Goal: Task Accomplishment & Management: Manage account settings

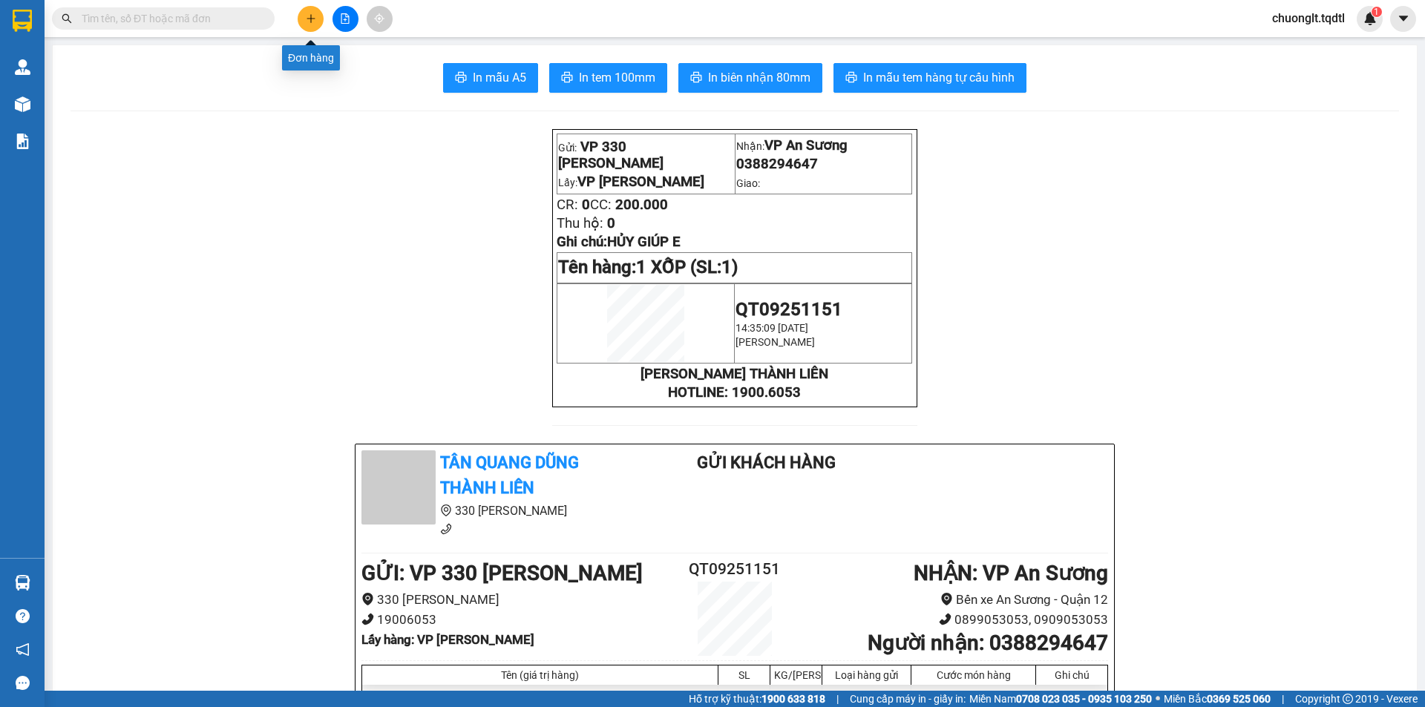
click at [309, 11] on button at bounding box center [311, 19] width 26 height 26
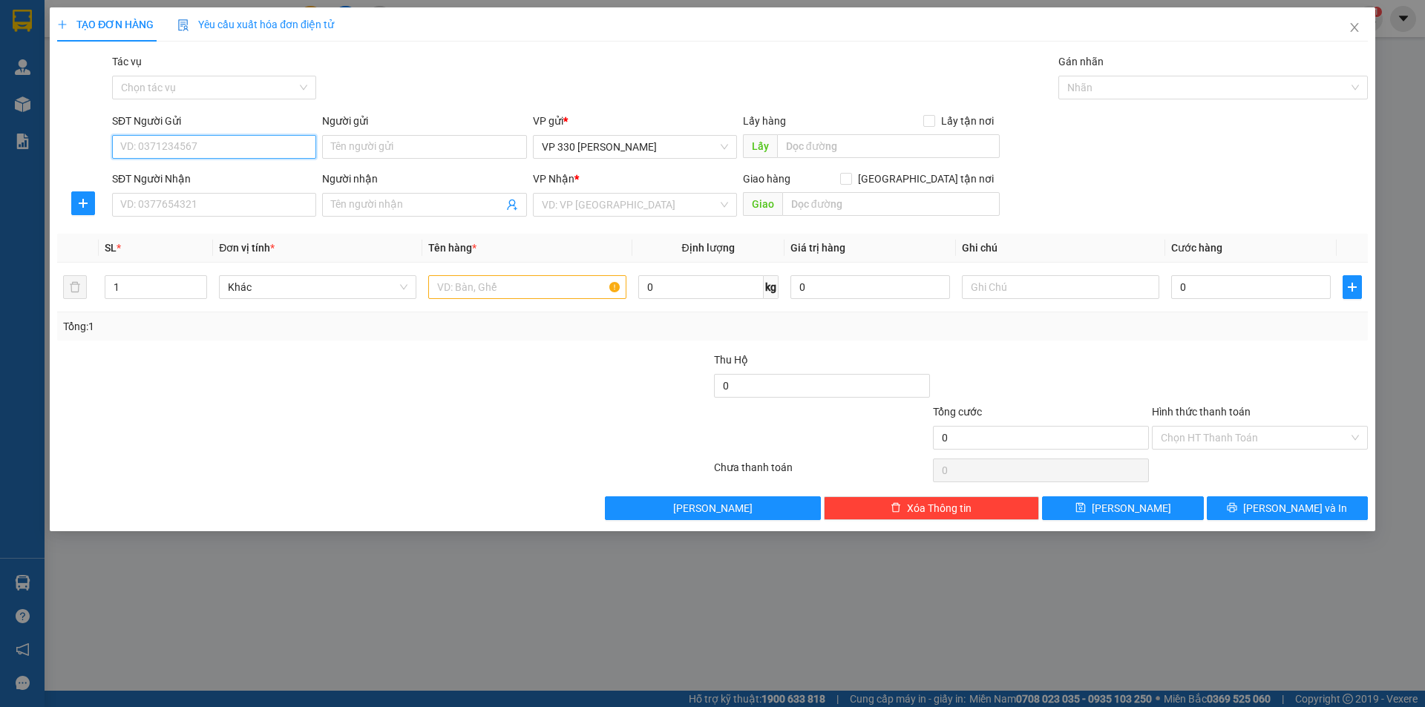
click at [157, 144] on input "SĐT Người Gửi" at bounding box center [214, 147] width 204 height 24
click at [149, 206] on input "SĐT Người Nhận" at bounding box center [214, 205] width 204 height 24
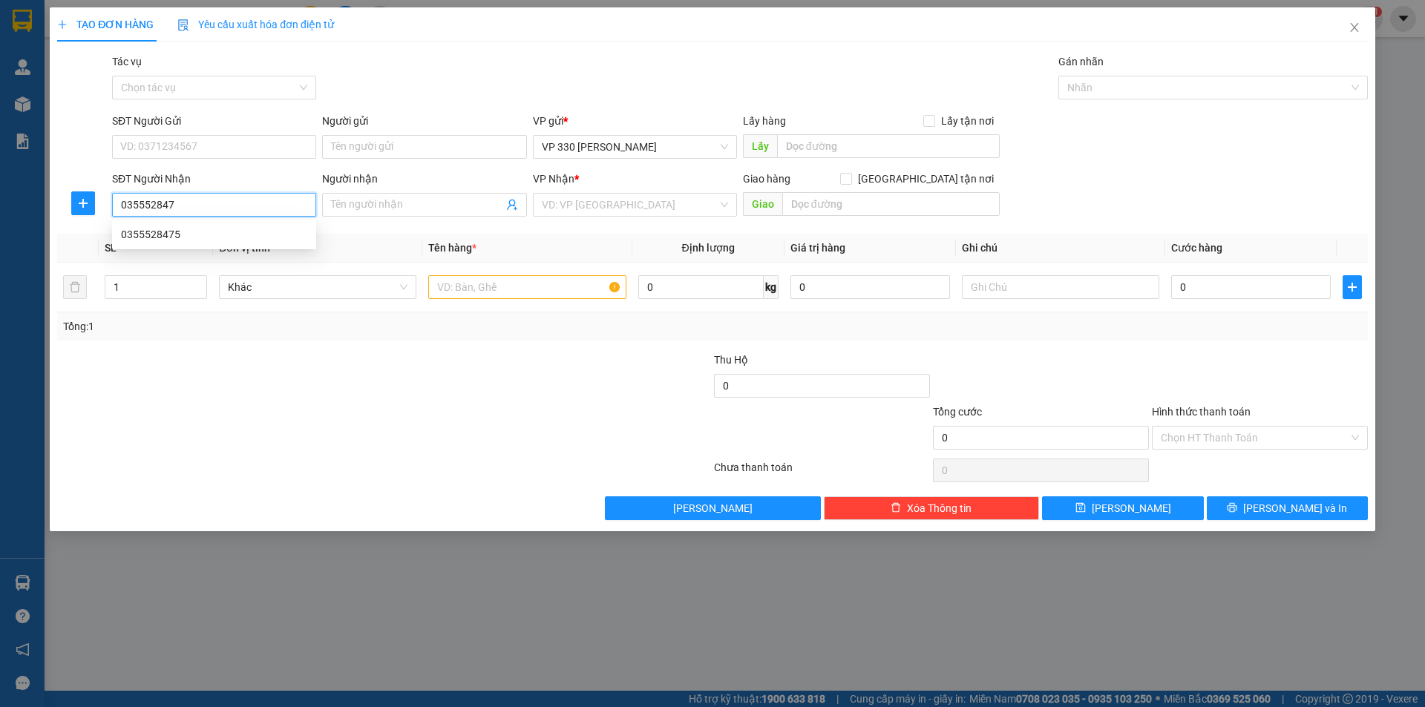
type input "0355528475"
click at [152, 240] on div "0355528475" at bounding box center [214, 234] width 186 height 16
type input "EAHDEO"
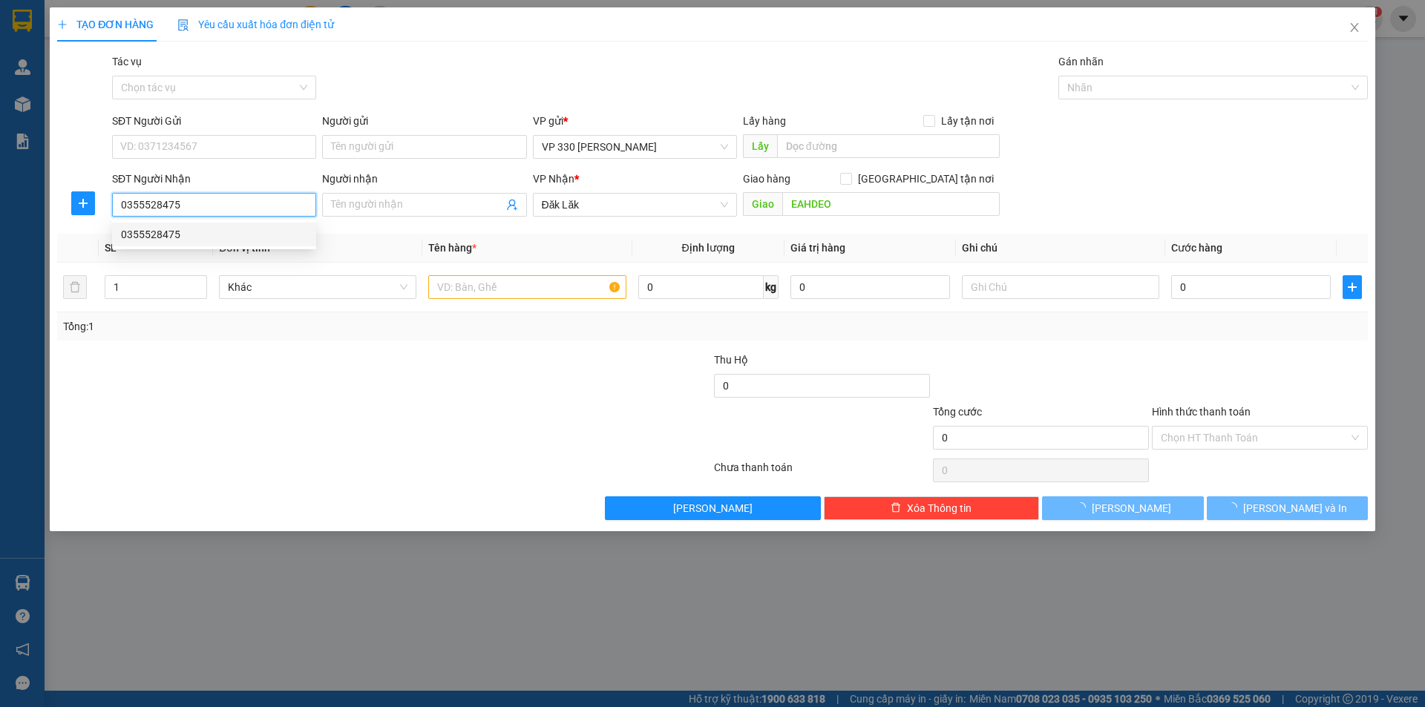
type input "200.000"
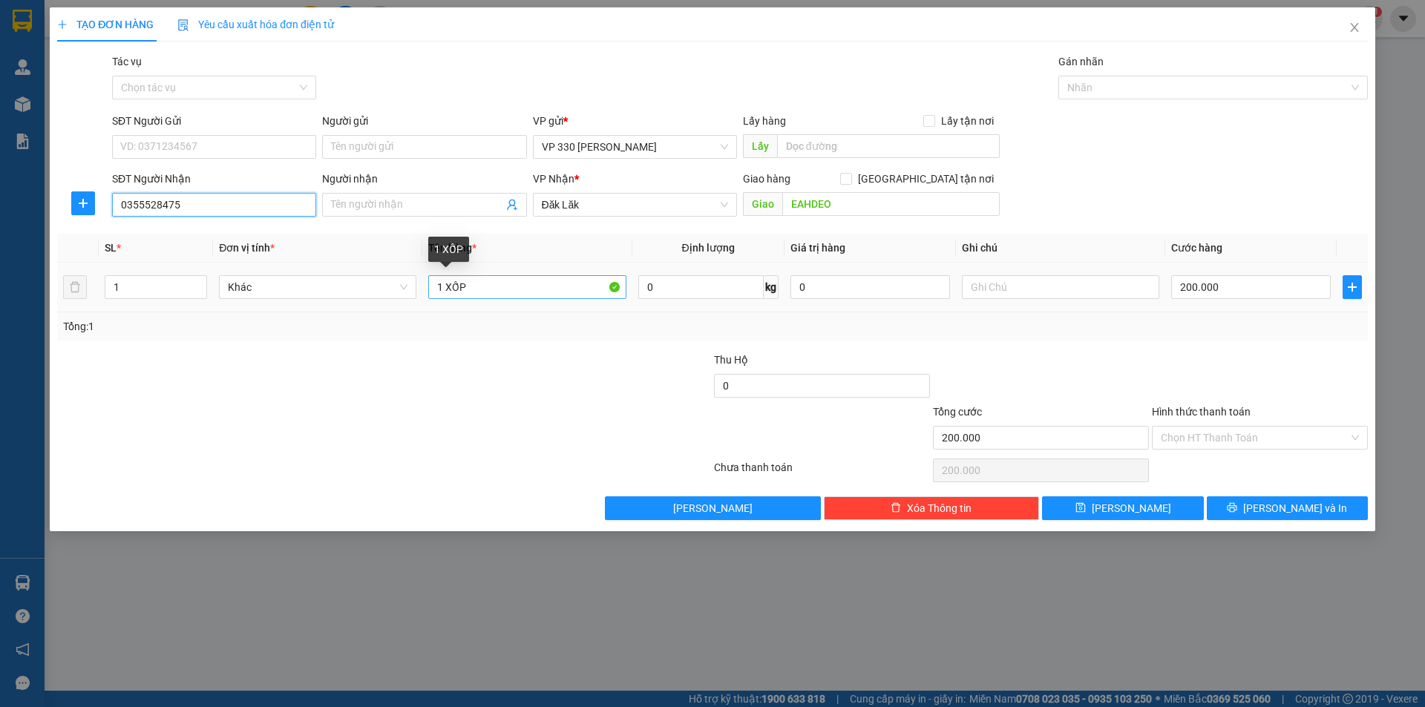
type input "0355528475"
click at [442, 283] on input "1 XỐP" at bounding box center [526, 287] width 197 height 24
click at [505, 278] on input "2 XỐP" at bounding box center [526, 287] width 197 height 24
type input "2 XỐP 1 BAO"
click at [837, 203] on input "EAHDEO" at bounding box center [890, 204] width 217 height 24
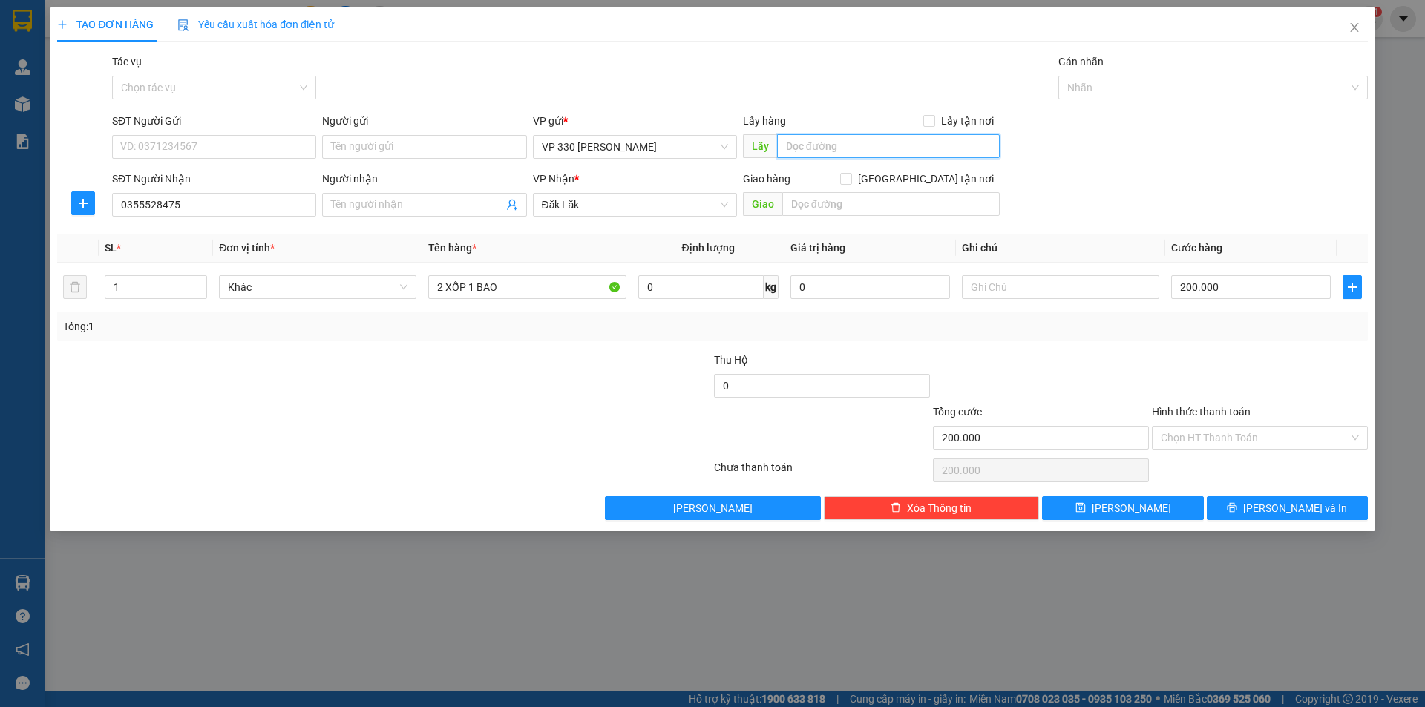
click at [808, 149] on input "text" at bounding box center [888, 146] width 223 height 24
type input "VP HYÊN"
click at [1249, 280] on input "200.000" at bounding box center [1251, 287] width 160 height 24
type input "4"
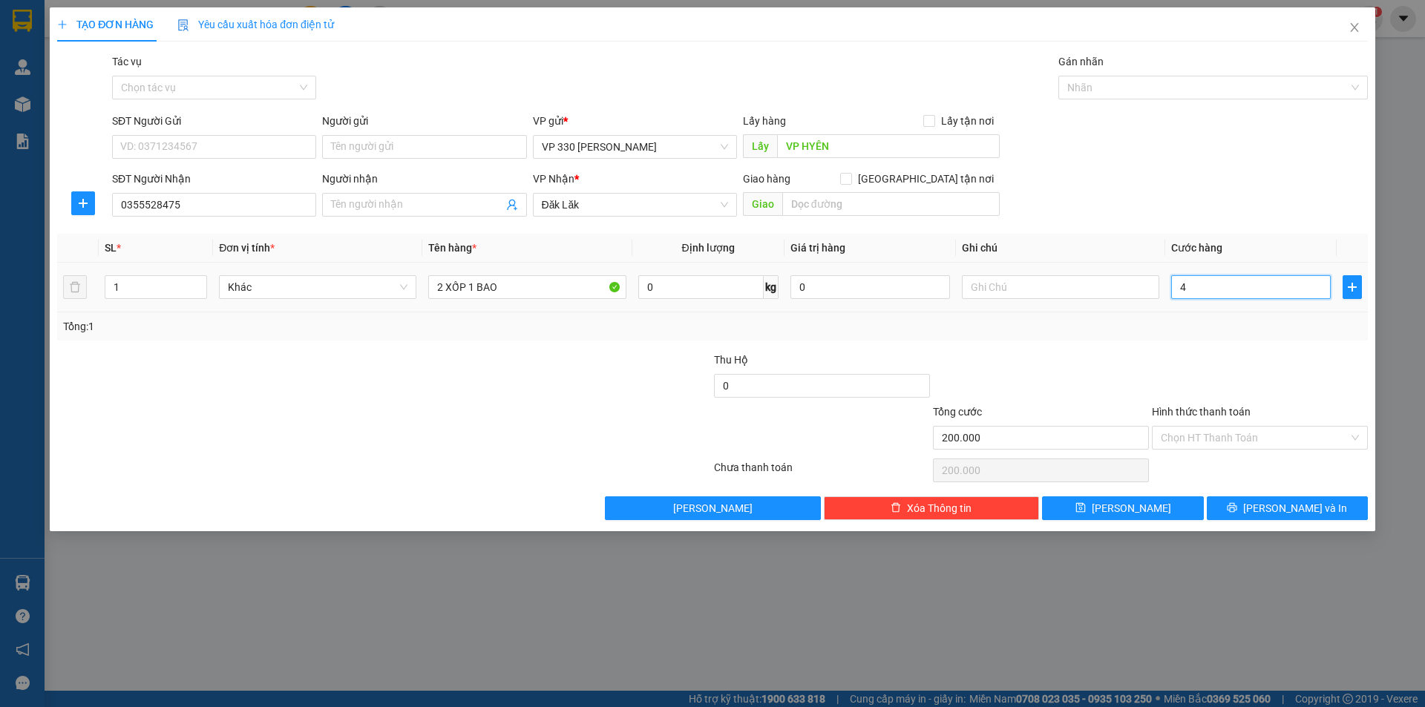
type input "4"
type input "40"
type input "400"
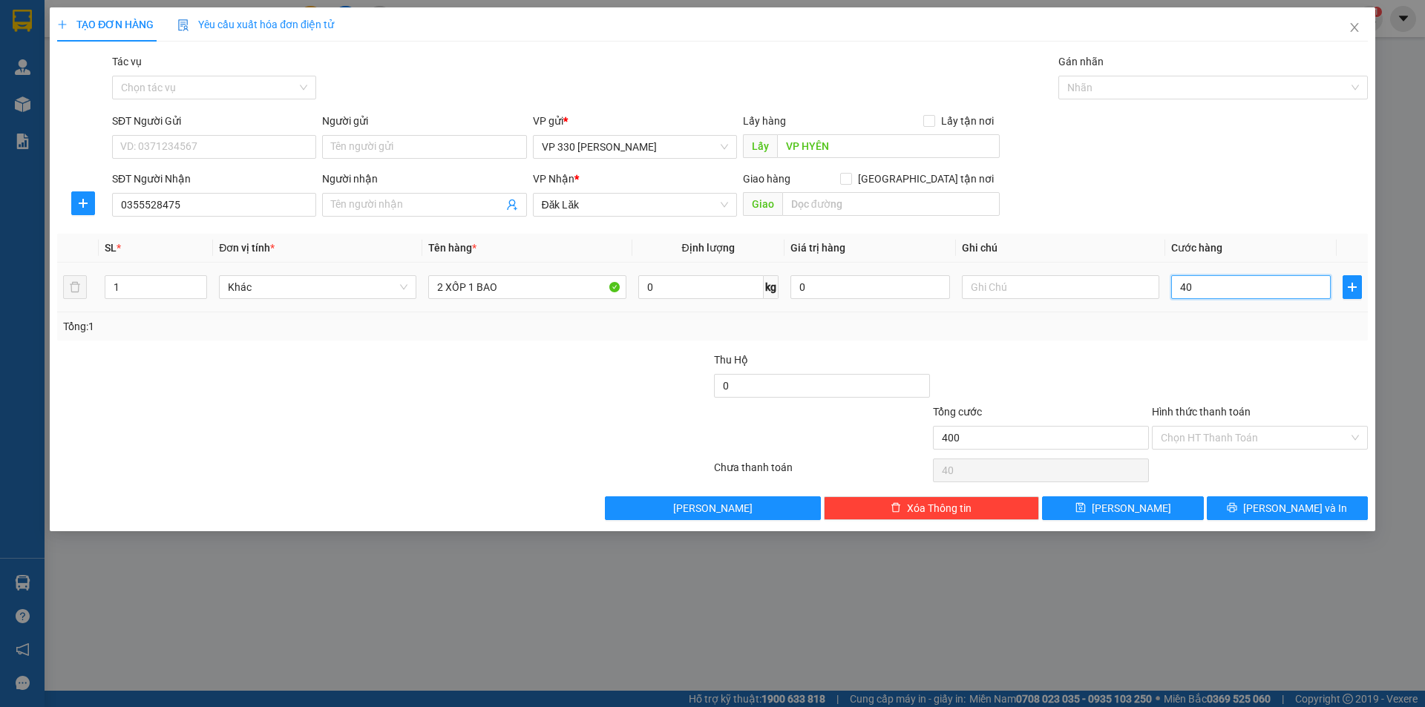
type input "400"
type input "4.000"
type input "40.000"
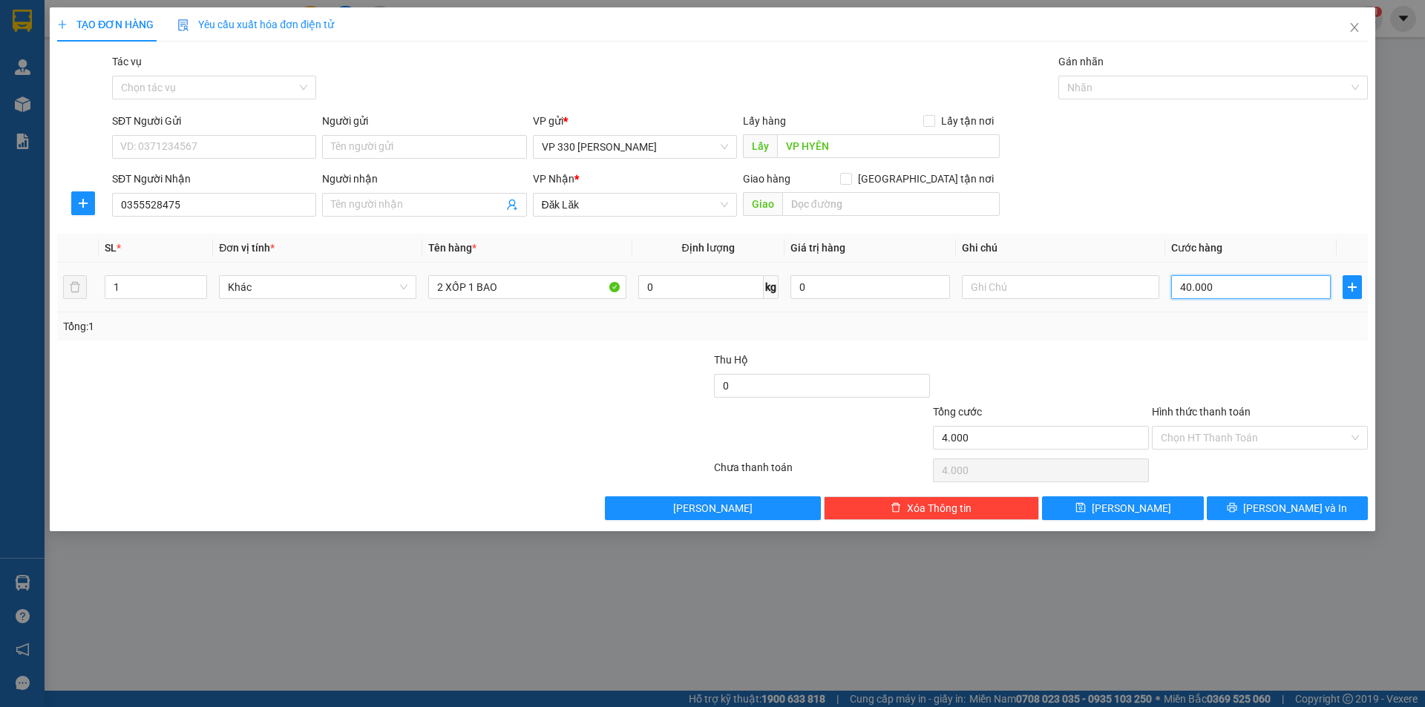
type input "40.000"
type input "400.000"
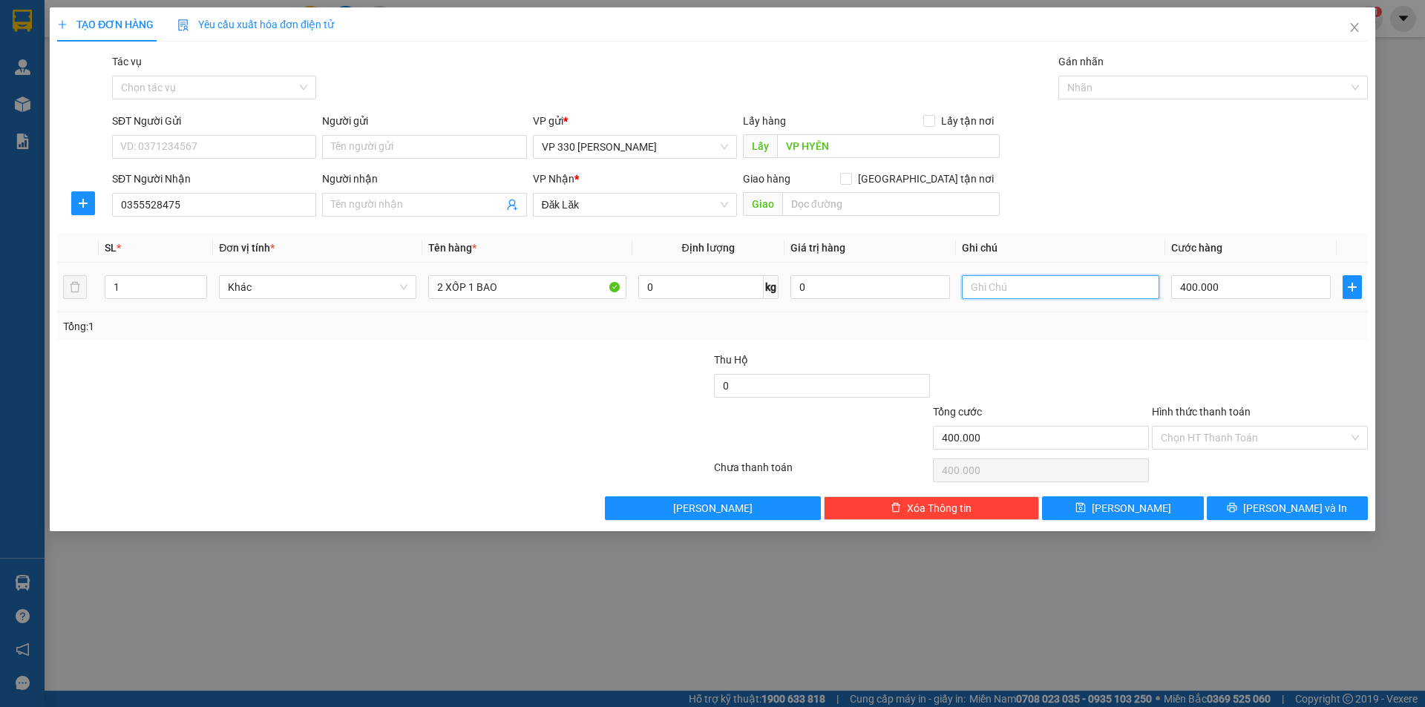
click at [1014, 283] on input "text" at bounding box center [1060, 287] width 197 height 24
type input "034"
click at [197, 279] on span "up" at bounding box center [198, 283] width 9 height 9
type input "3"
click at [197, 279] on span "up" at bounding box center [198, 283] width 9 height 9
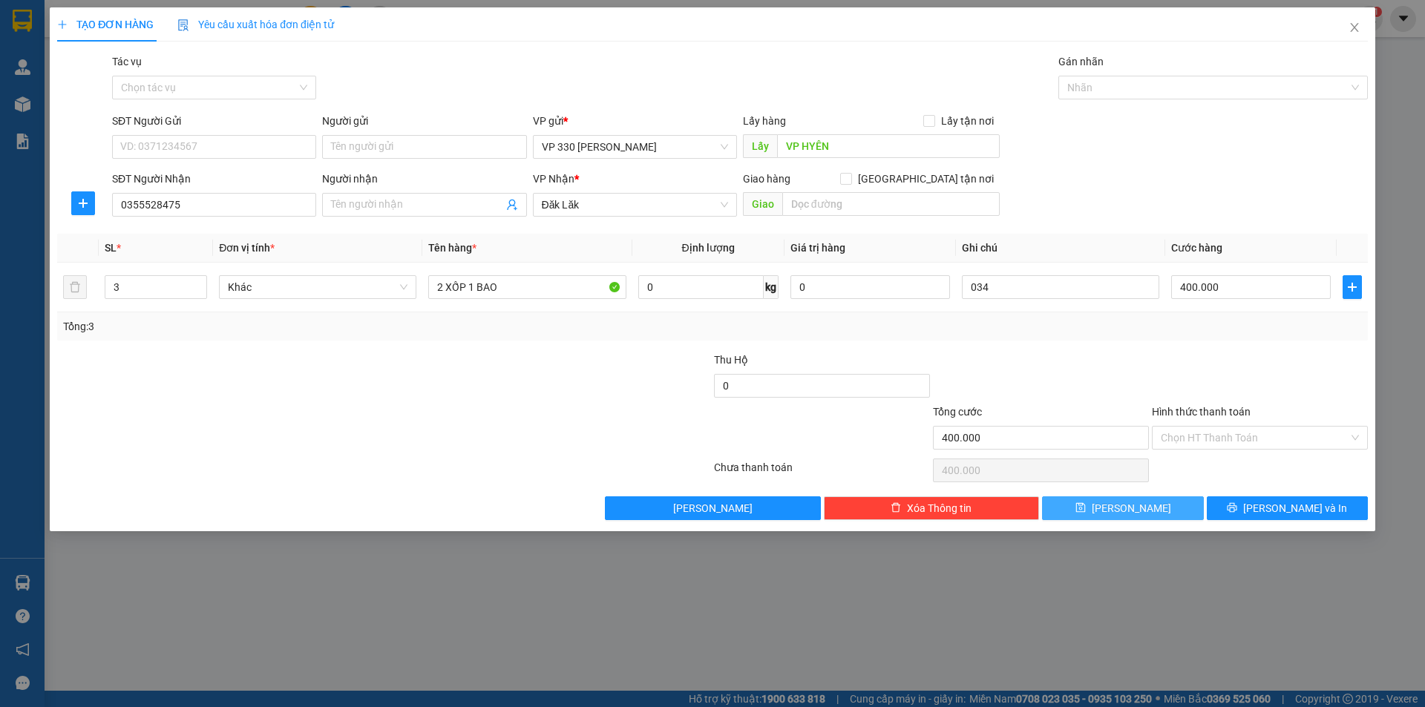
click at [1126, 502] on span "Lưu" at bounding box center [1130, 508] width 79 height 16
type input "0"
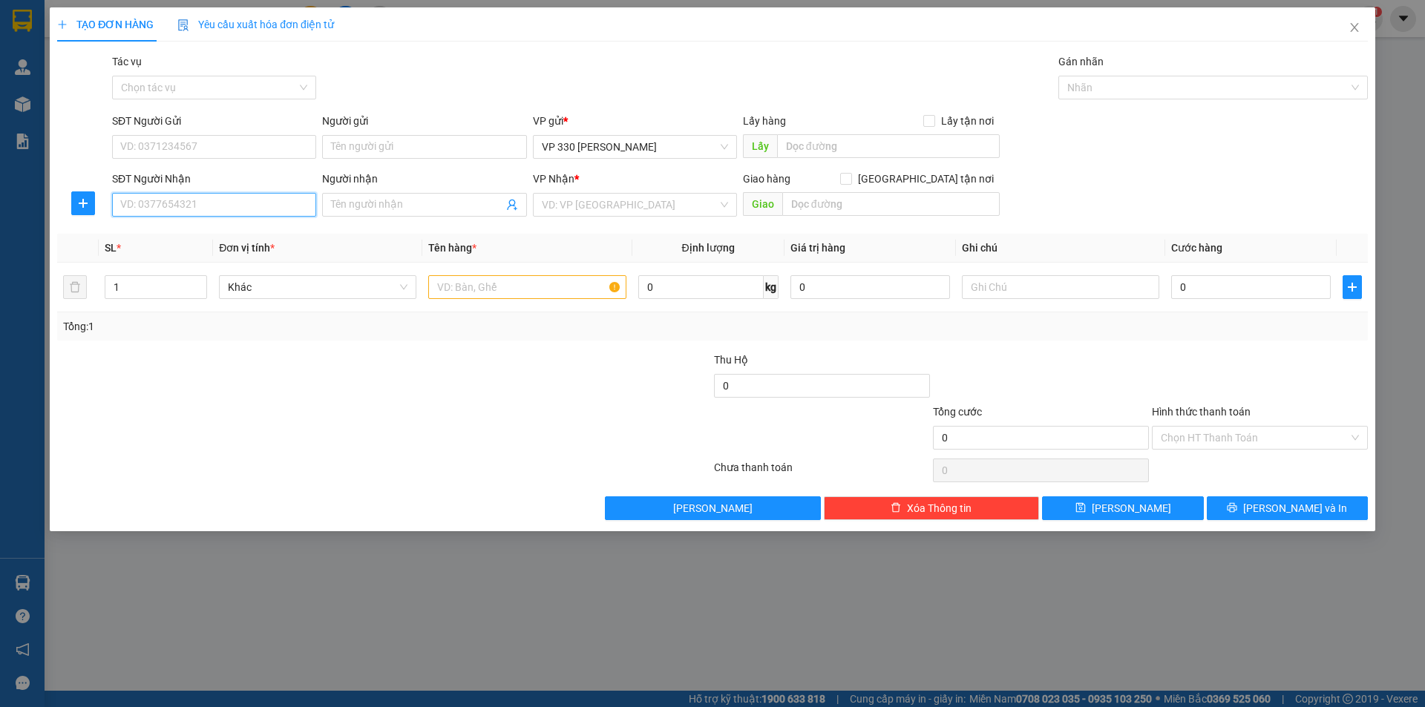
click at [174, 209] on input "SĐT Người Nhận" at bounding box center [214, 205] width 204 height 24
click at [169, 234] on div "0389682511" at bounding box center [214, 234] width 186 height 16
type input "0389682511"
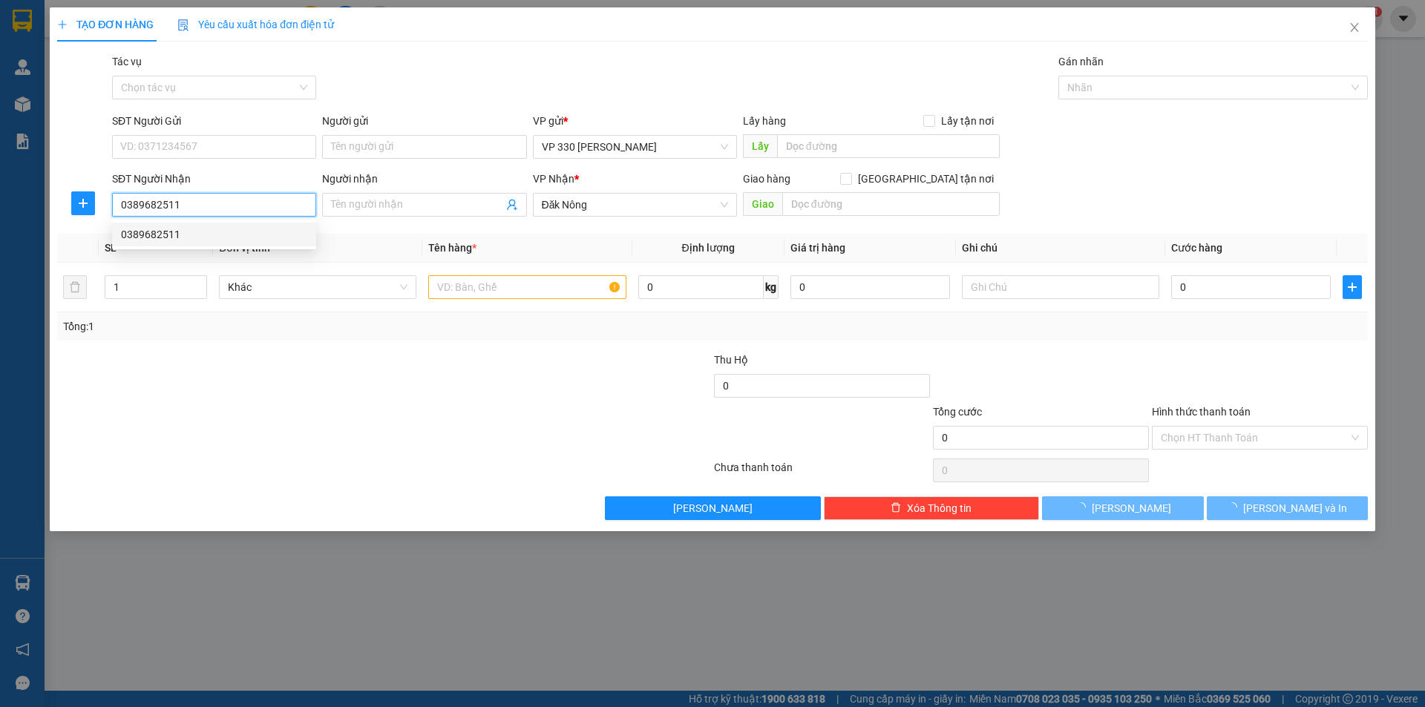
type input "100.000"
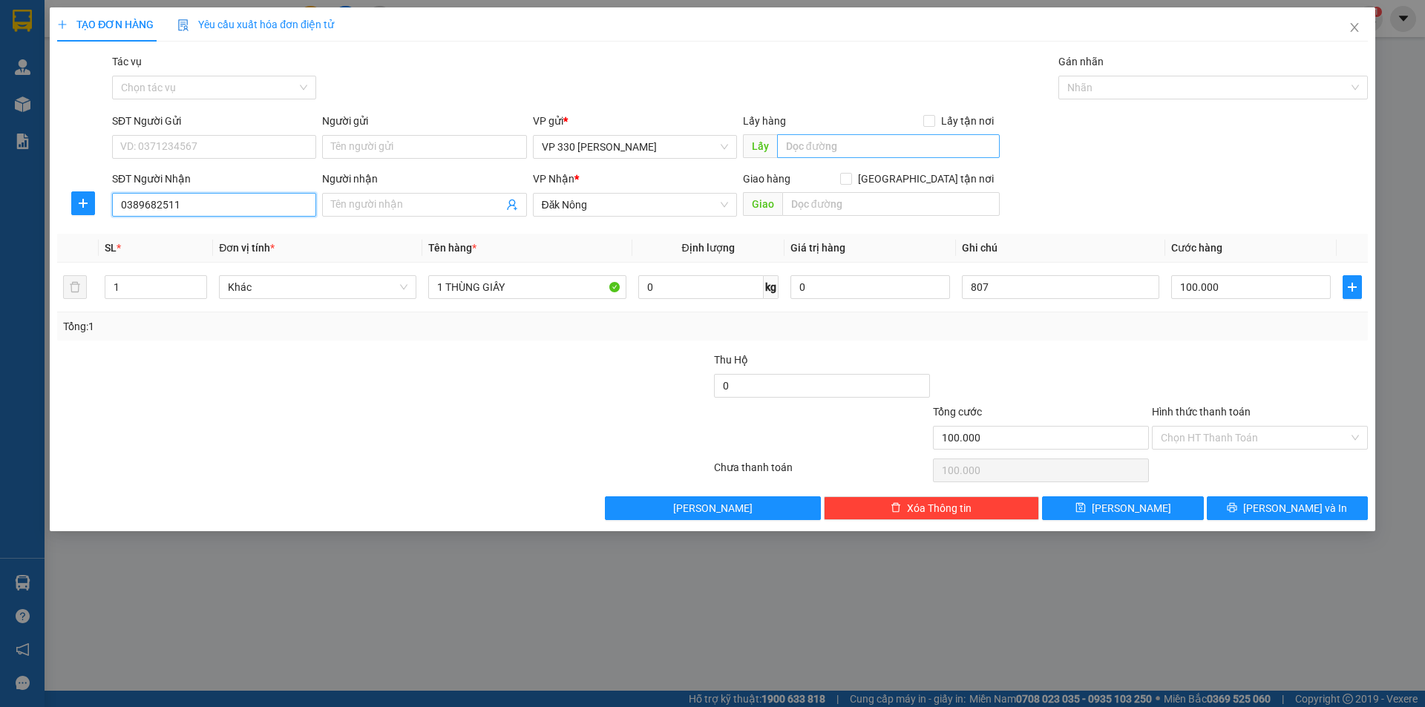
type input "0389682511"
click at [828, 139] on input "text" at bounding box center [888, 146] width 223 height 24
type input "VP HỘI YÊN"
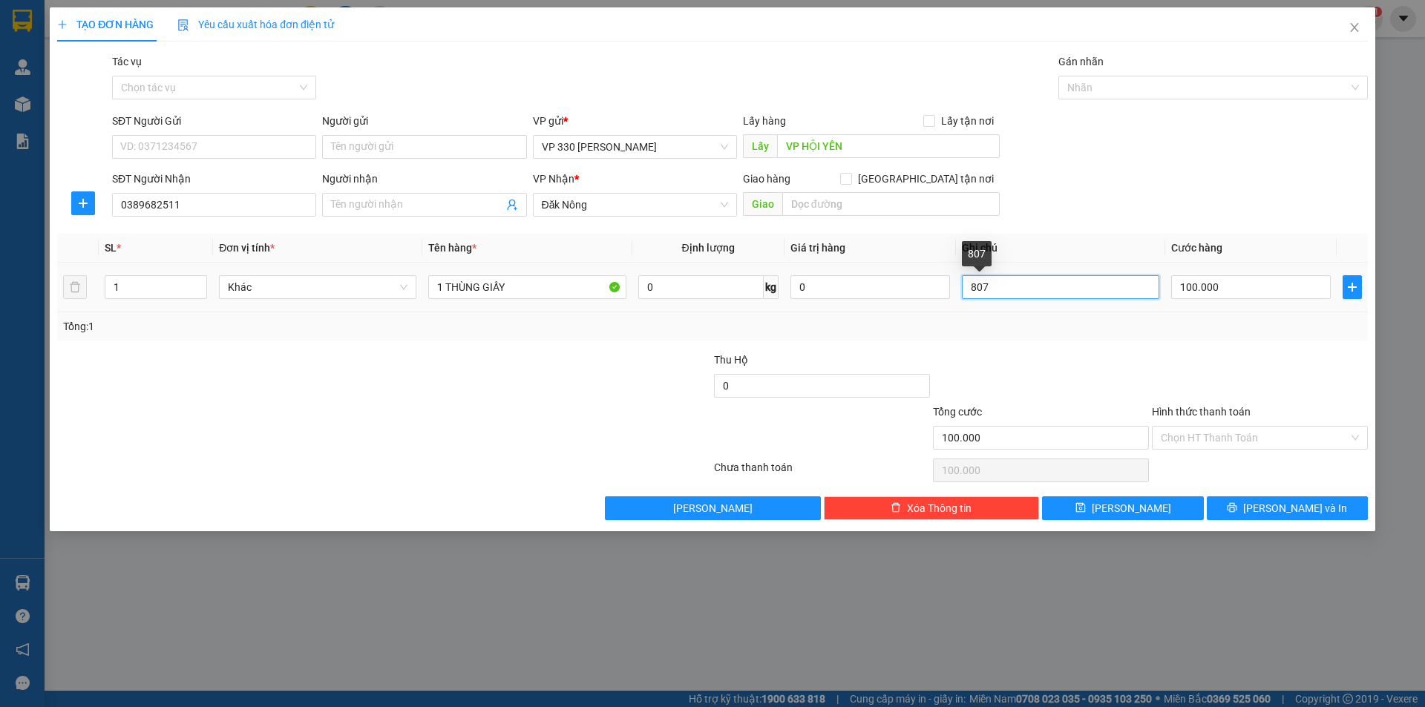
click at [998, 278] on input "807" at bounding box center [1060, 287] width 197 height 24
type input "8"
type input "034"
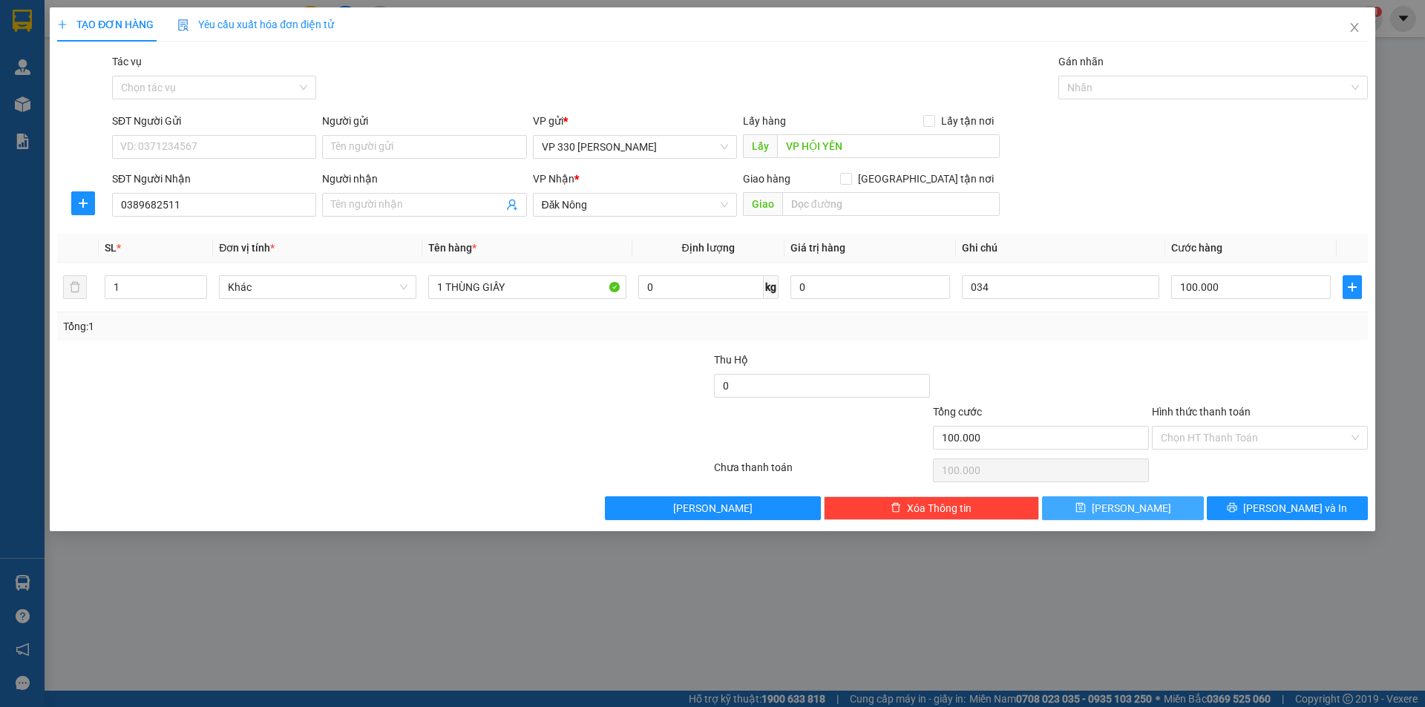
click at [1141, 505] on button "Lưu" at bounding box center [1122, 508] width 161 height 24
type input "0"
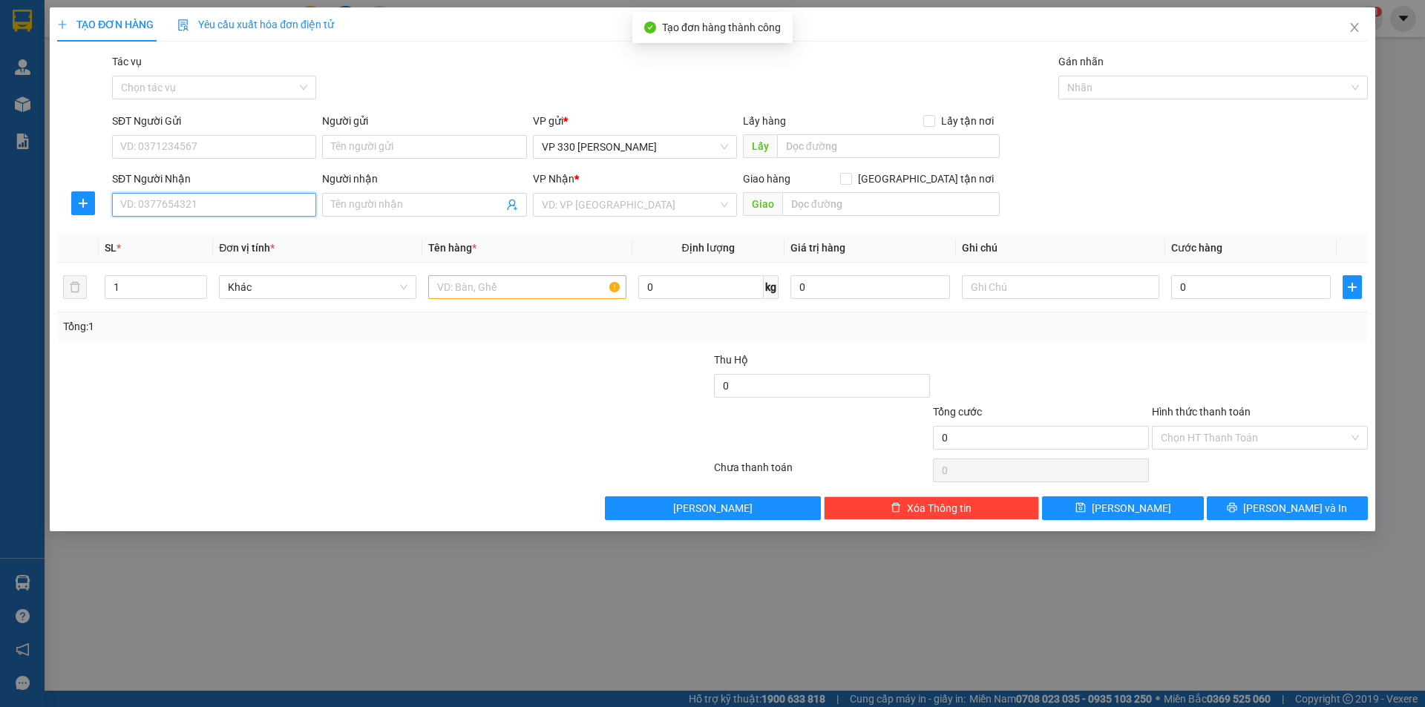
click at [198, 200] on input "SĐT Người Nhận" at bounding box center [214, 205] width 204 height 24
type input "0974485454"
click at [476, 283] on input "text" at bounding box center [526, 287] width 197 height 24
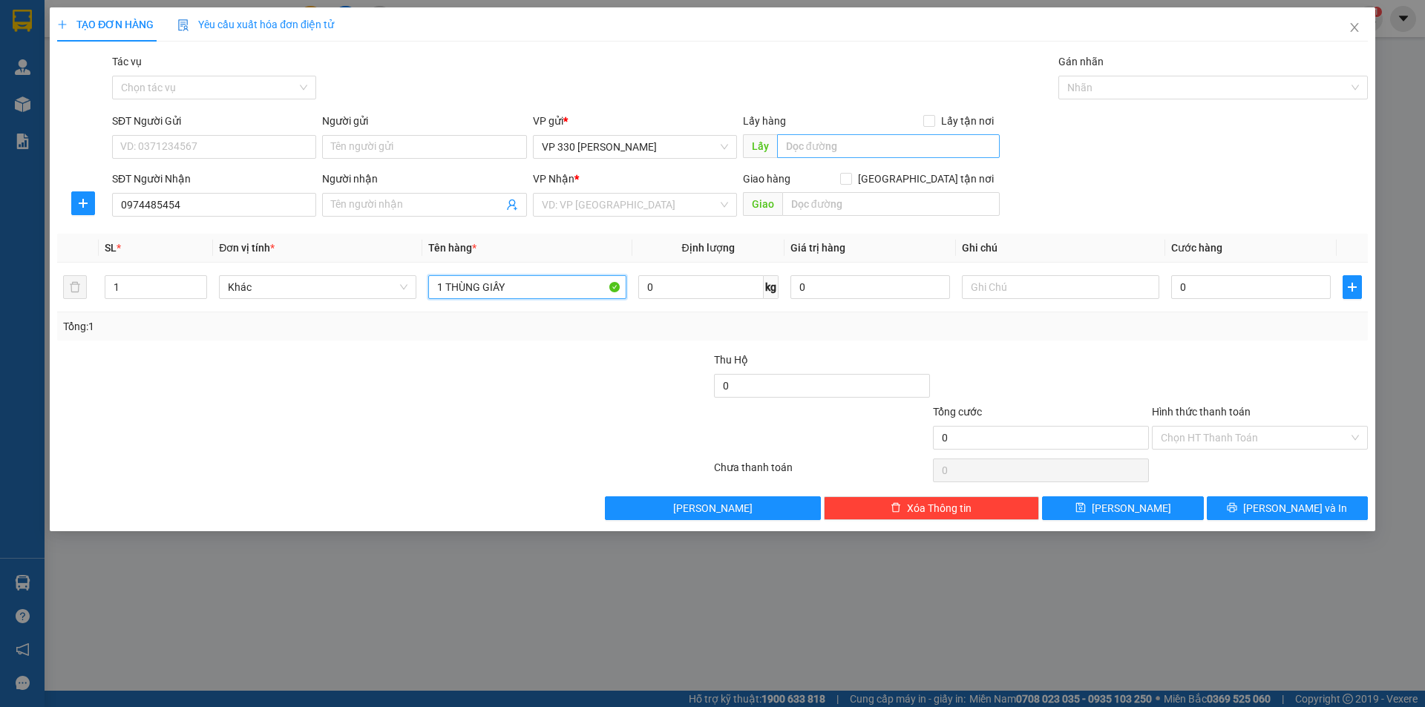
type input "1 THÙNG GIẤY"
click at [878, 148] on input "text" at bounding box center [888, 146] width 223 height 24
type input "VP HỘI YÊN"
click at [673, 204] on input "search" at bounding box center [630, 205] width 176 height 22
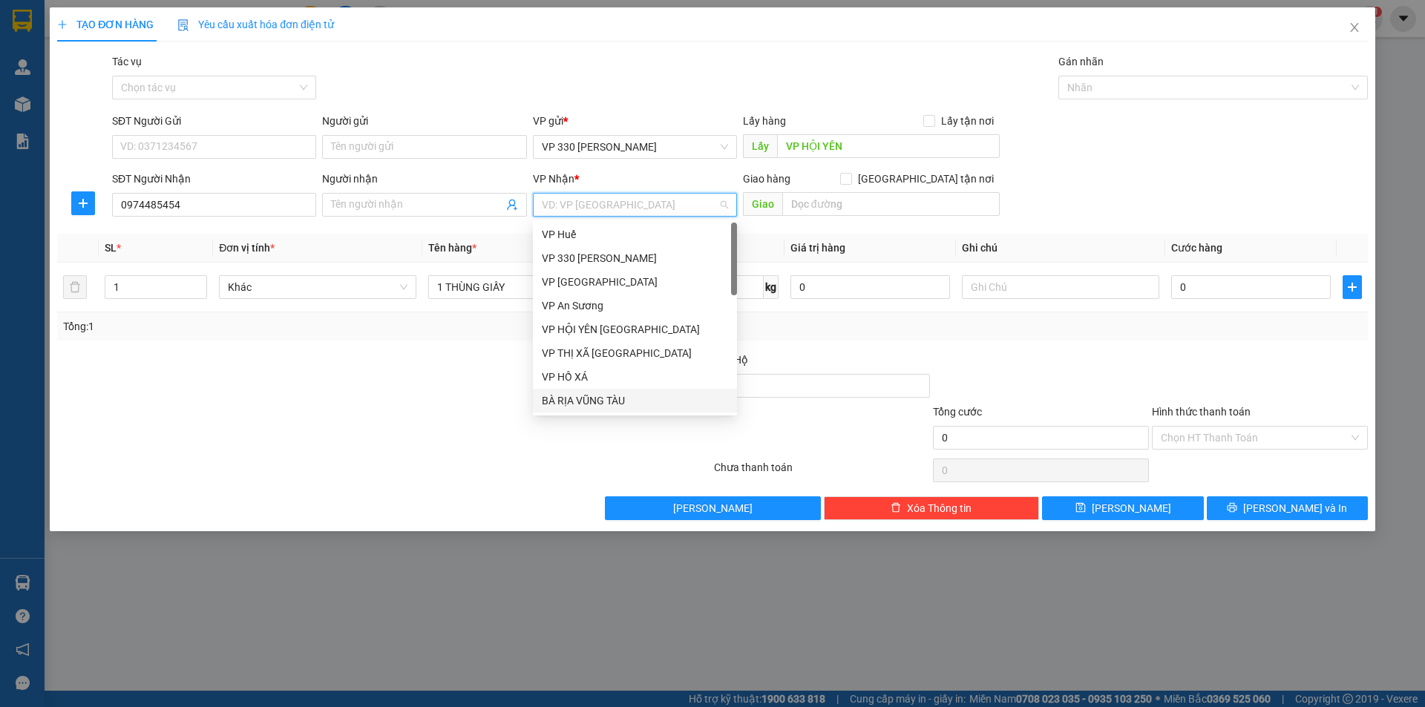
click at [597, 396] on div "BÀ RỊA VŨNG TÀU" at bounding box center [635, 400] width 186 height 16
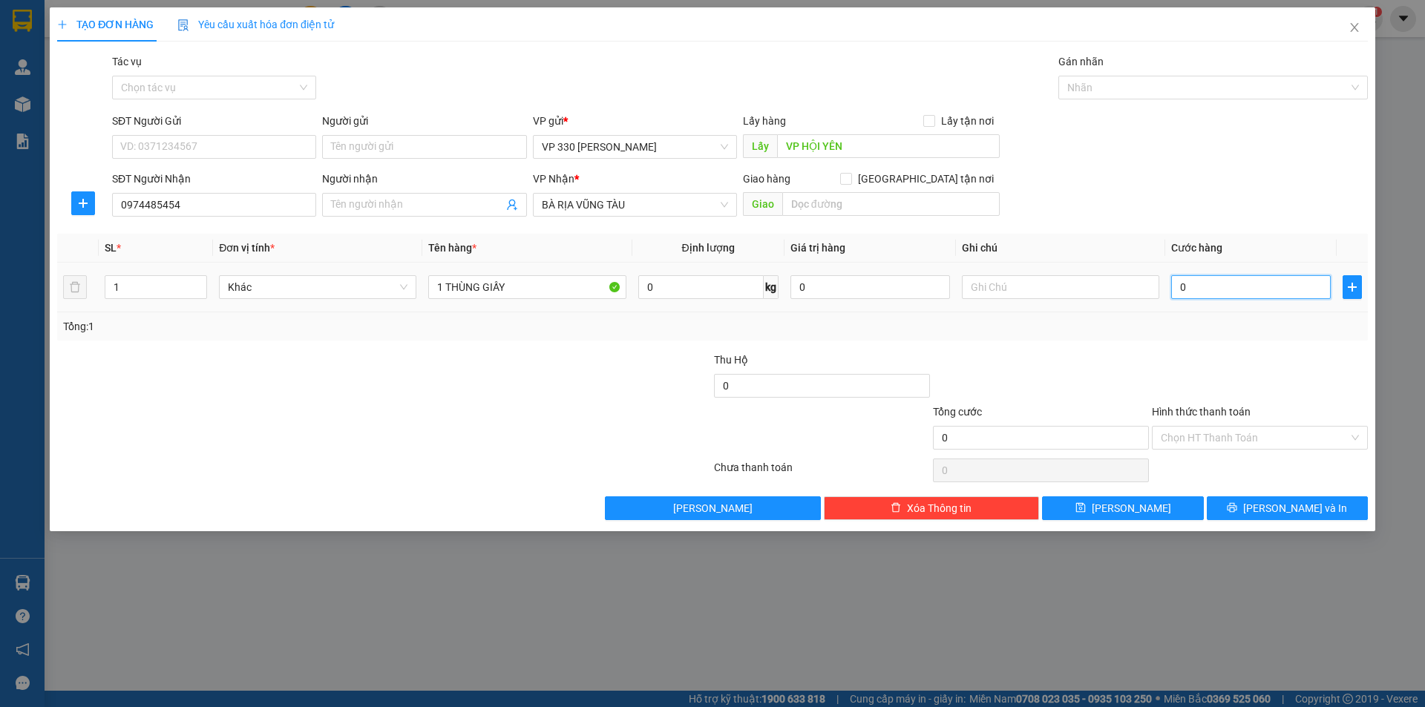
click at [1212, 283] on input "0" at bounding box center [1251, 287] width 160 height 24
type input "1"
type input "10"
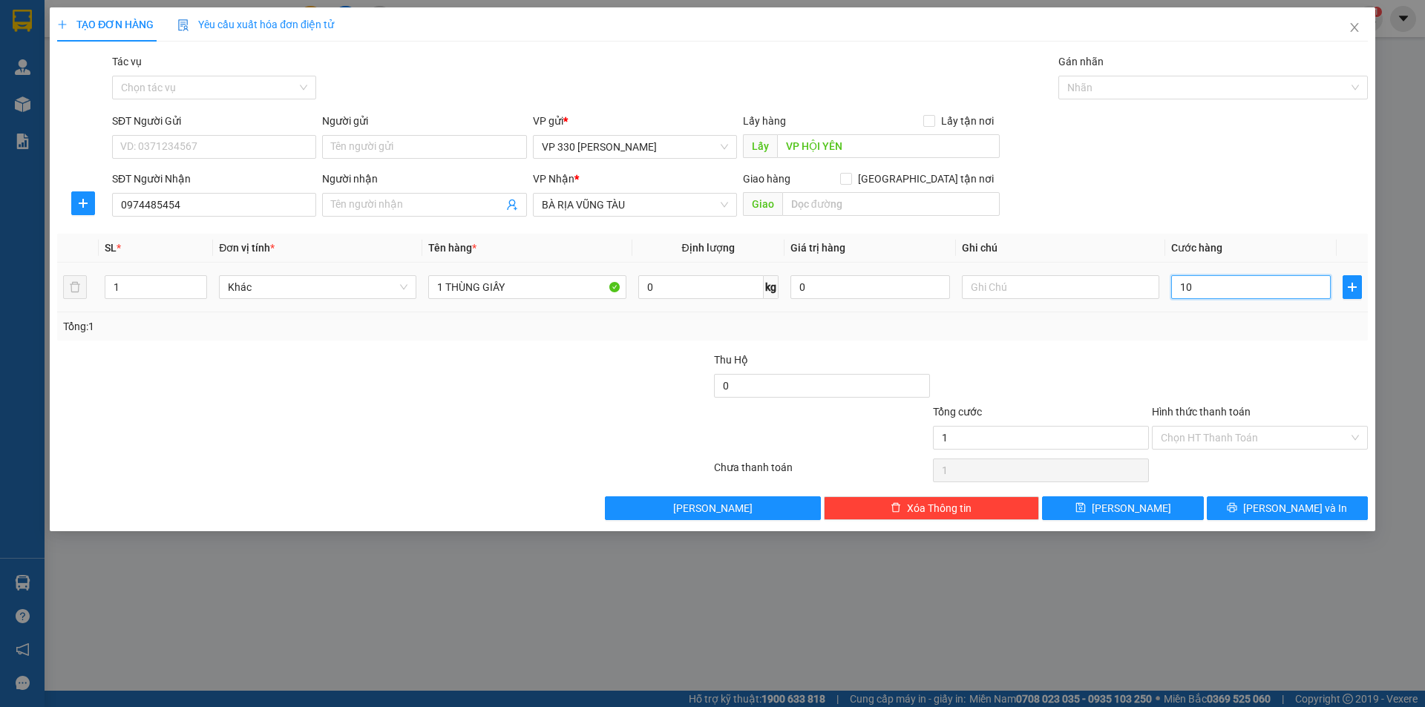
type input "10"
type input "100"
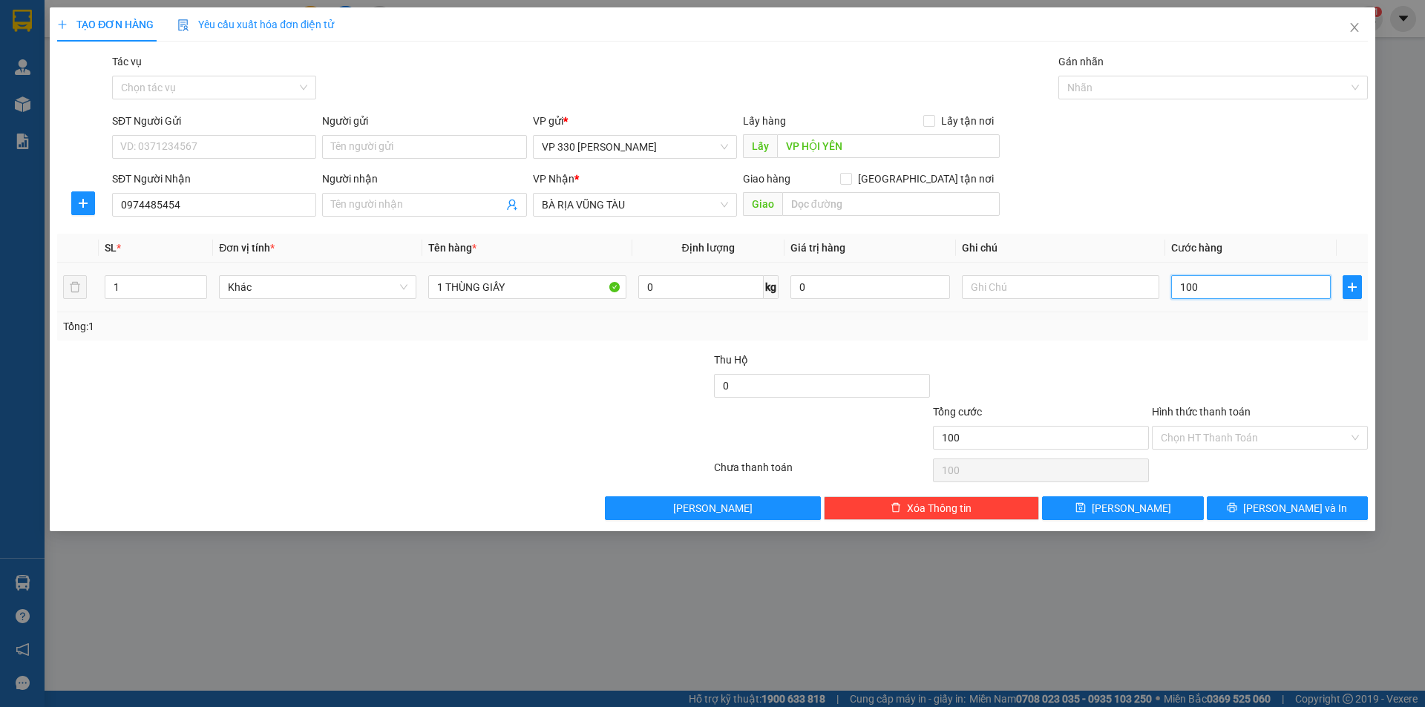
type input "1.000"
type input "10.000"
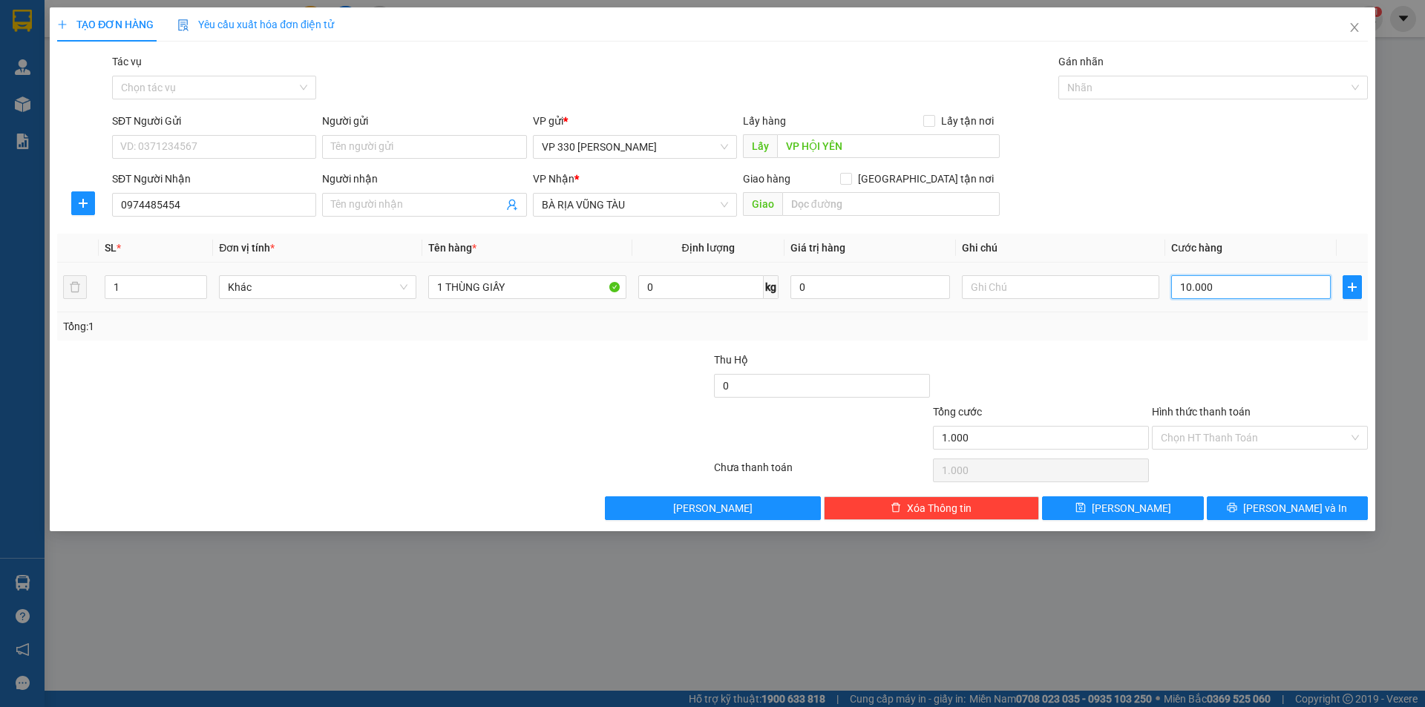
type input "10.000"
type input "100.000"
click at [1019, 284] on input "text" at bounding box center [1060, 287] width 197 height 24
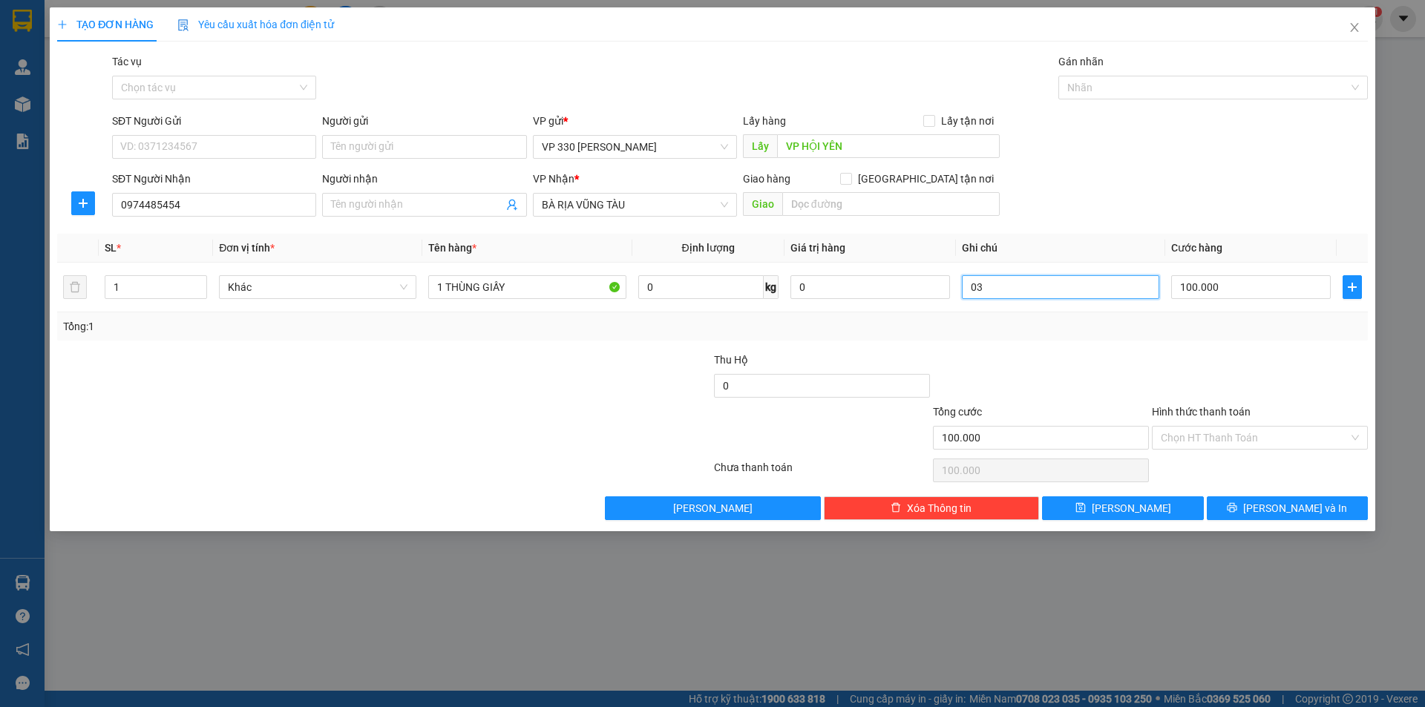
type input "0"
type input "7093"
click at [1143, 511] on button "Lưu" at bounding box center [1122, 508] width 161 height 24
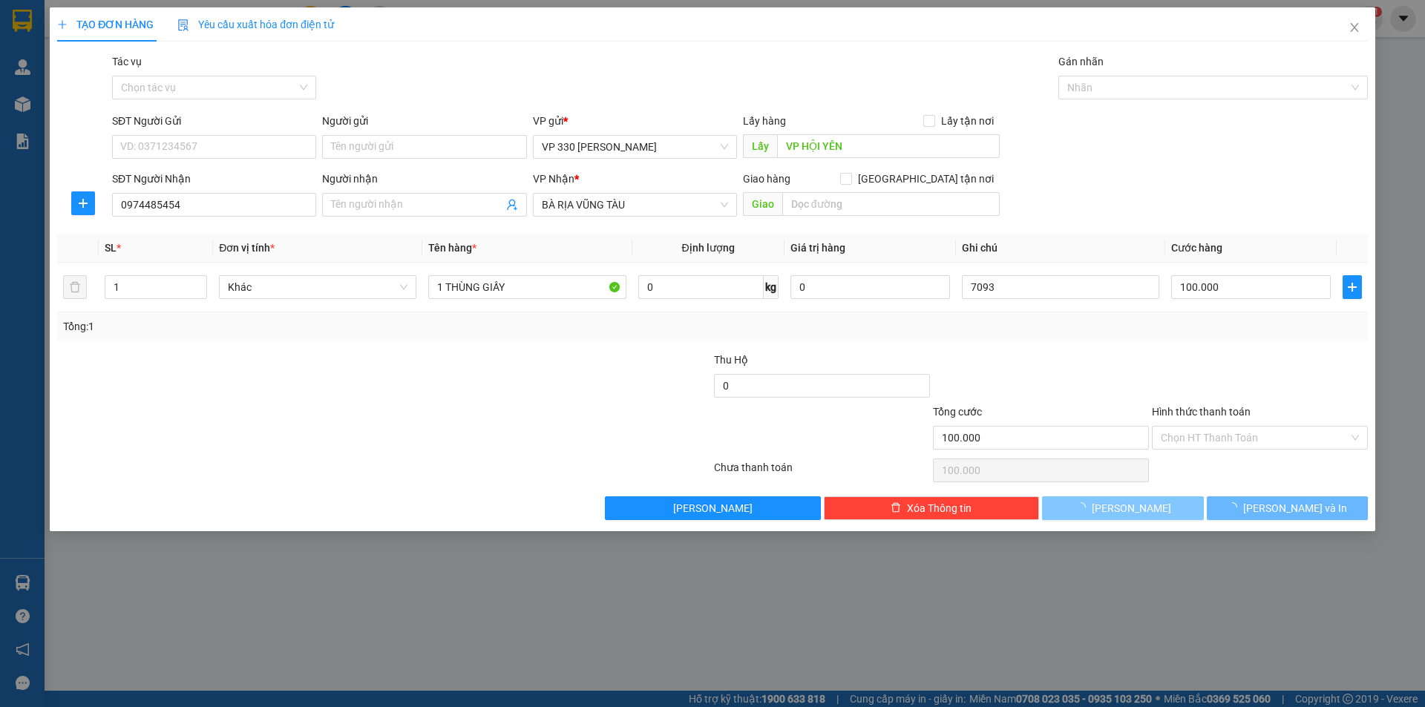
type input "0"
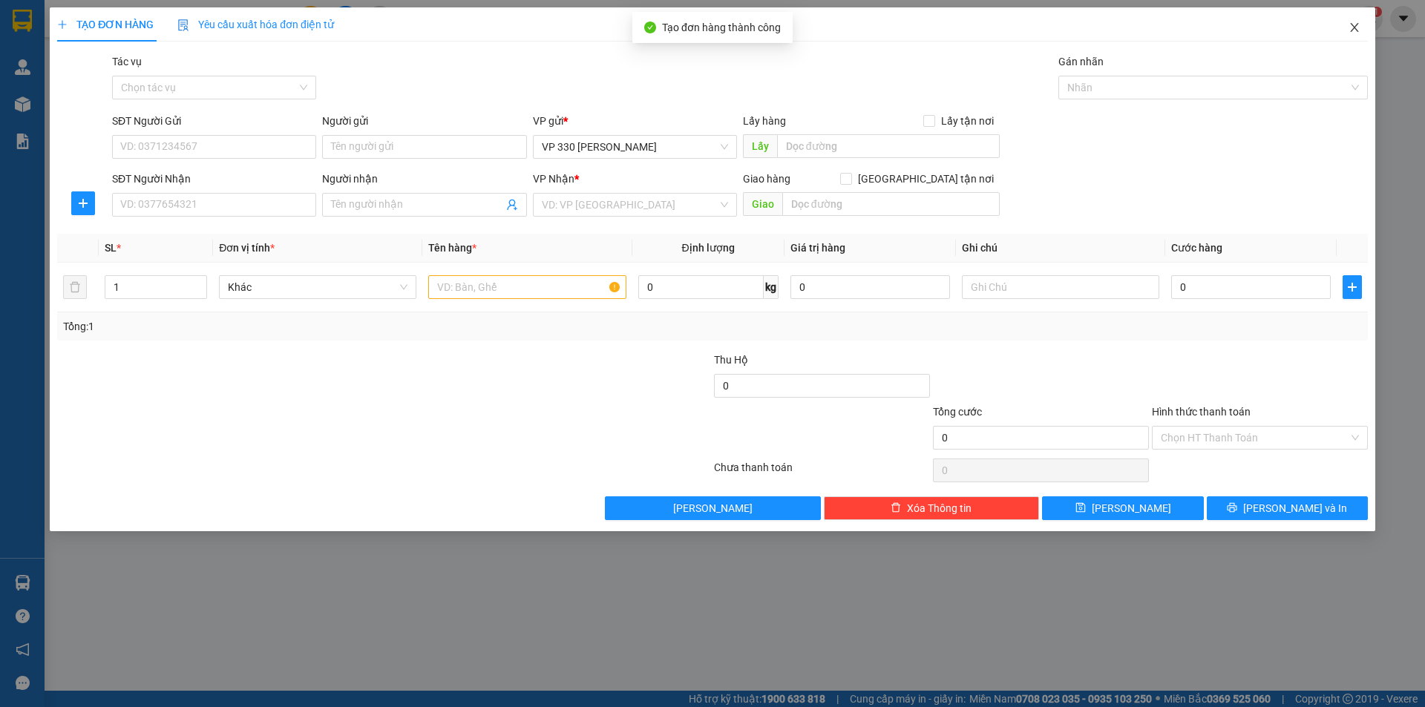
click at [1350, 25] on icon "close" at bounding box center [1354, 28] width 12 height 12
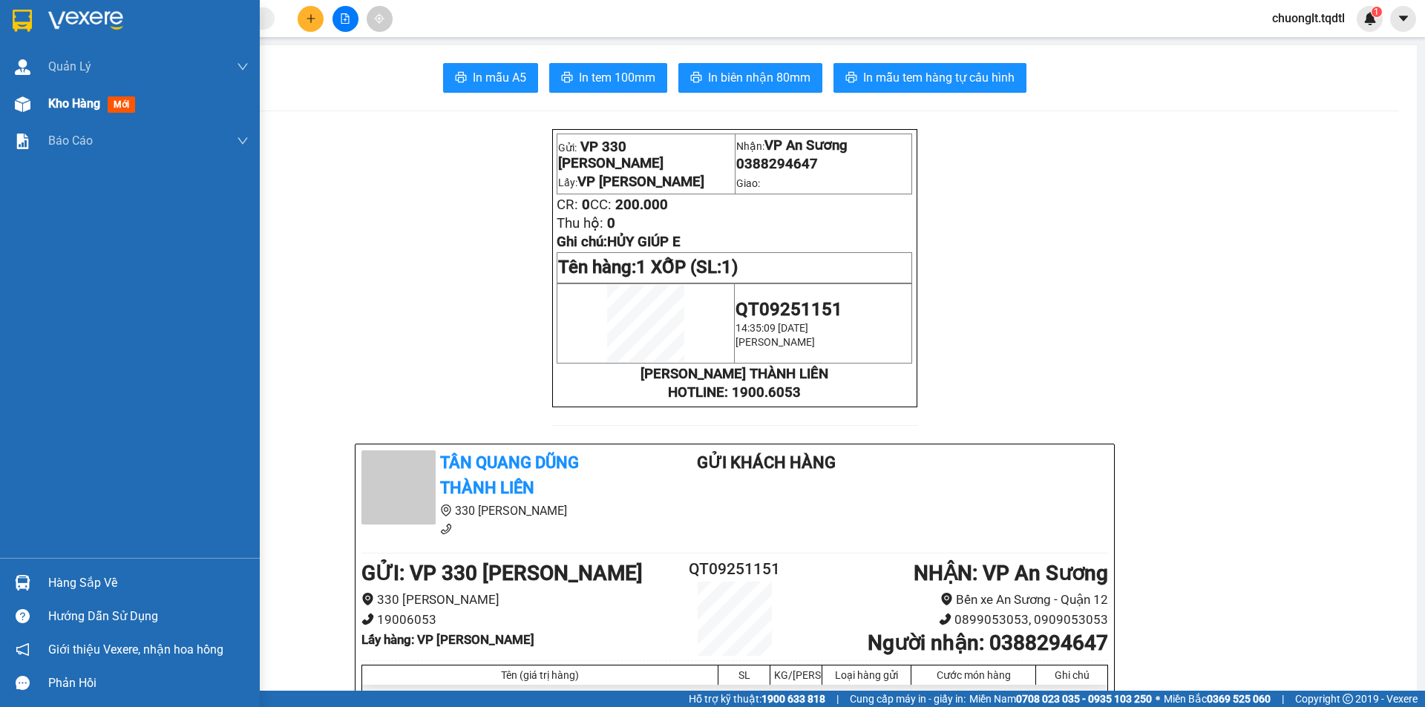
click at [68, 102] on span "Kho hàng" at bounding box center [74, 103] width 52 height 14
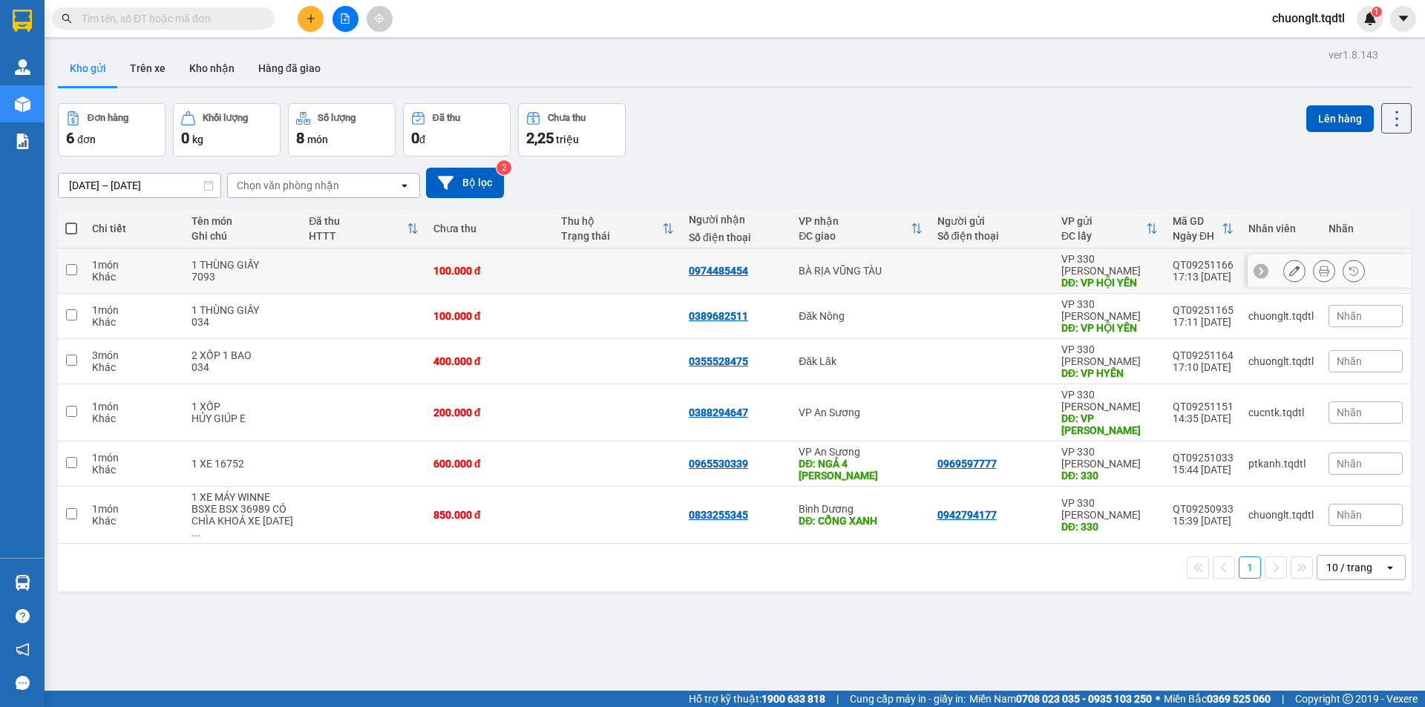
click at [71, 264] on input "checkbox" at bounding box center [71, 269] width 11 height 11
checkbox input "true"
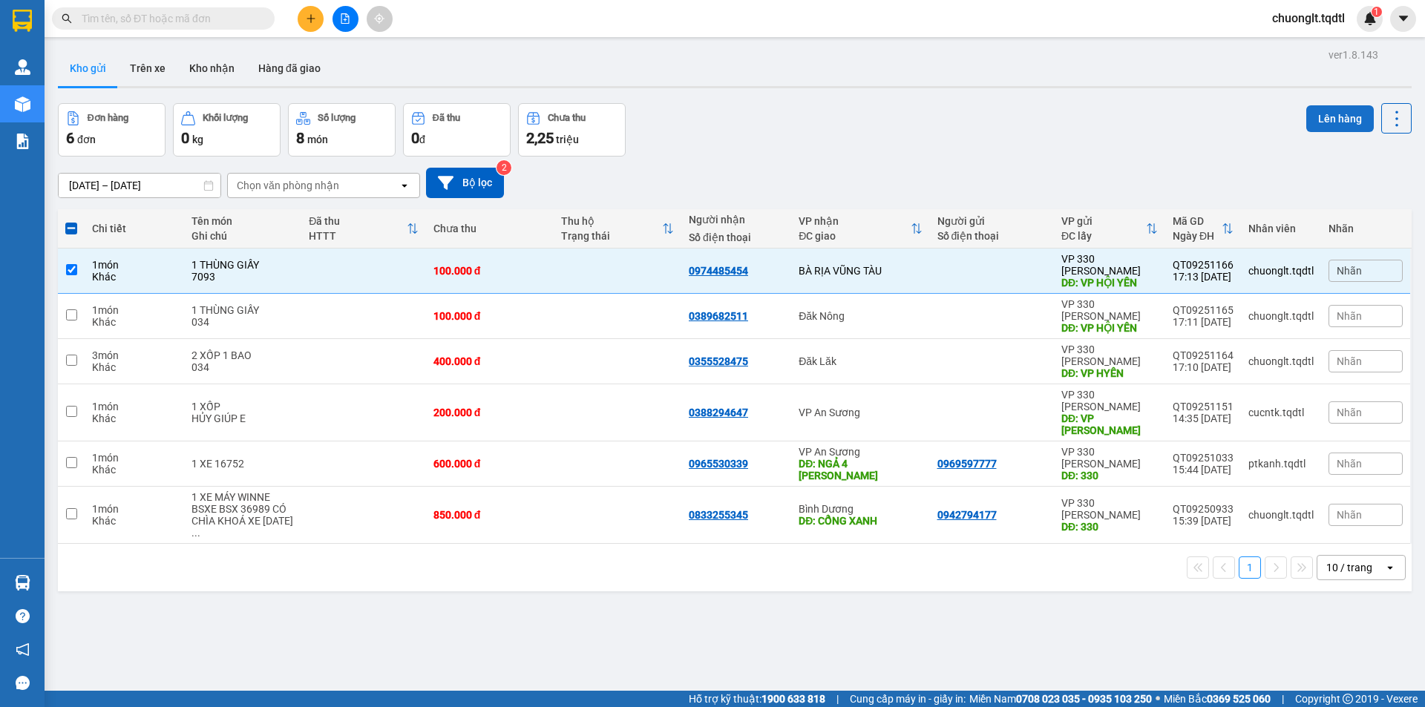
click at [1337, 122] on button "Lên hàng" at bounding box center [1340, 118] width 68 height 27
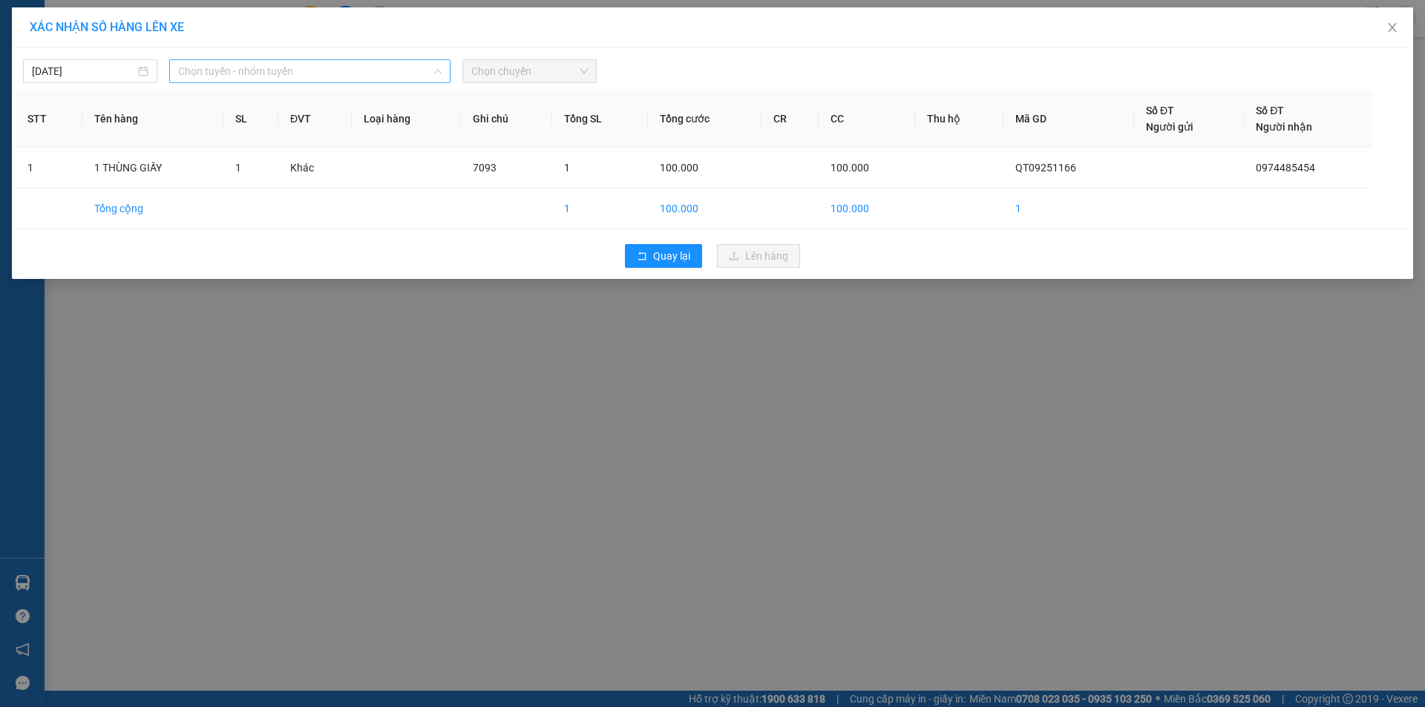
click at [332, 66] on span "Chọn tuyến - nhóm tuyến" at bounding box center [309, 71] width 263 height 22
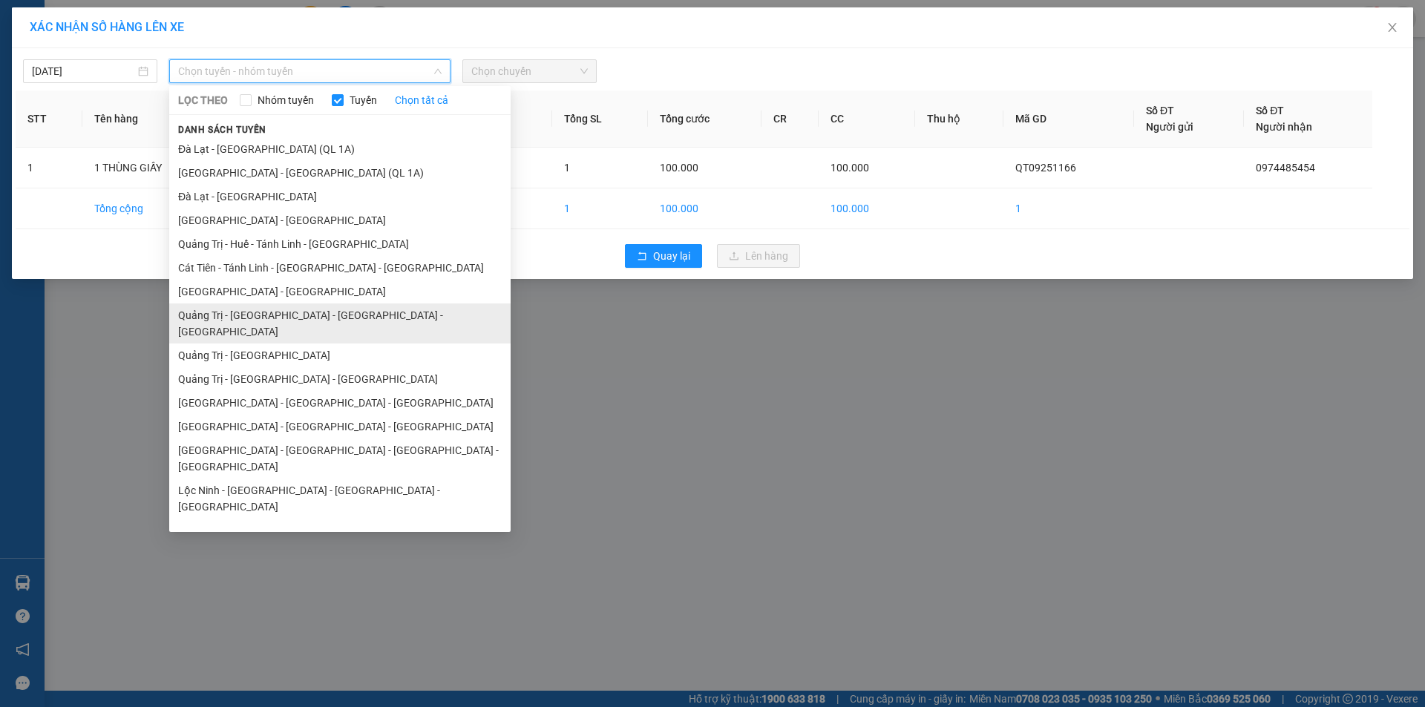
click at [295, 322] on li "Quảng Trị - [GEOGRAPHIC_DATA] - [GEOGRAPHIC_DATA] - [GEOGRAPHIC_DATA]" at bounding box center [339, 323] width 341 height 40
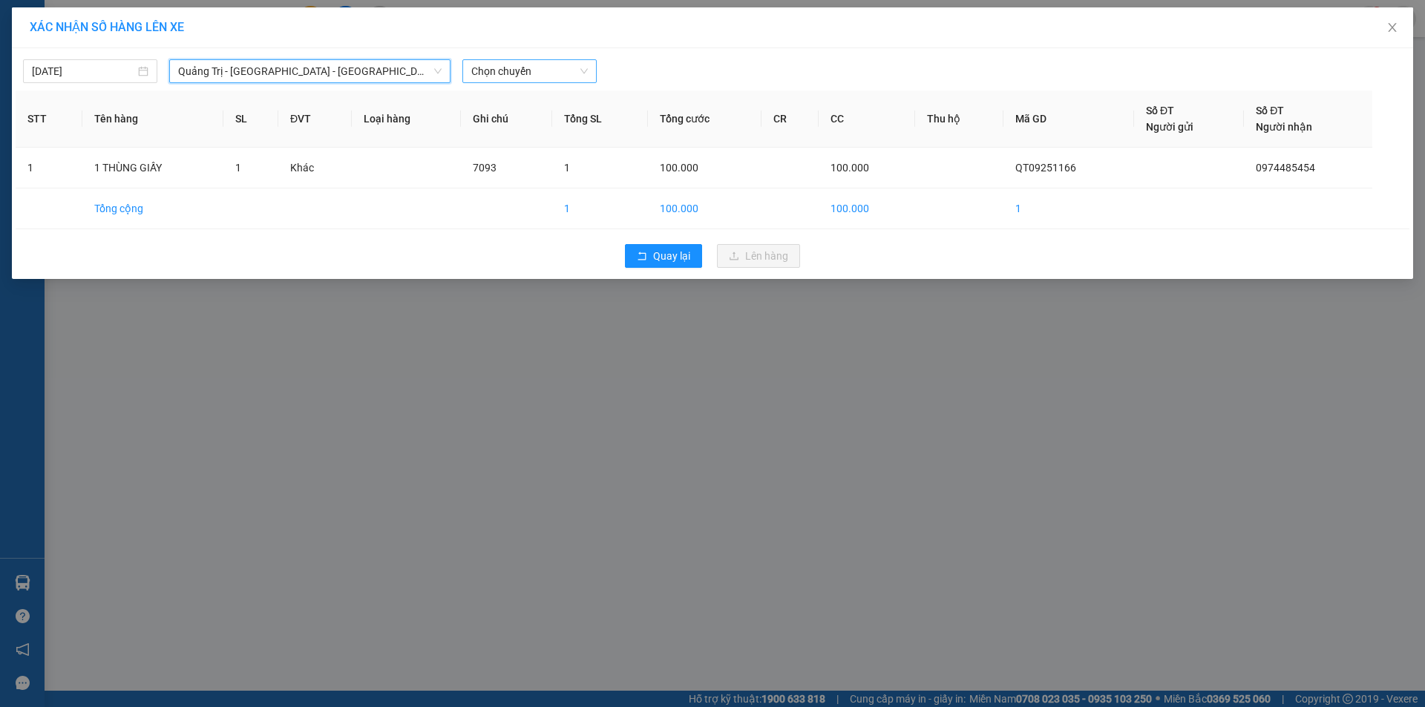
click at [539, 73] on span "Chọn chuyến" at bounding box center [529, 71] width 116 height 22
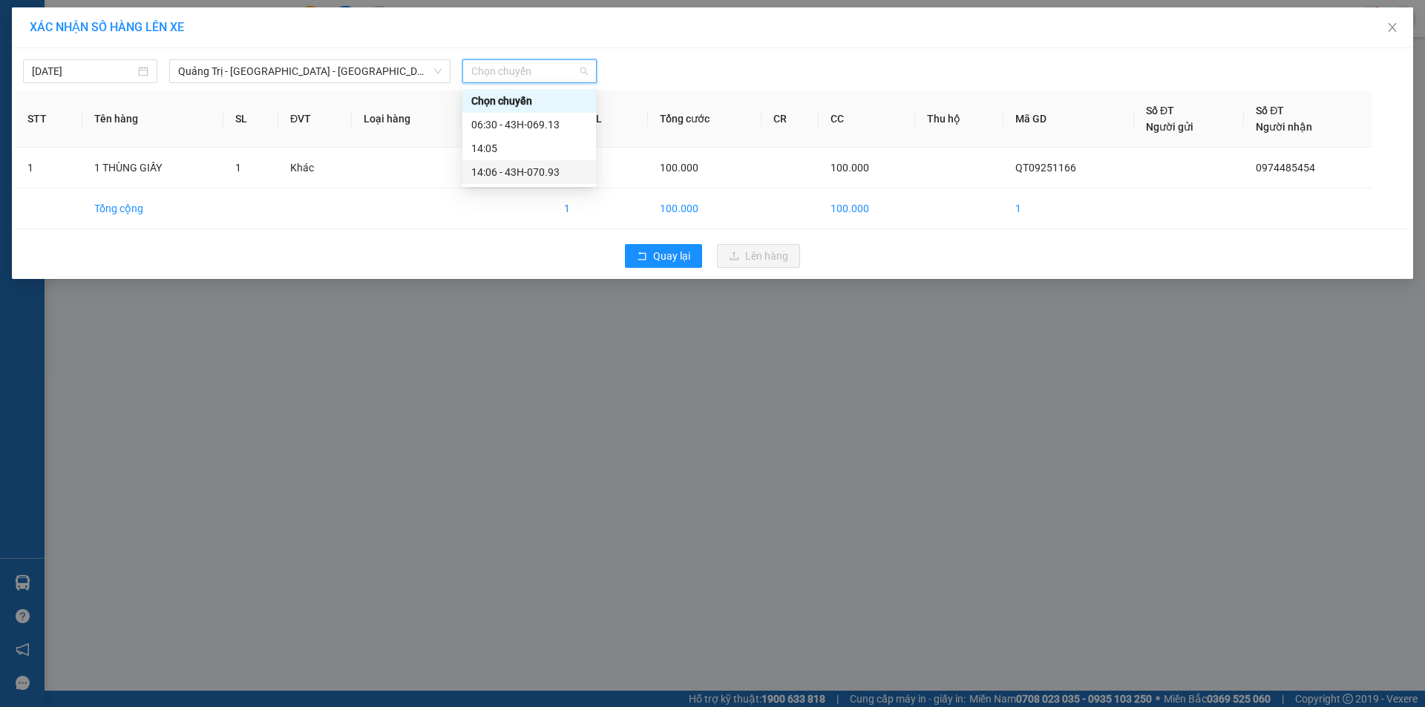
click at [530, 171] on div "14:06 - 43H-070.93" at bounding box center [529, 172] width 116 height 16
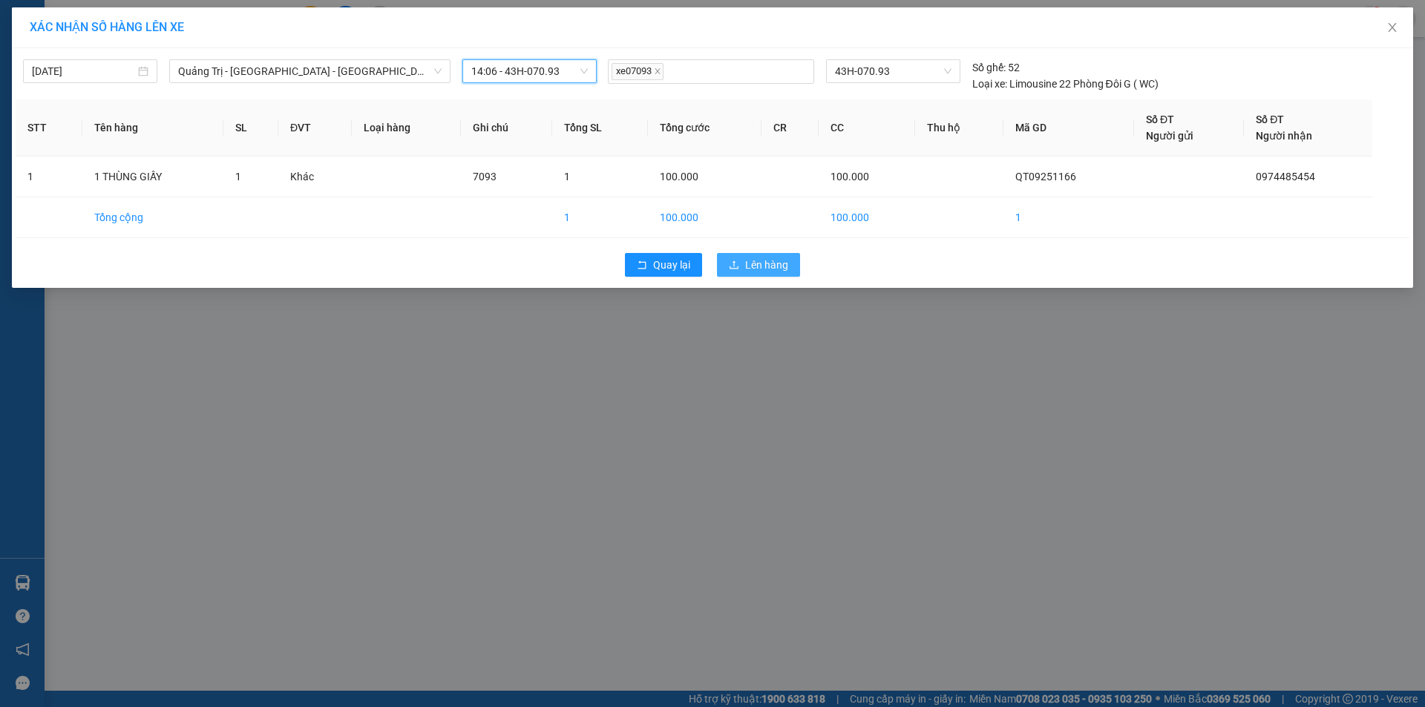
click at [763, 262] on span "Lên hàng" at bounding box center [766, 265] width 43 height 16
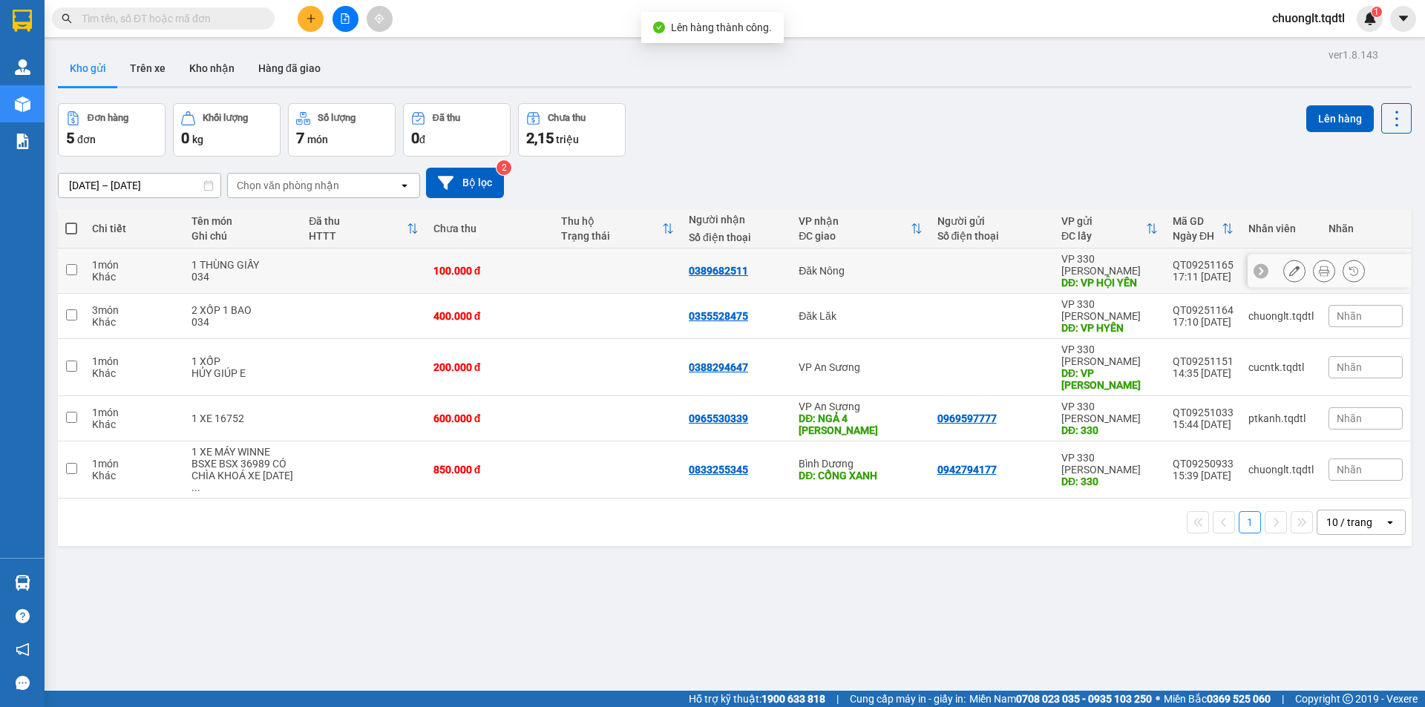
click at [74, 268] on input "checkbox" at bounding box center [71, 269] width 11 height 11
checkbox input "true"
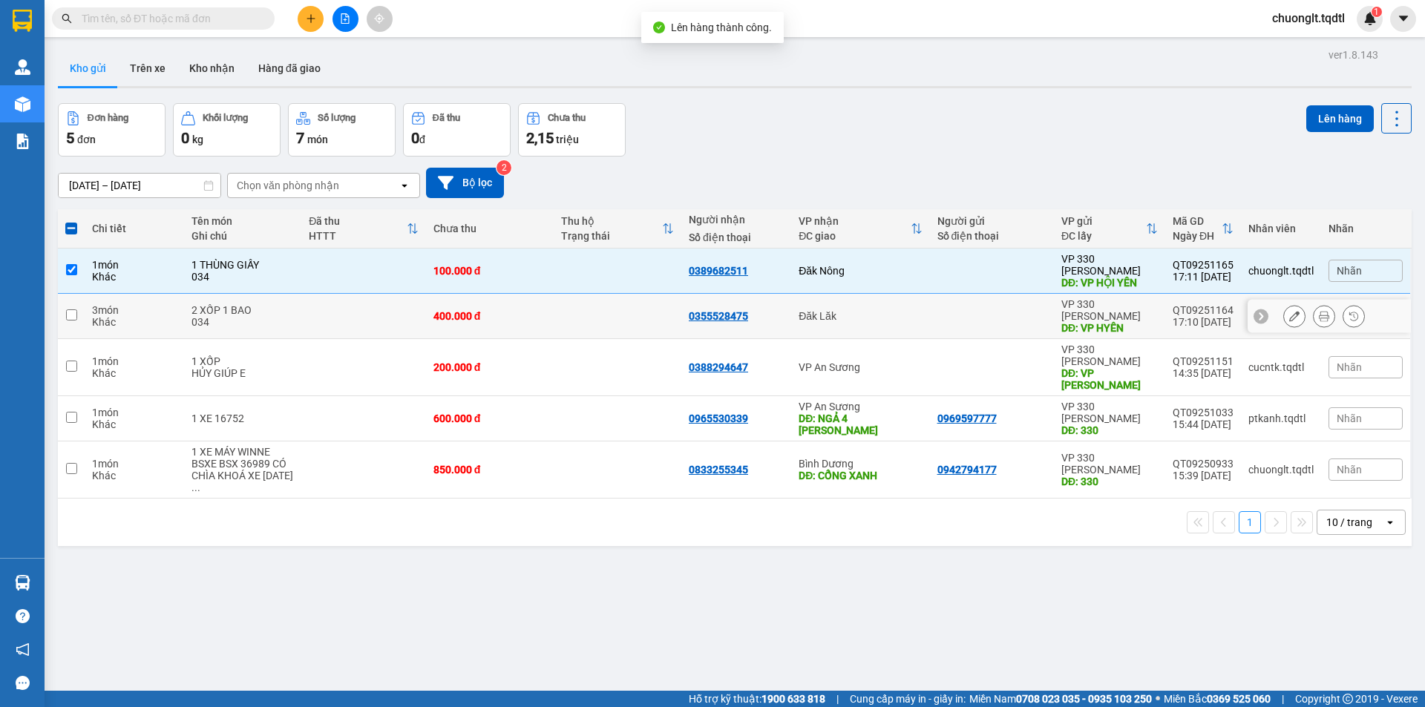
click at [69, 309] on input "checkbox" at bounding box center [71, 314] width 11 height 11
checkbox input "true"
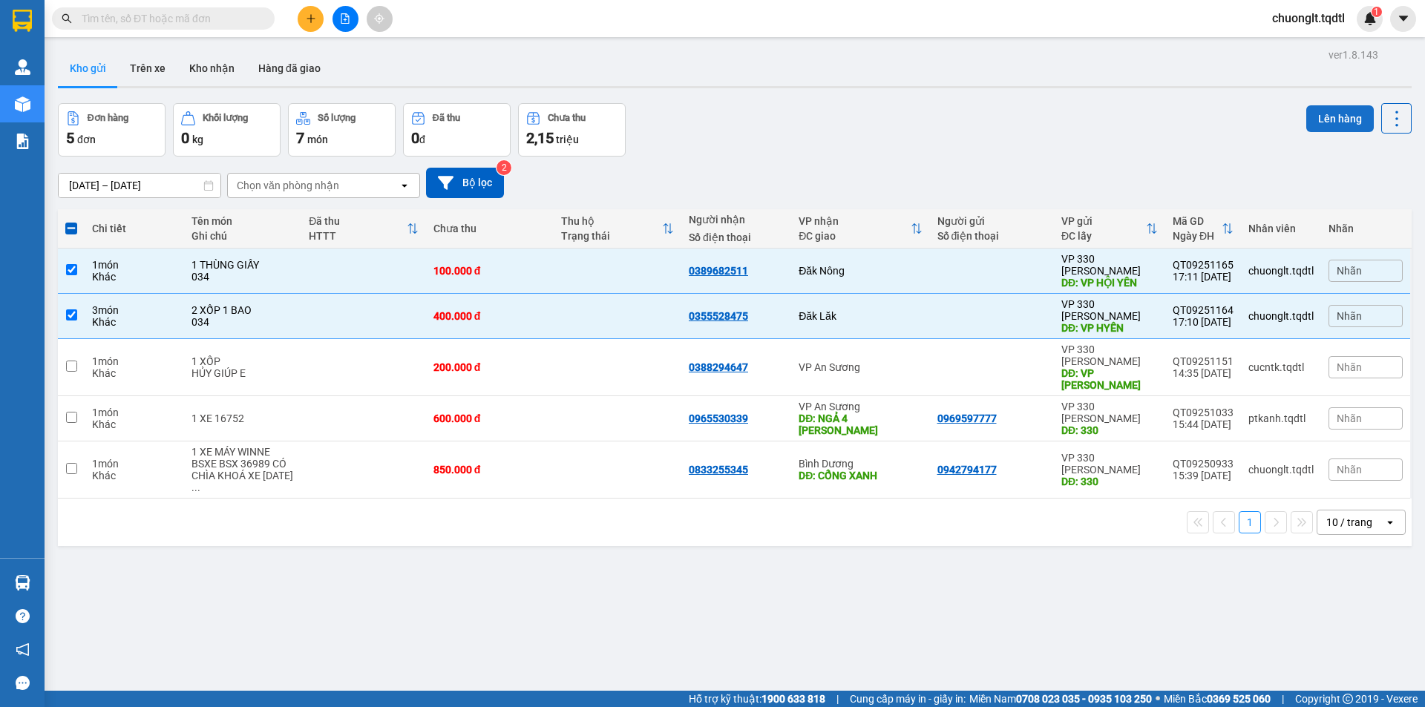
click at [1314, 114] on button "Lên hàng" at bounding box center [1340, 118] width 68 height 27
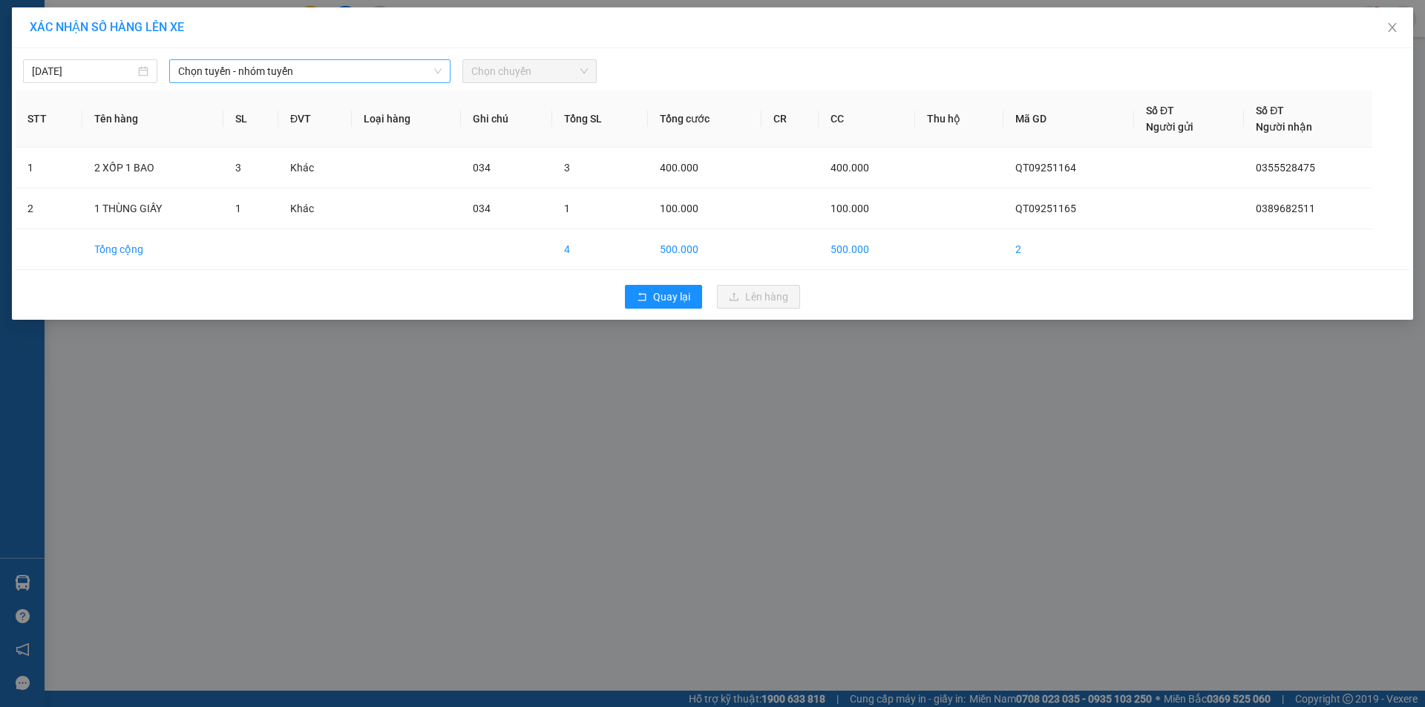
click at [364, 71] on span "Chọn tuyến - nhóm tuyến" at bounding box center [309, 71] width 263 height 22
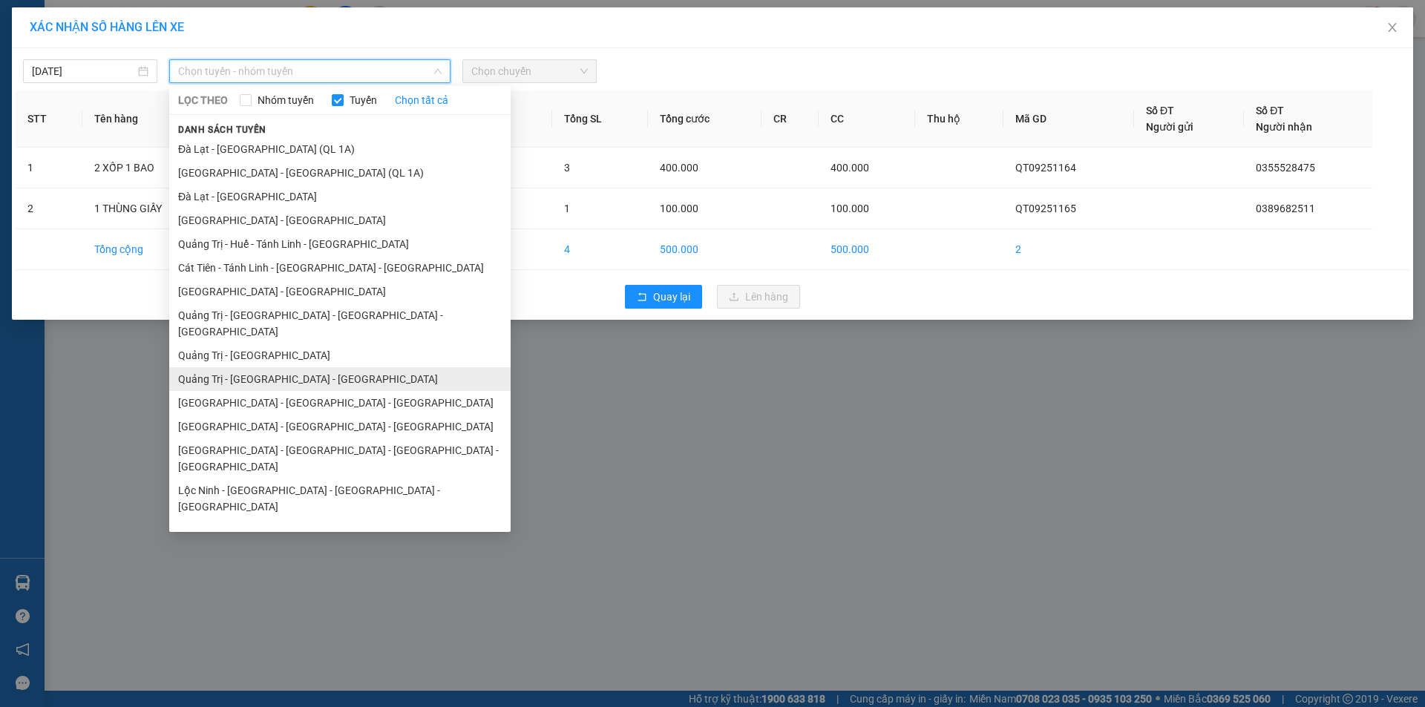
click at [303, 369] on li "Quảng Trị - [GEOGRAPHIC_DATA] - [GEOGRAPHIC_DATA]" at bounding box center [339, 379] width 341 height 24
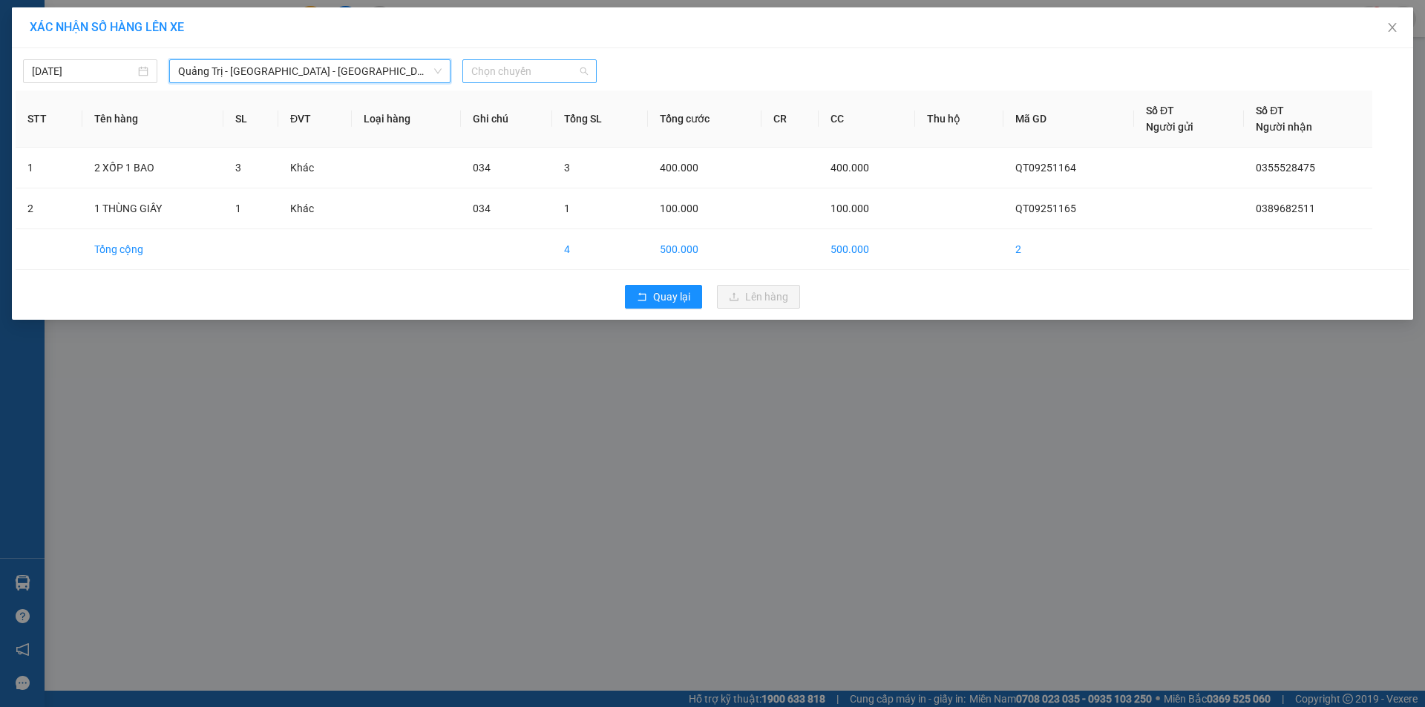
click at [562, 71] on span "Chọn chuyến" at bounding box center [529, 71] width 116 height 22
click at [547, 126] on div "14:00 - 74F-000.34" at bounding box center [529, 124] width 116 height 16
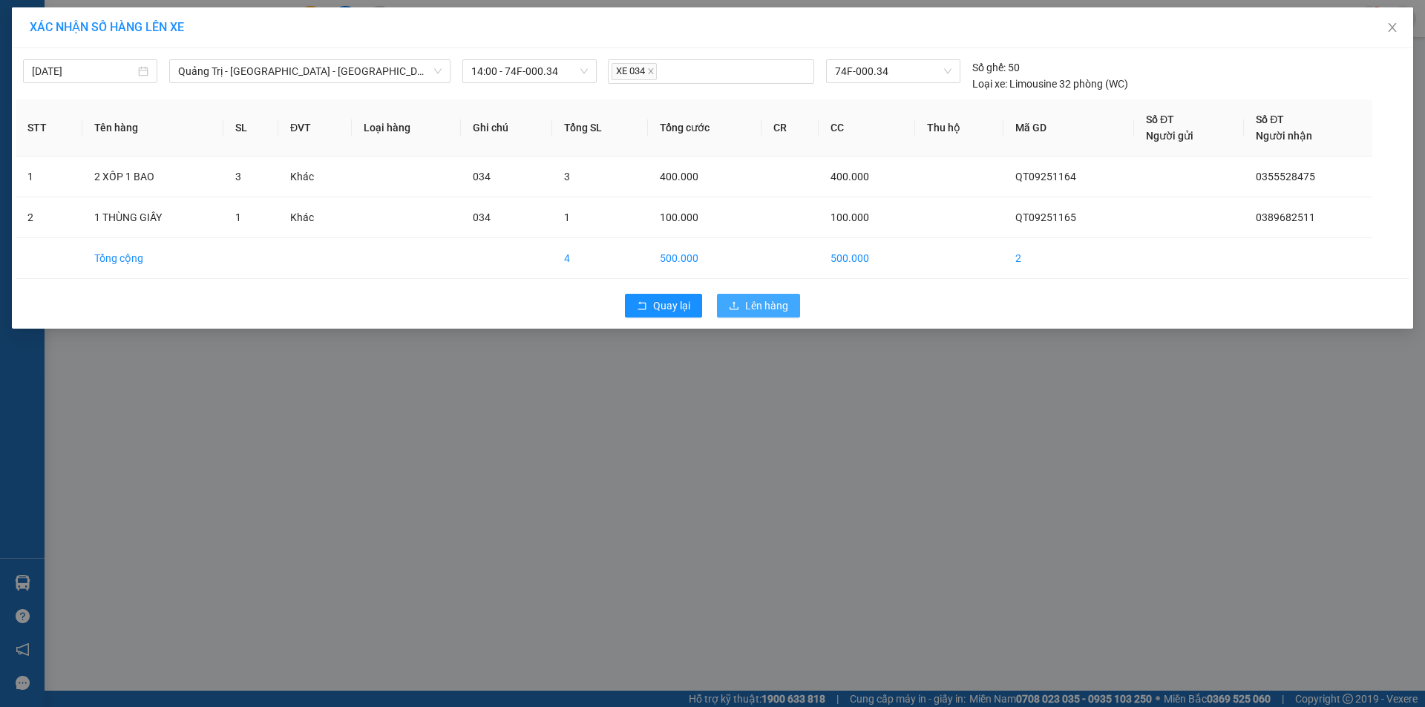
click at [742, 301] on button "Lên hàng" at bounding box center [758, 306] width 83 height 24
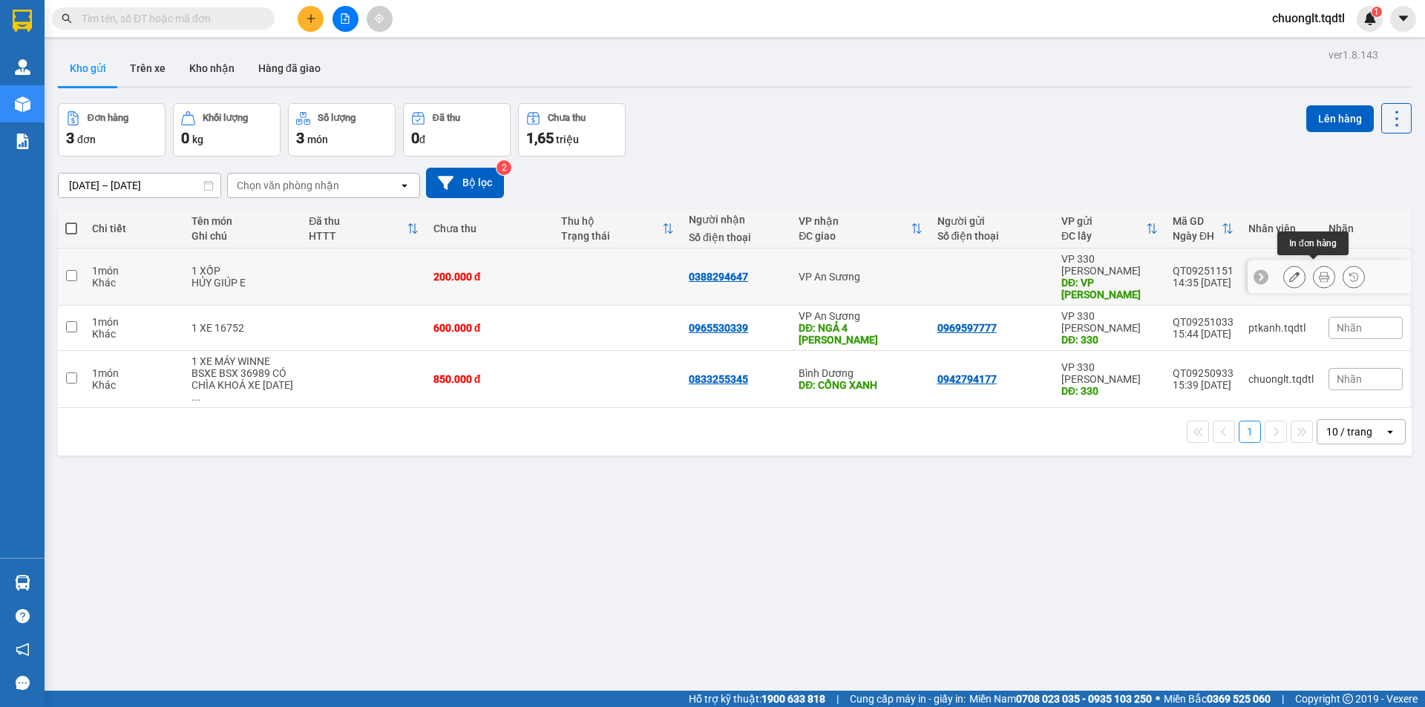
click at [1313, 264] on button at bounding box center [1323, 277] width 21 height 26
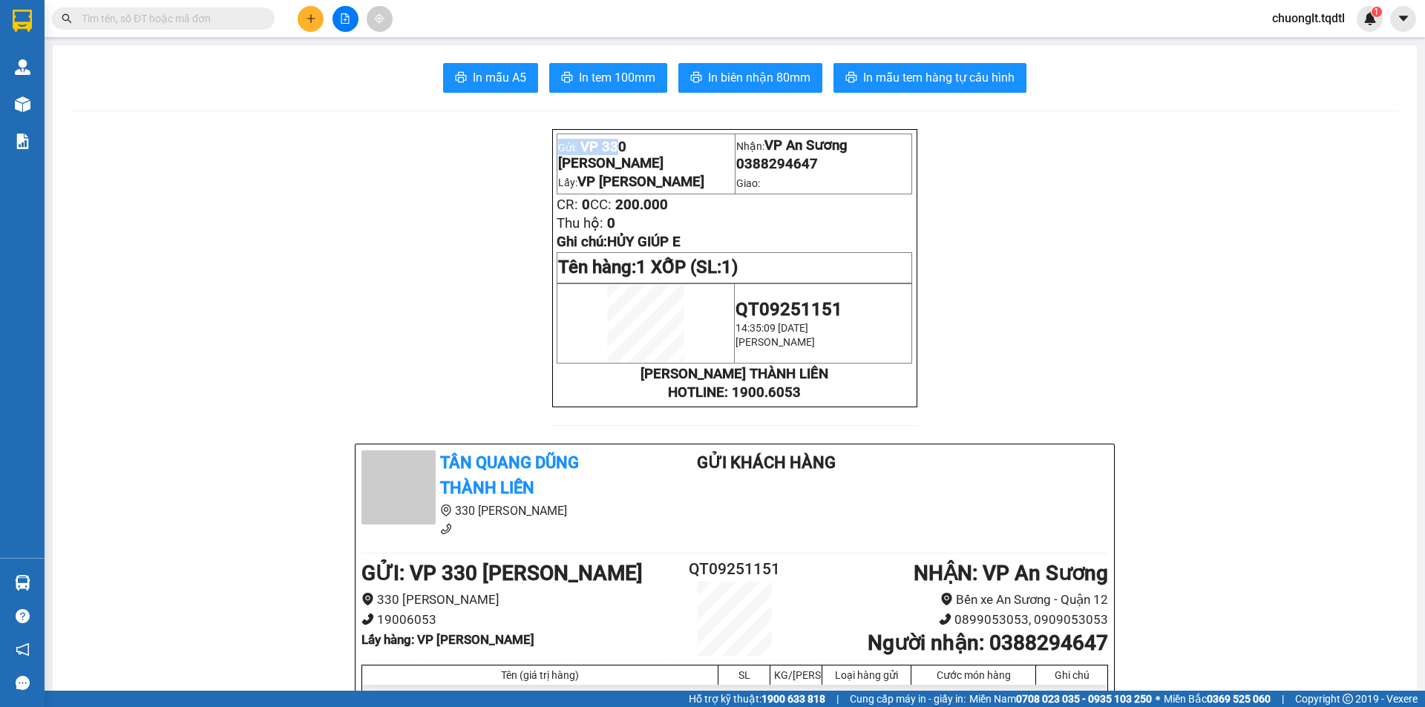
drag, startPoint x: 615, startPoint y: 149, endPoint x: 530, endPoint y: 148, distance: 84.6
click at [837, 382] on p "[PERSON_NAME] THÀNH LIÊN" at bounding box center [733, 374] width 355 height 16
copy div "0 Lê Duẫn Lấy: VP LONG HƯNG Nhận: VP An Sương 0388294647 Giao: CR: 0 CC: 200.00…"
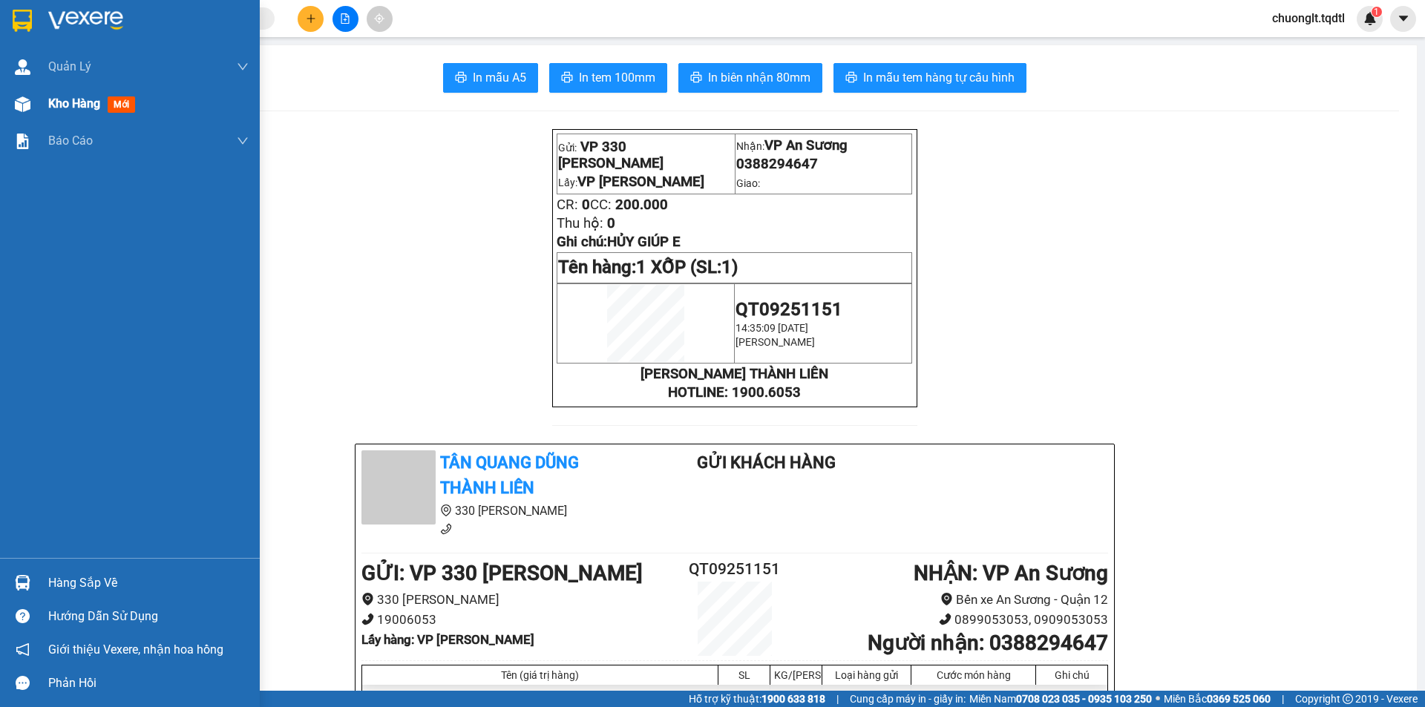
click at [56, 97] on span "Kho hàng" at bounding box center [74, 103] width 52 height 14
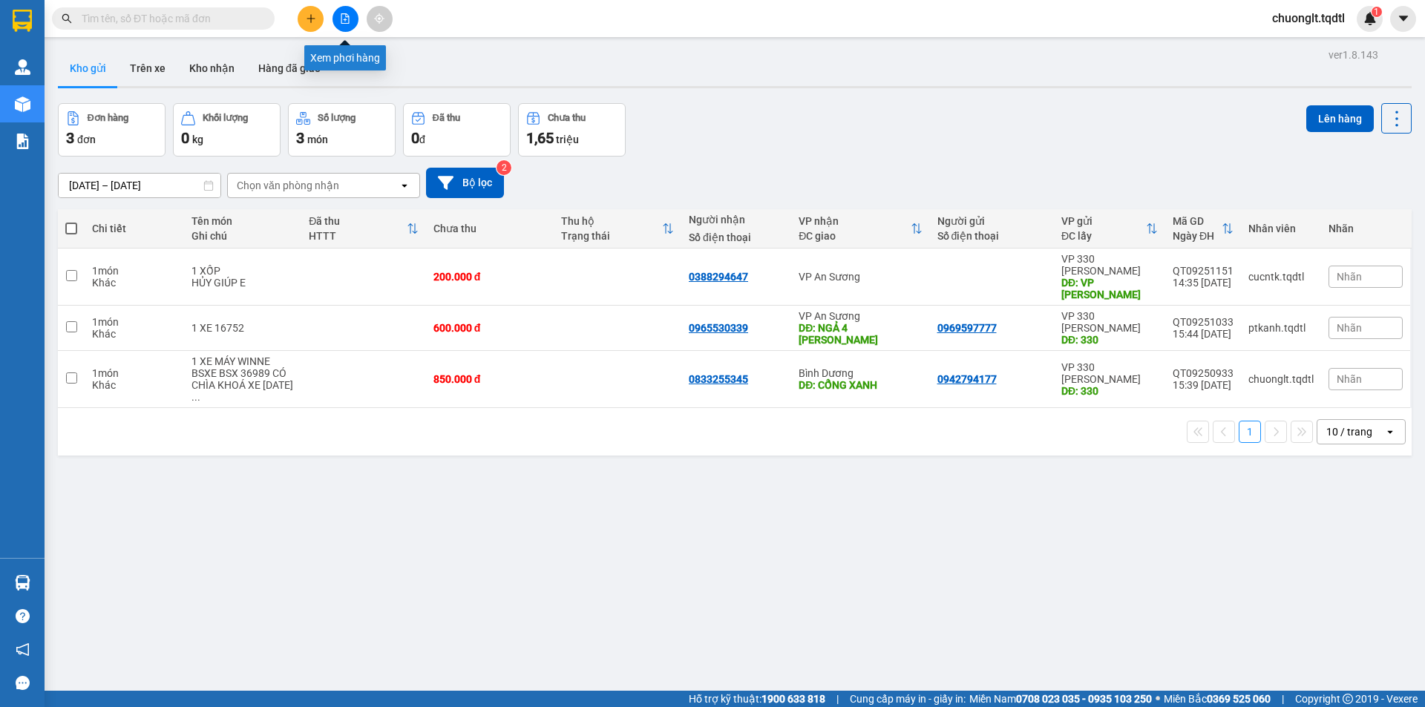
click at [342, 11] on button at bounding box center [345, 19] width 26 height 26
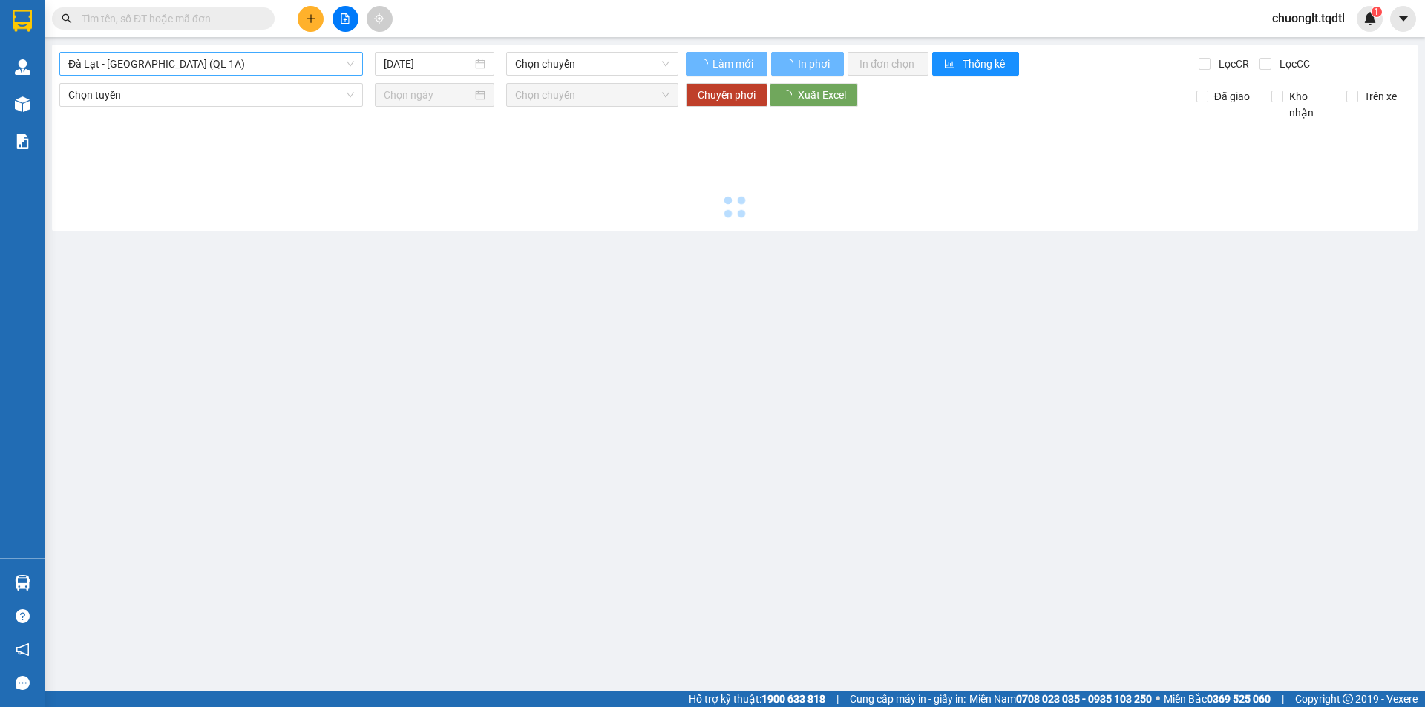
click at [279, 62] on span "Đà Lạt - [GEOGRAPHIC_DATA] (QL 1A)" at bounding box center [211, 64] width 286 height 22
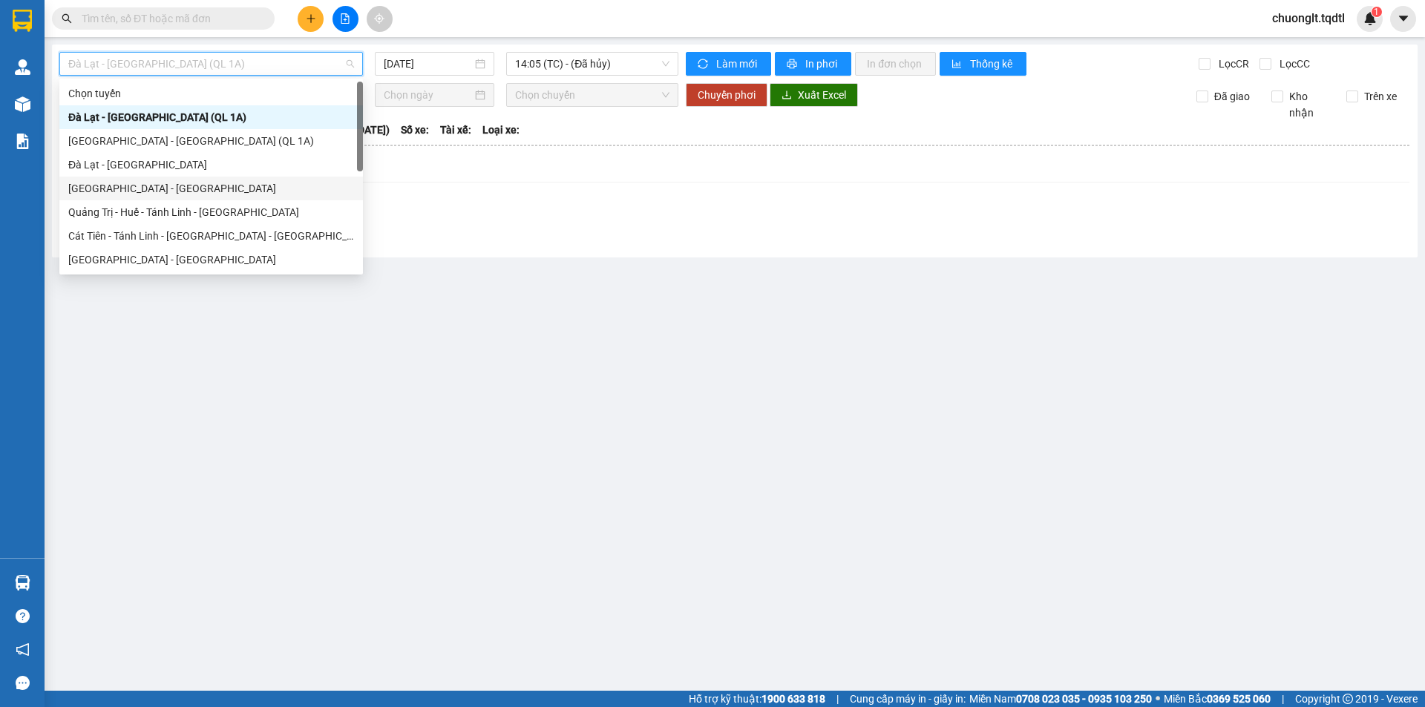
scroll to position [74, 0]
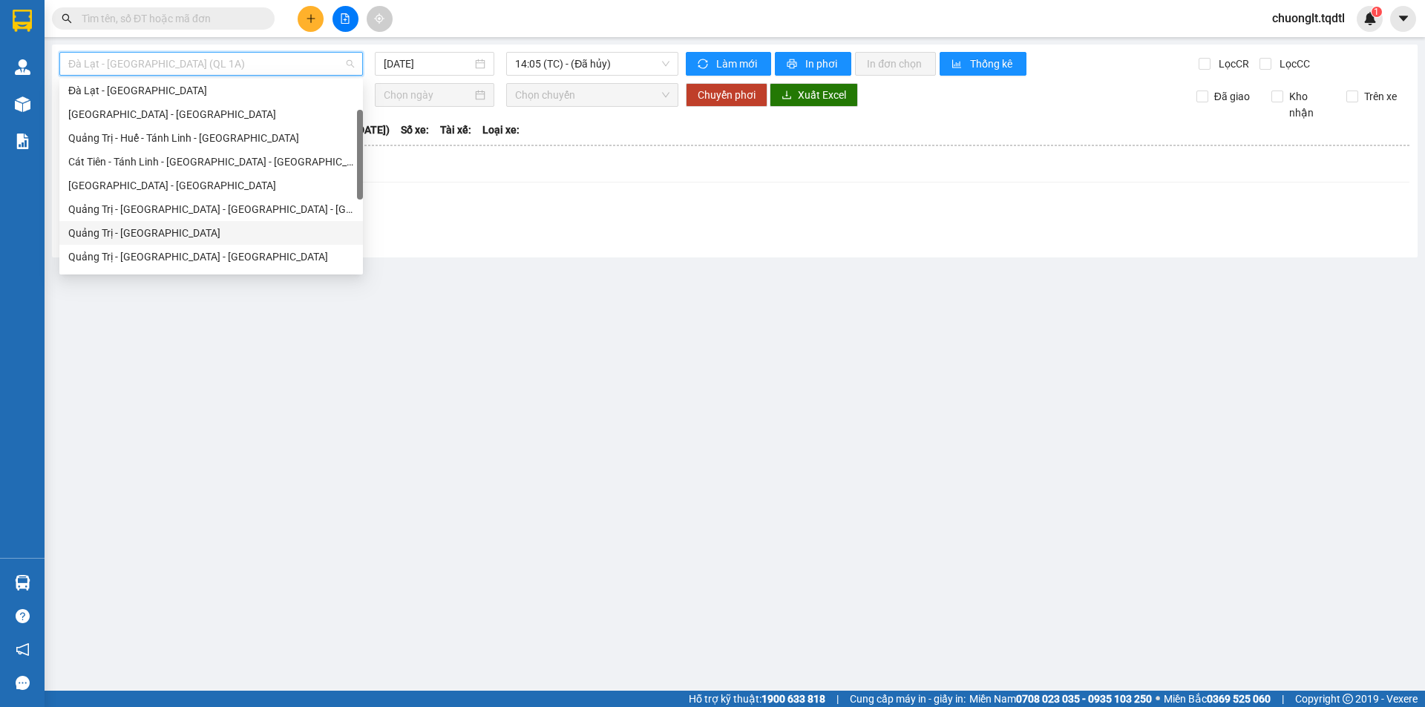
click at [161, 227] on div "Quảng Trị - [GEOGRAPHIC_DATA]" at bounding box center [211, 233] width 286 height 16
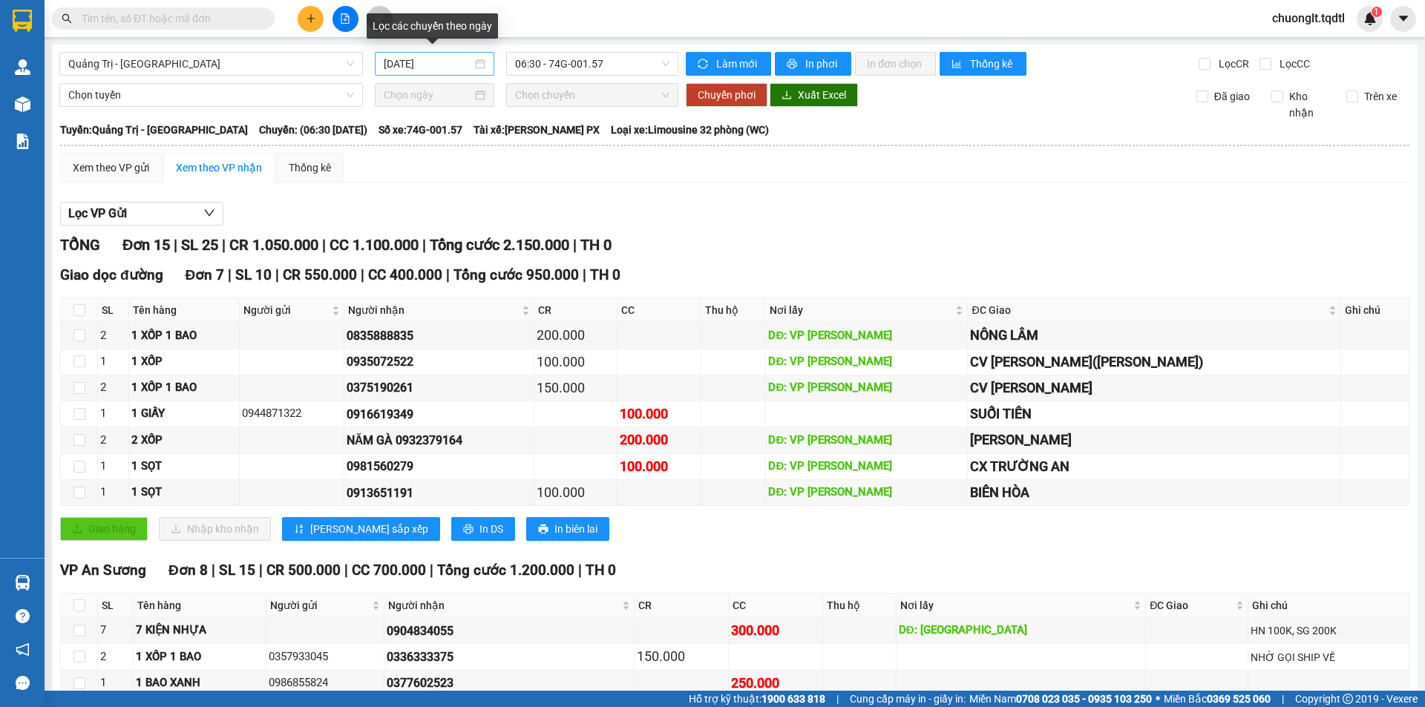
click at [478, 63] on div "[DATE]" at bounding box center [435, 64] width 102 height 16
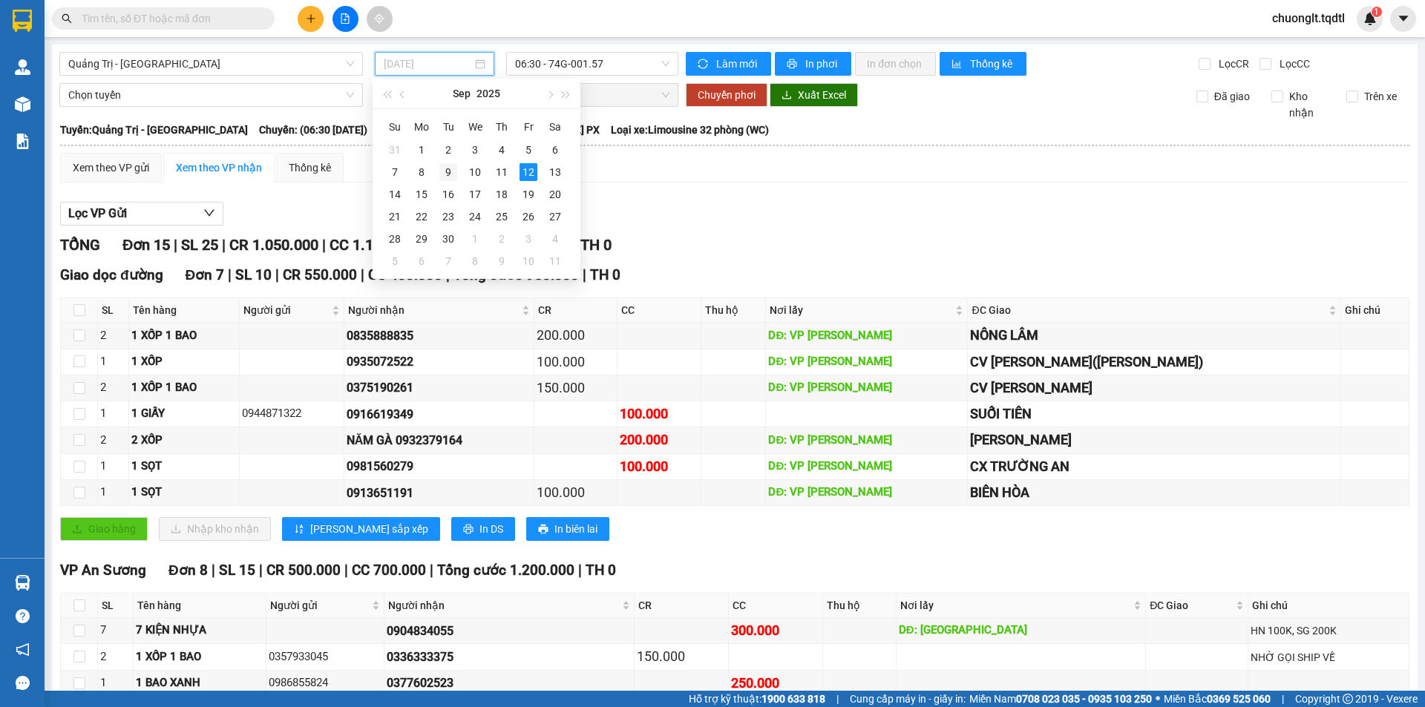
click at [455, 172] on div "9" at bounding box center [448, 172] width 18 height 18
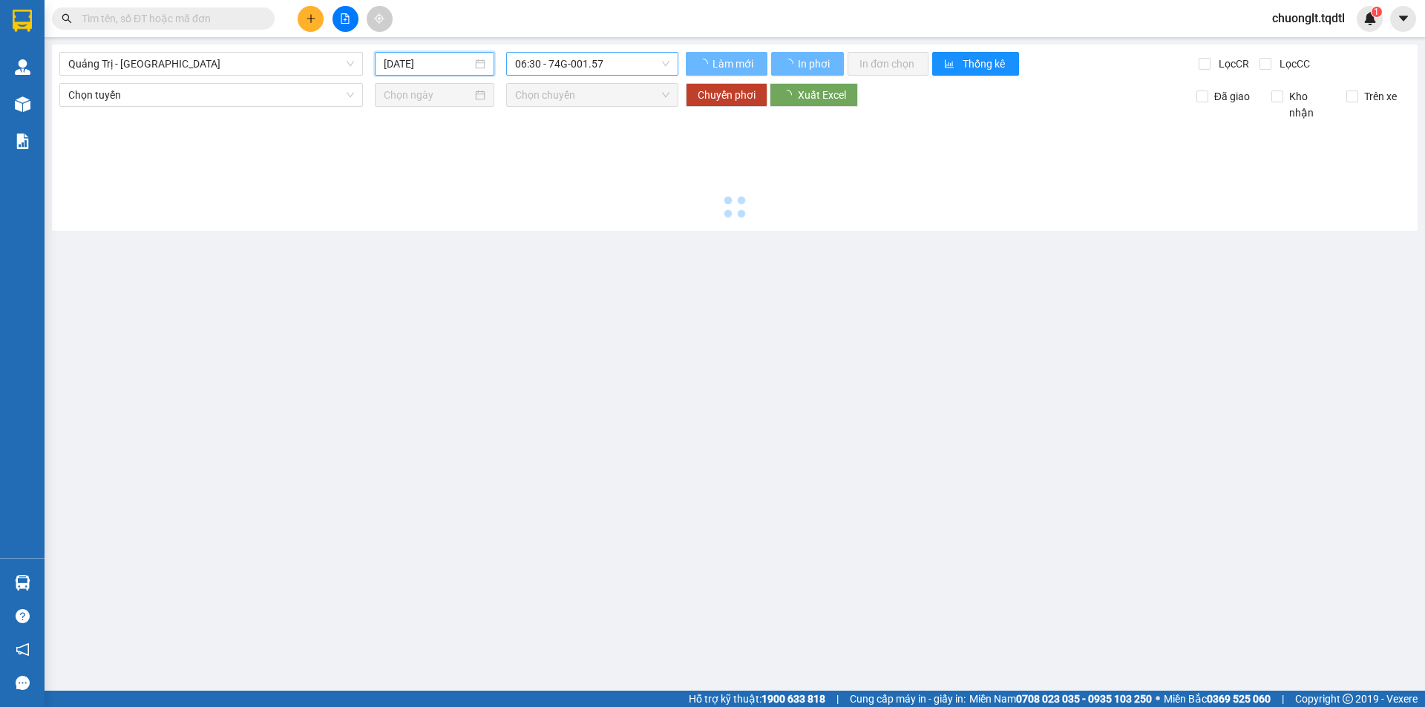
type input "[DATE]"
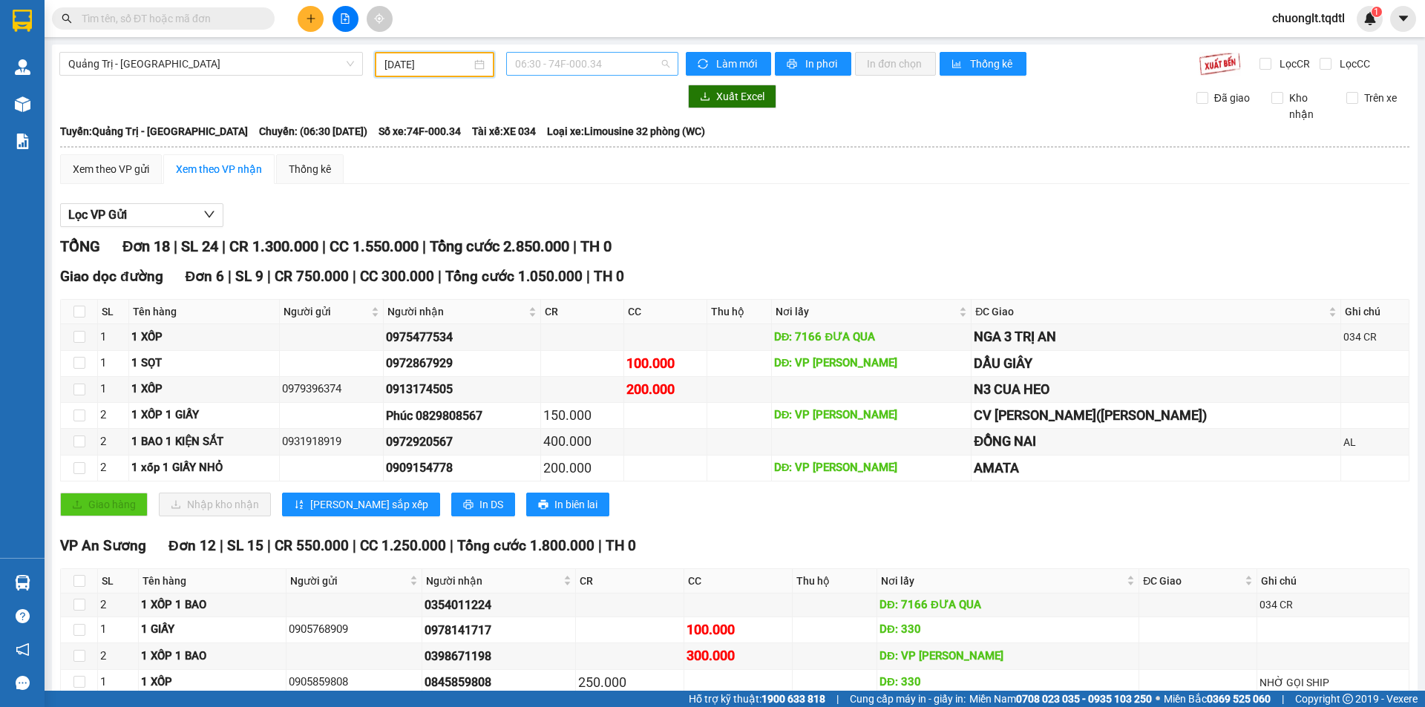
click at [631, 64] on span "06:30 - 74F-000.34" at bounding box center [592, 64] width 154 height 22
click at [580, 191] on div "14:00 - 74B-007.51" at bounding box center [569, 188] width 116 height 16
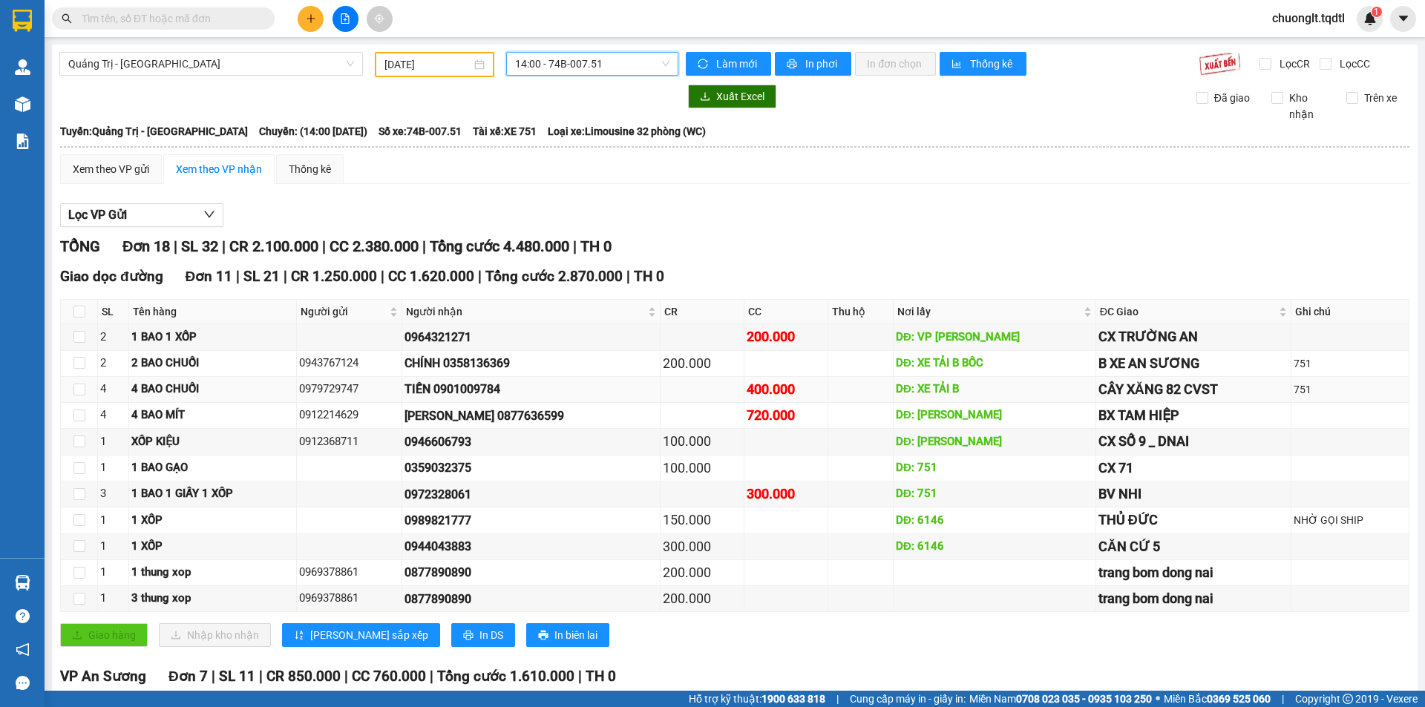
scroll to position [289, 0]
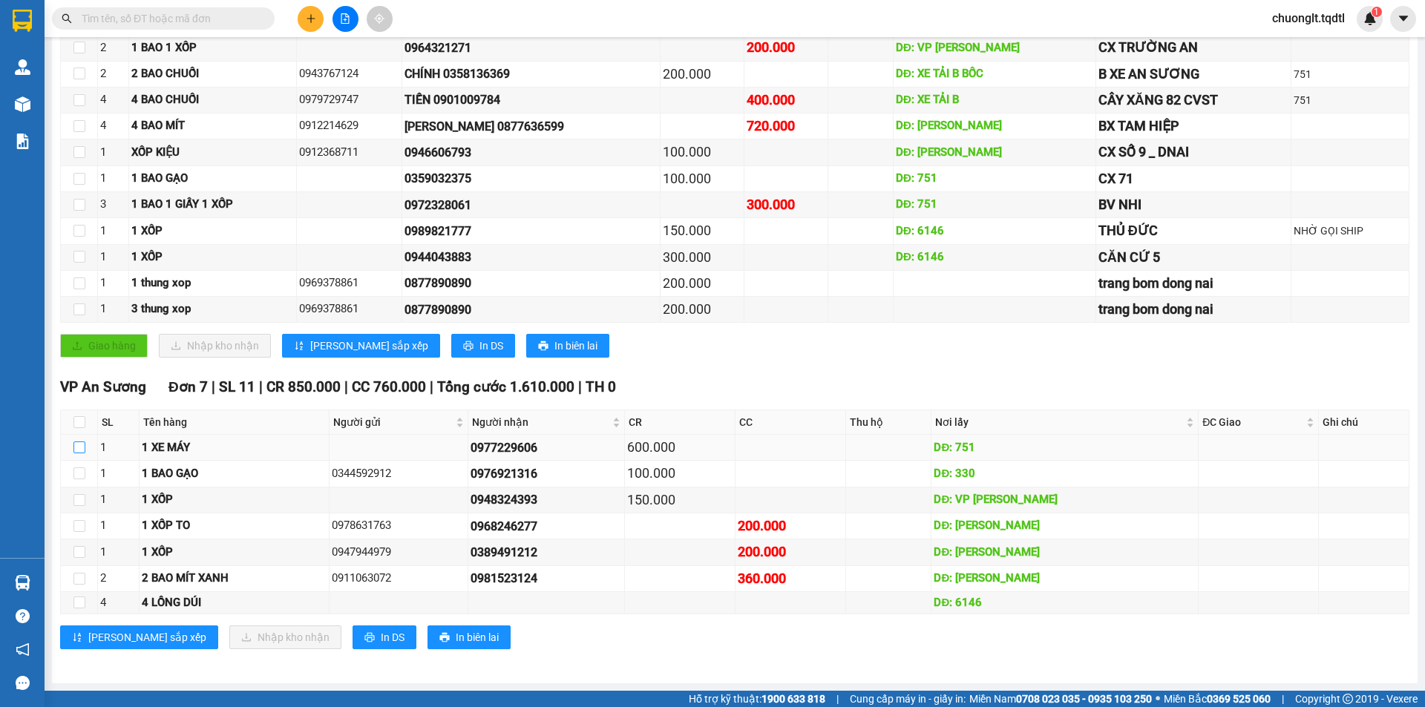
click at [76, 446] on input "checkbox" at bounding box center [79, 447] width 12 height 12
checkbox input "true"
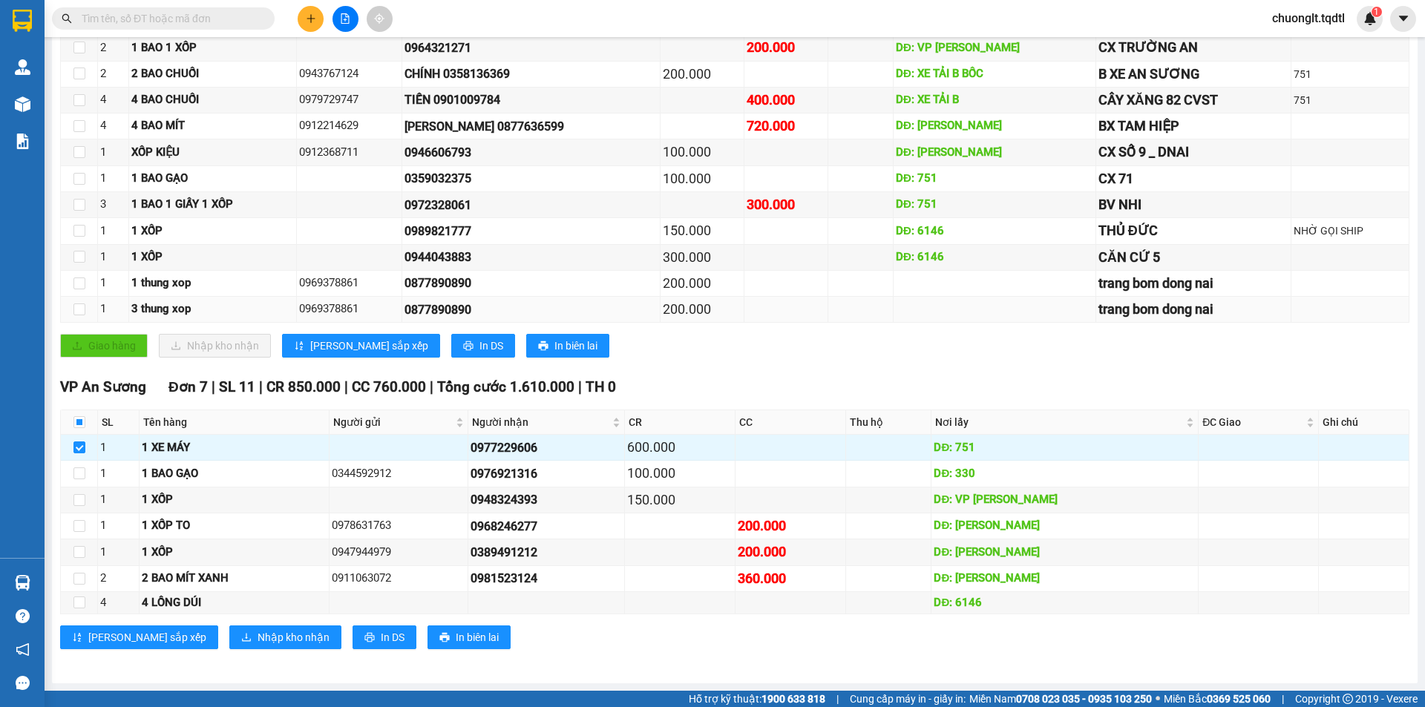
scroll to position [0, 0]
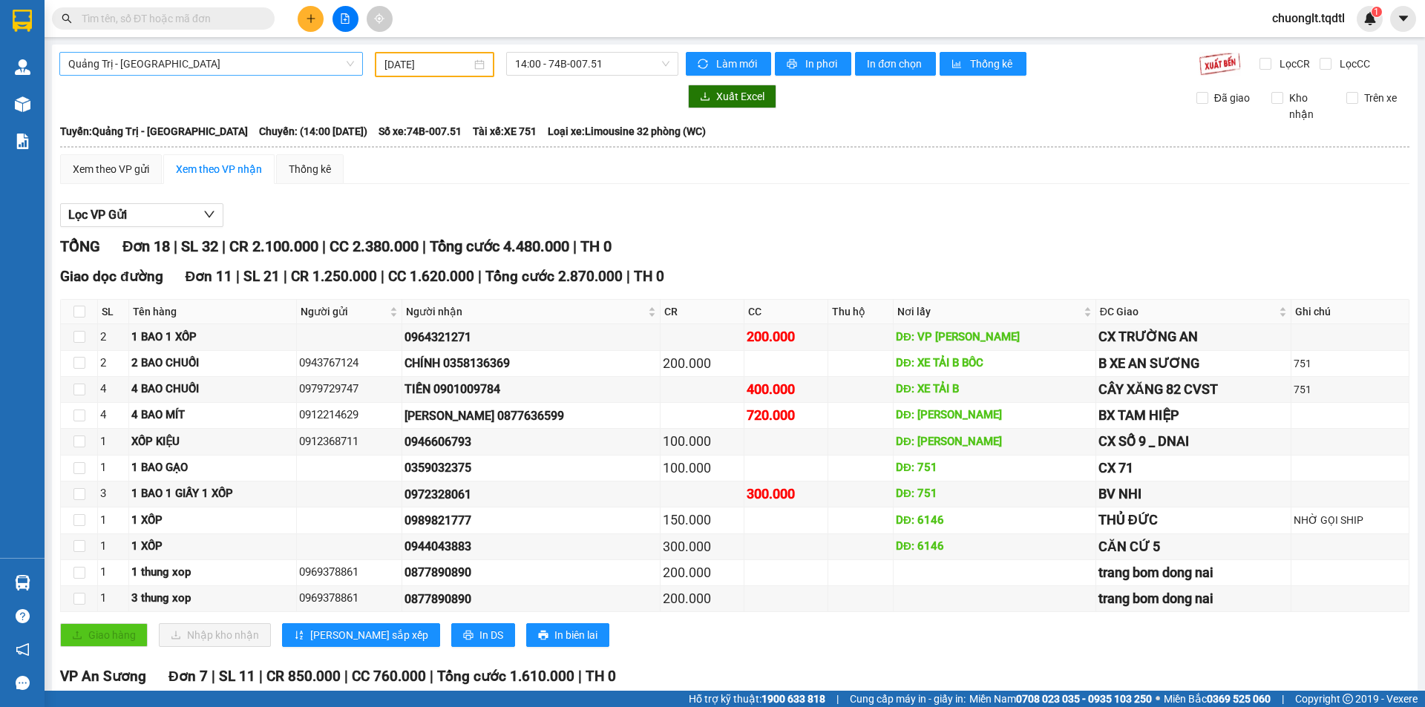
click at [245, 65] on span "Quảng Trị - [GEOGRAPHIC_DATA]" at bounding box center [211, 64] width 286 height 22
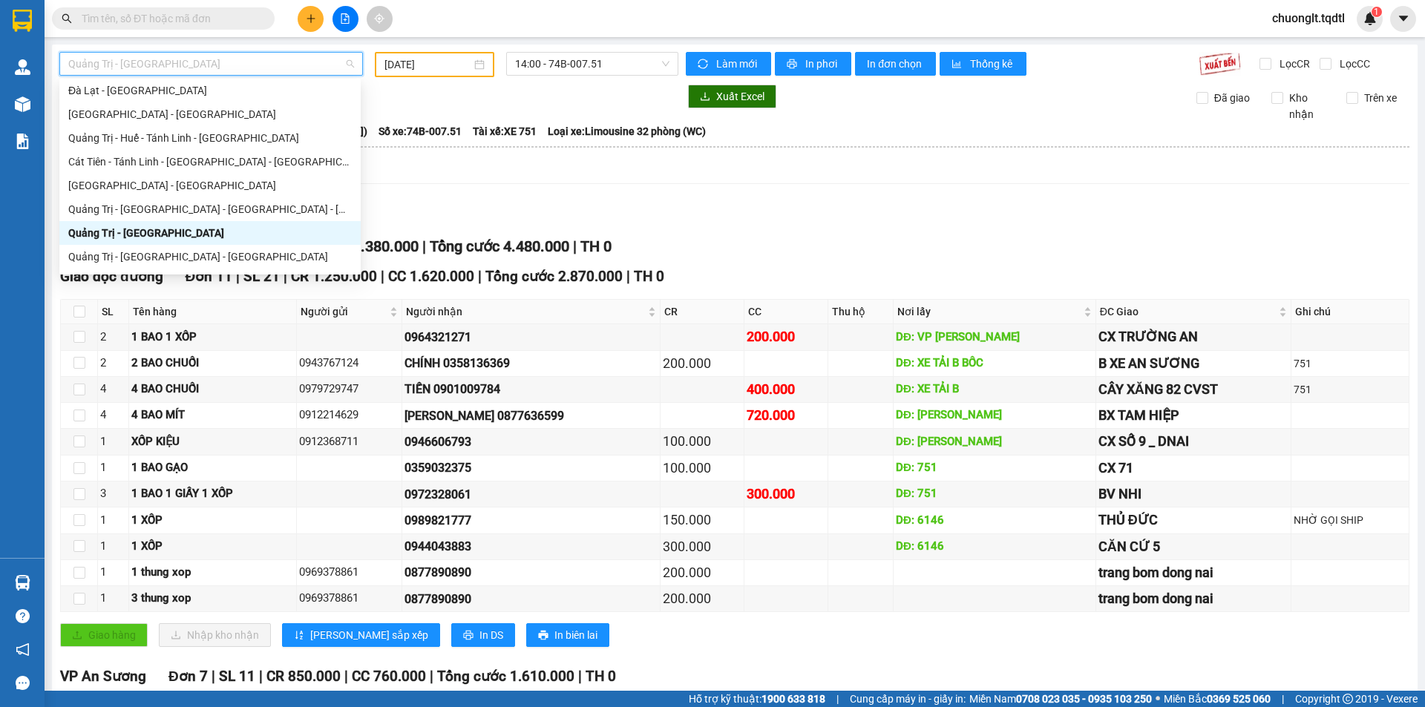
click at [177, 226] on div "Quảng Trị - [GEOGRAPHIC_DATA]" at bounding box center [209, 233] width 283 height 16
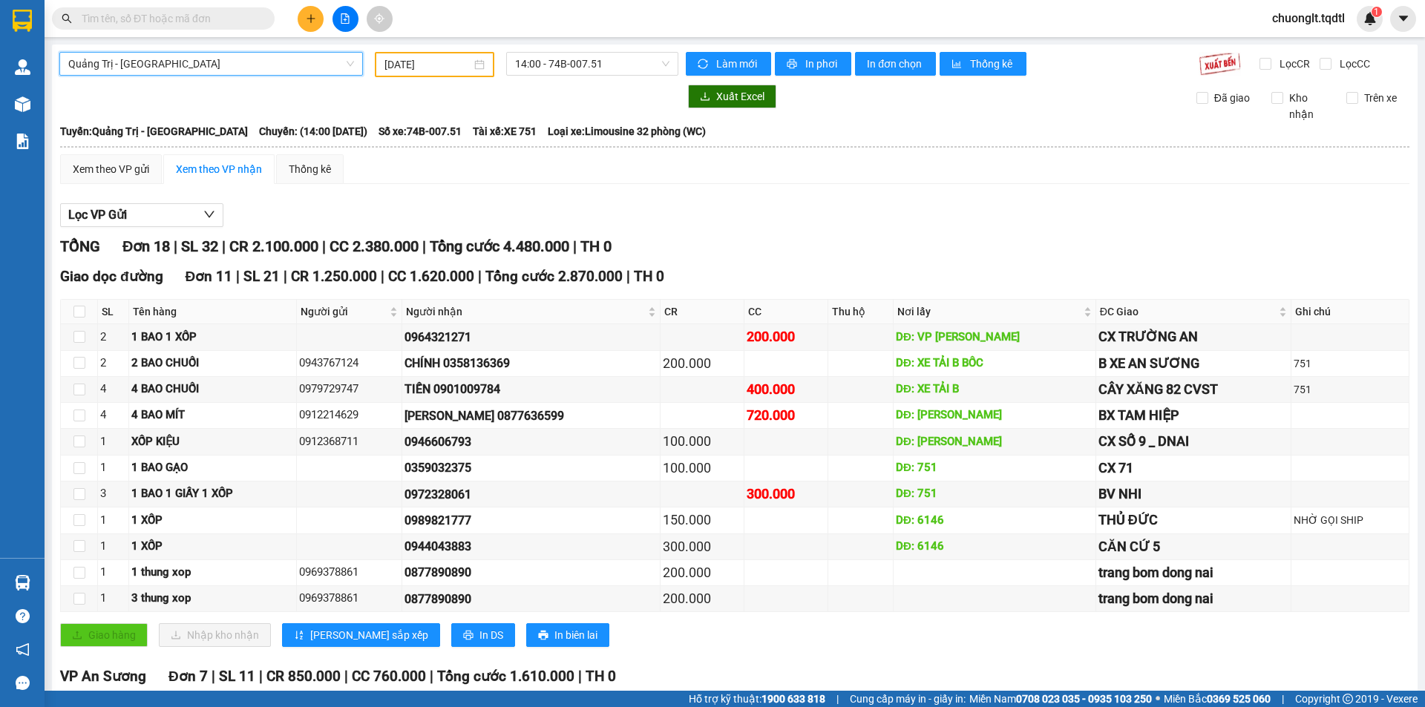
click at [477, 58] on div "[DATE]" at bounding box center [434, 64] width 100 height 16
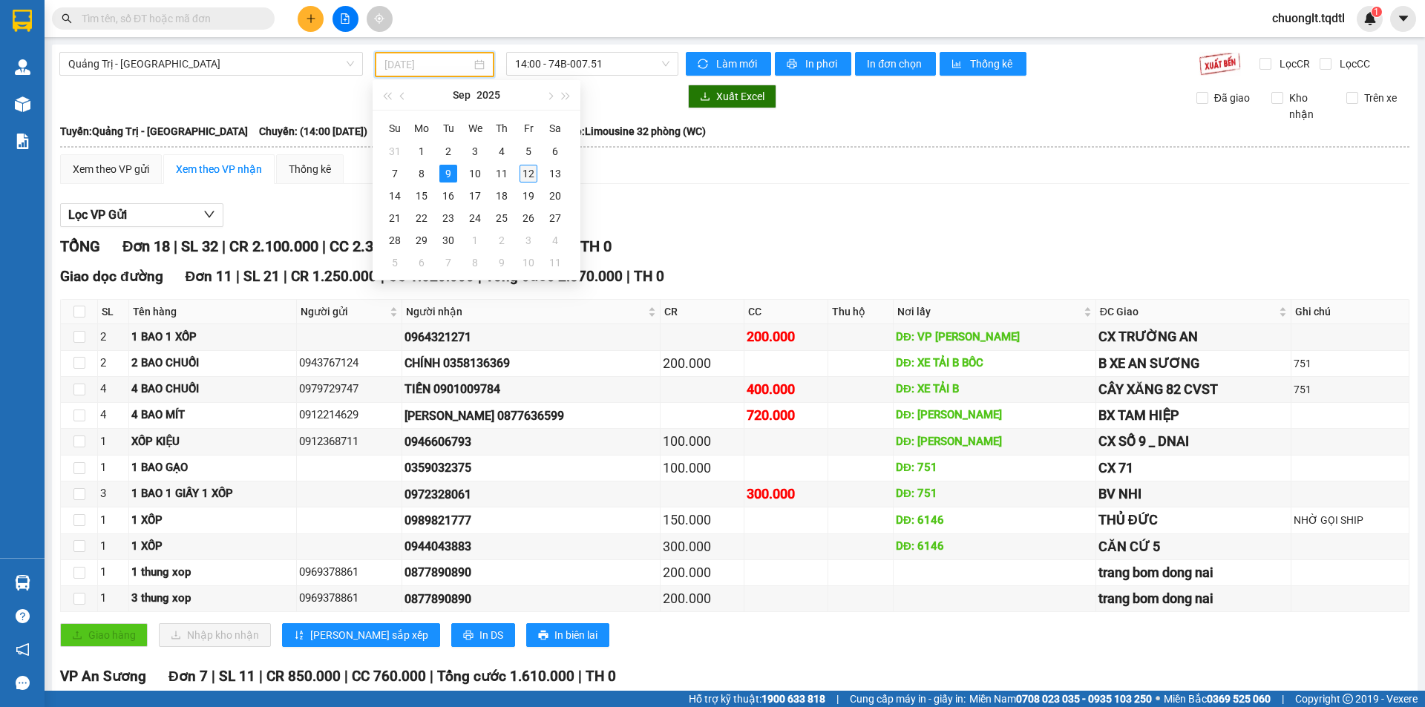
click at [525, 177] on div "12" at bounding box center [528, 174] width 18 height 18
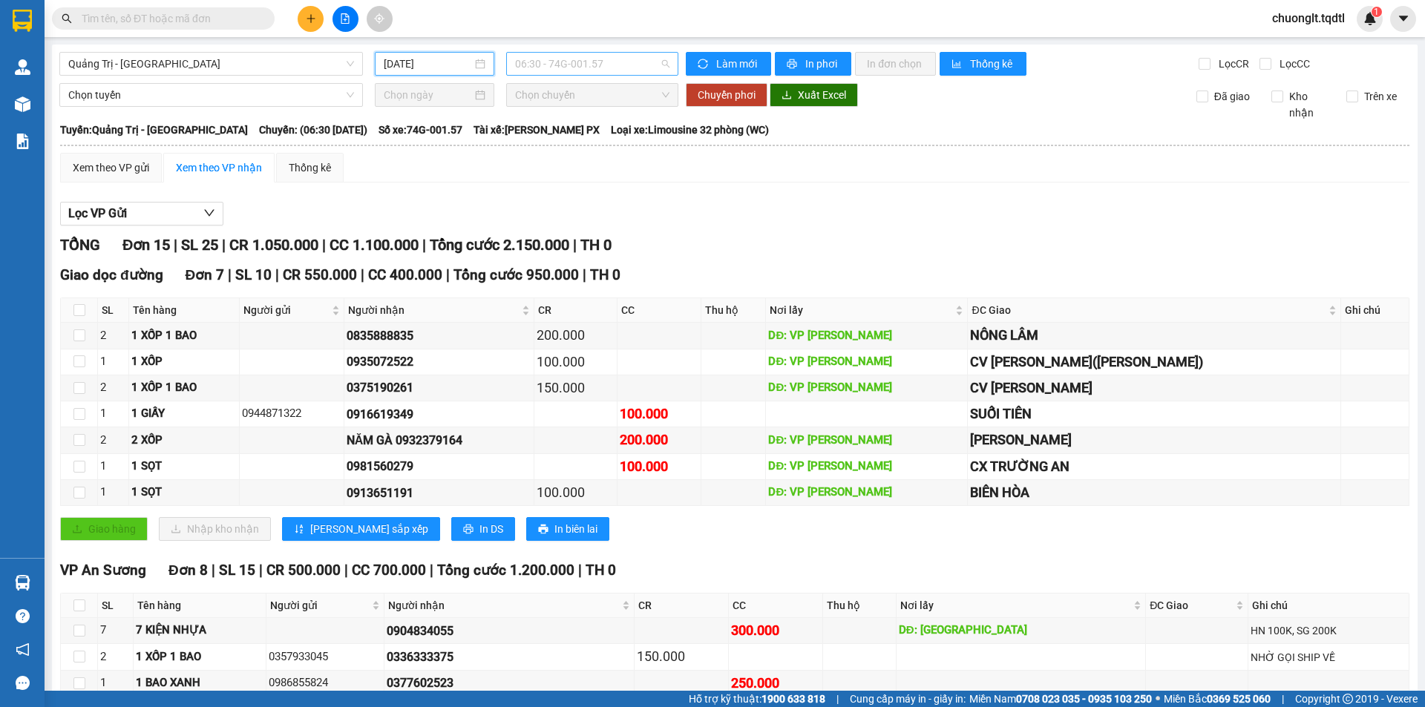
click at [614, 61] on span "06:30 - 74G-001.57" at bounding box center [592, 64] width 154 height 22
click at [579, 193] on div "14:00 - 43H-061.17" at bounding box center [569, 188] width 116 height 16
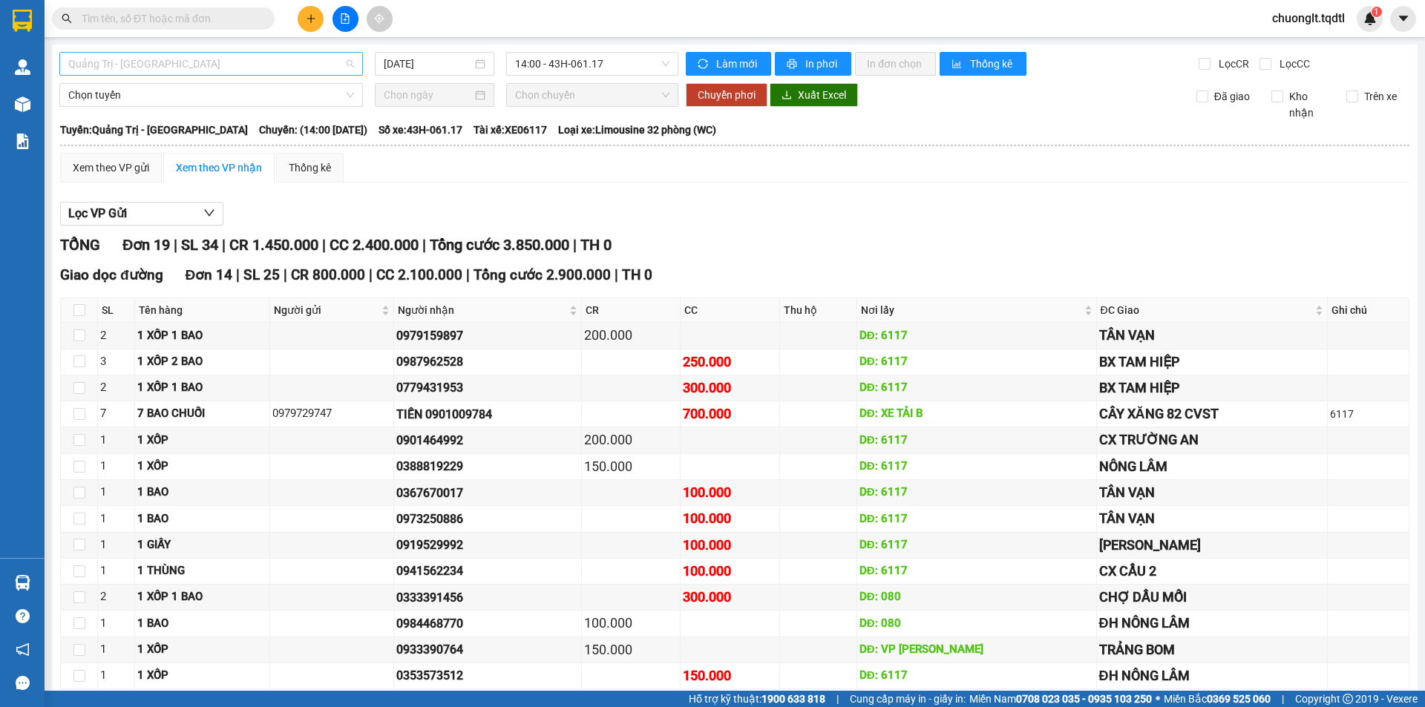
click at [288, 56] on span "Quảng Trị - [GEOGRAPHIC_DATA]" at bounding box center [211, 64] width 286 height 22
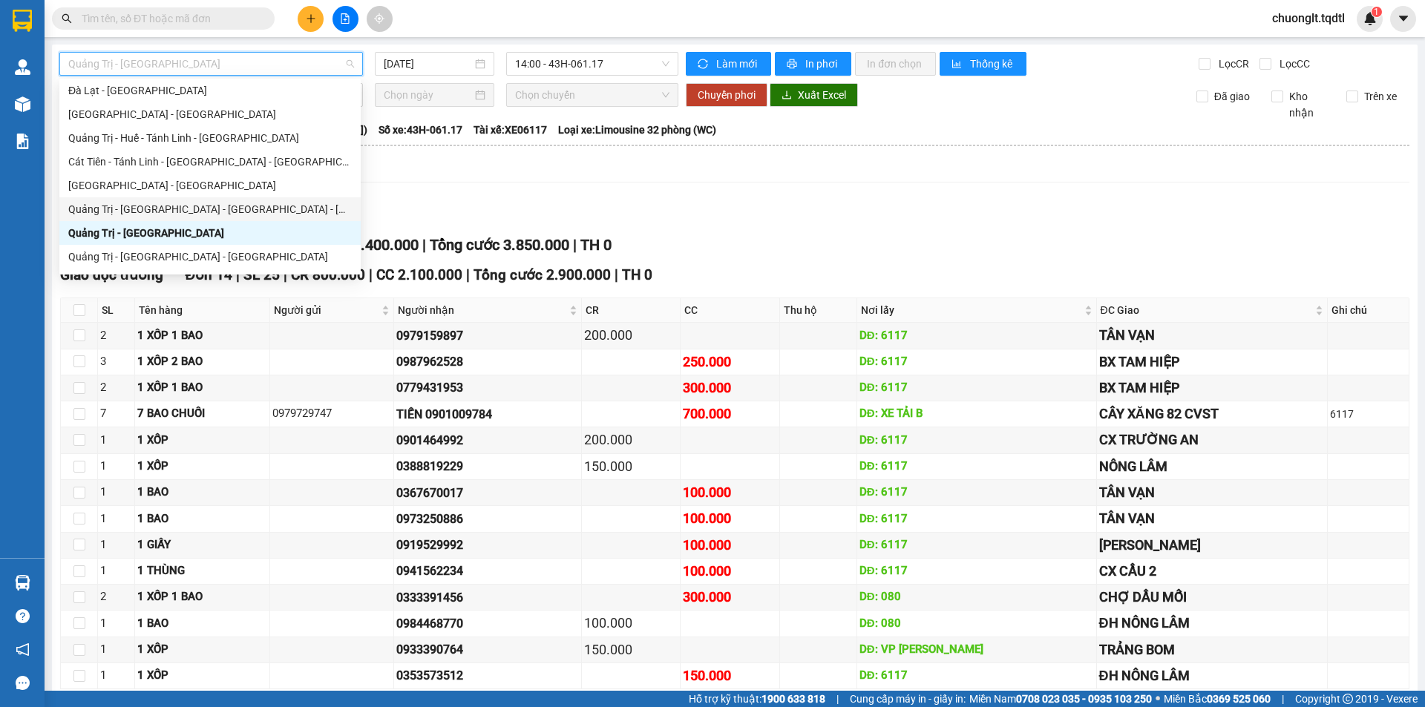
click at [572, 151] on th at bounding box center [734, 145] width 1350 height 13
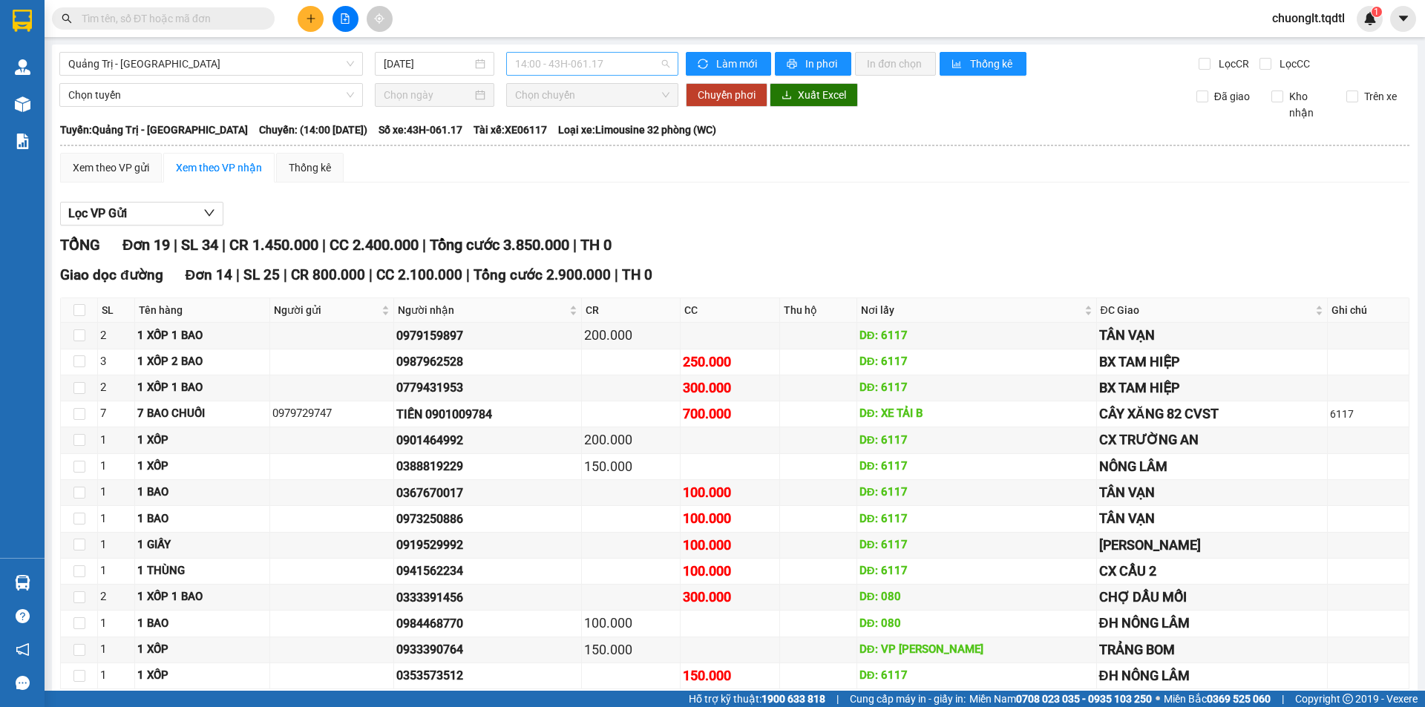
click at [632, 60] on span "14:00 - 43H-061.17" at bounding box center [592, 64] width 154 height 22
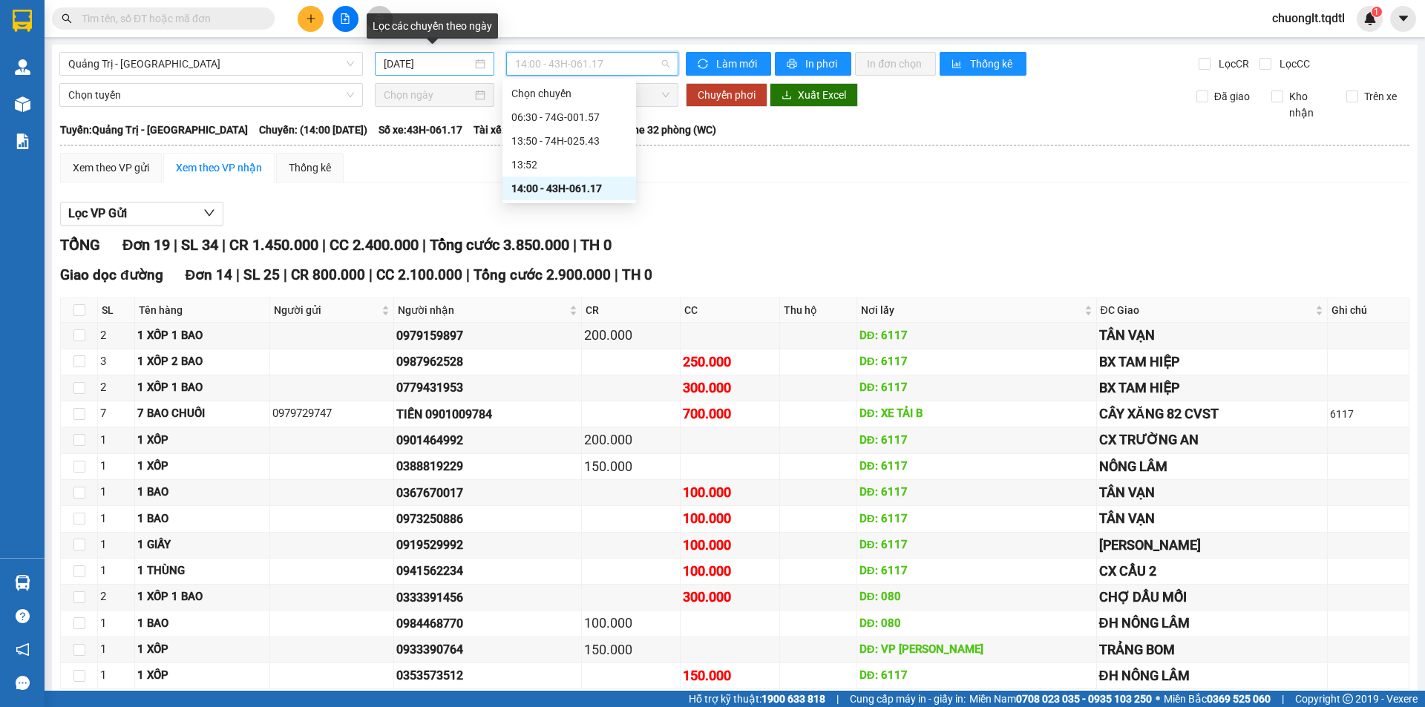
click at [476, 62] on div "[DATE]" at bounding box center [435, 64] width 102 height 16
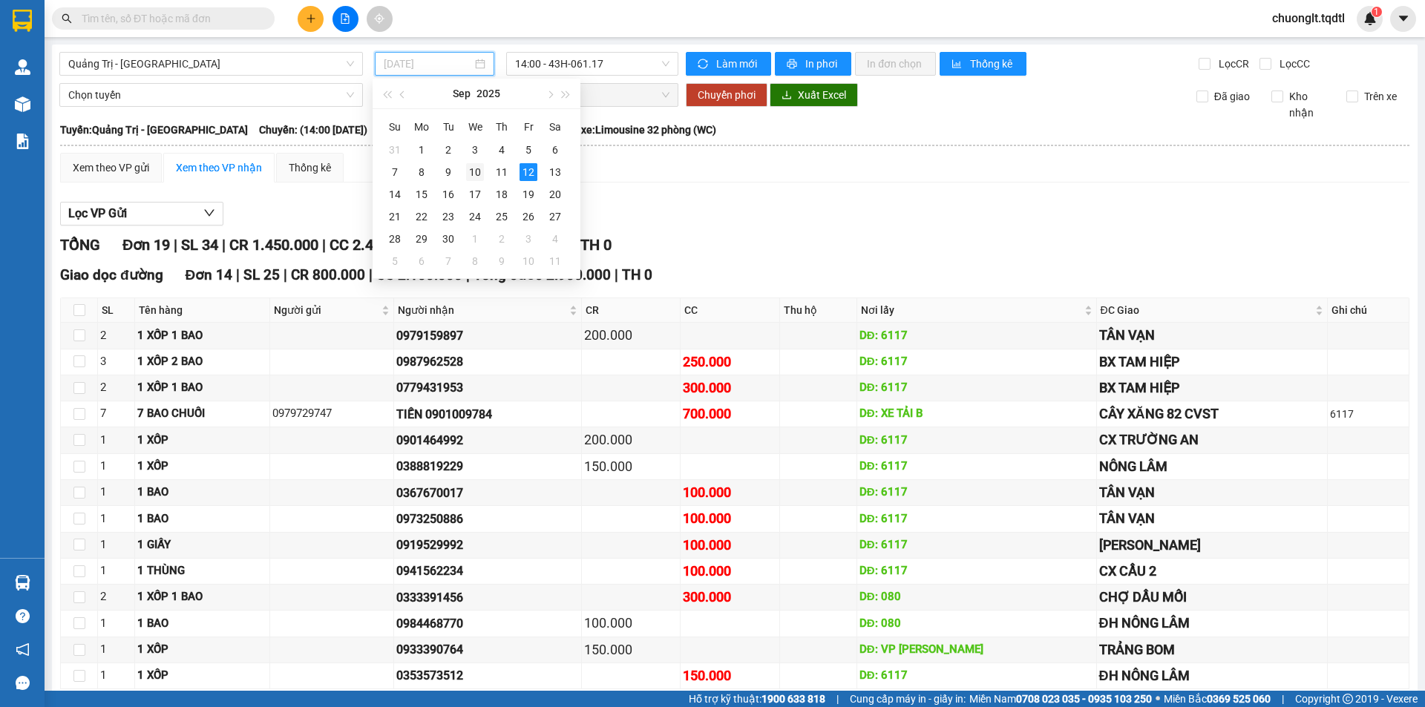
click at [473, 172] on div "10" at bounding box center [475, 172] width 18 height 18
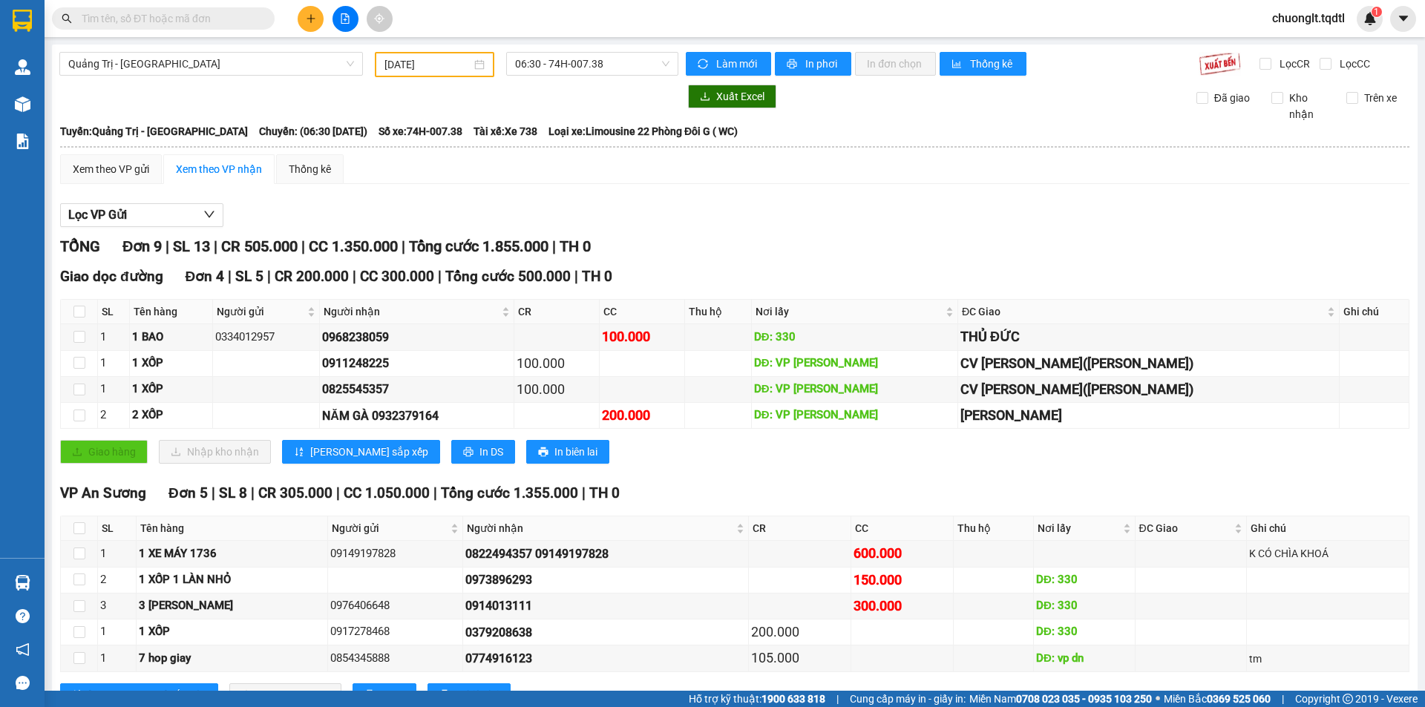
click at [479, 68] on div "[DATE]" at bounding box center [434, 64] width 100 height 16
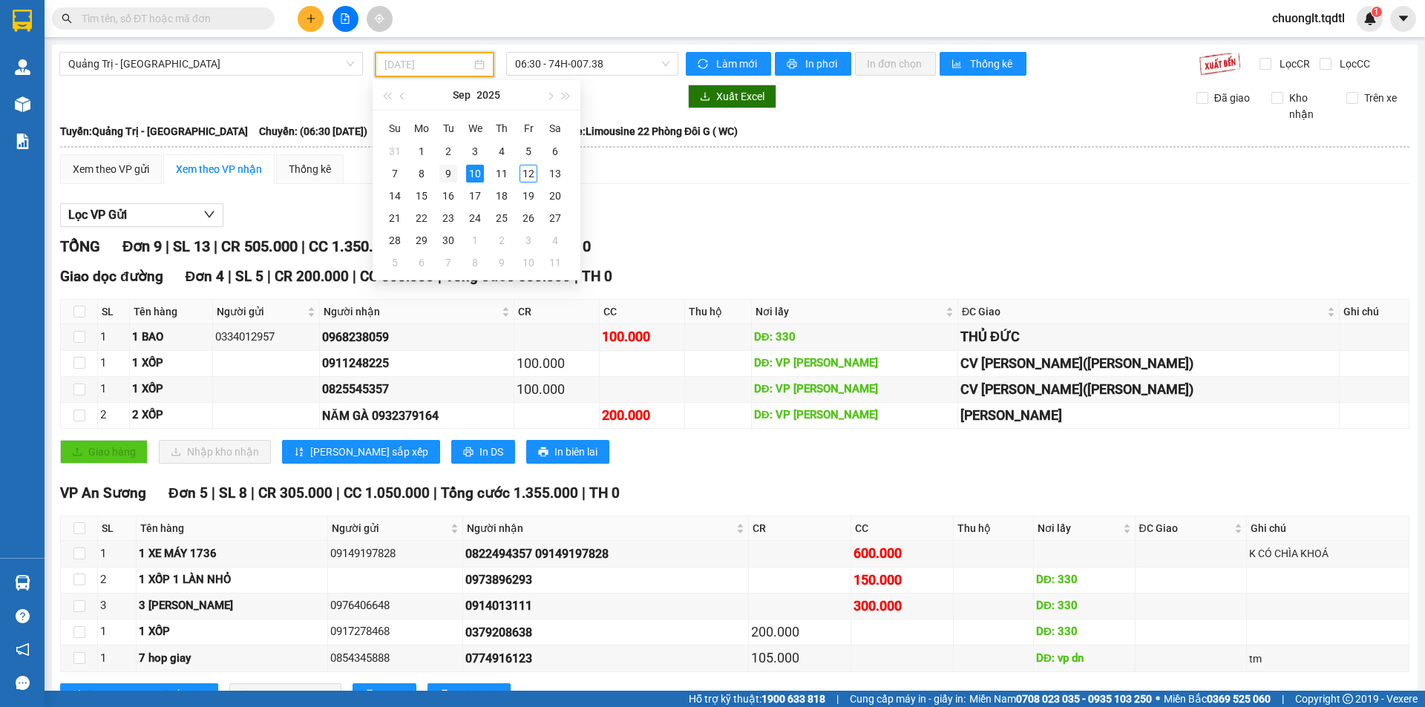
click at [445, 171] on div "9" at bounding box center [448, 174] width 18 height 18
type input "[DATE]"
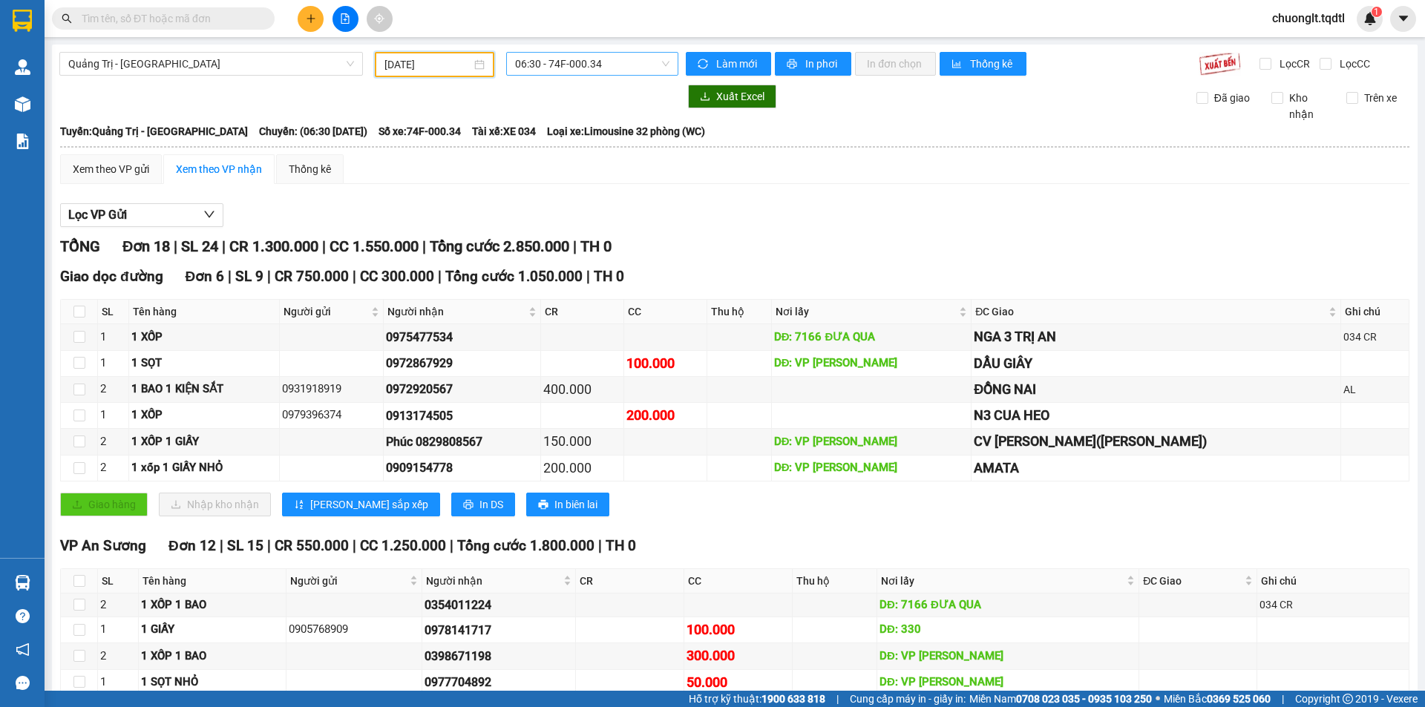
click at [624, 61] on span "06:30 - 74F-000.34" at bounding box center [592, 64] width 154 height 22
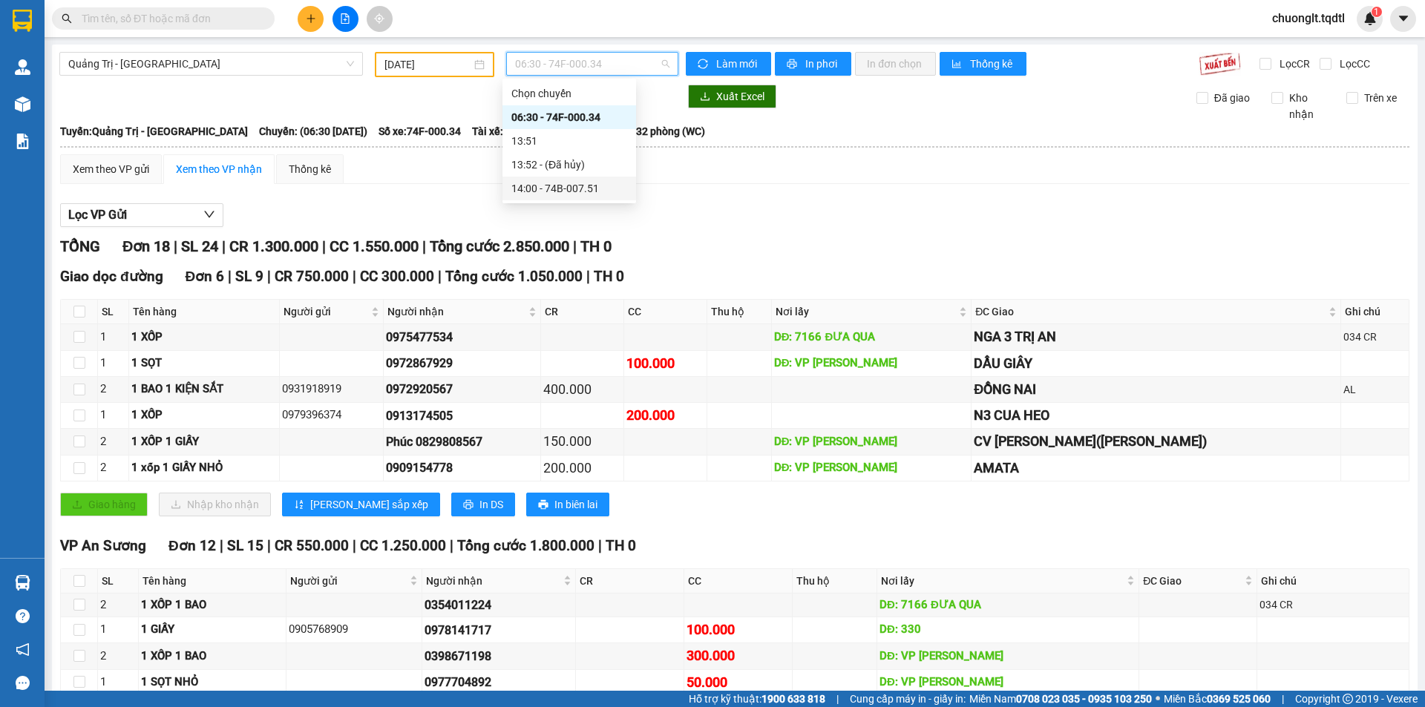
click at [574, 183] on div "14:00 - 74B-007.51" at bounding box center [569, 188] width 116 height 16
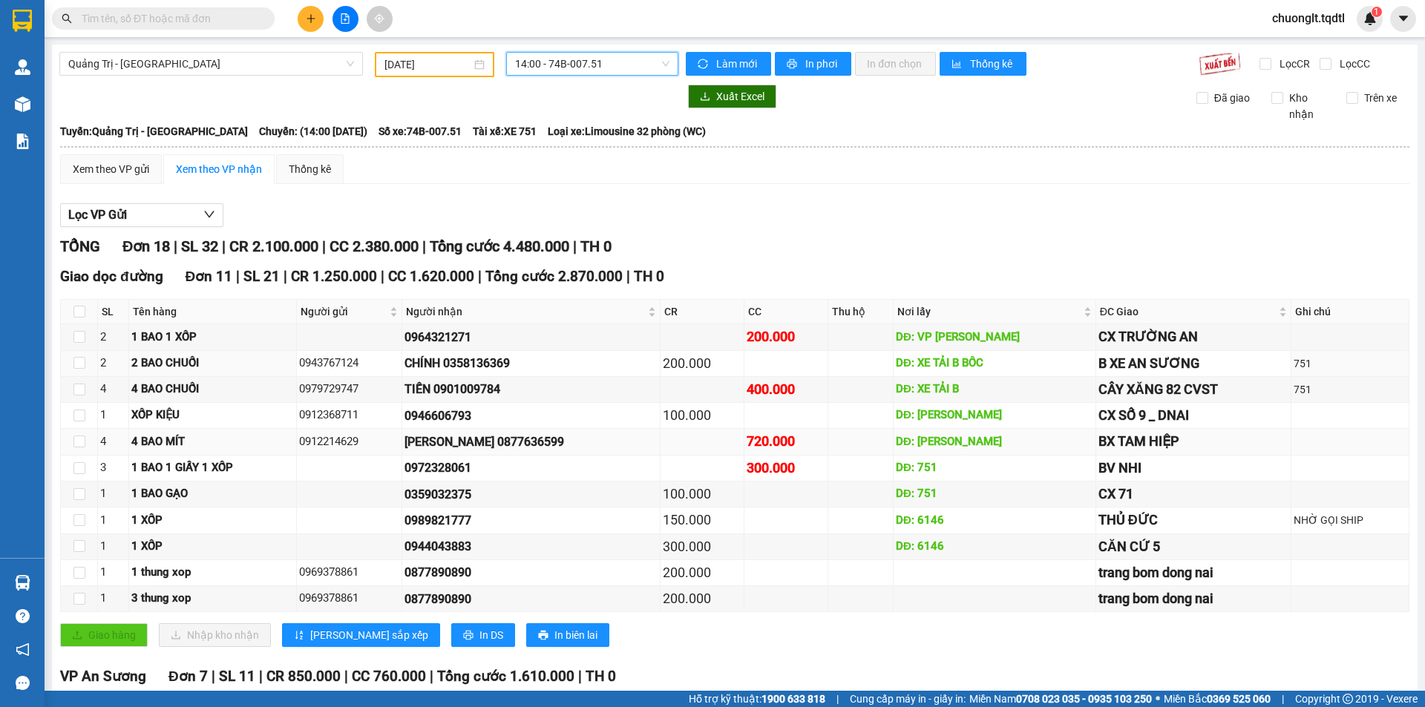
scroll to position [289, 0]
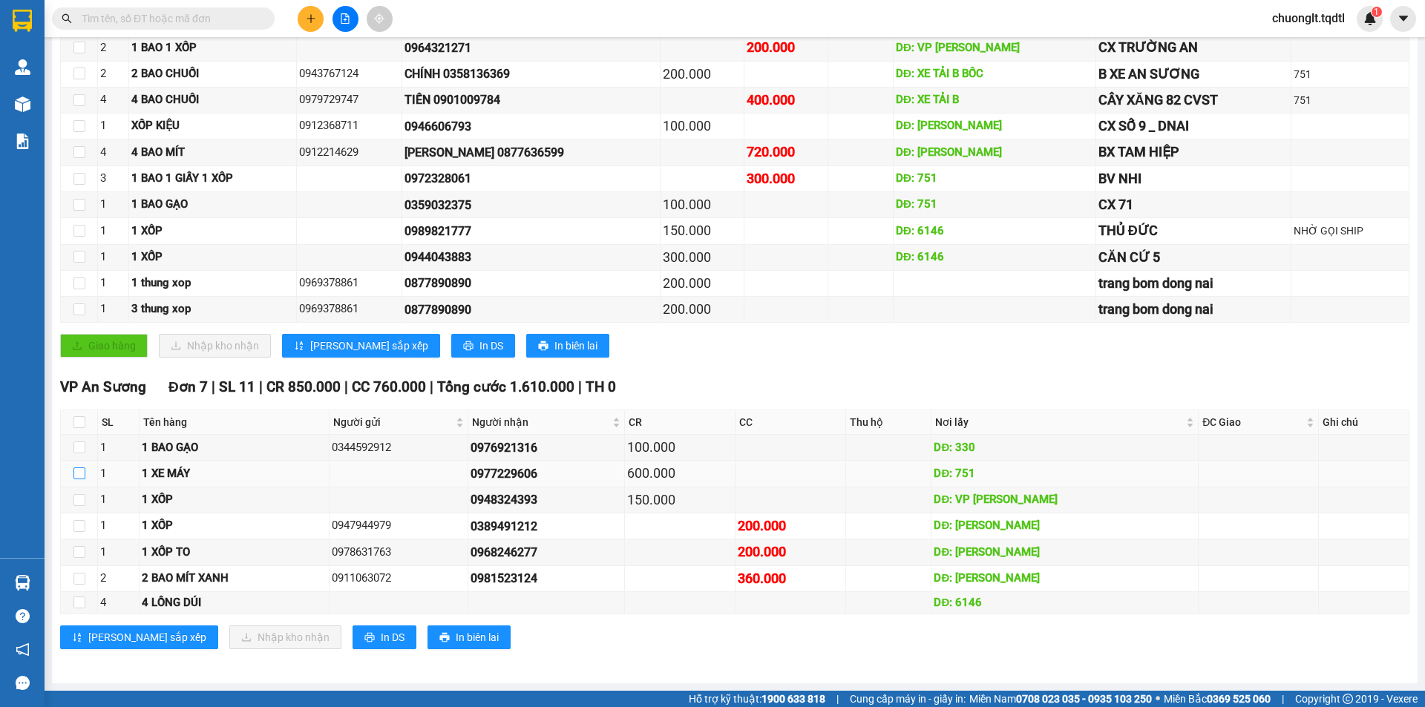
click at [82, 478] on input "checkbox" at bounding box center [79, 473] width 12 height 12
checkbox input "true"
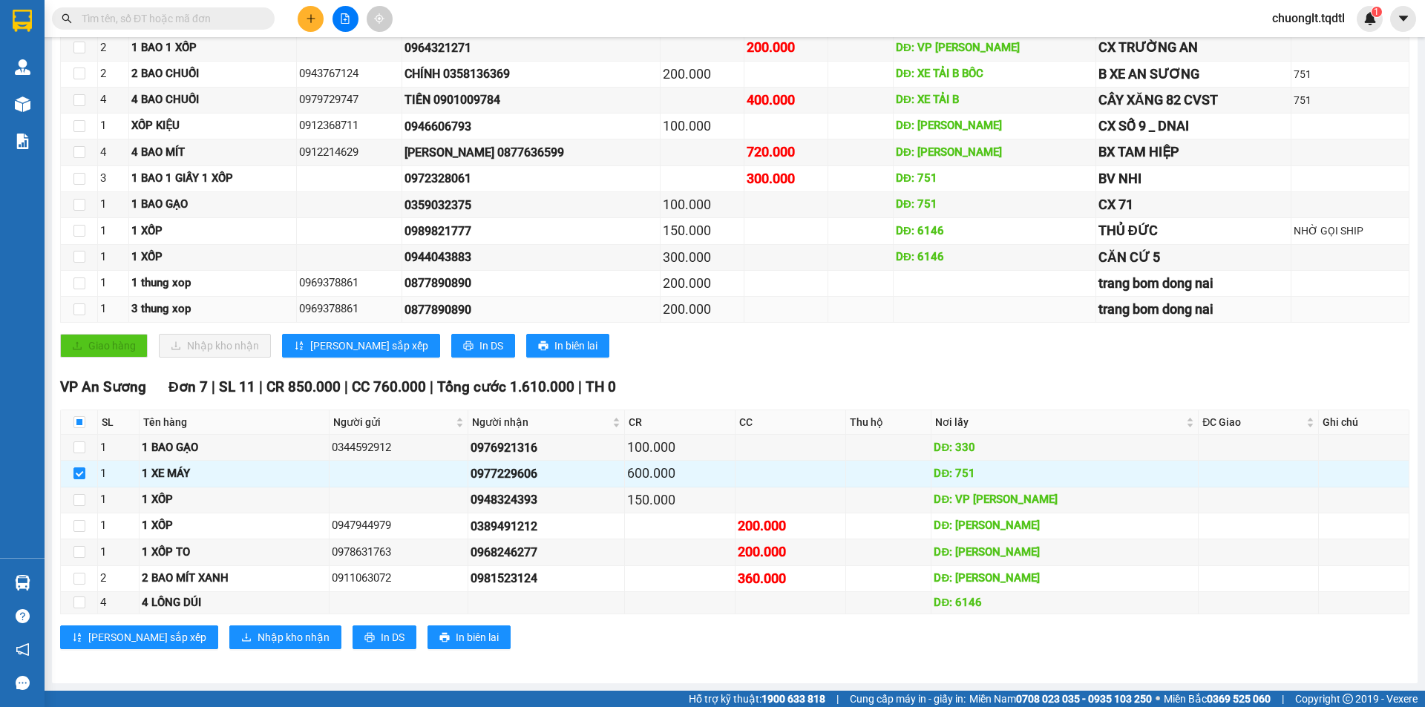
scroll to position [0, 0]
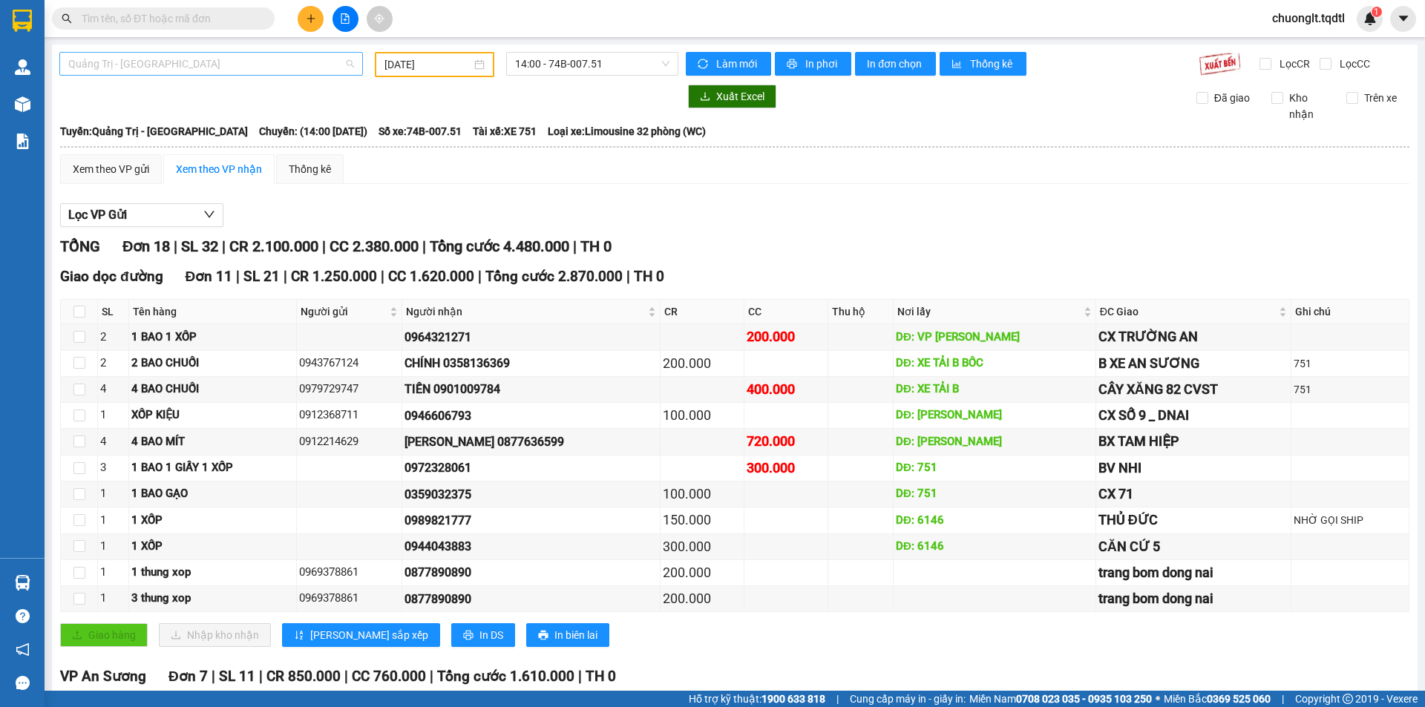
click at [283, 64] on span "Quảng Trị - [GEOGRAPHIC_DATA]" at bounding box center [211, 64] width 286 height 22
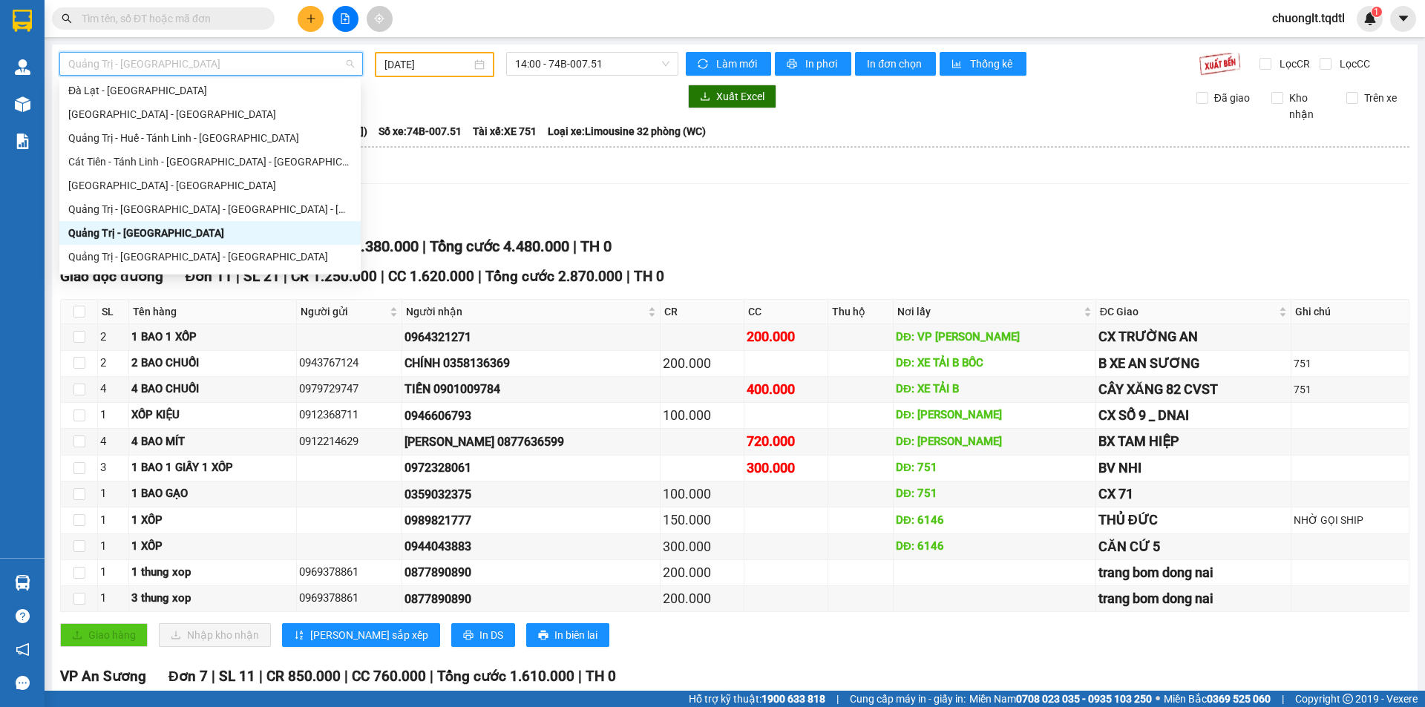
click at [144, 227] on div "Quảng Trị - [GEOGRAPHIC_DATA]" at bounding box center [209, 233] width 283 height 16
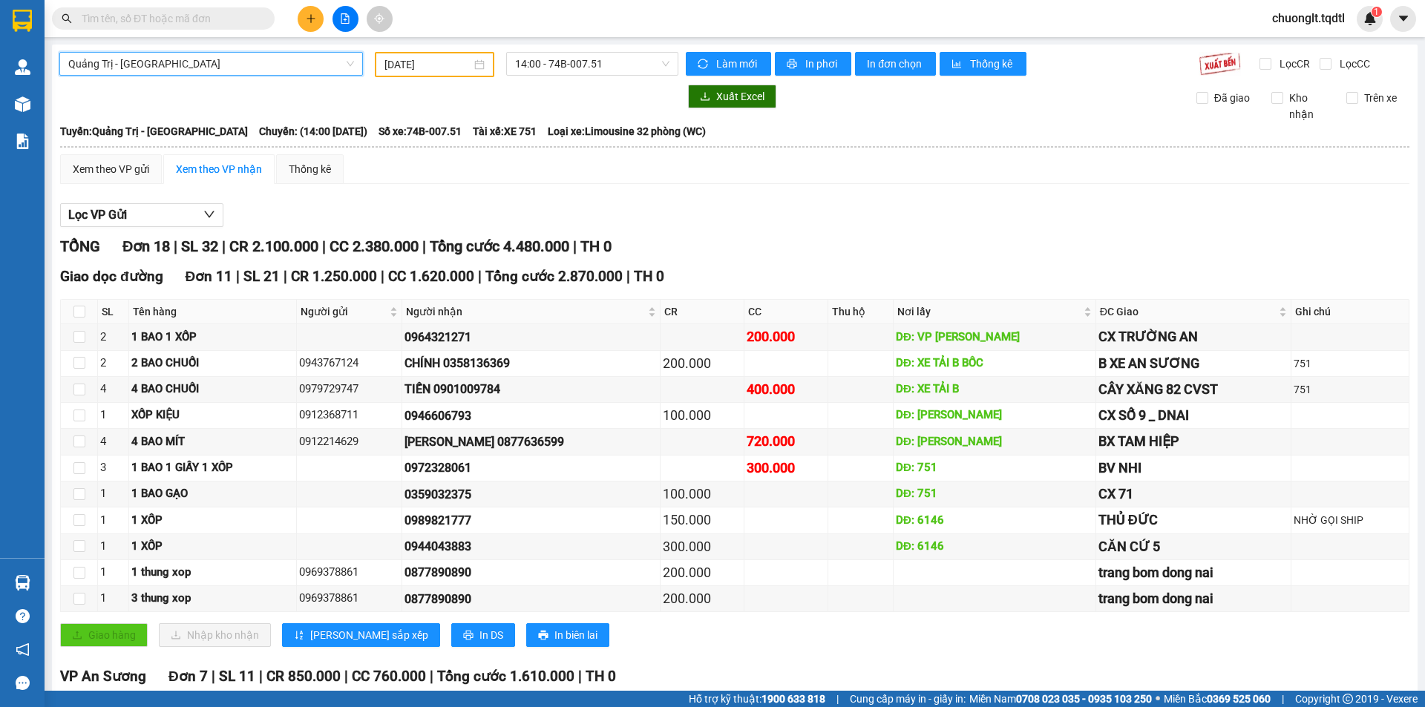
click at [474, 63] on div "[DATE]" at bounding box center [434, 64] width 100 height 16
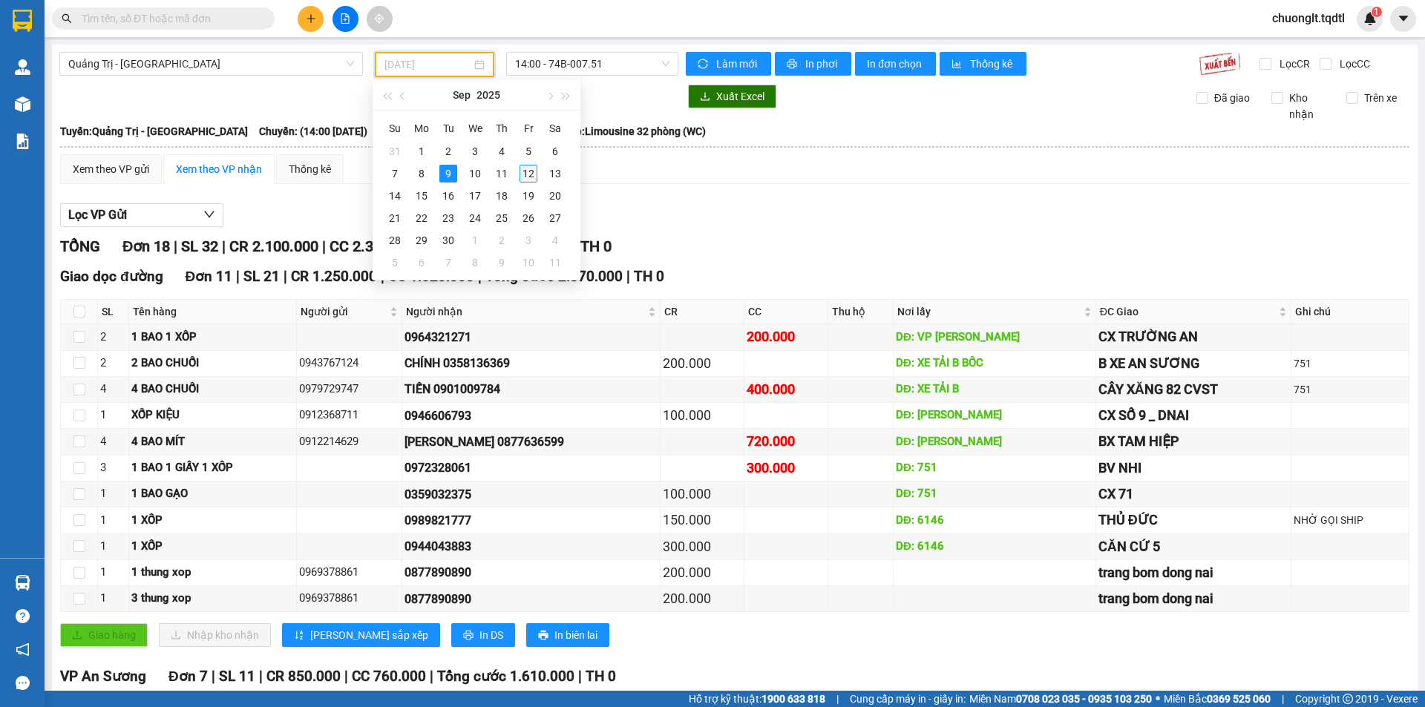
click at [525, 171] on div "12" at bounding box center [528, 174] width 18 height 18
type input "[DATE]"
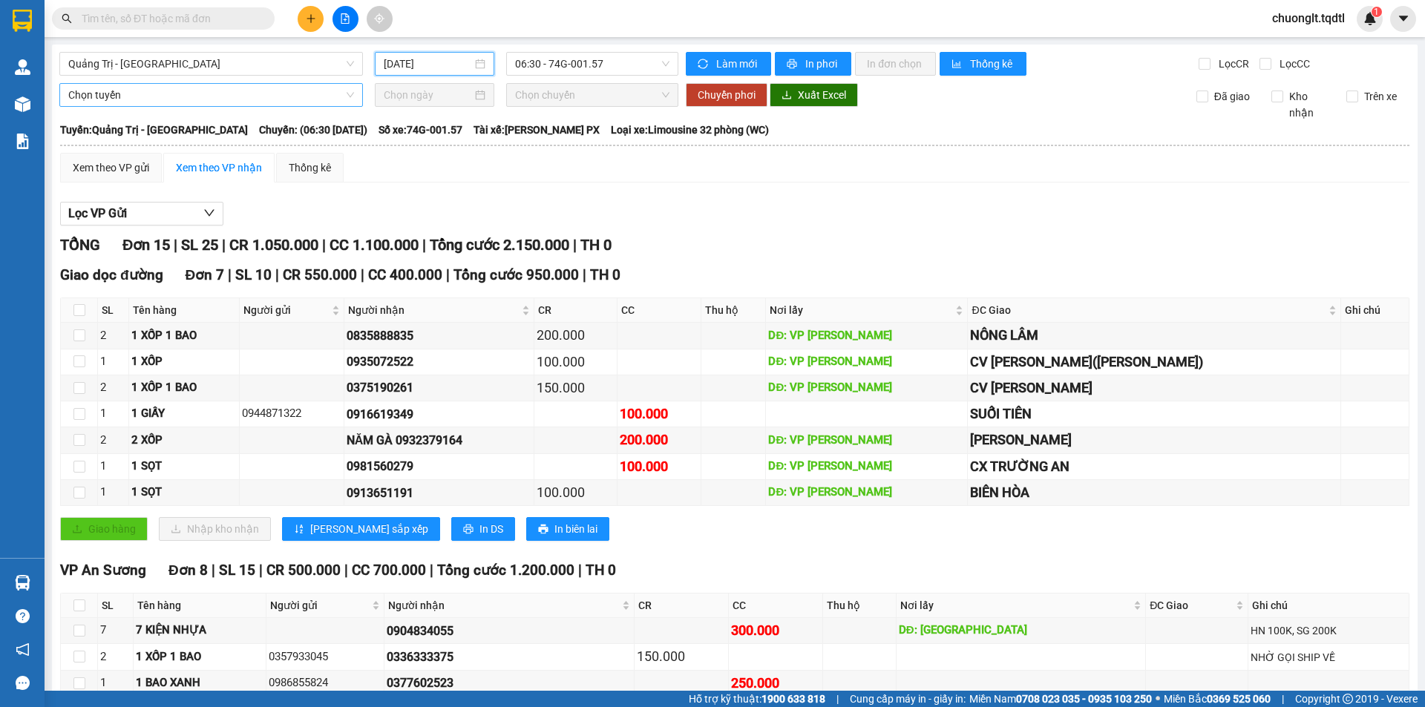
click at [337, 97] on span "Chọn tuyến" at bounding box center [211, 95] width 286 height 22
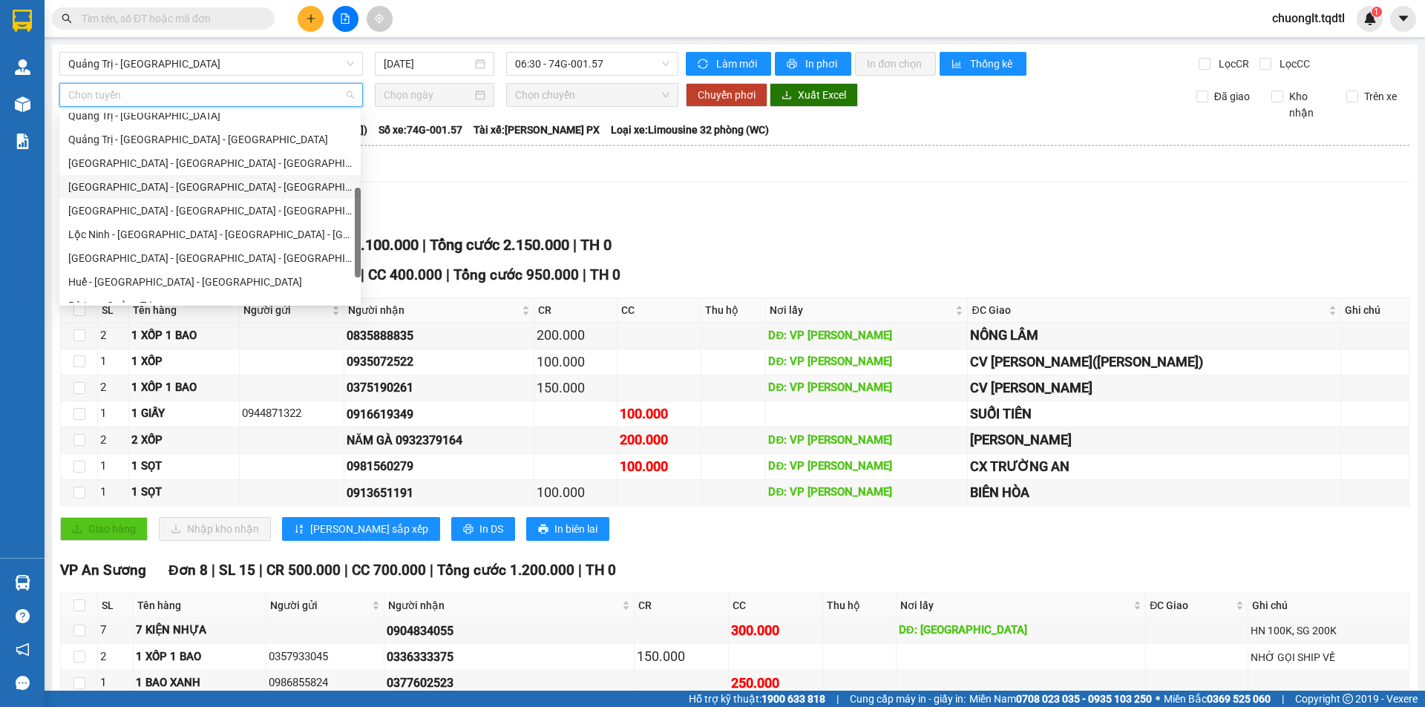
scroll to position [148, 0]
click at [166, 184] on div "Quảng Trị - [GEOGRAPHIC_DATA]" at bounding box center [209, 190] width 283 height 16
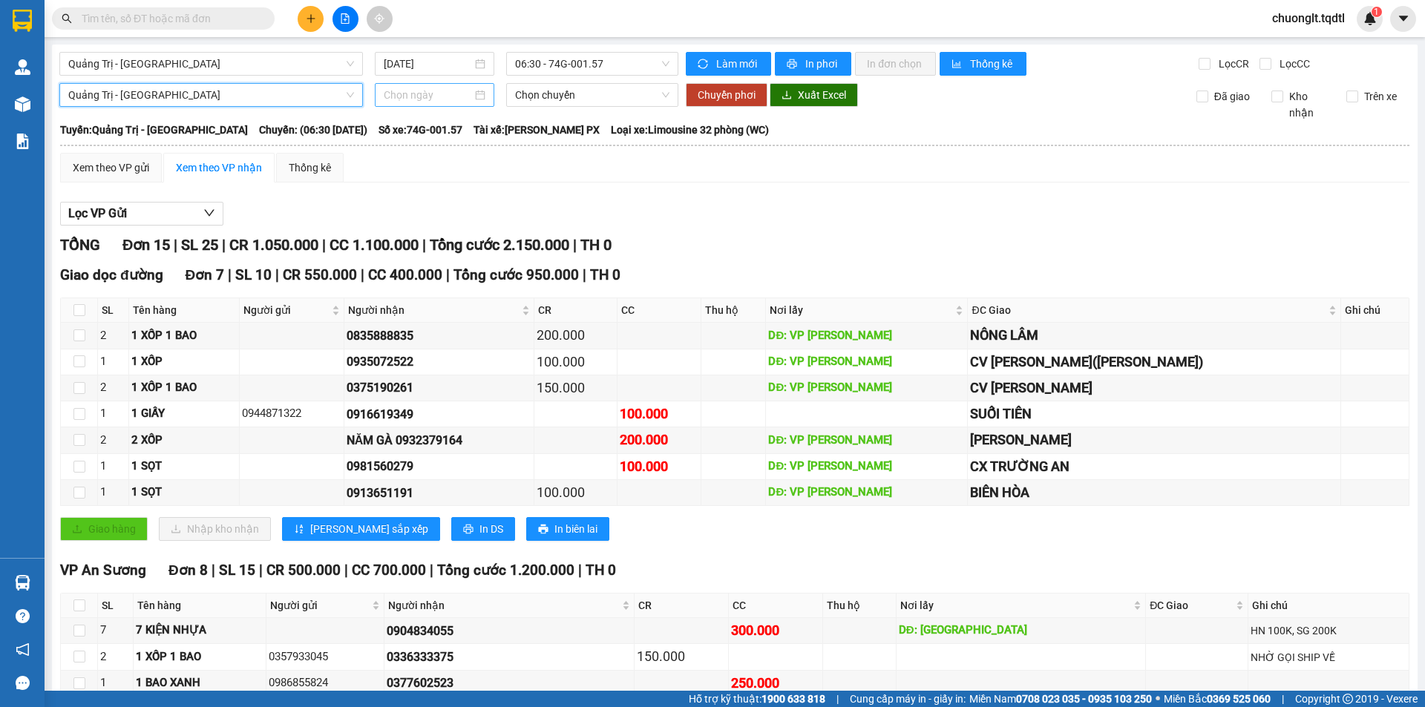
click at [473, 98] on div at bounding box center [435, 95] width 102 height 16
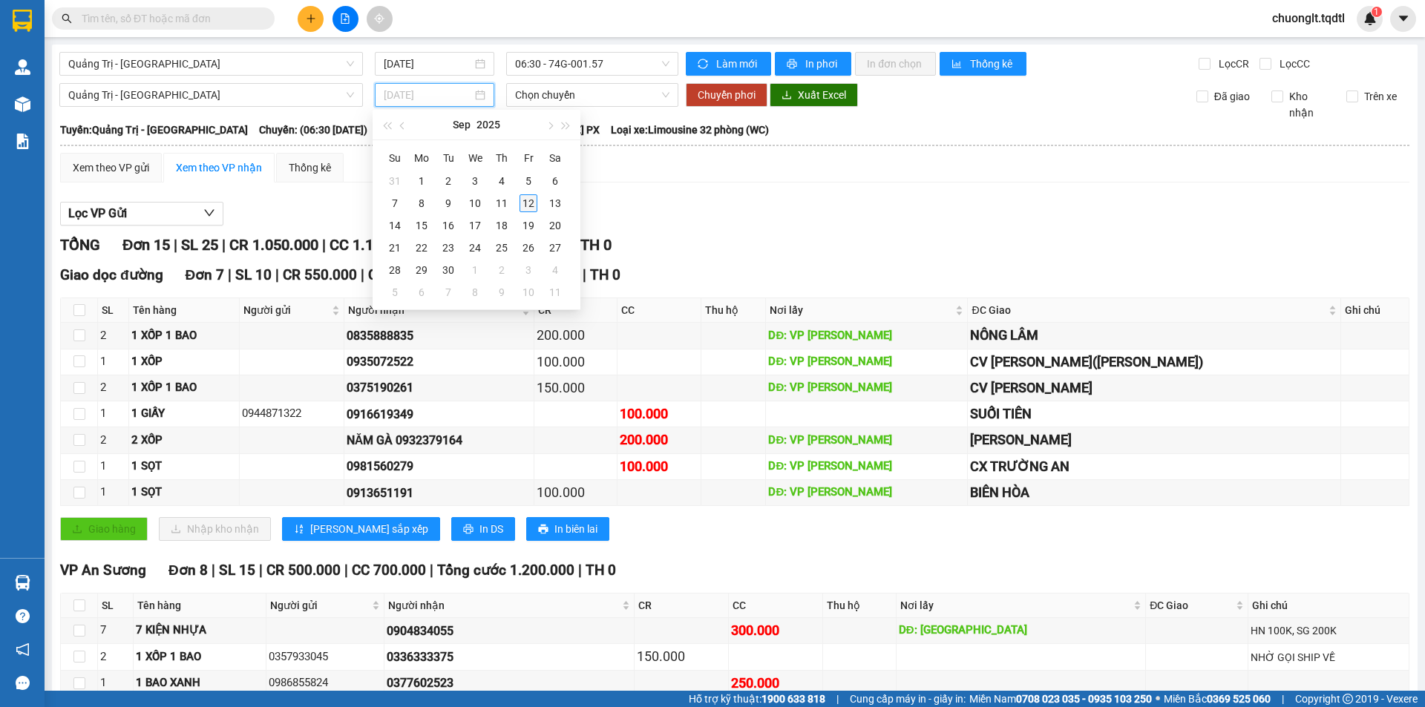
type input "[DATE]"
click at [523, 198] on div "12" at bounding box center [528, 203] width 18 height 18
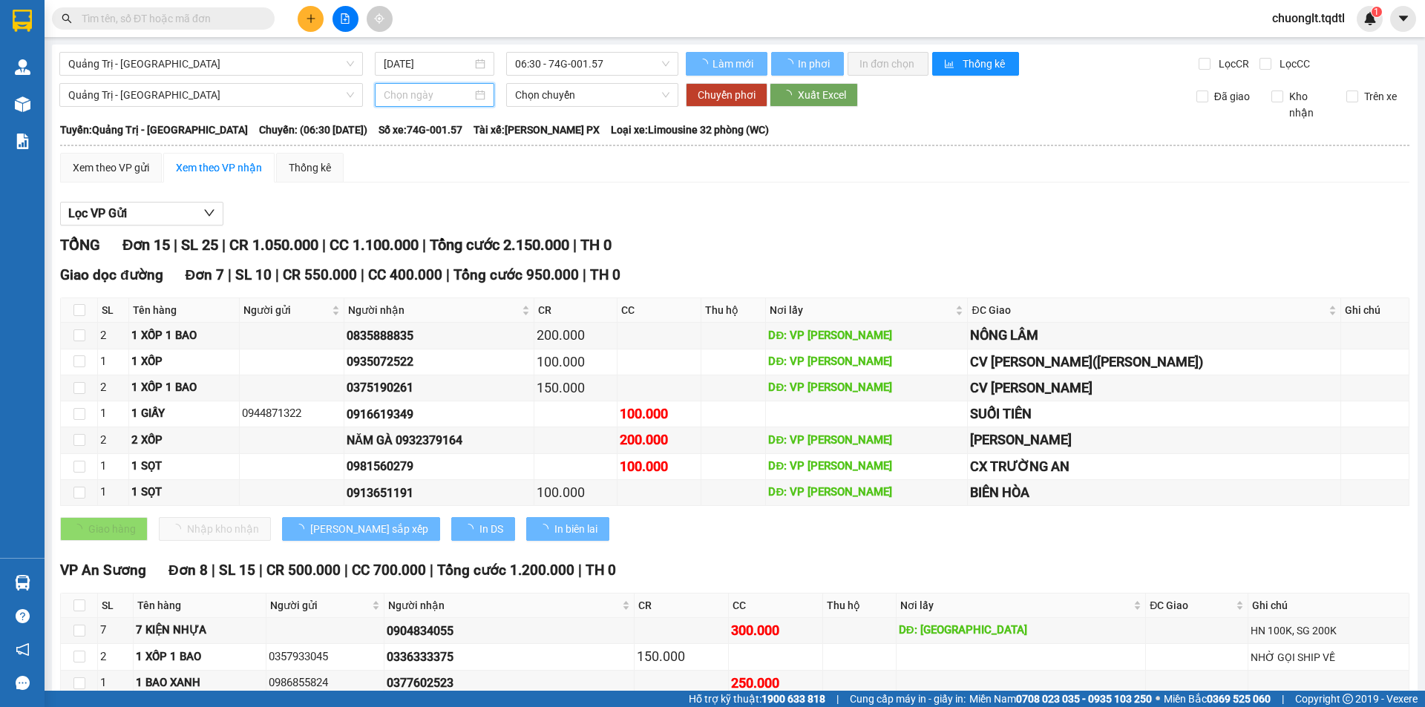
type input "[DATE]"
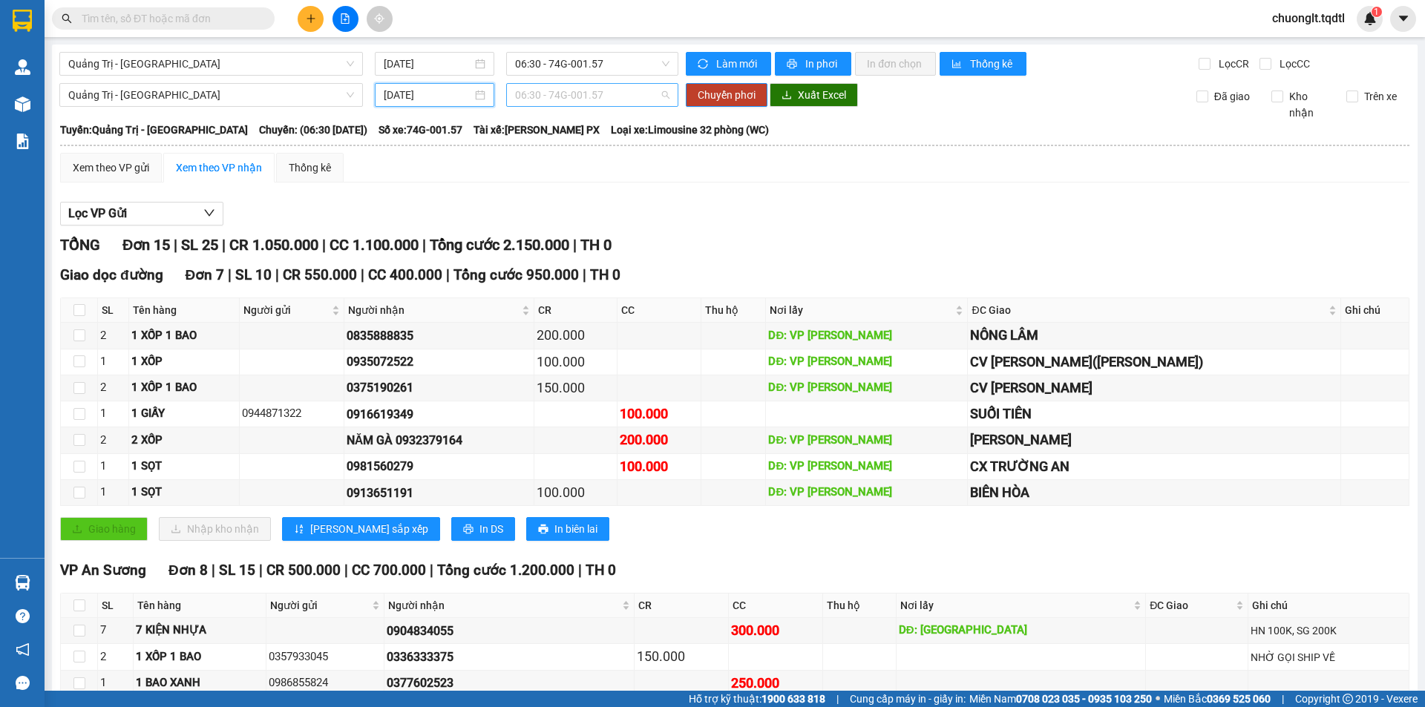
click at [633, 92] on span "06:30 - 74G-001.57" at bounding box center [592, 95] width 154 height 22
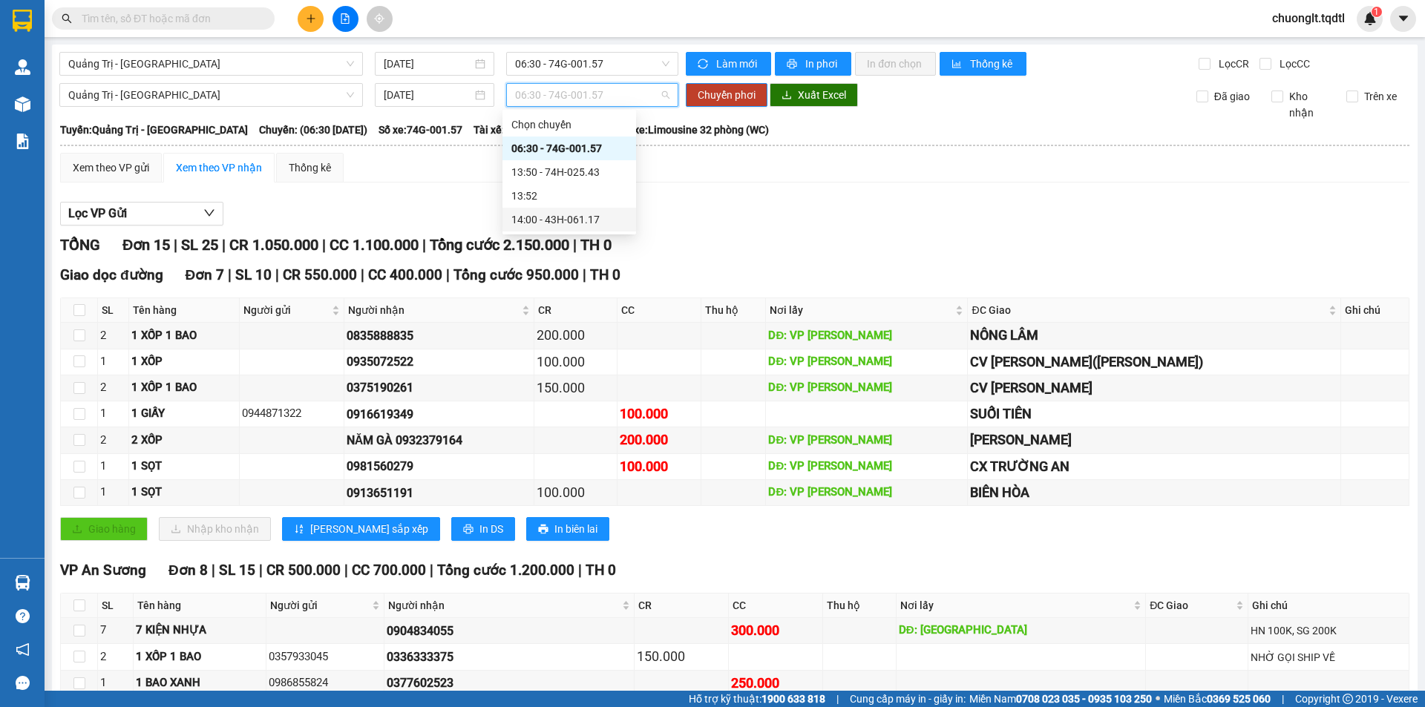
click at [574, 222] on div "14:00 - 43H-061.17" at bounding box center [569, 219] width 116 height 16
click at [721, 89] on span "Chuyển phơi" at bounding box center [726, 95] width 58 height 16
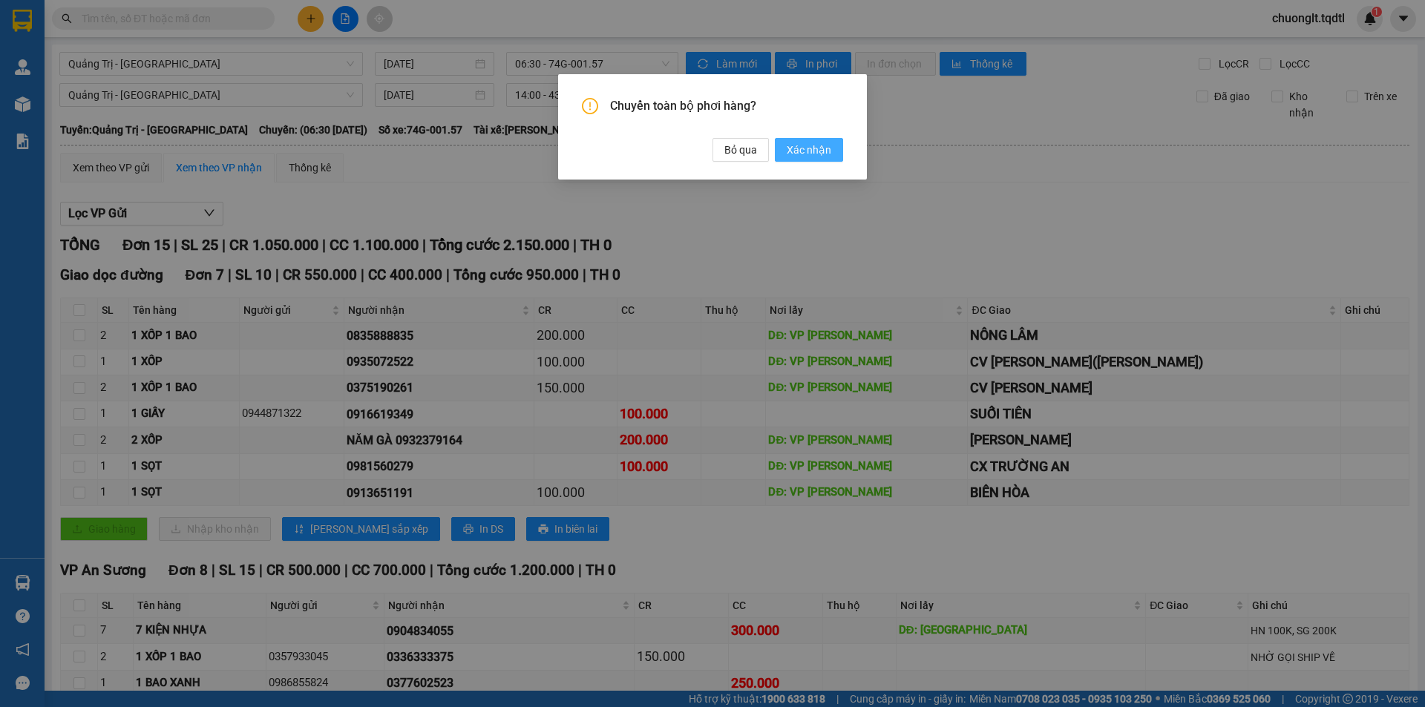
click at [815, 147] on span "Xác nhận" at bounding box center [808, 150] width 45 height 16
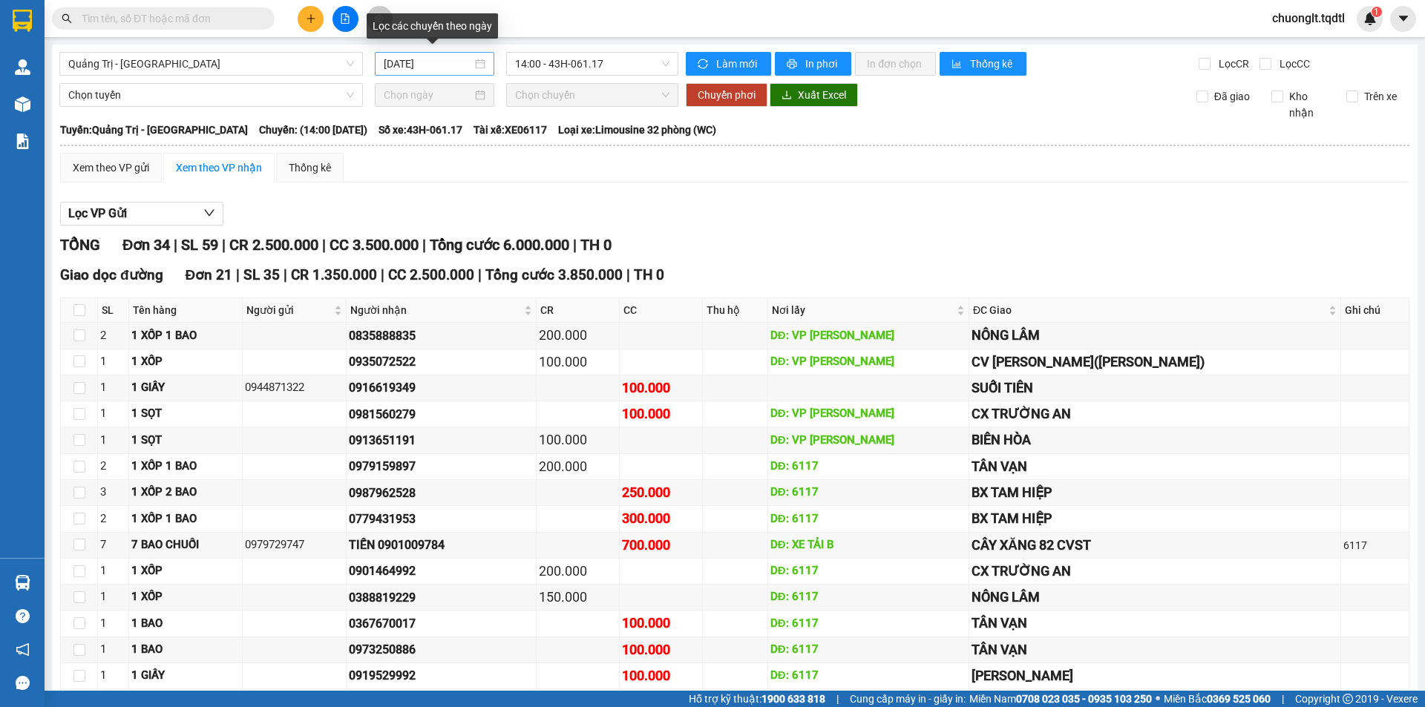
click at [476, 62] on div "[DATE]" at bounding box center [435, 64] width 102 height 16
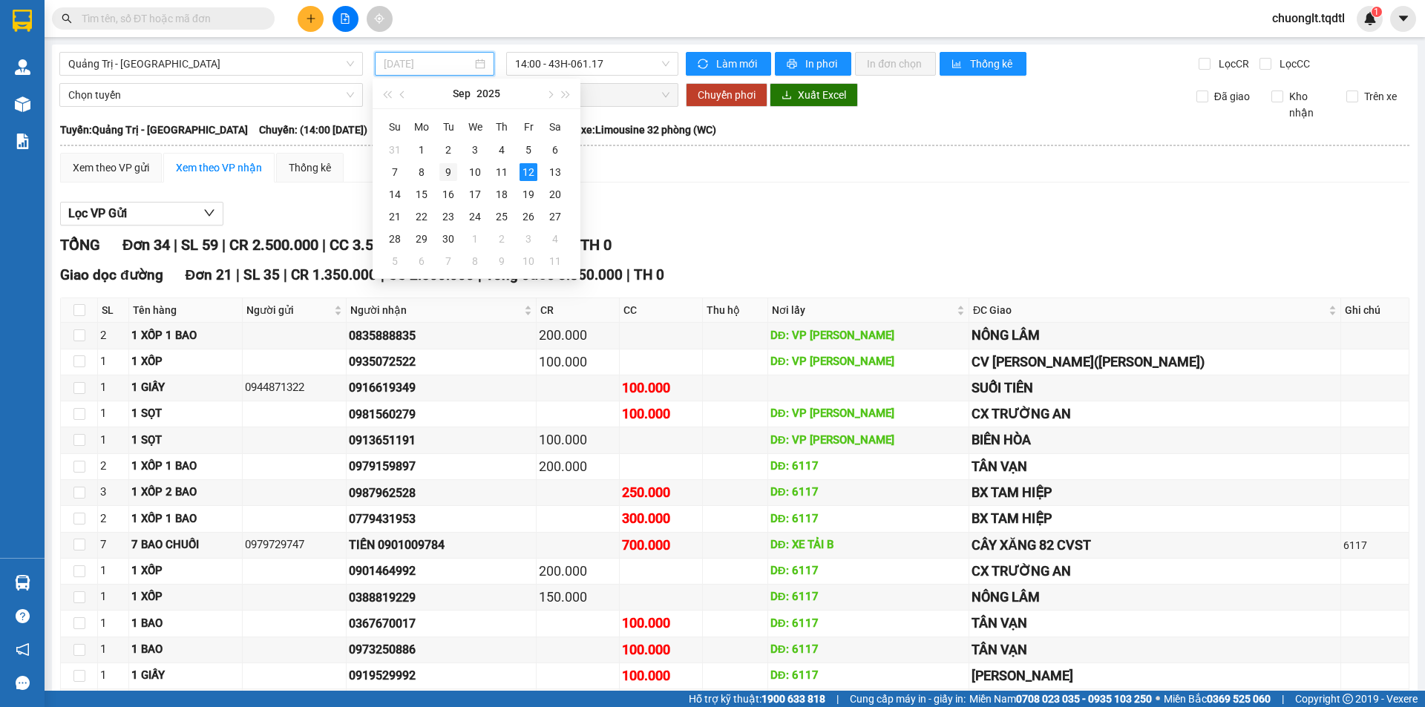
click at [449, 174] on div "9" at bounding box center [448, 172] width 18 height 18
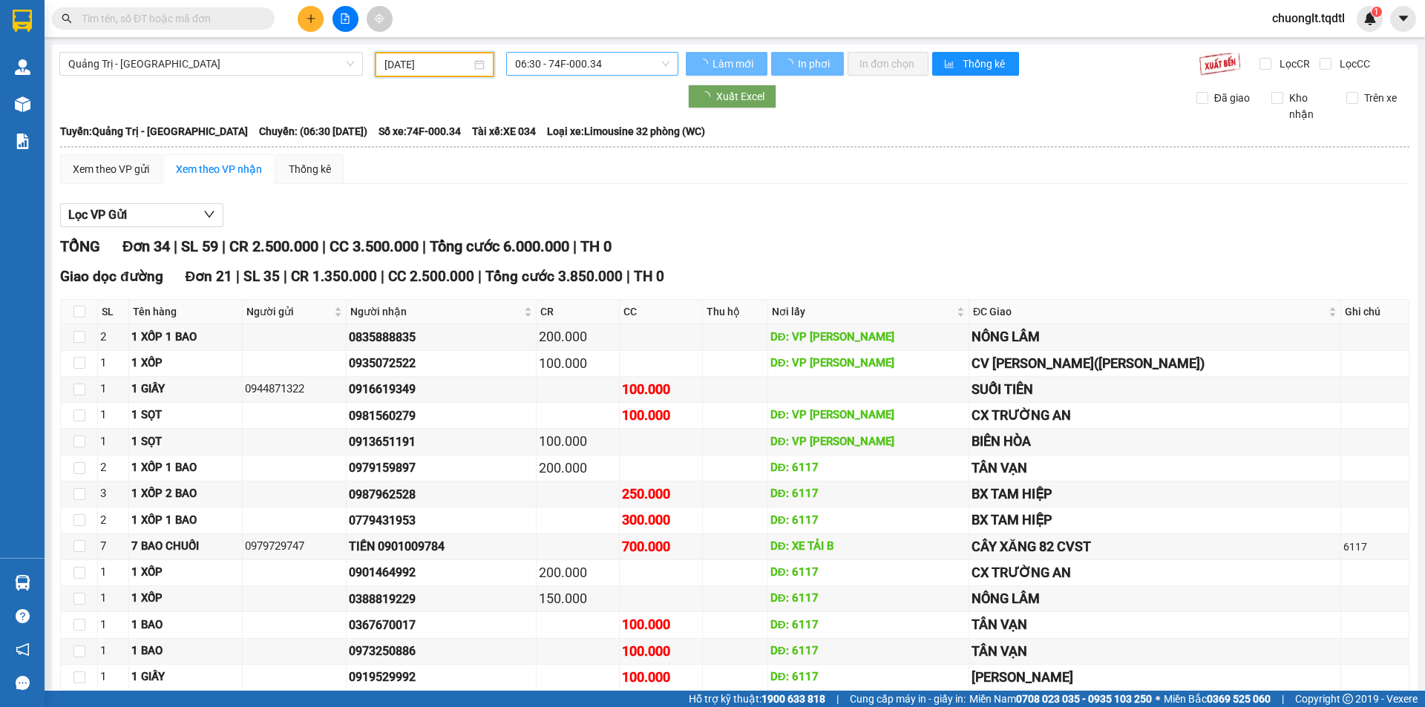
type input "[DATE]"
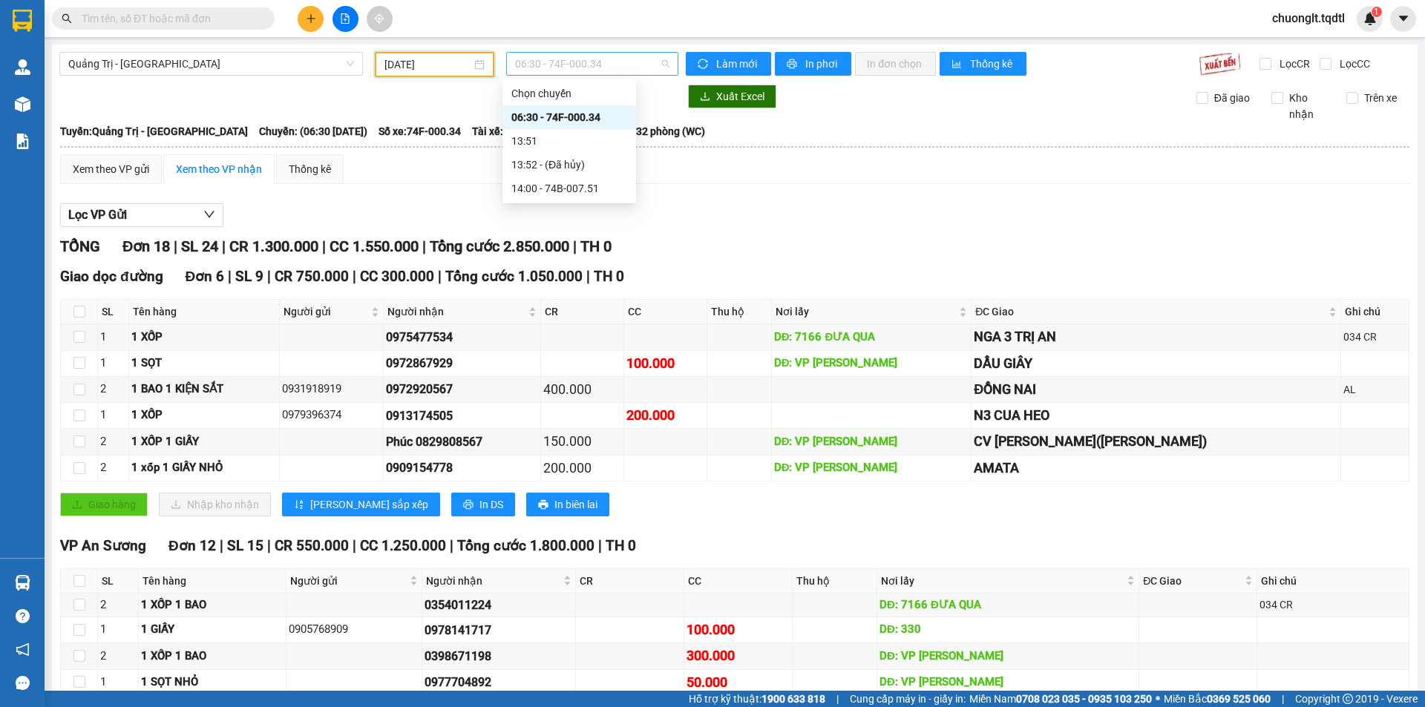
click at [628, 63] on span "06:30 - 74F-000.34" at bounding box center [592, 64] width 154 height 22
click at [567, 183] on div "14:00 - 74B-007.51" at bounding box center [569, 188] width 116 height 16
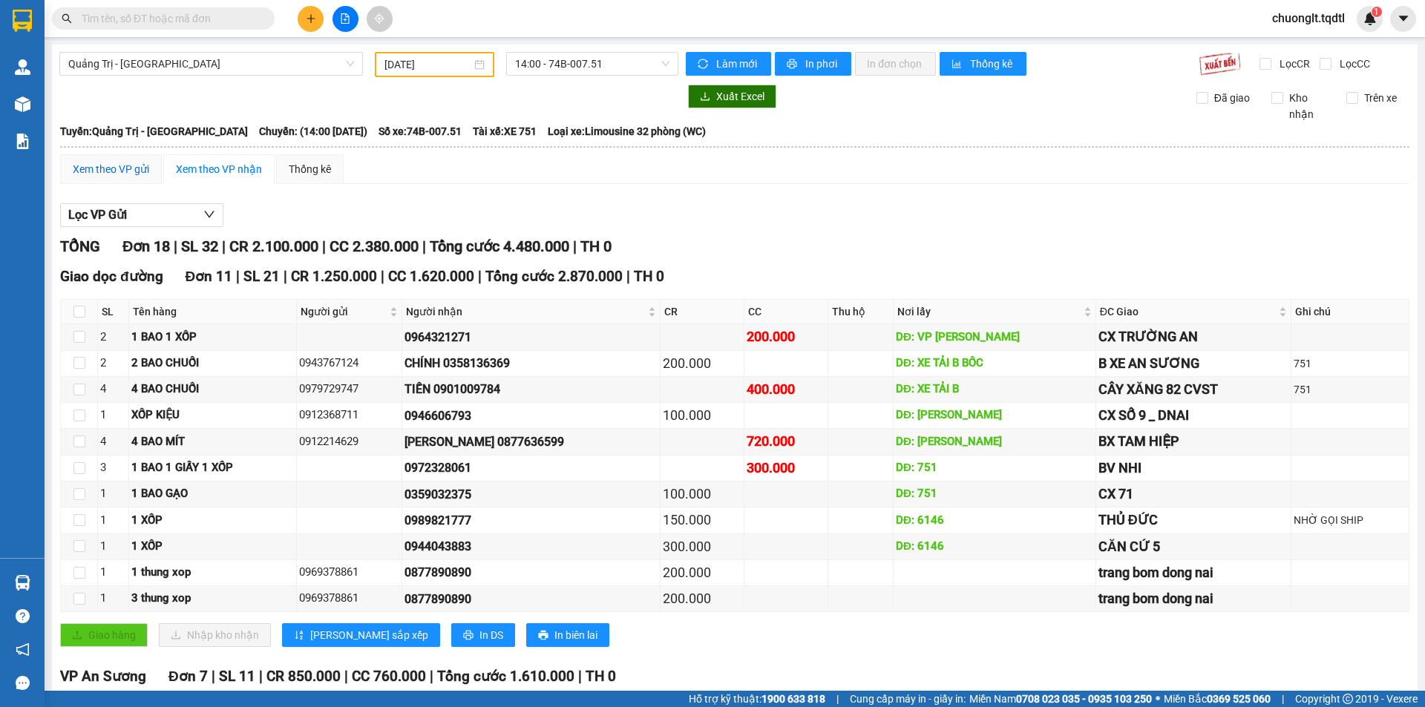
click at [123, 166] on div "Xem theo VP gửi" at bounding box center [111, 169] width 76 height 16
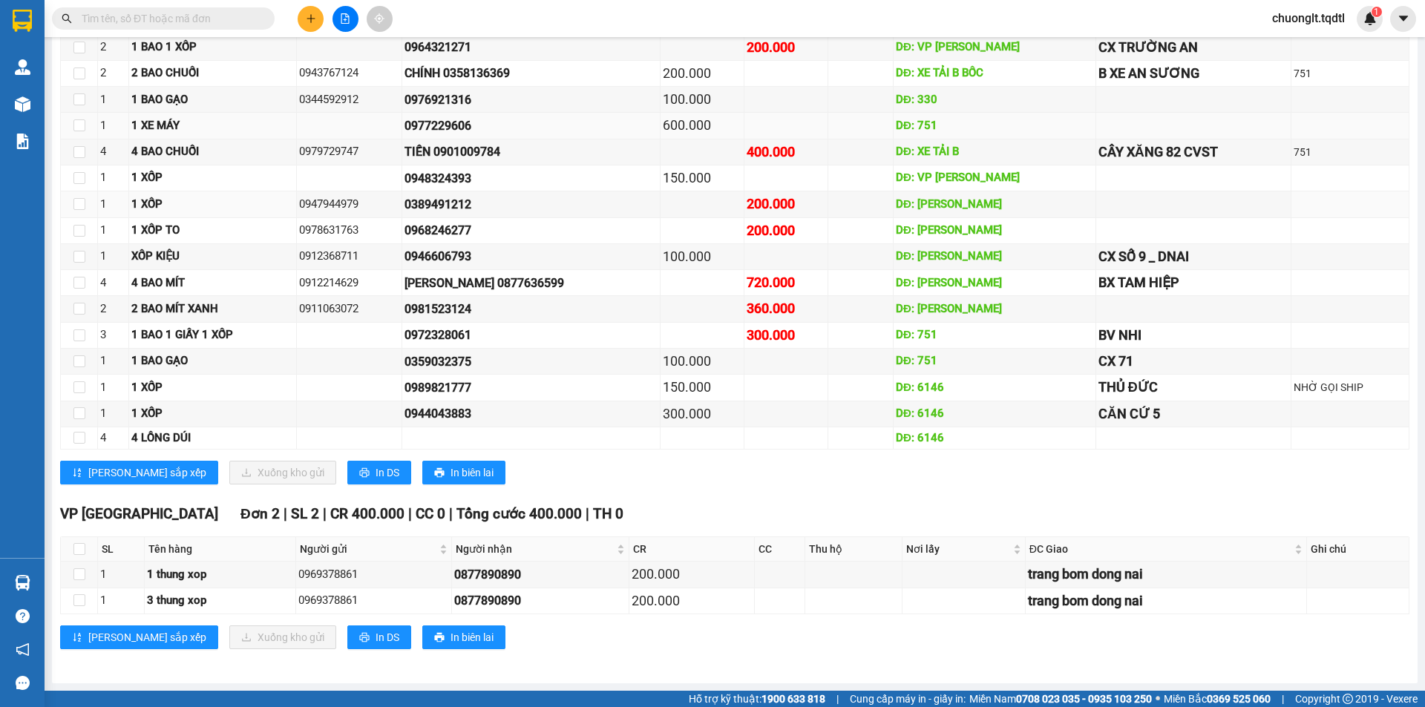
scroll to position [753, 0]
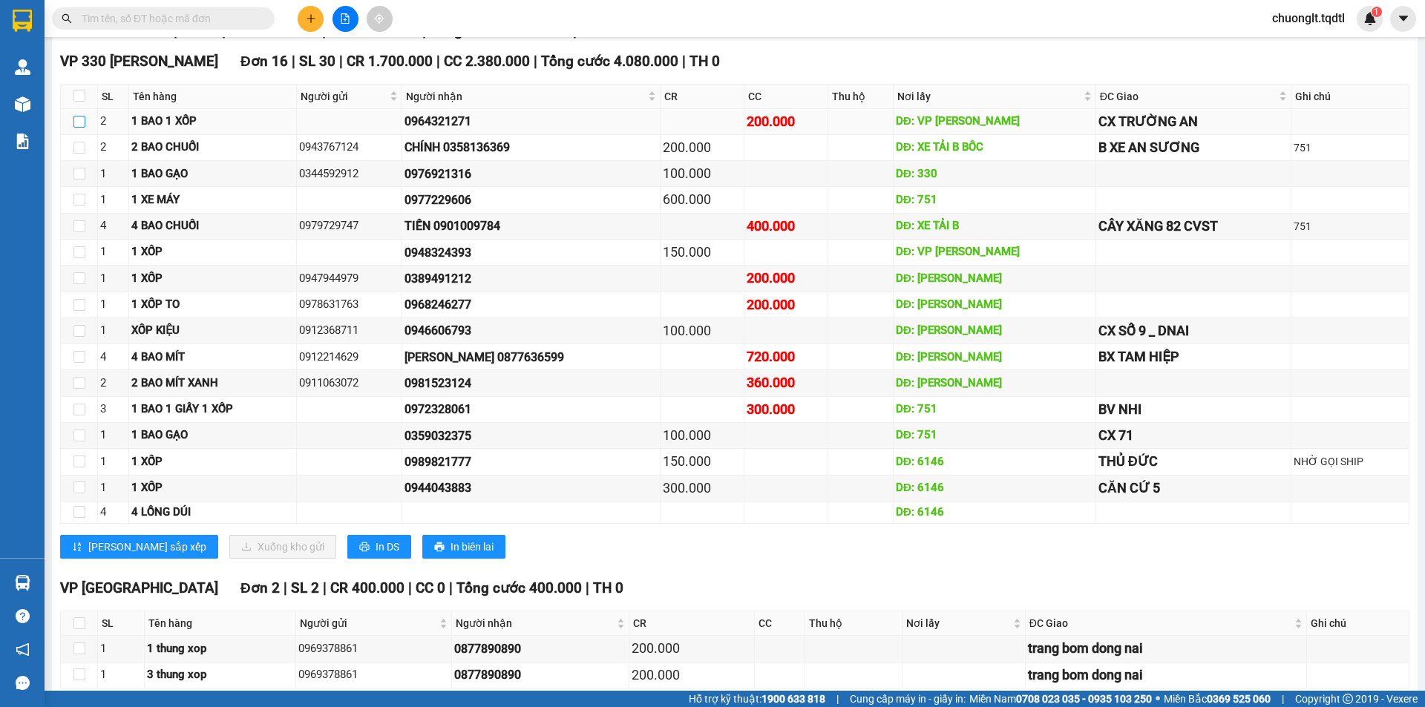
click at [79, 122] on input "checkbox" at bounding box center [79, 122] width 12 height 12
checkbox input "true"
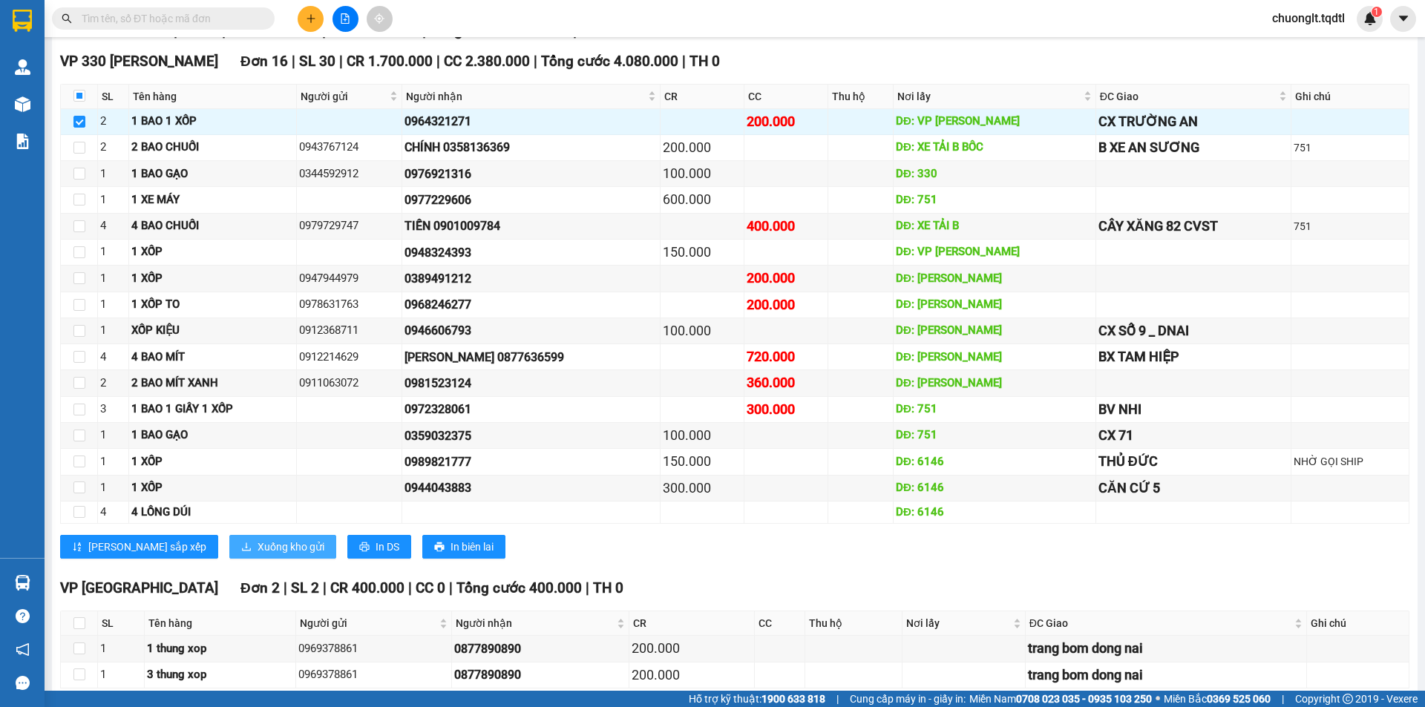
click at [257, 539] on span "Xuống kho gửi" at bounding box center [290, 547] width 67 height 16
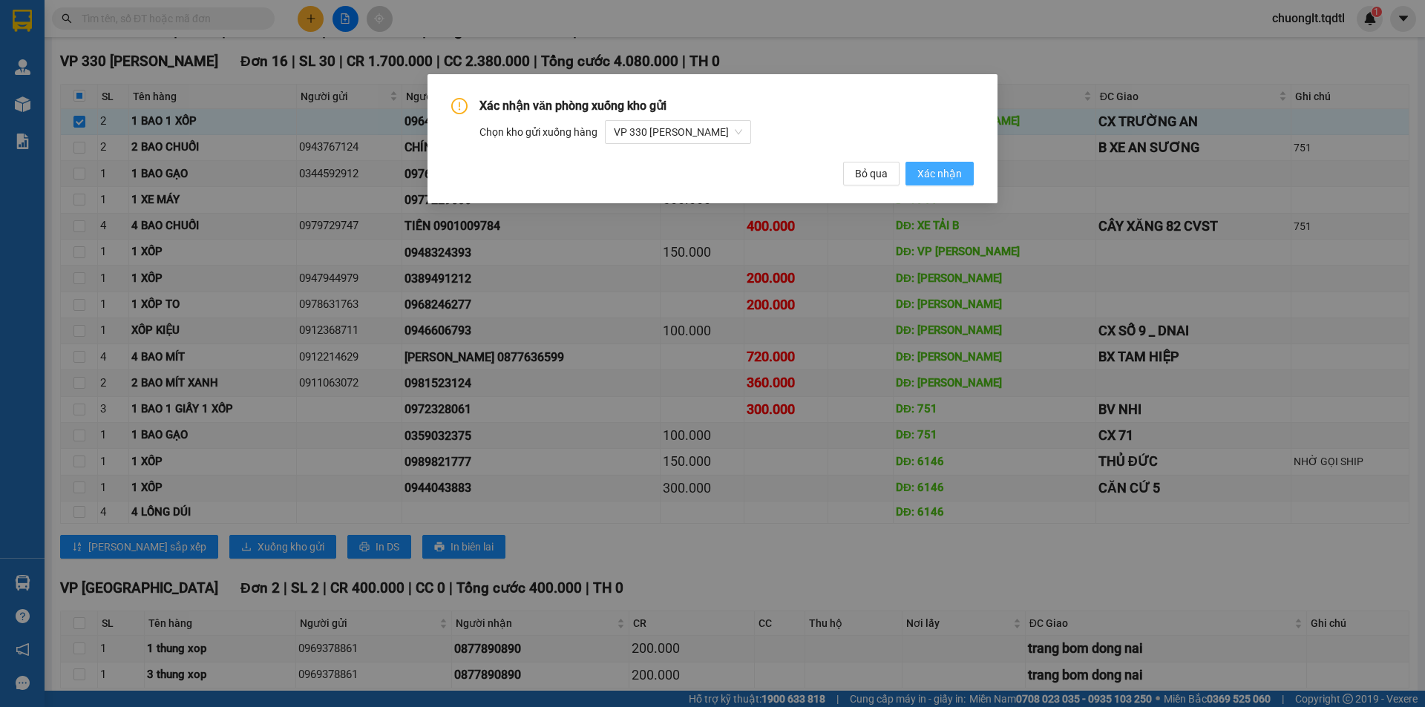
click at [939, 174] on span "Xác nhận" at bounding box center [939, 173] width 45 height 16
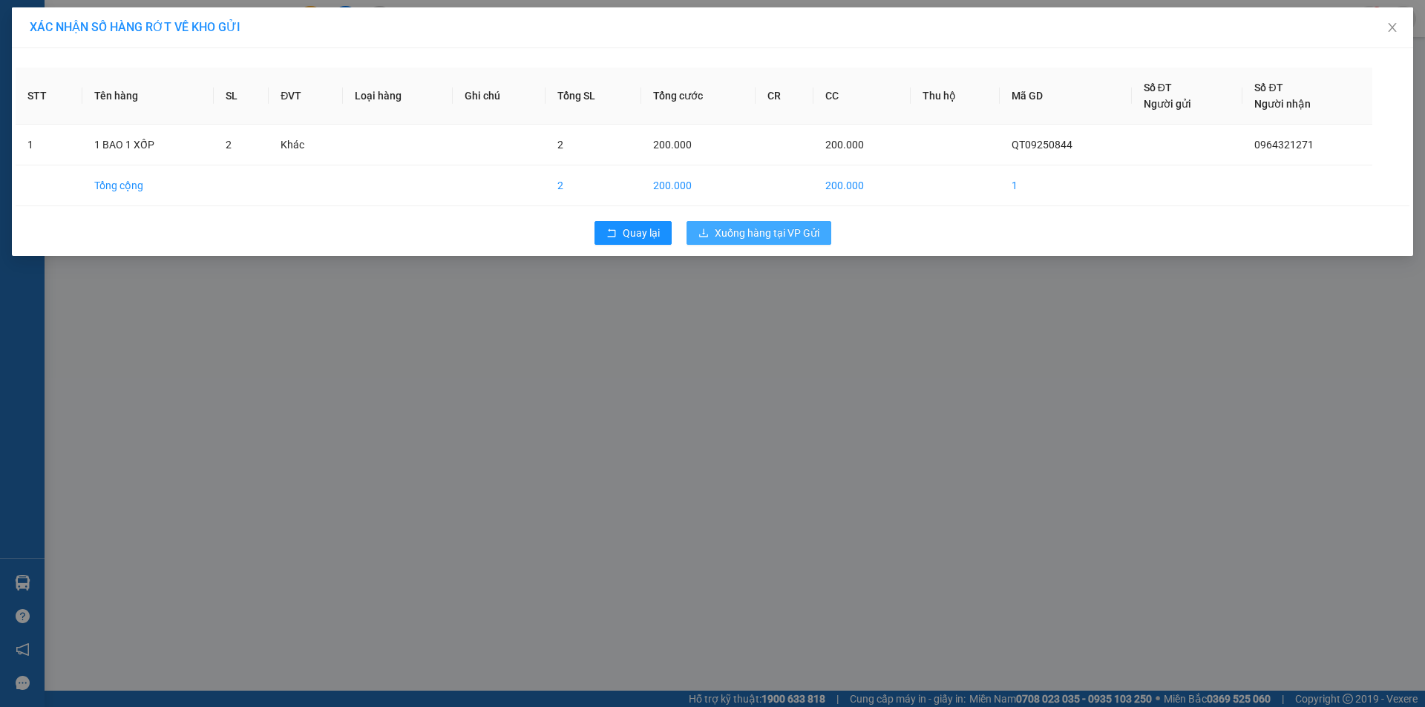
click at [737, 233] on span "Xuống hàng tại VP Gửi" at bounding box center [766, 233] width 105 height 16
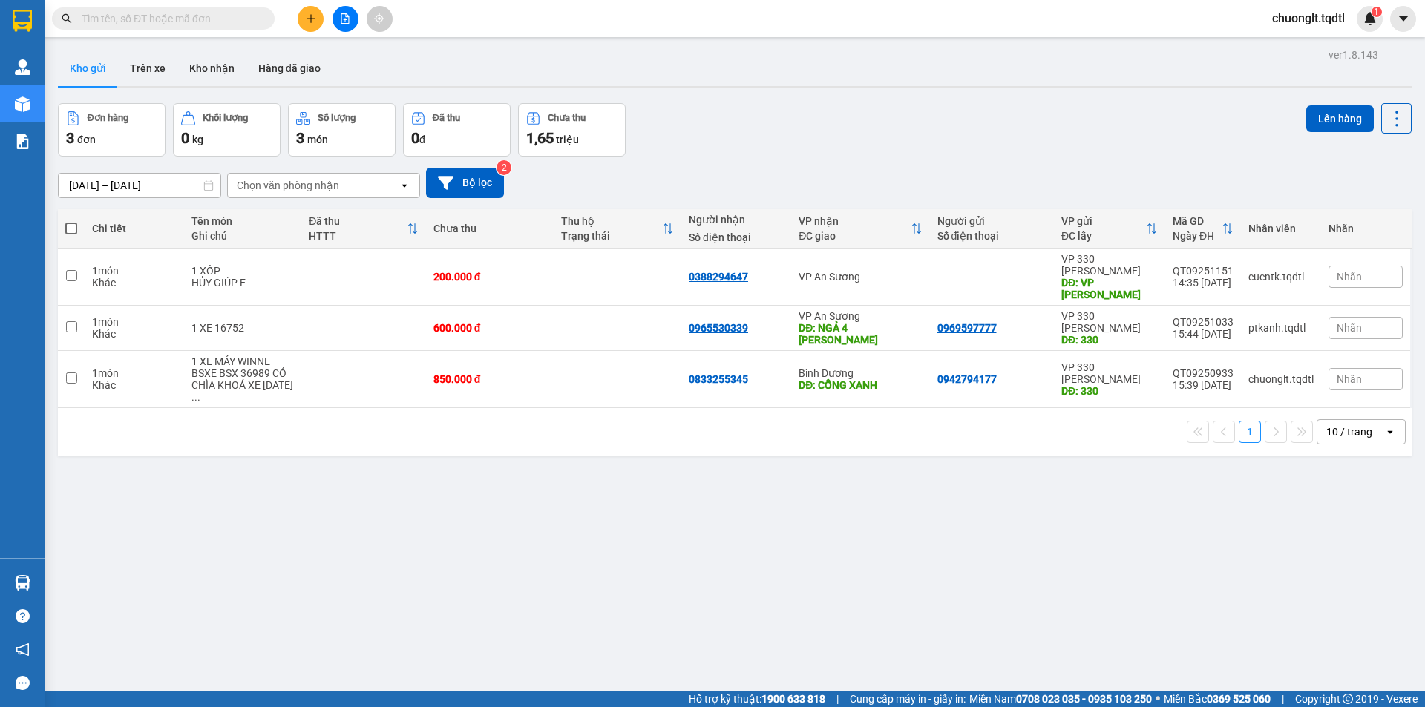
click at [1238, 421] on button "1" at bounding box center [1249, 432] width 22 height 22
click at [339, 22] on button at bounding box center [345, 19] width 26 height 26
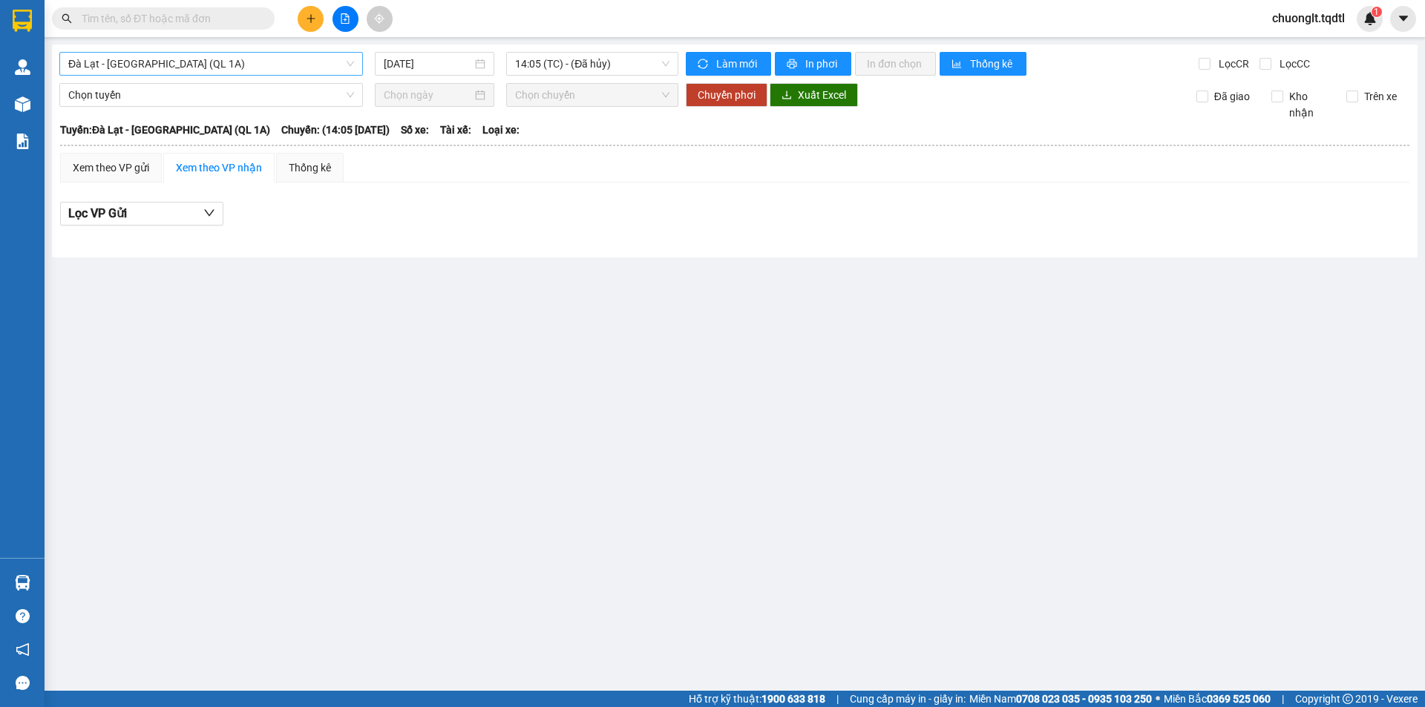
click at [277, 68] on span "Đà Lạt - [GEOGRAPHIC_DATA] (QL 1A)" at bounding box center [211, 64] width 286 height 22
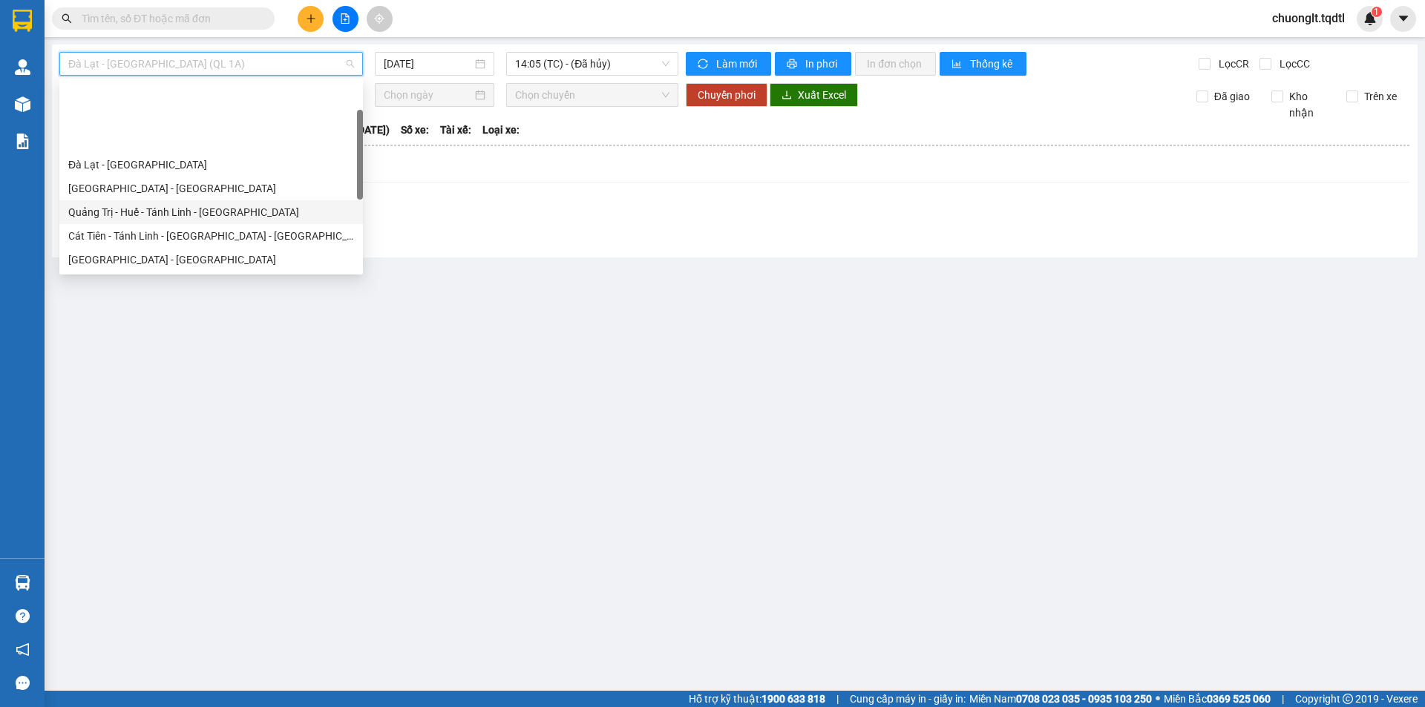
scroll to position [74, 0]
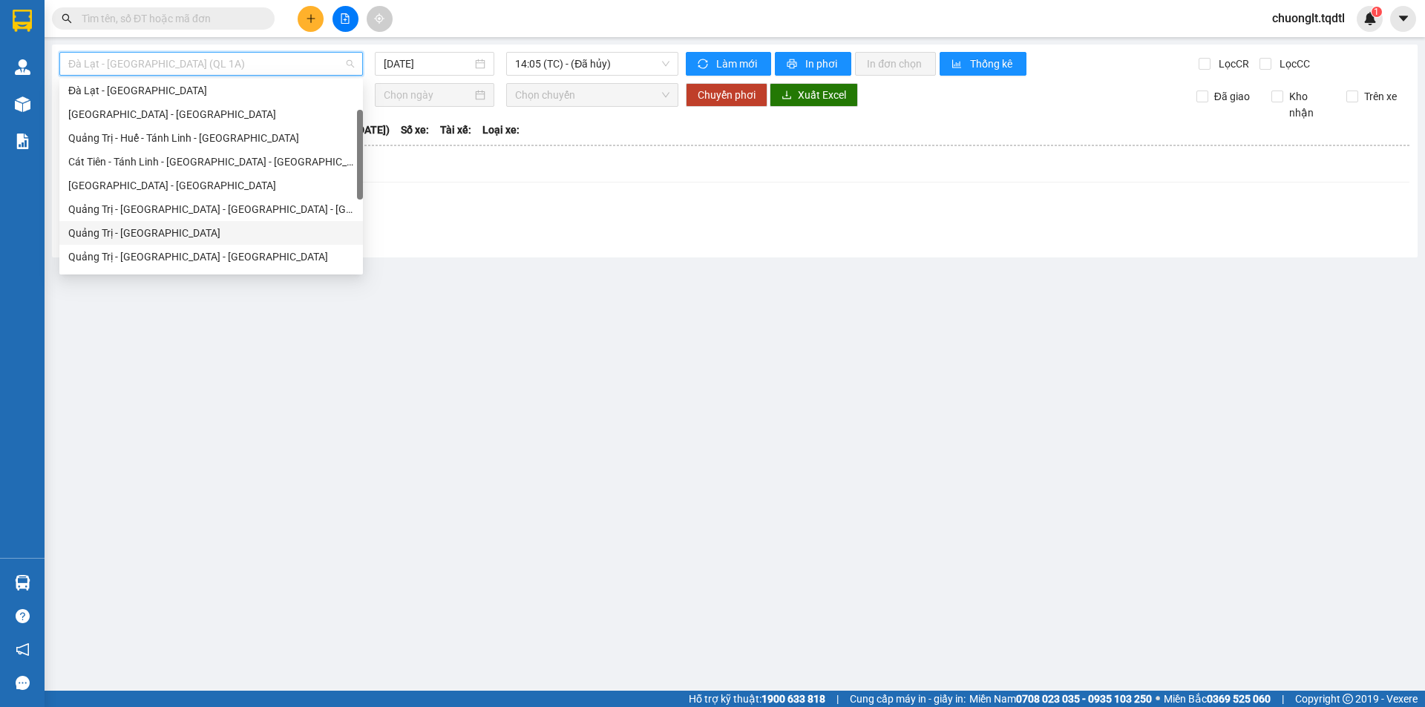
click at [168, 223] on div "Quảng Trị - [GEOGRAPHIC_DATA]" at bounding box center [210, 233] width 303 height 24
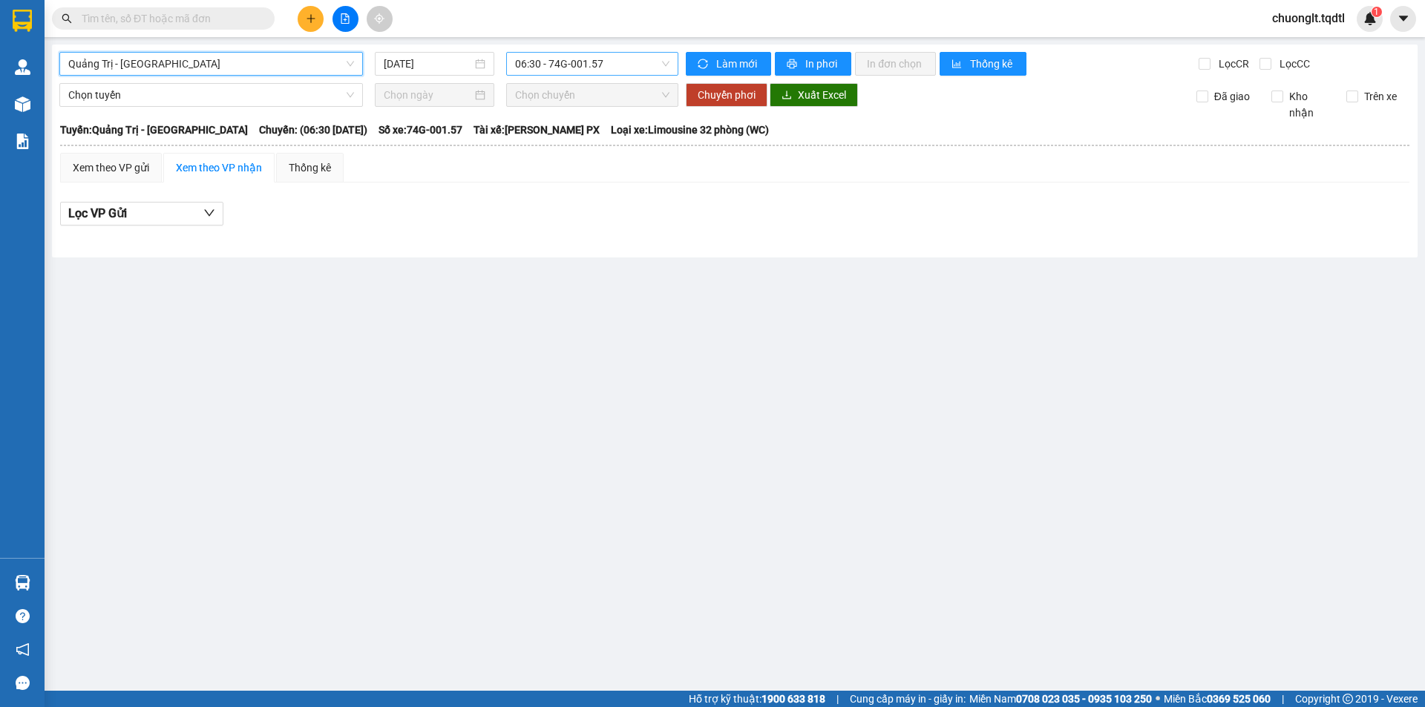
click at [642, 59] on span "06:30 - 74G-001.57" at bounding box center [592, 64] width 154 height 22
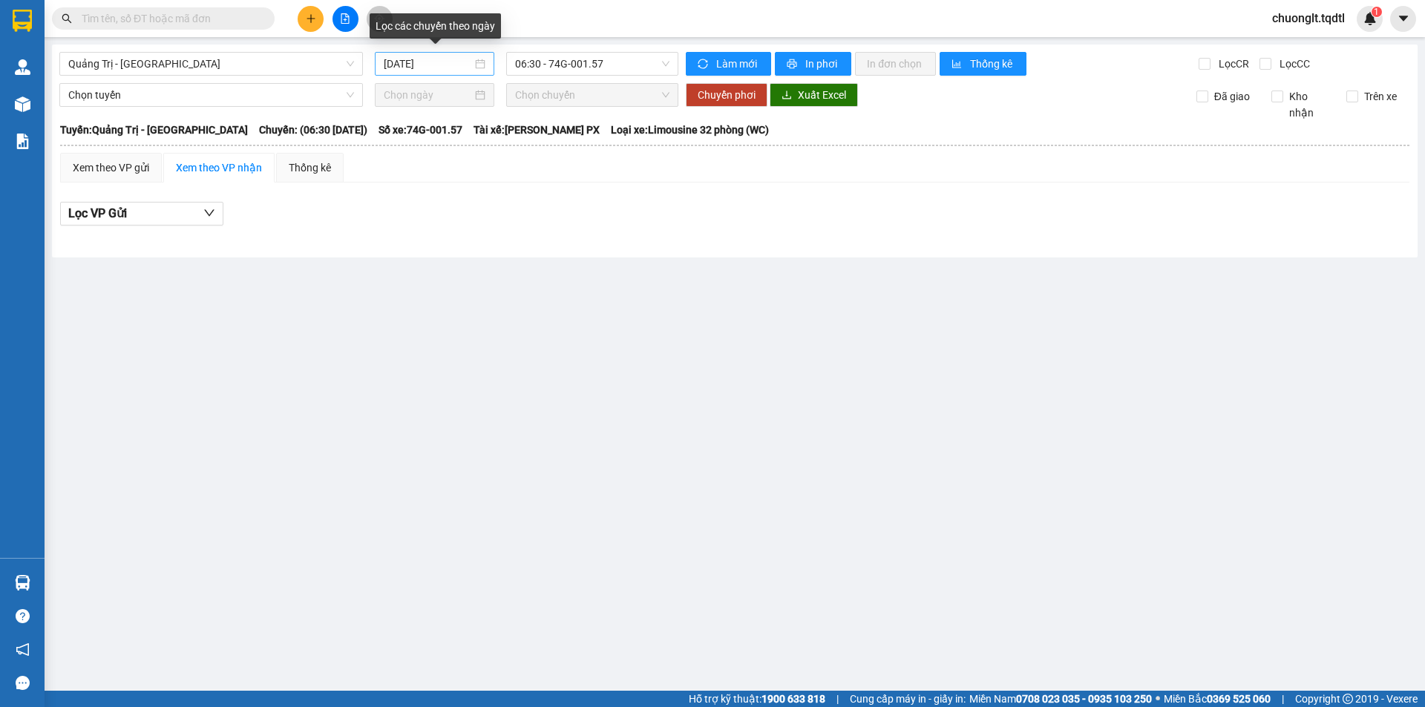
click at [478, 65] on div "[DATE]" at bounding box center [435, 64] width 102 height 16
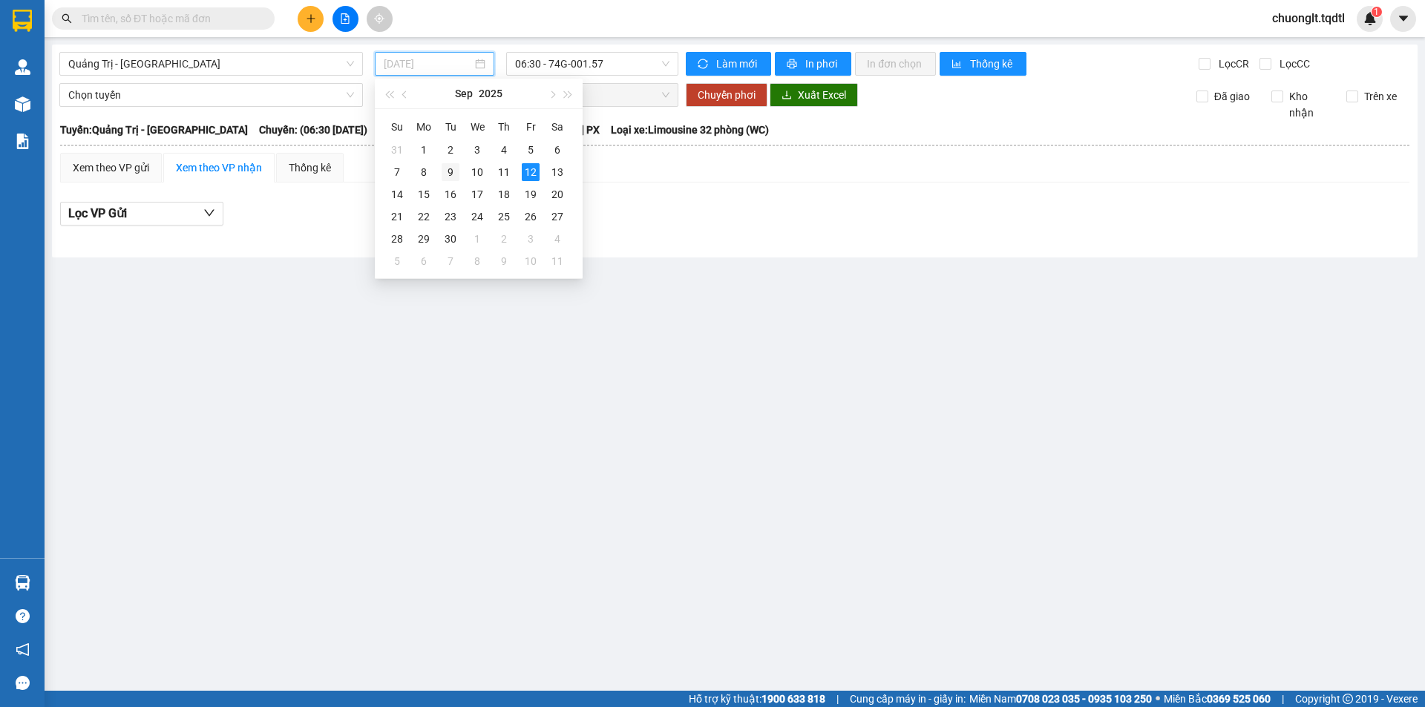
click at [456, 167] on div "9" at bounding box center [450, 172] width 18 height 18
type input "[DATE]"
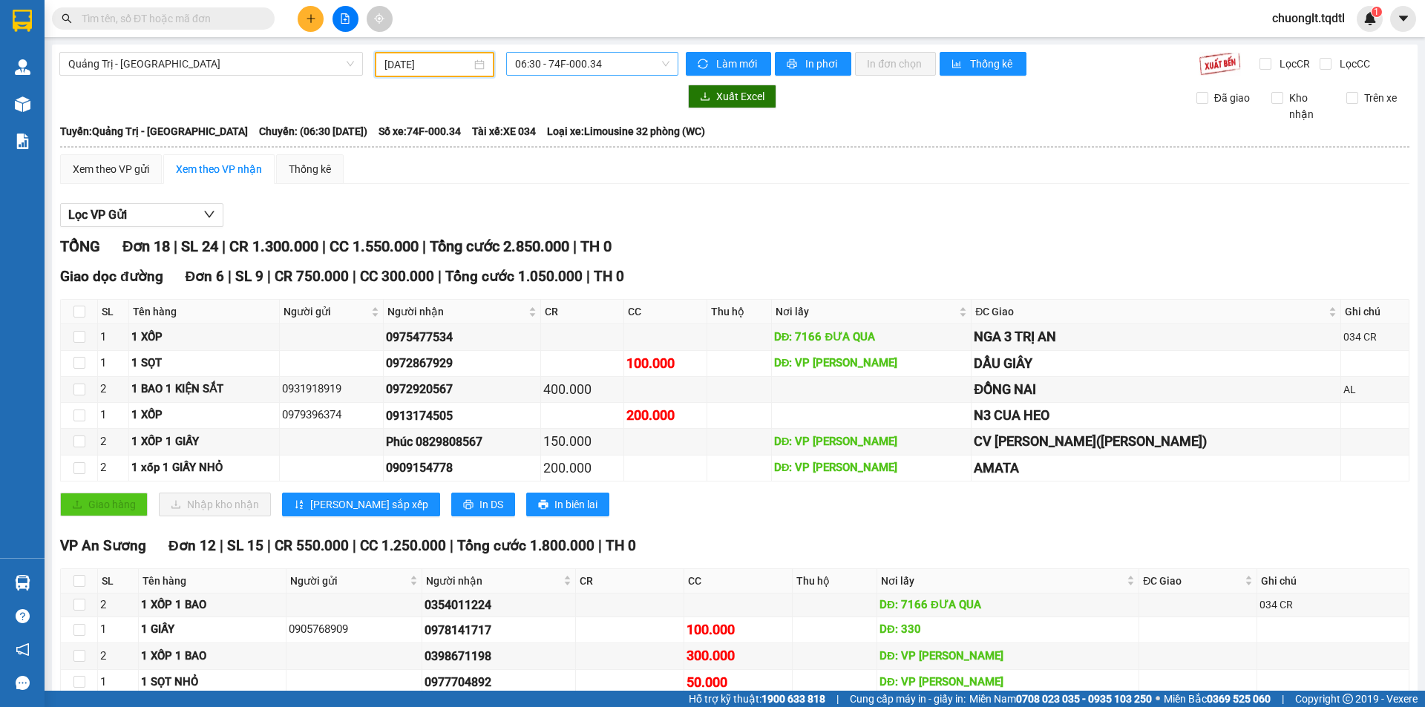
click at [619, 59] on span "06:30 - 74F-000.34" at bounding box center [592, 64] width 154 height 22
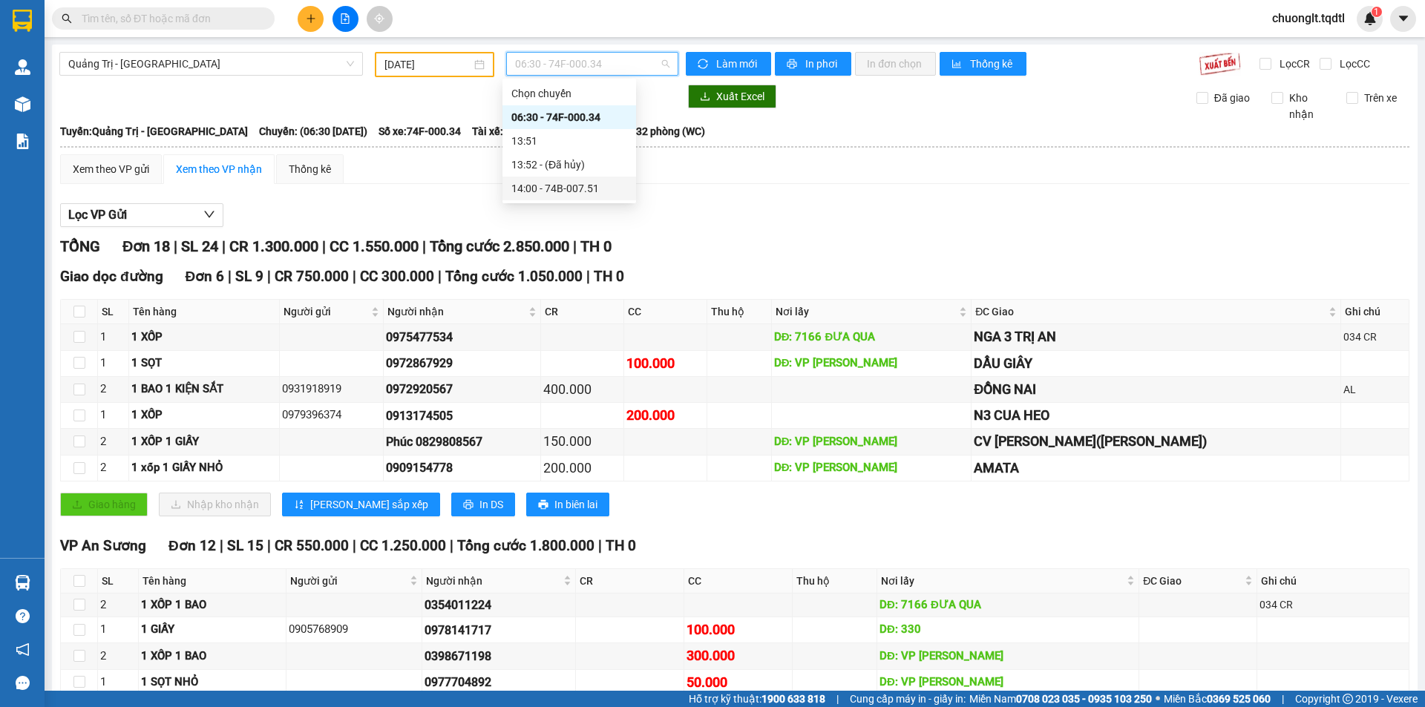
click at [578, 188] on div "14:00 - 74B-007.51" at bounding box center [569, 188] width 116 height 16
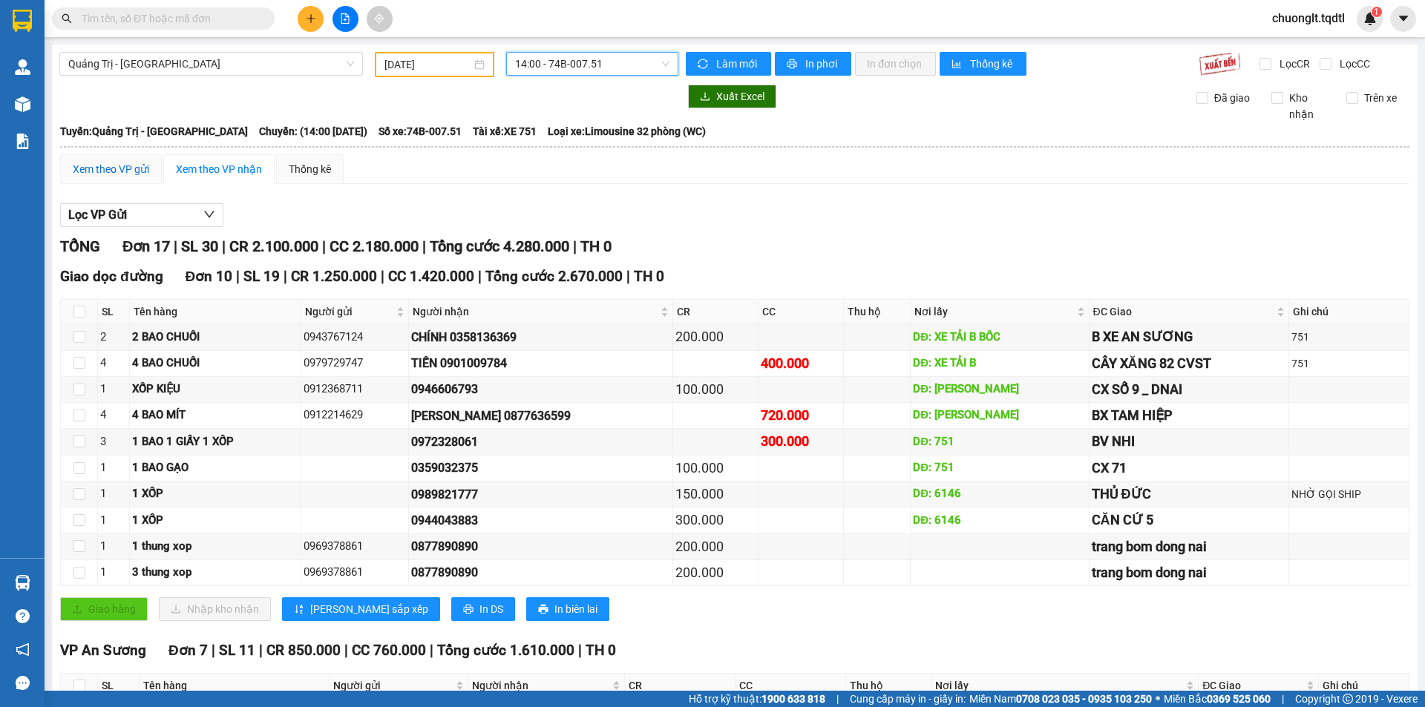
click at [95, 167] on div "Xem theo VP gửi" at bounding box center [111, 169] width 76 height 16
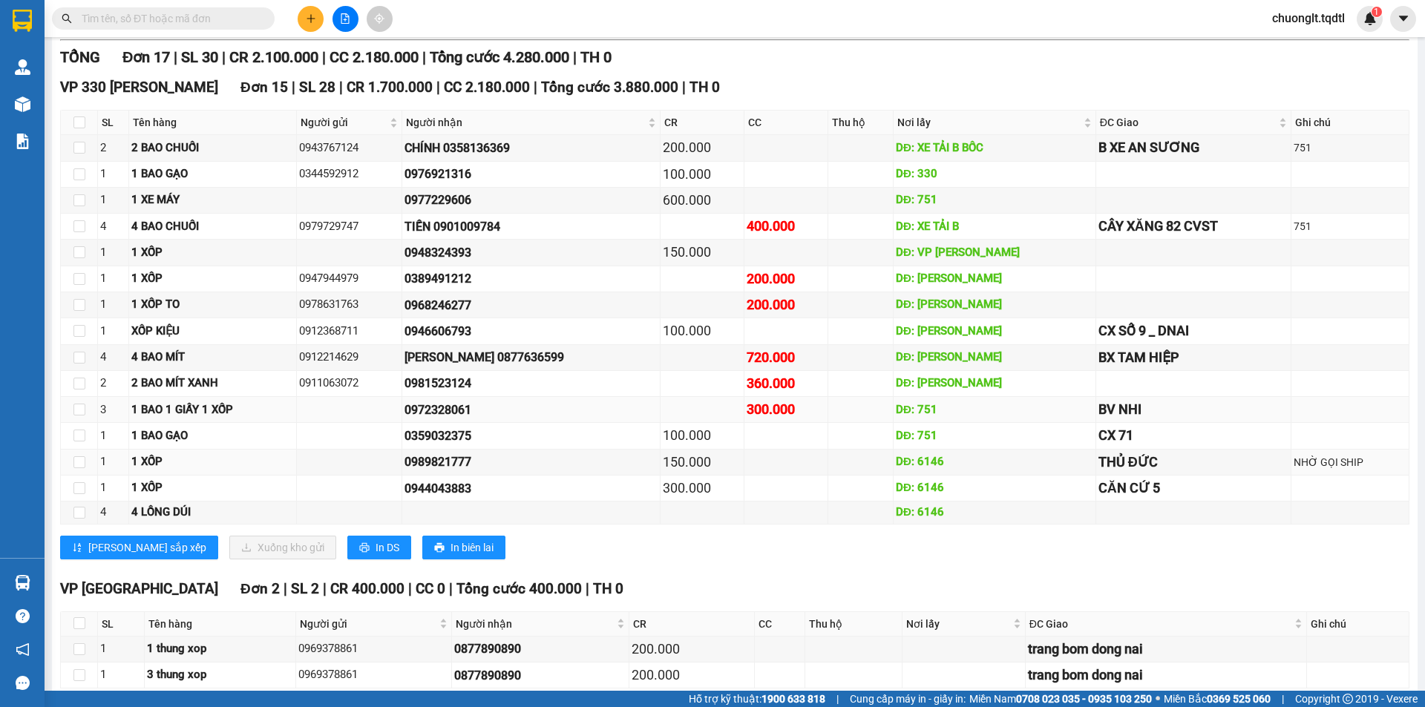
scroll to position [626, 0]
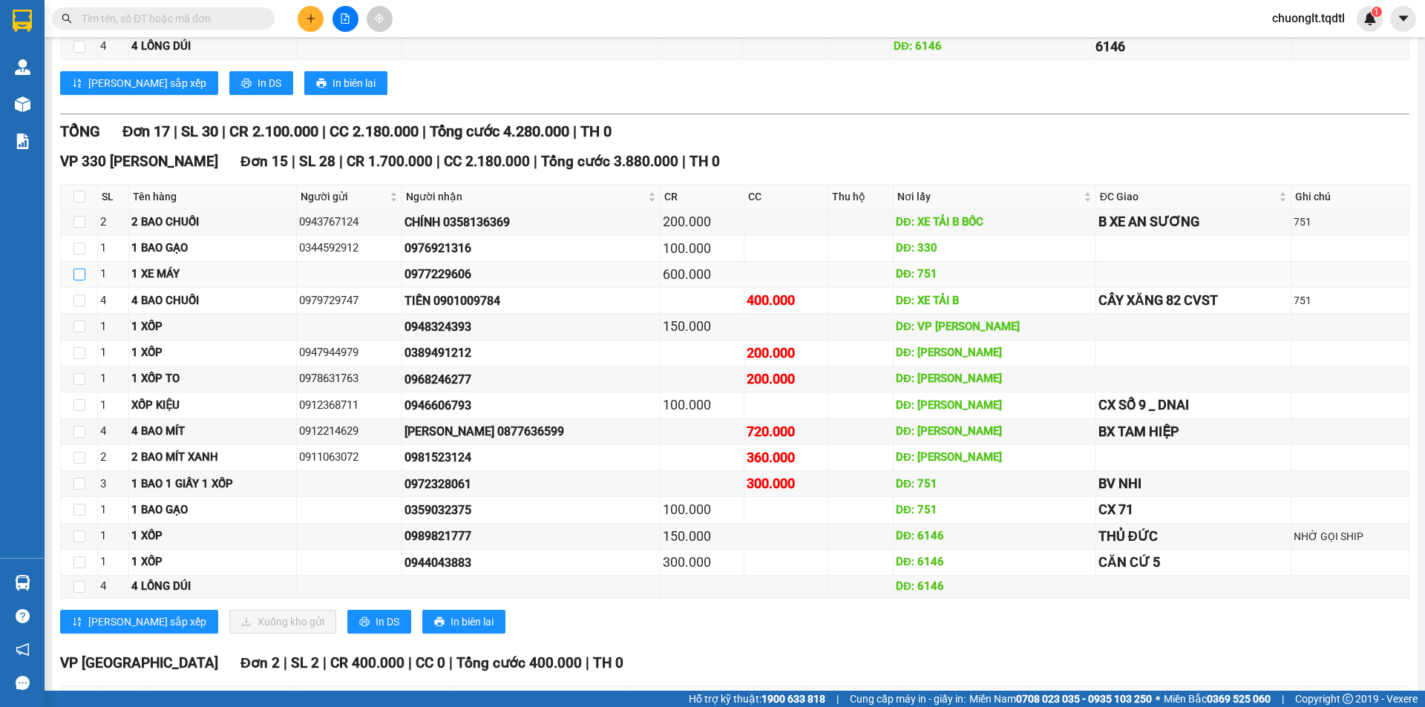
click at [82, 275] on input "checkbox" at bounding box center [79, 275] width 12 height 12
checkbox input "true"
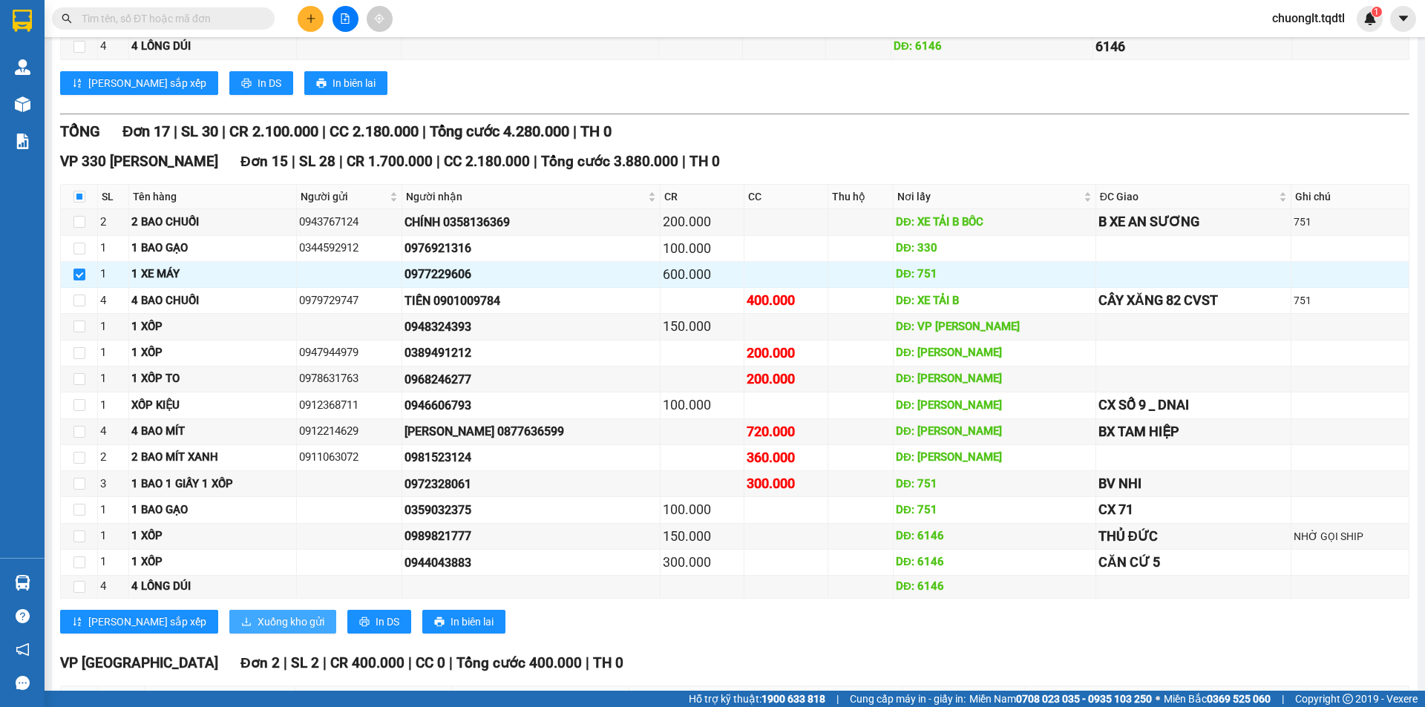
click at [257, 619] on span "Xuống kho gửi" at bounding box center [290, 622] width 67 height 16
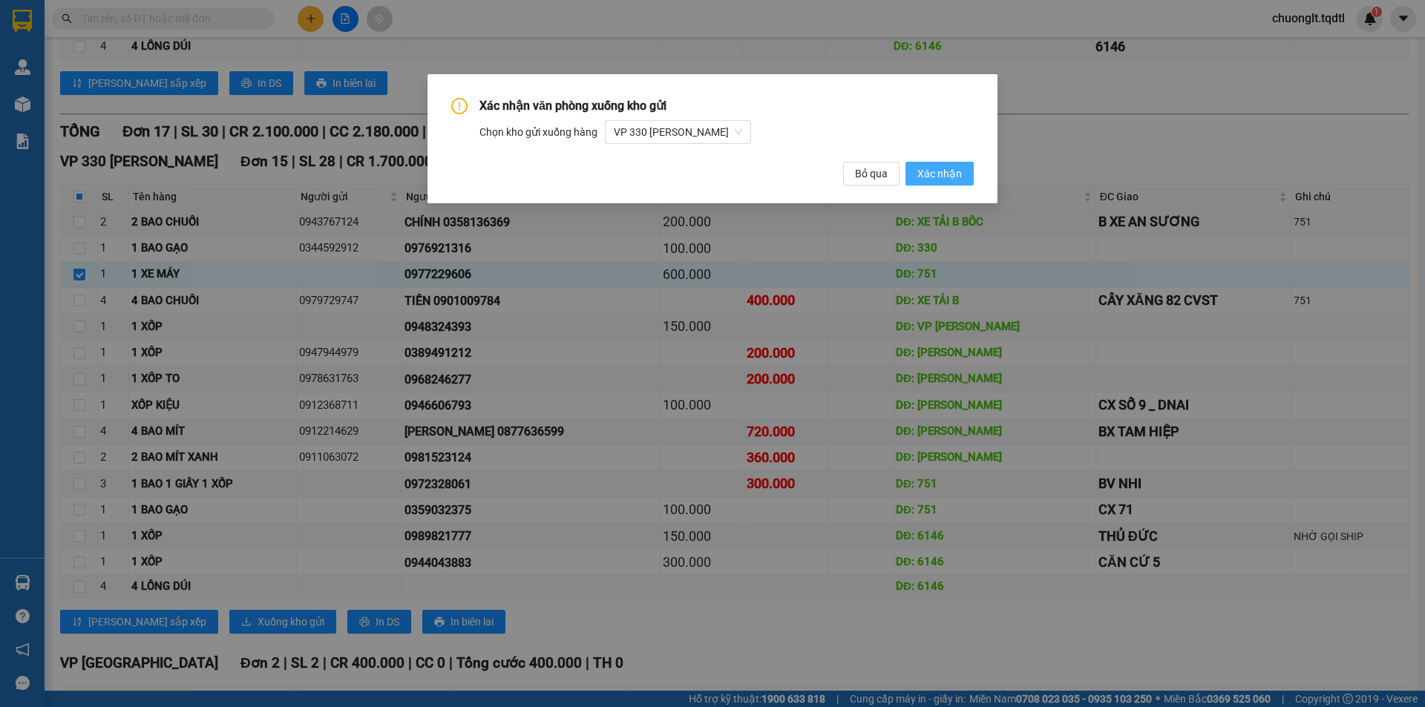
click at [950, 169] on span "Xác nhận" at bounding box center [939, 173] width 45 height 16
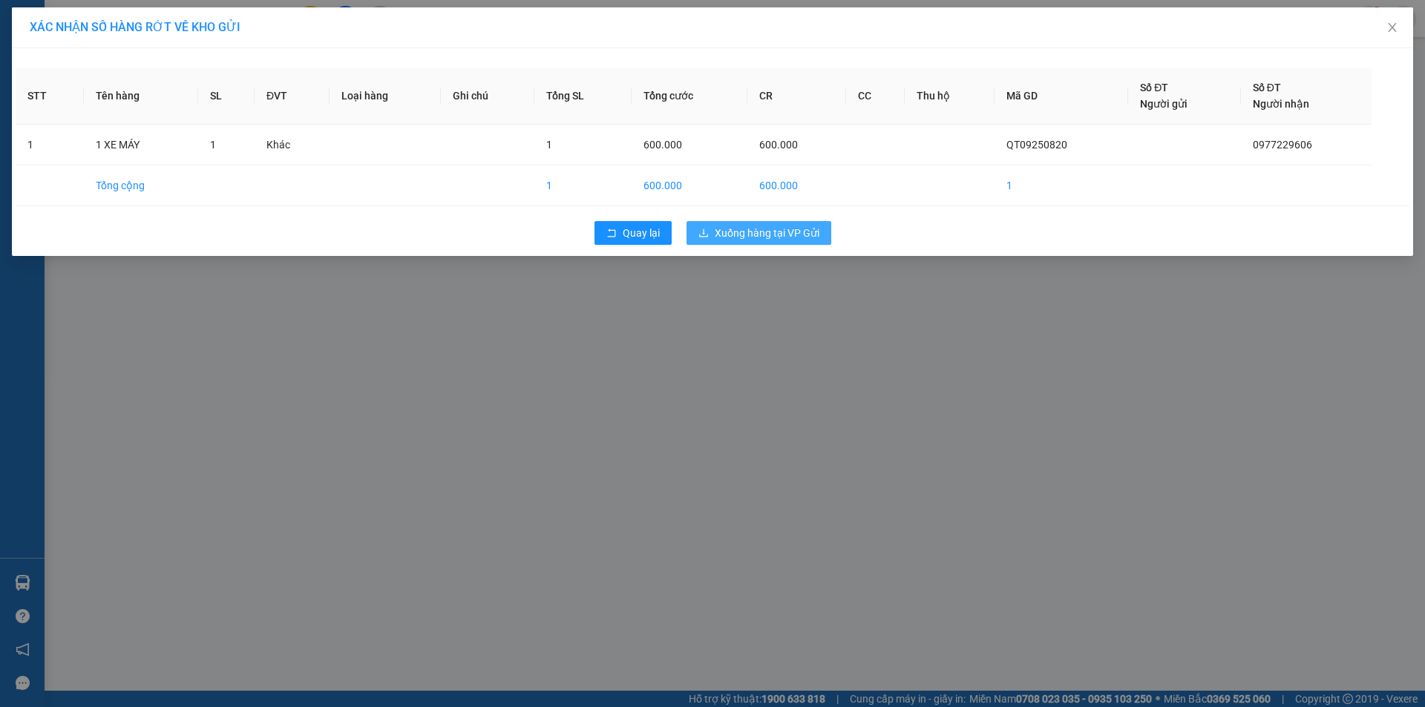
click at [775, 232] on span "Xuống hàng tại VP Gửi" at bounding box center [766, 233] width 105 height 16
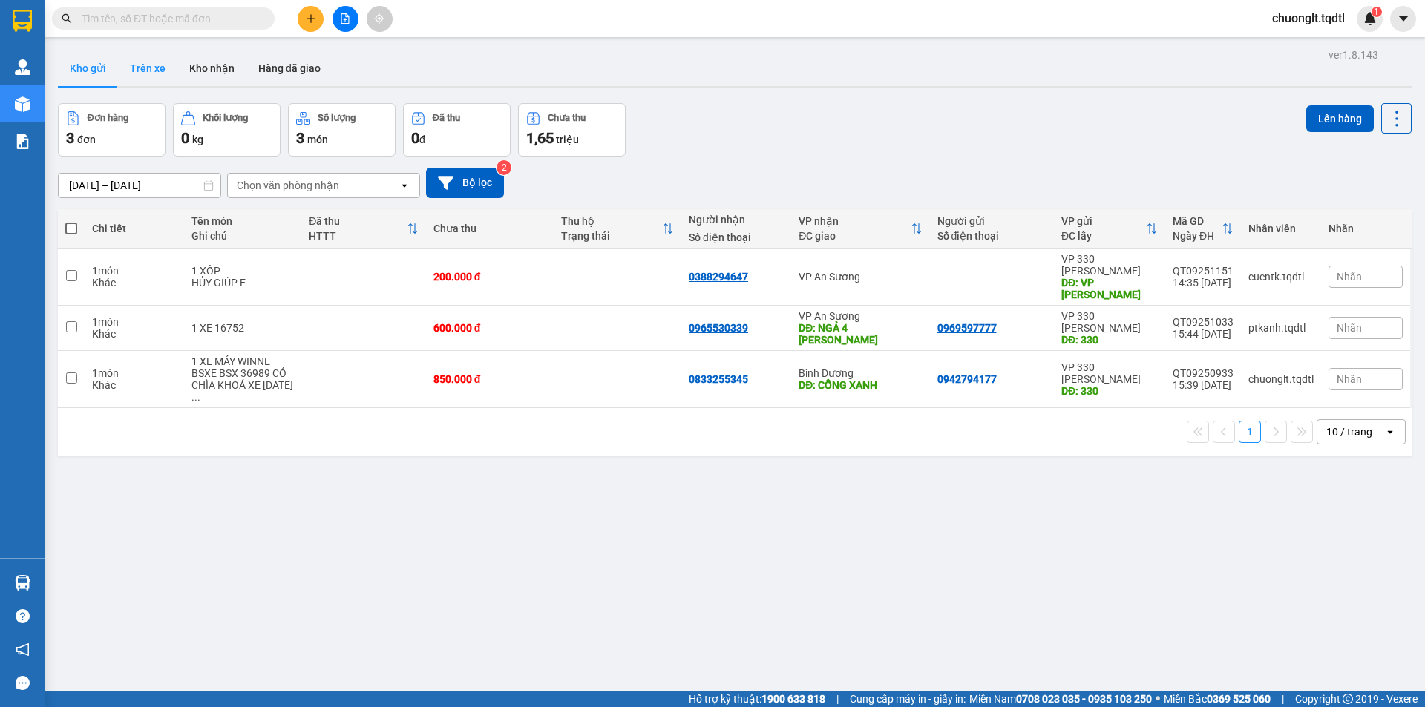
click at [154, 69] on button "Trên xe" at bounding box center [147, 68] width 59 height 36
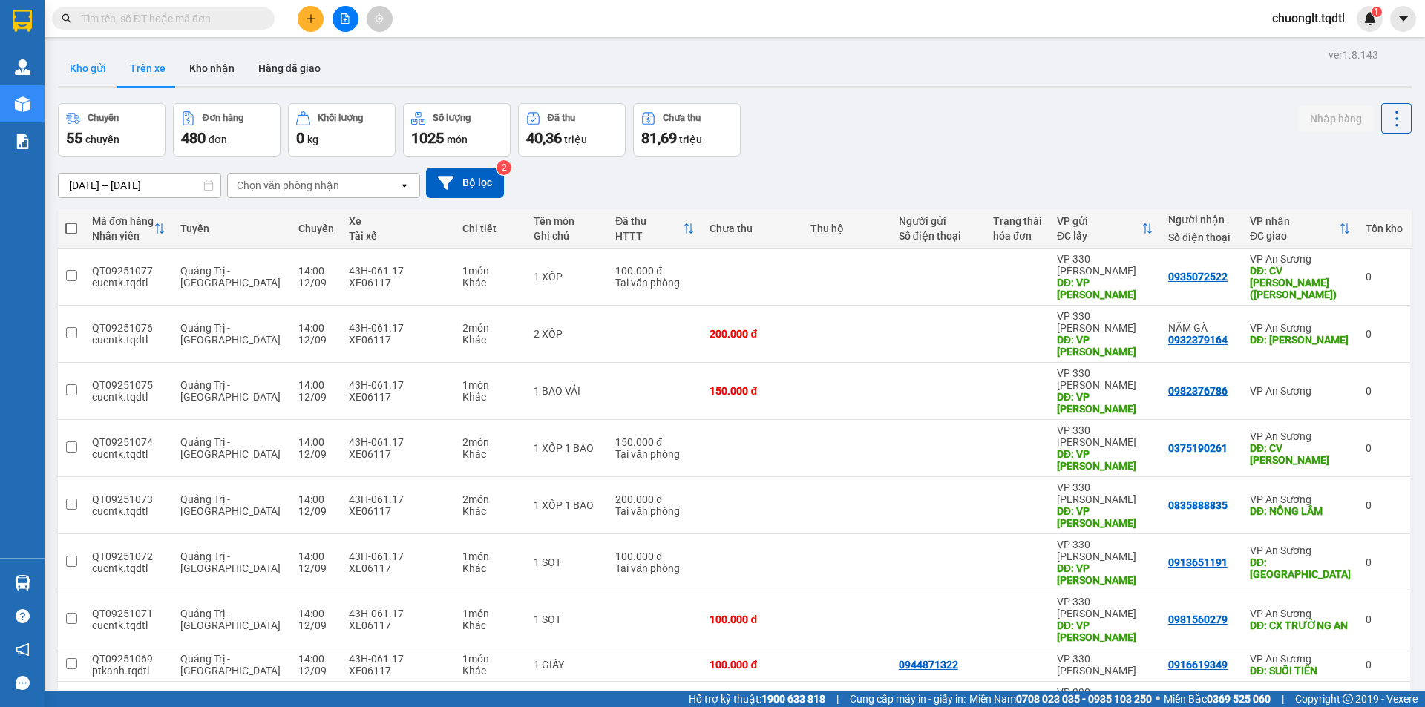
click at [85, 65] on button "Kho gửi" at bounding box center [88, 68] width 60 height 36
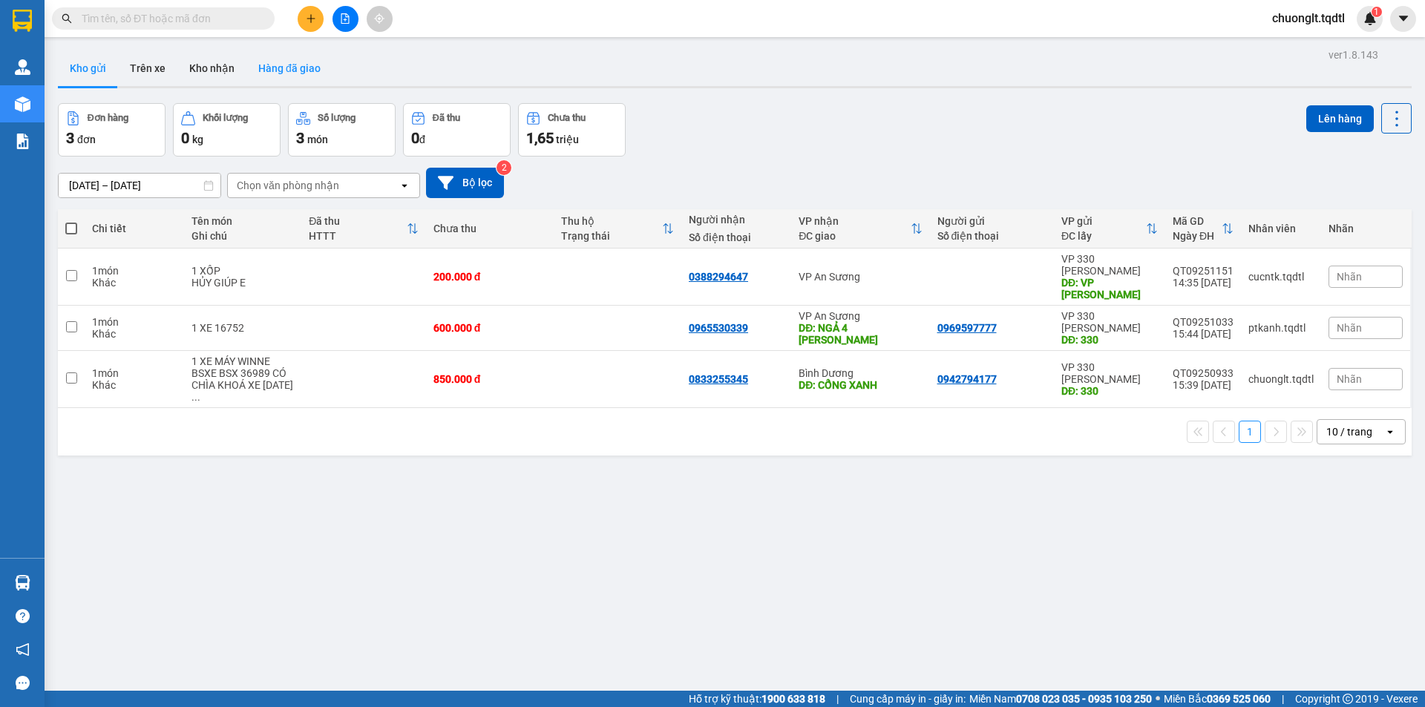
click at [268, 65] on button "Hàng đã giao" at bounding box center [289, 68] width 86 height 36
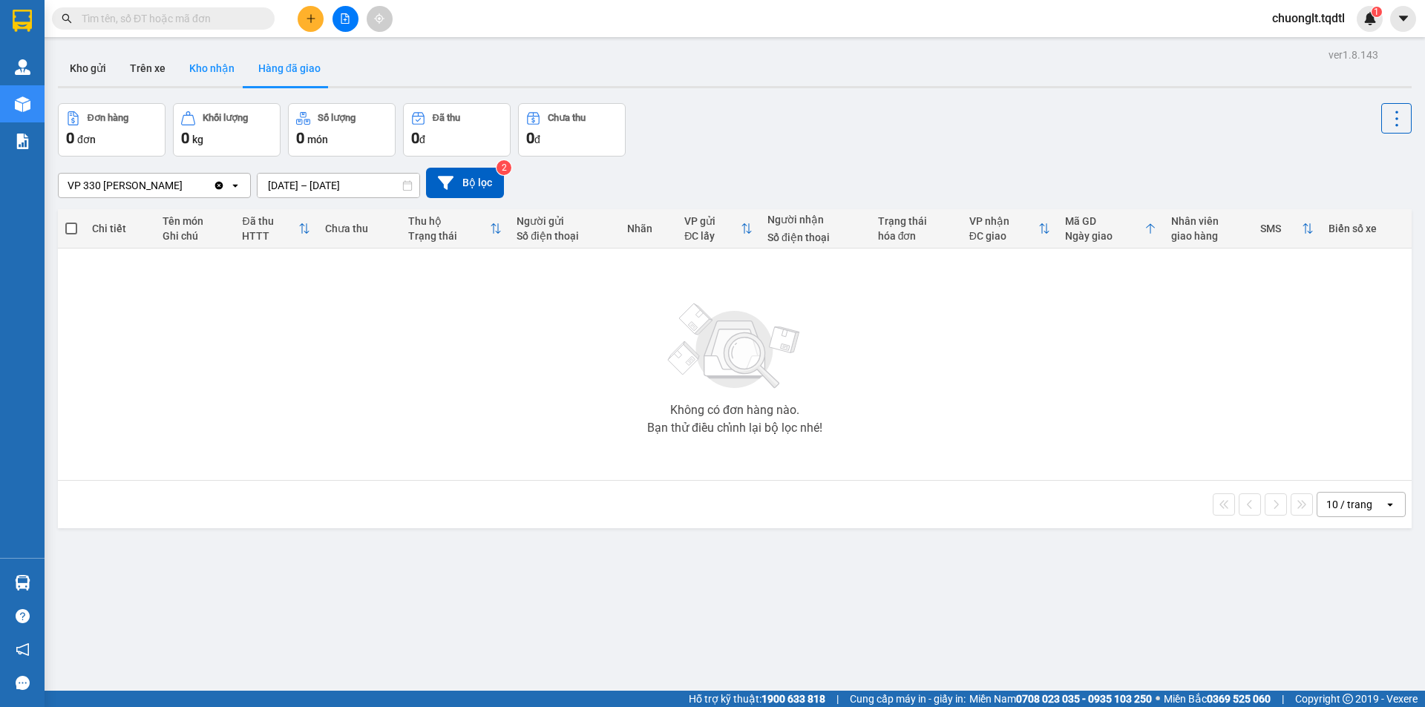
click at [212, 67] on button "Kho nhận" at bounding box center [211, 68] width 69 height 36
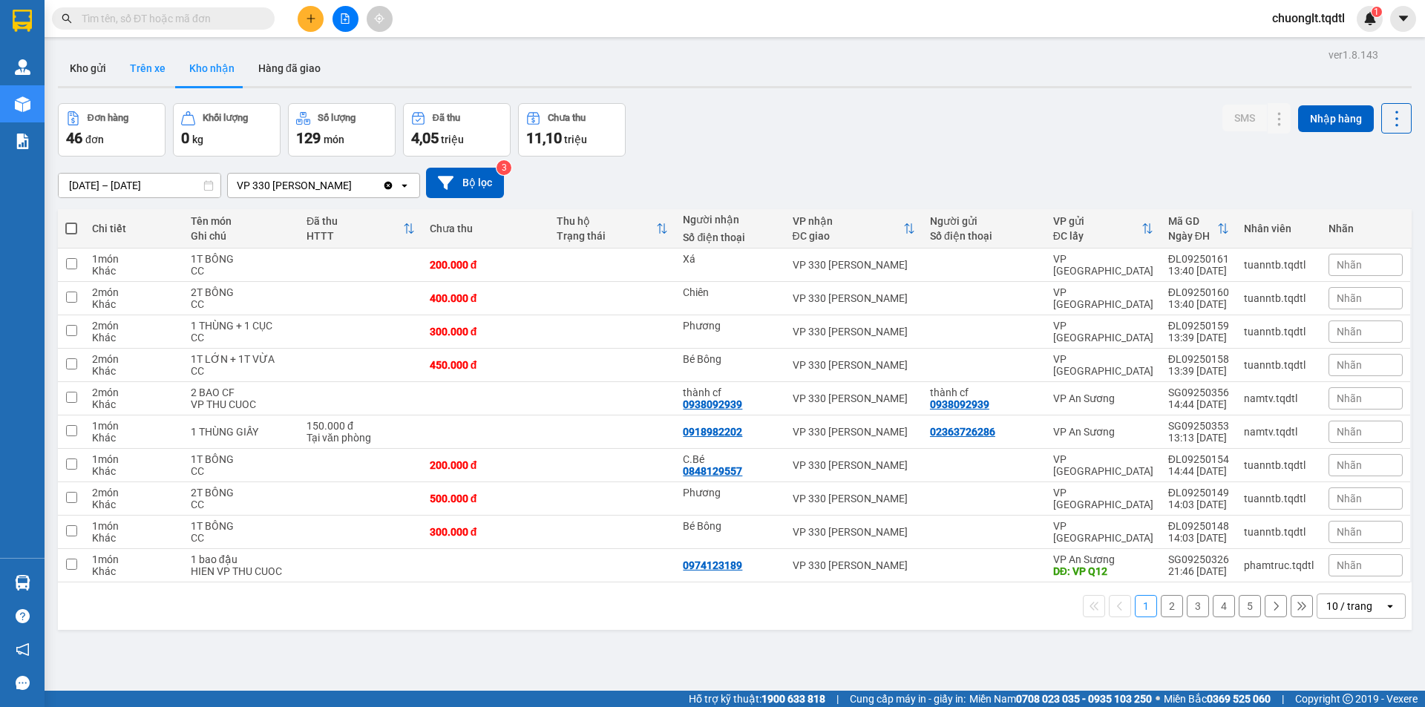
click at [156, 73] on button "Trên xe" at bounding box center [147, 68] width 59 height 36
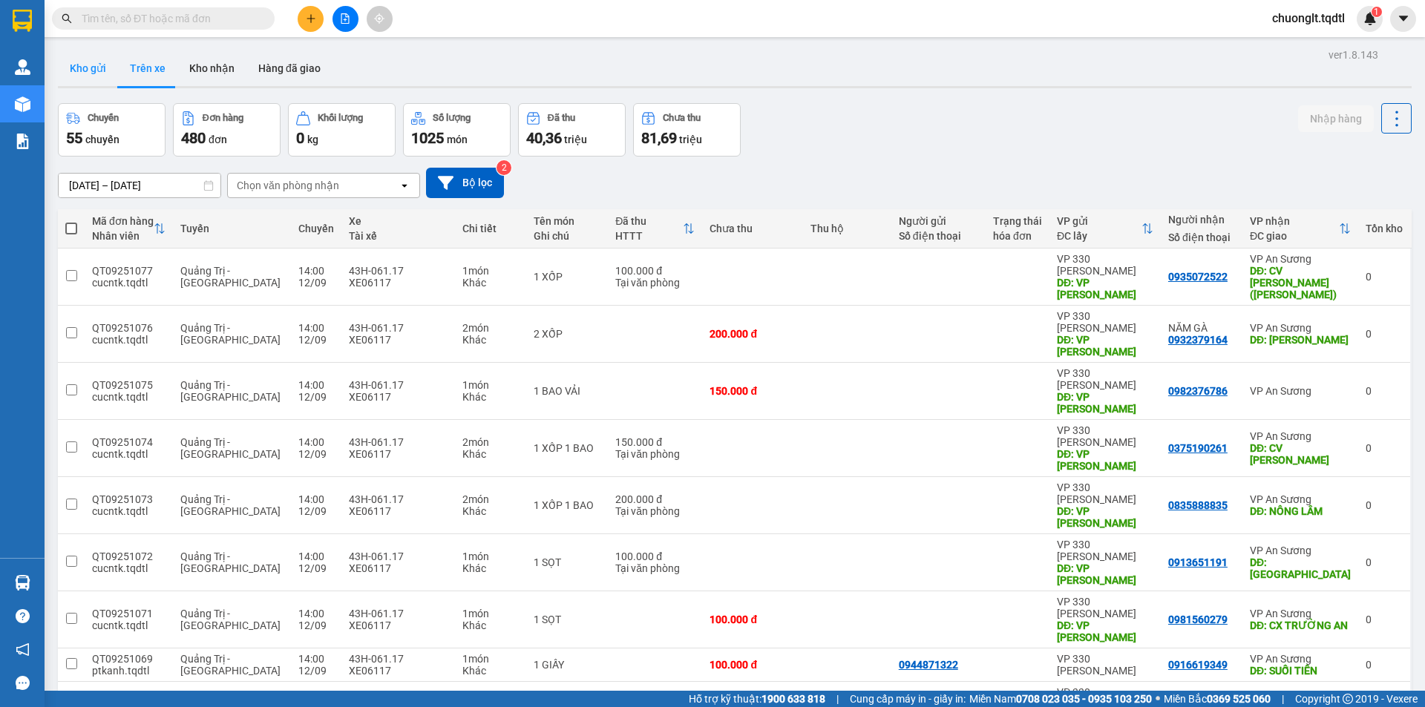
click at [91, 60] on button "Kho gửi" at bounding box center [88, 68] width 60 height 36
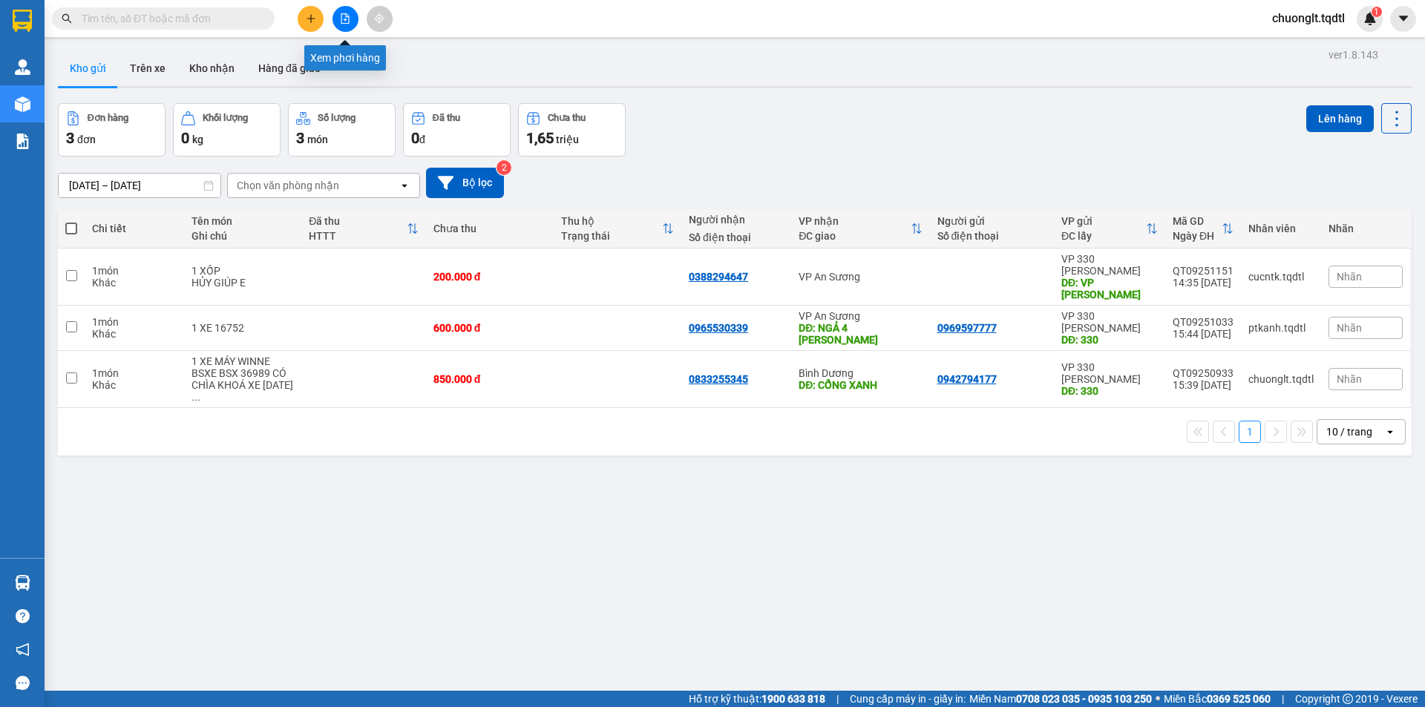
click at [338, 19] on button at bounding box center [345, 19] width 26 height 26
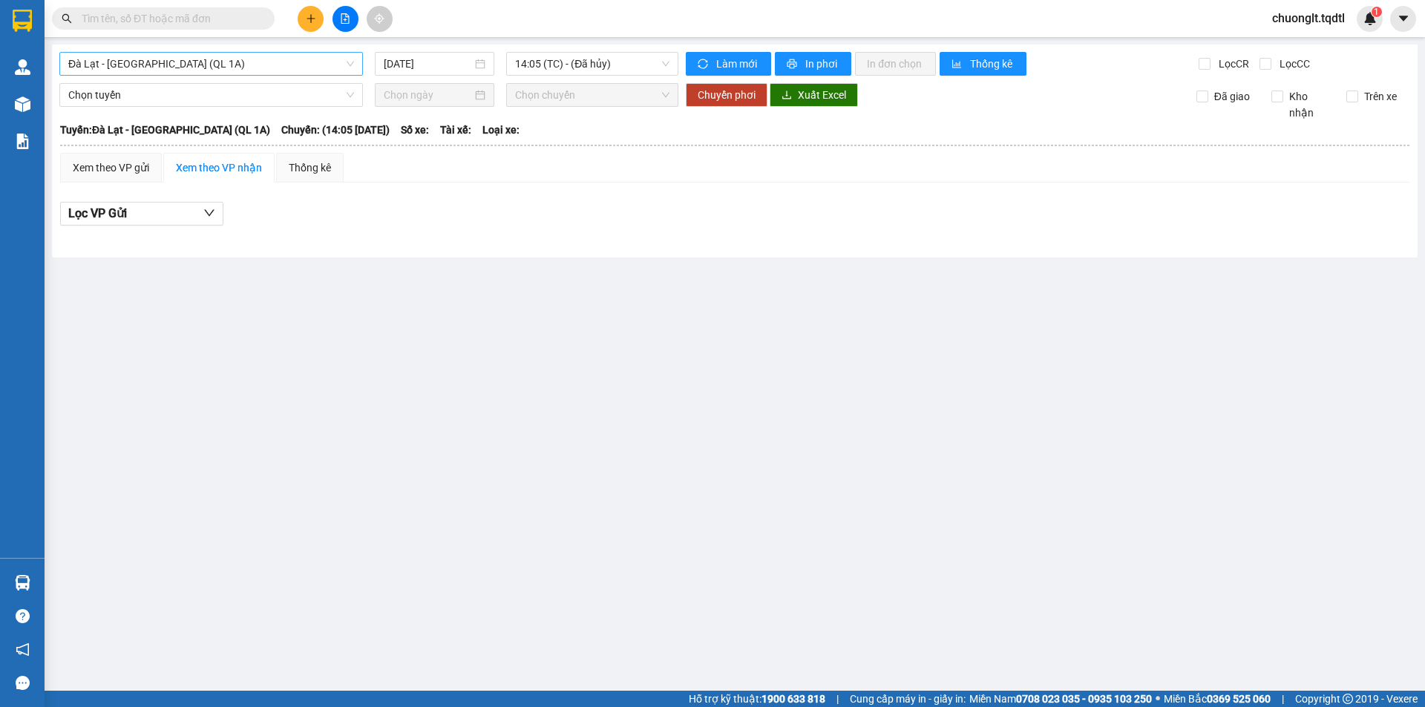
click at [303, 56] on span "Đà Lạt - [GEOGRAPHIC_DATA] (QL 1A)" at bounding box center [211, 64] width 286 height 22
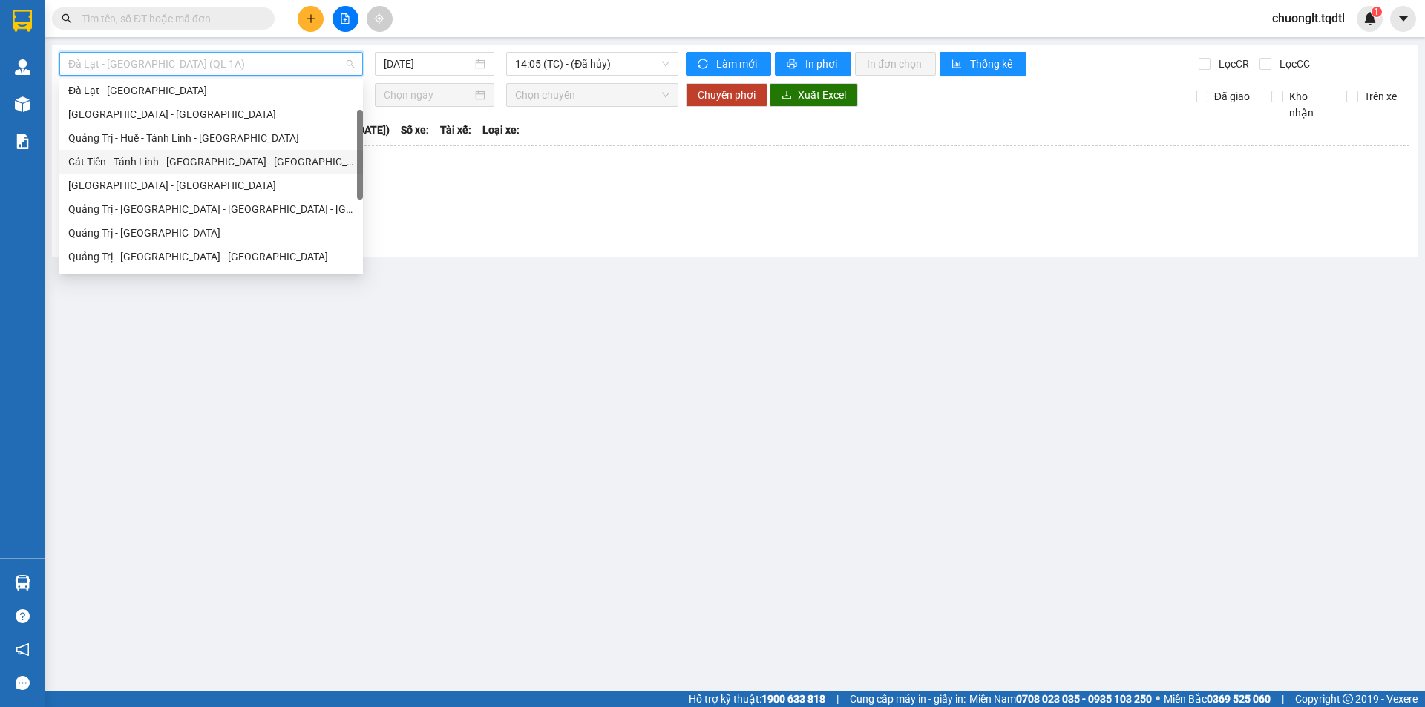
scroll to position [148, 0]
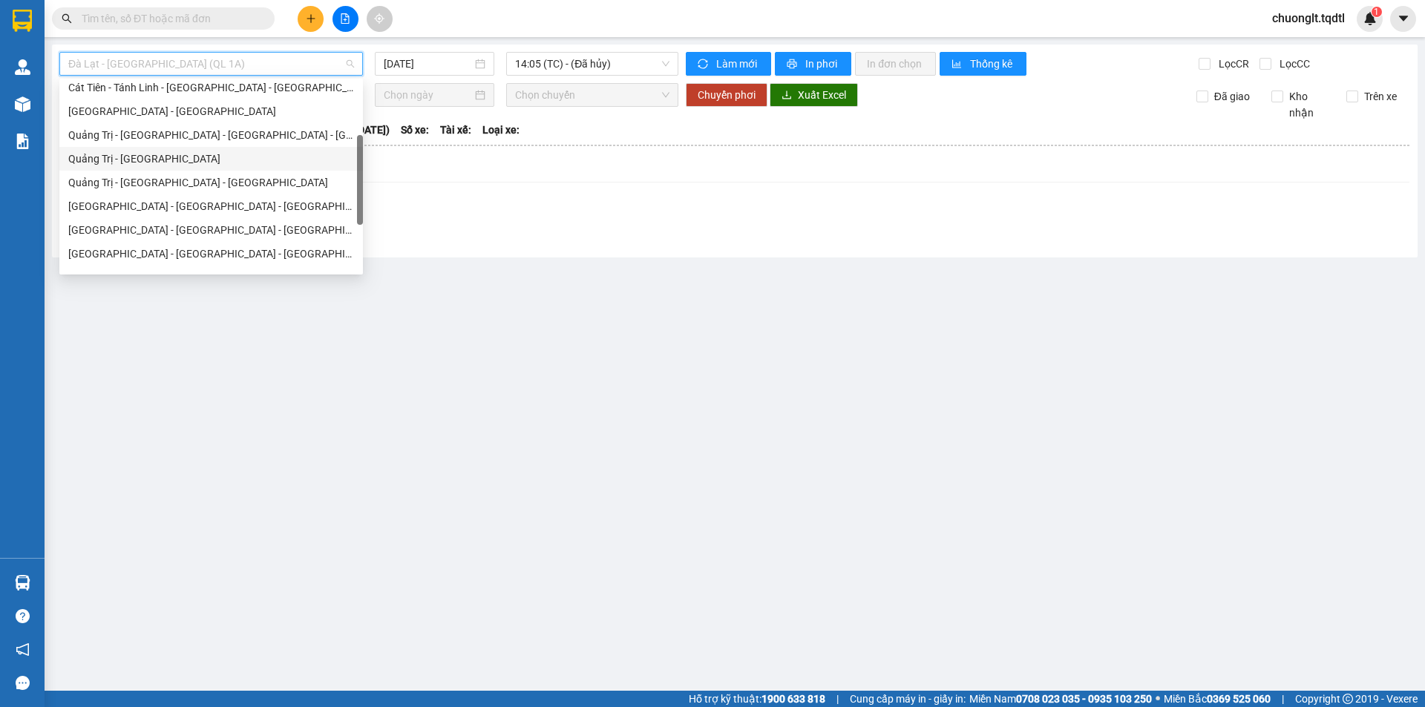
click at [177, 168] on div "Quảng Trị - [GEOGRAPHIC_DATA]" at bounding box center [210, 159] width 303 height 24
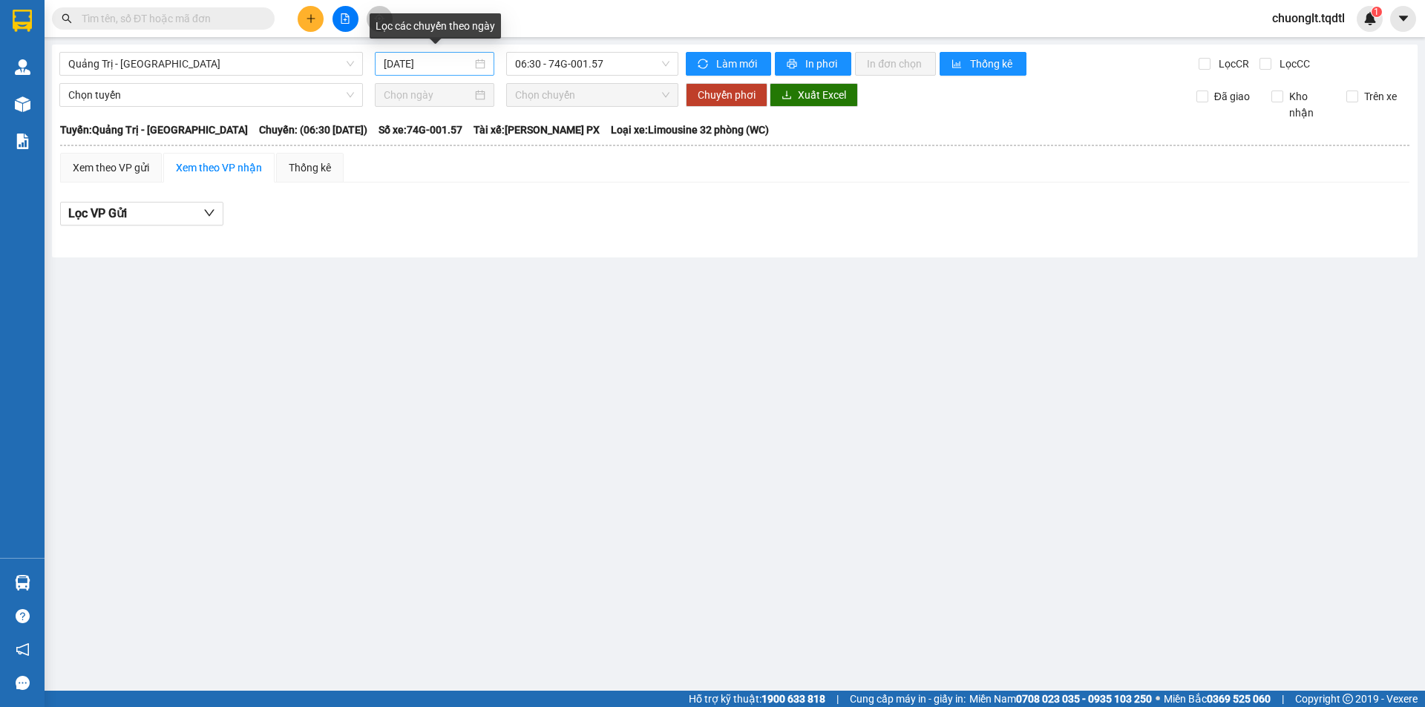
click at [481, 64] on div "[DATE]" at bounding box center [435, 64] width 102 height 16
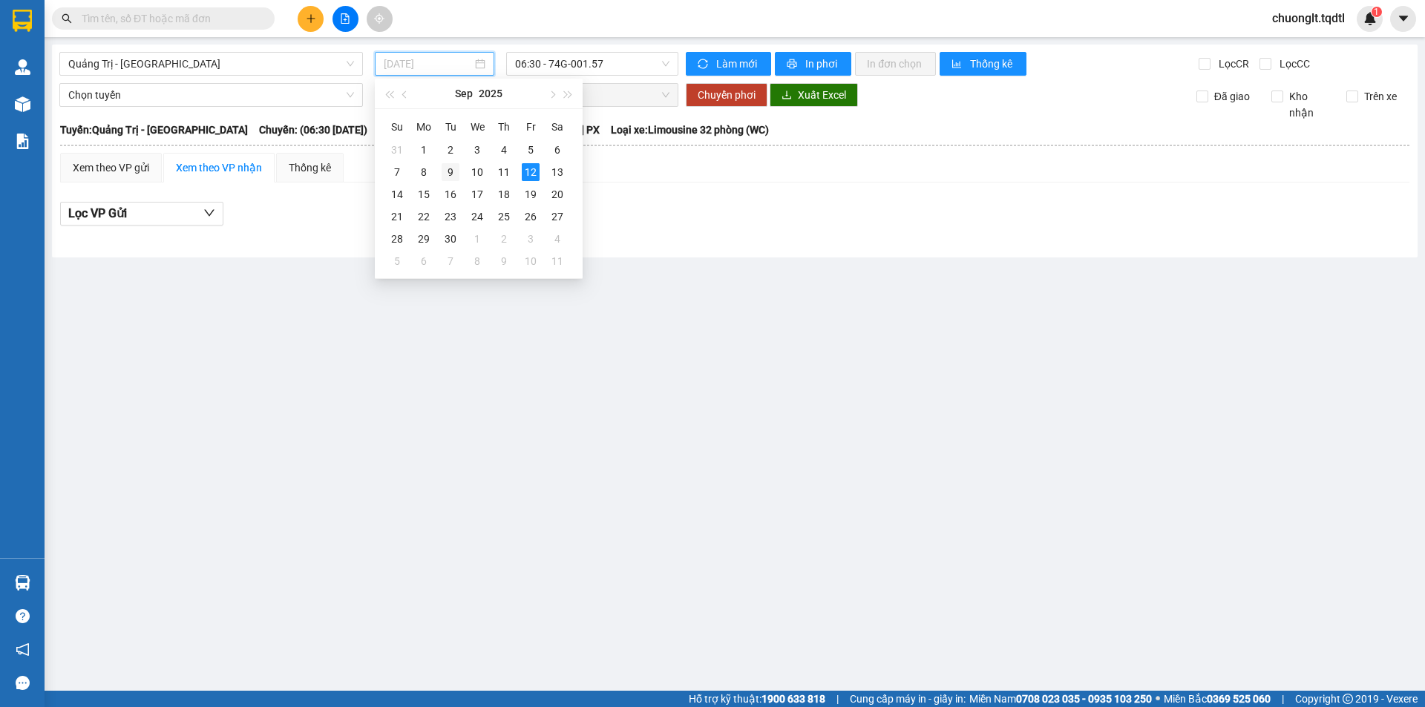
click at [452, 171] on div "9" at bounding box center [450, 172] width 18 height 18
type input "[DATE]"
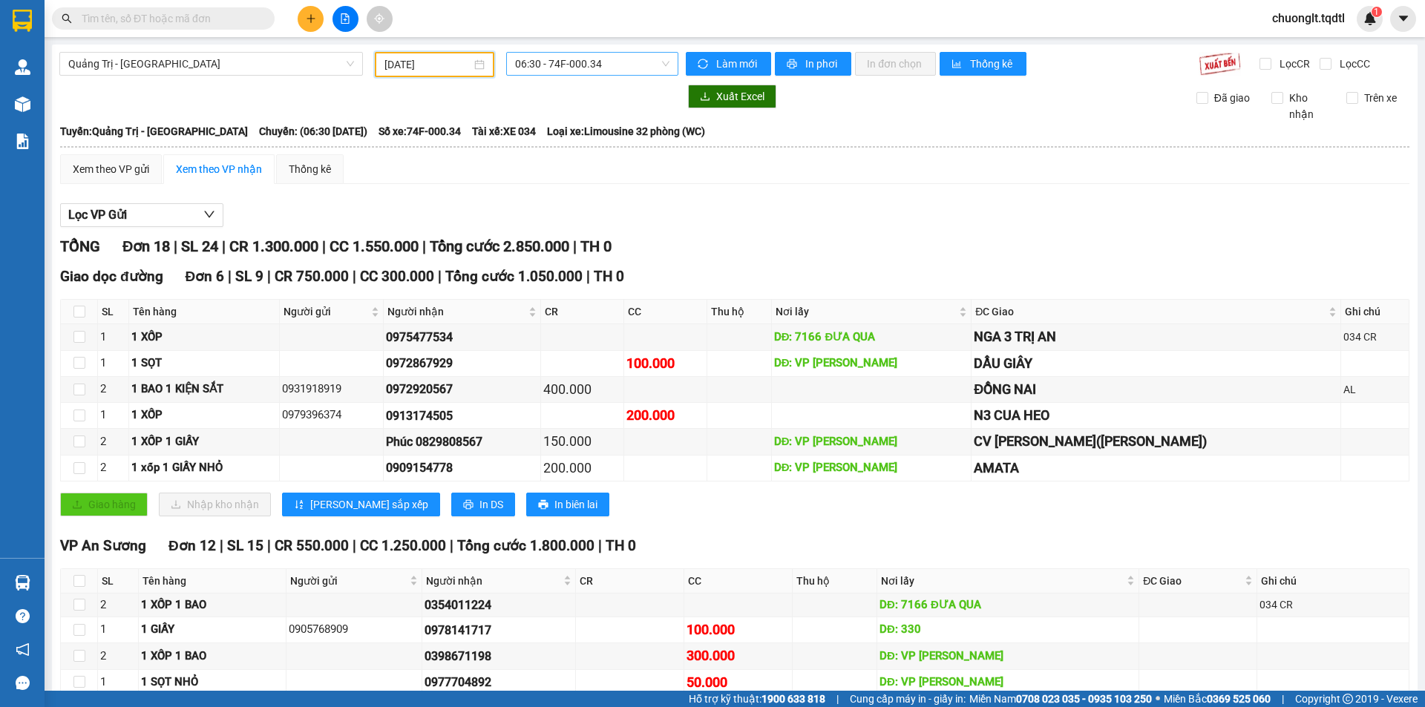
click at [631, 61] on span "06:30 - 74F-000.34" at bounding box center [592, 64] width 154 height 22
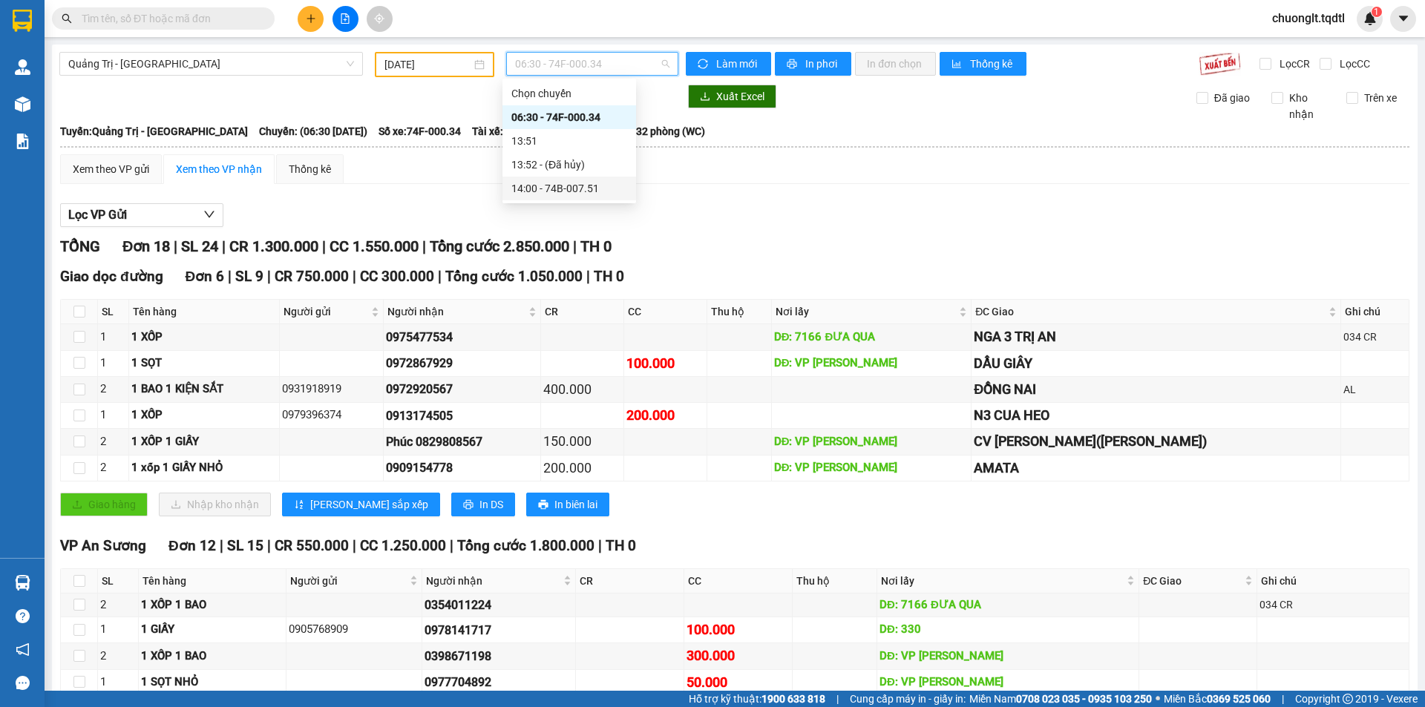
click at [591, 188] on div "14:00 - 74B-007.51" at bounding box center [569, 188] width 116 height 16
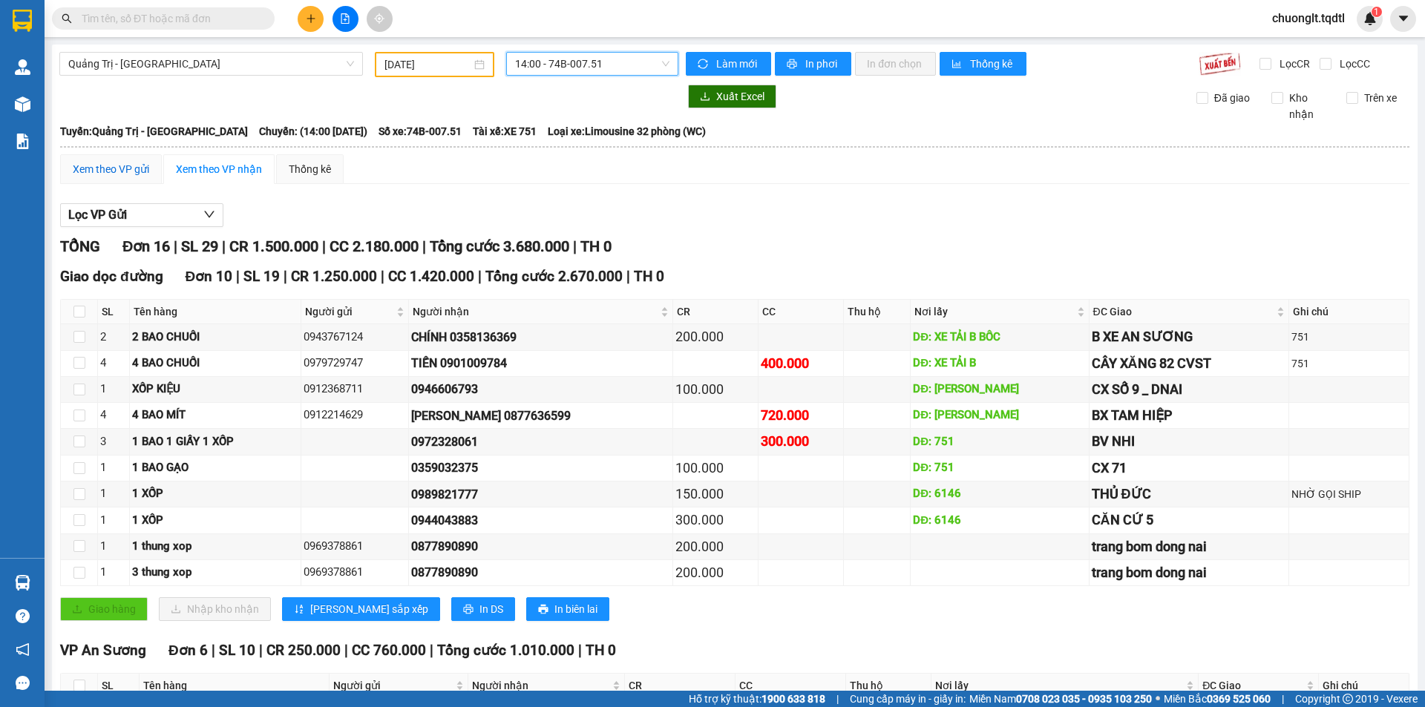
click at [81, 161] on div "Xem theo VP gửi" at bounding box center [111, 169] width 76 height 16
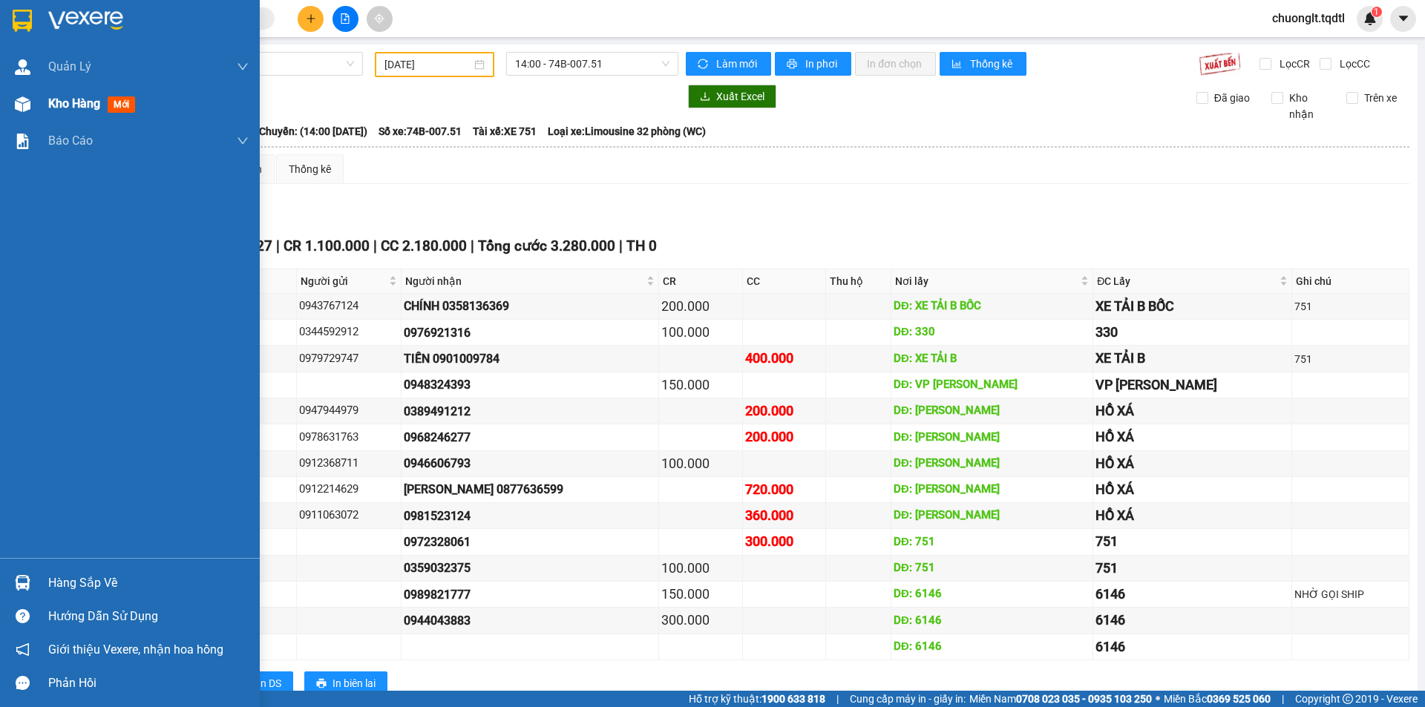
click at [59, 98] on span "Kho hàng" at bounding box center [74, 103] width 52 height 14
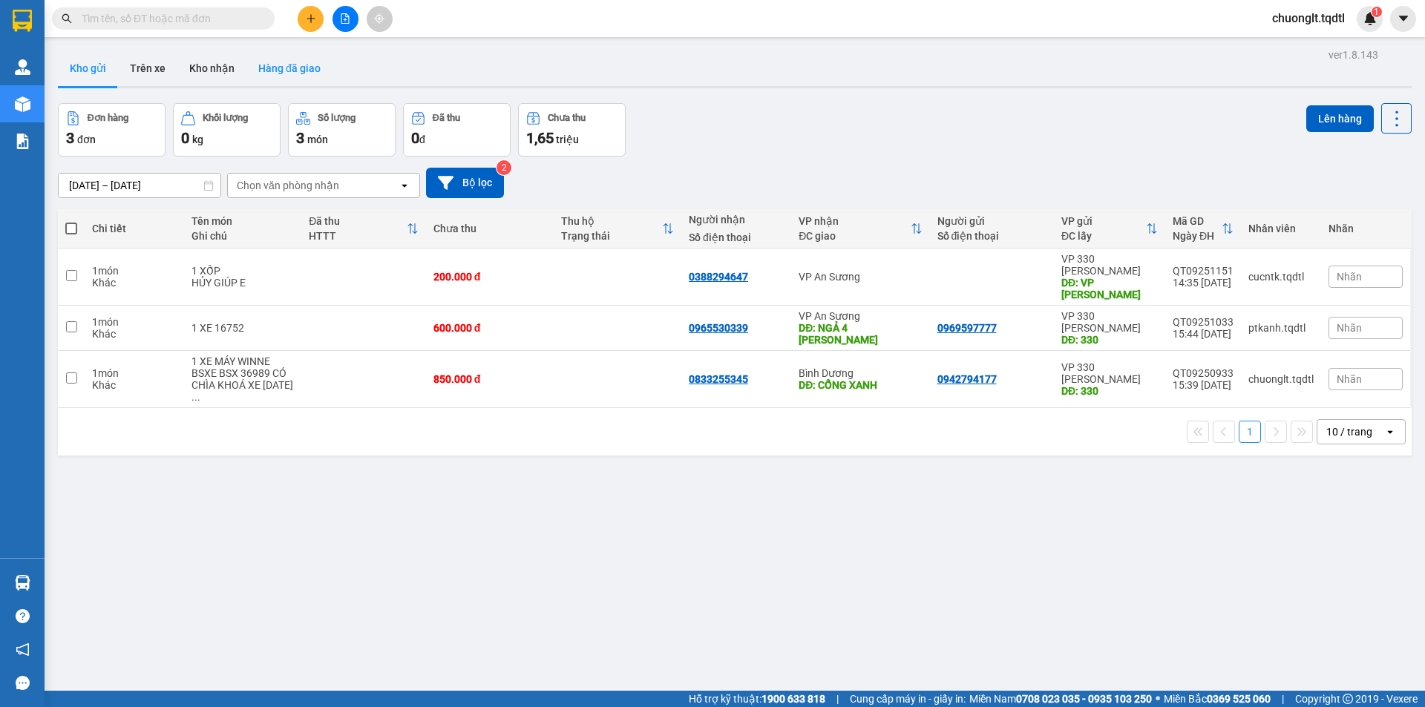
click at [287, 70] on button "Hàng đã giao" at bounding box center [289, 68] width 86 height 36
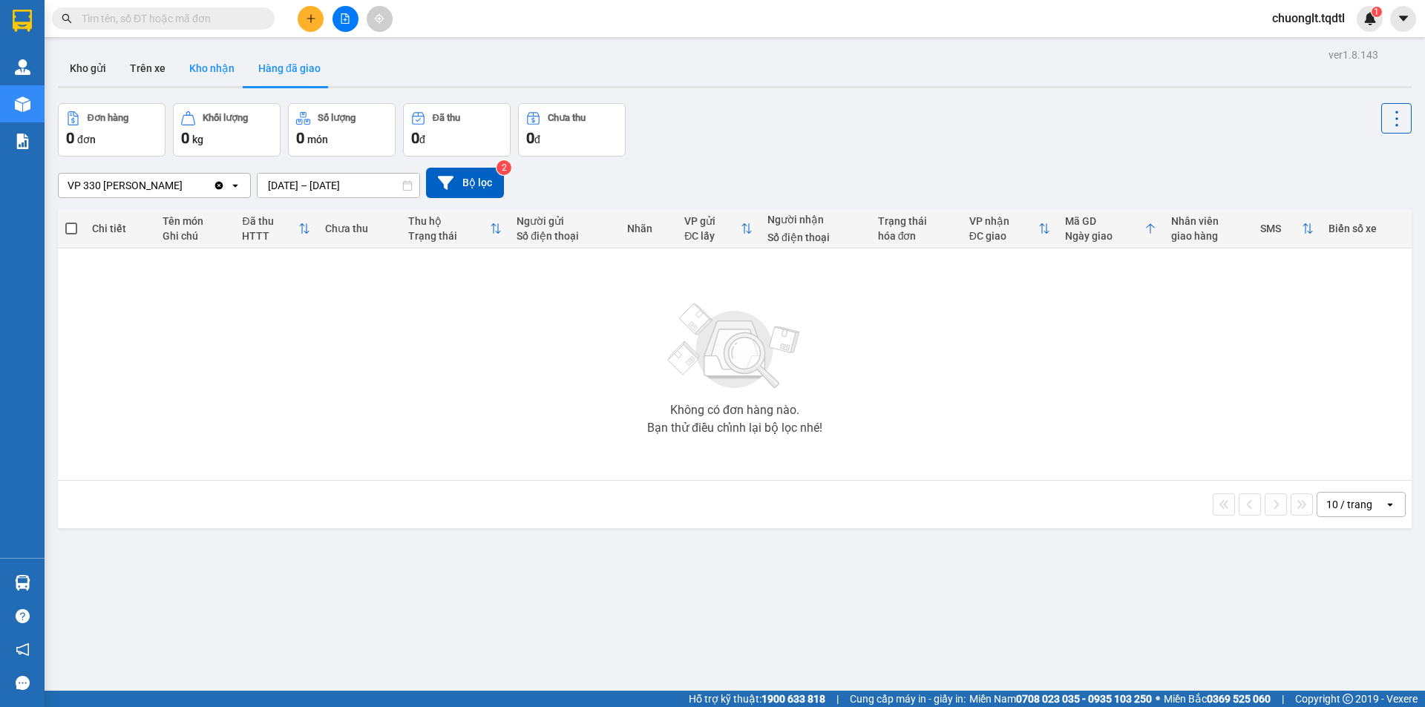
click at [220, 71] on button "Kho nhận" at bounding box center [211, 68] width 69 height 36
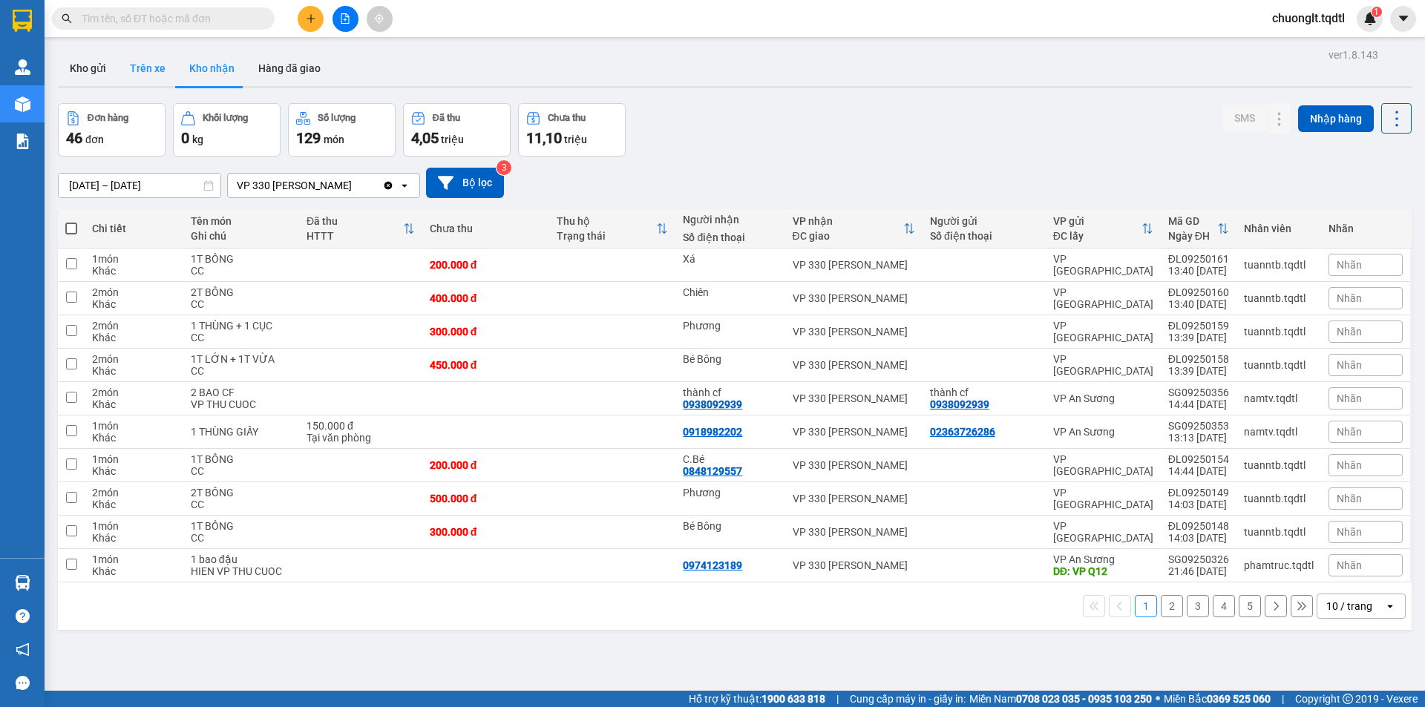
click at [132, 71] on button "Trên xe" at bounding box center [147, 68] width 59 height 36
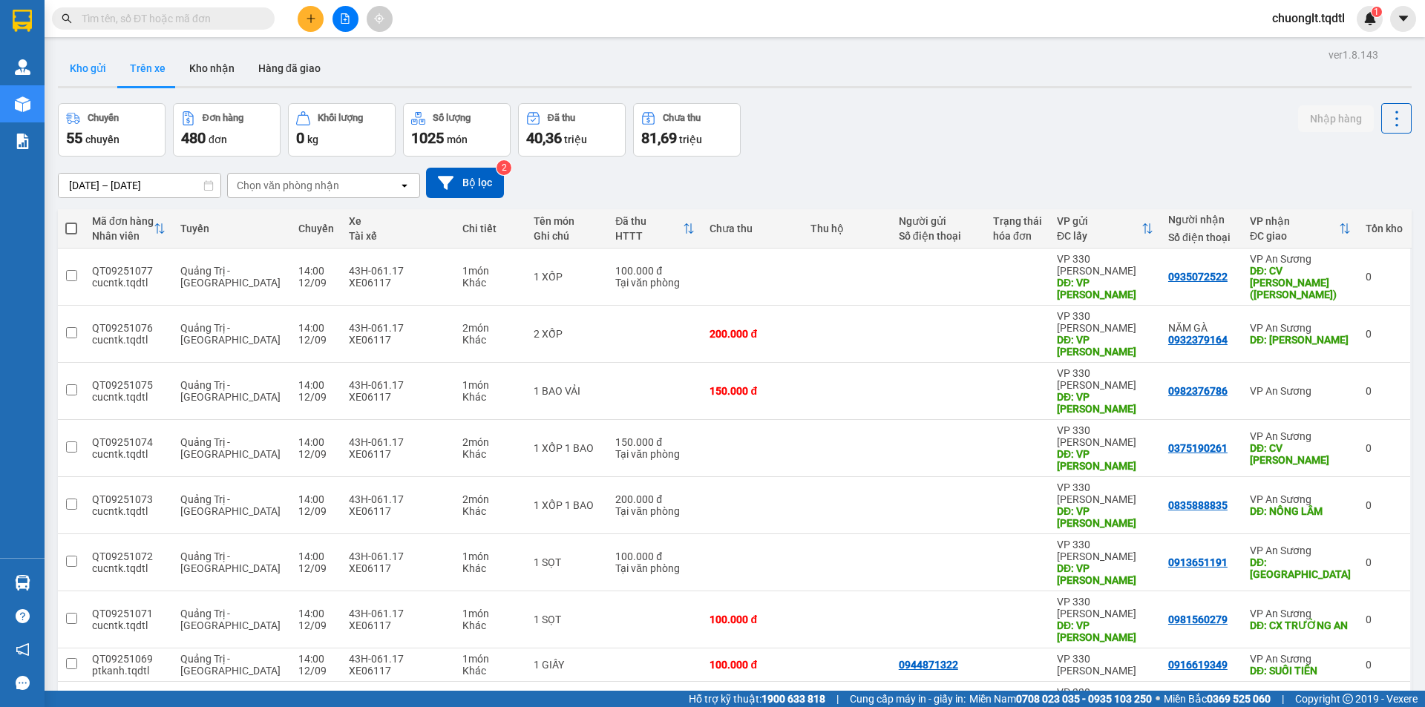
click at [84, 63] on button "Kho gửi" at bounding box center [88, 68] width 60 height 36
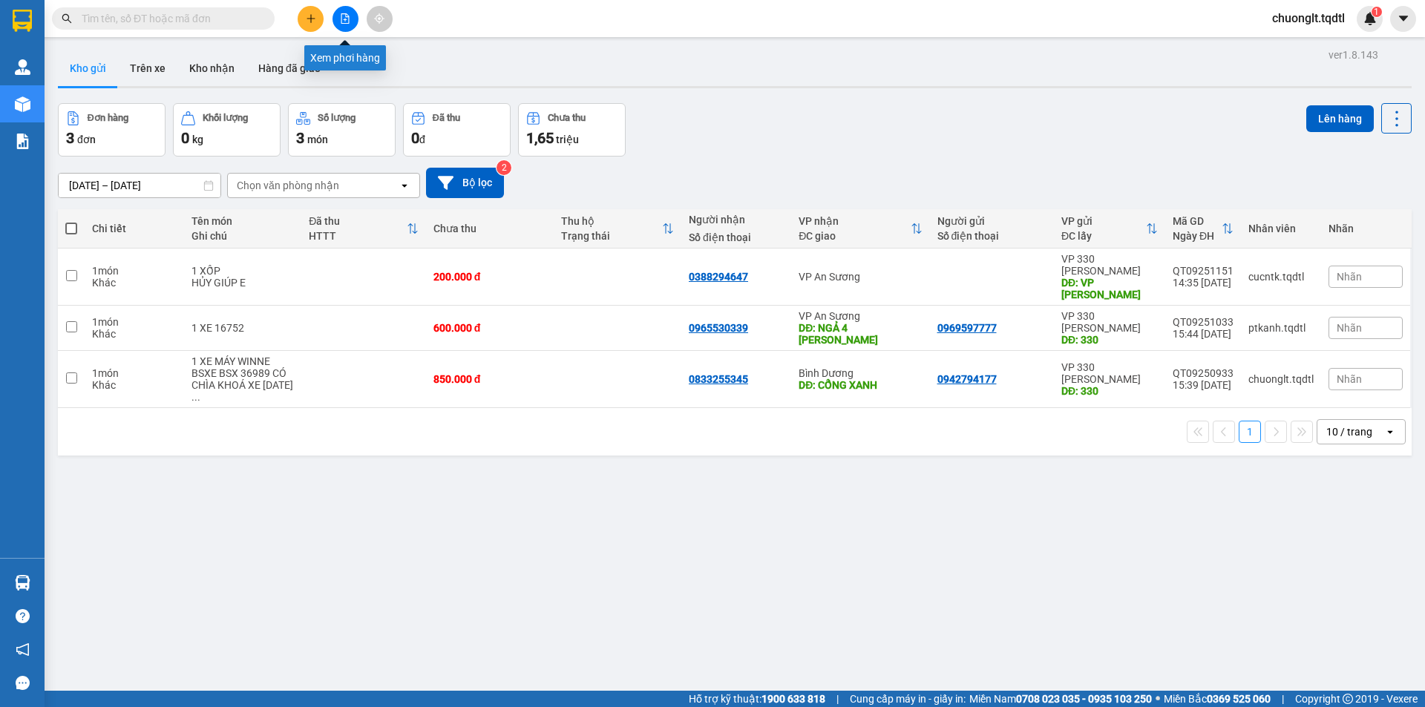
click at [349, 16] on icon "file-add" at bounding box center [345, 18] width 10 height 10
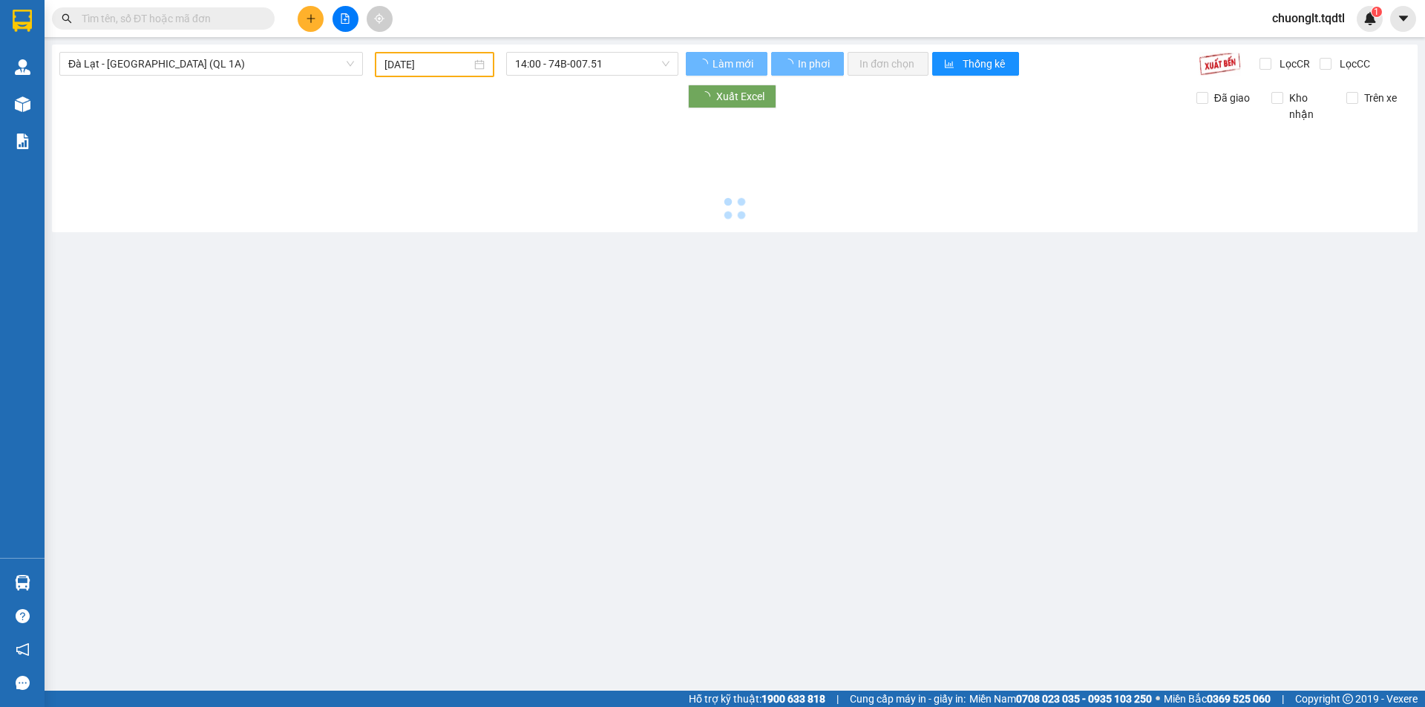
type input "[DATE]"
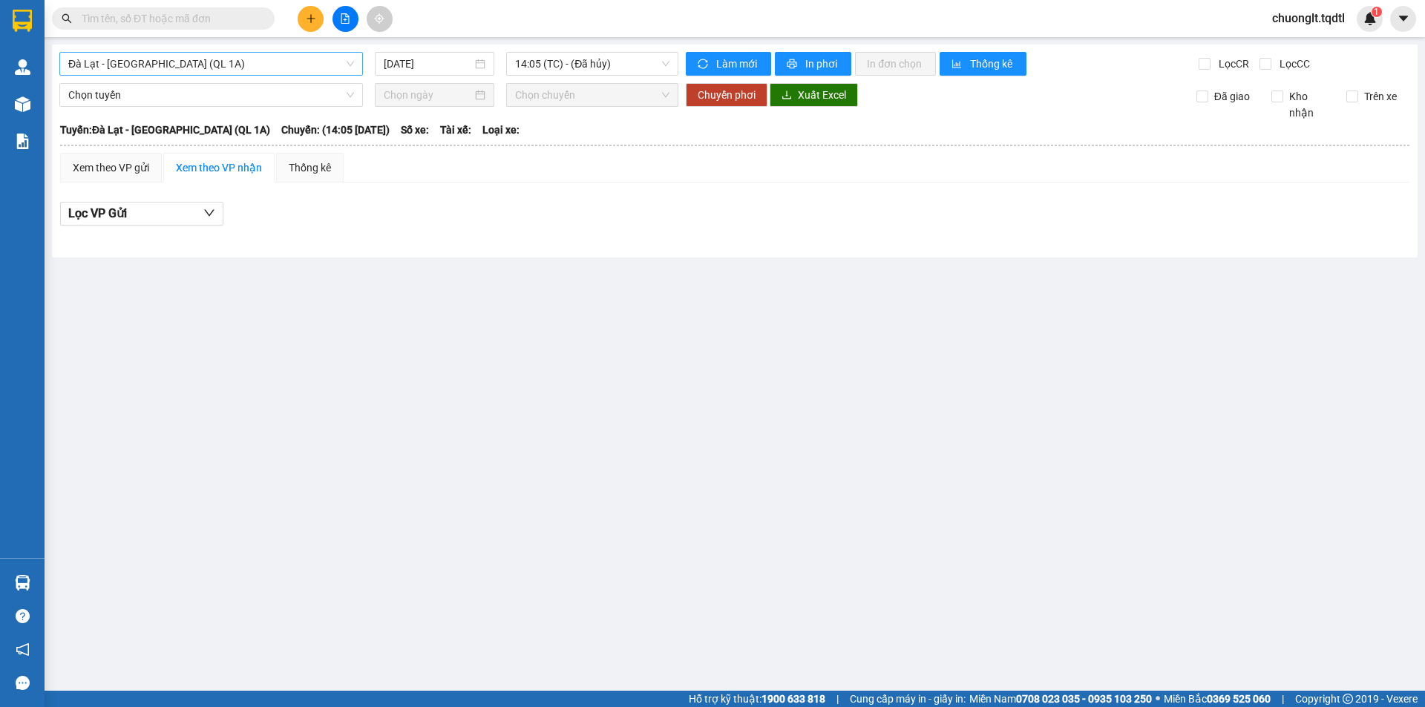
click at [326, 70] on span "Đà Lạt - [GEOGRAPHIC_DATA] (QL 1A)" at bounding box center [211, 64] width 286 height 22
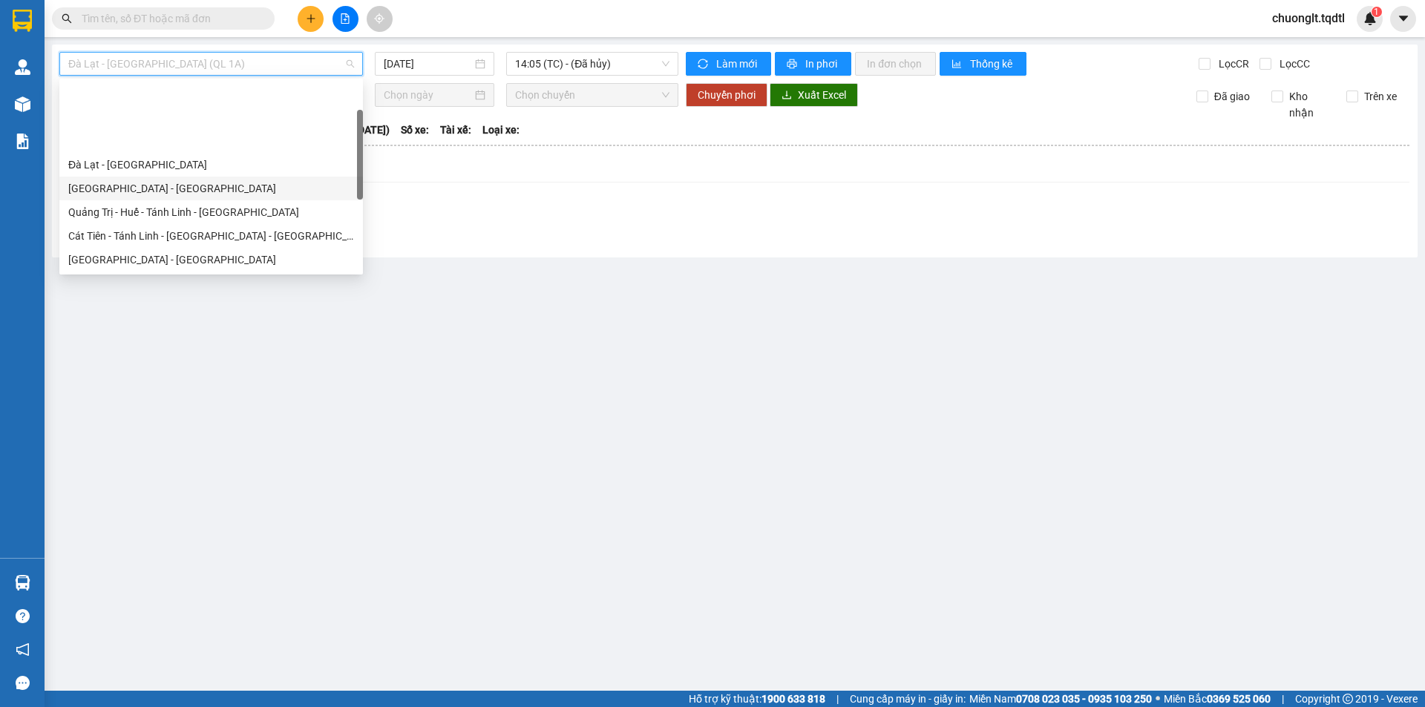
scroll to position [74, 0]
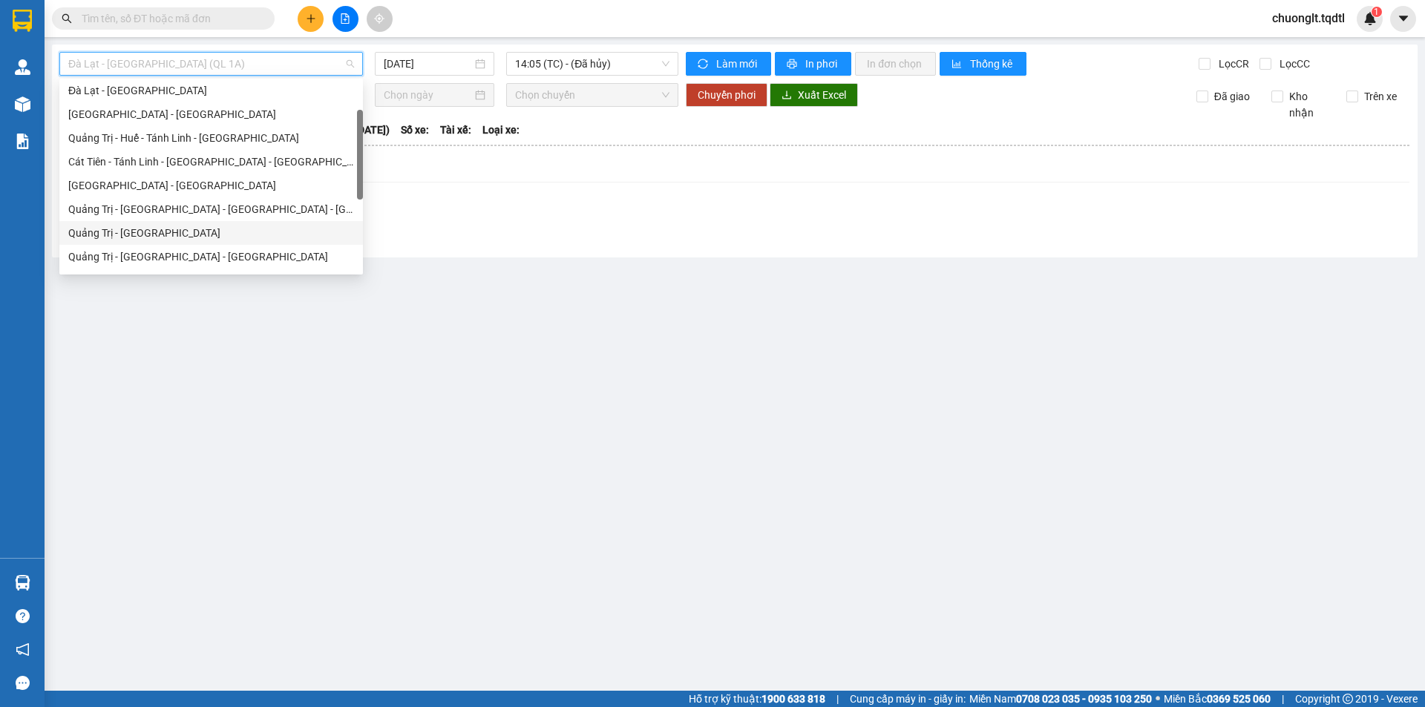
click at [171, 238] on div "Quảng Trị - [GEOGRAPHIC_DATA]" at bounding box center [211, 233] width 286 height 16
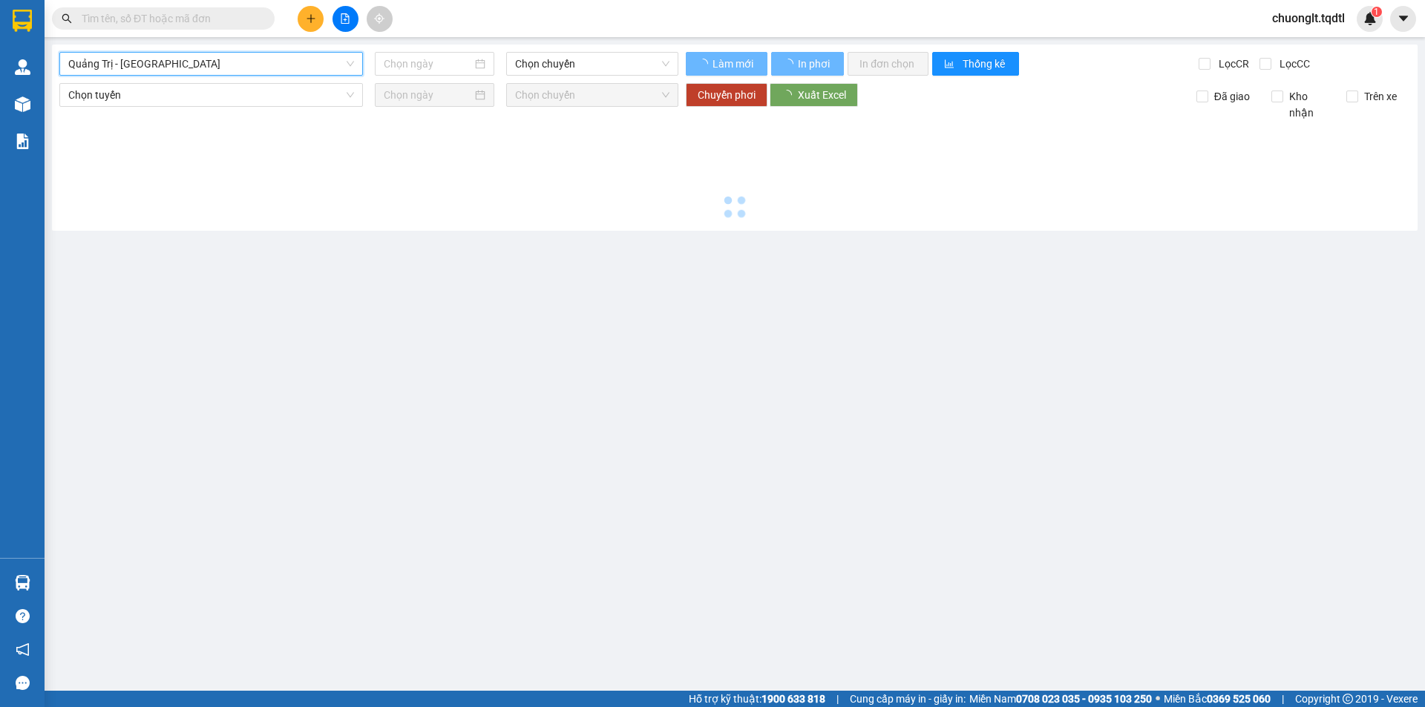
type input "[DATE]"
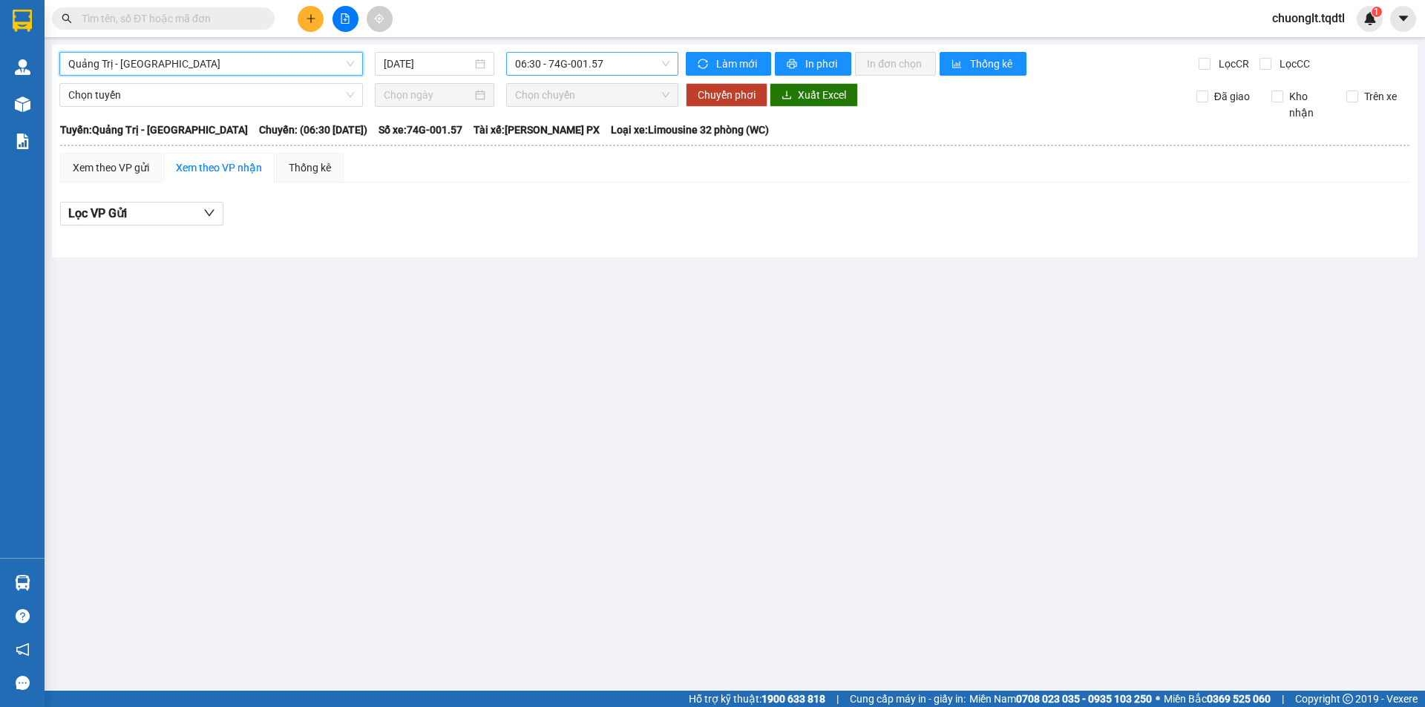
click at [636, 54] on span "06:30 - 74G-001.57" at bounding box center [592, 64] width 154 height 22
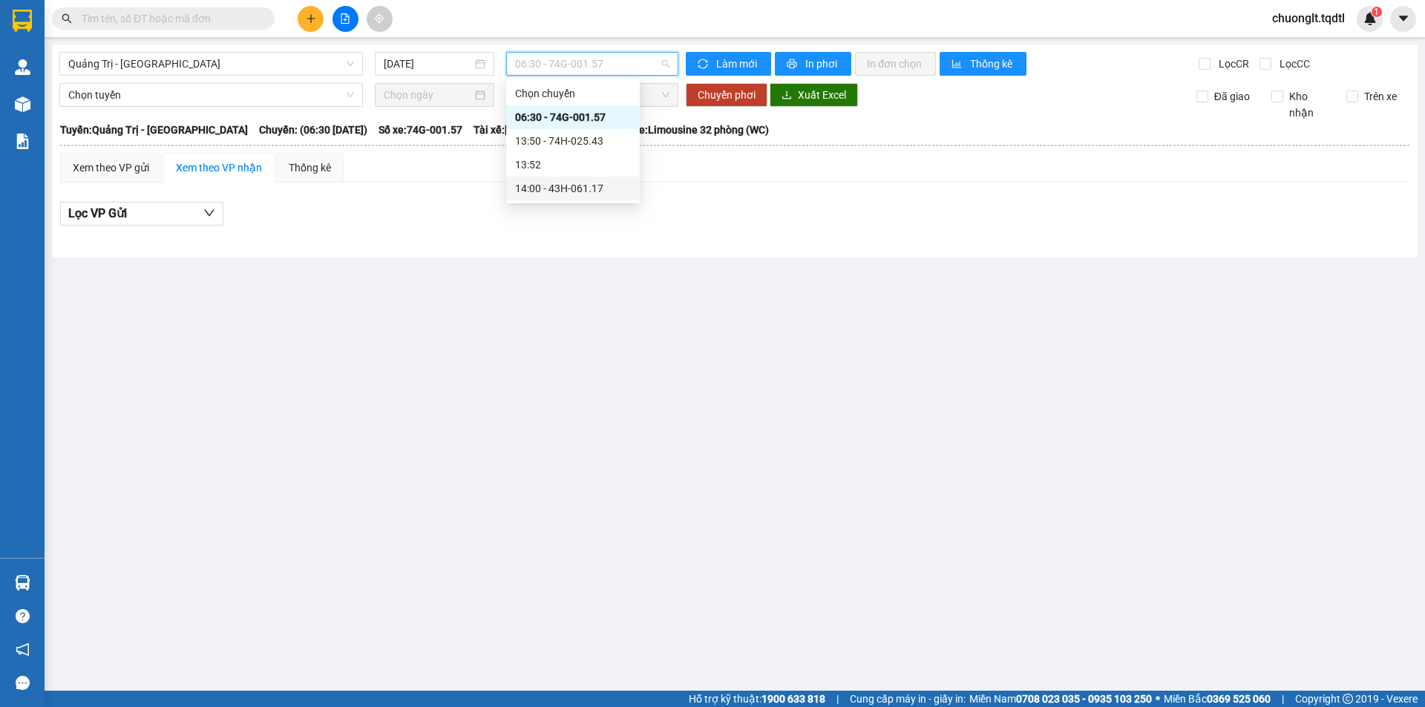
click at [582, 193] on div "14:00 - 43H-061.17" at bounding box center [573, 188] width 116 height 16
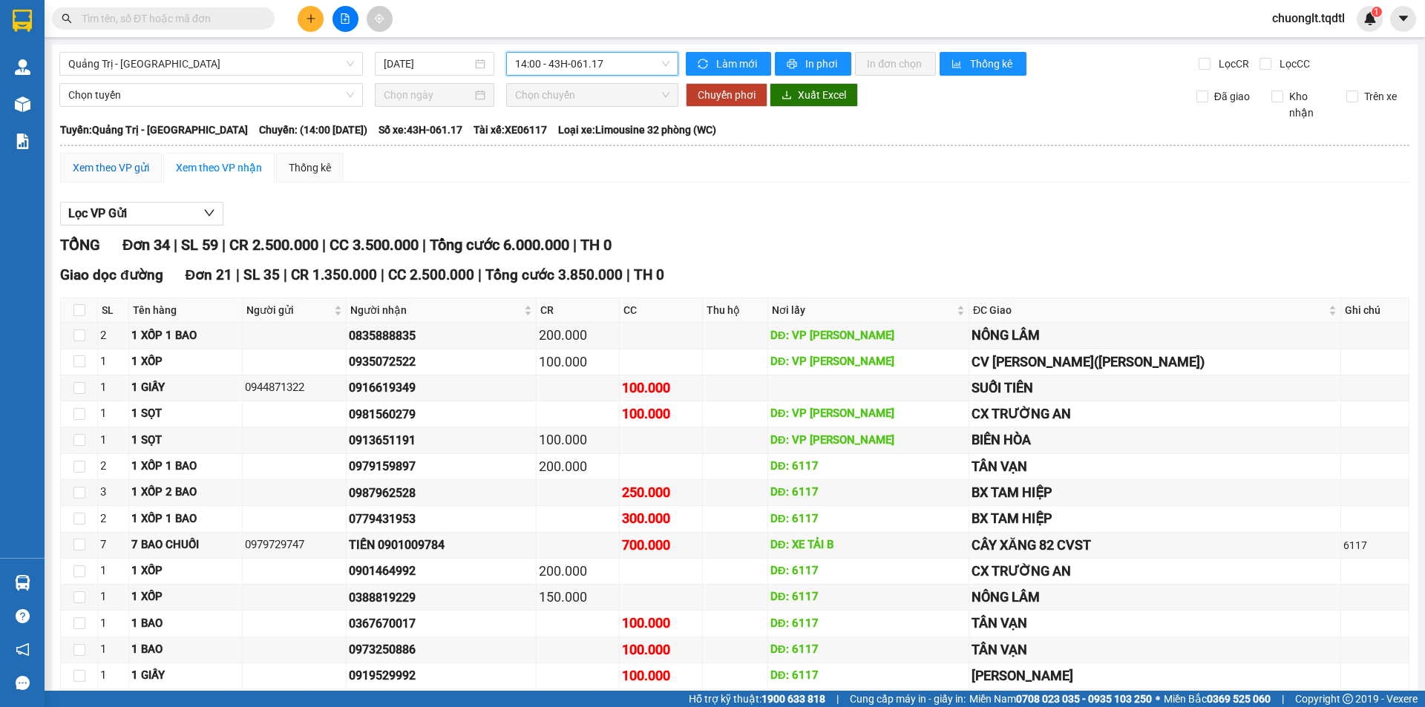
click at [114, 169] on div "Xem theo VP gửi" at bounding box center [111, 168] width 76 height 16
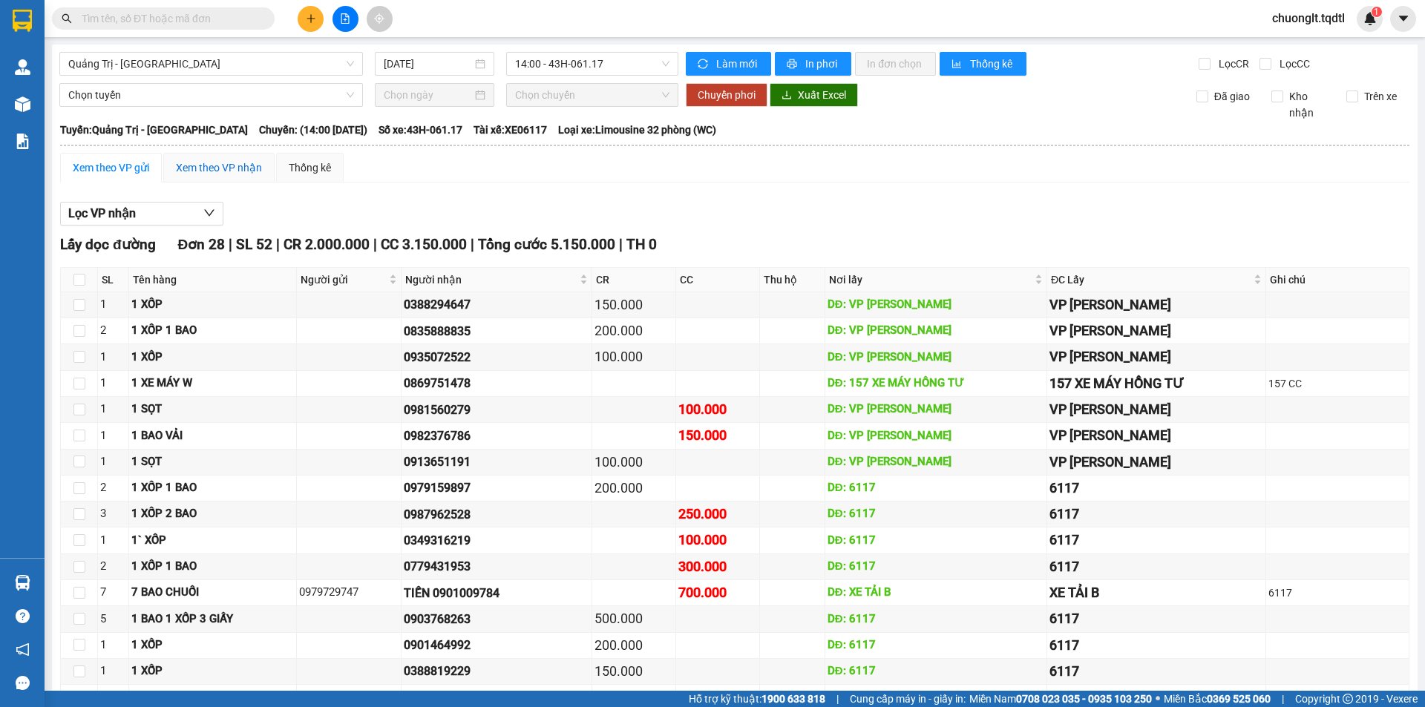
click at [216, 166] on div "Xem theo VP nhận" at bounding box center [219, 168] width 86 height 16
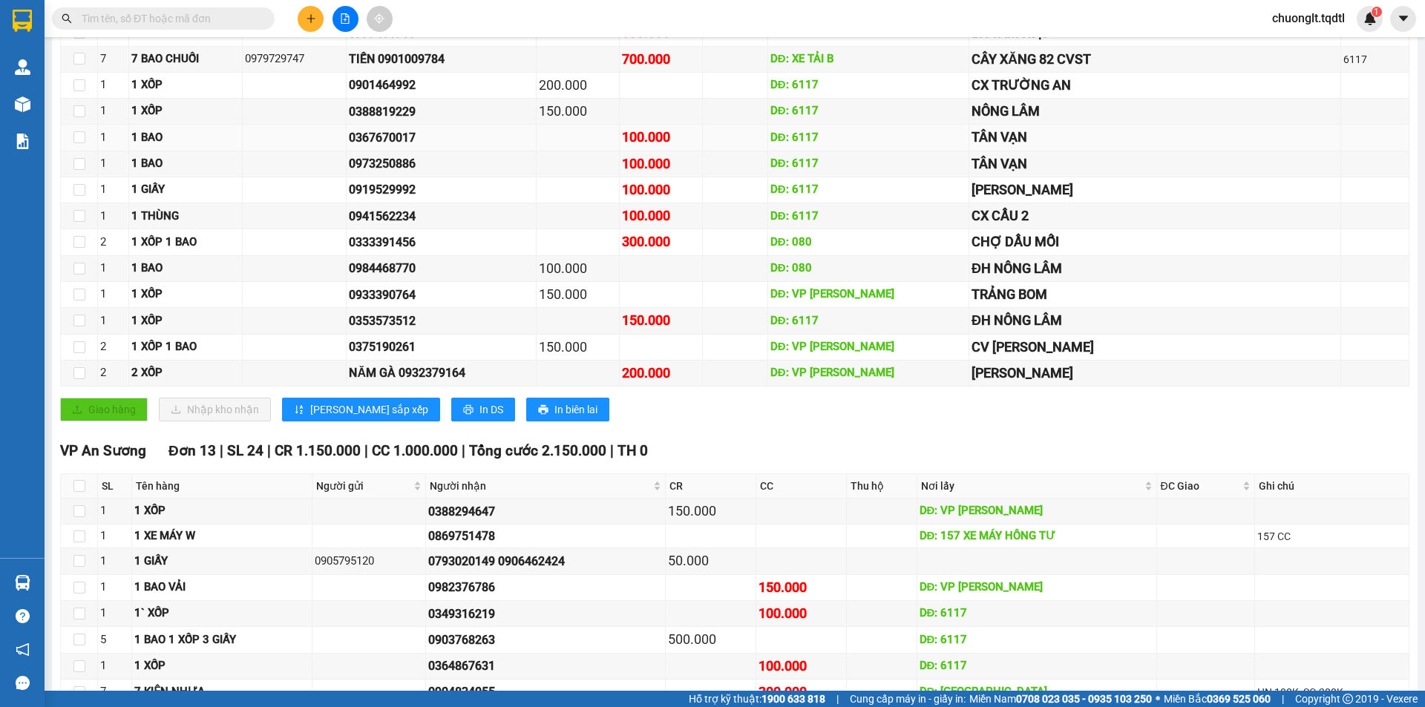
scroll to position [709, 0]
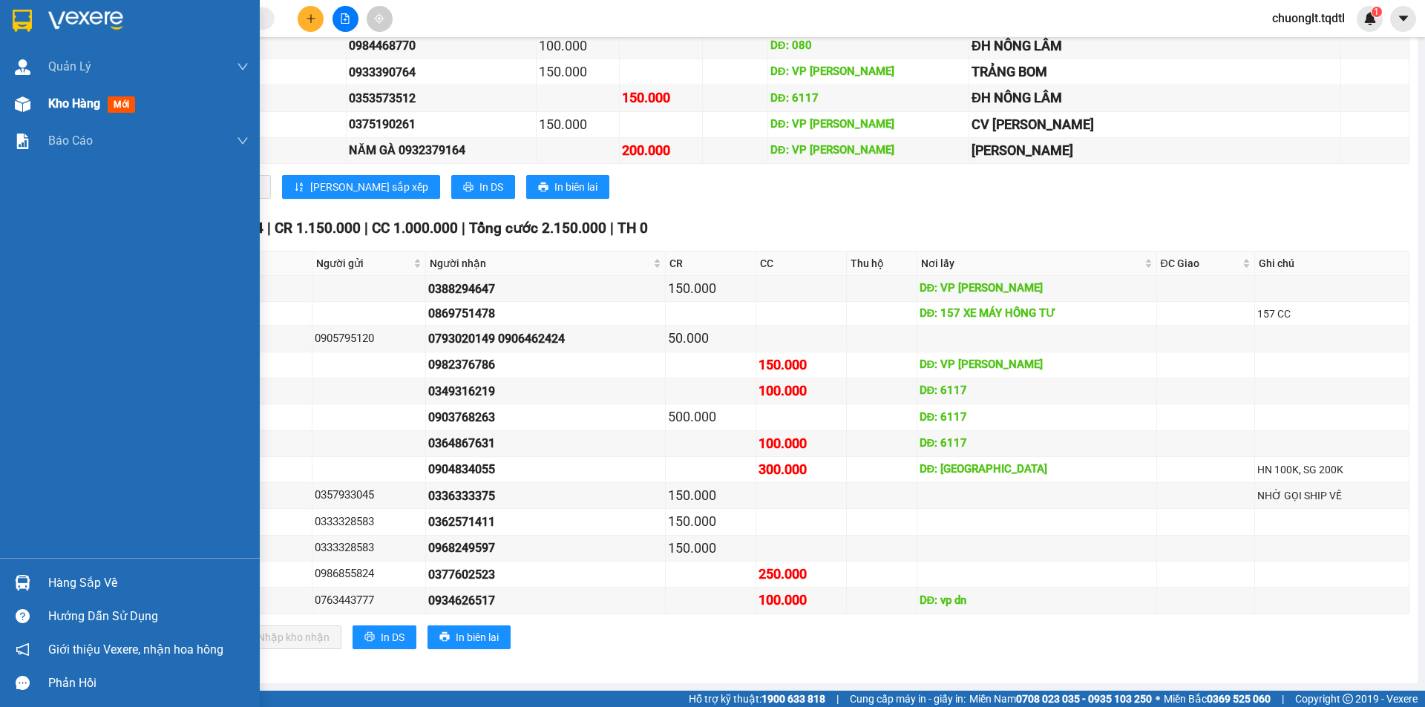
click at [82, 93] on div "Kho hàng mới" at bounding box center [148, 103] width 200 height 37
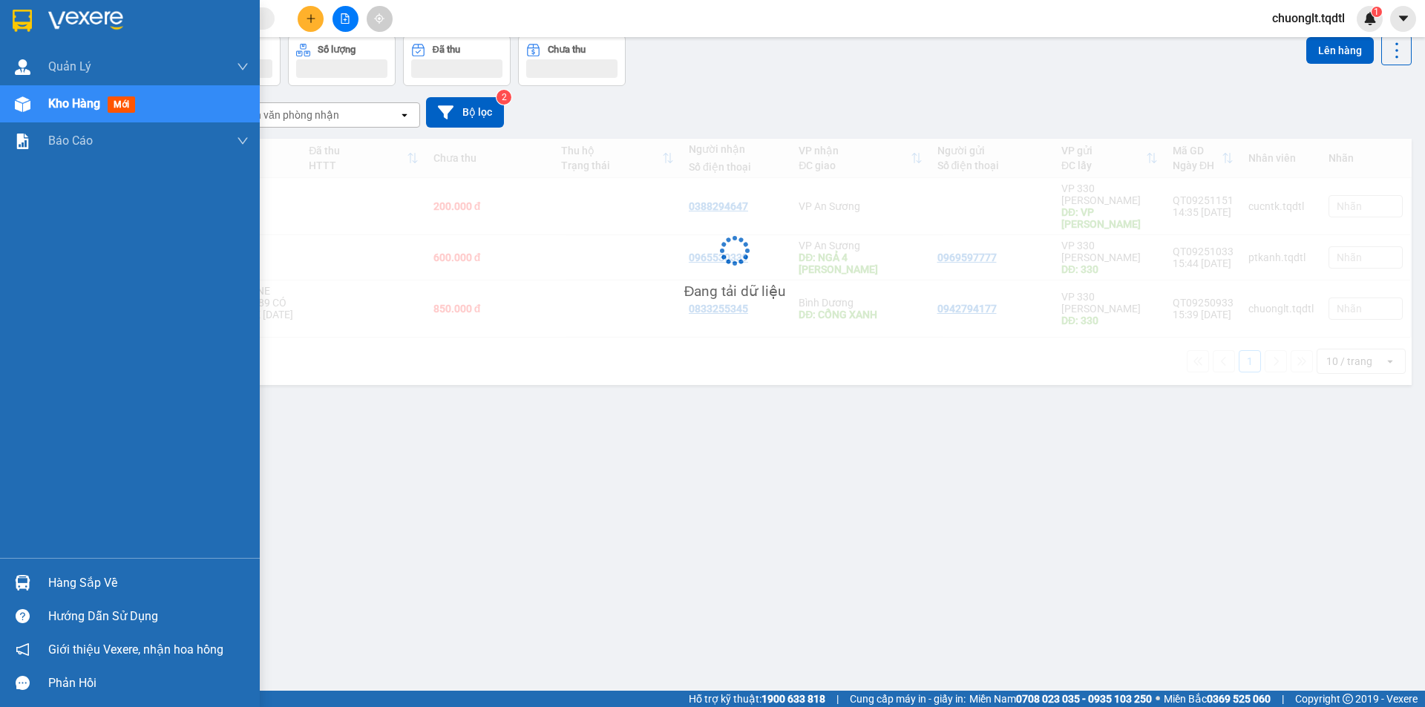
scroll to position [68, 0]
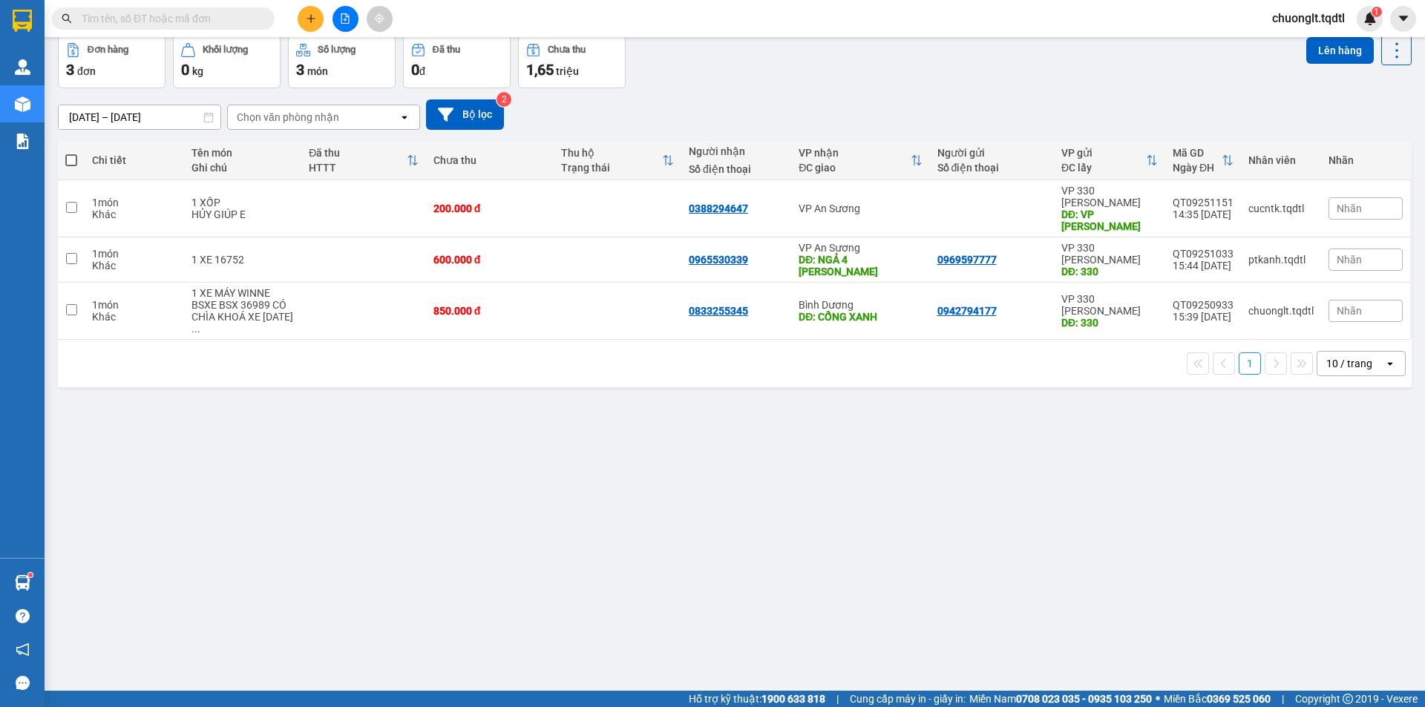
click at [307, 18] on icon "plus" at bounding box center [311, 18] width 10 height 10
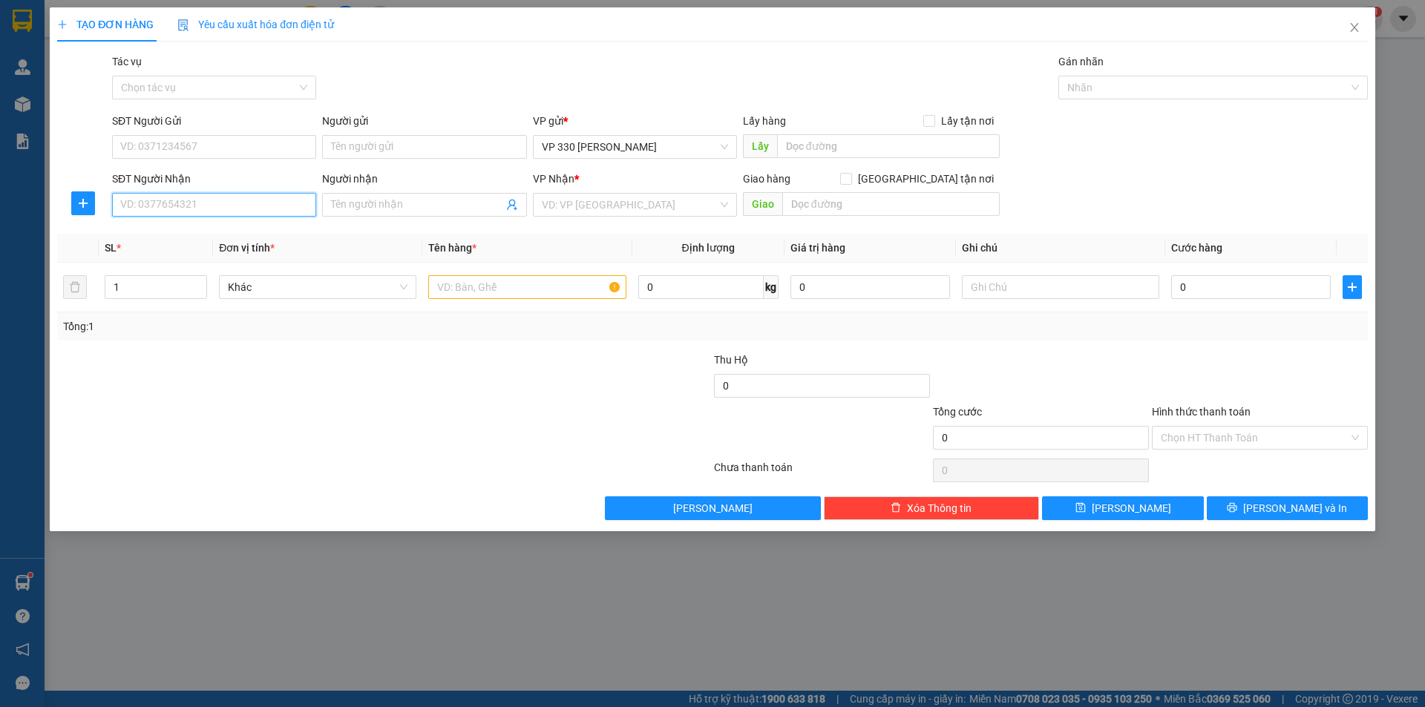
click at [170, 210] on input "SĐT Người Nhận" at bounding box center [214, 205] width 204 height 24
click at [195, 234] on div "0974672387" at bounding box center [214, 234] width 186 height 16
type input "0974672387"
type input "ĐỒNG XOÀI"
type input "100.000"
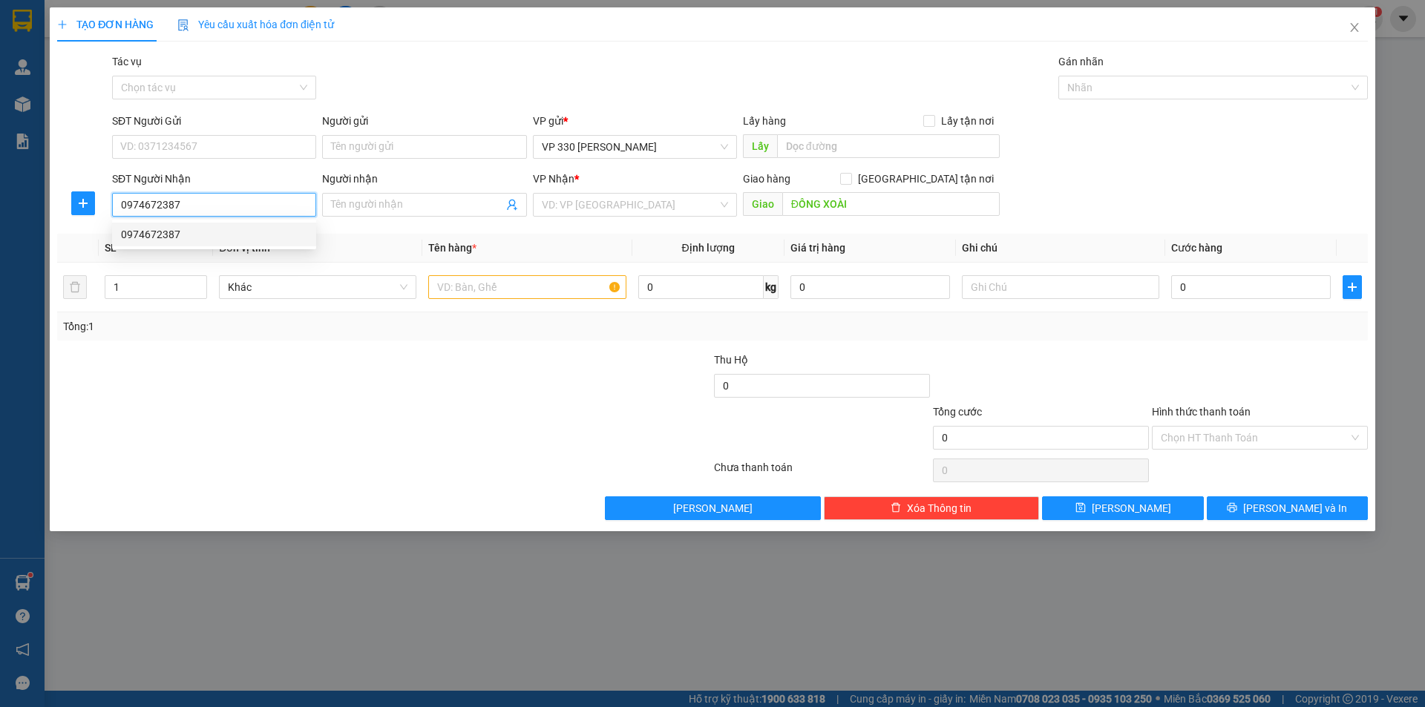
type input "100.000"
type input "0974672387"
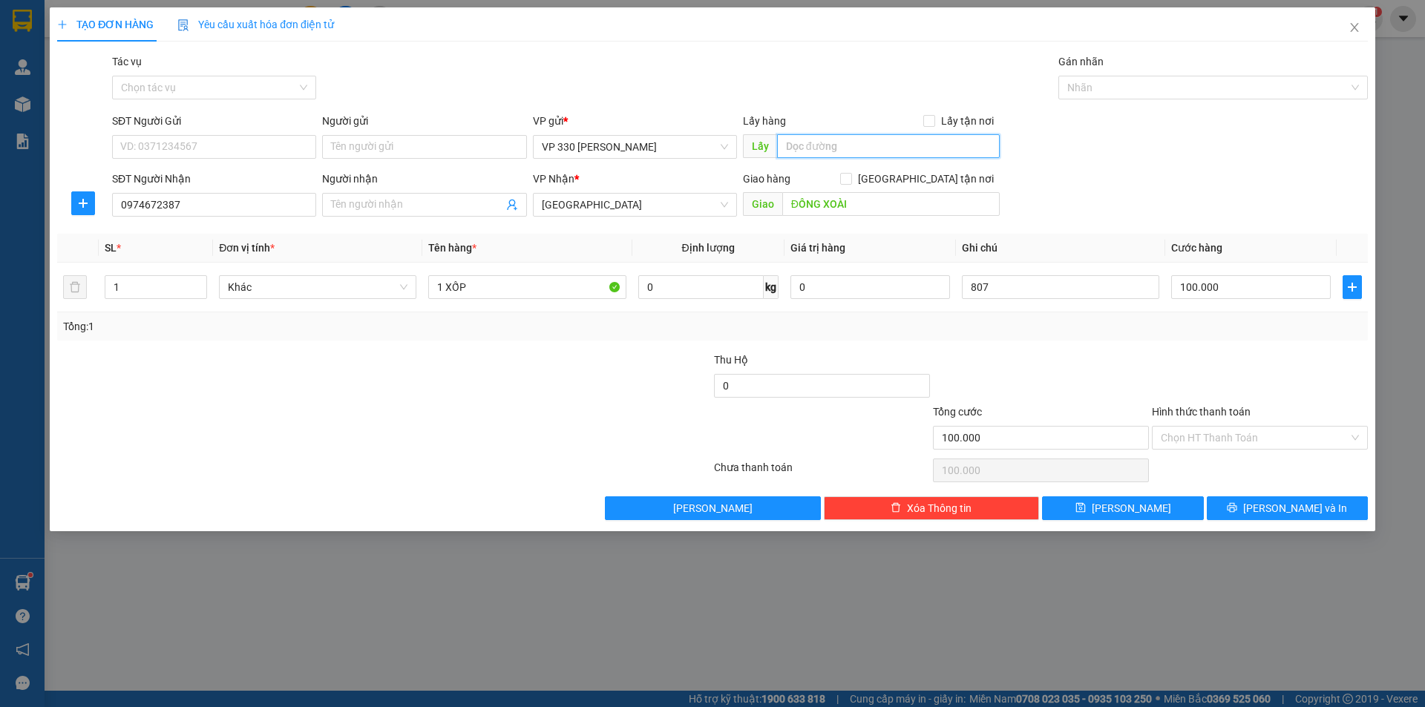
click at [816, 147] on input "text" at bounding box center [888, 146] width 223 height 24
type input "TCHL"
click at [1232, 283] on input "100.000" at bounding box center [1251, 287] width 160 height 24
type input "2"
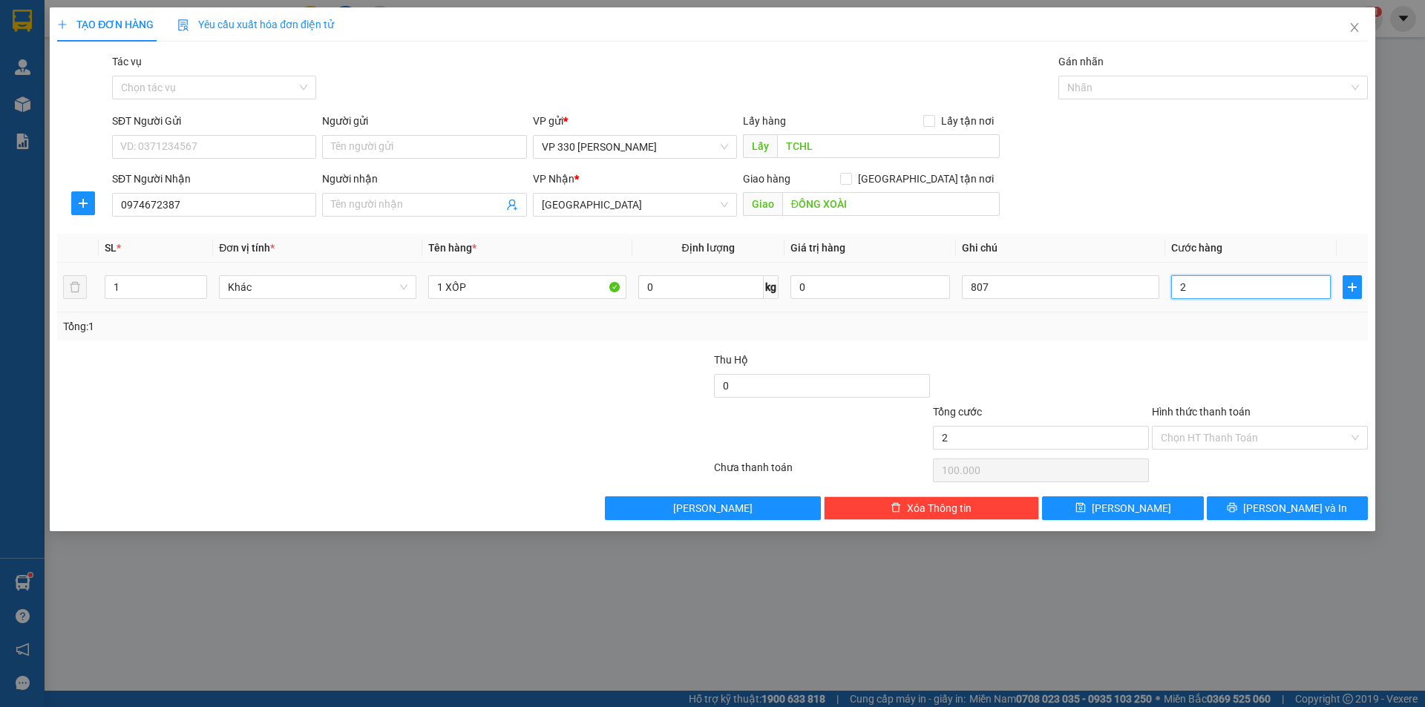
type input "2"
type input "20"
type input "200"
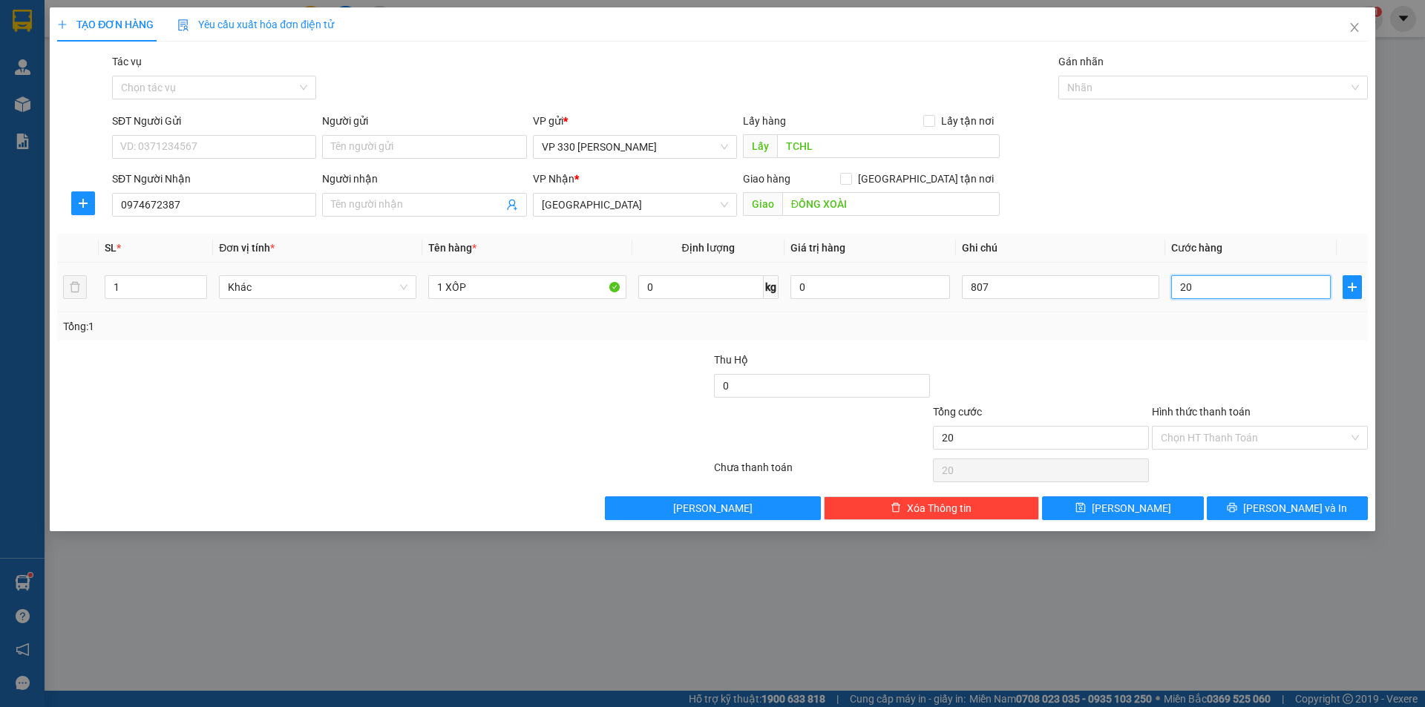
type input "200"
type input "2.000"
type input "20.000"
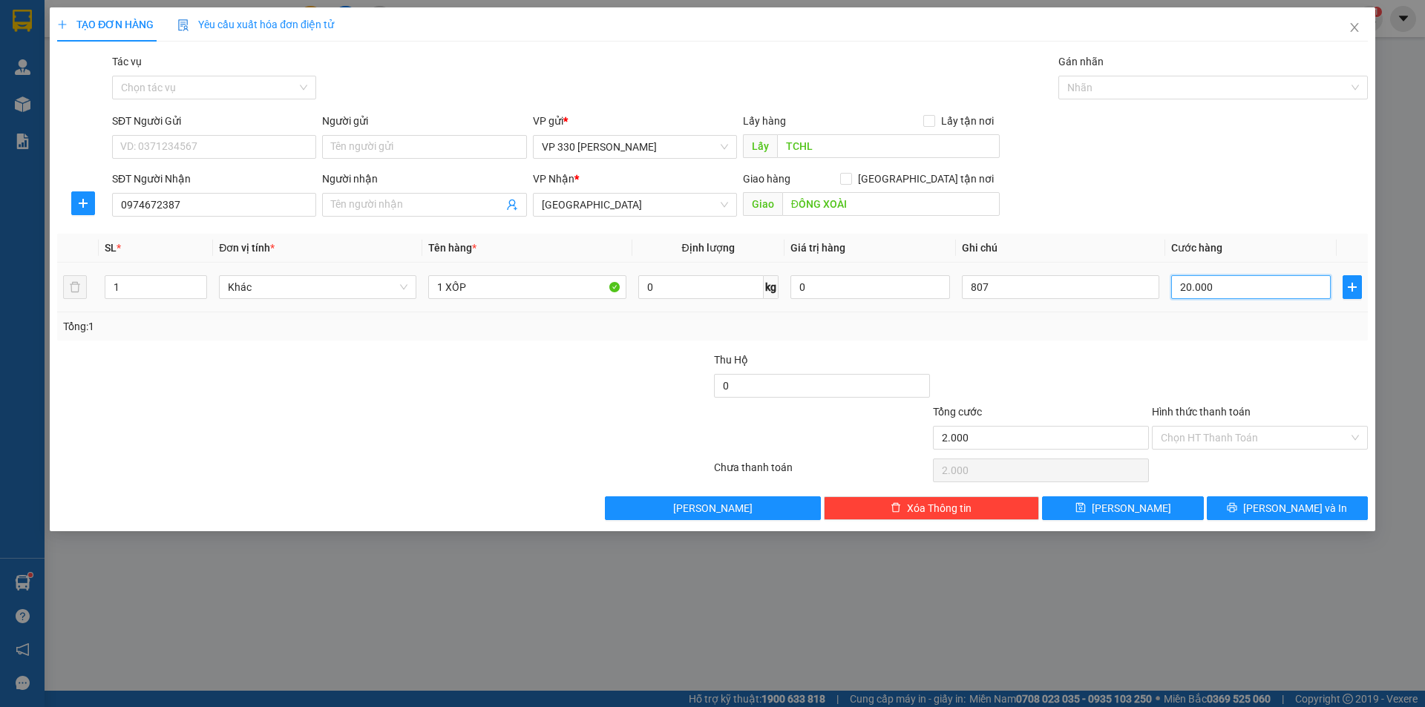
type input "20.000"
type input "200.000"
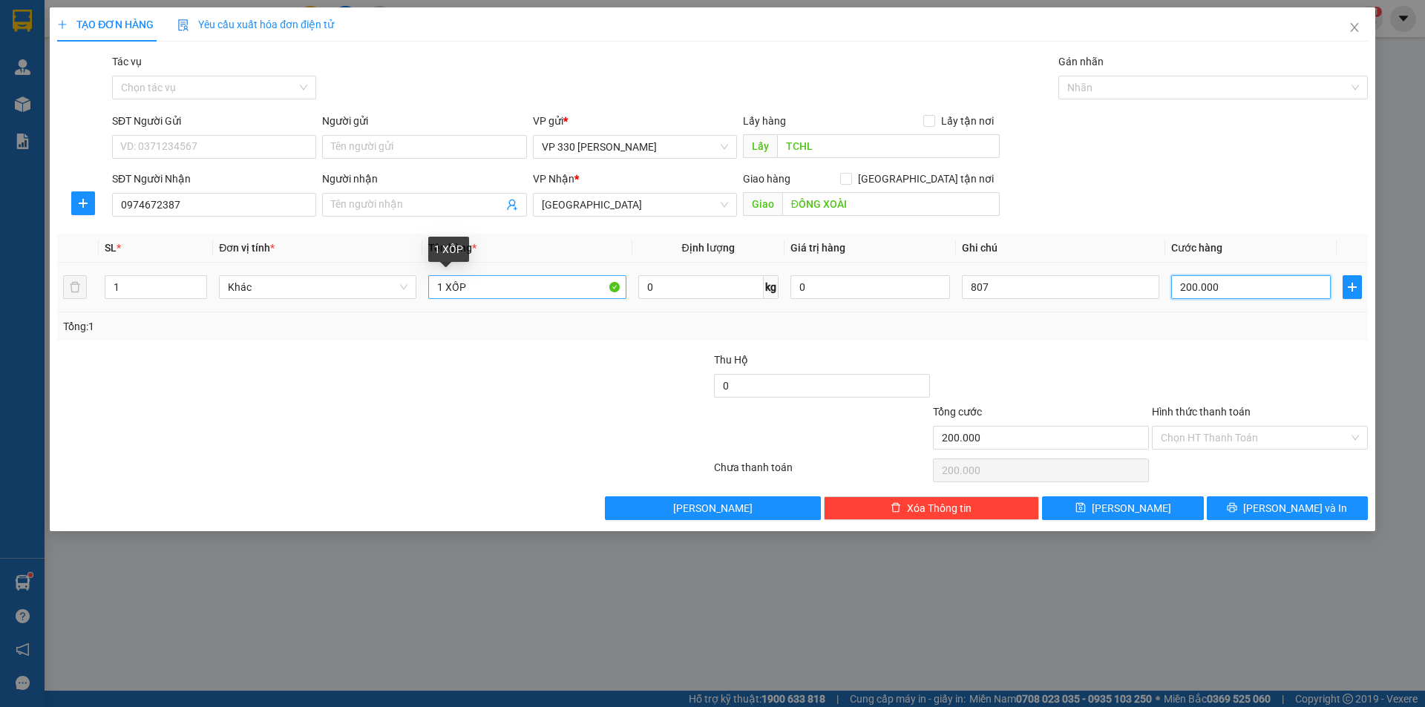
type input "200.000"
click at [490, 290] on input "1 XỐP" at bounding box center [526, 287] width 197 height 24
type input "1 XỐP 1 BAO"
type input "2"
click at [197, 283] on icon "up" at bounding box center [199, 283] width 5 height 5
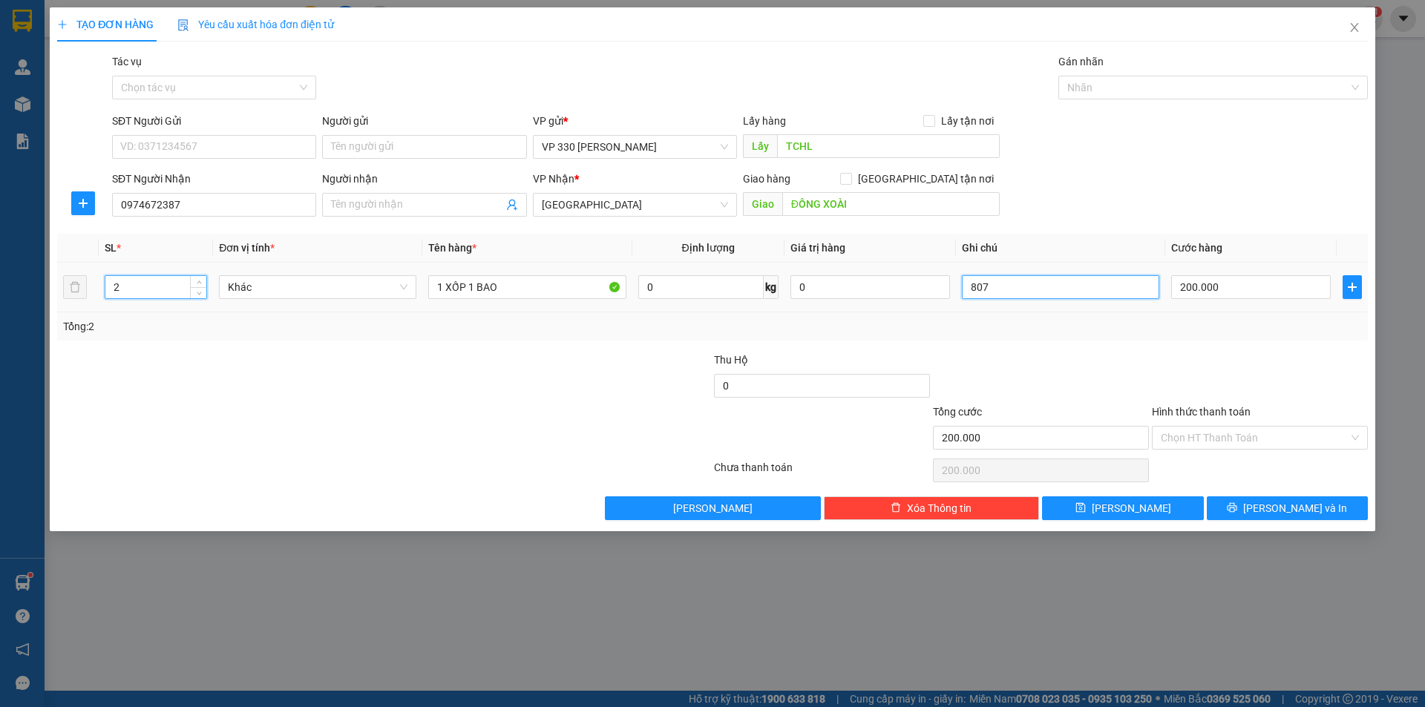
click at [1003, 286] on input "807" at bounding box center [1060, 287] width 197 height 24
type input "8"
type input "034"
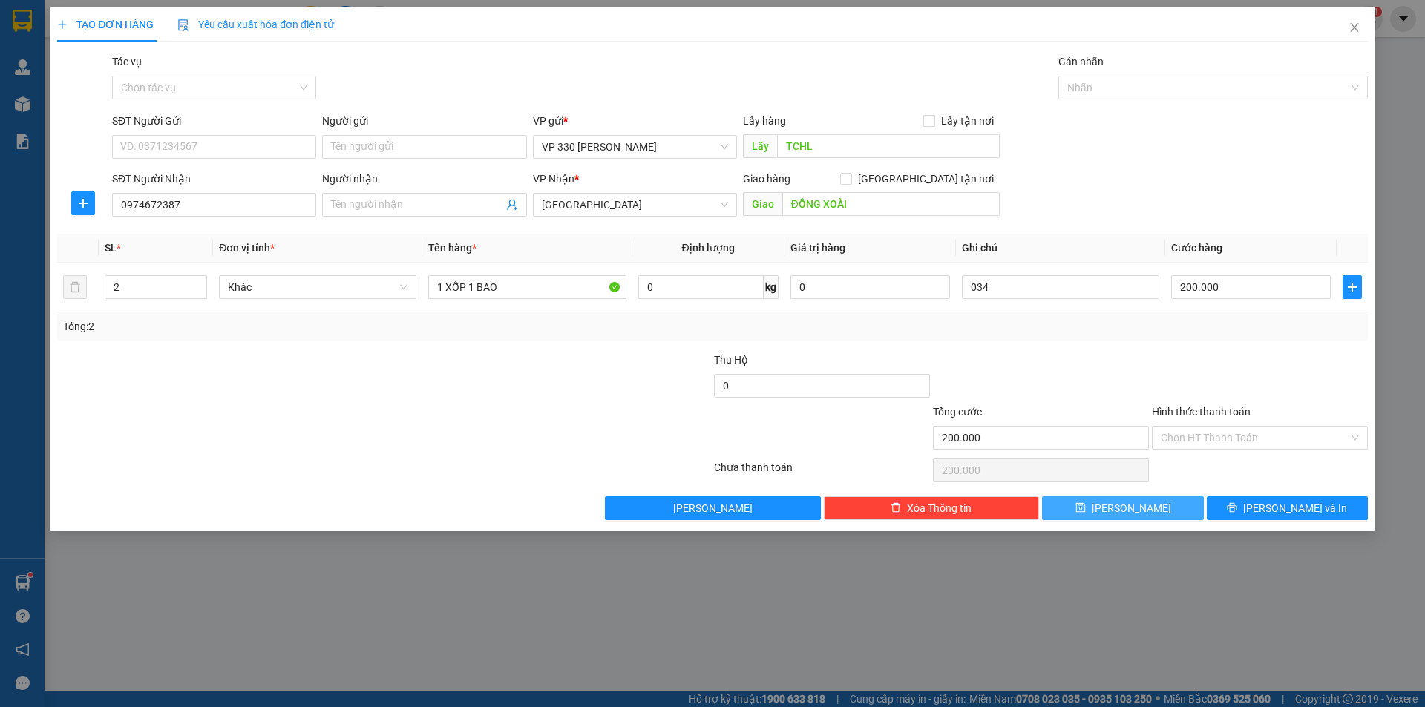
click at [1085, 509] on icon "save" at bounding box center [1080, 507] width 10 height 10
type input "0"
click at [248, 201] on input "SĐT Người Nhận" at bounding box center [214, 205] width 204 height 24
type input "0962262306"
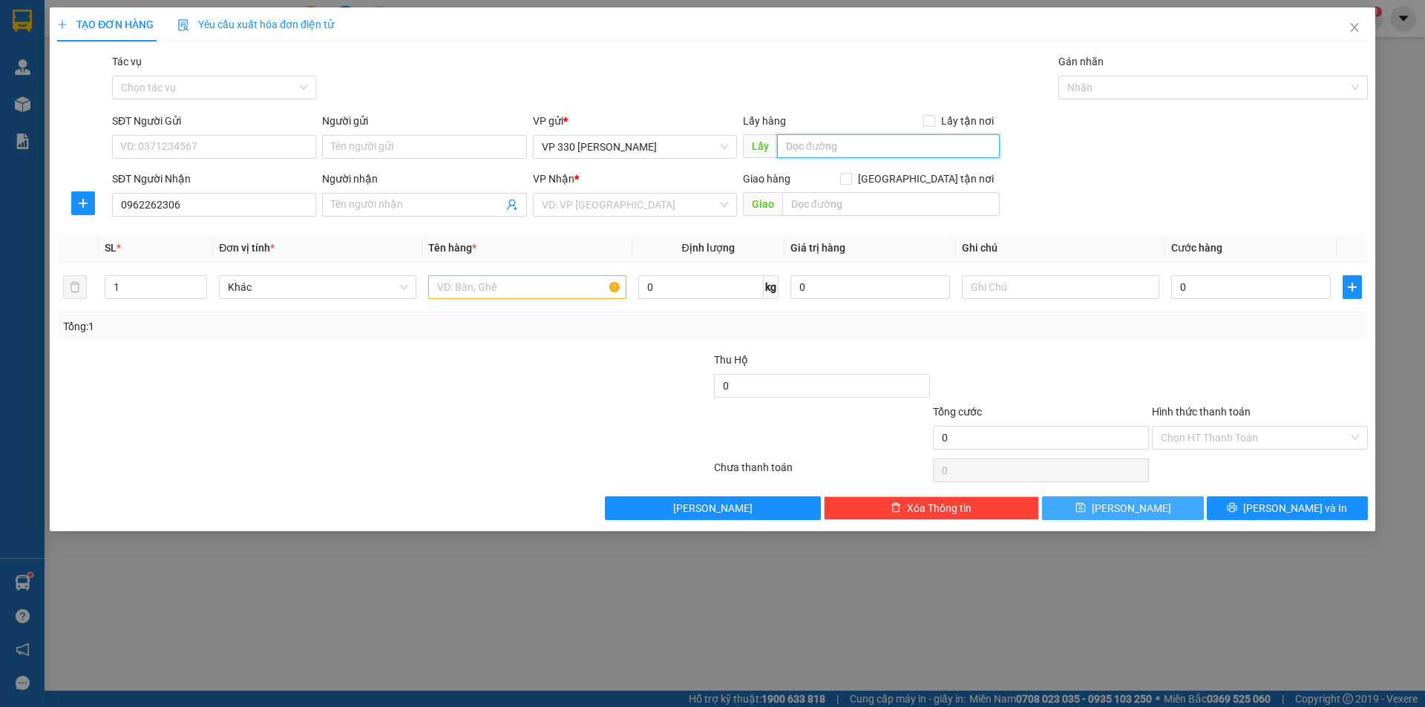
click at [830, 144] on input "text" at bounding box center [888, 146] width 223 height 24
type input "TCHL"
click at [627, 203] on input "search" at bounding box center [630, 205] width 176 height 22
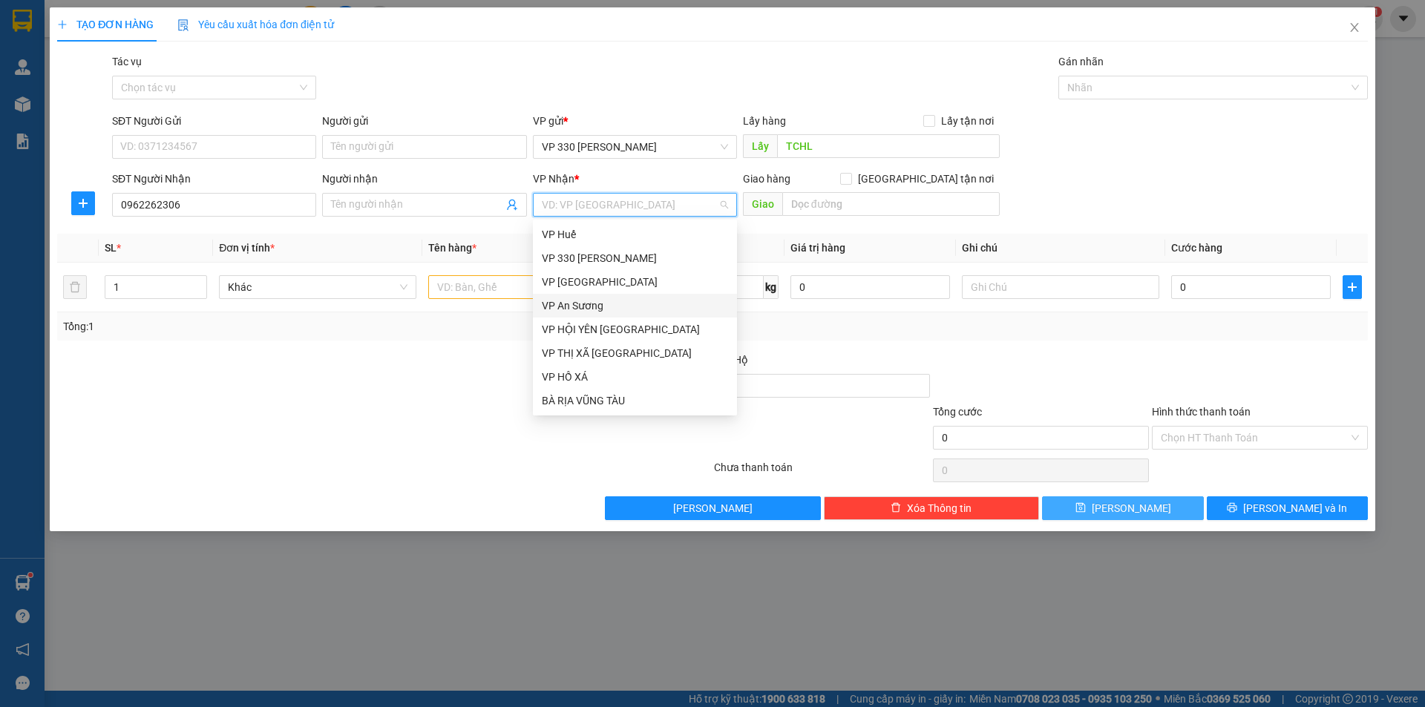
click at [597, 305] on div "VP An Sương" at bounding box center [635, 306] width 186 height 16
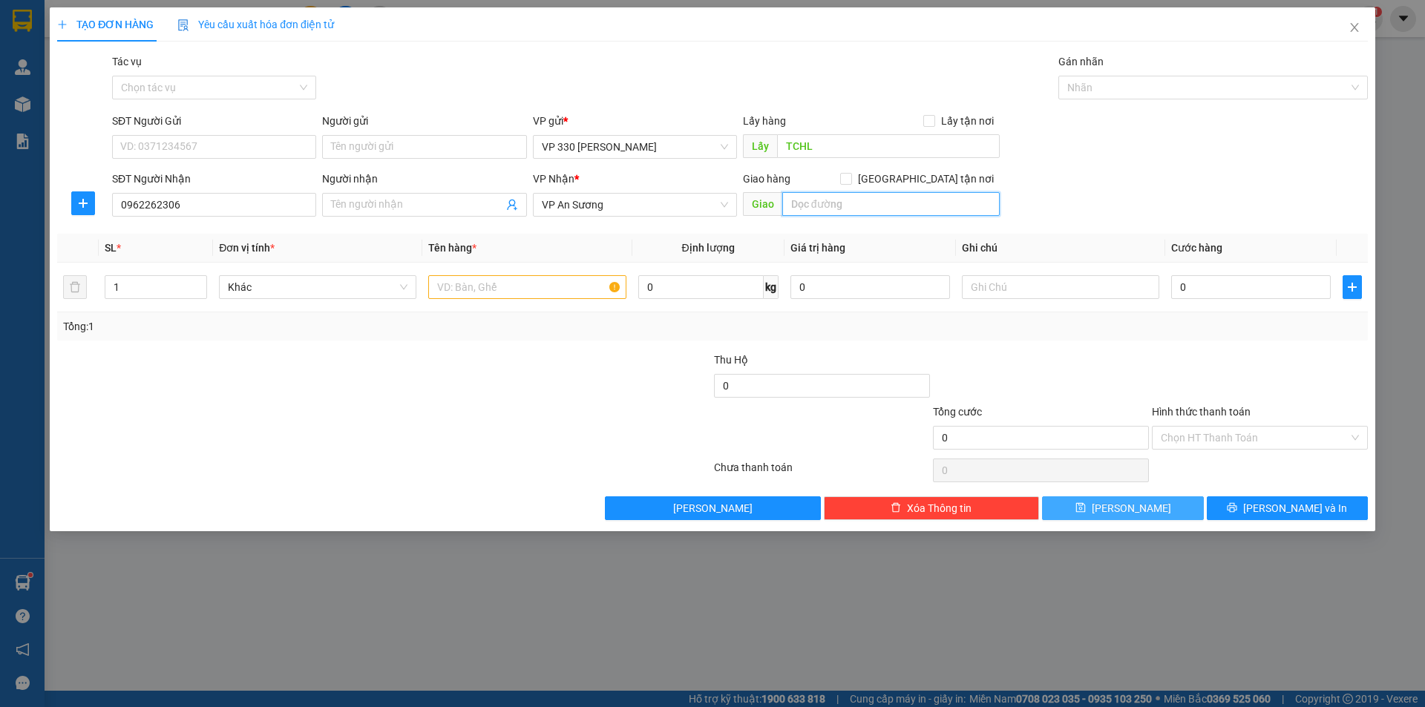
click at [816, 197] on input "text" at bounding box center [890, 204] width 217 height 24
type input "NGÃ 3 SỢI"
click at [460, 290] on input "text" at bounding box center [526, 287] width 197 height 24
type input "1 GIẤY"
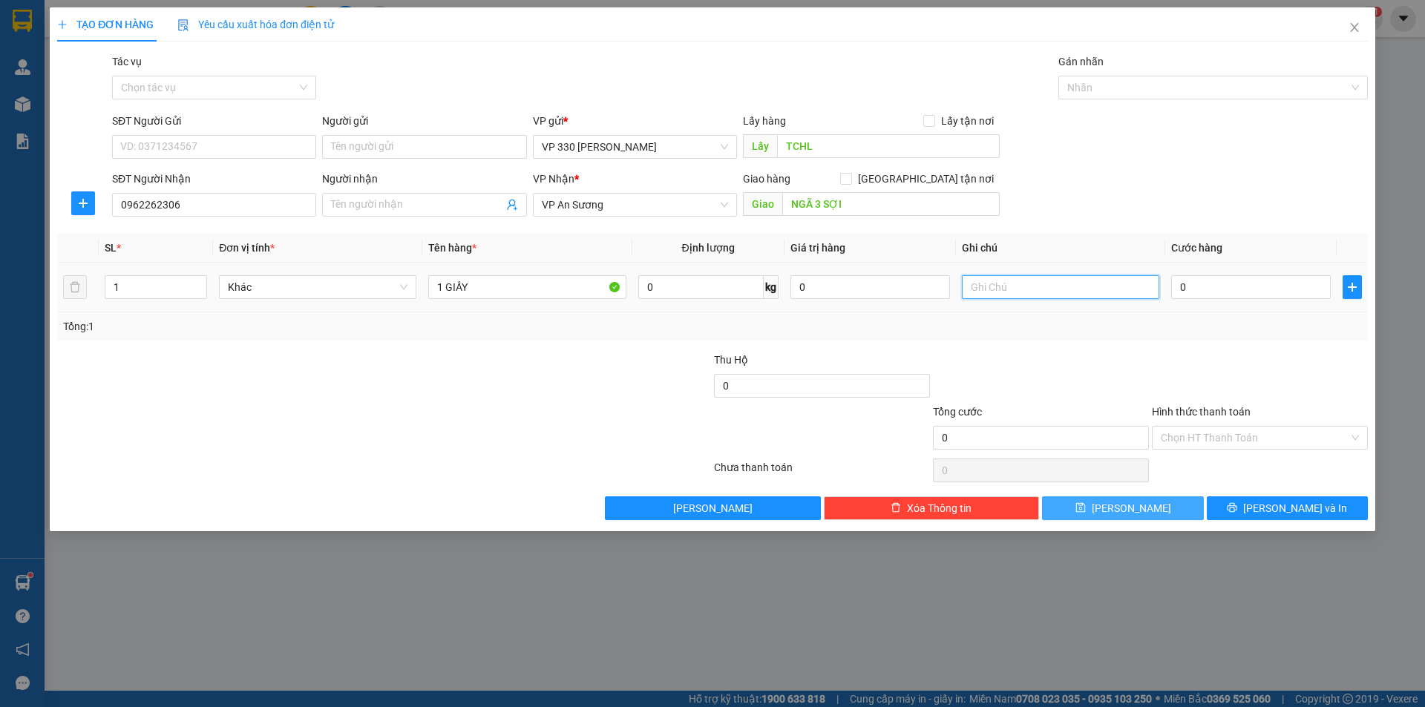
click at [985, 291] on input "text" at bounding box center [1060, 287] width 197 height 24
type input "2543 TCHL THU"
click at [1257, 287] on input "0" at bounding box center [1251, 287] width 160 height 24
type input "1"
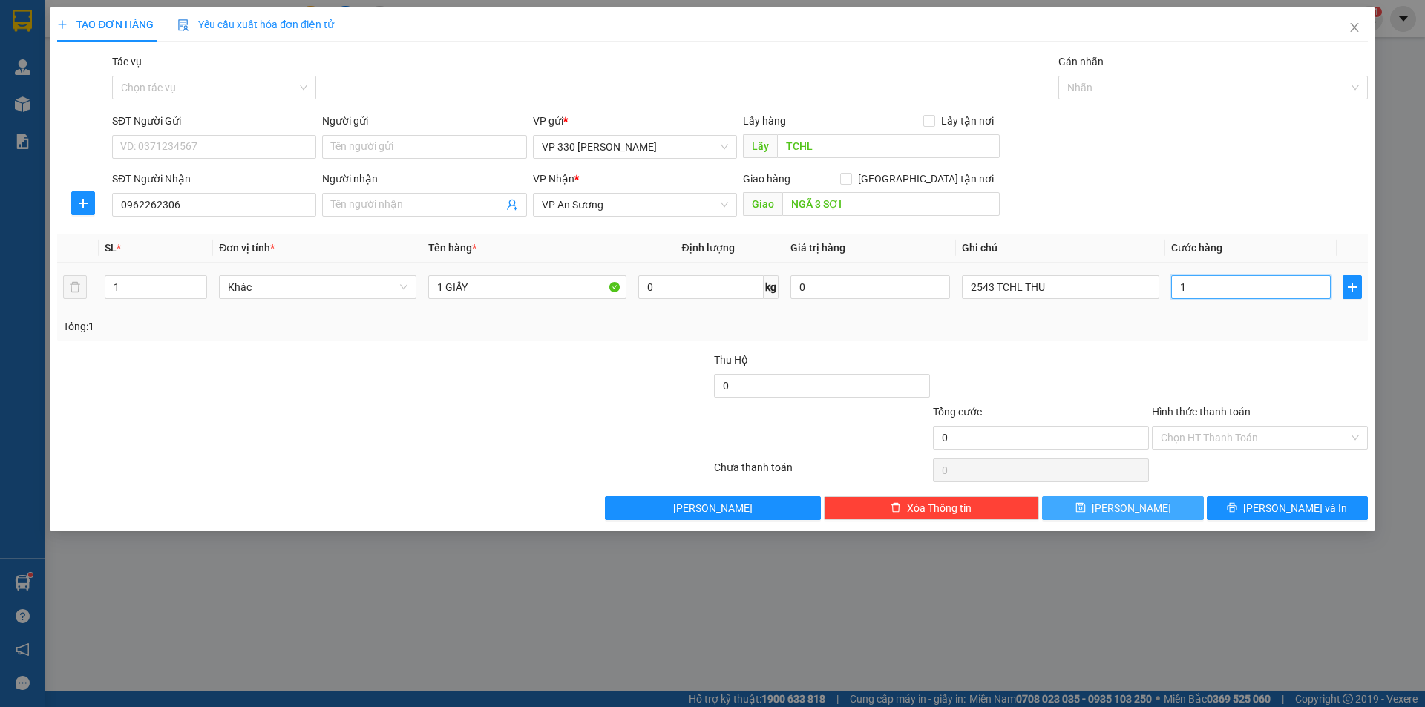
type input "1"
type input "10"
type input "100"
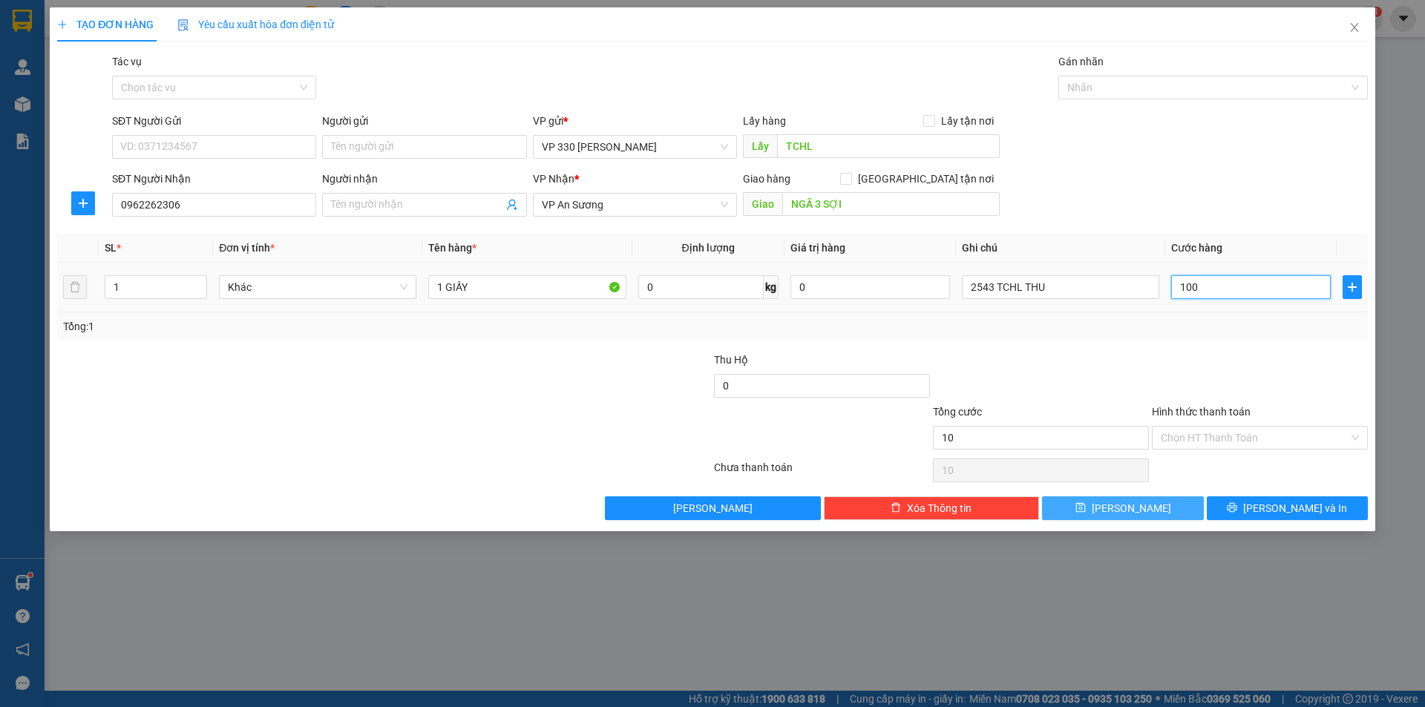
type input "100"
type input "1.000"
type input "10.000"
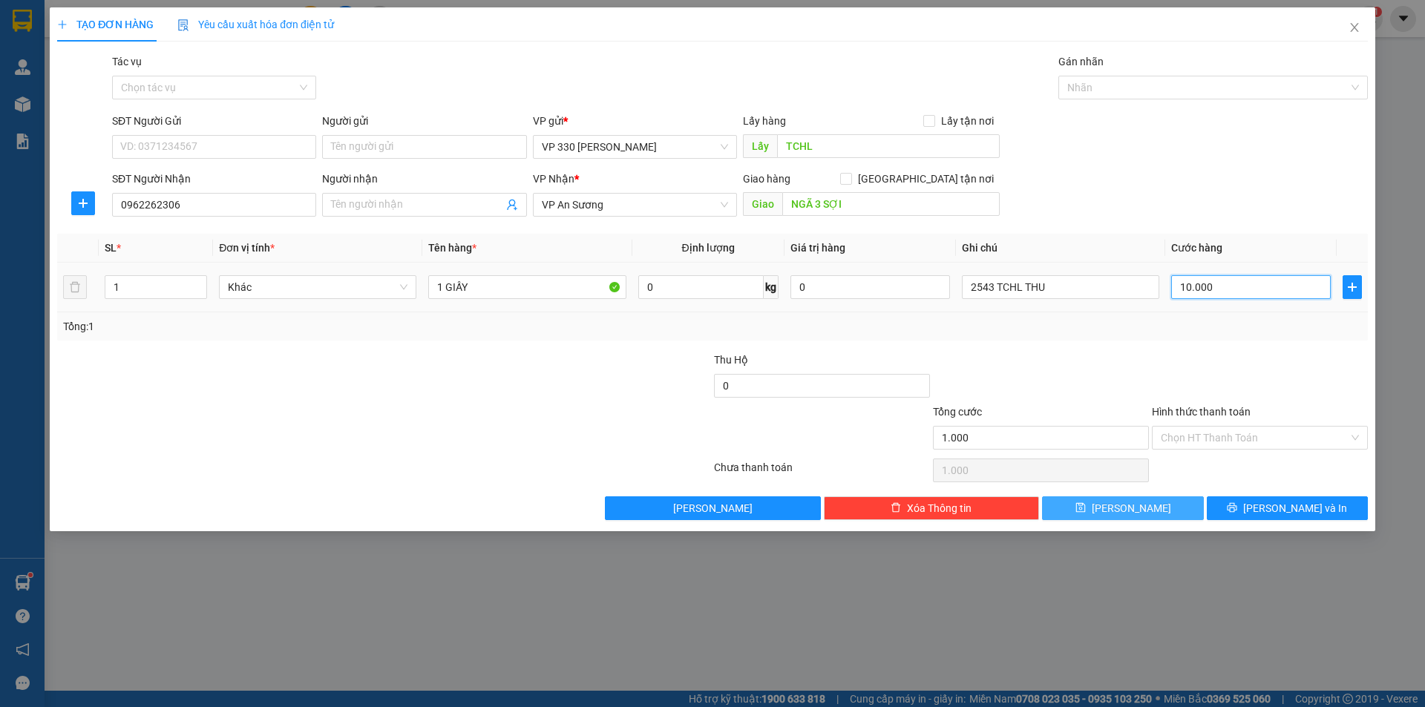
type input "10.000"
type input "100.000"
click at [1308, 435] on input "Hình thức thanh toán" at bounding box center [1254, 438] width 188 height 22
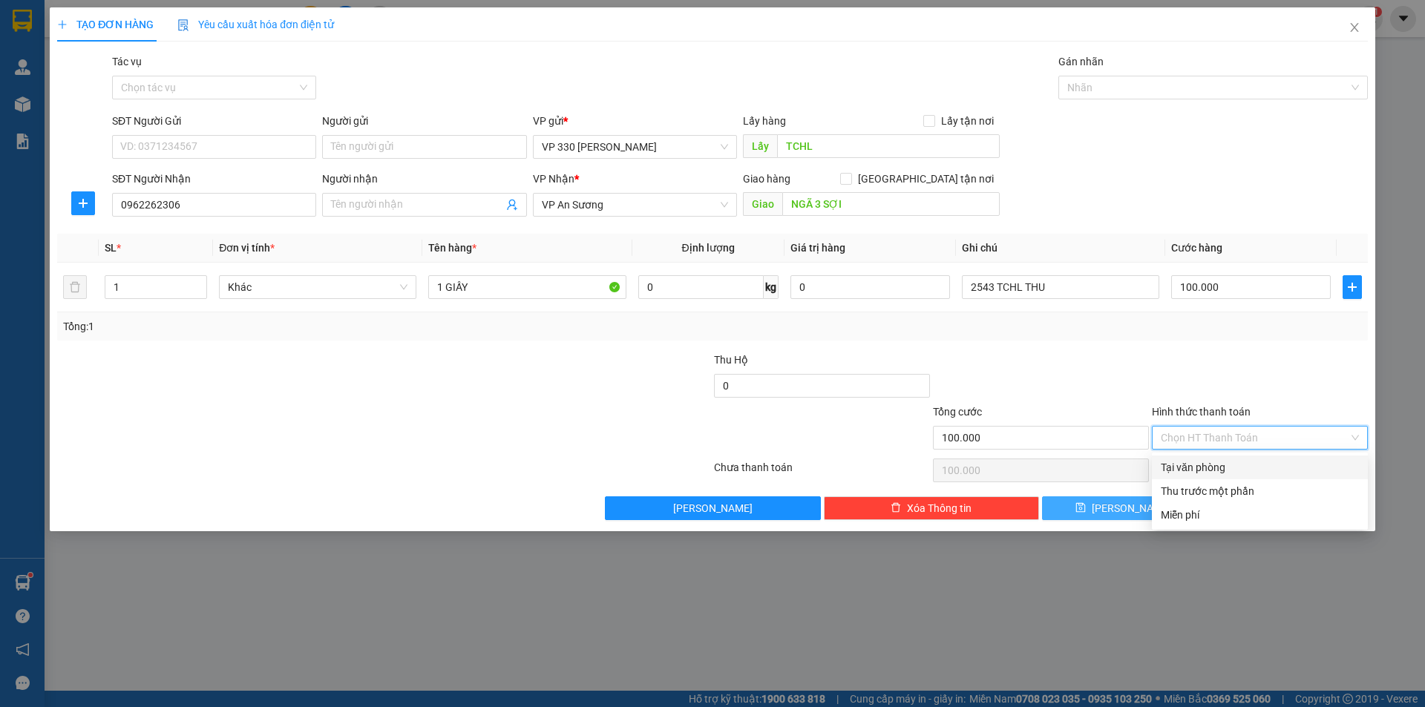
click at [1237, 470] on div "Tại văn phòng" at bounding box center [1259, 467] width 198 height 16
type input "0"
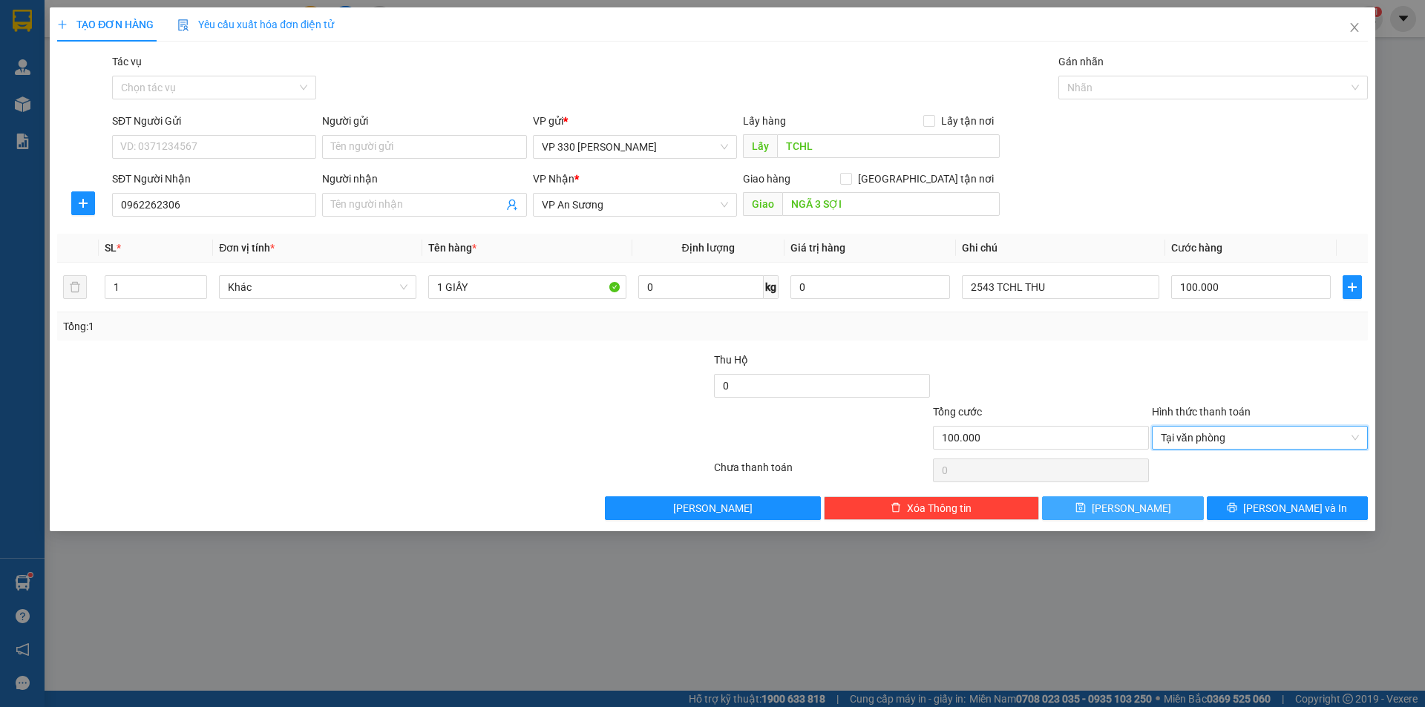
click at [1136, 500] on span "Lưu" at bounding box center [1130, 508] width 79 height 16
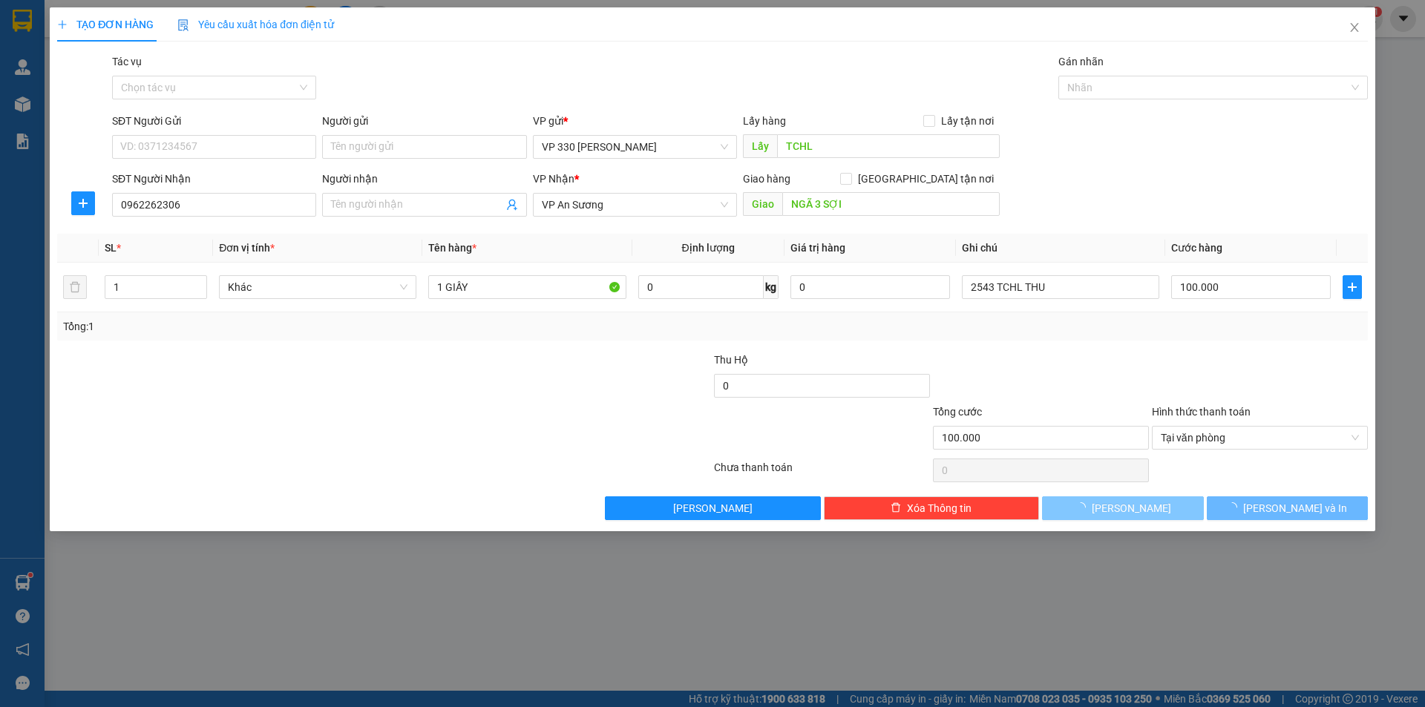
type input "0"
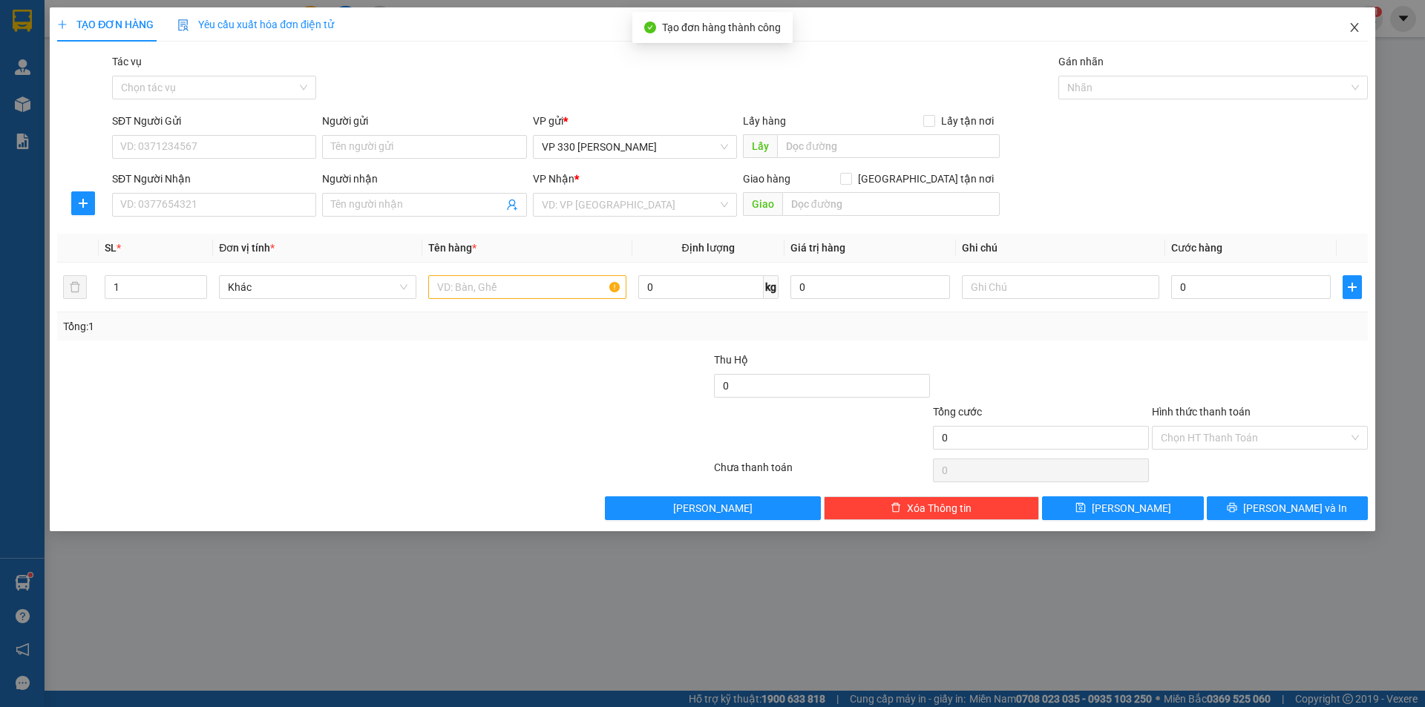
click at [1348, 28] on icon "close" at bounding box center [1354, 28] width 12 height 12
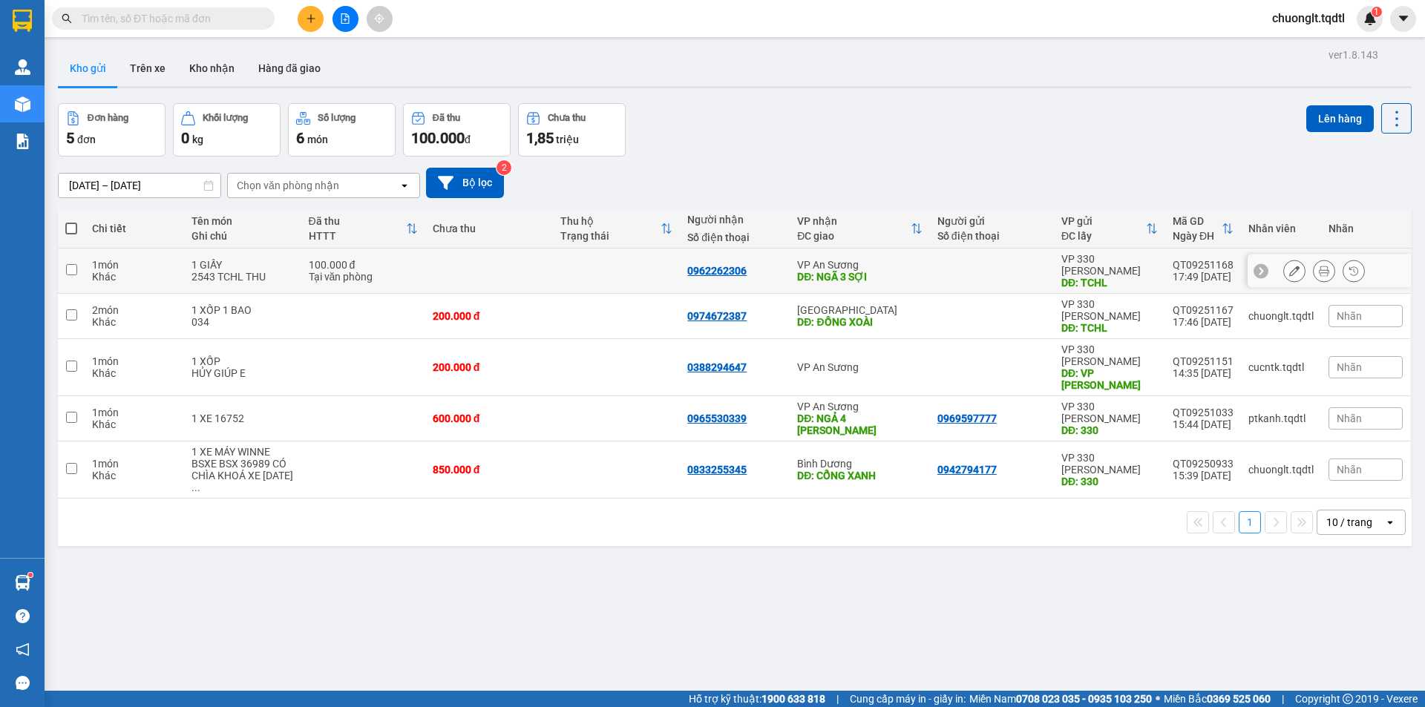
click at [73, 264] on input "checkbox" at bounding box center [71, 269] width 11 height 11
checkbox input "true"
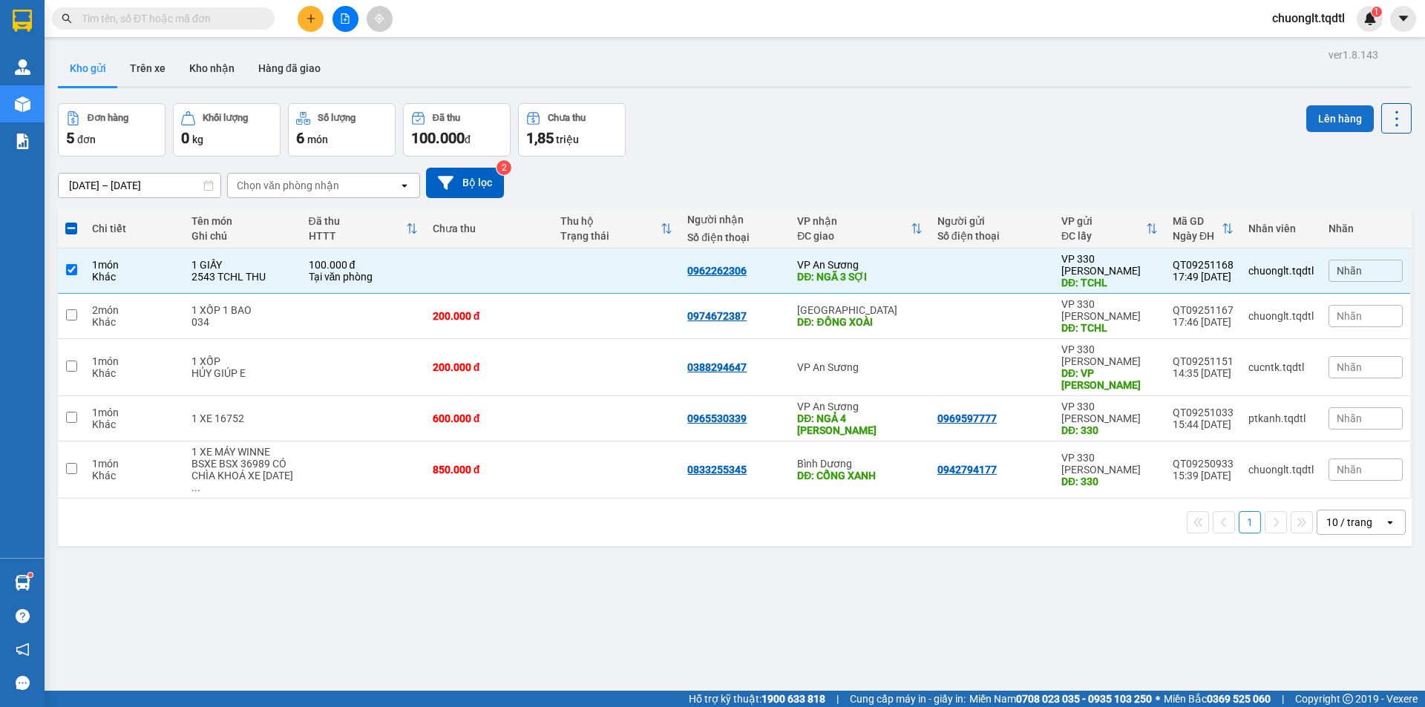
click at [1310, 115] on button "Lên hàng" at bounding box center [1340, 118] width 68 height 27
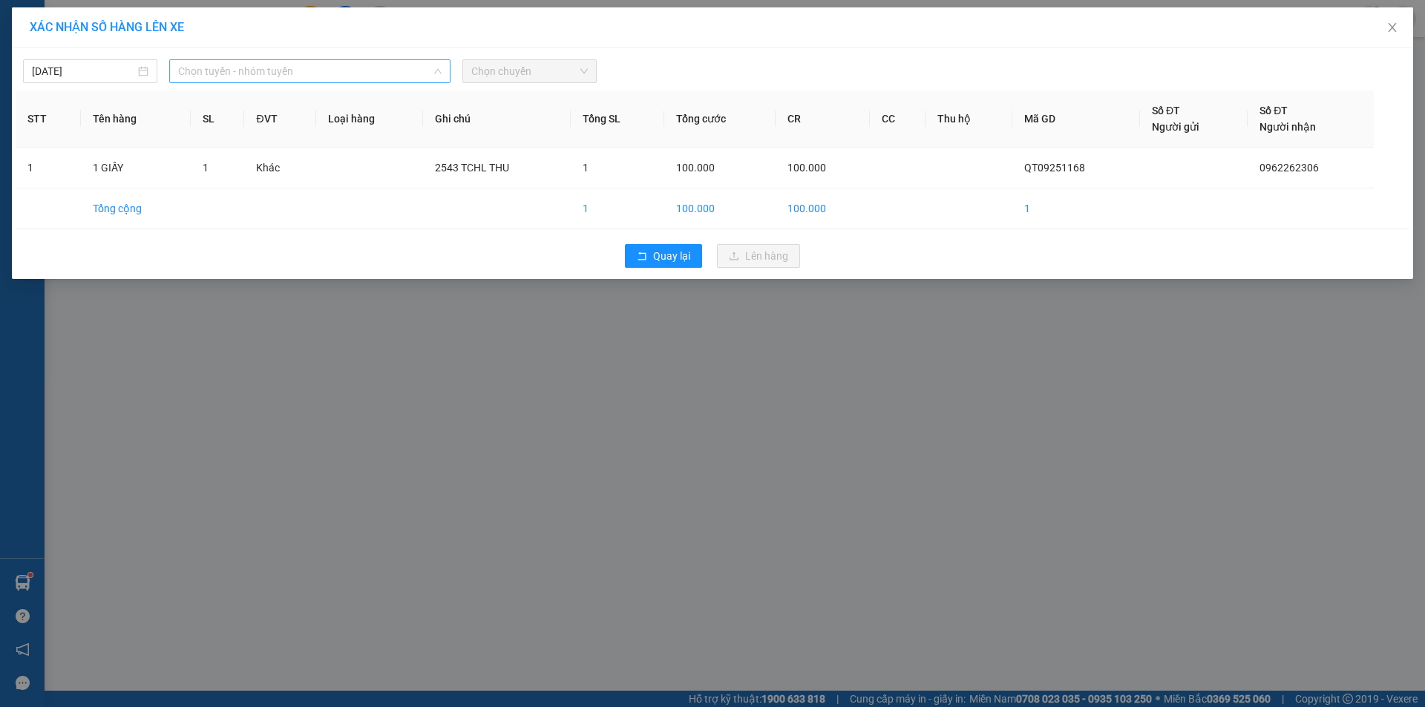
click at [303, 68] on span "Chọn tuyến - nhóm tuyến" at bounding box center [309, 71] width 263 height 22
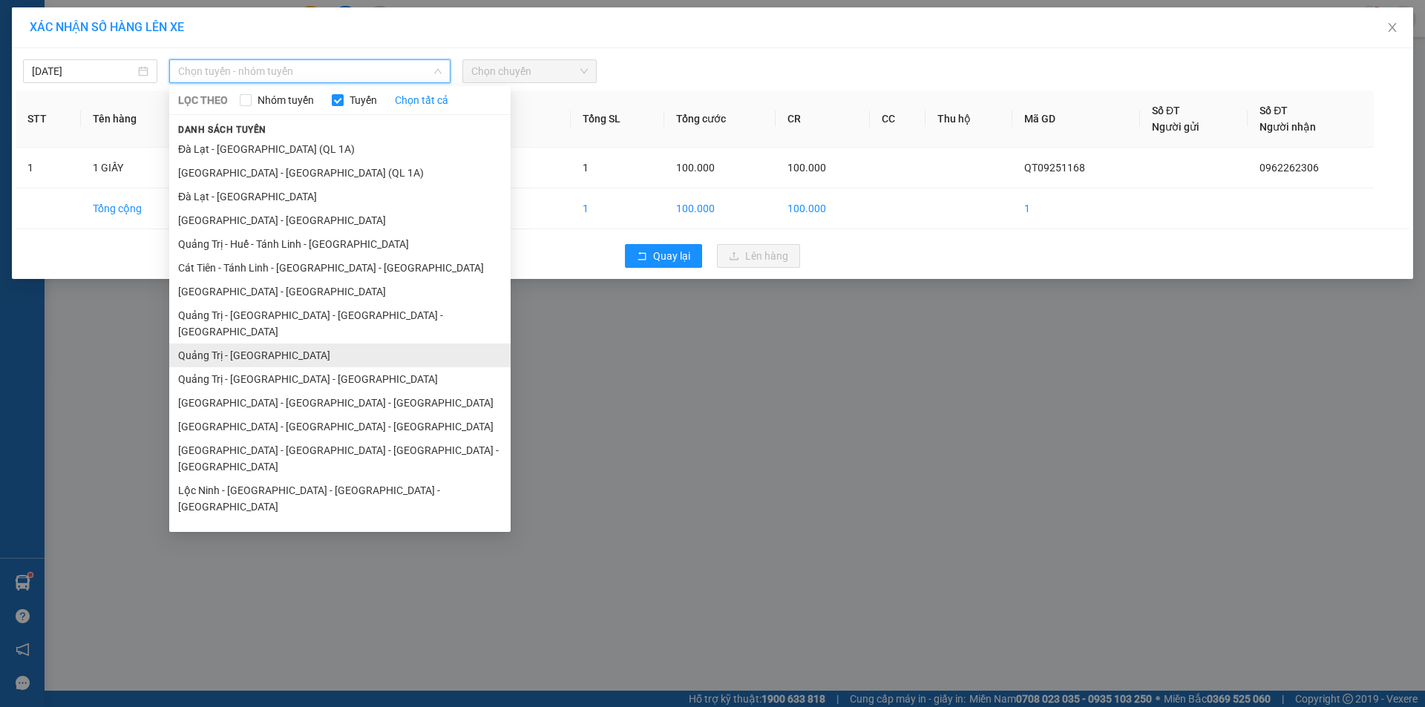
click at [241, 344] on li "Quảng Trị - Sài Gòn" at bounding box center [339, 356] width 341 height 24
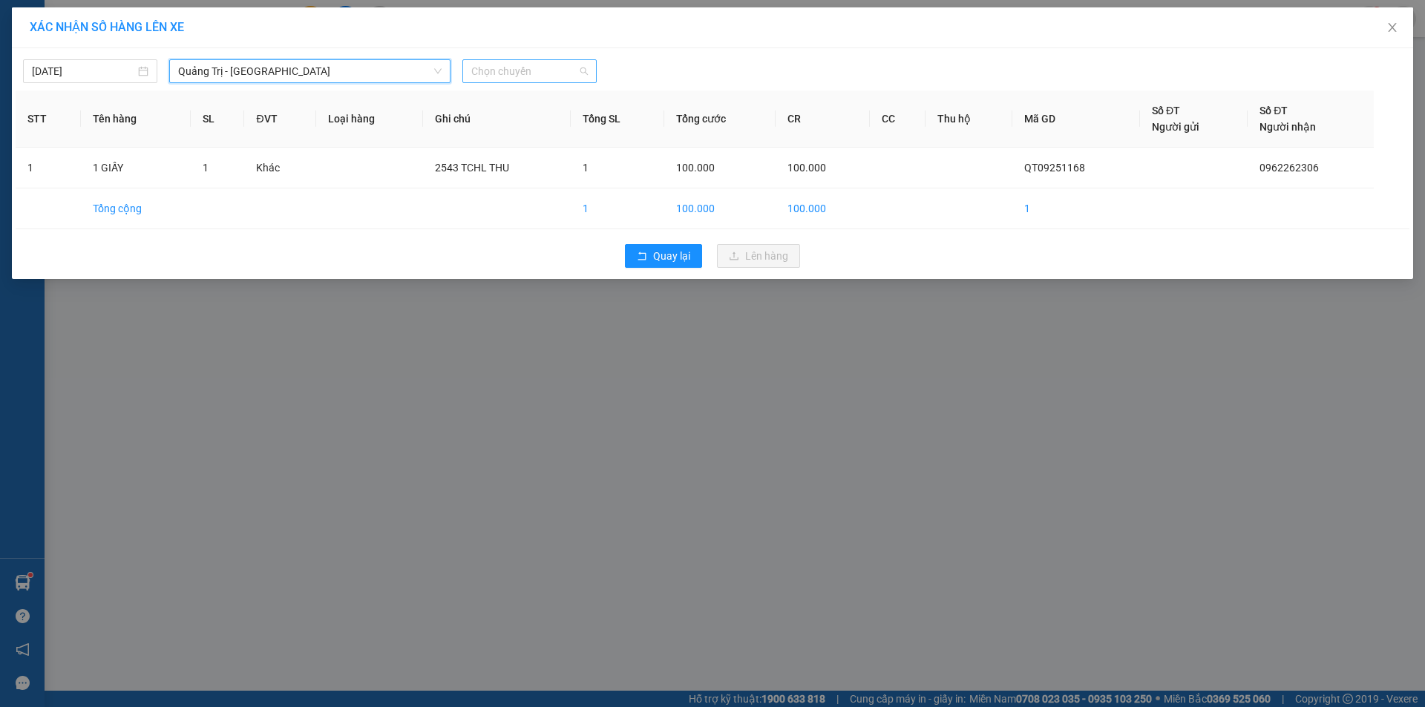
click at [545, 68] on span "Chọn chuyến" at bounding box center [529, 71] width 116 height 22
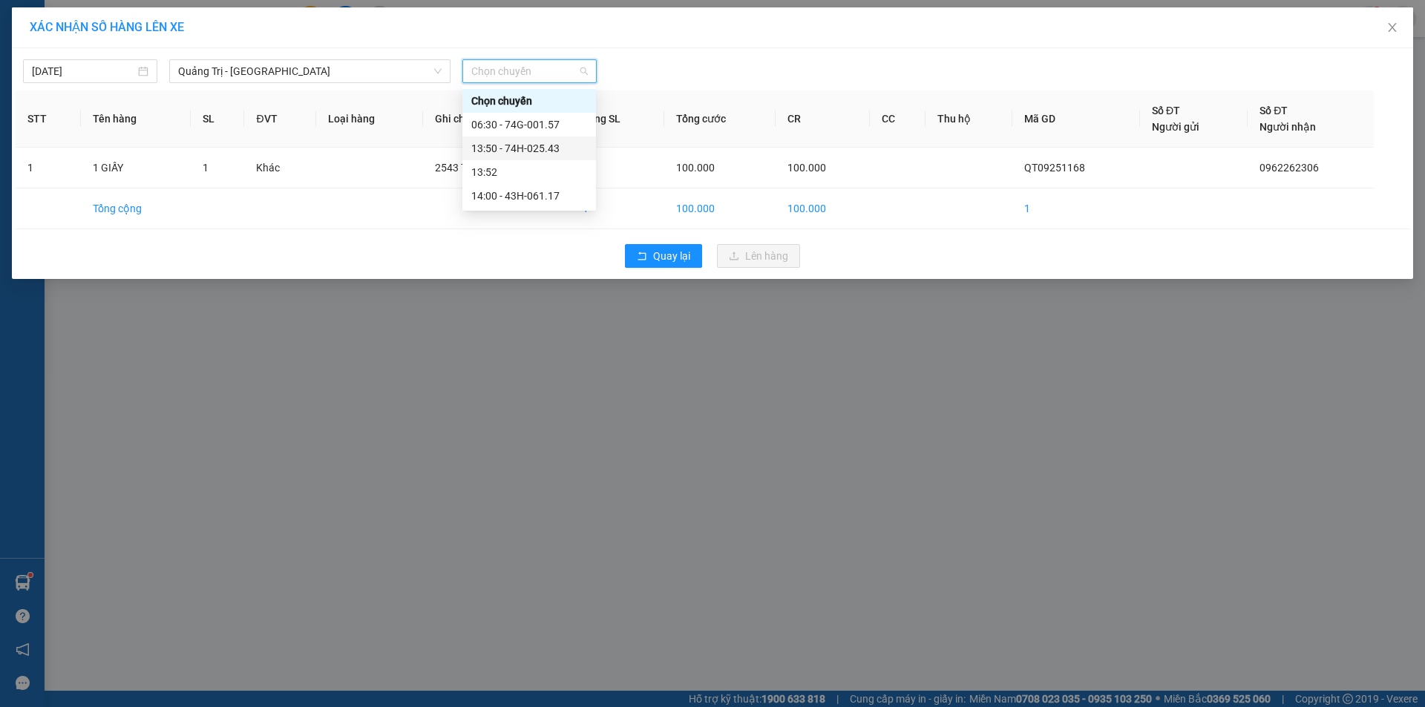
click at [528, 141] on div "13:50 - 74H-025.43" at bounding box center [529, 148] width 116 height 16
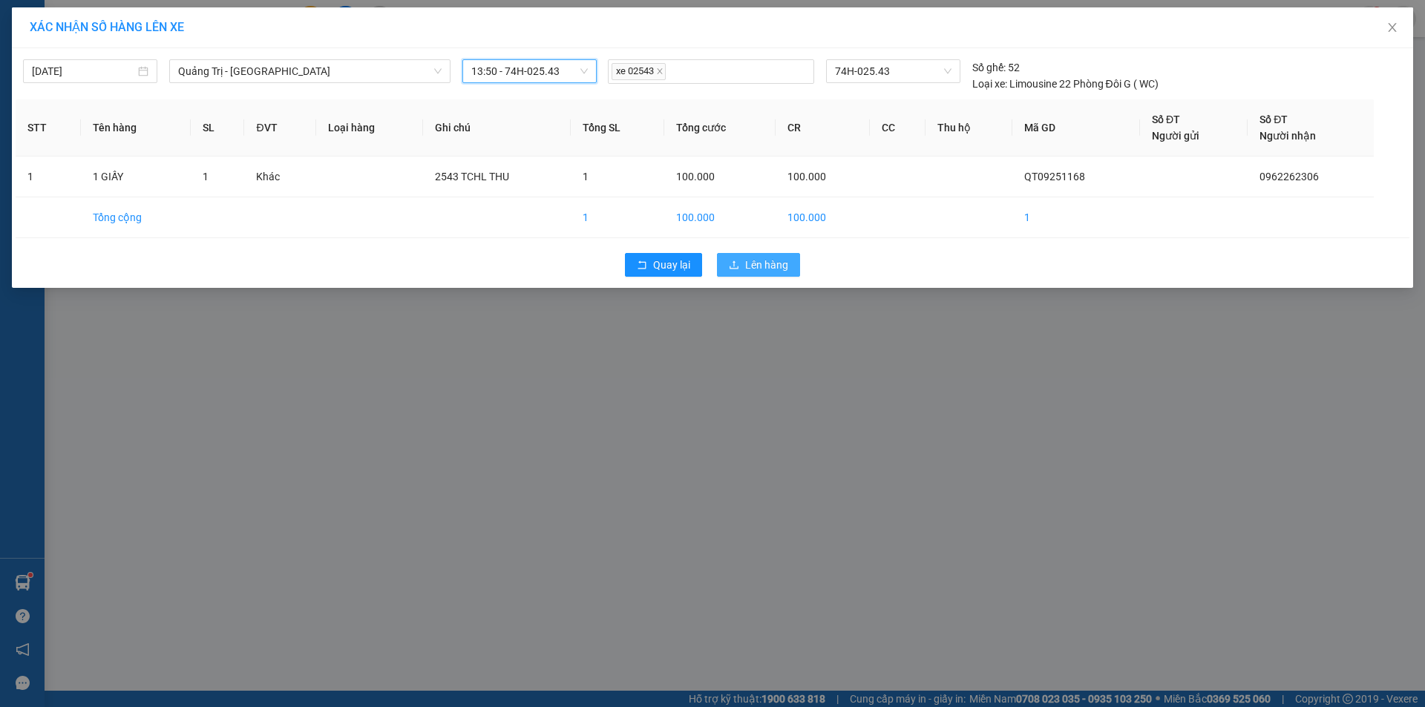
click at [760, 261] on span "Lên hàng" at bounding box center [766, 265] width 43 height 16
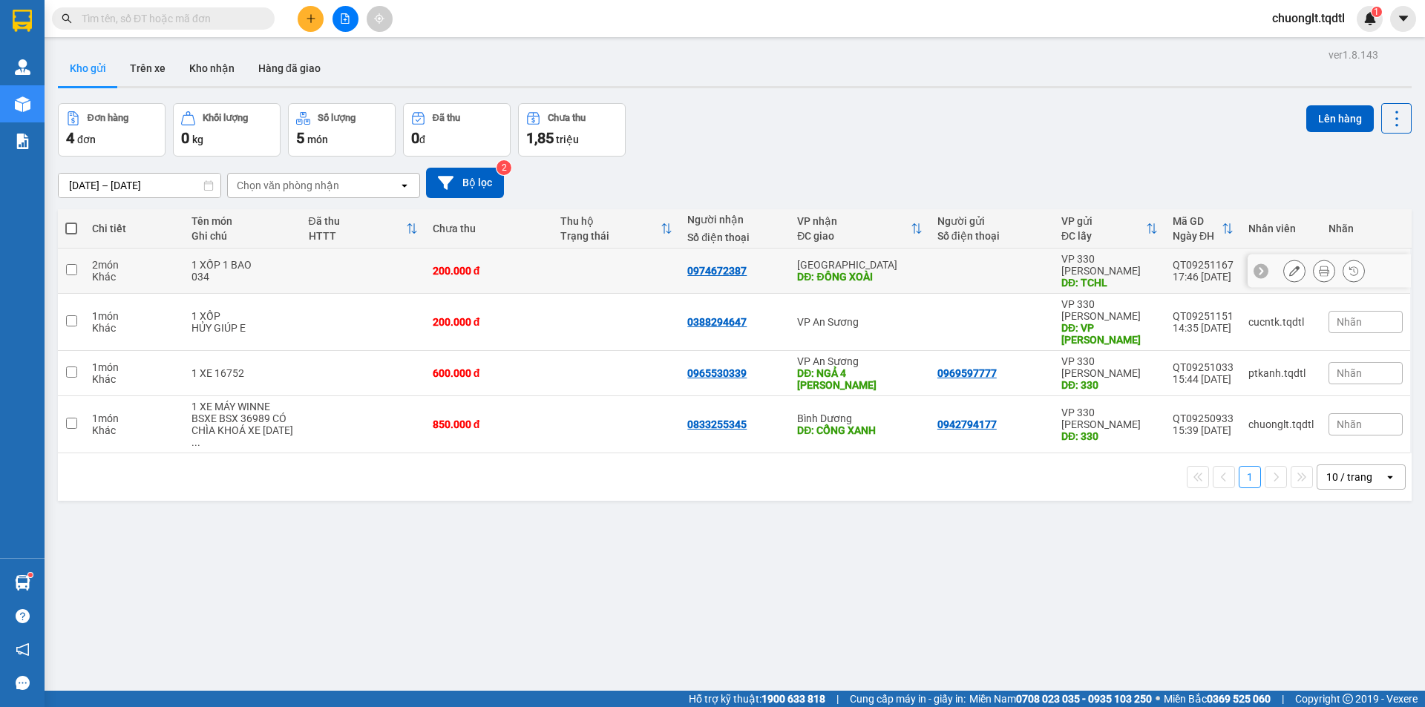
click at [64, 264] on td at bounding box center [71, 271] width 27 height 45
checkbox input "true"
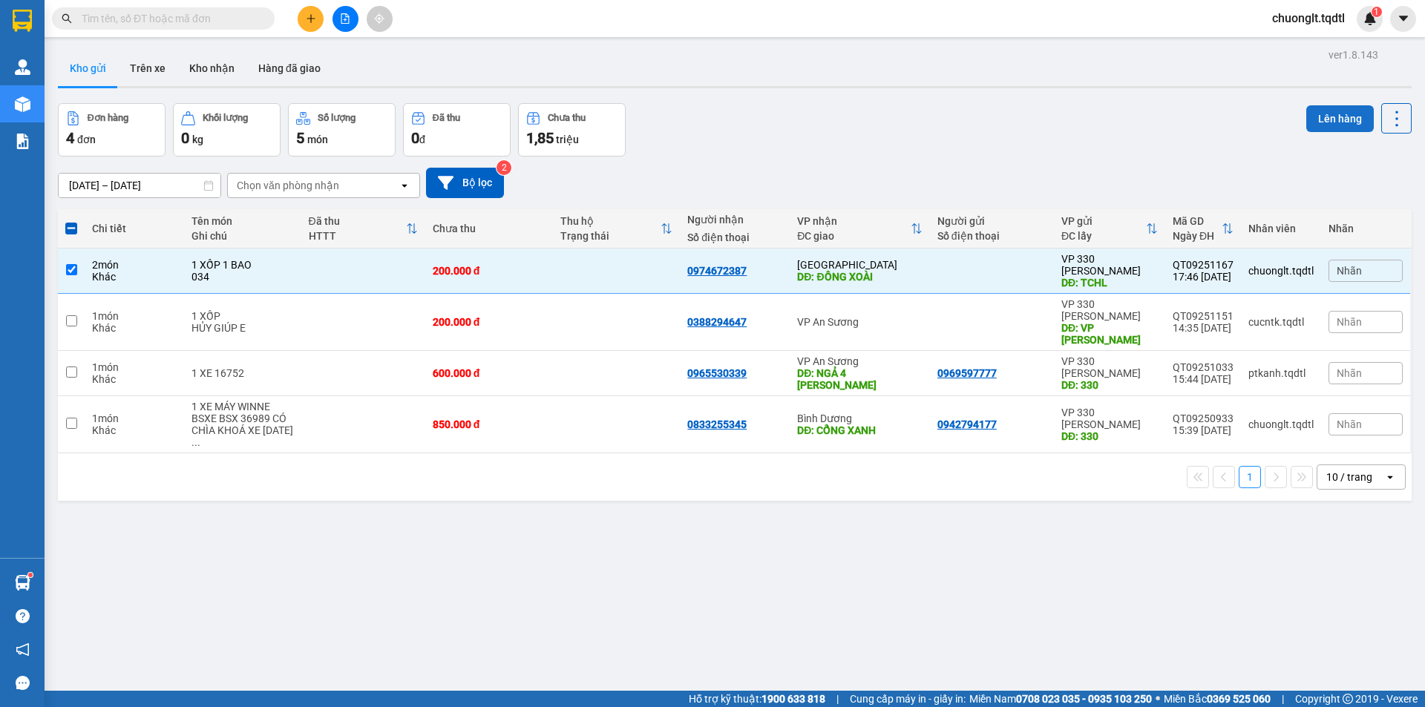
click at [1324, 116] on button "Lên hàng" at bounding box center [1340, 118] width 68 height 27
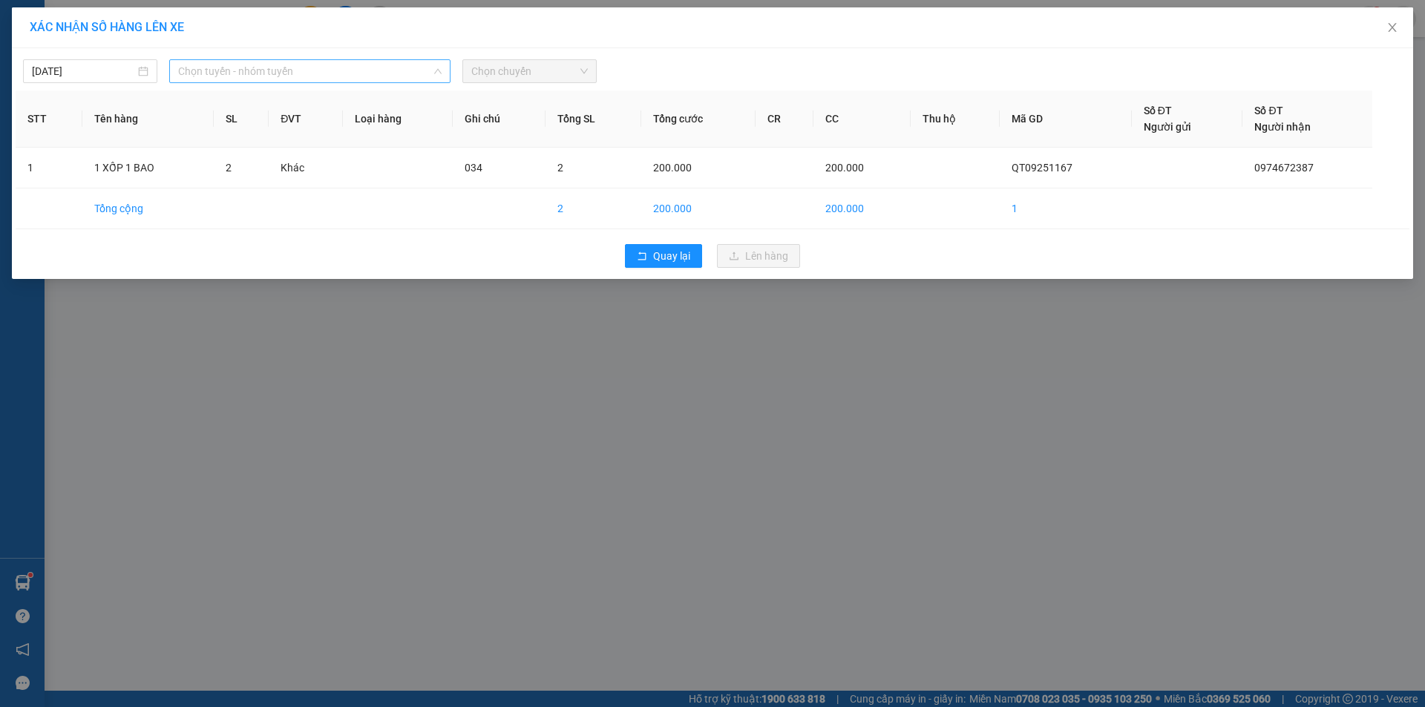
click at [376, 73] on span "Chọn tuyến - nhóm tuyến" at bounding box center [309, 71] width 263 height 22
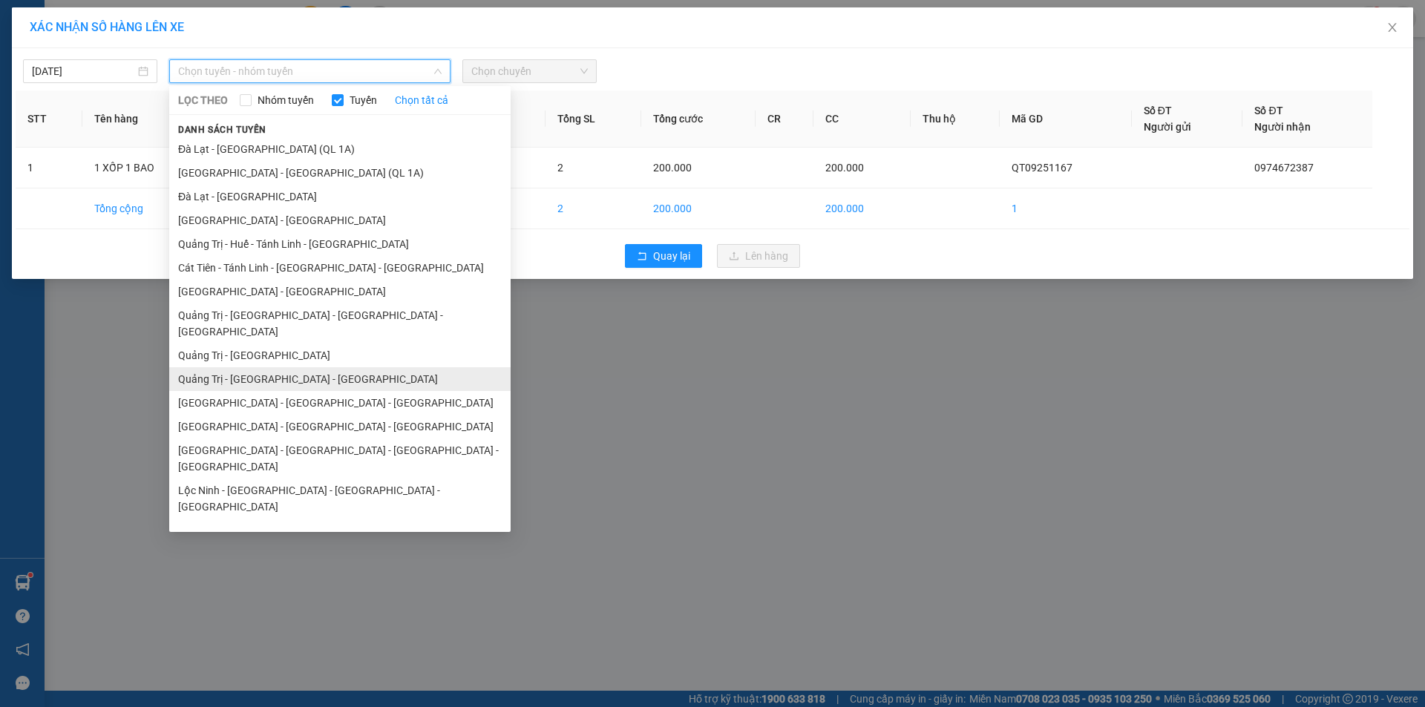
click at [321, 367] on li "Quảng Trị - [GEOGRAPHIC_DATA] - [GEOGRAPHIC_DATA]" at bounding box center [339, 379] width 341 height 24
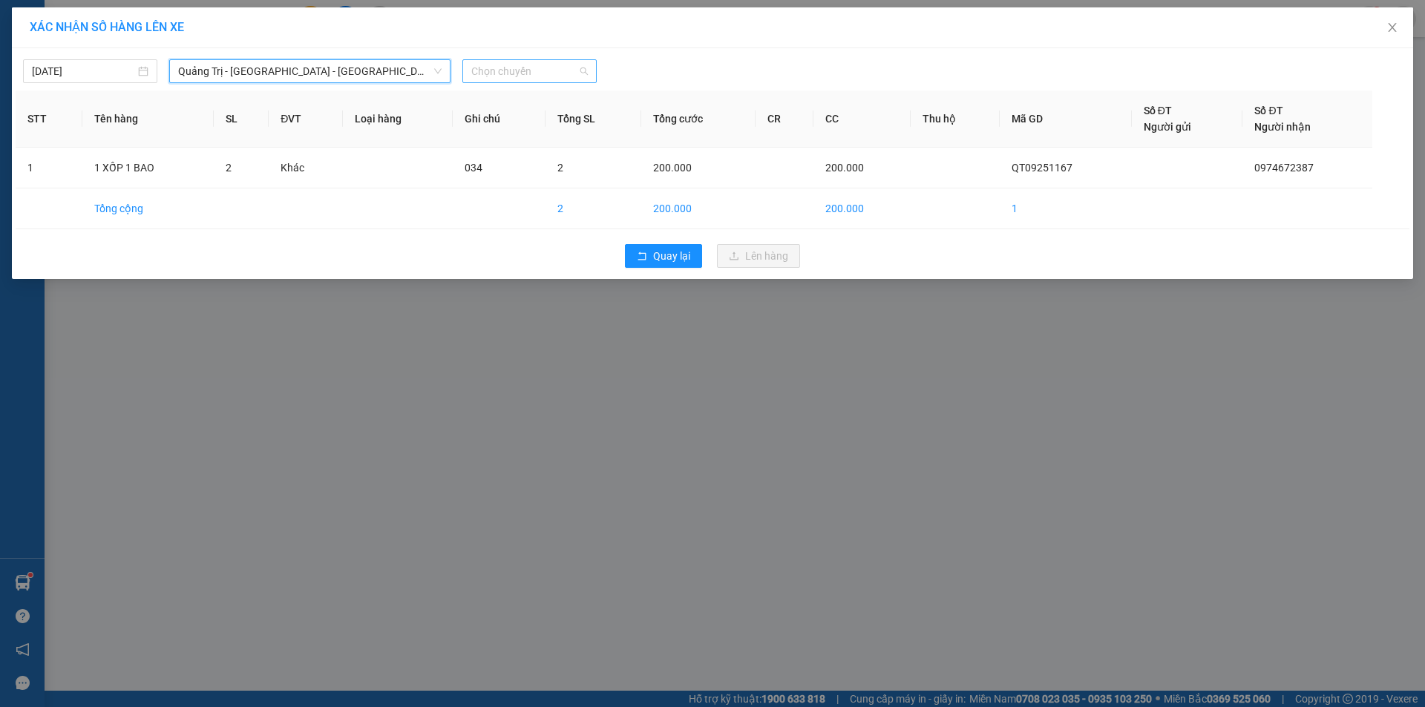
click at [551, 66] on span "Chọn chuyến" at bounding box center [529, 71] width 116 height 22
click at [531, 125] on div "14:00 - 74F-000.34" at bounding box center [529, 124] width 116 height 16
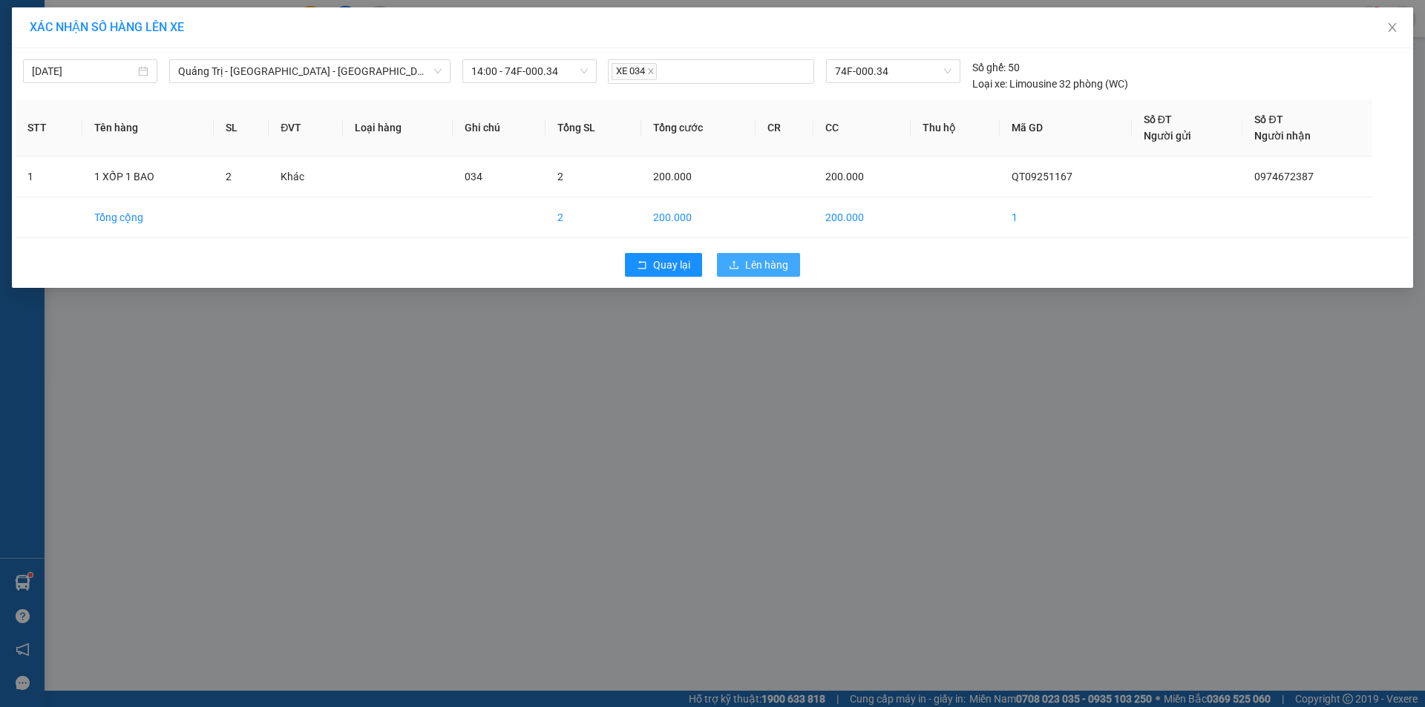
click at [751, 266] on span "Lên hàng" at bounding box center [766, 265] width 43 height 16
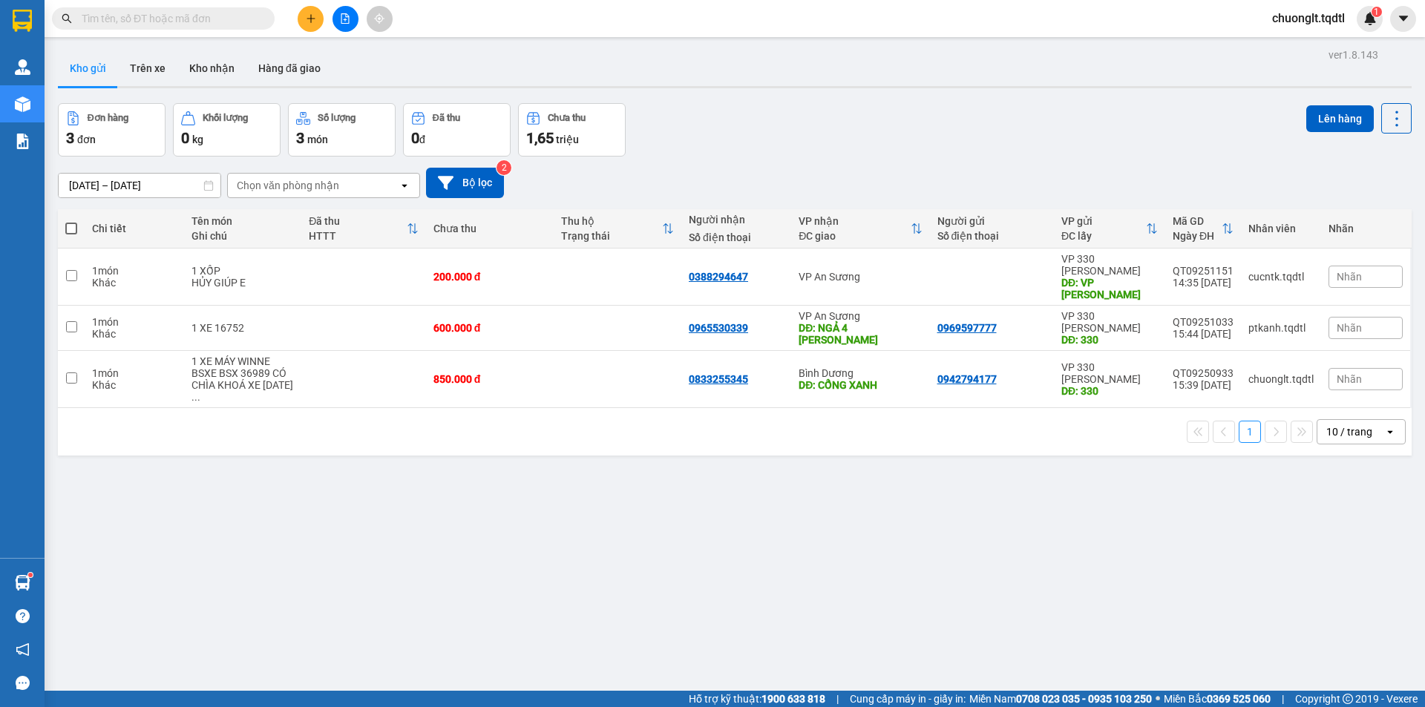
scroll to position [68, 0]
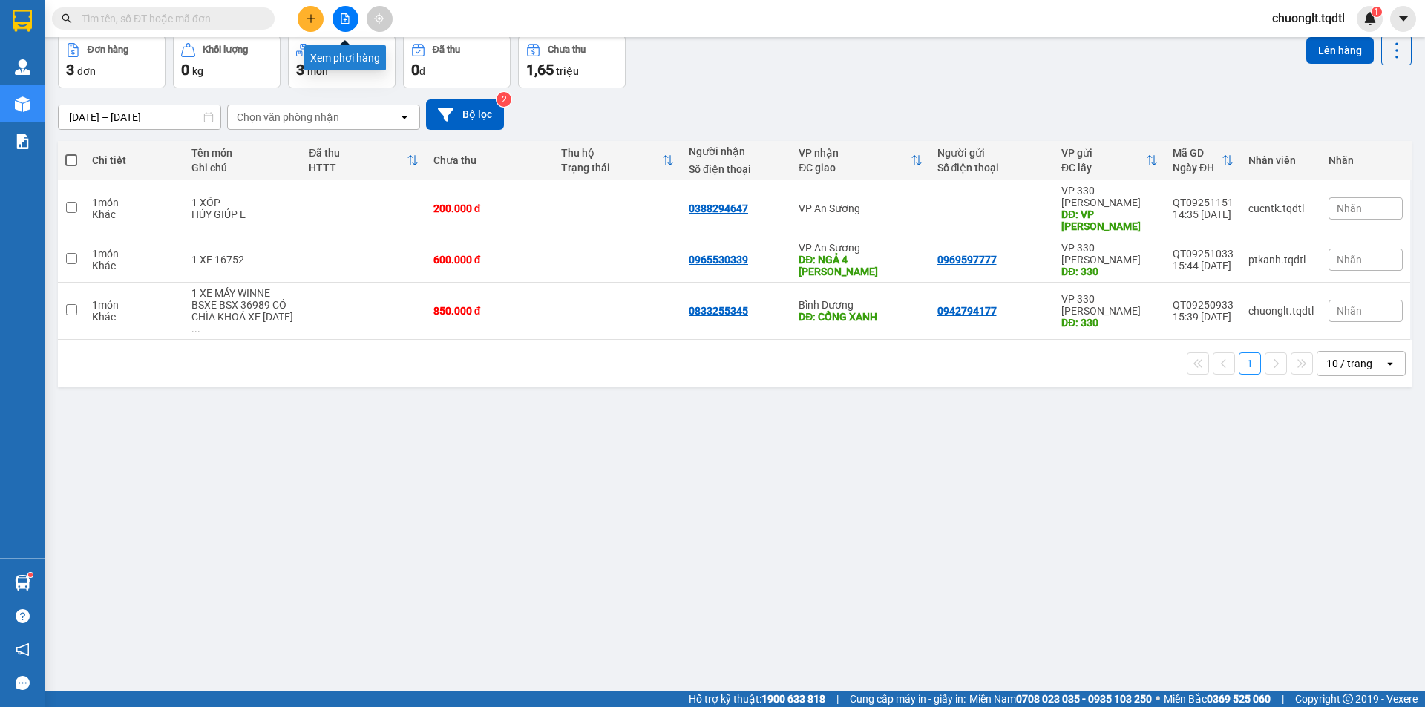
click at [339, 16] on button at bounding box center [345, 19] width 26 height 26
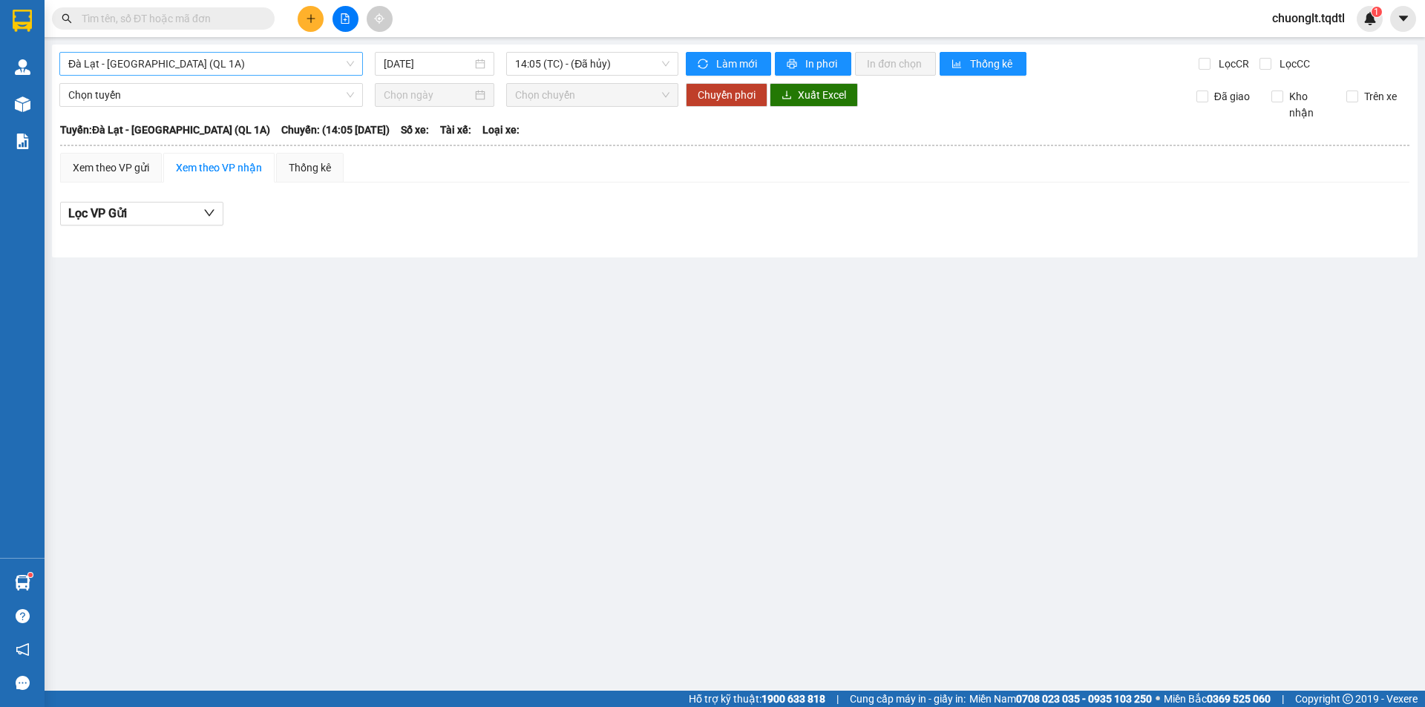
click at [256, 68] on span "Đà Lạt - Sài Gòn (QL 1A)" at bounding box center [211, 64] width 286 height 22
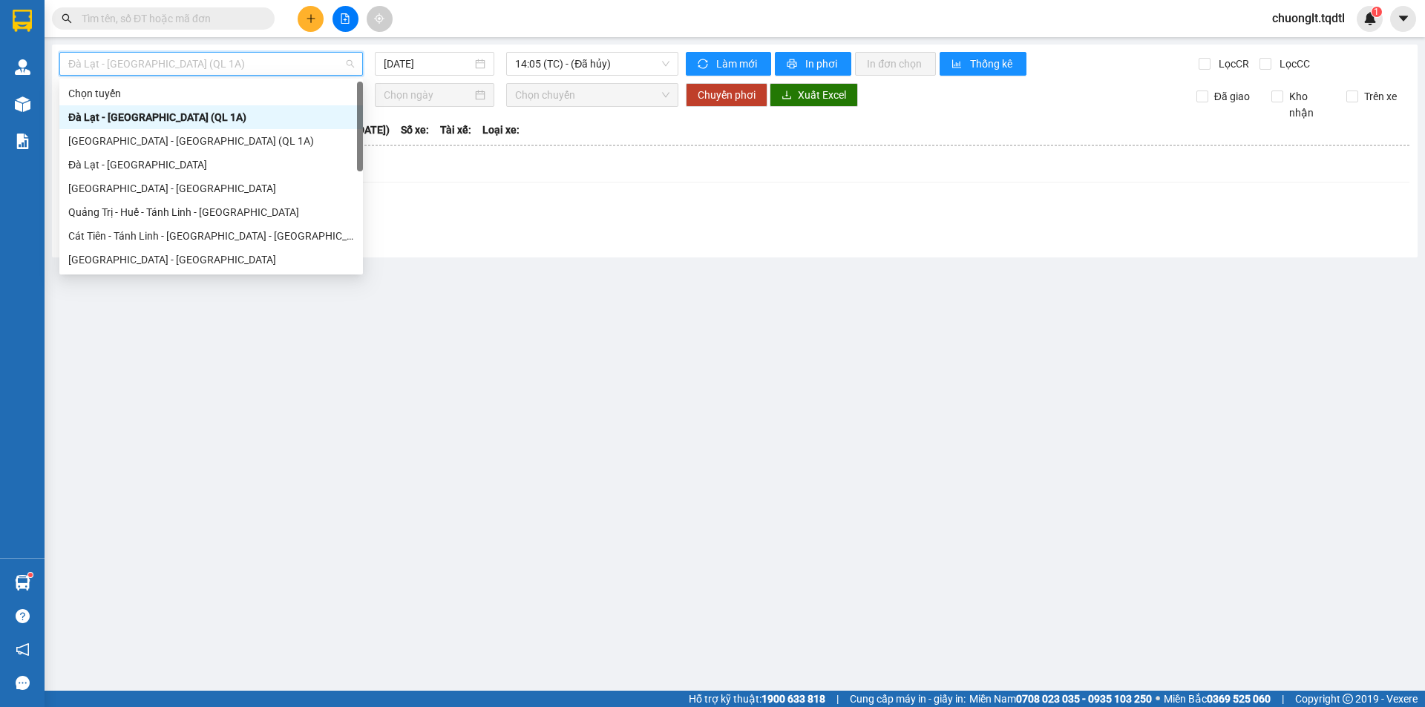
scroll to position [74, 0]
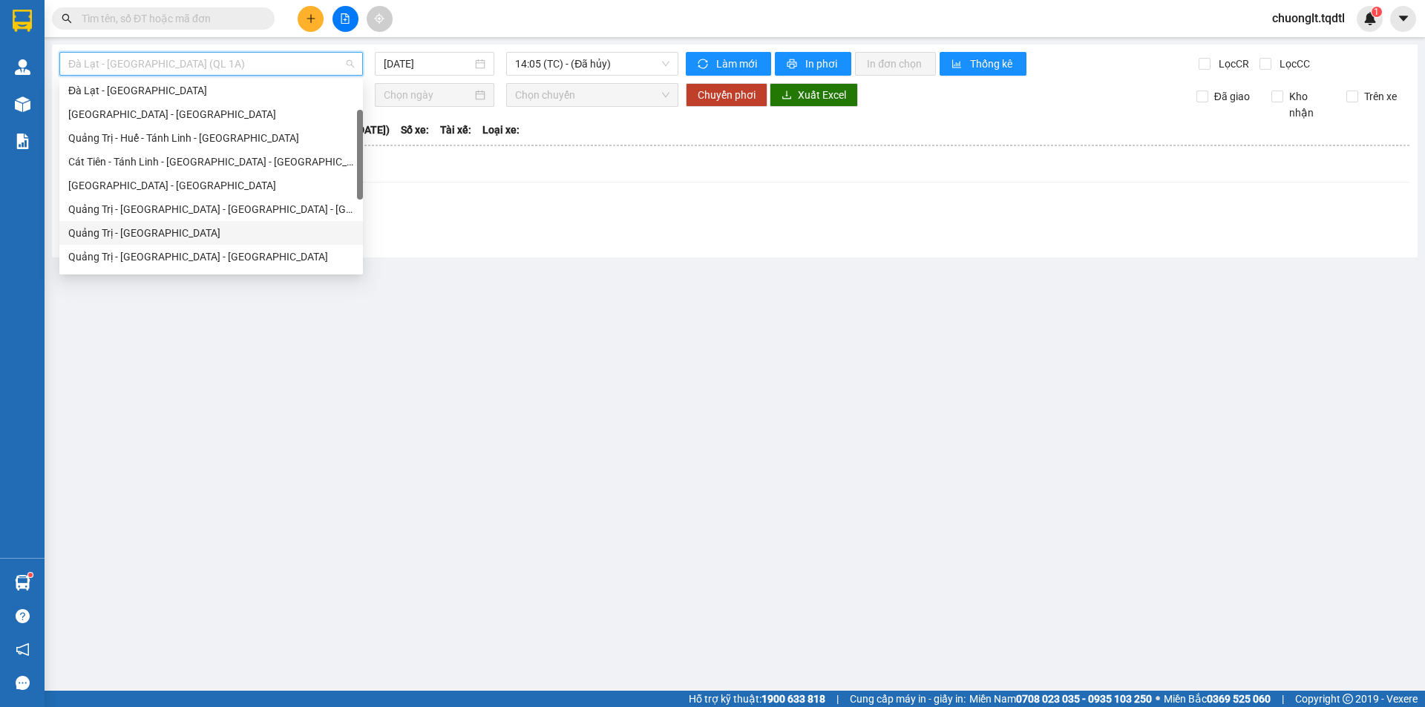
click at [191, 225] on div "Quảng Trị - Sài Gòn" at bounding box center [210, 233] width 303 height 24
type input "[DATE]"
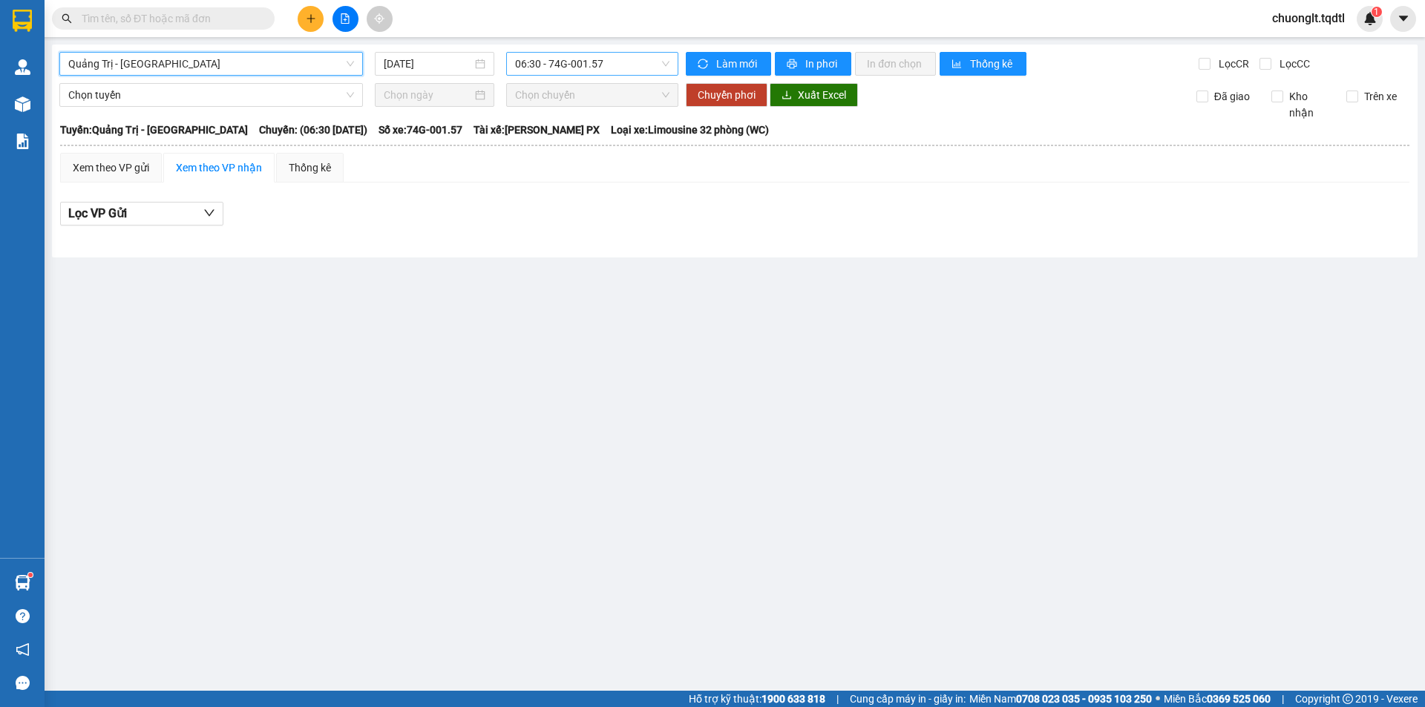
click at [625, 56] on span "06:30 - 74G-001.57" at bounding box center [592, 64] width 154 height 22
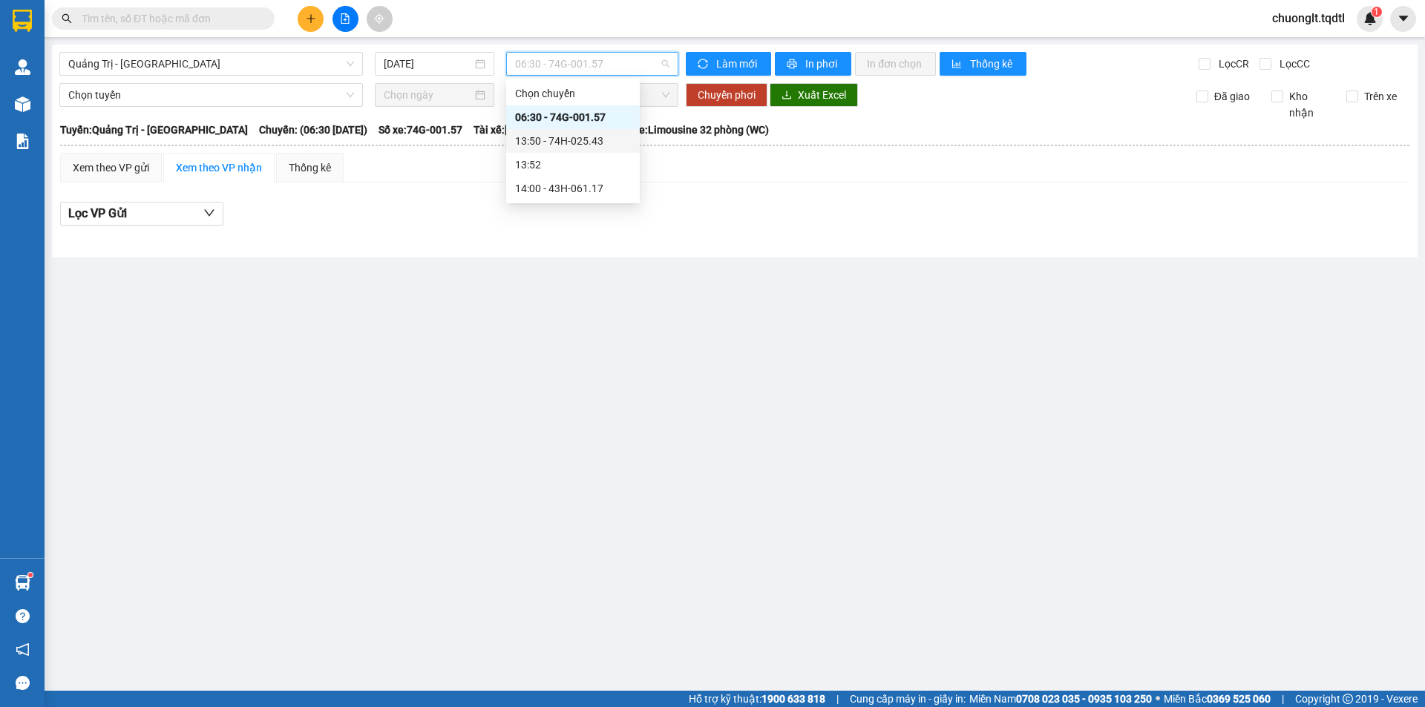
click at [589, 140] on div "13:50 - 74H-025.43" at bounding box center [573, 141] width 116 height 16
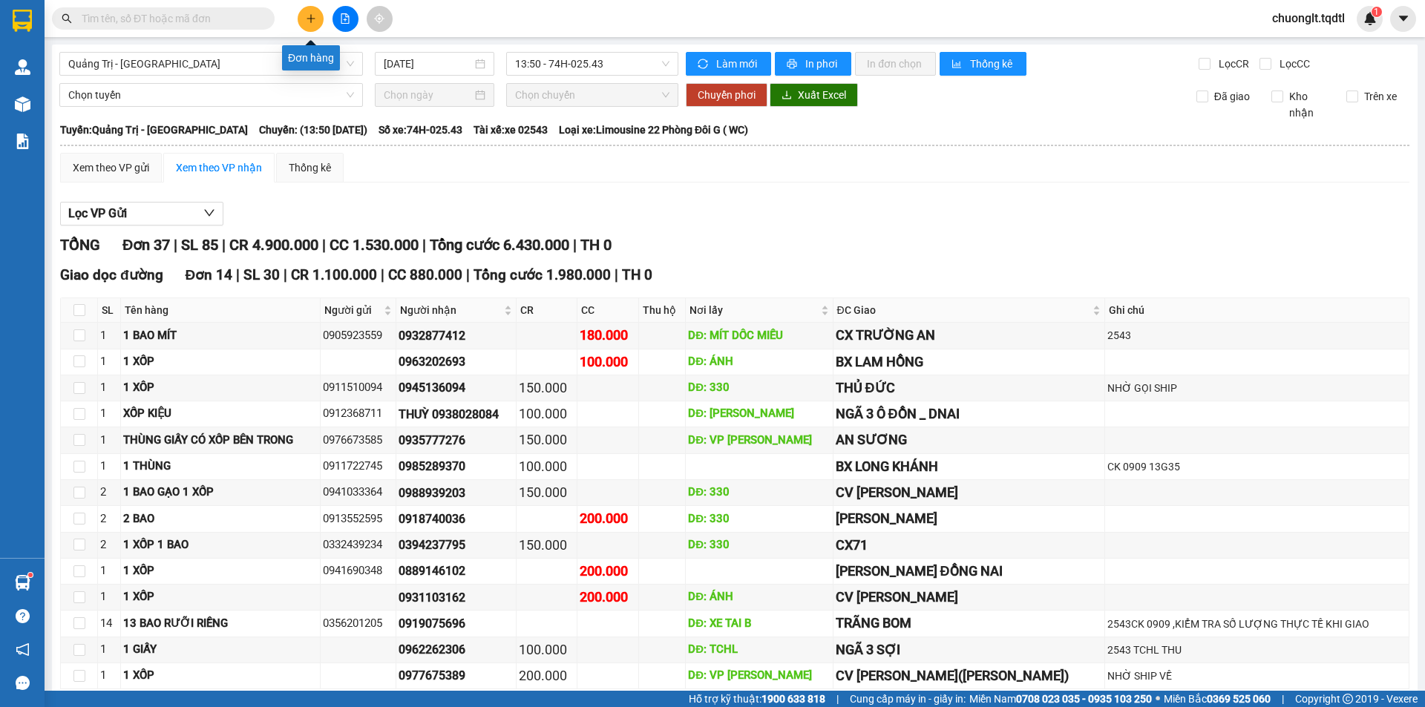
click at [313, 16] on icon "plus" at bounding box center [311, 18] width 10 height 10
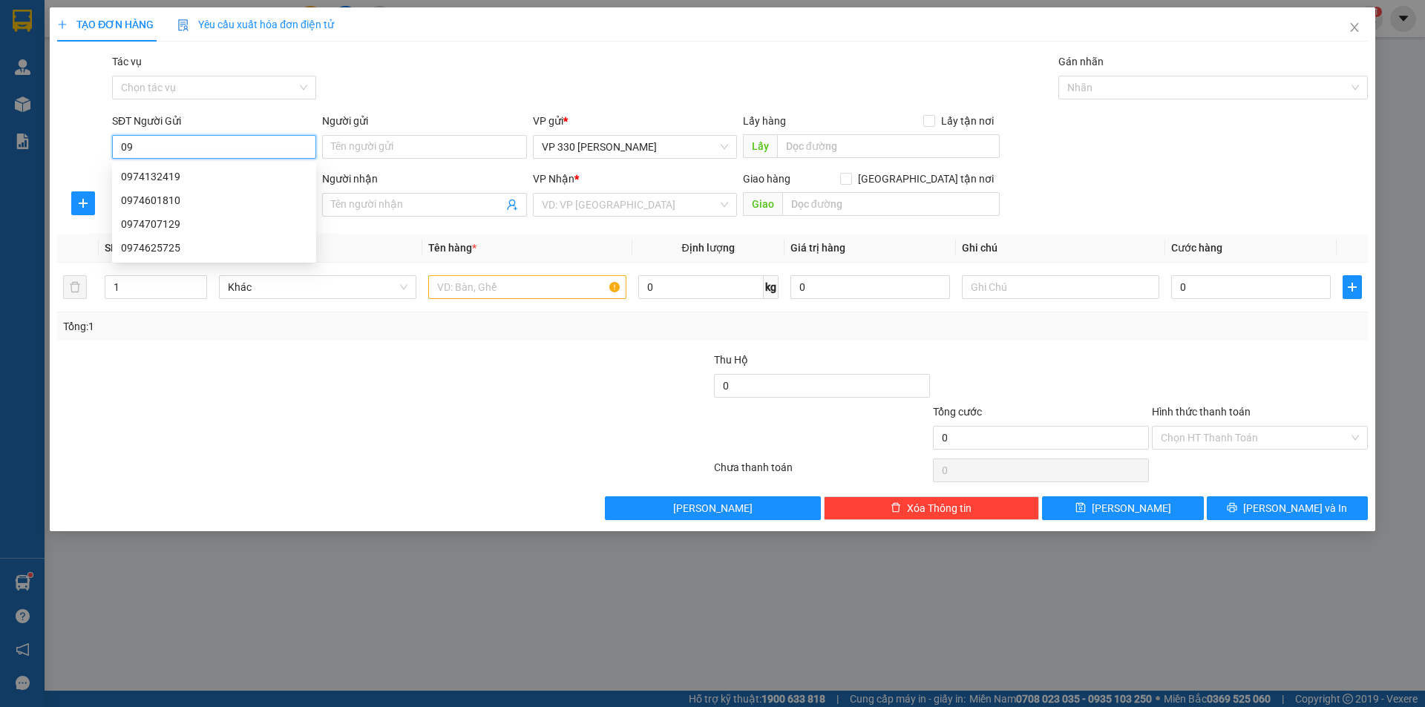
type input "0"
click at [272, 604] on div "TẠO ĐƠN HÀNG Yêu cầu xuất hóa đơn điện tử Transit Pickup Surcharge Ids Transit …" at bounding box center [712, 353] width 1425 height 707
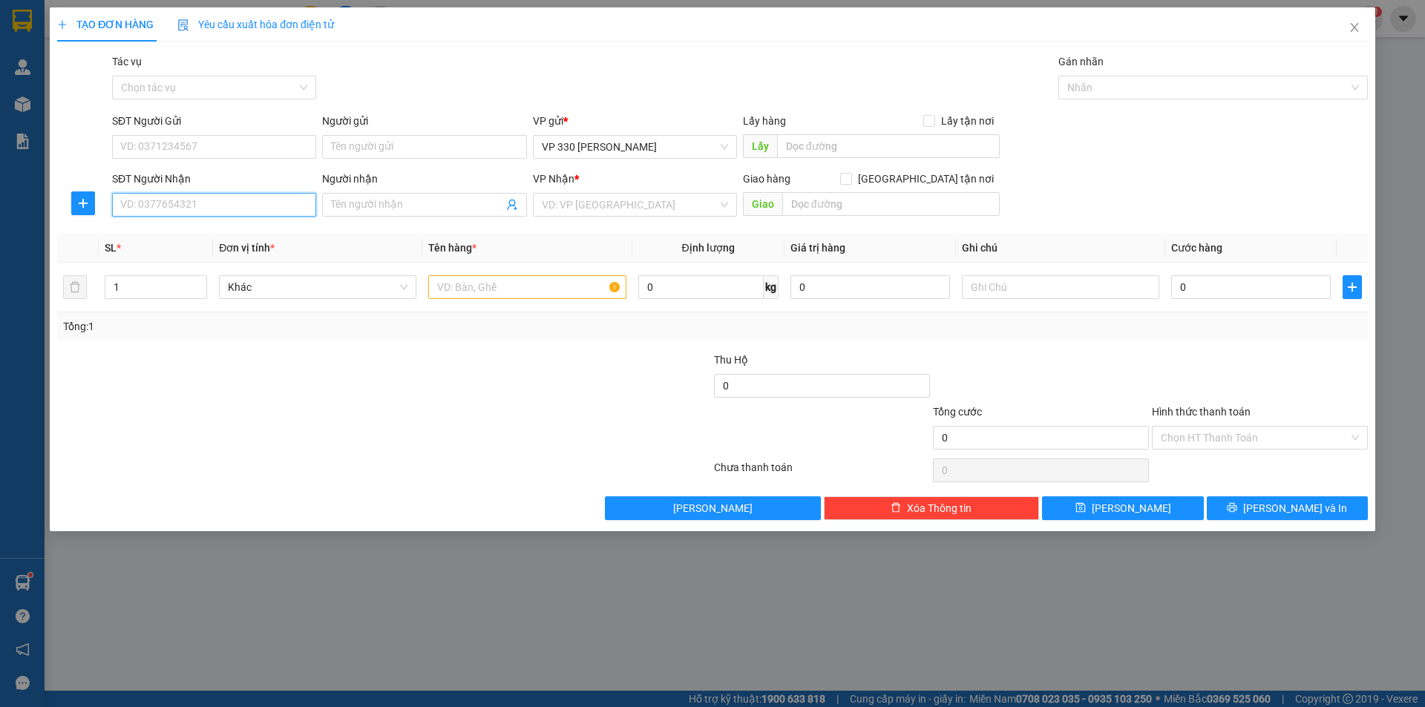
click at [165, 207] on input "SĐT Người Nhận" at bounding box center [214, 205] width 204 height 24
click at [237, 236] on div "0974672387" at bounding box center [214, 234] width 186 height 16
type input "0974672387"
type input "ĐỒNG XOÀI"
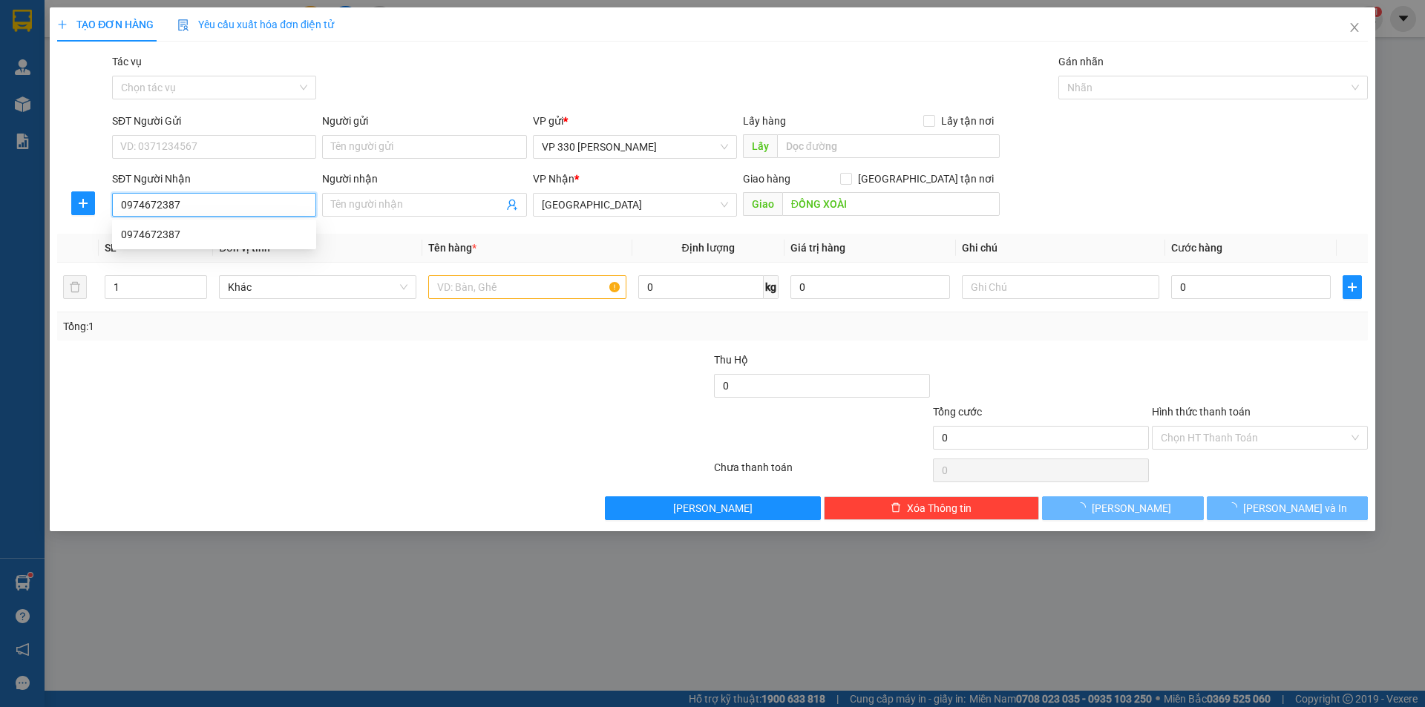
type input "200.000"
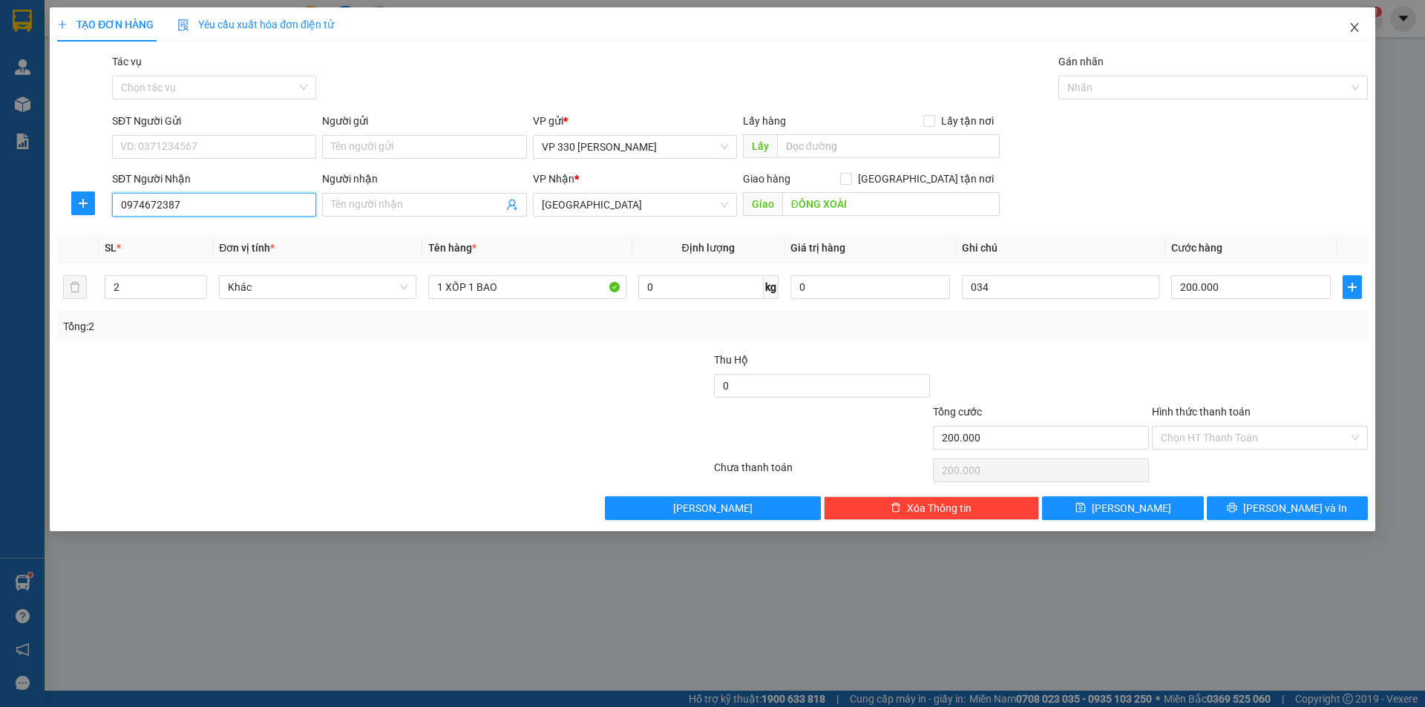
type input "0974672387"
click at [1352, 28] on icon "close" at bounding box center [1354, 28] width 12 height 12
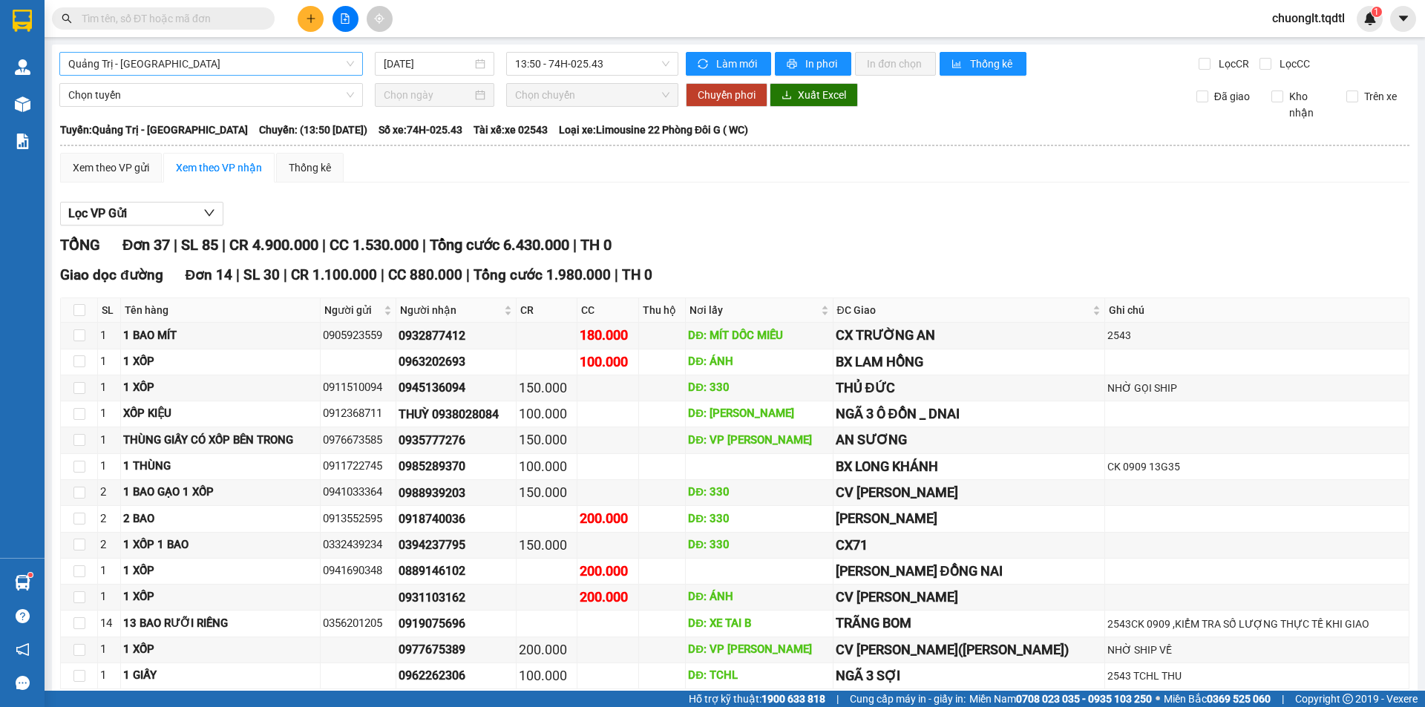
click at [200, 60] on span "Quảng Trị - Sài Gòn" at bounding box center [211, 64] width 286 height 22
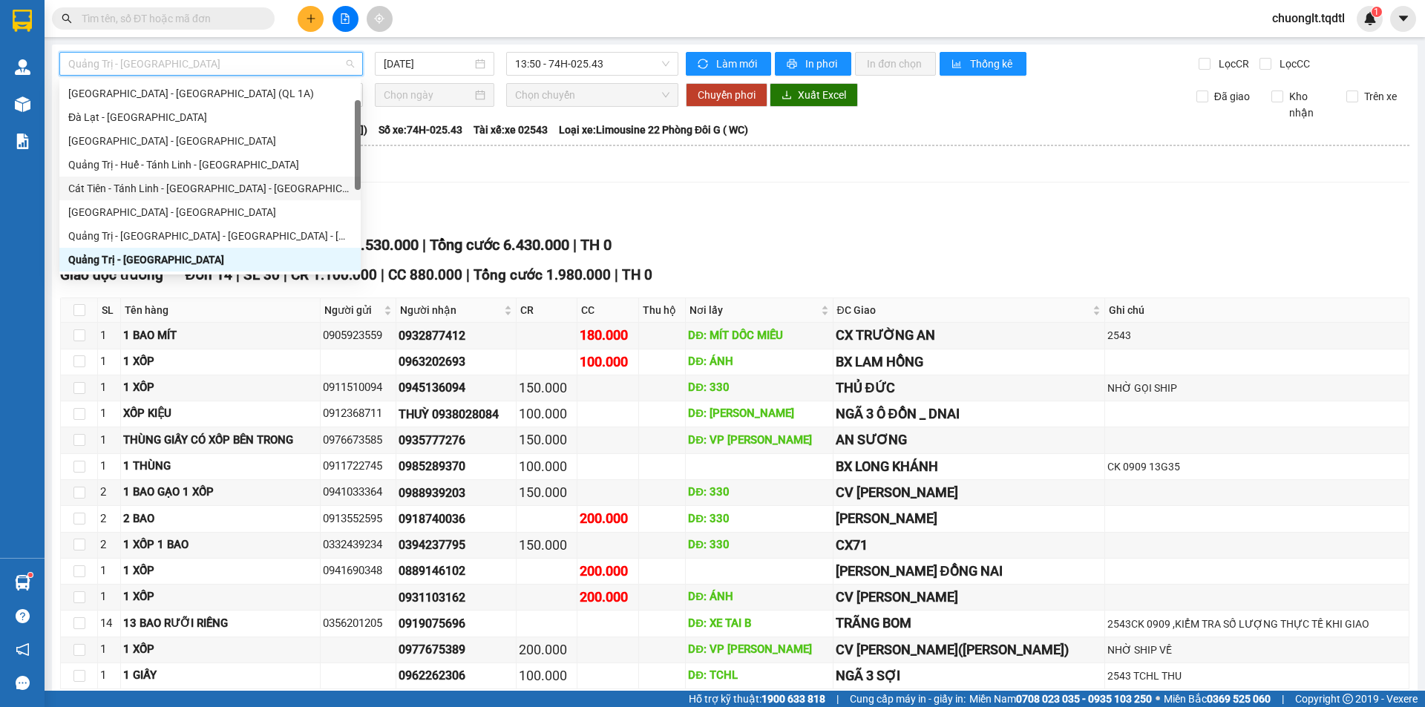
scroll to position [122, 0]
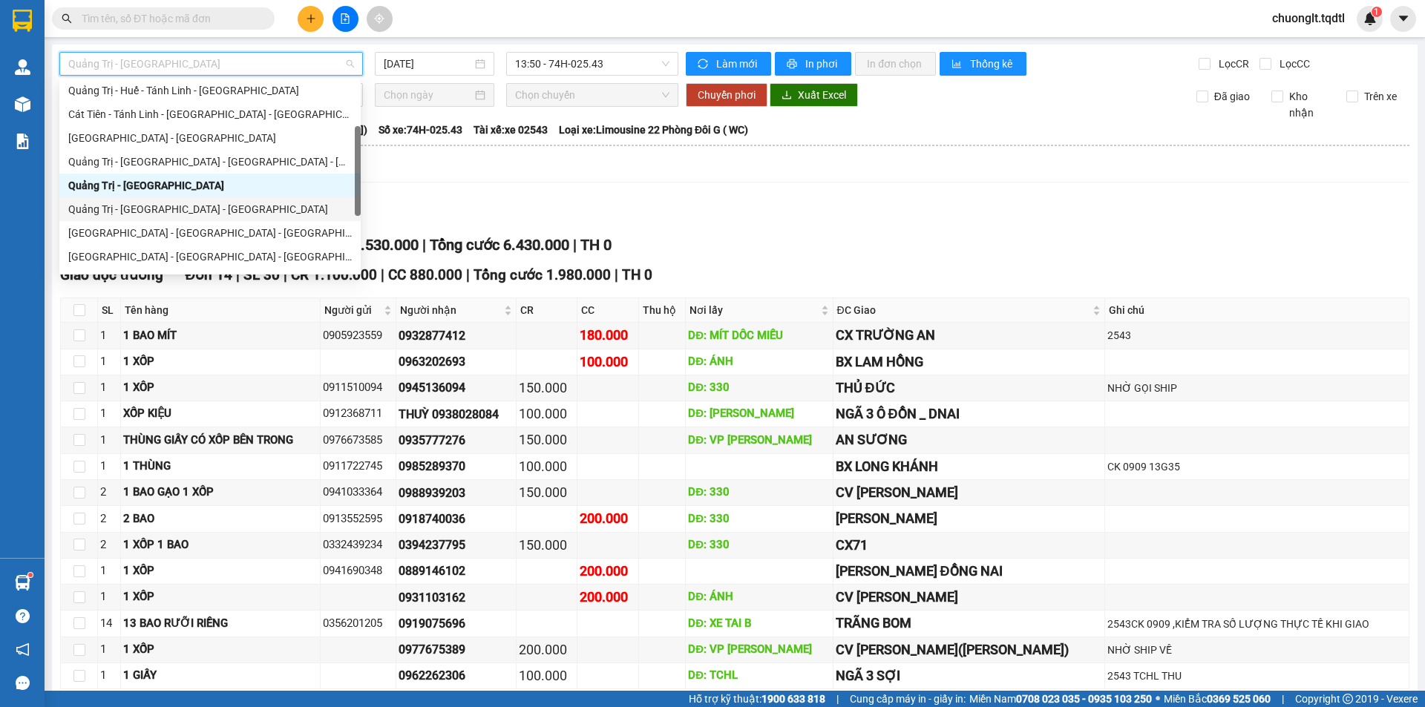
click at [202, 206] on div "Quảng Trị - [GEOGRAPHIC_DATA] - [GEOGRAPHIC_DATA]" at bounding box center [209, 209] width 283 height 16
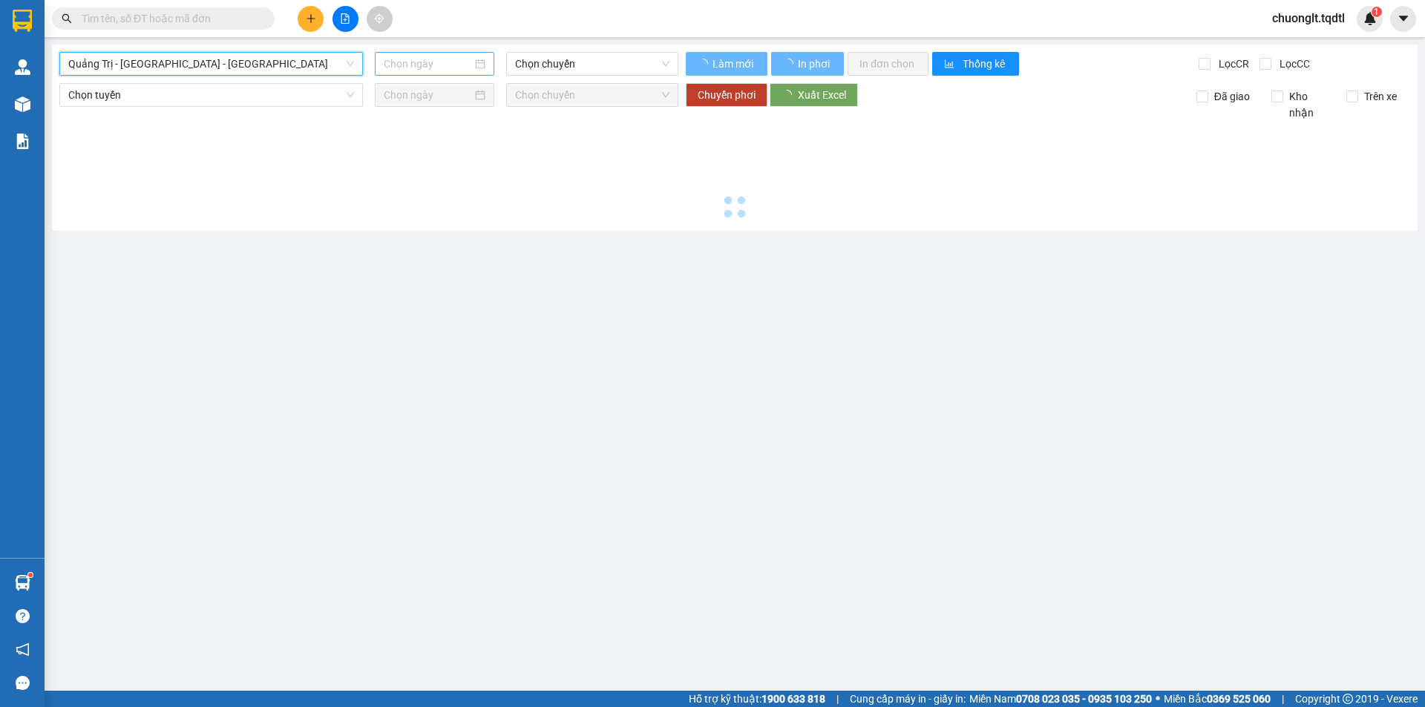
type input "[DATE]"
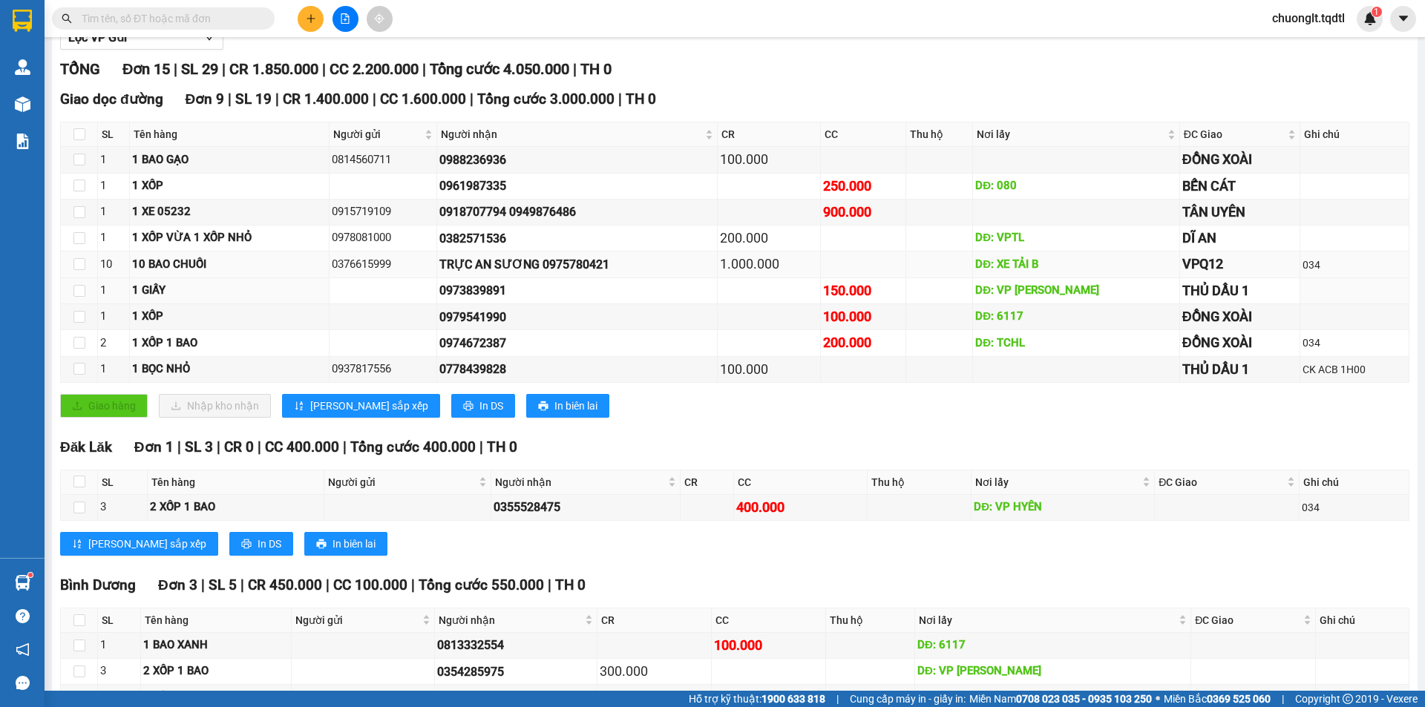
scroll to position [102, 0]
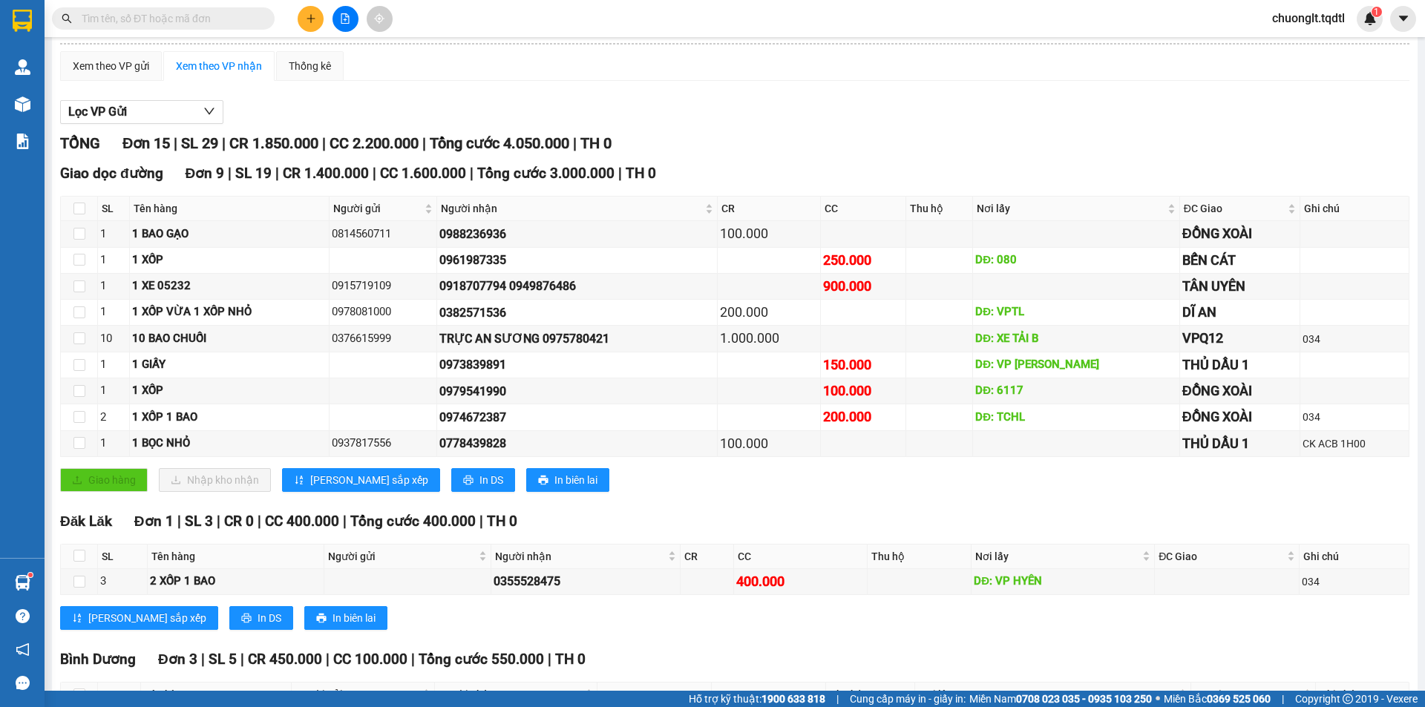
click at [204, 27] on span at bounding box center [163, 18] width 223 height 22
click at [200, 16] on input "text" at bounding box center [169, 18] width 175 height 16
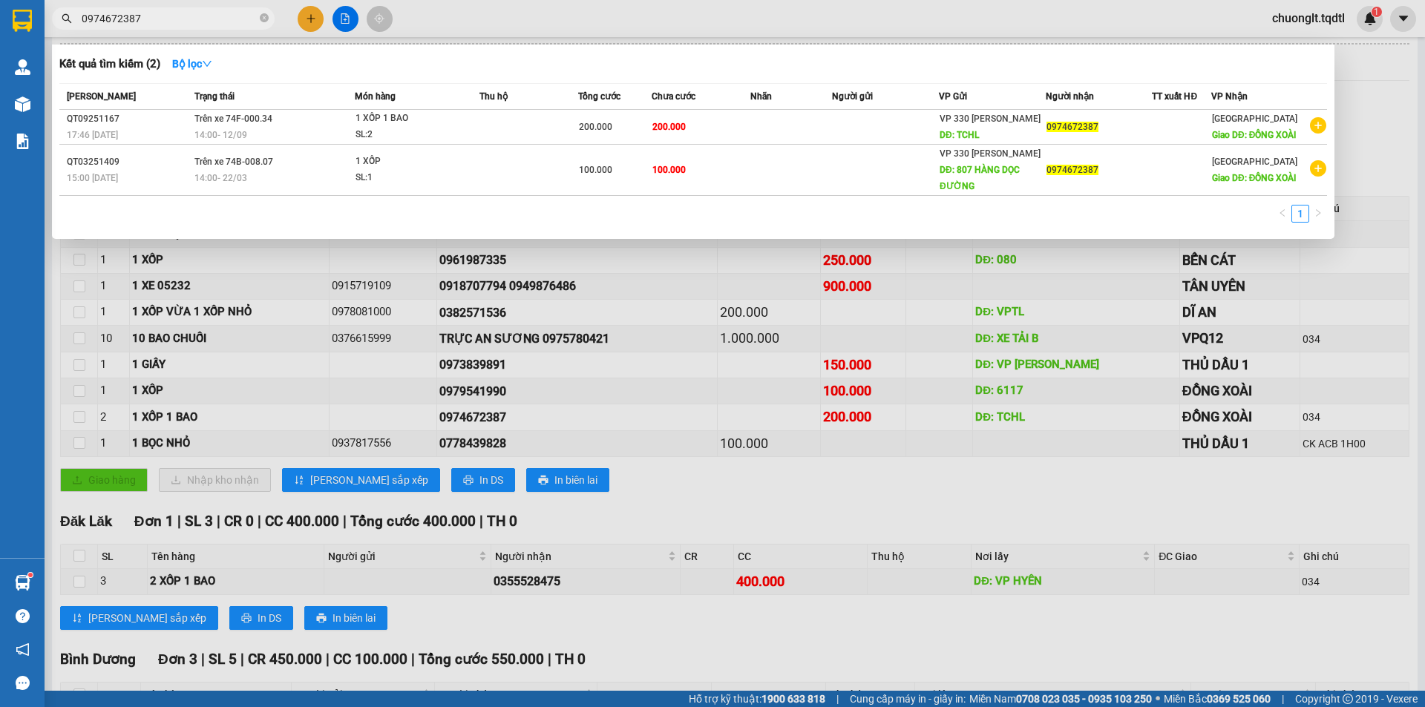
click at [732, 490] on div at bounding box center [712, 353] width 1425 height 707
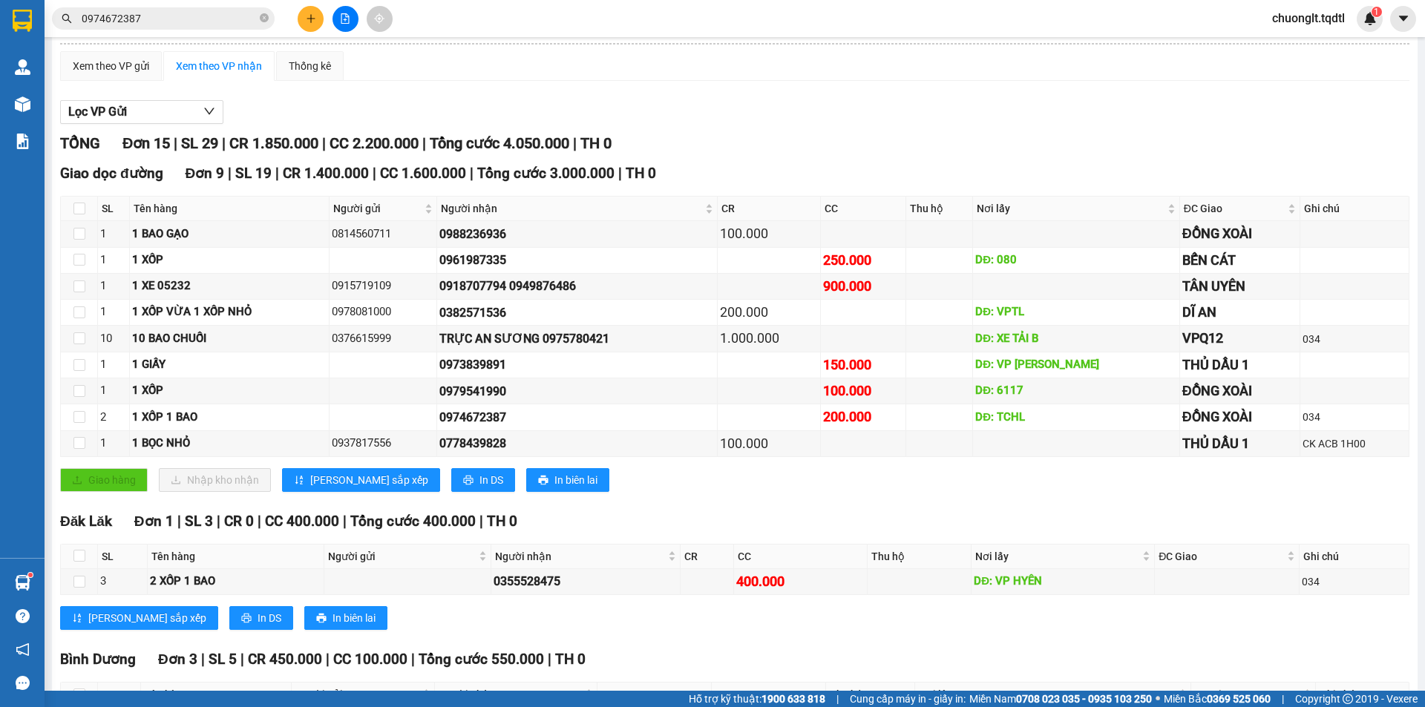
click at [204, 19] on input "0974672387" at bounding box center [169, 18] width 175 height 16
type input "0"
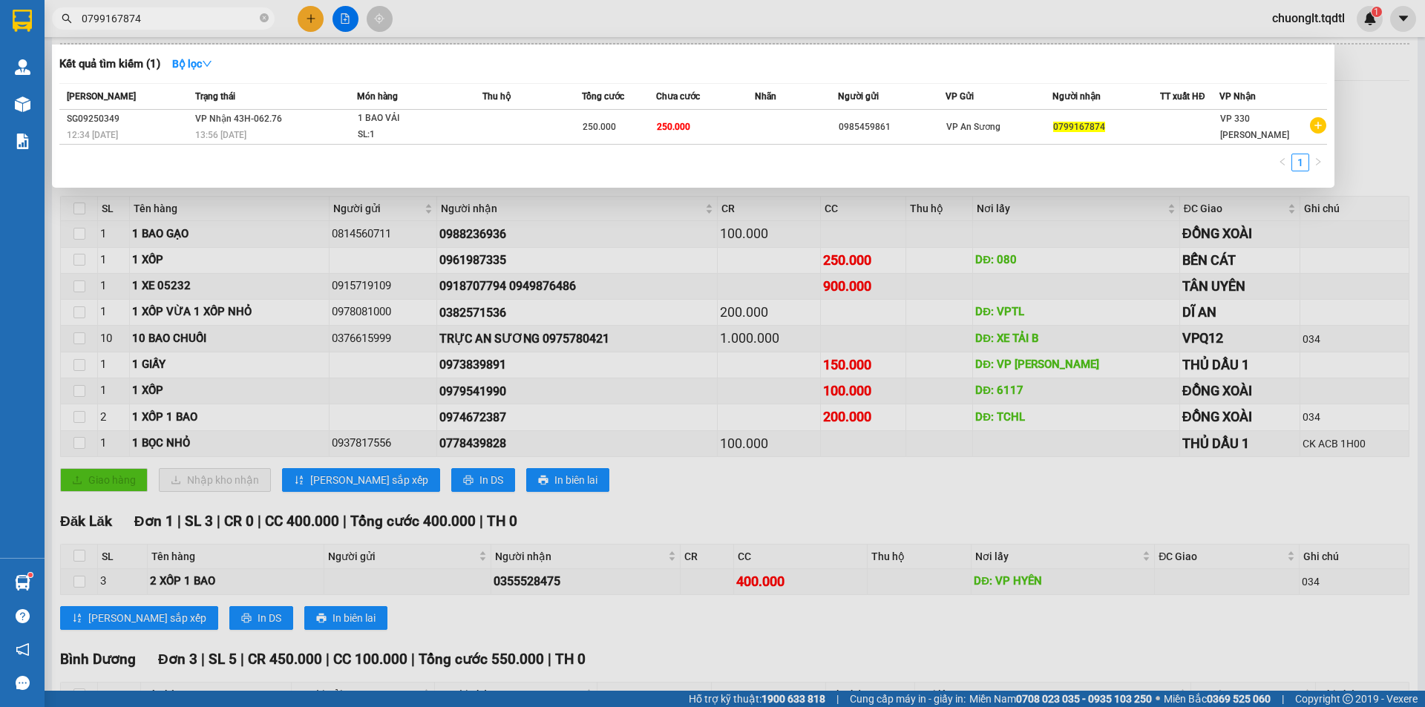
type input "0799167874"
click at [641, 485] on div at bounding box center [712, 353] width 1425 height 707
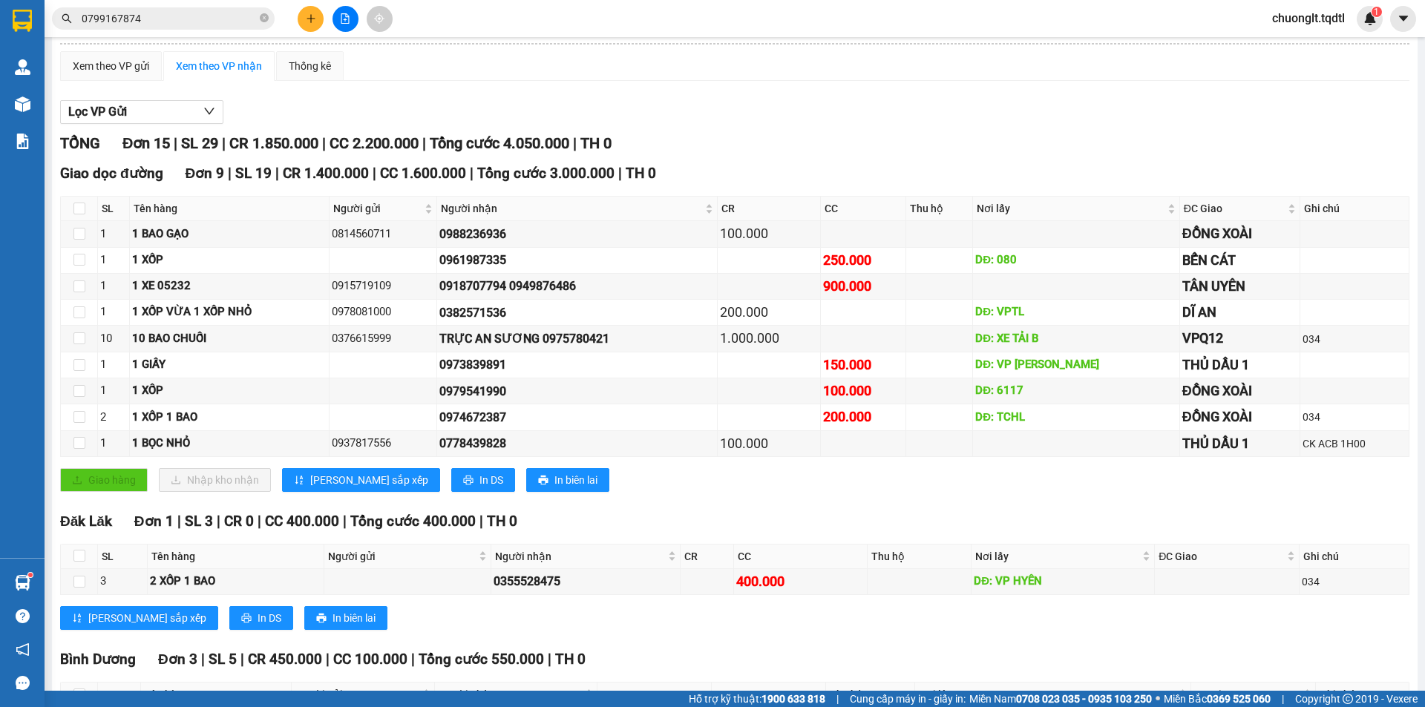
scroll to position [0, 0]
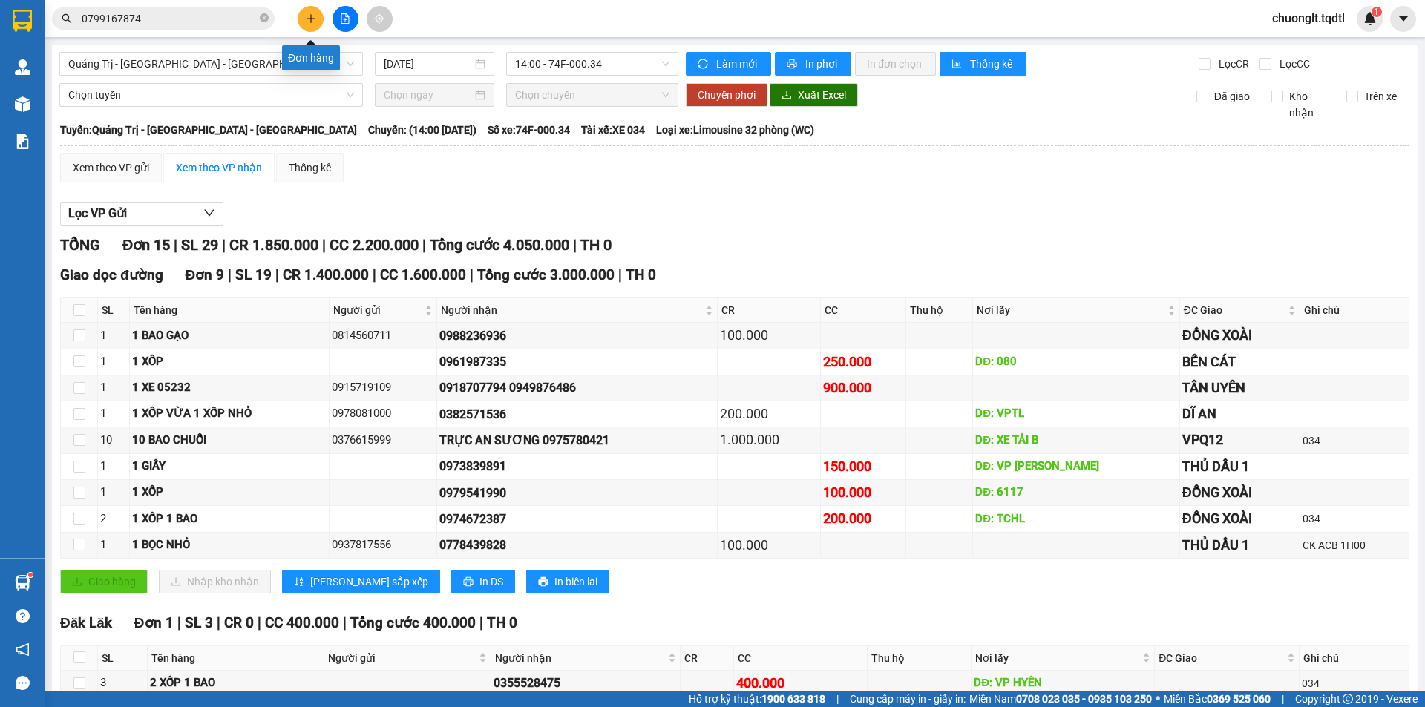
click at [302, 20] on button at bounding box center [311, 19] width 26 height 26
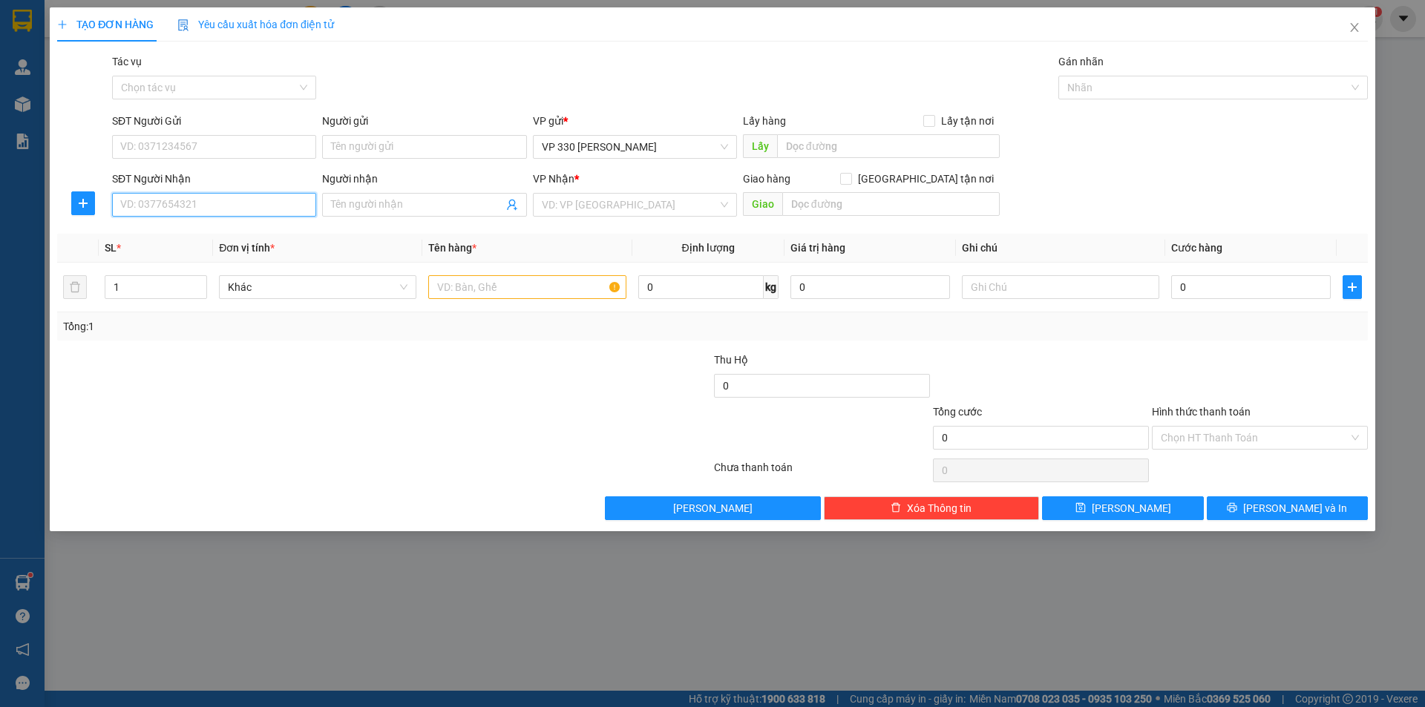
click at [191, 195] on input "SĐT Người Nhận" at bounding box center [214, 205] width 204 height 24
type input "0372867492"
click at [863, 147] on input "text" at bounding box center [888, 146] width 223 height 24
type input "6117DĐ"
click at [675, 200] on input "search" at bounding box center [630, 205] width 176 height 22
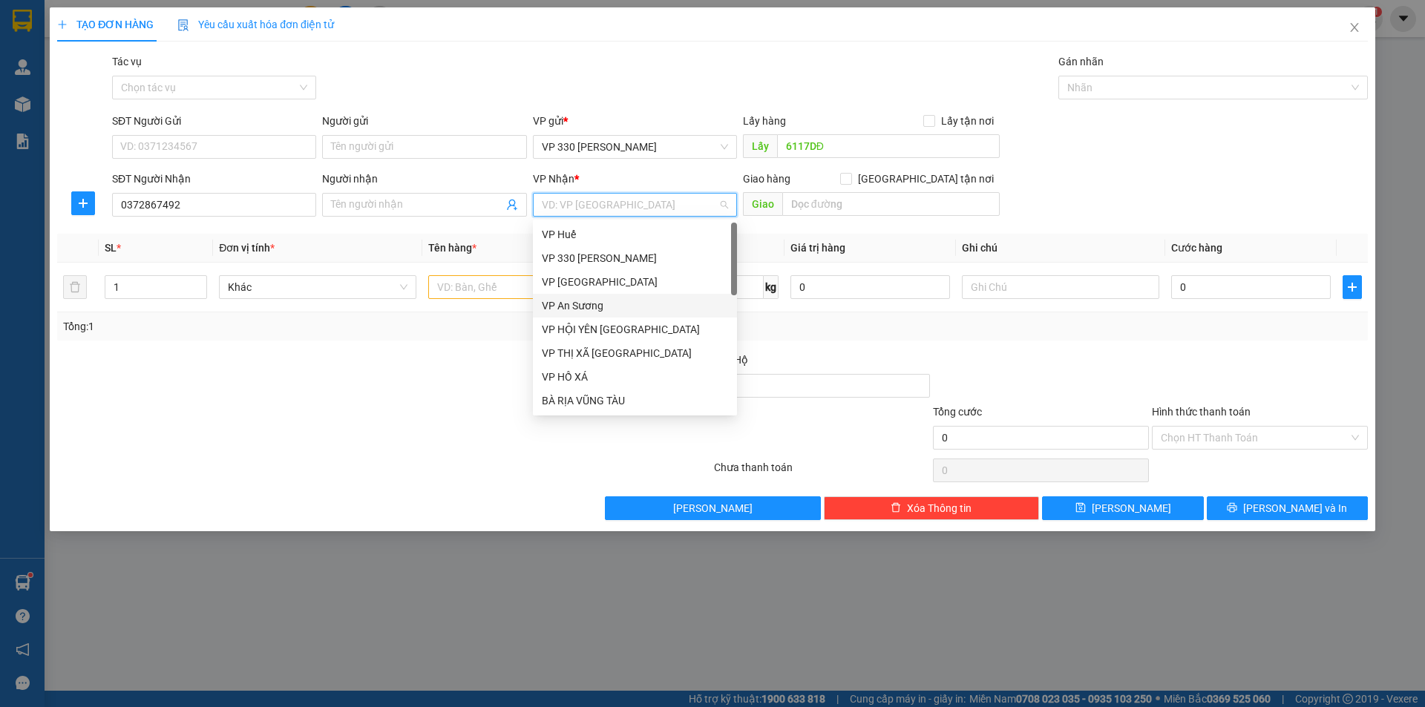
click at [565, 308] on div "VP An Sương" at bounding box center [635, 306] width 186 height 16
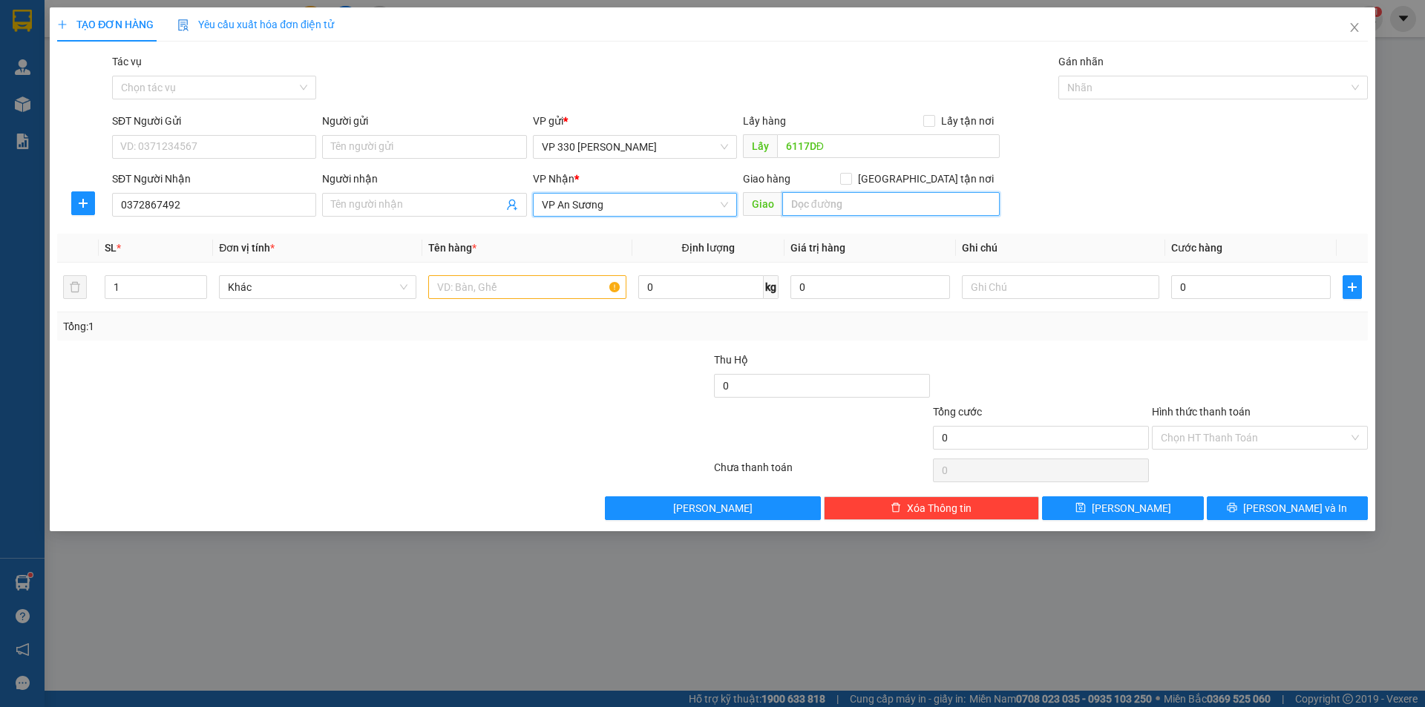
click at [851, 211] on input "text" at bounding box center [890, 204] width 217 height 24
type input "BIÊN HOÀ ĐỒNG NAI"
click at [517, 277] on input "text" at bounding box center [526, 287] width 197 height 24
click at [1025, 274] on div at bounding box center [1060, 287] width 197 height 30
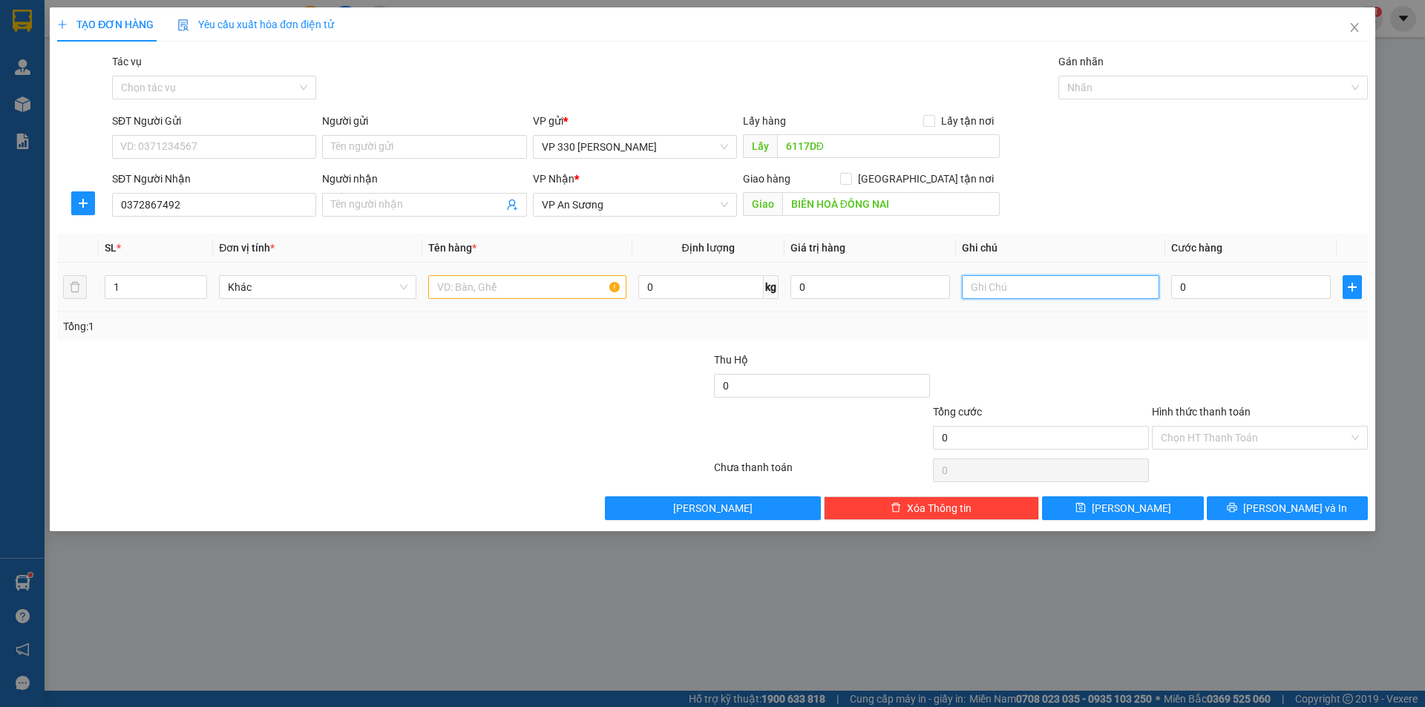
click at [992, 291] on input "text" at bounding box center [1060, 287] width 197 height 24
type input "6117"
click at [507, 286] on input "text" at bounding box center [526, 287] width 197 height 24
type input "1 XỐP"
click at [1033, 286] on input "6117" at bounding box center [1060, 287] width 197 height 24
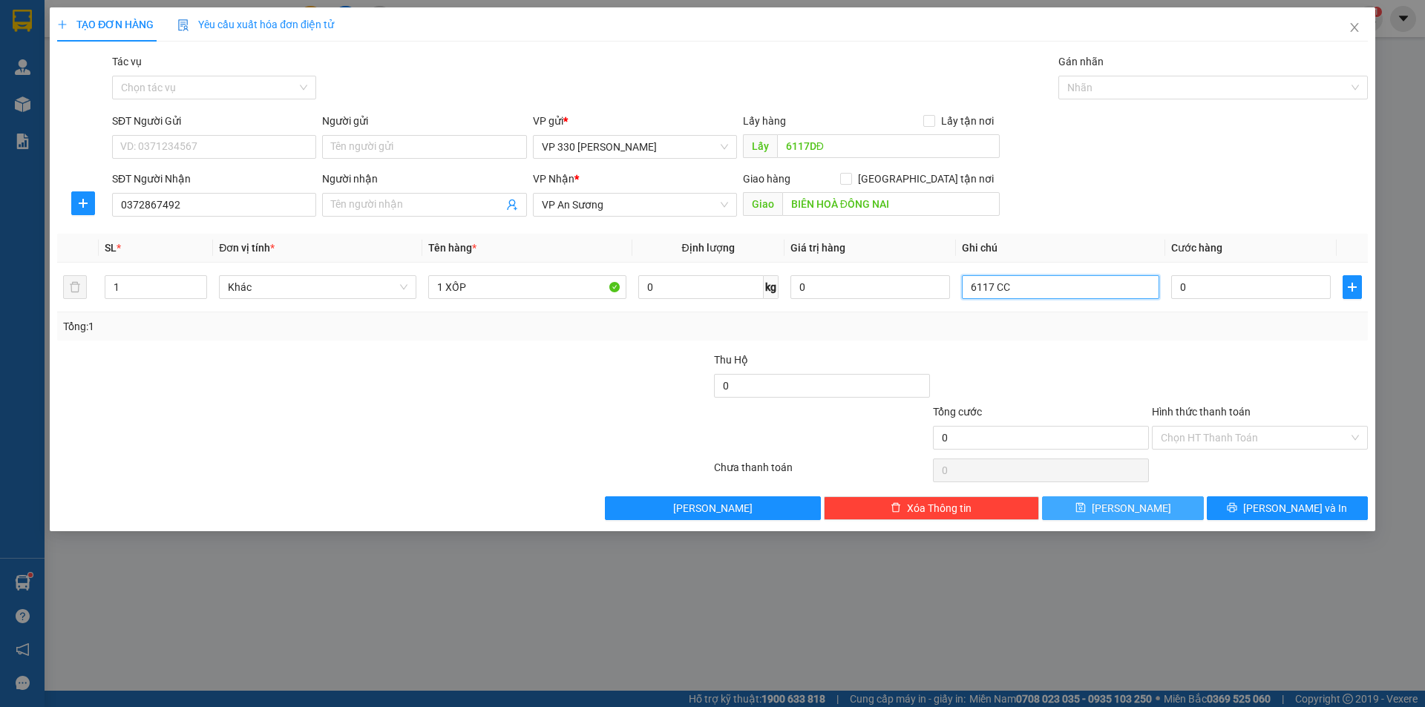
type input "6117 CC"
click at [1085, 509] on icon "save" at bounding box center [1080, 507] width 10 height 10
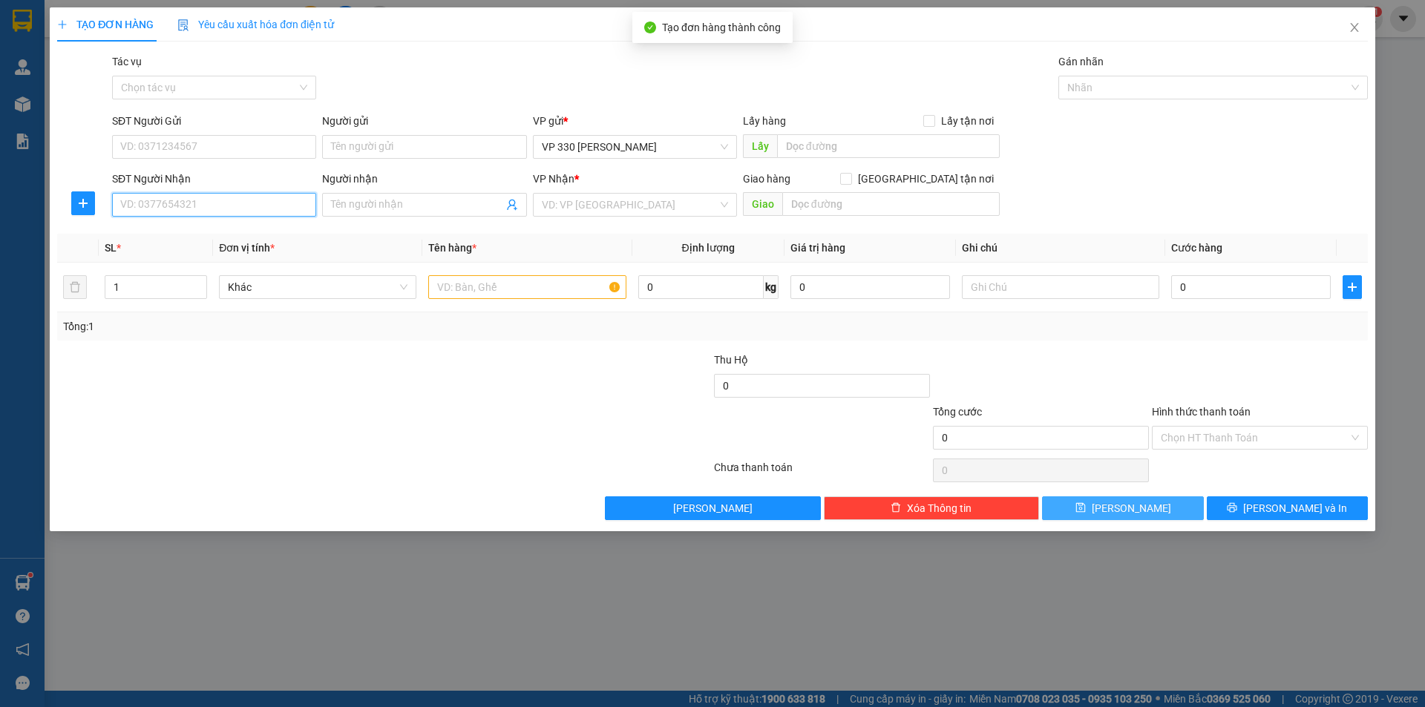
click at [180, 198] on input "SĐT Người Nhận" at bounding box center [214, 205] width 204 height 24
type input "0387610674"
drag, startPoint x: 479, startPoint y: 291, endPoint x: 480, endPoint y: 283, distance: 7.6
click at [479, 290] on input "text" at bounding box center [526, 287] width 197 height 24
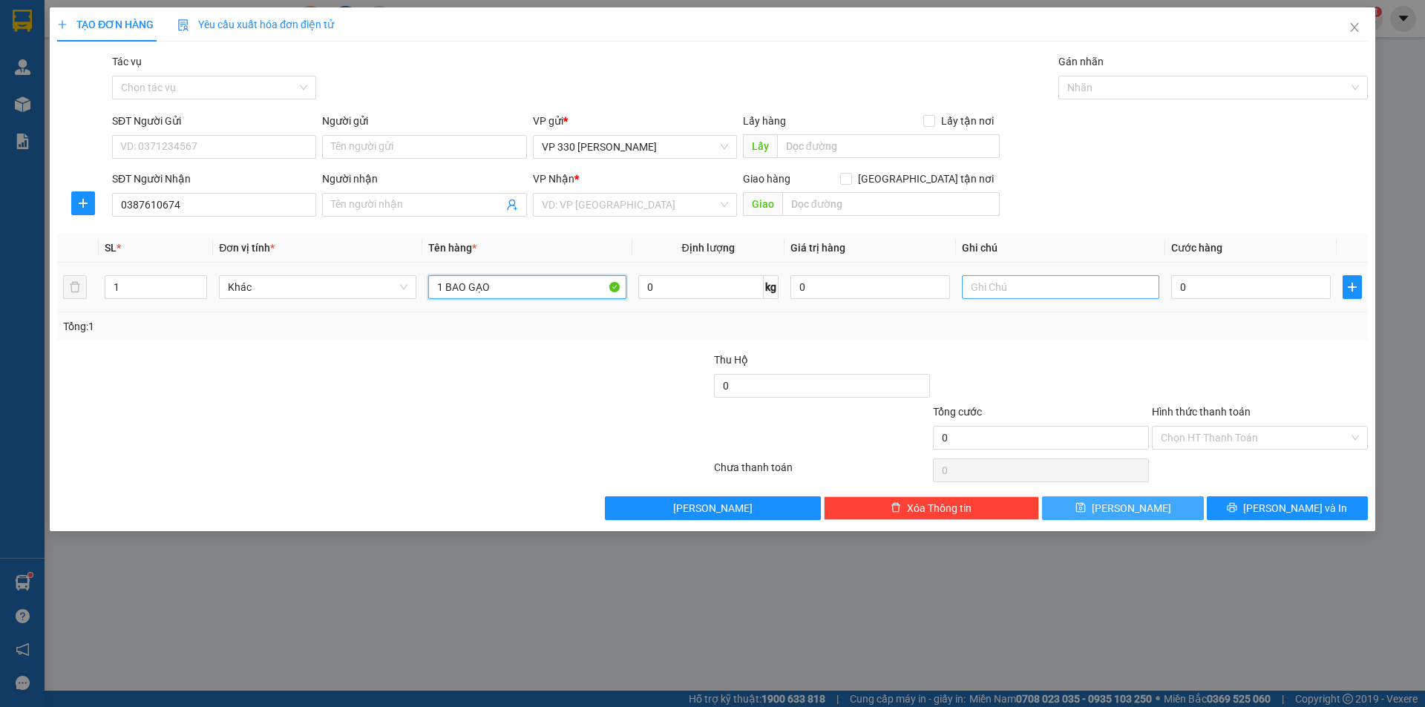
type input "1 BAO GẠO"
click at [996, 286] on input "text" at bounding box center [1060, 287] width 197 height 24
type input "6117"
click at [1233, 290] on input "0" at bounding box center [1251, 287] width 160 height 24
type input "1"
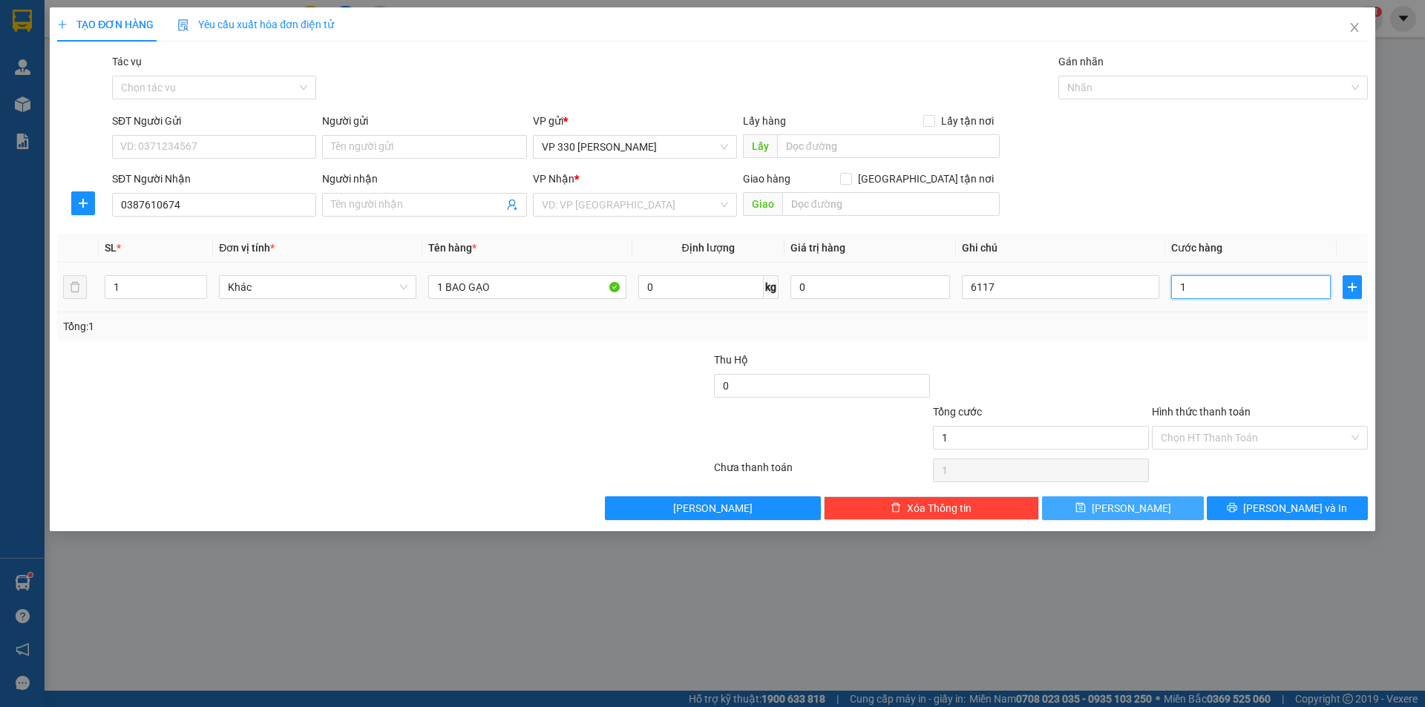
type input "1"
type input "10"
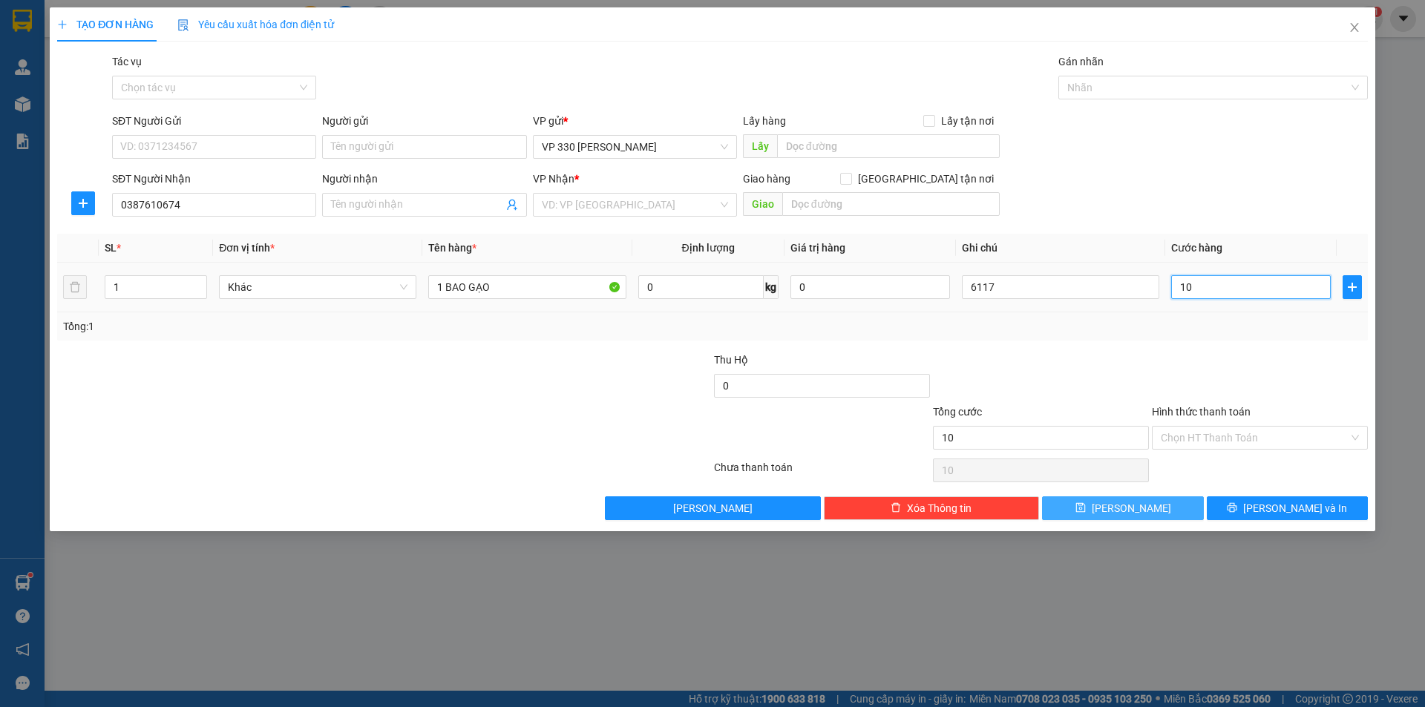
type input "100"
type input "1.000"
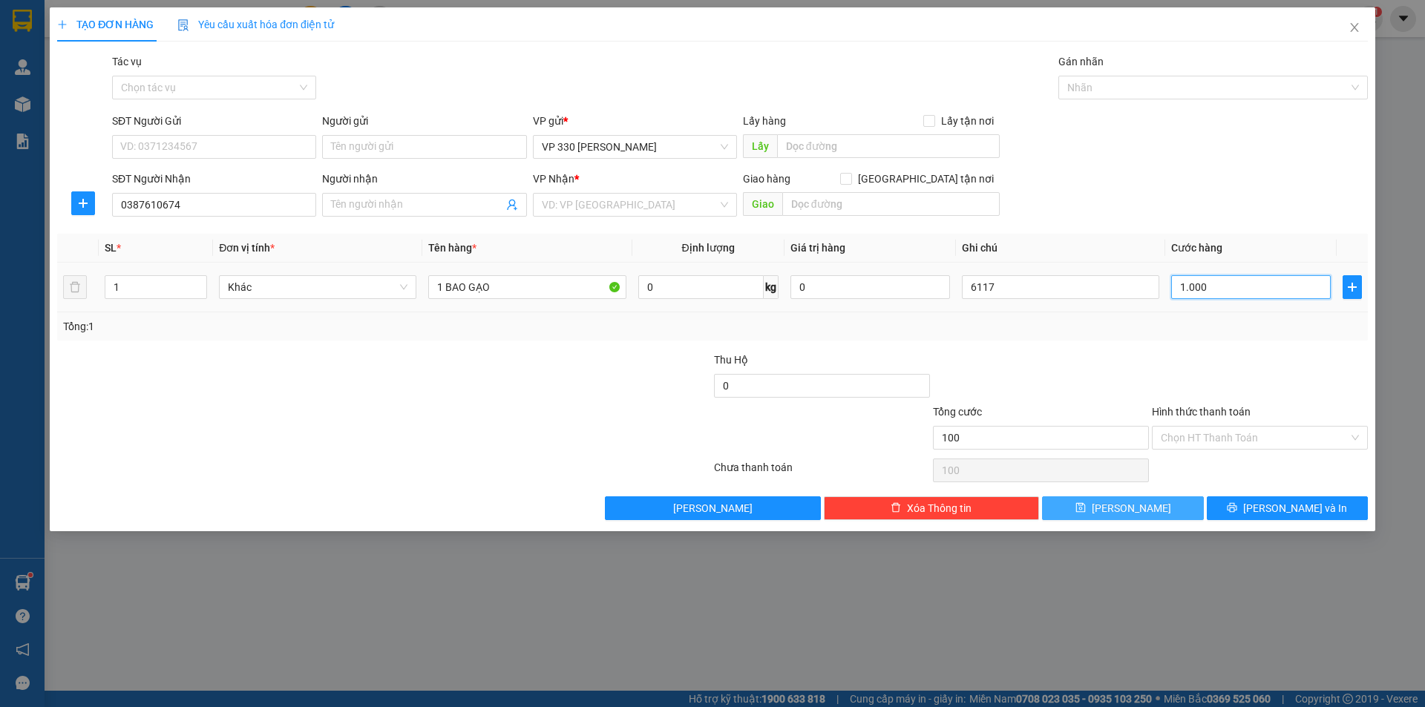
type input "1.000"
type input "10.000"
type input "100.000"
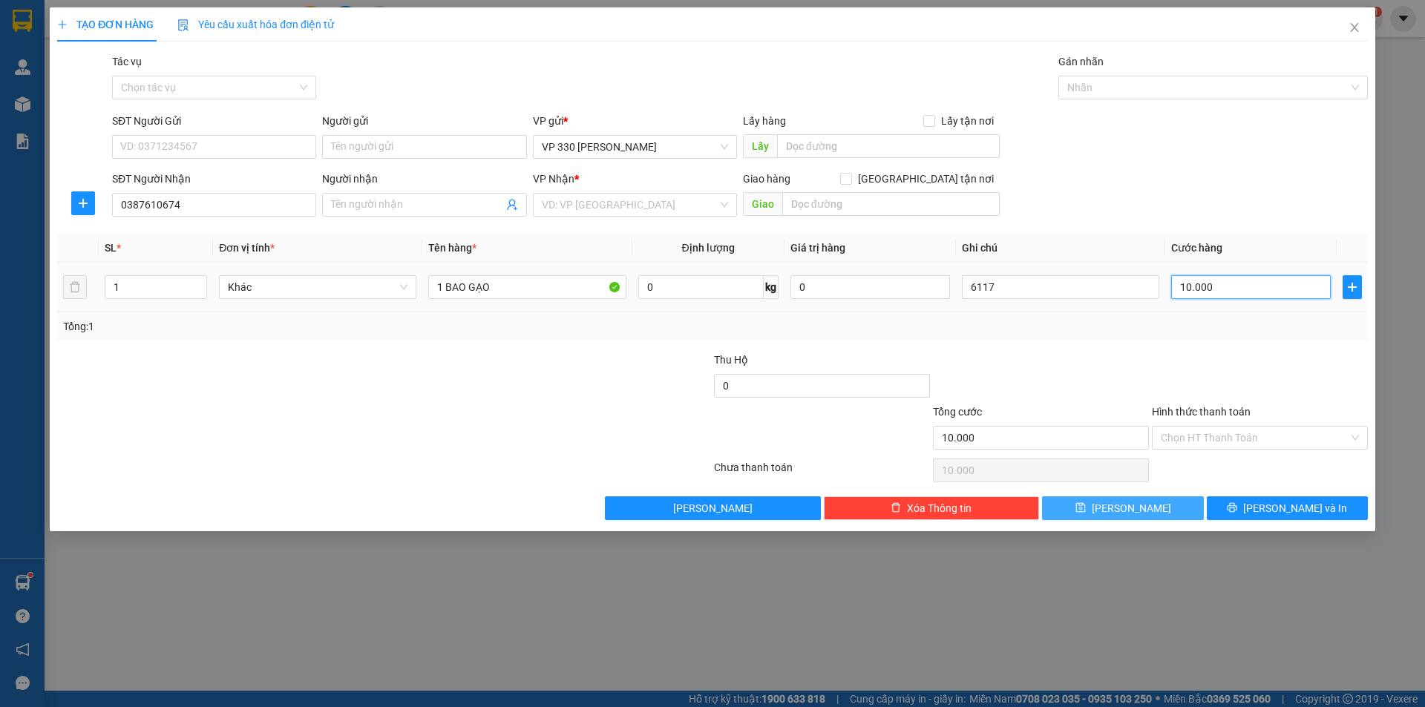
type input "100.000"
click at [819, 143] on input "text" at bounding box center [888, 146] width 223 height 24
type input "6117DĐ"
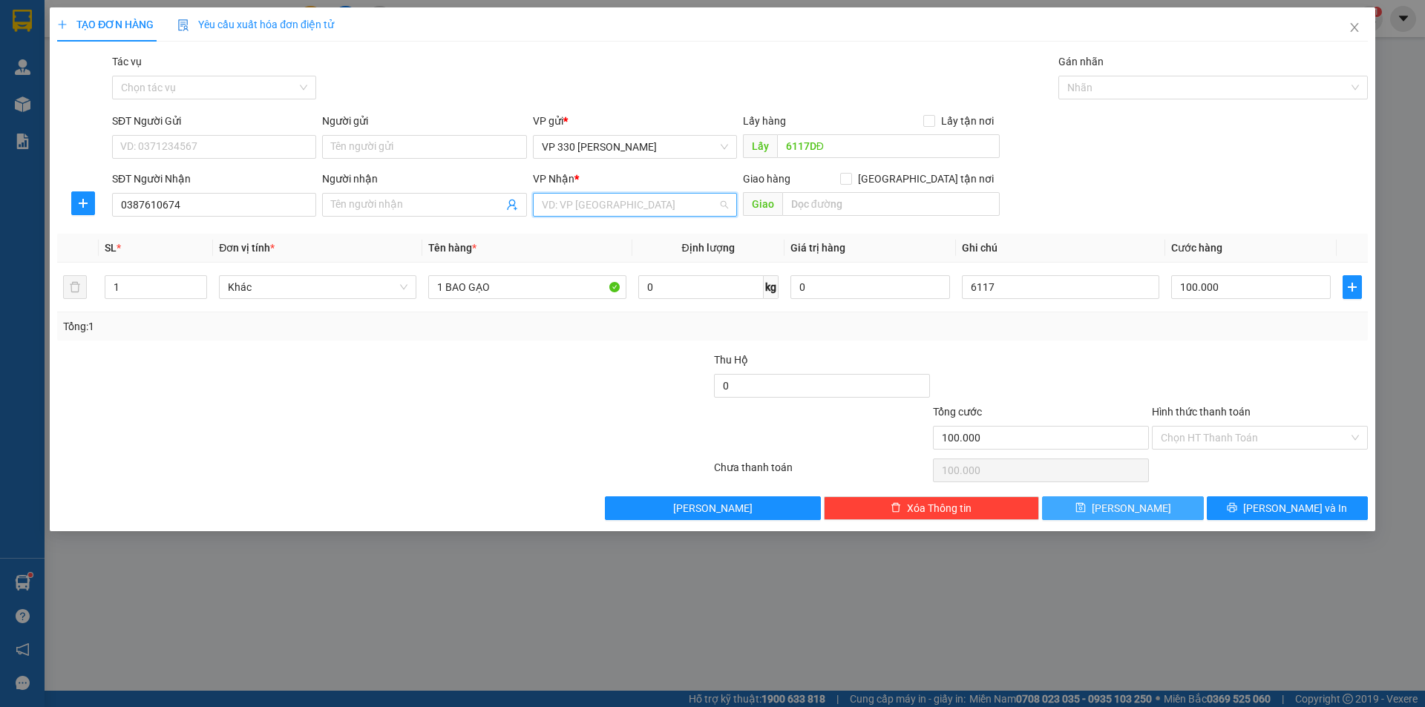
click at [681, 214] on input "search" at bounding box center [630, 205] width 176 height 22
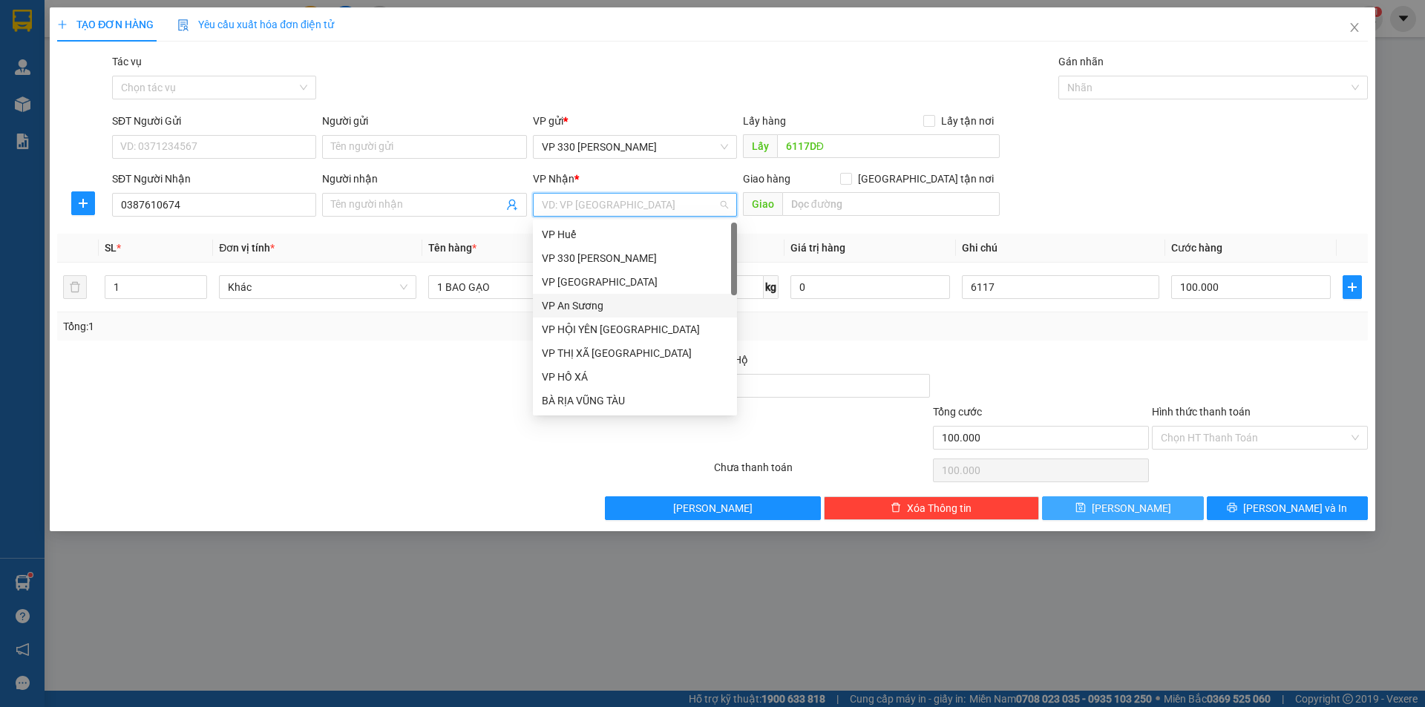
click at [595, 306] on div "VP An Sương" at bounding box center [635, 306] width 186 height 16
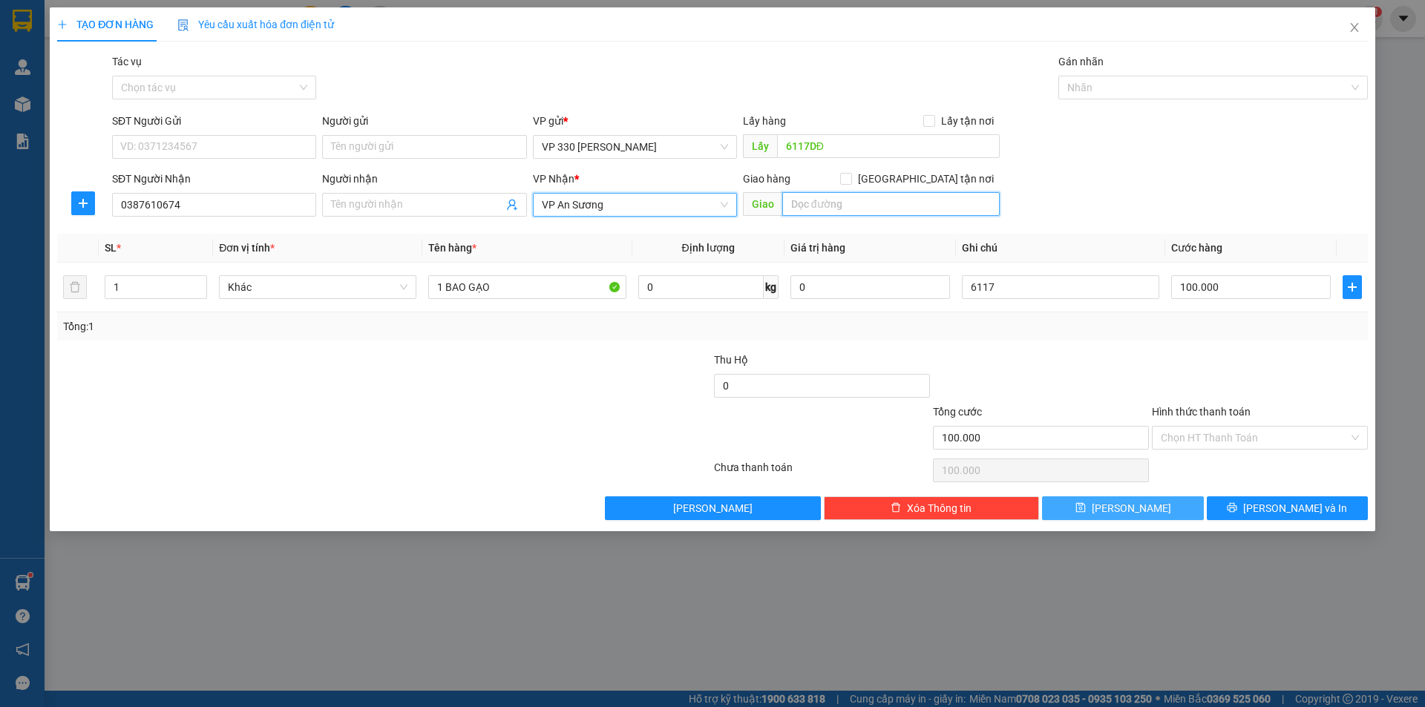
click at [827, 200] on input "text" at bounding box center [890, 204] width 217 height 24
type input "DẦU GIÂY"
click at [1267, 438] on input "Hình thức thanh toán" at bounding box center [1254, 438] width 188 height 22
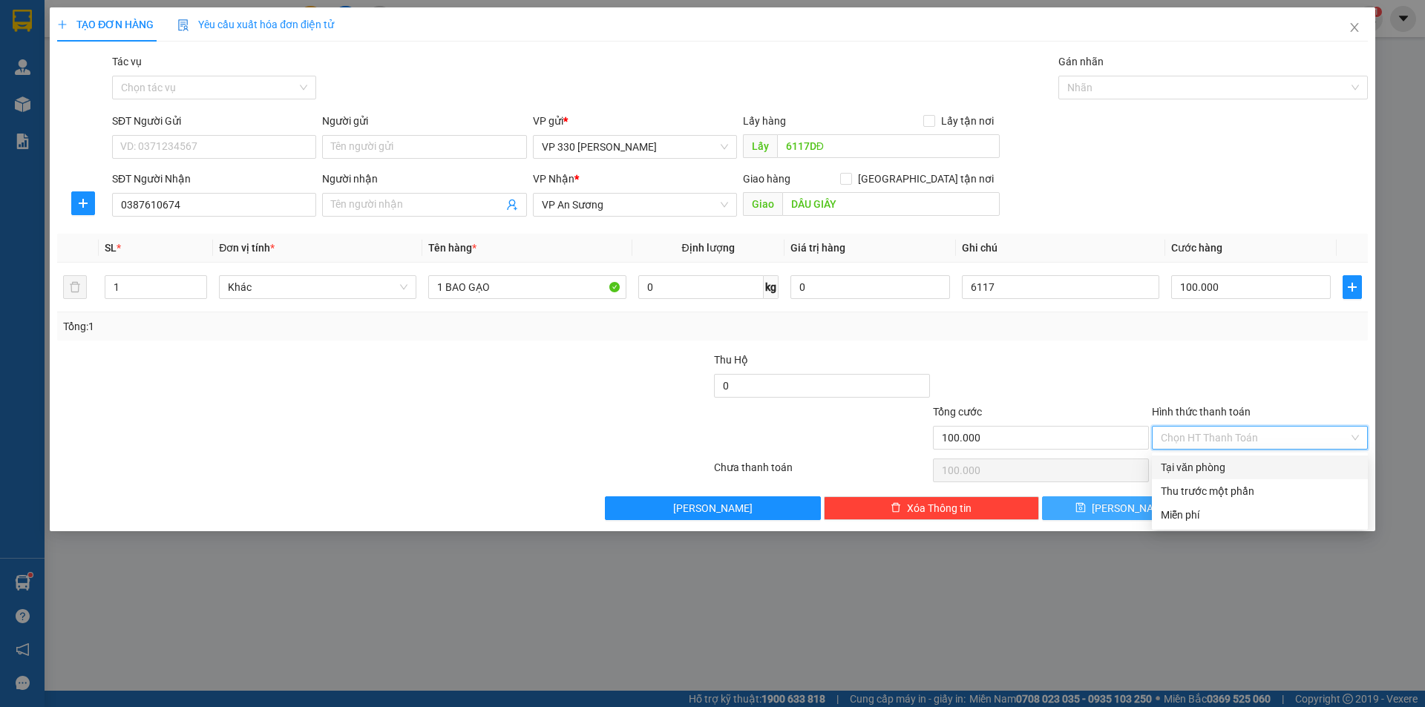
click at [1188, 467] on div "Tại văn phòng" at bounding box center [1259, 467] width 198 height 16
type input "0"
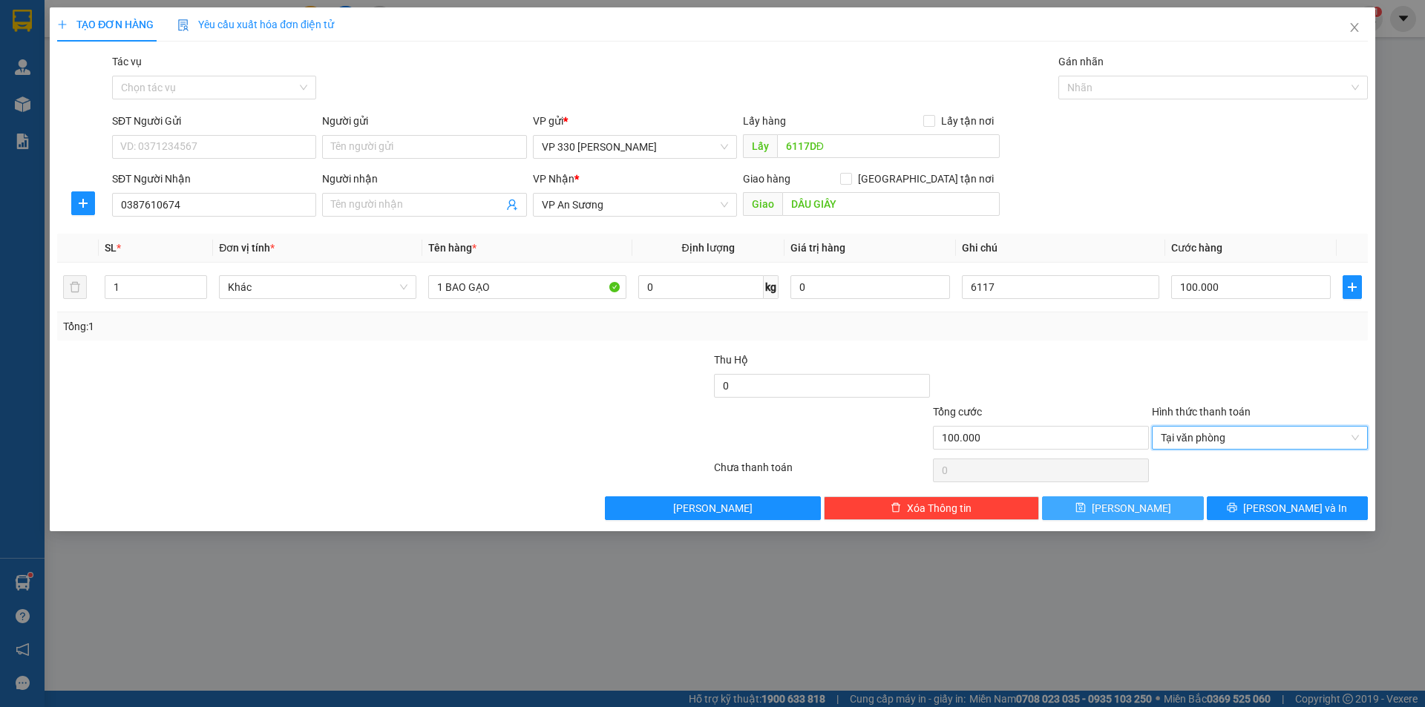
click at [1123, 506] on span "Lưu" at bounding box center [1130, 508] width 79 height 16
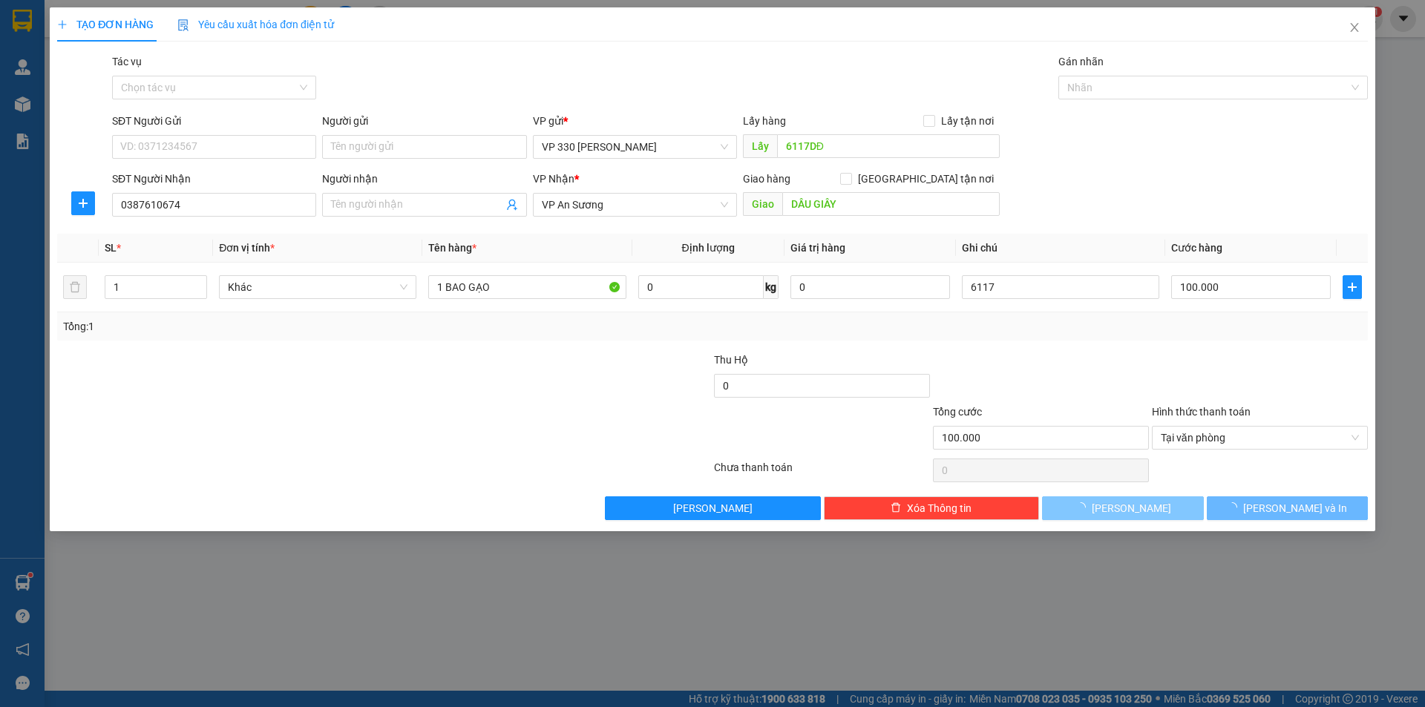
type input "0"
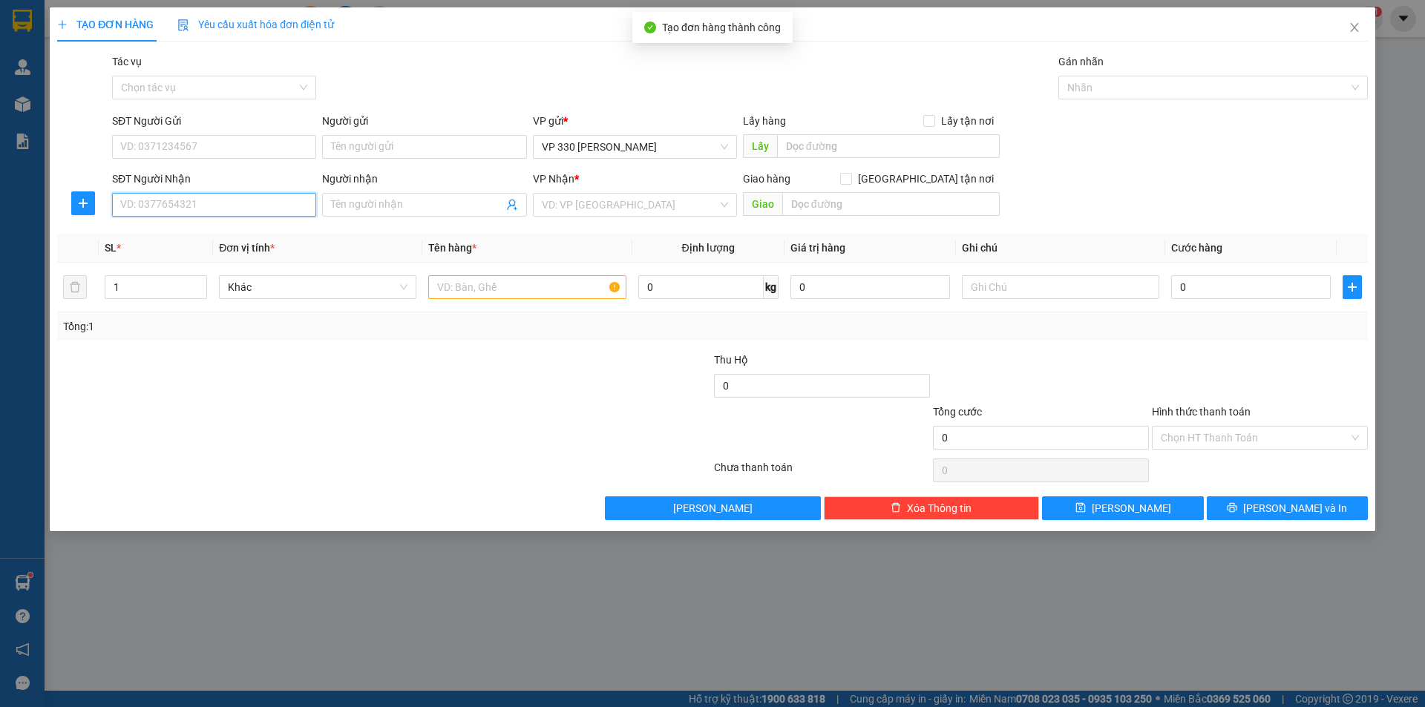
click at [168, 204] on input "SĐT Người Nhận" at bounding box center [214, 205] width 204 height 24
type input "0357519829"
drag, startPoint x: 785, startPoint y: 132, endPoint x: 783, endPoint y: 145, distance: 12.7
click at [784, 137] on div "Lấy hàng Lấy tận nơi Lấy" at bounding box center [871, 139] width 257 height 52
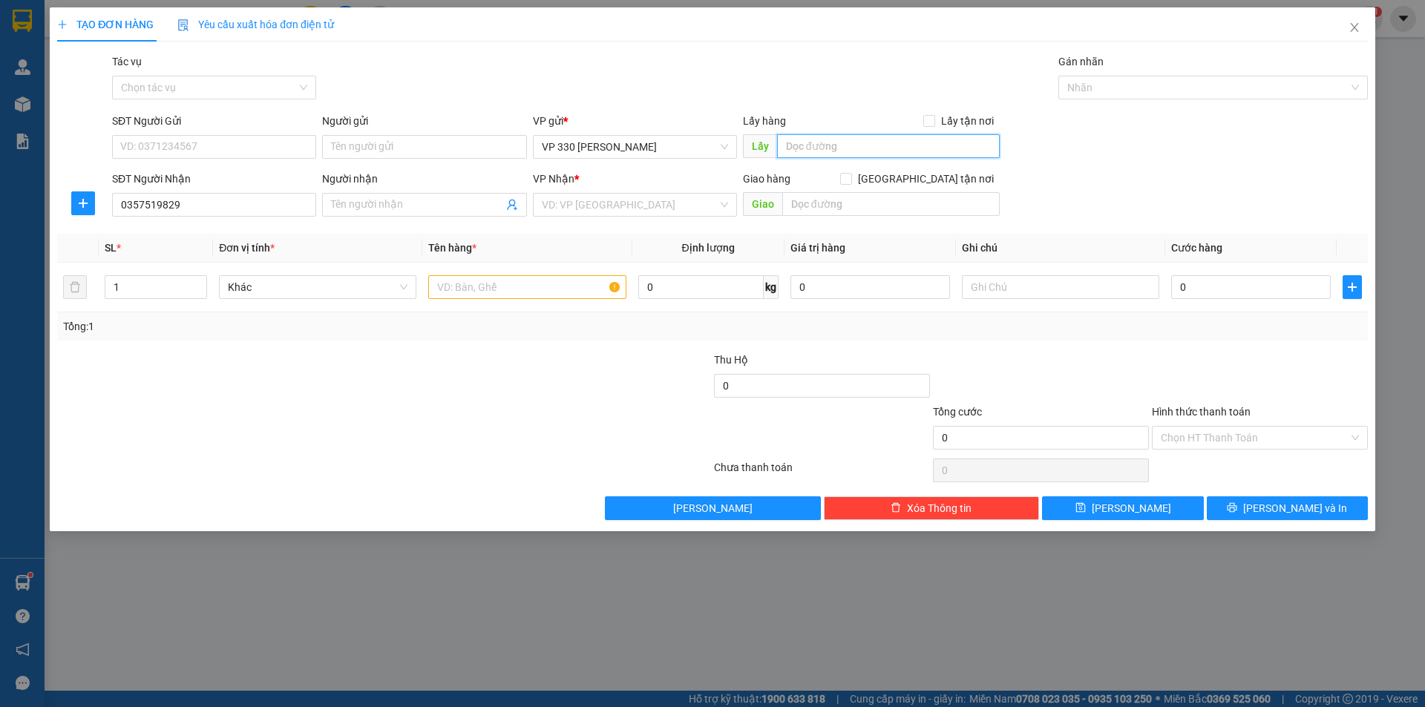
click at [786, 145] on input "text" at bounding box center [888, 146] width 223 height 24
type input "6117DĐ"
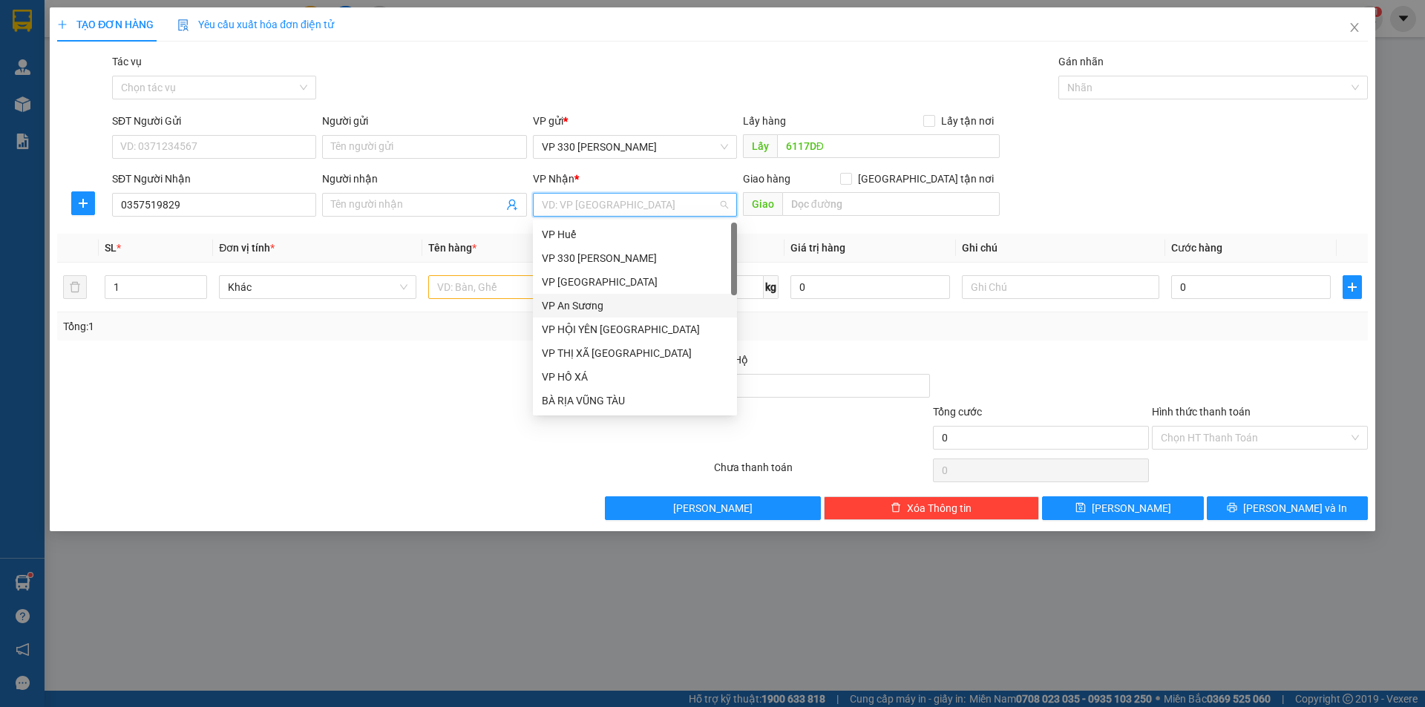
click at [711, 198] on input "search" at bounding box center [630, 205] width 176 height 22
click at [632, 328] on div "BÀ RỊA VŨNG TÀU" at bounding box center [635, 326] width 186 height 16
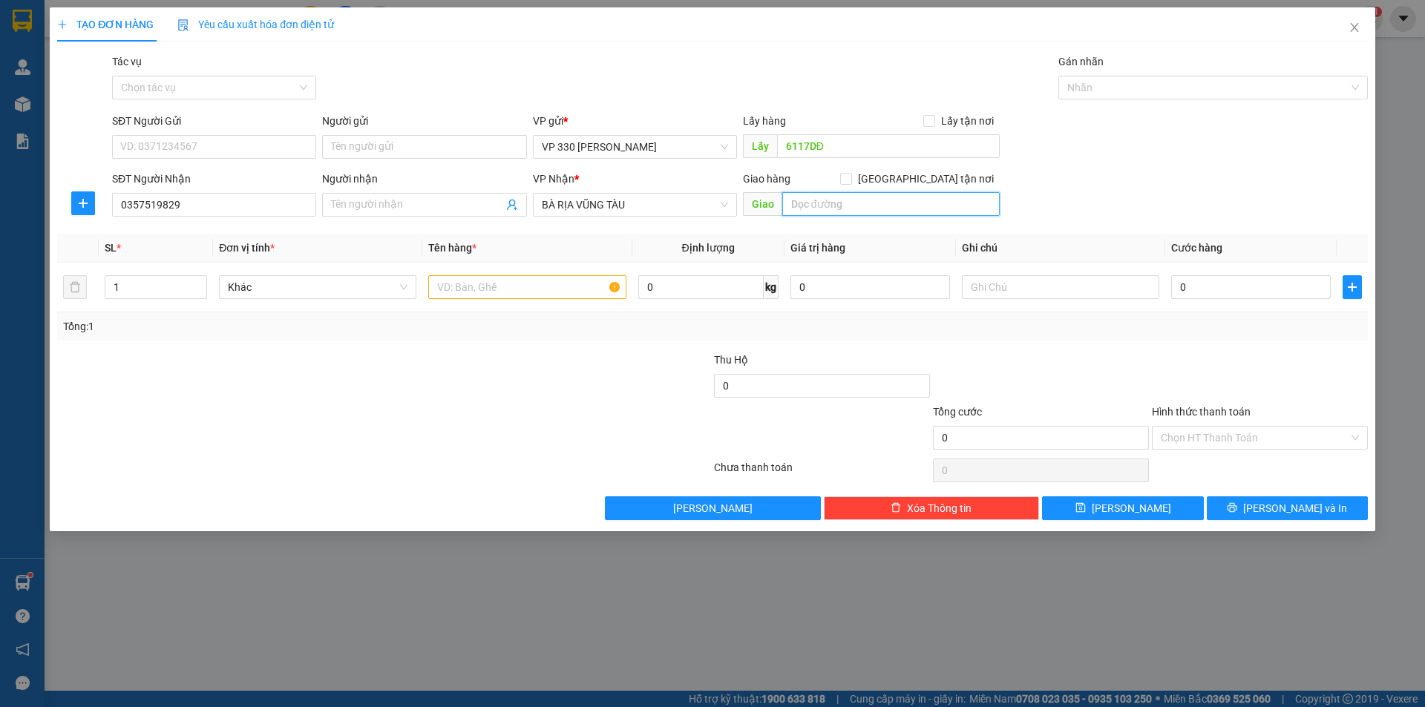
click at [812, 203] on input "text" at bounding box center [890, 204] width 217 height 24
type input "HOÀN MỸ"
click at [1054, 292] on input "text" at bounding box center [1060, 287] width 197 height 24
click at [1191, 273] on div "0" at bounding box center [1251, 287] width 160 height 30
click at [1196, 281] on input "0" at bounding box center [1251, 287] width 160 height 24
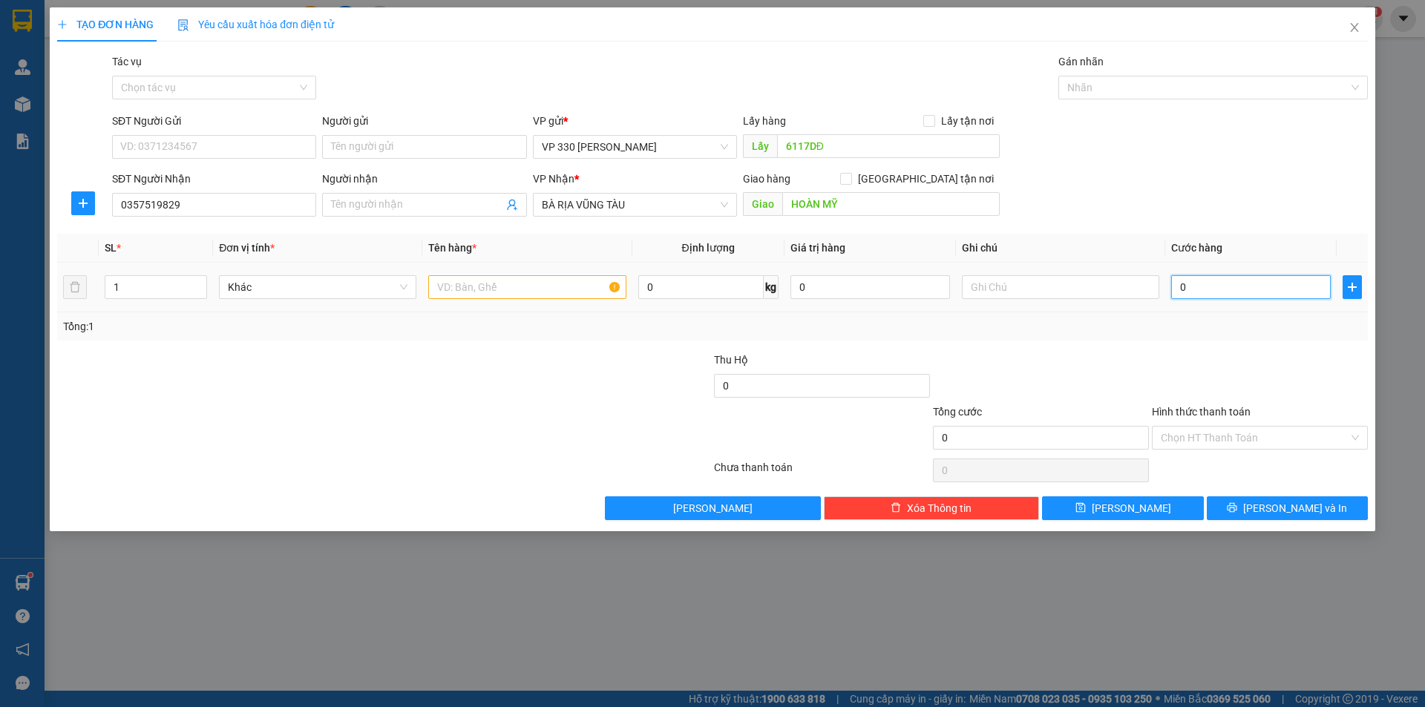
type input "2"
type input "202"
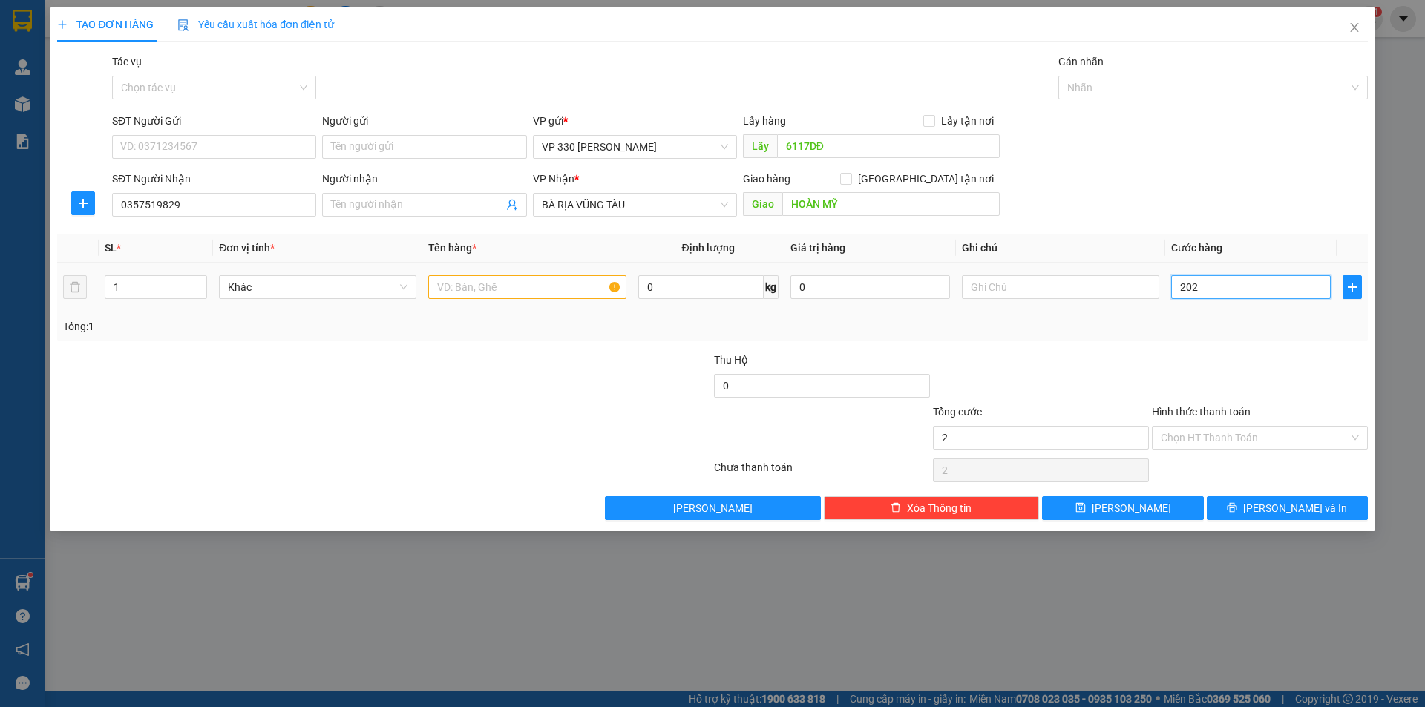
type input "202"
type input "2.020"
type input "20.200"
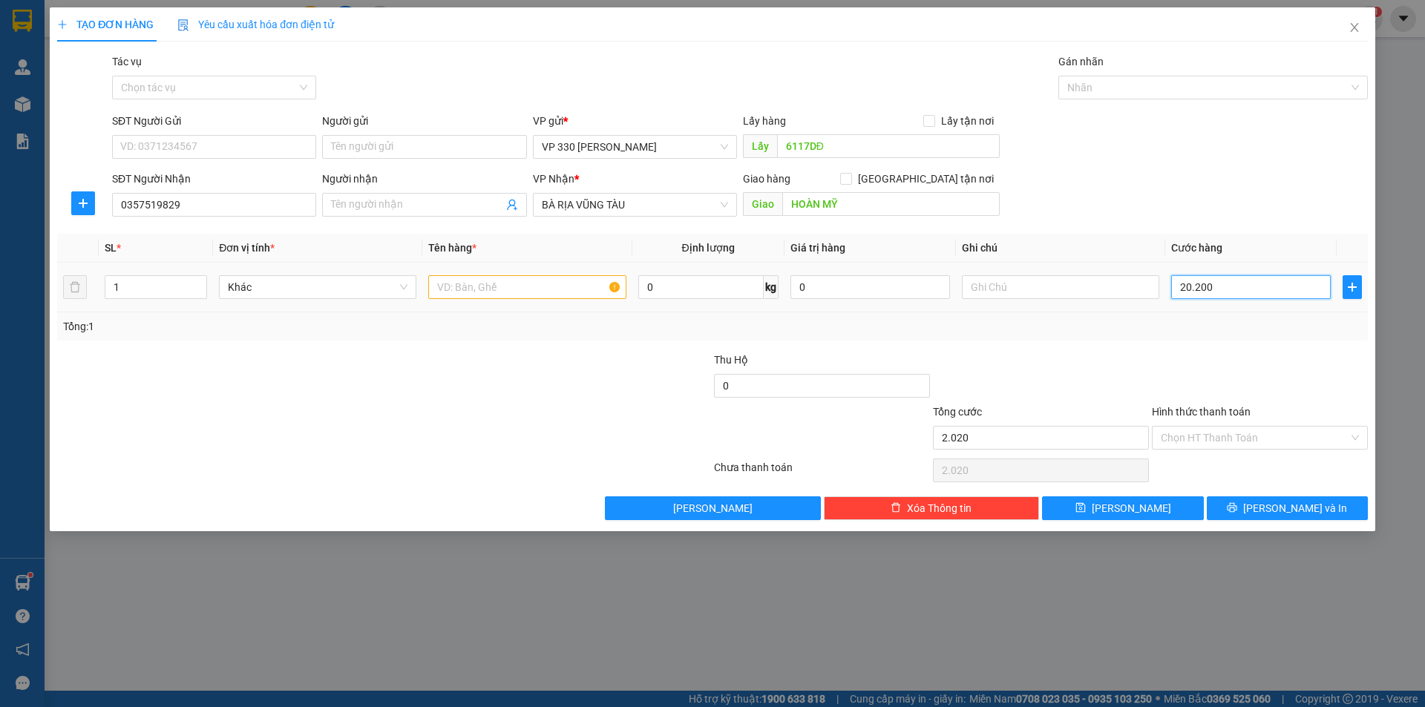
type input "20.200"
type input "202.000"
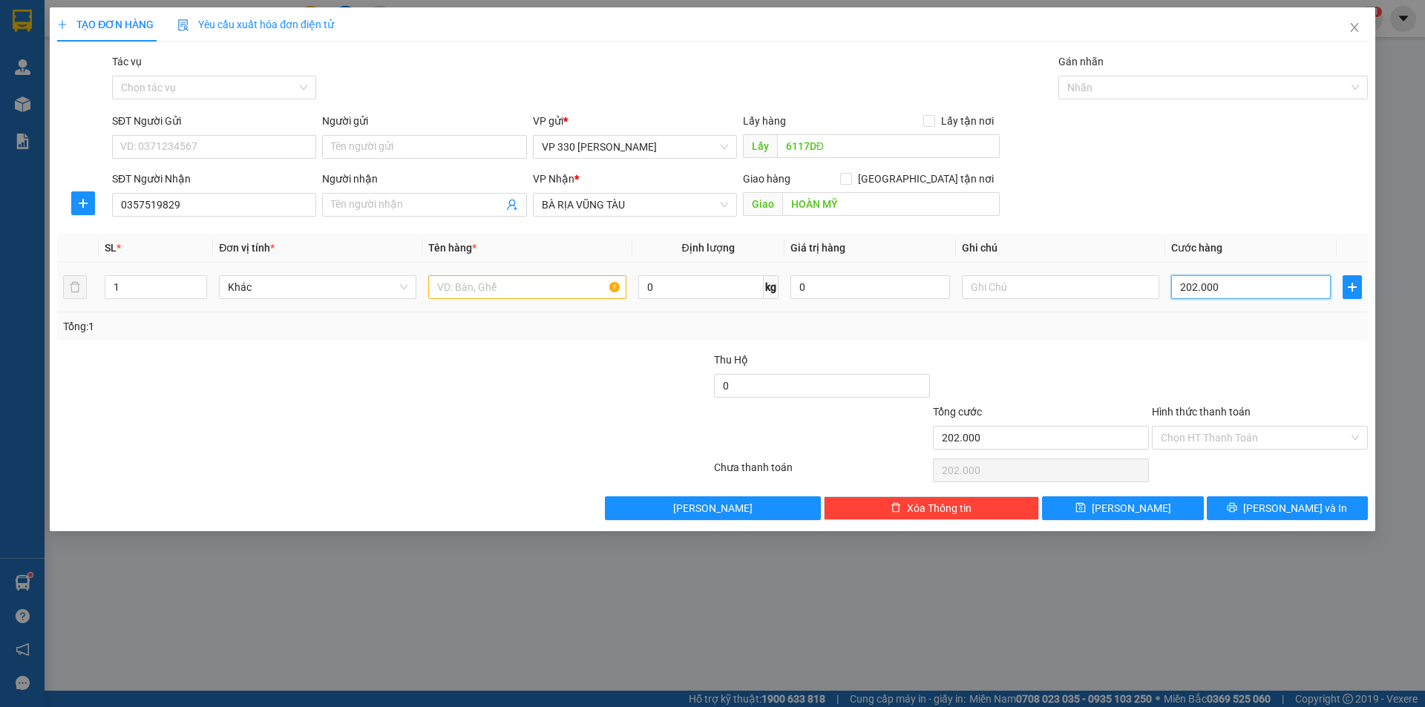
type input "20.200"
type input "2.020"
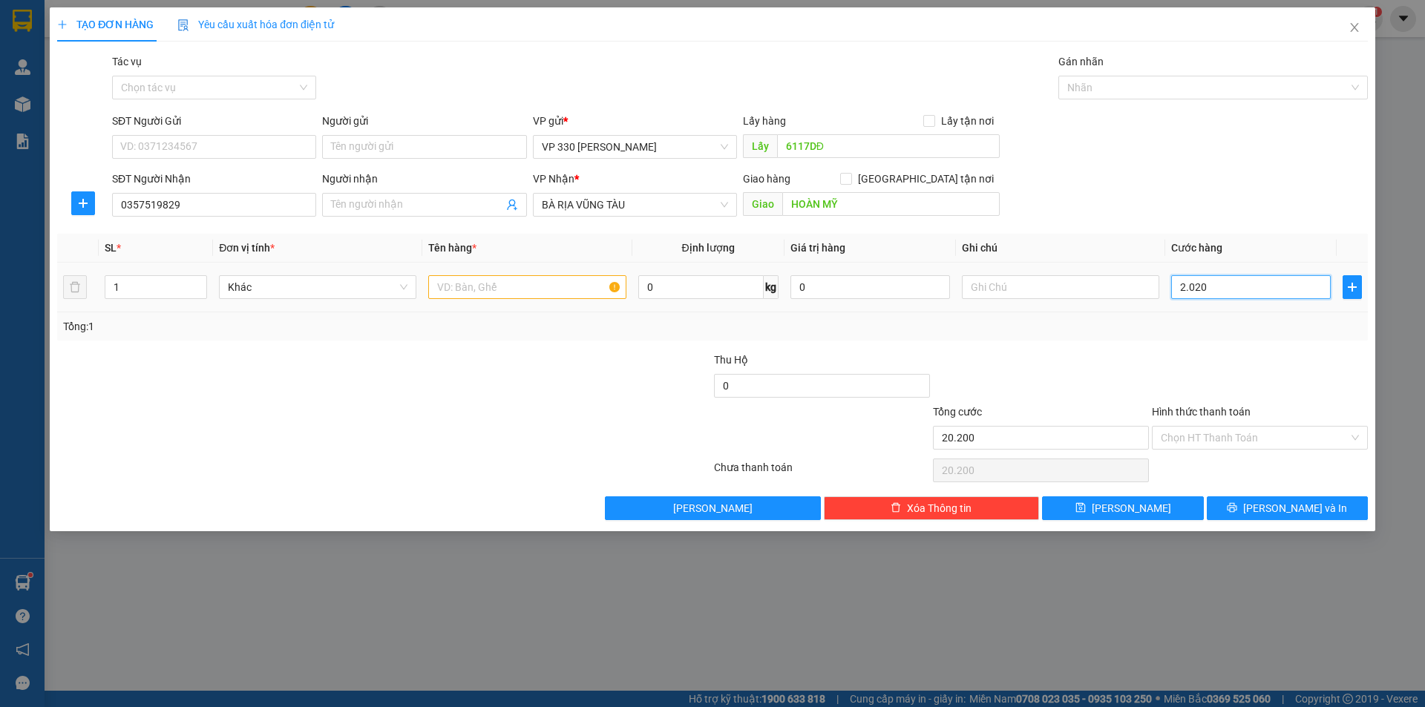
type input "2.020"
type input "202"
type input "20"
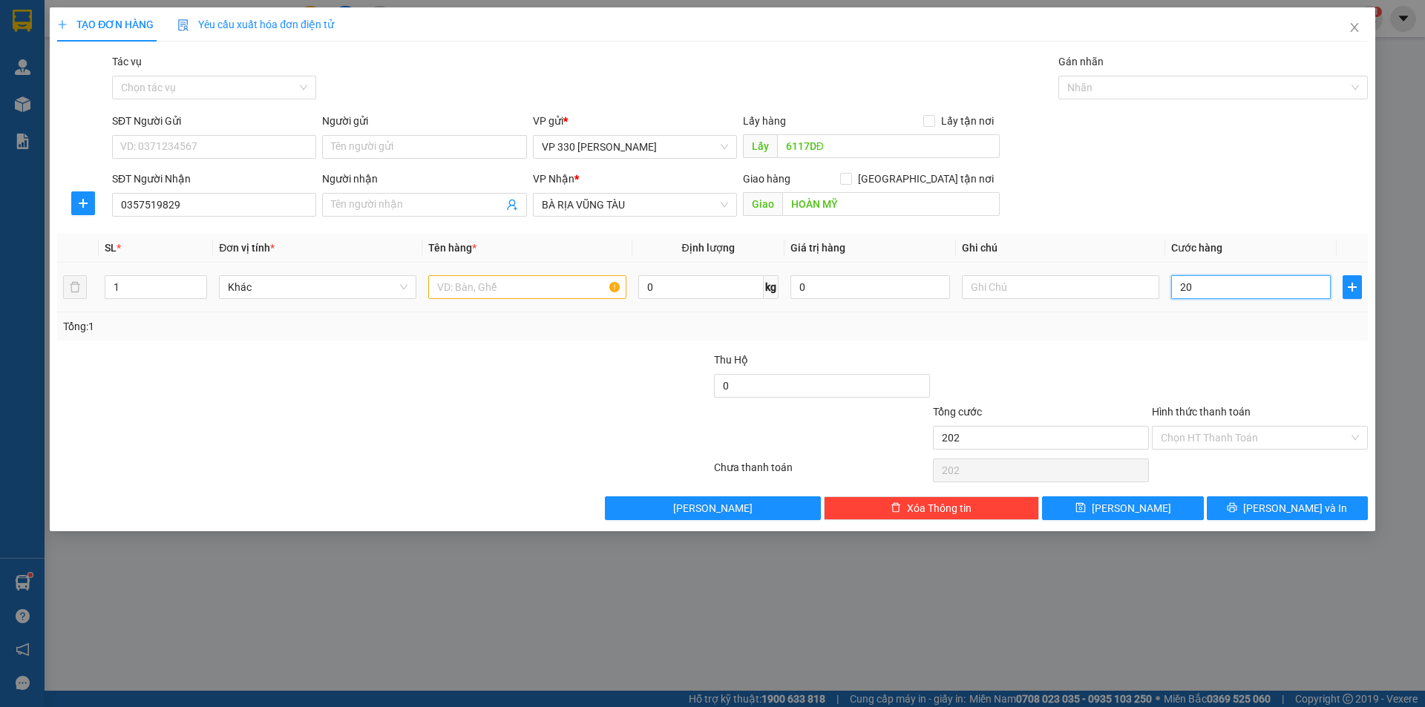
type input "20"
type input "200"
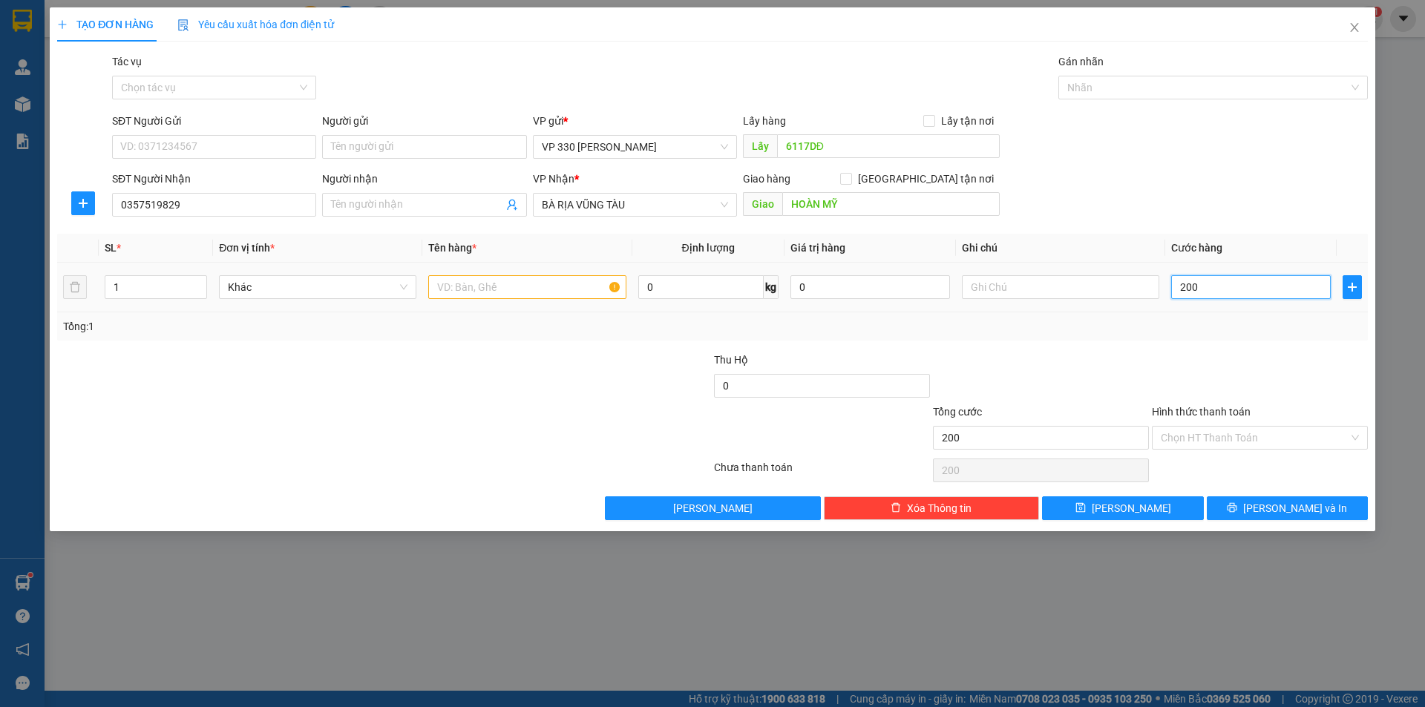
type input "2.000"
type input "20.000"
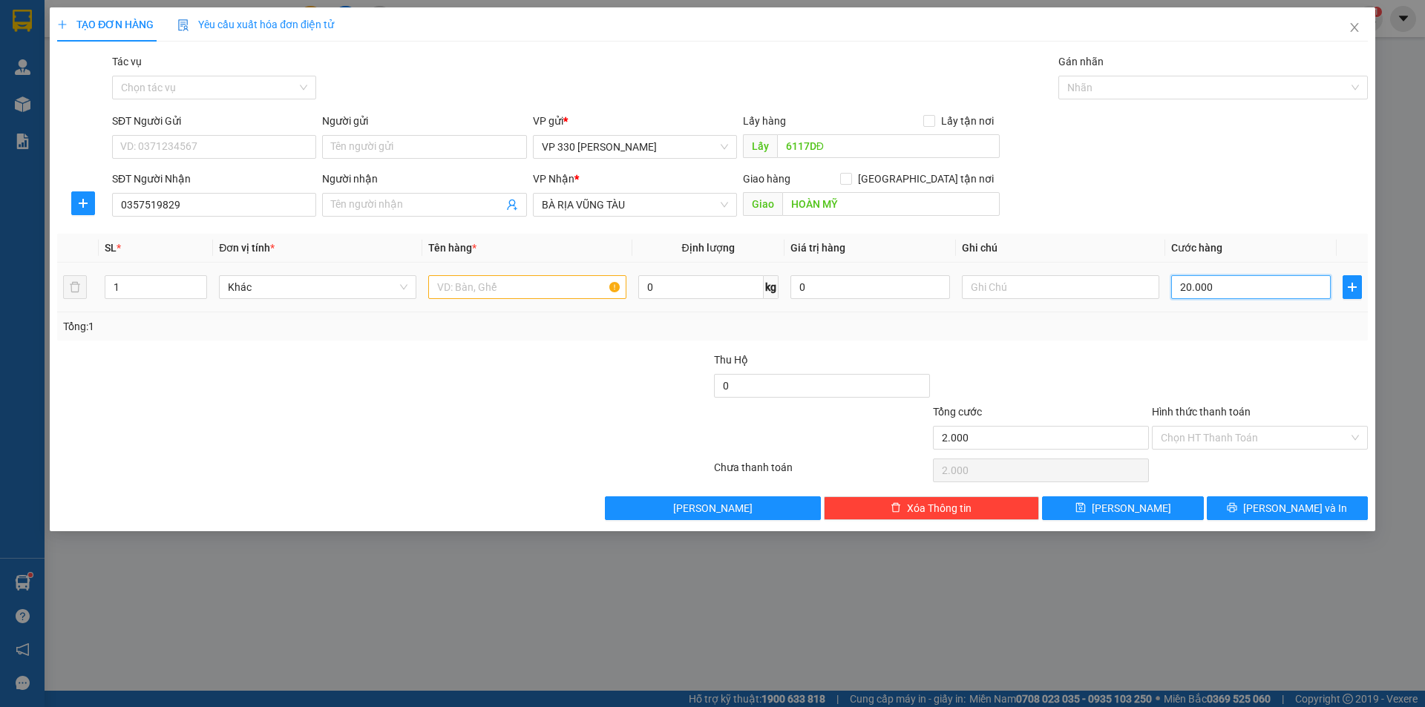
type input "20.000"
type input "200.000"
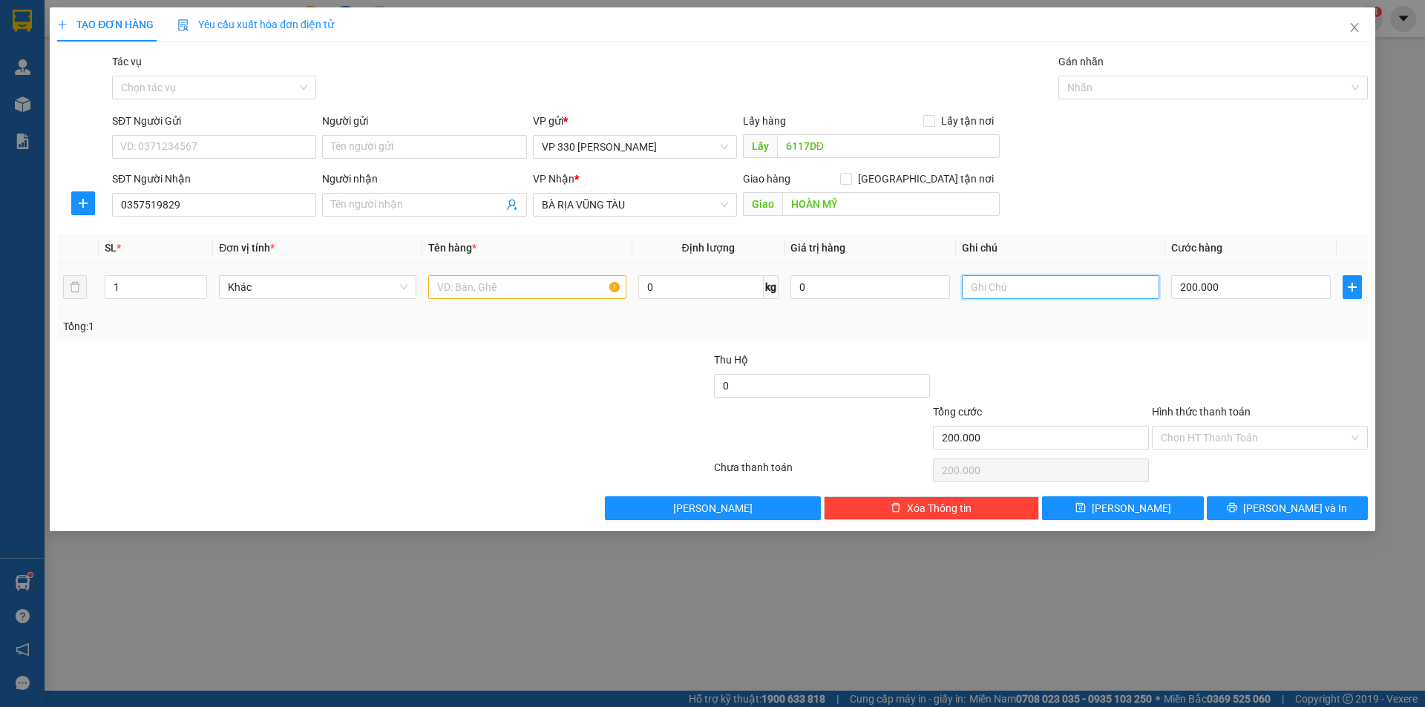
click at [997, 295] on input "text" at bounding box center [1060, 287] width 197 height 24
type input "7093"
click at [524, 280] on input "text" at bounding box center [526, 287] width 197 height 24
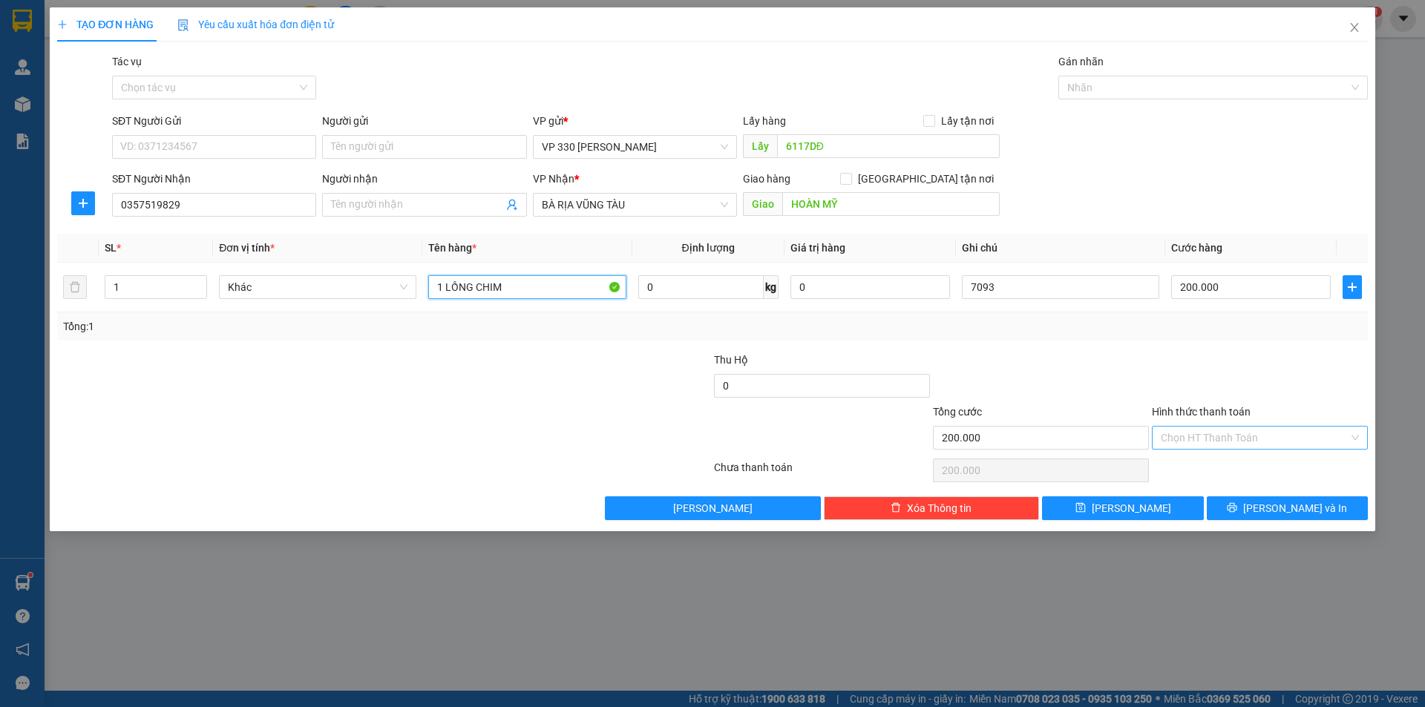
type input "1 LỒNG CHIM"
click at [1299, 430] on input "Hình thức thanh toán" at bounding box center [1254, 438] width 188 height 22
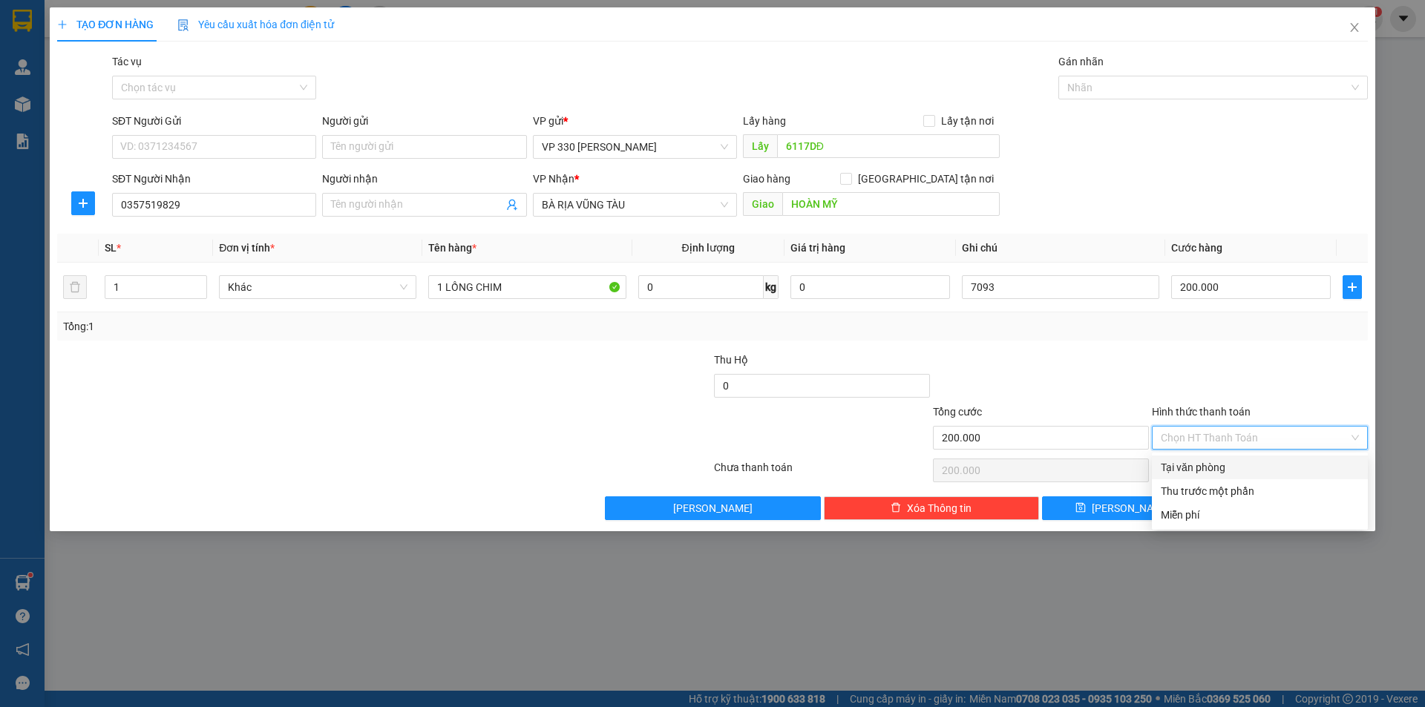
click at [1221, 461] on div "Tại văn phòng" at bounding box center [1259, 467] width 198 height 16
type input "0"
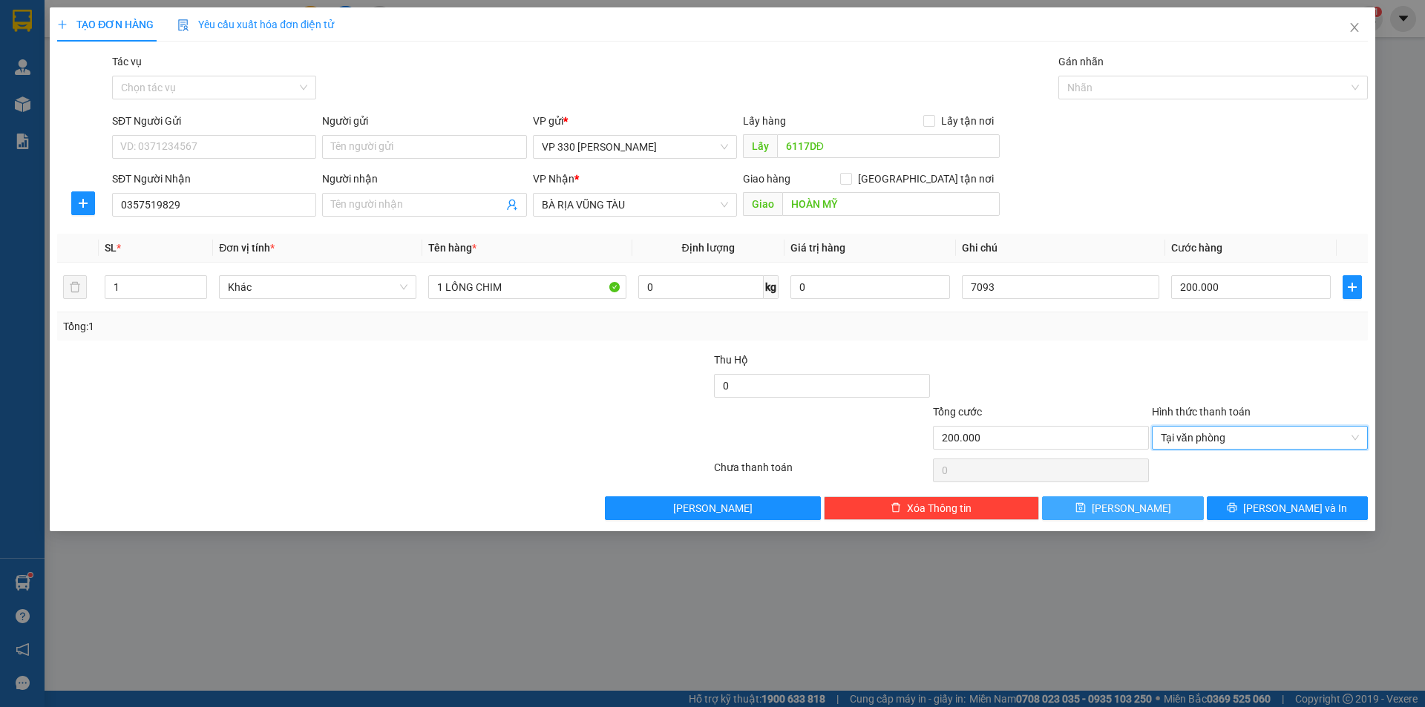
click at [1126, 507] on span "Lưu" at bounding box center [1130, 508] width 79 height 16
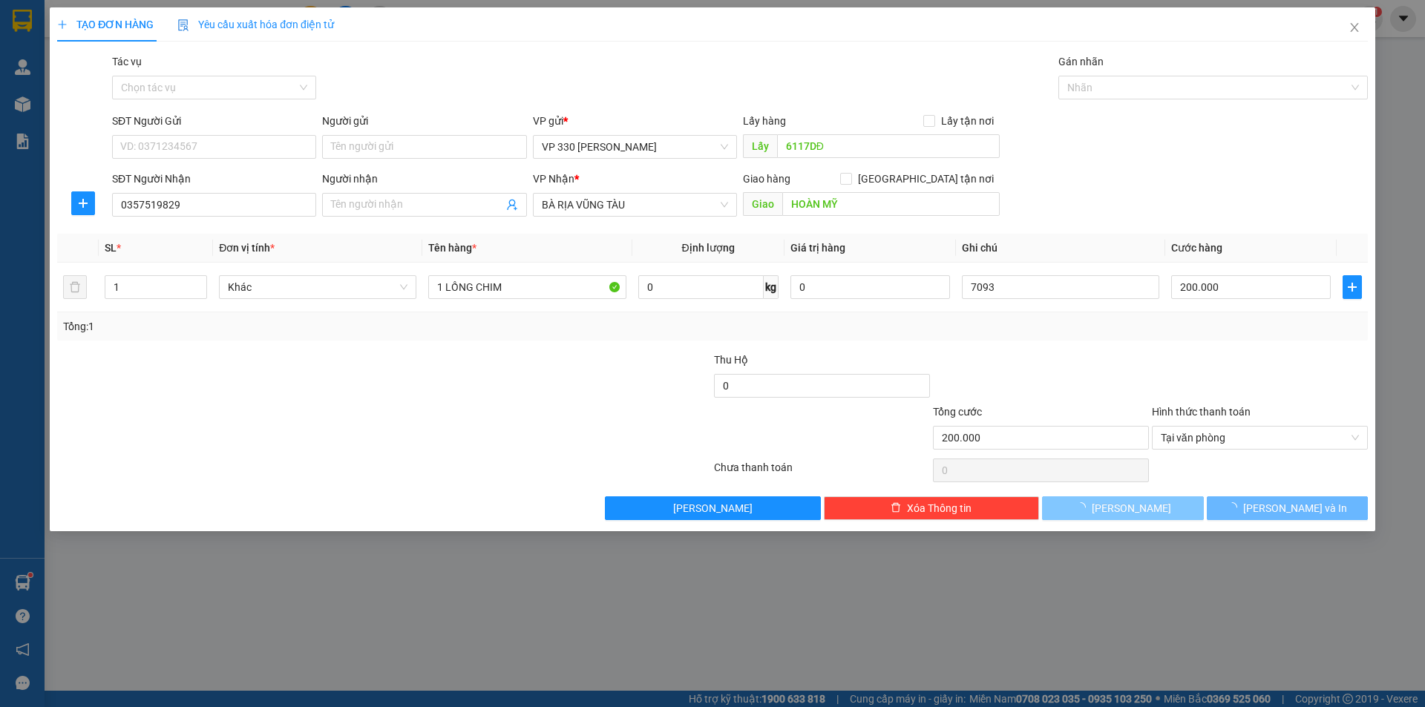
type input "0"
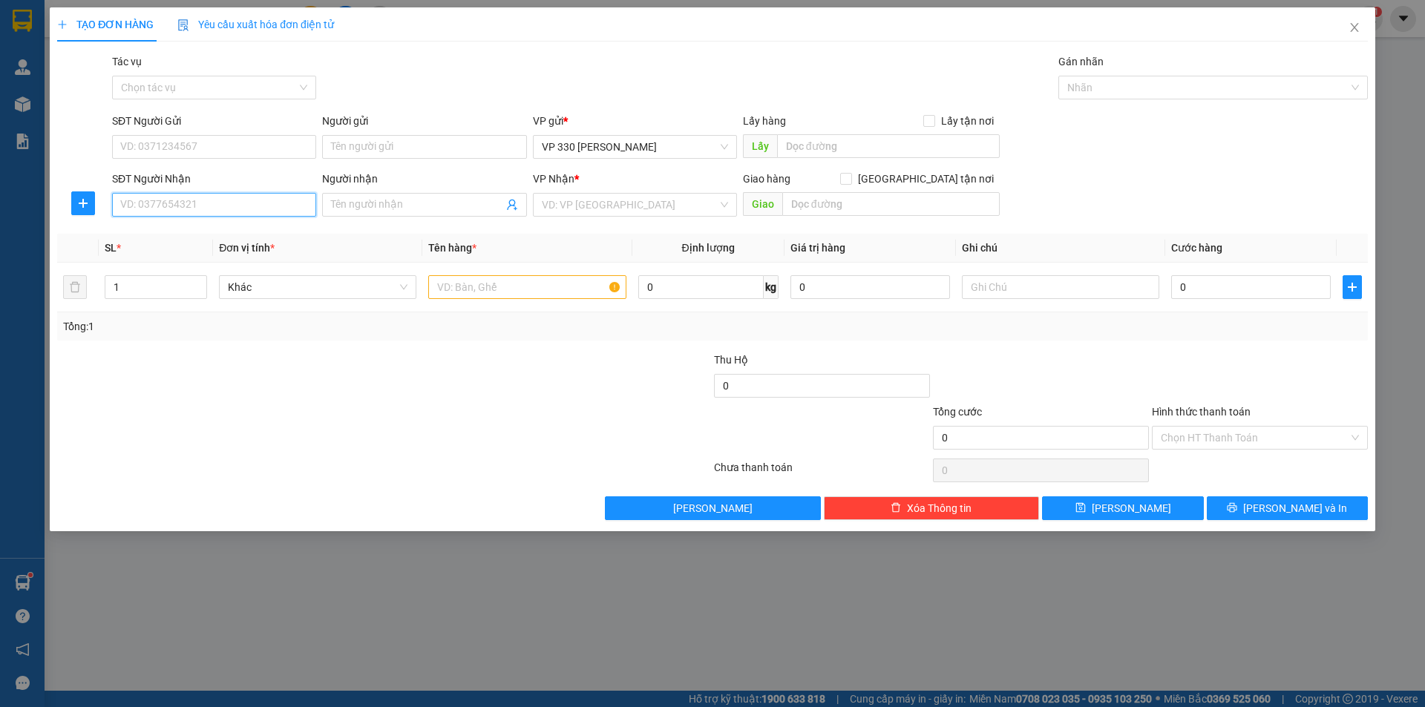
click at [183, 205] on input "SĐT Người Nhận" at bounding box center [214, 205] width 204 height 24
type input "0906911025"
click at [886, 149] on input "text" at bounding box center [888, 146] width 223 height 24
type input "6117DĐ"
click at [677, 205] on input "search" at bounding box center [630, 205] width 176 height 22
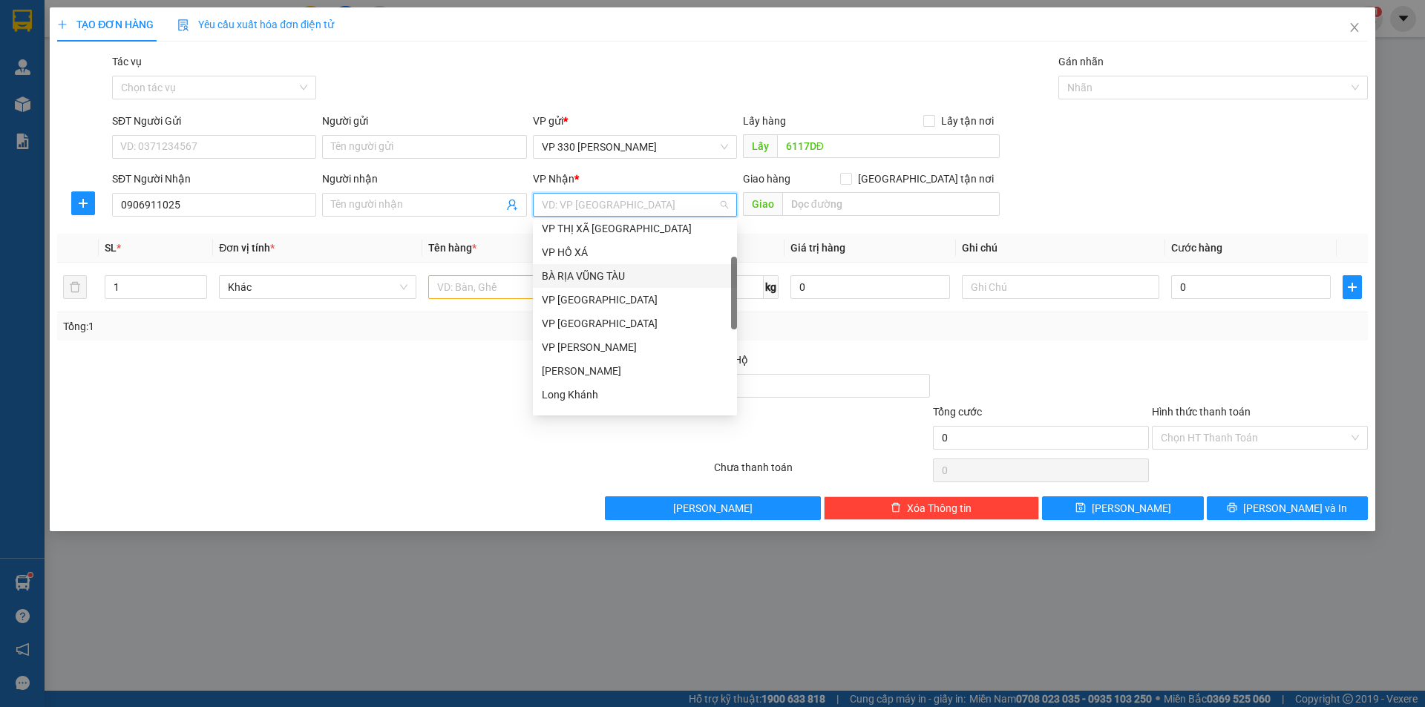
scroll to position [0, 0]
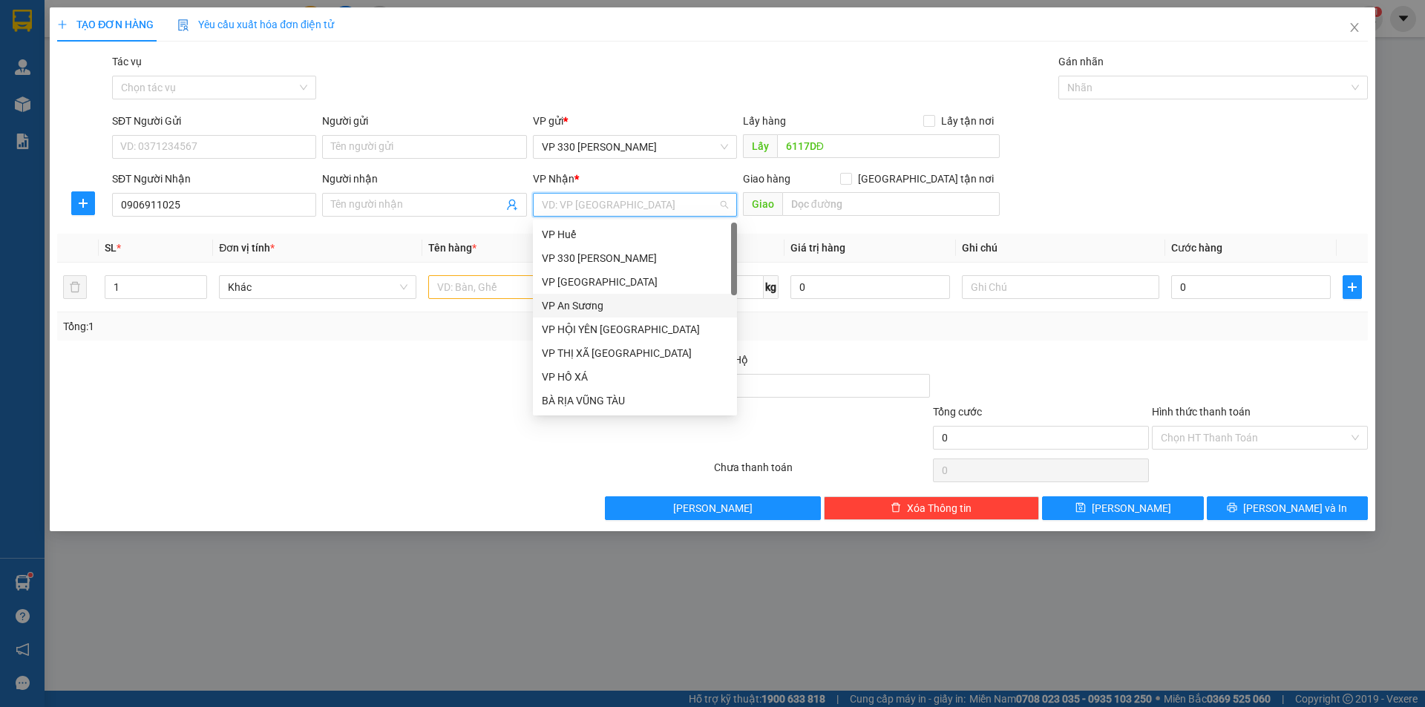
click at [625, 301] on div "VP An Sương" at bounding box center [635, 306] width 186 height 16
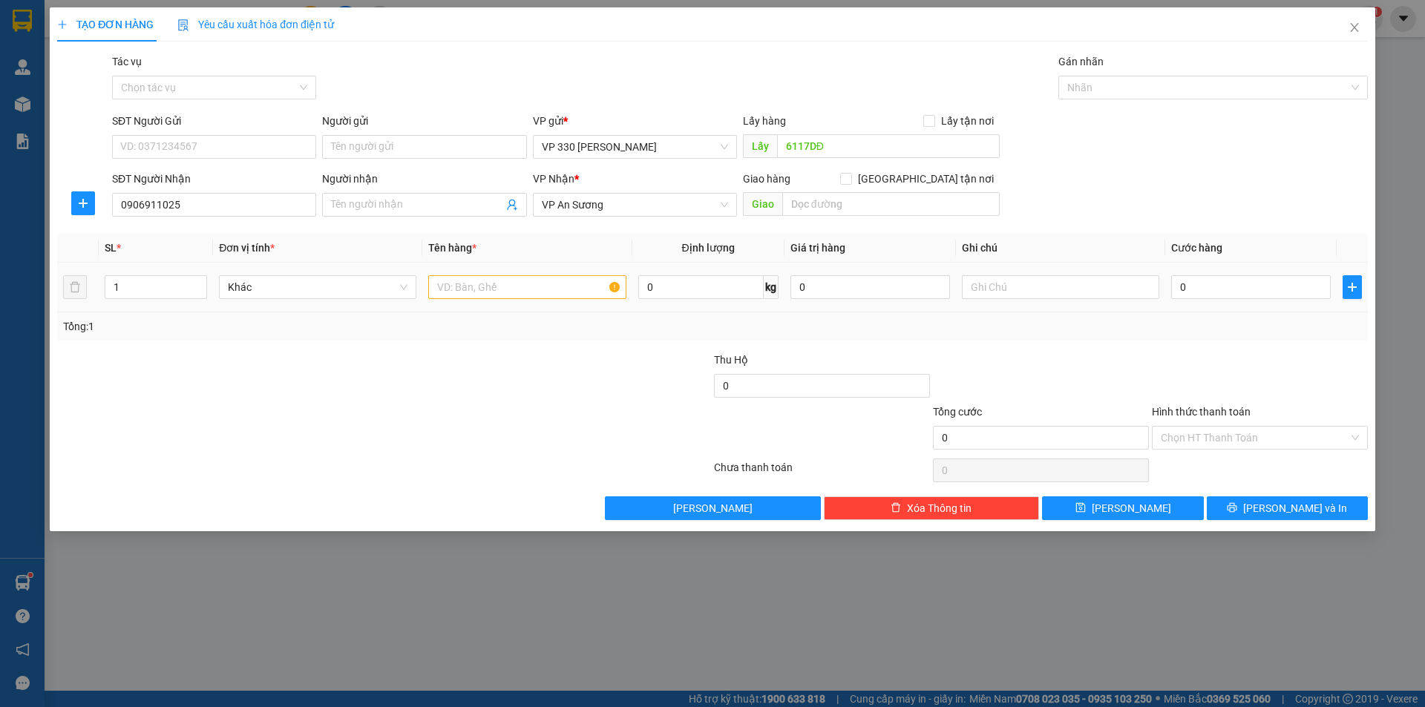
click at [1071, 275] on div at bounding box center [1060, 287] width 197 height 30
click at [1052, 303] on td at bounding box center [1060, 288] width 209 height 50
click at [1054, 295] on input "text" at bounding box center [1060, 287] width 197 height 24
type input "6117"
click at [479, 293] on input "text" at bounding box center [526, 287] width 197 height 24
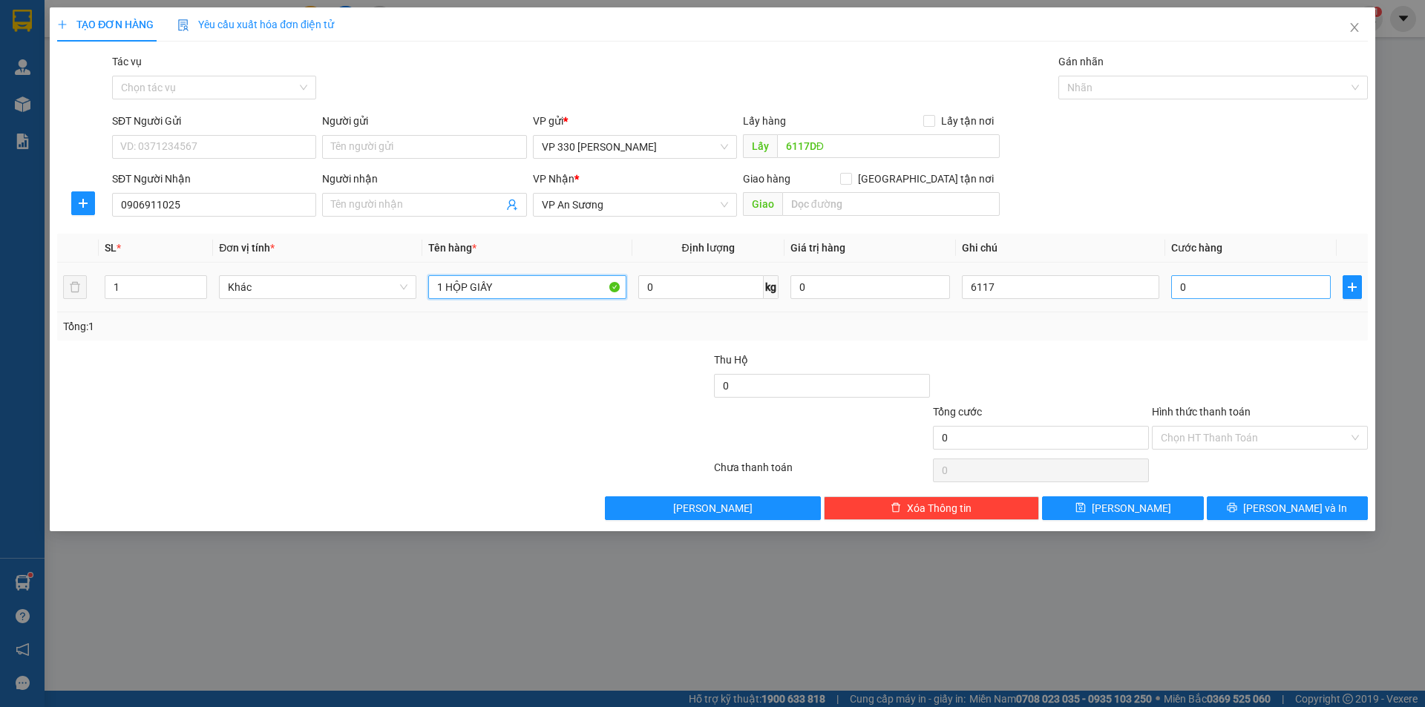
type input "1 HỘP GIẤY"
click at [1207, 284] on input "0" at bounding box center [1251, 287] width 160 height 24
type input "1"
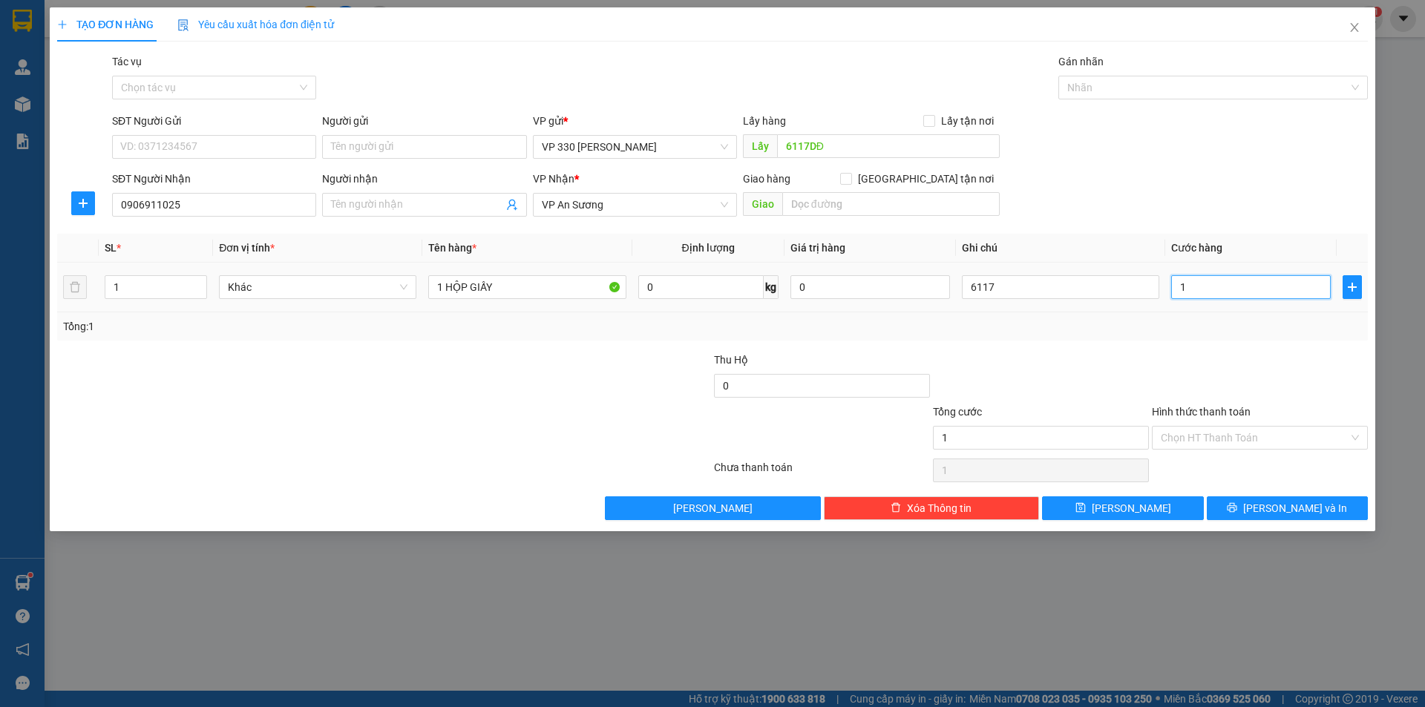
type input "10"
type input "100"
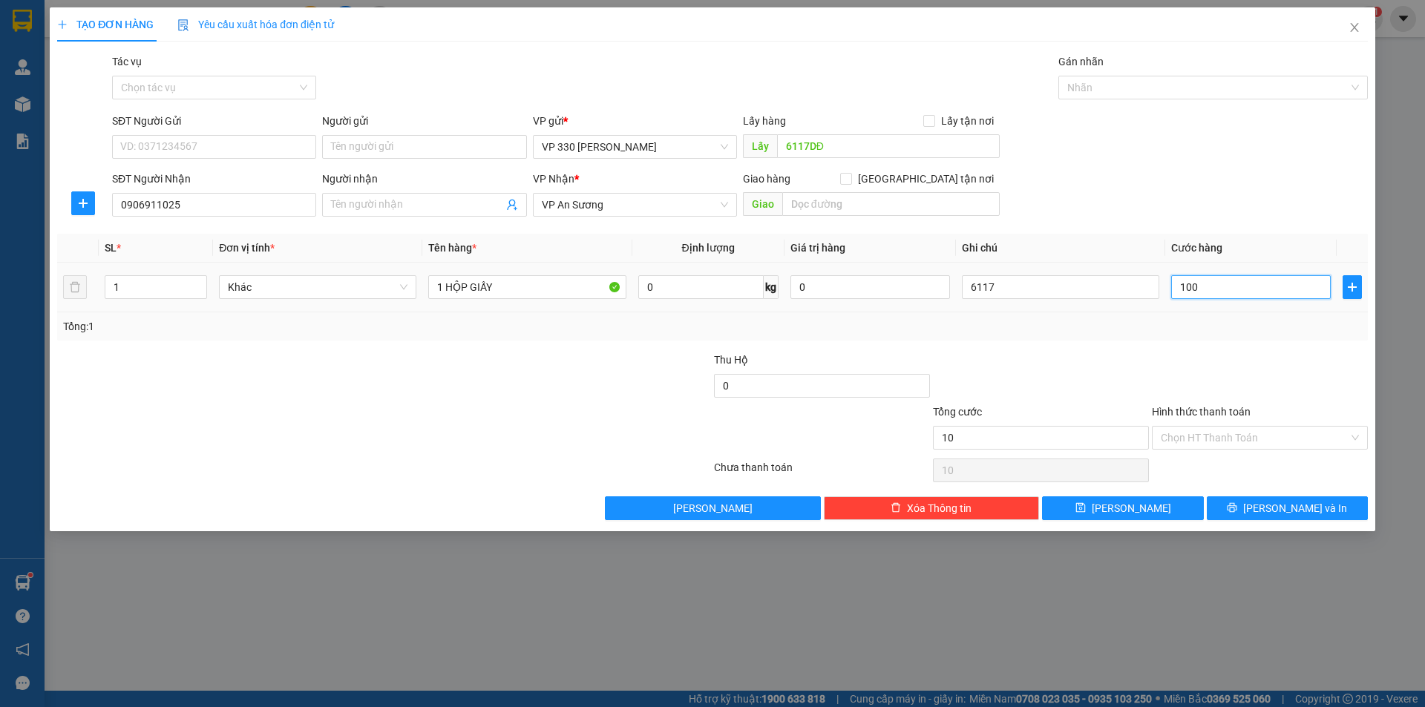
type input "100"
type input "1.000"
type input "10.000"
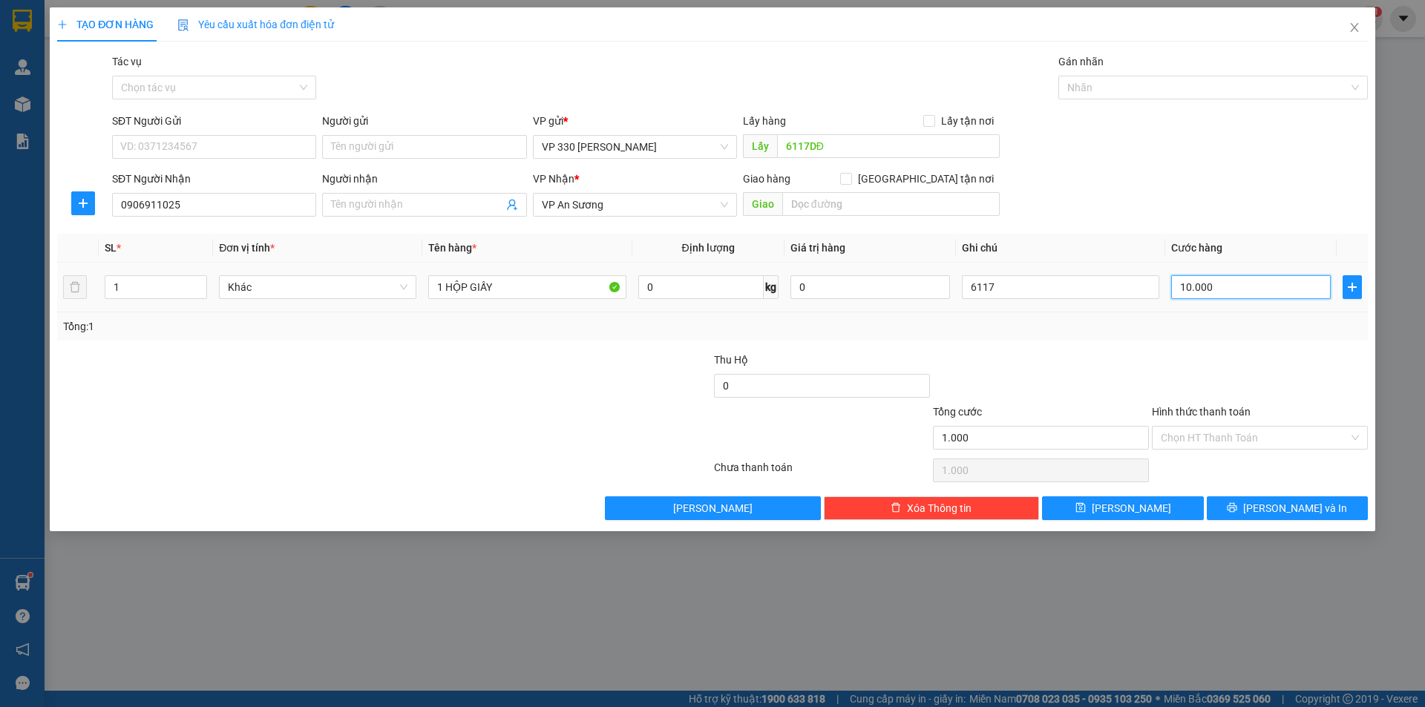
type input "10.000"
type input "100.000"
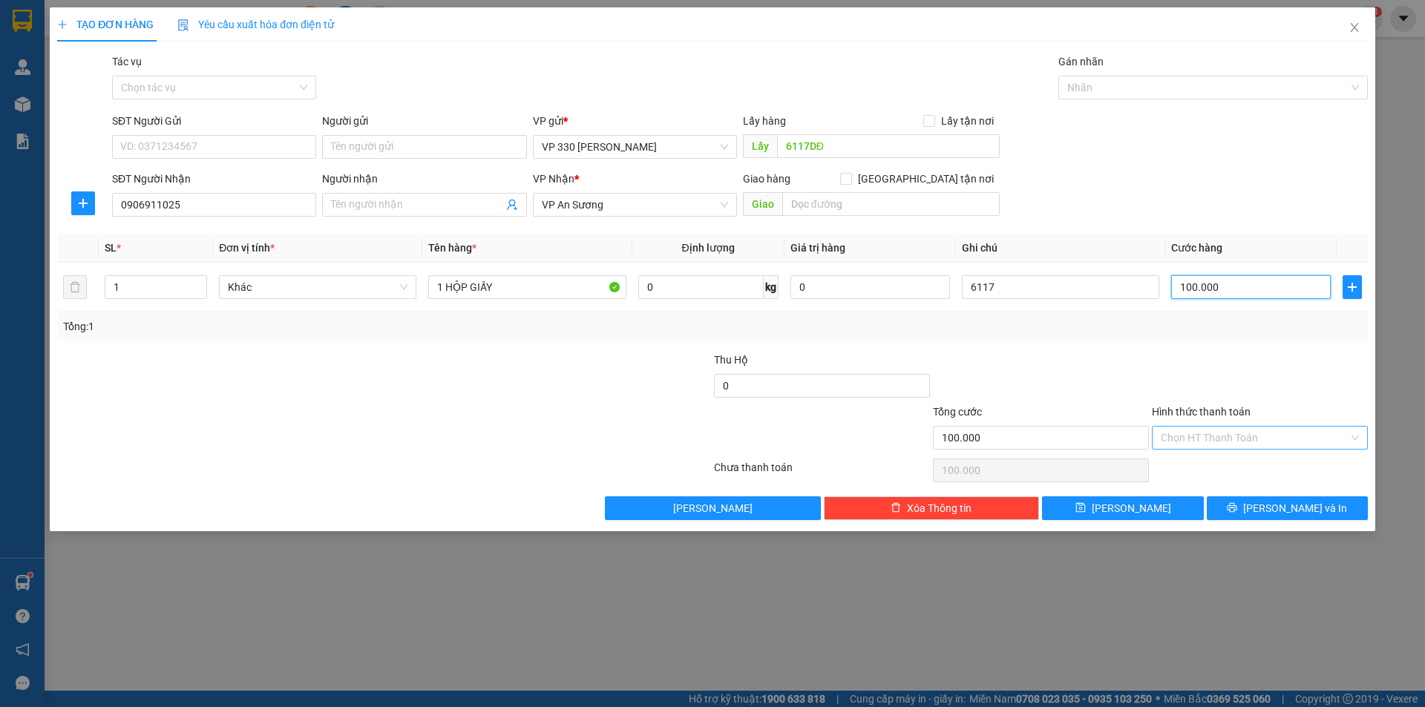
type input "100.000"
click at [1281, 431] on input "Hình thức thanh toán" at bounding box center [1254, 438] width 188 height 22
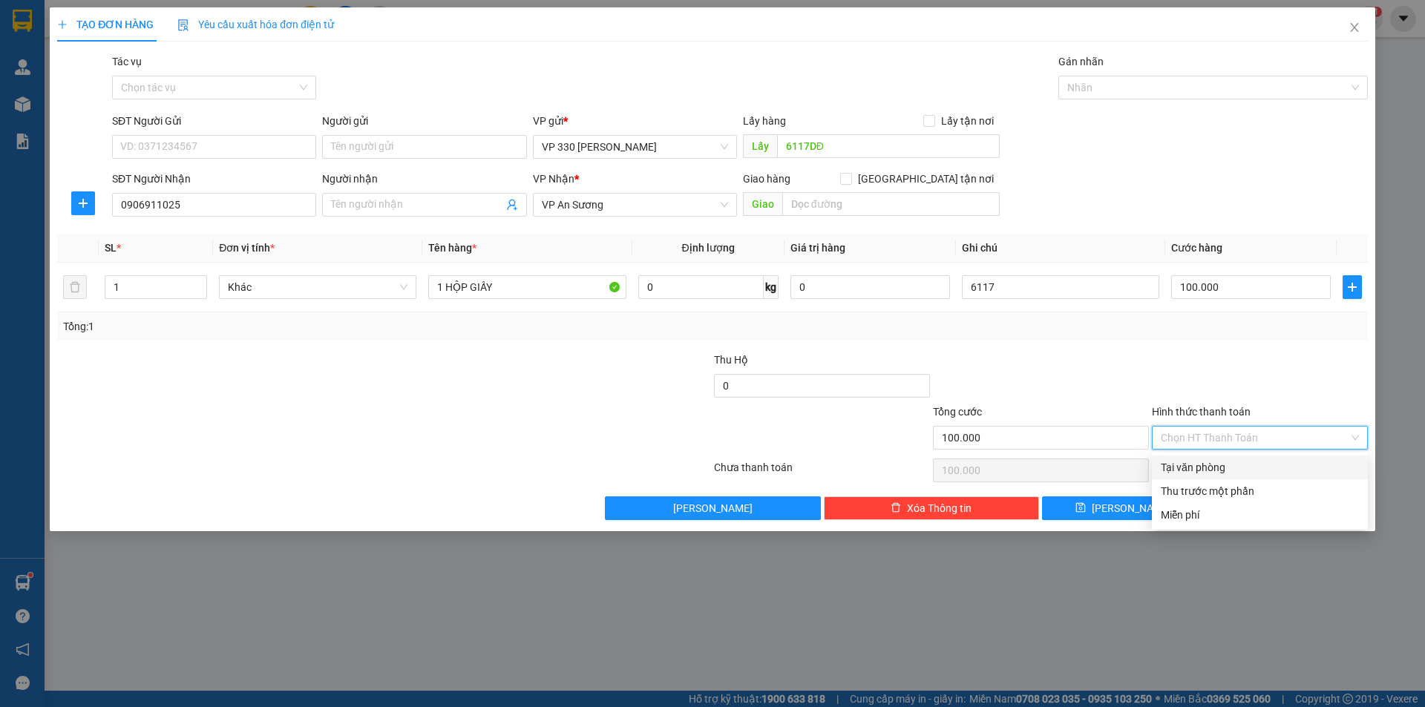
click at [1229, 466] on div "Tại văn phòng" at bounding box center [1259, 467] width 198 height 16
type input "0"
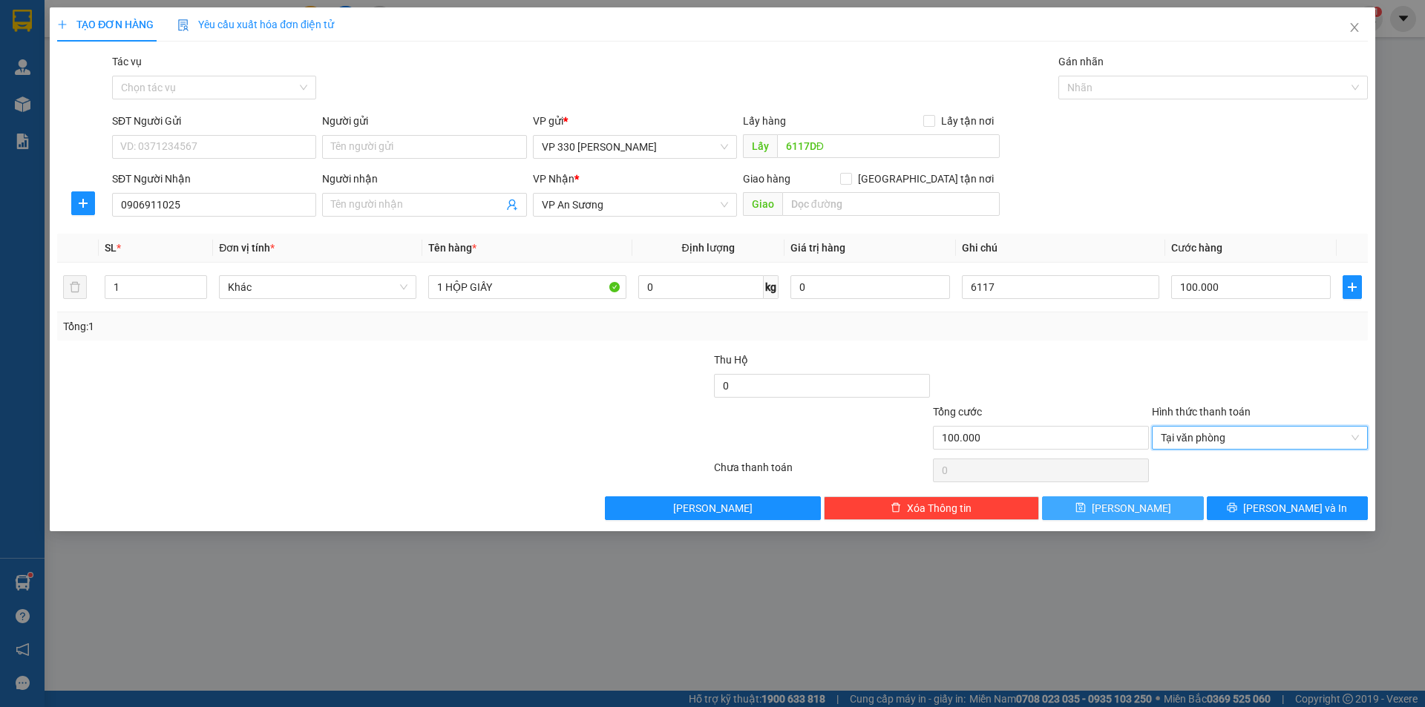
click at [1097, 511] on button "Lưu" at bounding box center [1122, 508] width 161 height 24
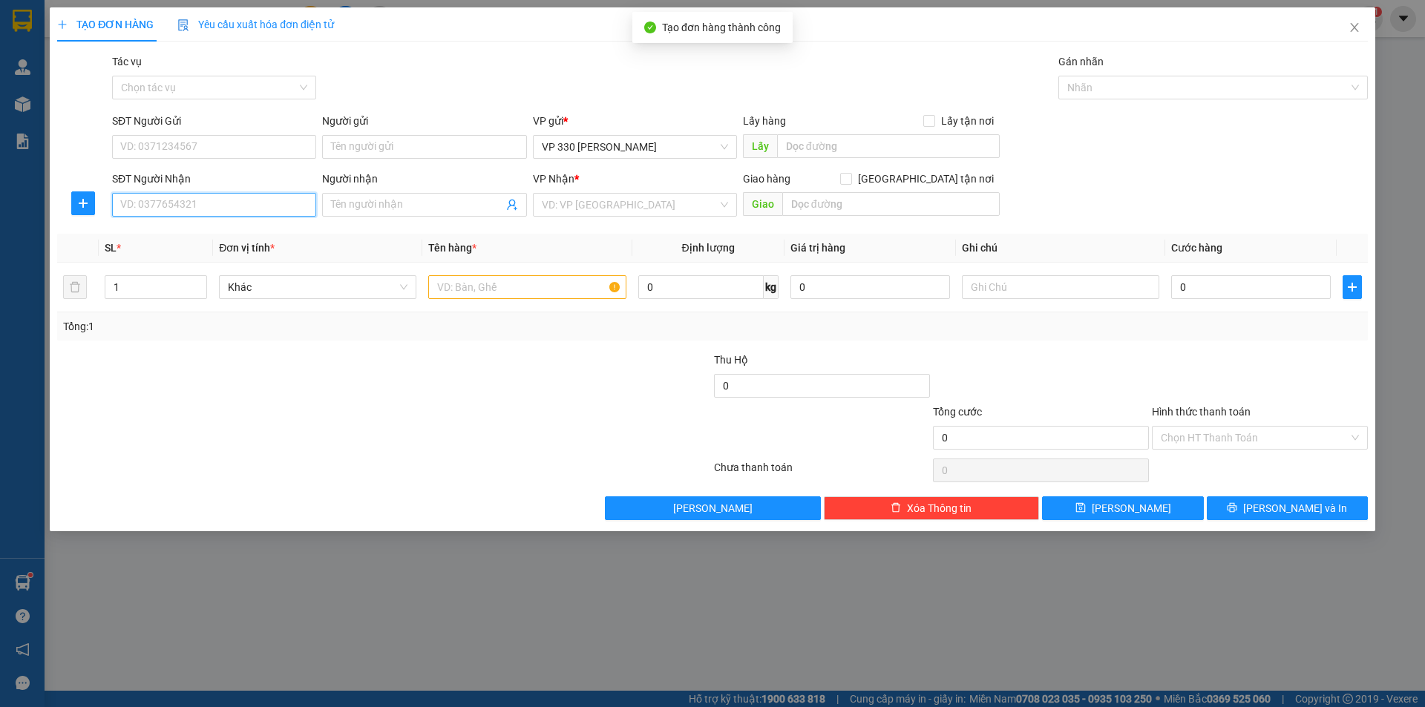
click at [223, 195] on input "SĐT Người Nhận" at bounding box center [214, 205] width 204 height 24
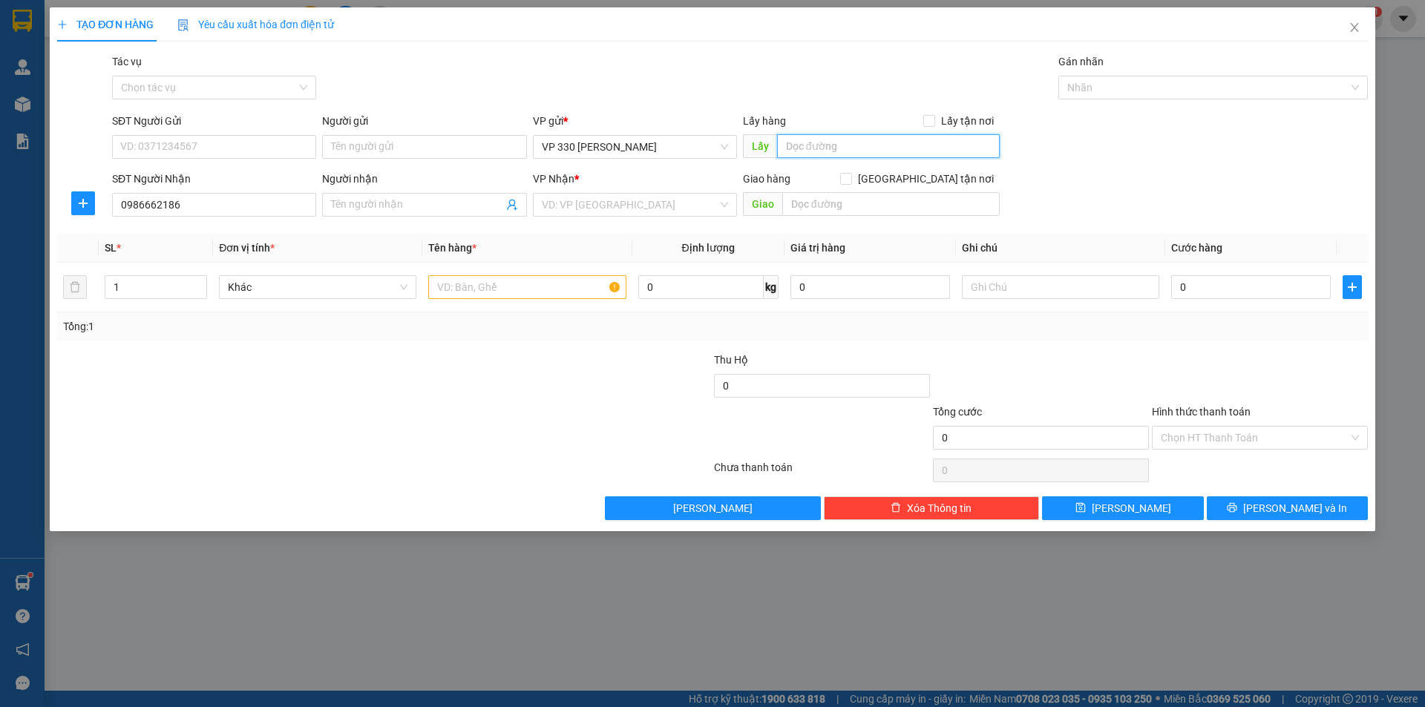
click at [870, 139] on input "text" at bounding box center [888, 146] width 223 height 24
click at [663, 203] on input "search" at bounding box center [630, 205] width 176 height 22
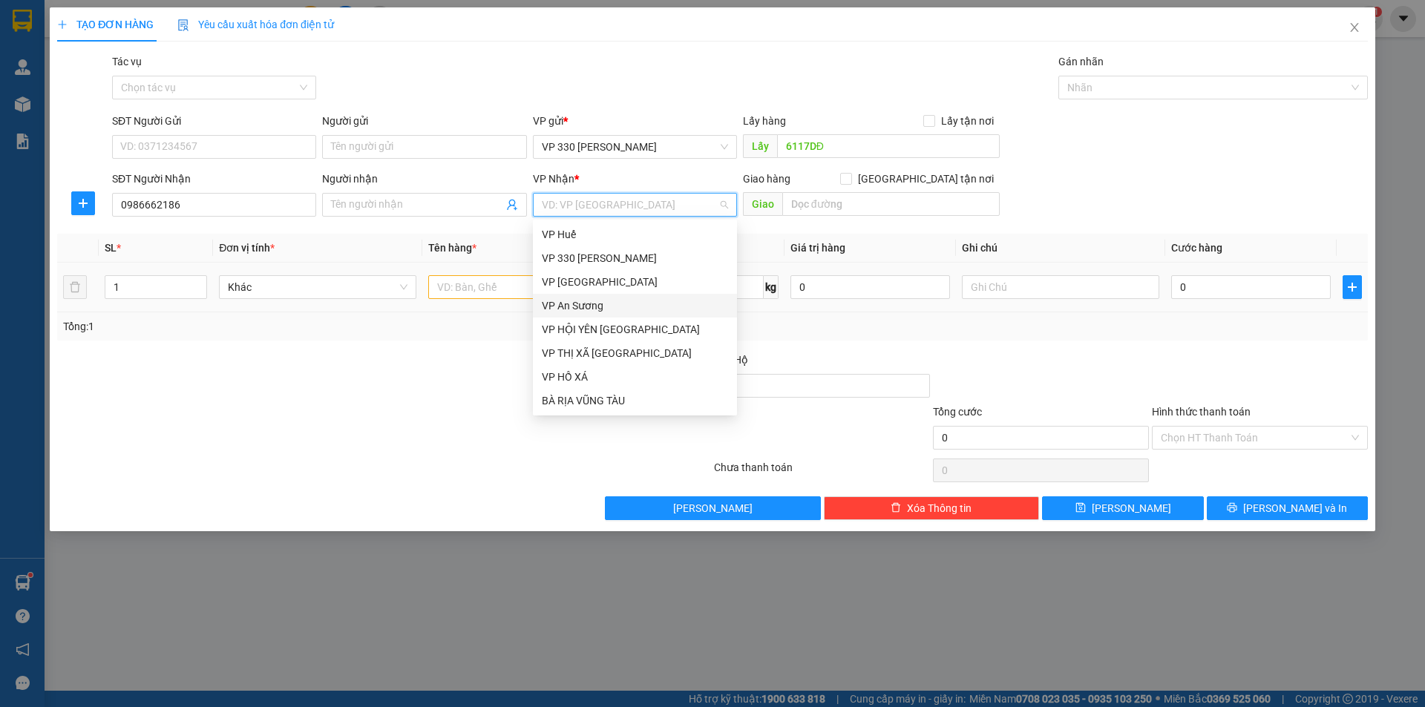
click at [638, 308] on div "VP An Sương" at bounding box center [635, 306] width 186 height 16
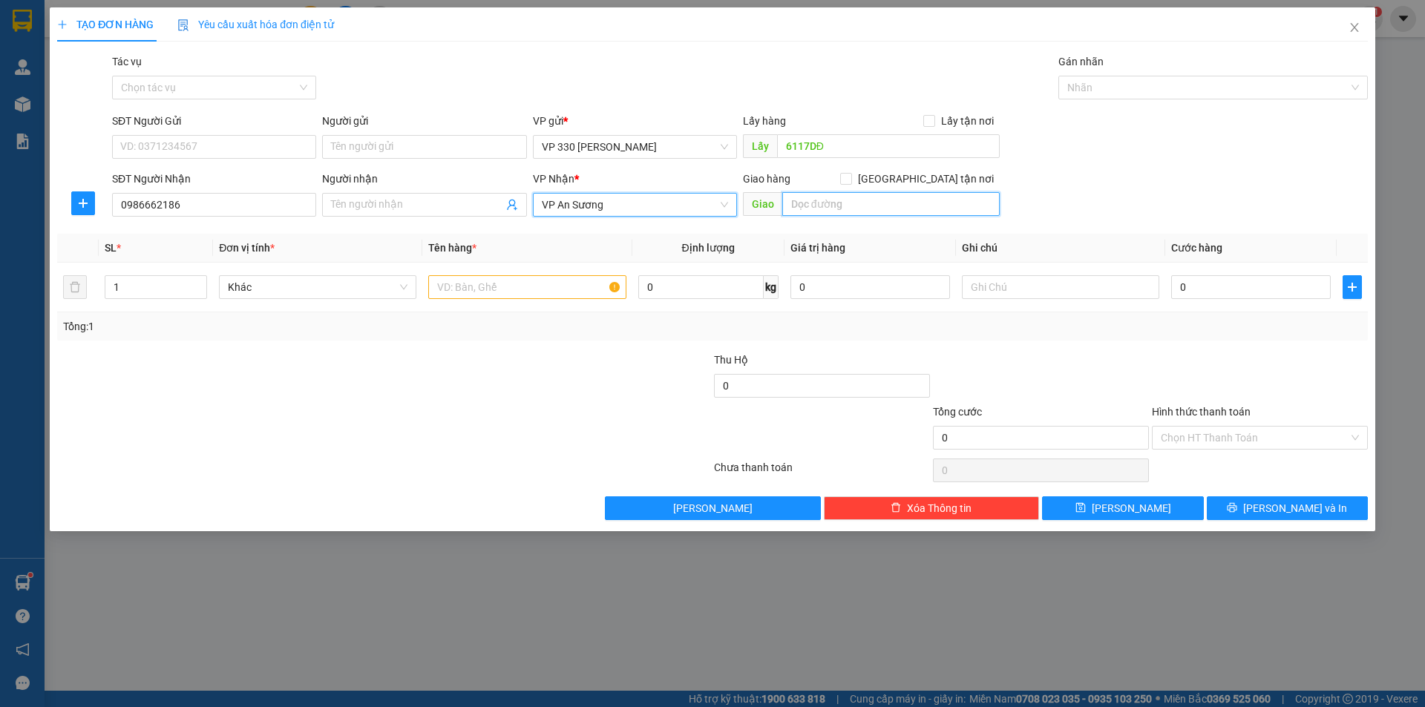
click at [833, 203] on input "text" at bounding box center [890, 204] width 217 height 24
click at [518, 277] on input "text" at bounding box center [526, 287] width 197 height 24
click at [196, 279] on span "up" at bounding box center [198, 283] width 9 height 9
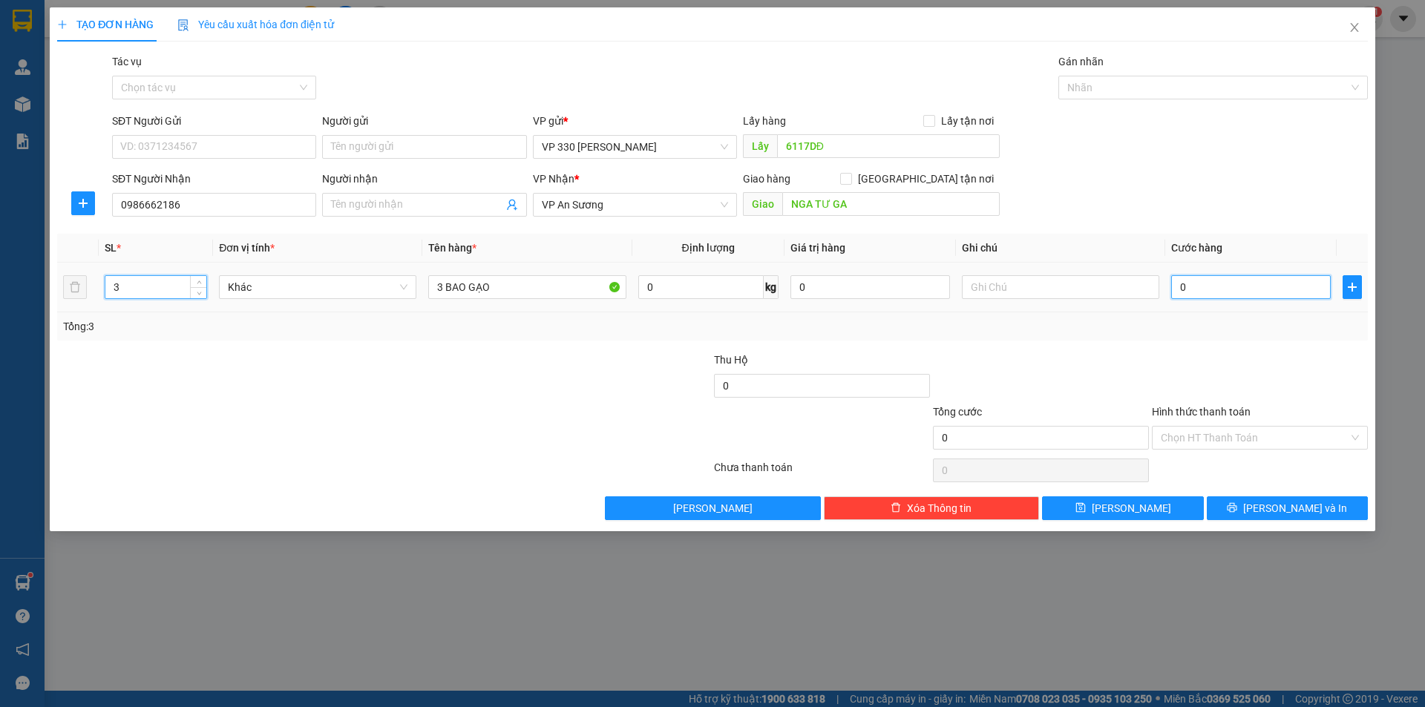
click at [1229, 286] on input "0" at bounding box center [1251, 287] width 160 height 24
click at [1025, 289] on input "text" at bounding box center [1060, 287] width 197 height 24
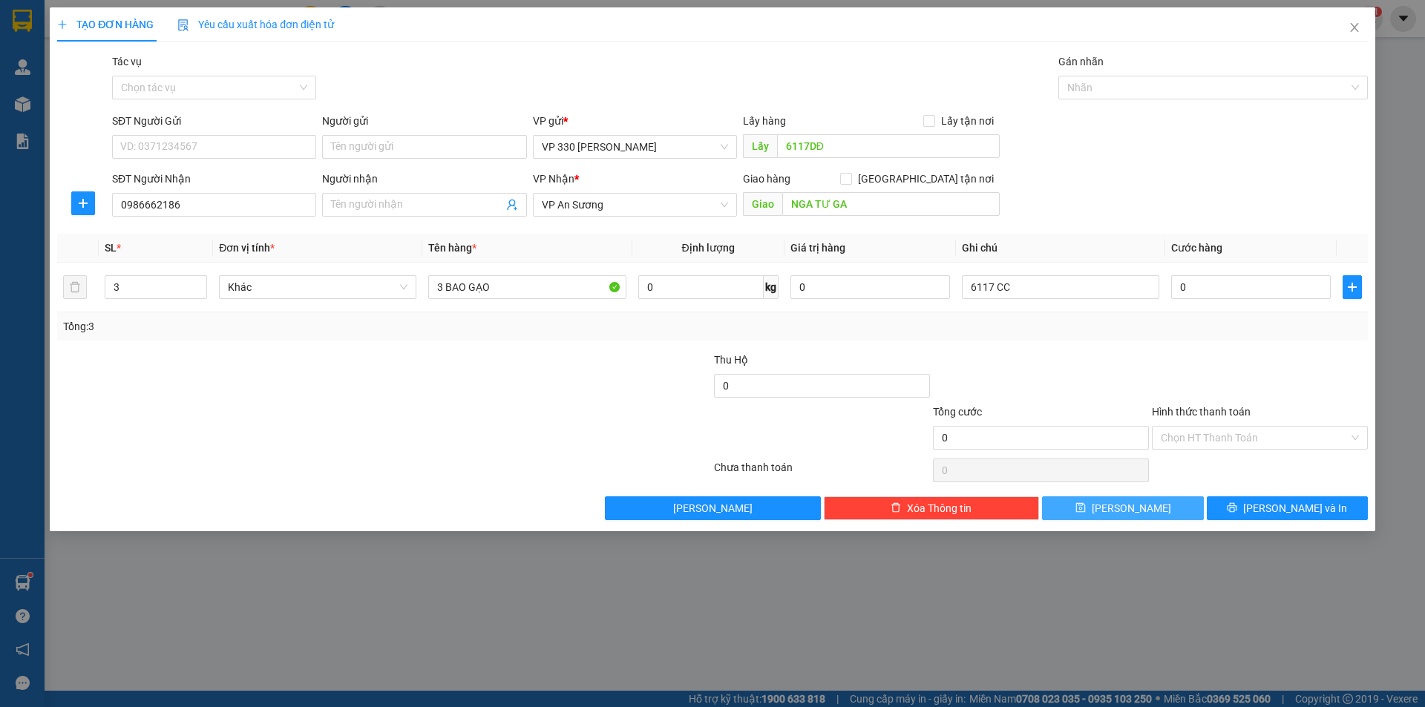
click at [1085, 506] on icon "save" at bounding box center [1080, 507] width 10 height 10
click at [1357, 24] on icon "close" at bounding box center [1354, 28] width 12 height 12
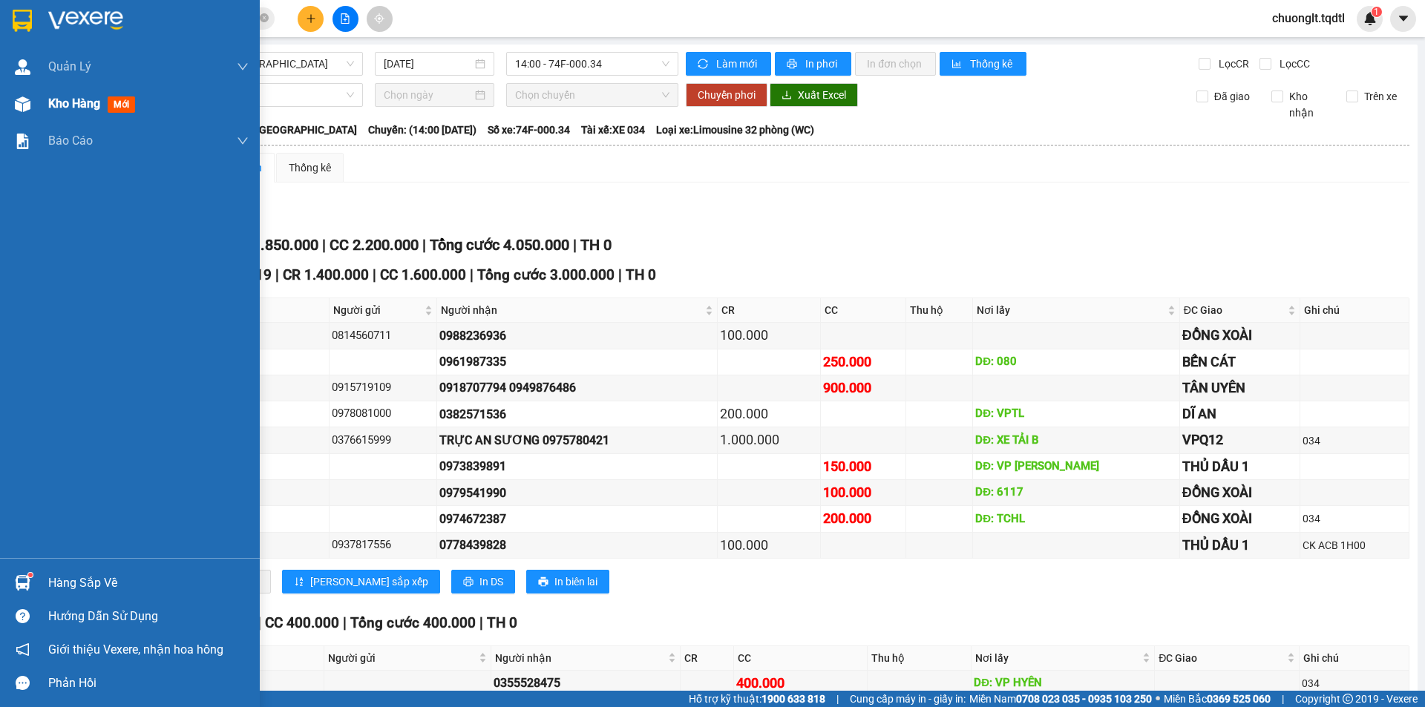
click at [55, 97] on span "Kho hàng" at bounding box center [74, 103] width 52 height 14
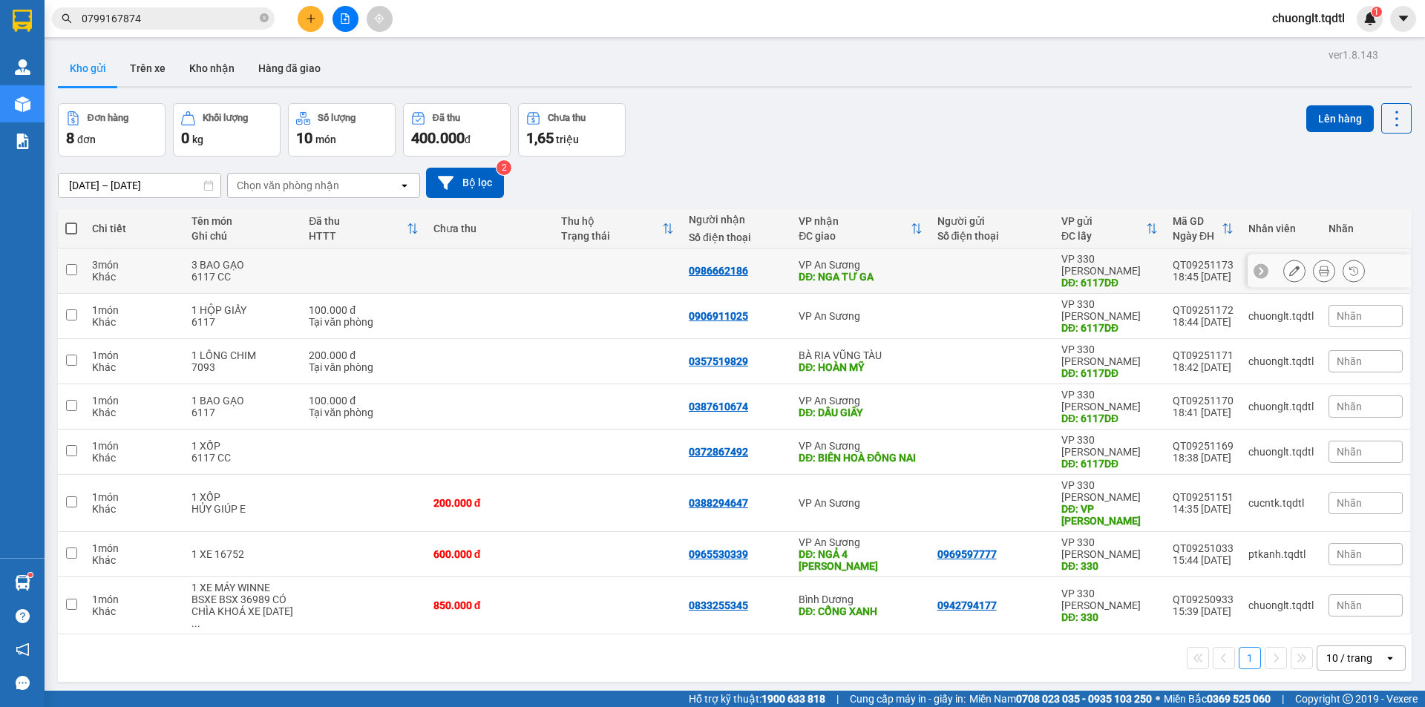
click at [71, 257] on td at bounding box center [71, 271] width 27 height 45
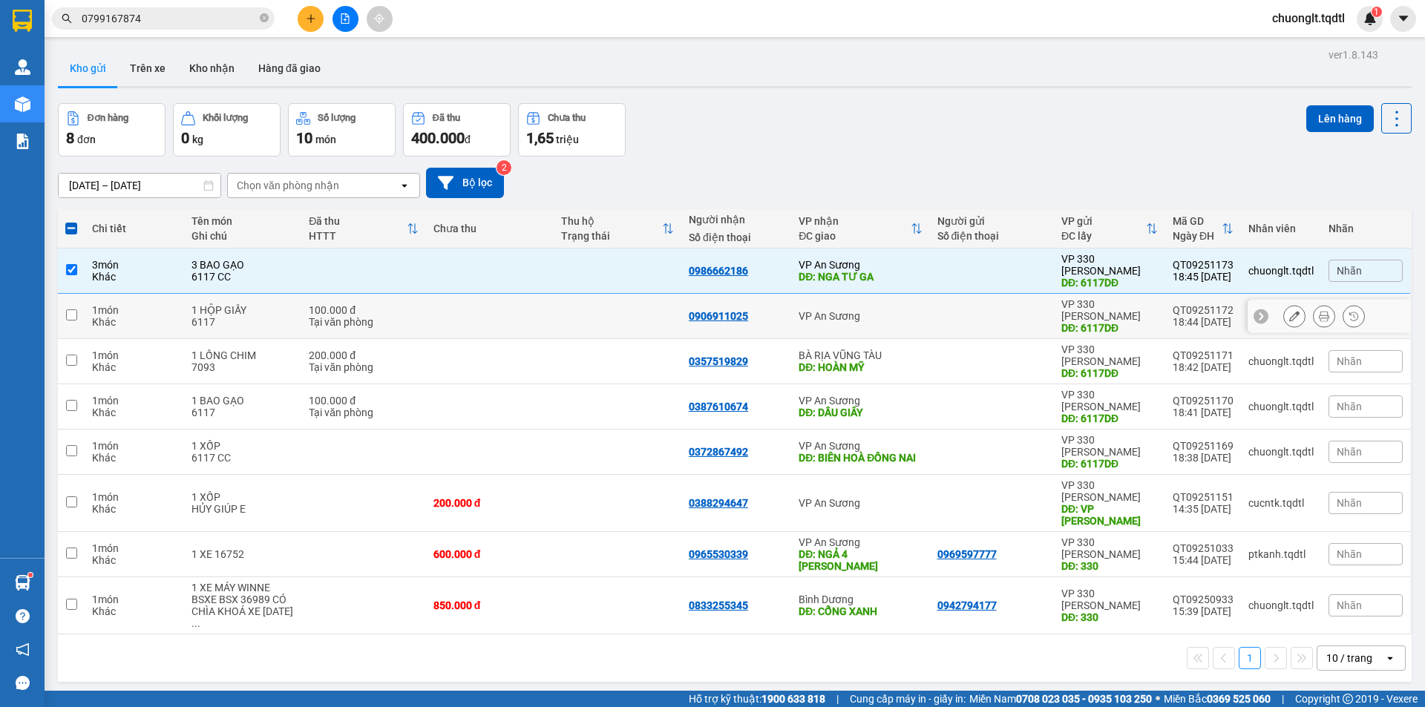
click at [66, 309] on input "checkbox" at bounding box center [71, 314] width 11 height 11
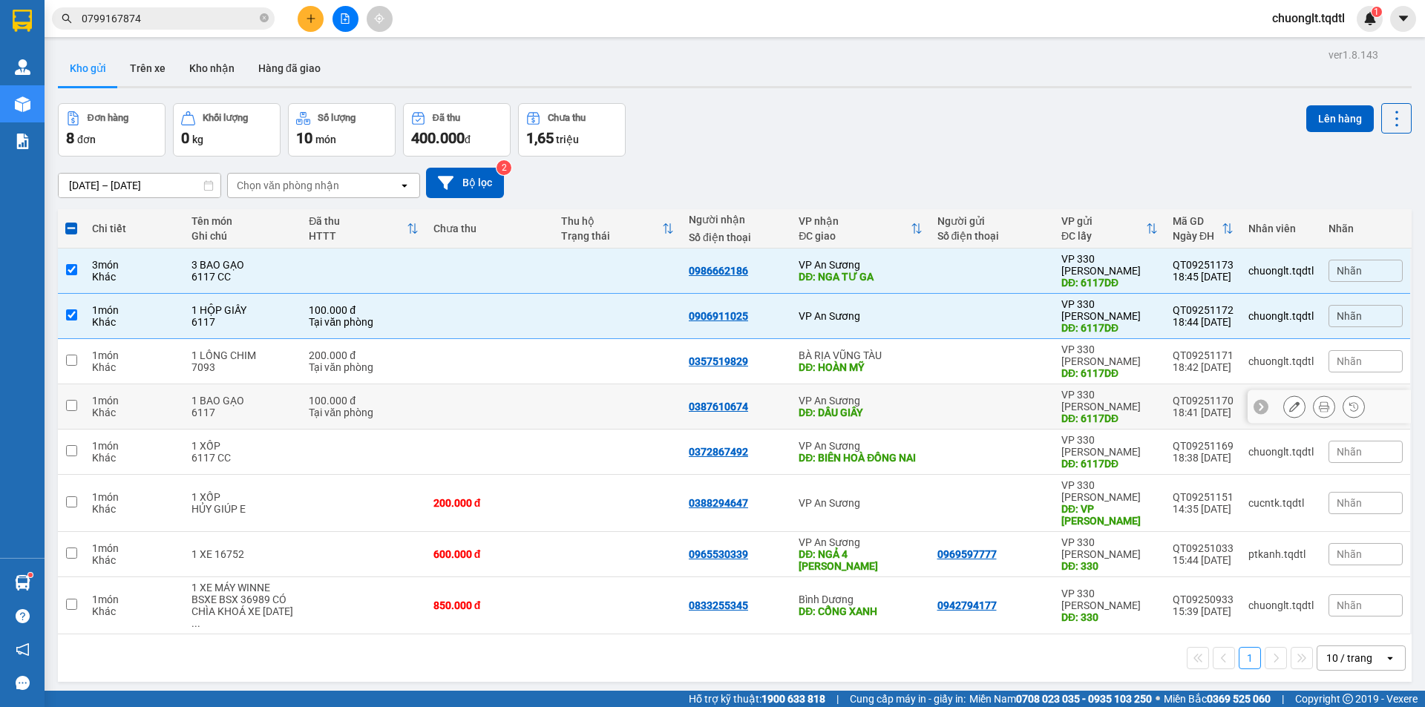
click at [78, 384] on td at bounding box center [71, 406] width 27 height 45
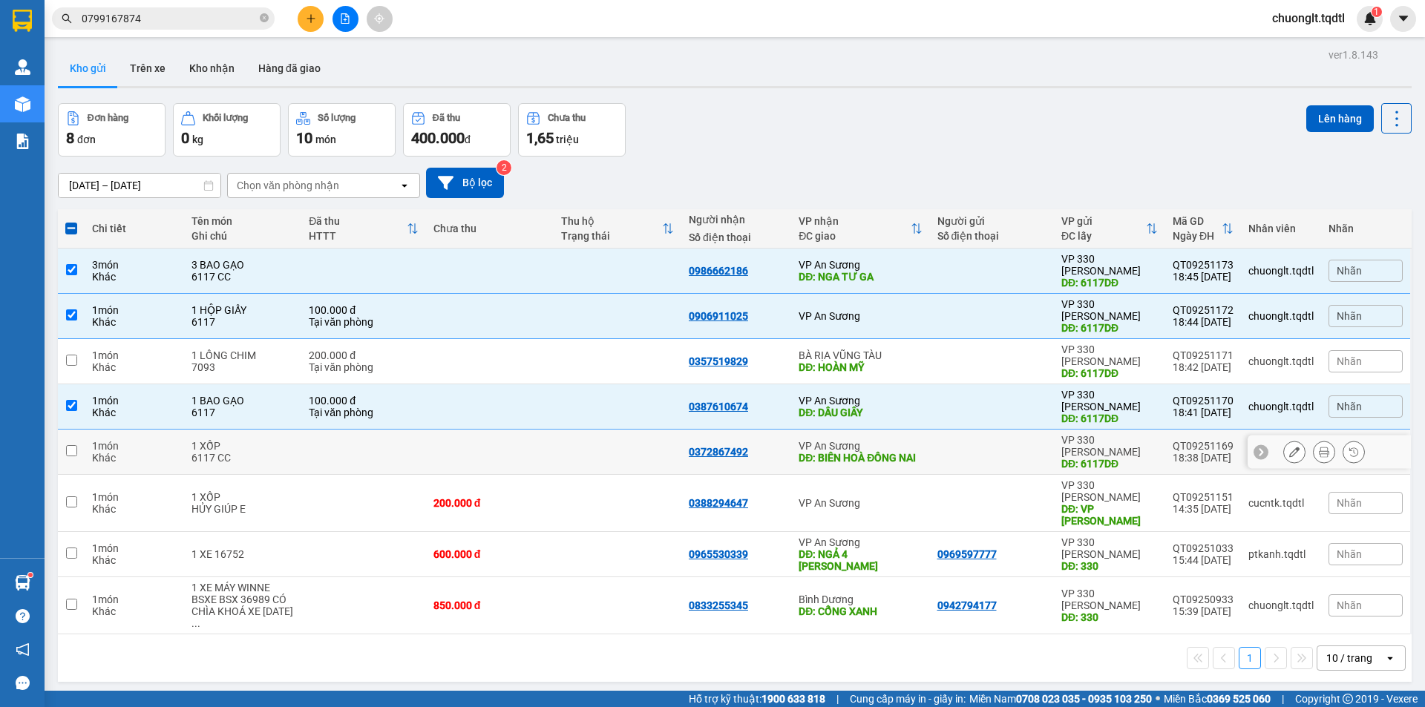
click at [73, 445] on input "checkbox" at bounding box center [71, 450] width 11 height 11
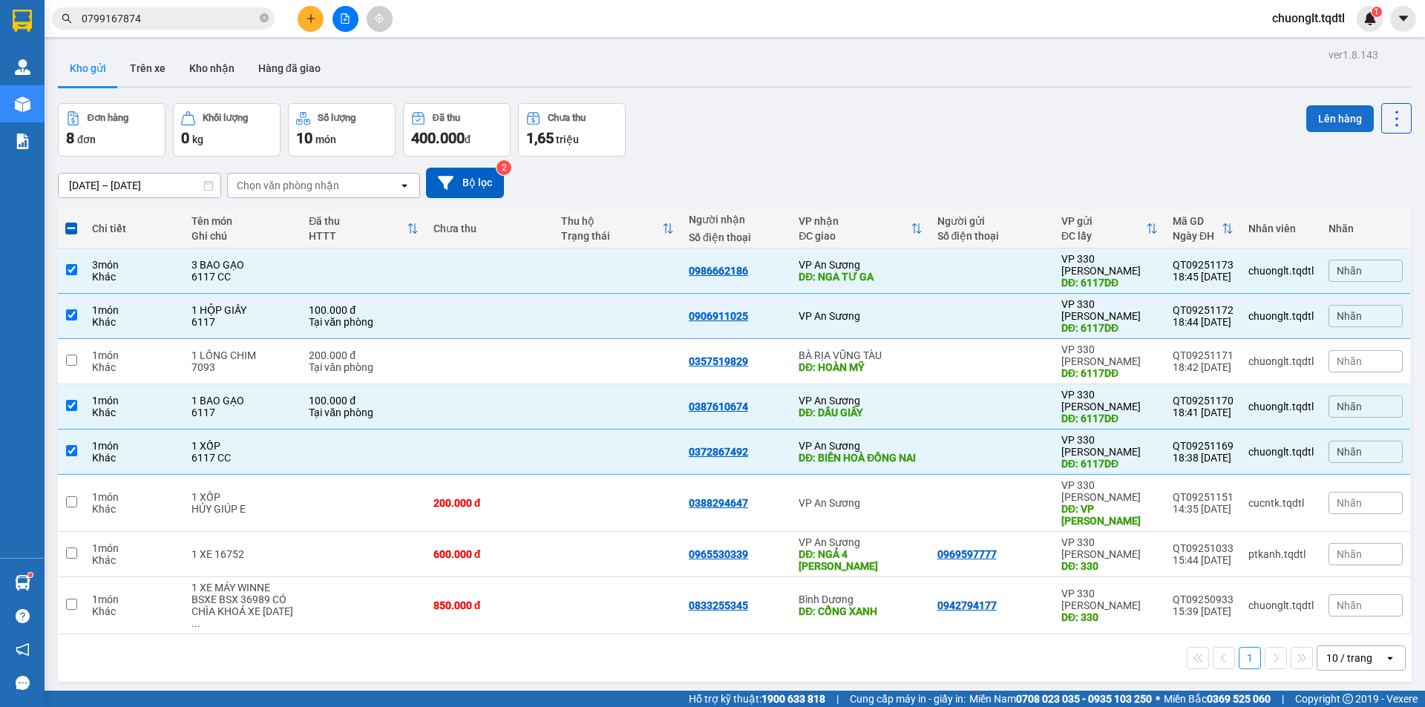
click at [1313, 113] on button "Lên hàng" at bounding box center [1340, 118] width 68 height 27
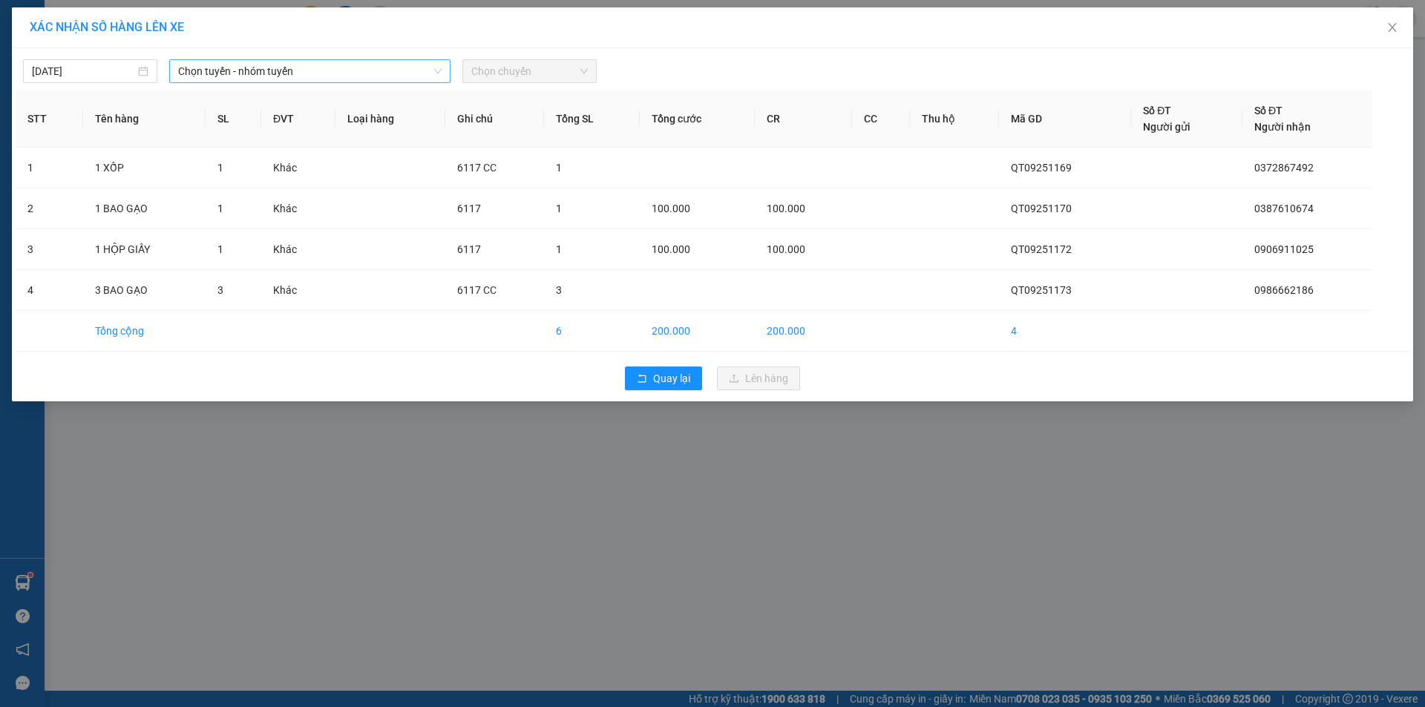
click at [404, 61] on span "Chọn tuyến - nhóm tuyến" at bounding box center [309, 71] width 263 height 22
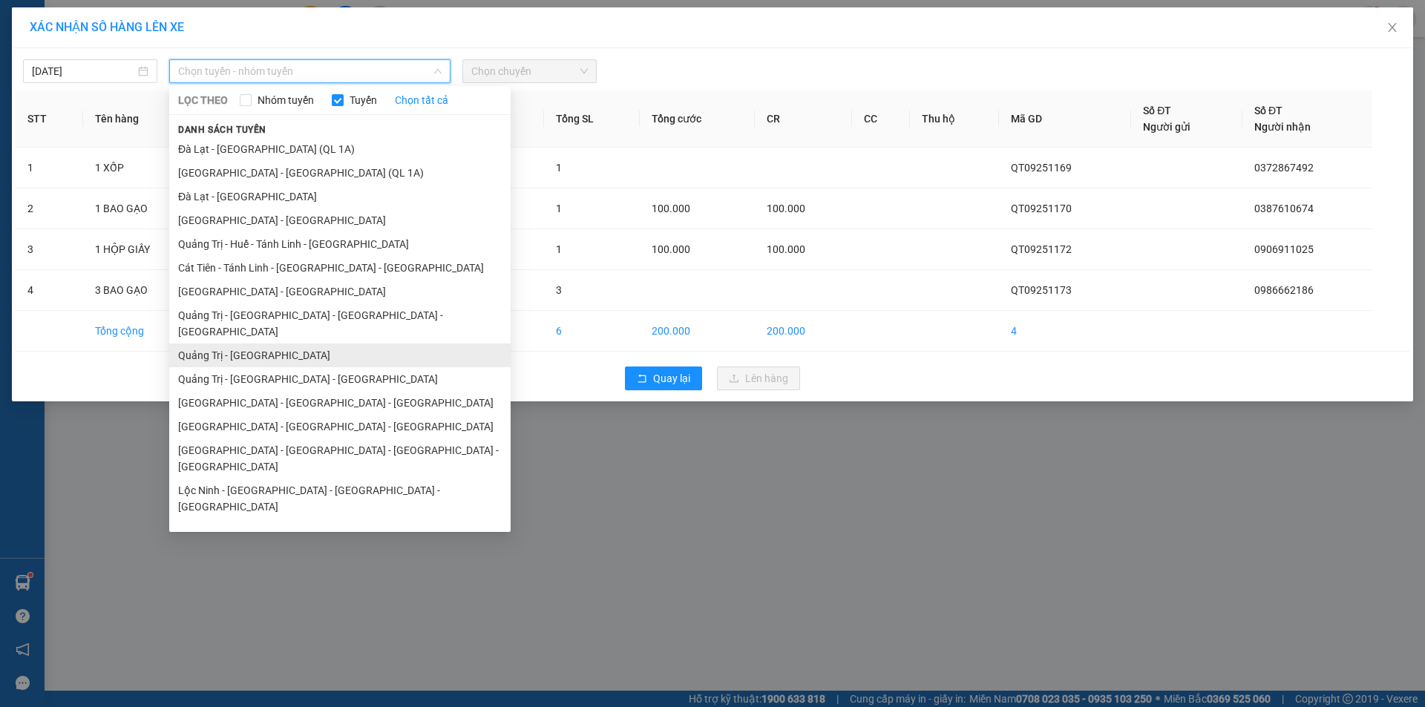
click at [265, 344] on li "Quảng Trị - Sài Gòn" at bounding box center [339, 356] width 341 height 24
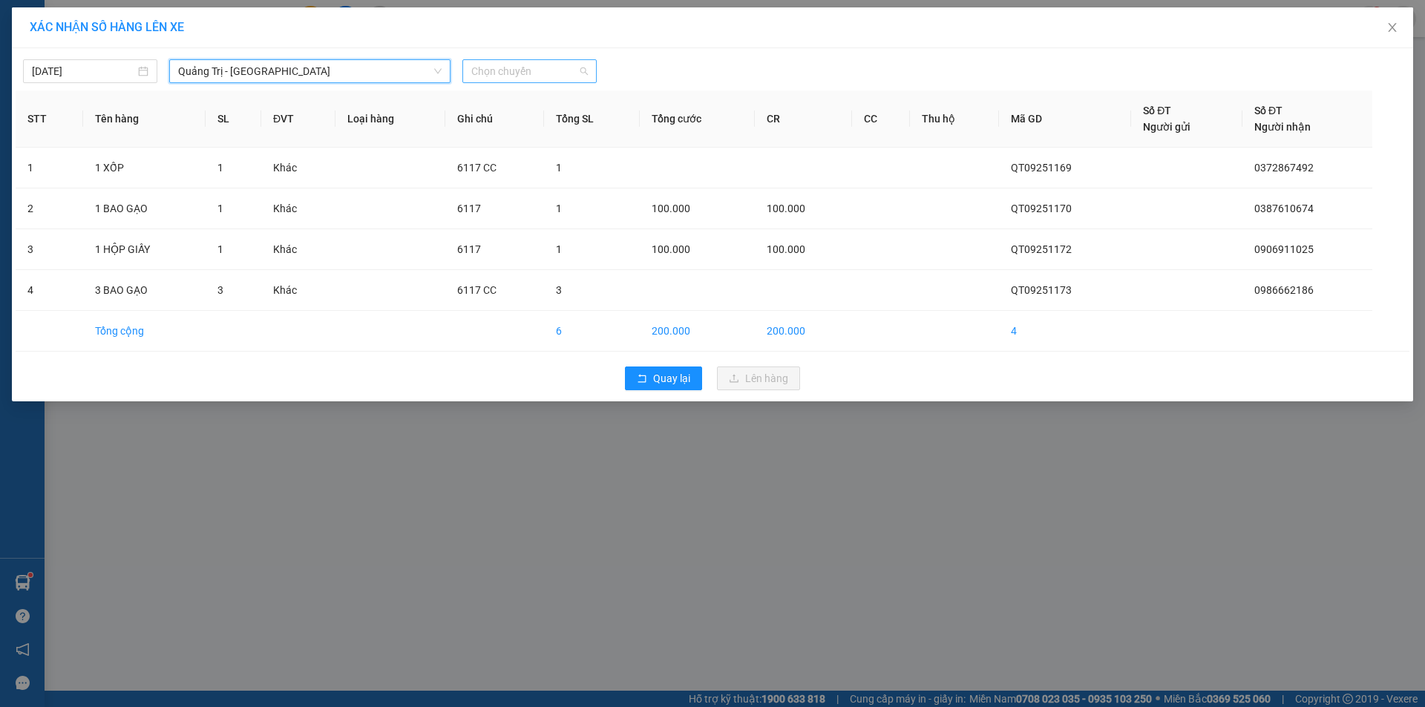
click at [551, 72] on span "Chọn chuyến" at bounding box center [529, 71] width 116 height 22
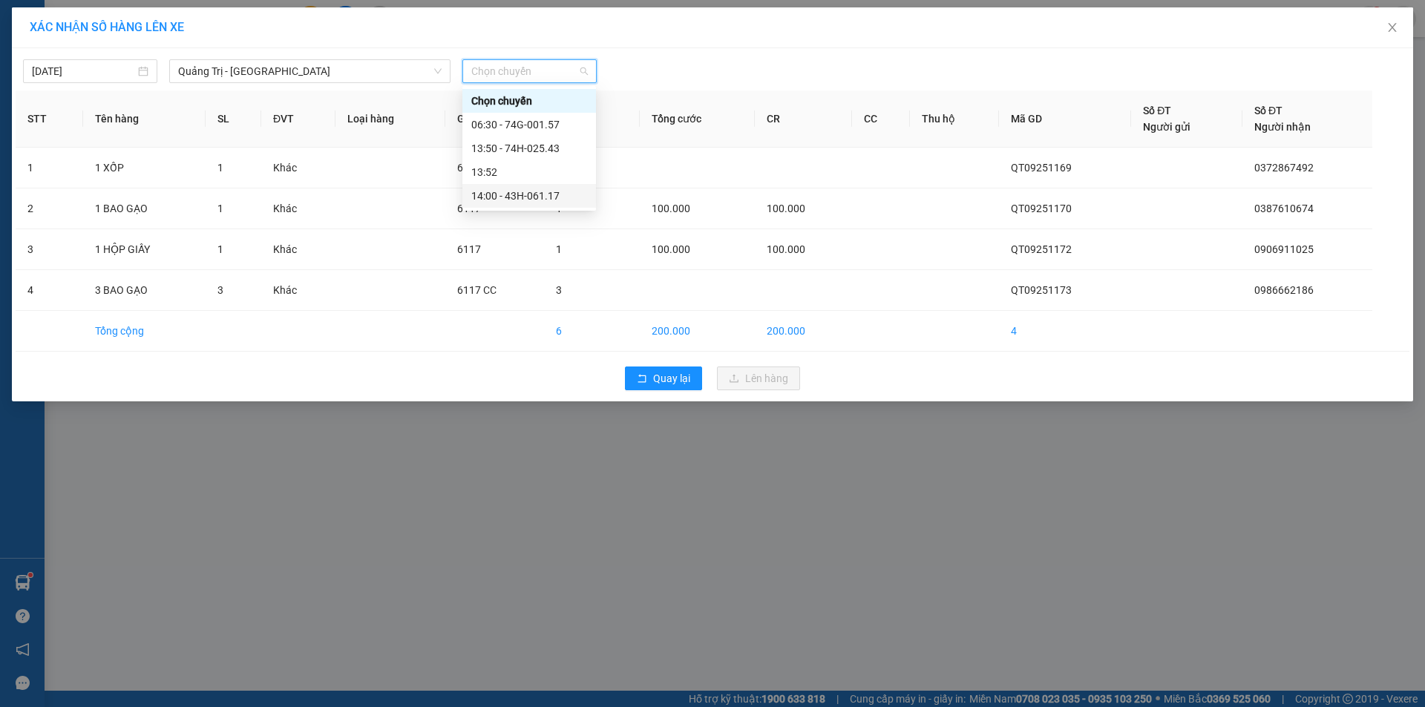
click at [536, 200] on div "14:00 - 43H-061.17" at bounding box center [529, 196] width 116 height 16
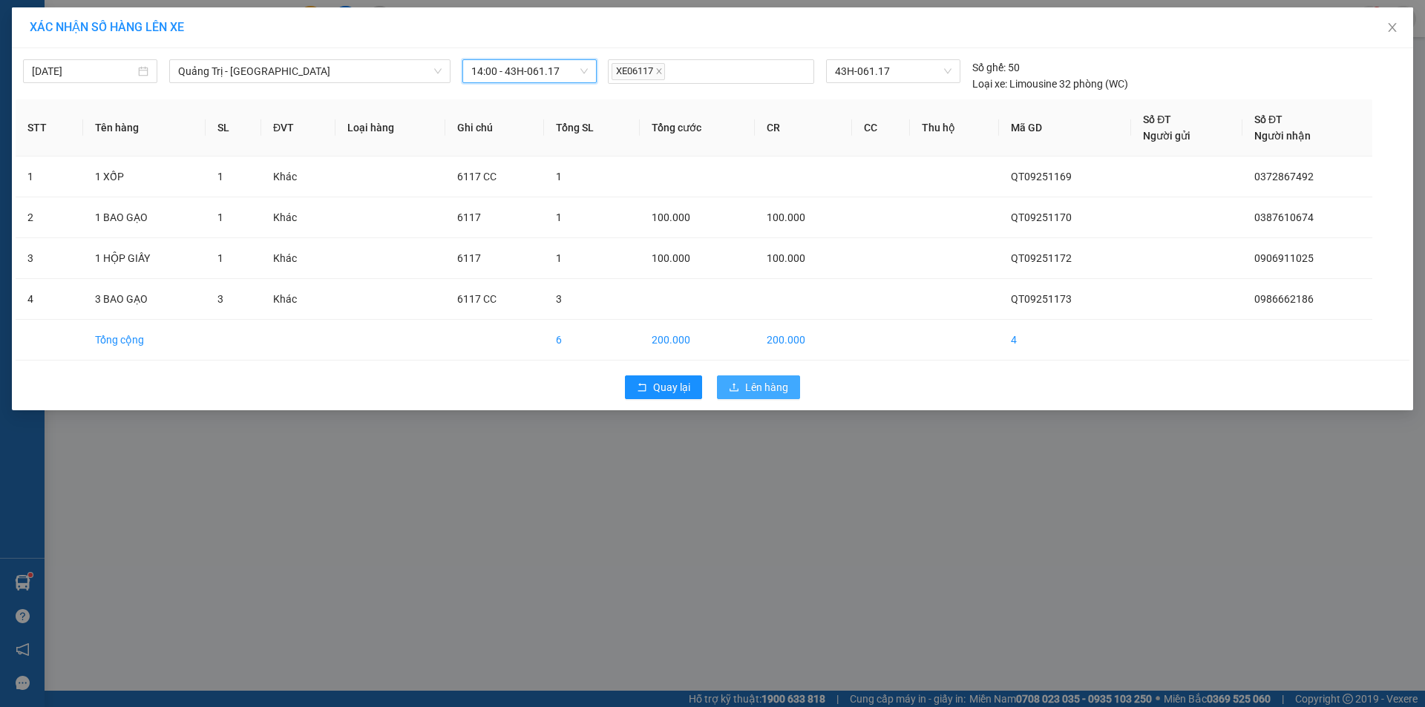
click at [762, 386] on span "Lên hàng" at bounding box center [766, 387] width 43 height 16
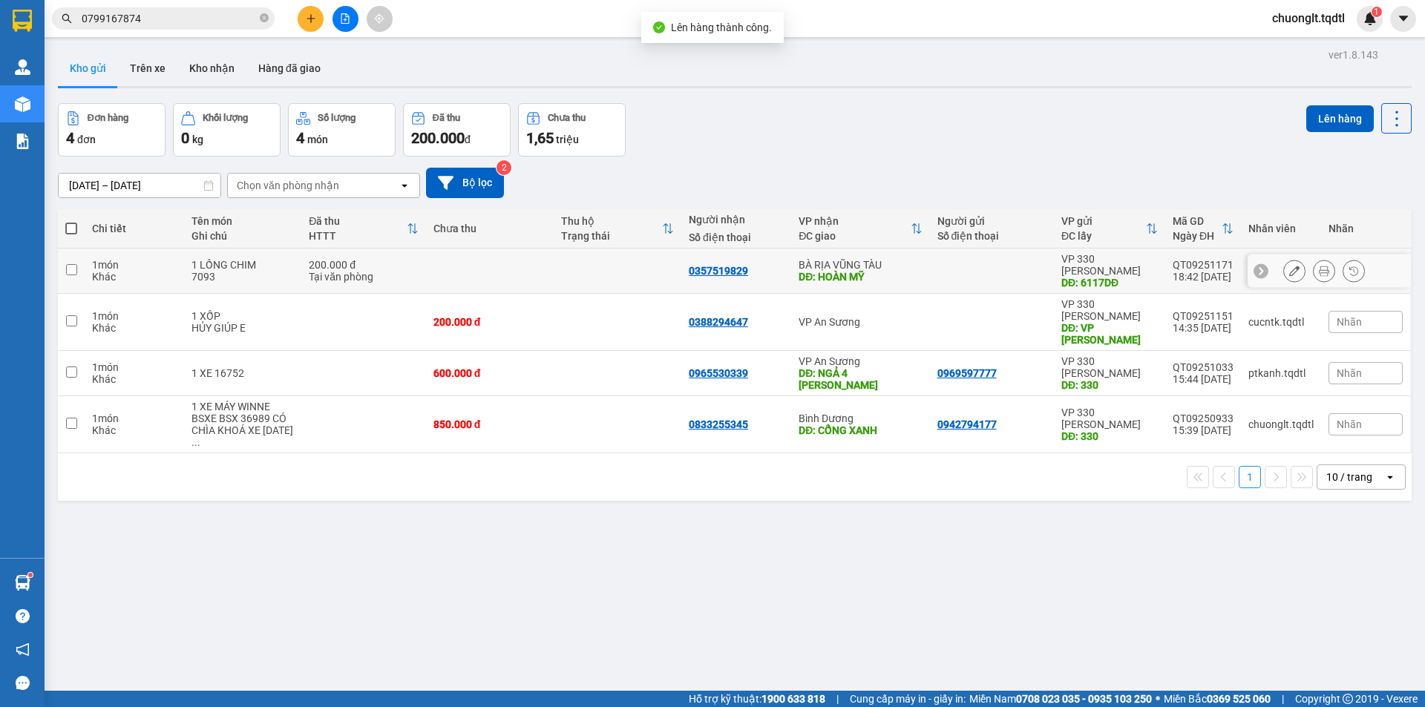
click at [94, 271] on div "Khác" at bounding box center [134, 277] width 85 height 12
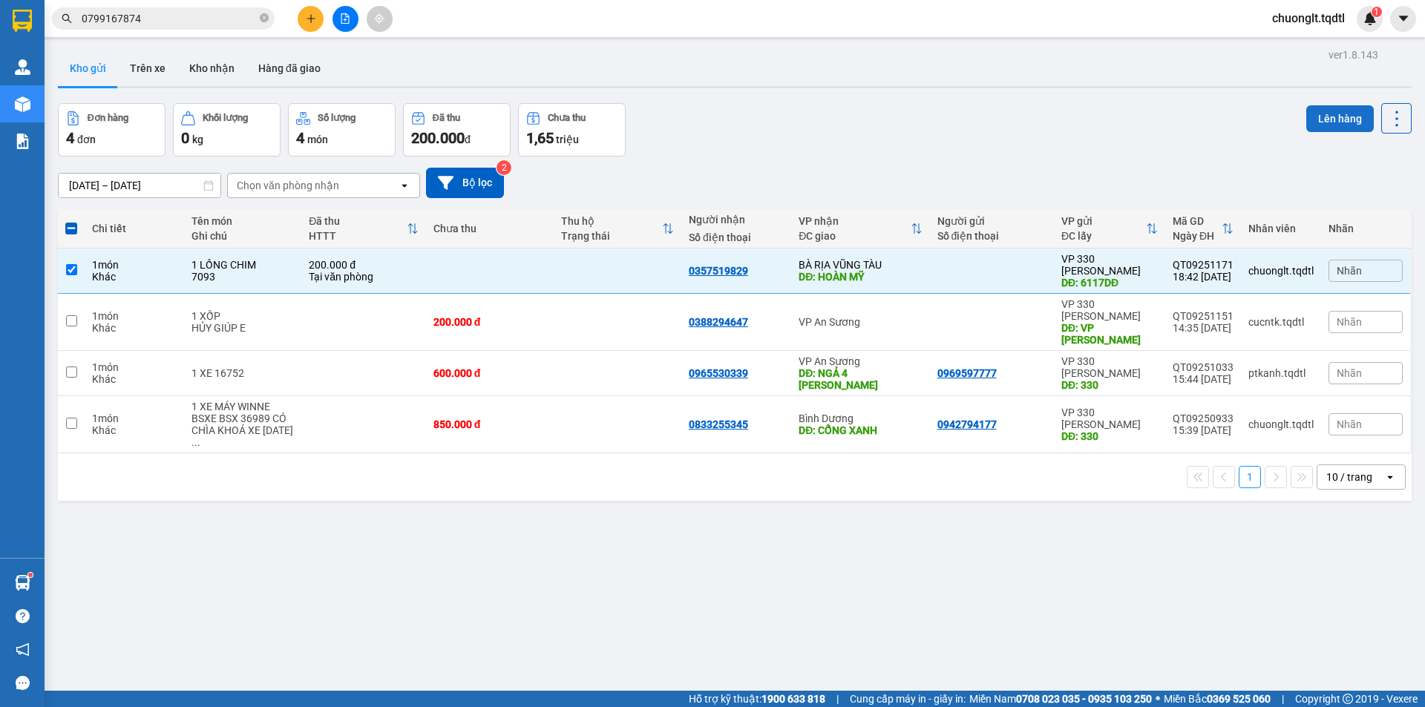
click at [1318, 105] on button "Lên hàng" at bounding box center [1340, 118] width 68 height 27
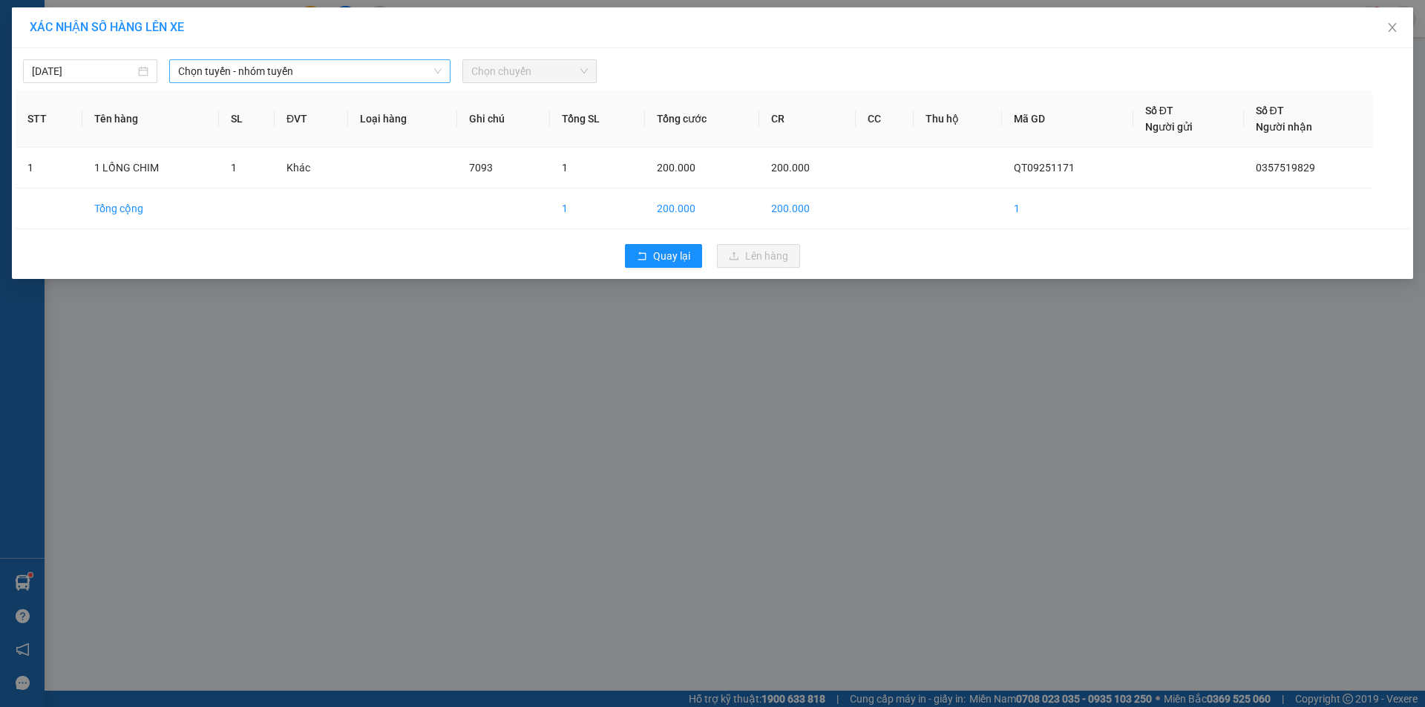
click at [397, 68] on span "Chọn tuyến - nhóm tuyến" at bounding box center [309, 71] width 263 height 22
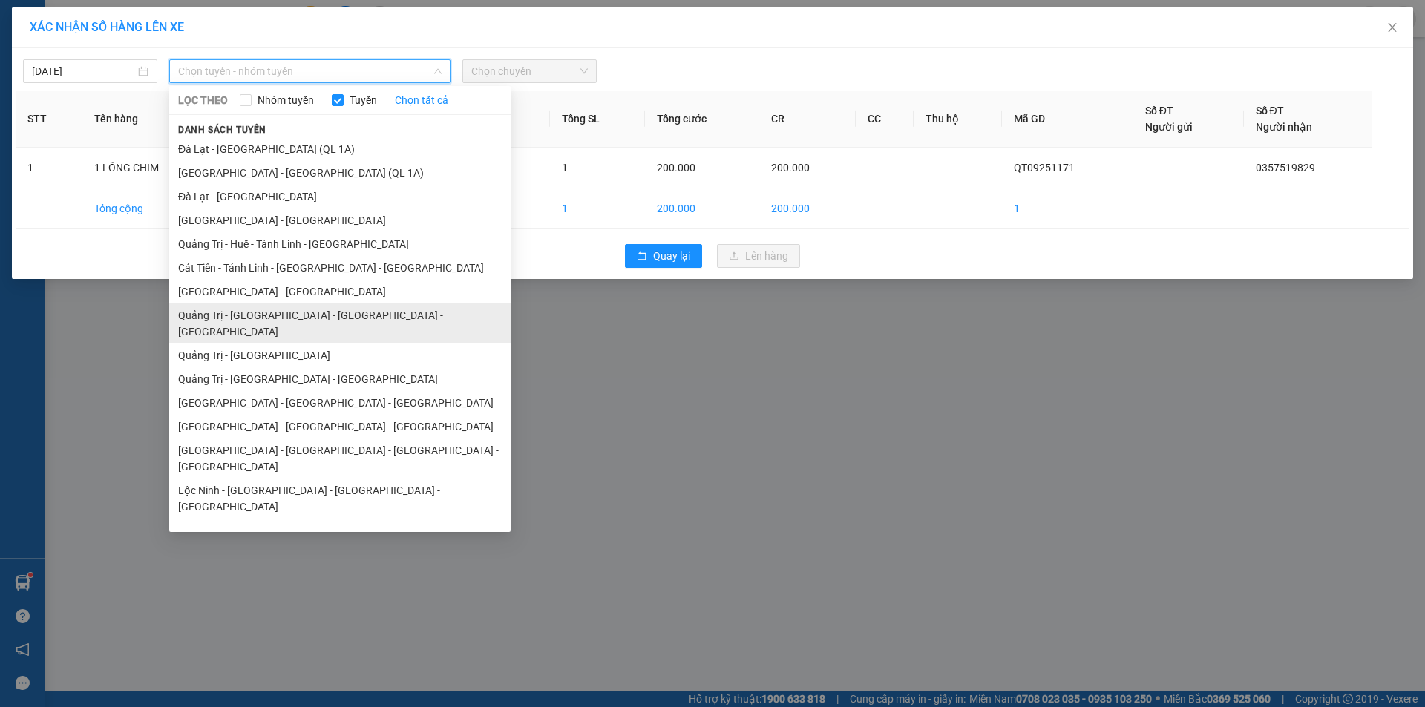
click at [341, 316] on li "Quảng Trị - Huế - Đà Nẵng - Vũng Tàu" at bounding box center [339, 323] width 341 height 40
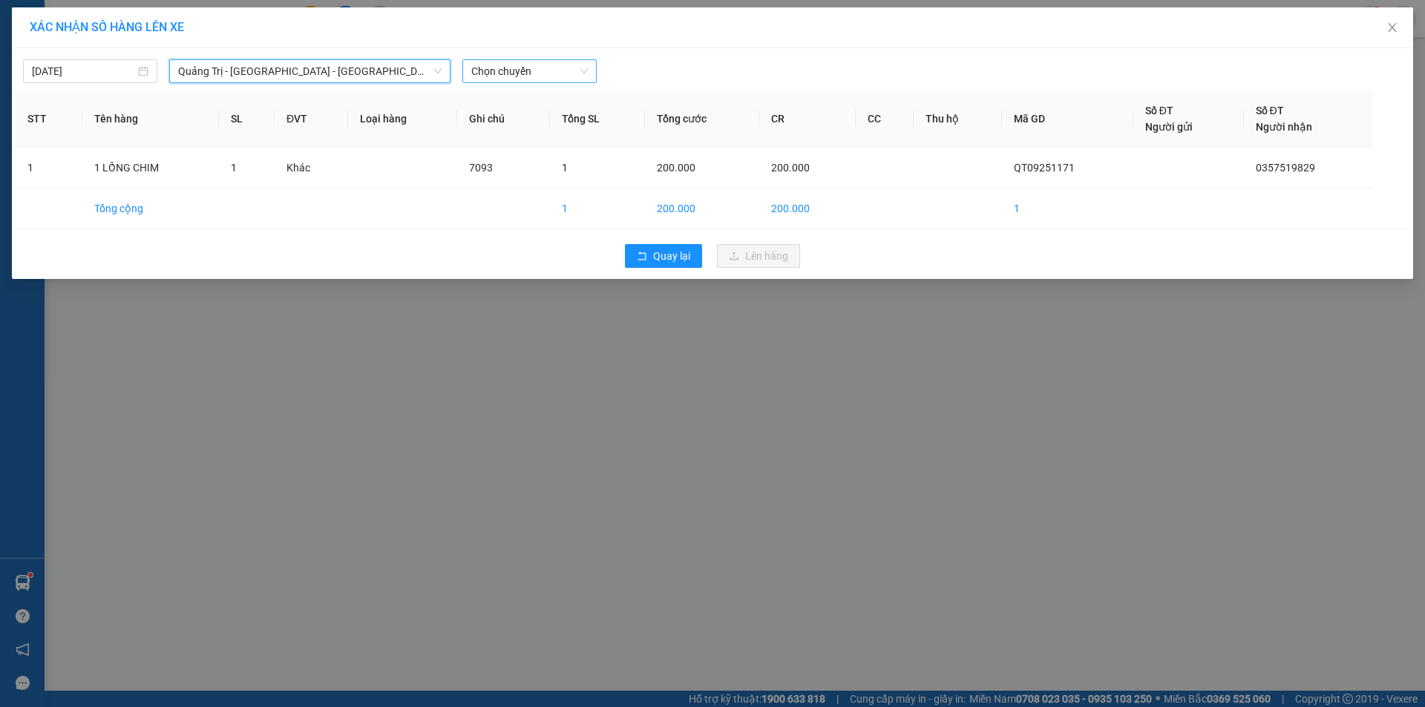
click at [563, 70] on span "Chọn chuyến" at bounding box center [529, 71] width 116 height 22
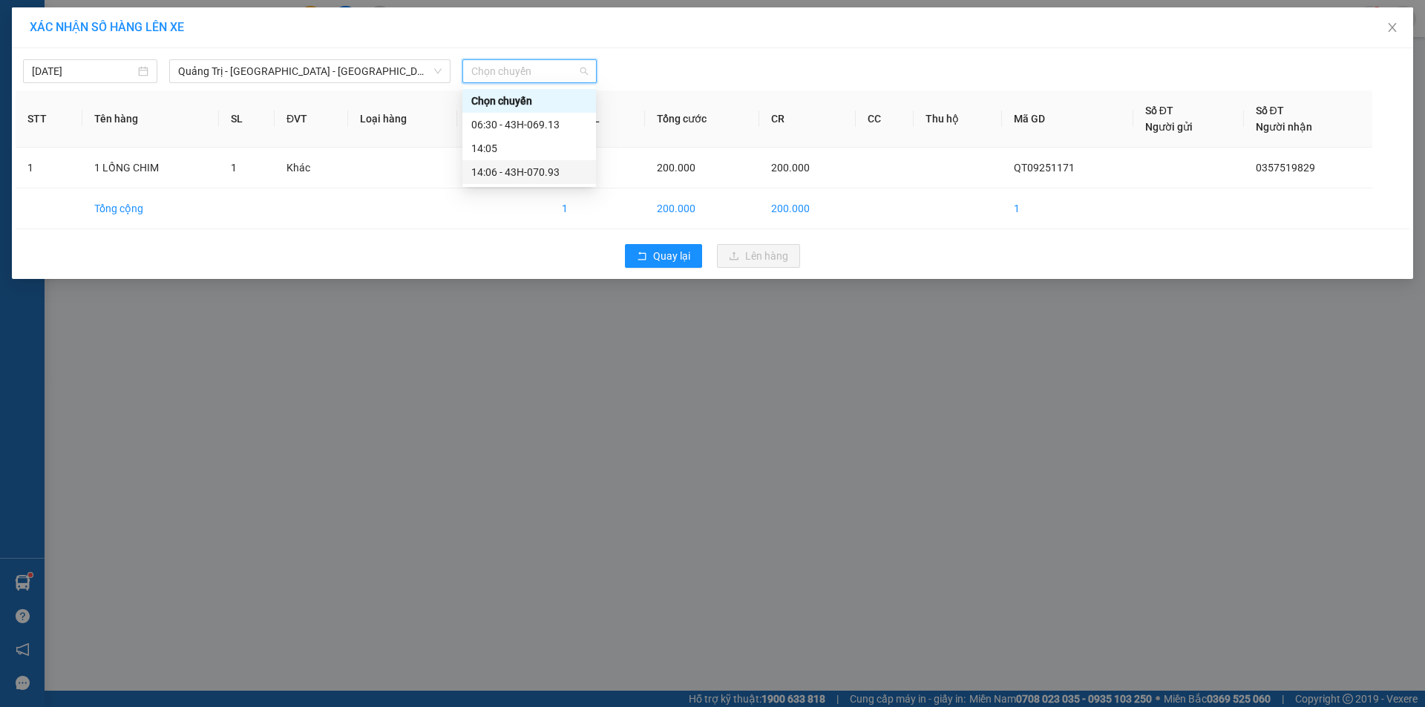
click at [547, 173] on div "14:06 - 43H-070.93" at bounding box center [529, 172] width 116 height 16
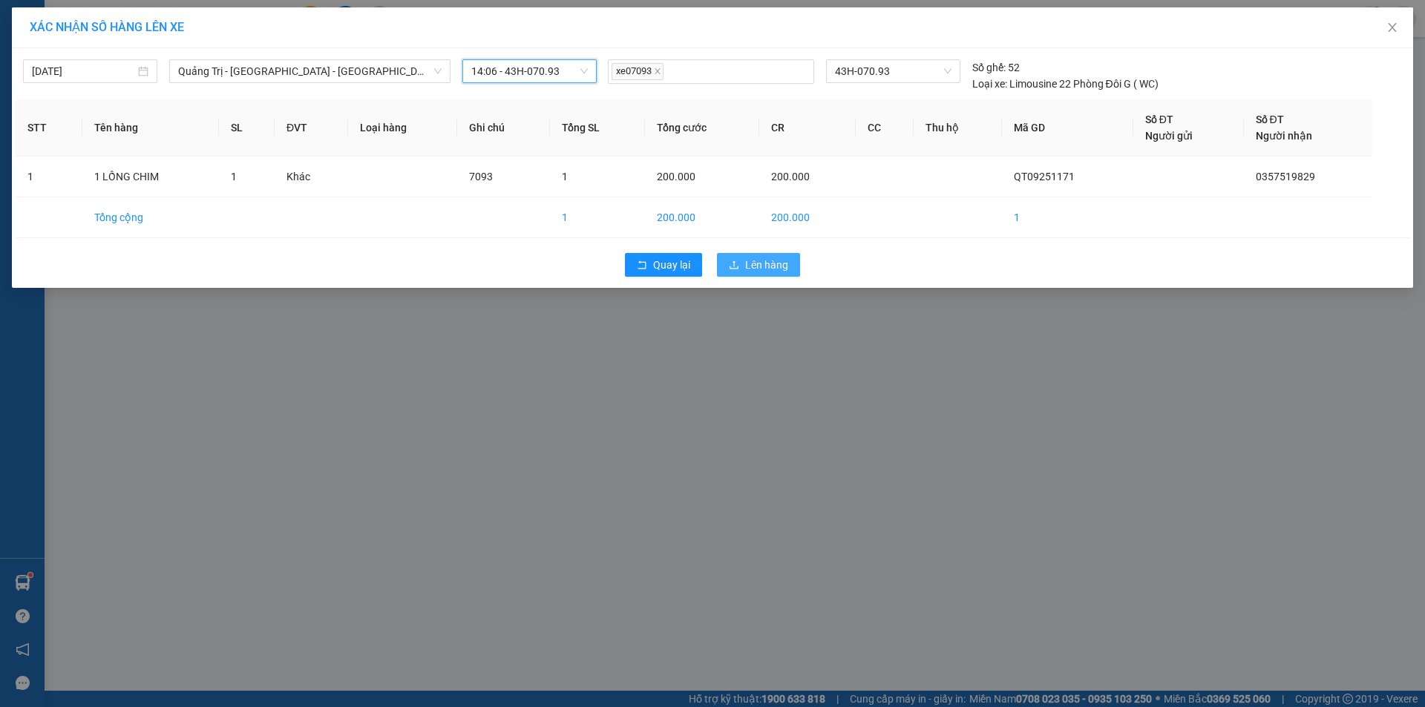
drag, startPoint x: 748, startPoint y: 268, endPoint x: 815, endPoint y: 249, distance: 69.3
click at [749, 268] on span "Lên hàng" at bounding box center [766, 265] width 43 height 16
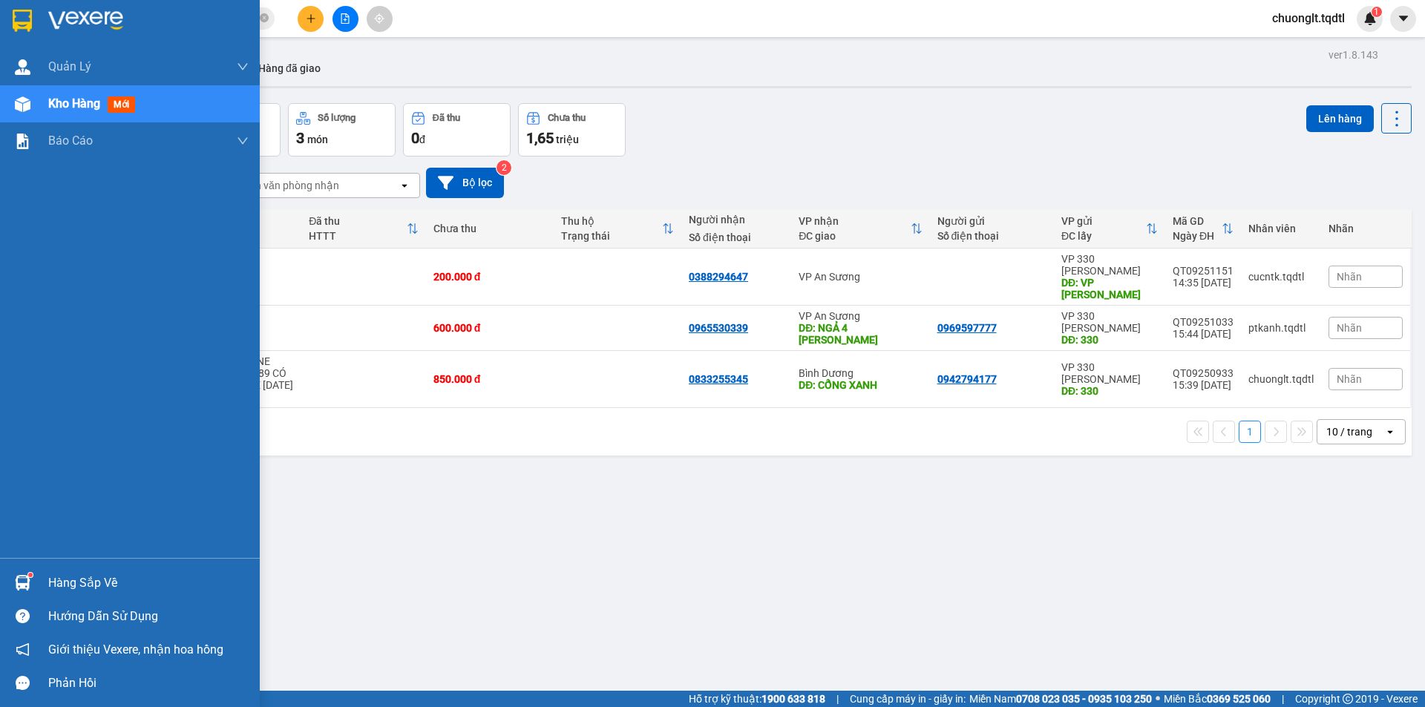
click at [76, 587] on div "Hàng sắp về" at bounding box center [148, 583] width 200 height 22
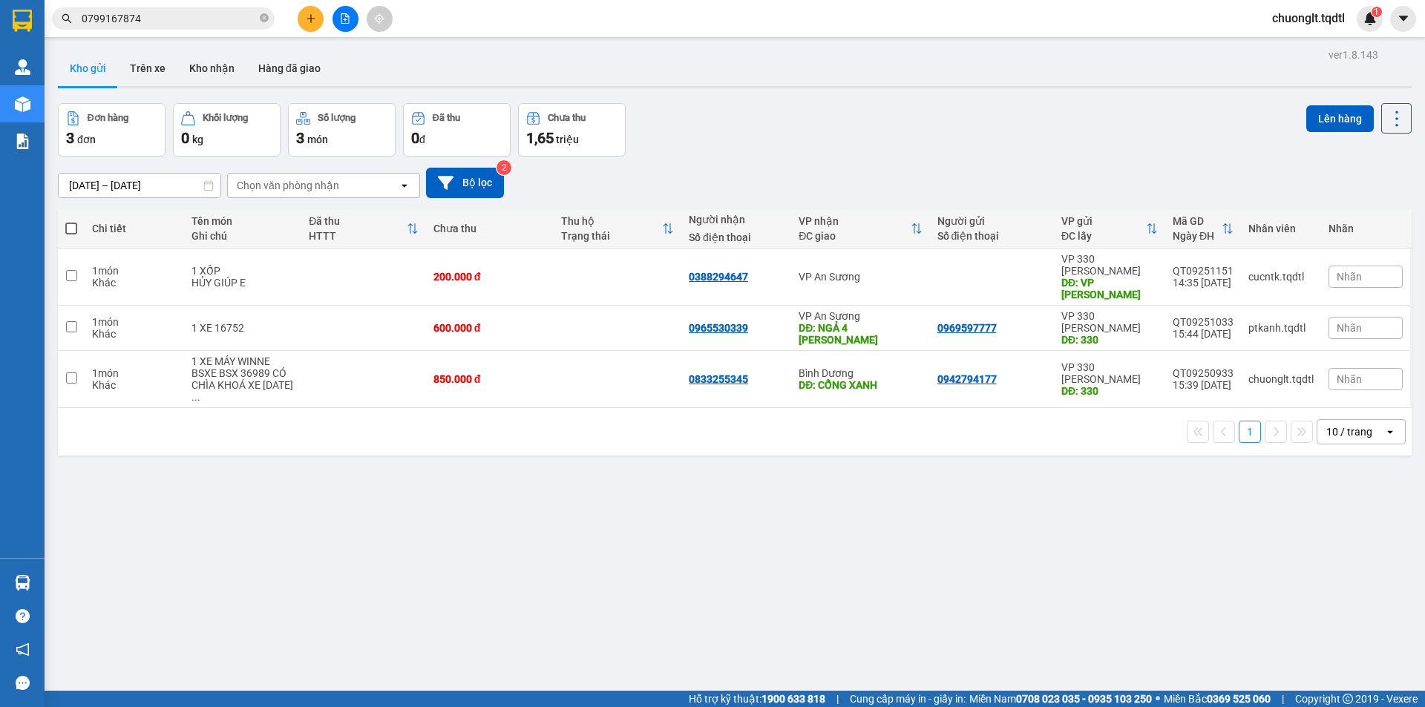
click at [843, 596] on section "Kết quả tìm kiếm ( 1 ) Bộ lọc Mã ĐH Trạng thái Món hàng Thu hộ Tổng cước Chưa c…" at bounding box center [712, 353] width 1425 height 707
click at [341, 13] on icon "file-add" at bounding box center [345, 18] width 10 height 10
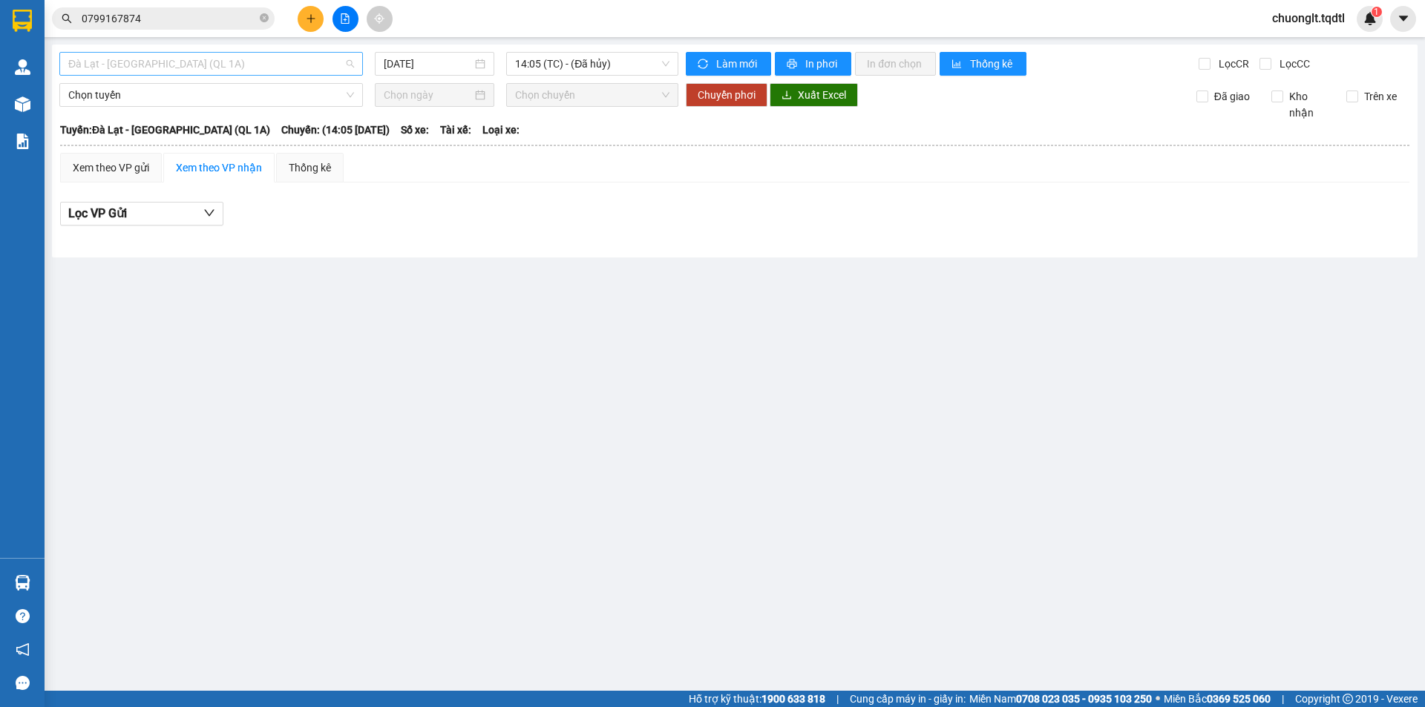
click at [284, 58] on span "Đà Lạt - Sài Gòn (QL 1A)" at bounding box center [211, 64] width 286 height 22
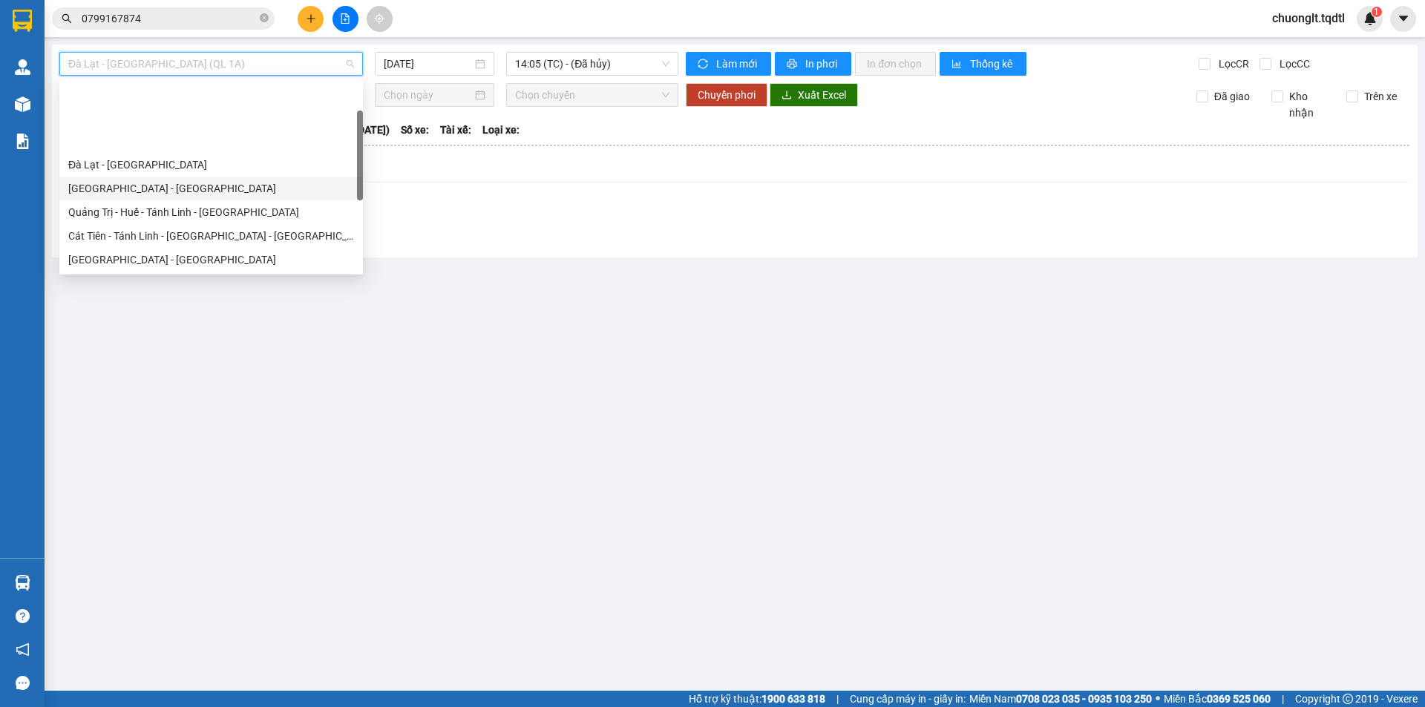
scroll to position [74, 0]
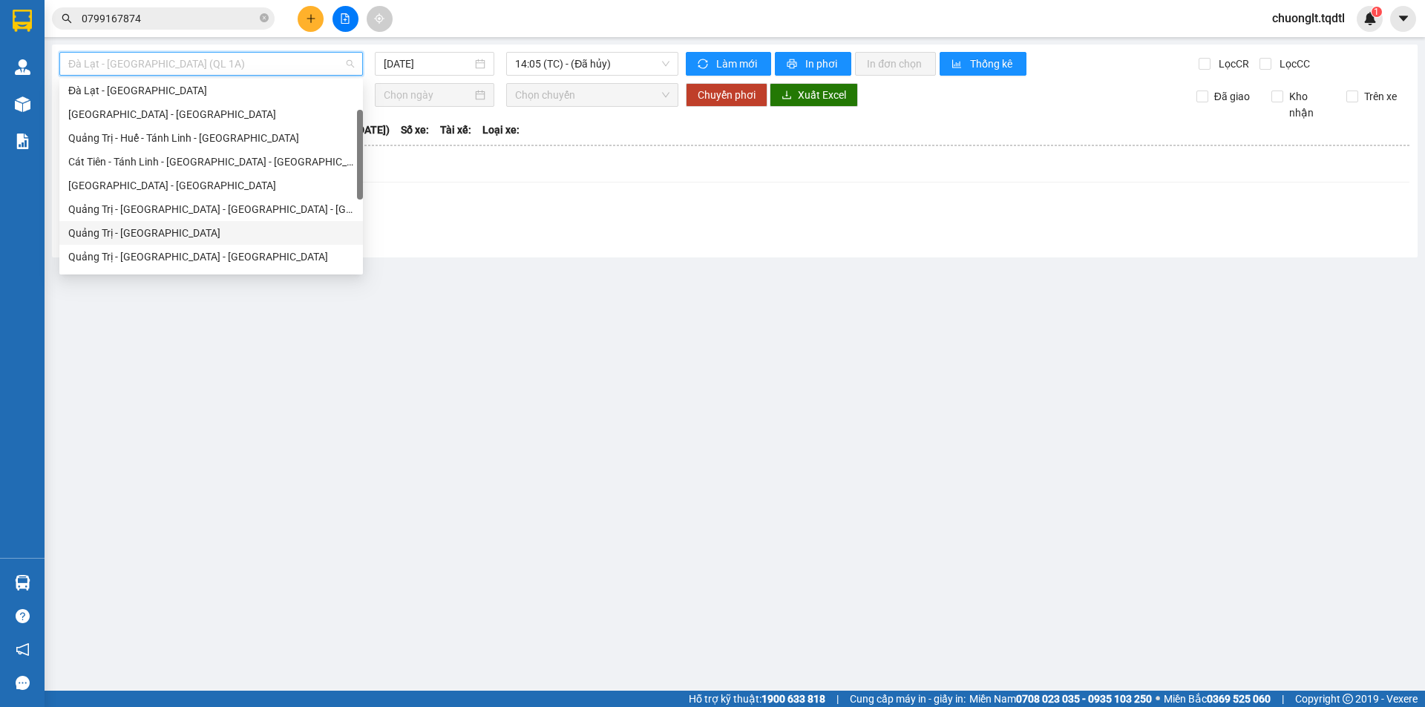
click at [191, 230] on div "Quảng Trị - Sài Gòn" at bounding box center [211, 233] width 286 height 16
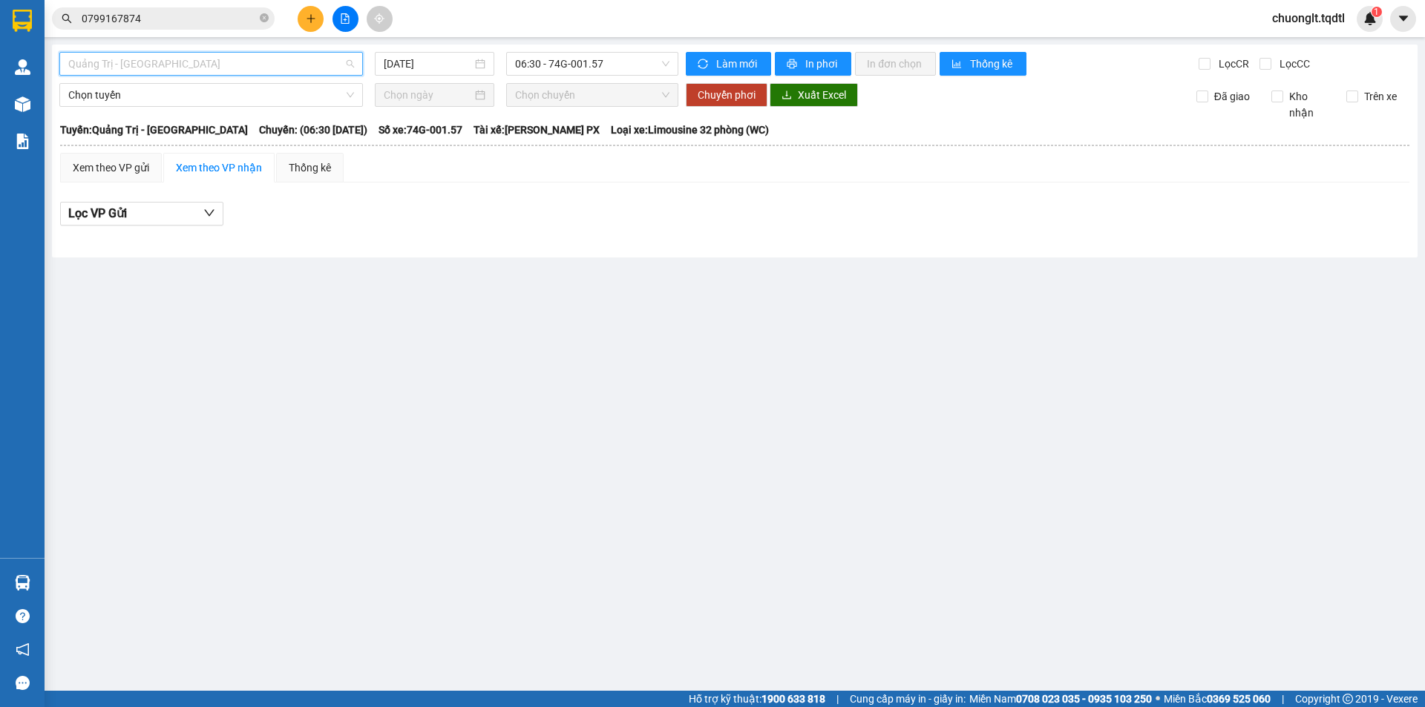
drag, startPoint x: 252, startPoint y: 68, endPoint x: 252, endPoint y: 78, distance: 10.4
click at [253, 68] on span "Quảng Trị - Sài Gòn" at bounding box center [211, 64] width 286 height 22
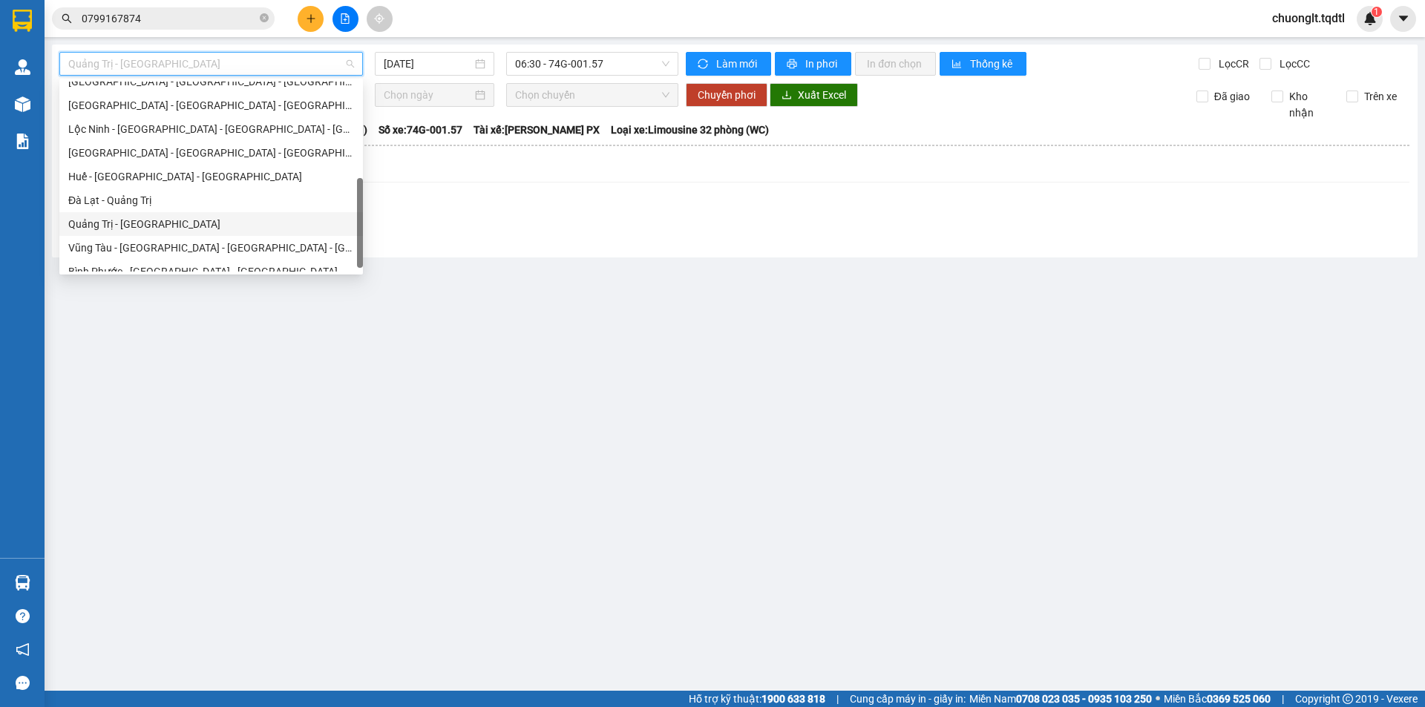
scroll to position [309, 0]
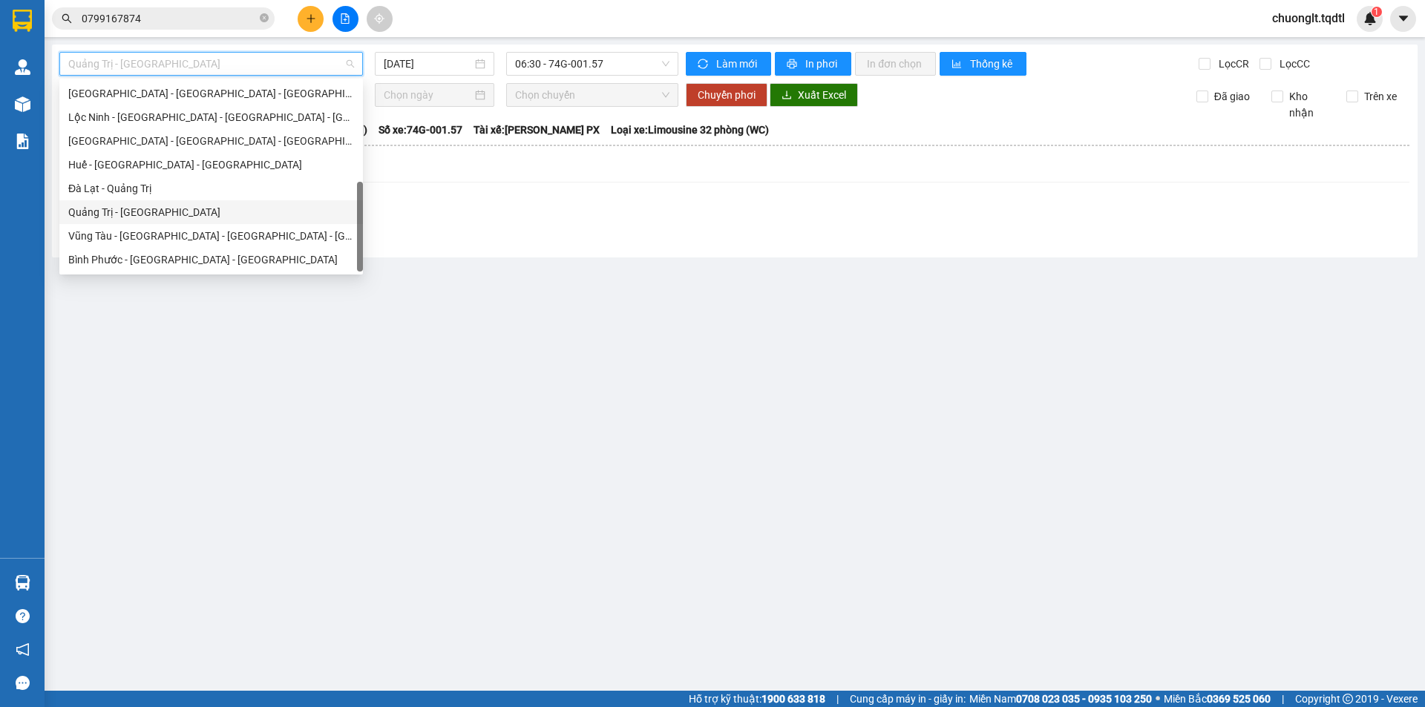
click at [163, 208] on div "Quảng Trị - Đà Lạt" at bounding box center [211, 212] width 286 height 16
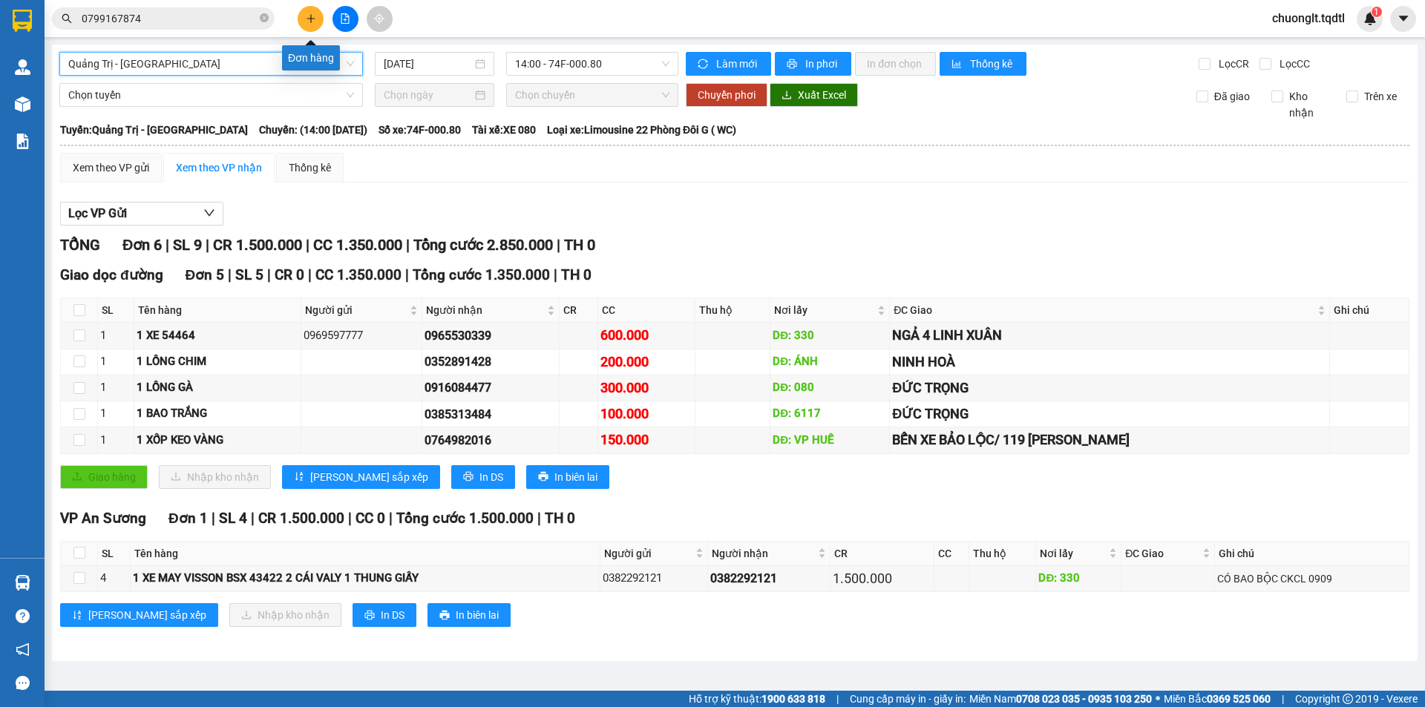
click at [309, 22] on icon "plus" at bounding box center [311, 18] width 10 height 10
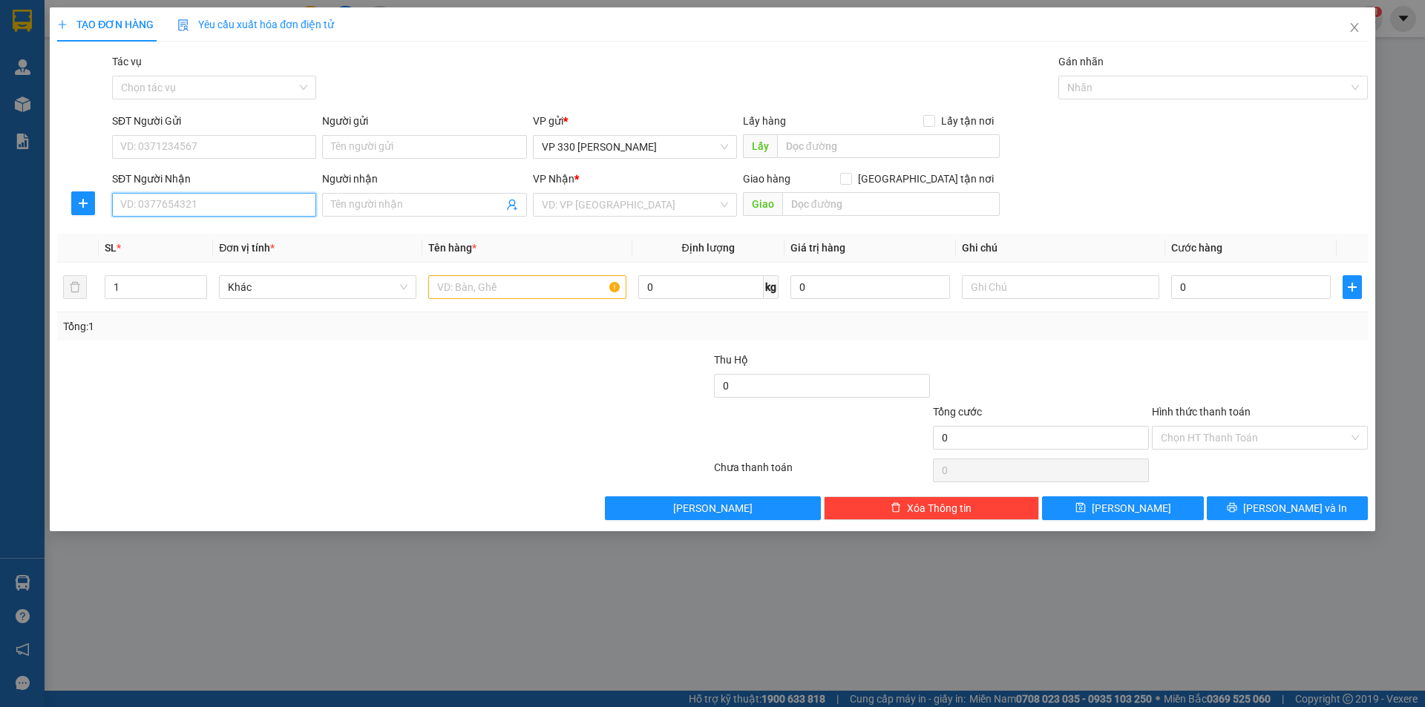
click at [162, 202] on input "SĐT Người Nhận" at bounding box center [214, 205] width 204 height 24
click at [159, 233] on div "0342543190" at bounding box center [214, 234] width 186 height 16
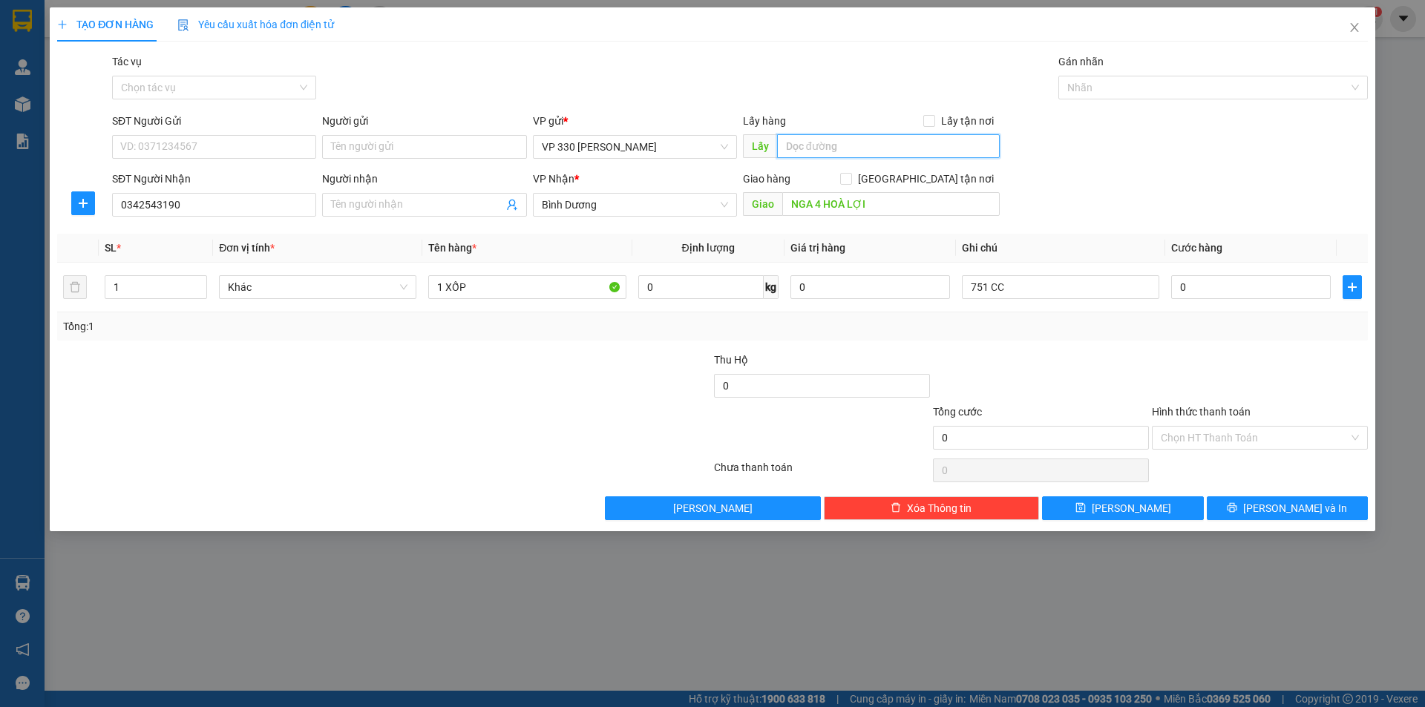
click at [847, 151] on input "text" at bounding box center [888, 146] width 223 height 24
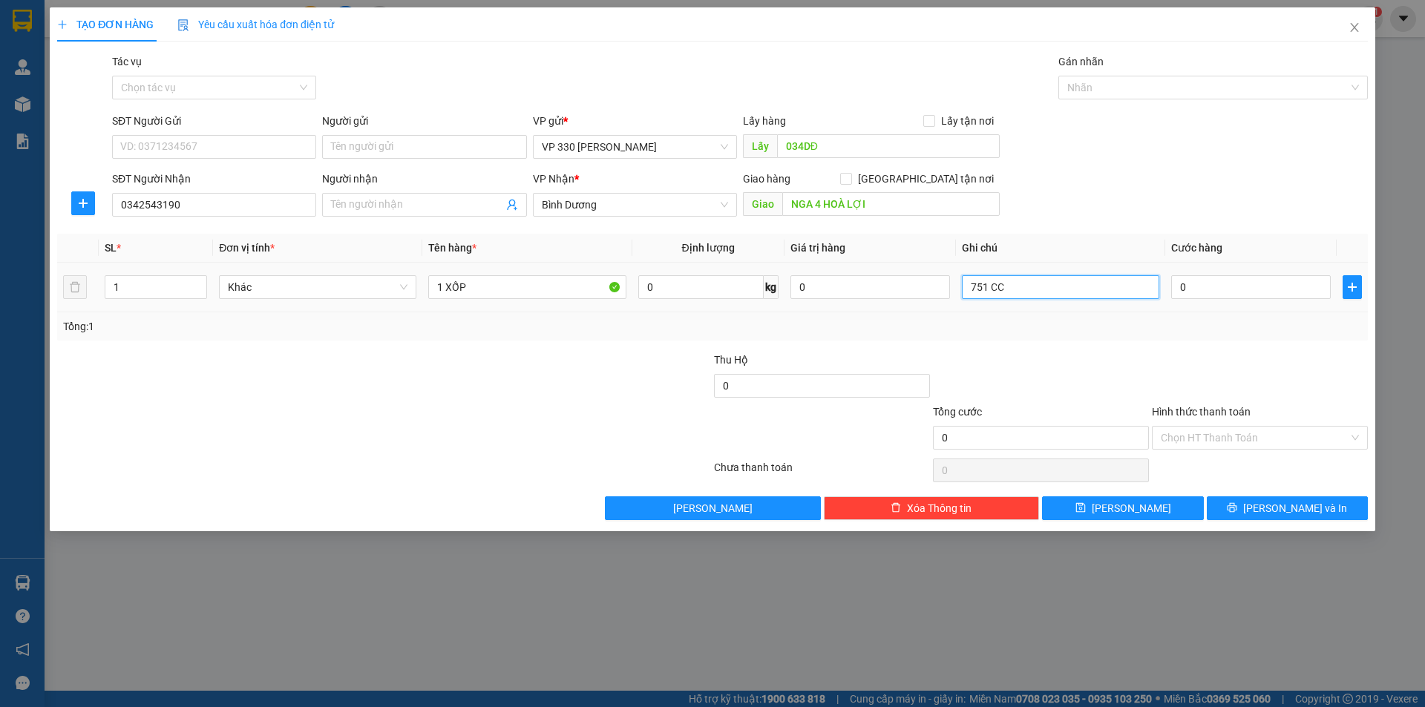
click at [1025, 291] on input "751 CC" at bounding box center [1060, 287] width 197 height 24
click at [1218, 286] on input "0" at bounding box center [1251, 287] width 160 height 24
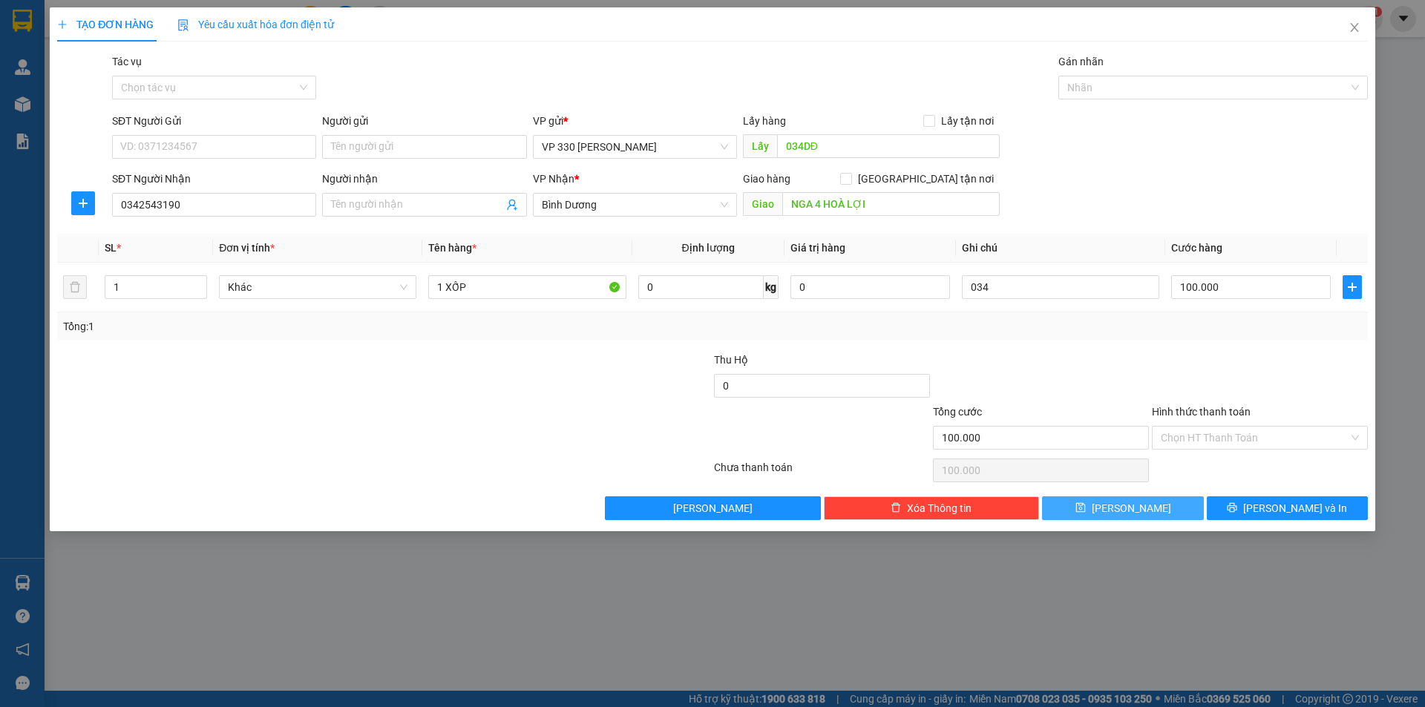
click at [1147, 515] on button "Lưu" at bounding box center [1122, 508] width 161 height 24
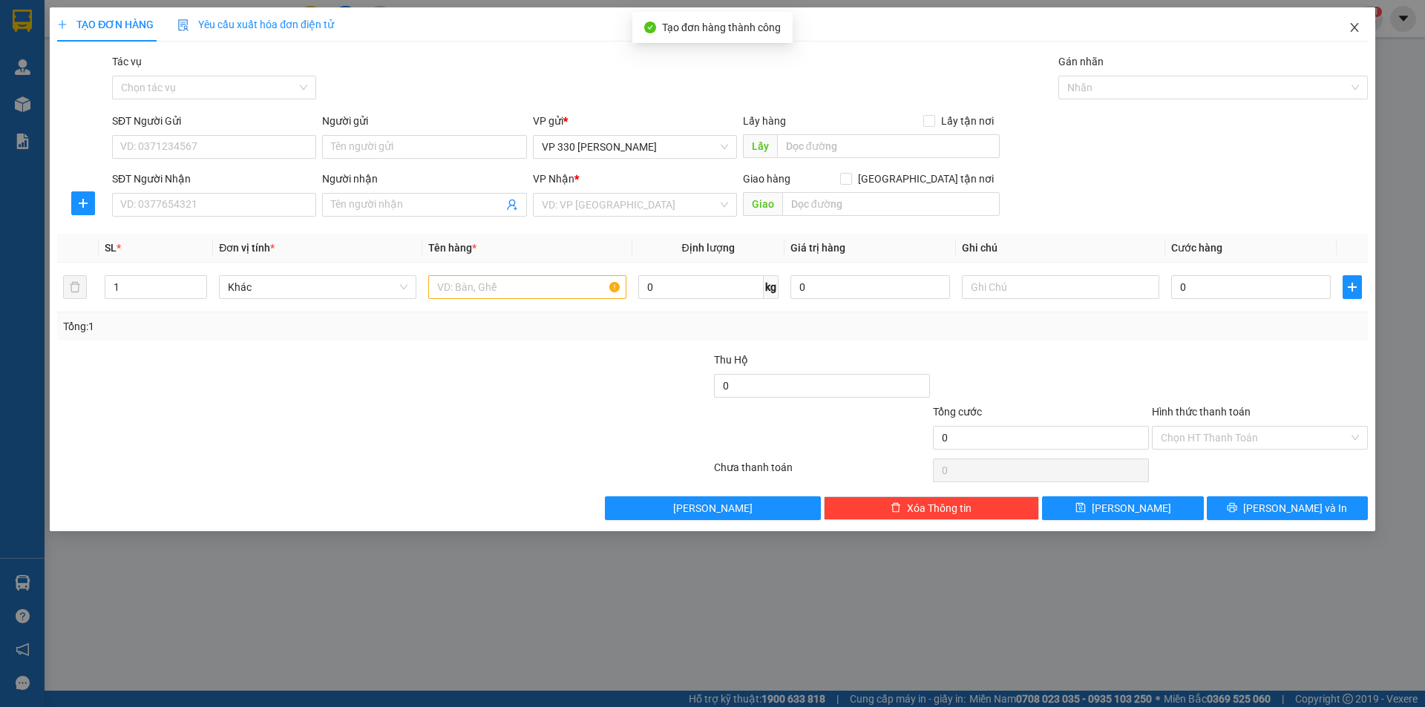
click at [1361, 29] on span "Close" at bounding box center [1354, 28] width 42 height 42
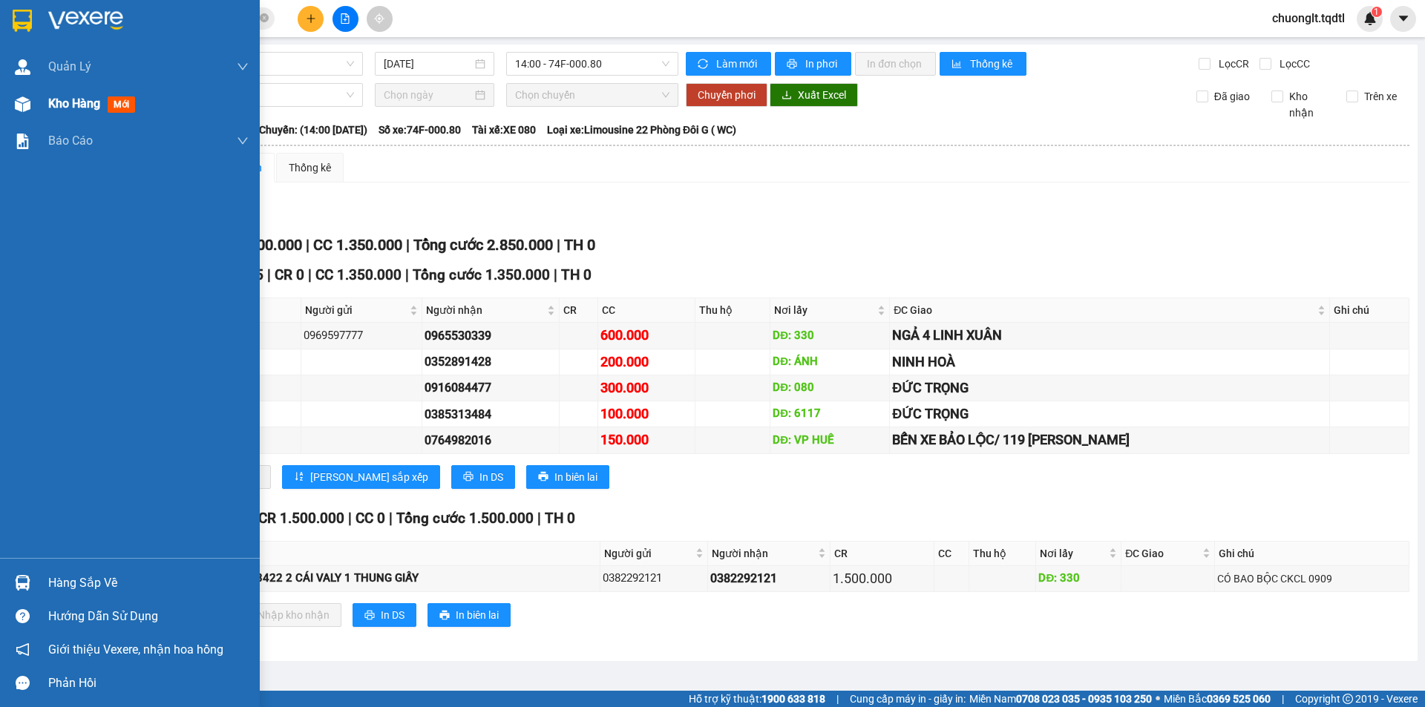
click at [65, 95] on div "Kho hàng mới" at bounding box center [94, 103] width 93 height 19
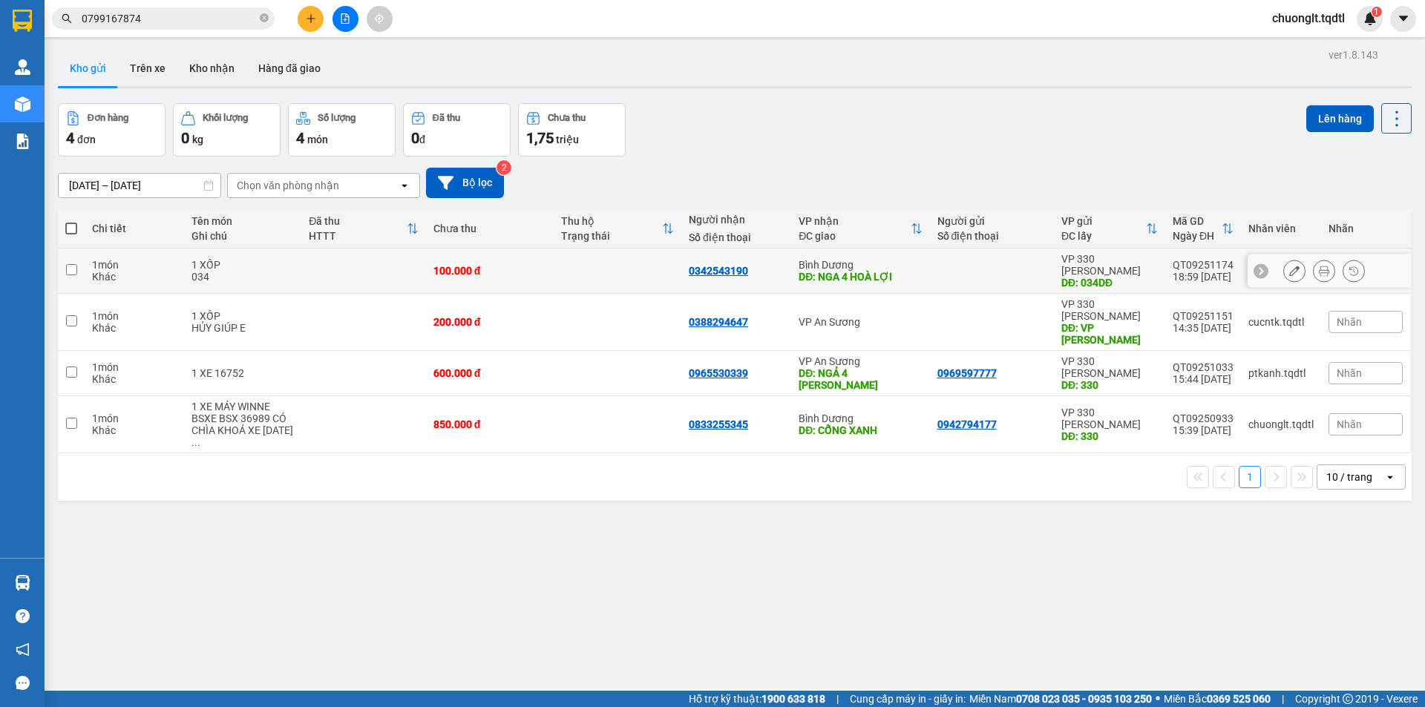
click at [73, 264] on input "checkbox" at bounding box center [71, 269] width 11 height 11
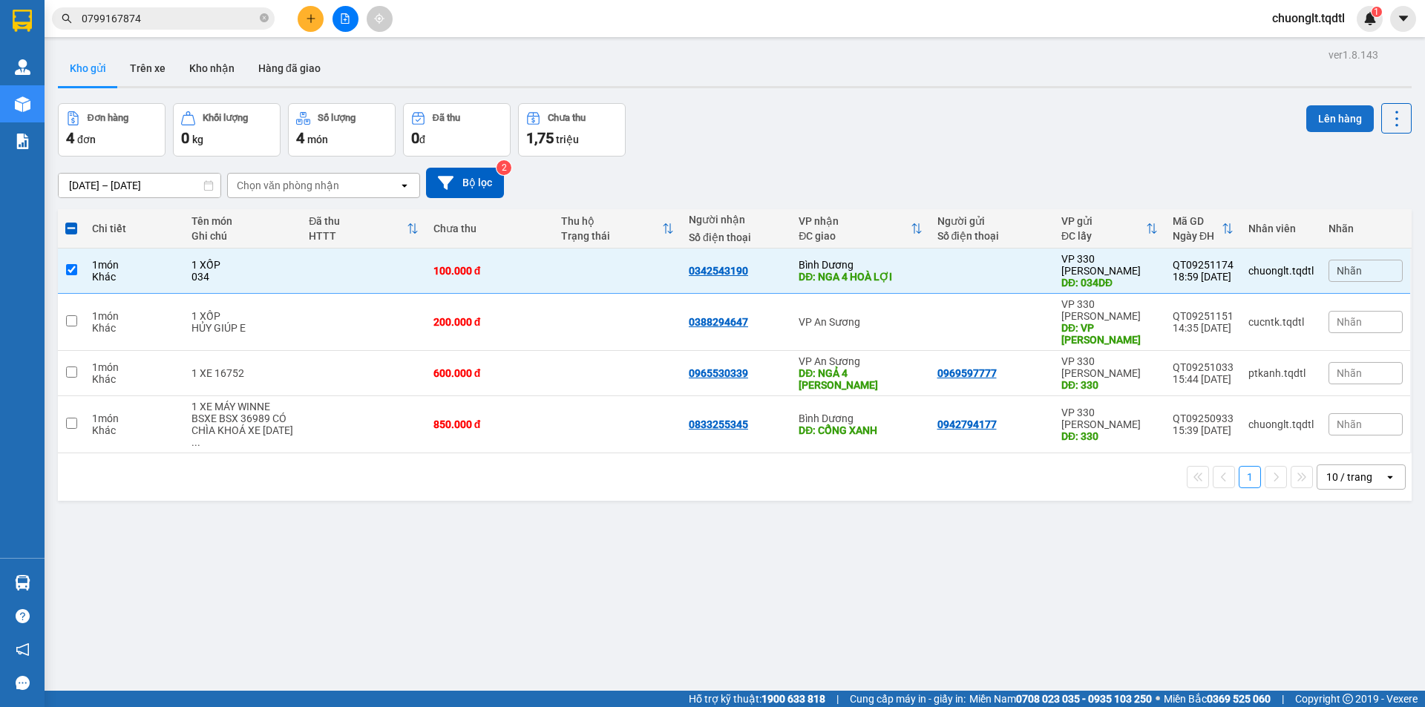
click at [1327, 114] on button "Lên hàng" at bounding box center [1340, 118] width 68 height 27
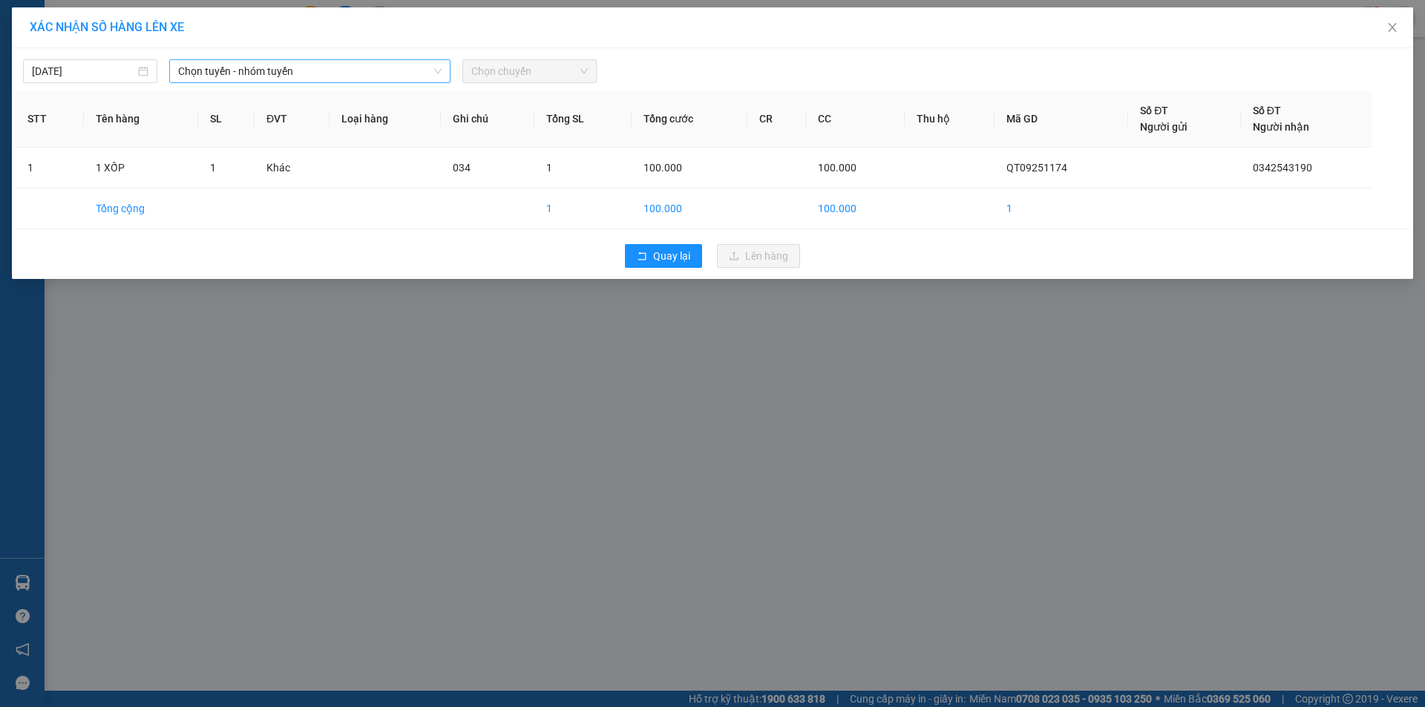
click at [336, 71] on span "Chọn tuyến - nhóm tuyến" at bounding box center [309, 71] width 263 height 22
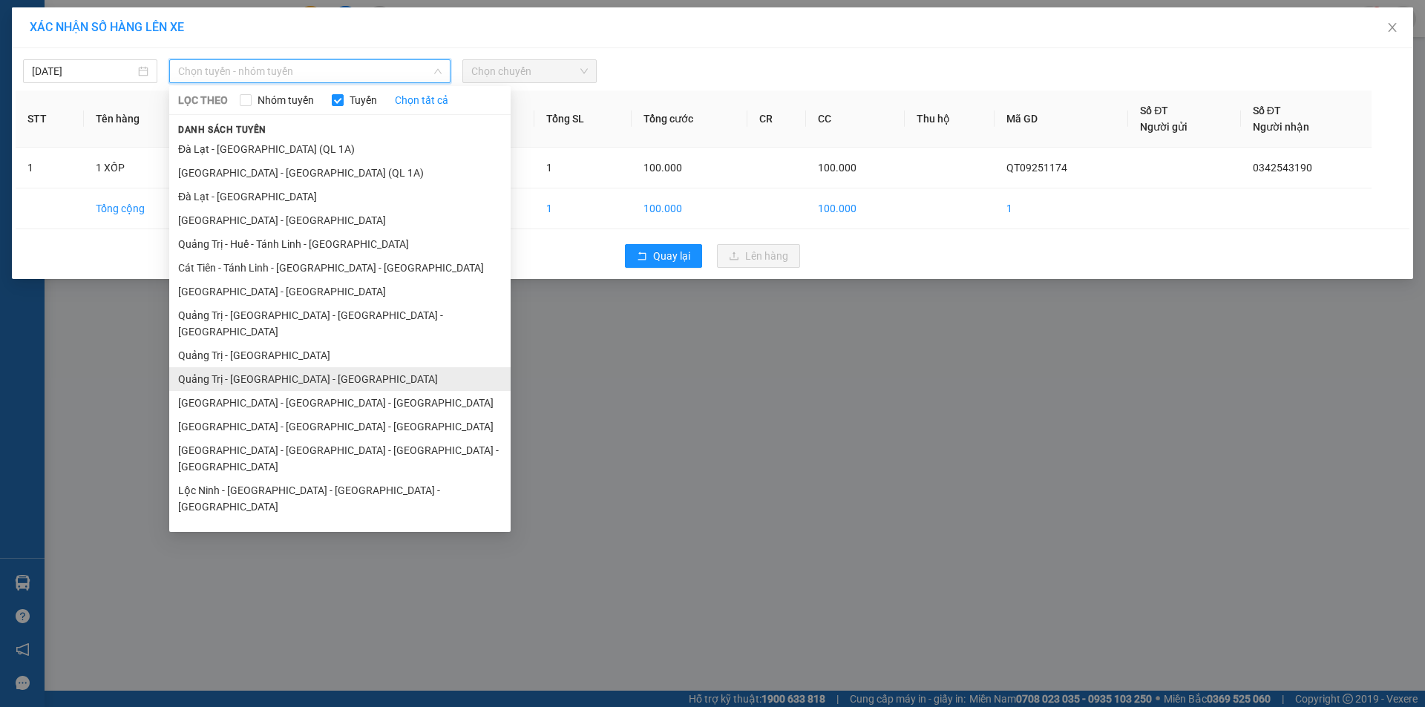
click at [287, 367] on li "Quảng Trị - [GEOGRAPHIC_DATA] - [GEOGRAPHIC_DATA]" at bounding box center [339, 379] width 341 height 24
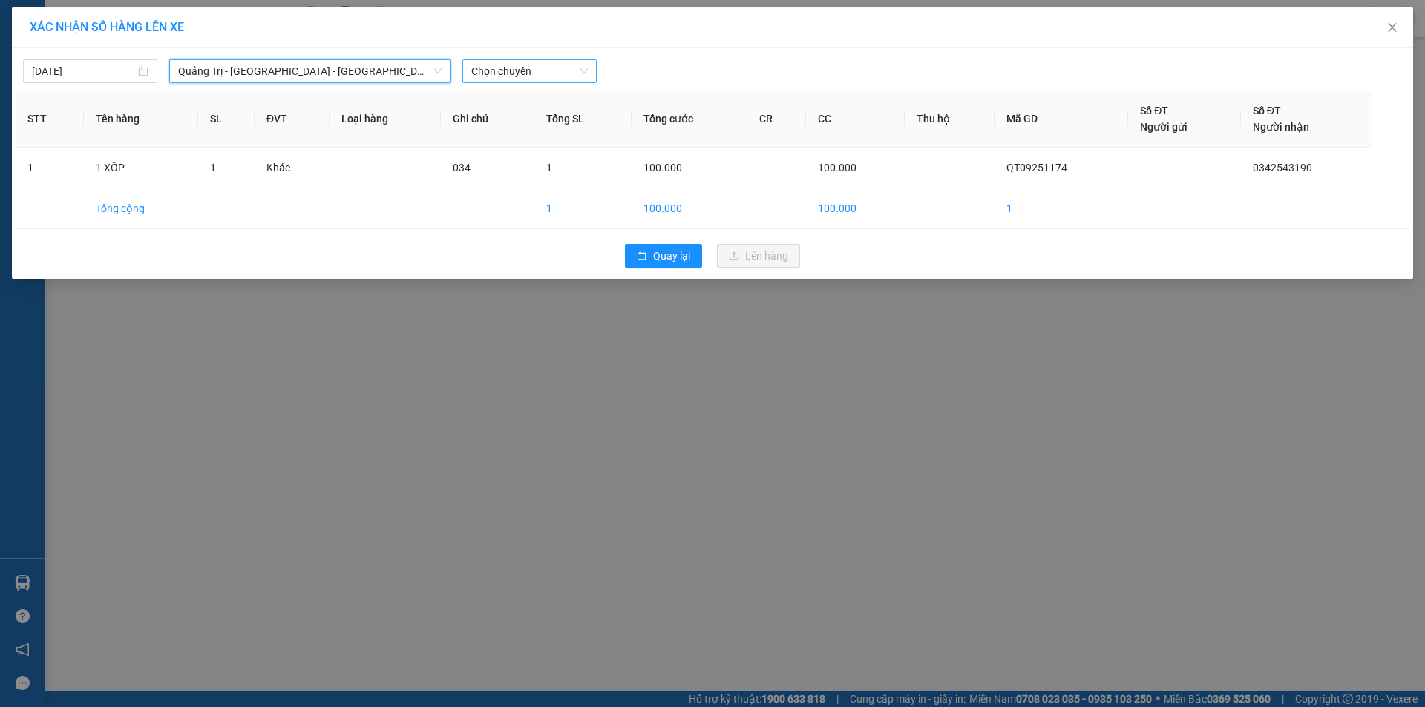
click at [539, 69] on span "Chọn chuyến" at bounding box center [529, 71] width 116 height 22
click at [539, 128] on div "14:00 - 74F-000.34" at bounding box center [529, 124] width 116 height 16
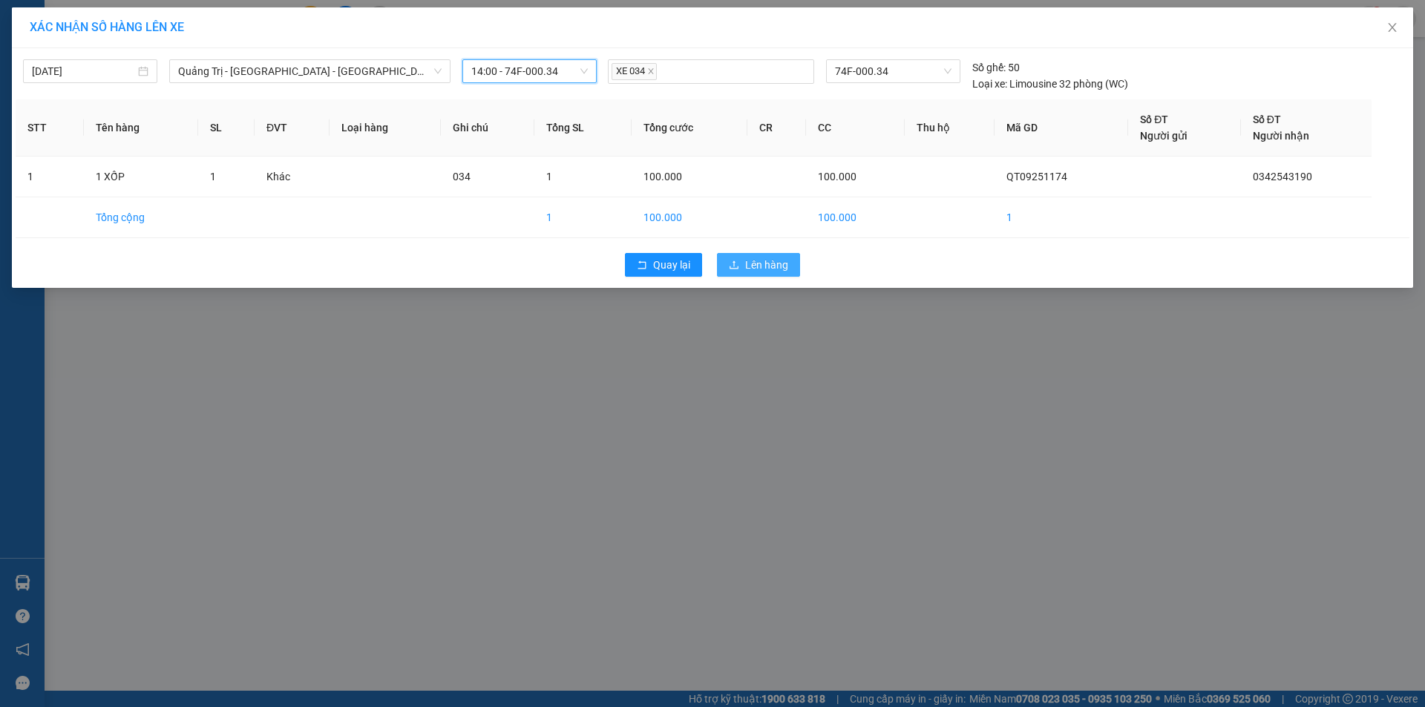
click at [746, 260] on span "Lên hàng" at bounding box center [766, 265] width 43 height 16
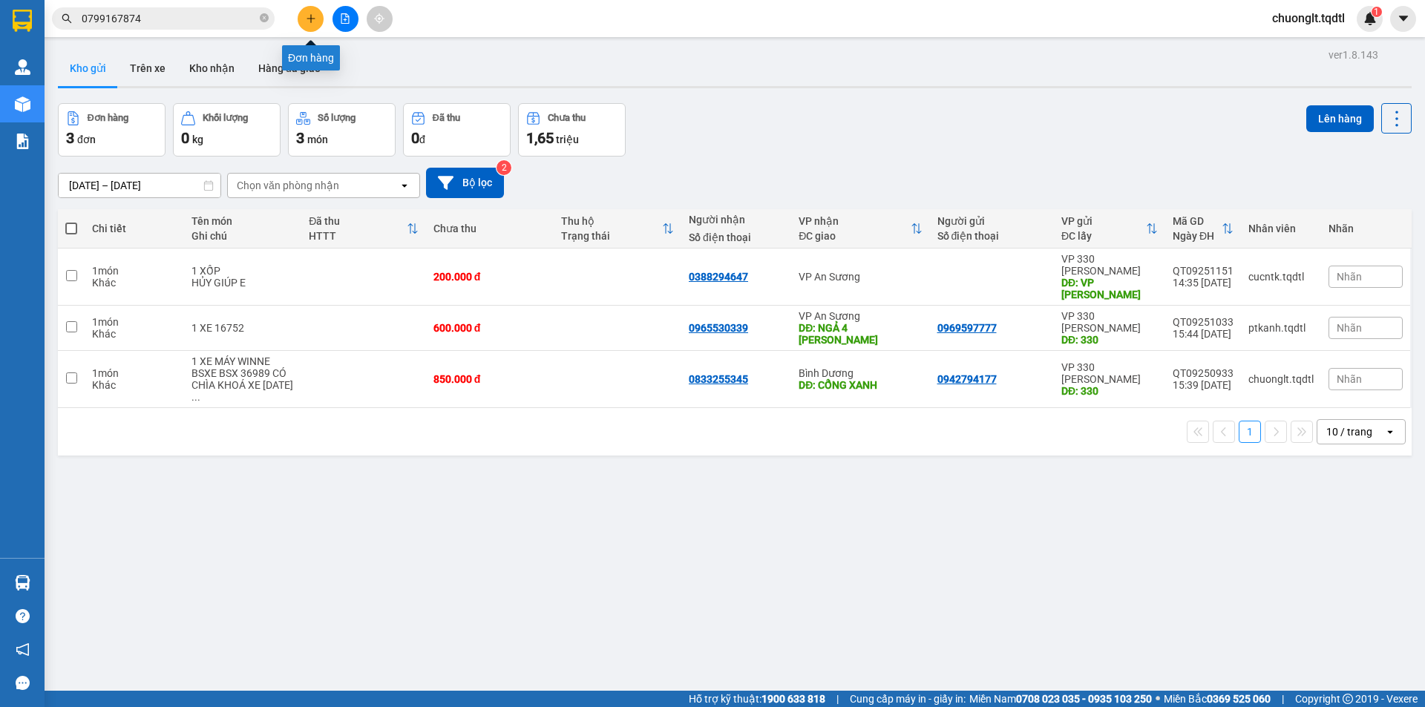
click at [310, 17] on icon "plus" at bounding box center [311, 18] width 10 height 10
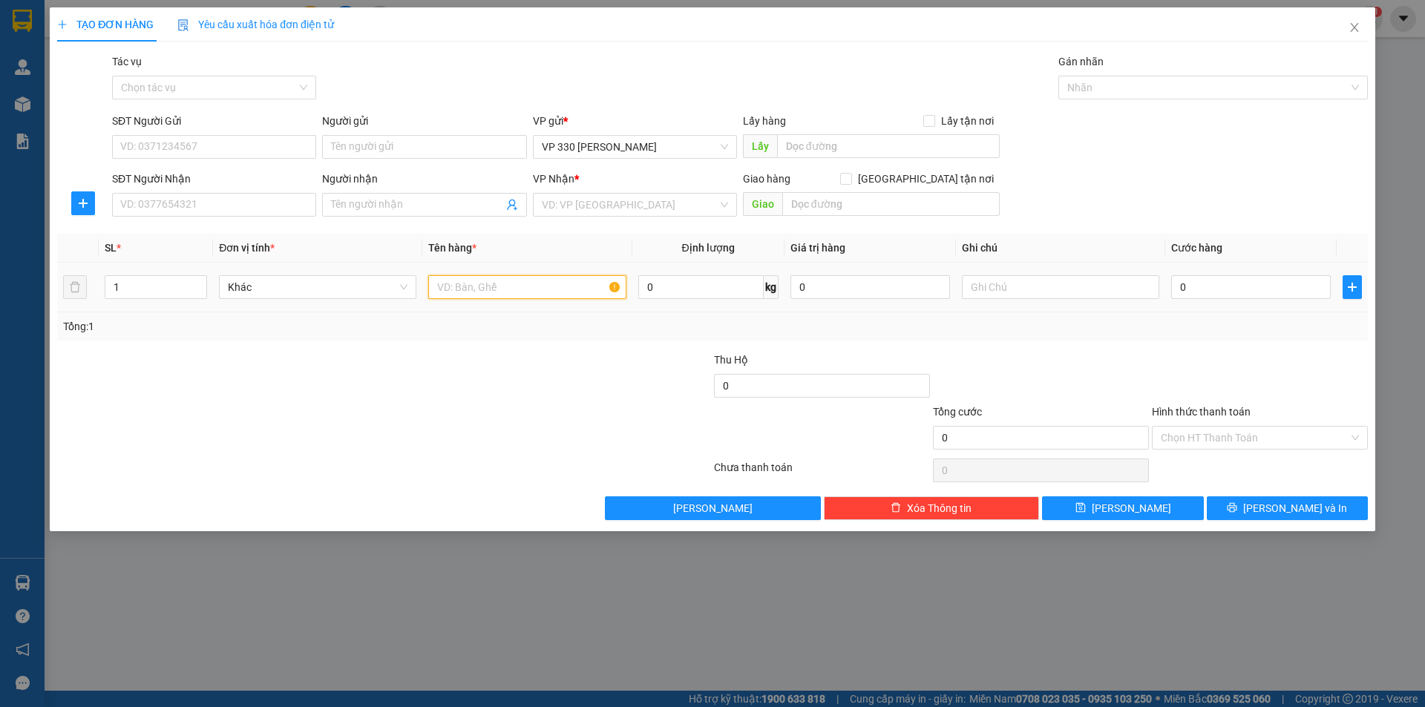
drag, startPoint x: 490, startPoint y: 286, endPoint x: 472, endPoint y: 264, distance: 28.5
click at [490, 286] on input "text" at bounding box center [526, 287] width 197 height 24
click at [169, 289] on input "1" at bounding box center [155, 287] width 101 height 22
click at [1062, 288] on input "text" at bounding box center [1060, 287] width 197 height 24
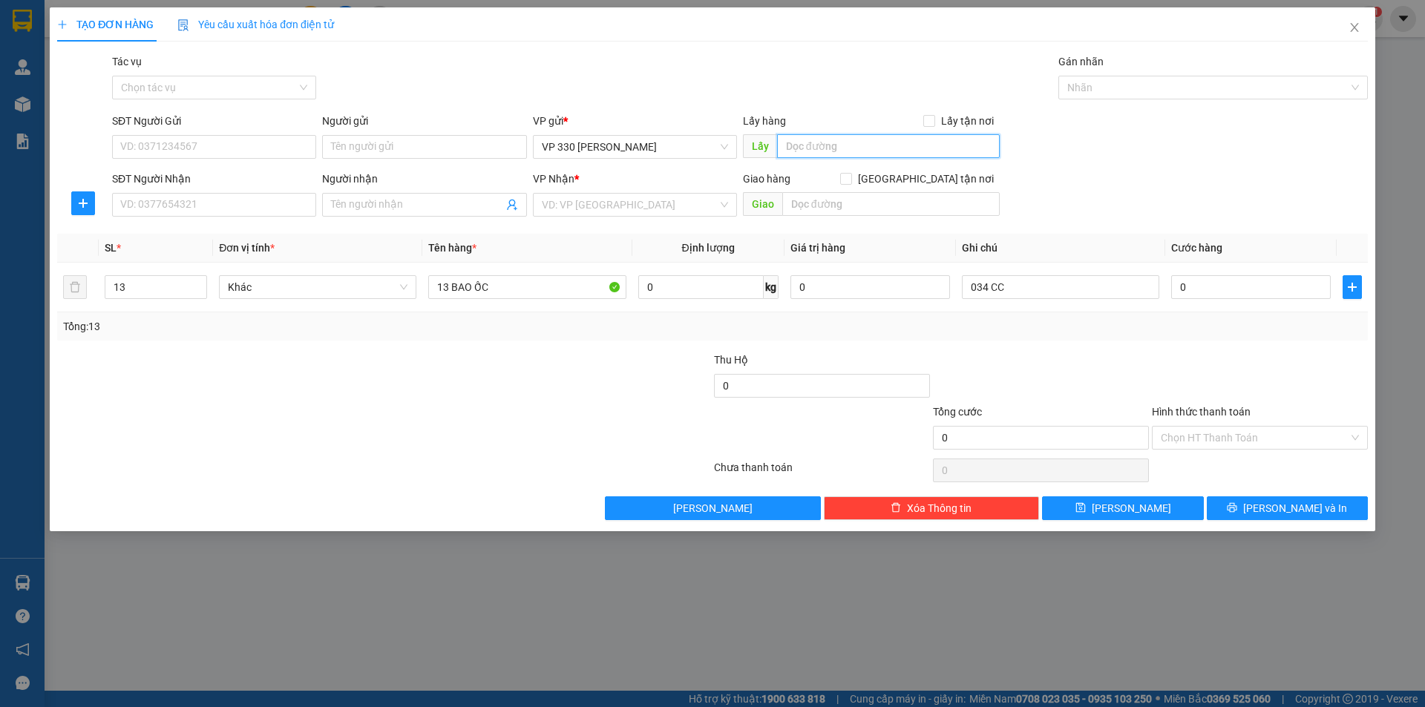
click at [872, 151] on input "text" at bounding box center [888, 146] width 223 height 24
click at [680, 206] on input "search" at bounding box center [630, 205] width 176 height 22
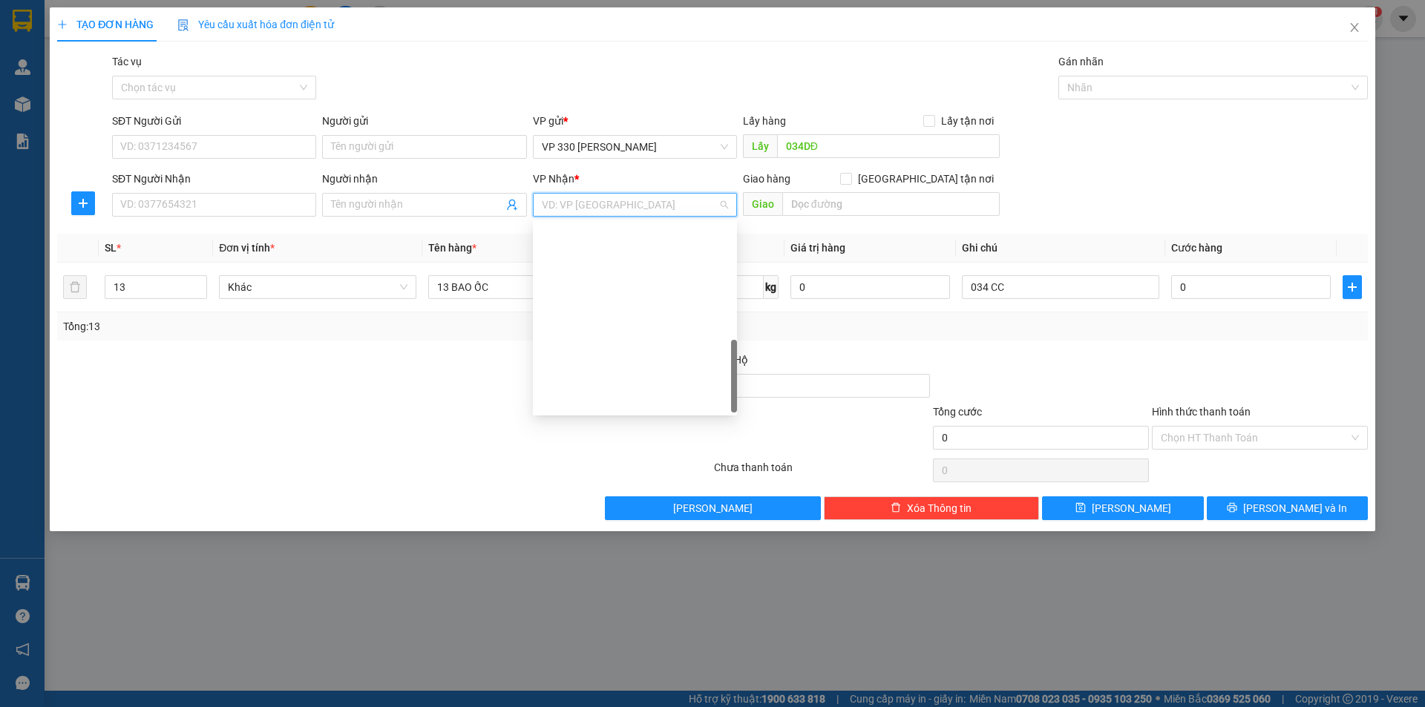
scroll to position [421, 0]
click at [589, 404] on div "Bình Phước" at bounding box center [635, 406] width 186 height 16
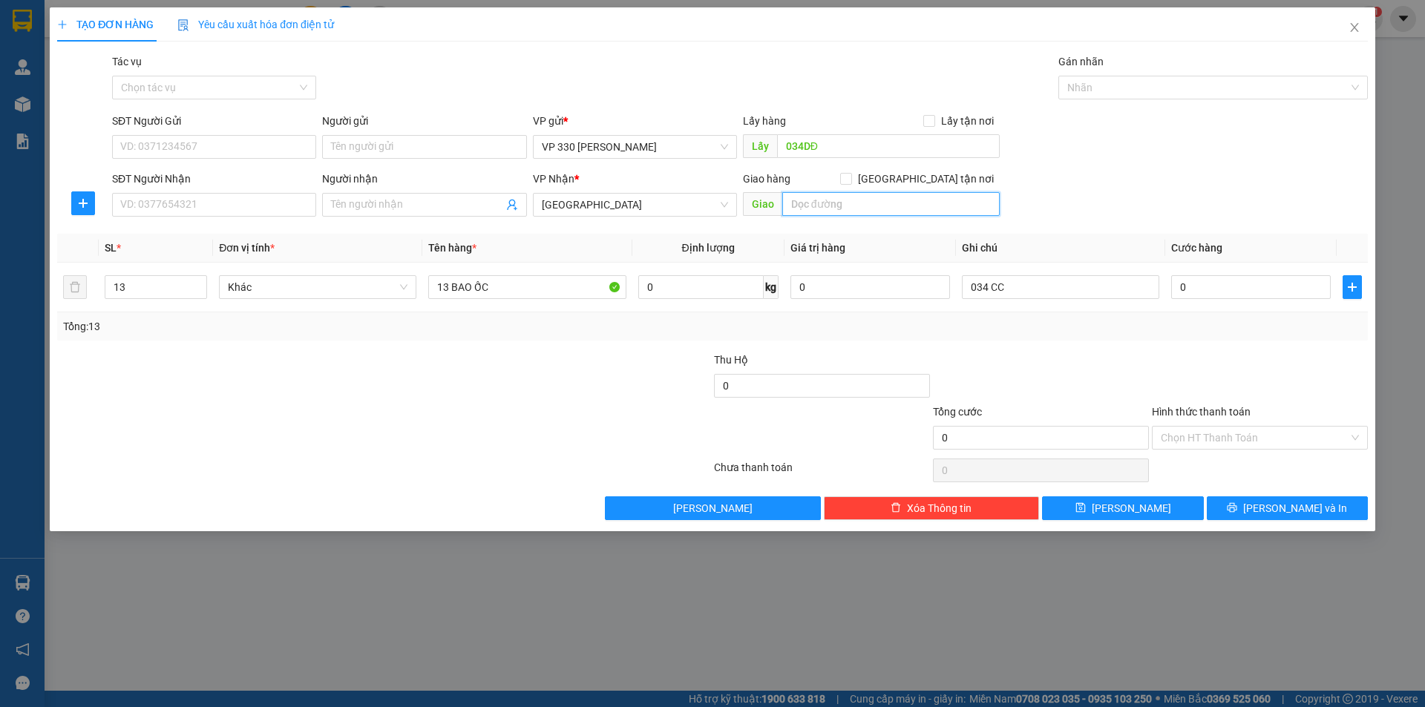
click at [829, 204] on input "text" at bounding box center [890, 204] width 217 height 24
click at [1156, 508] on button "Lưu" at bounding box center [1122, 508] width 161 height 24
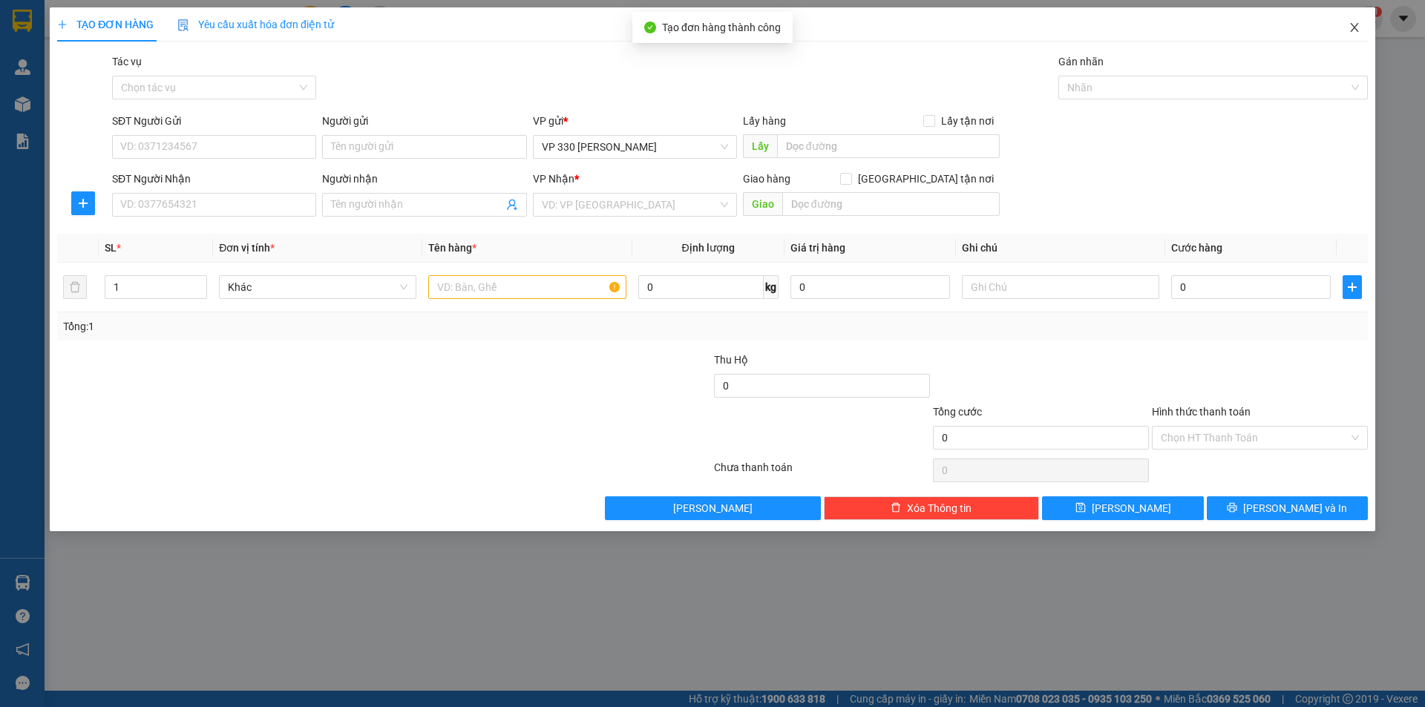
click at [1356, 29] on icon "close" at bounding box center [1354, 28] width 12 height 12
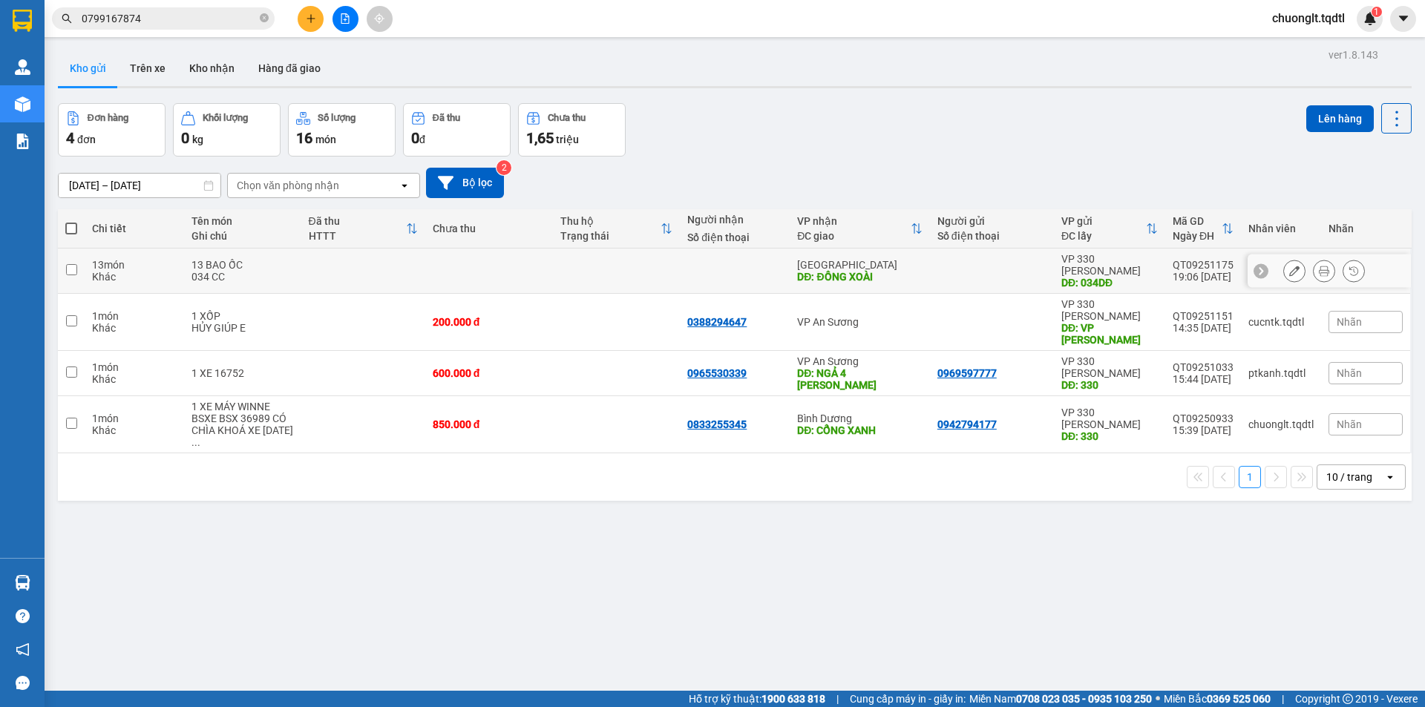
click at [65, 263] on td at bounding box center [71, 271] width 27 height 45
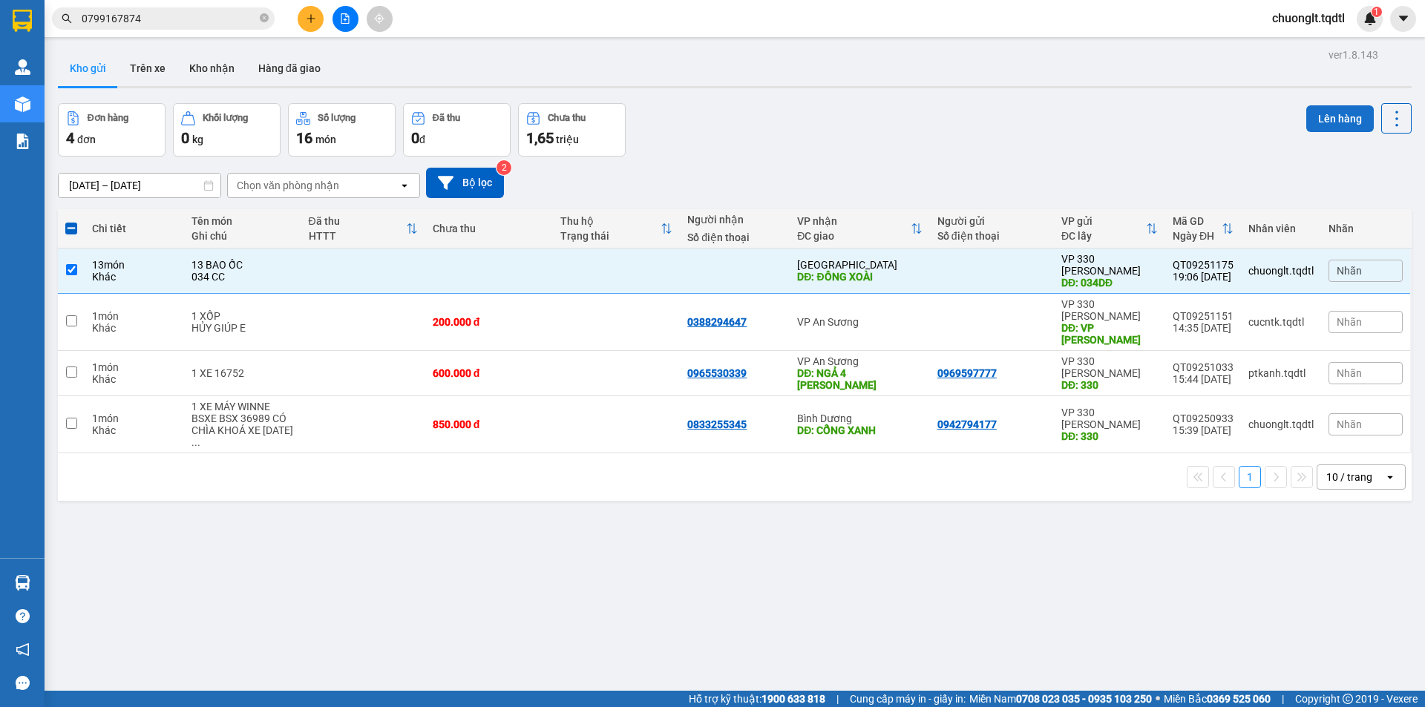
click at [1318, 118] on button "Lên hàng" at bounding box center [1340, 118] width 68 height 27
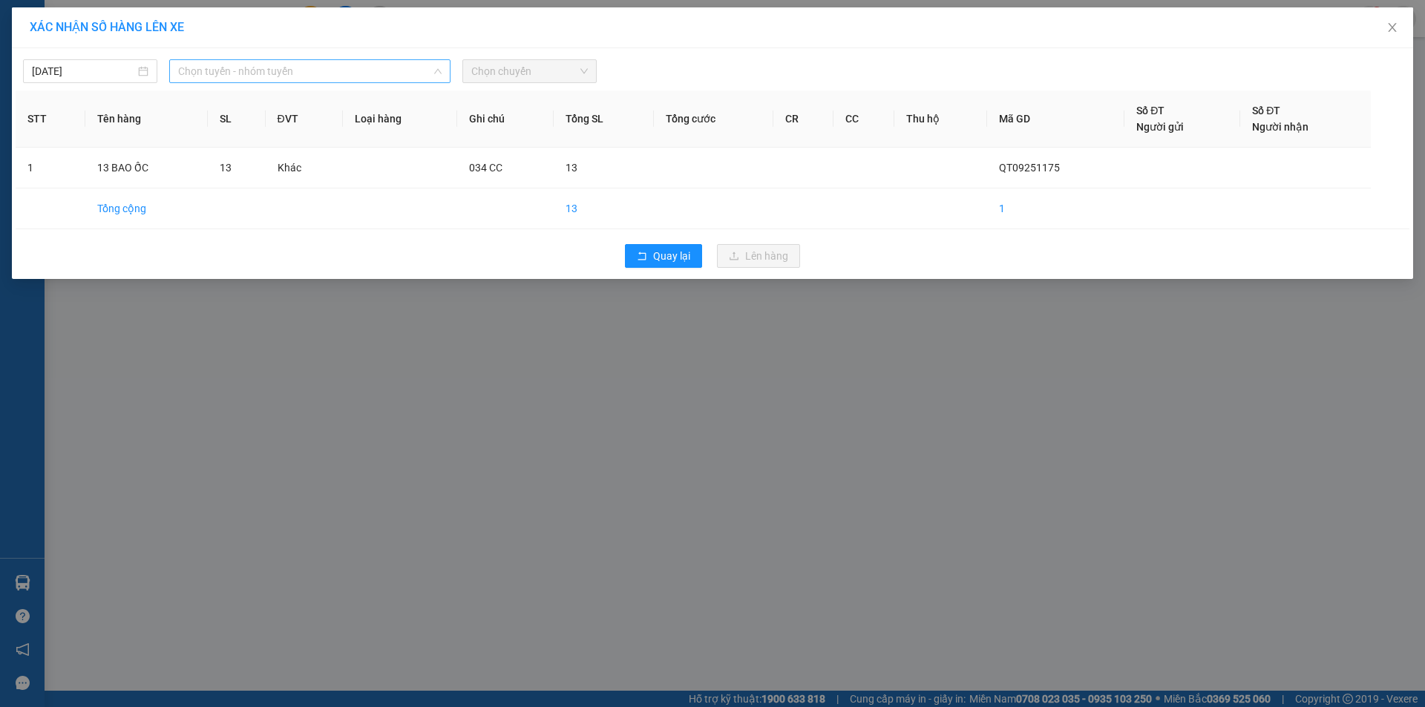
click at [361, 76] on span "Chọn tuyến - nhóm tuyến" at bounding box center [309, 71] width 263 height 22
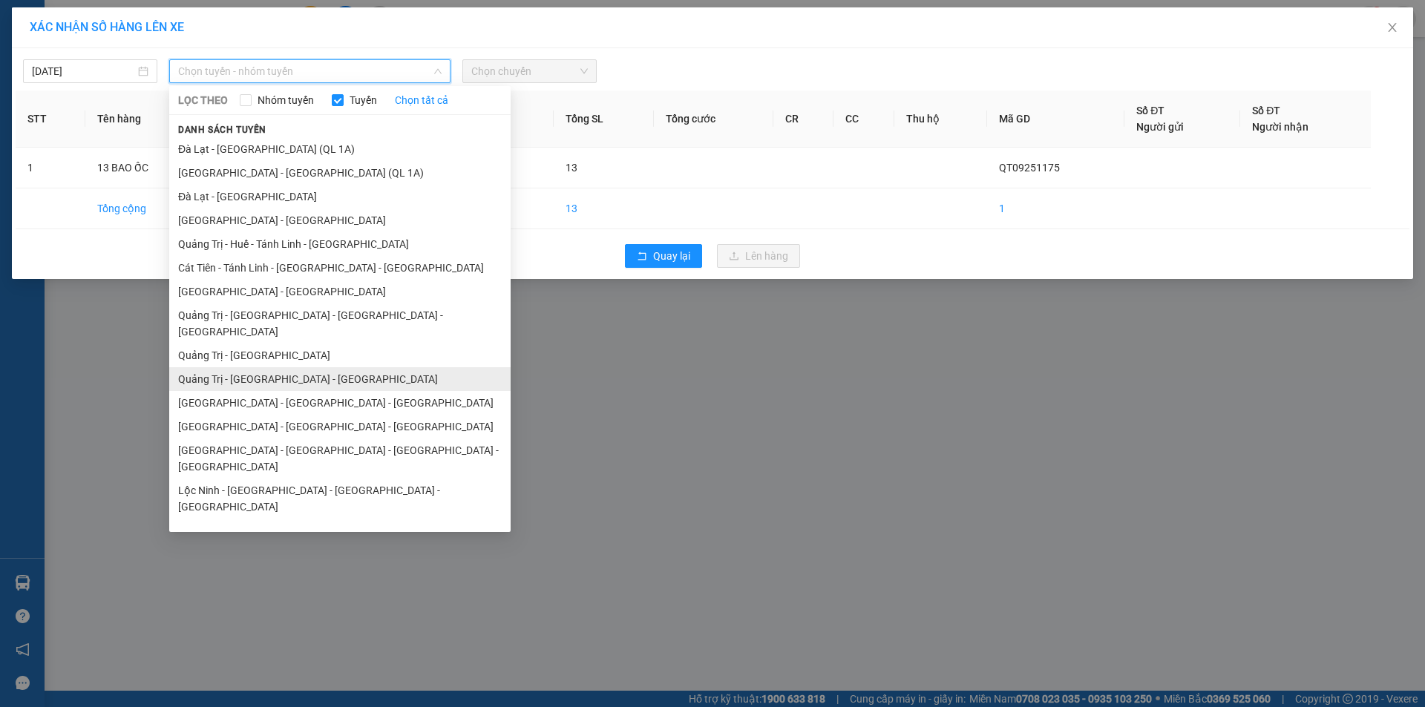
click at [298, 367] on li "Quảng Trị - [GEOGRAPHIC_DATA] - [GEOGRAPHIC_DATA]" at bounding box center [339, 379] width 341 height 24
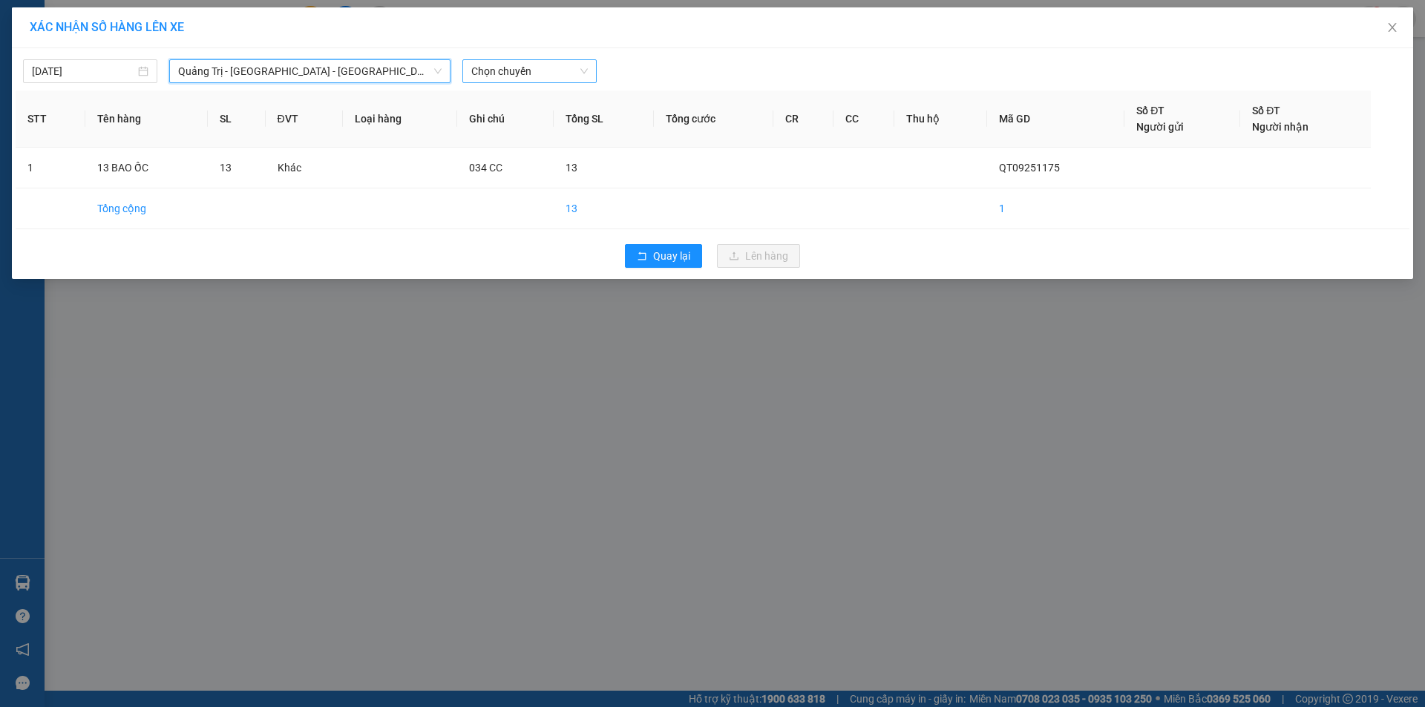
click at [556, 70] on span "Chọn chuyến" at bounding box center [529, 71] width 116 height 22
click at [562, 121] on div "14:00 - 74F-000.34" at bounding box center [529, 124] width 116 height 16
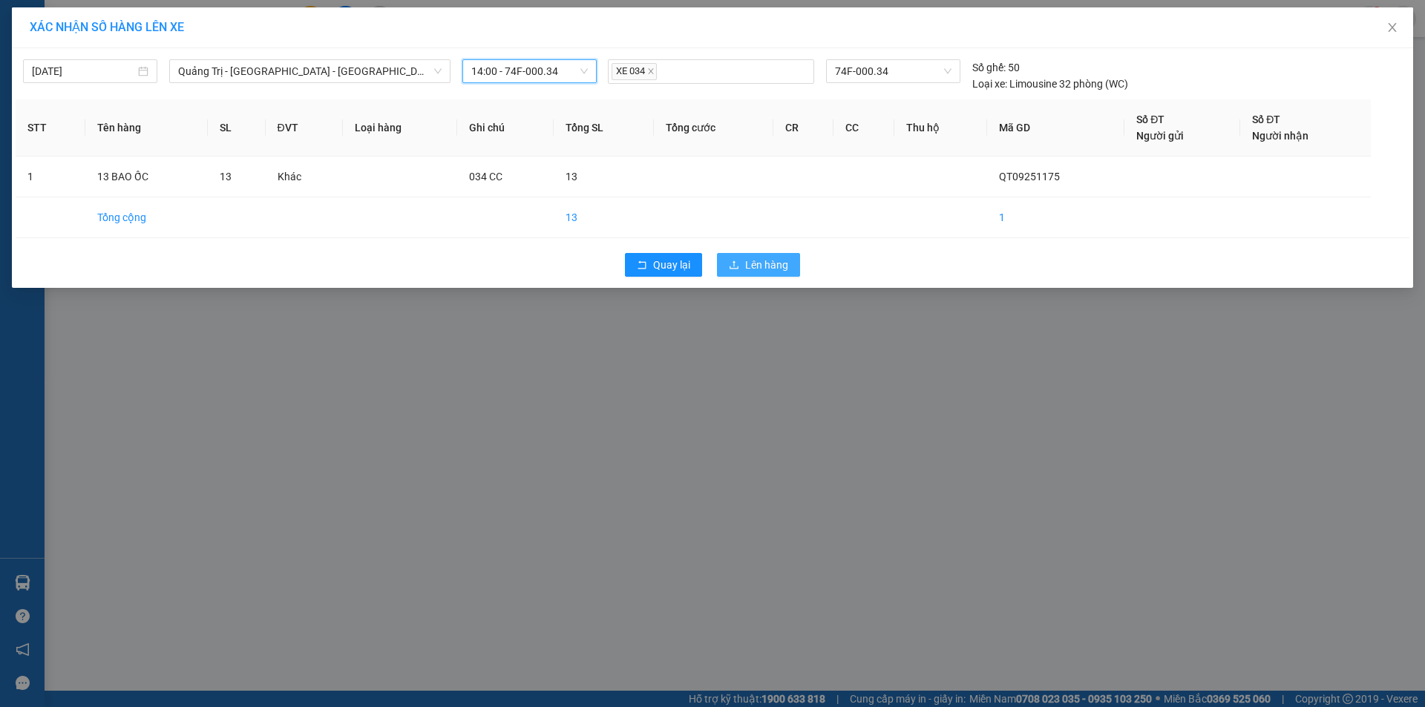
click at [760, 259] on span "Lên hàng" at bounding box center [766, 265] width 43 height 16
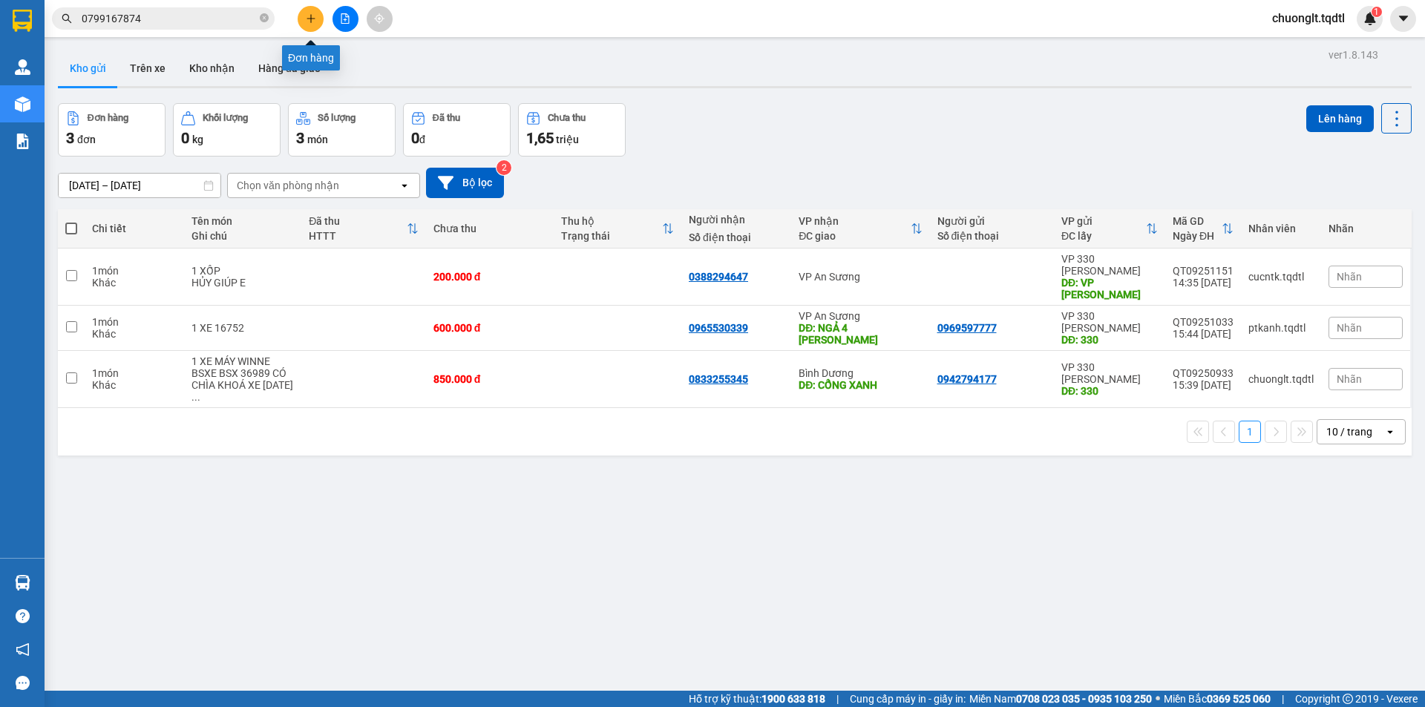
click at [310, 24] on button at bounding box center [311, 19] width 26 height 26
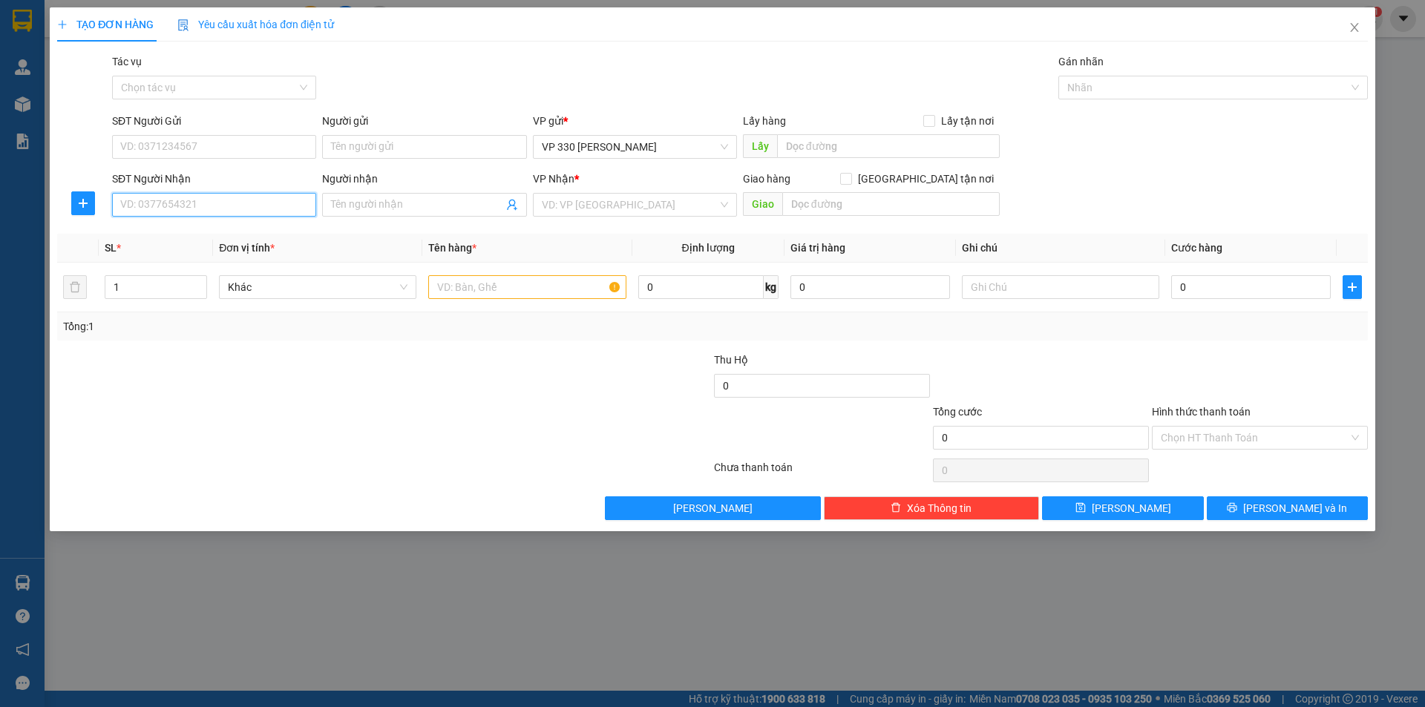
click at [189, 197] on input "SĐT Người Nhận" at bounding box center [214, 205] width 204 height 24
click at [829, 141] on input "text" at bounding box center [888, 146] width 223 height 24
click at [689, 187] on div "VP Nhận *" at bounding box center [635, 182] width 204 height 22
click at [683, 204] on input "search" at bounding box center [630, 205] width 176 height 22
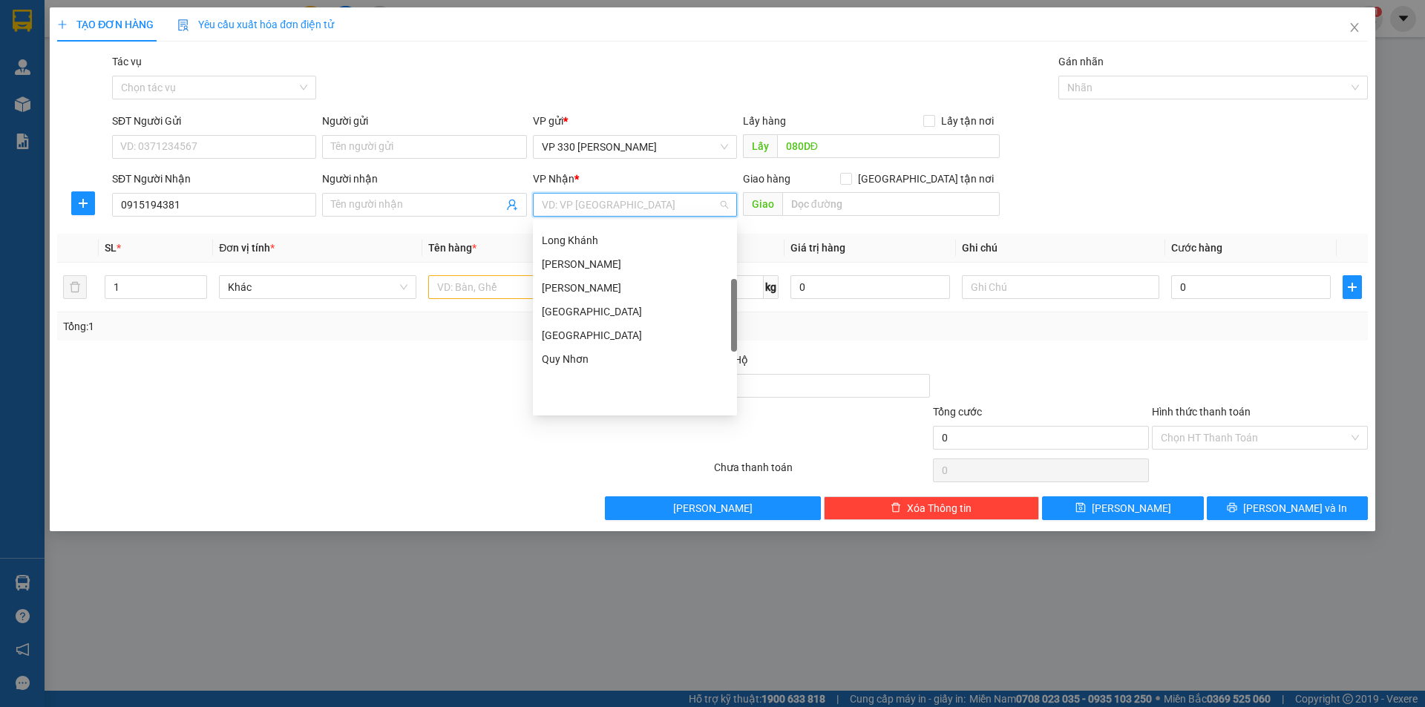
scroll to position [205, 0]
click at [609, 285] on div "Bảo Lộc" at bounding box center [635, 291] width 186 height 16
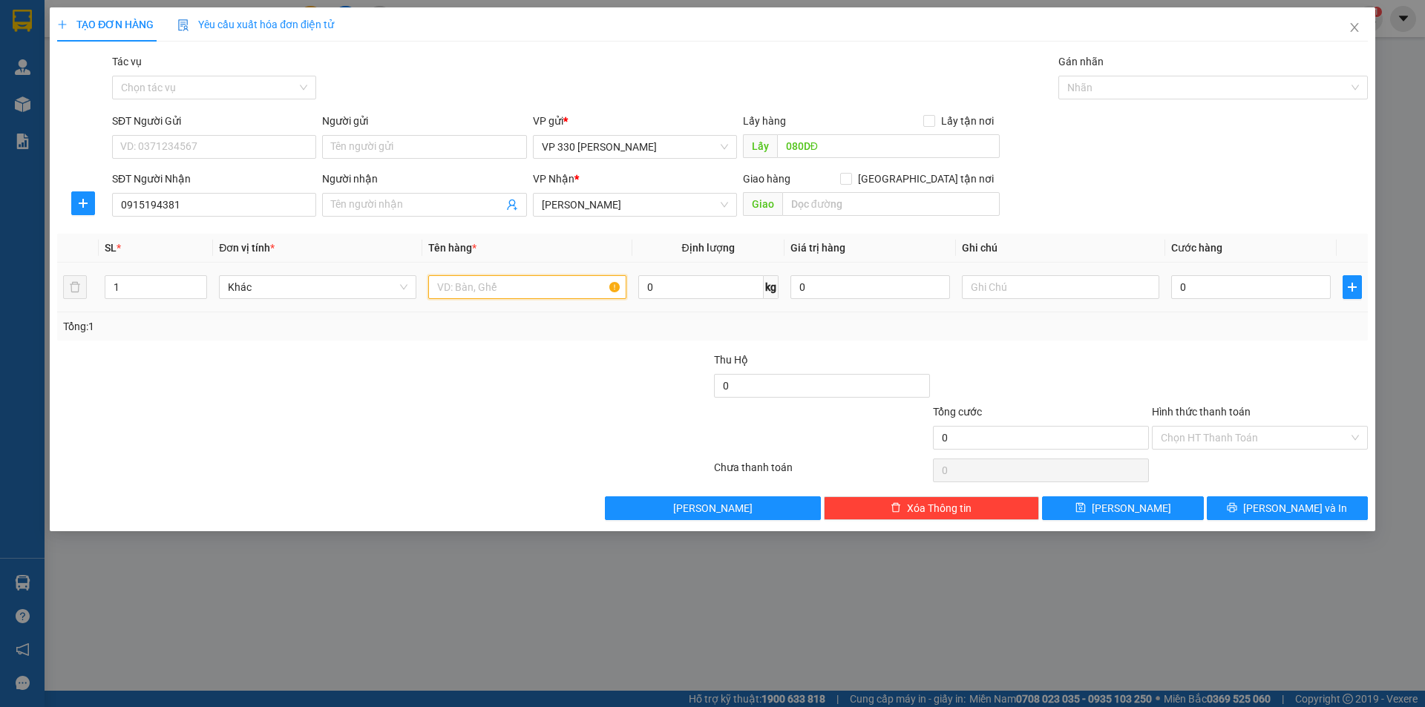
click at [556, 295] on input "text" at bounding box center [526, 287] width 197 height 24
click at [1077, 286] on input "text" at bounding box center [1060, 287] width 197 height 24
click at [1228, 278] on input "0" at bounding box center [1251, 287] width 160 height 24
click at [1259, 430] on input "Hình thức thanh toán" at bounding box center [1254, 438] width 188 height 22
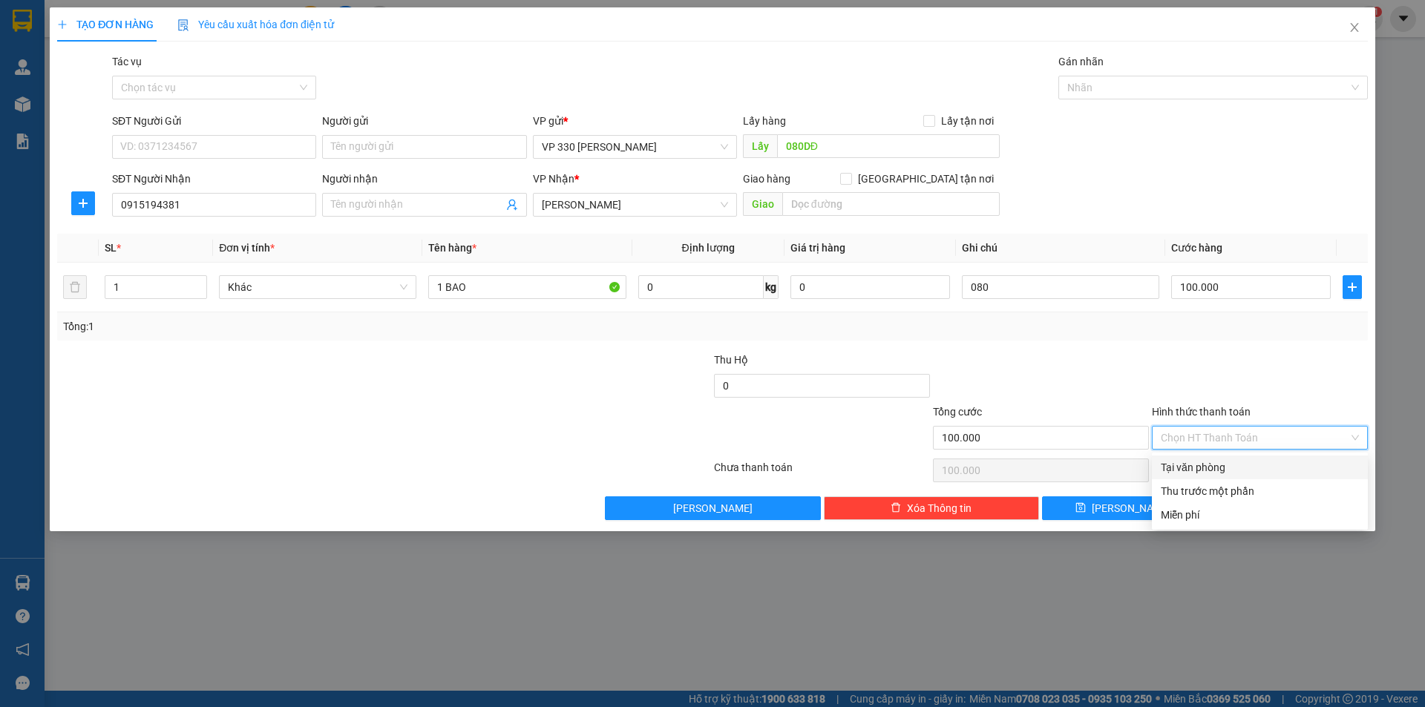
click at [1234, 464] on div "Tại văn phòng" at bounding box center [1259, 467] width 198 height 16
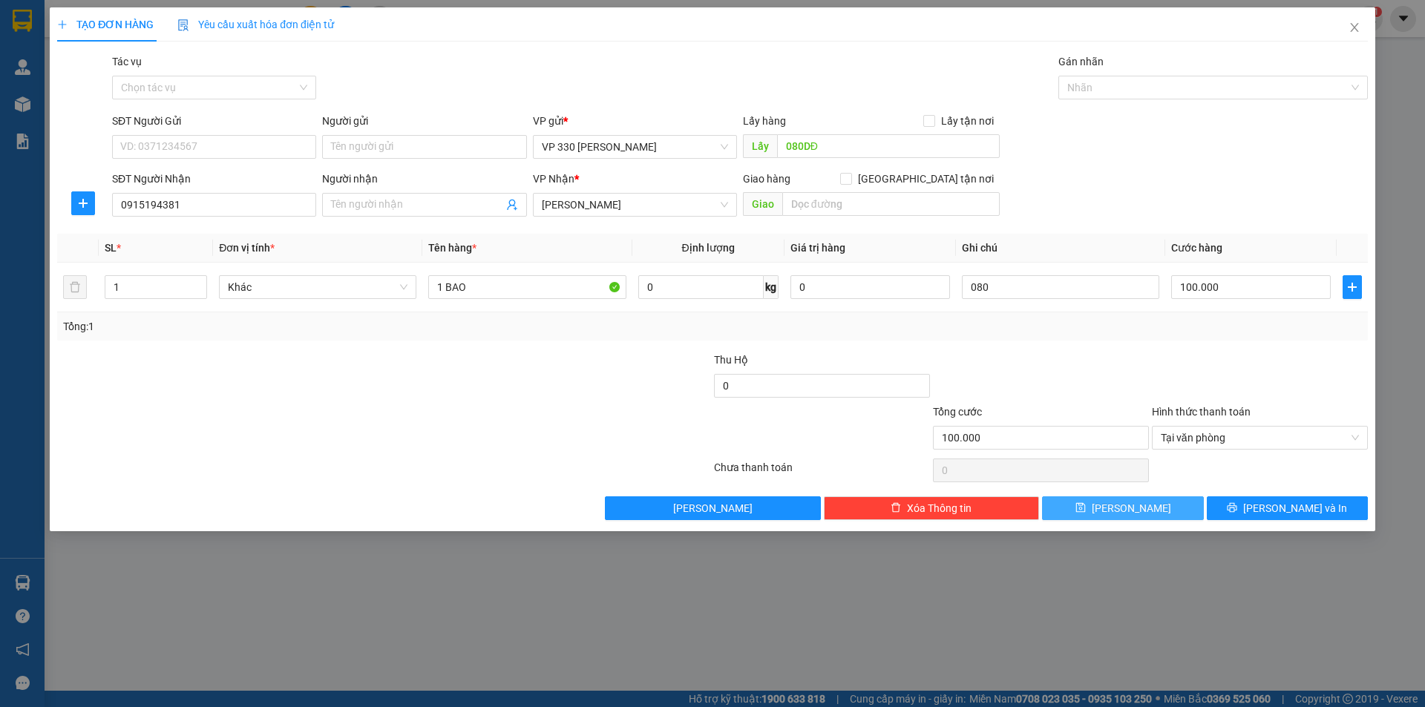
click at [1140, 507] on button "Lưu" at bounding box center [1122, 508] width 161 height 24
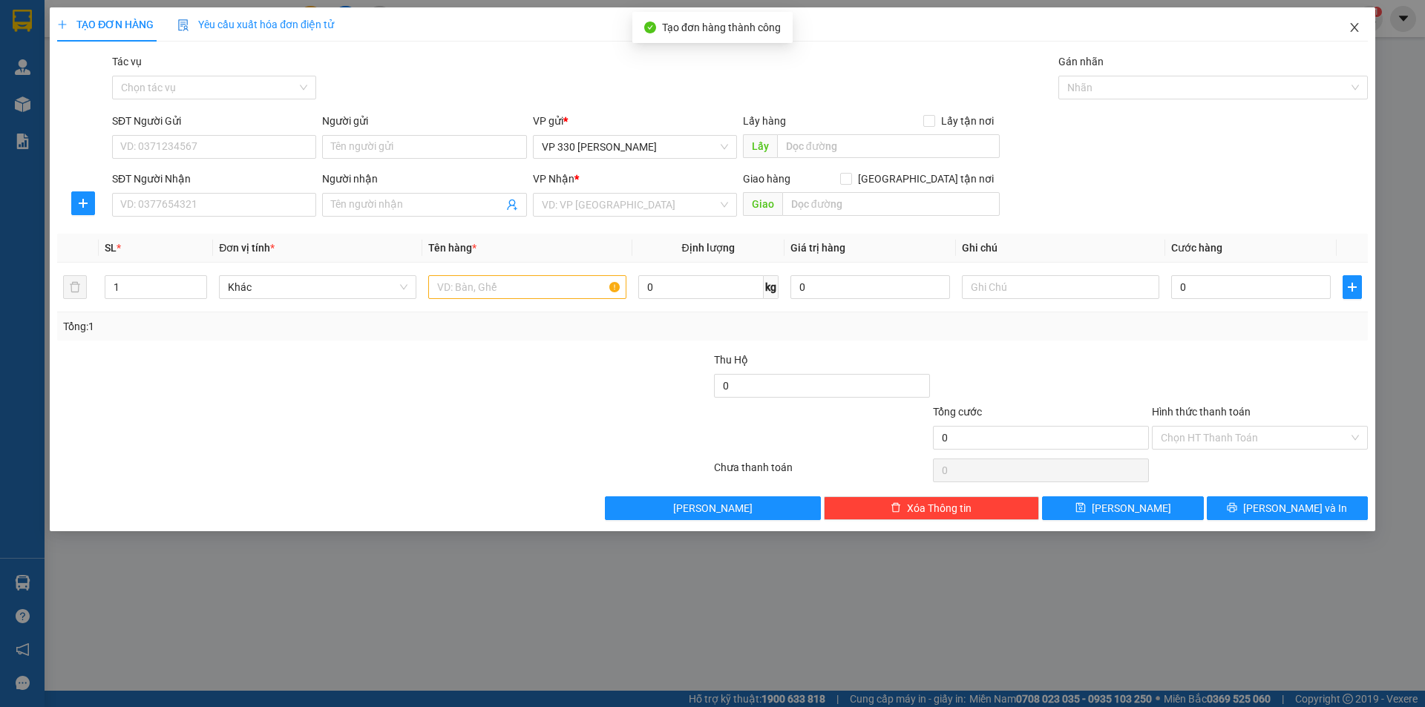
click at [1361, 23] on span "Close" at bounding box center [1354, 28] width 42 height 42
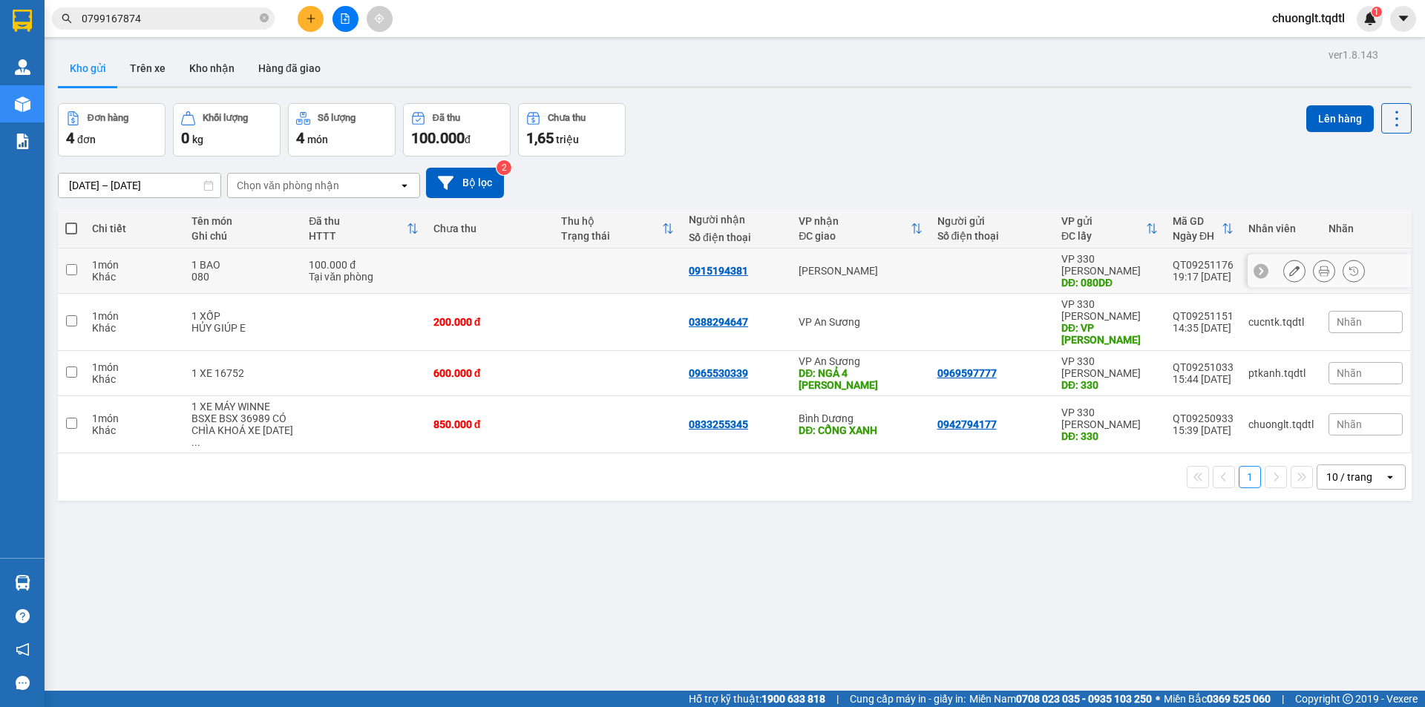
click at [84, 261] on td at bounding box center [71, 271] width 27 height 45
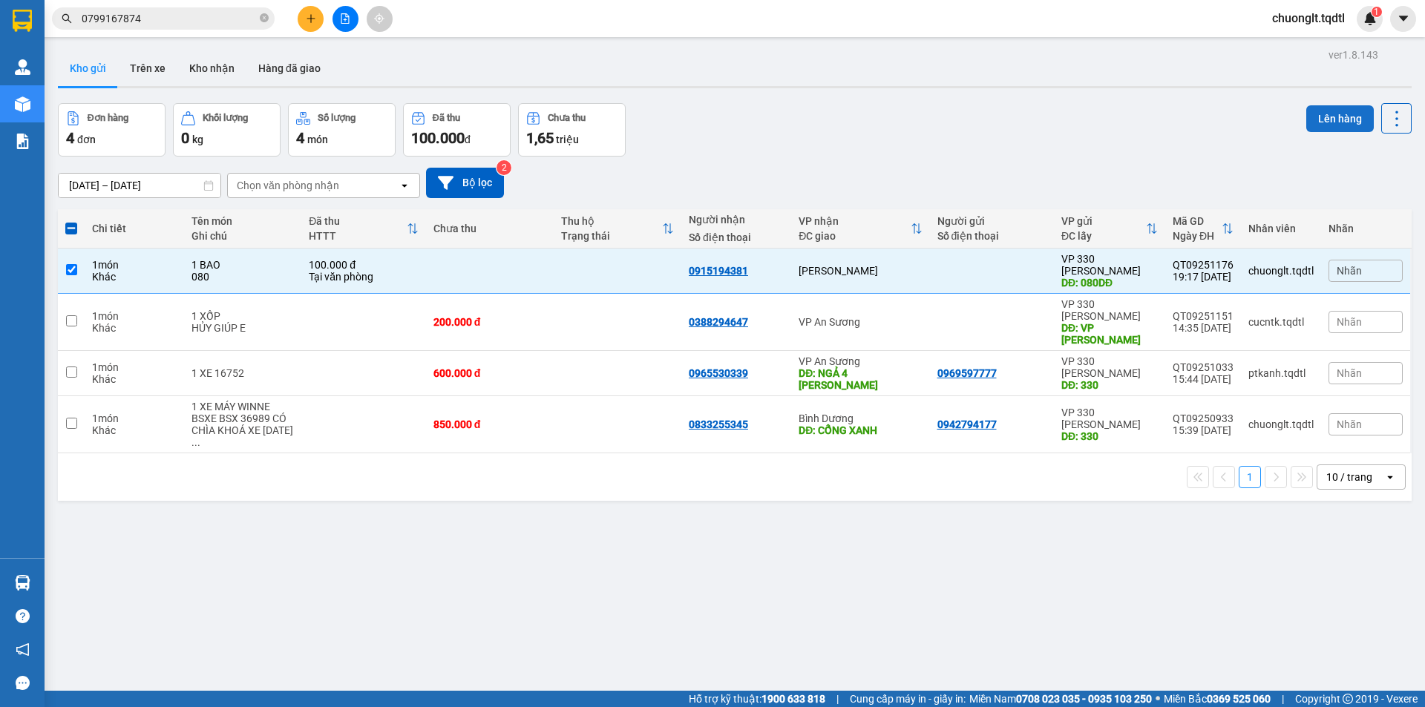
click at [1338, 125] on button "Lên hàng" at bounding box center [1340, 118] width 68 height 27
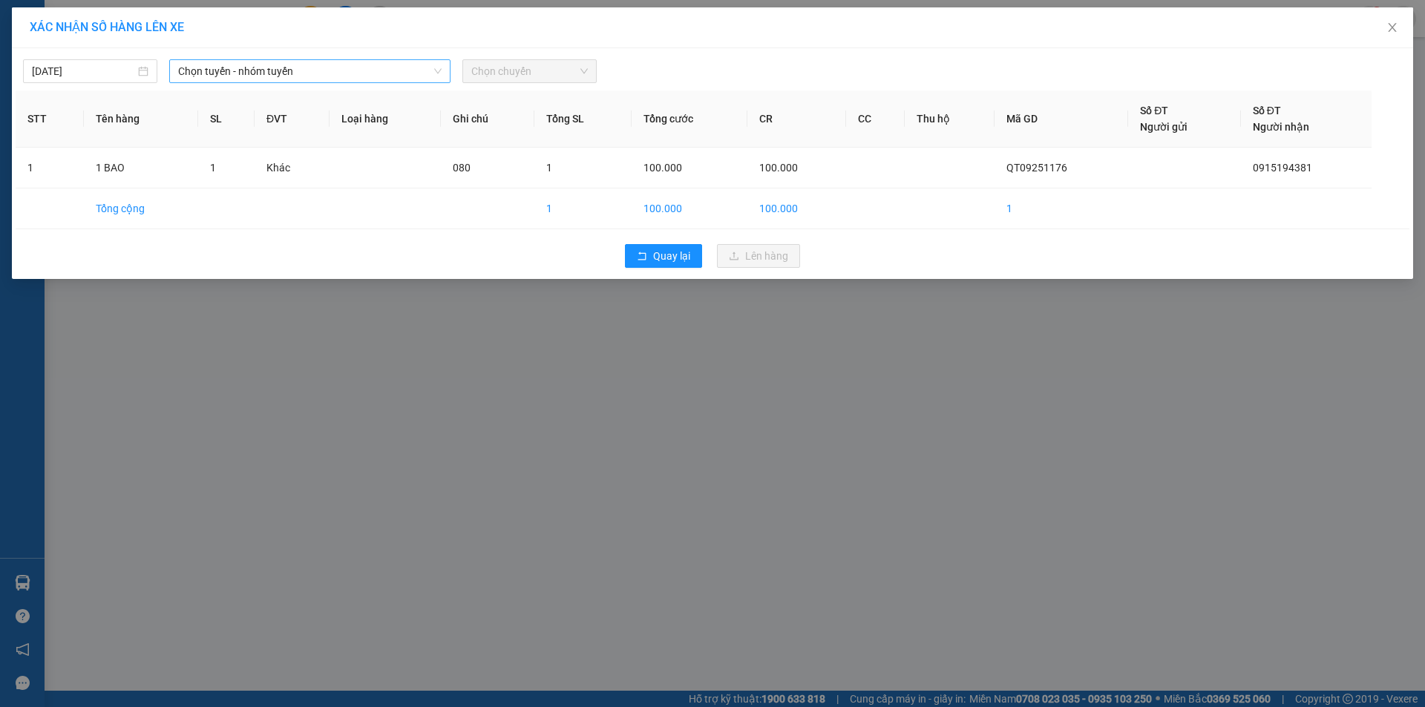
click at [387, 69] on span "Chọn tuyến - nhóm tuyến" at bounding box center [309, 71] width 263 height 22
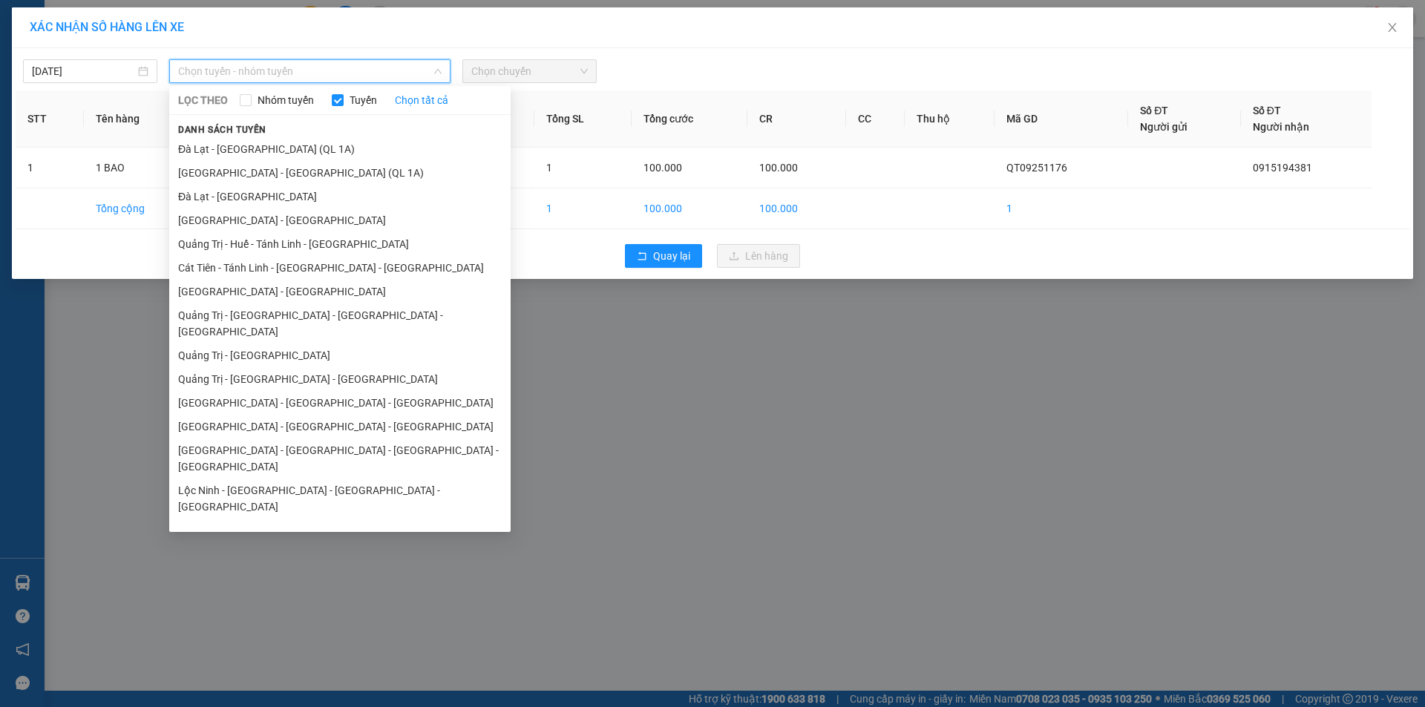
scroll to position [86, 0]
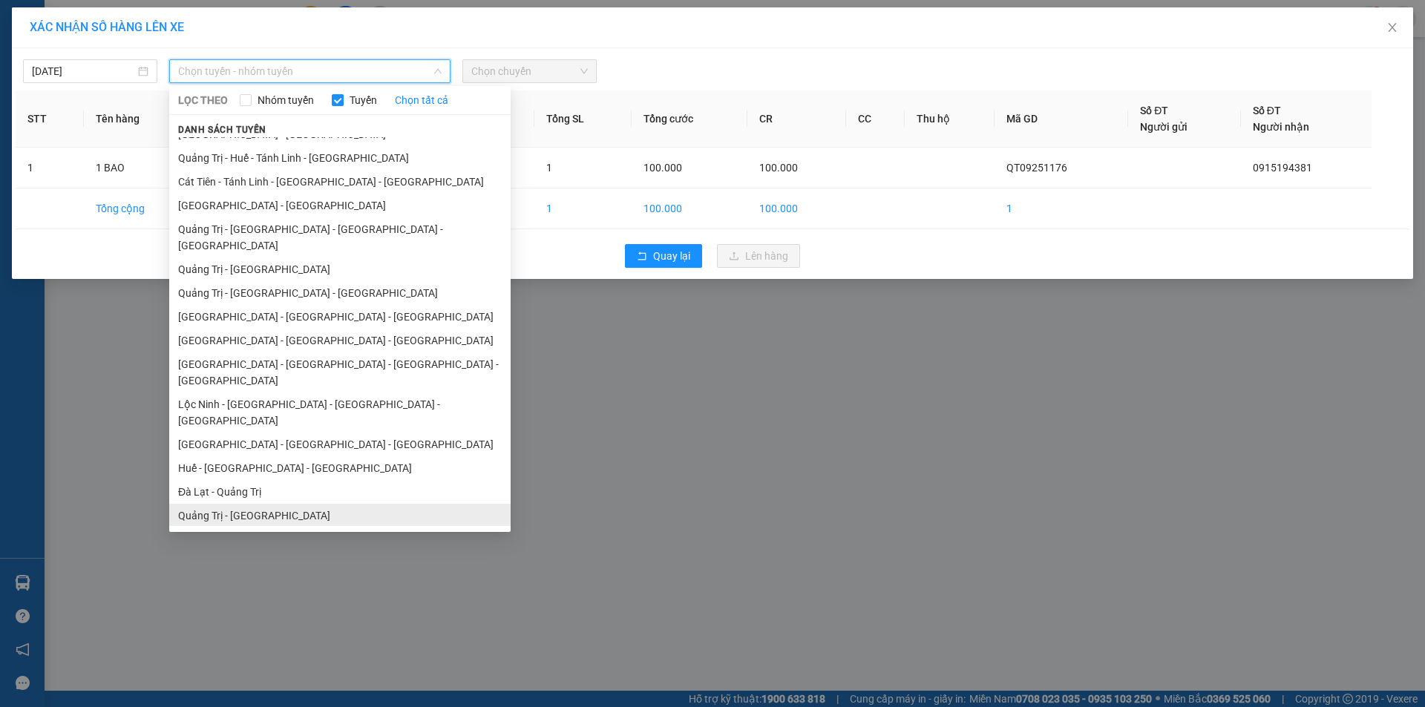
click at [259, 504] on li "Quảng Trị - Đà Lạt" at bounding box center [339, 516] width 341 height 24
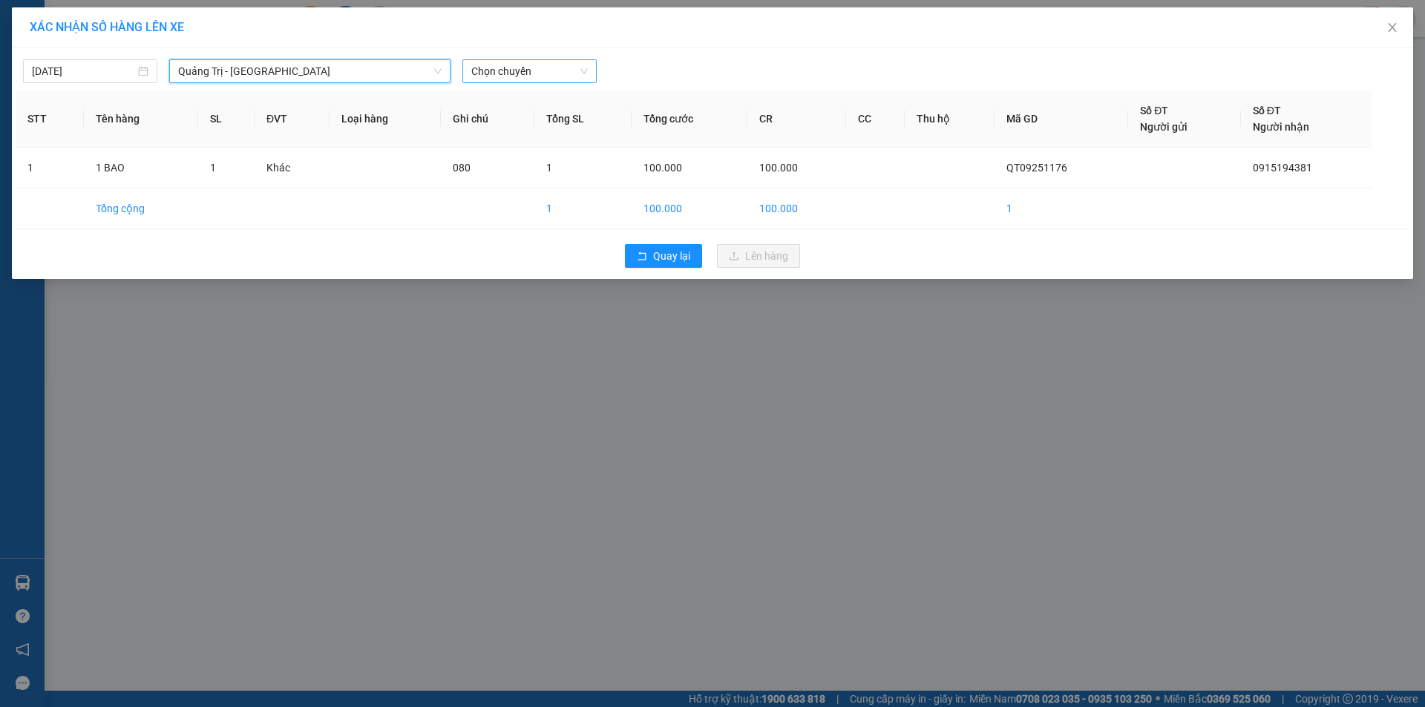
click at [549, 71] on span "Chọn chuyến" at bounding box center [529, 71] width 116 height 22
click at [544, 121] on div "14:00 - 74F-000.80" at bounding box center [529, 124] width 116 height 16
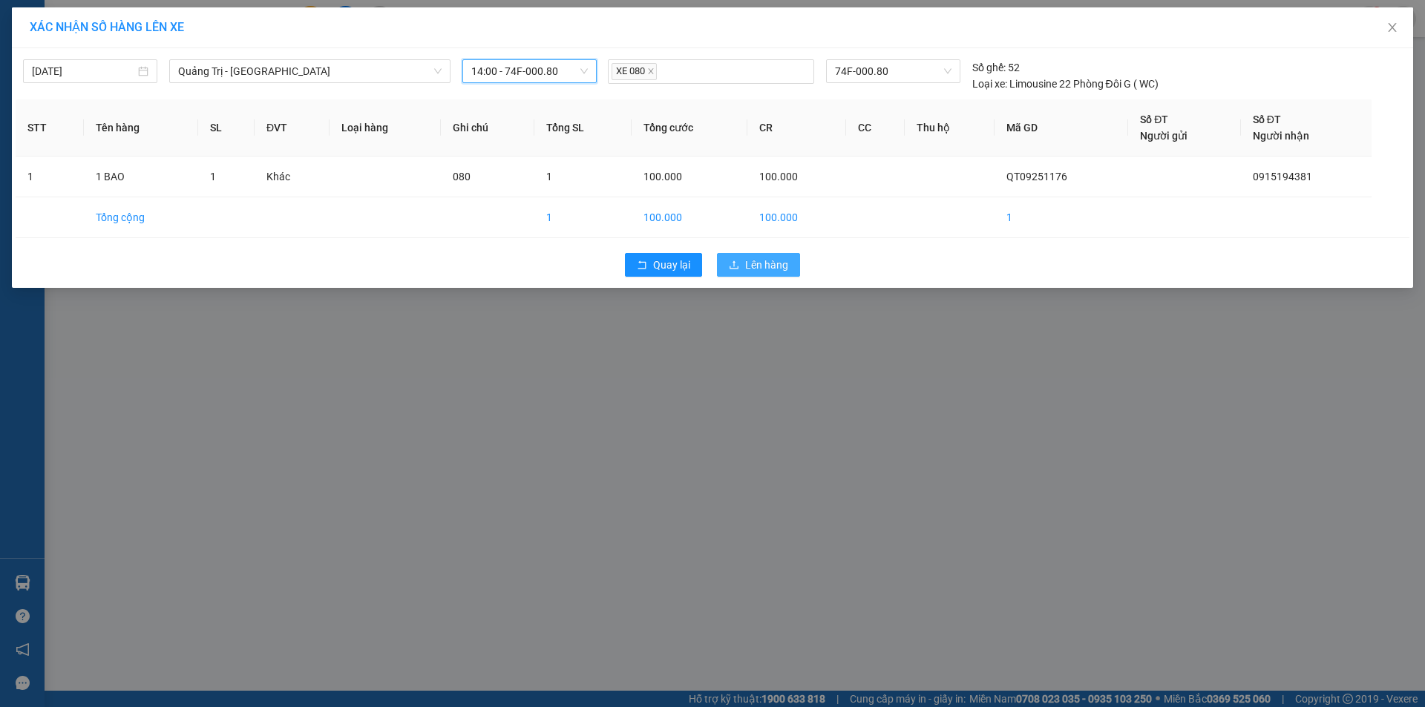
click at [741, 269] on button "Lên hàng" at bounding box center [758, 265] width 83 height 24
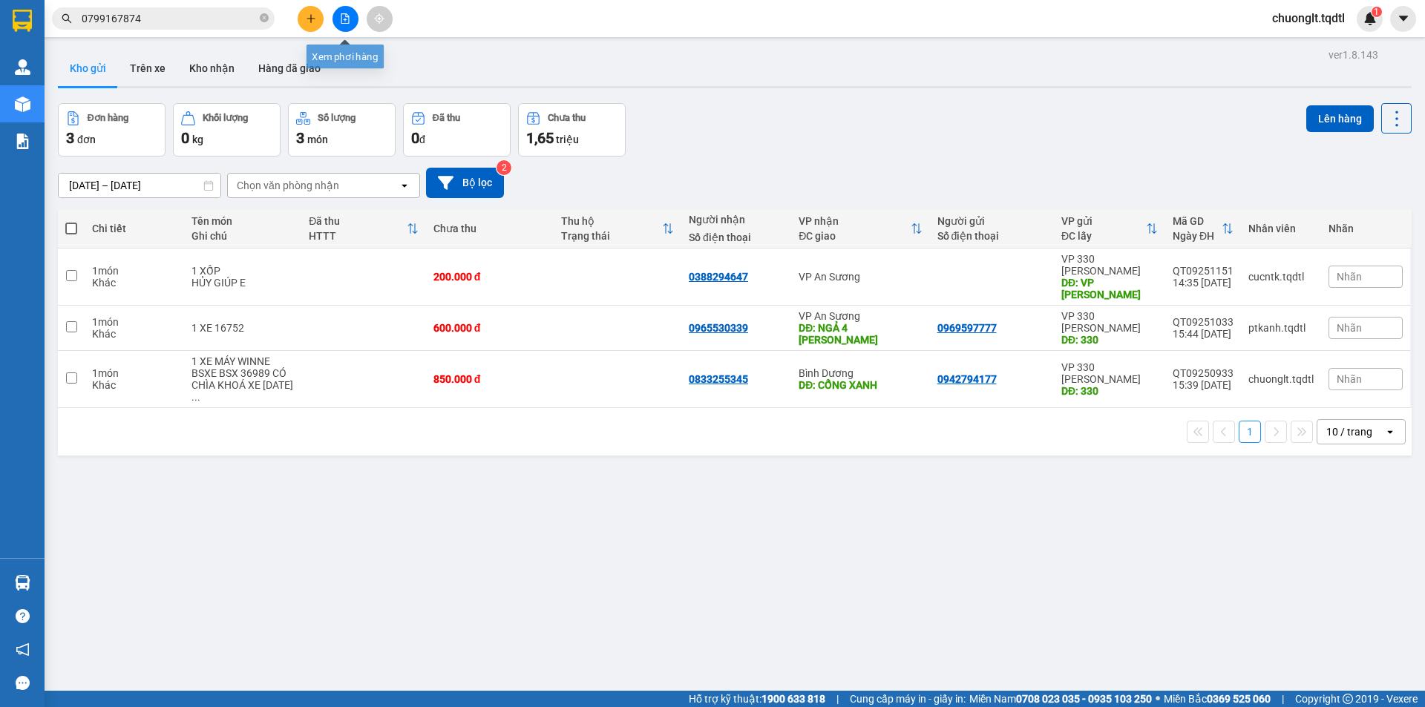
click at [339, 11] on button at bounding box center [345, 19] width 26 height 26
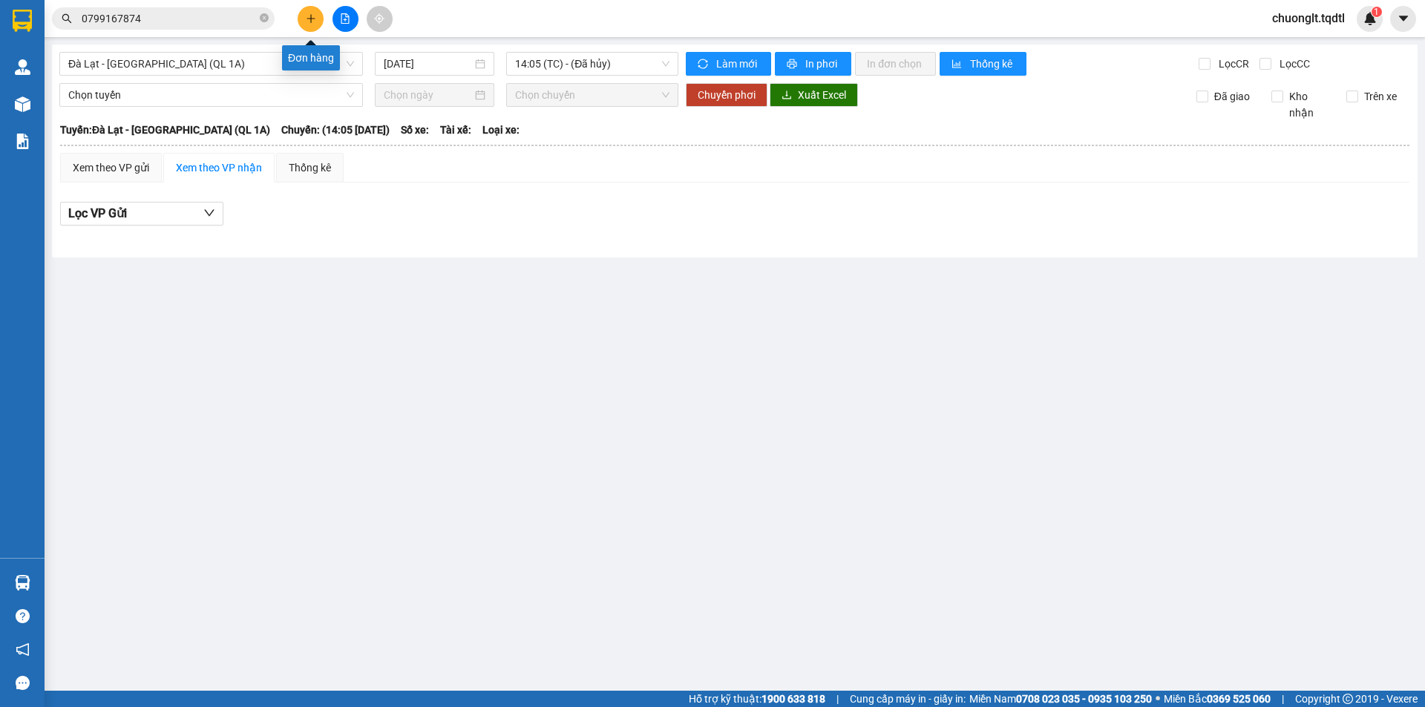
click at [310, 21] on icon "plus" at bounding box center [311, 18] width 10 height 10
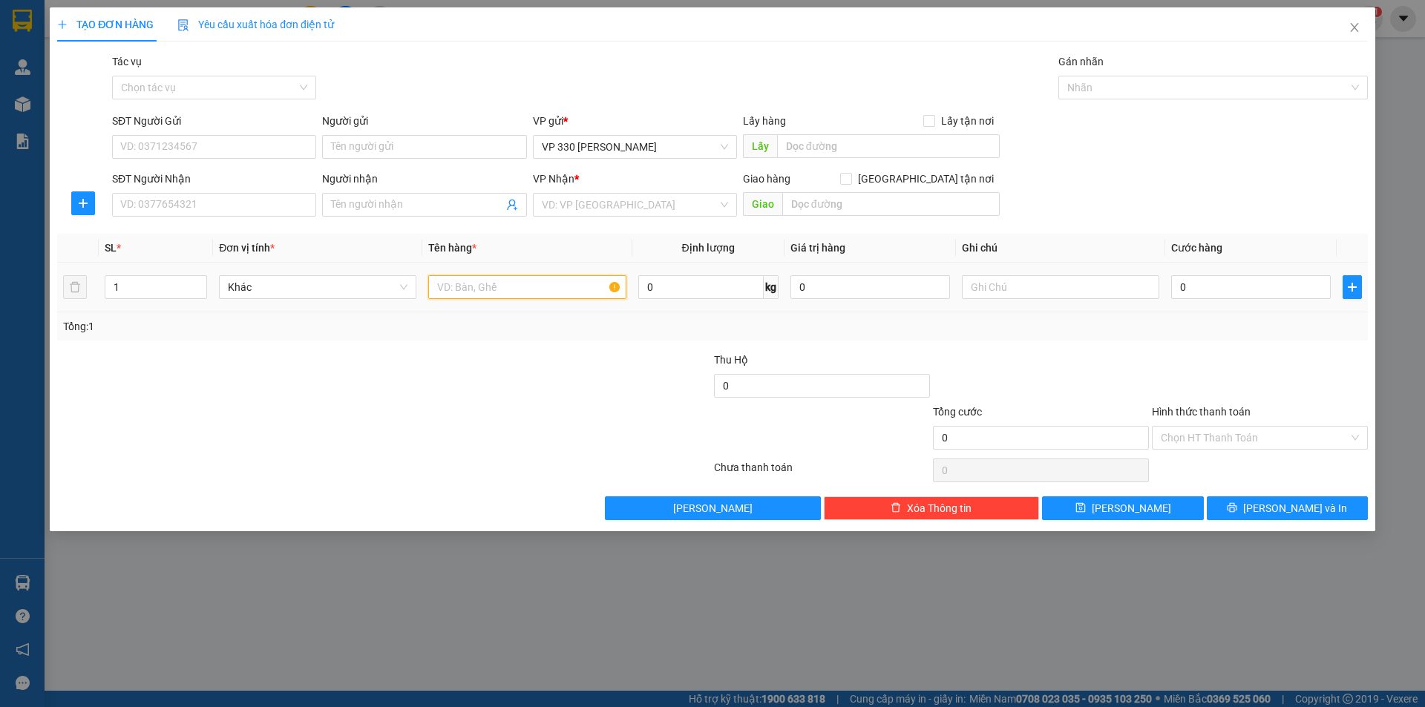
click at [478, 292] on input "text" at bounding box center [526, 287] width 197 height 24
click at [138, 286] on input "1" at bounding box center [155, 287] width 101 height 22
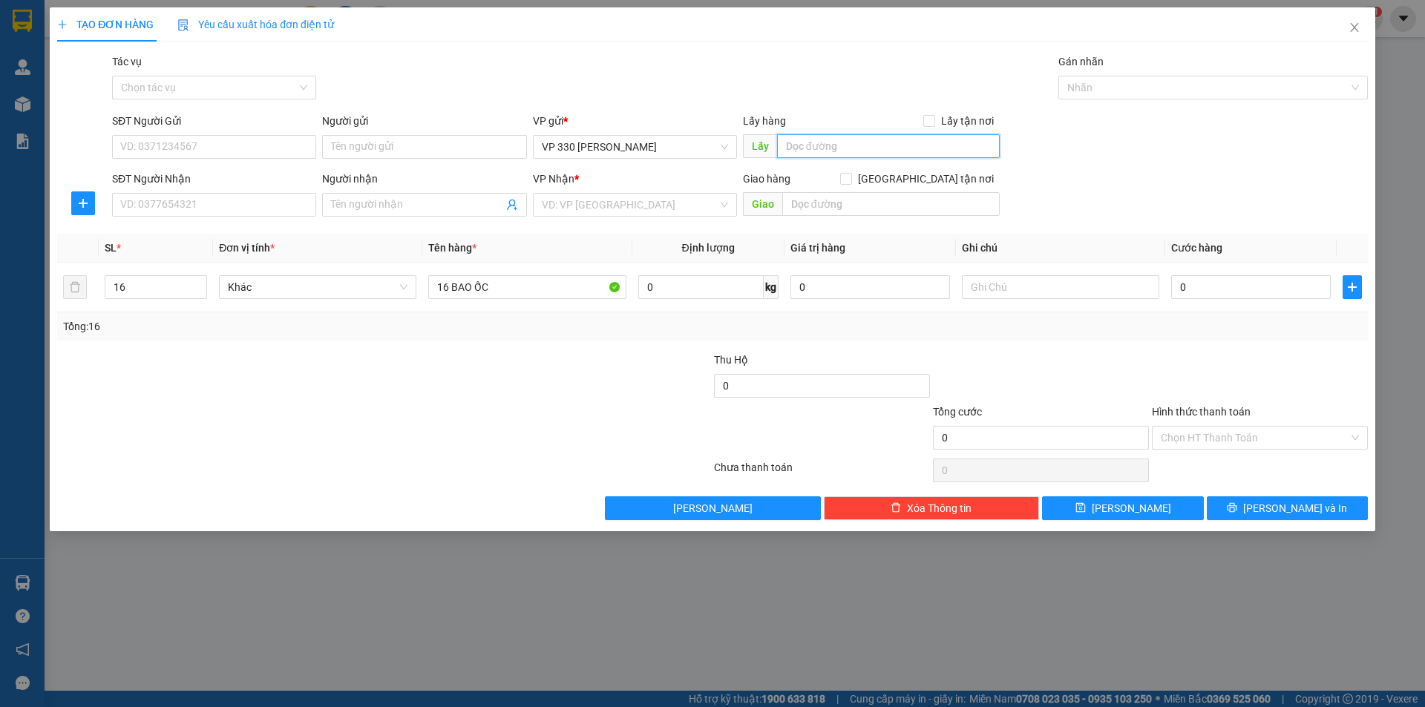
click at [873, 145] on input "text" at bounding box center [888, 146] width 223 height 24
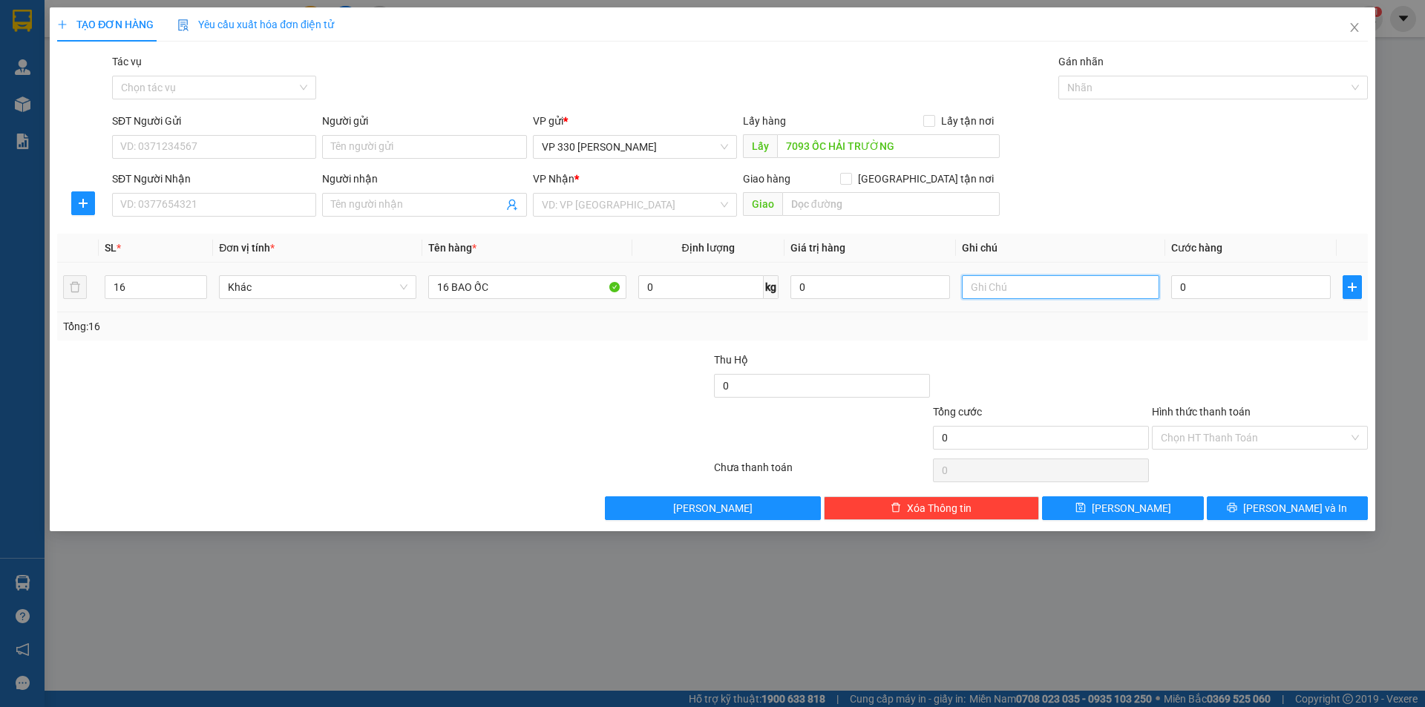
click at [1101, 279] on input "text" at bounding box center [1060, 287] width 197 height 24
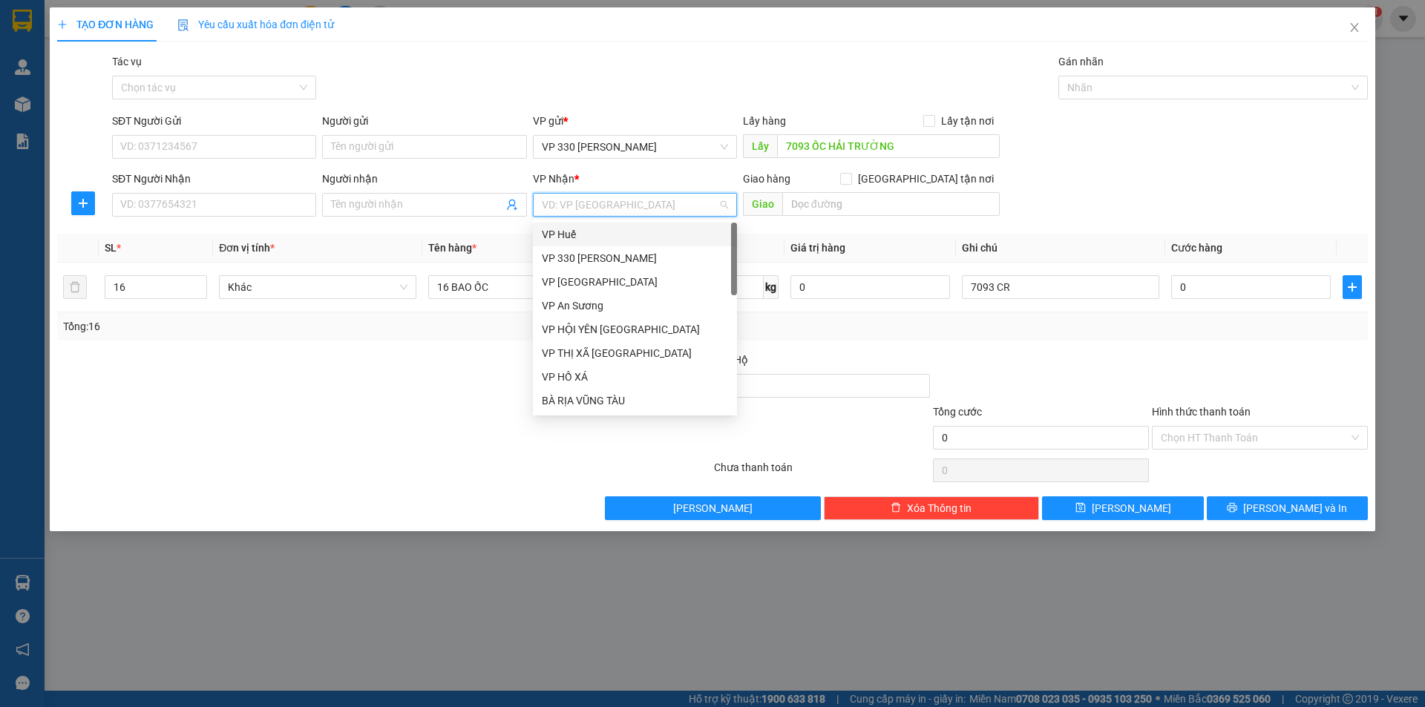
click at [654, 200] on input "search" at bounding box center [630, 205] width 176 height 22
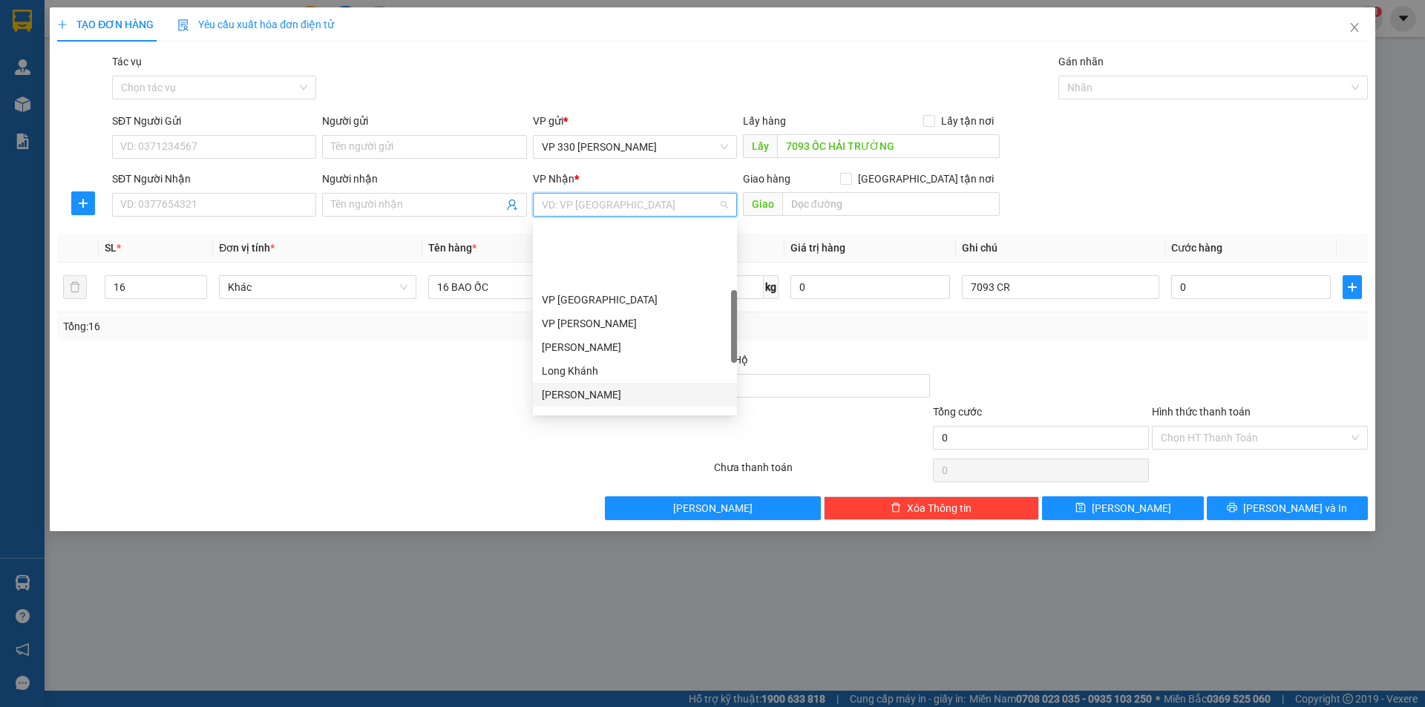
scroll to position [297, 0]
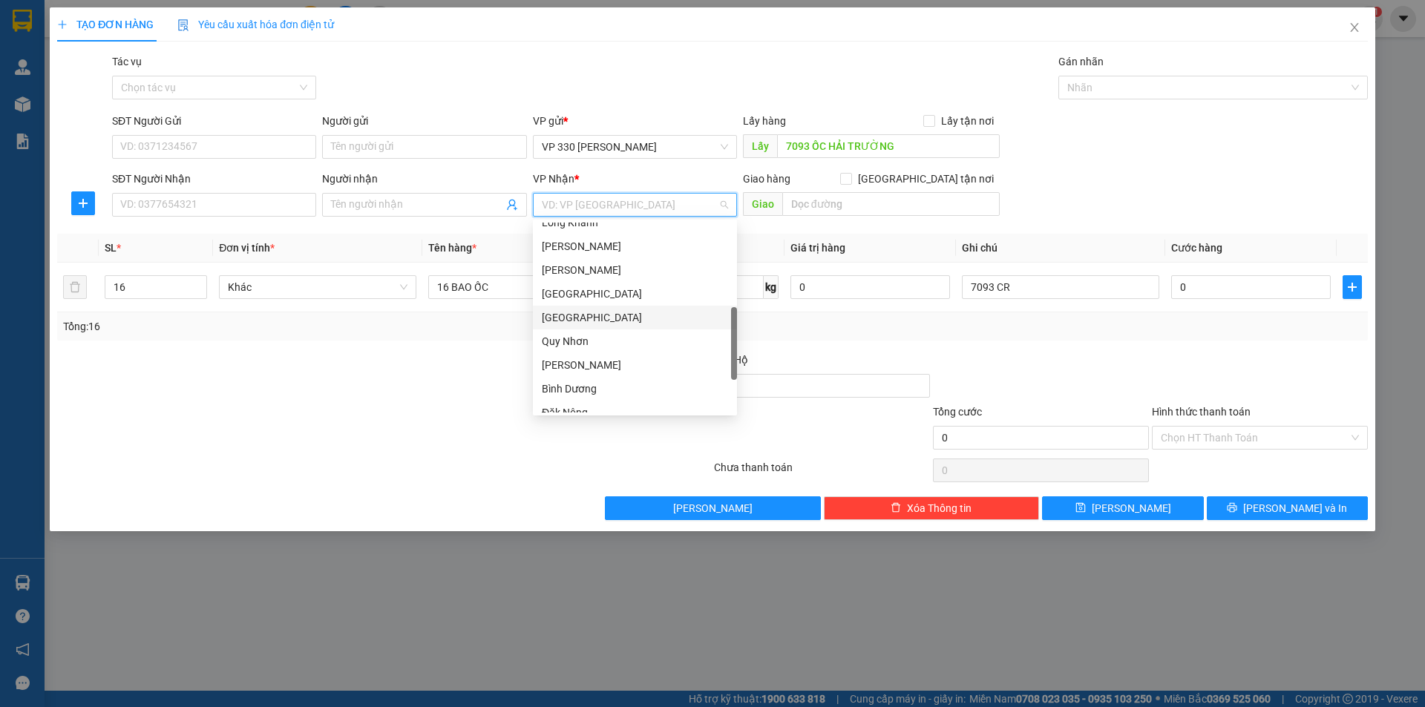
click at [602, 321] on div "Tuy Hòa" at bounding box center [635, 317] width 186 height 16
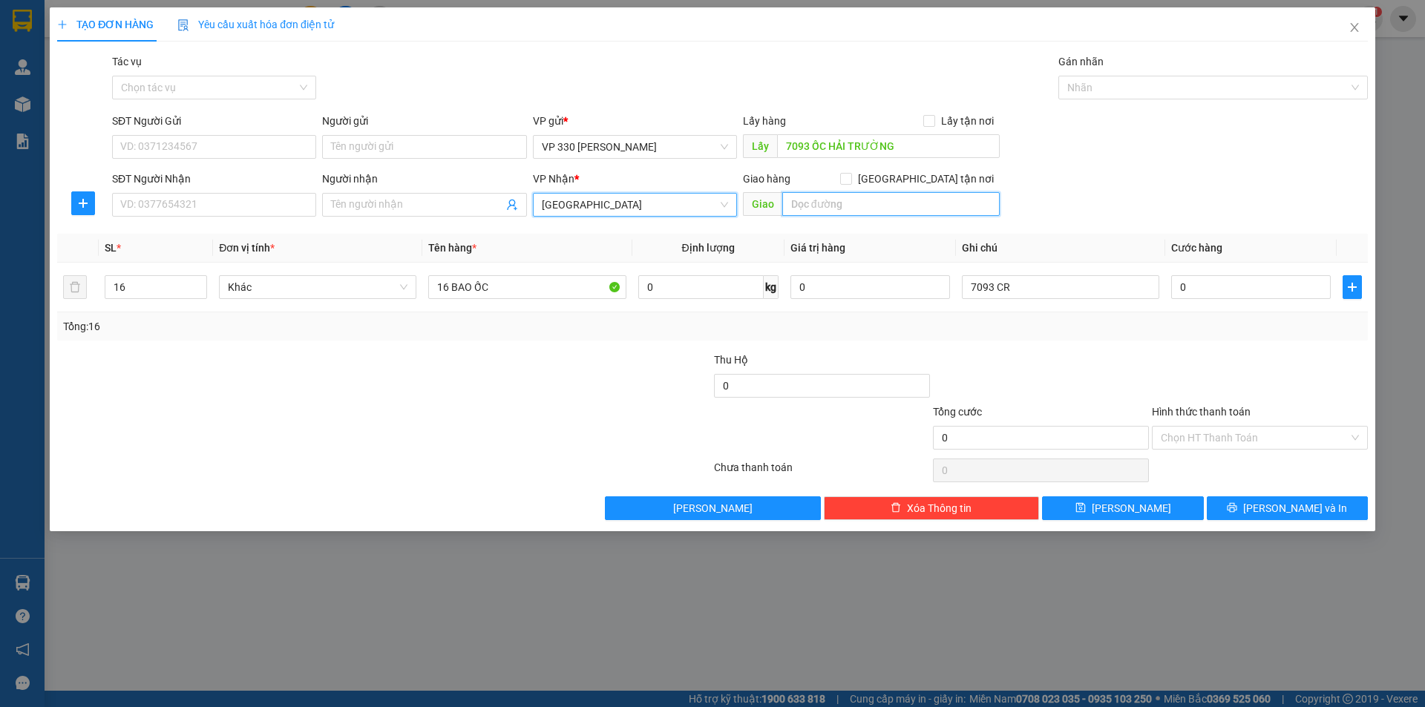
drag, startPoint x: 832, startPoint y: 203, endPoint x: 828, endPoint y: 130, distance: 72.8
click at [835, 191] on div "Giao hàng Giao tận nơi Giao" at bounding box center [871, 197] width 257 height 52
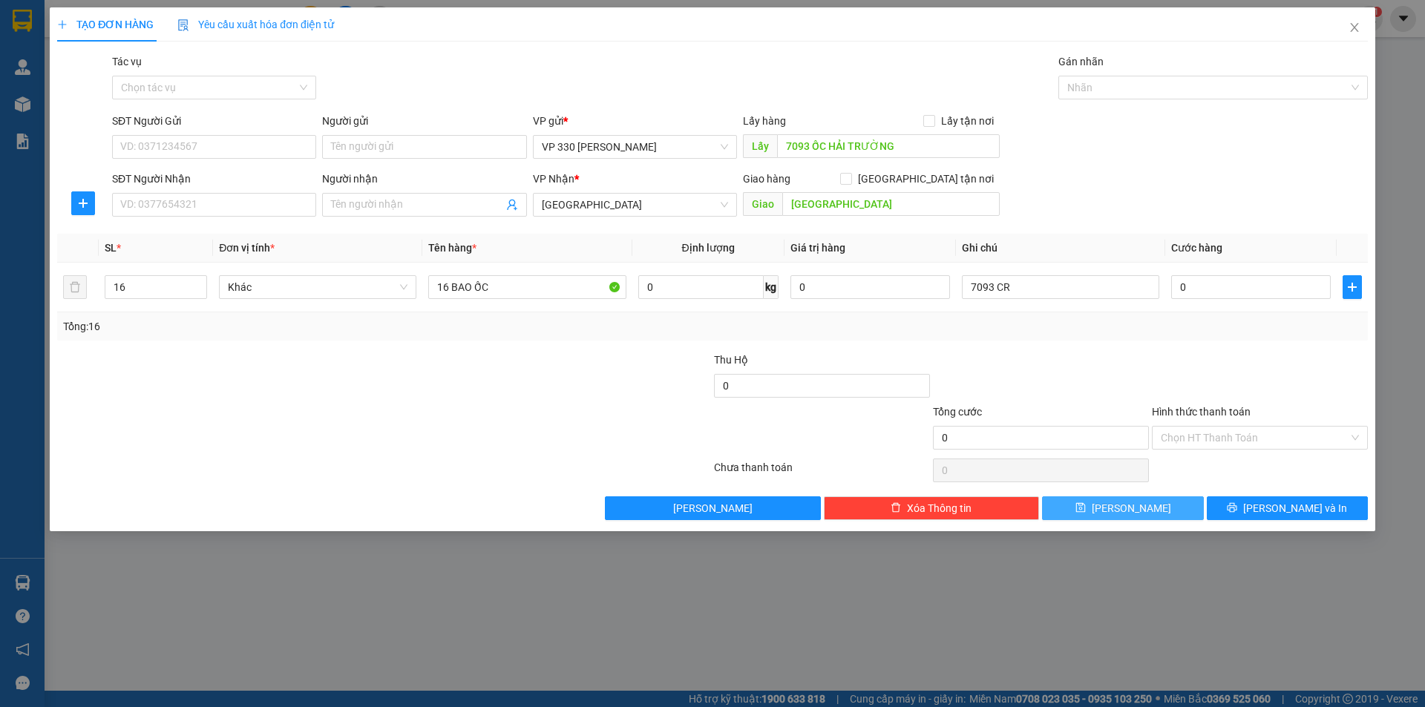
drag, startPoint x: 1130, startPoint y: 506, endPoint x: 1110, endPoint y: 460, distance: 50.2
click at [1130, 506] on span "Lưu" at bounding box center [1130, 508] width 79 height 16
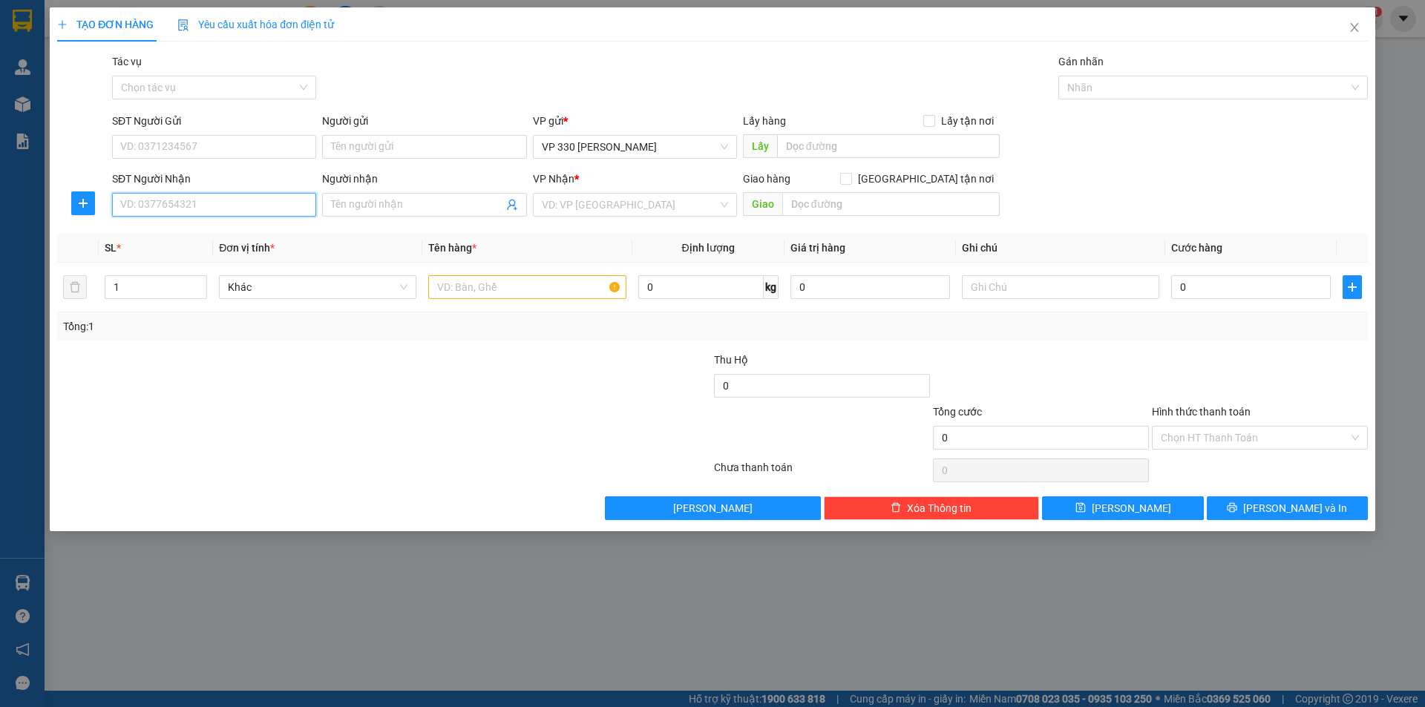
click at [219, 205] on input "SĐT Người Nhận" at bounding box center [214, 205] width 204 height 24
click at [838, 153] on input "text" at bounding box center [888, 146] width 223 height 24
click at [638, 208] on input "search" at bounding box center [630, 205] width 176 height 22
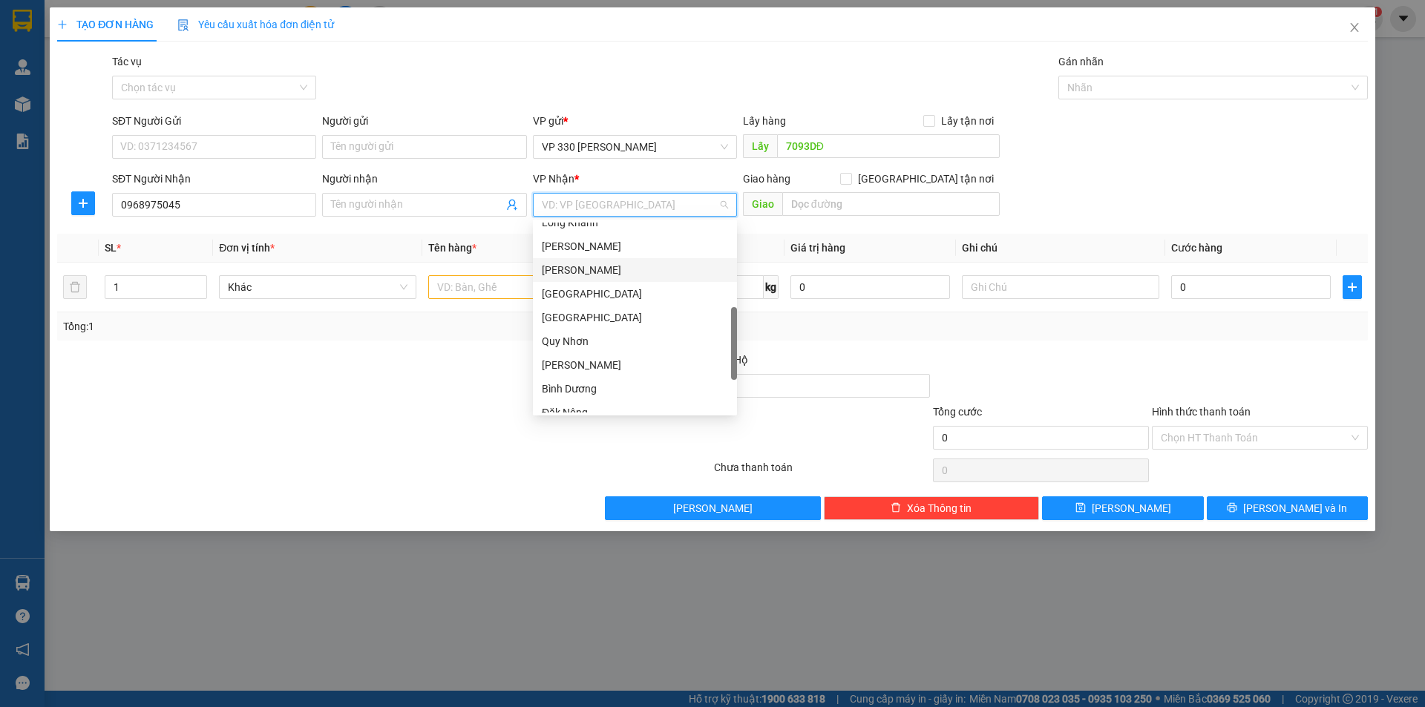
click at [611, 266] on div "Phan Rang" at bounding box center [635, 270] width 186 height 16
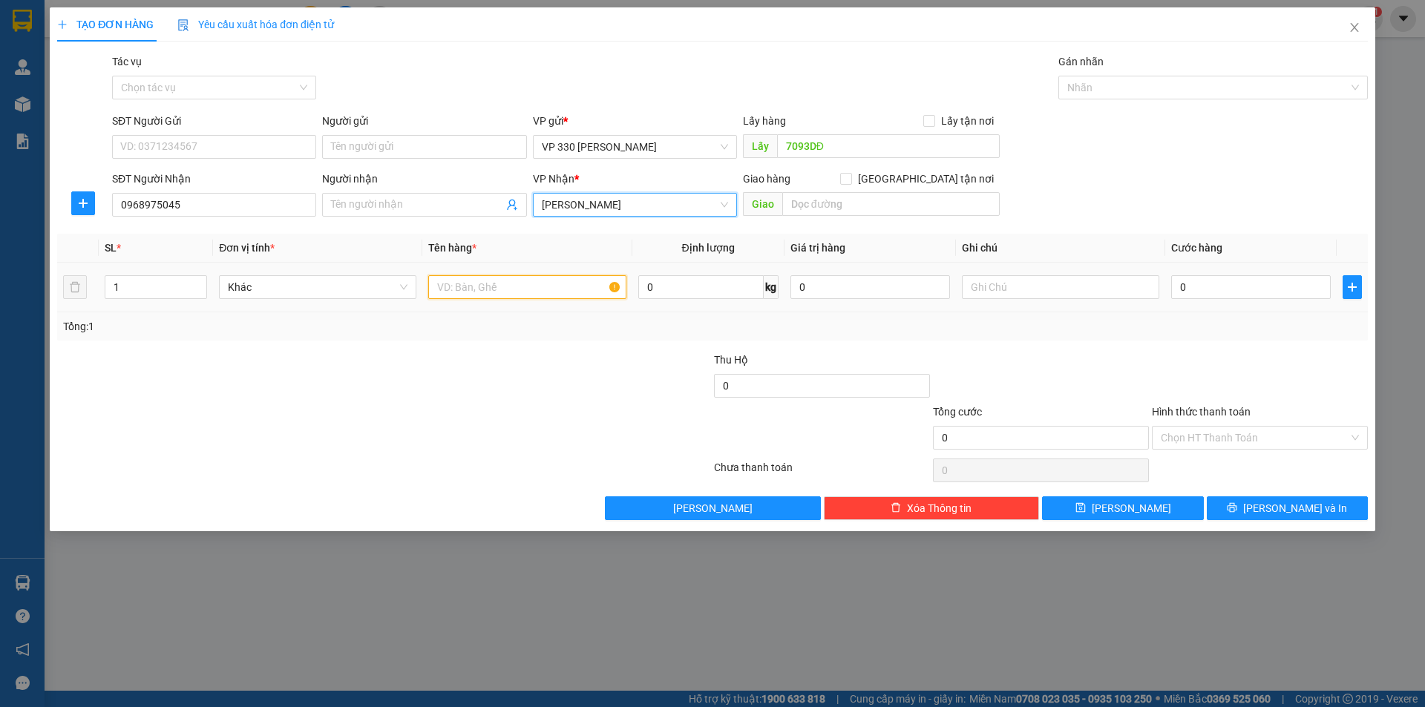
click at [486, 282] on input "text" at bounding box center [526, 287] width 197 height 24
click at [1217, 283] on input "0" at bounding box center [1251, 287] width 160 height 24
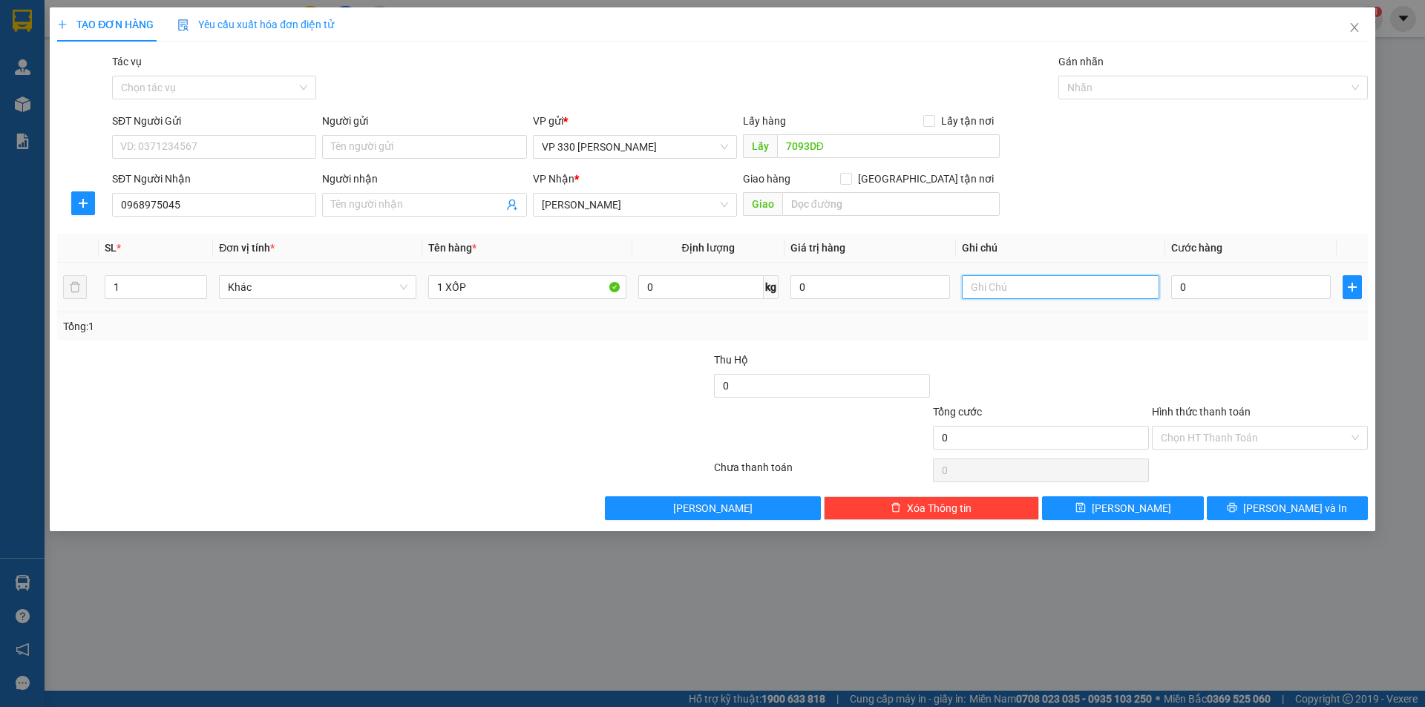
click at [1050, 291] on input "text" at bounding box center [1060, 287] width 197 height 24
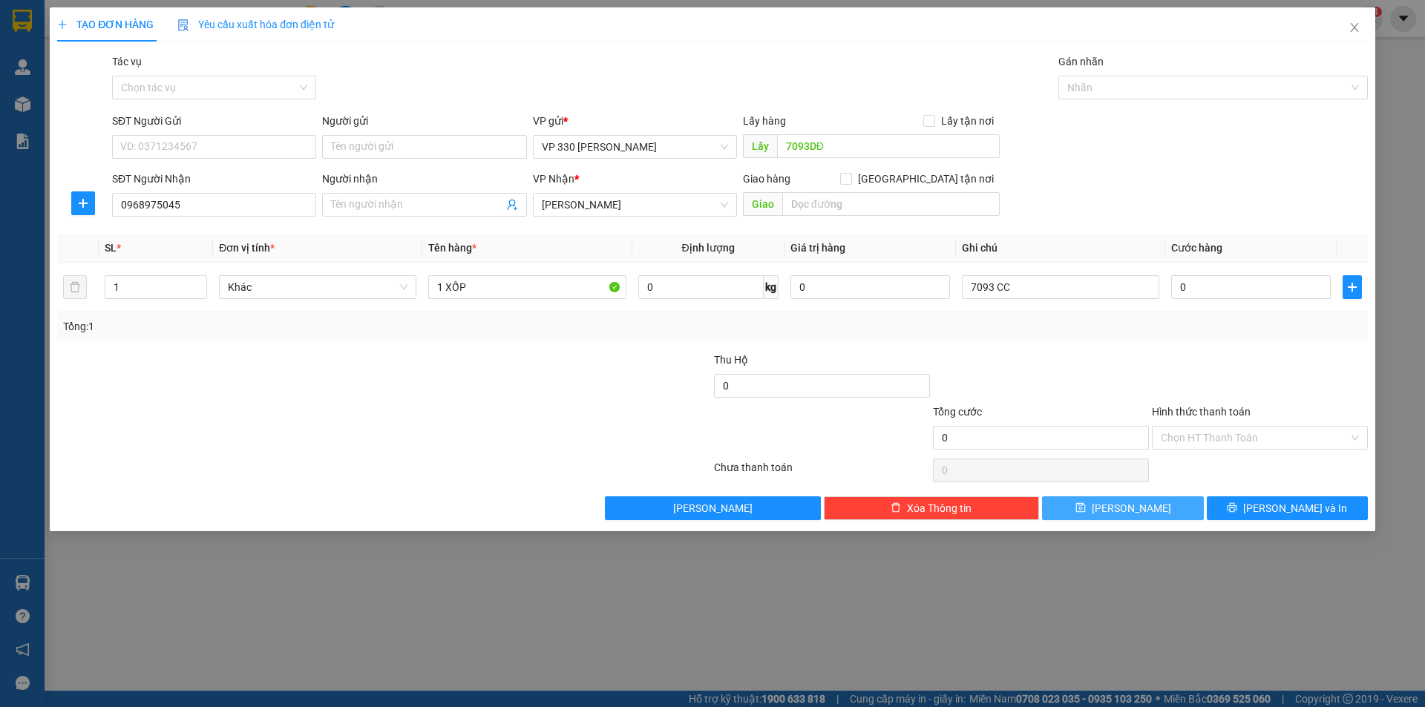
click at [1151, 502] on button "Lưu" at bounding box center [1122, 508] width 161 height 24
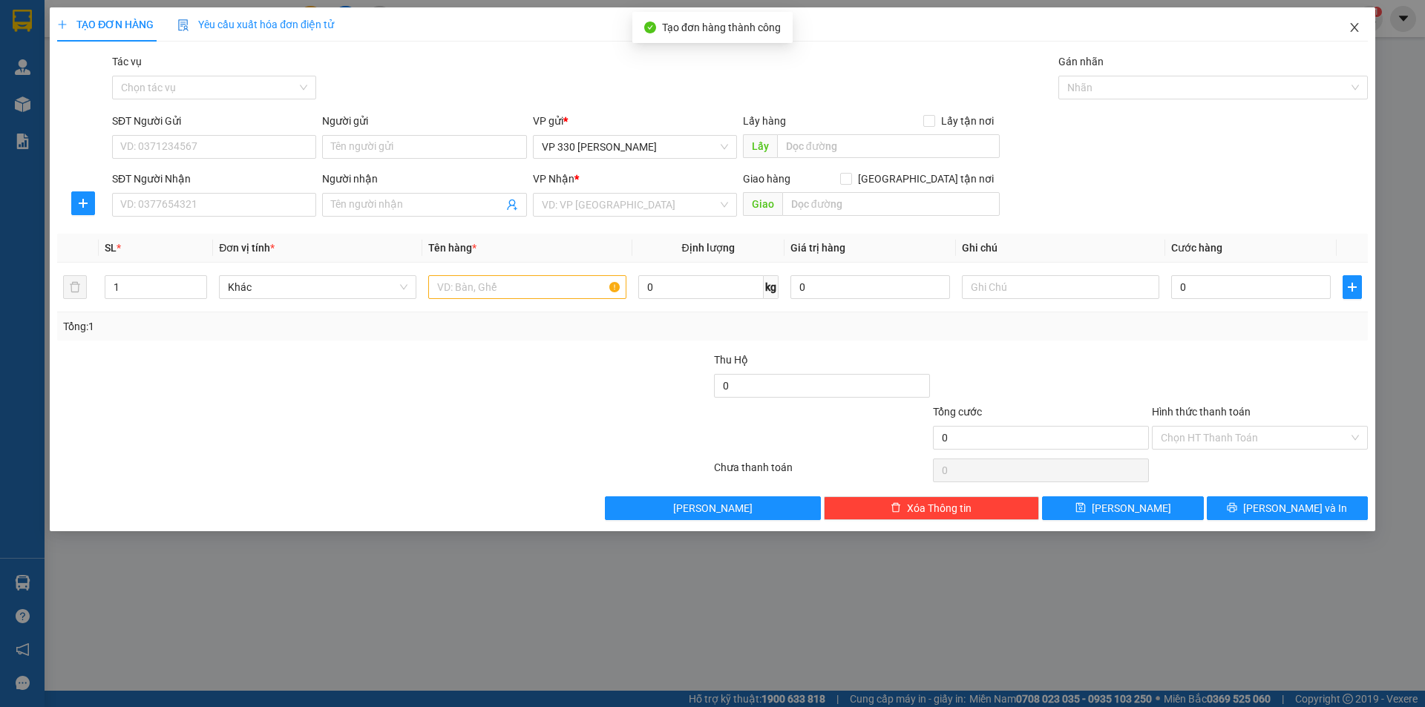
click at [1357, 27] on icon "close" at bounding box center [1354, 28] width 12 height 12
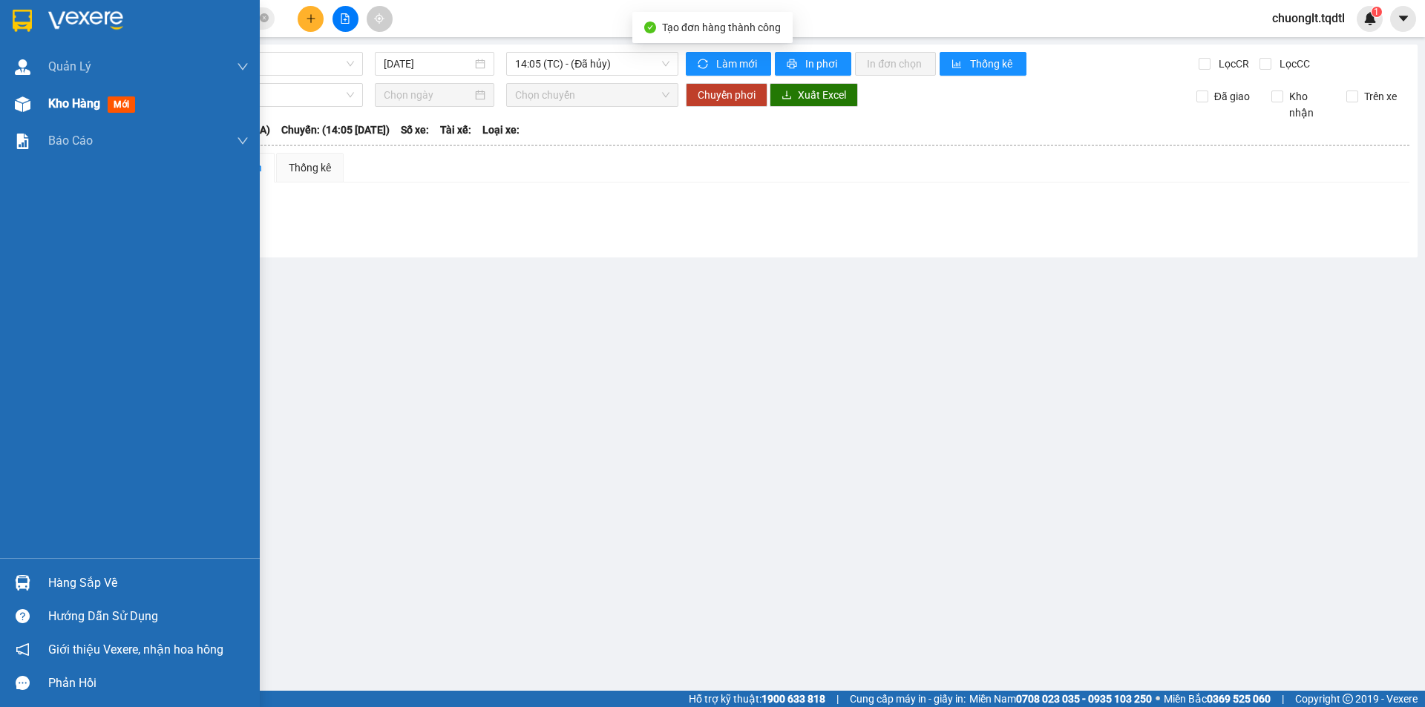
click at [85, 90] on div "Kho hàng mới" at bounding box center [148, 103] width 200 height 37
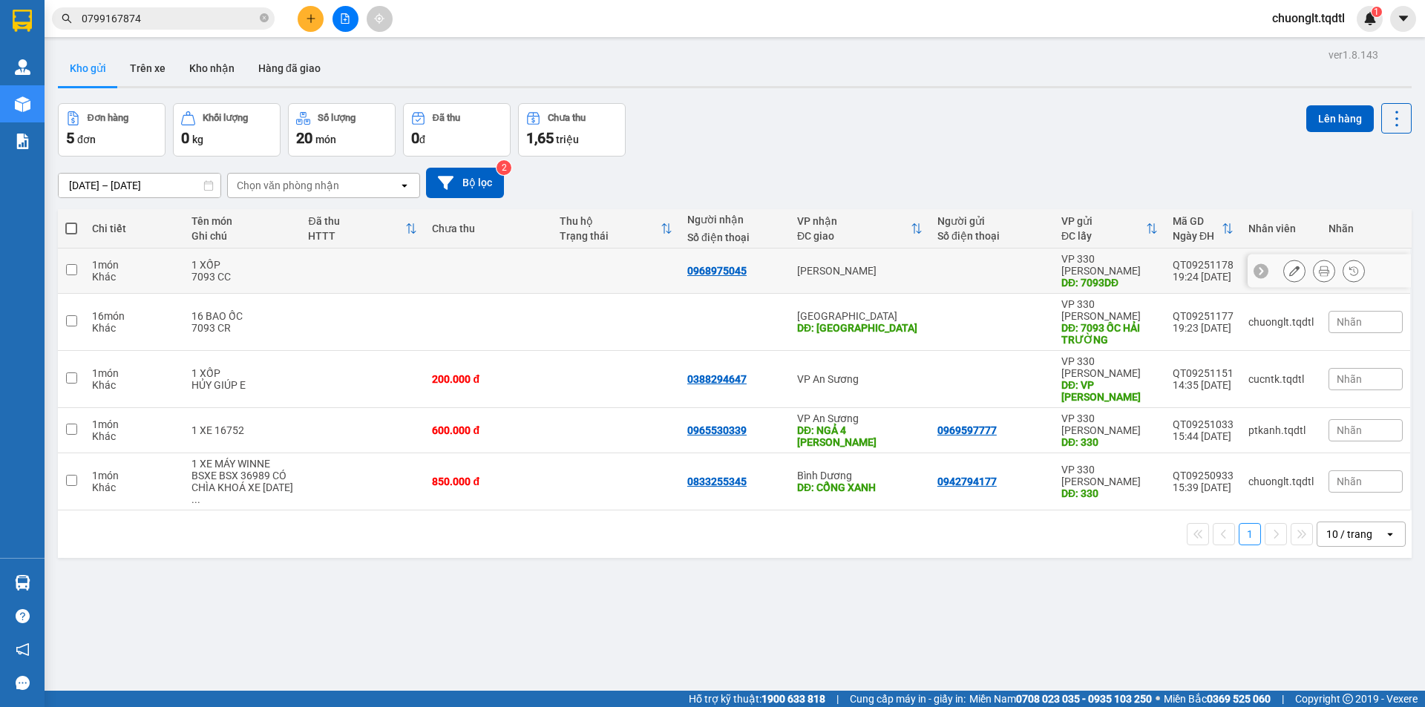
click at [73, 264] on input "checkbox" at bounding box center [71, 269] width 11 height 11
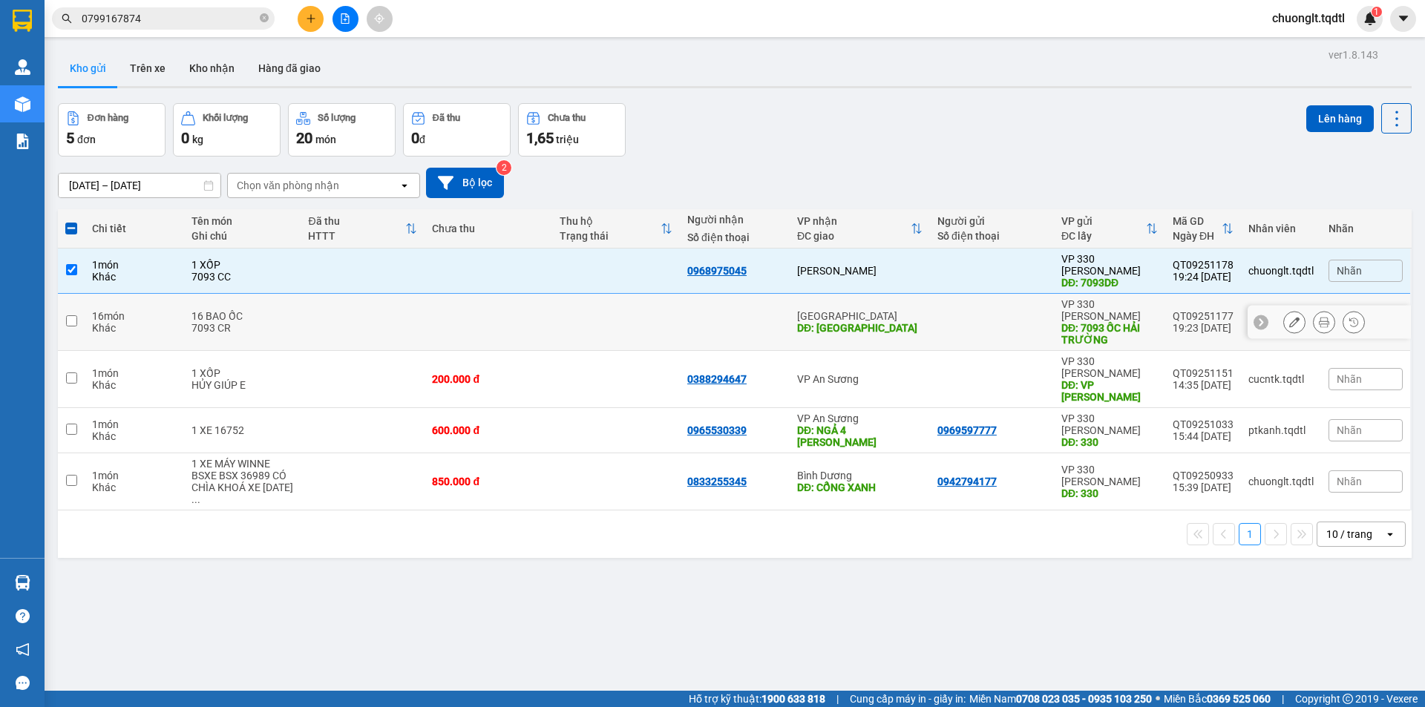
click at [69, 315] on input "checkbox" at bounding box center [71, 320] width 11 height 11
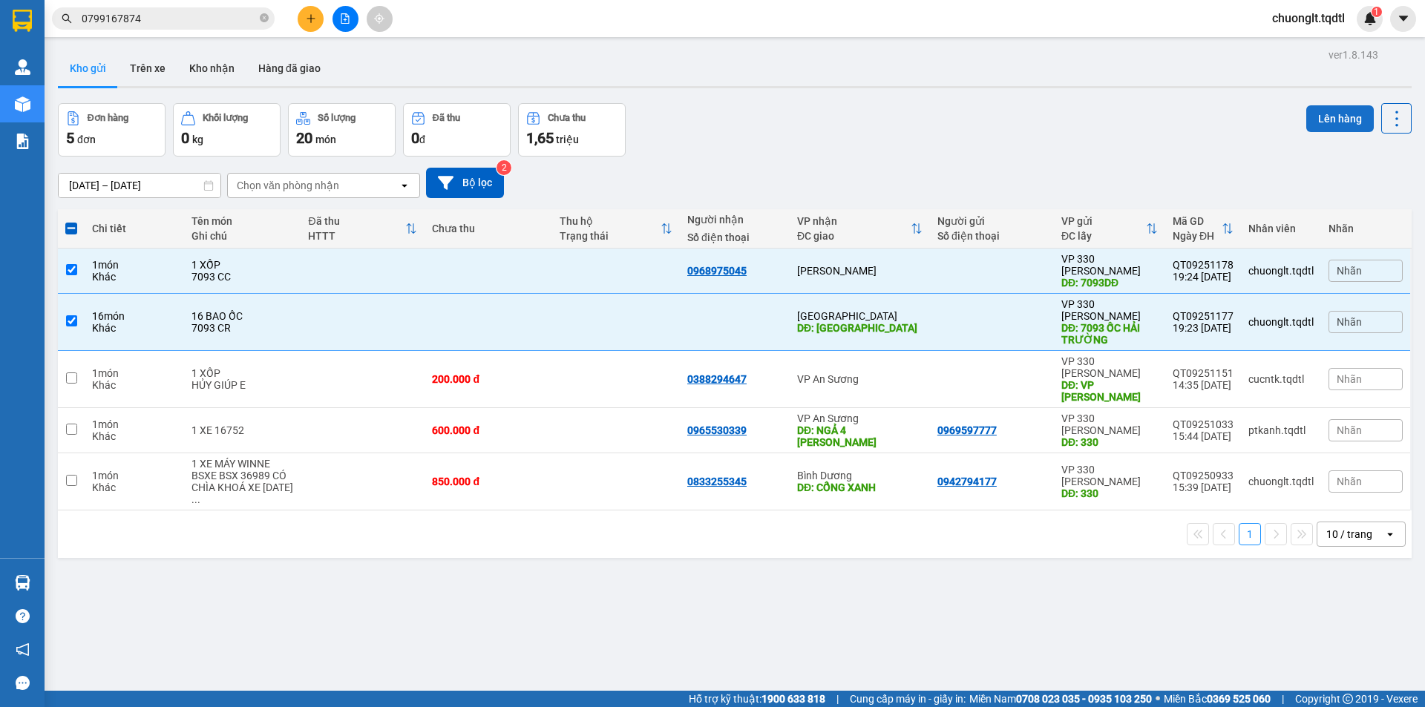
click at [1320, 113] on button "Lên hàng" at bounding box center [1340, 118] width 68 height 27
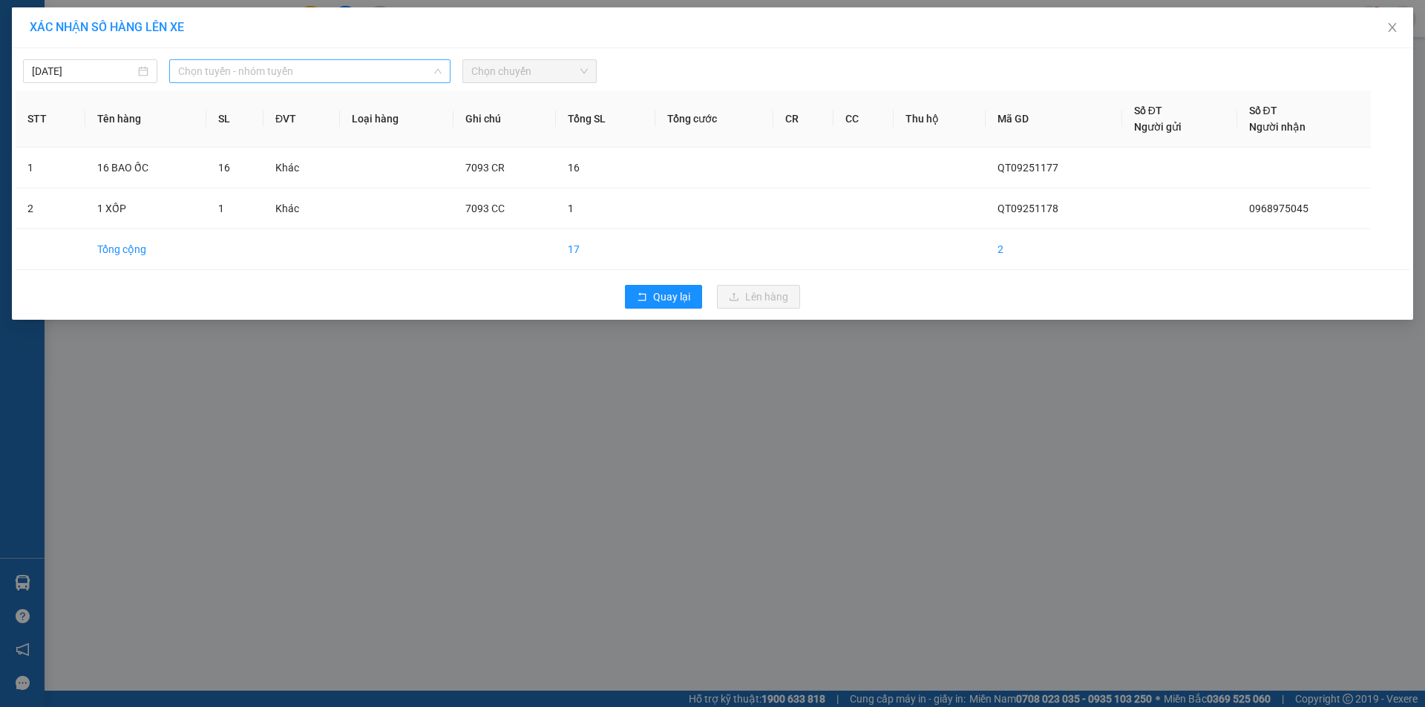
click at [372, 67] on span "Chọn tuyến - nhóm tuyến" at bounding box center [309, 71] width 263 height 22
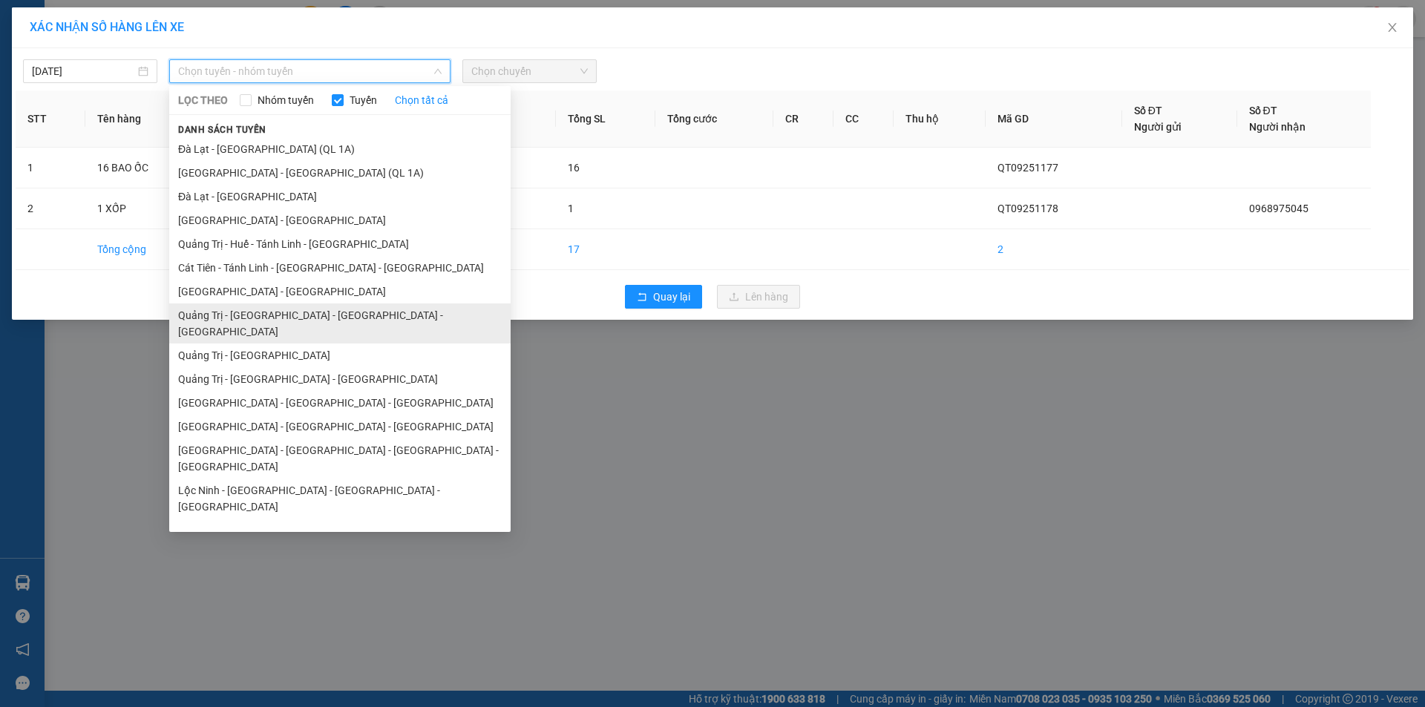
click at [300, 311] on li "Quảng Trị - Huế - Đà Nẵng - Vũng Tàu" at bounding box center [339, 323] width 341 height 40
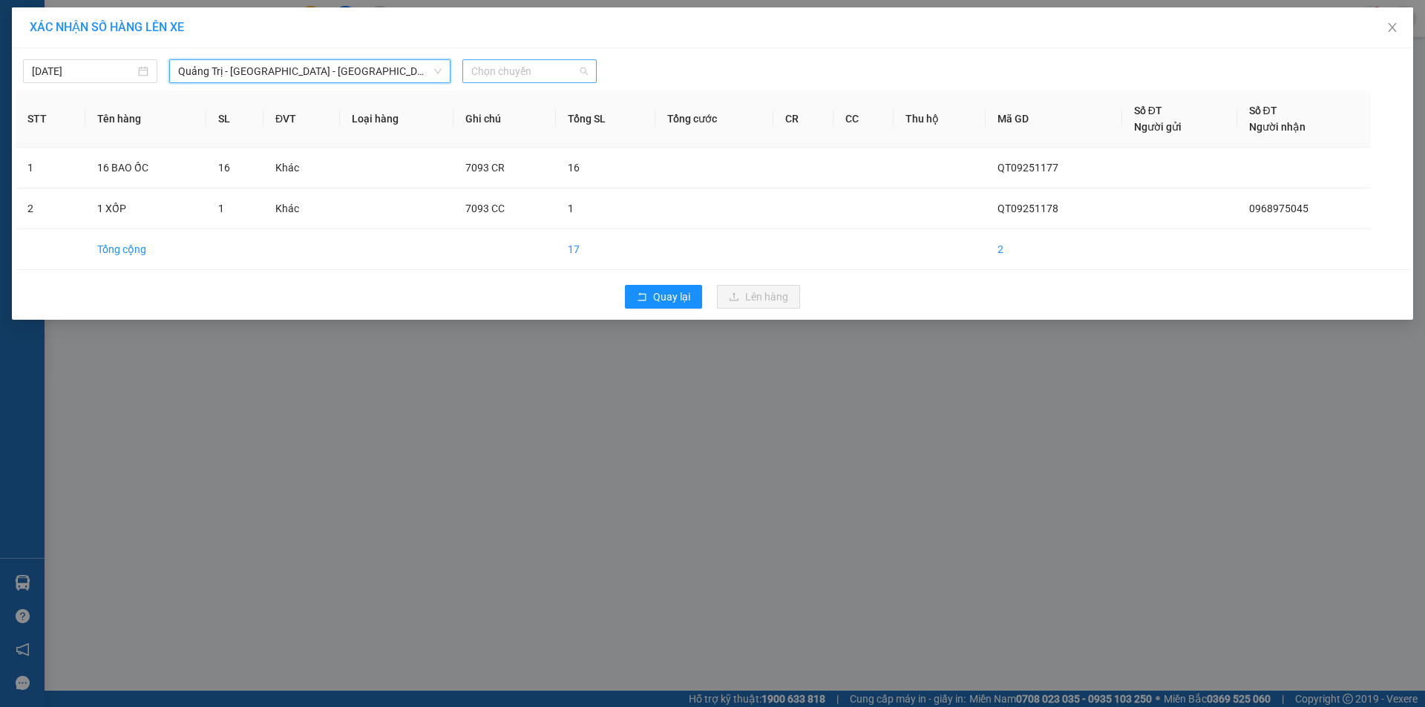
click at [562, 65] on span "Chọn chuyến" at bounding box center [529, 71] width 116 height 22
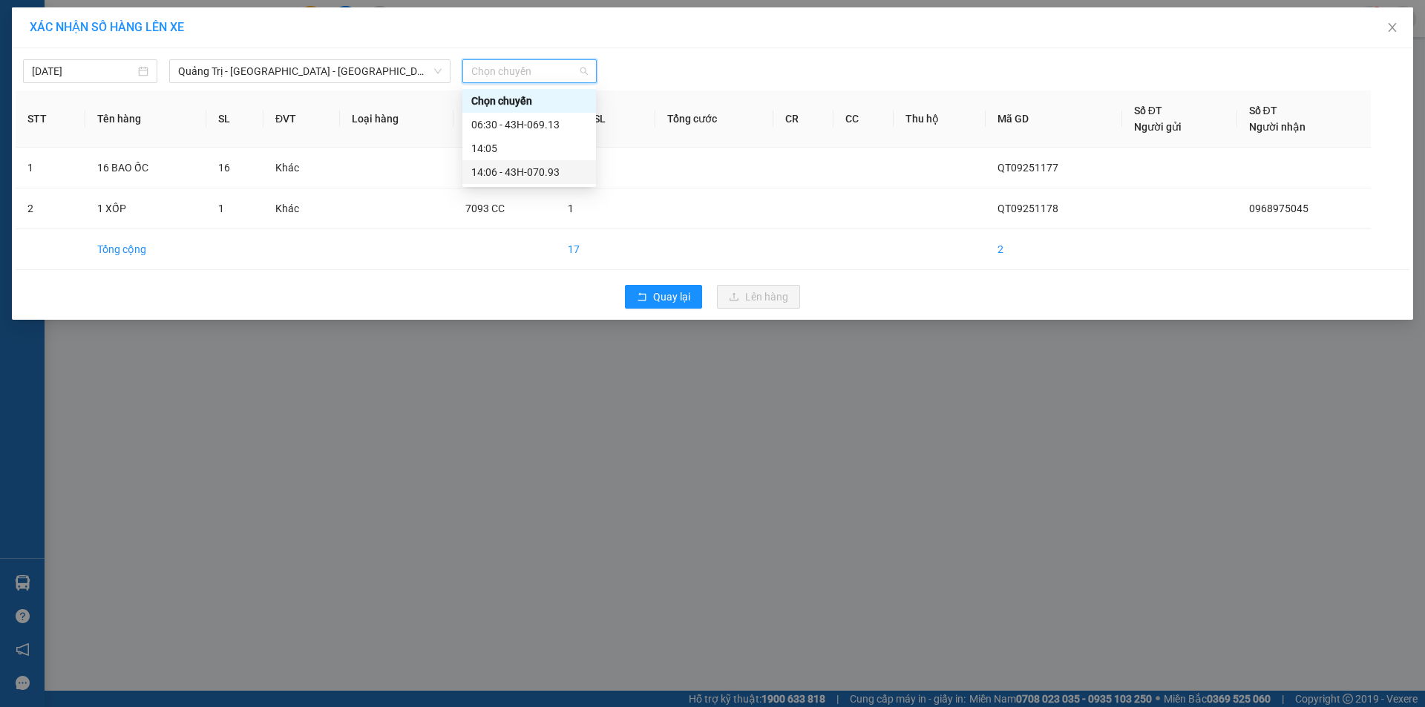
click at [536, 172] on div "14:06 - 43H-070.93" at bounding box center [529, 172] width 116 height 16
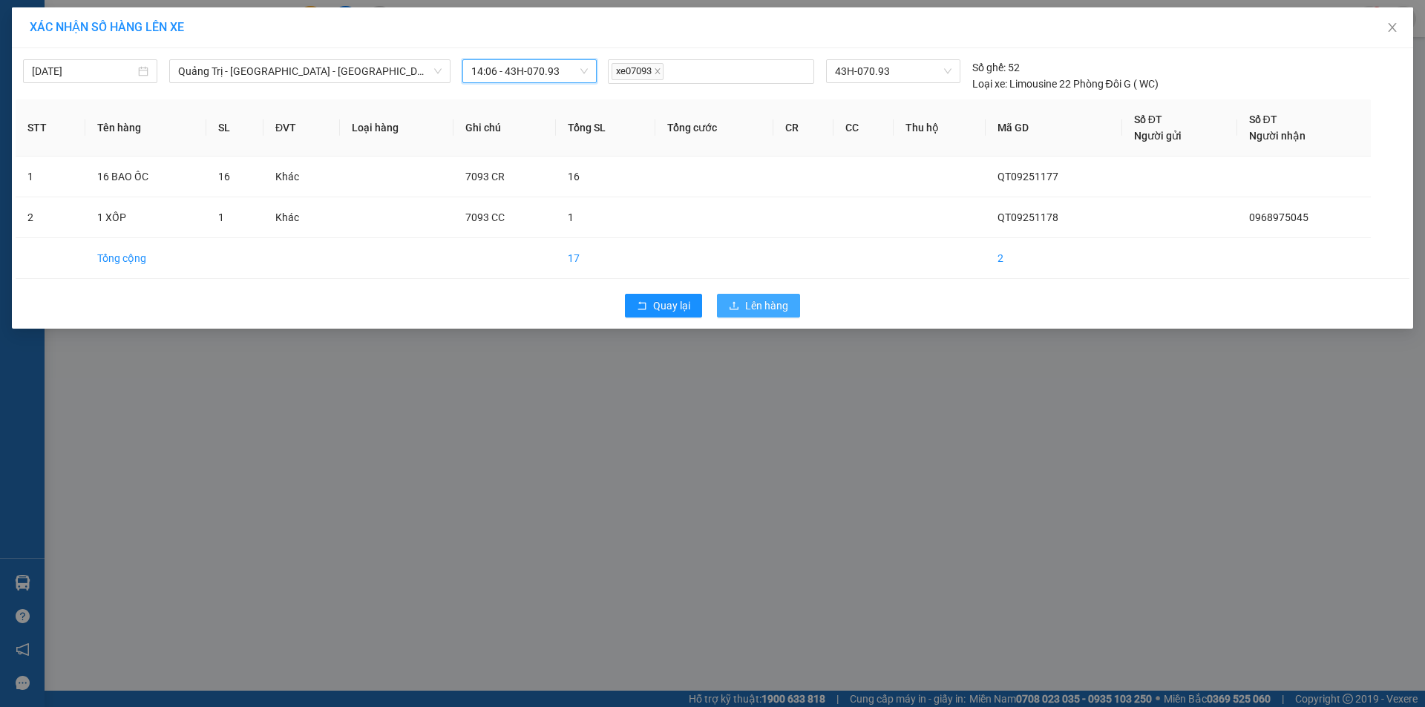
click at [749, 301] on span "Lên hàng" at bounding box center [766, 306] width 43 height 16
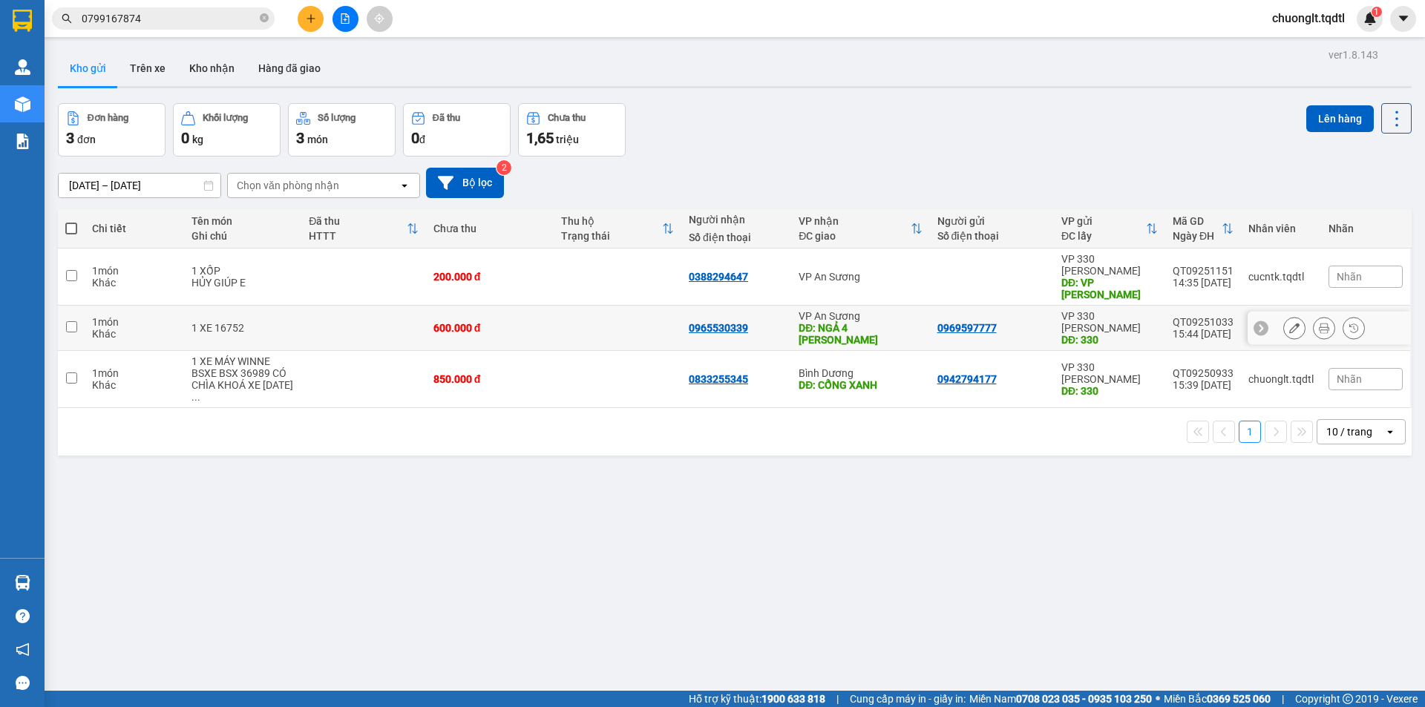
click at [66, 321] on input "checkbox" at bounding box center [71, 326] width 11 height 11
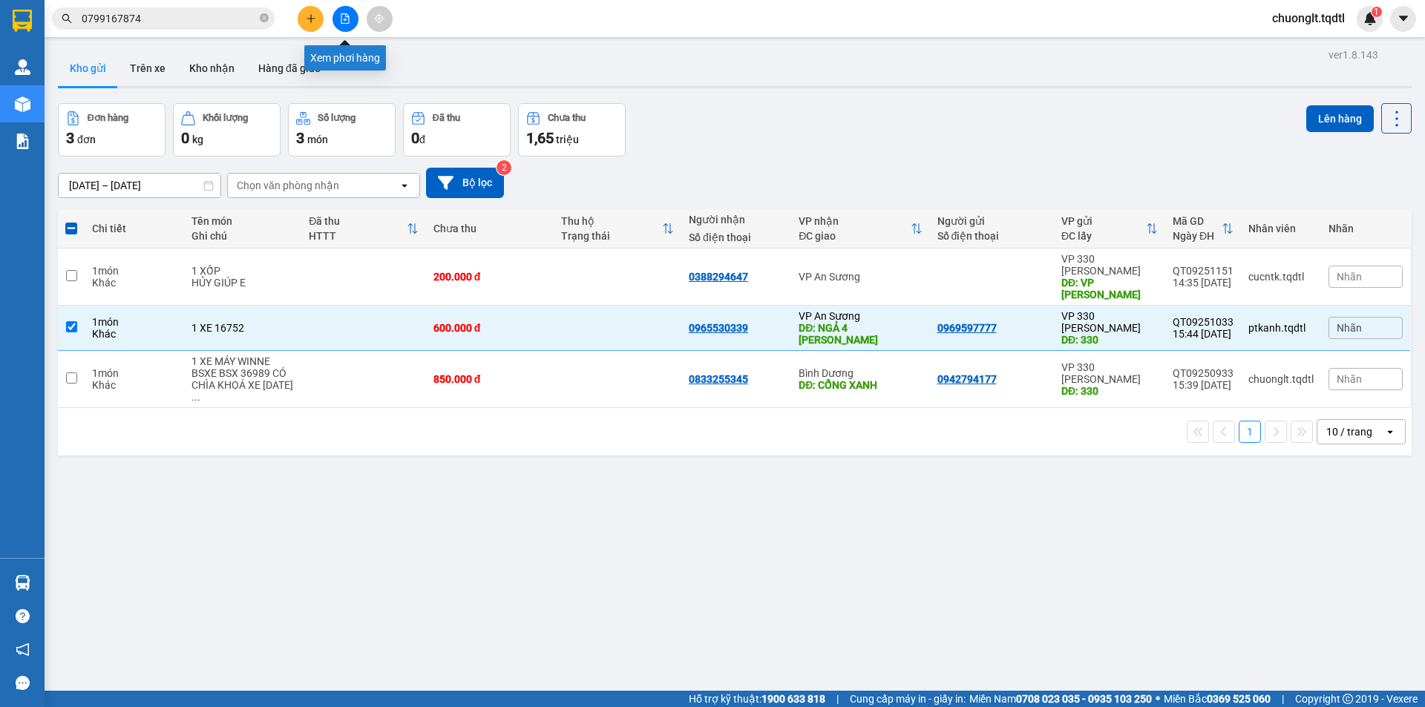
click at [345, 20] on icon "file-add" at bounding box center [345, 18] width 8 height 10
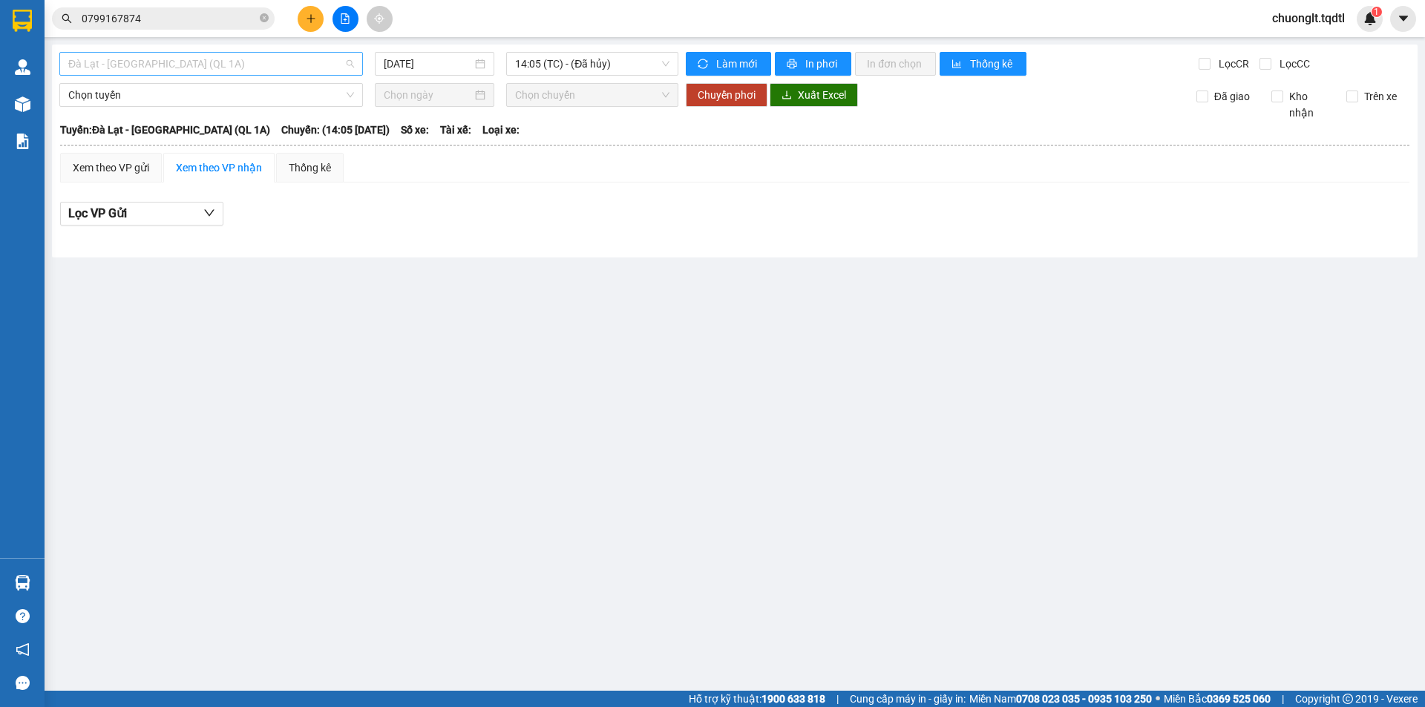
click at [306, 62] on span "Đà Lạt - Sài Gòn (QL 1A)" at bounding box center [211, 64] width 286 height 22
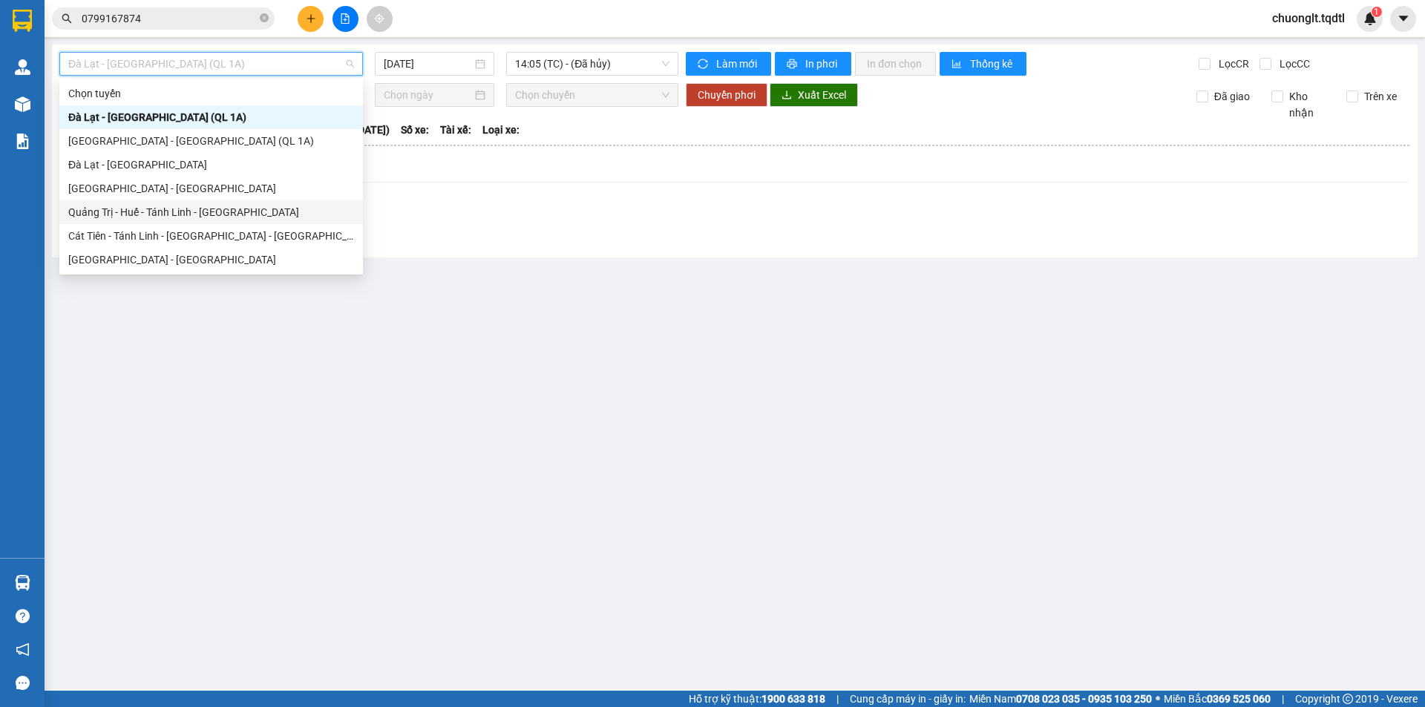
click at [216, 217] on div "Quảng Trị - Huế - Tánh Linh - Cát Tiên" at bounding box center [211, 212] width 286 height 16
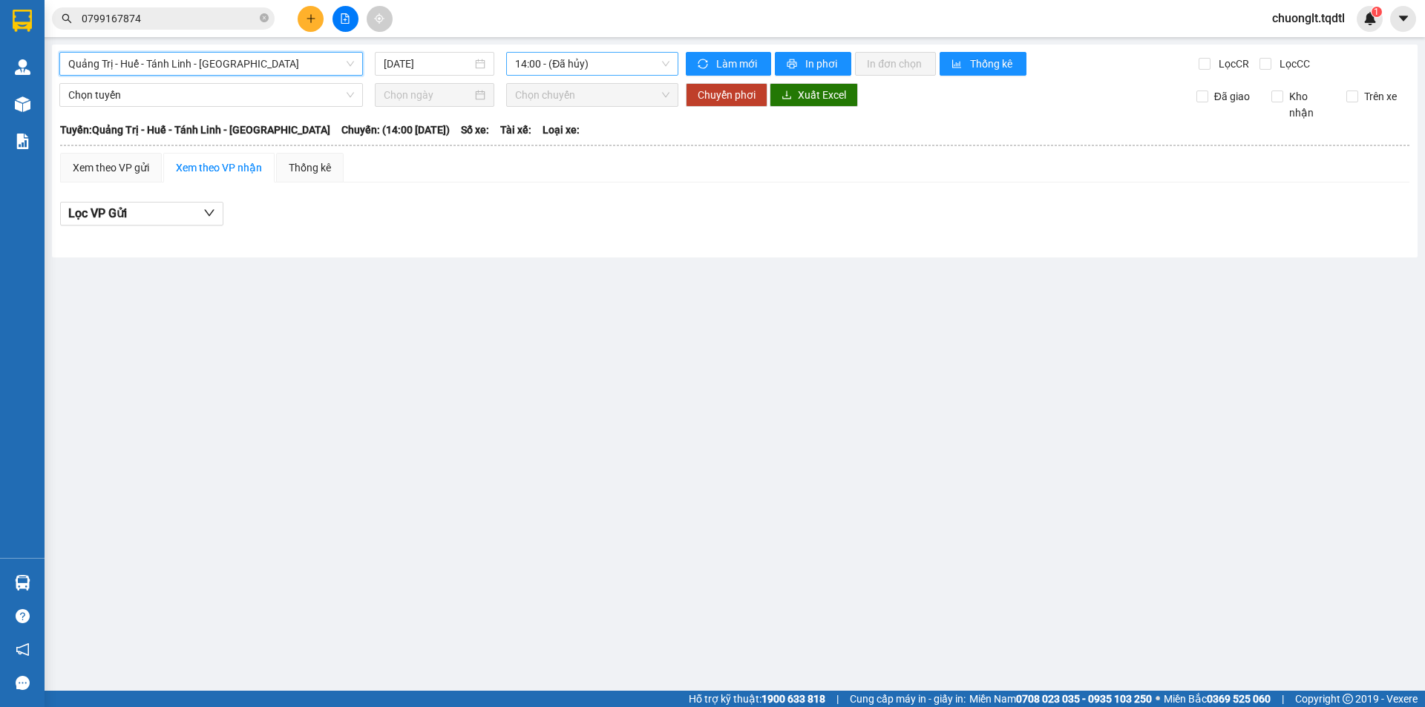
click at [631, 66] on span "14:00 - (Đã hủy)" at bounding box center [592, 64] width 154 height 22
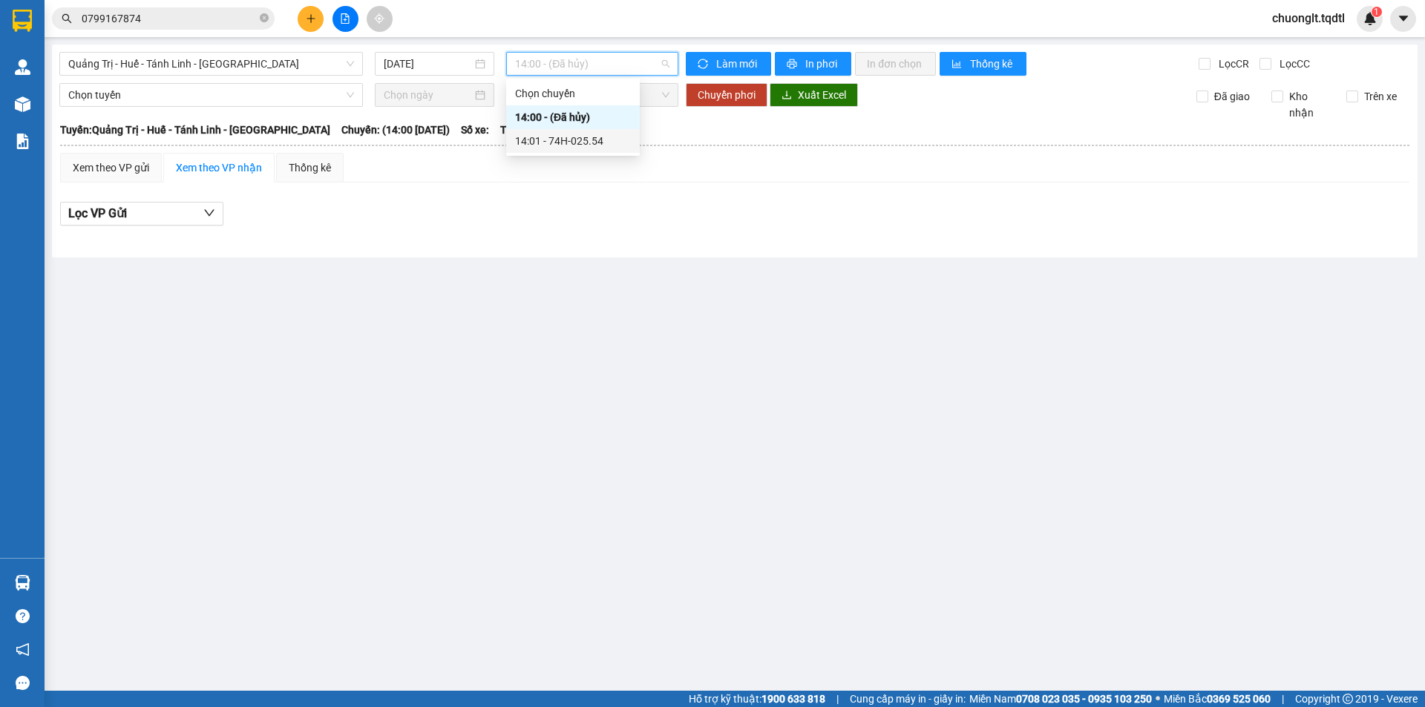
click at [591, 144] on div "14:01 - 74H-025.54" at bounding box center [573, 141] width 116 height 16
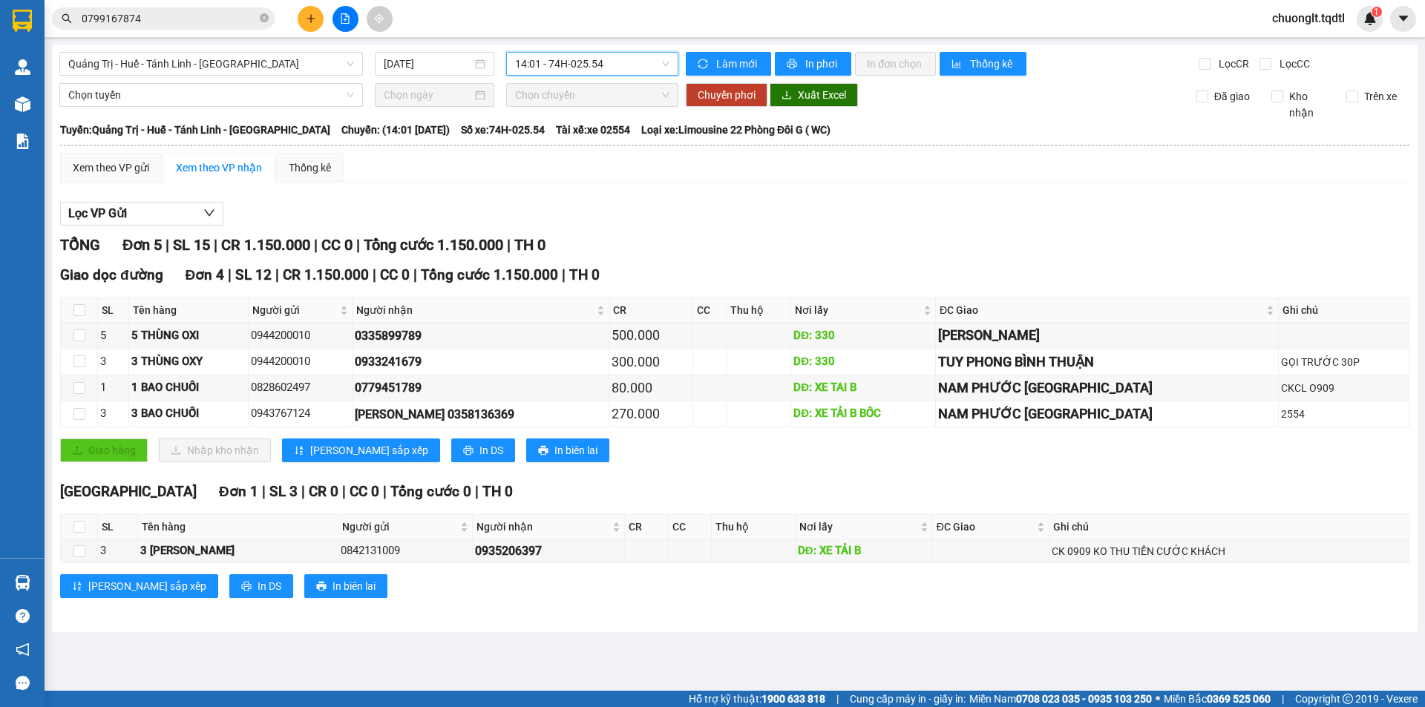
click at [766, 248] on div "TỔNG Đơn 5 | SL 15 | CR 1.150.000 | CC 0 | Tổng cước 1.150.000 | TH 0" at bounding box center [734, 245] width 1349 height 23
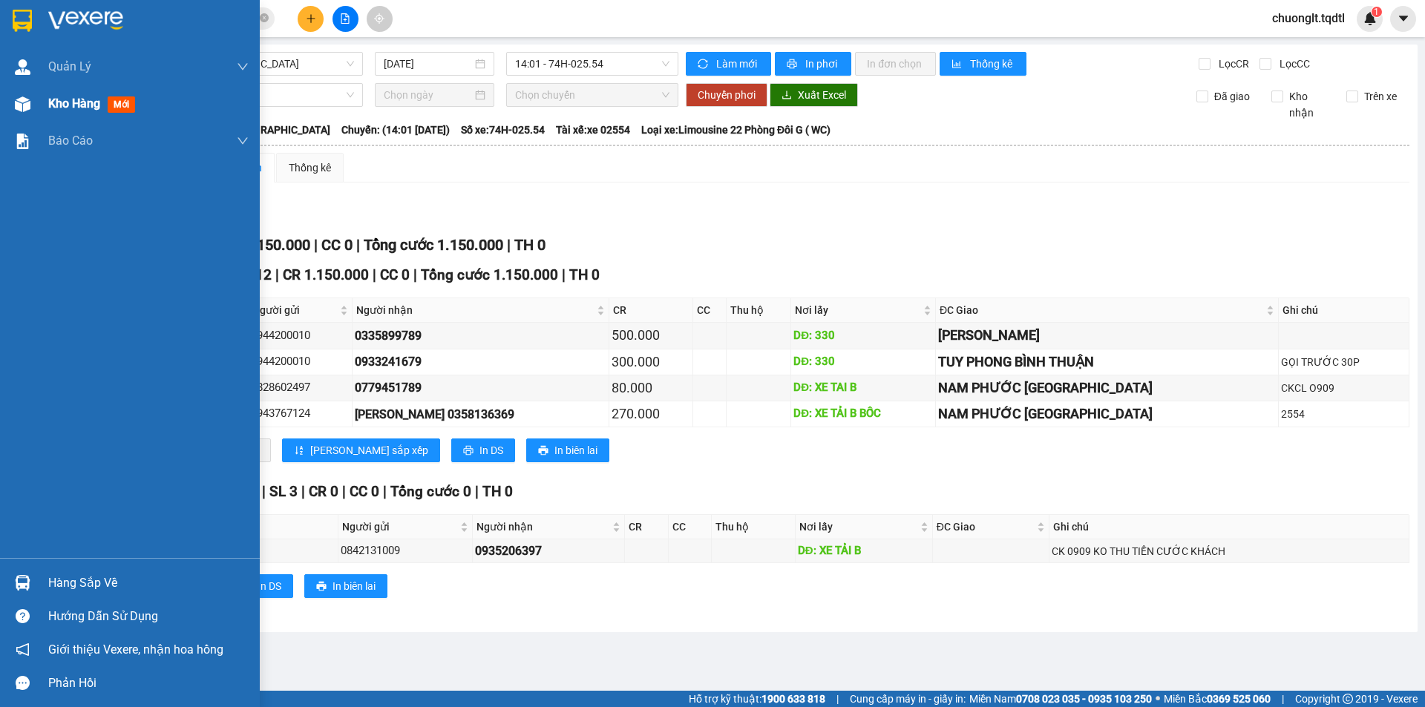
click at [68, 100] on span "Kho hàng" at bounding box center [74, 103] width 52 height 14
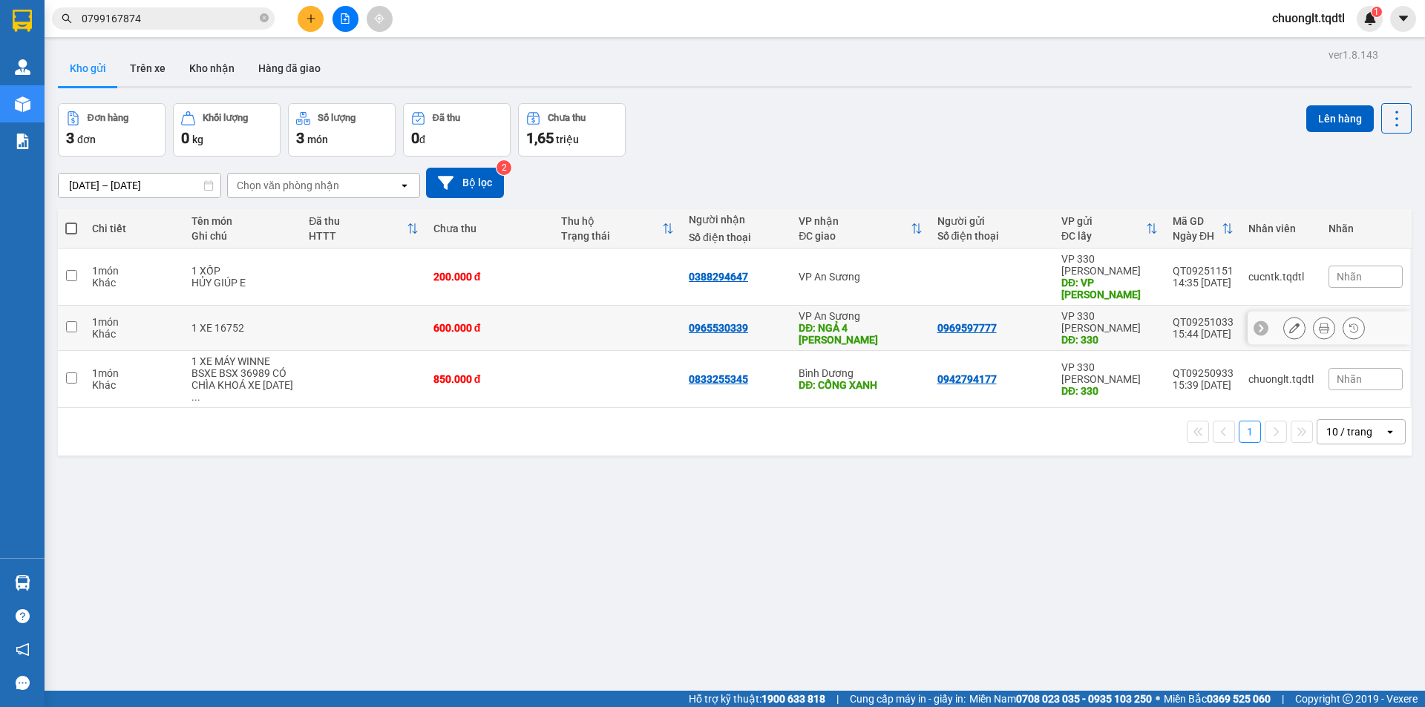
click at [76, 321] on input "checkbox" at bounding box center [71, 326] width 11 height 11
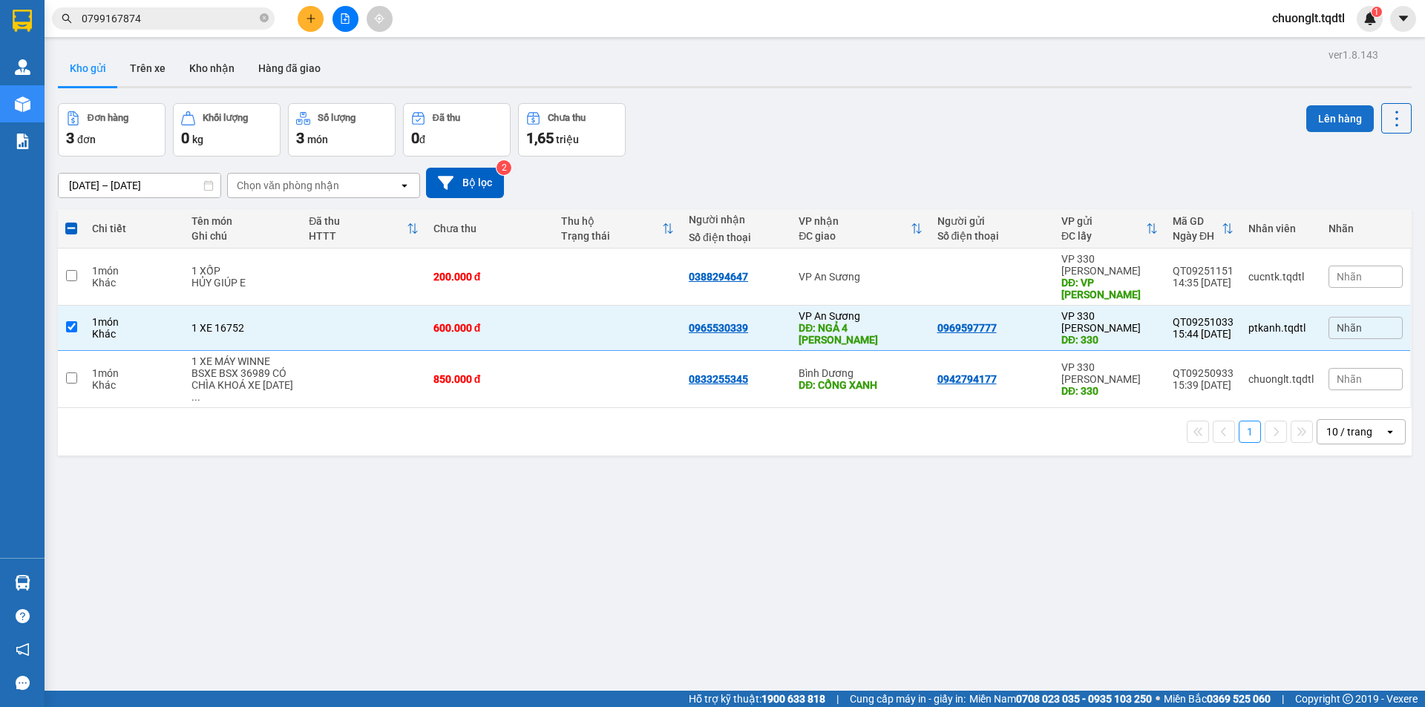
click at [1313, 110] on button "Lên hàng" at bounding box center [1340, 118] width 68 height 27
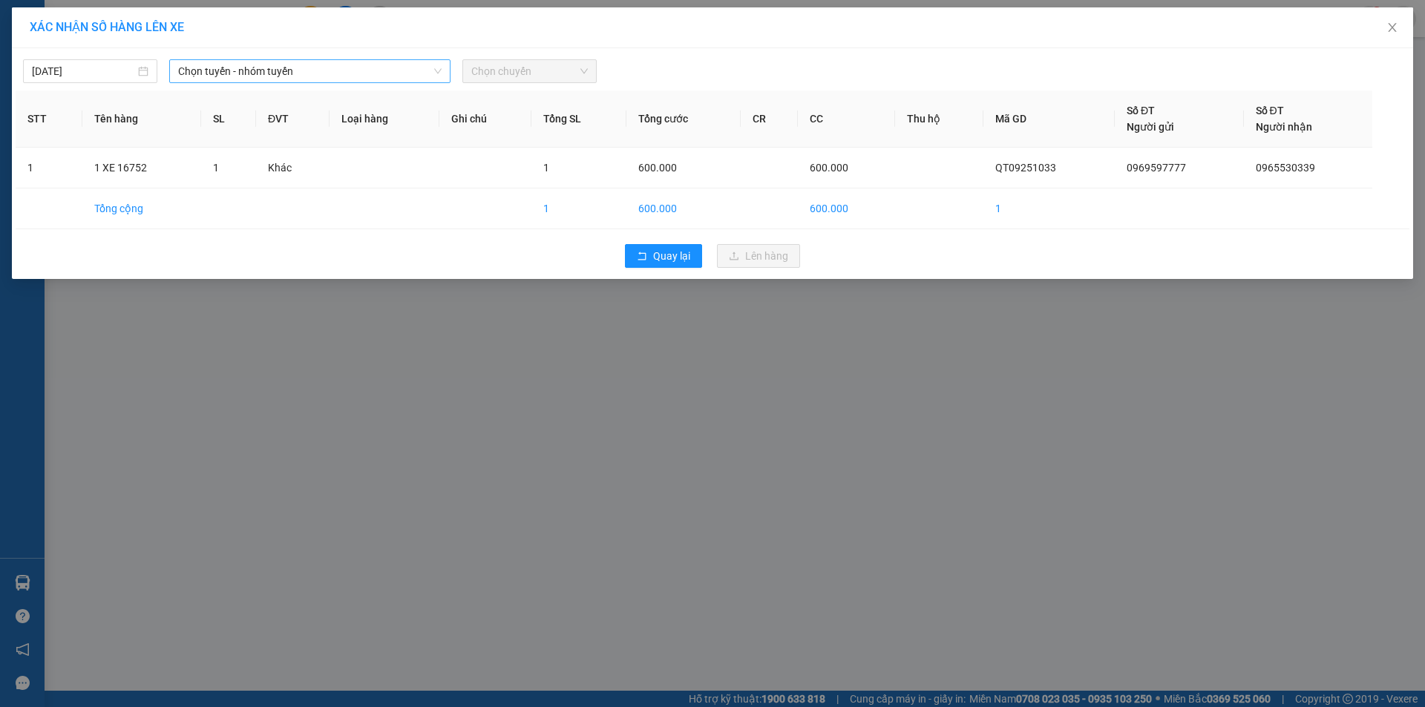
click at [367, 78] on span "Chọn tuyến - nhóm tuyến" at bounding box center [309, 71] width 263 height 22
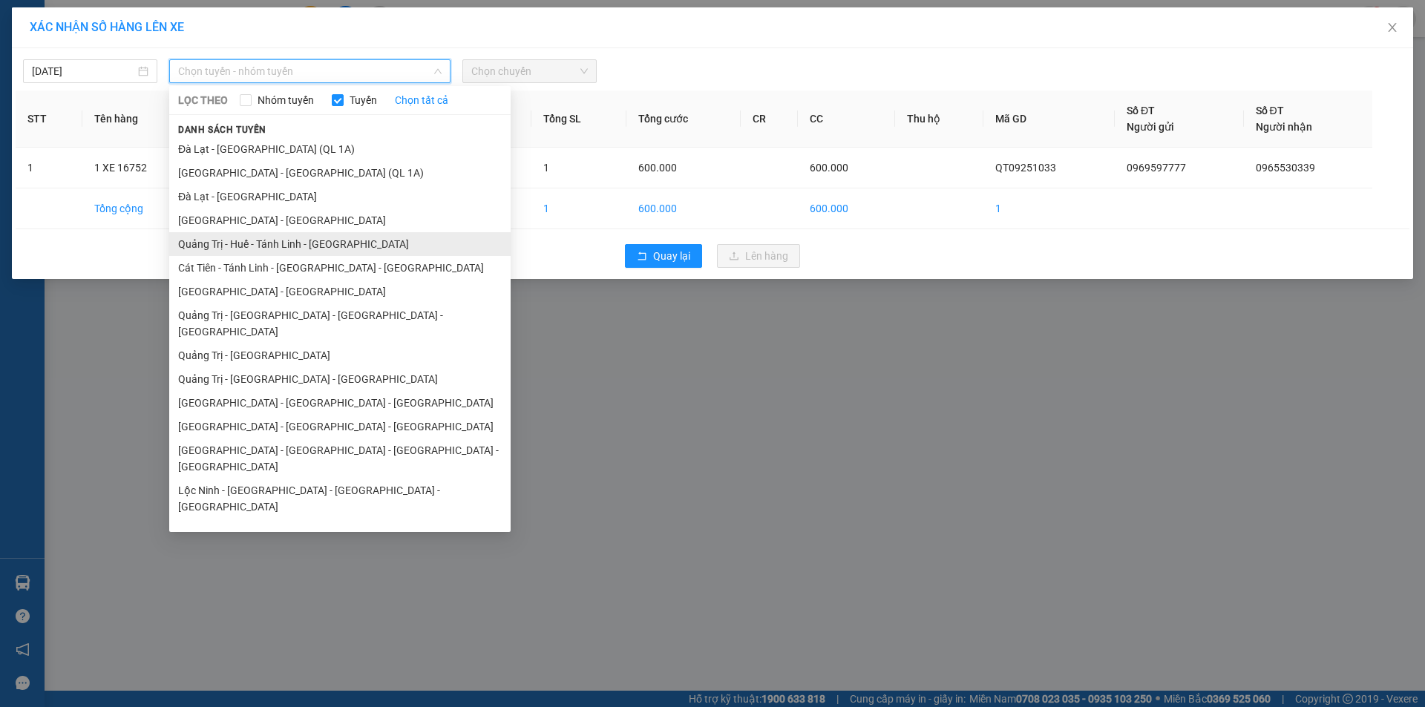
click at [295, 242] on li "Quảng Trị - Huế - Tánh Linh - Cát Tiên" at bounding box center [339, 244] width 341 height 24
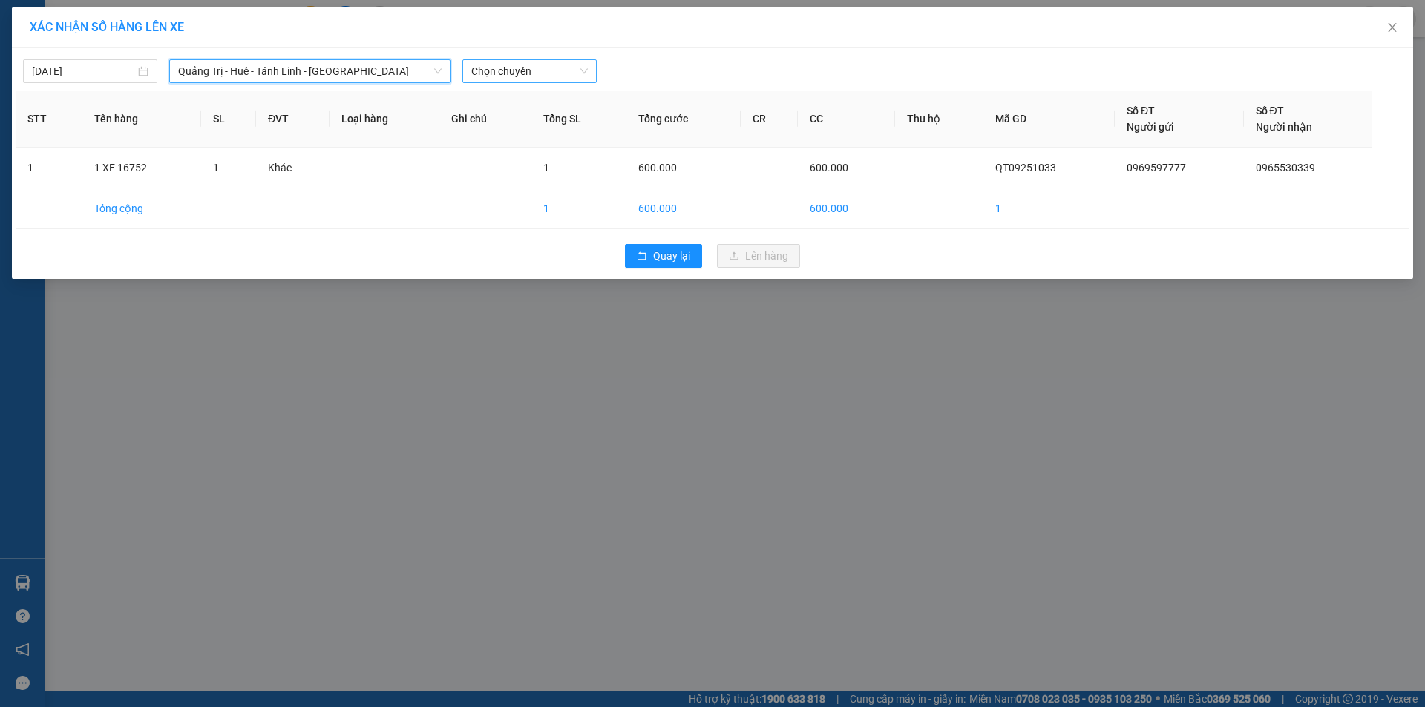
click at [563, 74] on span "Chọn chuyến" at bounding box center [529, 71] width 116 height 22
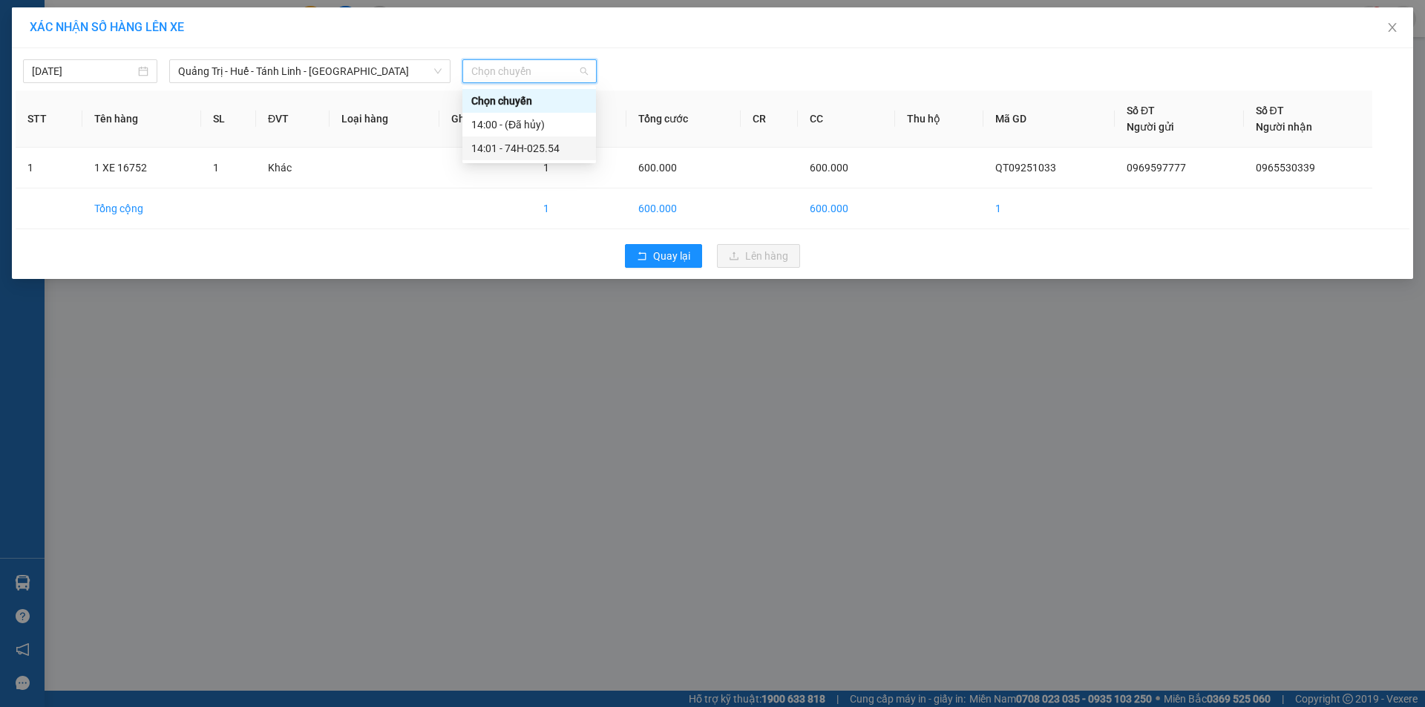
click at [532, 148] on div "14:01 - 74H-025.54" at bounding box center [529, 148] width 116 height 16
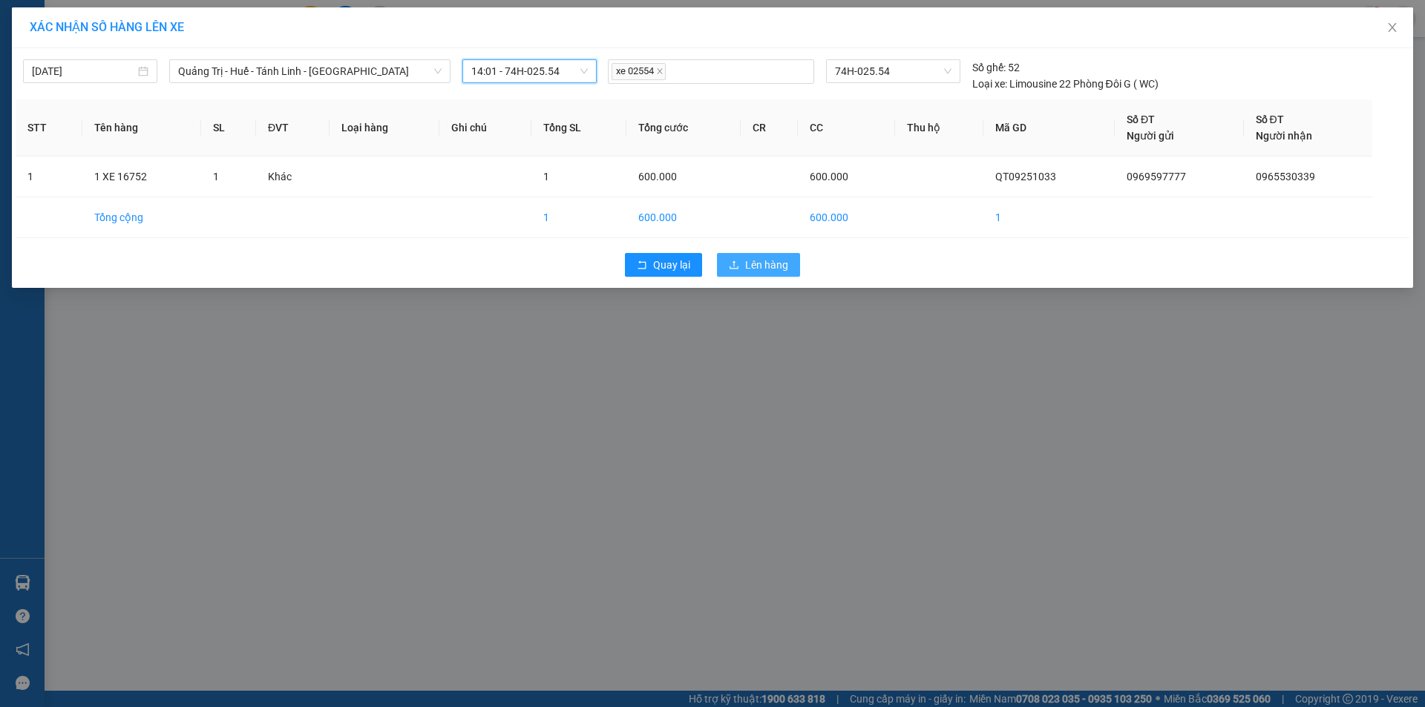
click at [765, 274] on button "Lên hàng" at bounding box center [758, 265] width 83 height 24
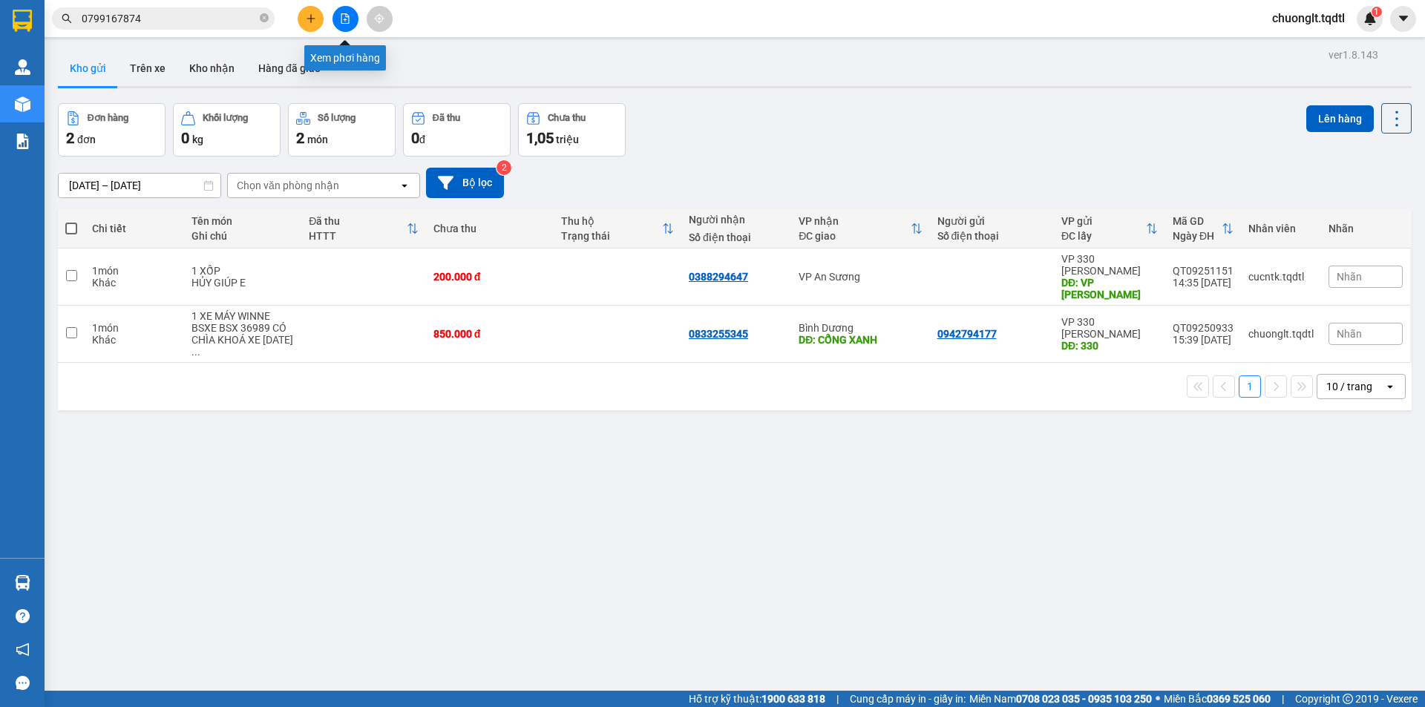
click at [345, 22] on icon "file-add" at bounding box center [345, 18] width 10 height 10
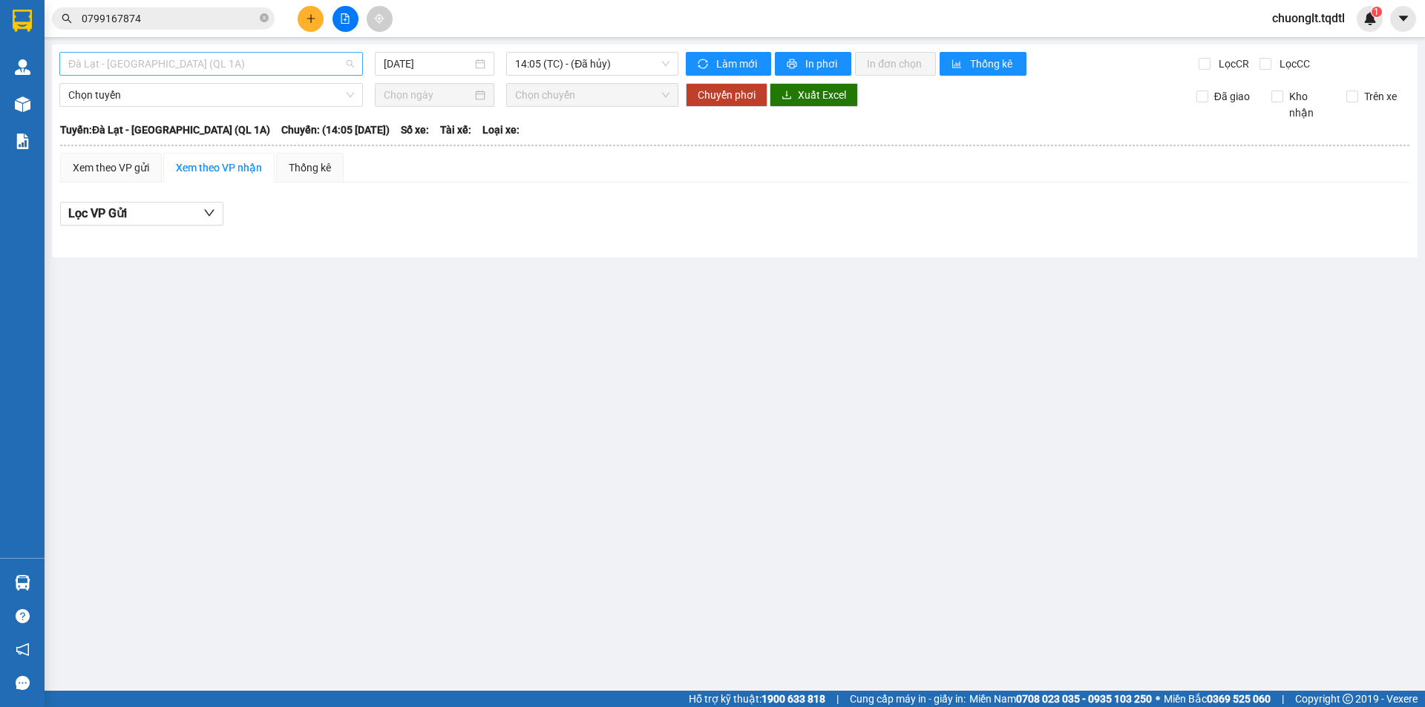
click at [281, 65] on span "Đà Lạt - Sài Gòn (QL 1A)" at bounding box center [211, 64] width 286 height 22
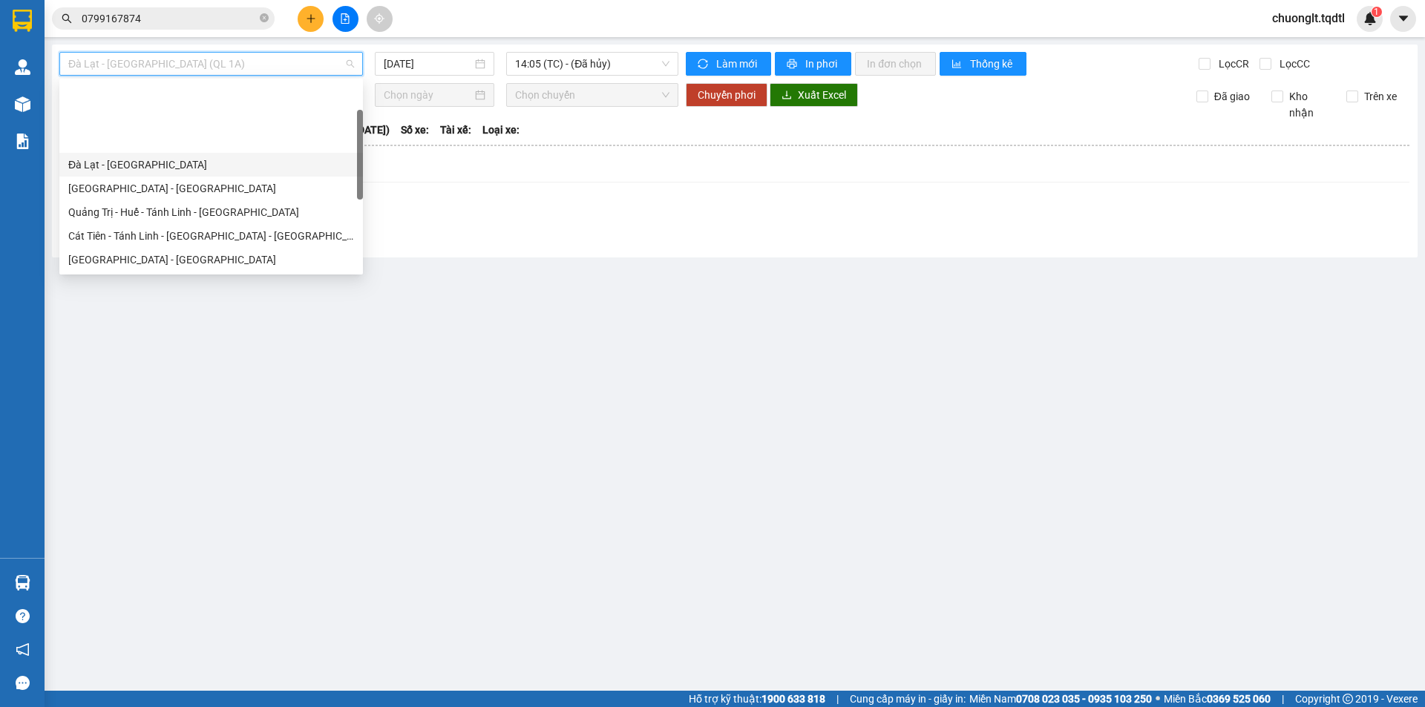
scroll to position [74, 0]
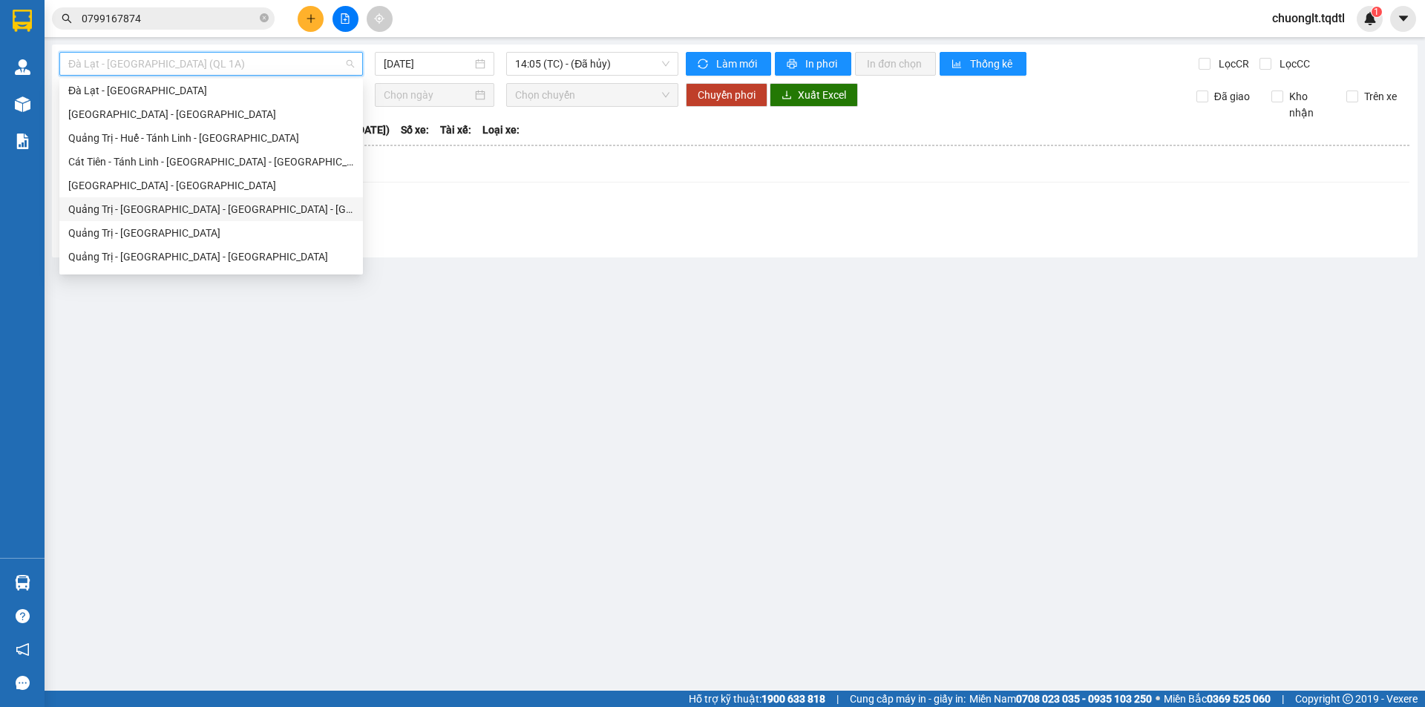
click at [201, 207] on div "Quảng Trị - Huế - Đà Nẵng - Vũng Tàu" at bounding box center [211, 209] width 286 height 16
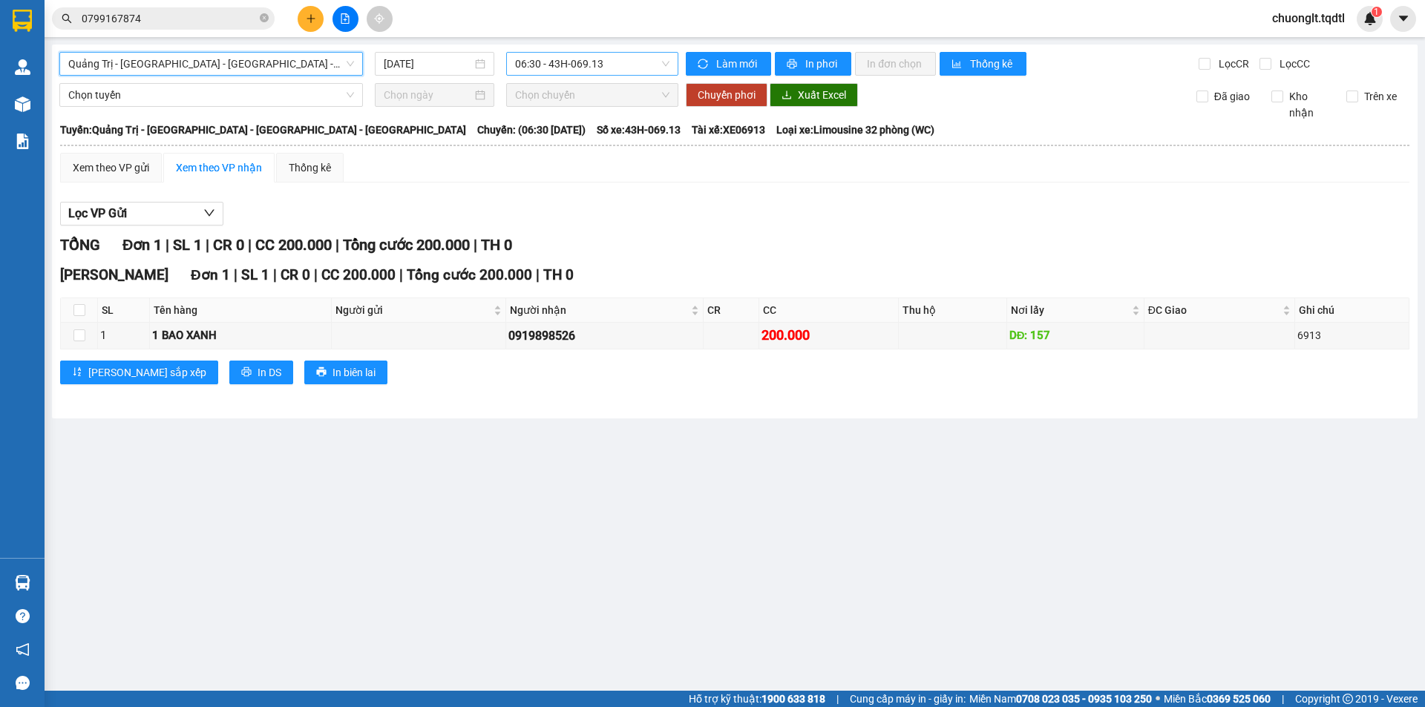
click at [637, 66] on span "06:30 - 43H-069.13" at bounding box center [592, 64] width 154 height 22
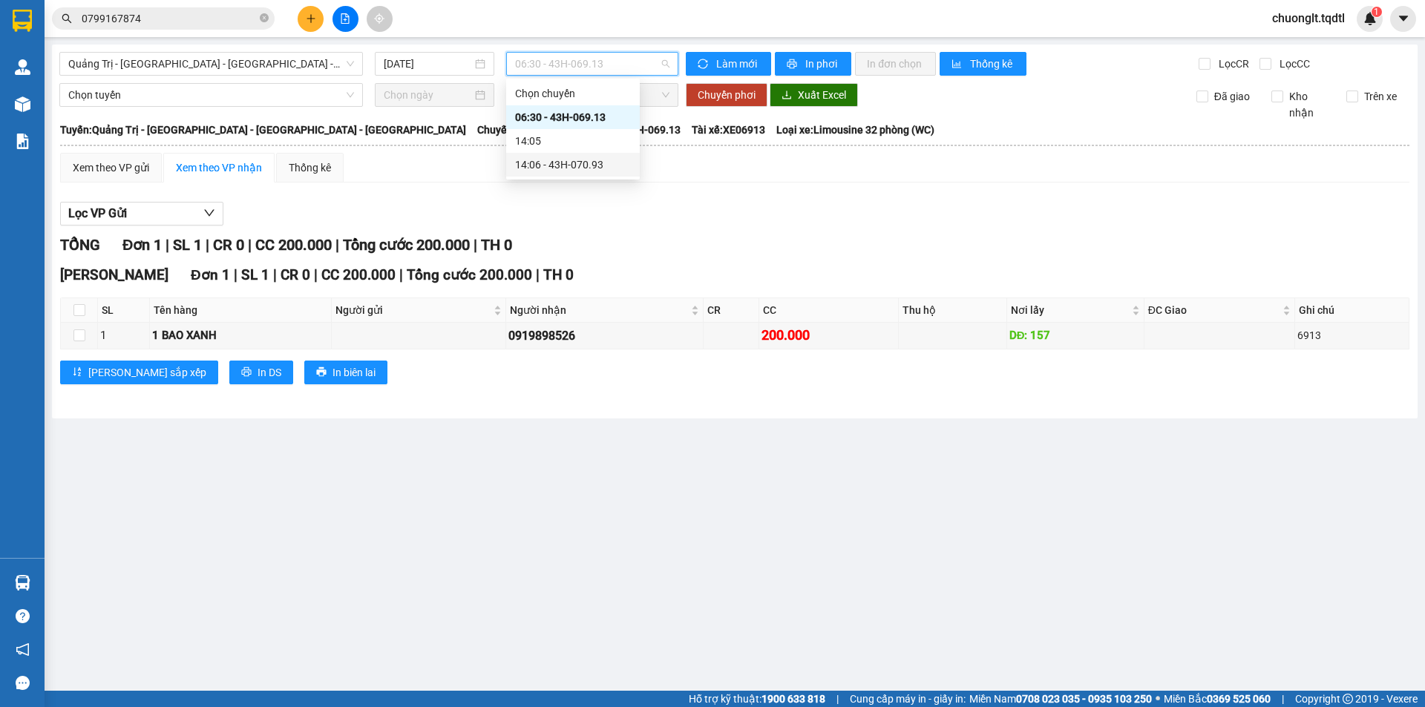
click at [593, 163] on div "14:06 - 43H-070.93" at bounding box center [573, 165] width 116 height 16
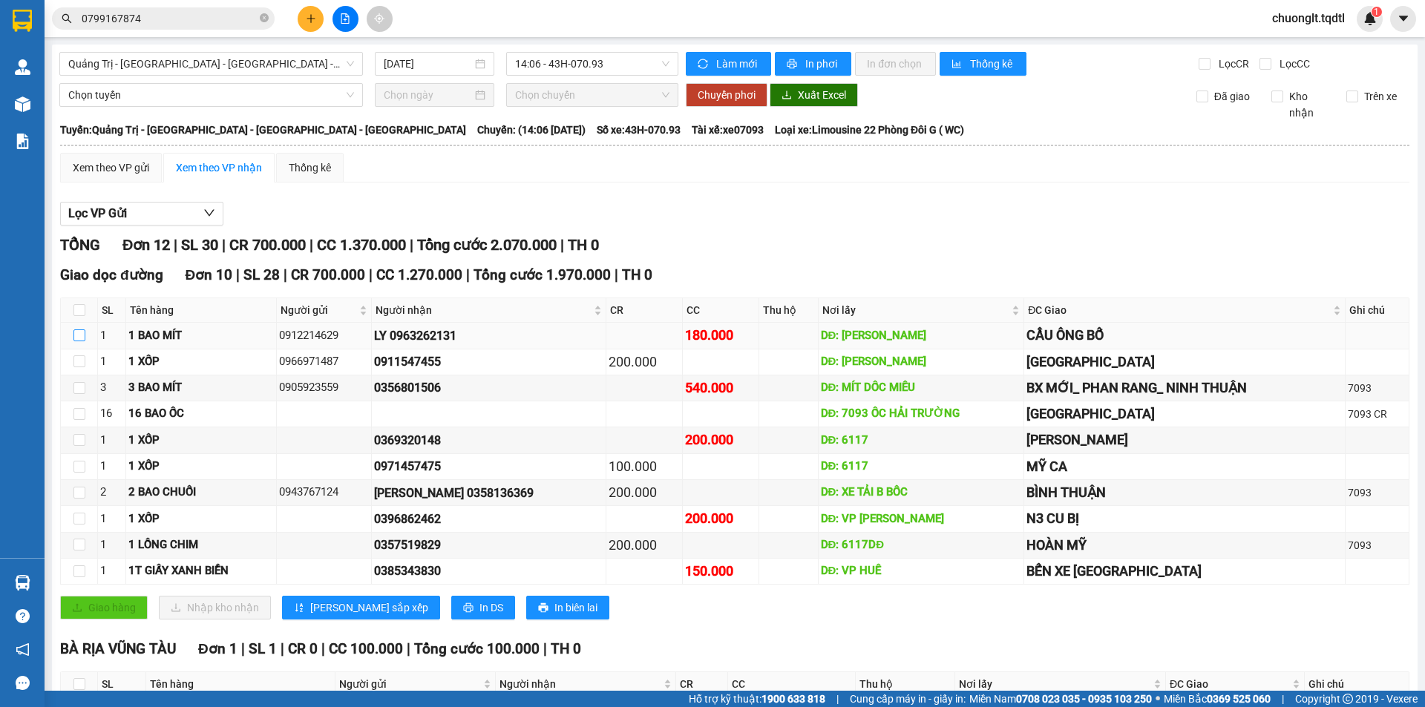
click at [77, 338] on input "checkbox" at bounding box center [79, 335] width 12 height 12
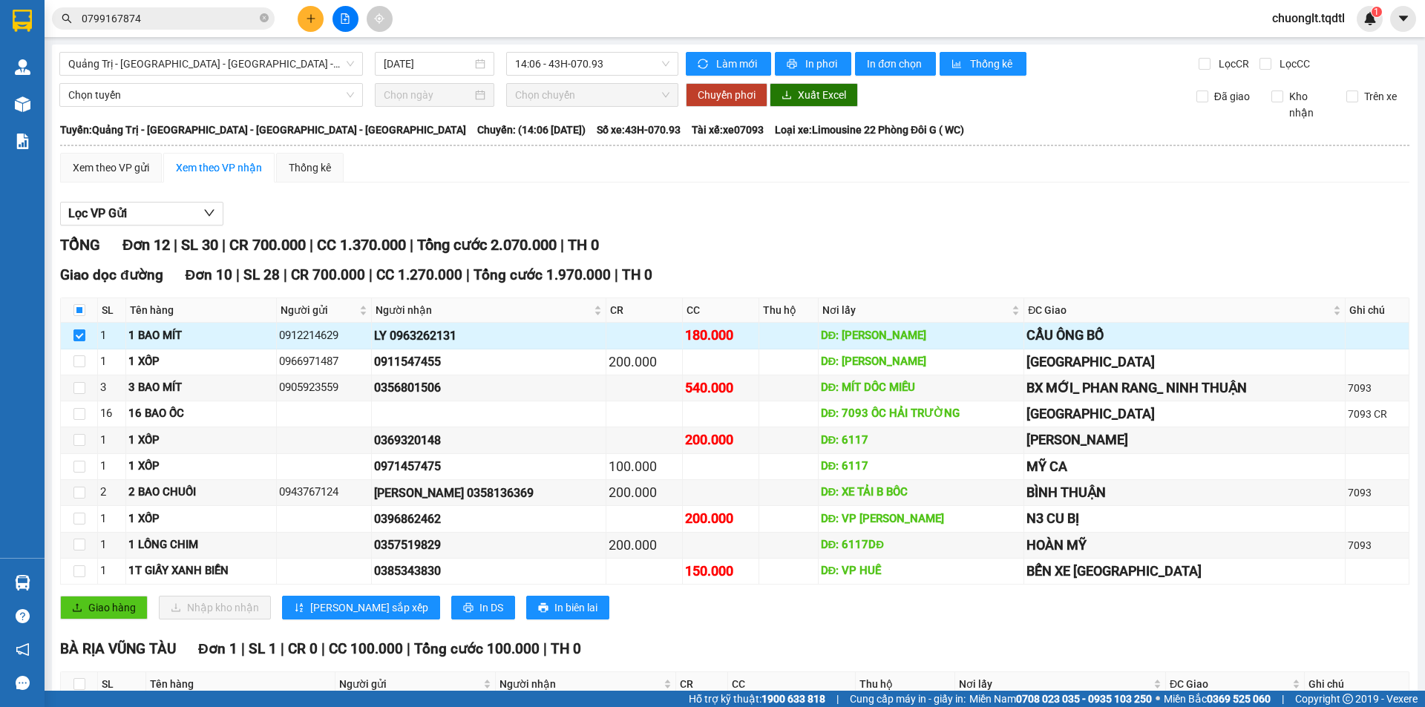
click at [78, 337] on input "checkbox" at bounding box center [79, 335] width 12 height 12
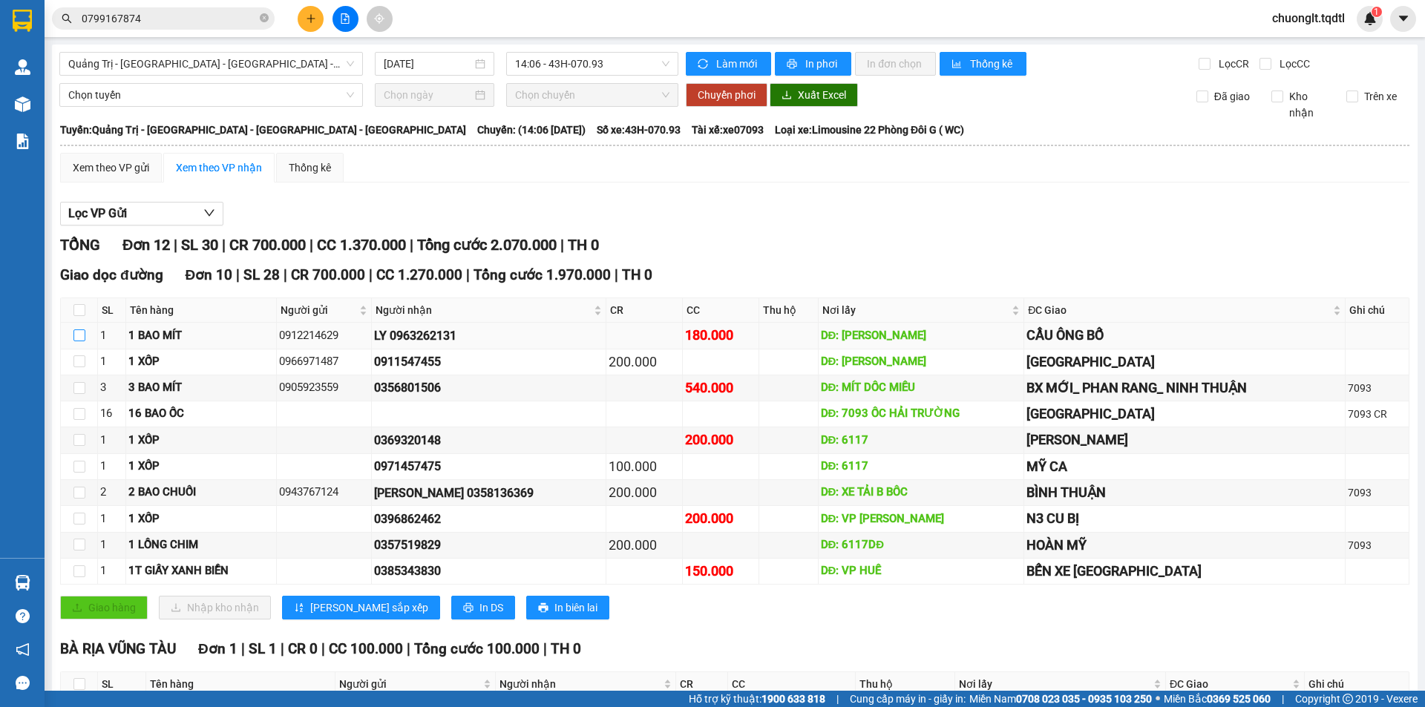
click at [78, 337] on input "checkbox" at bounding box center [79, 335] width 12 height 12
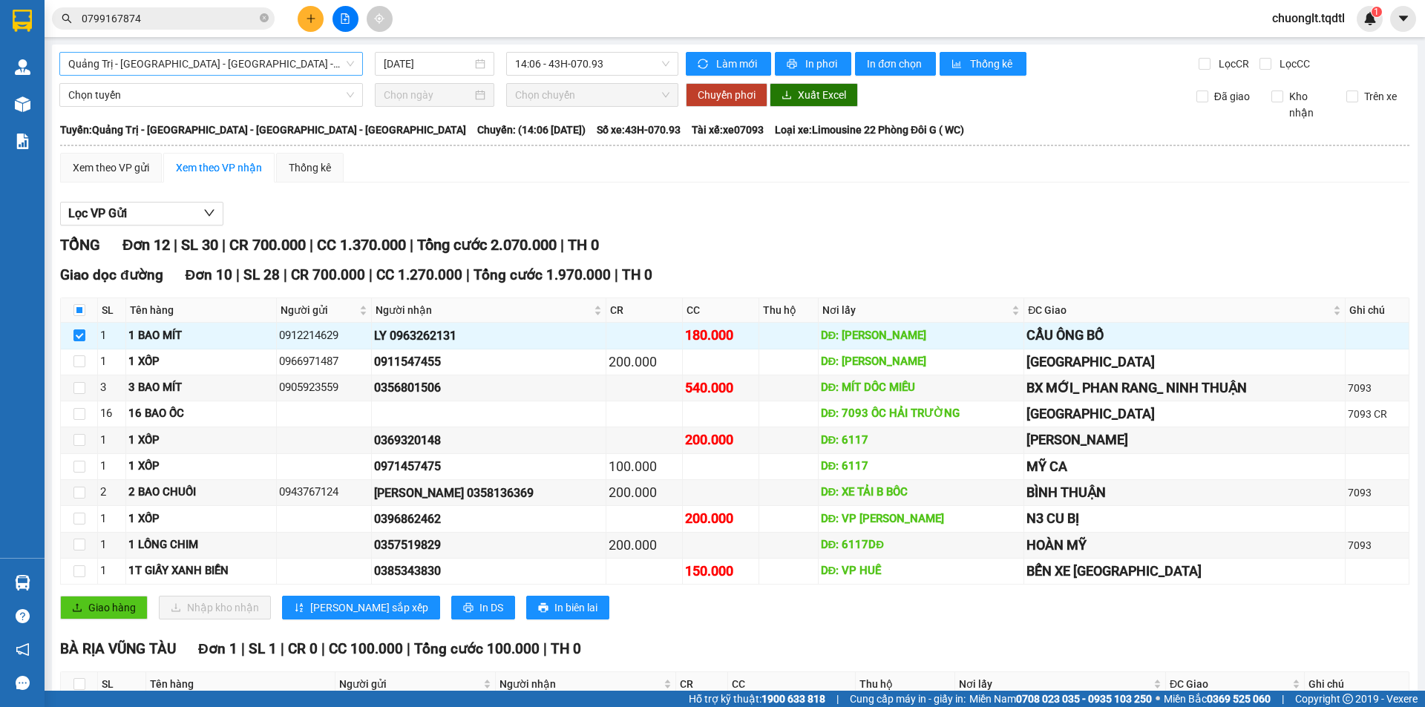
click at [323, 60] on span "Quảng Trị - Huế - Đà Nẵng - Vũng Tàu" at bounding box center [211, 64] width 286 height 22
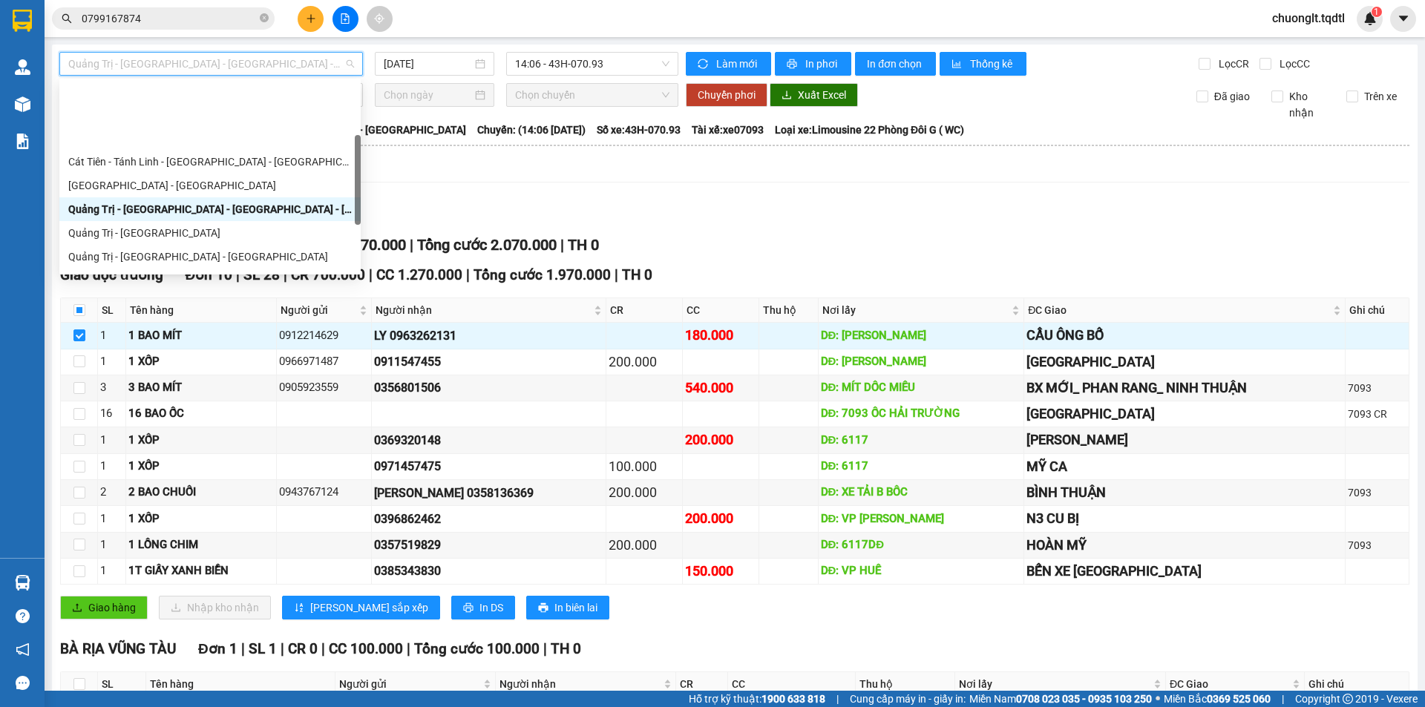
scroll to position [148, 0]
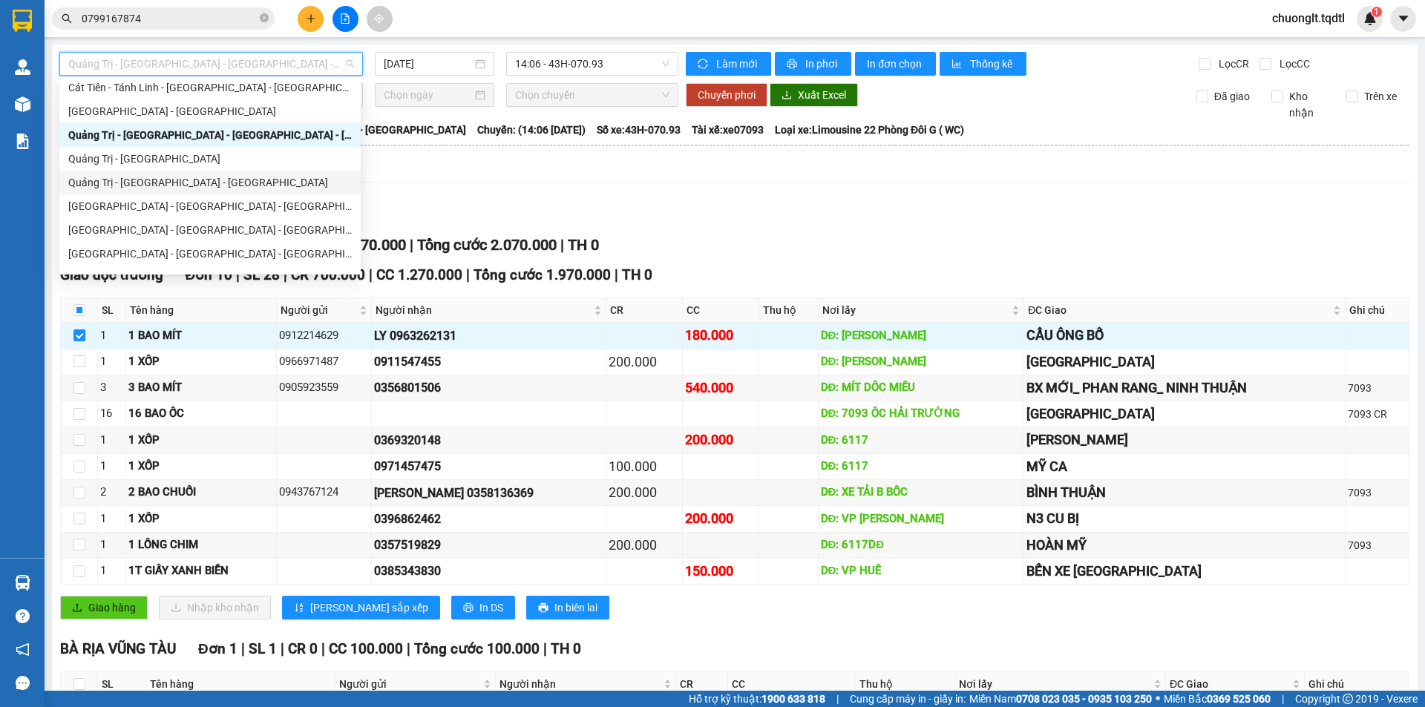
click at [191, 177] on div "Quảng Trị - [GEOGRAPHIC_DATA] - [GEOGRAPHIC_DATA]" at bounding box center [209, 182] width 283 height 16
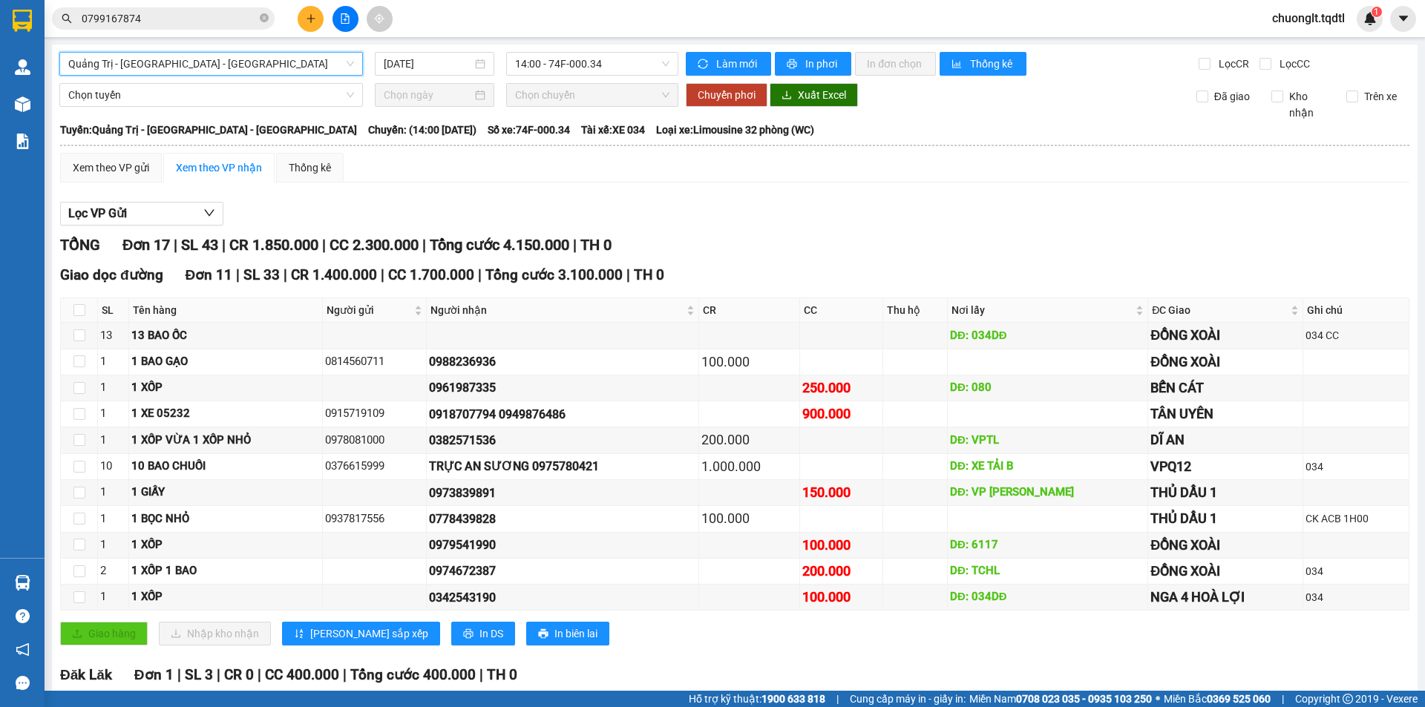
click at [270, 58] on span "Quảng Trị - [GEOGRAPHIC_DATA] - [GEOGRAPHIC_DATA]" at bounding box center [211, 64] width 286 height 22
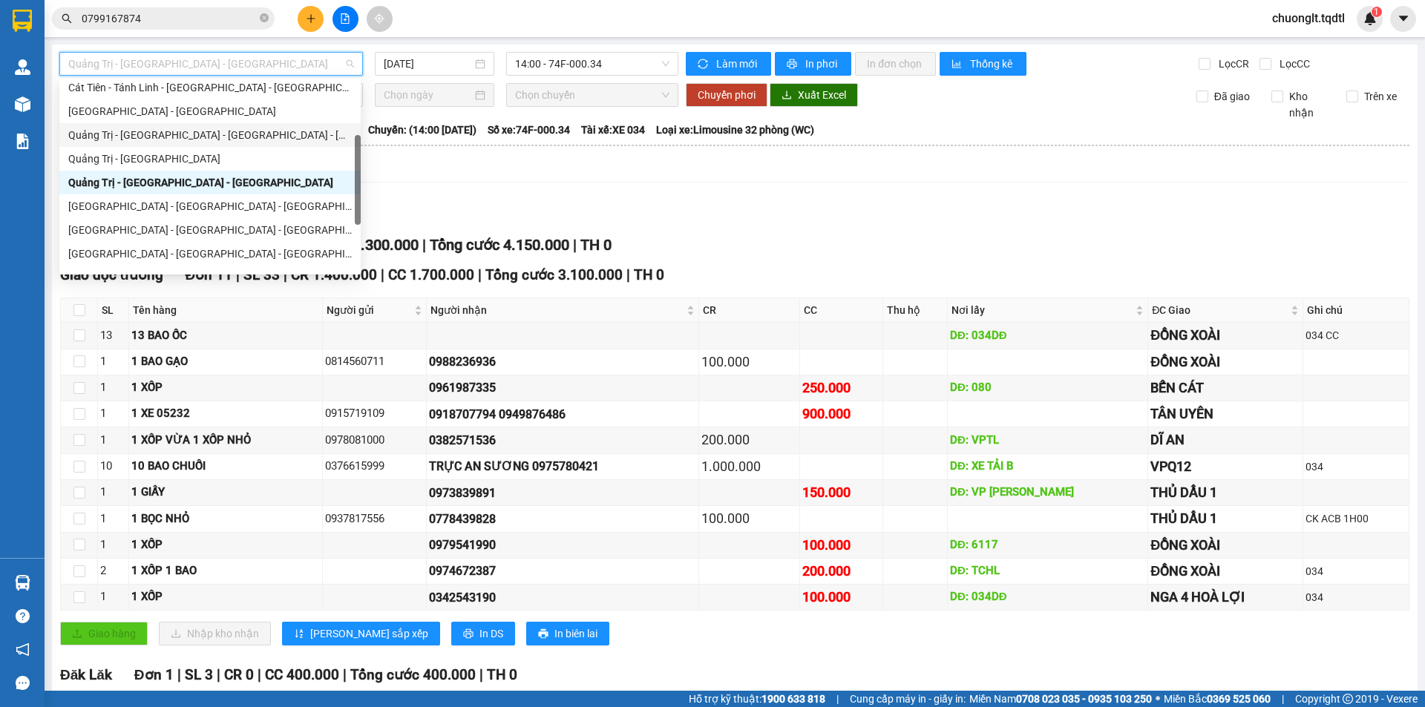
click at [201, 127] on div "Quảng Trị - Huế - Đà Nẵng - Vũng Tàu" at bounding box center [209, 135] width 283 height 16
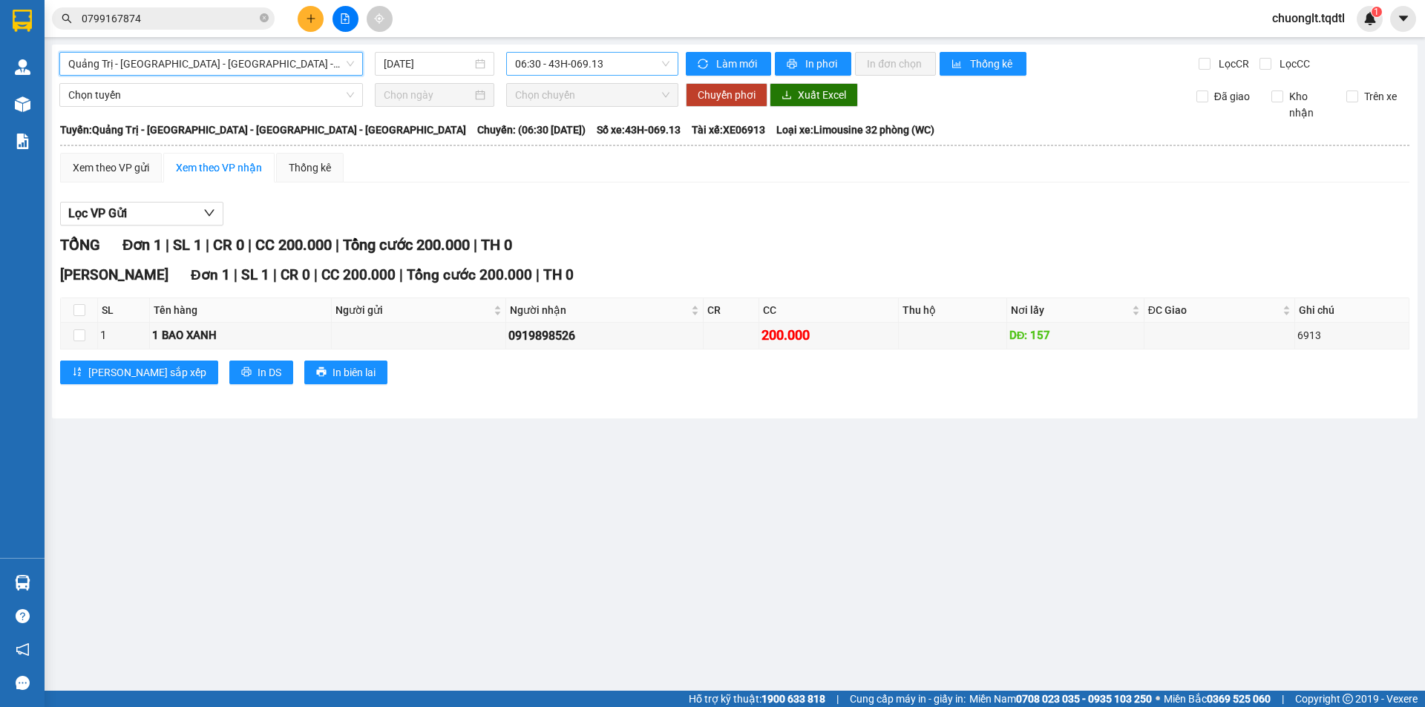
click at [621, 63] on span "06:30 - 43H-069.13" at bounding box center [592, 64] width 154 height 22
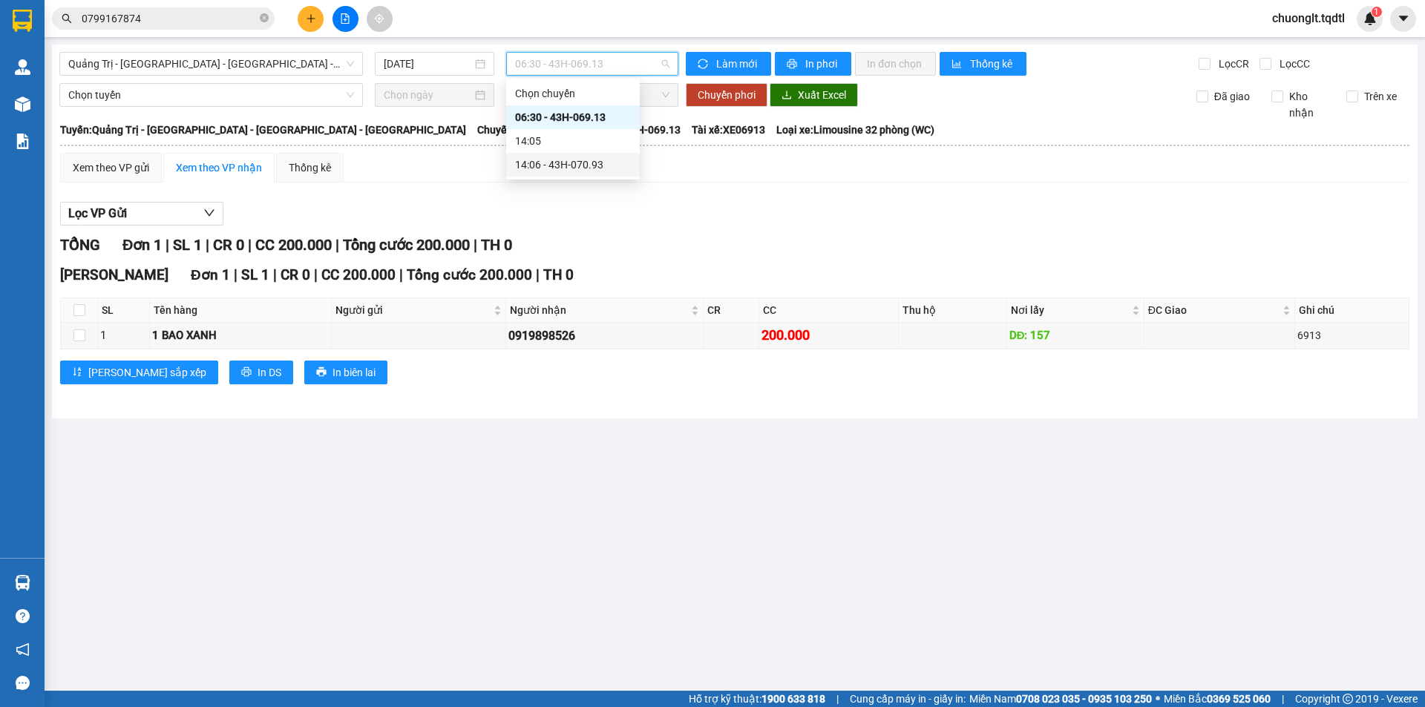
click at [586, 161] on div "14:06 - 43H-070.93" at bounding box center [573, 165] width 116 height 16
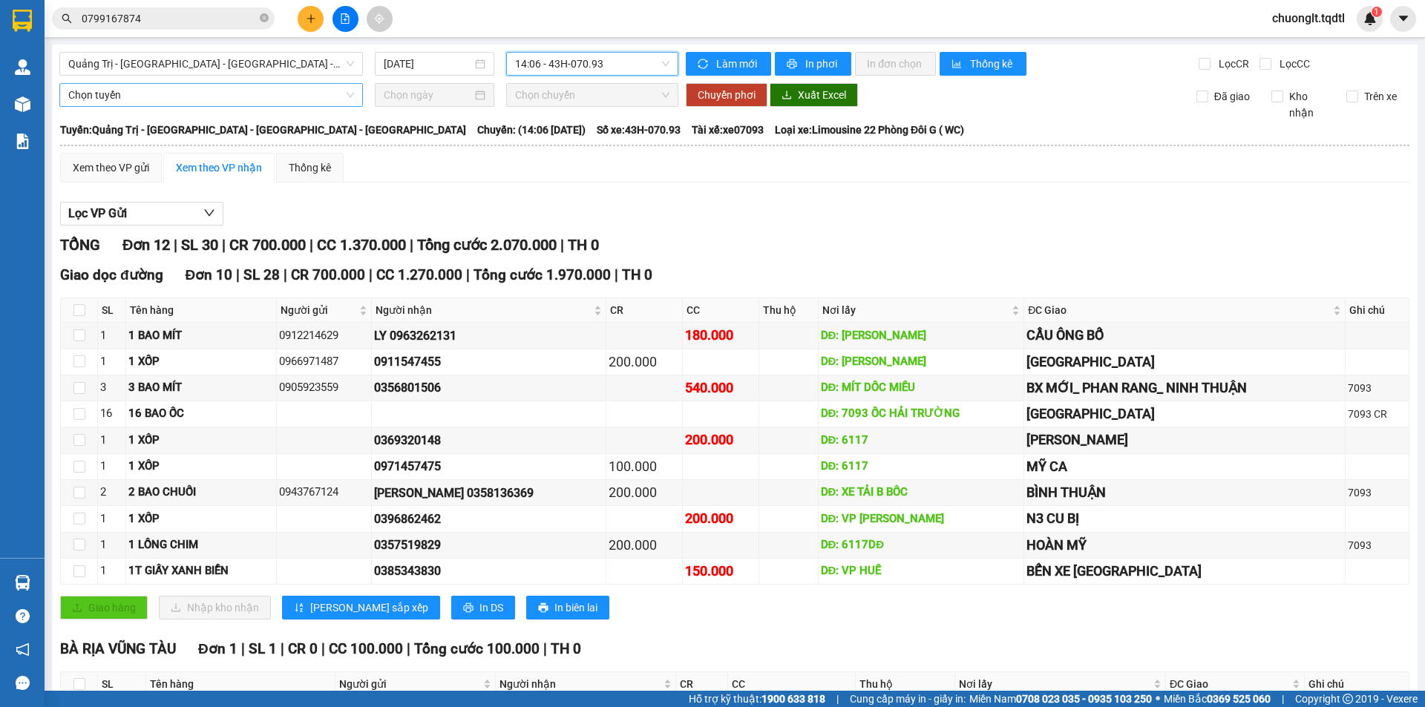
click at [226, 92] on span "Chọn tuyến" at bounding box center [211, 95] width 286 height 22
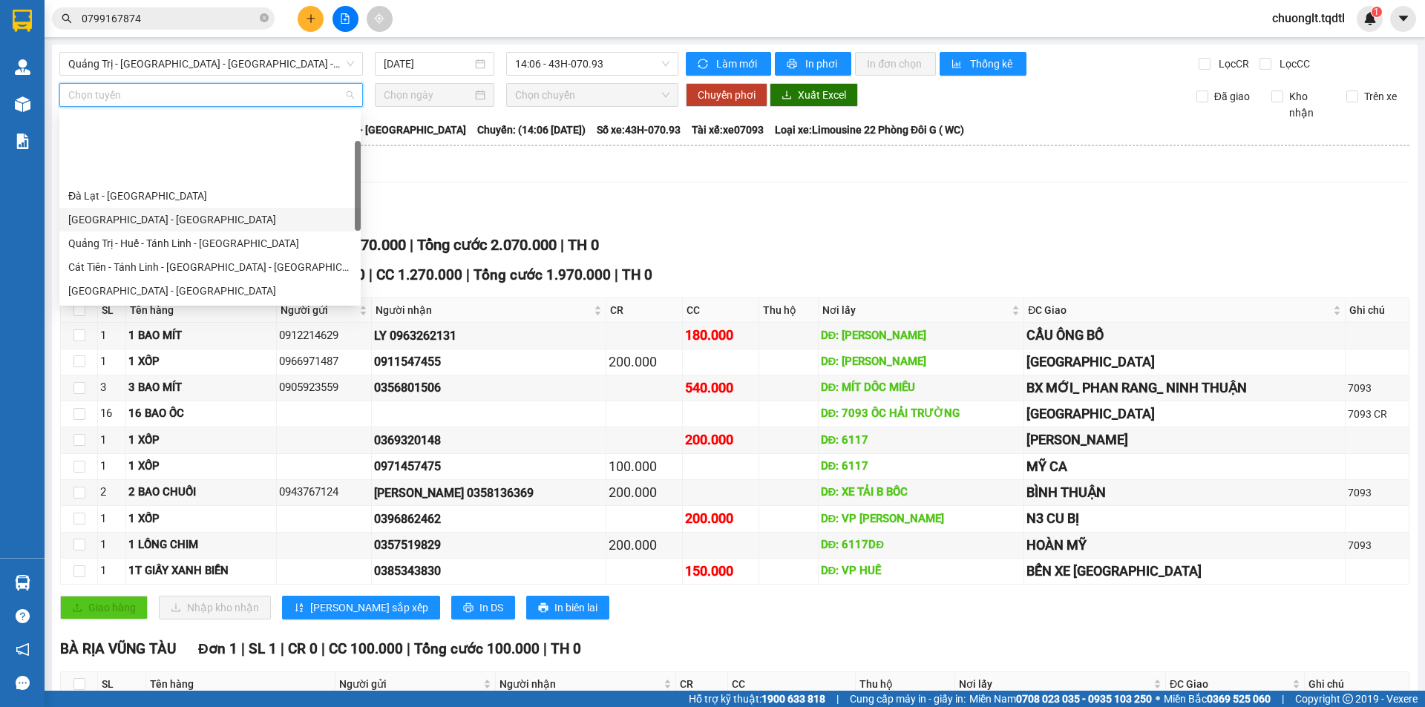
scroll to position [74, 0]
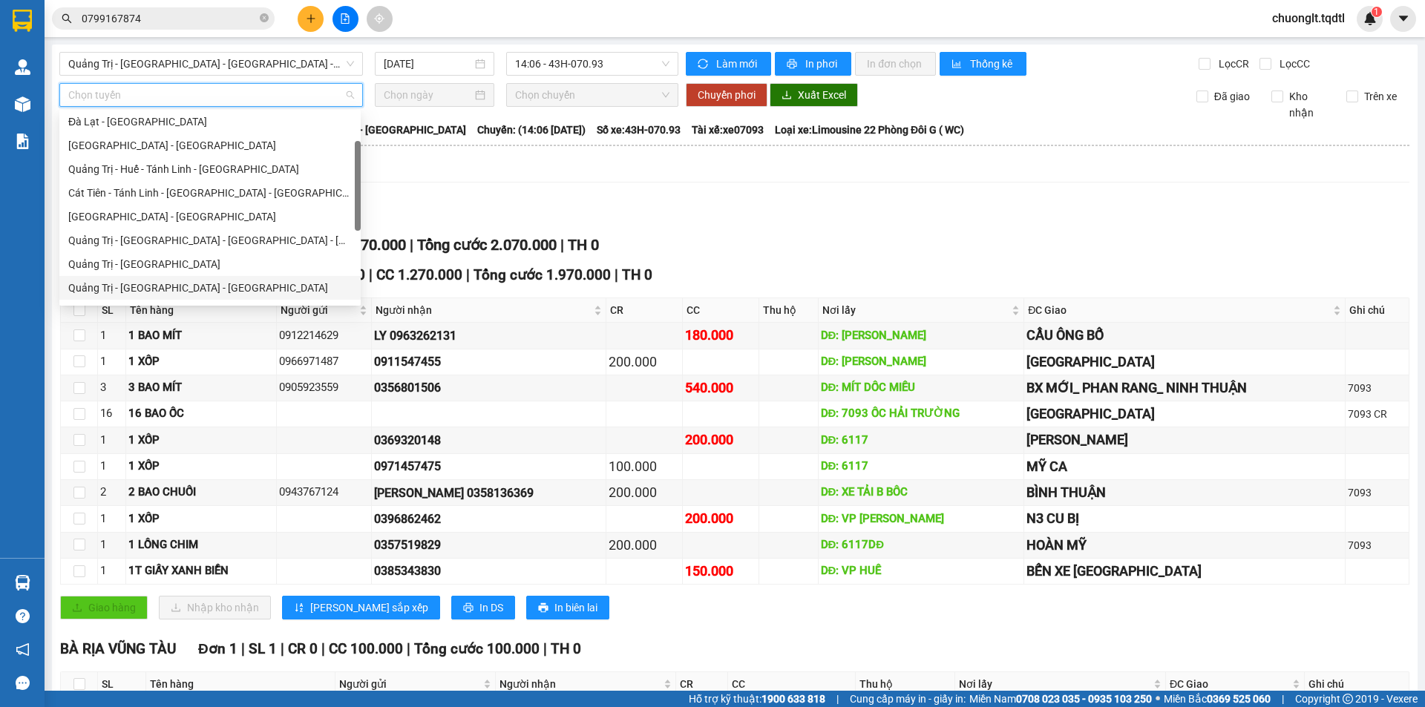
click at [182, 283] on div "Quảng Trị - [GEOGRAPHIC_DATA] - [GEOGRAPHIC_DATA]" at bounding box center [209, 288] width 283 height 16
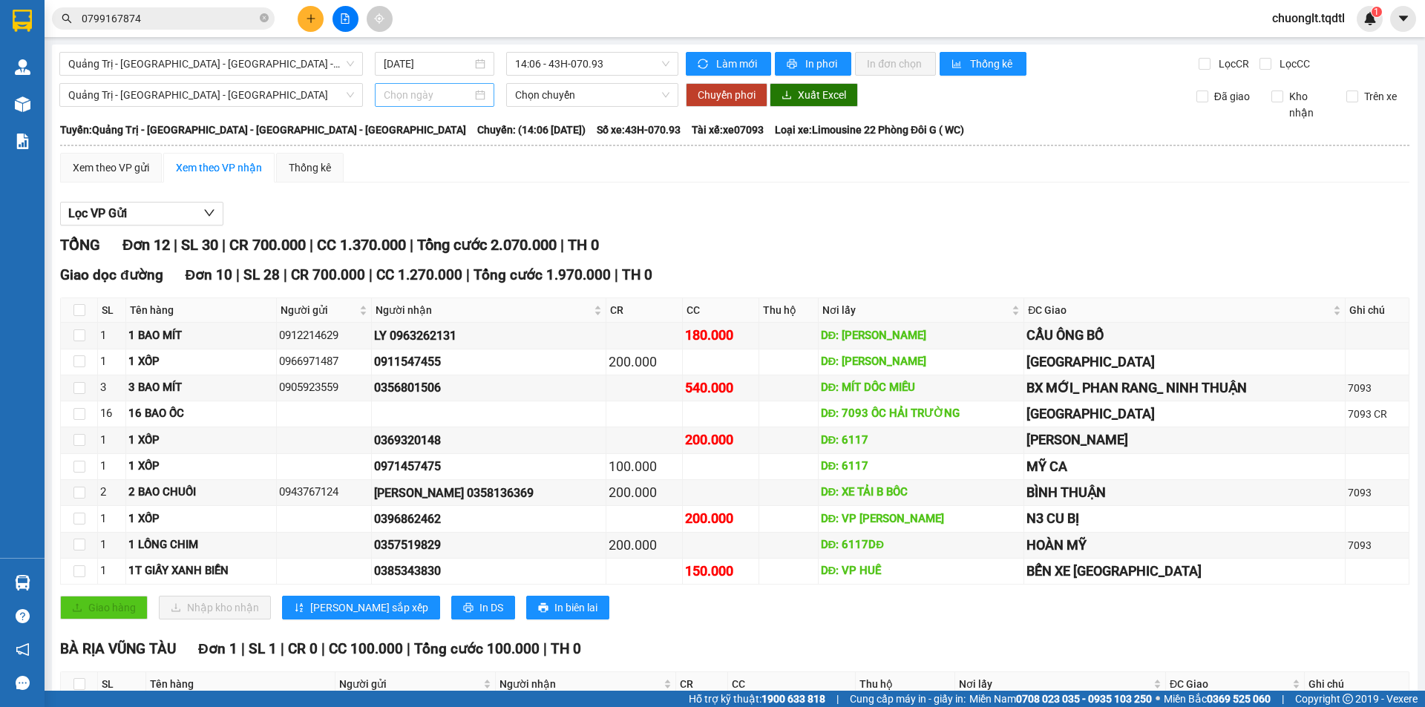
click at [473, 91] on div at bounding box center [435, 95] width 102 height 16
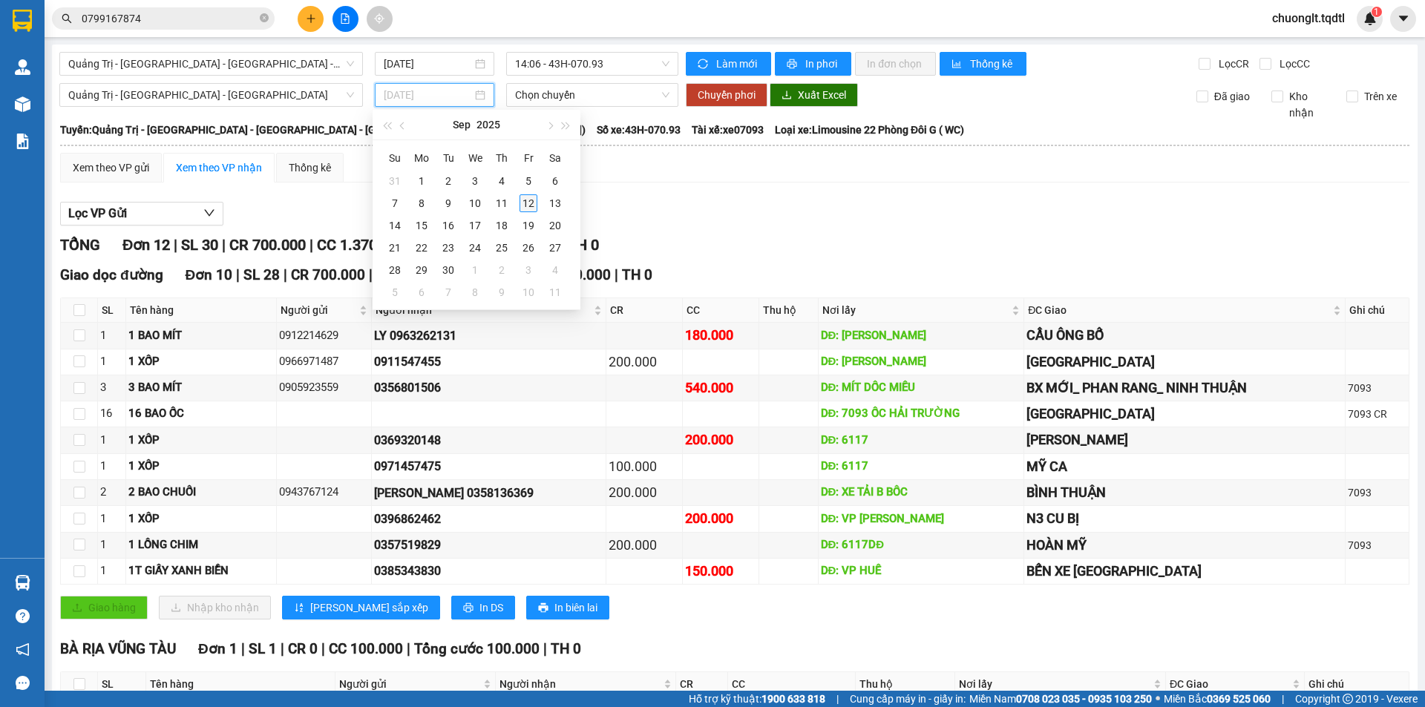
click at [526, 201] on div "12" at bounding box center [528, 203] width 18 height 18
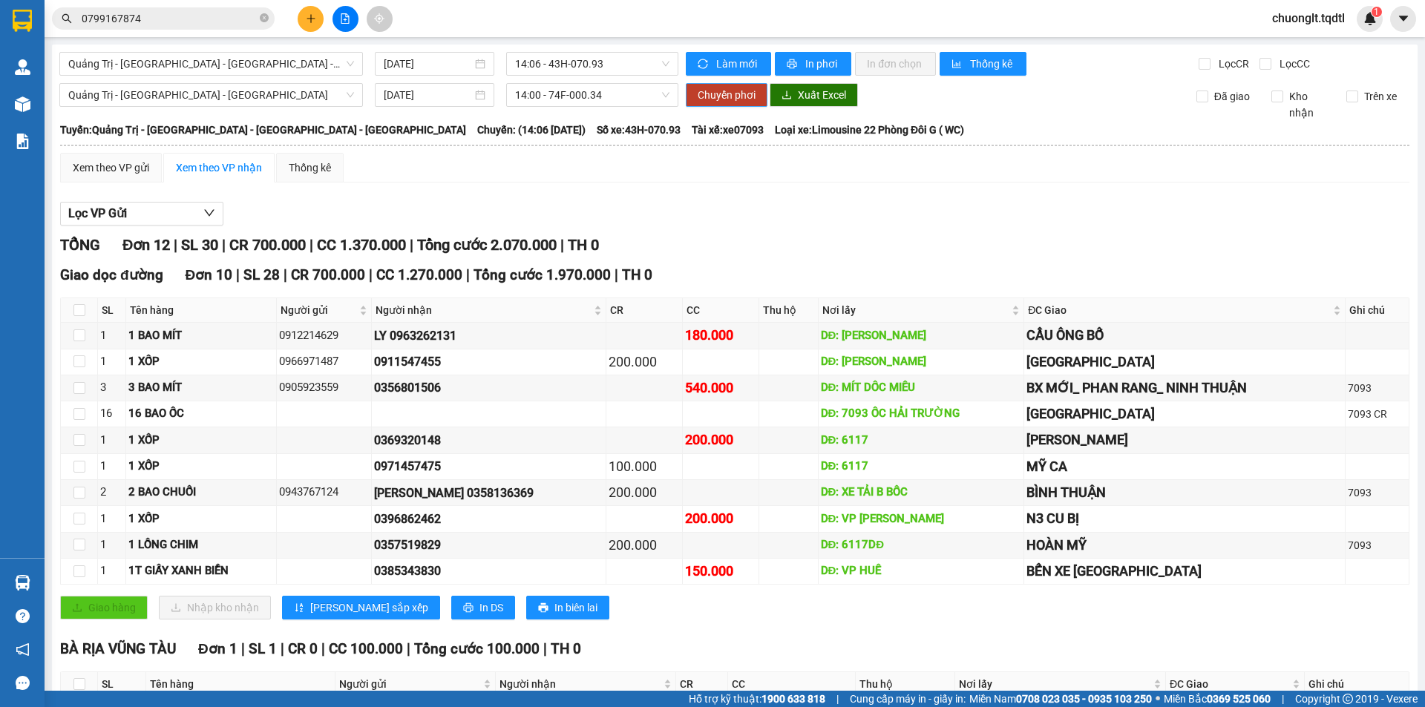
click at [706, 89] on span "Chuyển phơi" at bounding box center [726, 95] width 58 height 16
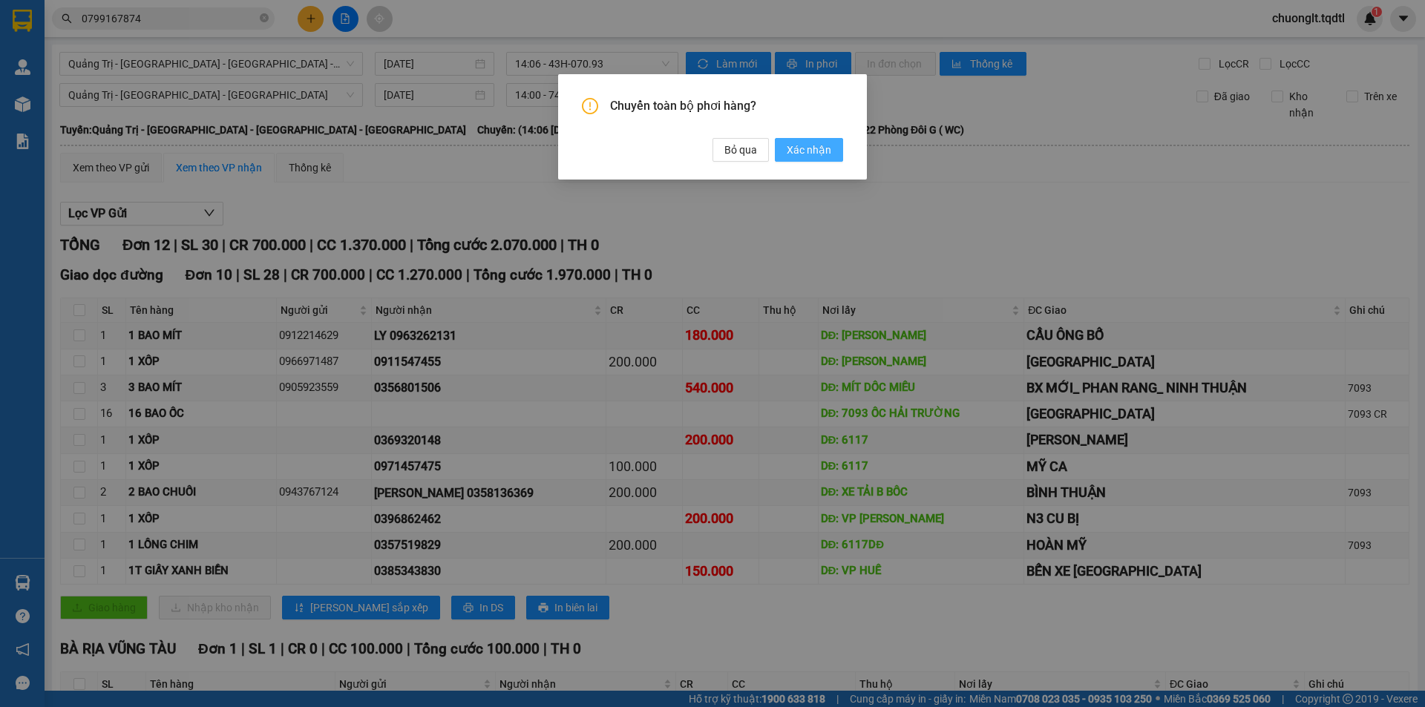
click at [798, 148] on span "Xác nhận" at bounding box center [808, 150] width 45 height 16
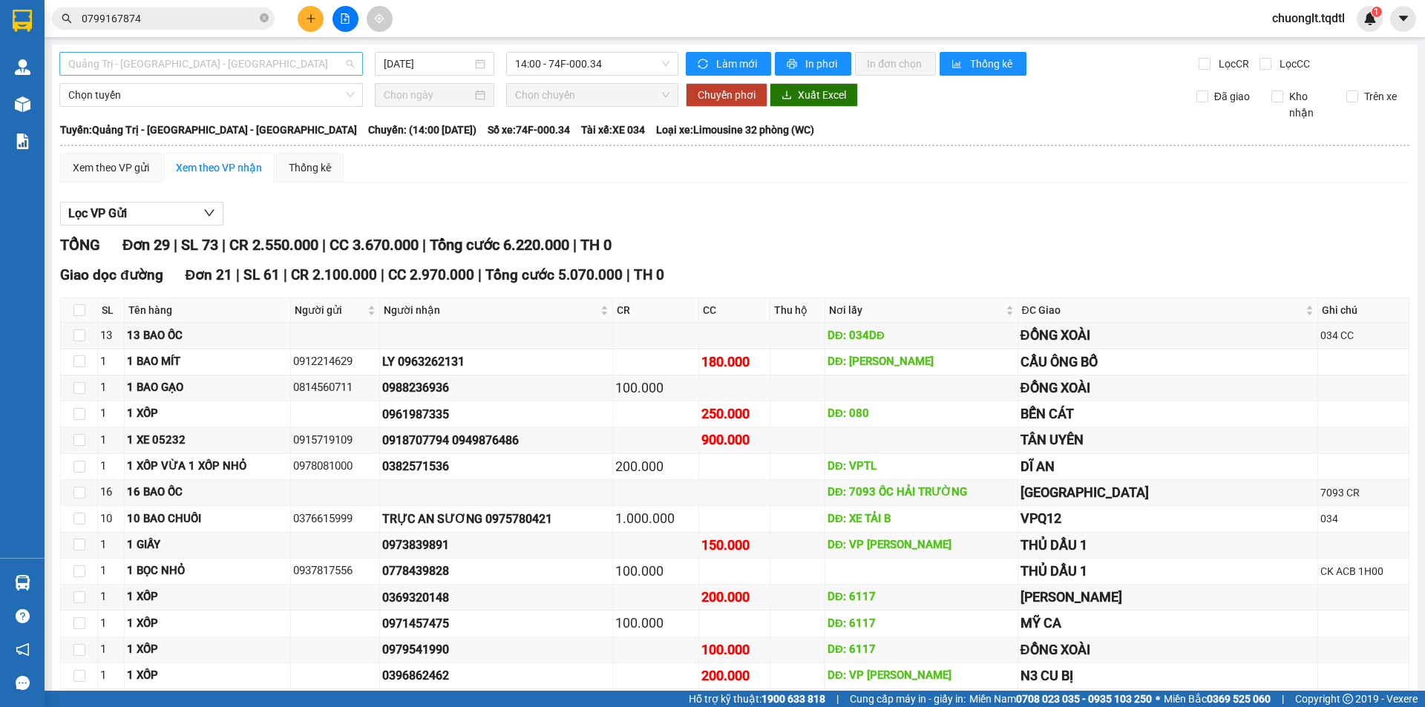
click at [277, 62] on span "Quảng Trị - [GEOGRAPHIC_DATA] - [GEOGRAPHIC_DATA]" at bounding box center [211, 64] width 286 height 22
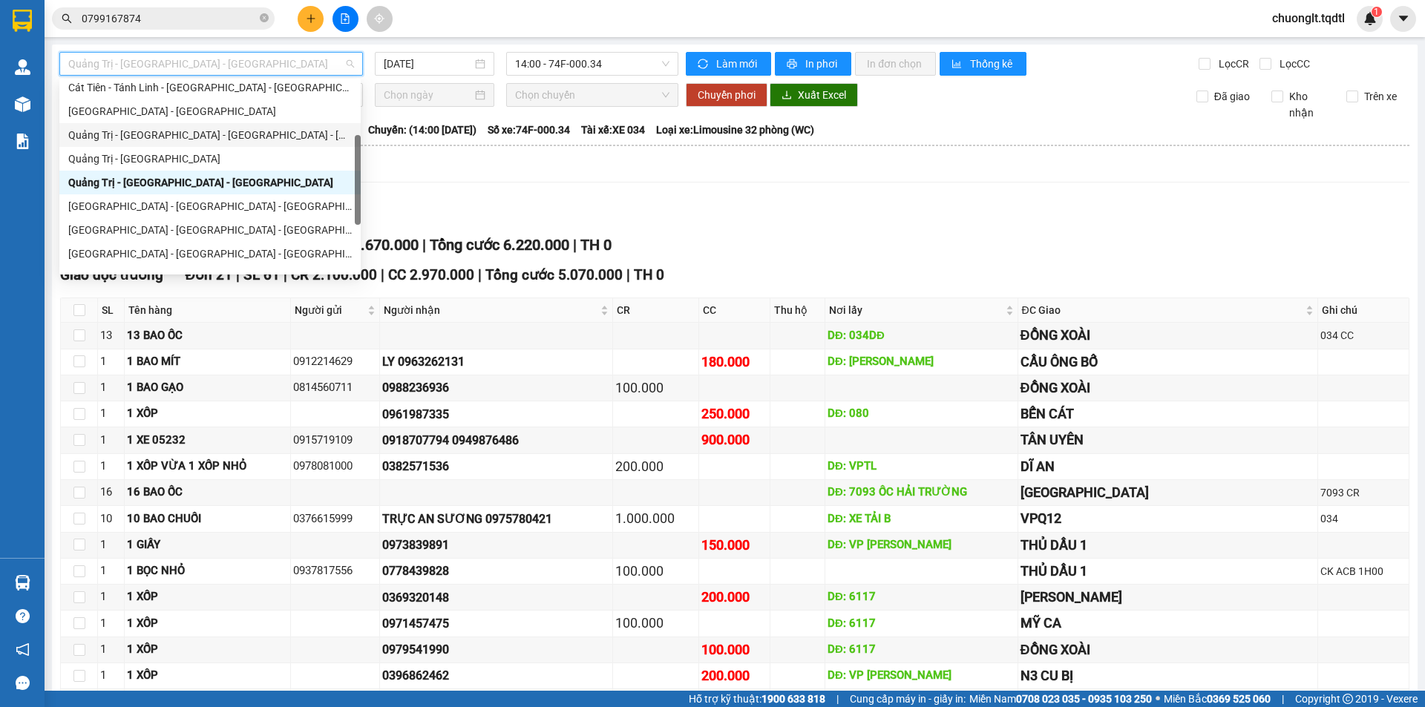
click at [220, 132] on div "Quảng Trị - Huế - Đà Nẵng - Vũng Tàu" at bounding box center [209, 135] width 283 height 16
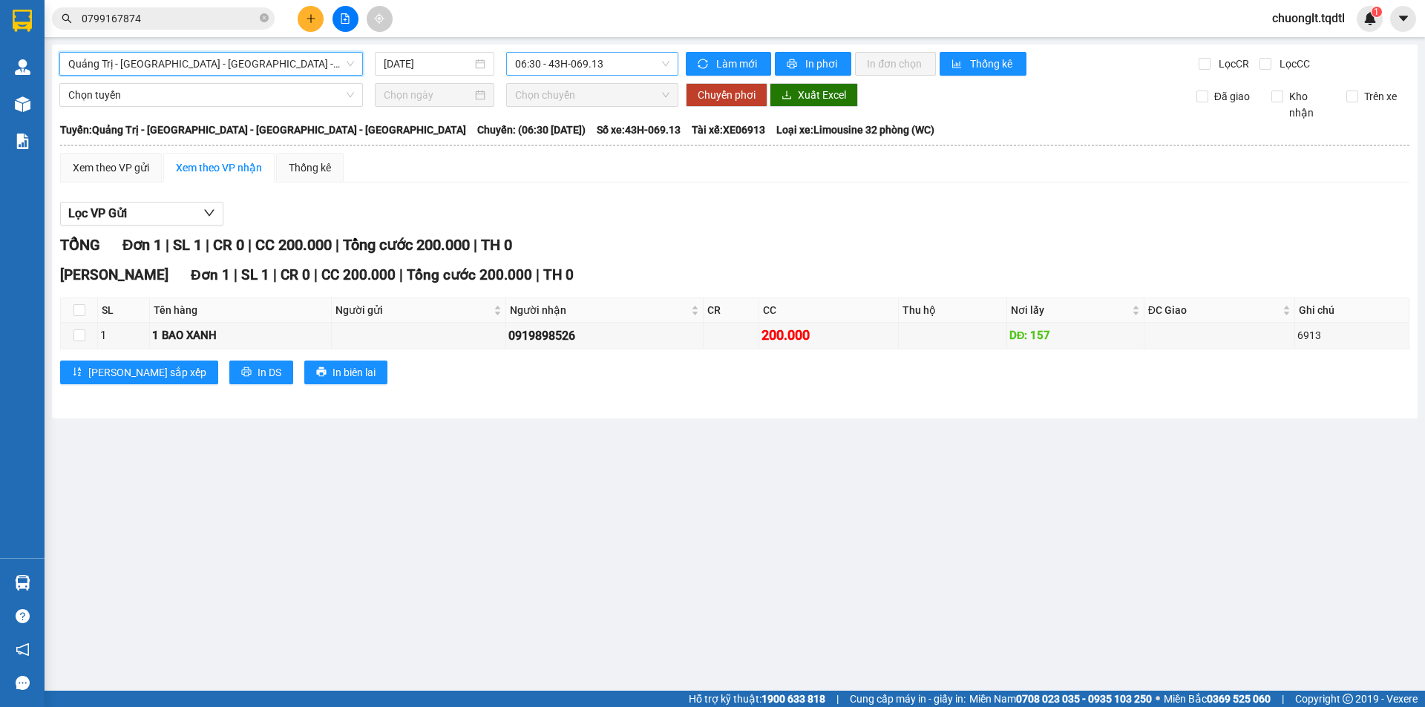
click at [630, 69] on span "06:30 - 43H-069.13" at bounding box center [592, 64] width 154 height 22
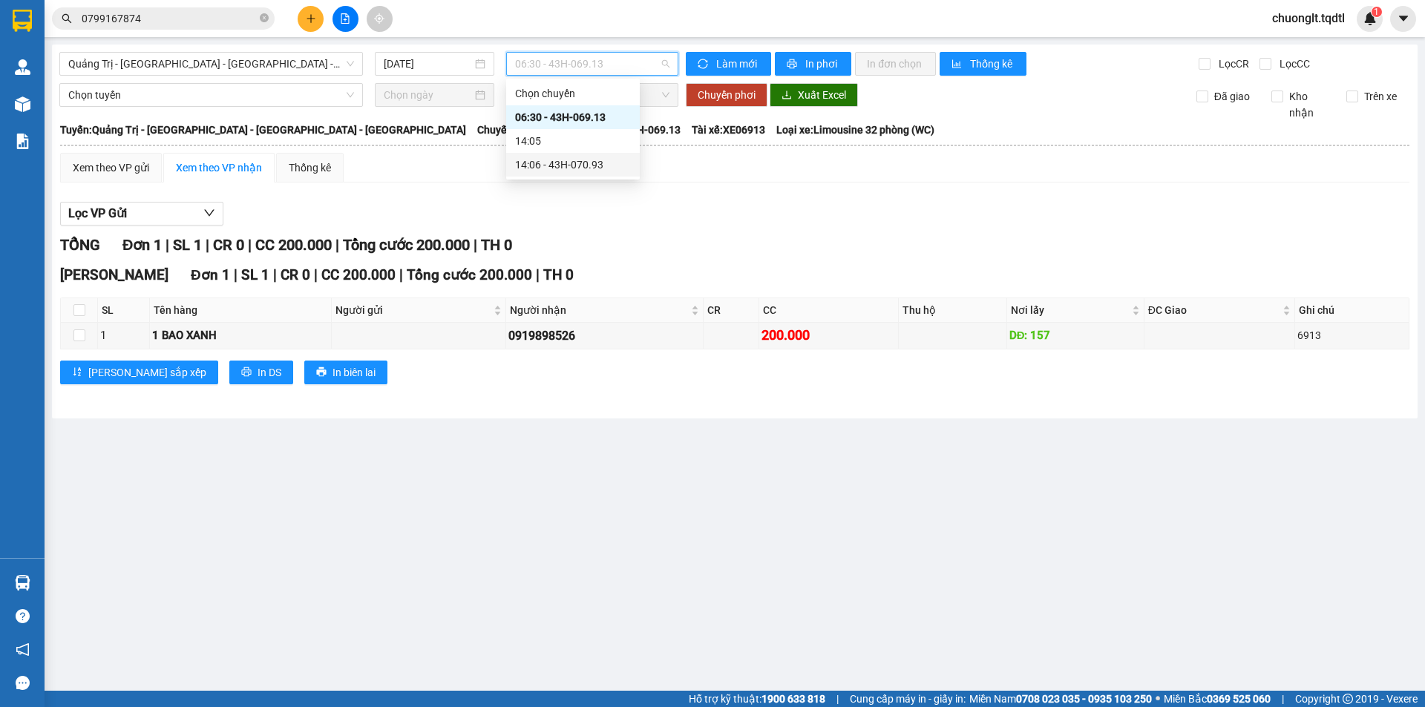
click at [584, 165] on div "14:06 - 43H-070.93" at bounding box center [573, 165] width 116 height 16
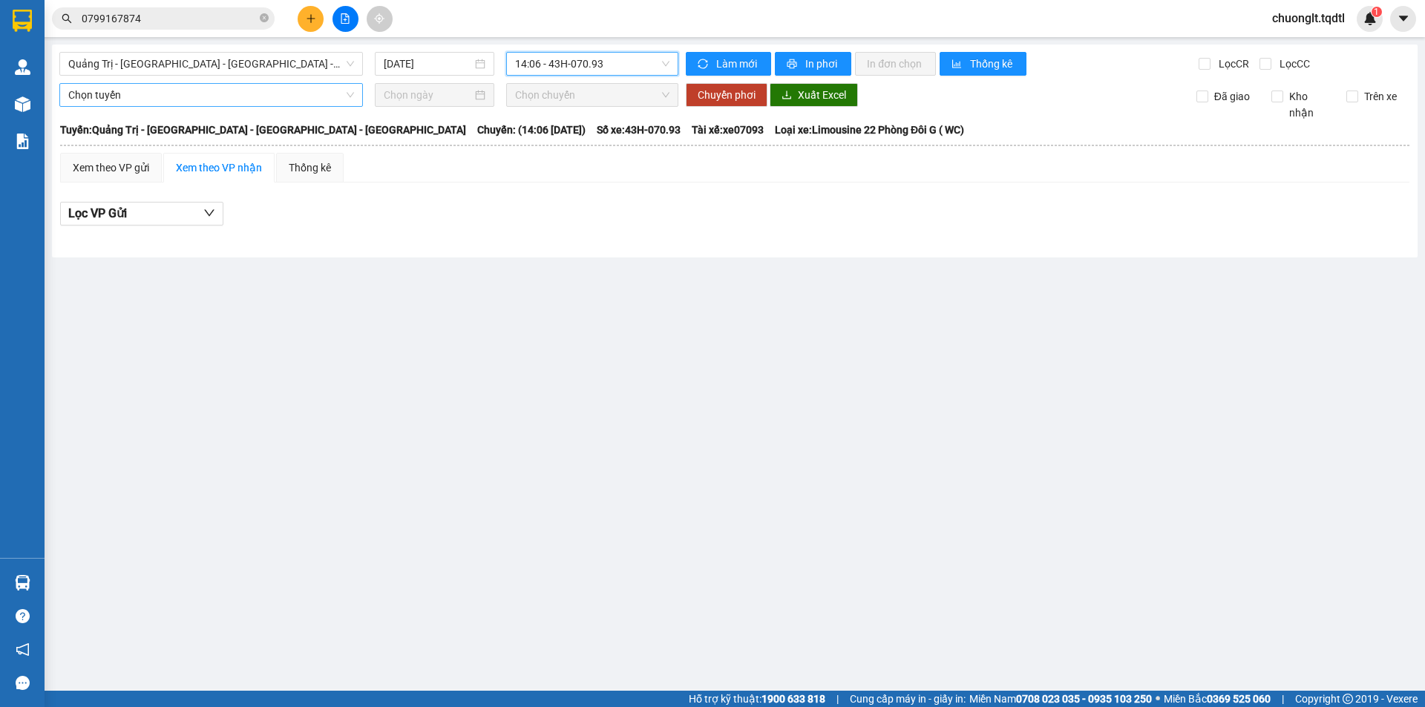
click at [297, 88] on span "Chọn tuyến" at bounding box center [211, 95] width 286 height 22
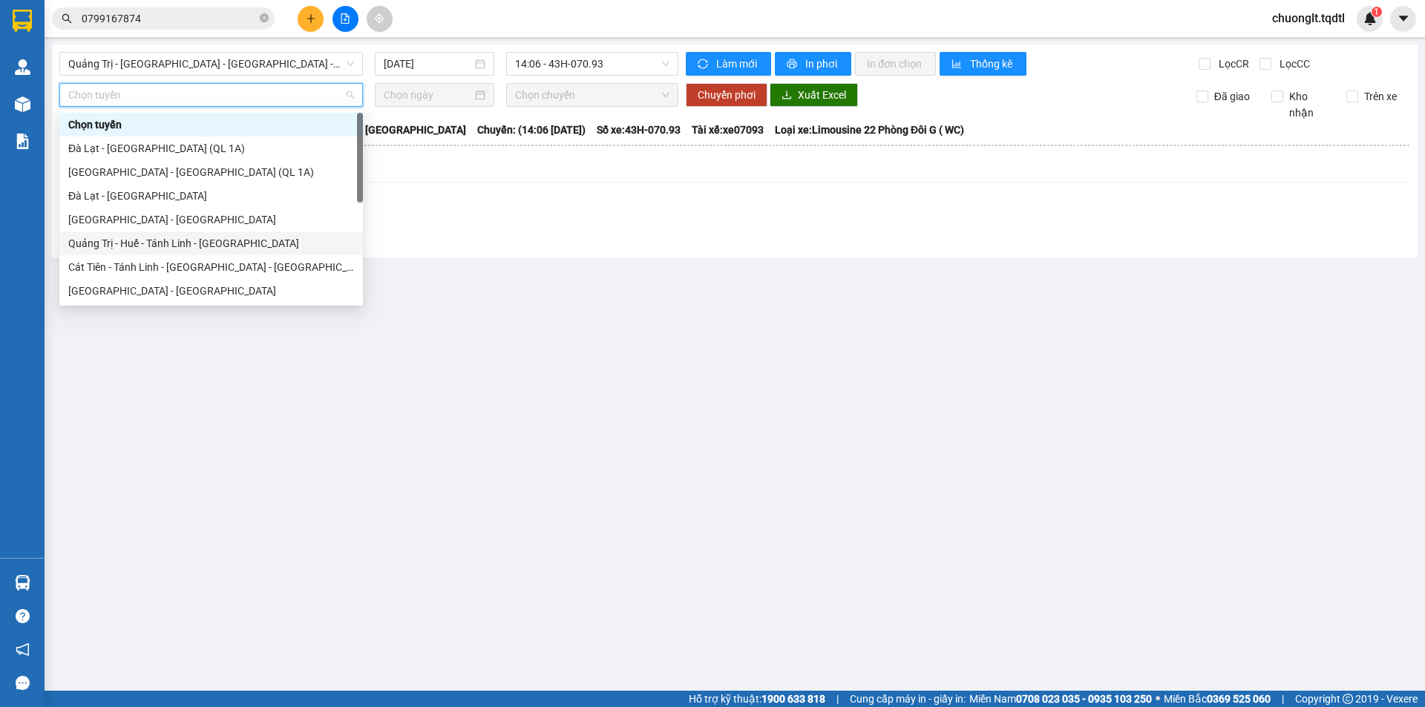
scroll to position [74, 0]
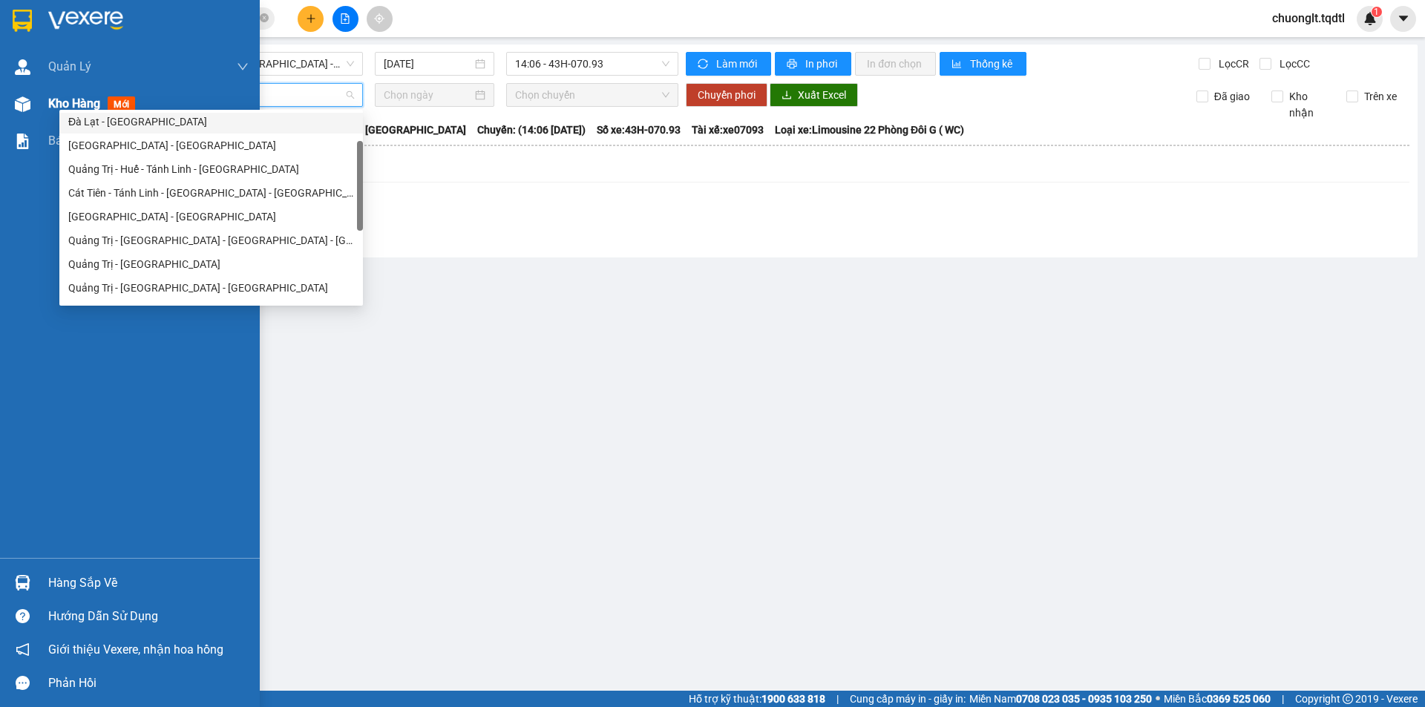
click at [51, 102] on span "Kho hàng" at bounding box center [74, 103] width 52 height 14
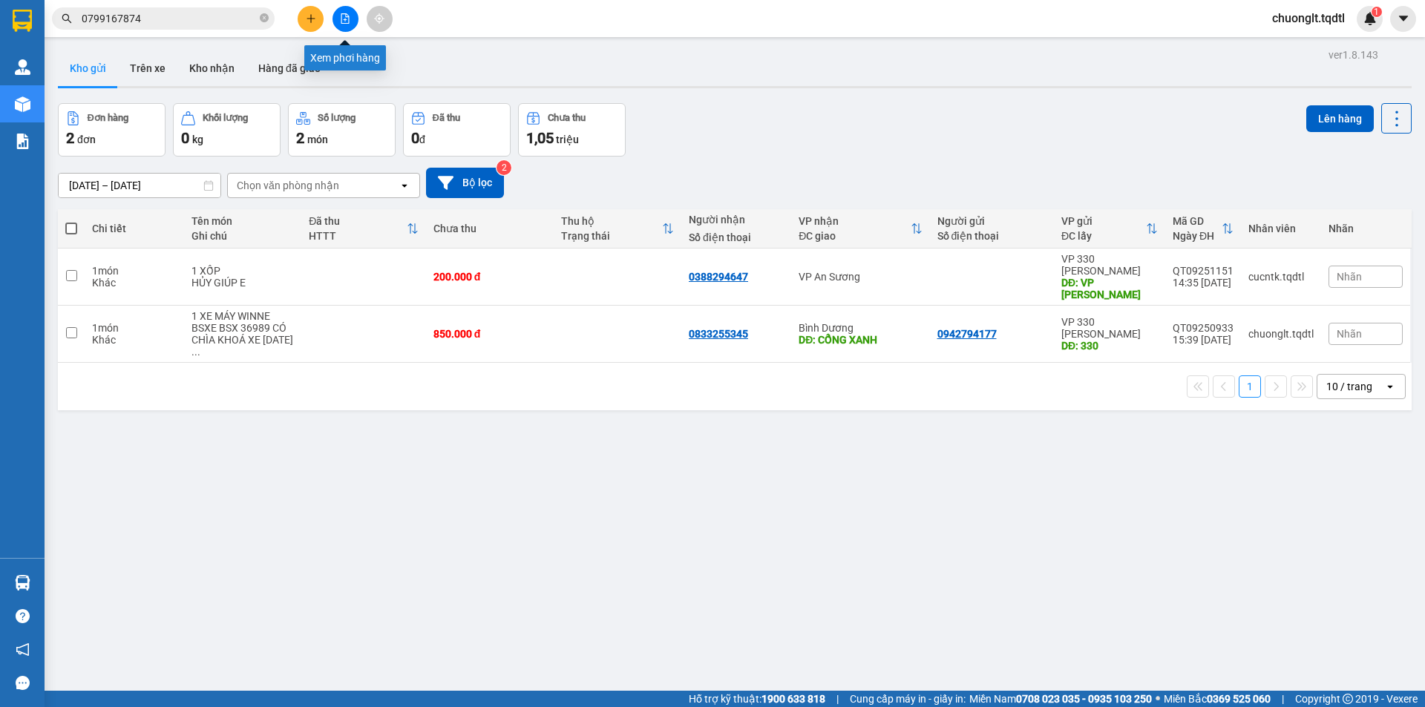
click at [336, 24] on button at bounding box center [345, 19] width 26 height 26
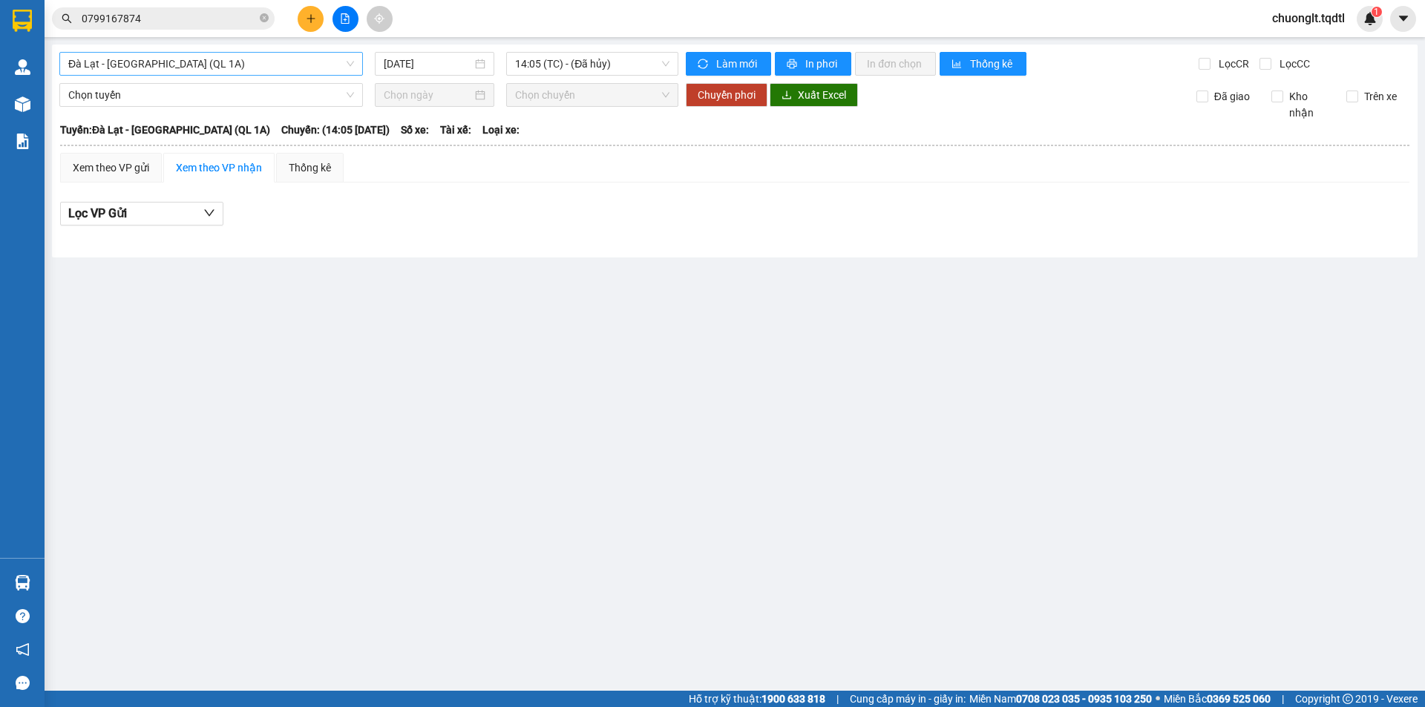
click at [268, 62] on span "Đà Lạt - Sài Gòn (QL 1A)" at bounding box center [211, 64] width 286 height 22
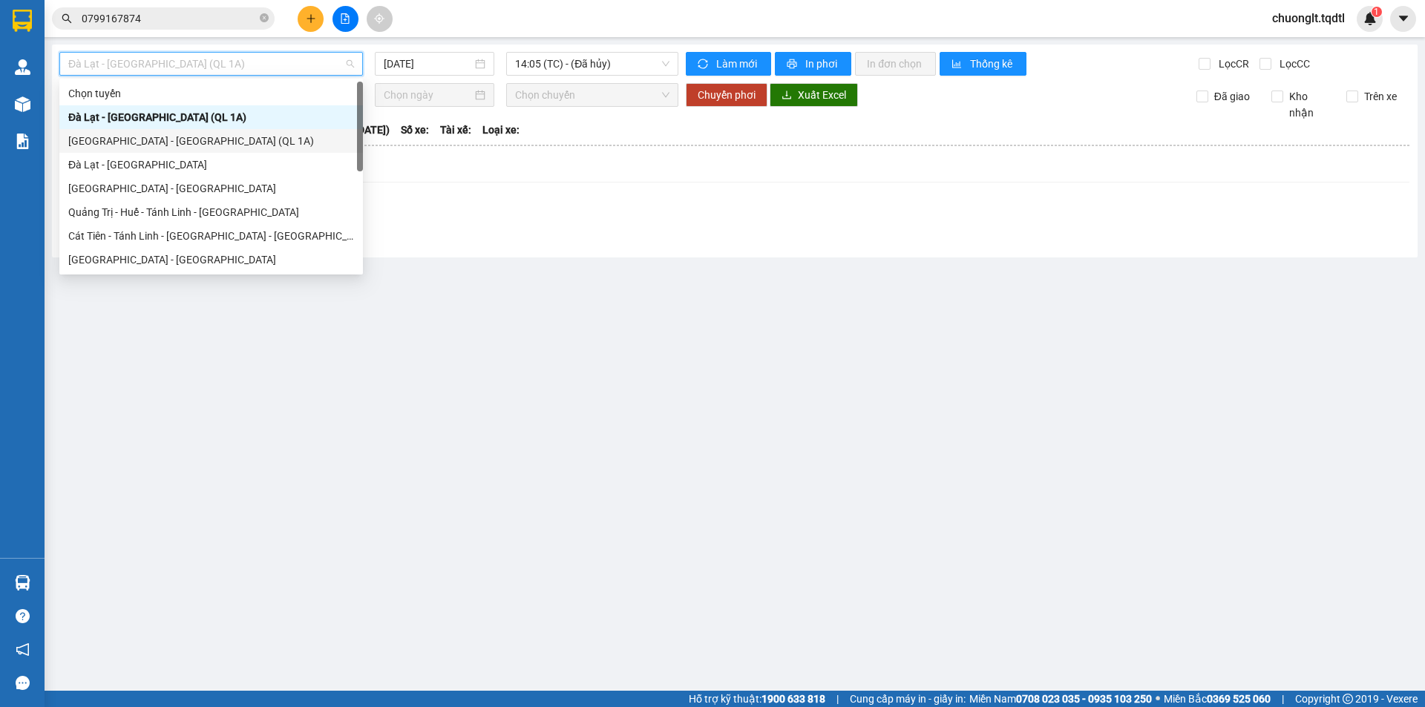
scroll to position [74, 0]
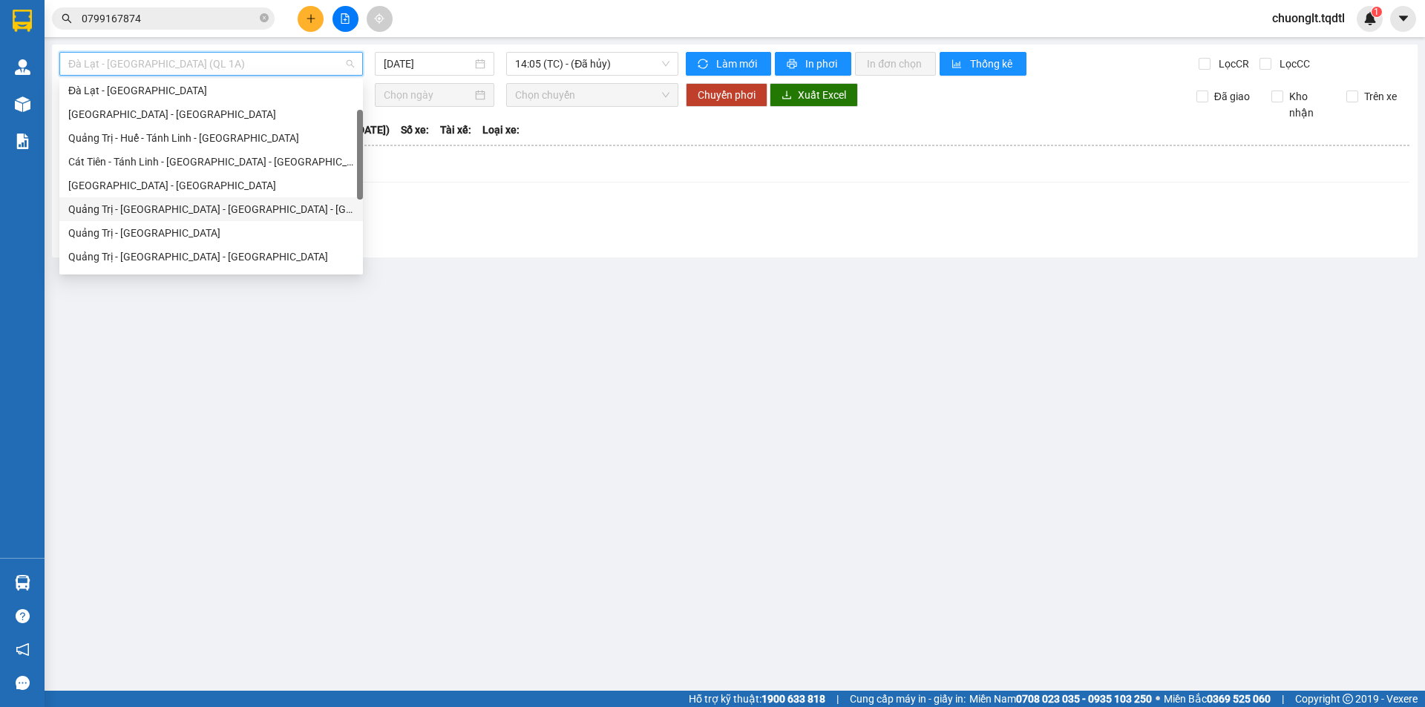
click at [168, 205] on div "Quảng Trị - Huế - Đà Nẵng - Vũng Tàu" at bounding box center [211, 209] width 286 height 16
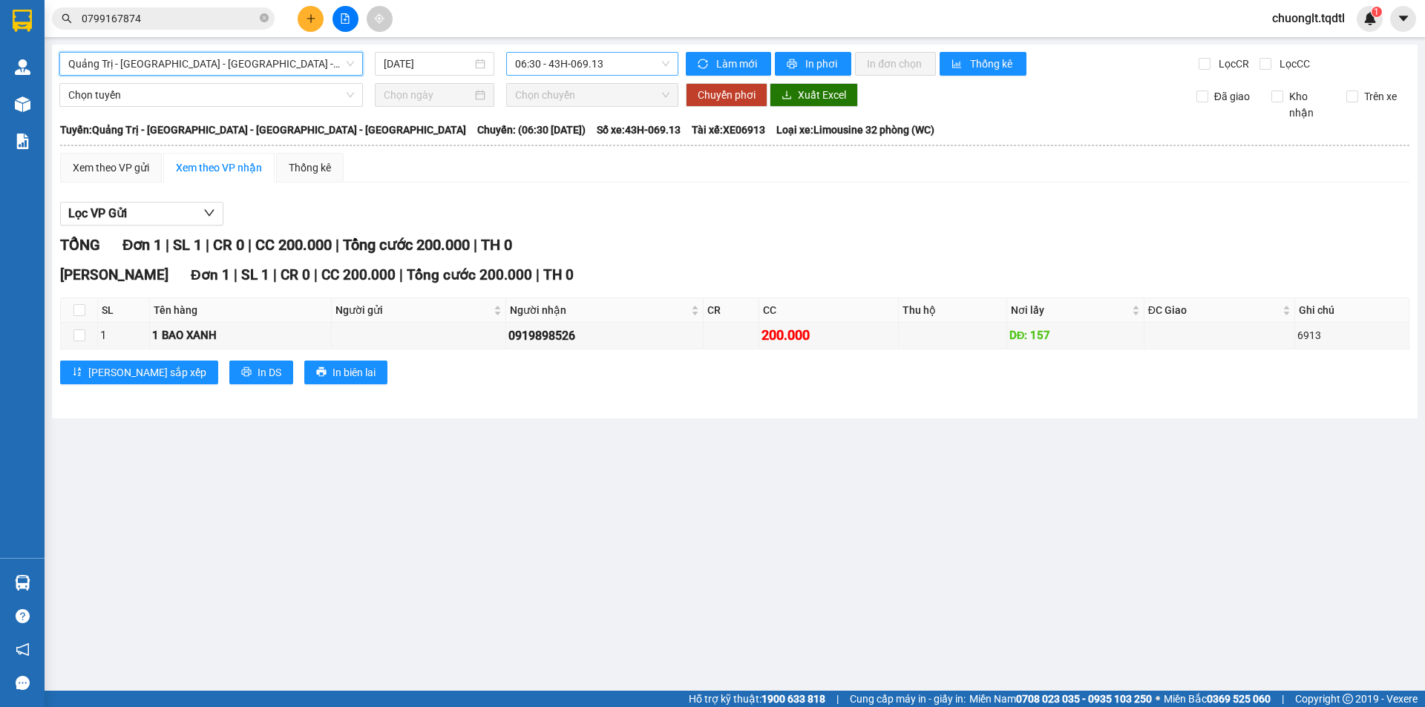
click at [623, 65] on span "06:30 - 43H-069.13" at bounding box center [592, 64] width 154 height 22
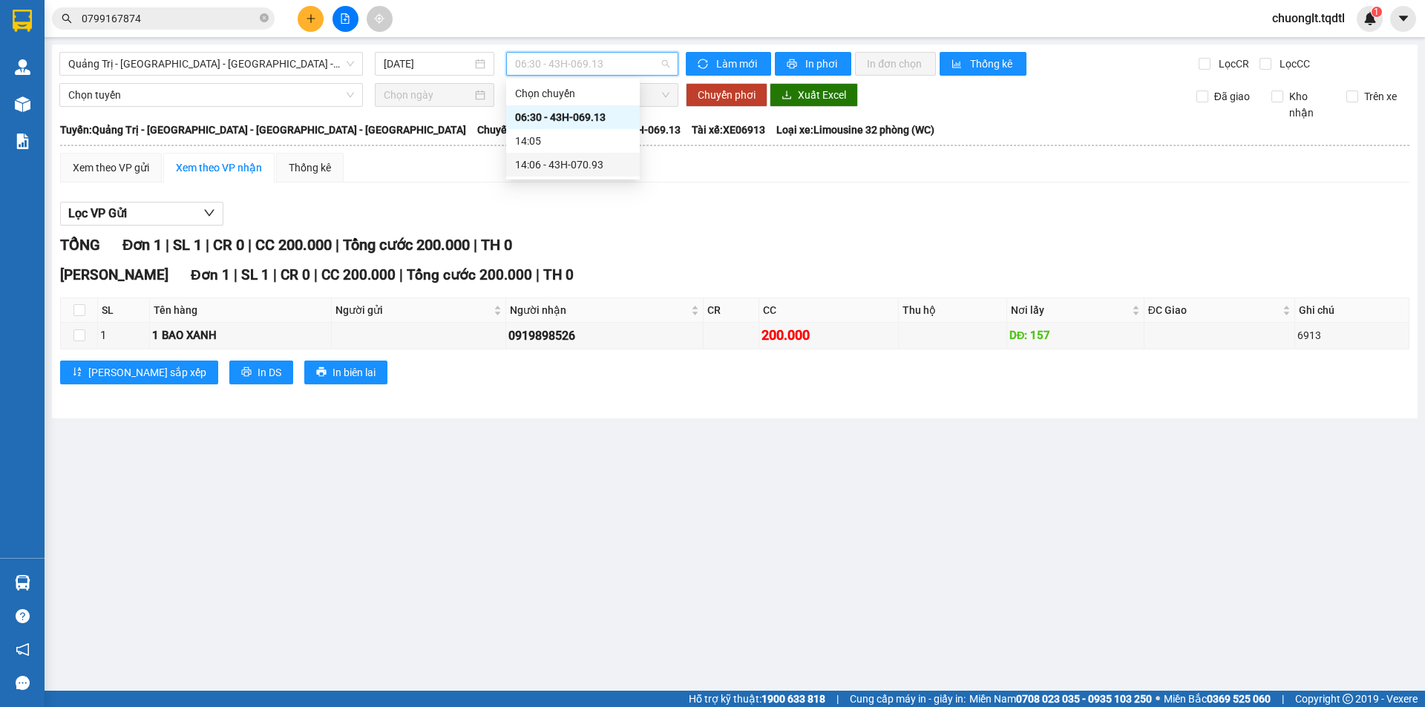
click at [579, 161] on div "14:06 - 43H-070.93" at bounding box center [573, 165] width 116 height 16
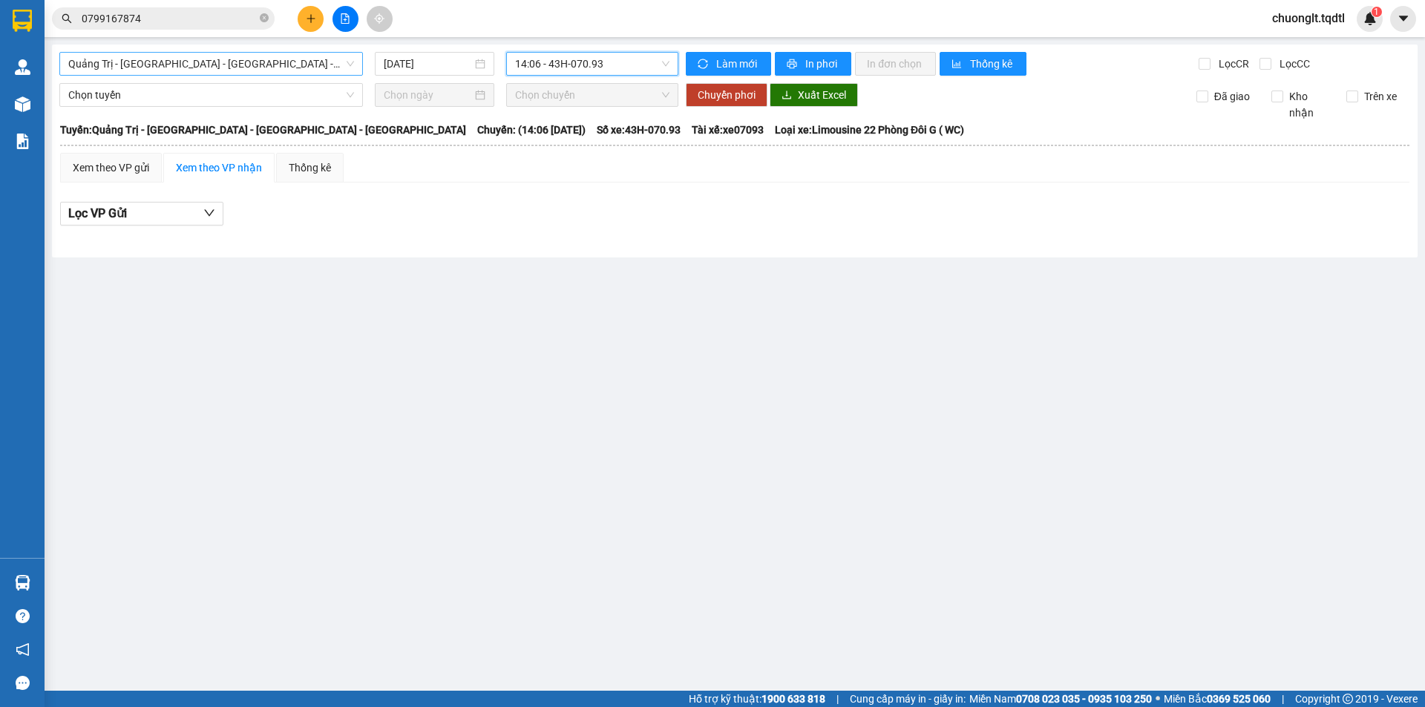
click at [269, 59] on span "Quảng Trị - Huế - Đà Nẵng - Vũng Tàu" at bounding box center [211, 64] width 286 height 22
click at [286, 65] on span "Quảng Trị - [GEOGRAPHIC_DATA] - [GEOGRAPHIC_DATA] - [GEOGRAPHIC_DATA]" at bounding box center [211, 64] width 286 height 22
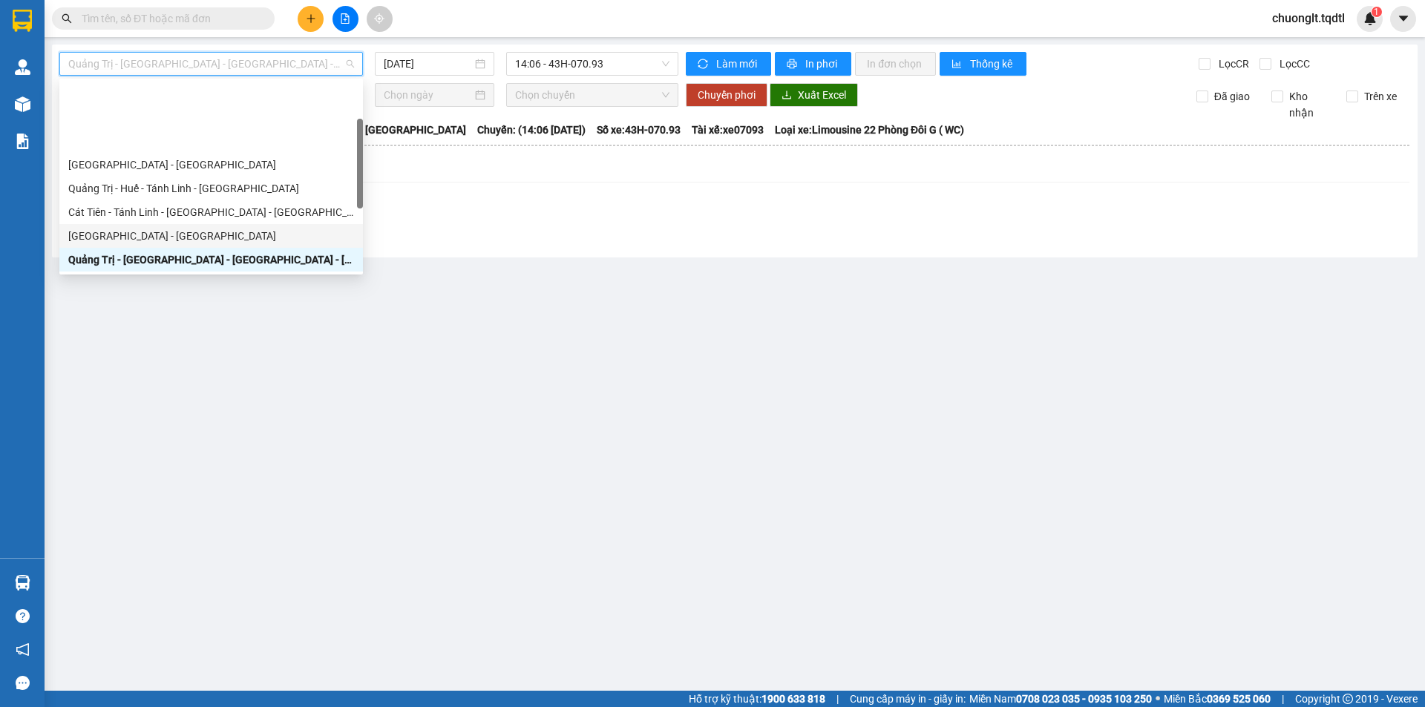
scroll to position [98, 0]
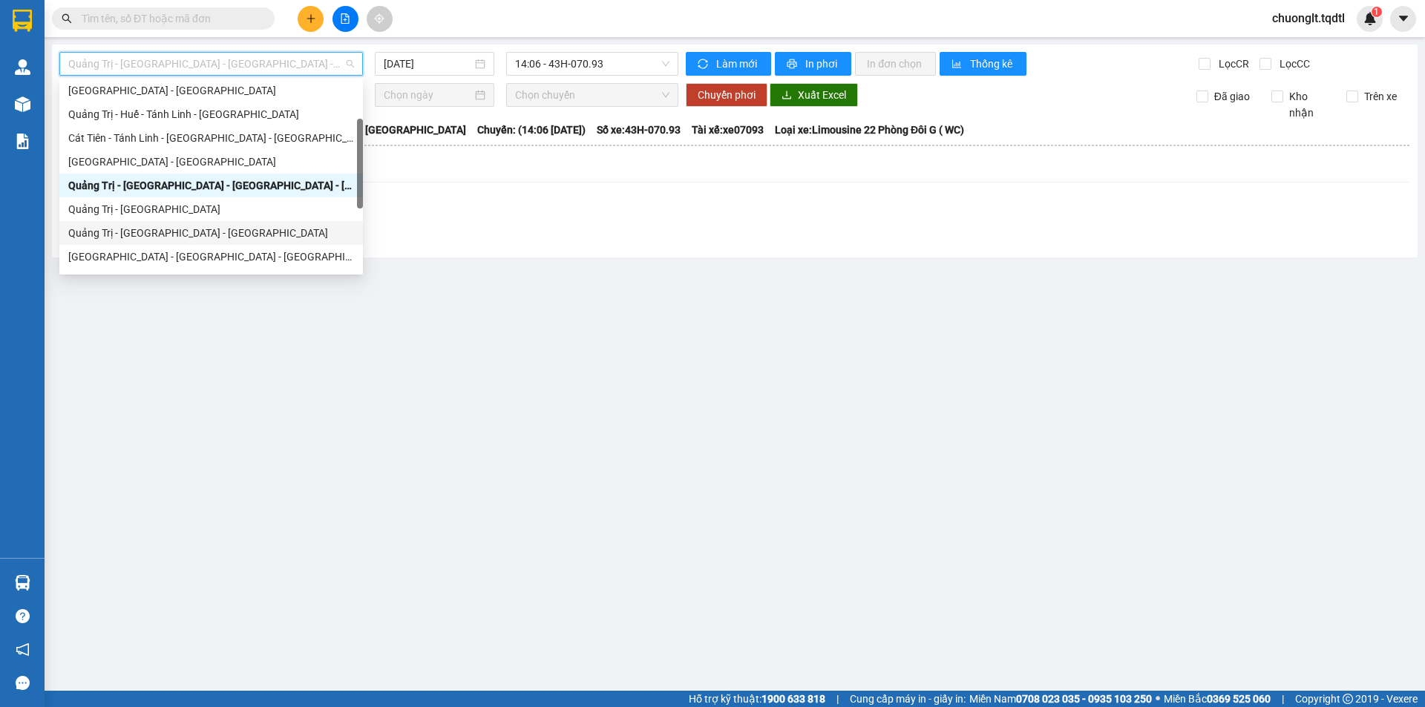
click at [206, 234] on div "Quảng Trị - [GEOGRAPHIC_DATA] - [GEOGRAPHIC_DATA]" at bounding box center [211, 233] width 286 height 16
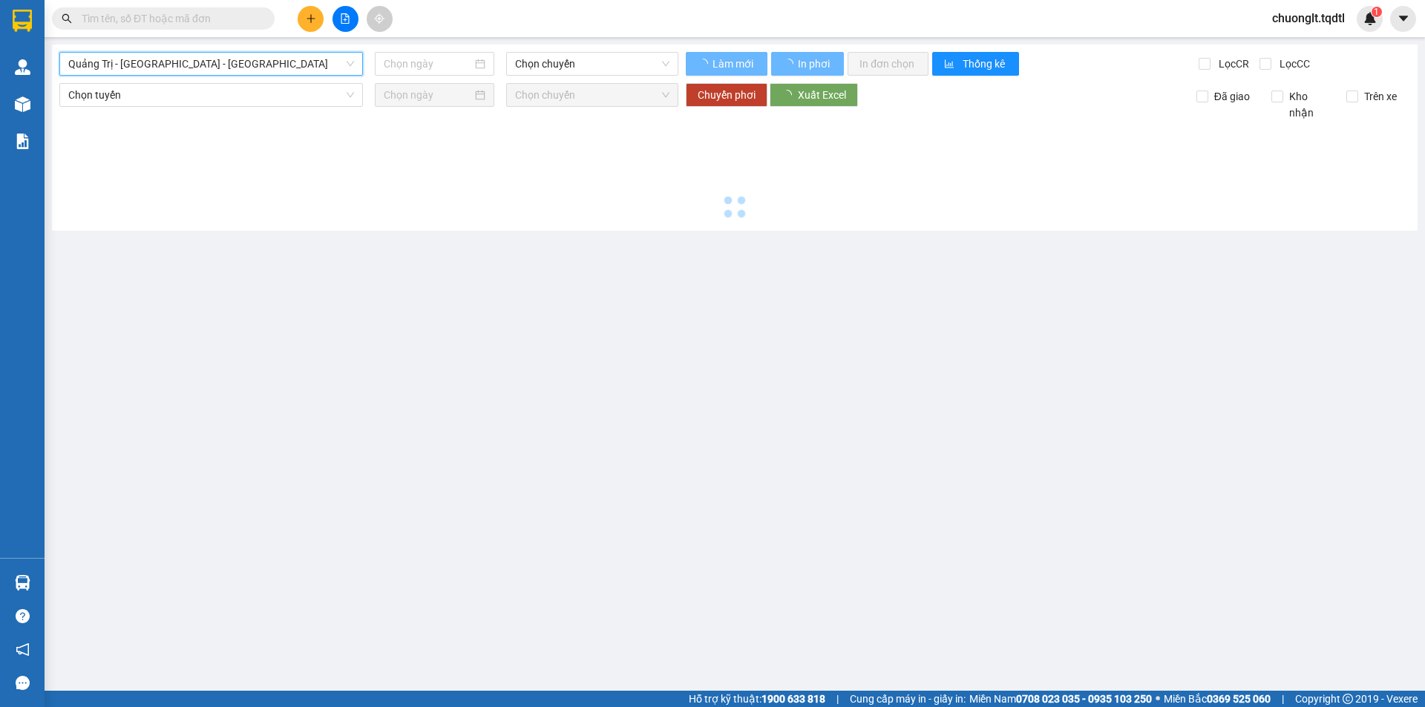
type input "[DATE]"
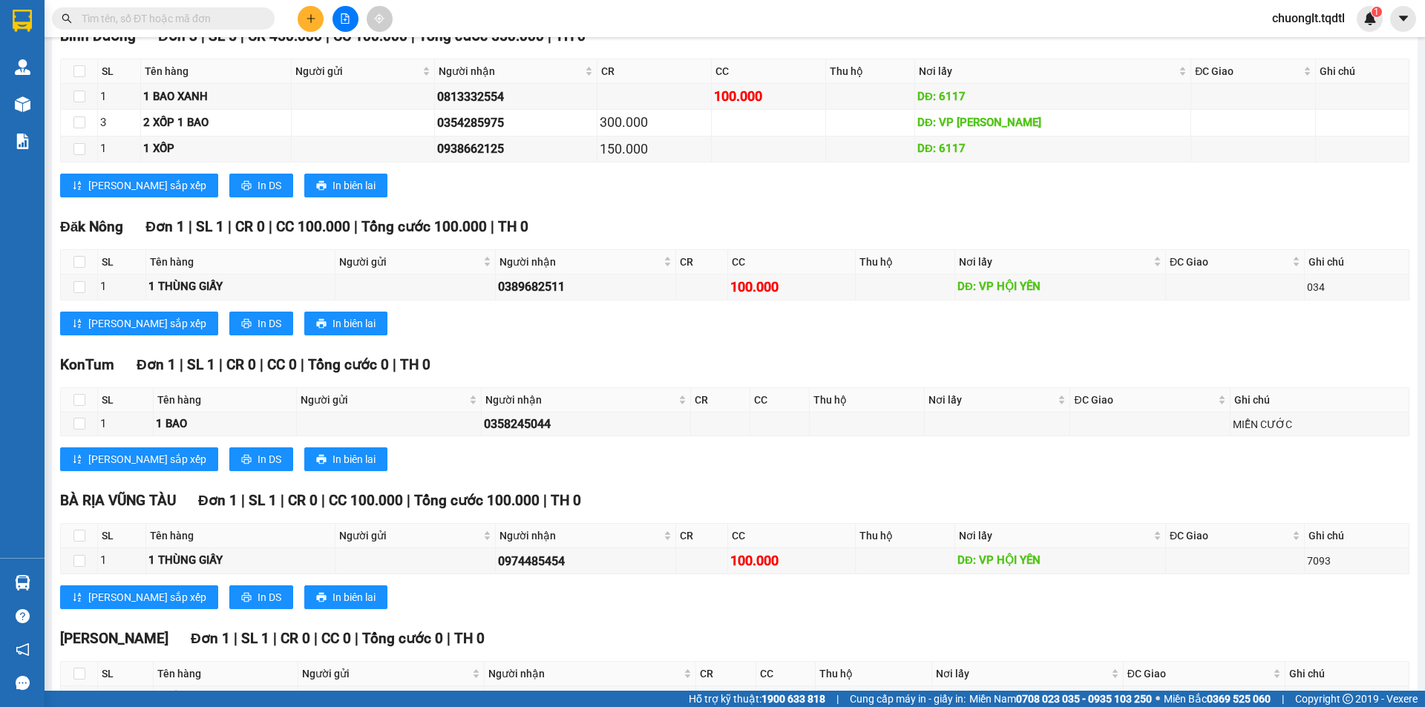
scroll to position [1134, 0]
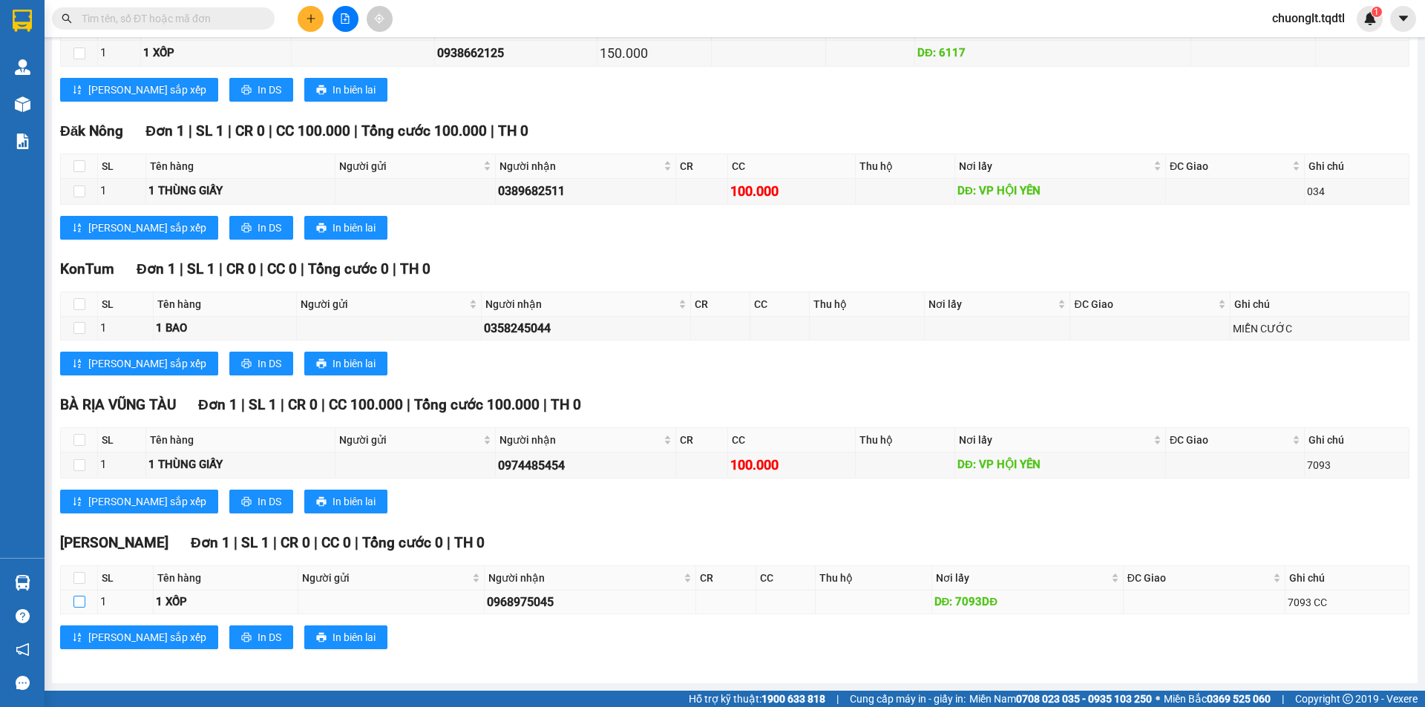
click at [79, 605] on input "checkbox" at bounding box center [79, 602] width 12 height 12
checkbox input "true"
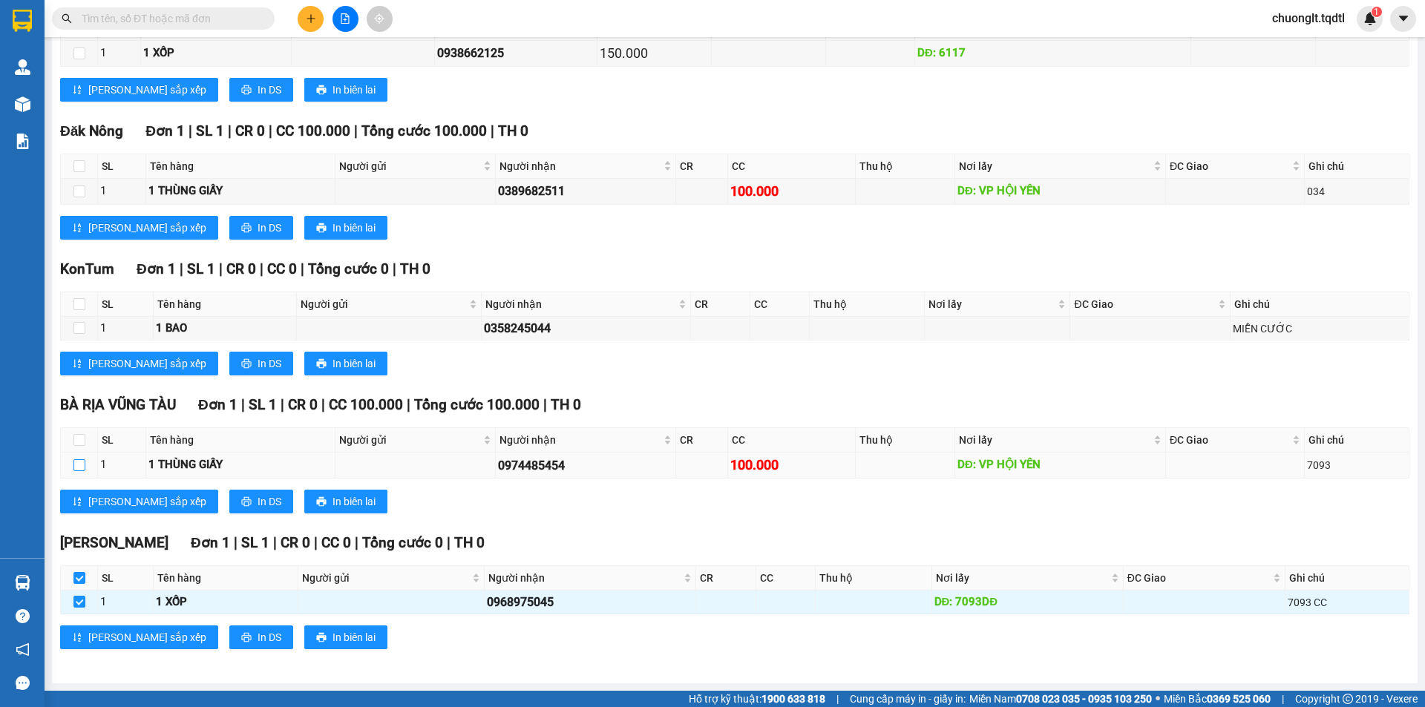
click at [79, 468] on input "checkbox" at bounding box center [79, 465] width 12 height 12
checkbox input "true"
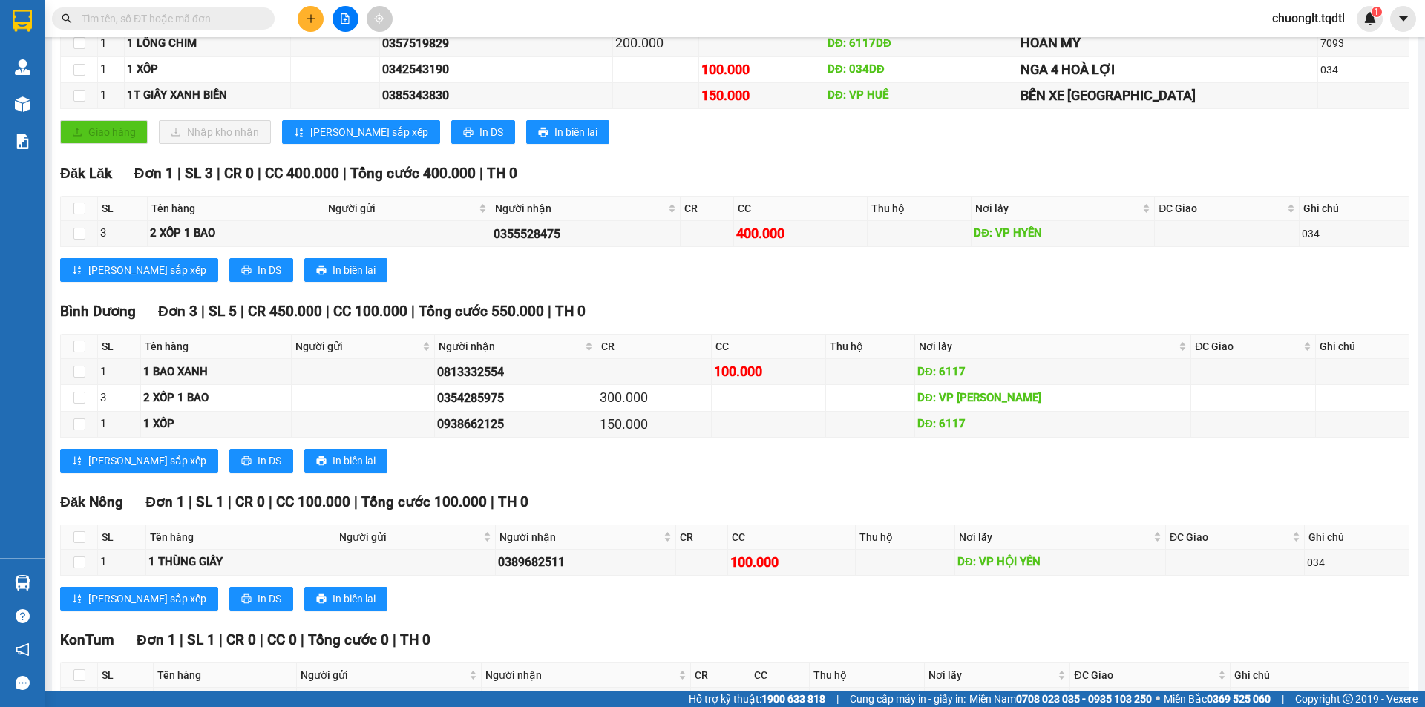
scroll to position [615, 0]
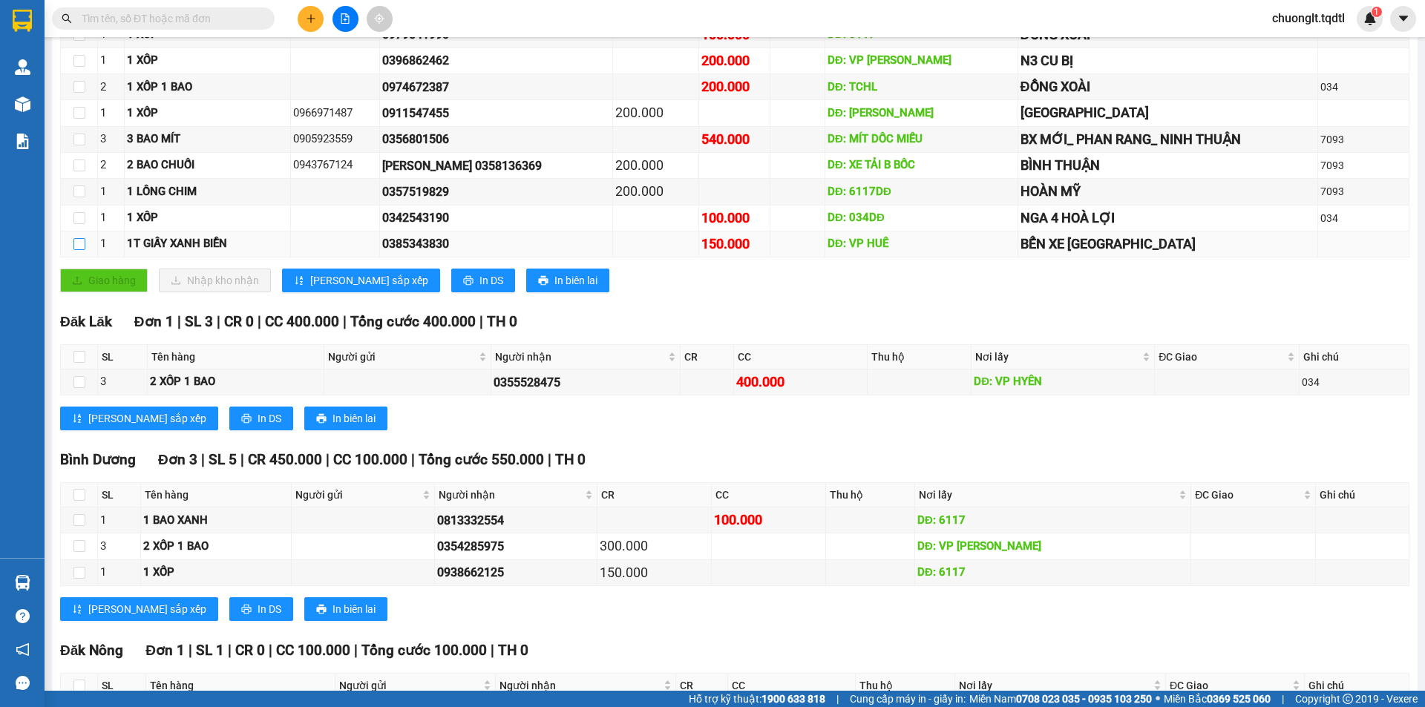
click at [79, 246] on input "checkbox" at bounding box center [79, 244] width 12 height 12
checkbox input "true"
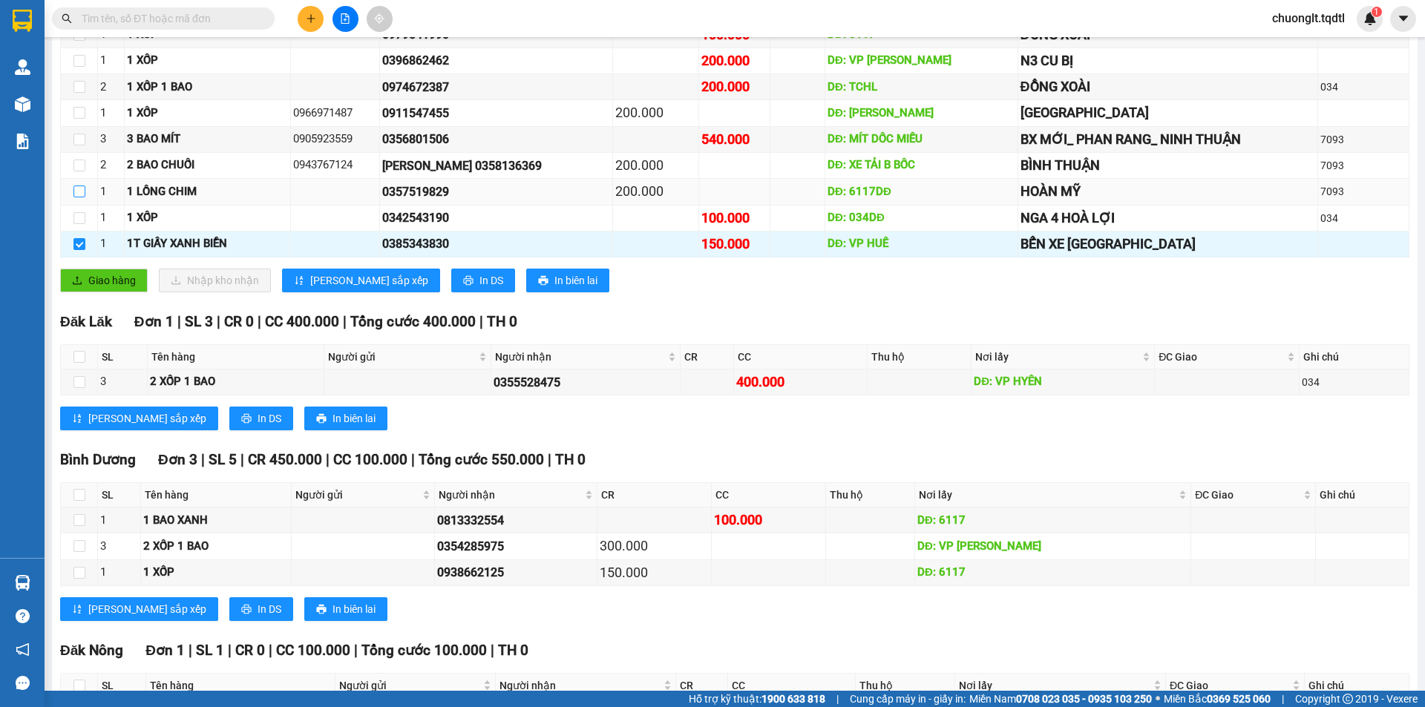
click at [76, 194] on input "checkbox" at bounding box center [79, 191] width 12 height 12
checkbox input "true"
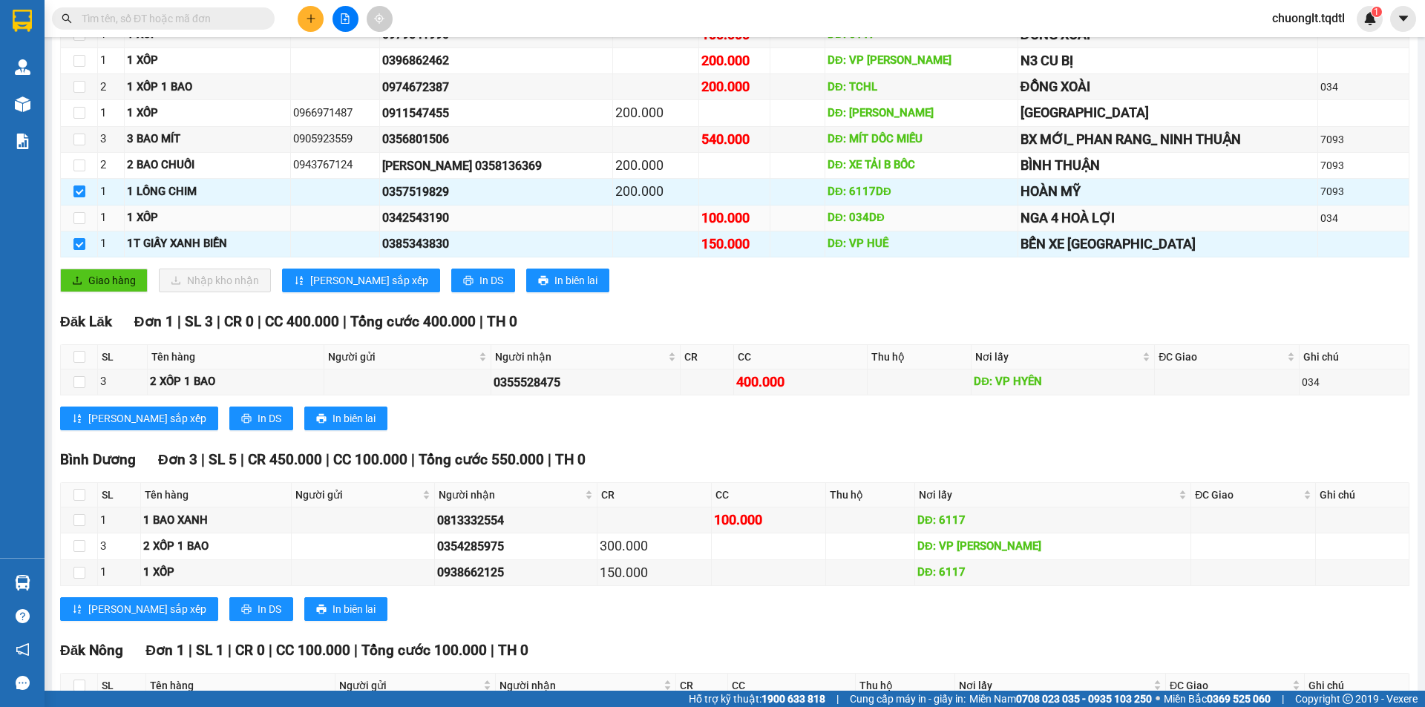
scroll to position [541, 0]
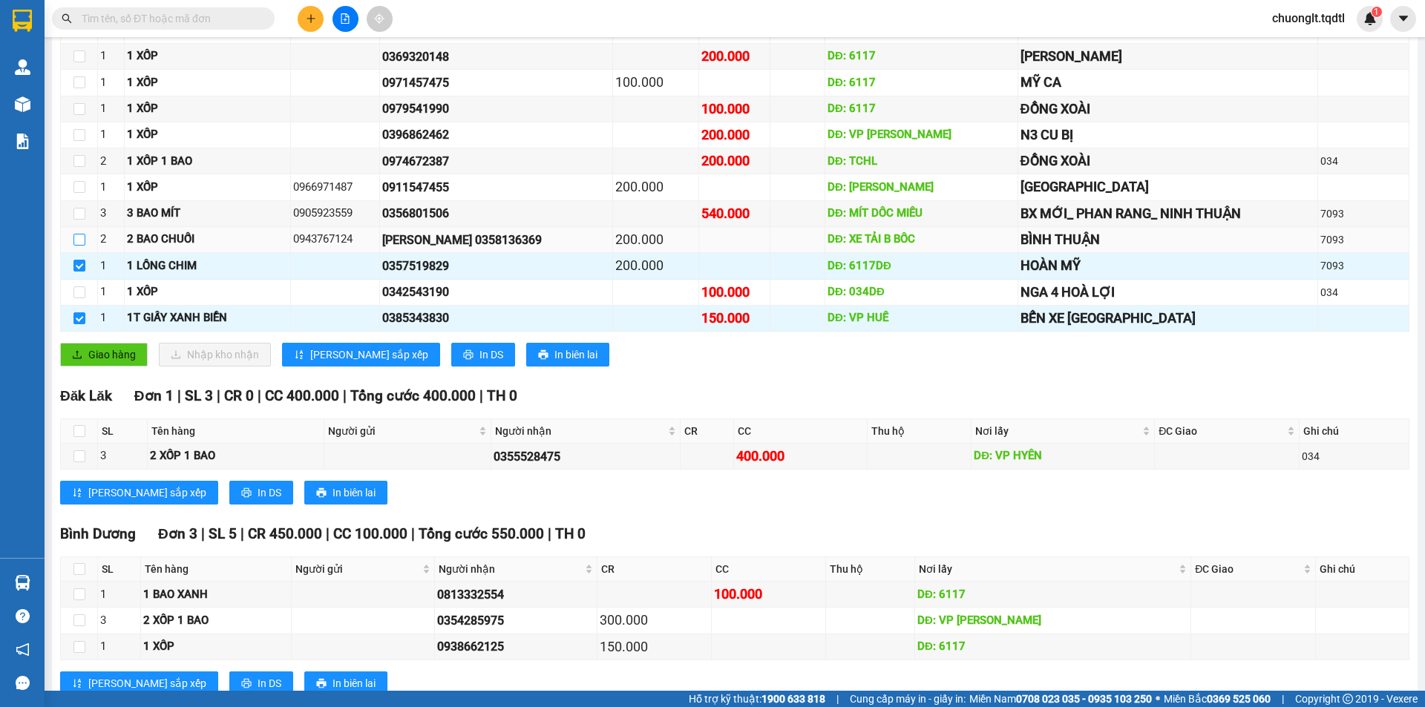
click at [79, 241] on input "checkbox" at bounding box center [79, 240] width 12 height 12
checkbox input "true"
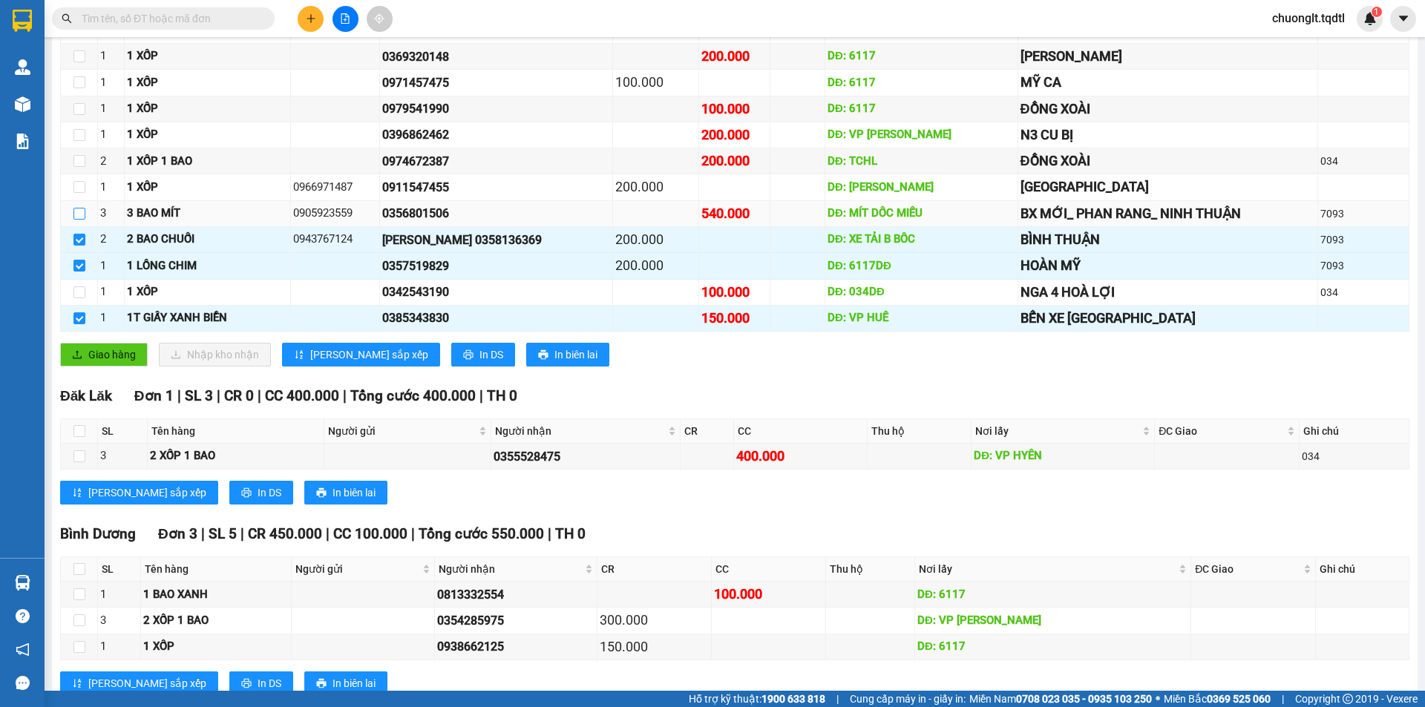
click at [85, 215] on input "checkbox" at bounding box center [79, 214] width 12 height 12
checkbox input "true"
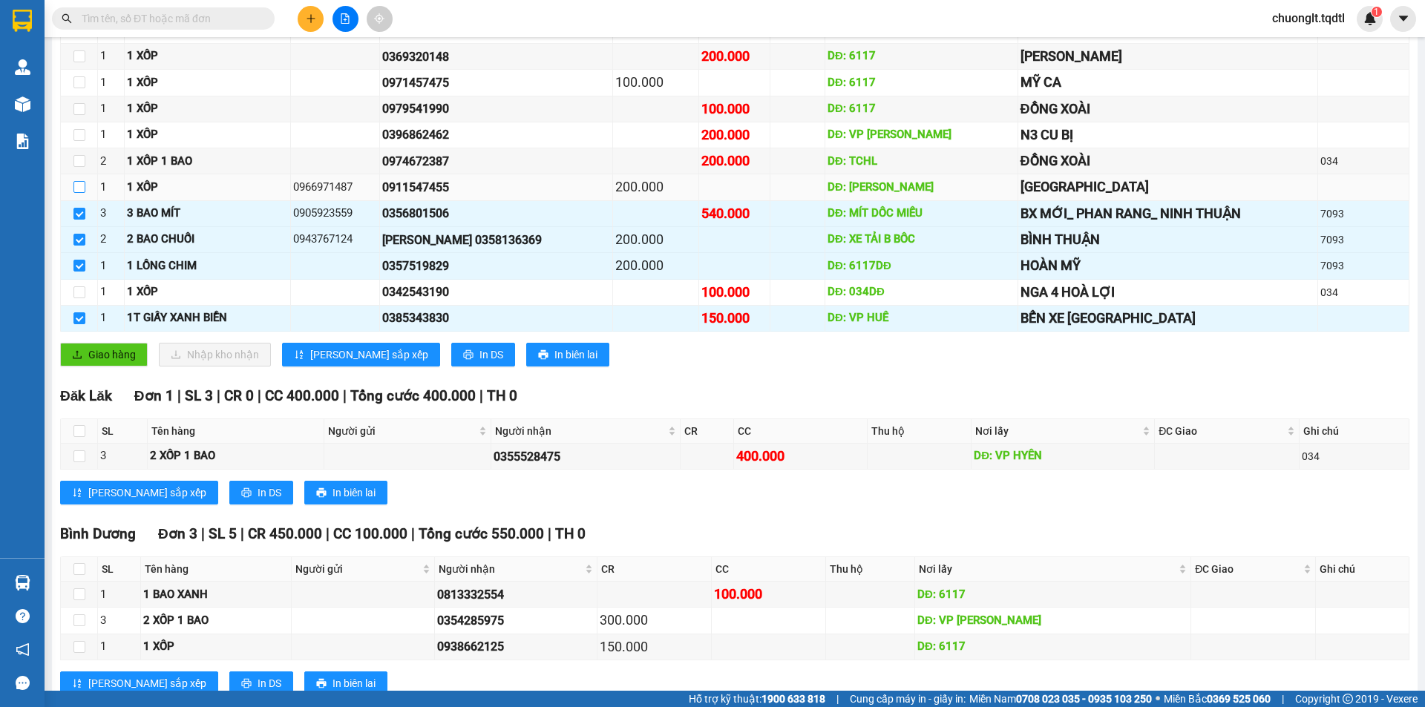
click at [82, 185] on input "checkbox" at bounding box center [79, 187] width 12 height 12
checkbox input "true"
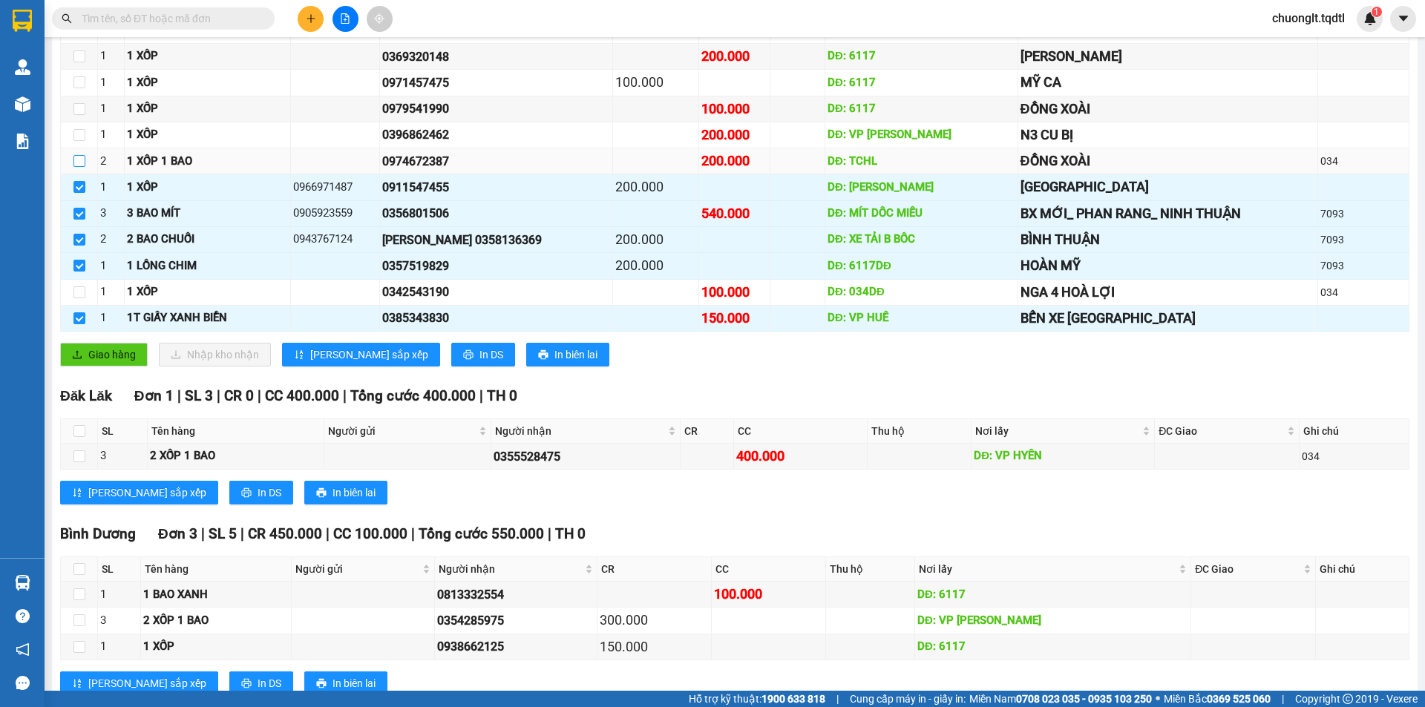
click at [76, 159] on input "checkbox" at bounding box center [79, 161] width 12 height 12
checkbox input "true"
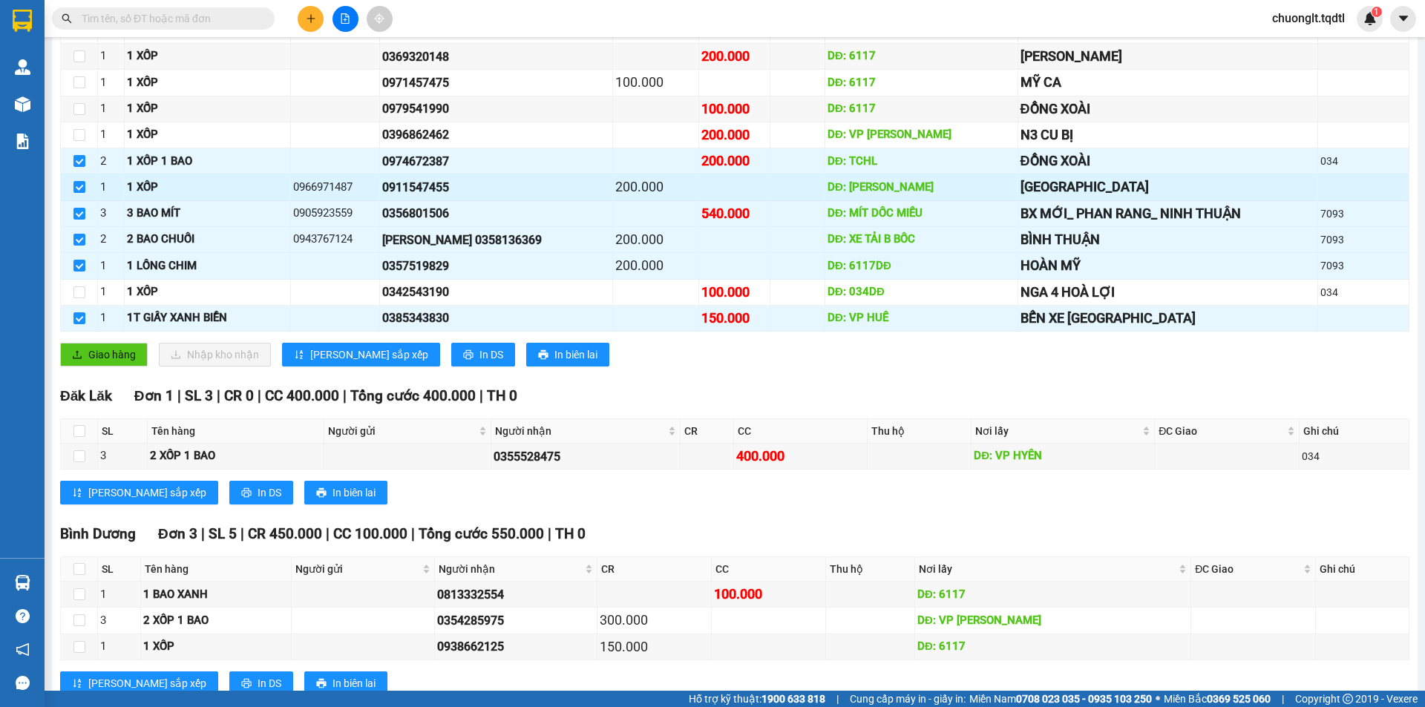
scroll to position [467, 0]
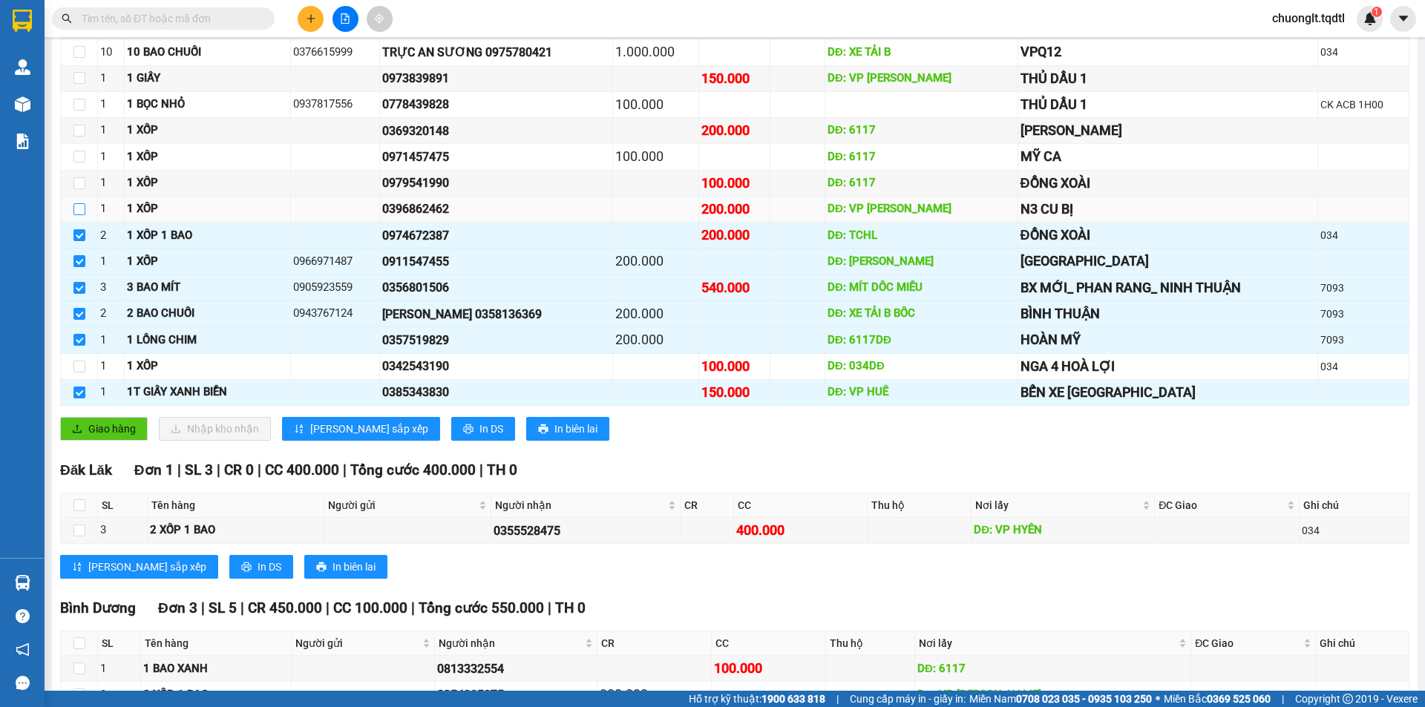
click at [78, 209] on input "checkbox" at bounding box center [79, 209] width 12 height 12
checkbox input "true"
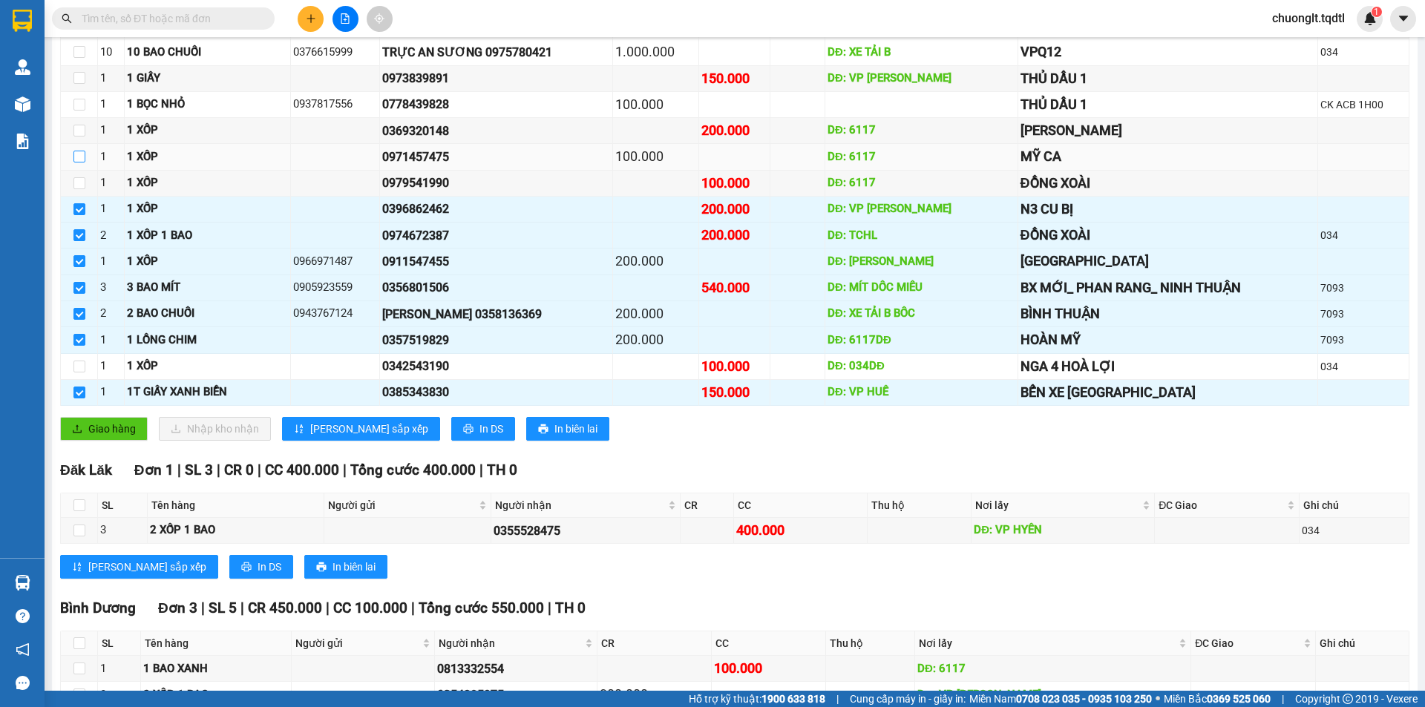
click at [82, 152] on input "checkbox" at bounding box center [79, 157] width 12 height 12
checkbox input "true"
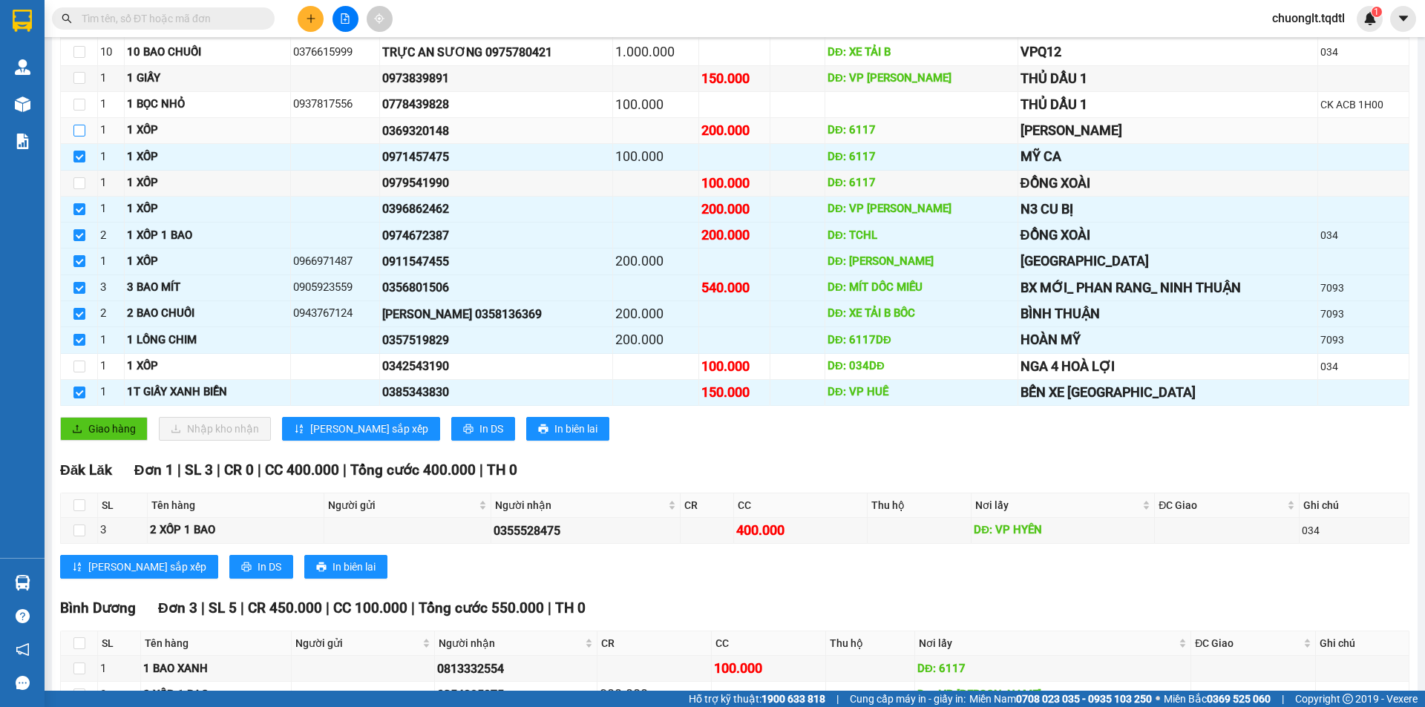
click at [79, 131] on input "checkbox" at bounding box center [79, 131] width 12 height 12
checkbox input "true"
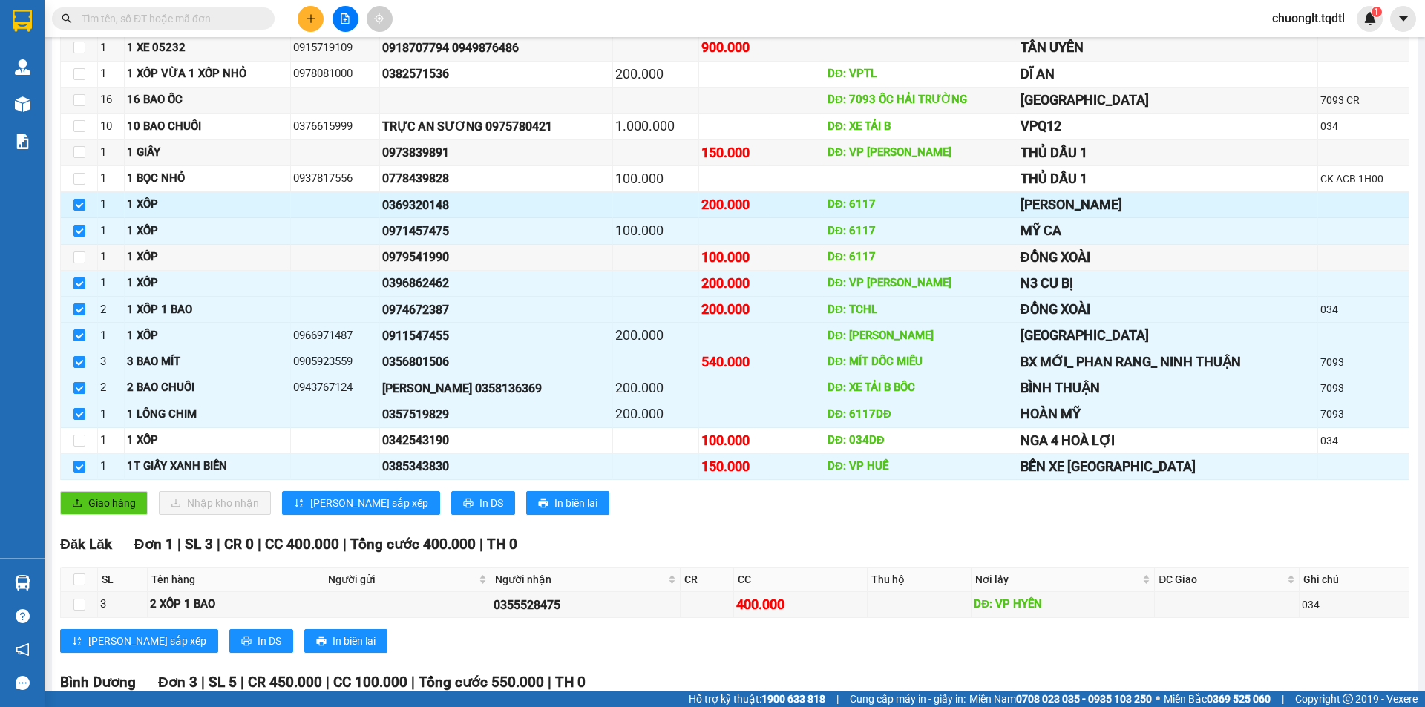
scroll to position [318, 0]
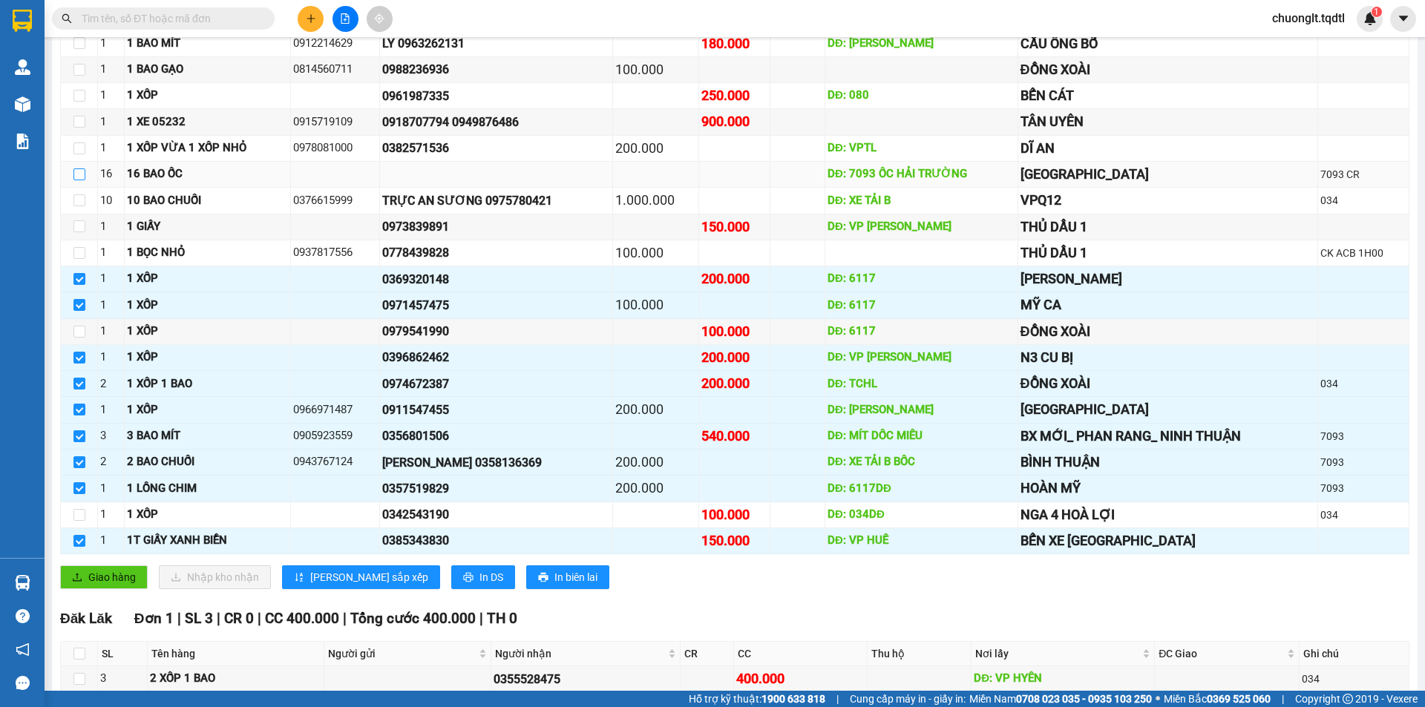
click at [77, 176] on input "checkbox" at bounding box center [79, 174] width 12 height 12
checkbox input "true"
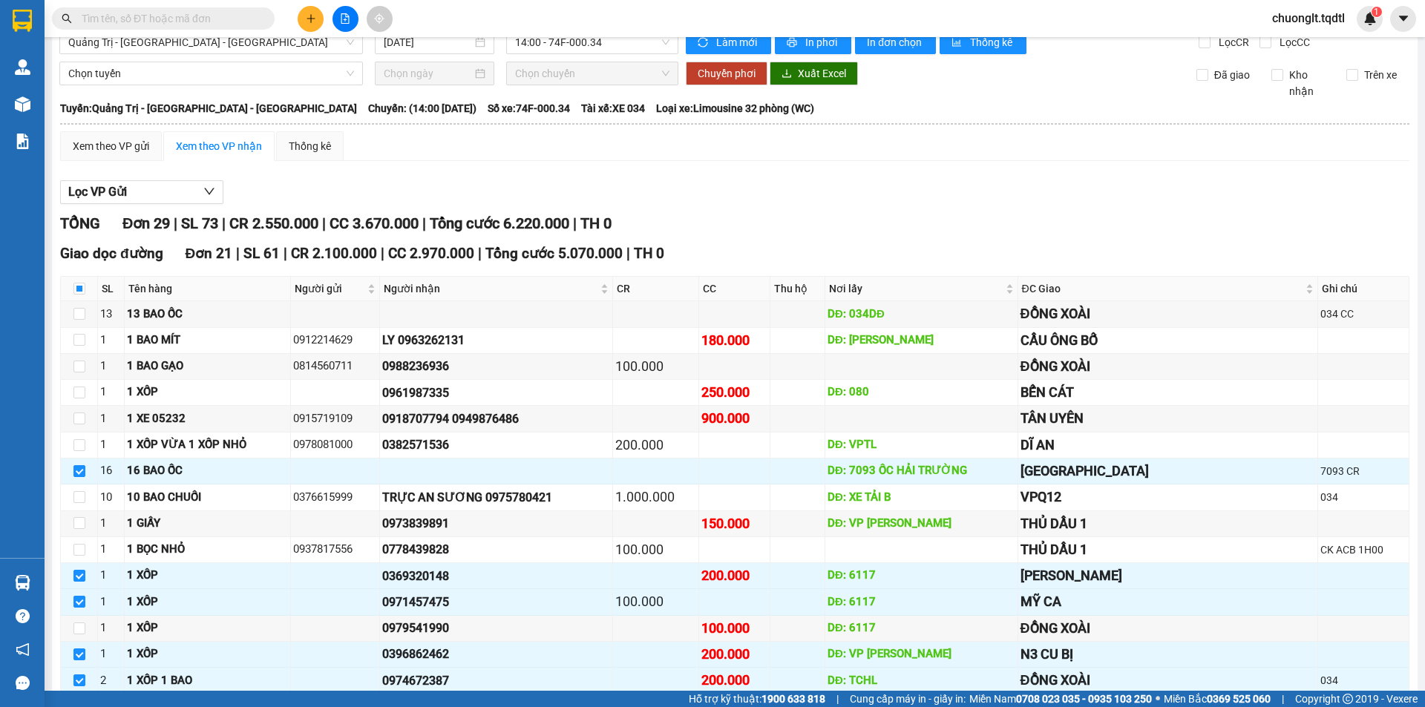
scroll to position [0, 0]
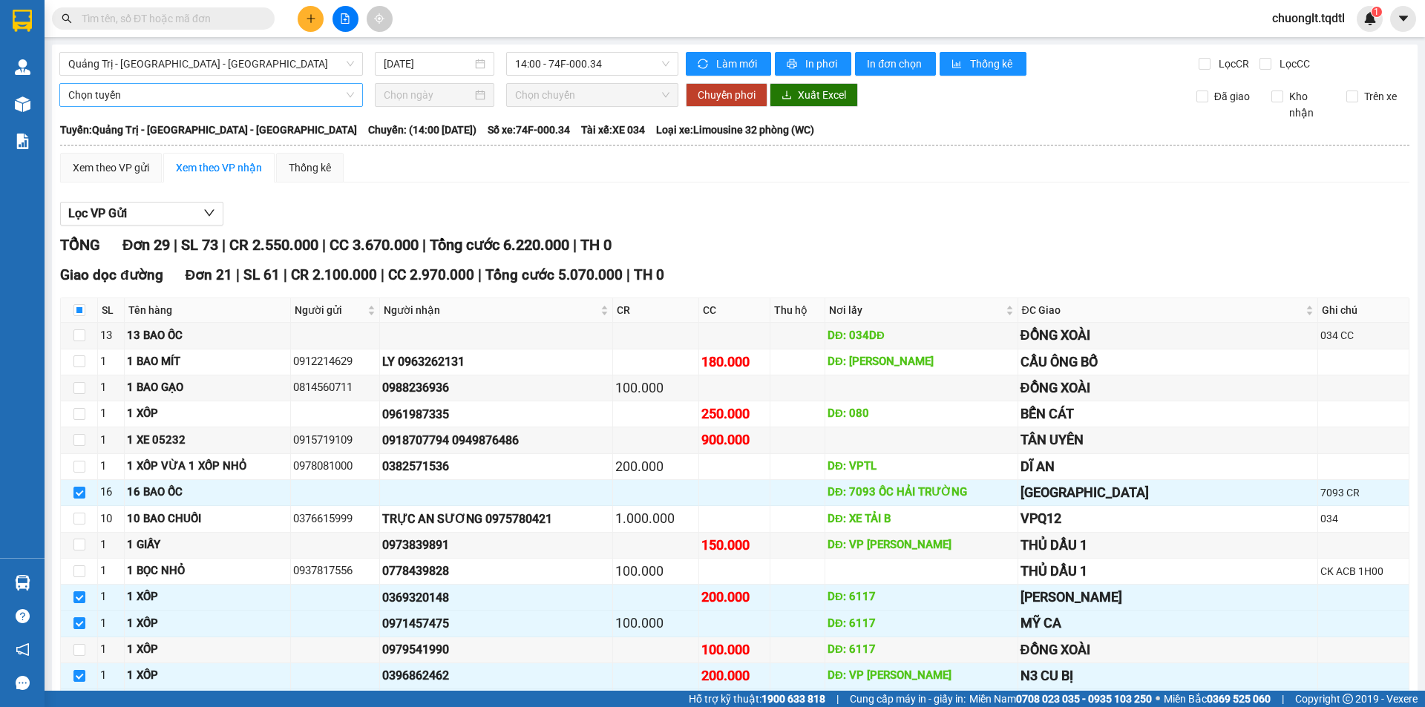
click at [289, 94] on span "Chọn tuyến" at bounding box center [211, 95] width 286 height 22
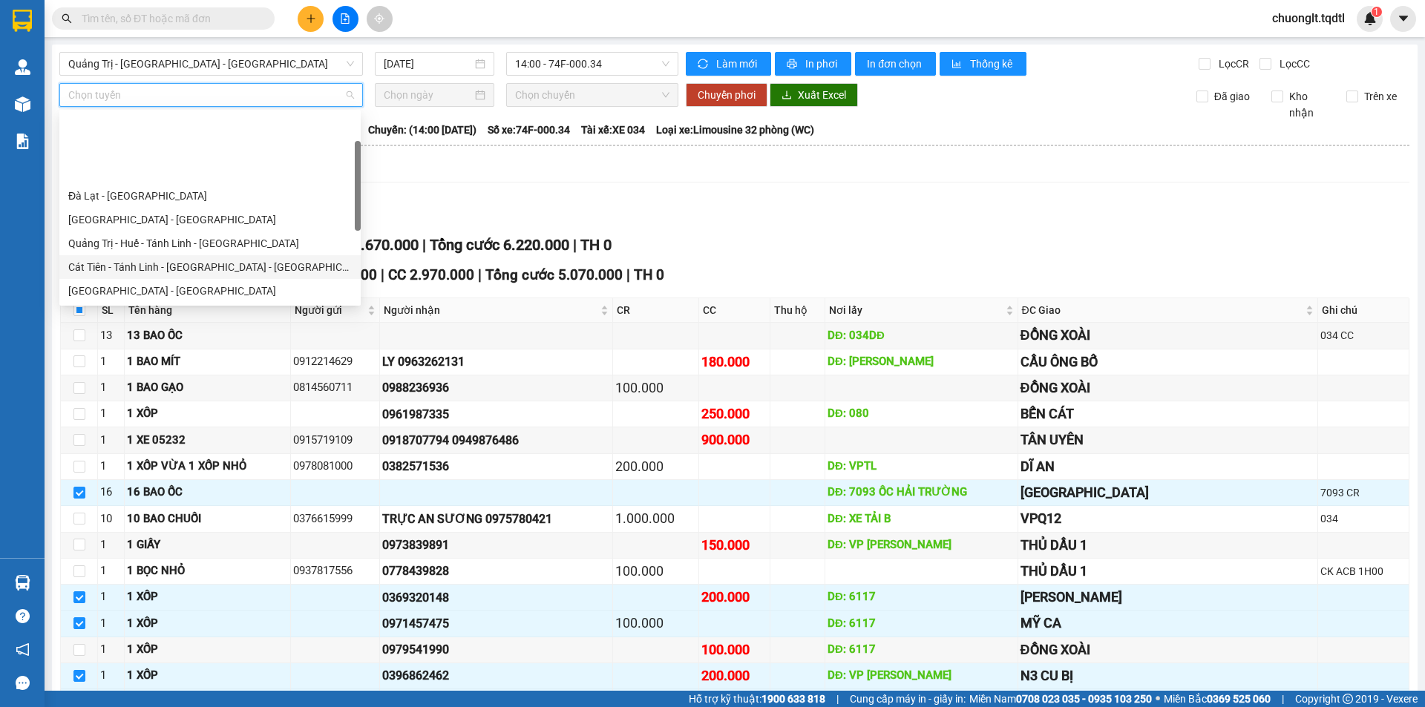
scroll to position [74, 0]
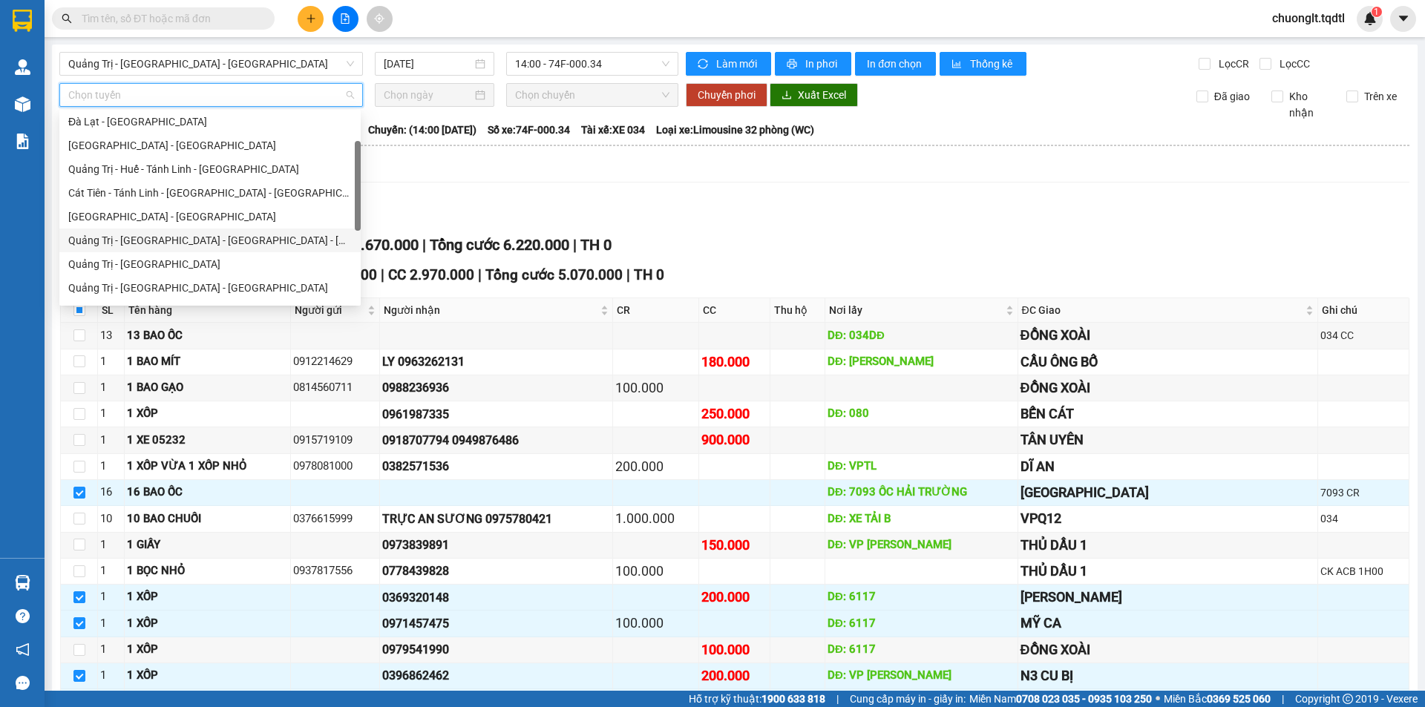
click at [183, 238] on div "Quảng Trị - [GEOGRAPHIC_DATA] - [GEOGRAPHIC_DATA] - [GEOGRAPHIC_DATA]" at bounding box center [209, 240] width 283 height 16
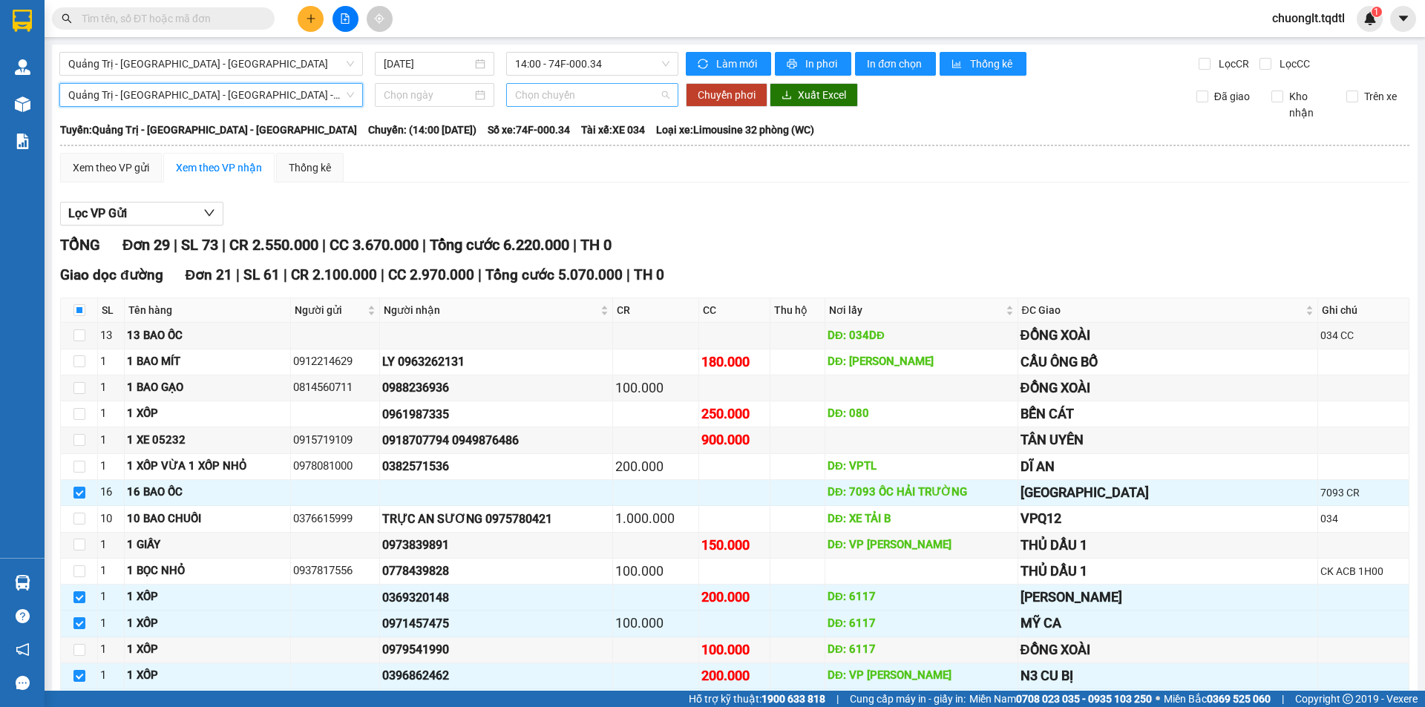
click at [608, 96] on span "Chọn chuyến" at bounding box center [592, 95] width 154 height 22
click at [472, 94] on div at bounding box center [435, 95] width 102 height 16
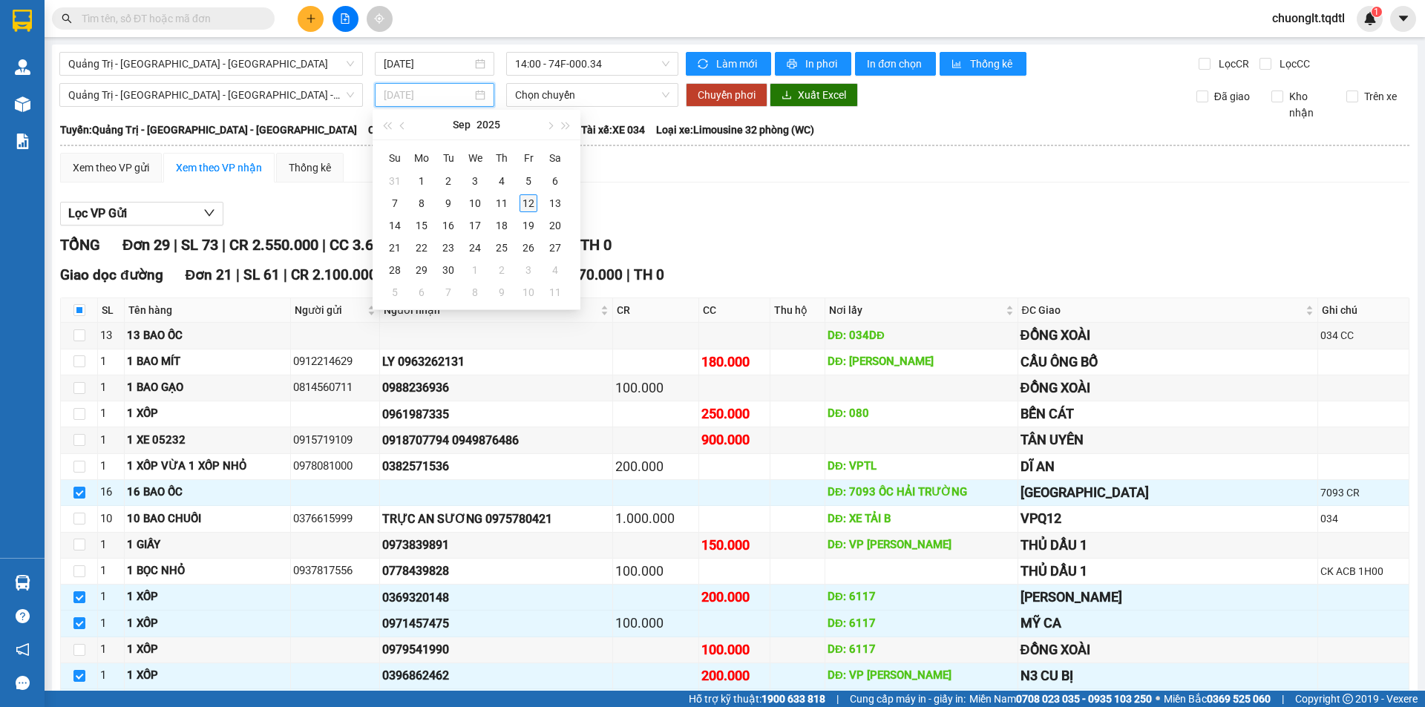
type input "[DATE]"
click at [520, 197] on div "12" at bounding box center [528, 203] width 18 height 18
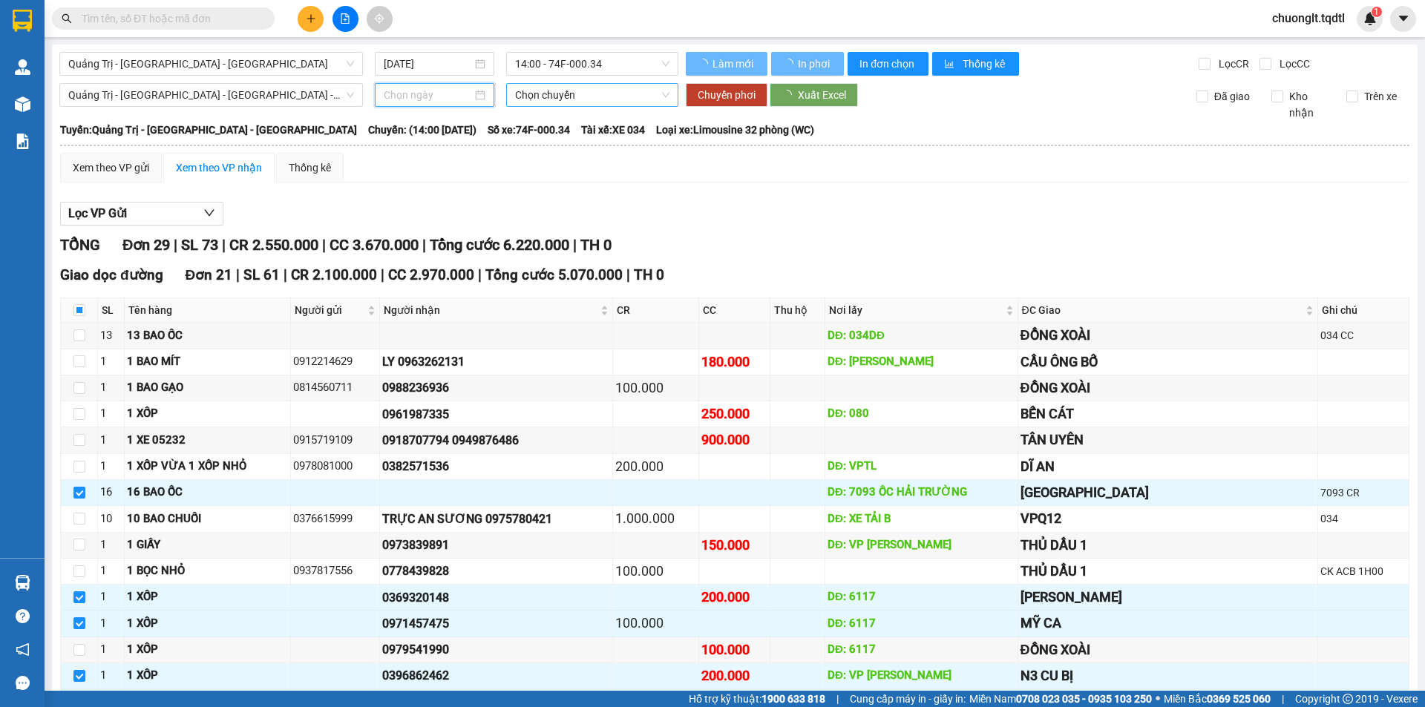
type input "[DATE]"
click at [599, 94] on span "06:30 - 43H-069.13" at bounding box center [592, 95] width 154 height 22
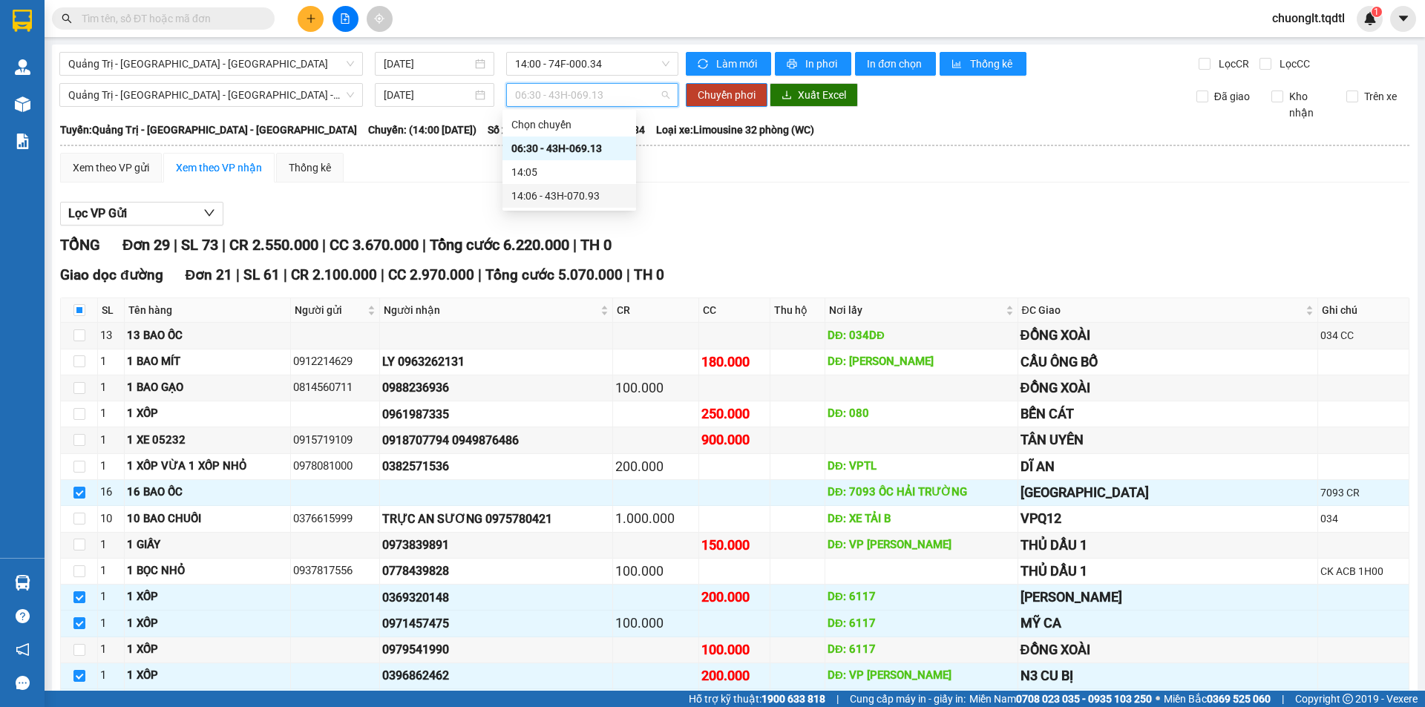
click at [585, 192] on div "14:06 - 43H-070.93" at bounding box center [569, 196] width 116 height 16
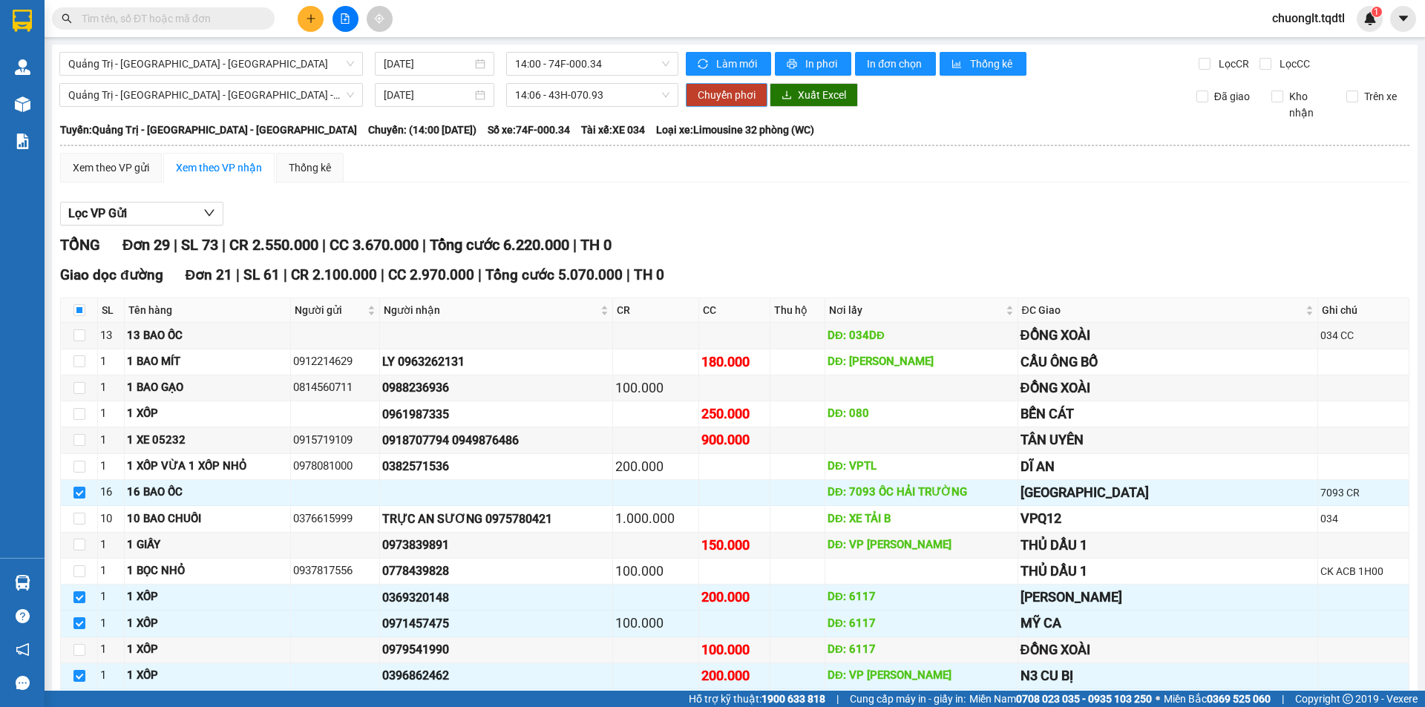
click at [702, 93] on span "Chuyển phơi" at bounding box center [726, 95] width 58 height 16
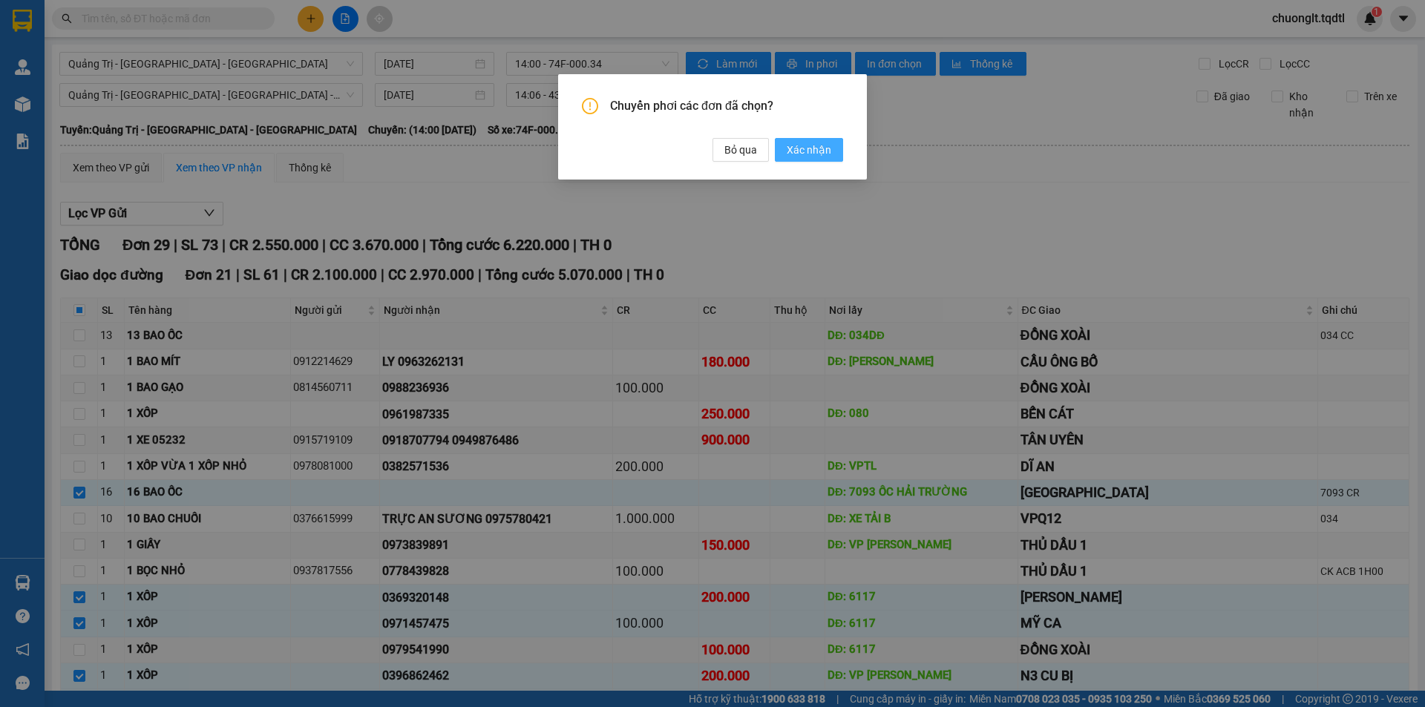
click at [802, 147] on span "Xác nhận" at bounding box center [808, 150] width 45 height 16
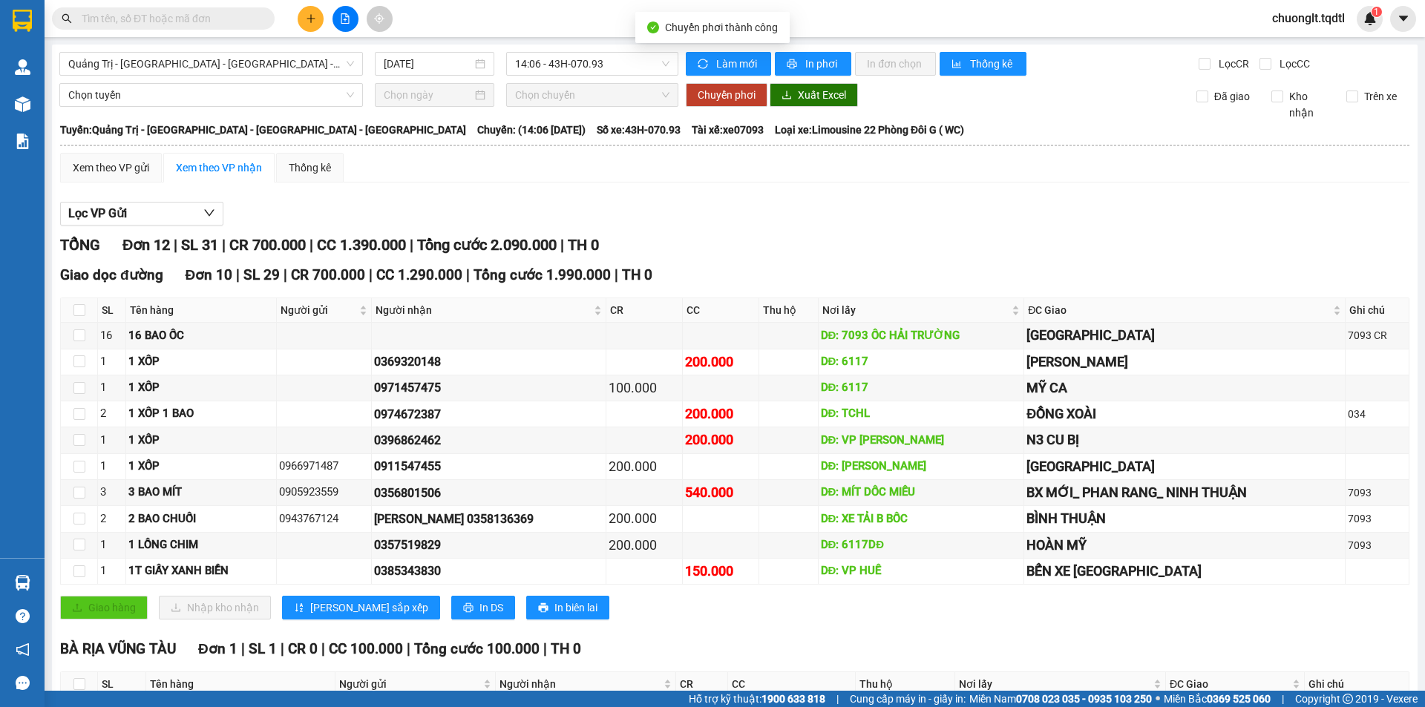
checkbox input "false"
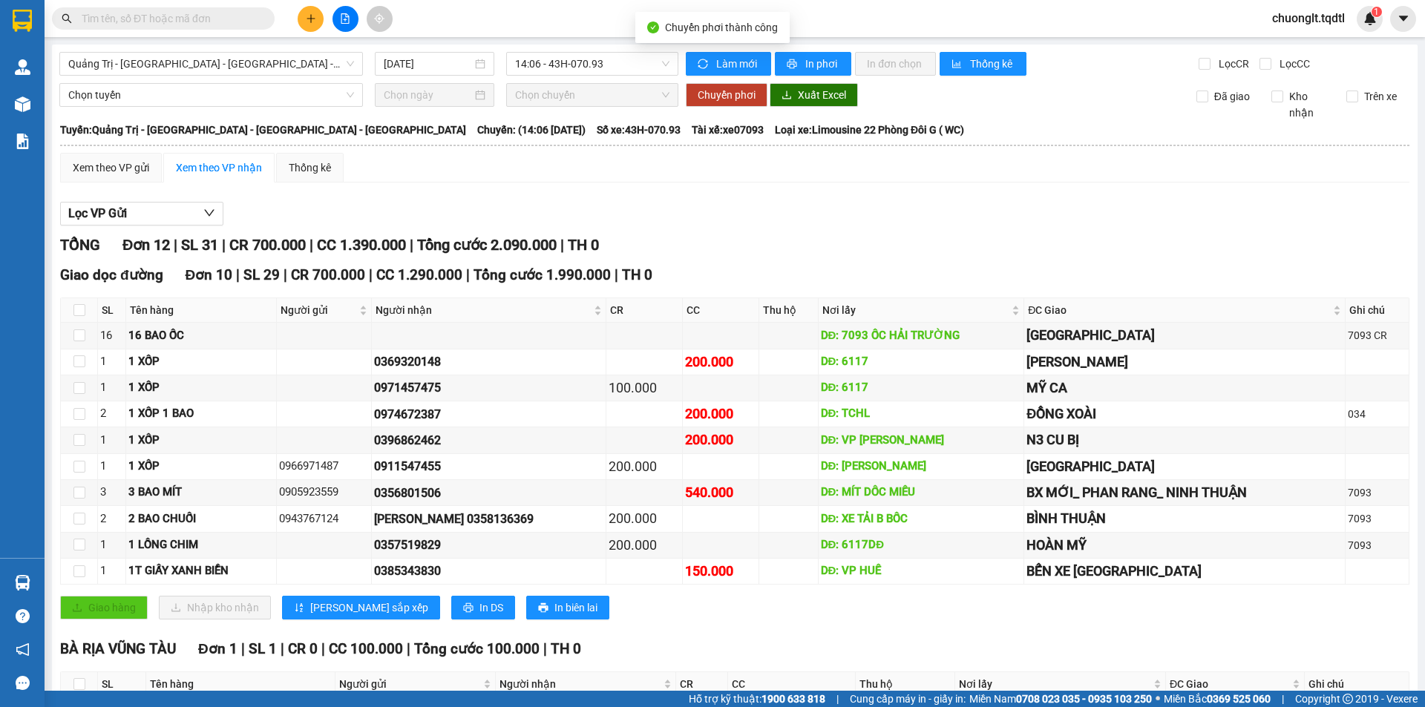
checkbox input "false"
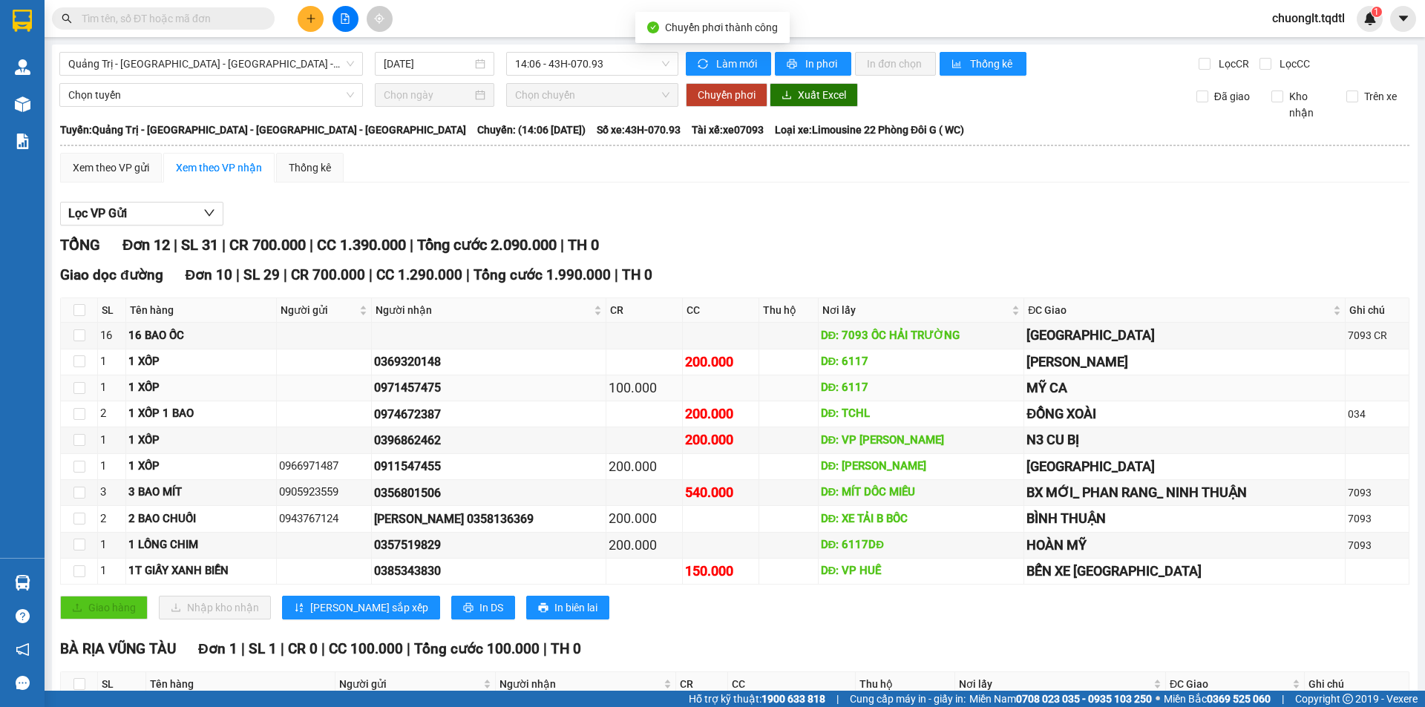
scroll to position [74, 0]
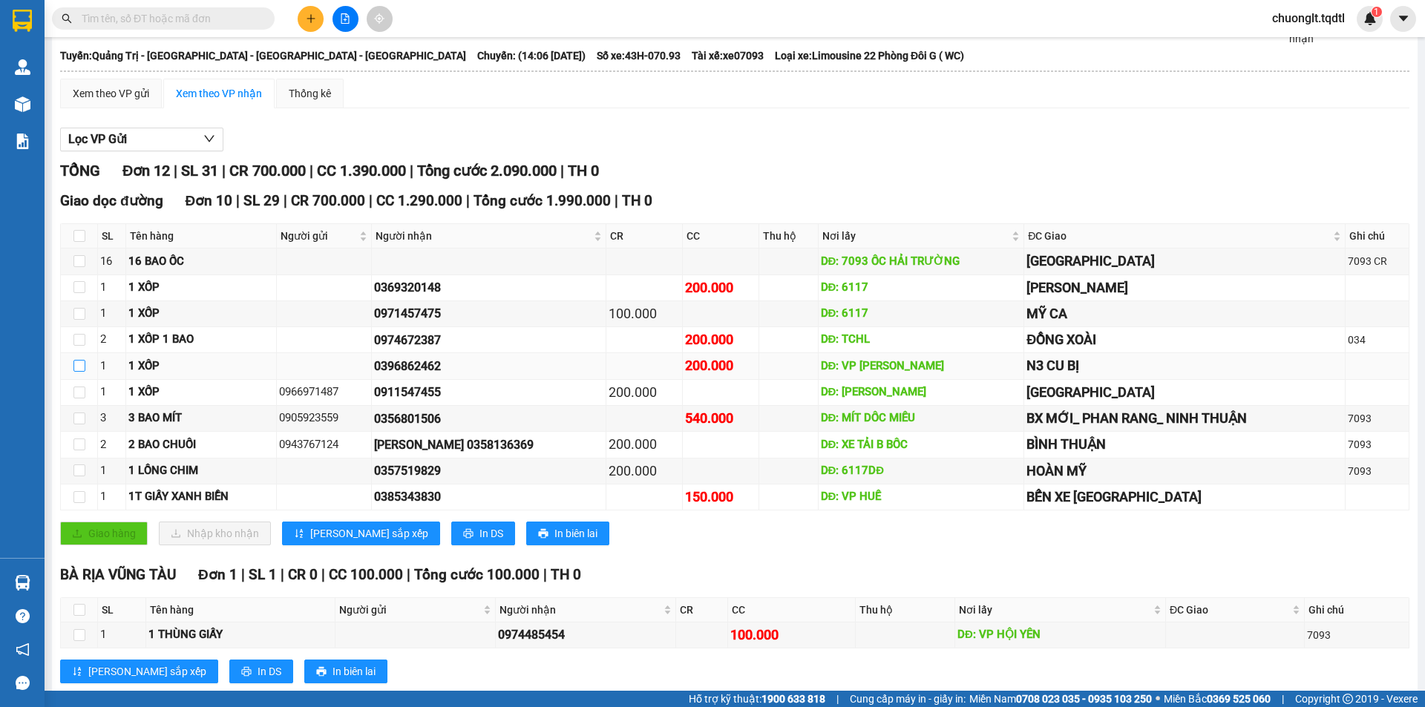
click at [77, 366] on input "checkbox" at bounding box center [79, 366] width 12 height 12
checkbox input "true"
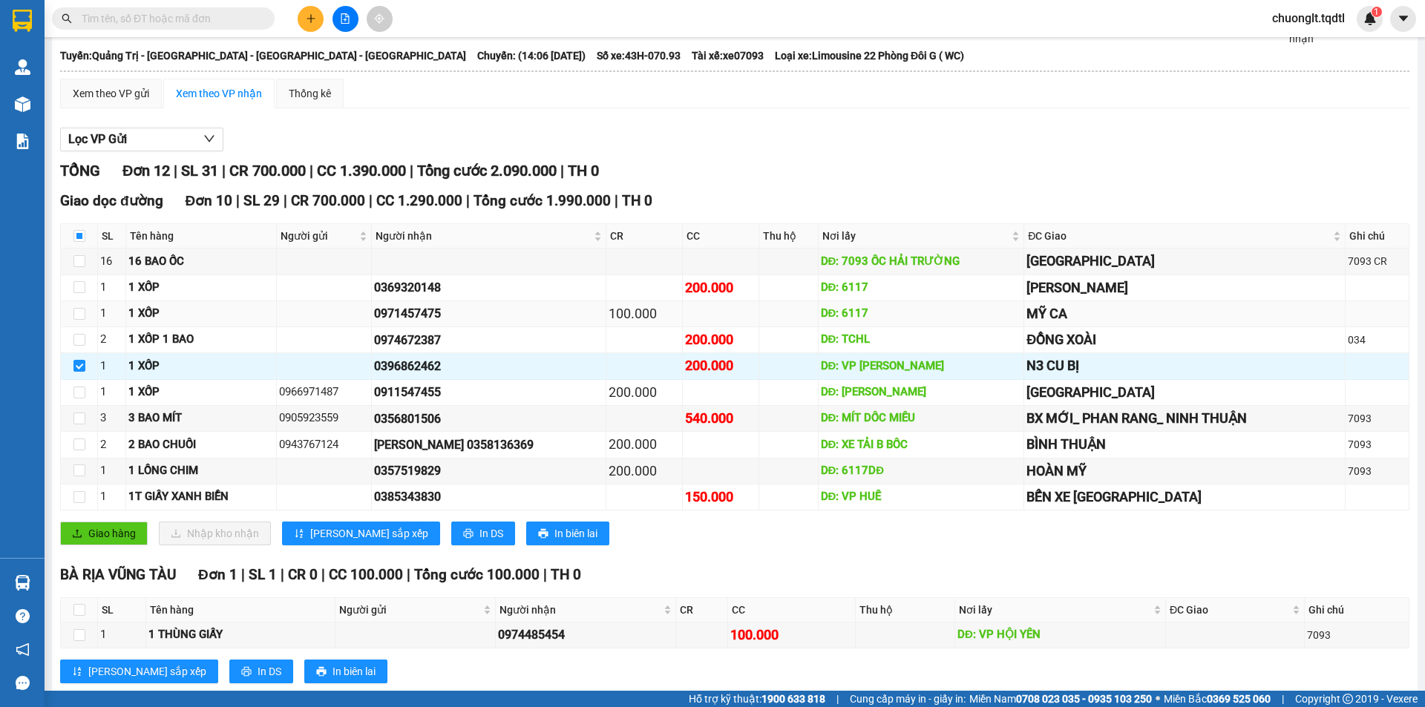
scroll to position [0, 0]
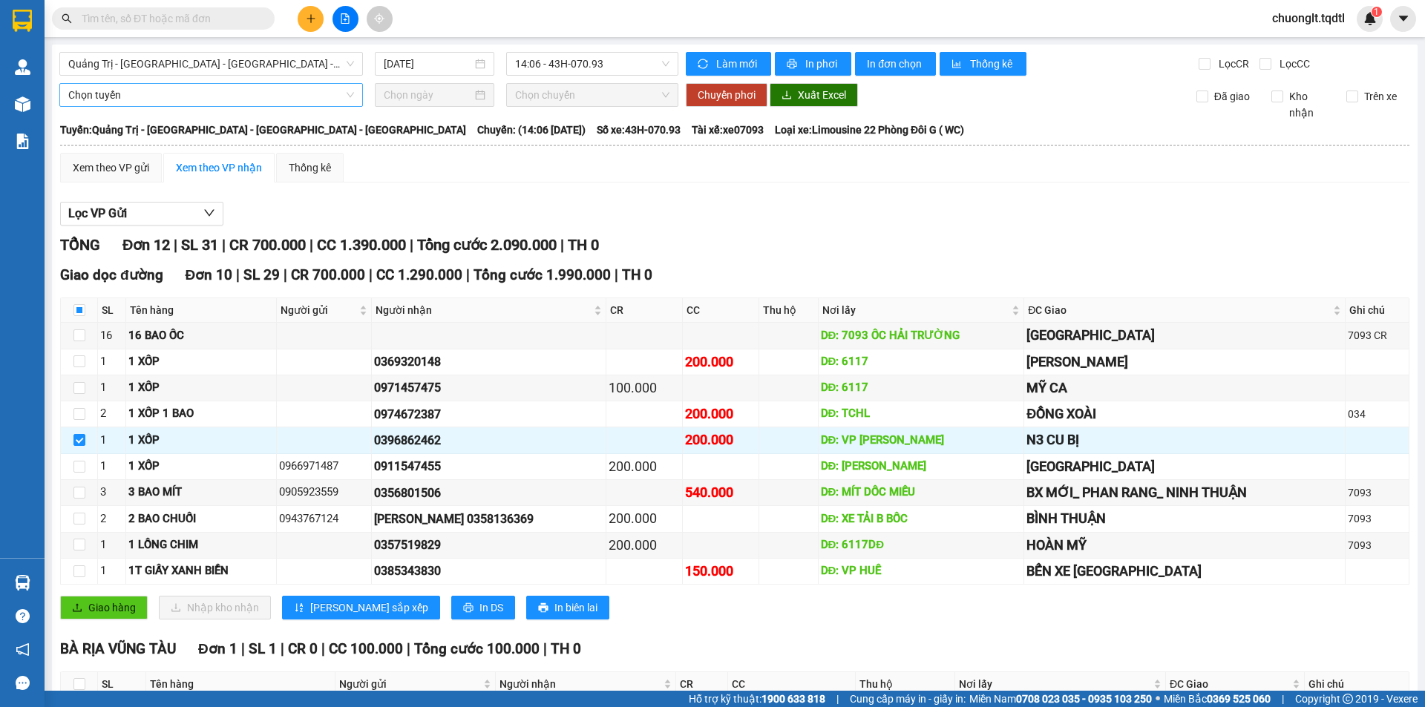
click at [216, 93] on span "Chọn tuyến" at bounding box center [211, 95] width 286 height 22
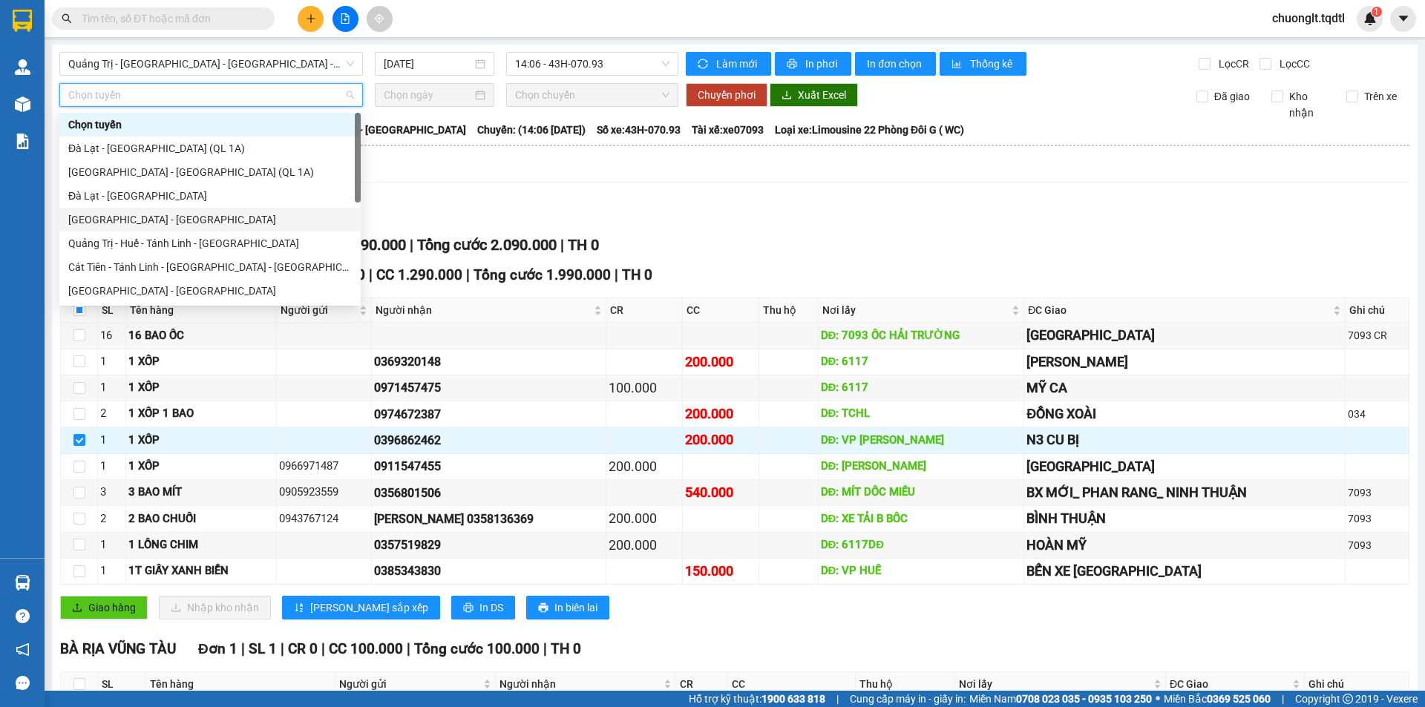
scroll to position [74, 0]
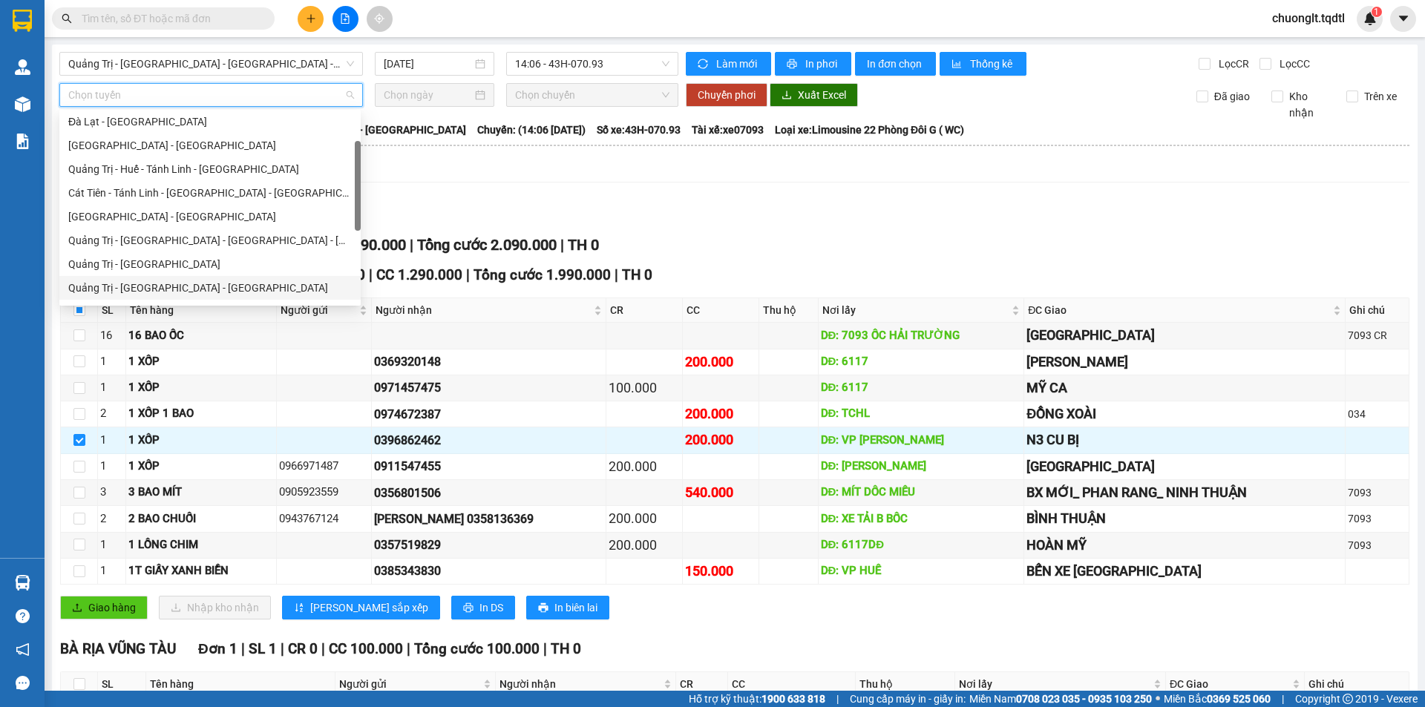
click at [192, 286] on div "Quảng Trị - [GEOGRAPHIC_DATA] - [GEOGRAPHIC_DATA]" at bounding box center [209, 288] width 283 height 16
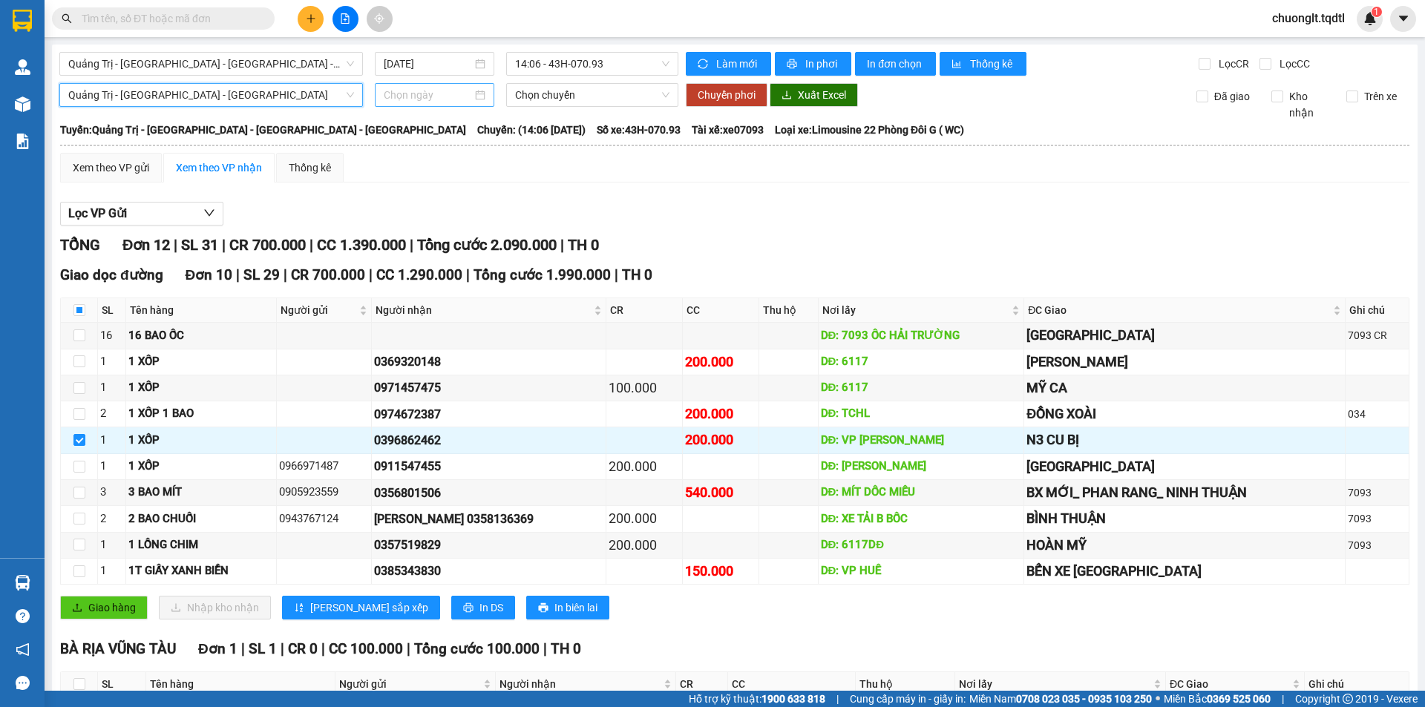
click at [476, 95] on div at bounding box center [435, 95] width 102 height 16
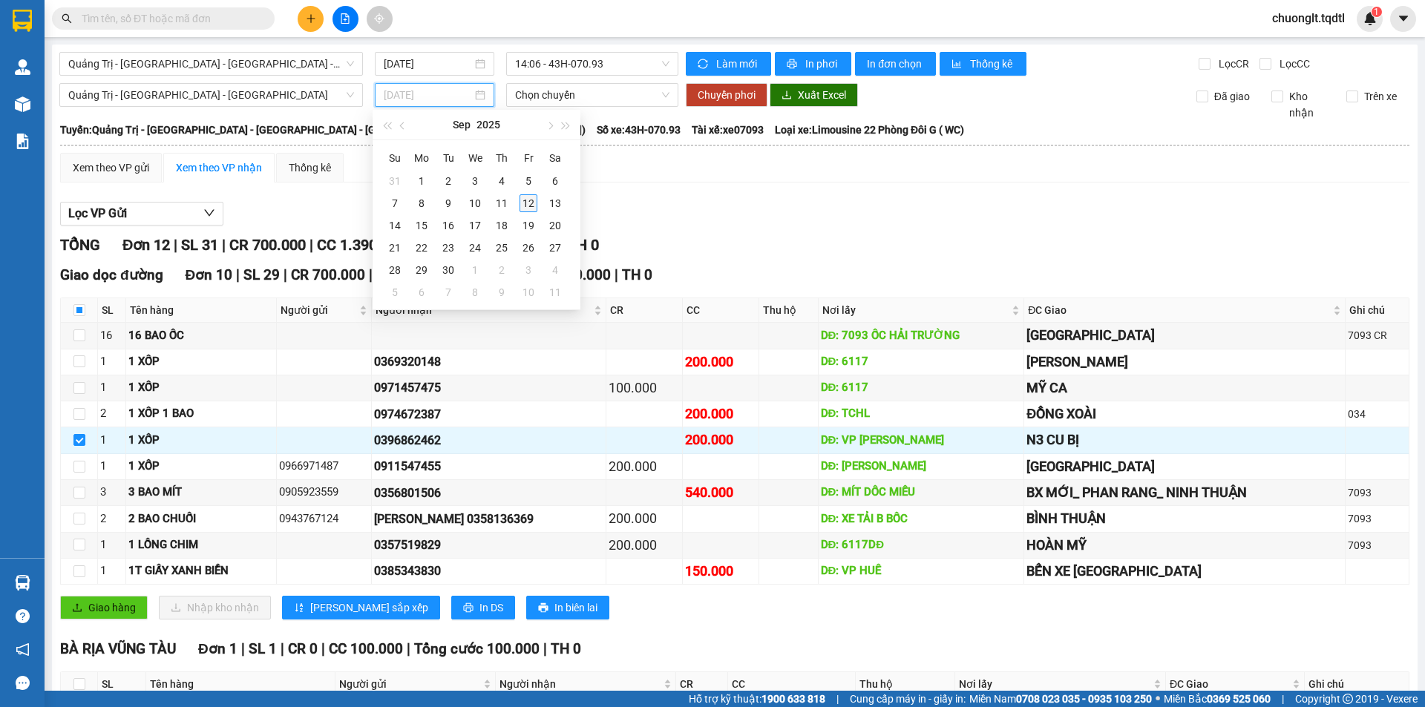
type input "[DATE]"
click at [528, 200] on div "12" at bounding box center [528, 203] width 18 height 18
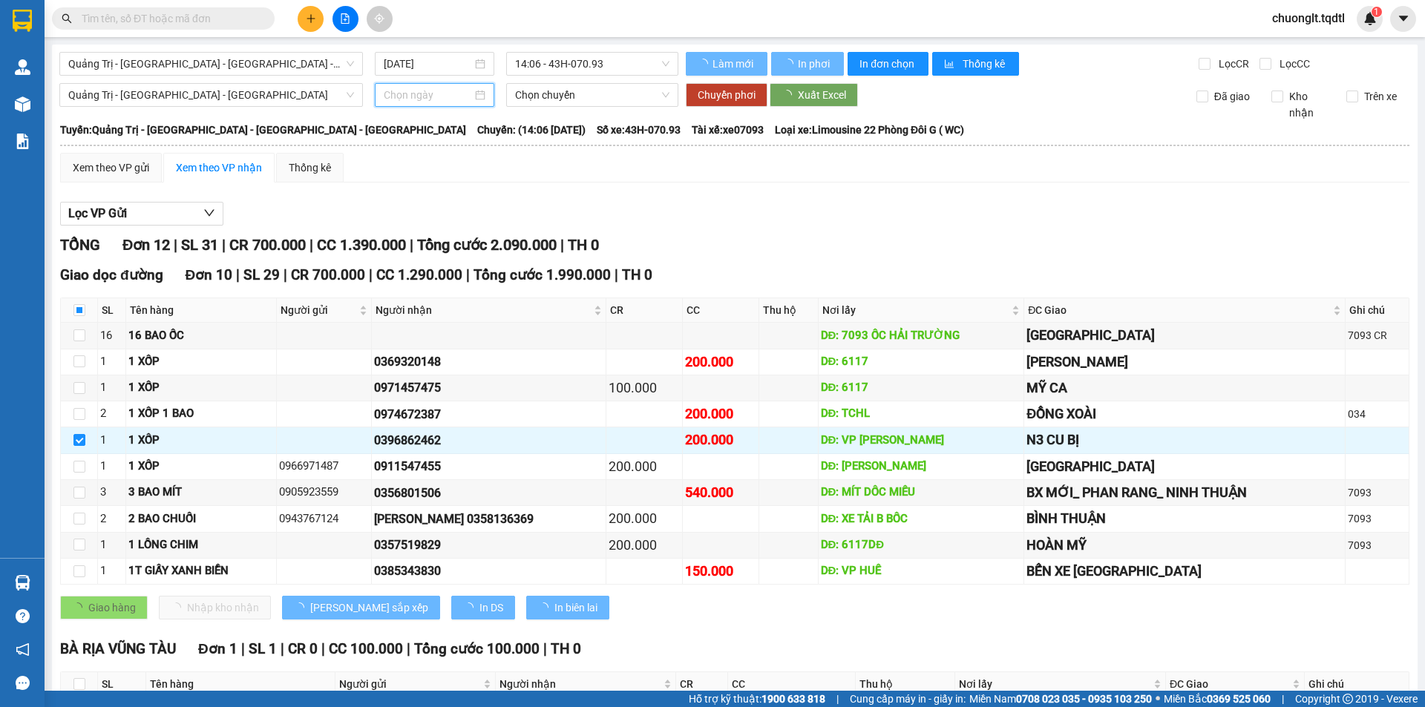
type input "[DATE]"
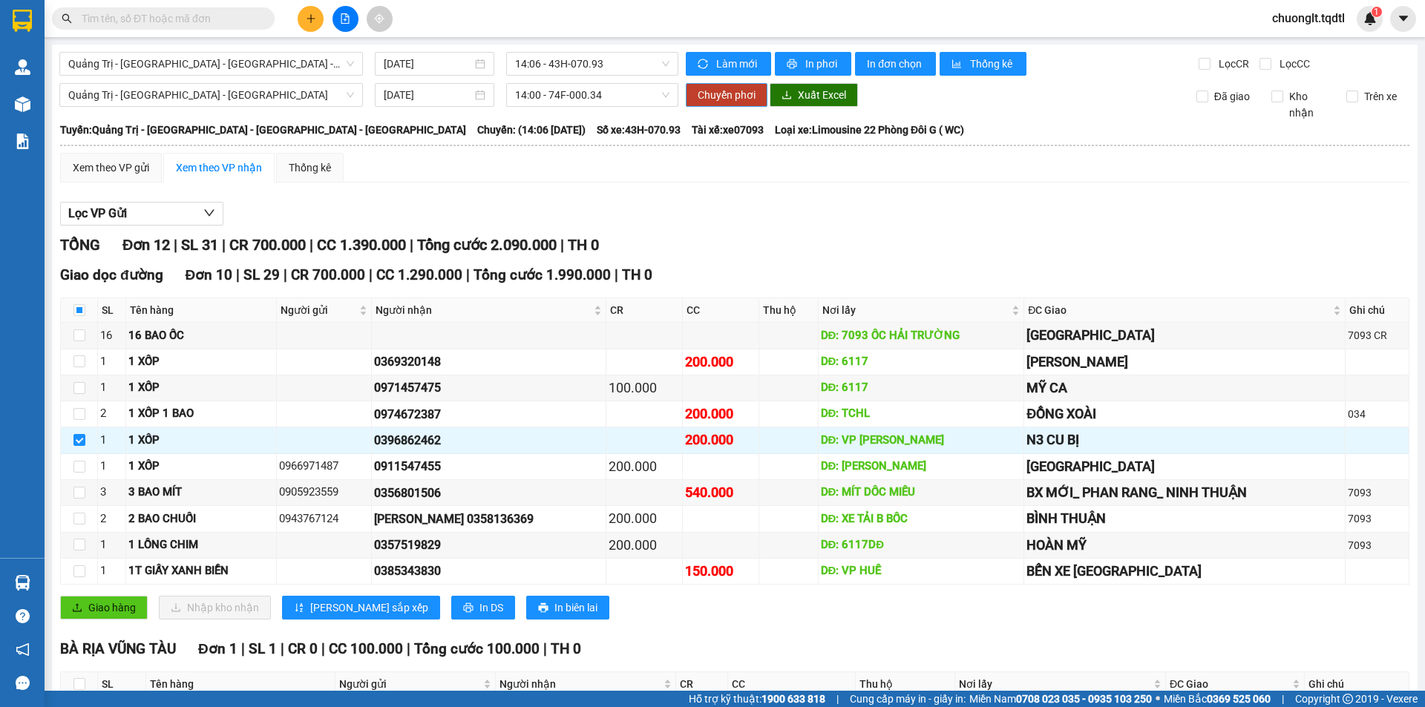
click at [706, 93] on span "Chuyển phơi" at bounding box center [726, 95] width 58 height 16
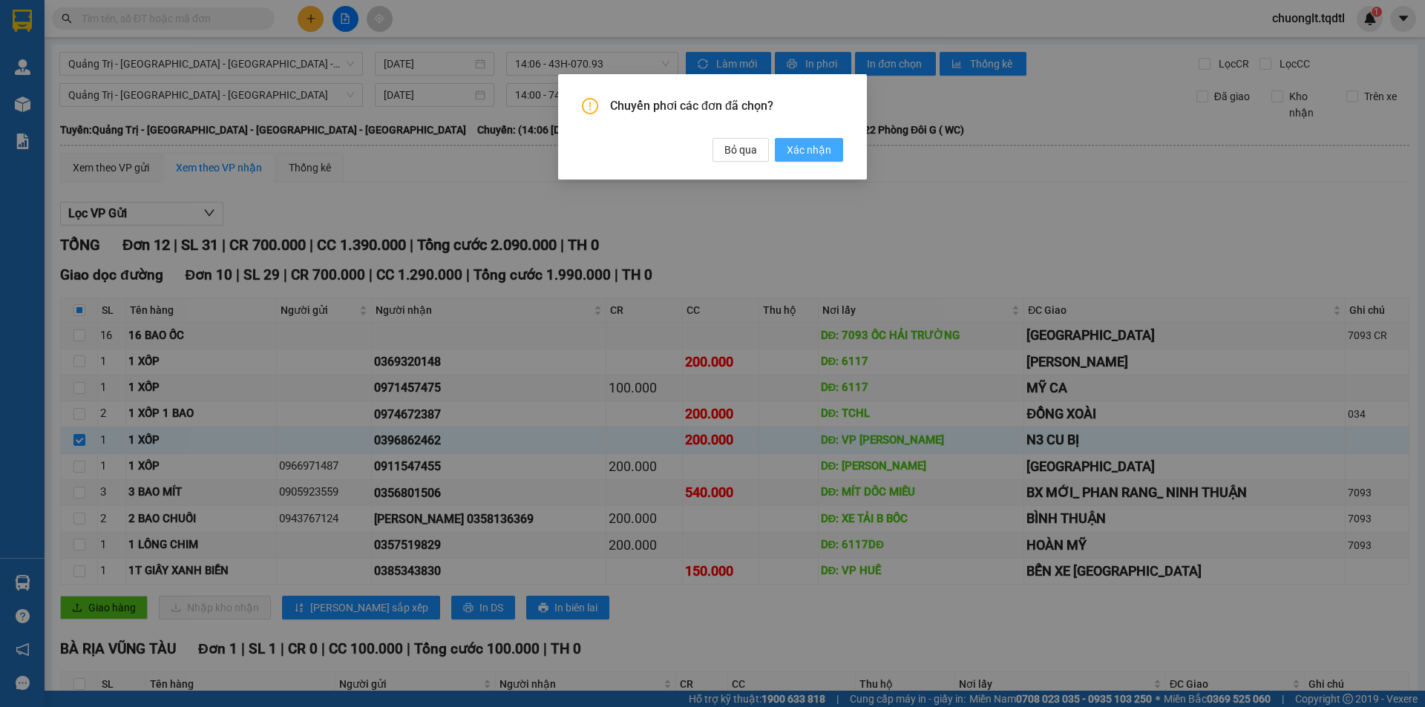
click at [804, 145] on span "Xác nhận" at bounding box center [808, 150] width 45 height 16
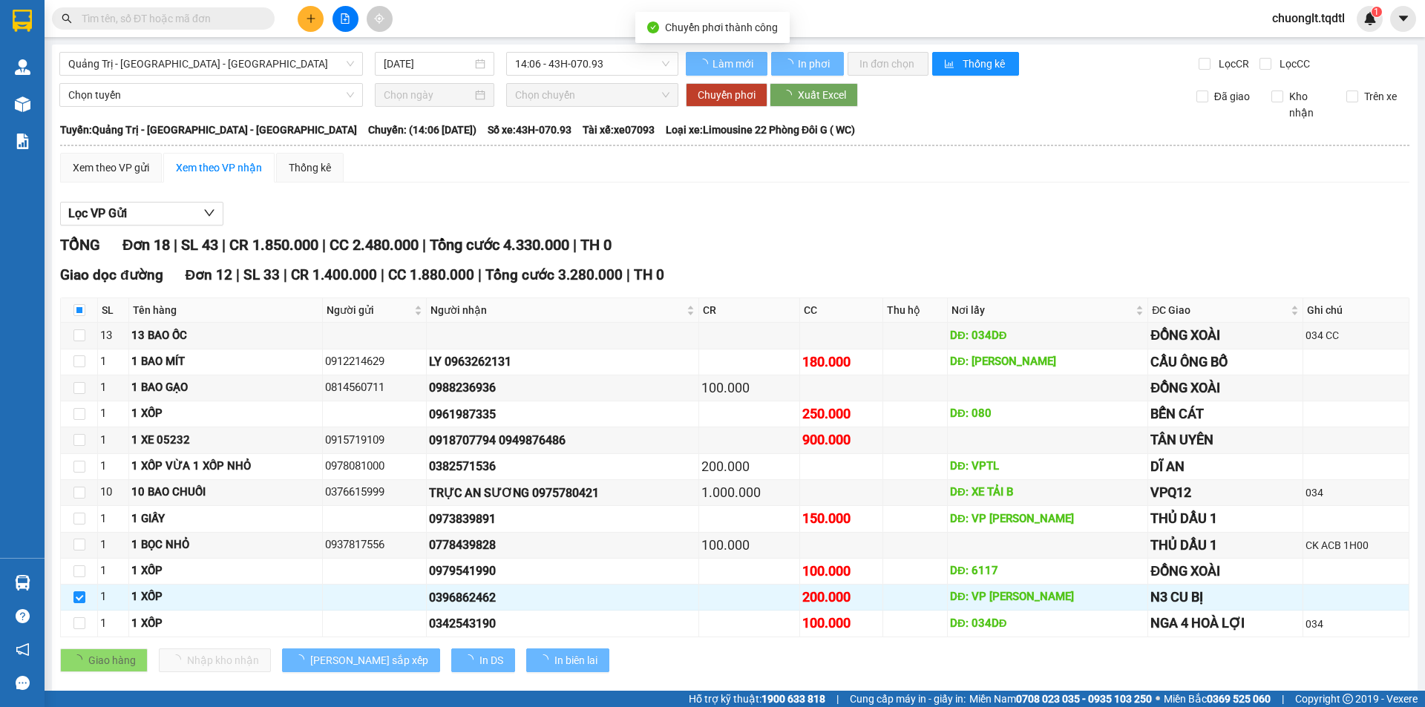
checkbox input "false"
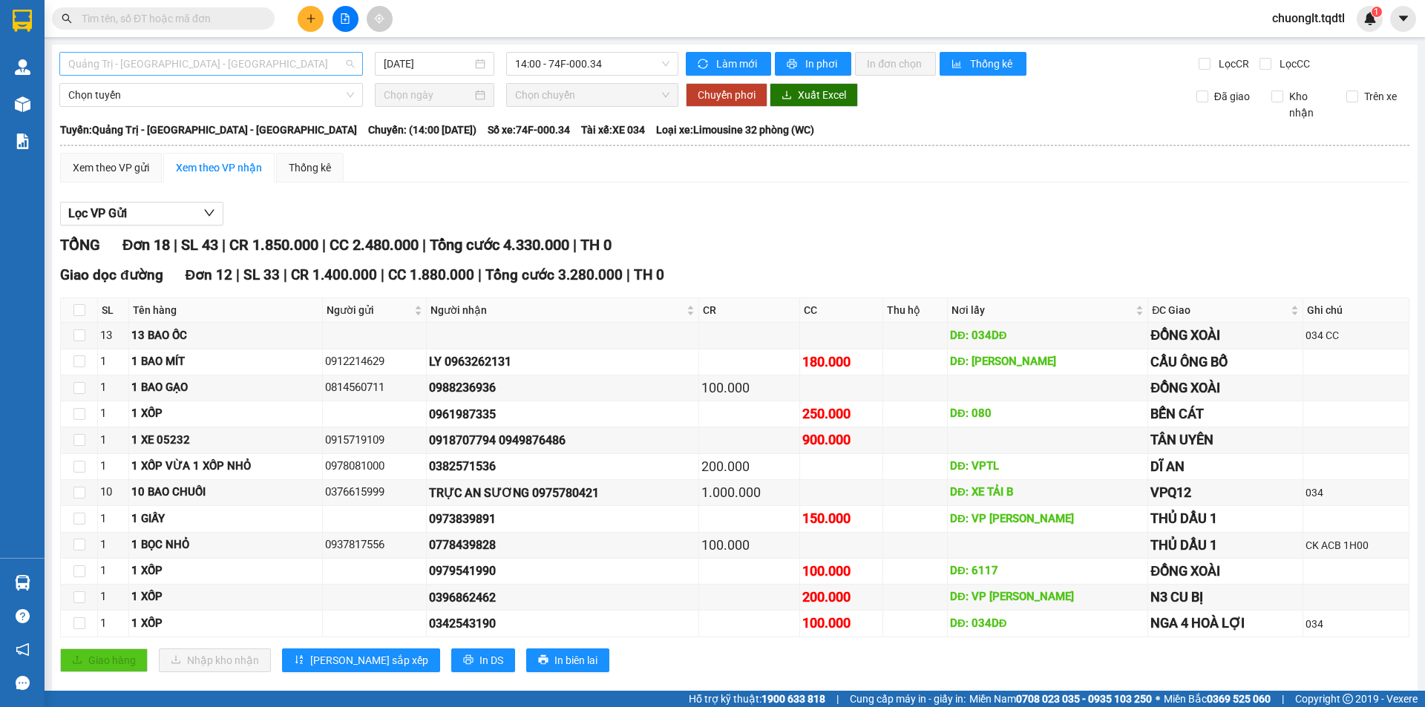
click at [257, 65] on span "Quảng Trị - [GEOGRAPHIC_DATA] - [GEOGRAPHIC_DATA]" at bounding box center [211, 64] width 286 height 22
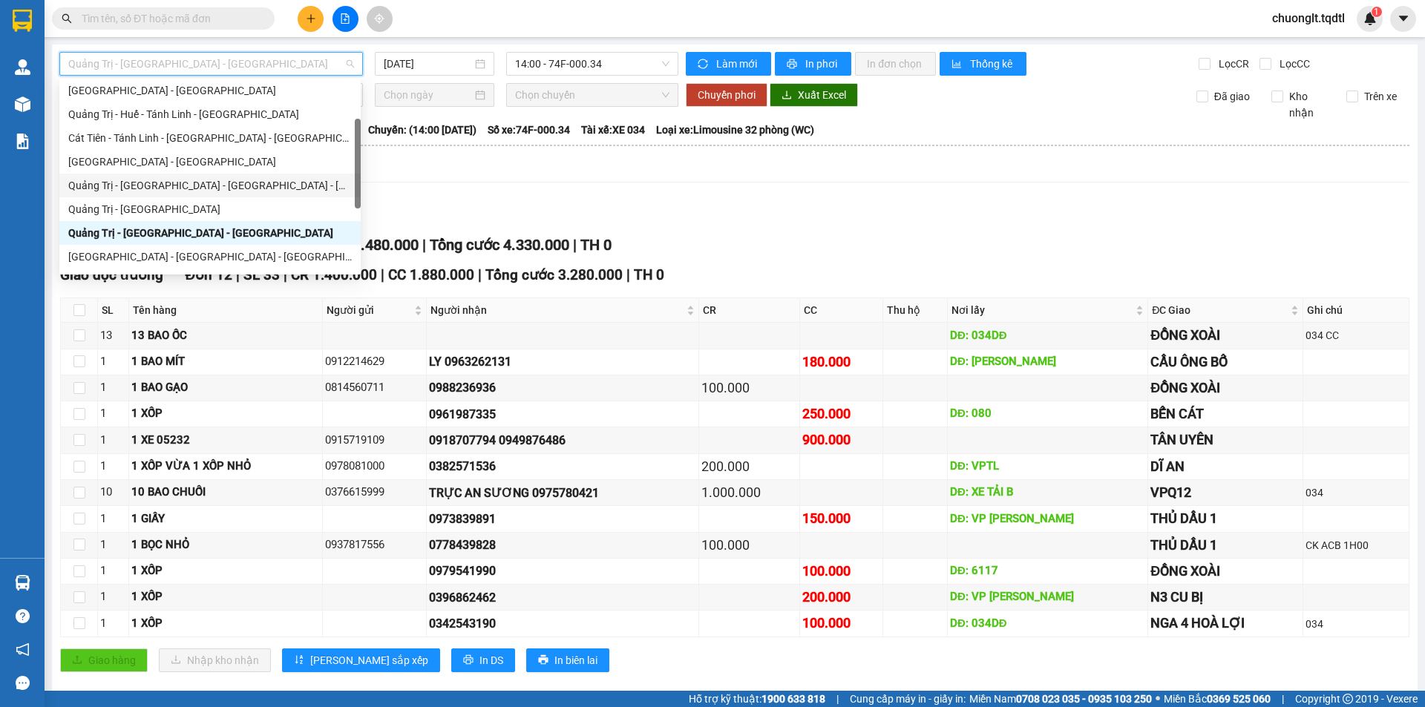
click at [195, 183] on div "Quảng Trị - Huế - Đà Nẵng - Vũng Tàu" at bounding box center [209, 185] width 283 height 16
type input "[DATE]"
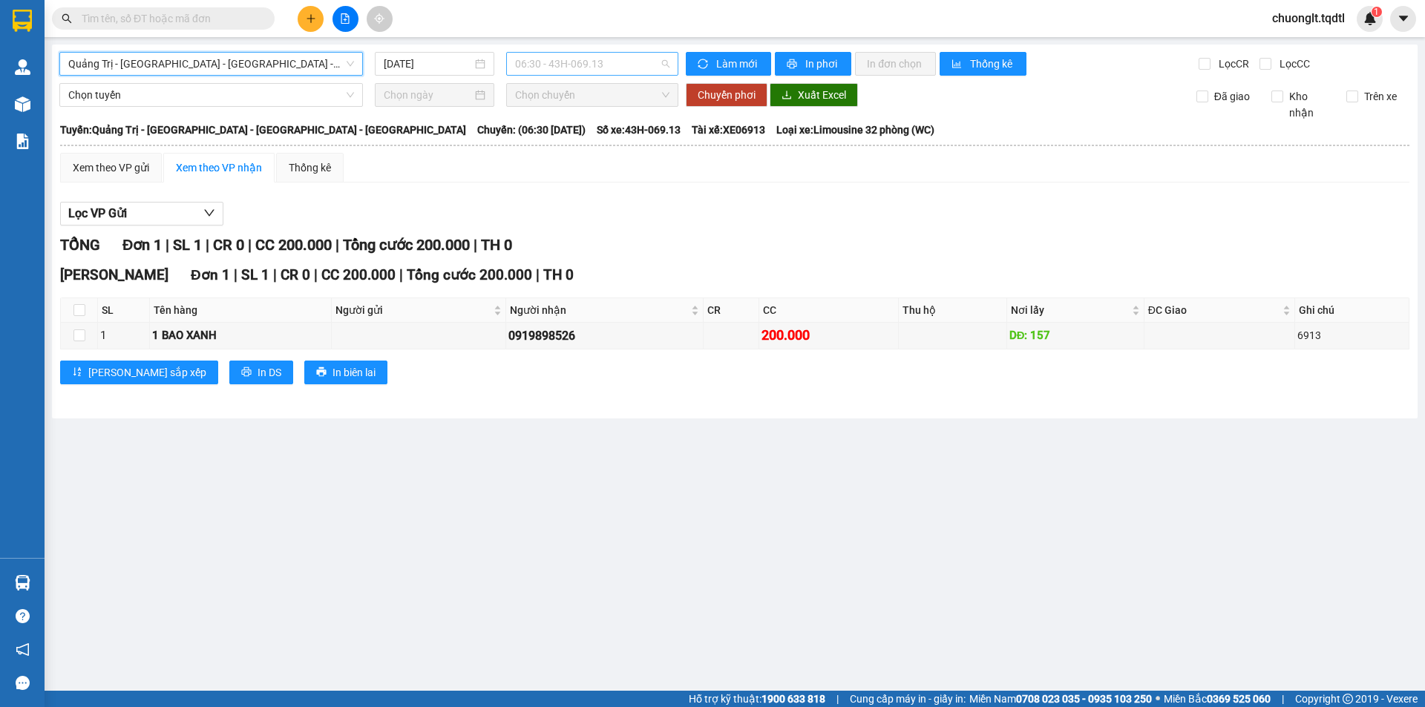
click at [627, 65] on span "06:30 - 43H-069.13" at bounding box center [592, 64] width 154 height 22
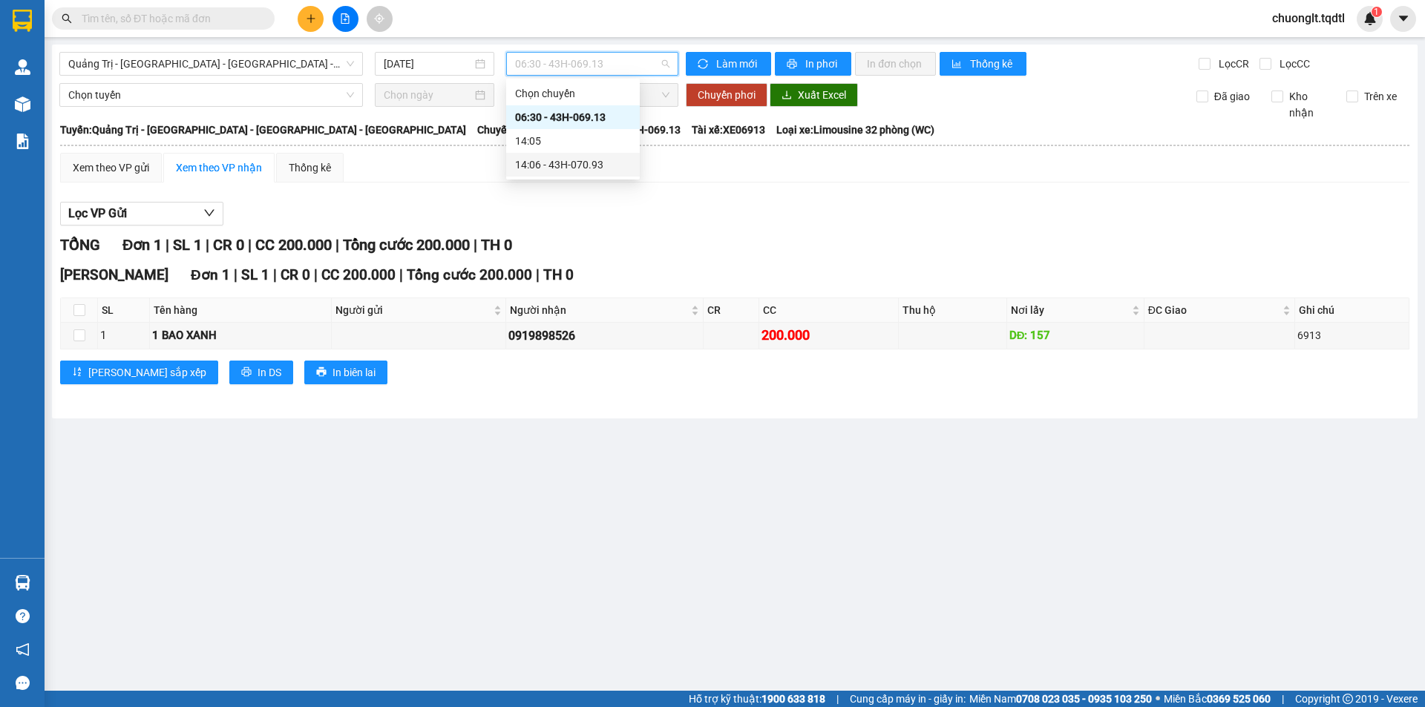
click at [591, 156] on div "14:06 - 43H-070.93" at bounding box center [573, 165] width 134 height 24
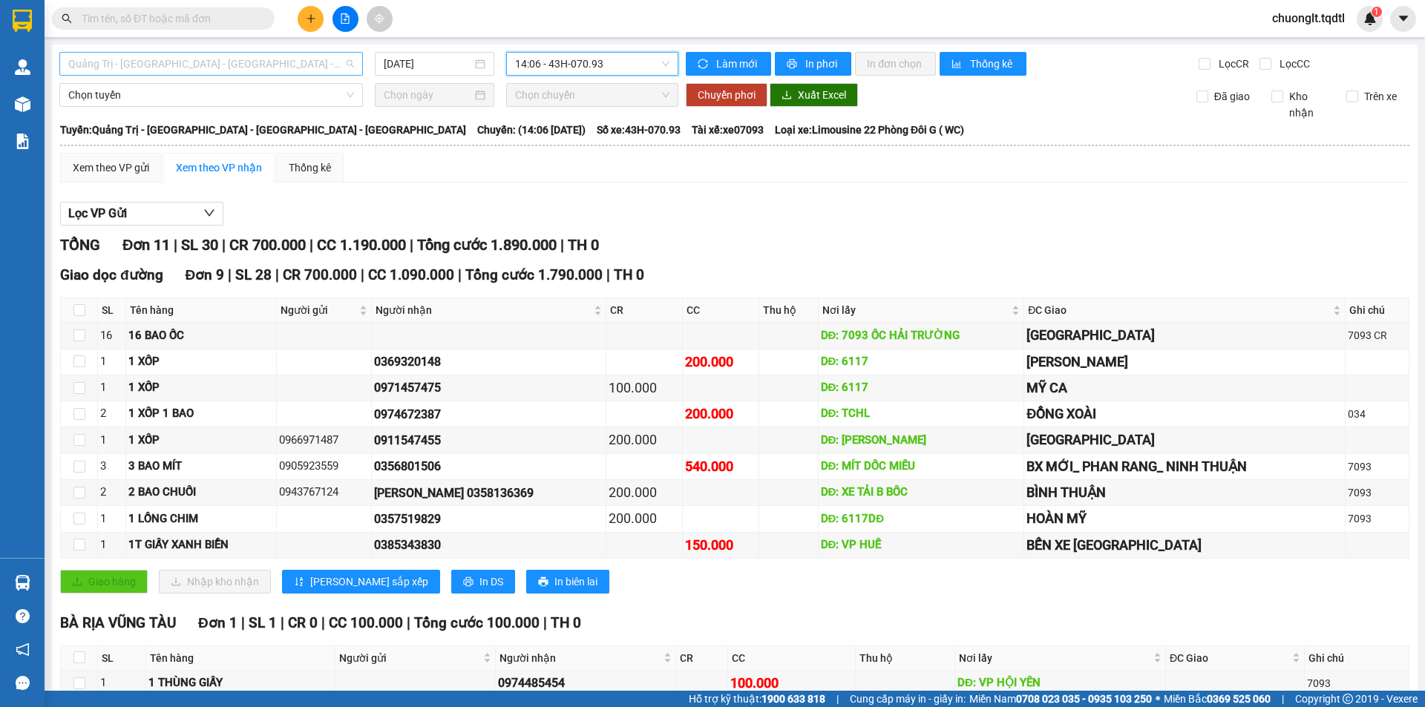
click at [297, 53] on span "Quảng Trị - Huế - Đà Nẵng - Vũng Tàu" at bounding box center [211, 64] width 286 height 22
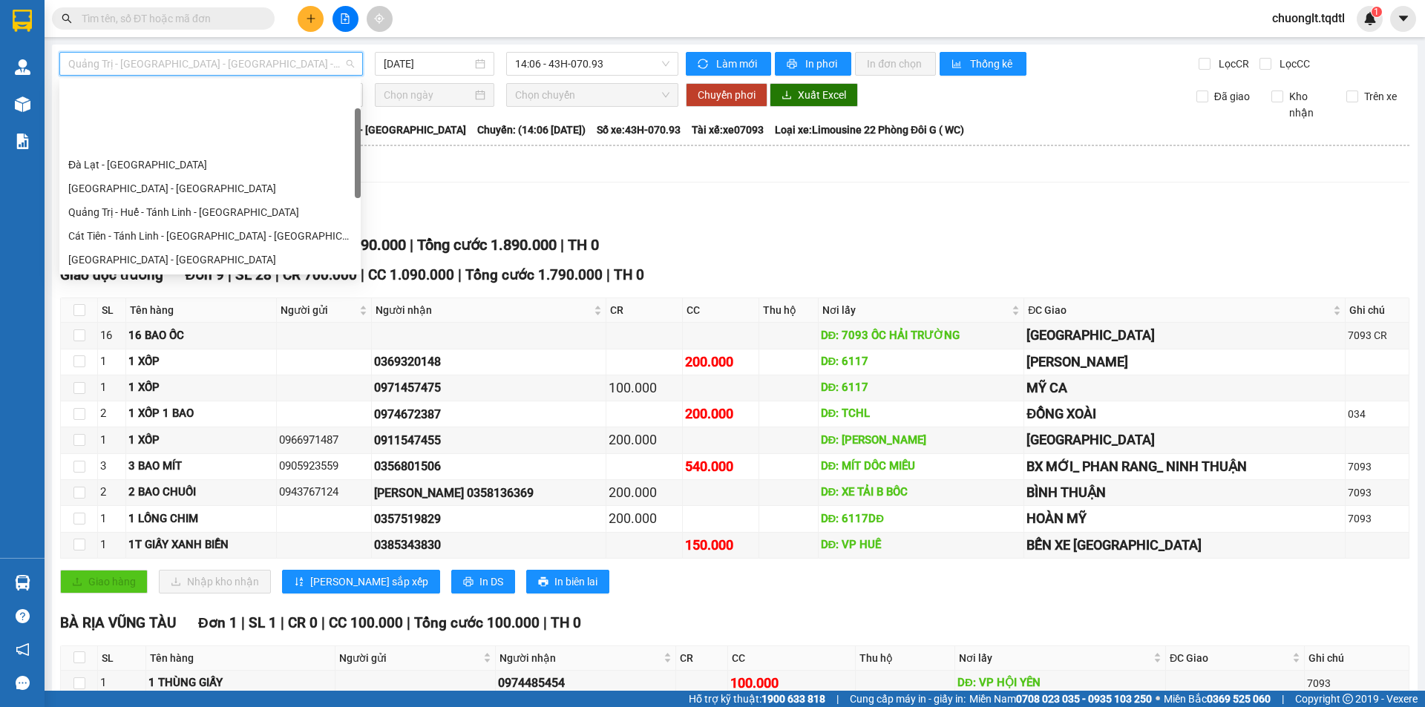
scroll to position [74, 0]
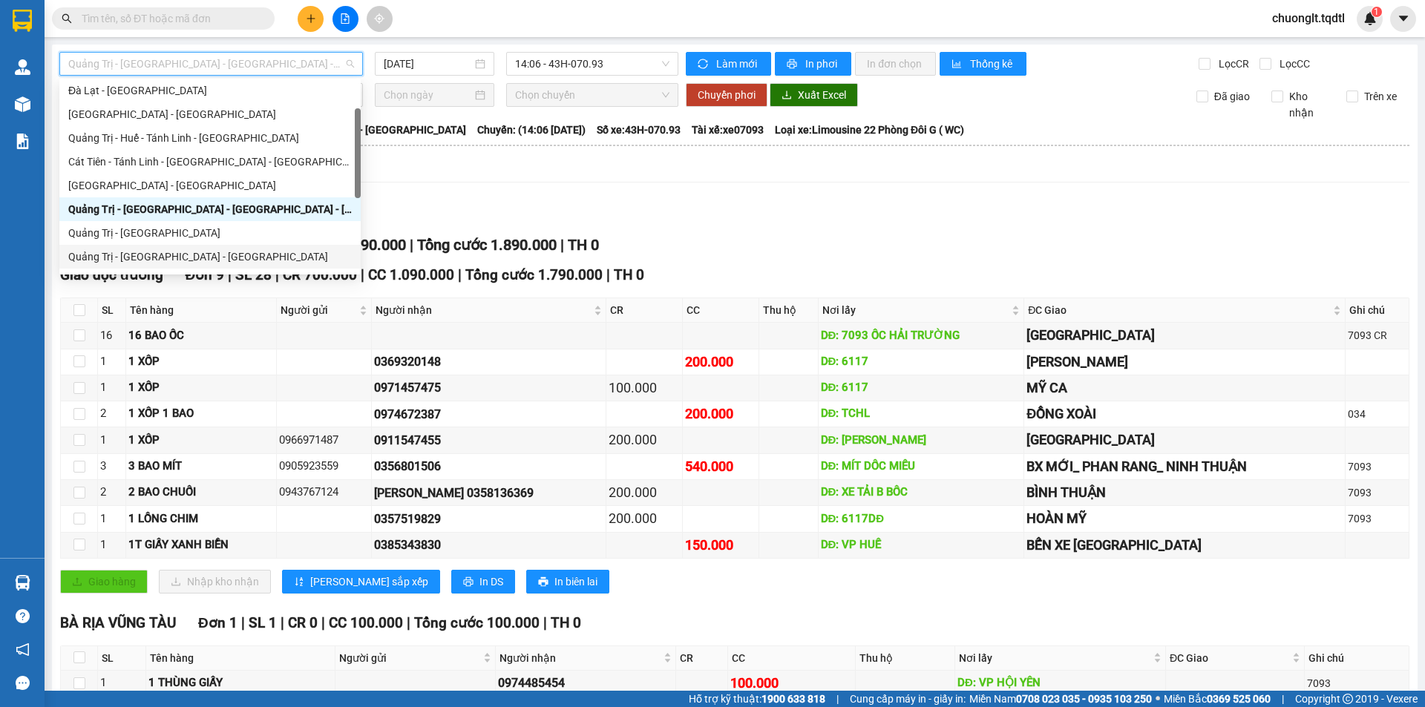
click at [184, 251] on div "Quảng Trị - [GEOGRAPHIC_DATA] - [GEOGRAPHIC_DATA]" at bounding box center [209, 257] width 283 height 16
type input "[DATE]"
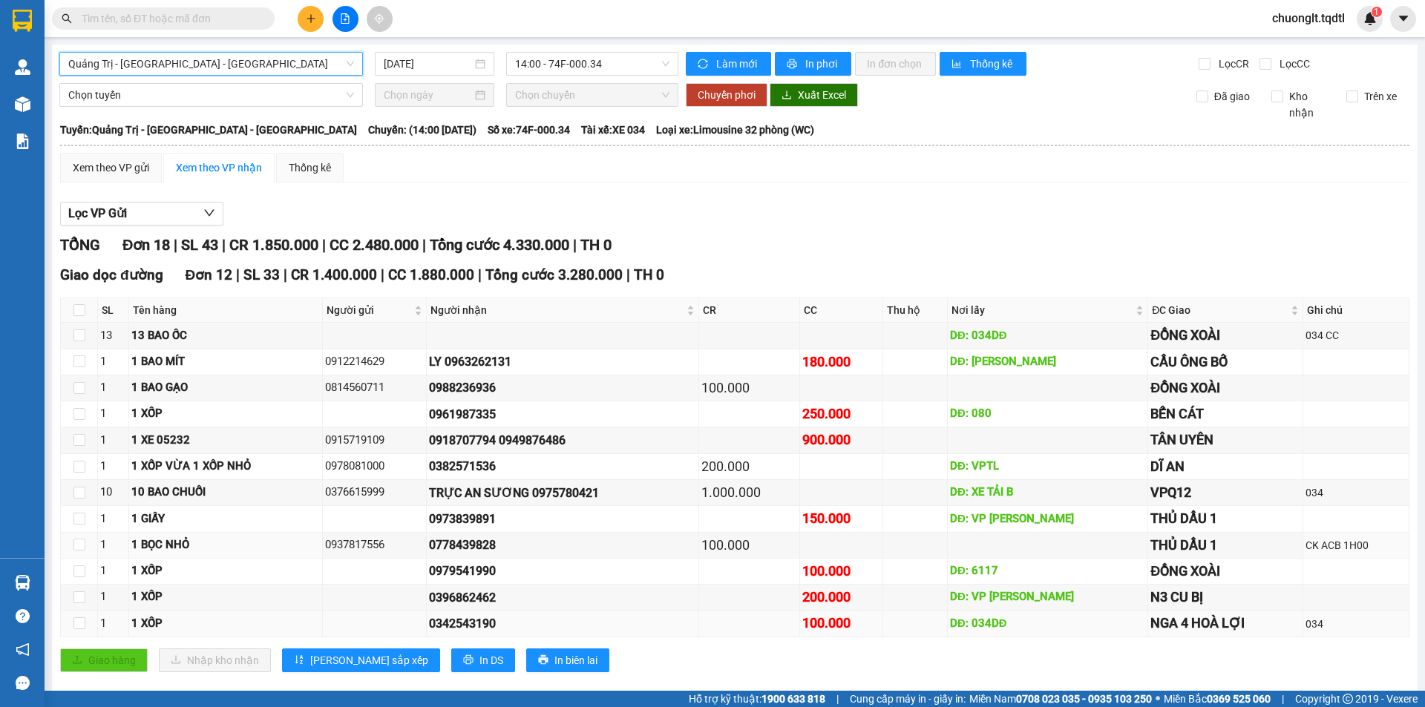
scroll to position [148, 0]
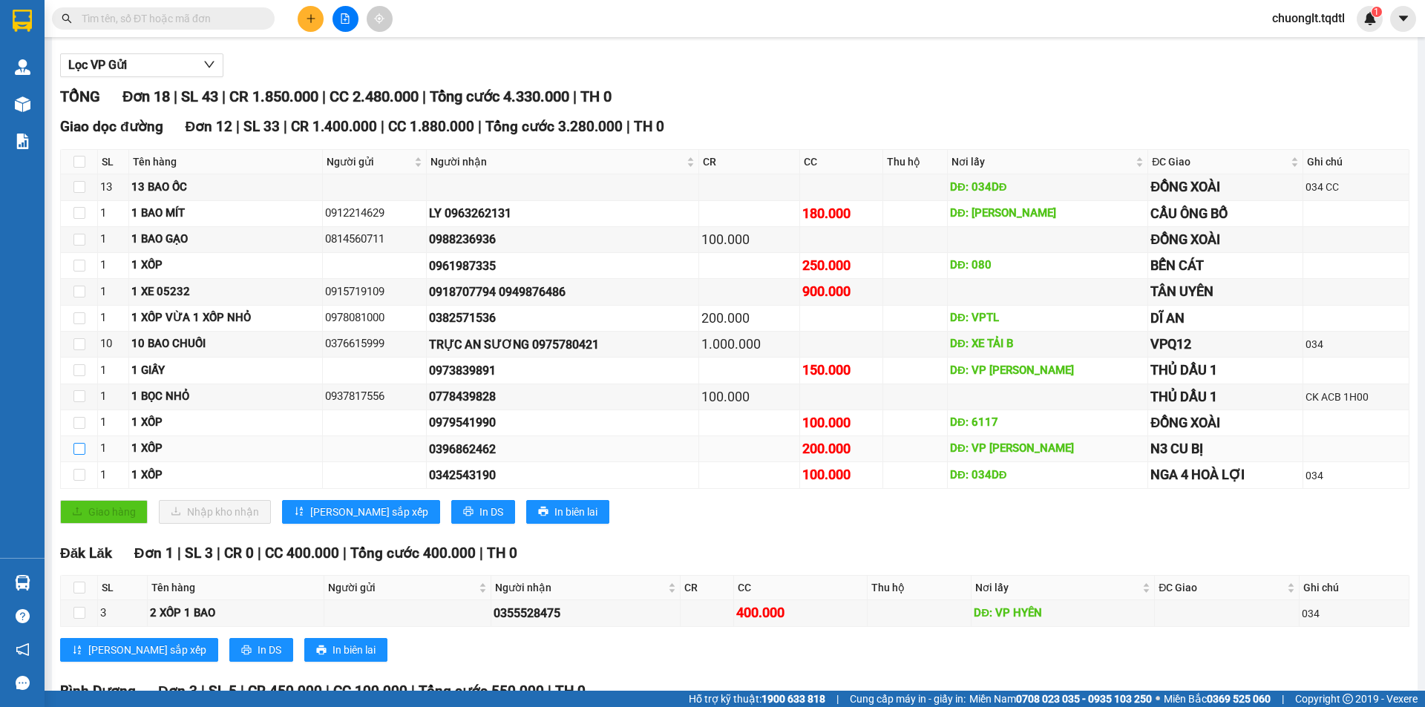
click at [77, 444] on input "checkbox" at bounding box center [79, 449] width 12 height 12
checkbox input "true"
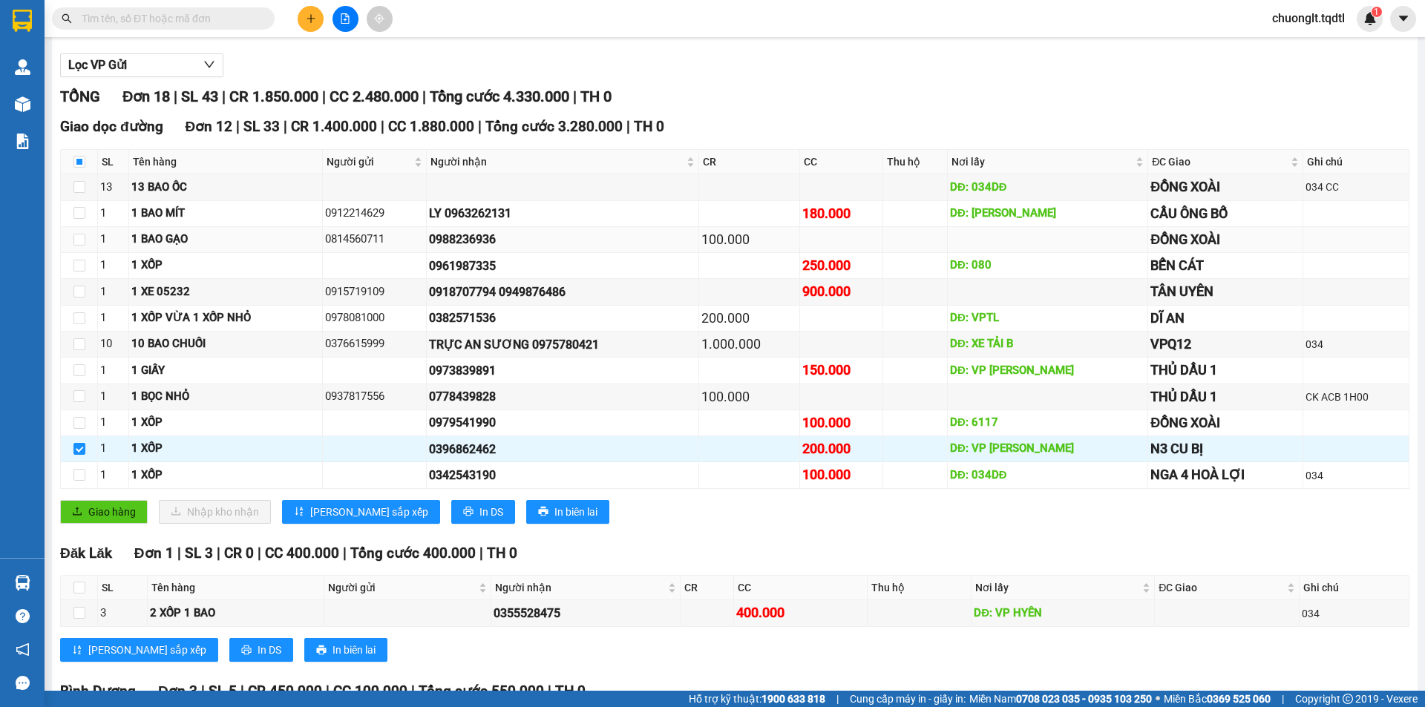
scroll to position [0, 0]
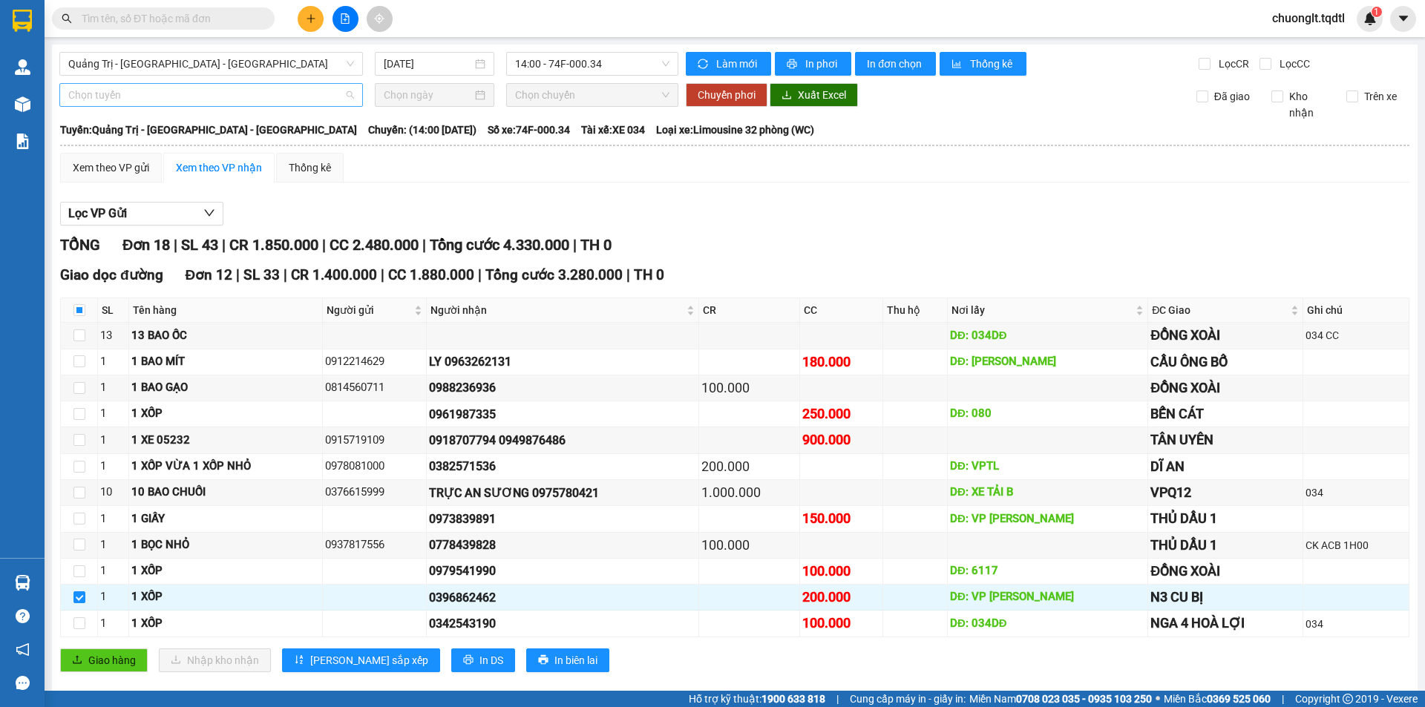
click at [235, 84] on span "Chọn tuyến" at bounding box center [211, 95] width 286 height 22
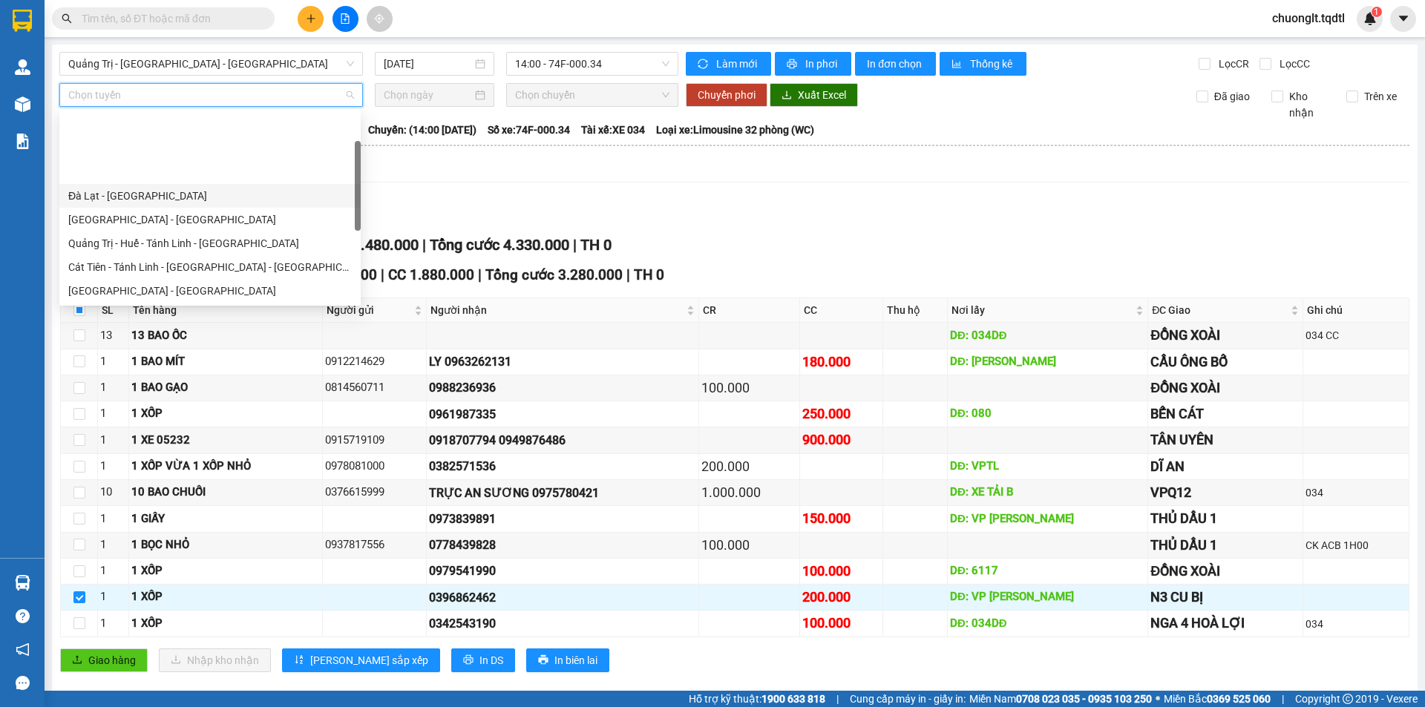
scroll to position [74, 0]
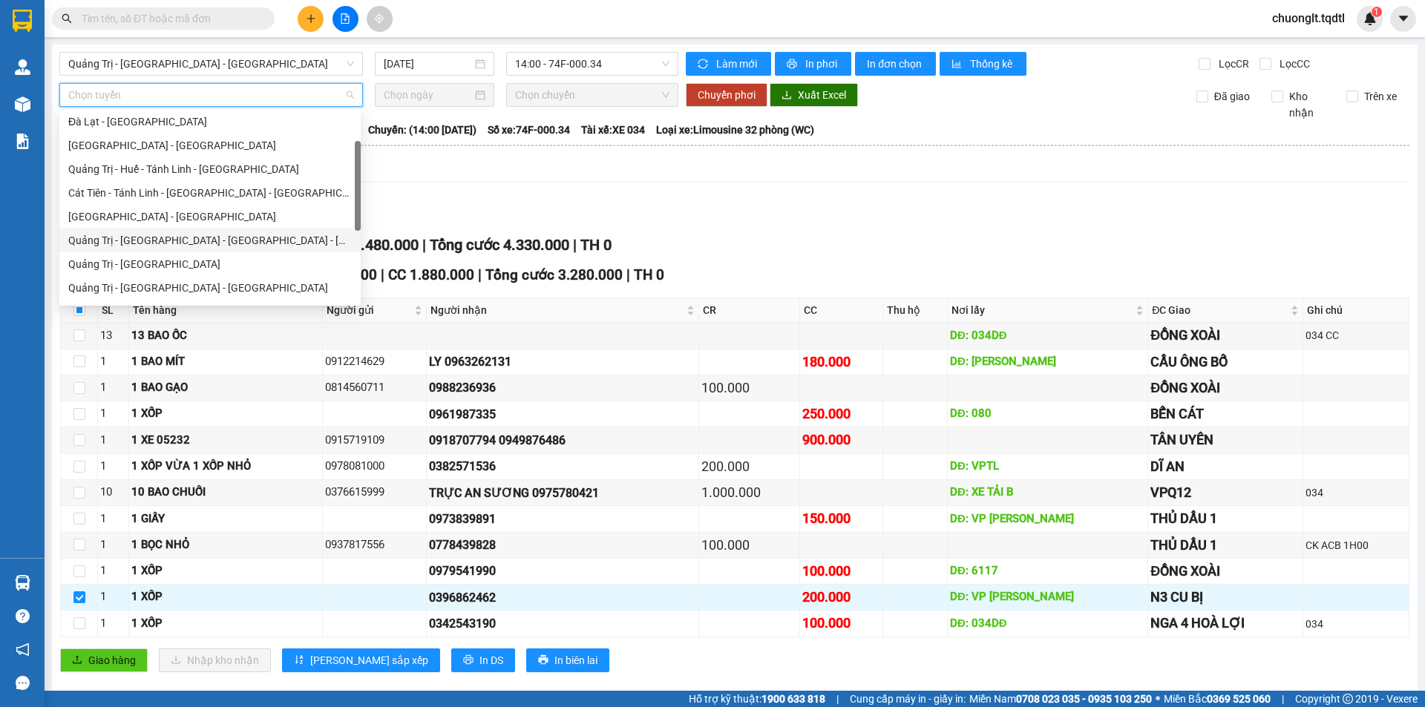
click at [189, 241] on div "Quảng Trị - Huế - Đà Nẵng - Vũng Tàu" at bounding box center [209, 240] width 283 height 16
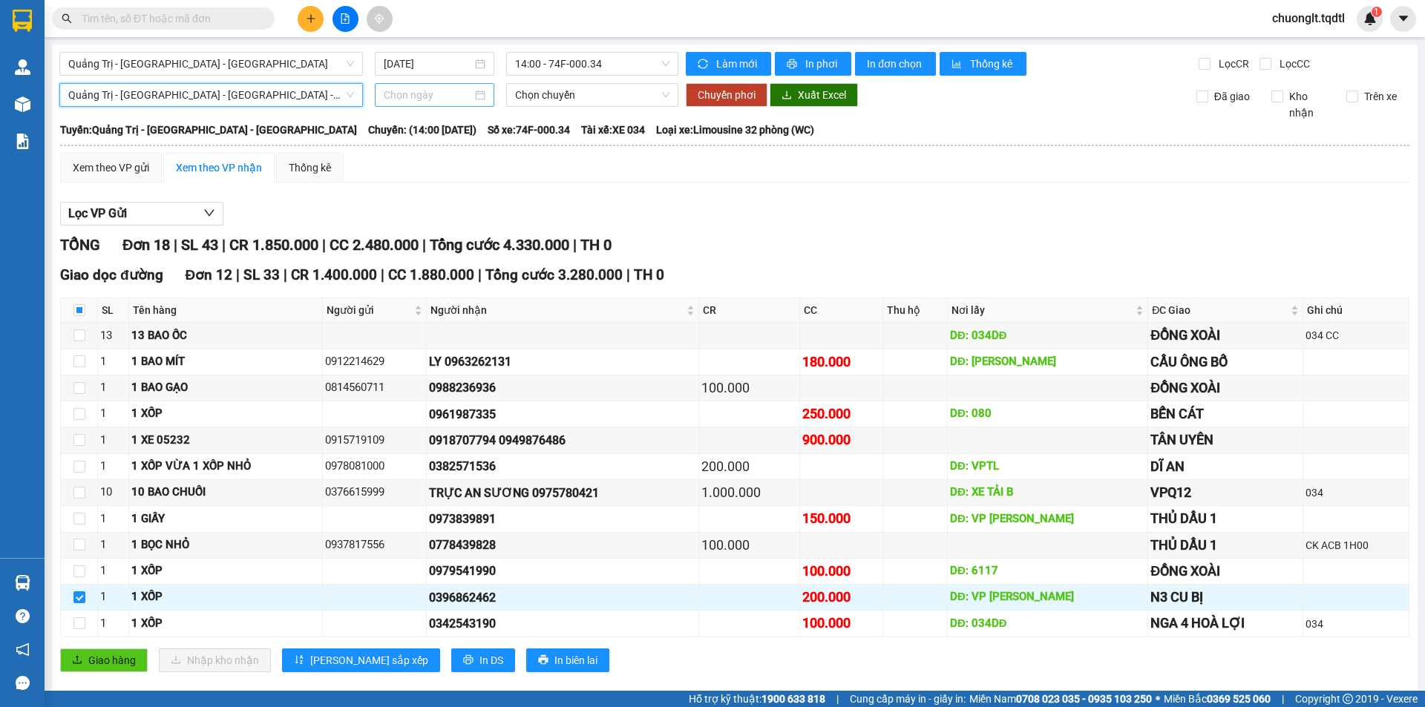
click at [464, 93] on input at bounding box center [428, 95] width 88 height 16
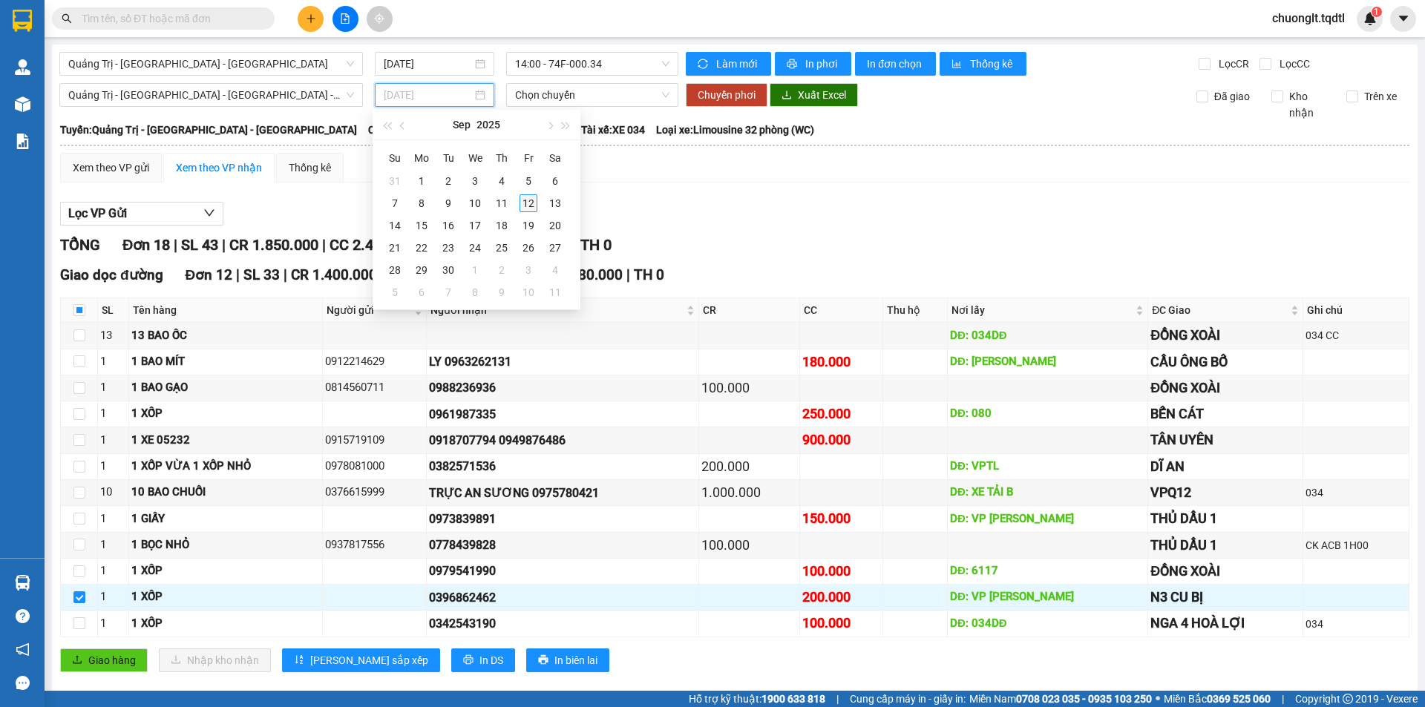
type input "[DATE]"
click at [533, 199] on div "12" at bounding box center [528, 203] width 18 height 18
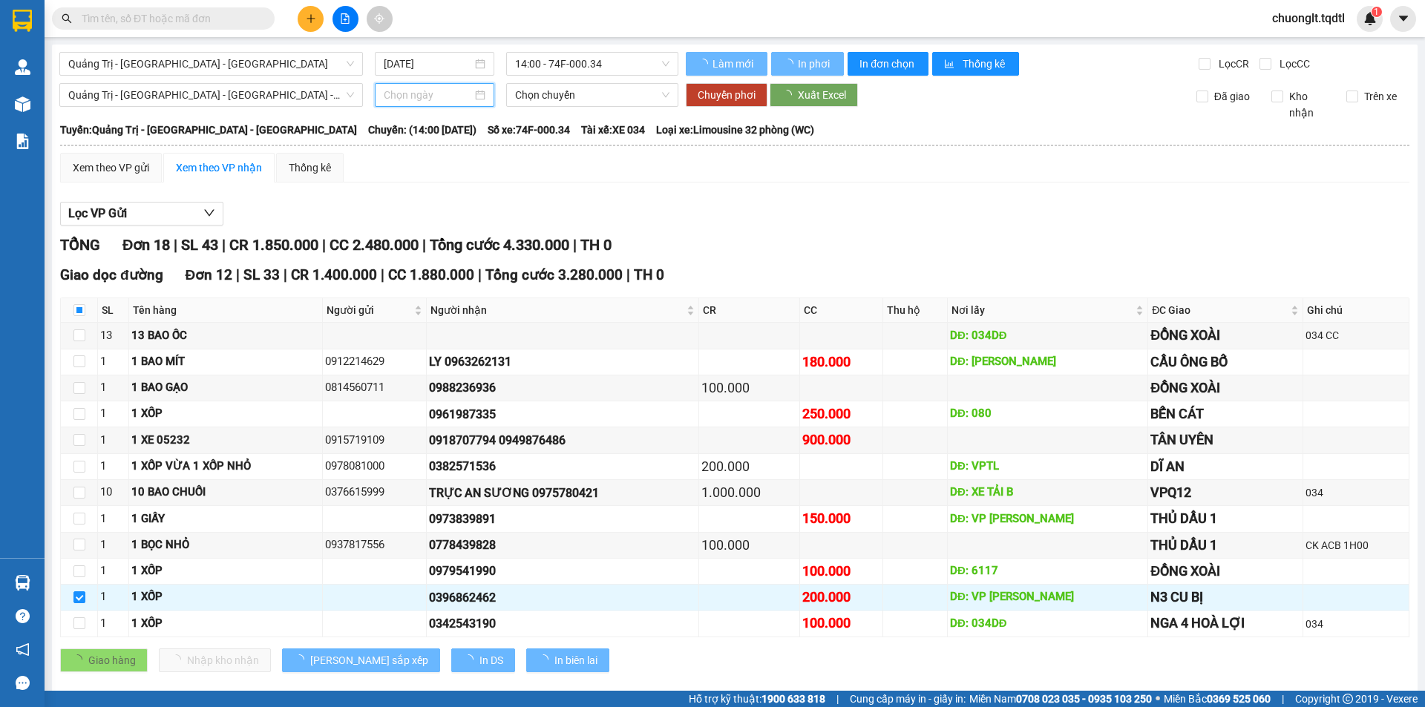
type input "[DATE]"
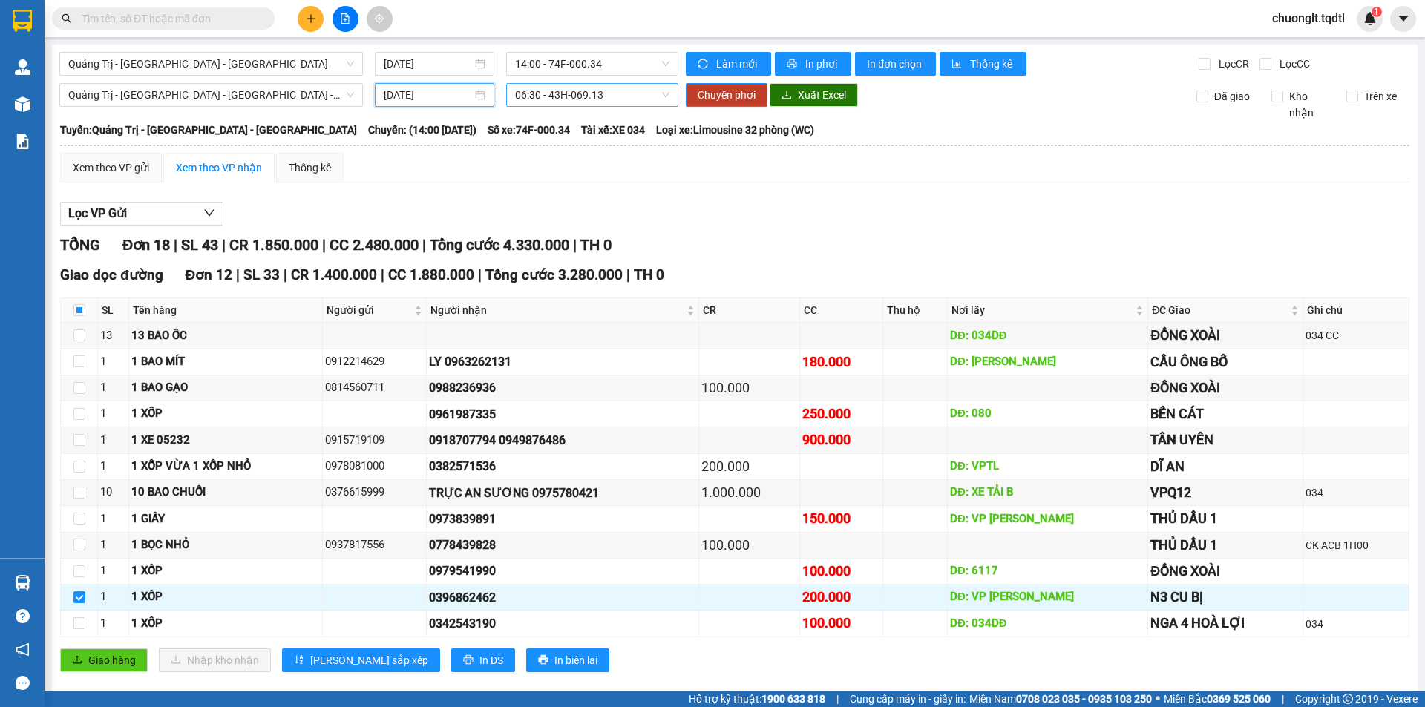
click at [633, 95] on span "06:30 - 43H-069.13" at bounding box center [592, 95] width 154 height 22
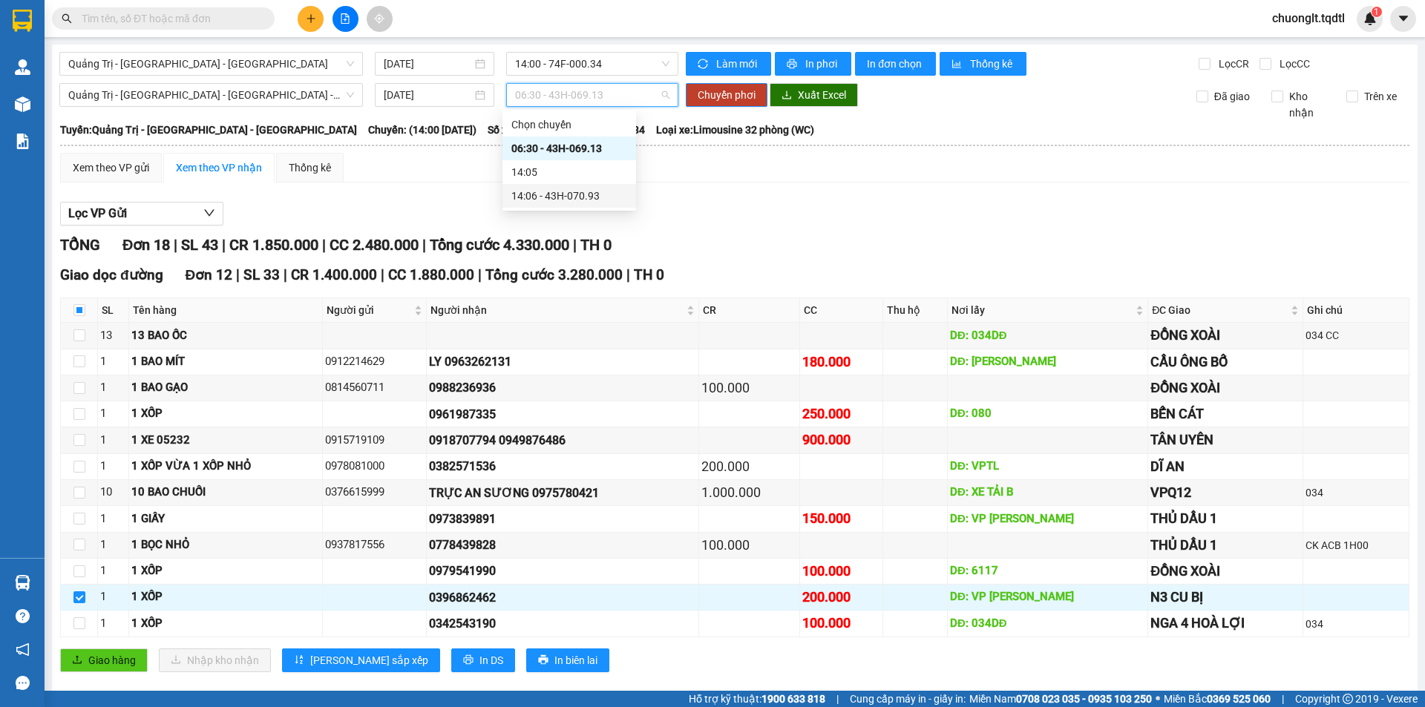
click at [579, 193] on div "14:06 - 43H-070.93" at bounding box center [569, 196] width 116 height 16
click at [709, 91] on span "Chuyển phơi" at bounding box center [726, 95] width 58 height 16
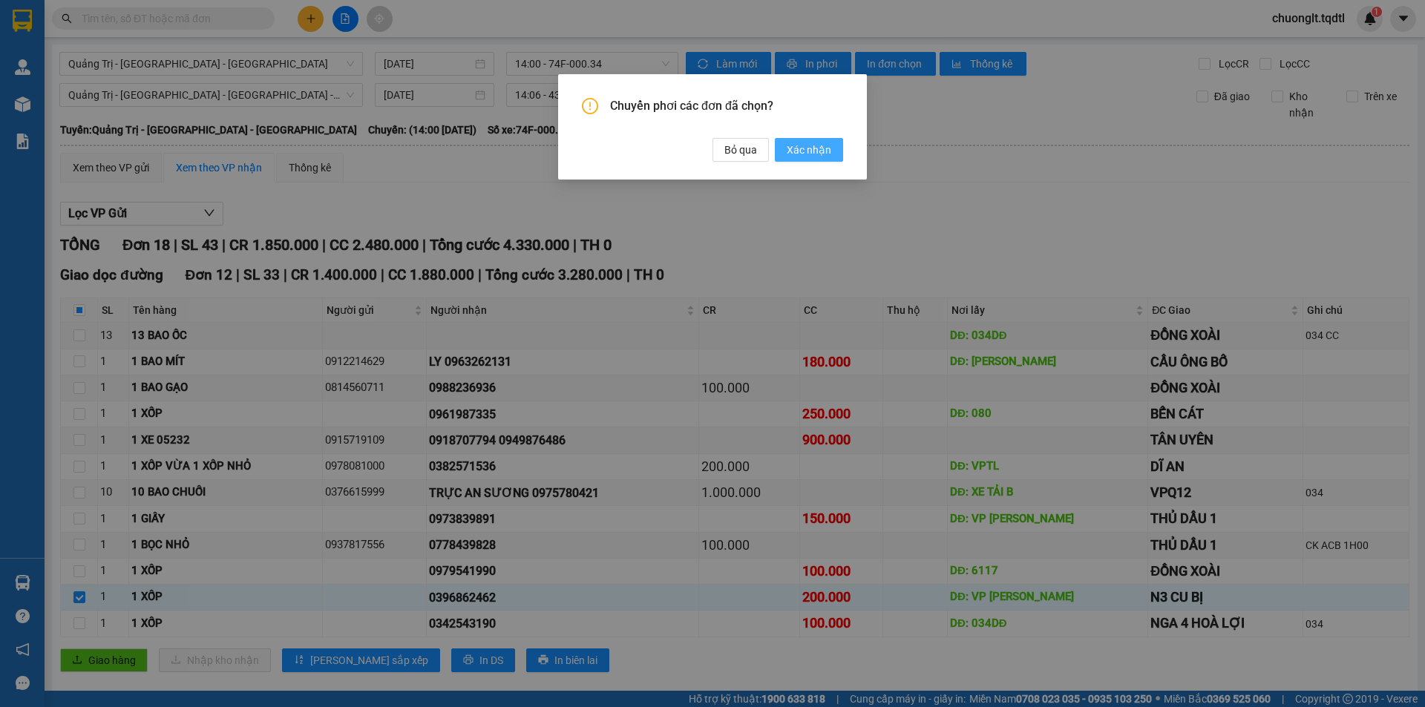
click at [807, 151] on span "Xác nhận" at bounding box center [808, 150] width 45 height 16
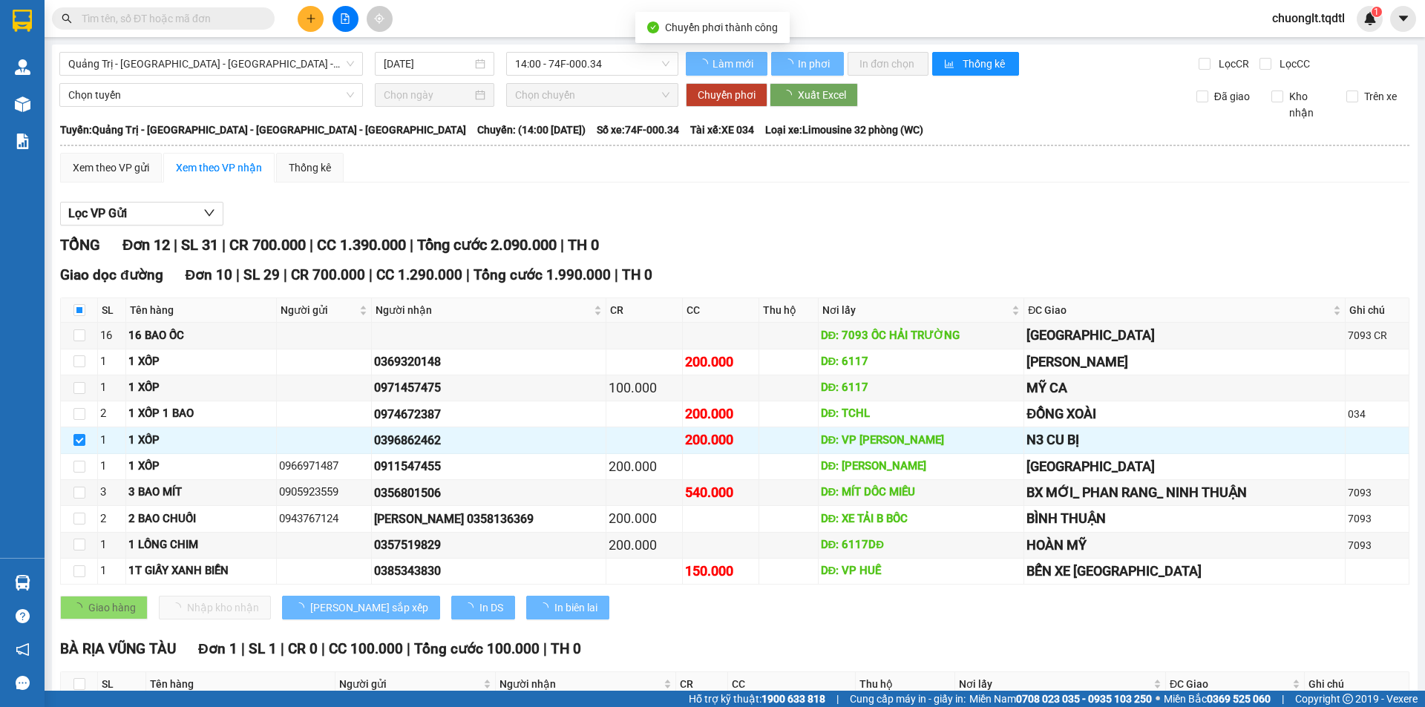
checkbox input "false"
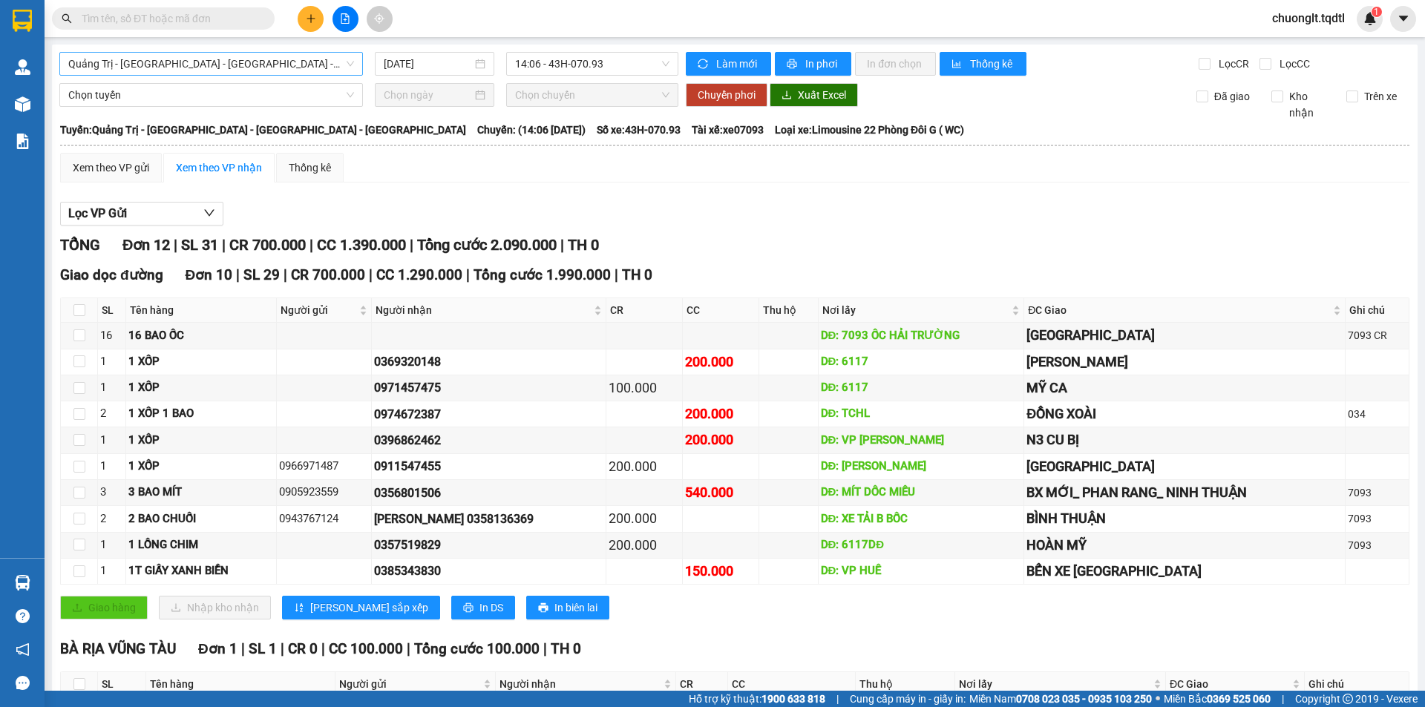
click at [295, 55] on span "Quảng Trị - Huế - Đà Nẵng - Vũng Tàu" at bounding box center [211, 64] width 286 height 22
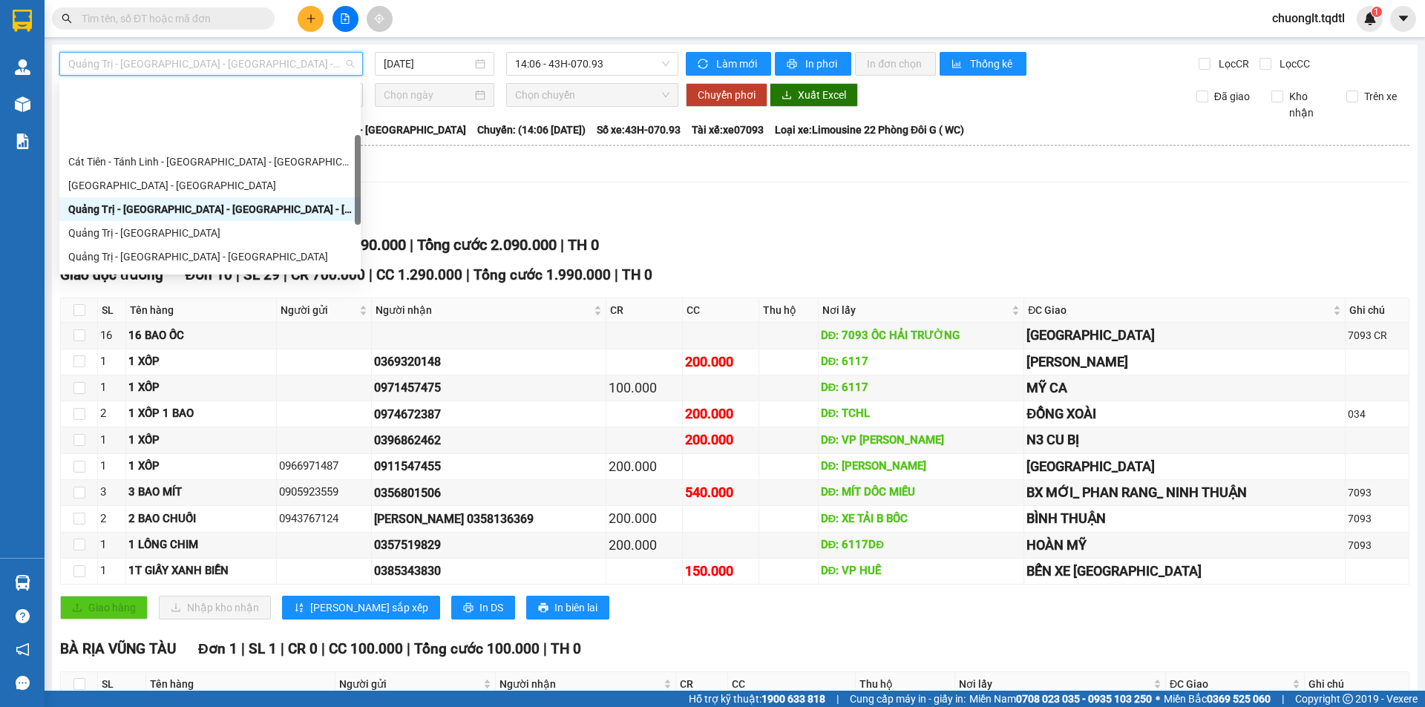
scroll to position [148, 0]
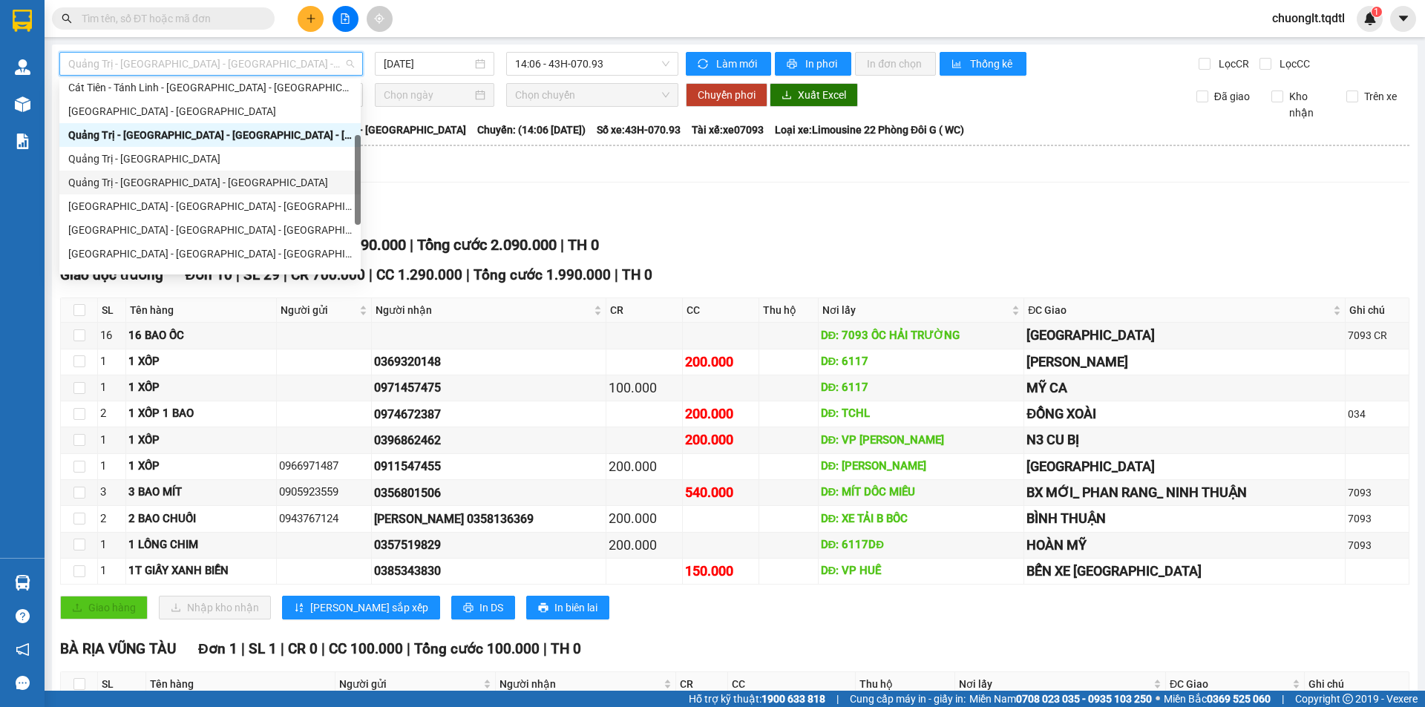
click at [233, 176] on div "Quảng Trị - [GEOGRAPHIC_DATA] - [GEOGRAPHIC_DATA]" at bounding box center [209, 182] width 283 height 16
type input "[DATE]"
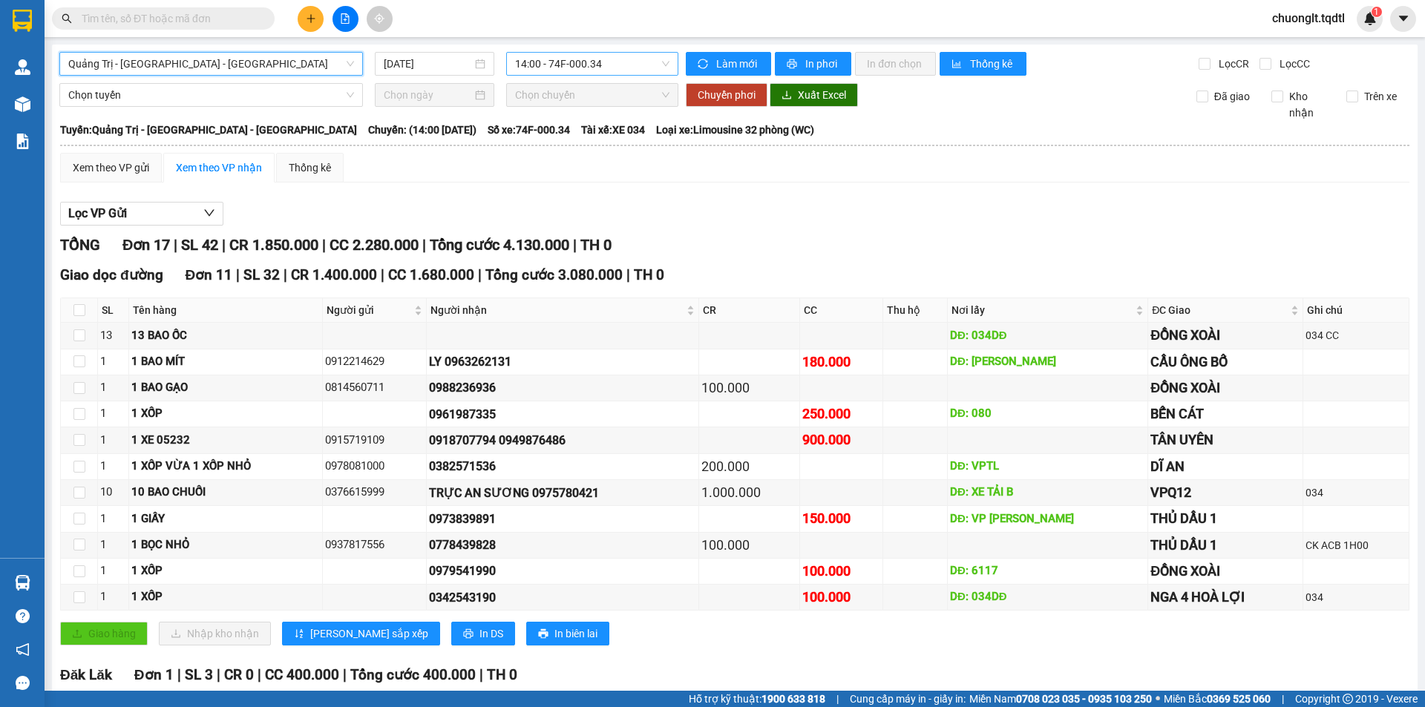
click at [622, 65] on span "14:00 - 74F-000.34" at bounding box center [592, 64] width 154 height 22
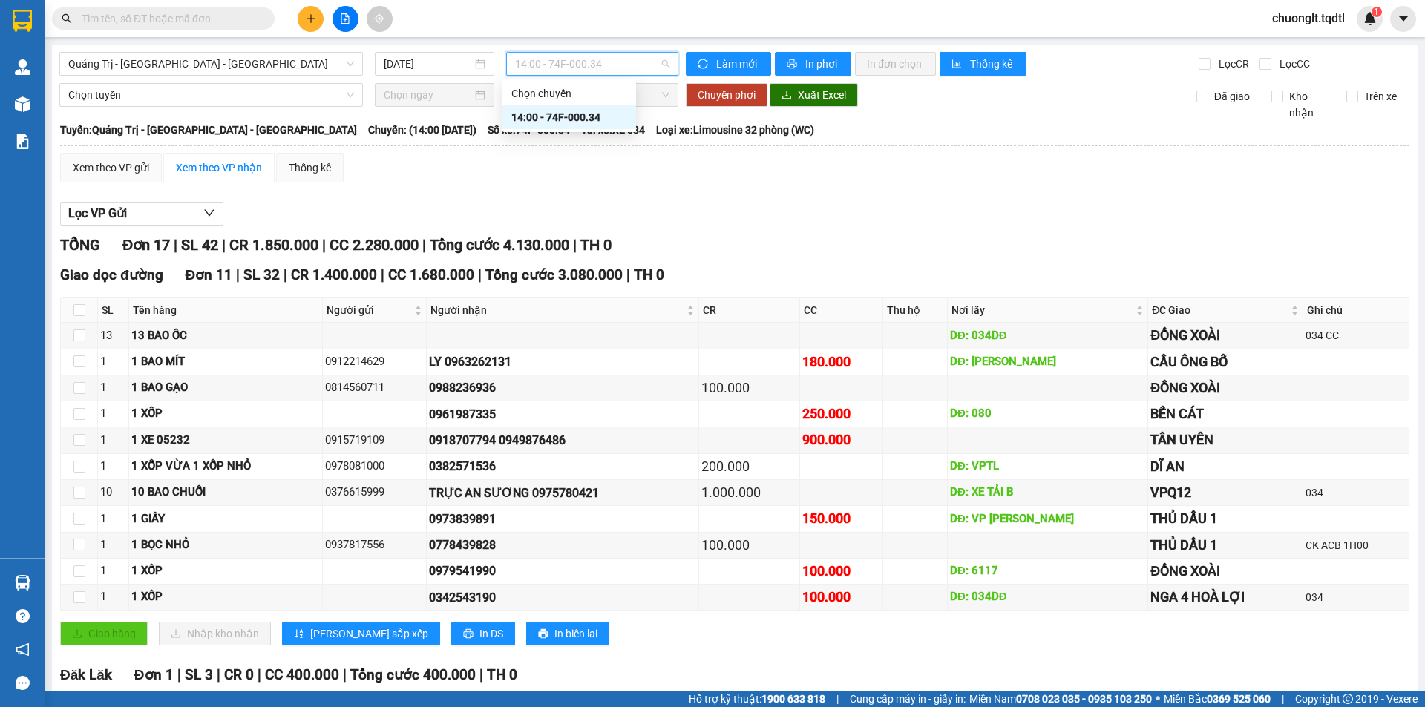
click at [586, 116] on div "14:00 - 74F-000.34" at bounding box center [569, 117] width 116 height 16
click at [336, 53] on span "Quảng Trị - [GEOGRAPHIC_DATA] - [GEOGRAPHIC_DATA]" at bounding box center [211, 64] width 286 height 22
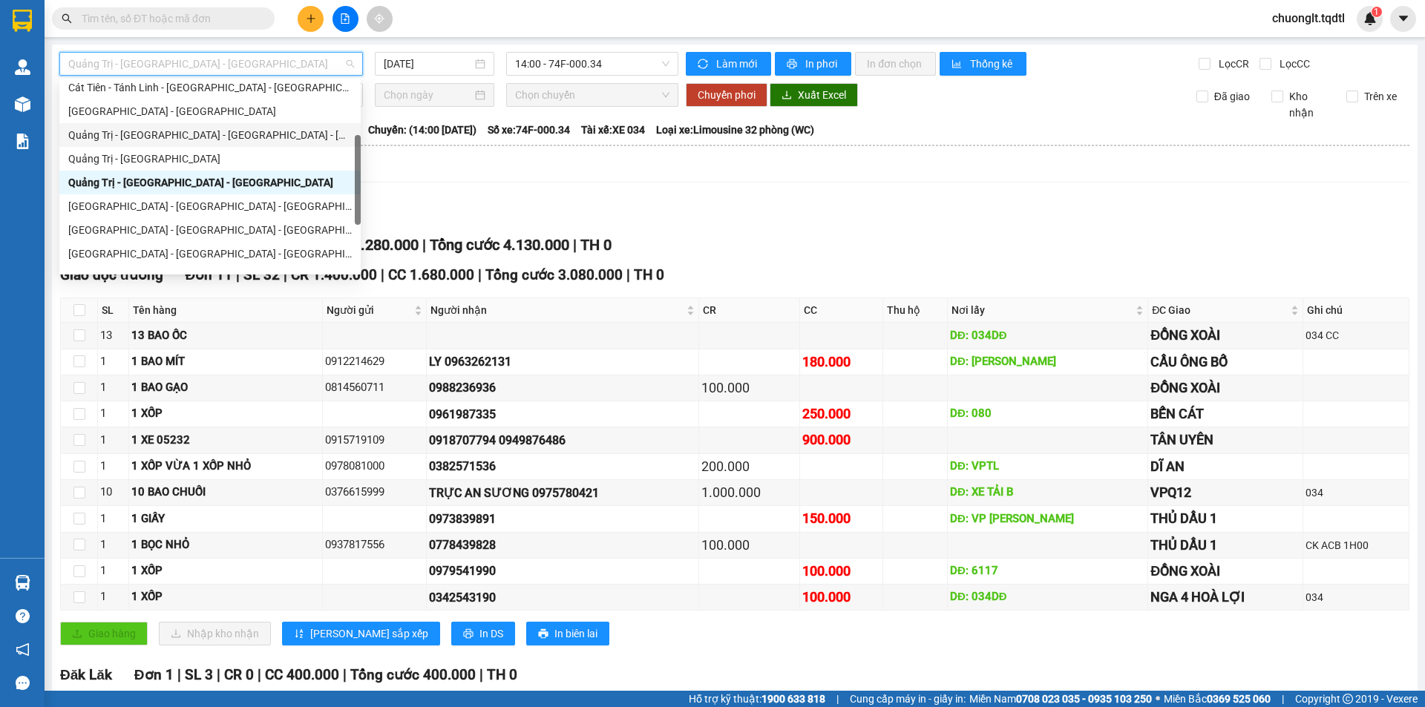
click at [191, 126] on div "Quảng Trị - Huế - Đà Nẵng - Vũng Tàu" at bounding box center [209, 135] width 301 height 24
type input "[DATE]"
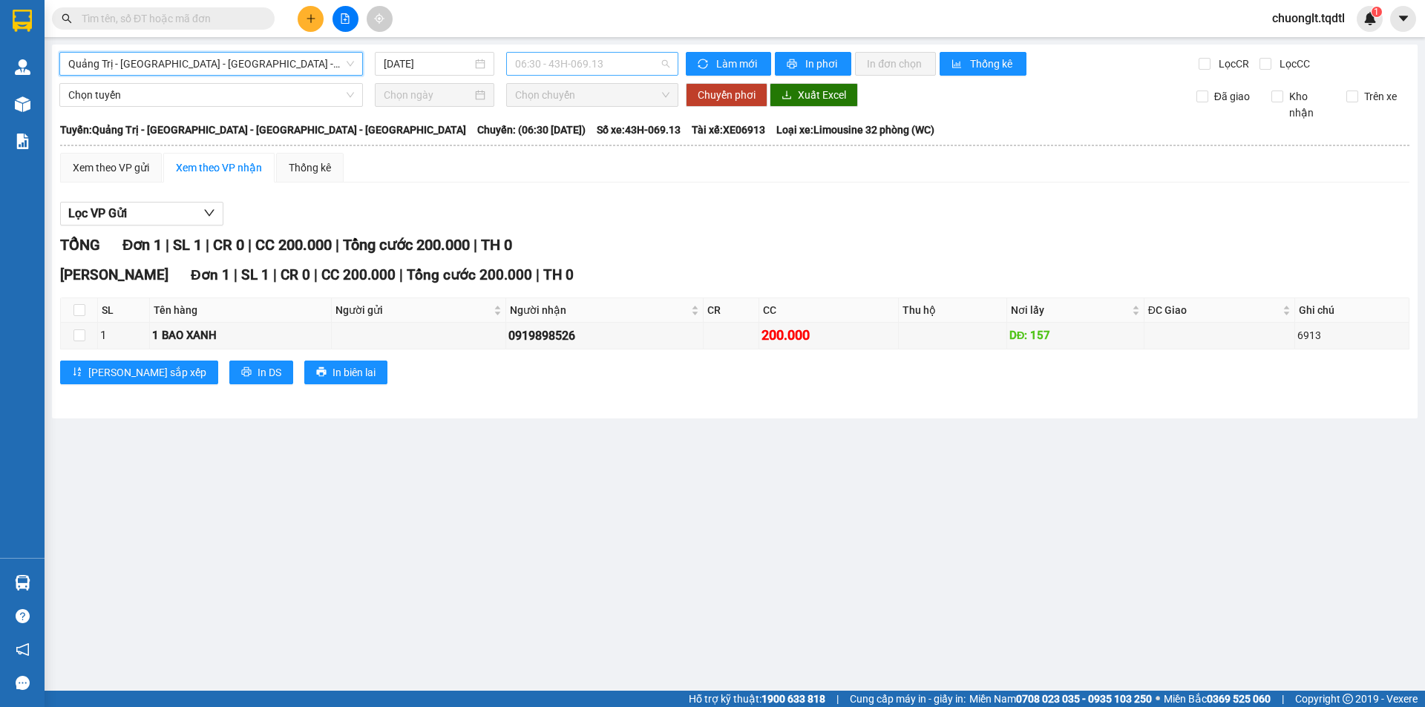
click at [623, 66] on span "06:30 - 43H-069.13" at bounding box center [592, 64] width 154 height 22
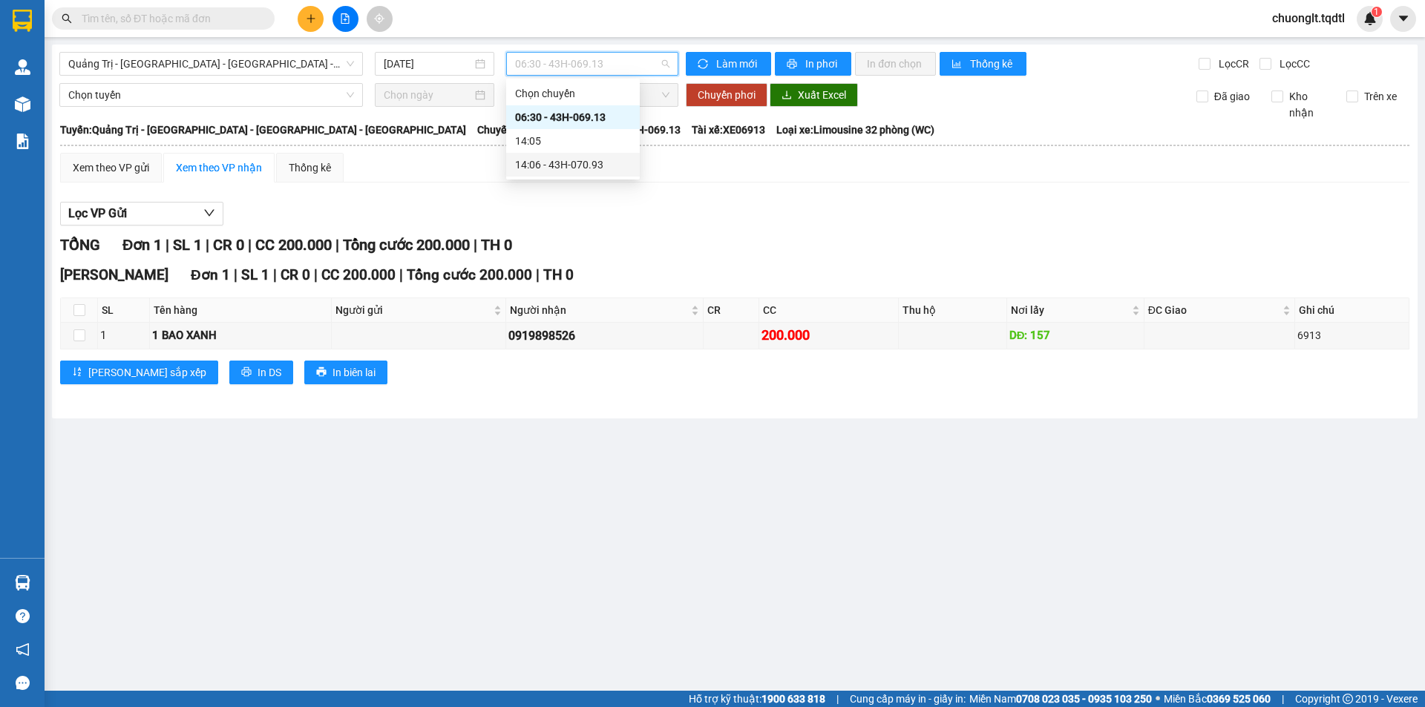
click at [593, 165] on div "14:06 - 43H-070.93" at bounding box center [573, 165] width 116 height 16
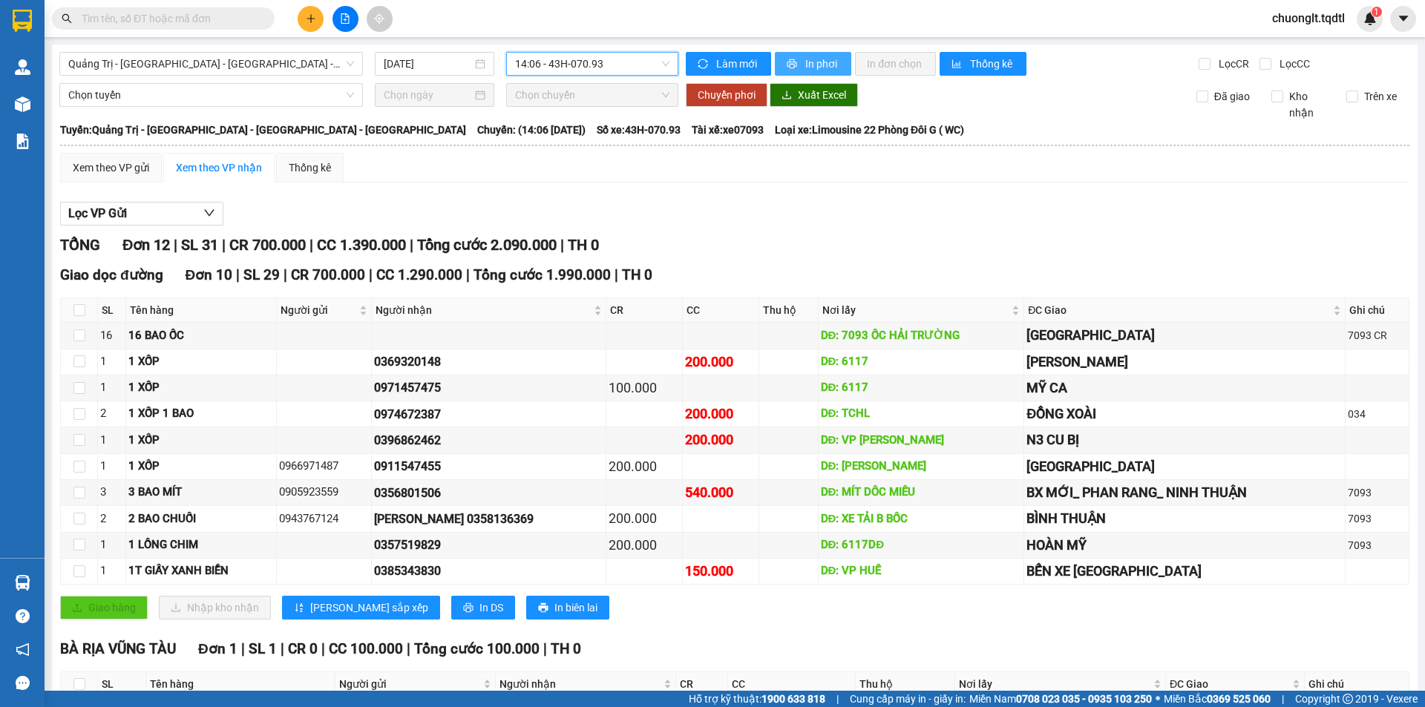
click at [808, 56] on span "In phơi" at bounding box center [822, 64] width 34 height 16
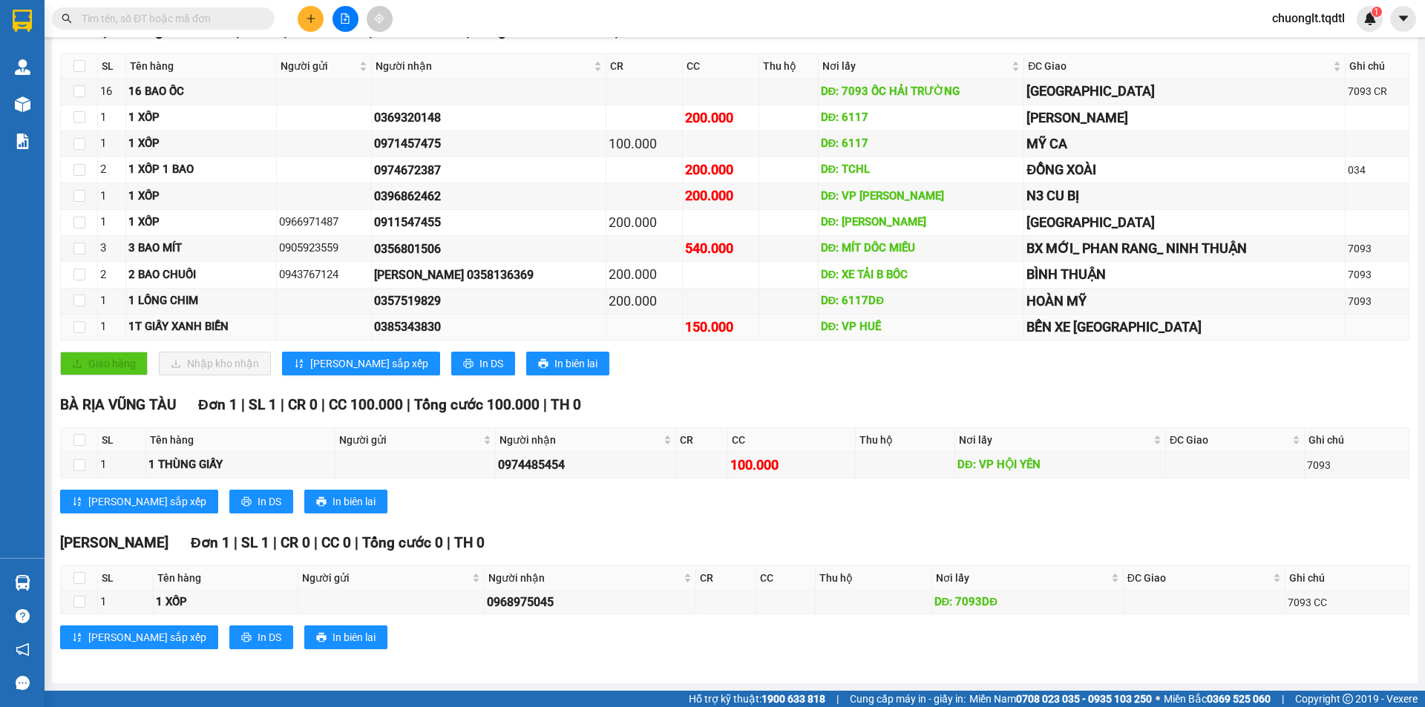
scroll to position [170, 0]
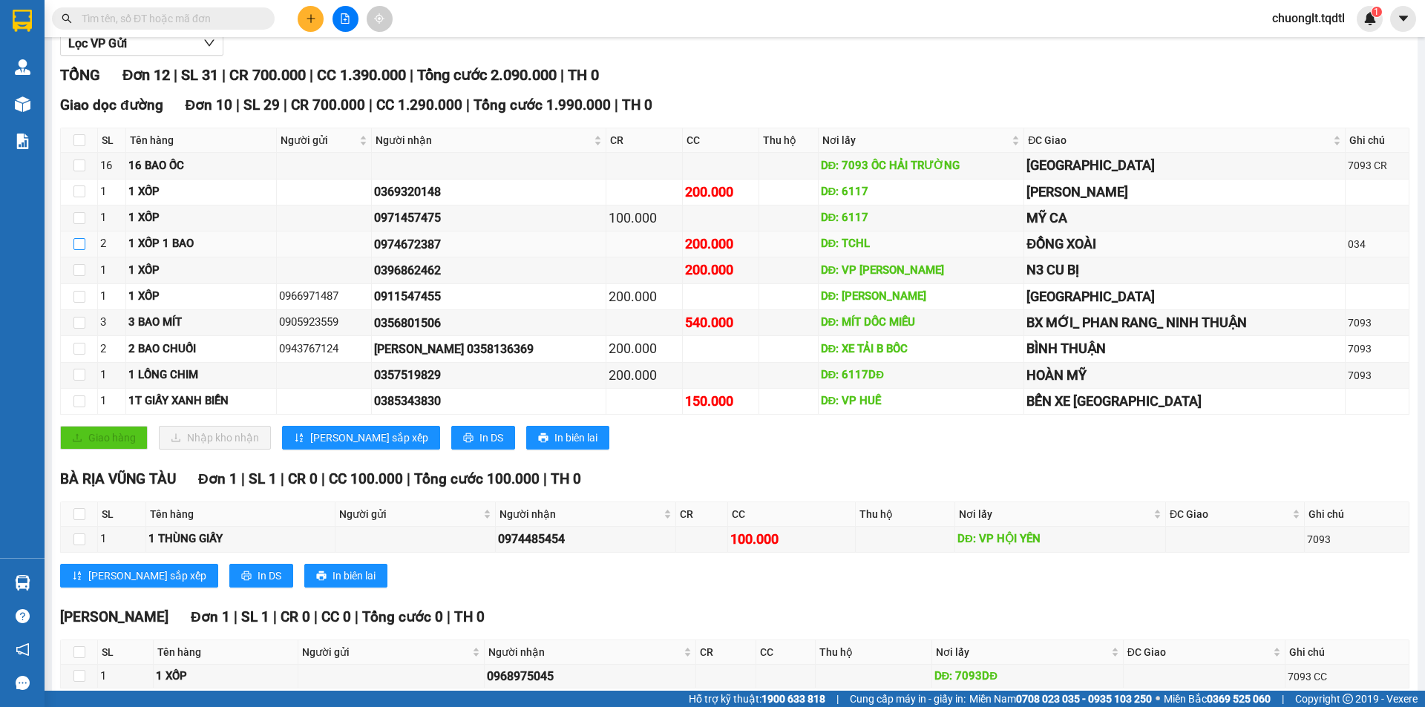
click at [80, 246] on input "checkbox" at bounding box center [79, 244] width 12 height 12
checkbox input "true"
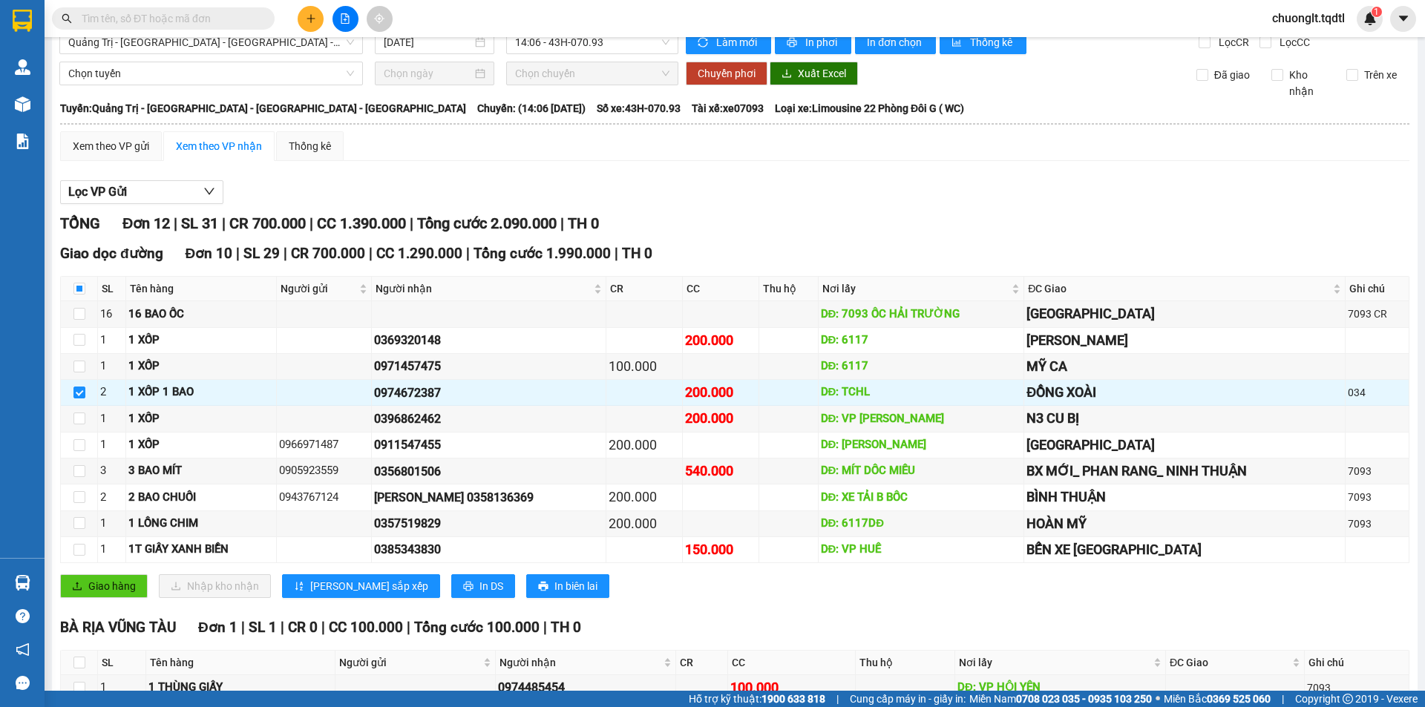
scroll to position [0, 0]
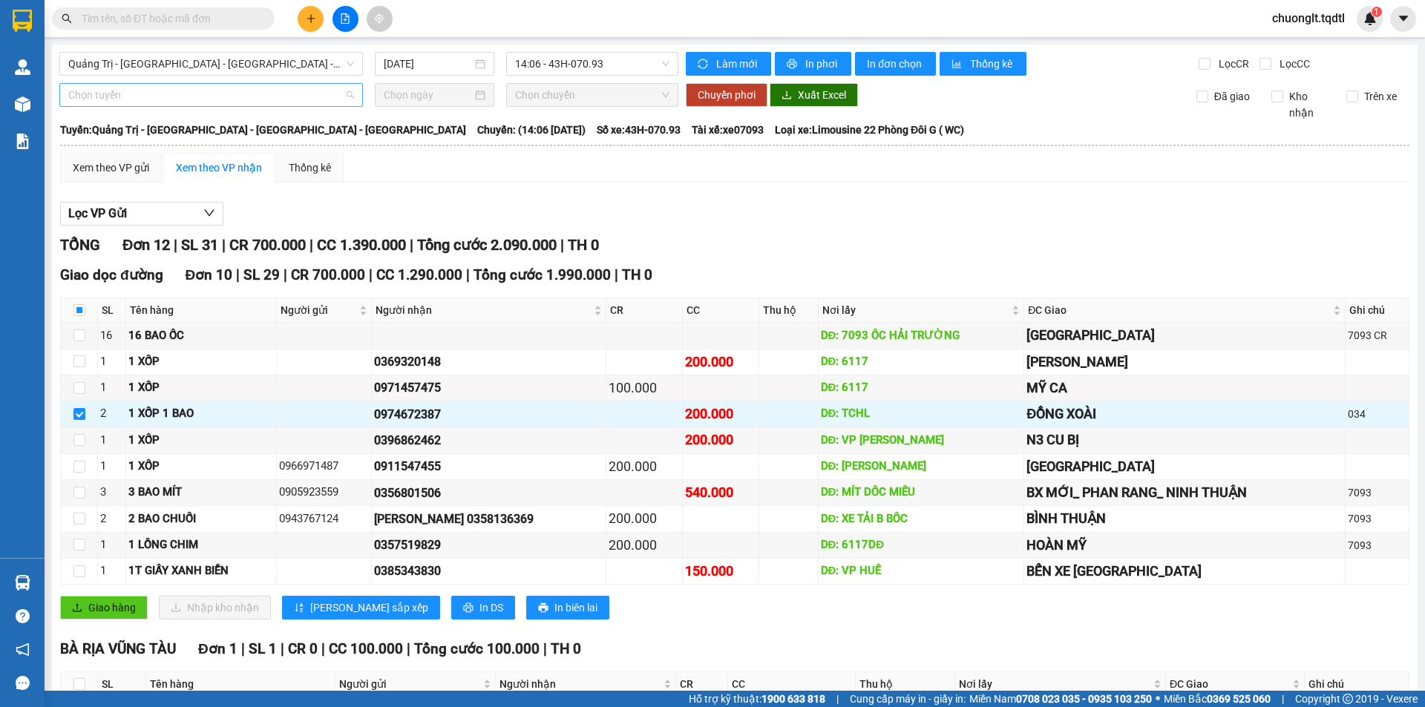
click at [212, 101] on span "Chọn tuyến" at bounding box center [211, 95] width 286 height 22
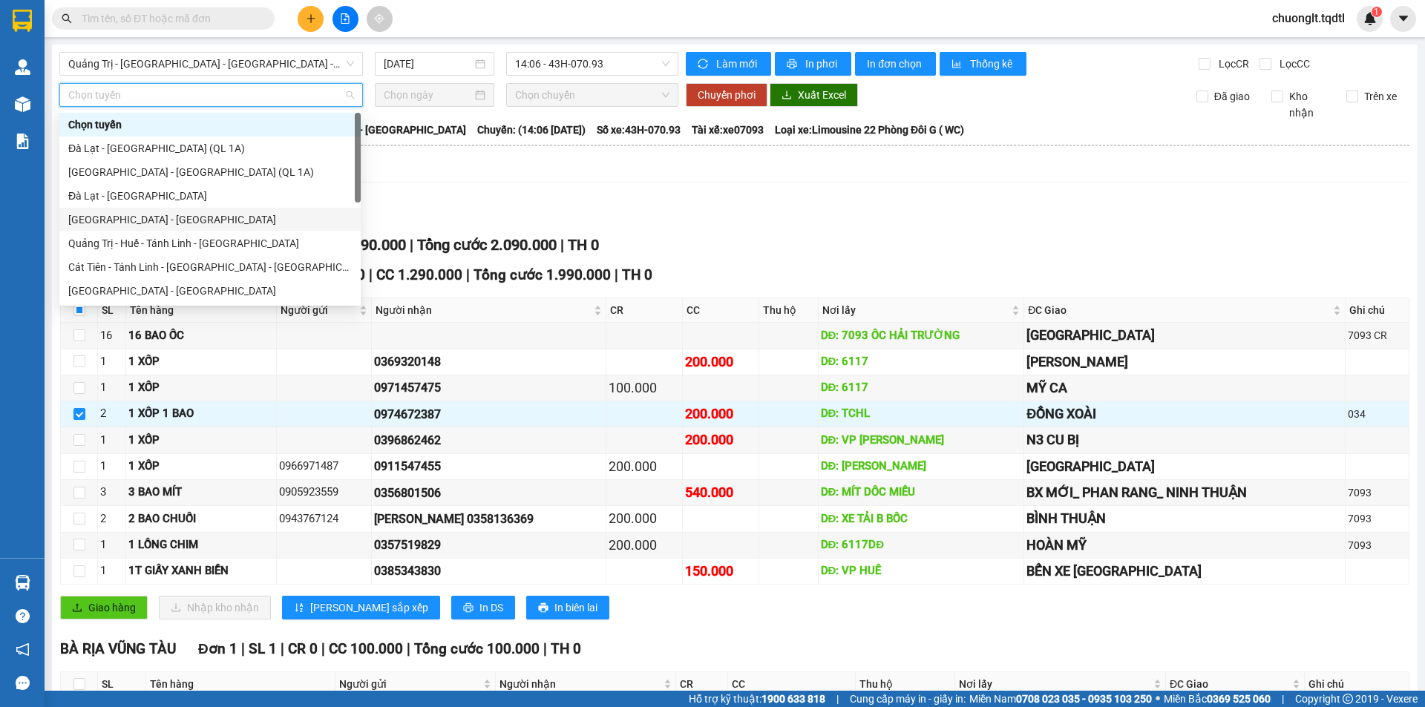
scroll to position [74, 0]
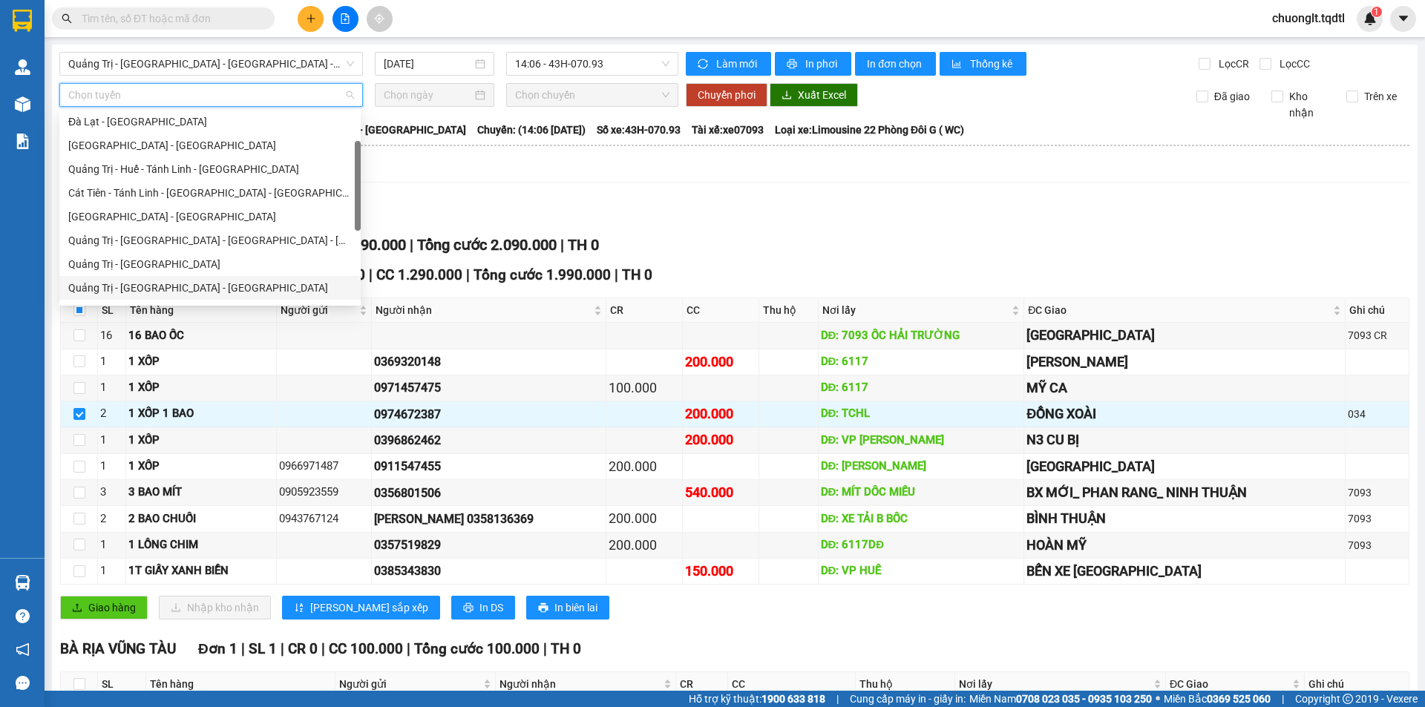
click at [203, 286] on div "Quảng Trị - [GEOGRAPHIC_DATA] - [GEOGRAPHIC_DATA]" at bounding box center [209, 288] width 283 height 16
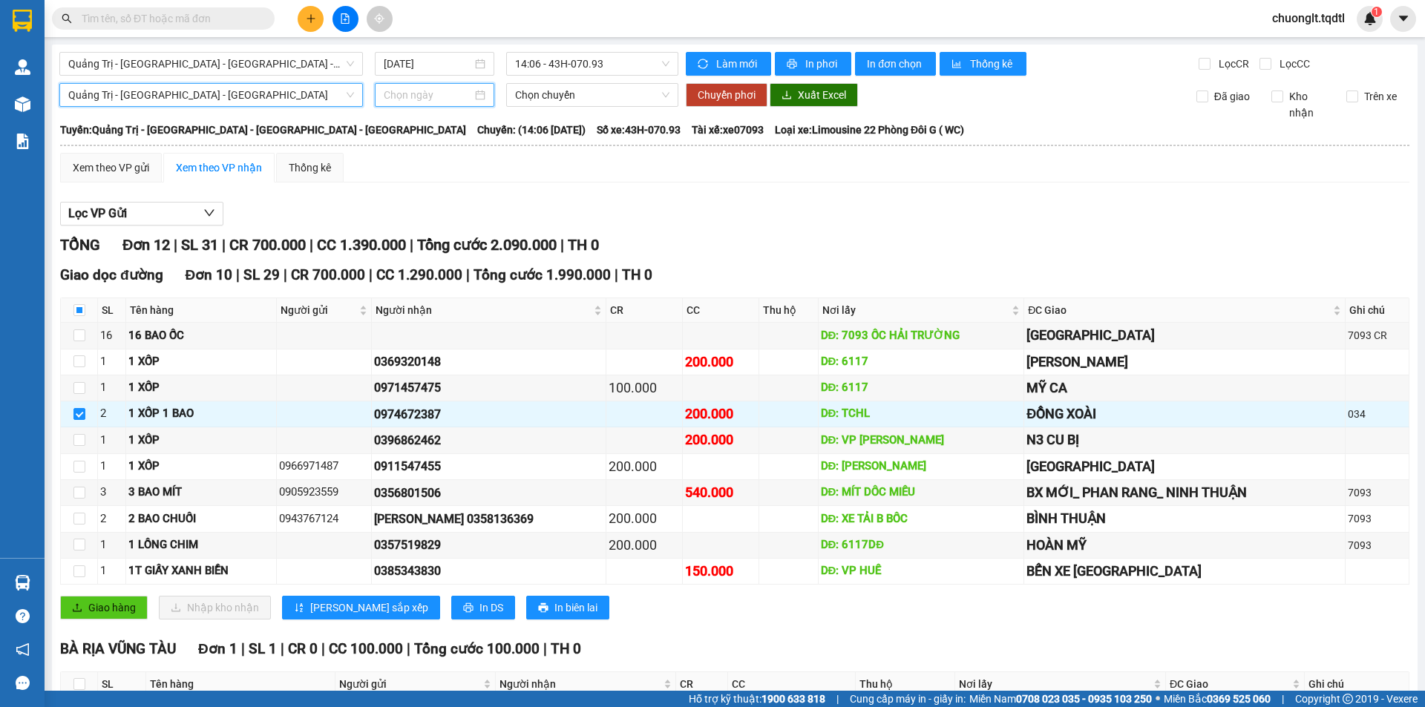
click at [464, 95] on input at bounding box center [428, 95] width 88 height 16
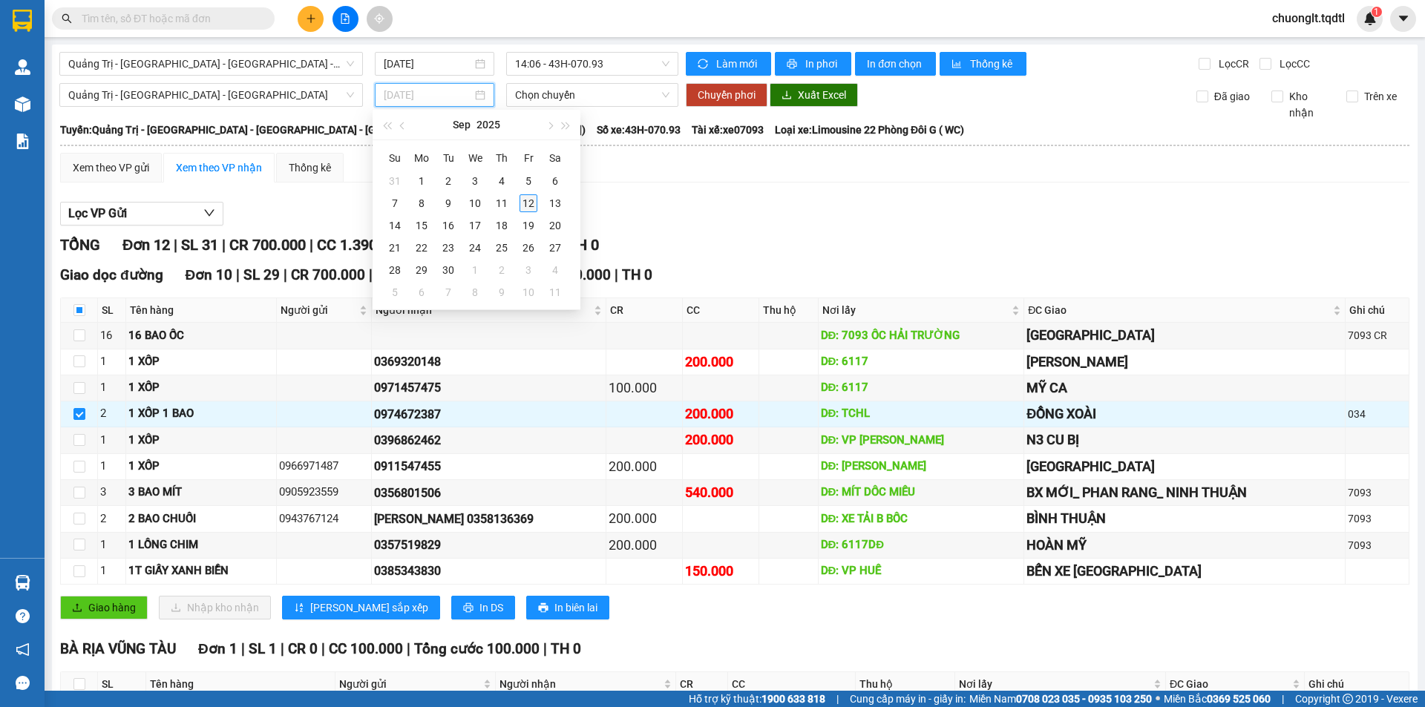
type input "[DATE]"
click at [525, 203] on div "12" at bounding box center [528, 203] width 18 height 18
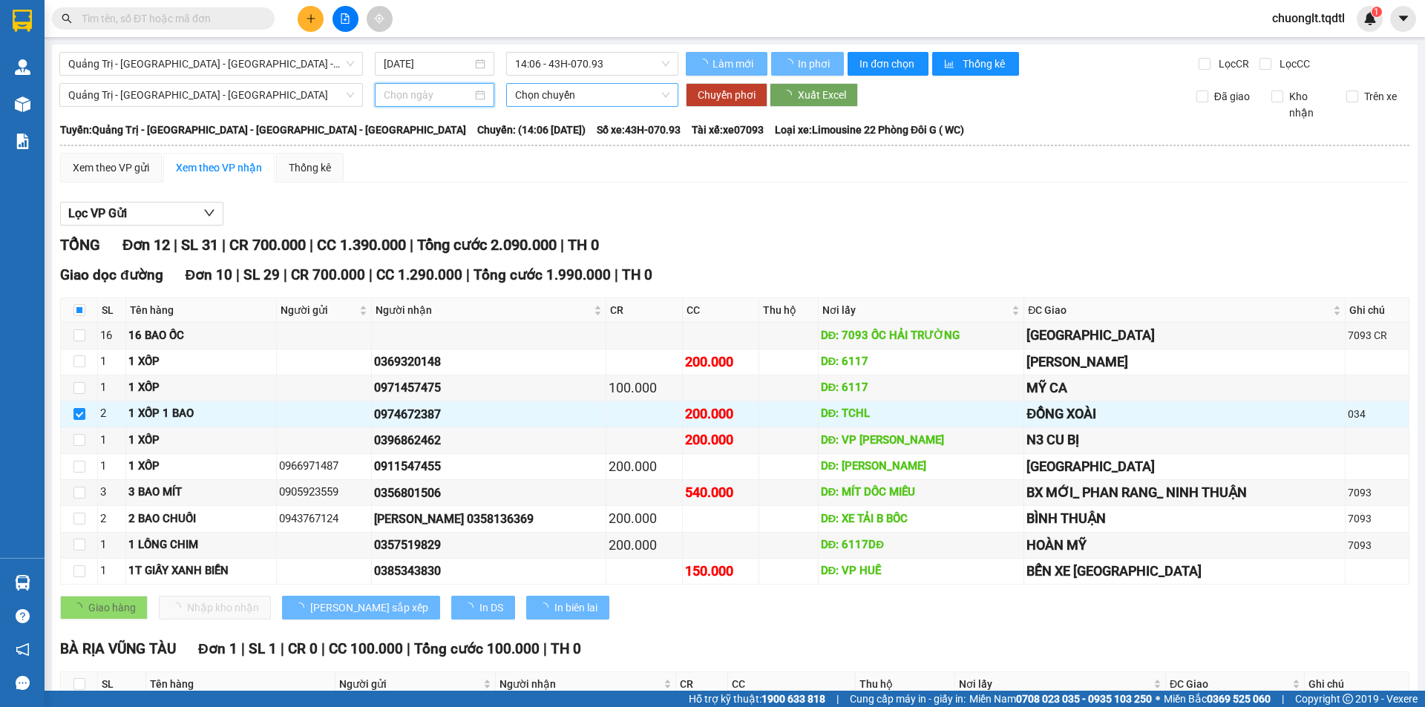
type input "[DATE]"
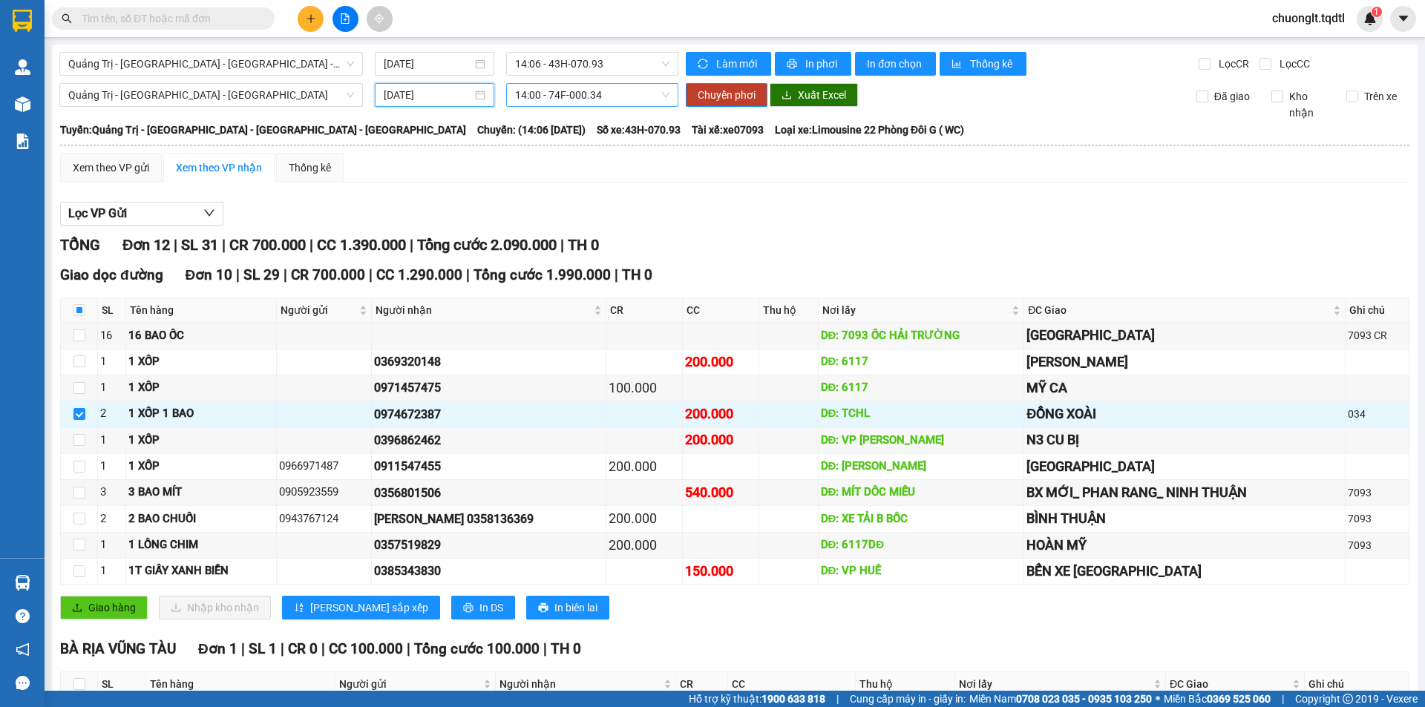
click at [612, 88] on span "14:00 - 74F-000.34" at bounding box center [592, 95] width 154 height 22
click at [585, 146] on div "14:00 - 74F-000.34" at bounding box center [569, 148] width 116 height 16
click at [699, 96] on span "Chuyển phơi" at bounding box center [726, 95] width 58 height 16
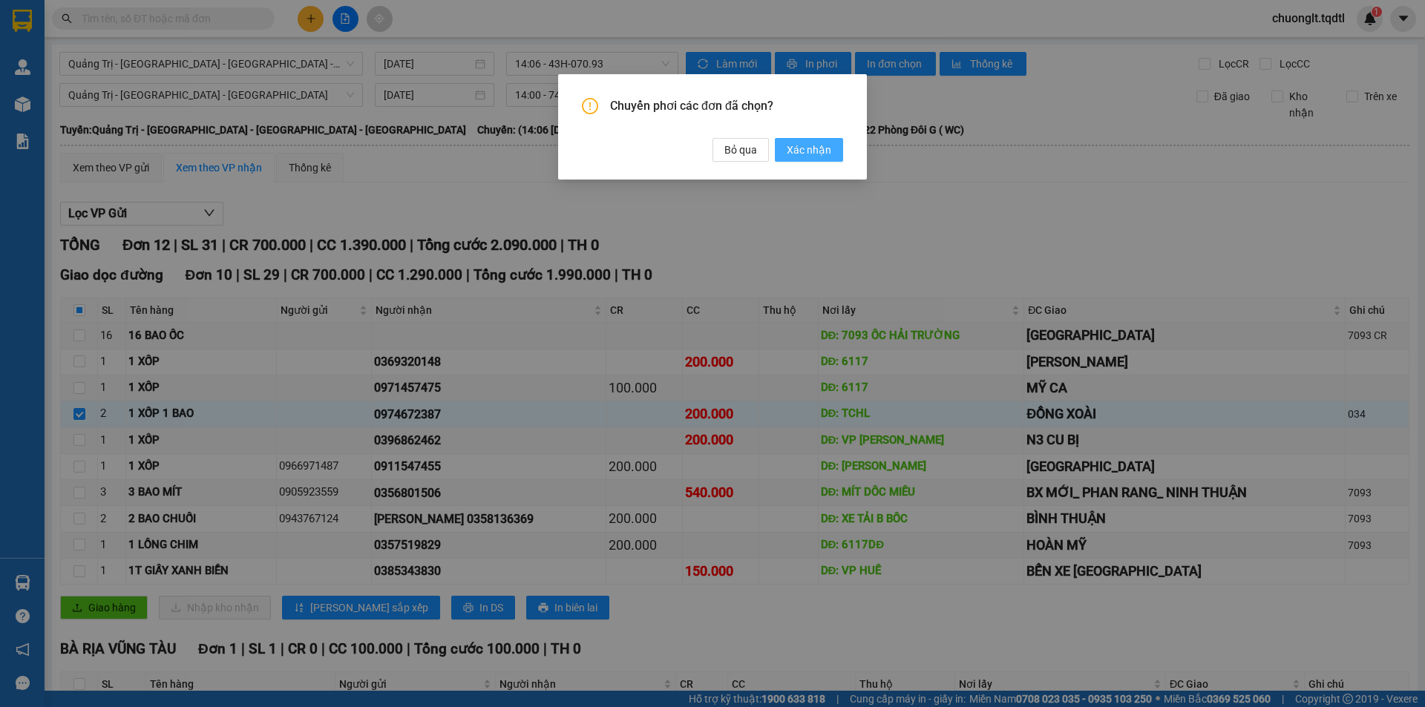
click at [798, 143] on span "Xác nhận" at bounding box center [808, 150] width 45 height 16
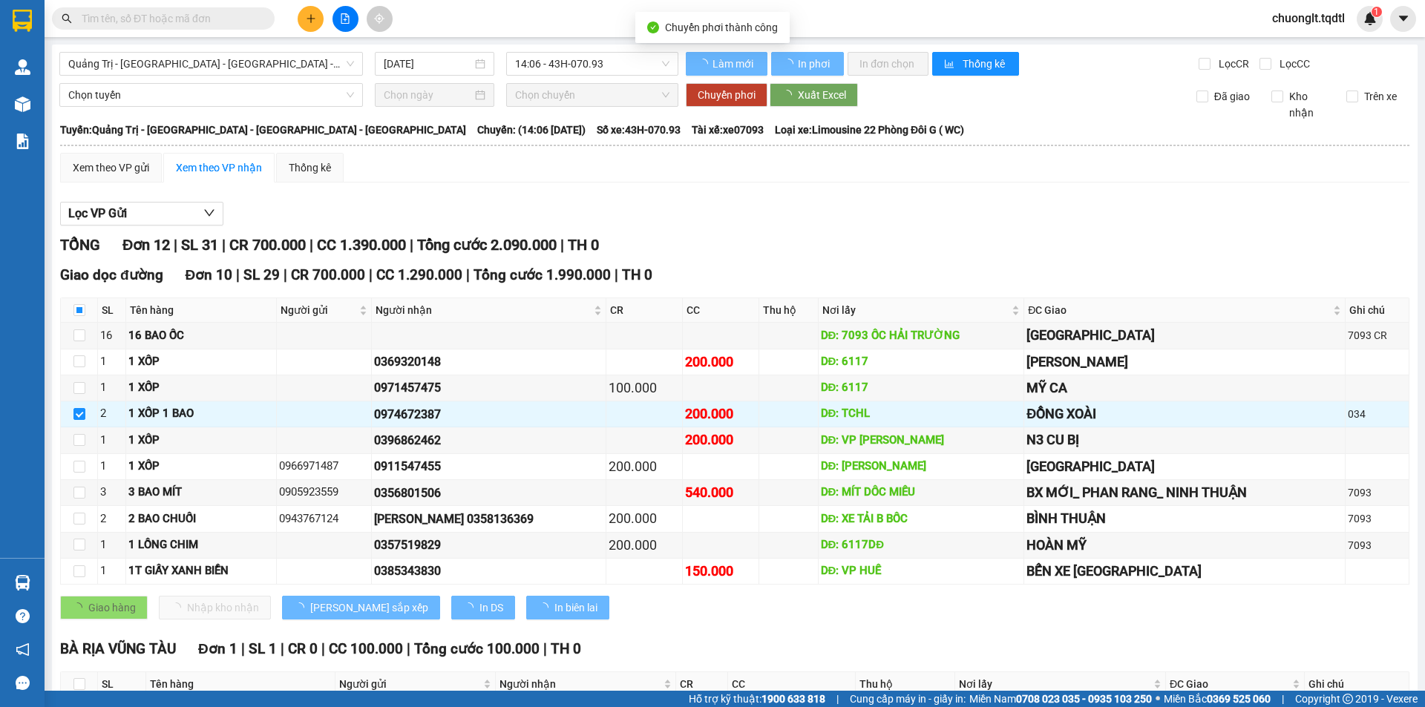
checkbox input "false"
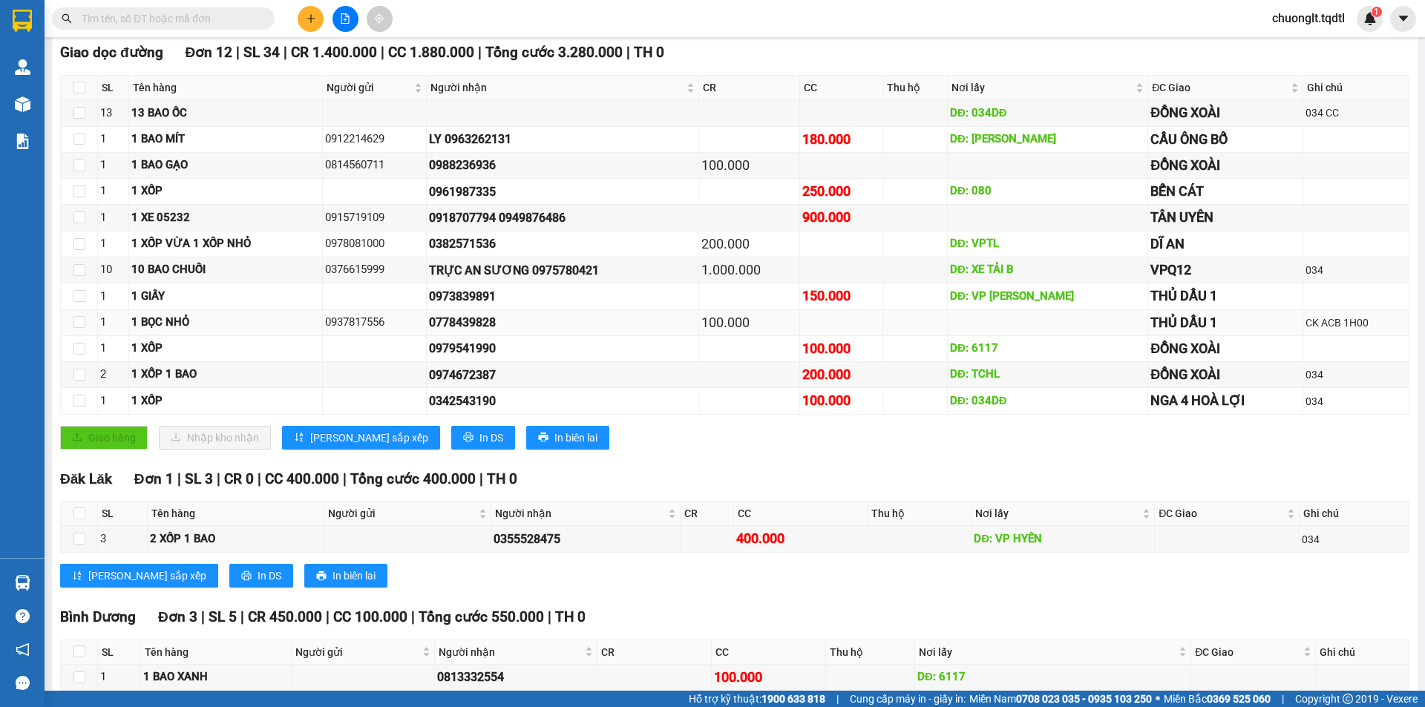
scroll to position [297, 0]
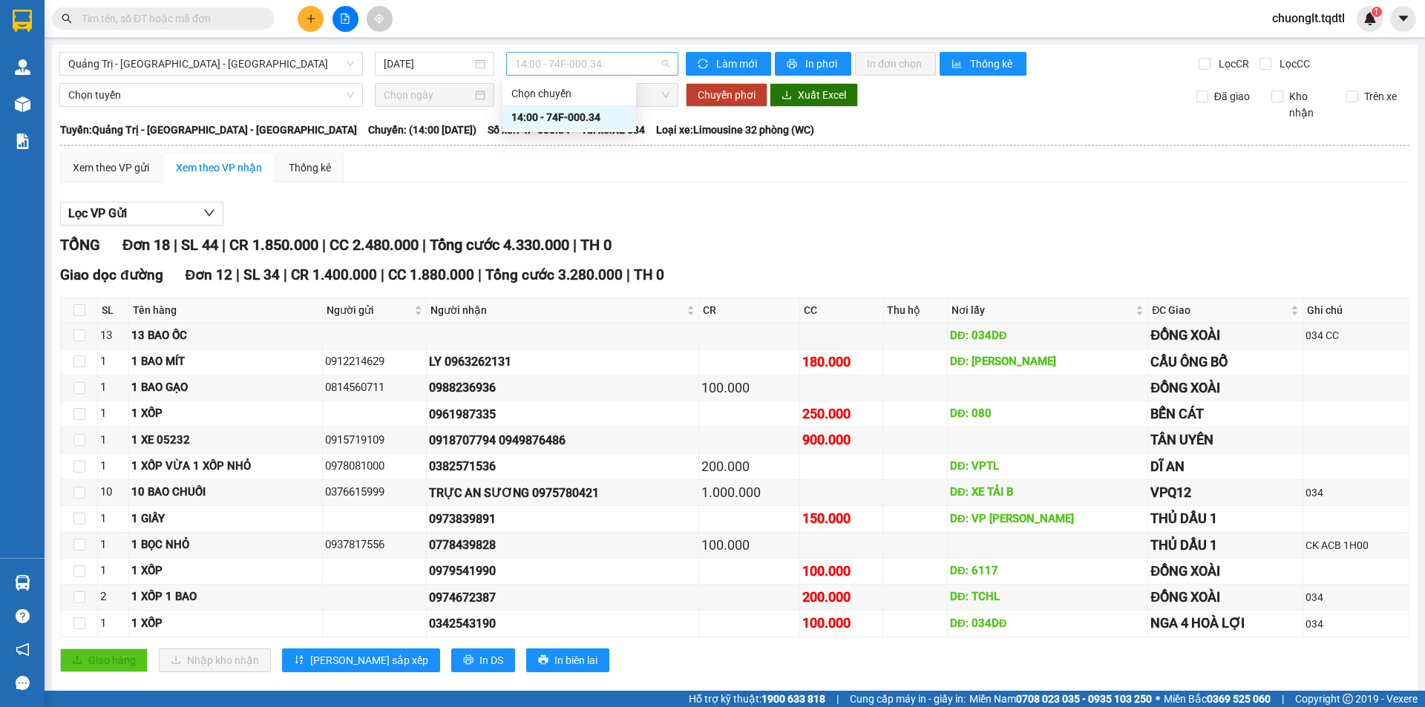
click at [660, 65] on span "14:00 - 74F-000.34" at bounding box center [592, 64] width 154 height 22
click at [827, 212] on div "Lọc VP Gửi" at bounding box center [734, 214] width 1349 height 24
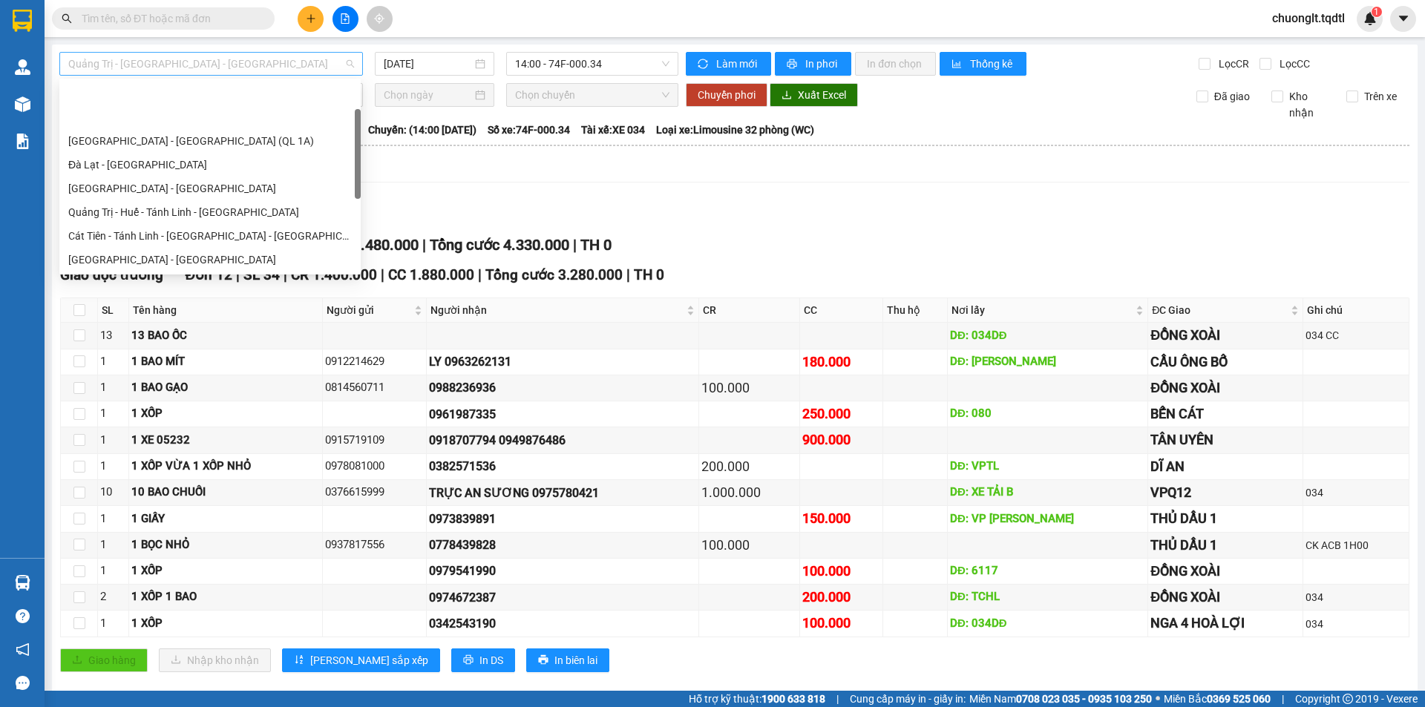
click at [322, 62] on span "Quảng Trị - [GEOGRAPHIC_DATA] - [GEOGRAPHIC_DATA]" at bounding box center [211, 64] width 286 height 22
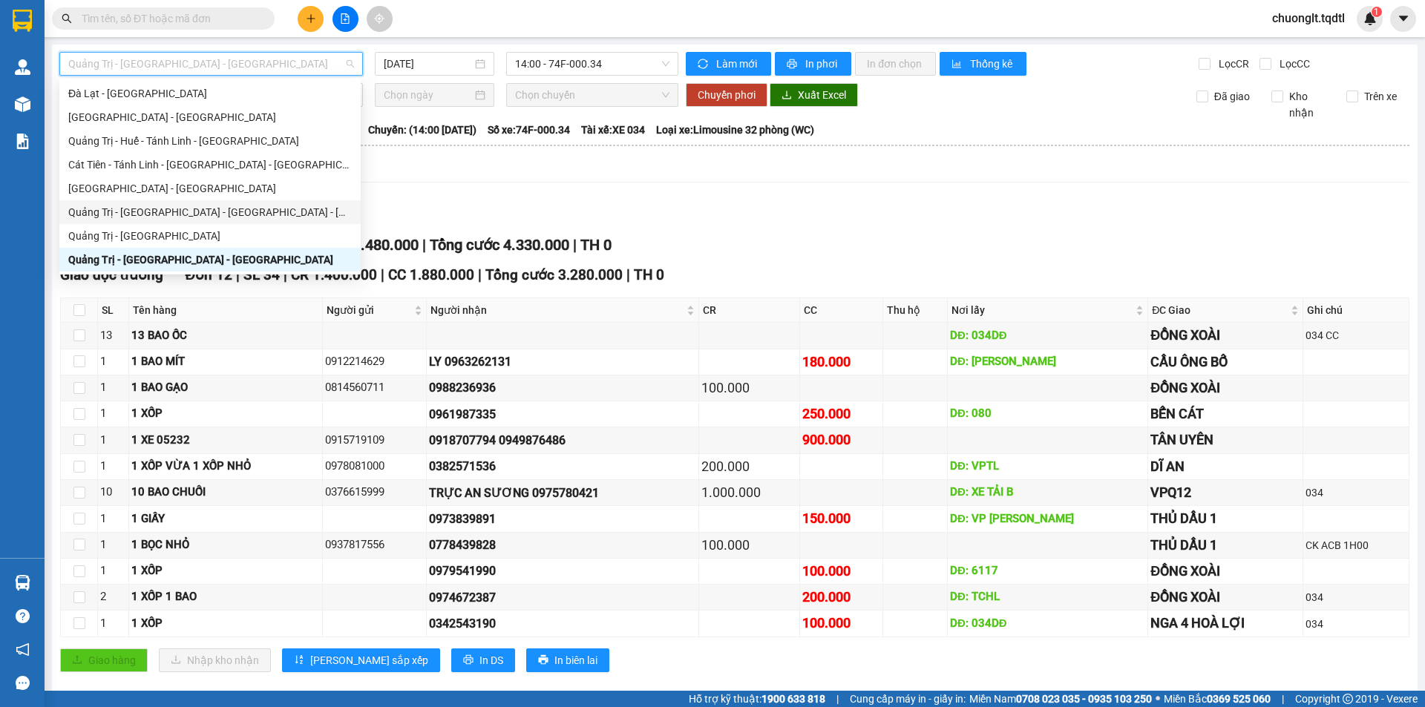
click at [186, 207] on div "Quảng Trị - [GEOGRAPHIC_DATA] - [GEOGRAPHIC_DATA] - [GEOGRAPHIC_DATA]" at bounding box center [209, 212] width 283 height 16
type input "[DATE]"
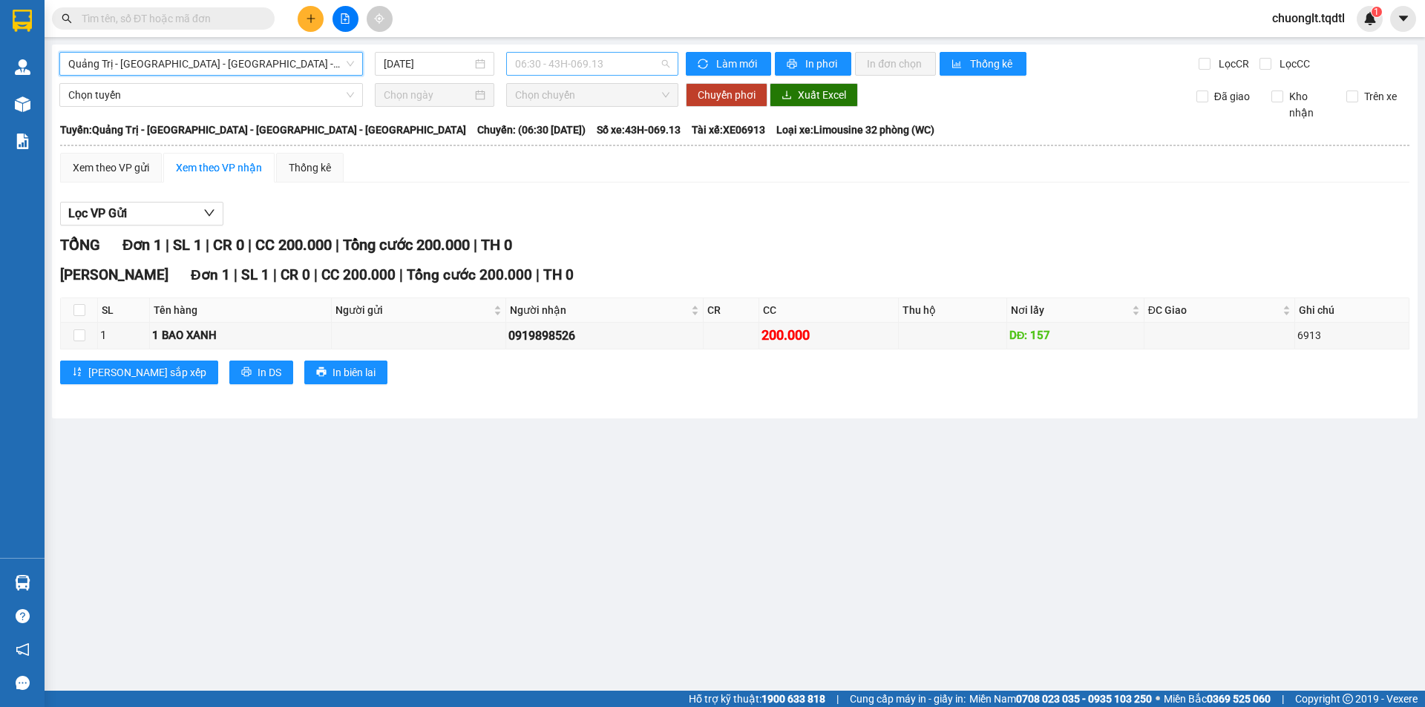
click at [636, 55] on span "06:30 - 43H-069.13" at bounding box center [592, 64] width 154 height 22
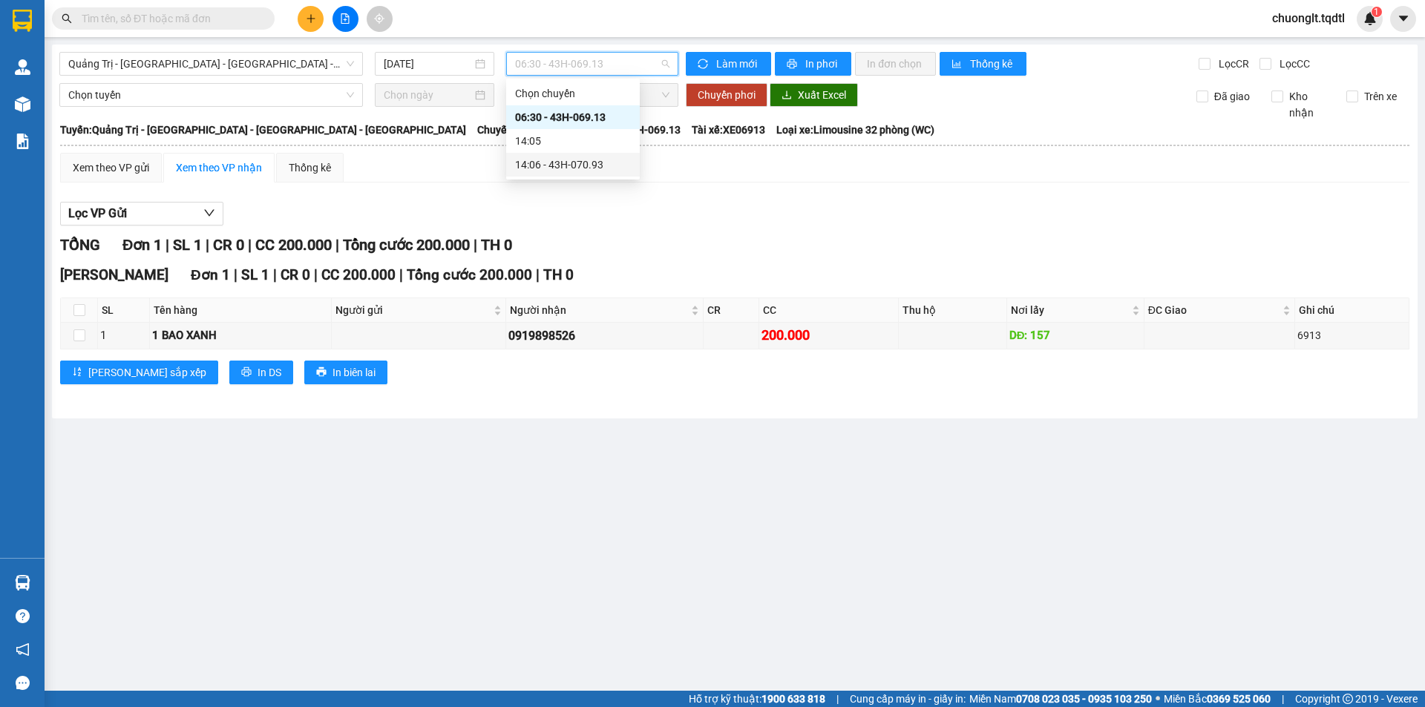
click at [580, 163] on div "14:06 - 43H-070.93" at bounding box center [573, 165] width 116 height 16
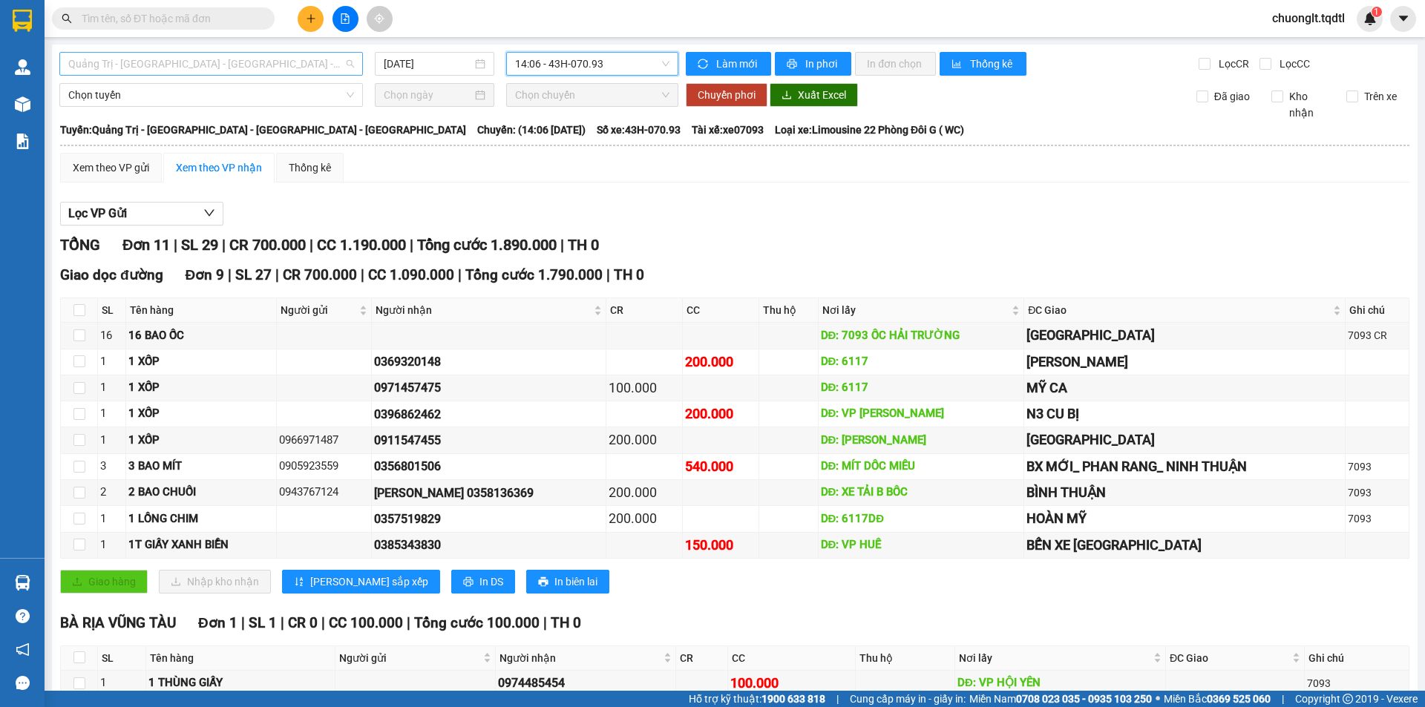
click at [304, 59] on span "Quảng Trị - [GEOGRAPHIC_DATA] - [GEOGRAPHIC_DATA] - [GEOGRAPHIC_DATA]" at bounding box center [211, 64] width 286 height 22
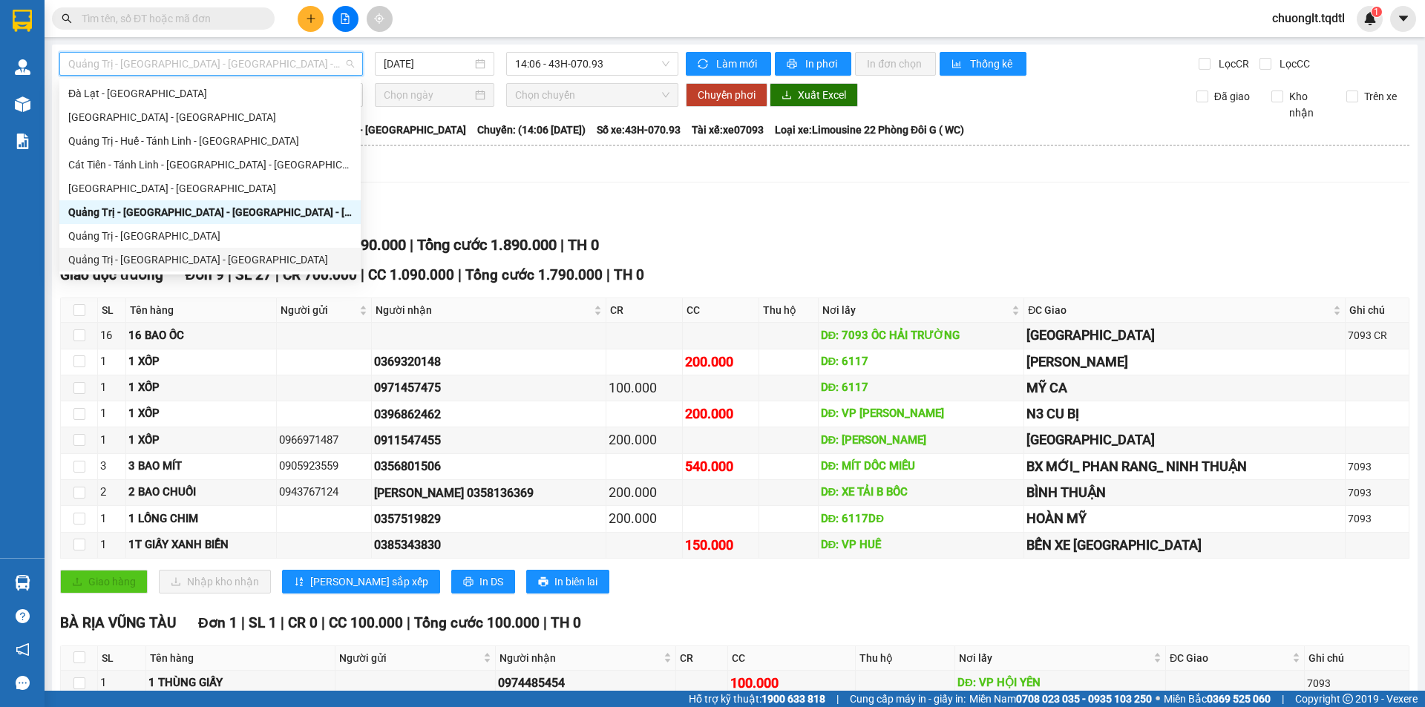
click at [199, 259] on div "Quảng Trị - [GEOGRAPHIC_DATA] - [GEOGRAPHIC_DATA]" at bounding box center [209, 260] width 283 height 16
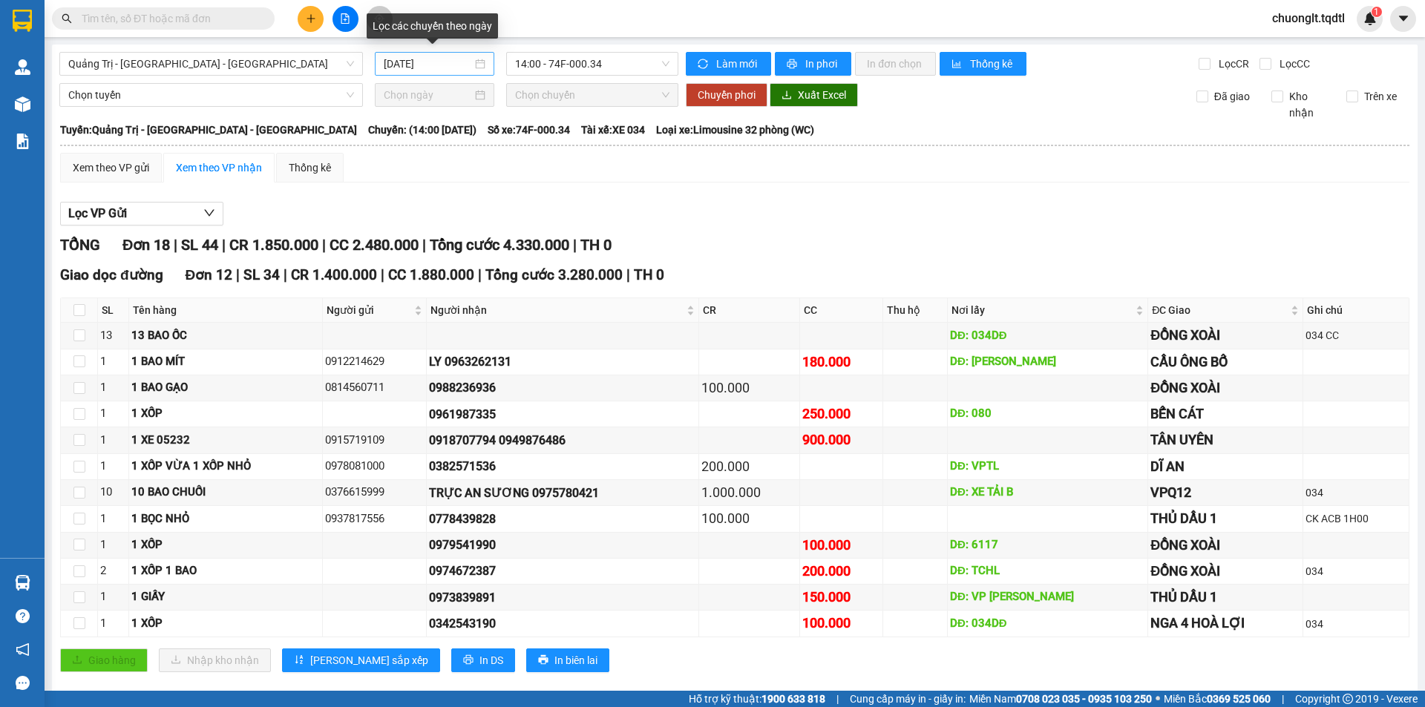
click at [470, 64] on div "[DATE]" at bounding box center [435, 64] width 102 height 16
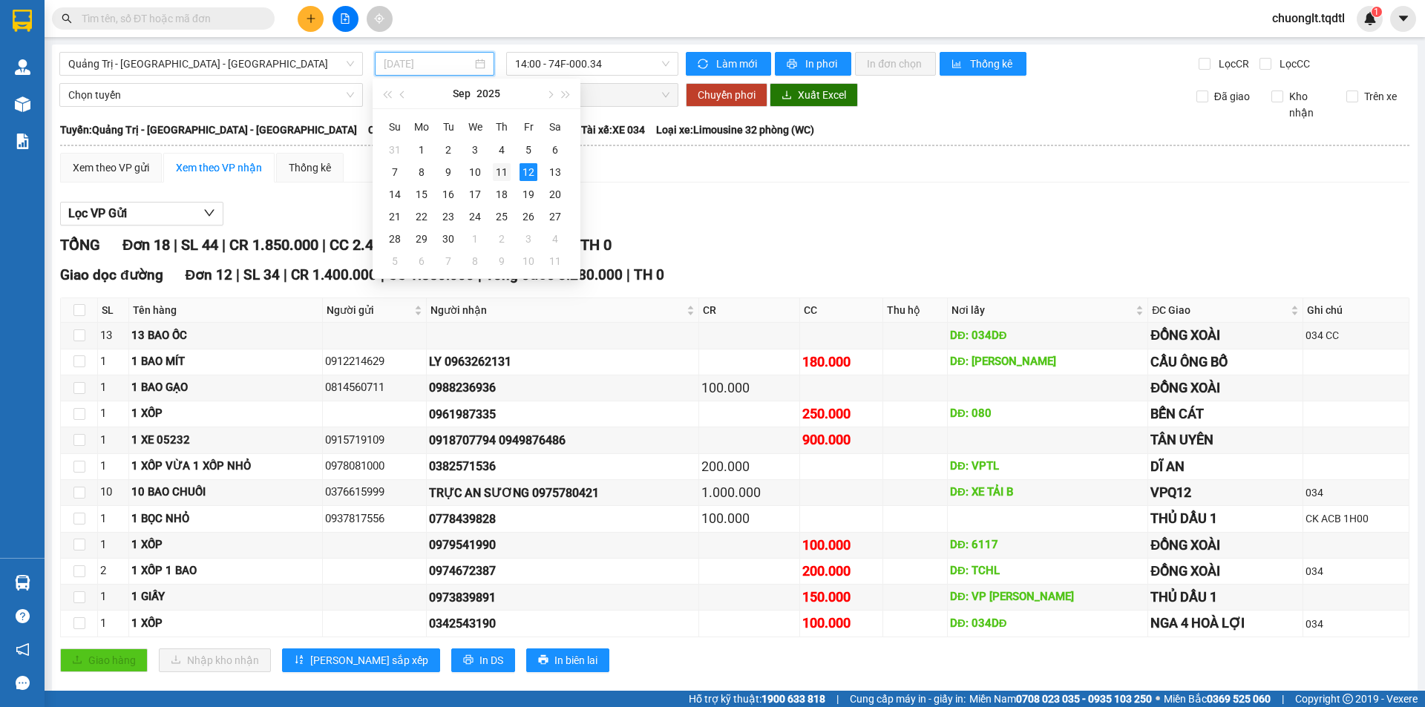
click at [498, 166] on div "11" at bounding box center [502, 172] width 18 height 18
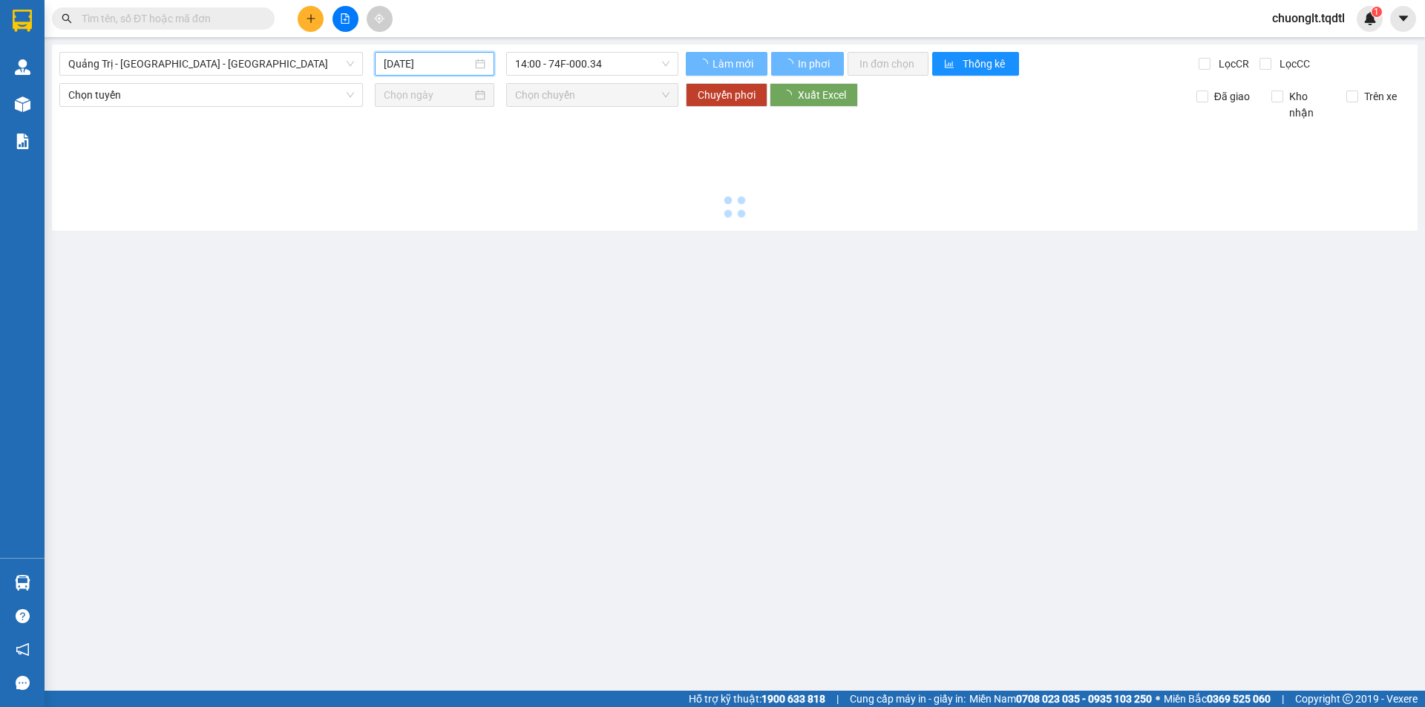
type input "[DATE]"
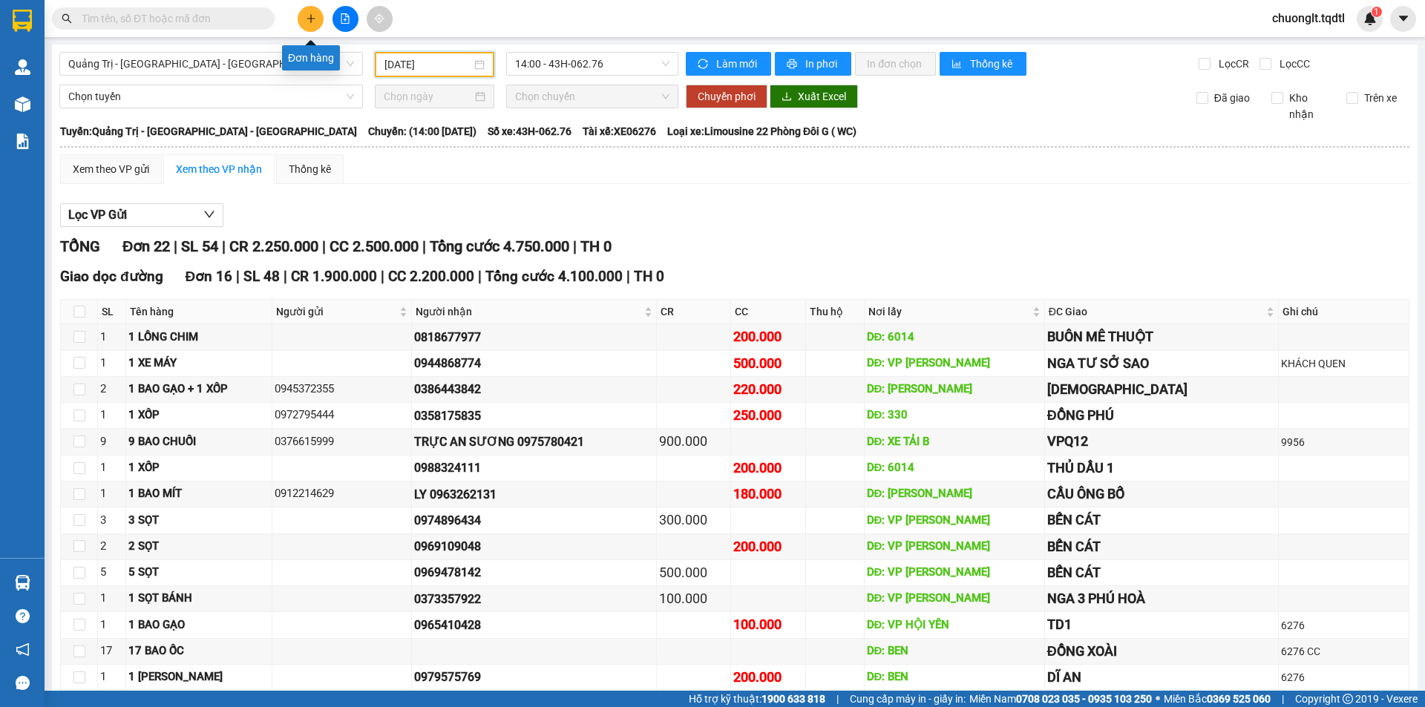
click at [318, 17] on button at bounding box center [311, 19] width 26 height 26
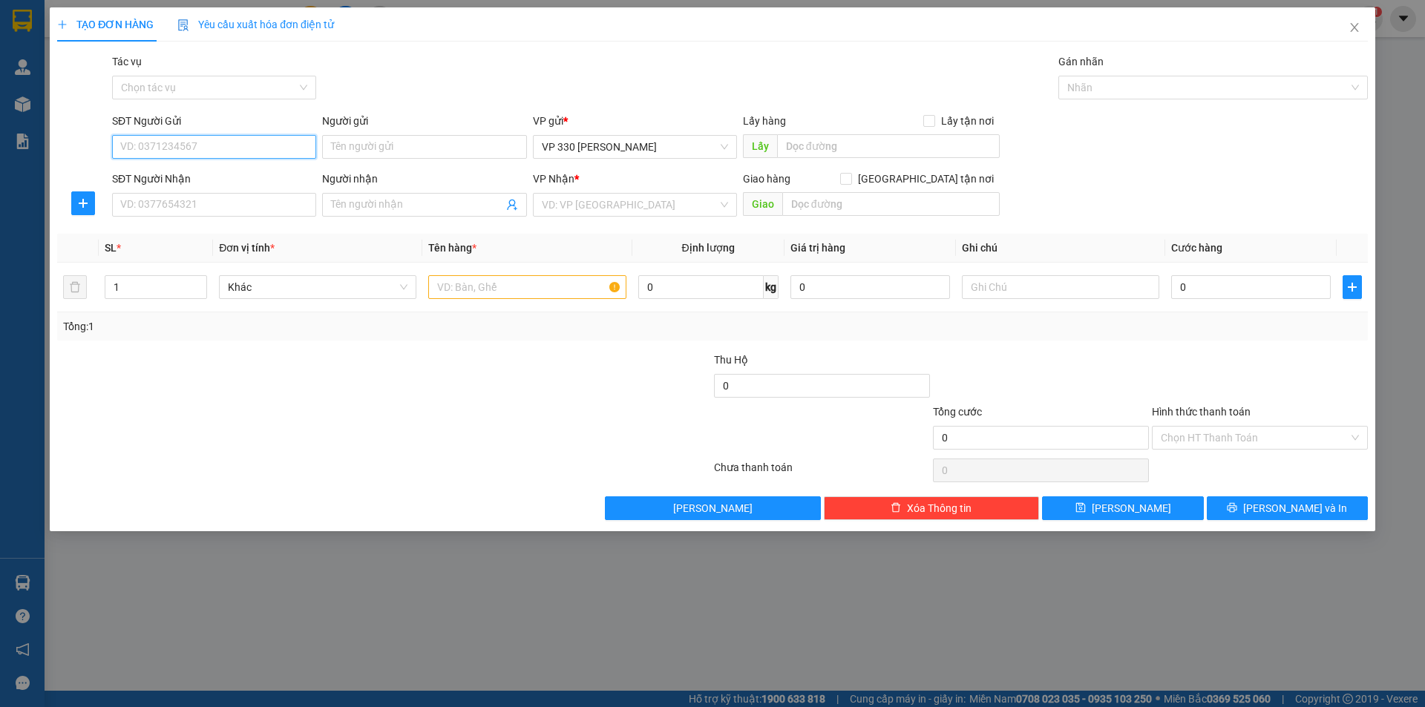
drag, startPoint x: 179, startPoint y: 142, endPoint x: 175, endPoint y: 113, distance: 29.9
click at [180, 141] on input "SĐT Người Gửi" at bounding box center [214, 147] width 204 height 24
click at [204, 170] on div "0944538865" at bounding box center [214, 176] width 186 height 16
type input "0944538865"
type input "330"
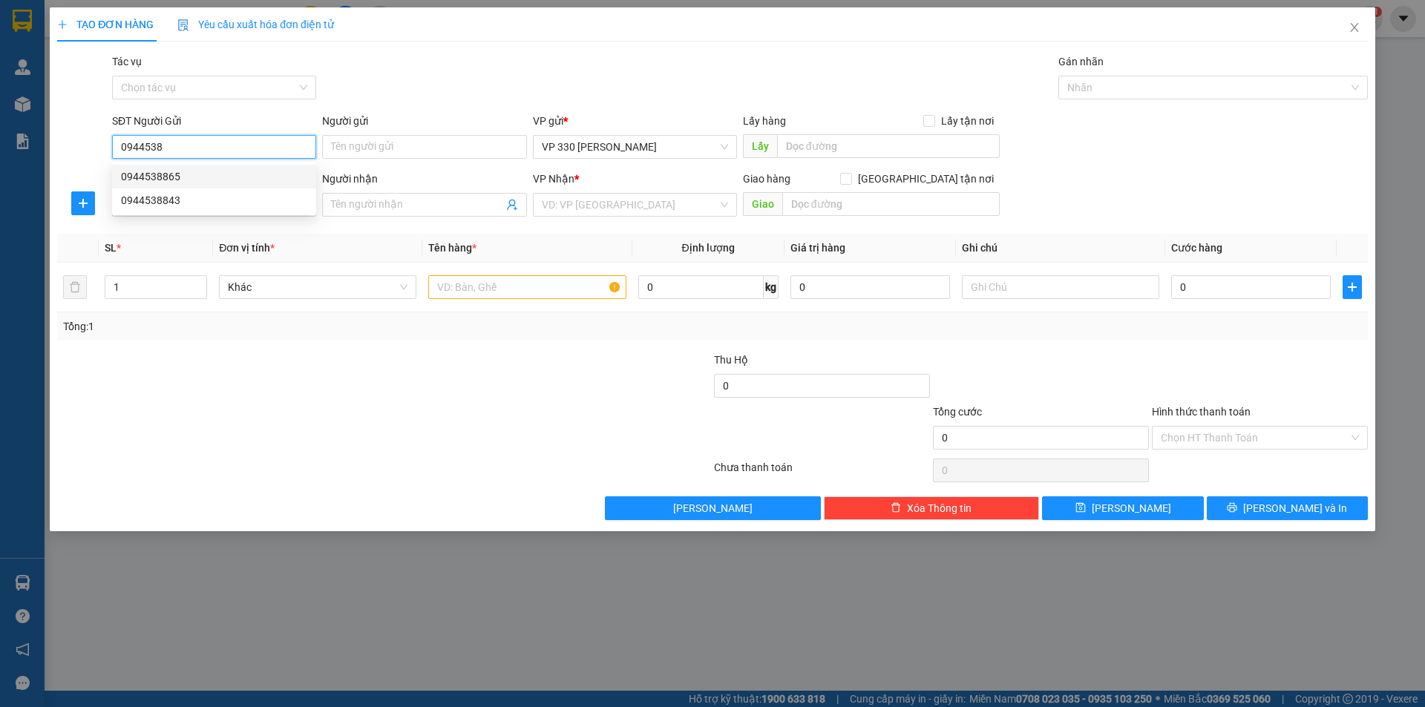
type input "0349202699"
type input "A VUONG"
type input "CỔNG CHÀO NINH HOÀ"
type input "100.000"
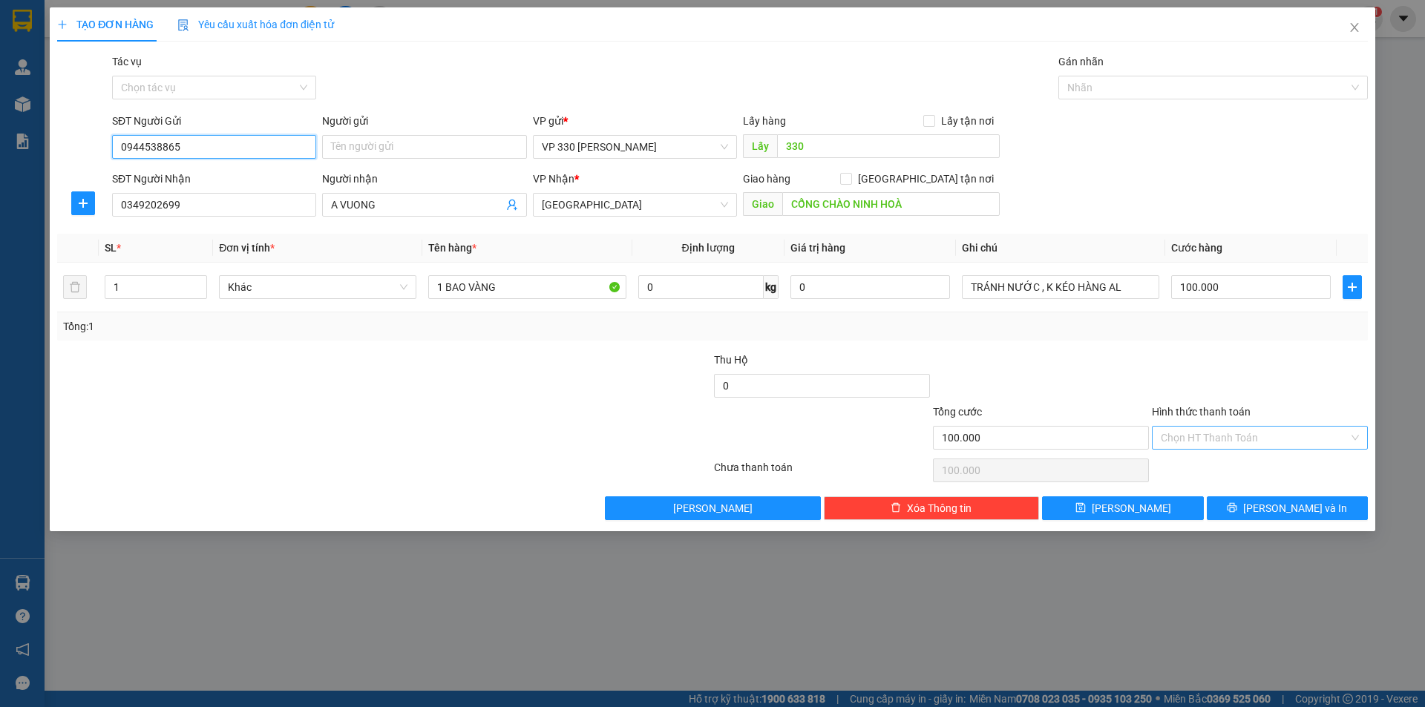
type input "0944538865"
click at [1218, 441] on input "Hình thức thanh toán" at bounding box center [1254, 438] width 188 height 22
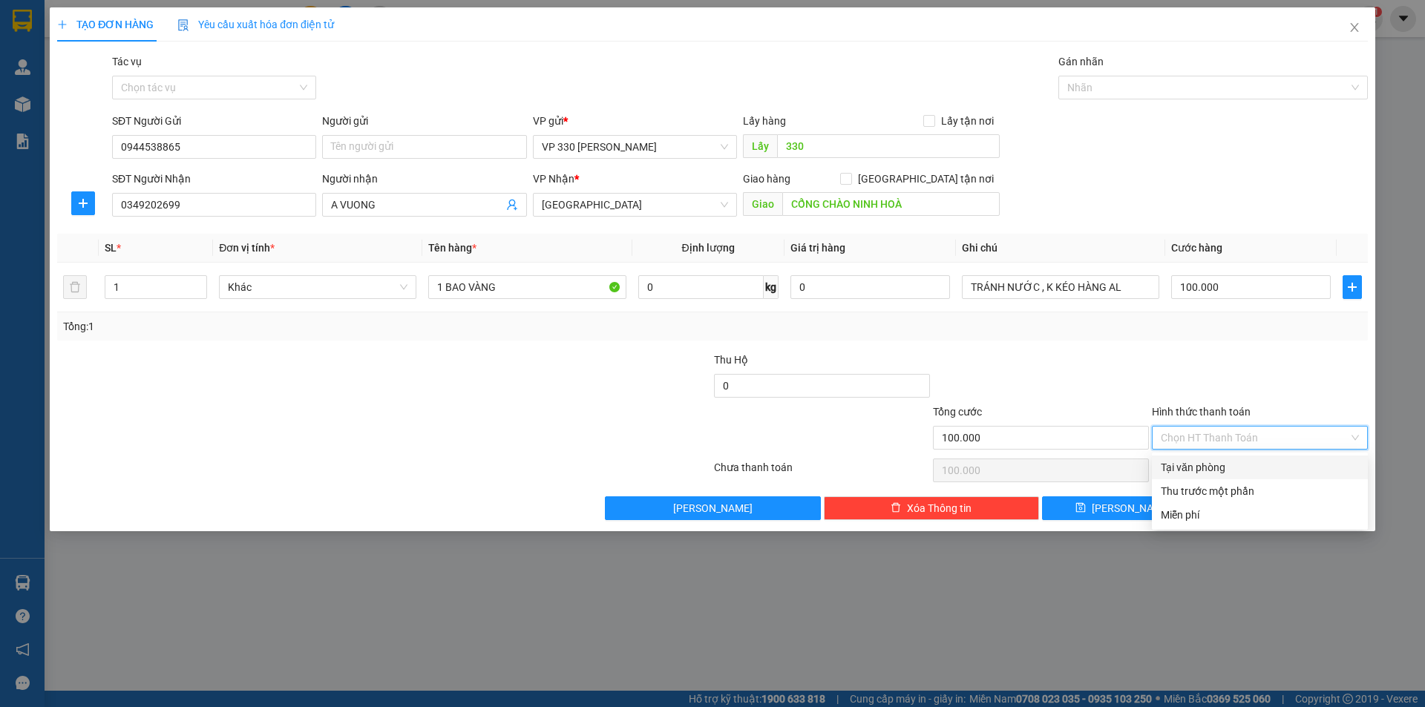
click at [1183, 466] on div "Tại văn phòng" at bounding box center [1259, 467] width 198 height 16
type input "0"
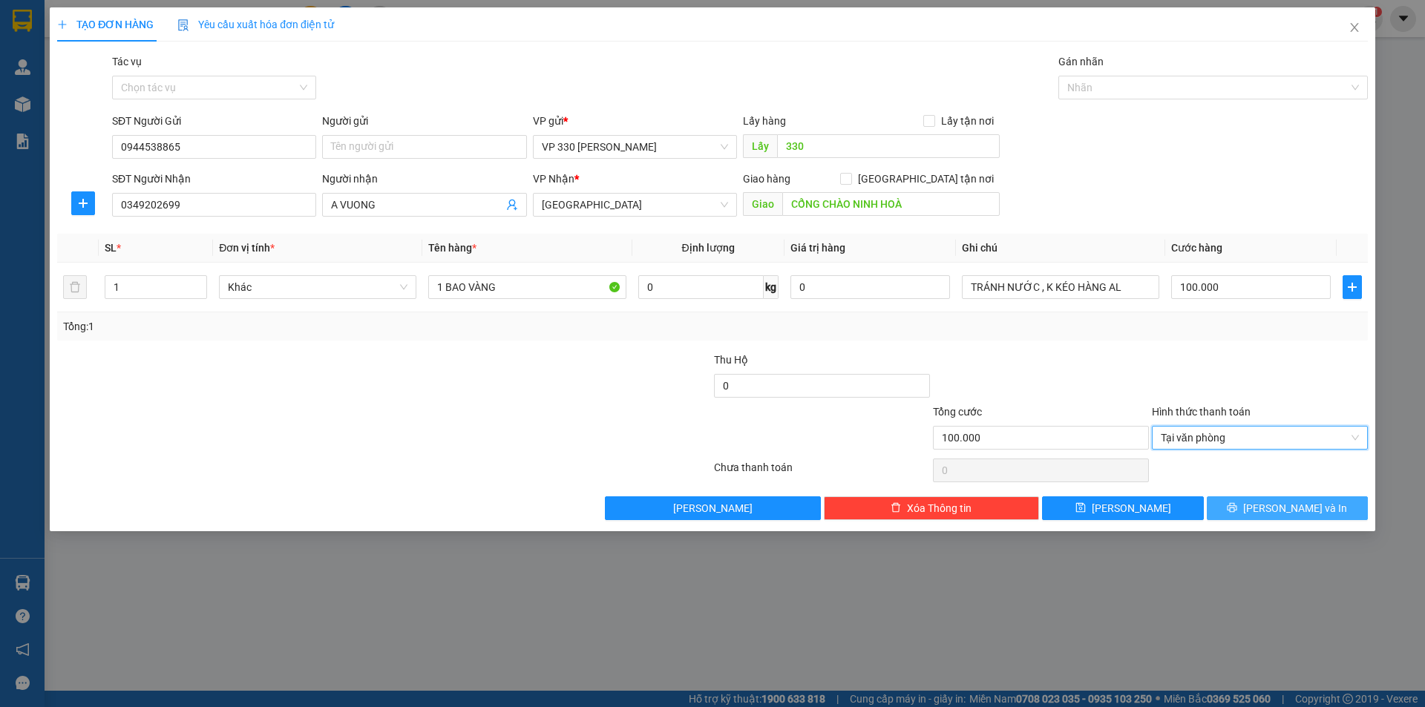
click at [1232, 507] on button "Lưu và In" at bounding box center [1286, 508] width 161 height 24
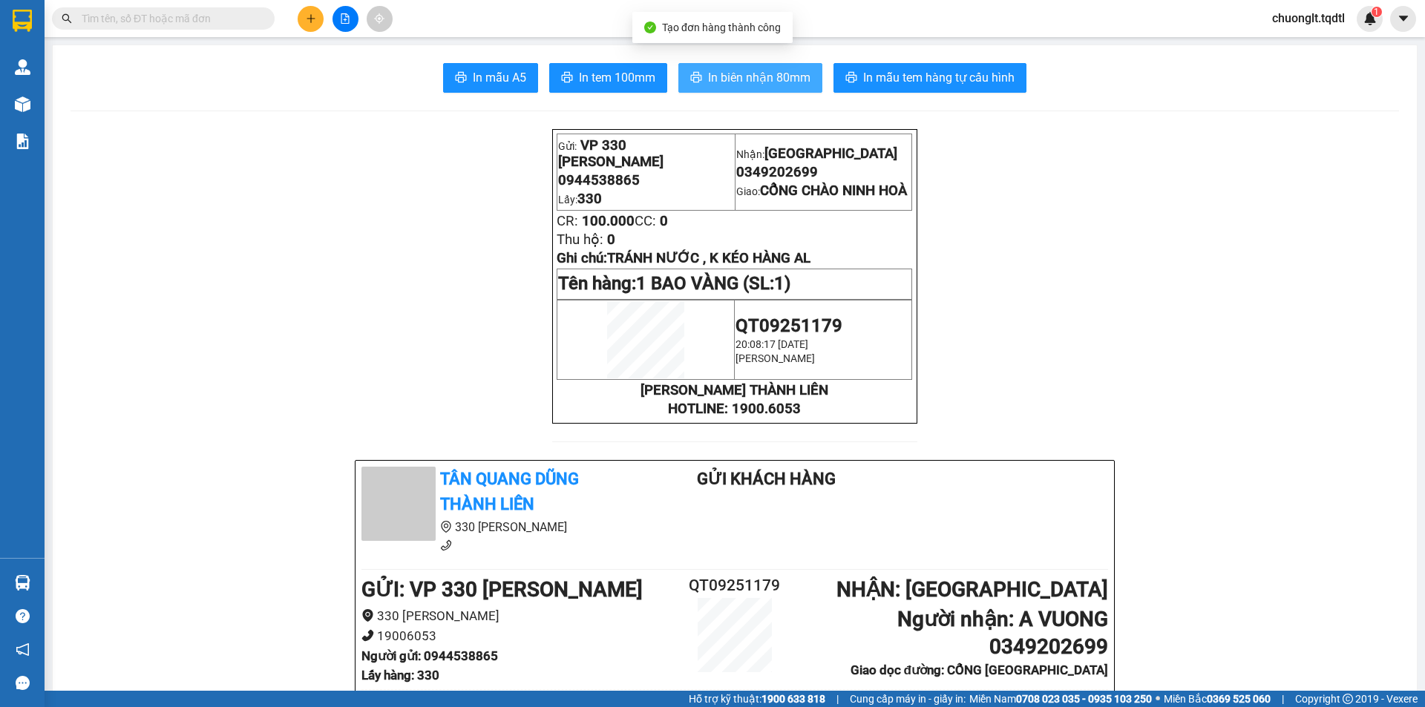
click at [732, 77] on span "In biên nhận 80mm" at bounding box center [759, 77] width 102 height 19
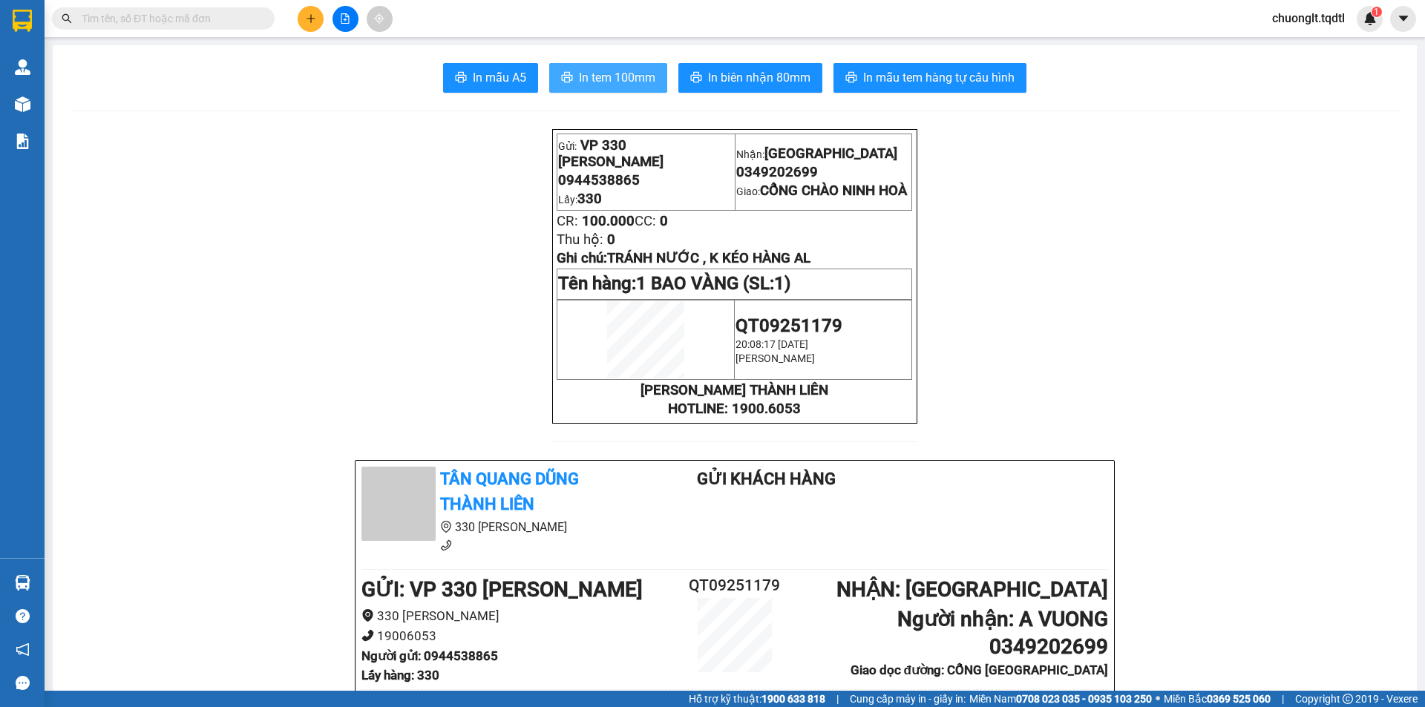
click at [620, 79] on span "In tem 100mm" at bounding box center [617, 77] width 76 height 19
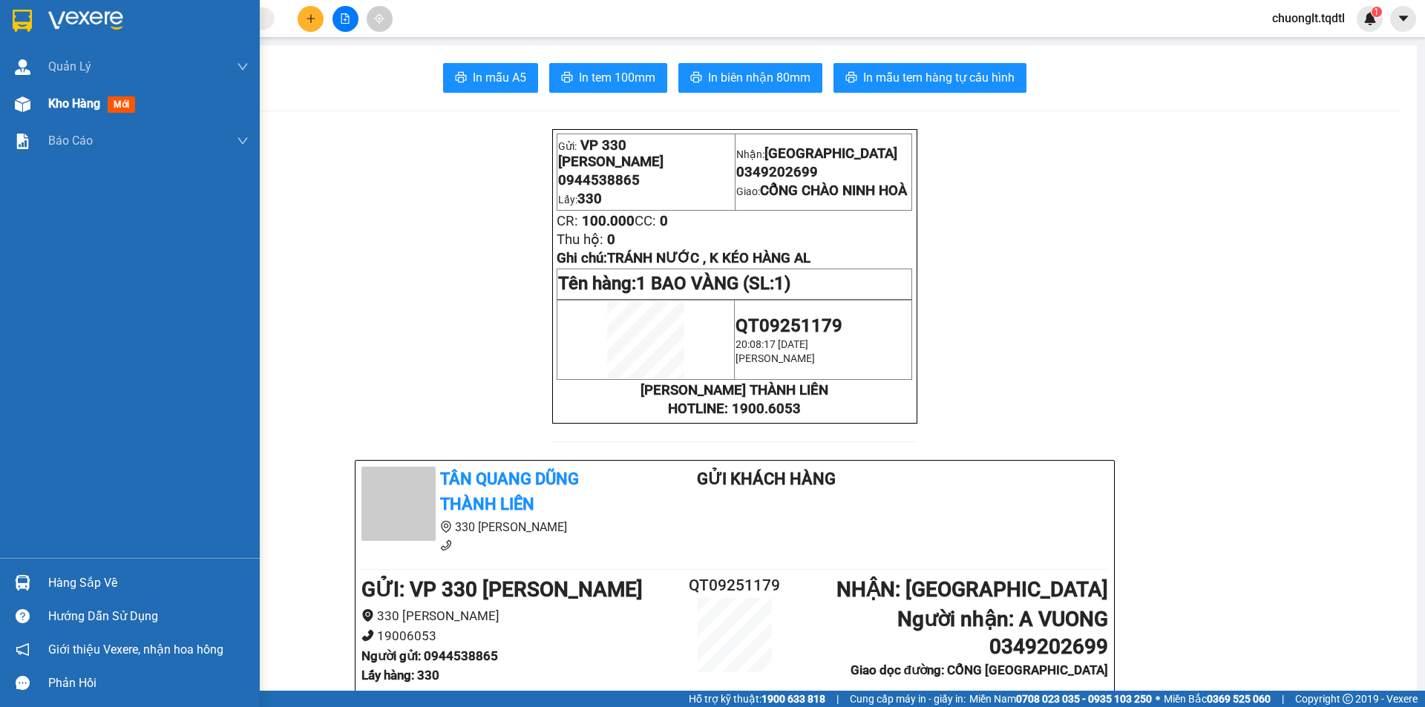
click at [53, 102] on span "Kho hàng" at bounding box center [74, 103] width 52 height 14
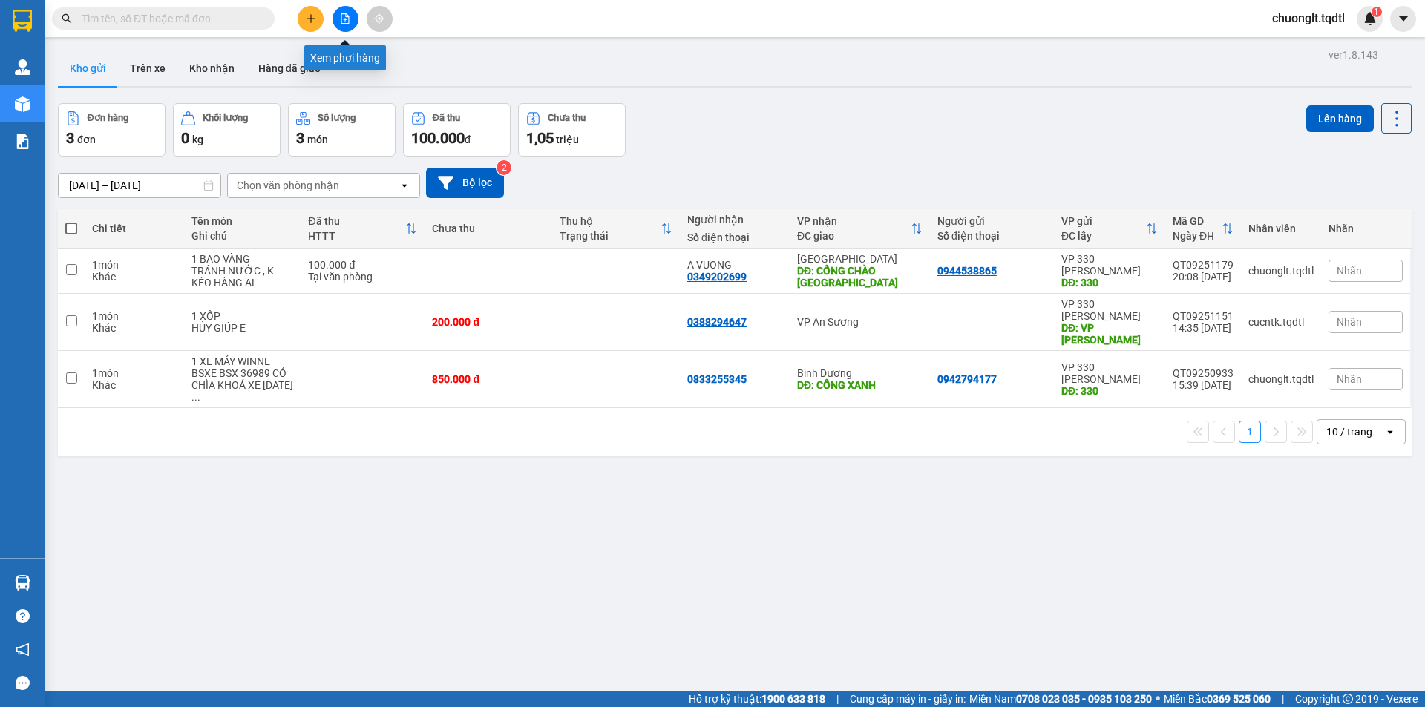
click at [342, 13] on icon "file-add" at bounding box center [345, 18] width 8 height 10
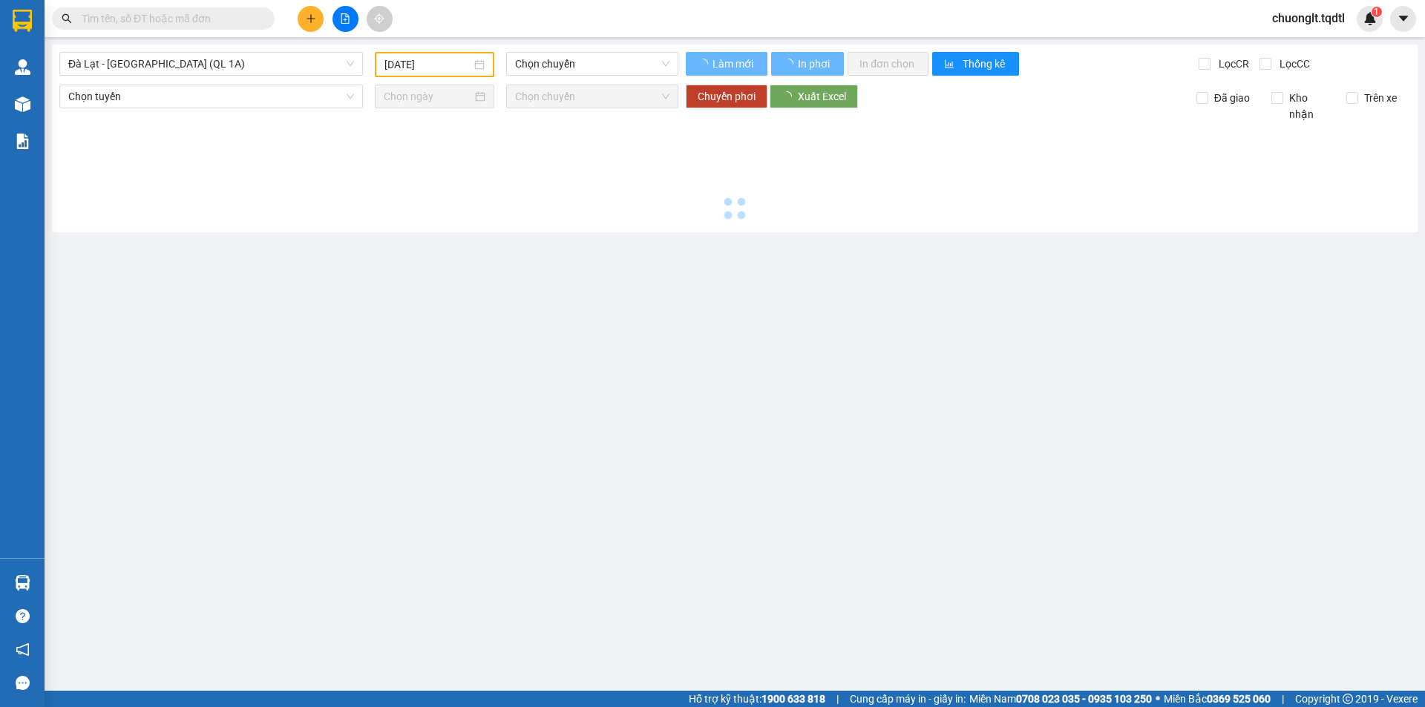
type input "[DATE]"
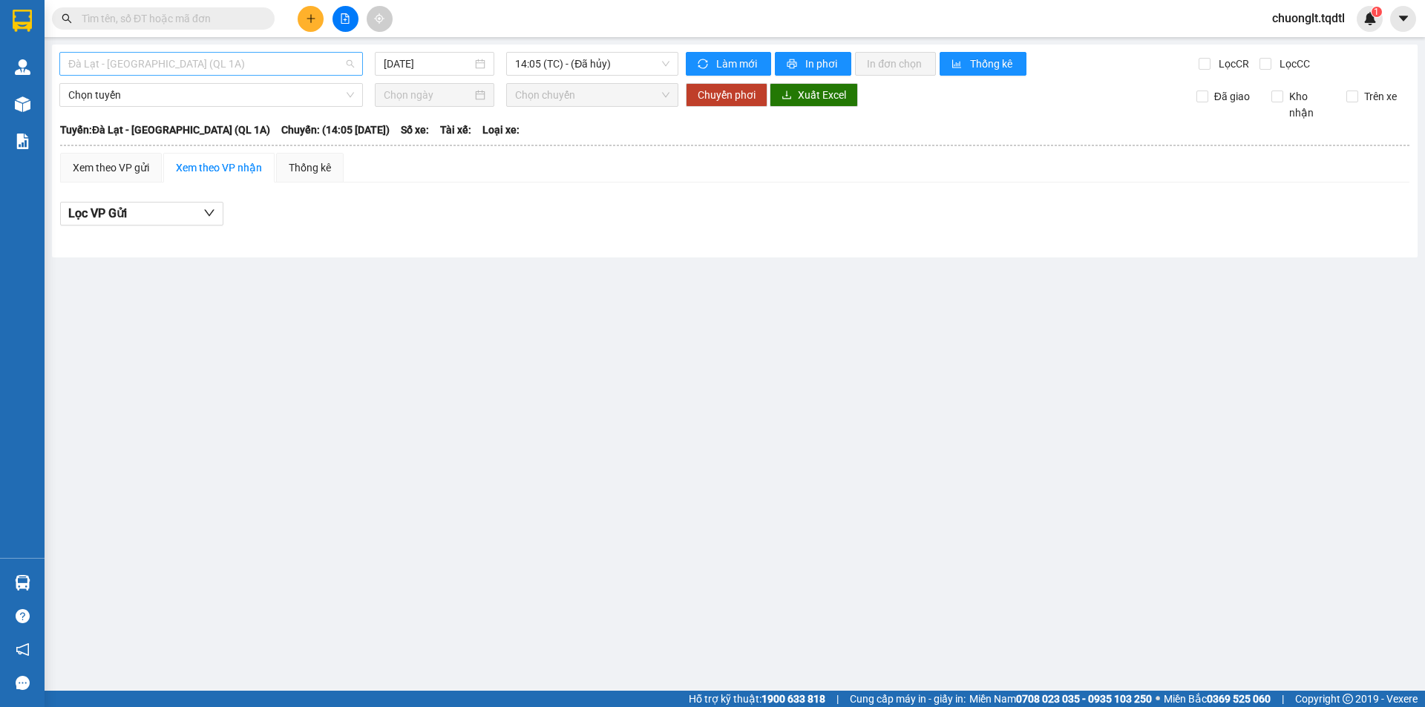
click at [277, 57] on span "Đà Lạt - Sài Gòn (QL 1A)" at bounding box center [211, 64] width 286 height 22
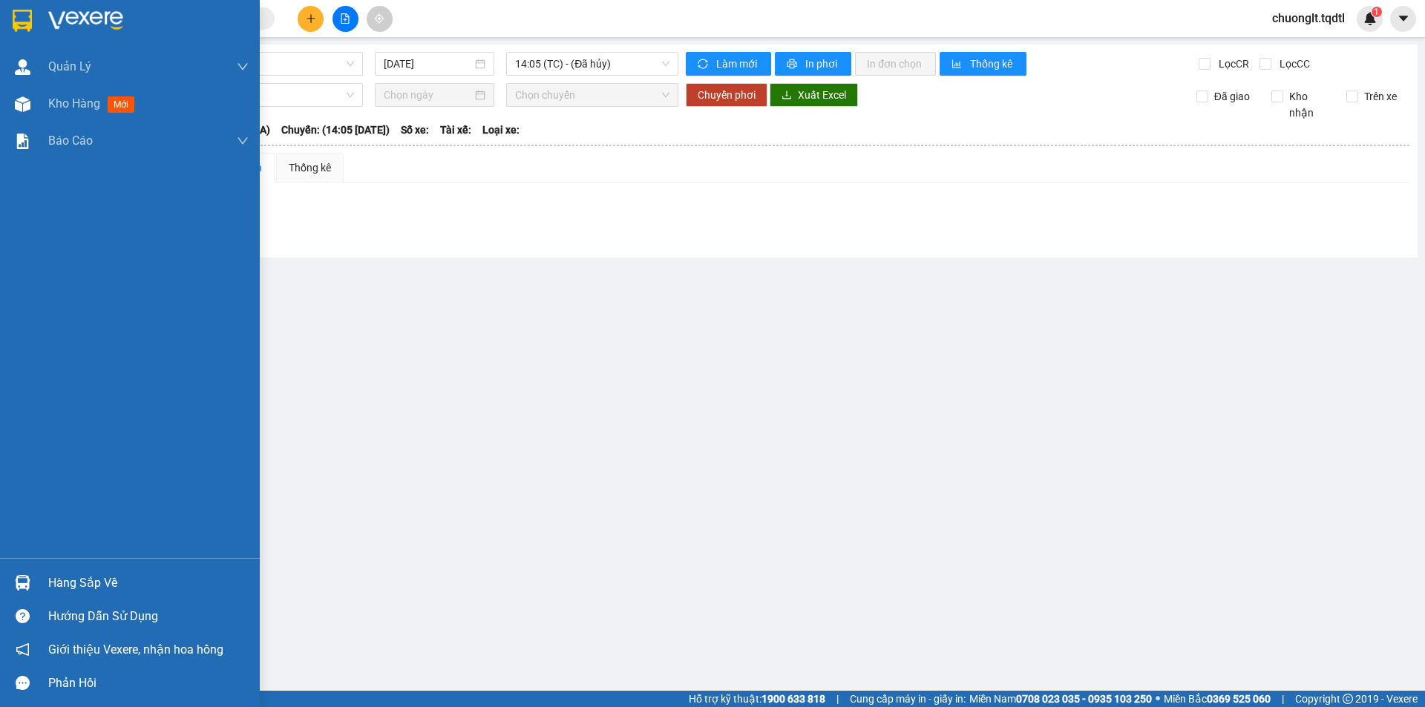
click at [83, 580] on div "Hàng sắp về" at bounding box center [148, 583] width 200 height 22
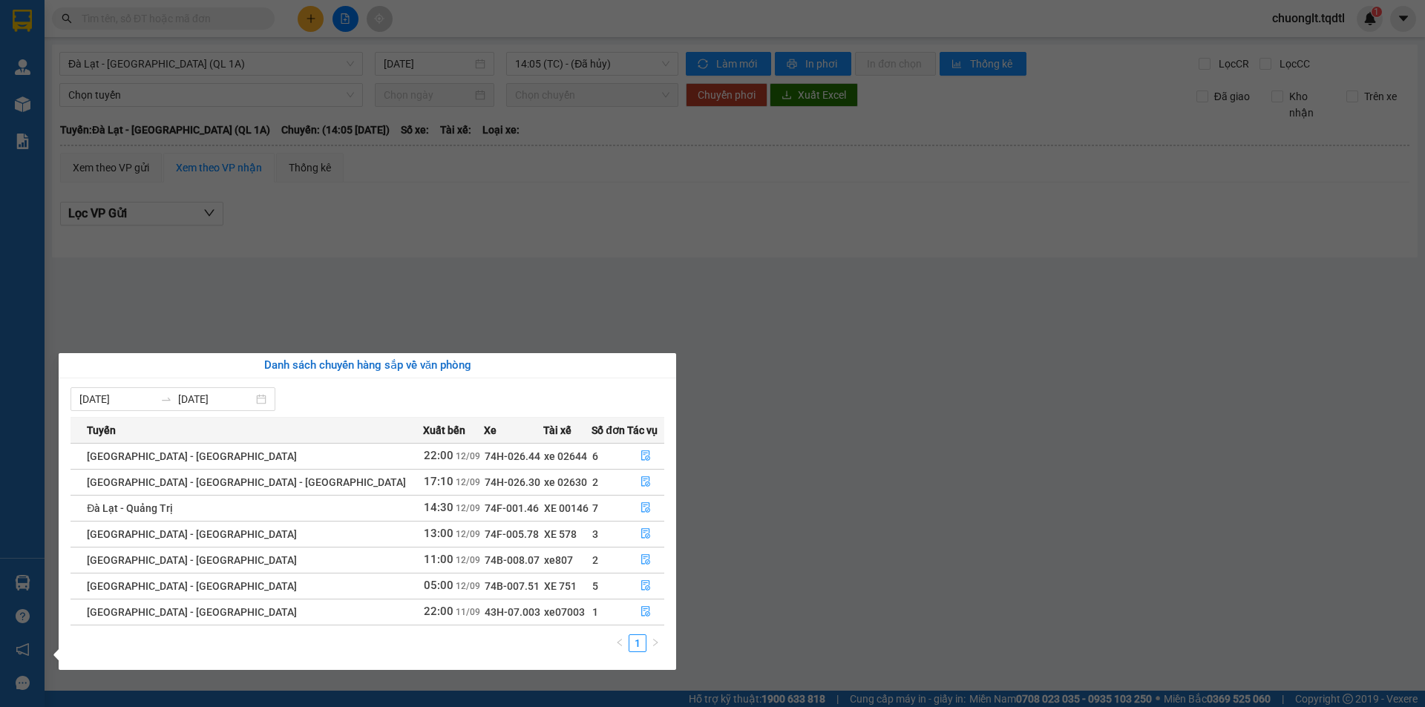
click at [540, 263] on section "Kết quả tìm kiếm ( 0 ) Bộ lọc No Data chuonglt.tqdtl 1 Quản Lý Quản lý khách hà…" at bounding box center [712, 353] width 1425 height 707
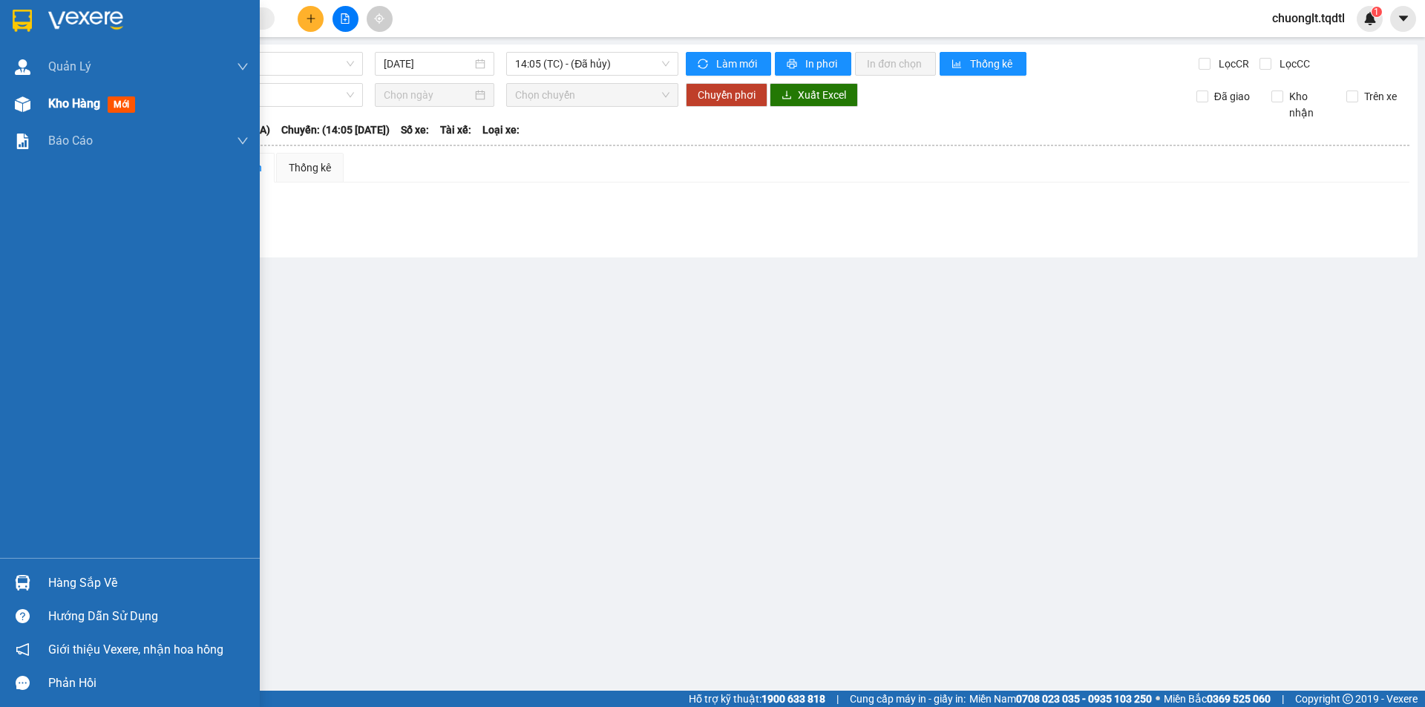
click at [73, 99] on span "Kho hàng" at bounding box center [74, 103] width 52 height 14
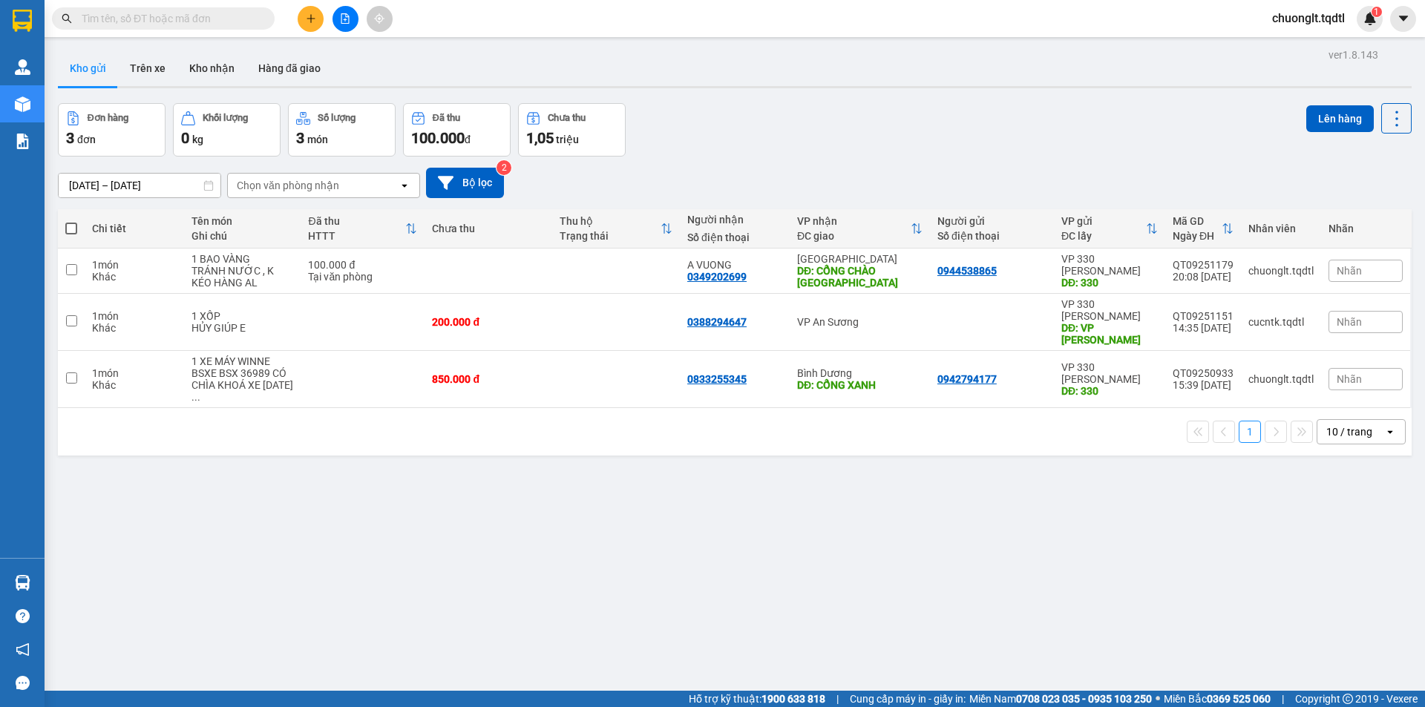
click at [340, 23] on icon "file-add" at bounding box center [345, 18] width 10 height 10
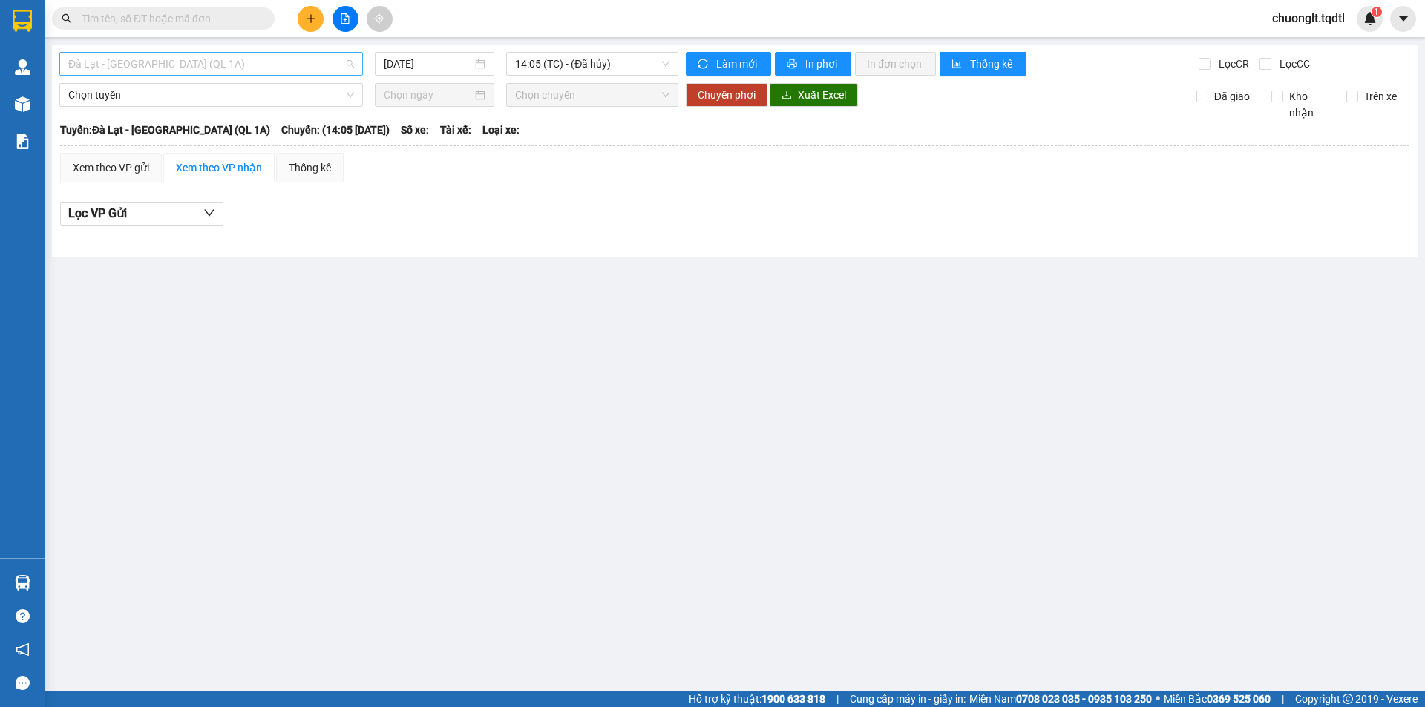
click at [237, 66] on span "Đà Lạt - Sài Gòn (QL 1A)" at bounding box center [211, 64] width 286 height 22
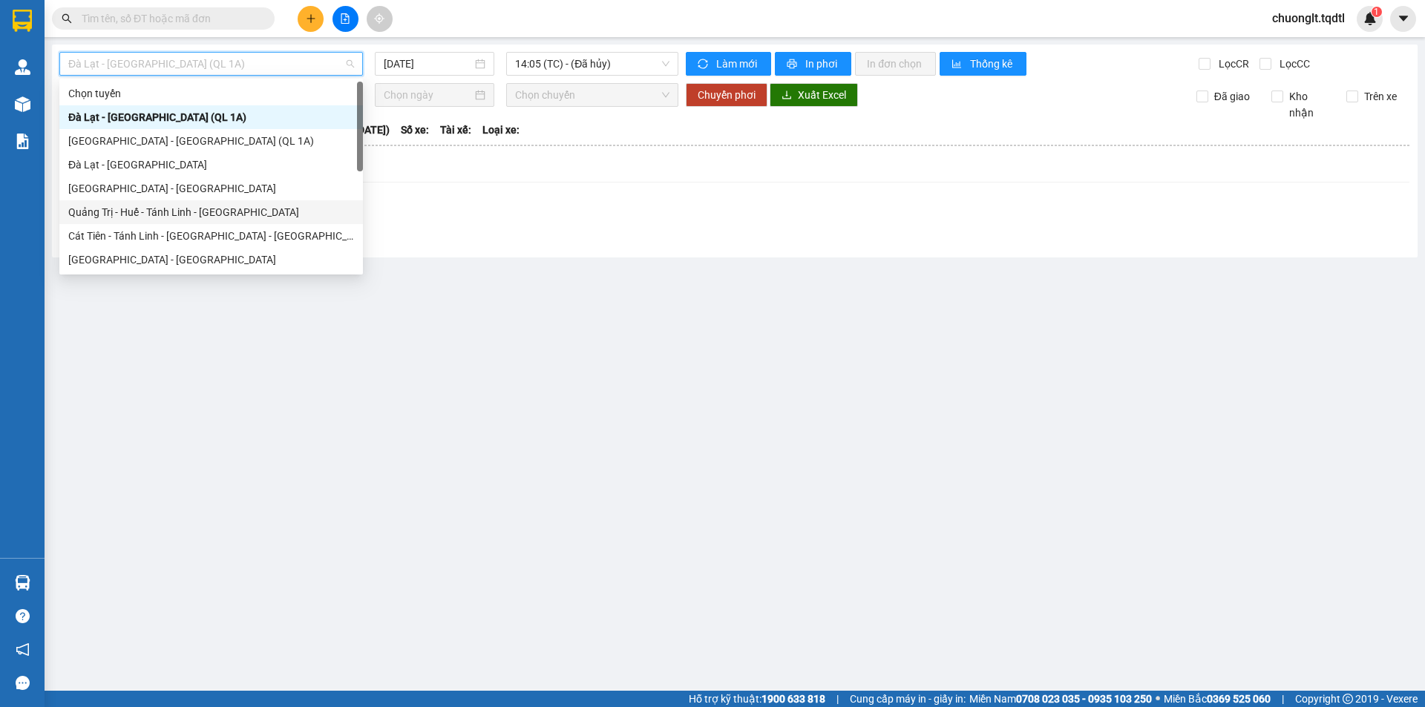
click at [168, 206] on div "Quảng Trị - Huế - Tánh Linh - Cát Tiên" at bounding box center [211, 212] width 286 height 16
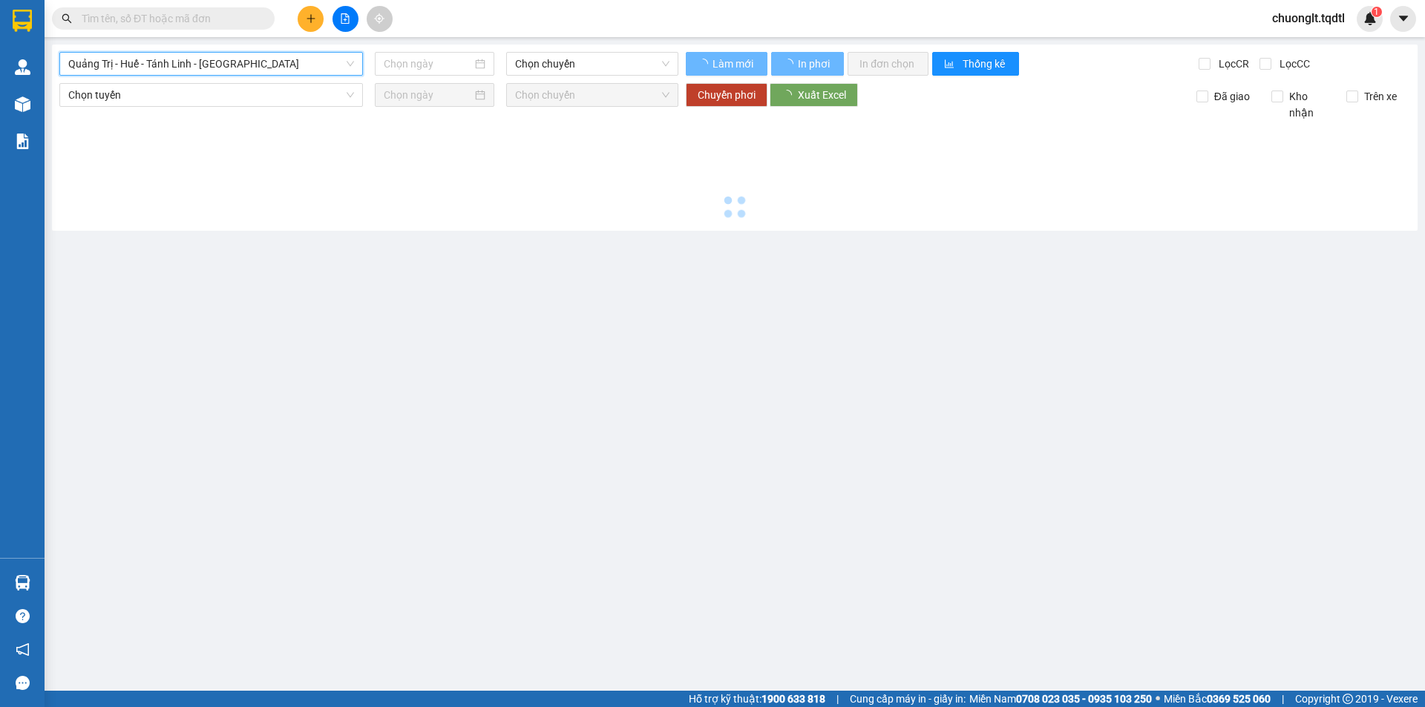
type input "[DATE]"
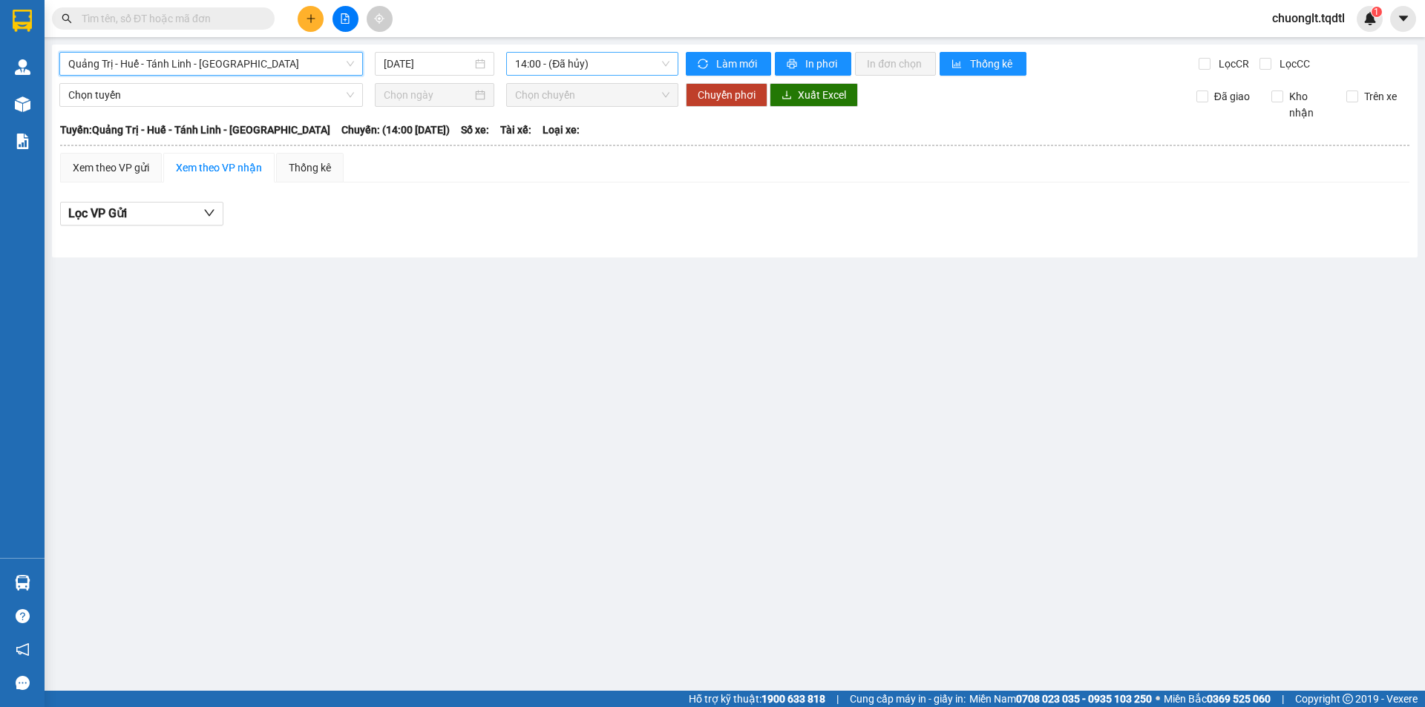
click at [611, 61] on span "14:00 - (Đã hủy)" at bounding box center [592, 64] width 154 height 22
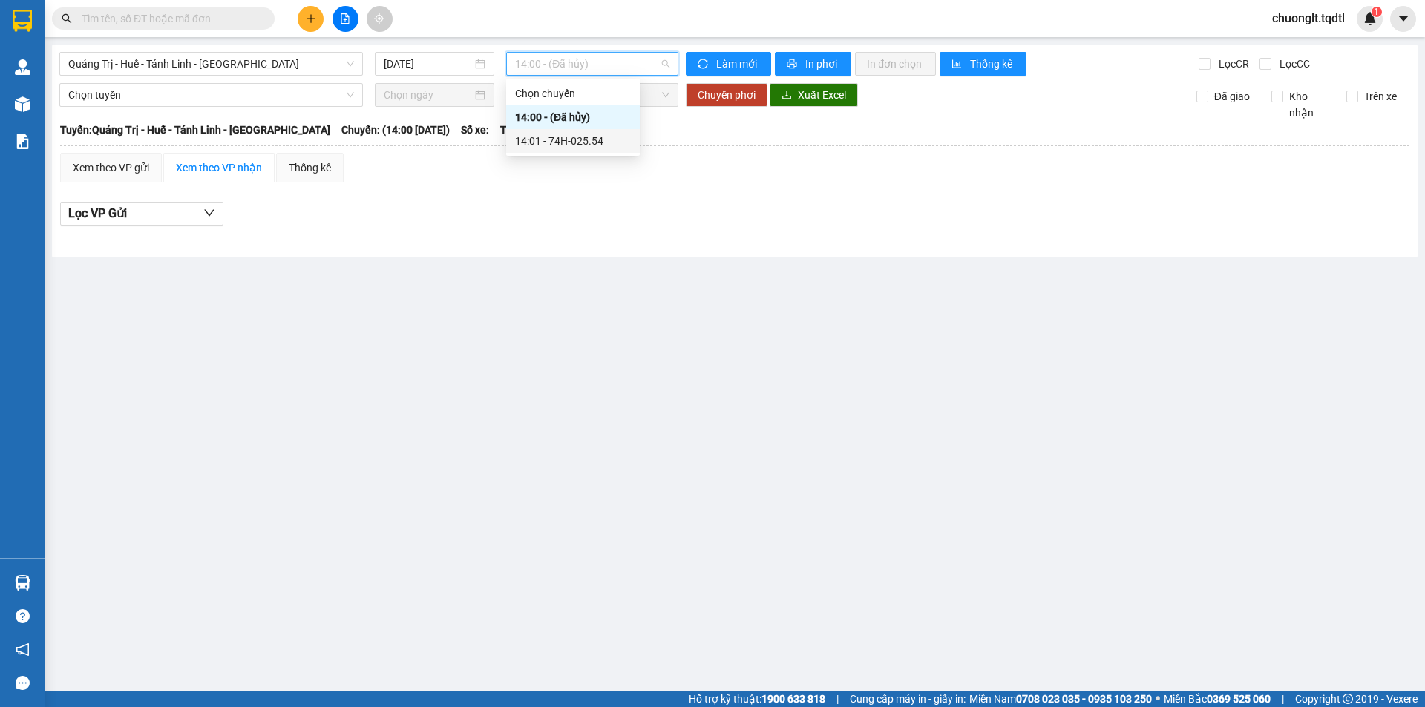
click at [567, 136] on div "14:01 - 74H-025.54" at bounding box center [573, 141] width 116 height 16
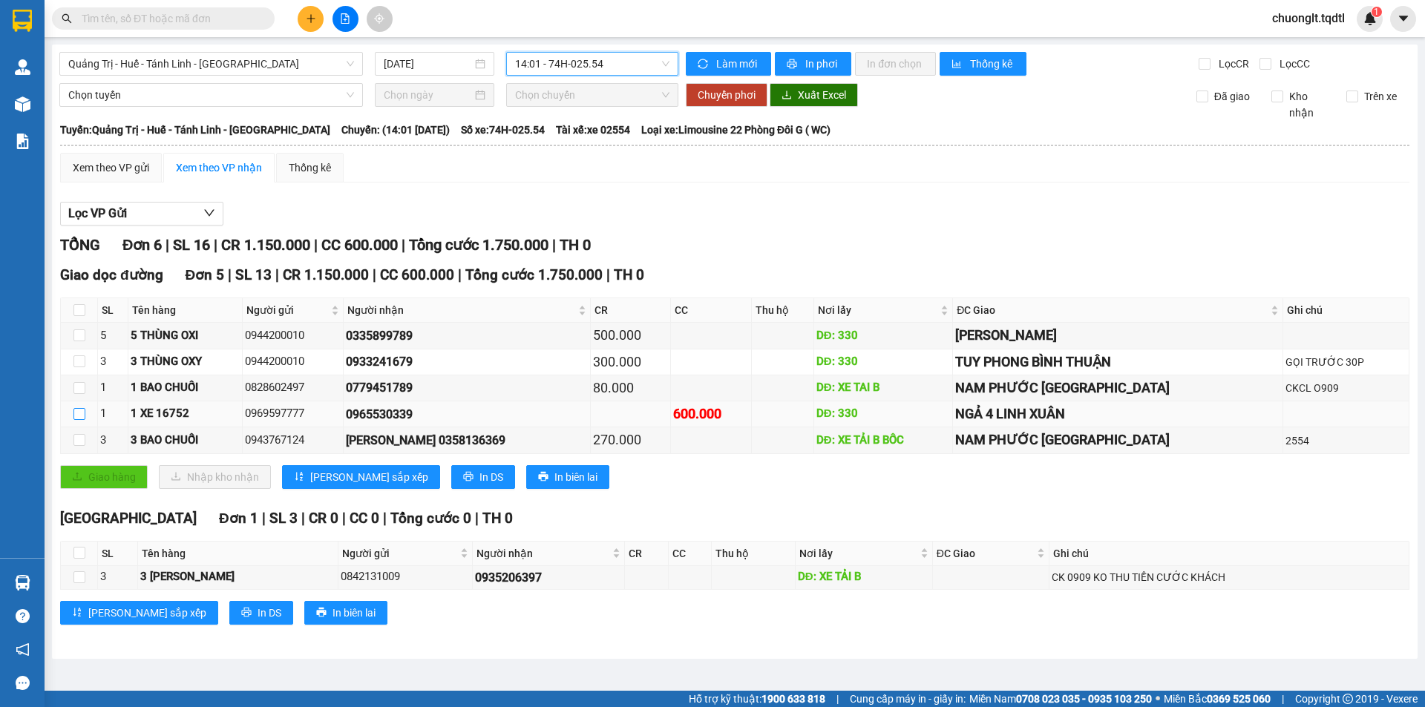
click at [79, 414] on input "checkbox" at bounding box center [79, 414] width 12 height 12
checkbox input "true"
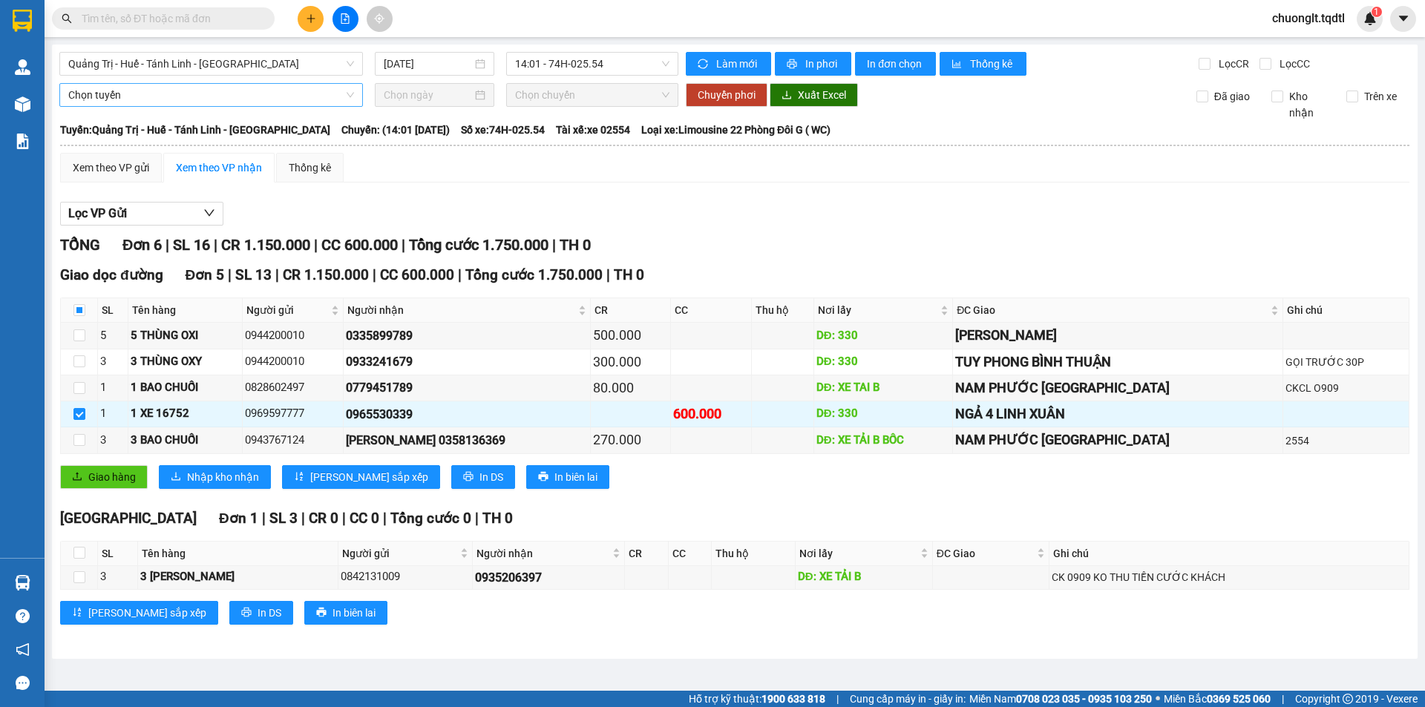
click at [274, 84] on span "Chọn tuyến" at bounding box center [211, 95] width 286 height 22
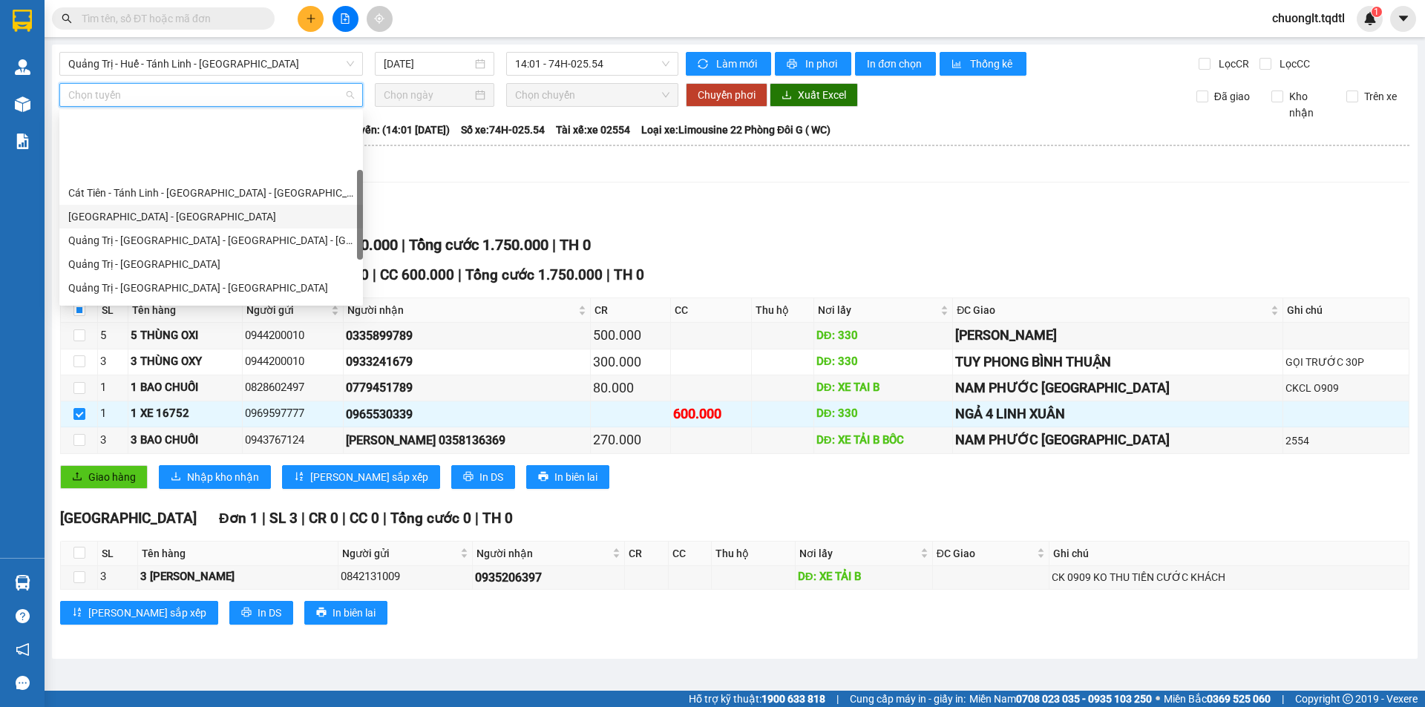
scroll to position [297, 0]
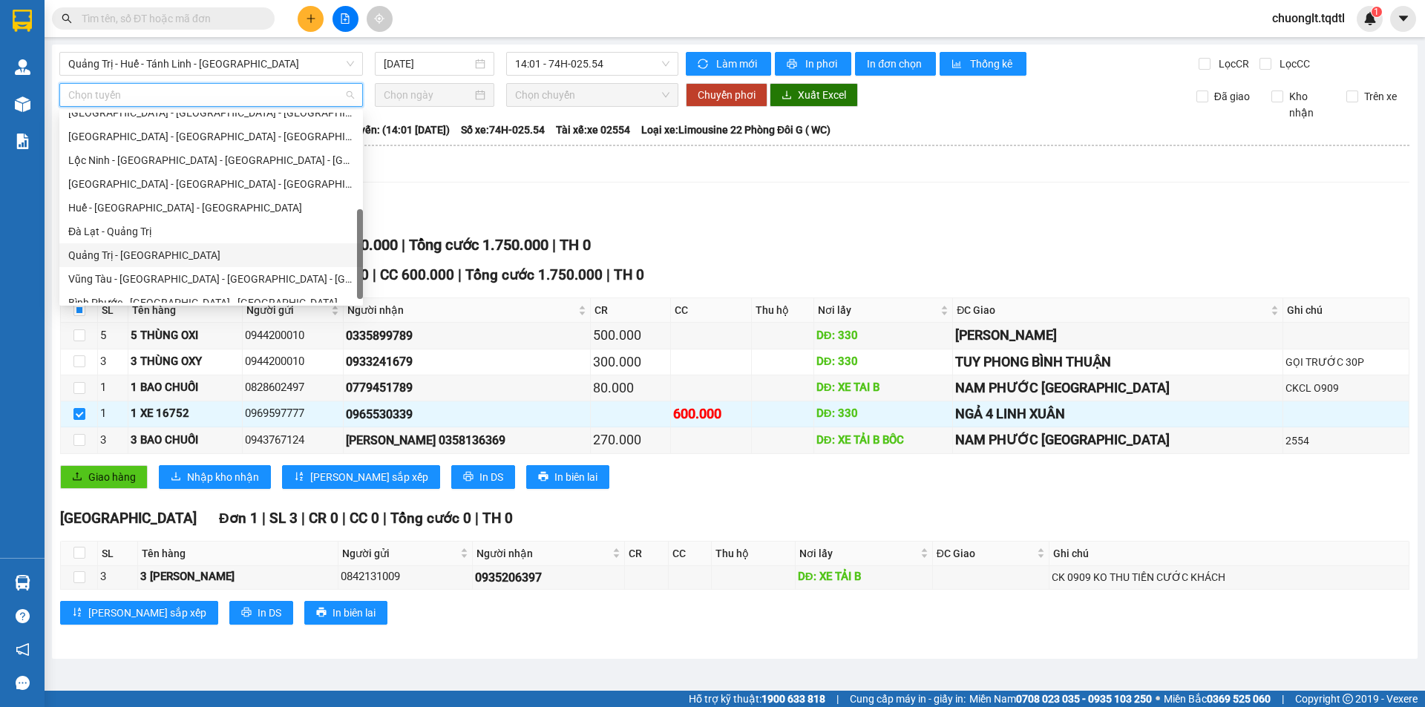
click at [163, 254] on div "Quảng Trị - Đà Lạt" at bounding box center [211, 255] width 286 height 16
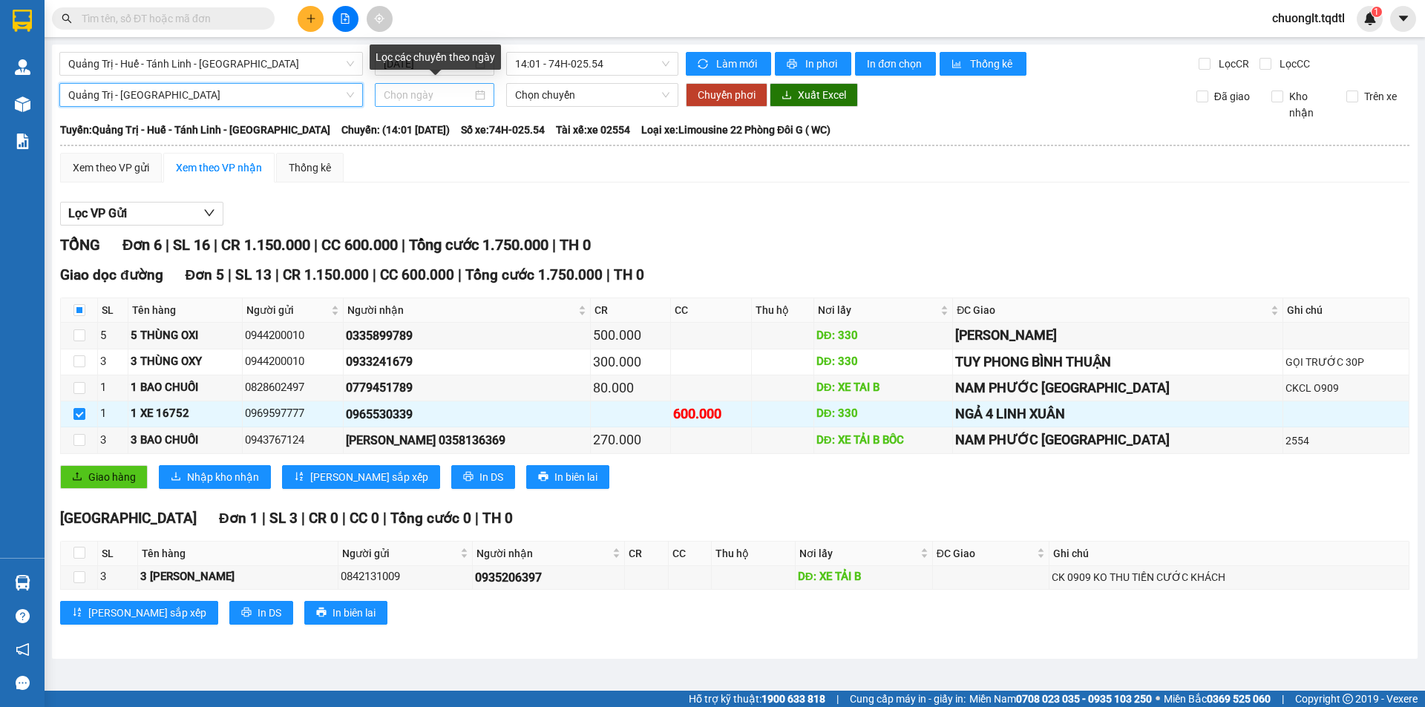
click at [474, 93] on div at bounding box center [435, 95] width 102 height 16
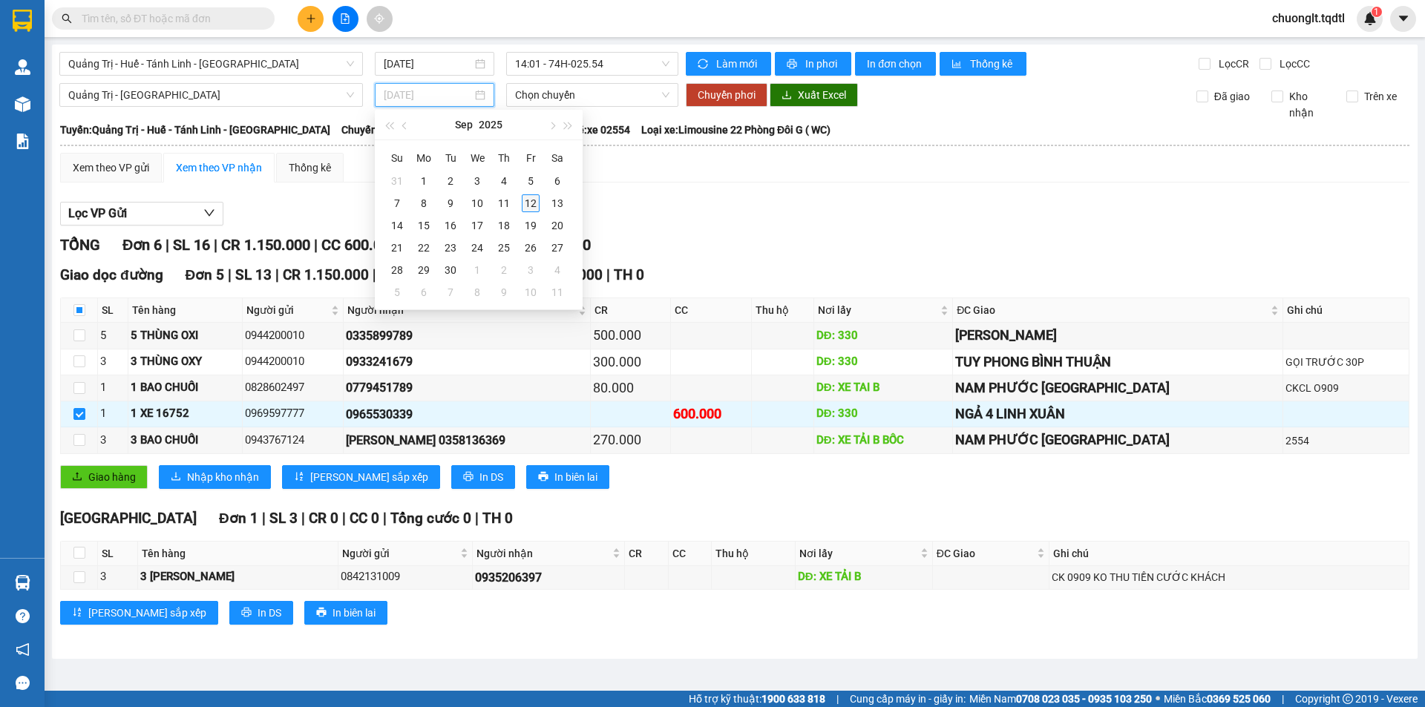
type input "[DATE]"
drag, startPoint x: 526, startPoint y: 197, endPoint x: 579, endPoint y: 145, distance: 74.0
click at [527, 197] on div "12" at bounding box center [531, 203] width 18 height 18
type input "[DATE]"
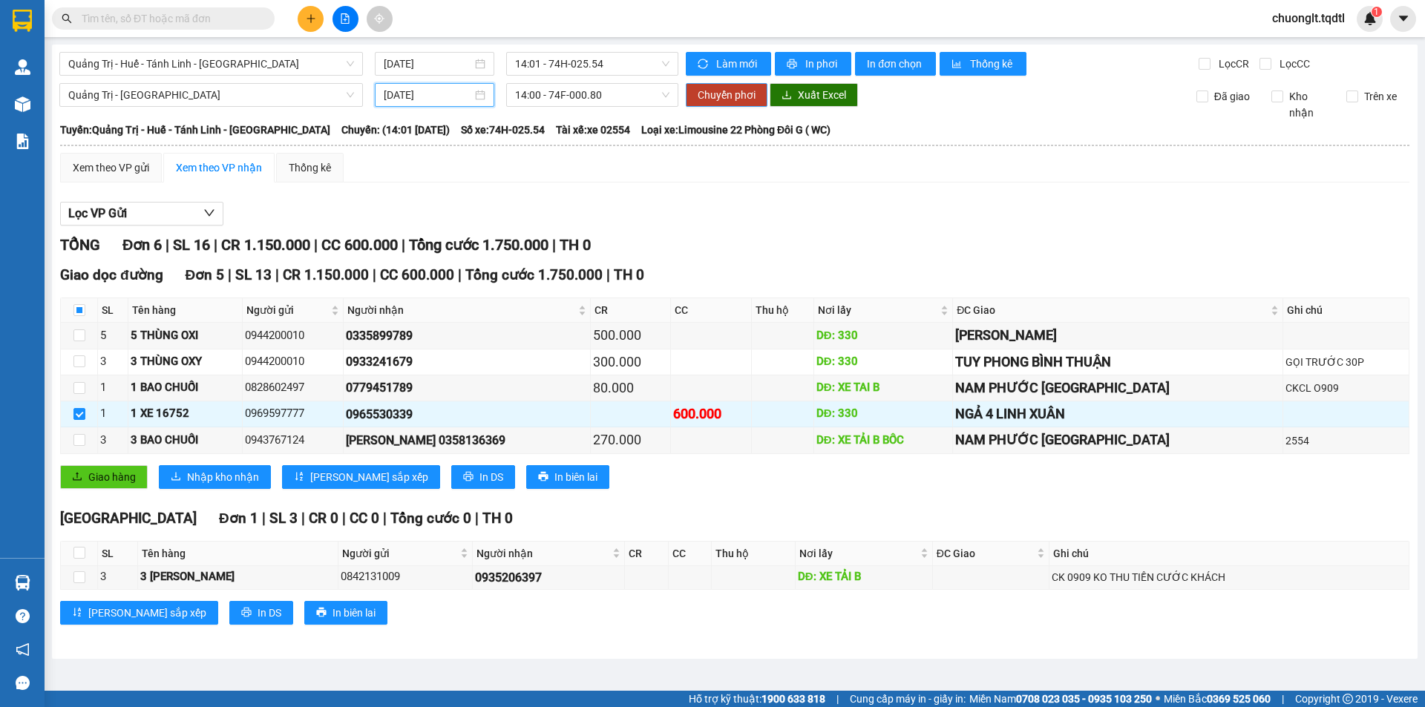
click at [720, 89] on span "Chuyển phơi" at bounding box center [726, 95] width 58 height 16
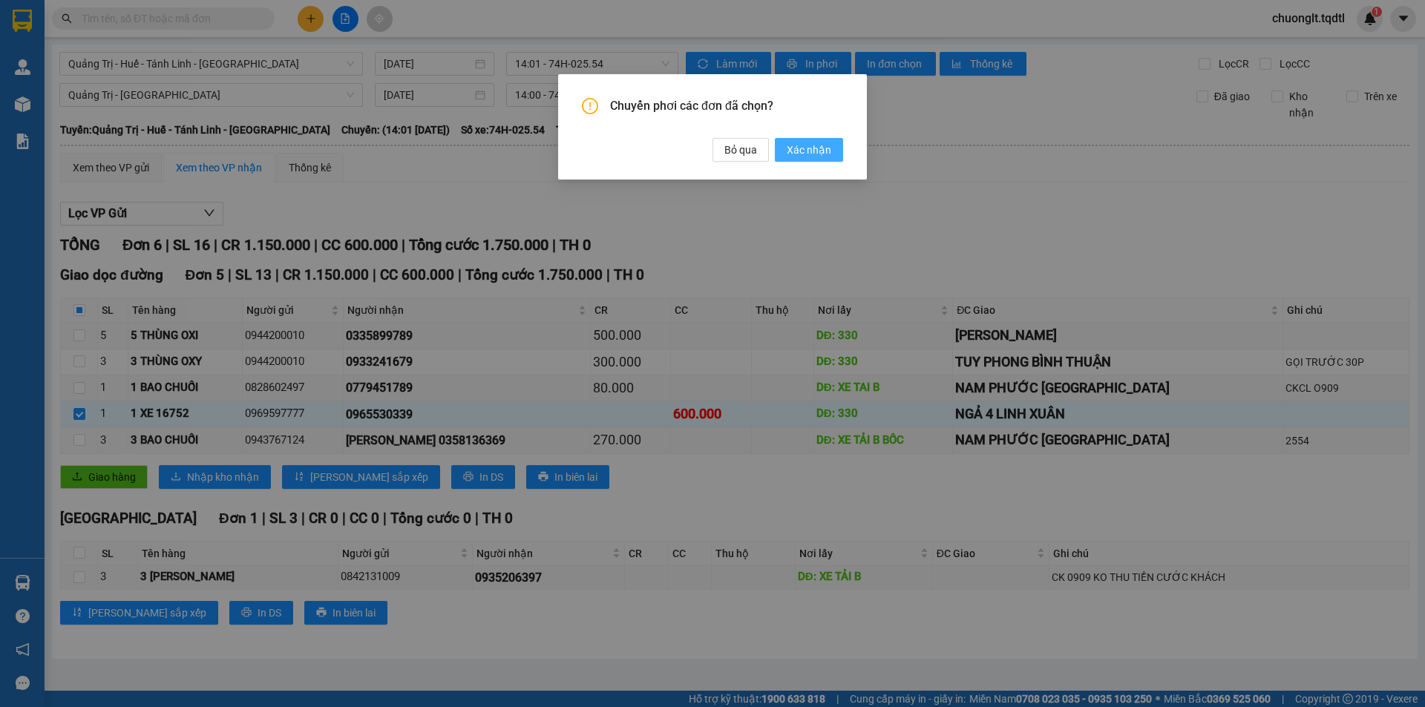
click at [798, 148] on span "Xác nhận" at bounding box center [808, 150] width 45 height 16
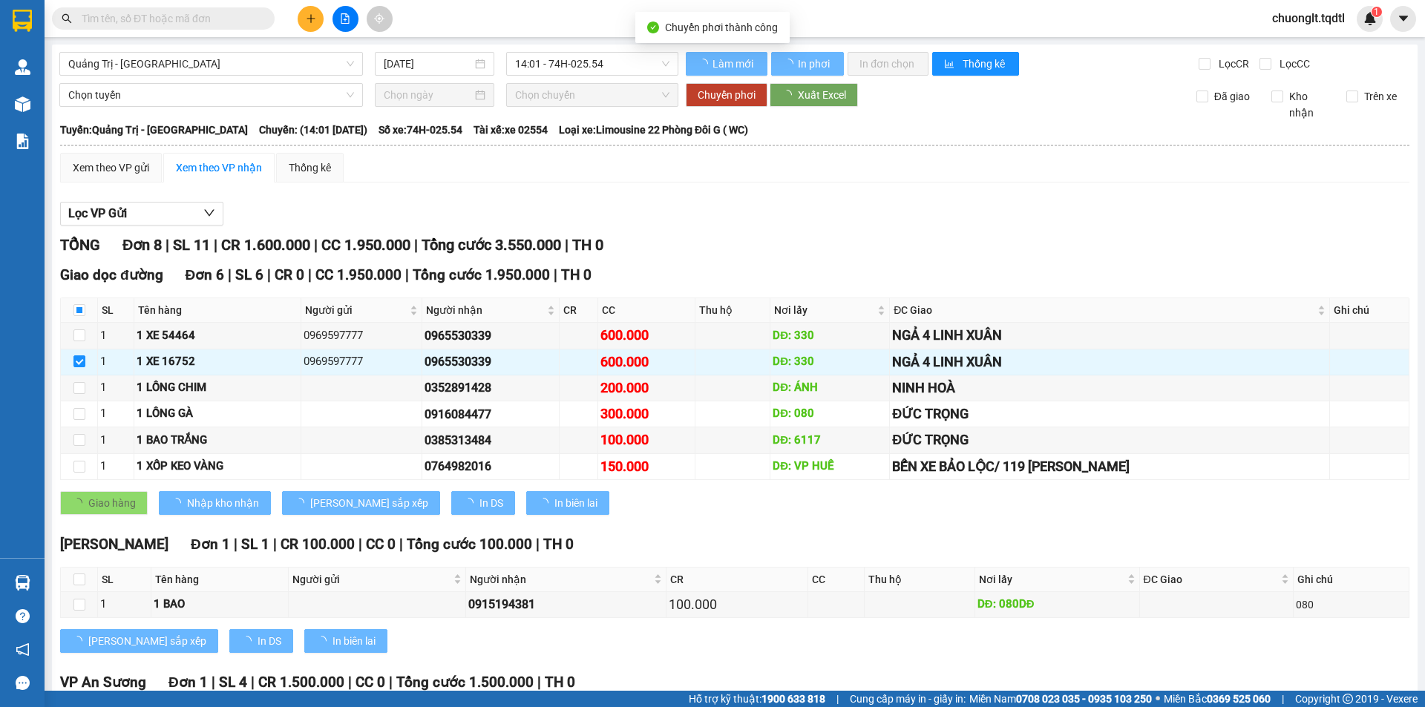
checkbox input "false"
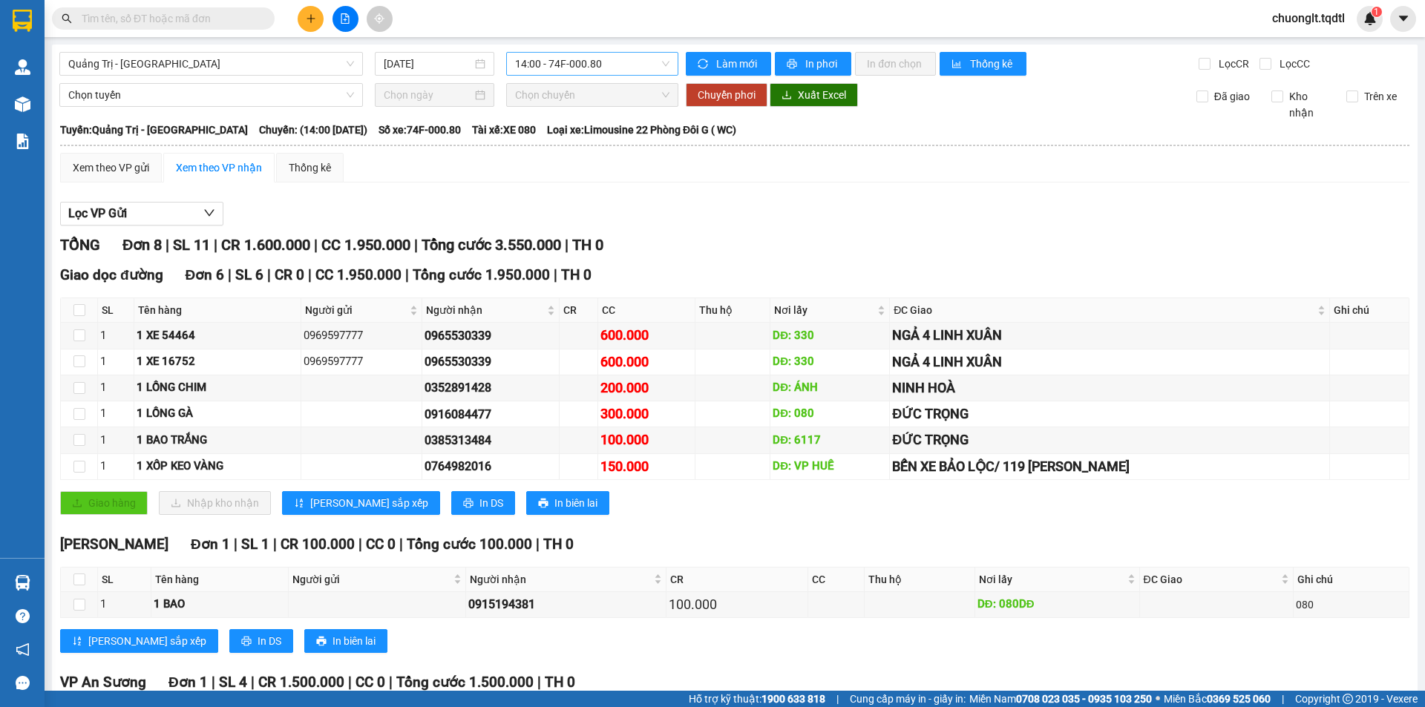
click at [651, 62] on span "14:00 - 74F-000.80" at bounding box center [592, 64] width 154 height 22
click at [705, 183] on div "Xem theo VP gửi Xem theo VP nhận Thống kê Lọc VP Gửi TỔNG Đơn 8 | SL 11 | CR 1…" at bounding box center [734, 481] width 1349 height 657
click at [205, 71] on span "Quảng Trị - Đà Lạt" at bounding box center [211, 64] width 286 height 22
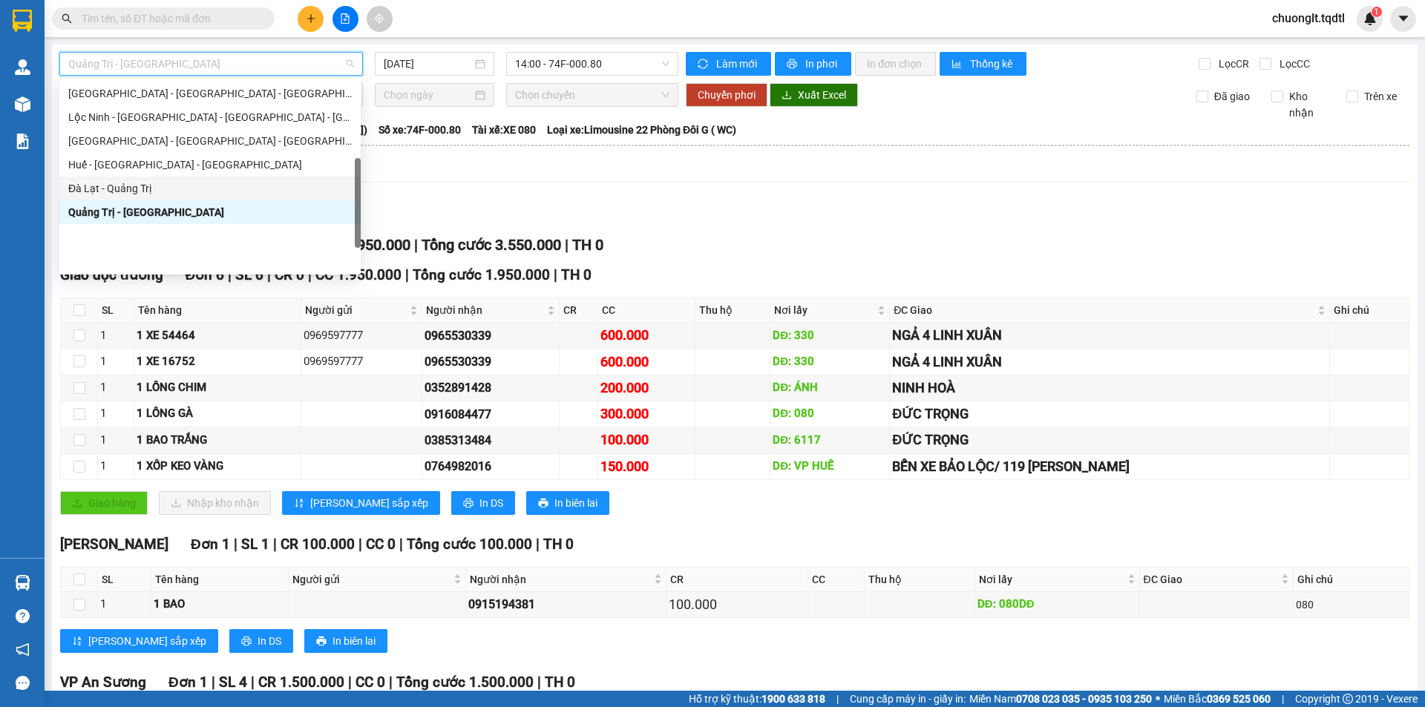
scroll to position [234, 0]
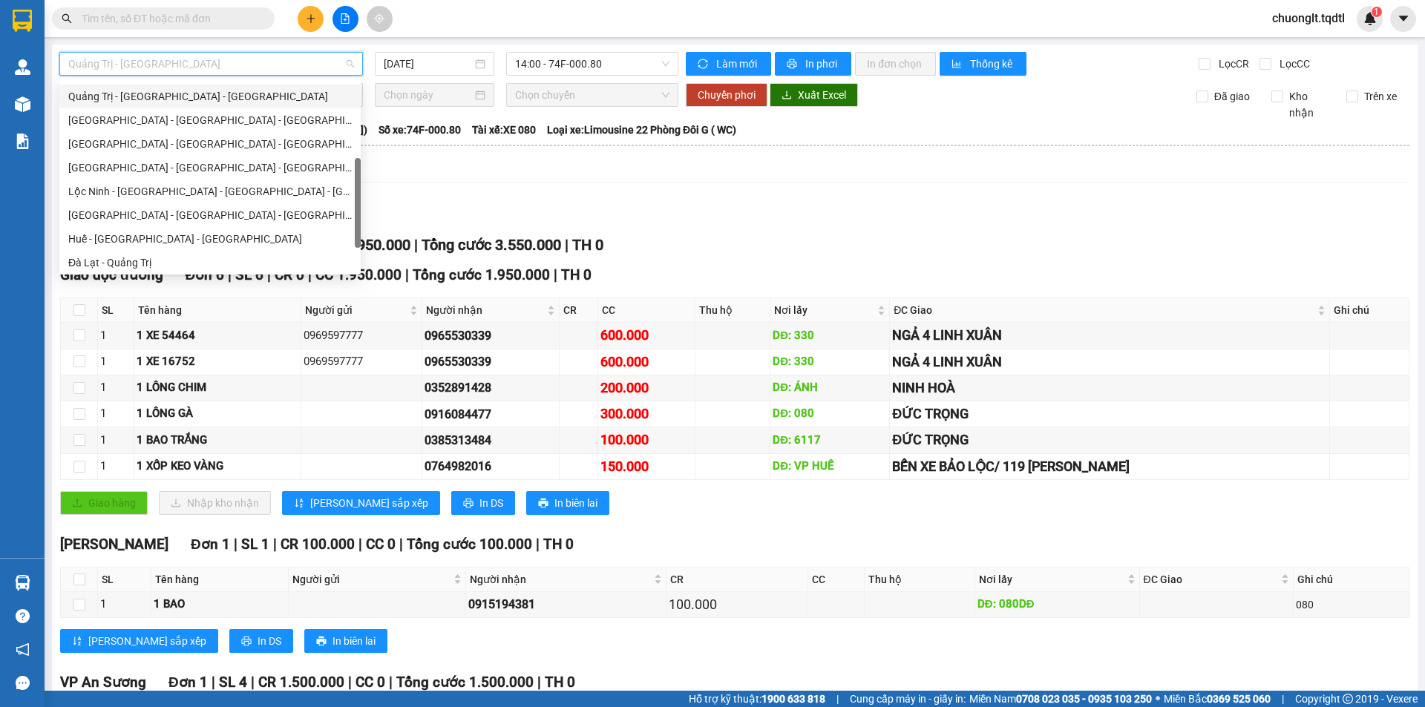
click at [206, 91] on div "Quảng Trị - [GEOGRAPHIC_DATA] - [GEOGRAPHIC_DATA]" at bounding box center [209, 96] width 283 height 16
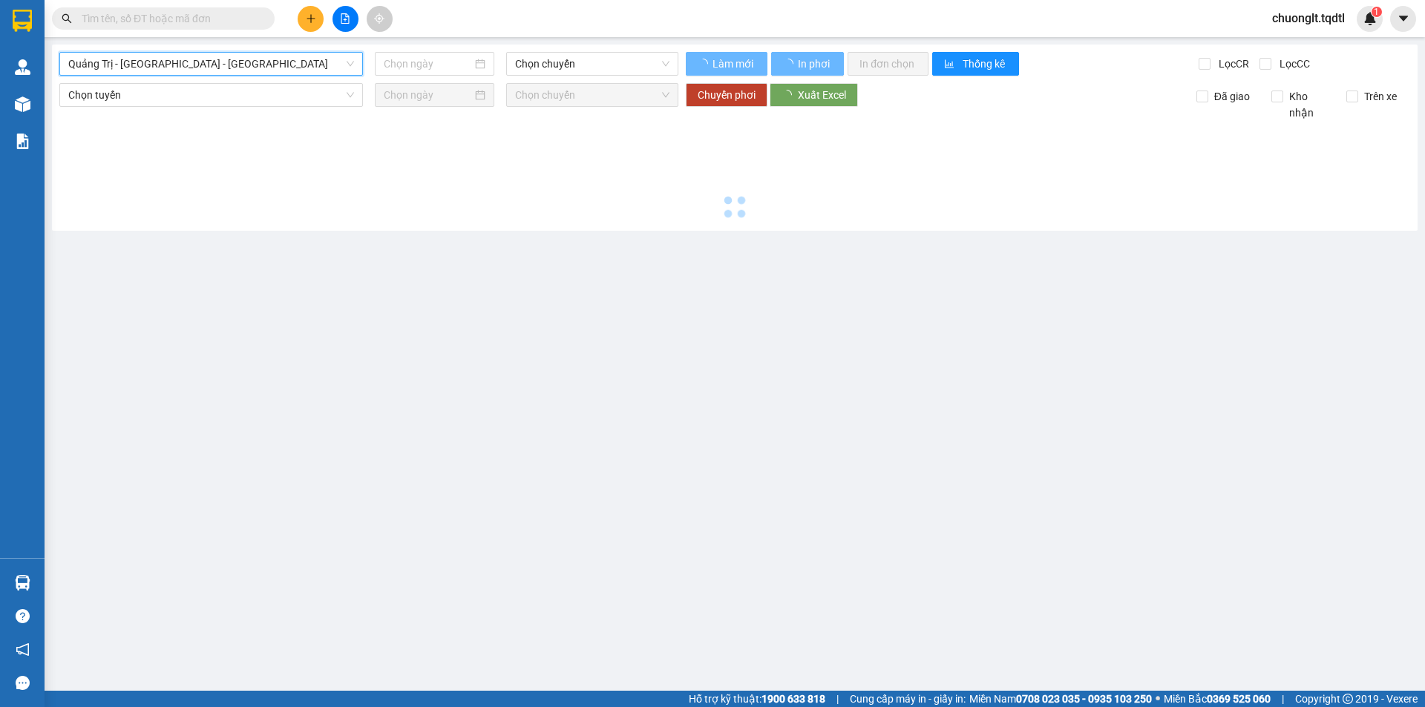
type input "[DATE]"
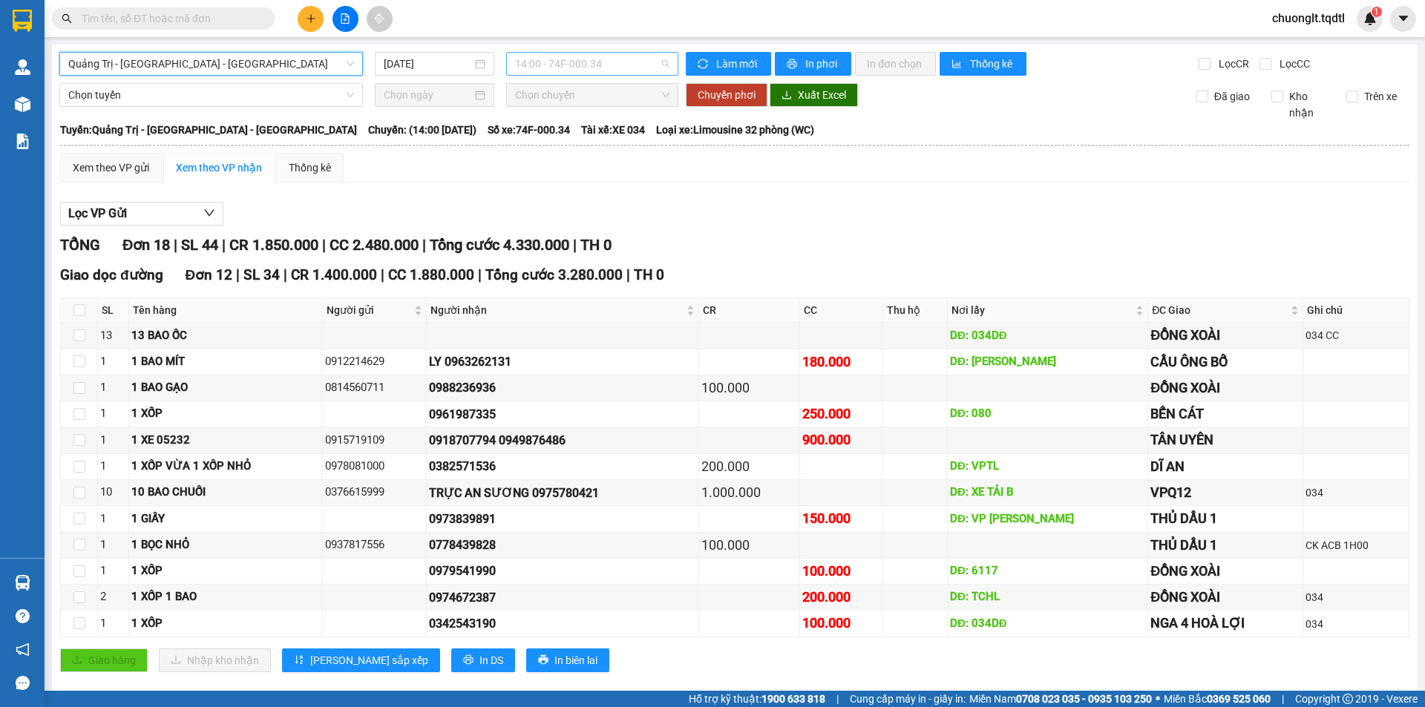
click at [624, 56] on span "14:00 - 74F-000.34" at bounding box center [592, 64] width 154 height 22
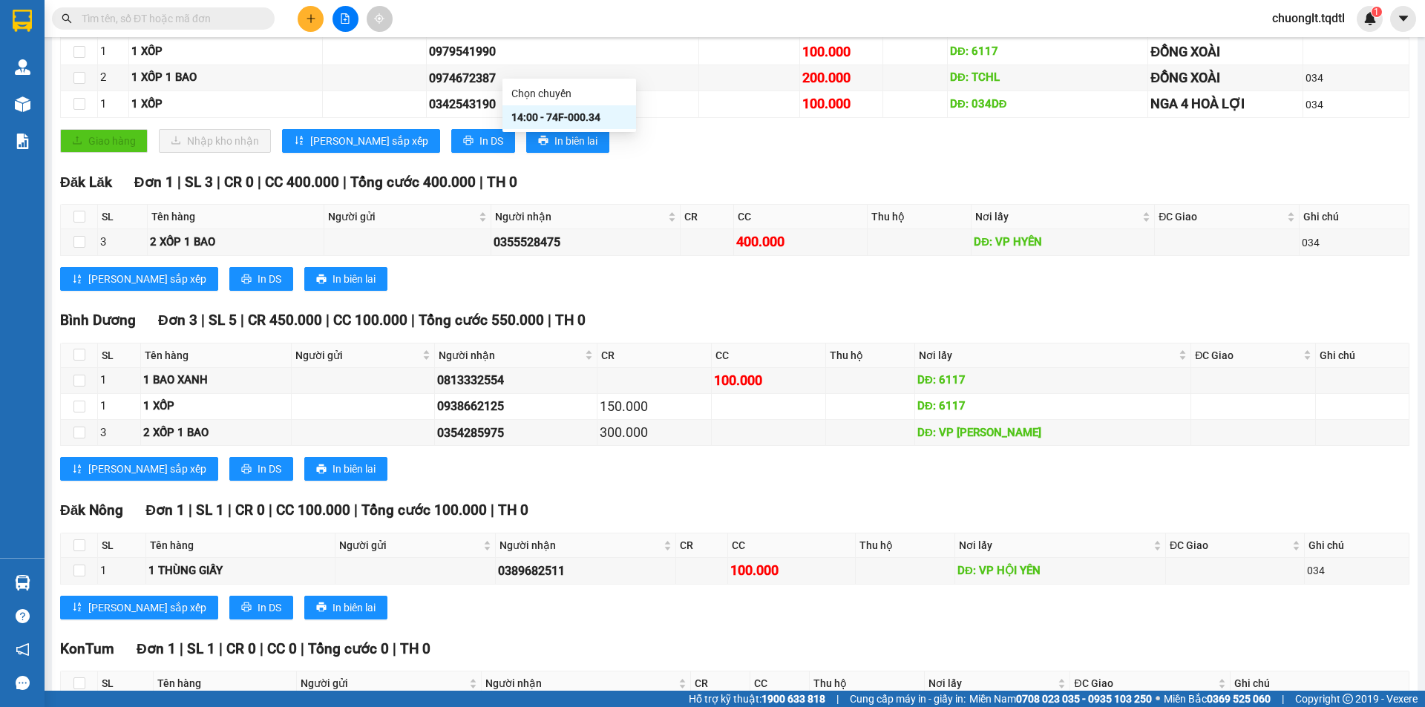
scroll to position [625, 0]
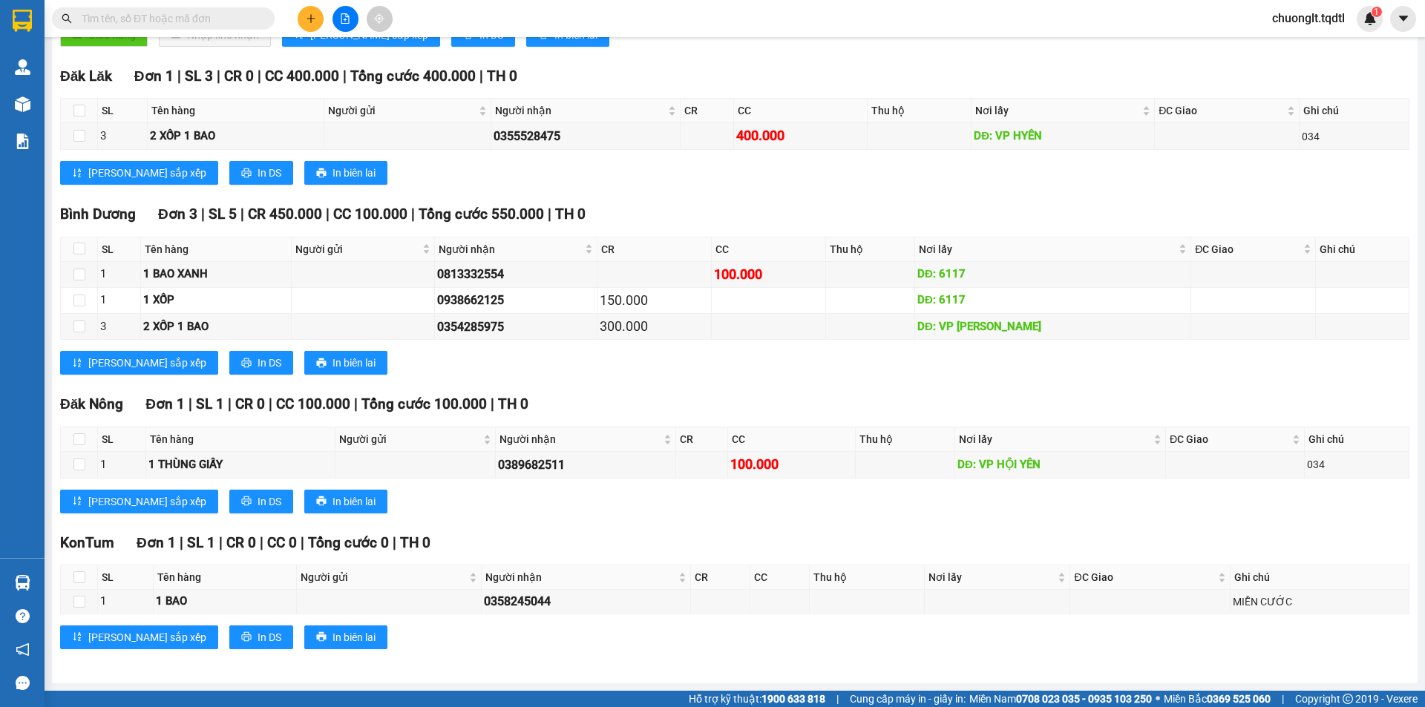
click at [723, 217] on div "Bình Dương Đơn 3 | SL 5 | CR 450.000 | CC 100.000 | Tổng cước 550.000 | TH 0" at bounding box center [734, 214] width 1349 height 22
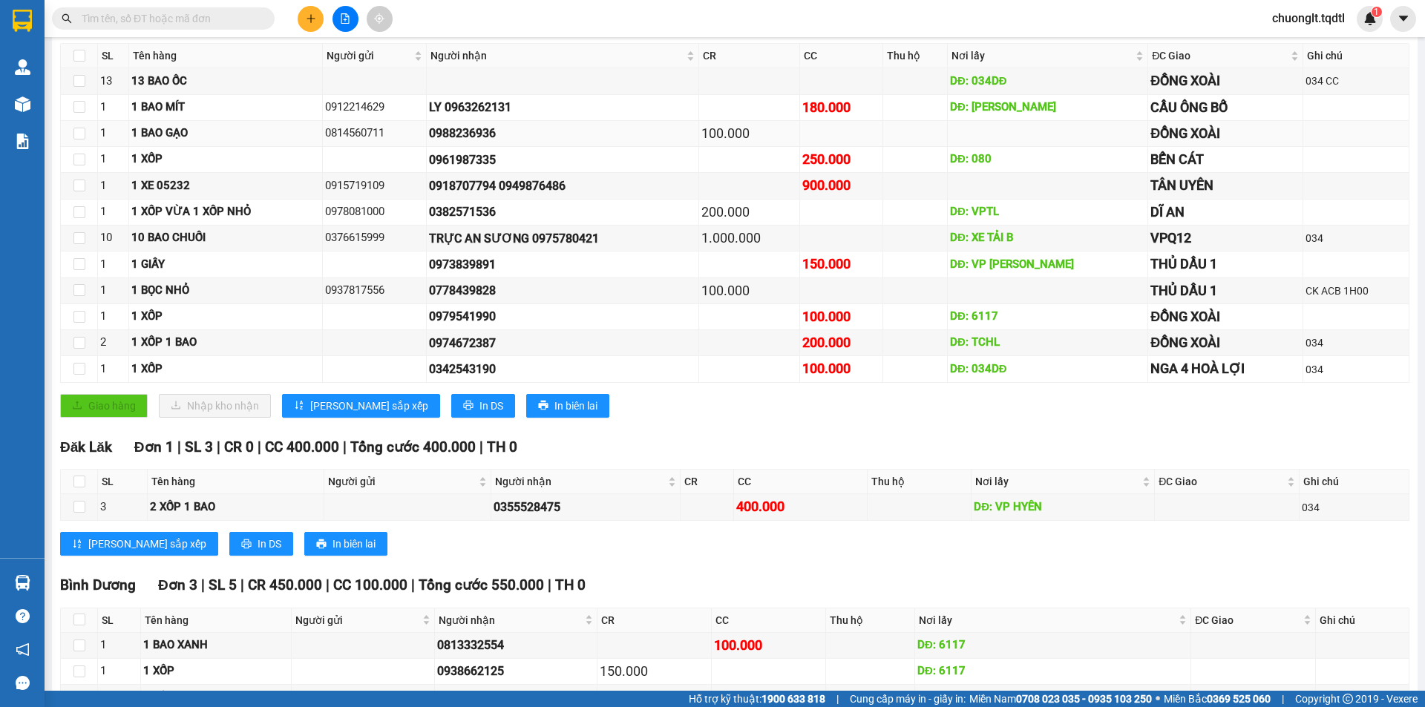
scroll to position [0, 0]
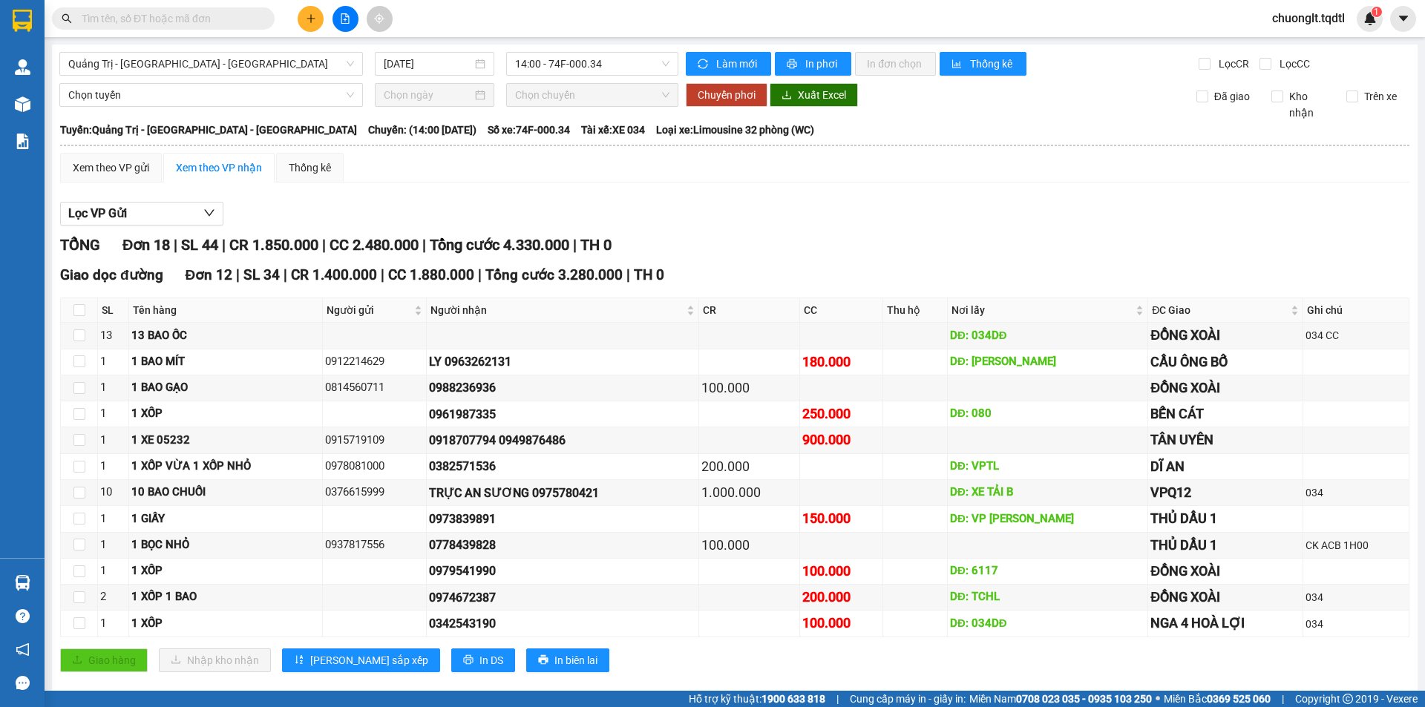
click at [204, 14] on input "text" at bounding box center [169, 18] width 175 height 16
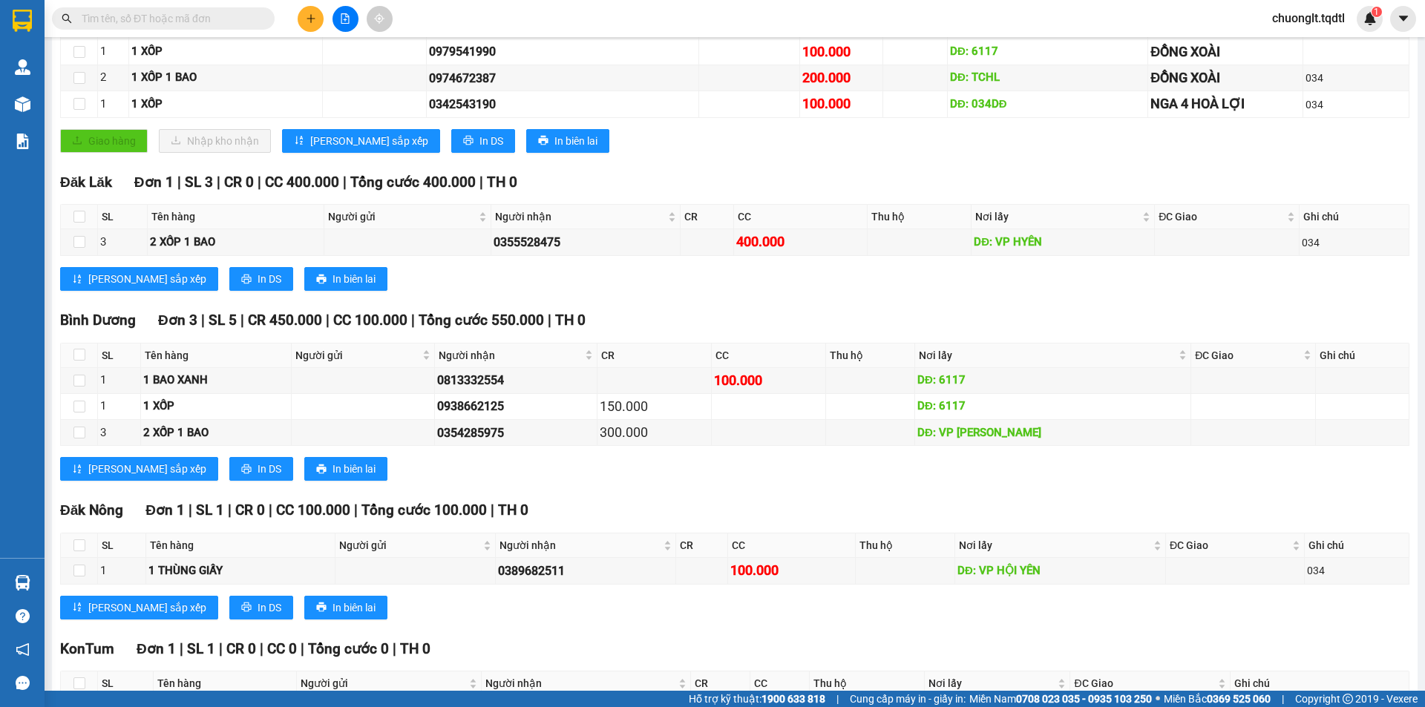
scroll to position [625, 0]
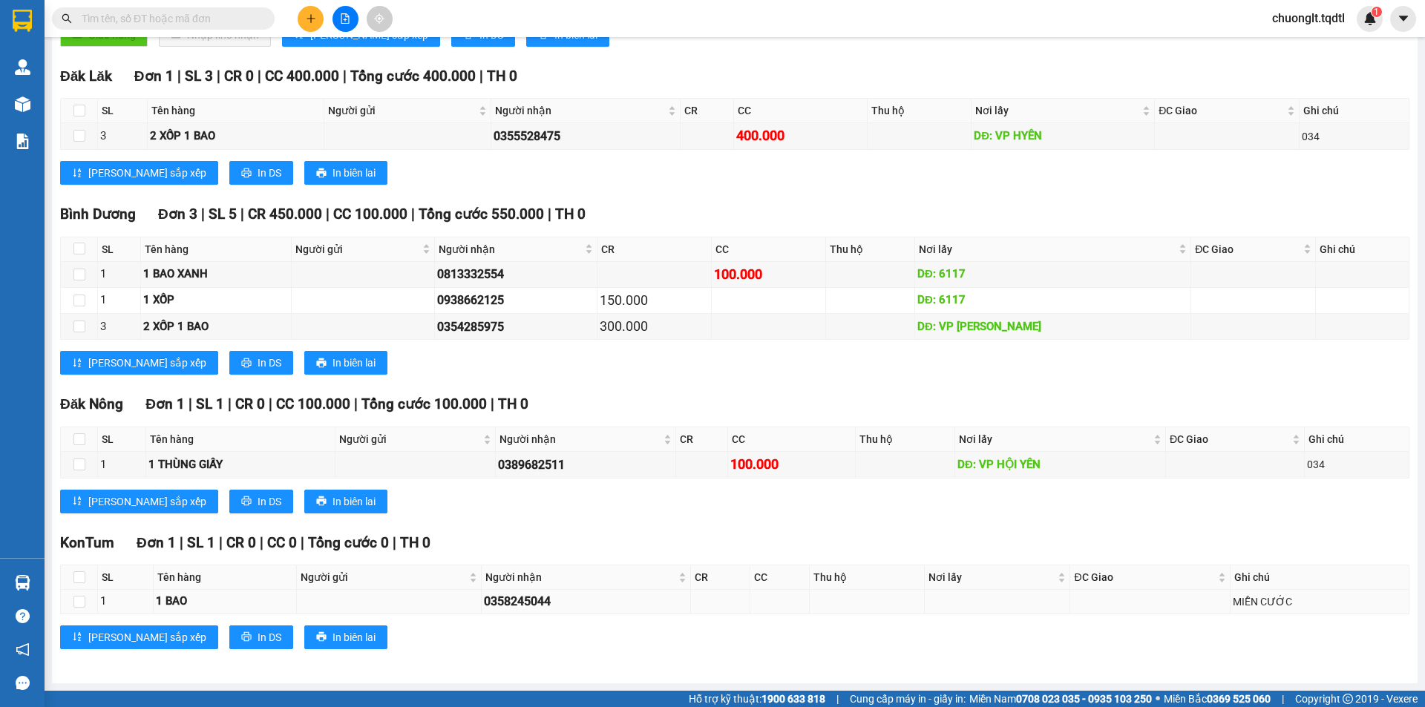
drag, startPoint x: 550, startPoint y: 603, endPoint x: 469, endPoint y: 600, distance: 80.9
click at [470, 603] on tr "1 1 BAO 0358245044 MIỄN CƯỚC" at bounding box center [735, 602] width 1348 height 24
copy div "0358245044"
click at [172, 25] on input "text" at bounding box center [169, 18] width 175 height 16
paste input "0358245044"
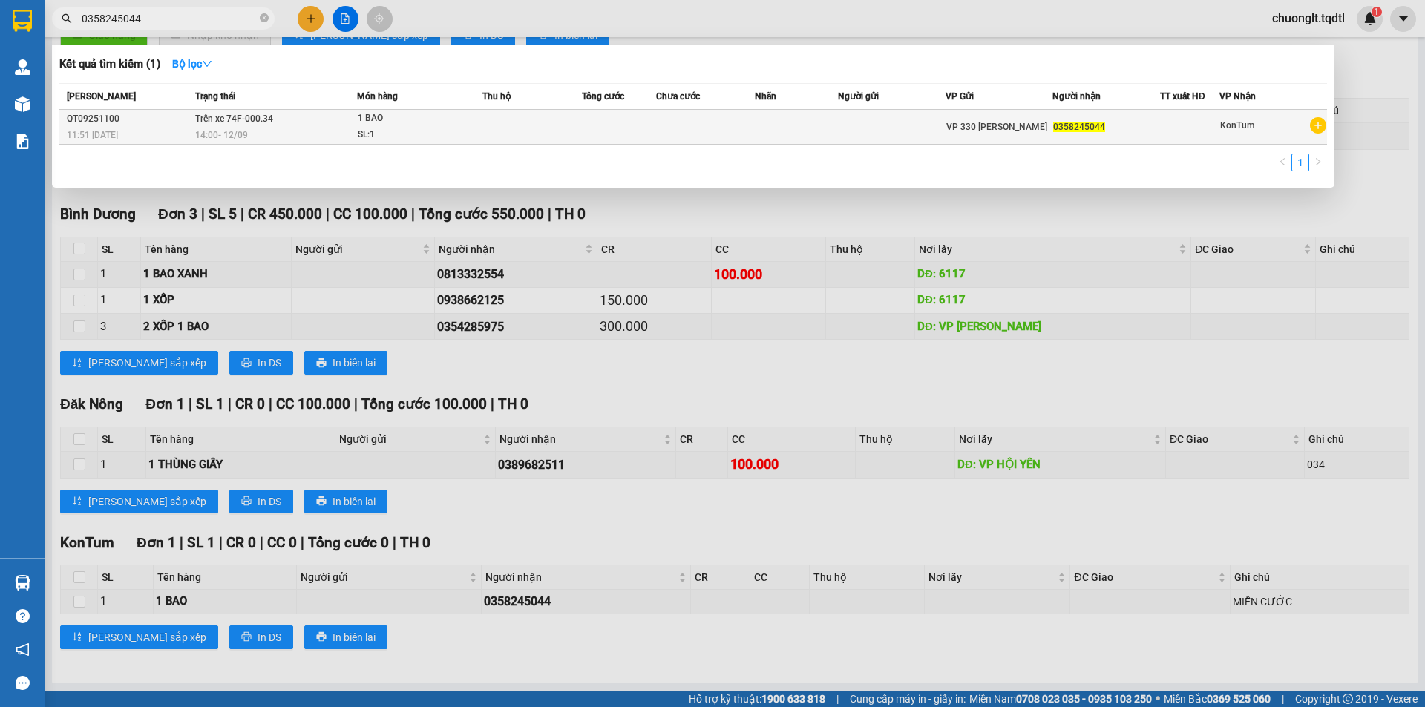
type input "0358245044"
click at [337, 119] on td "Trên xe 74F-000.34 14:00 - 12/09" at bounding box center [273, 127] width 165 height 35
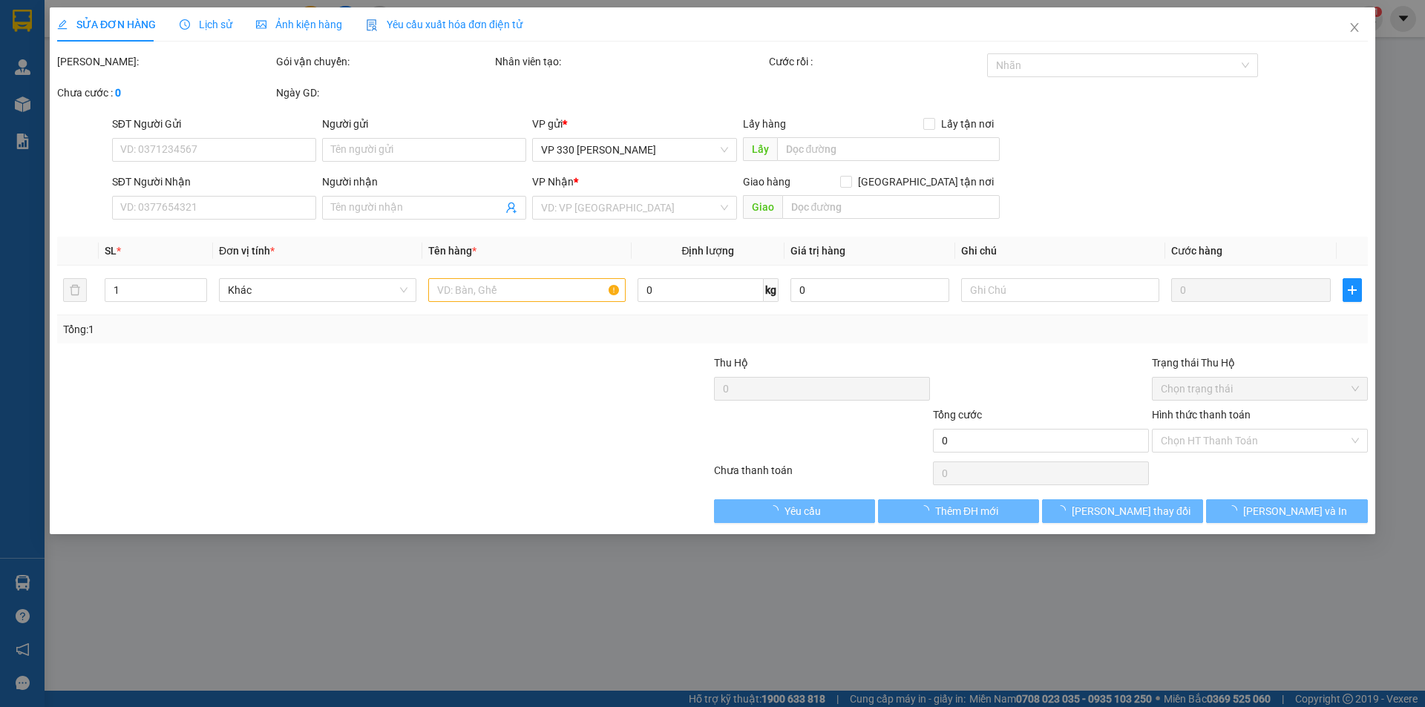
type input "0358245044"
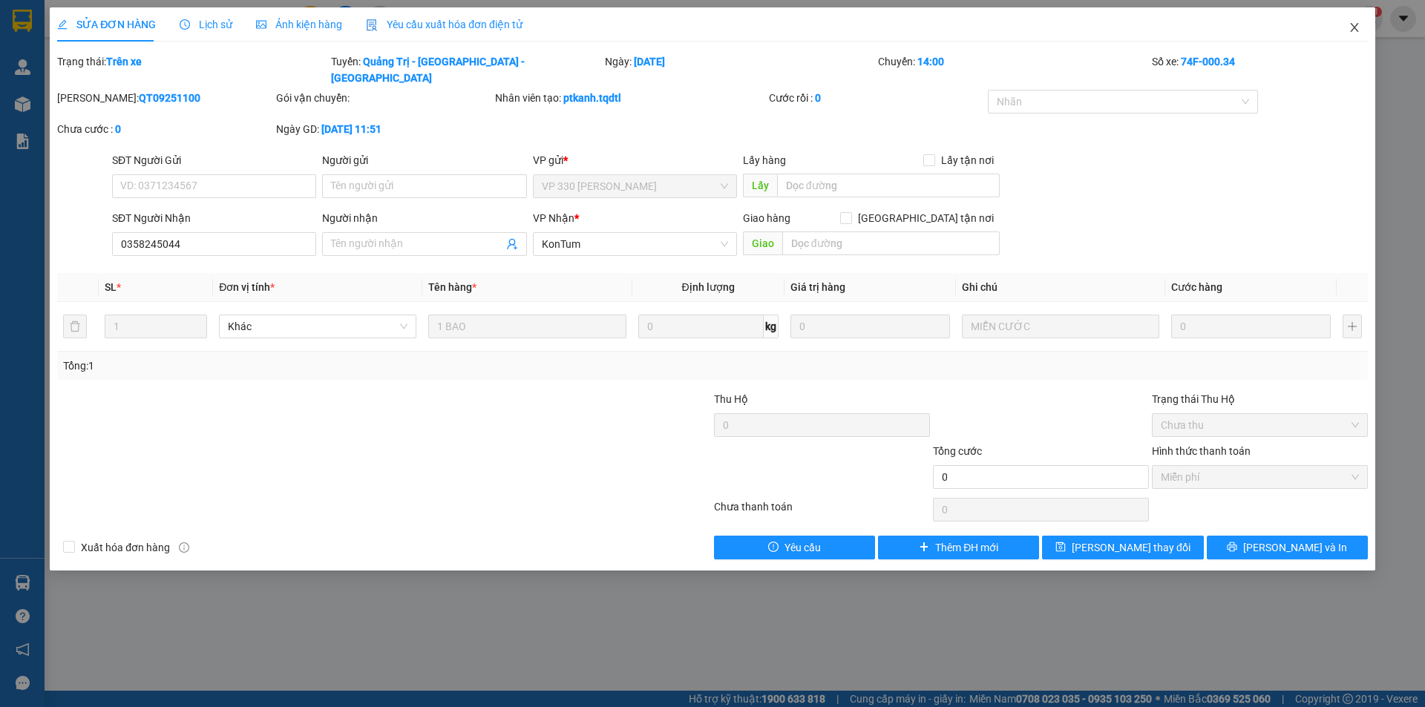
click at [1353, 27] on icon "close" at bounding box center [1354, 27] width 8 height 9
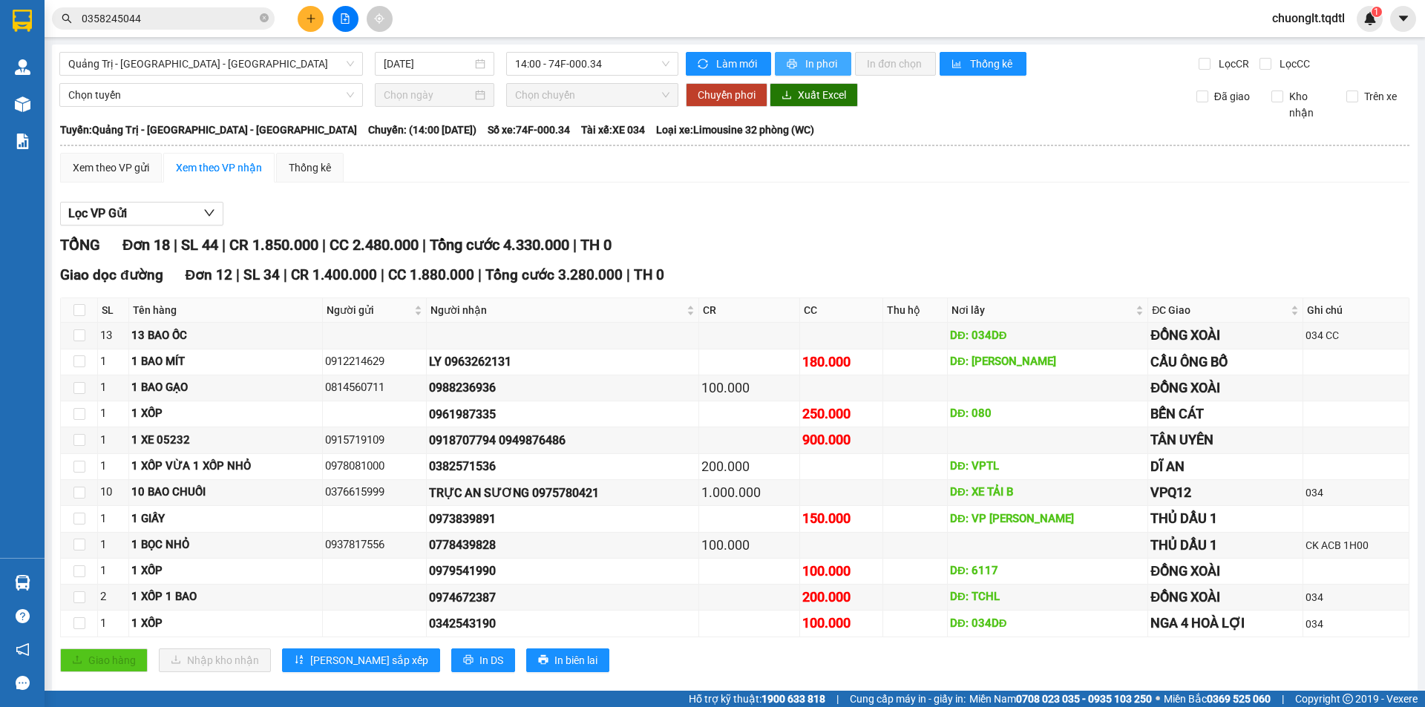
click at [821, 53] on button "In phơi" at bounding box center [813, 64] width 76 height 24
click at [262, 53] on span "Quảng Trị - [GEOGRAPHIC_DATA] - [GEOGRAPHIC_DATA]" at bounding box center [211, 64] width 286 height 22
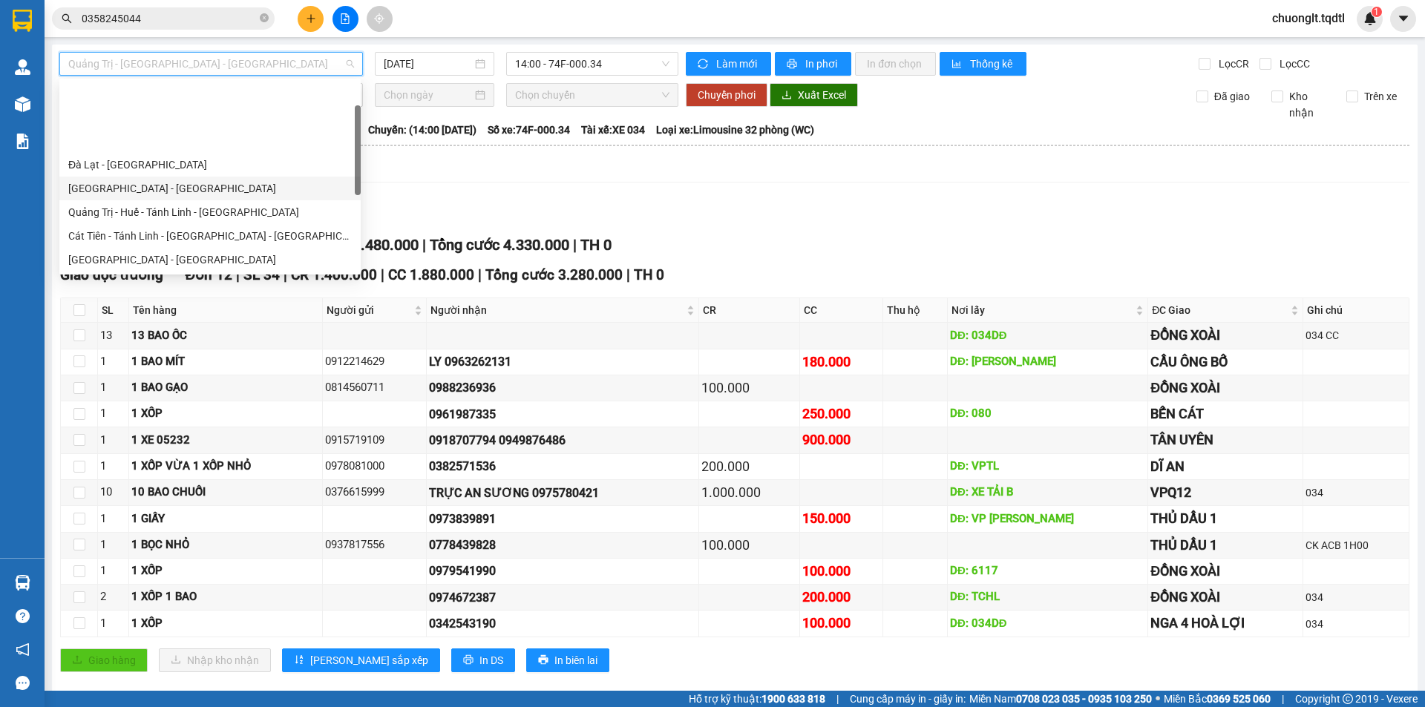
scroll to position [74, 0]
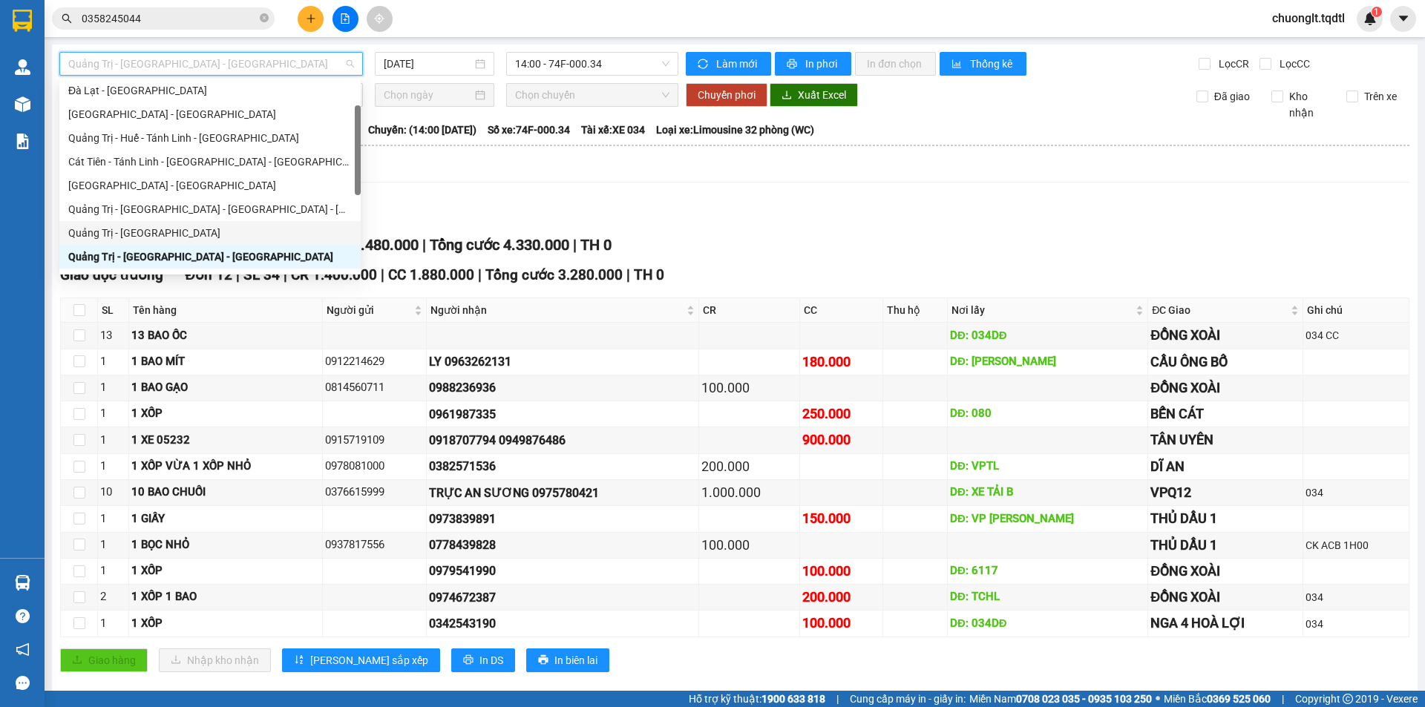
click at [164, 231] on div "Quảng Trị - Sài Gòn" at bounding box center [209, 233] width 283 height 16
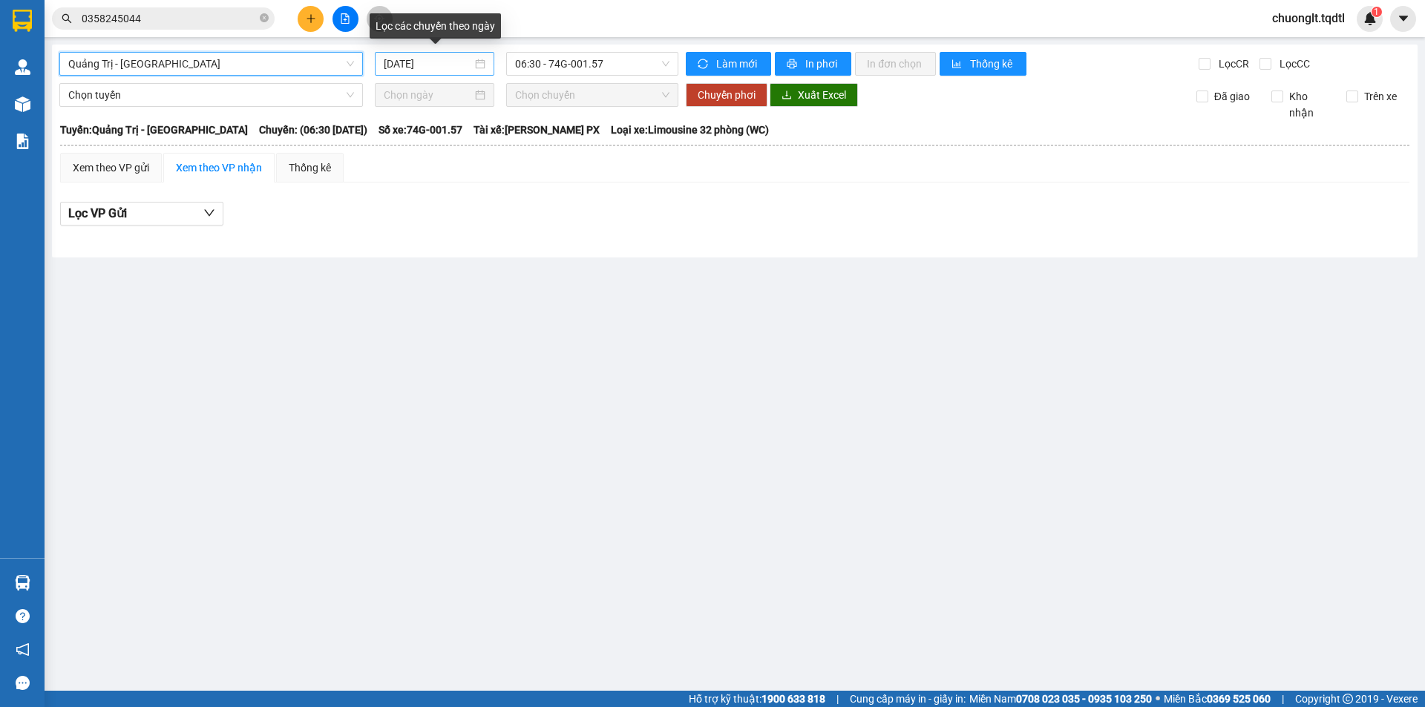
click at [481, 65] on div "[DATE]" at bounding box center [435, 64] width 102 height 16
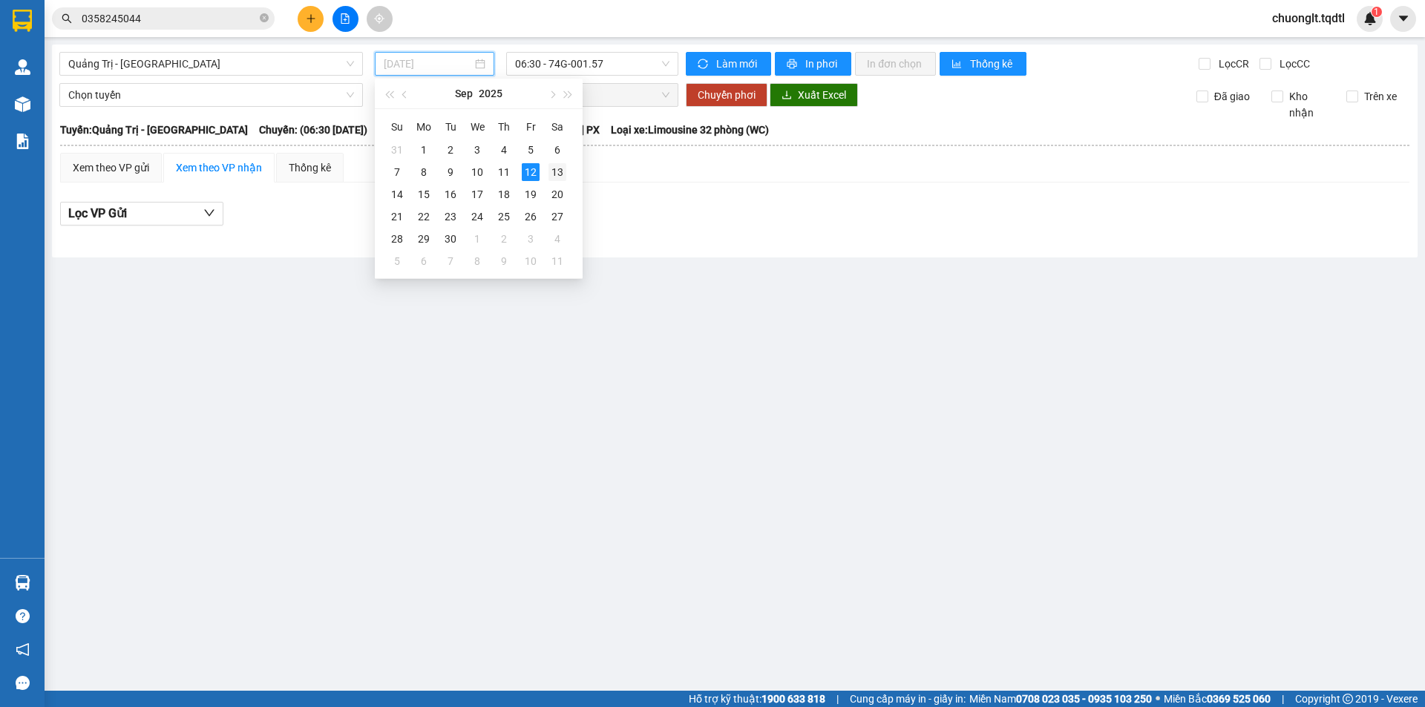
click at [554, 169] on div "13" at bounding box center [557, 172] width 18 height 18
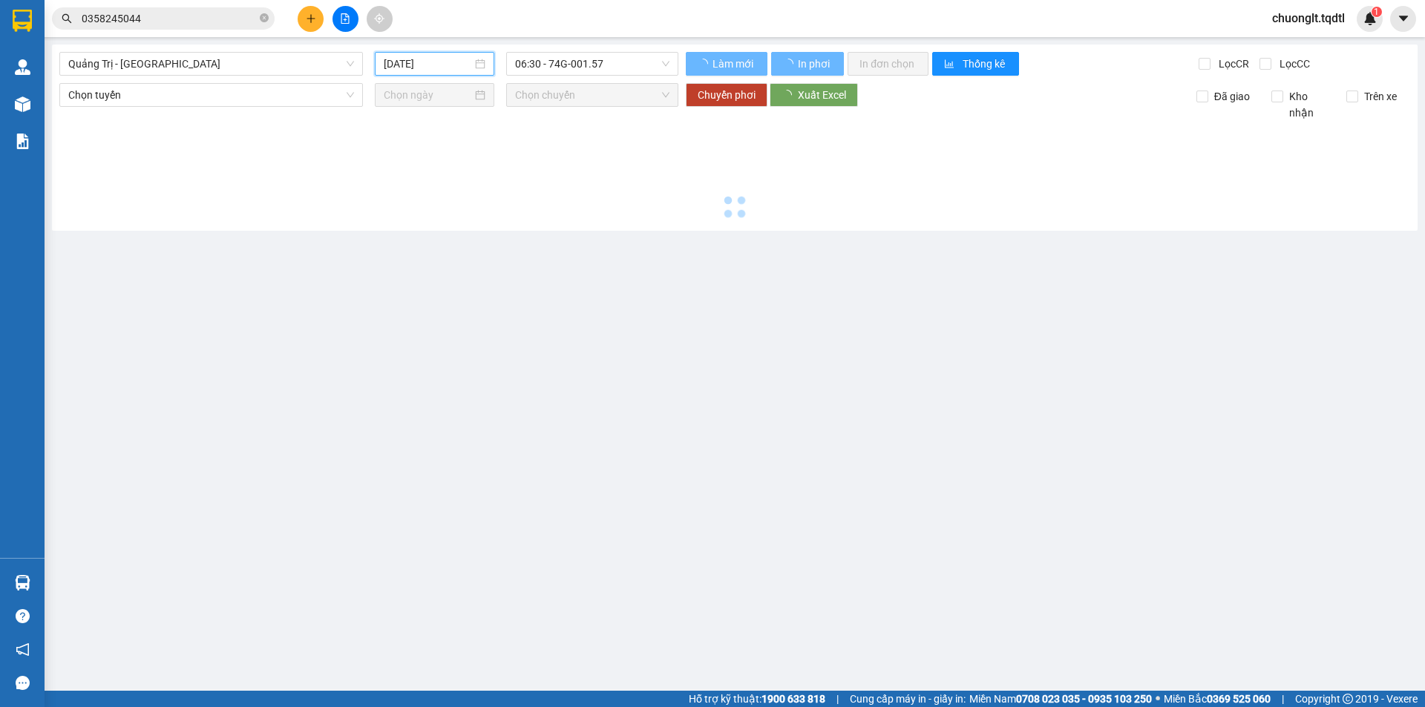
type input "[DATE]"
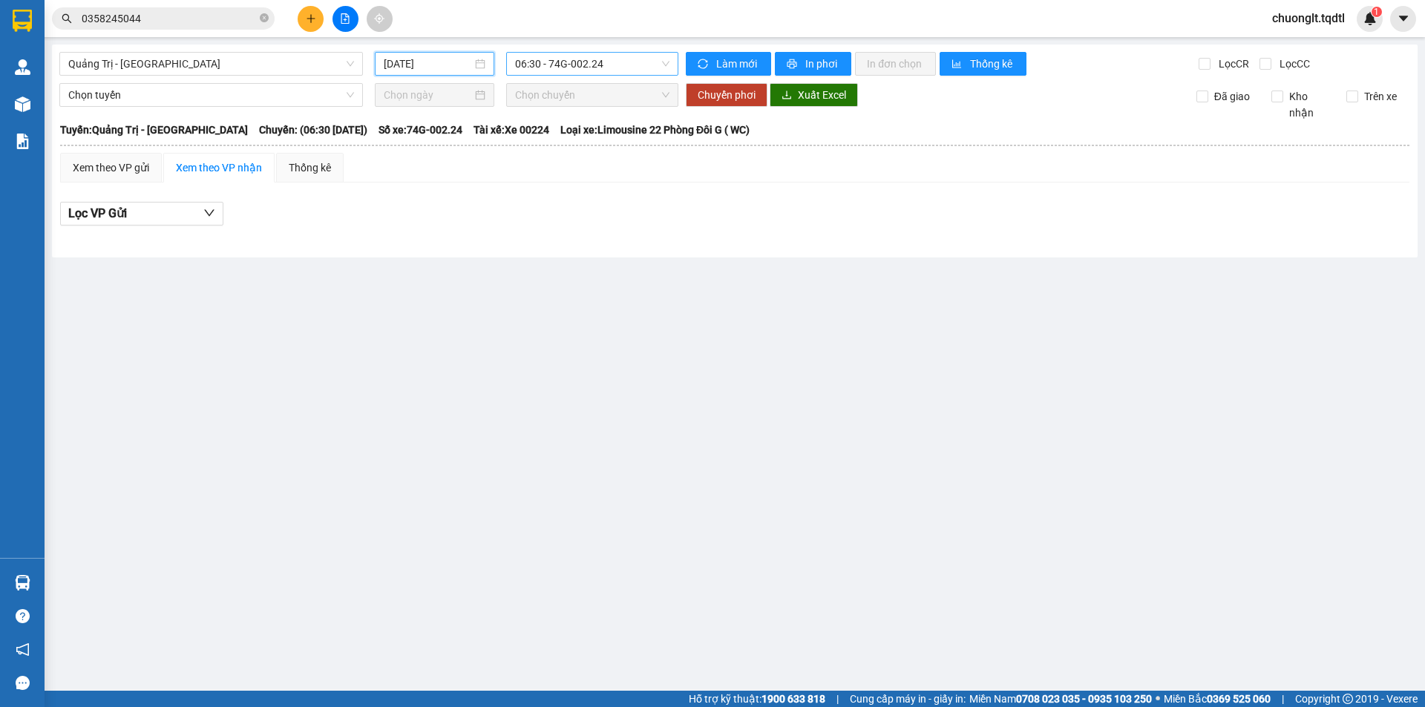
click at [644, 64] on span "06:30 - 74G-002.24" at bounding box center [592, 64] width 154 height 22
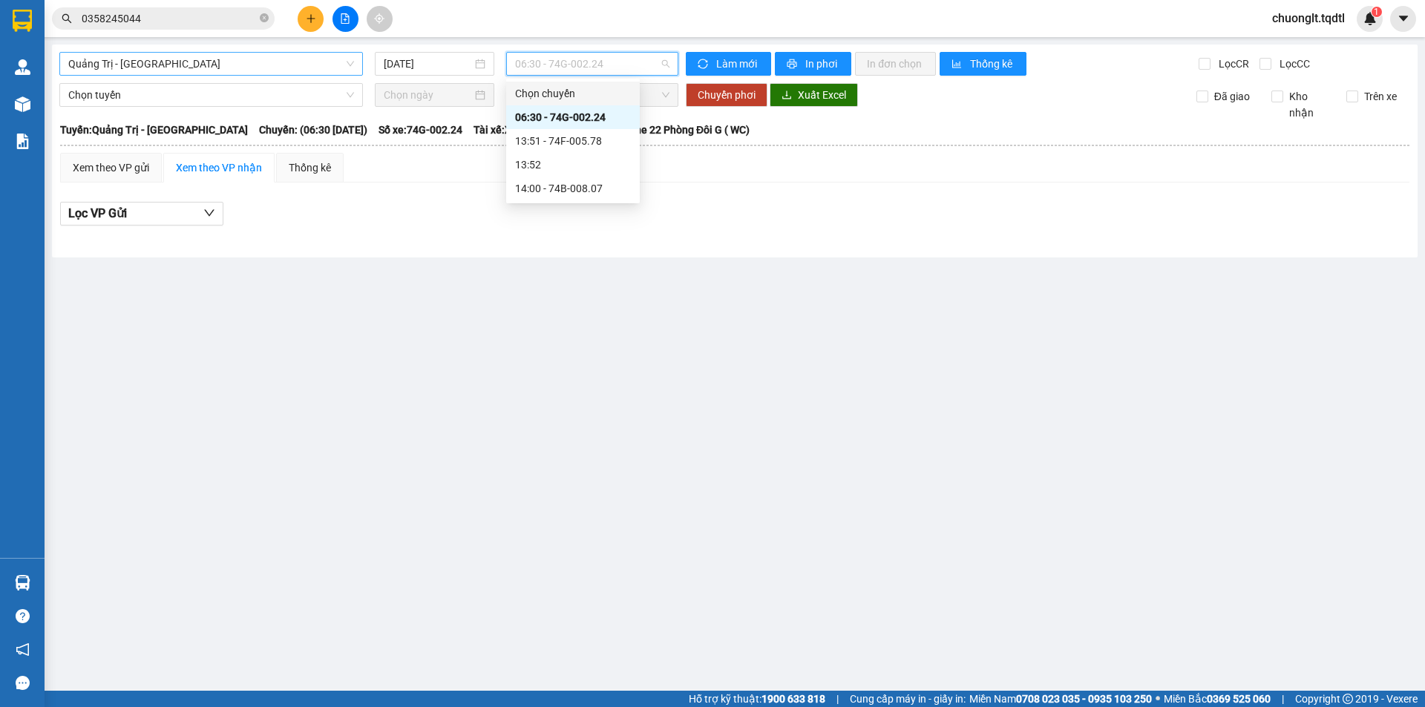
click at [246, 53] on span "Quảng Trị - Sài Gòn" at bounding box center [211, 64] width 286 height 22
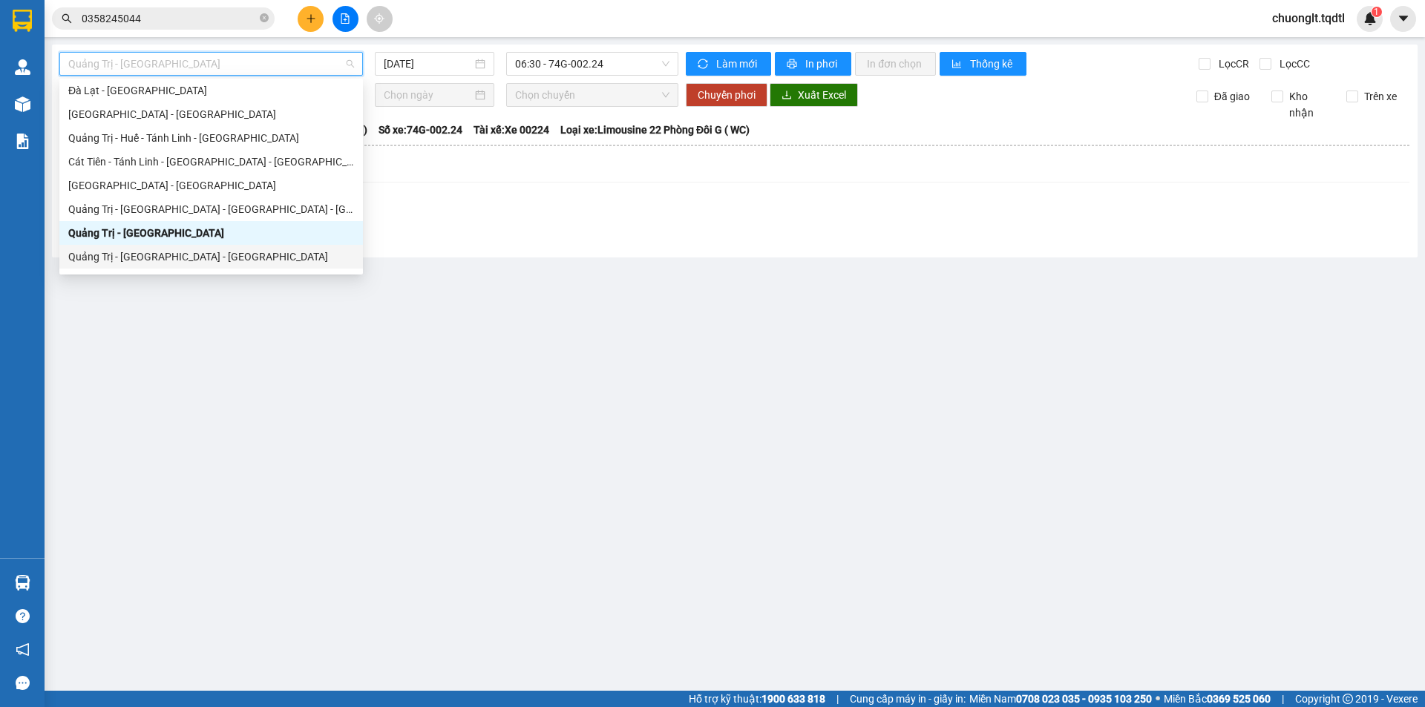
click at [195, 253] on div "Quảng Trị - [GEOGRAPHIC_DATA] - [GEOGRAPHIC_DATA]" at bounding box center [211, 257] width 286 height 16
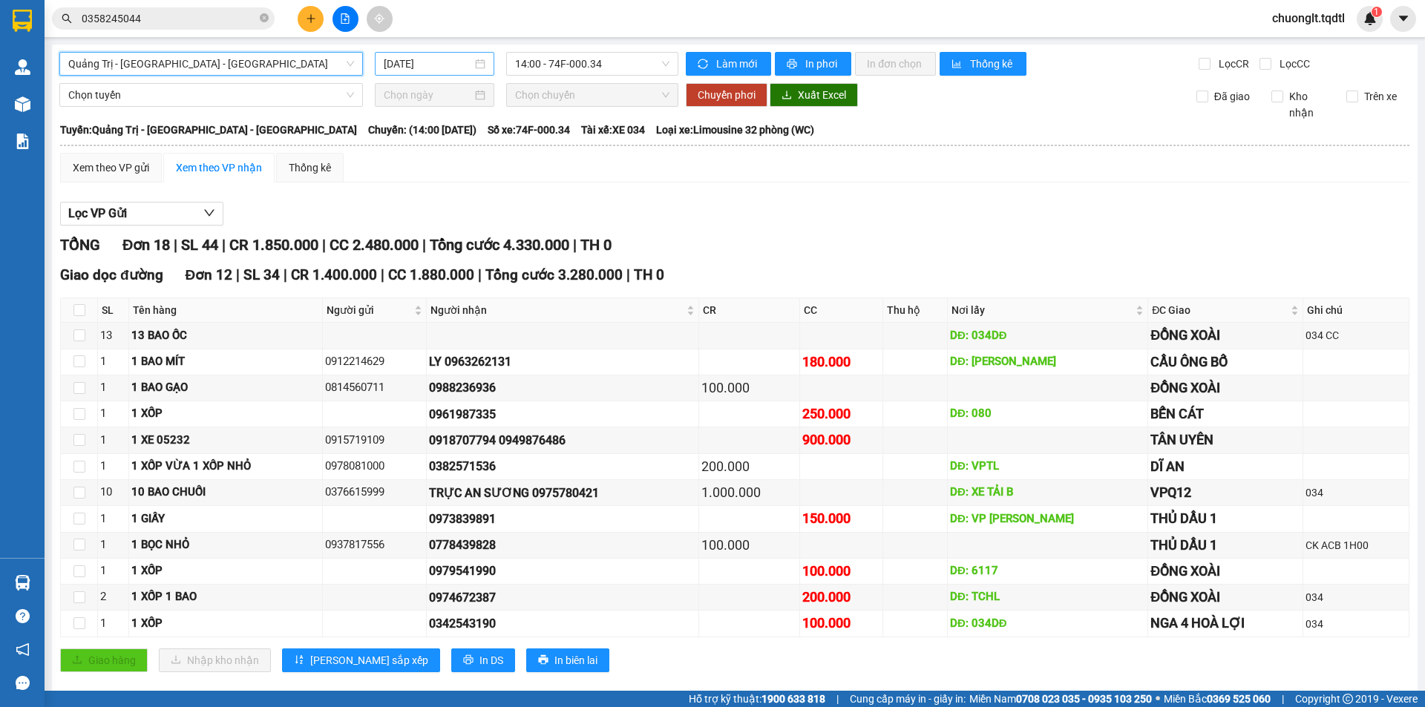
click at [471, 62] on div "[DATE]" at bounding box center [435, 64] width 102 height 16
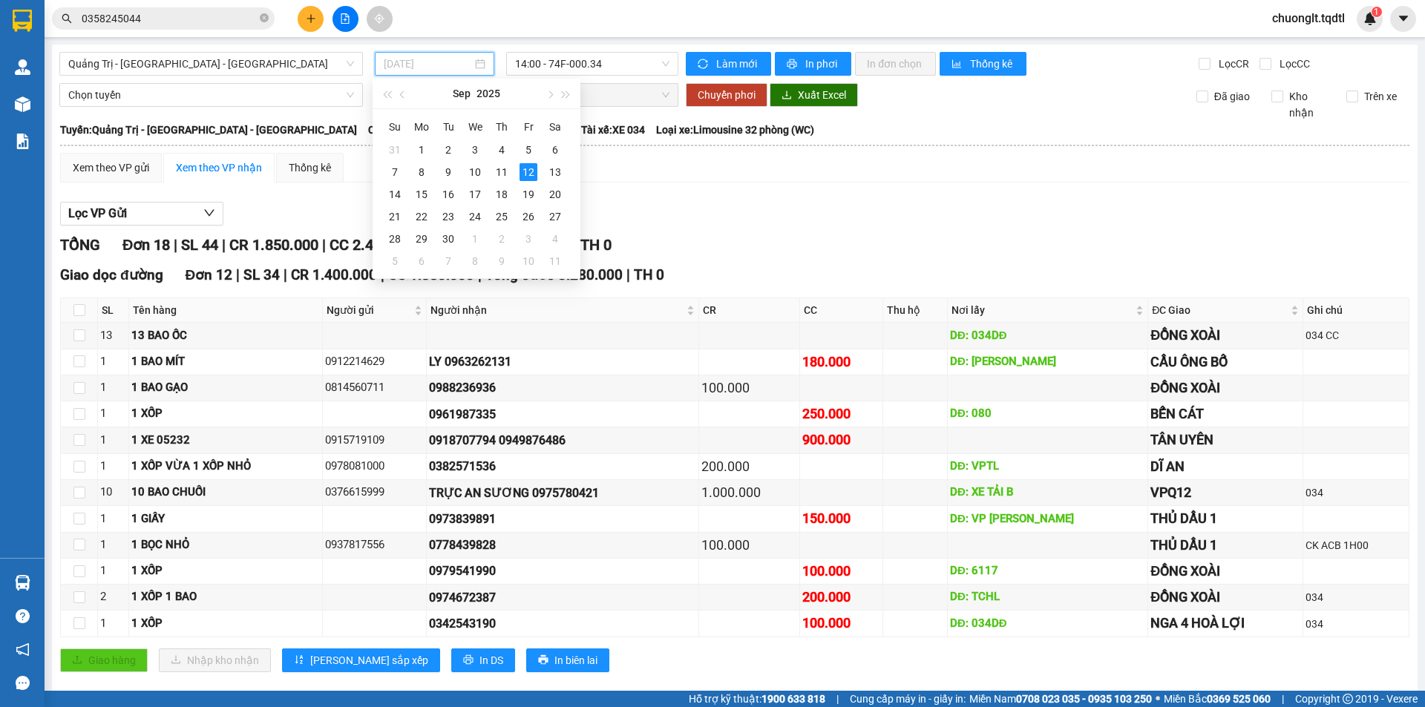
drag, startPoint x: 554, startPoint y: 167, endPoint x: 631, endPoint y: 94, distance: 106.0
click at [554, 168] on div "13" at bounding box center [555, 172] width 18 height 18
type input "[DATE]"
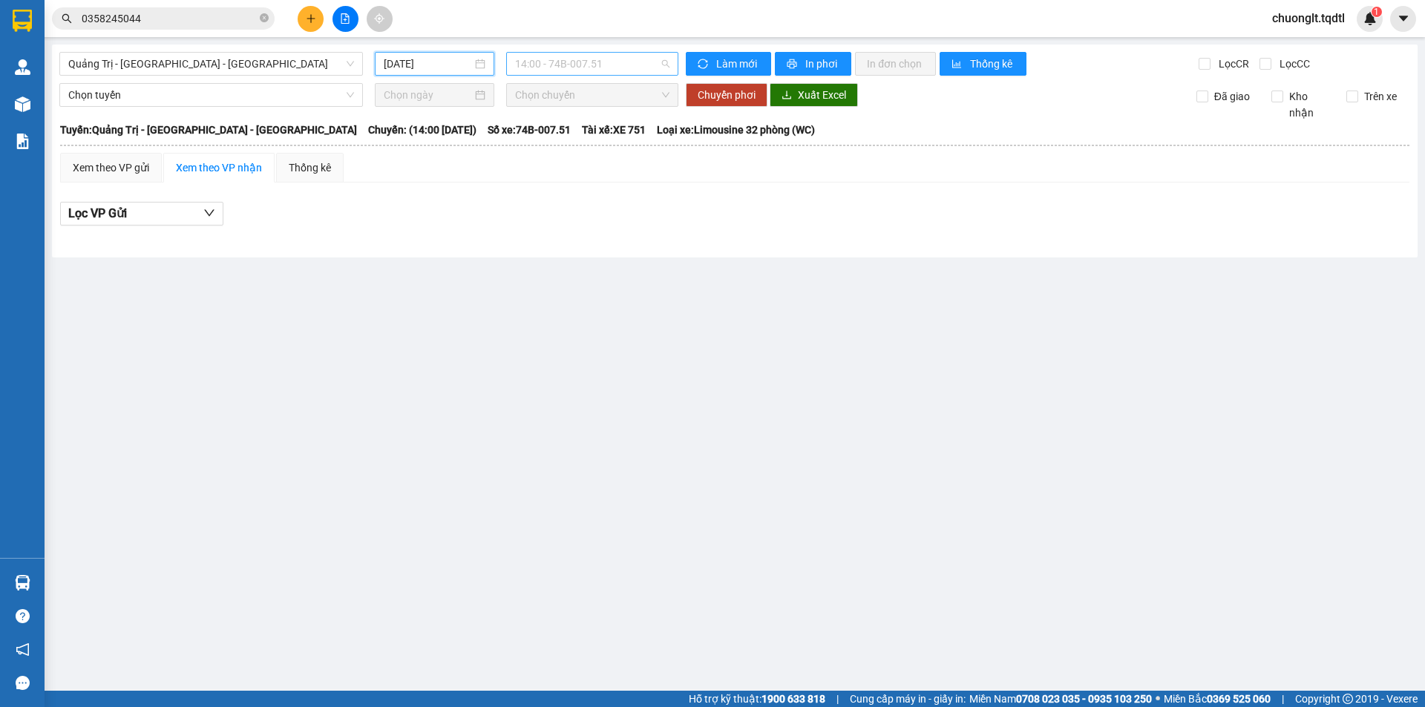
click at [637, 62] on span "14:00 - 74B-007.51" at bounding box center [592, 64] width 154 height 22
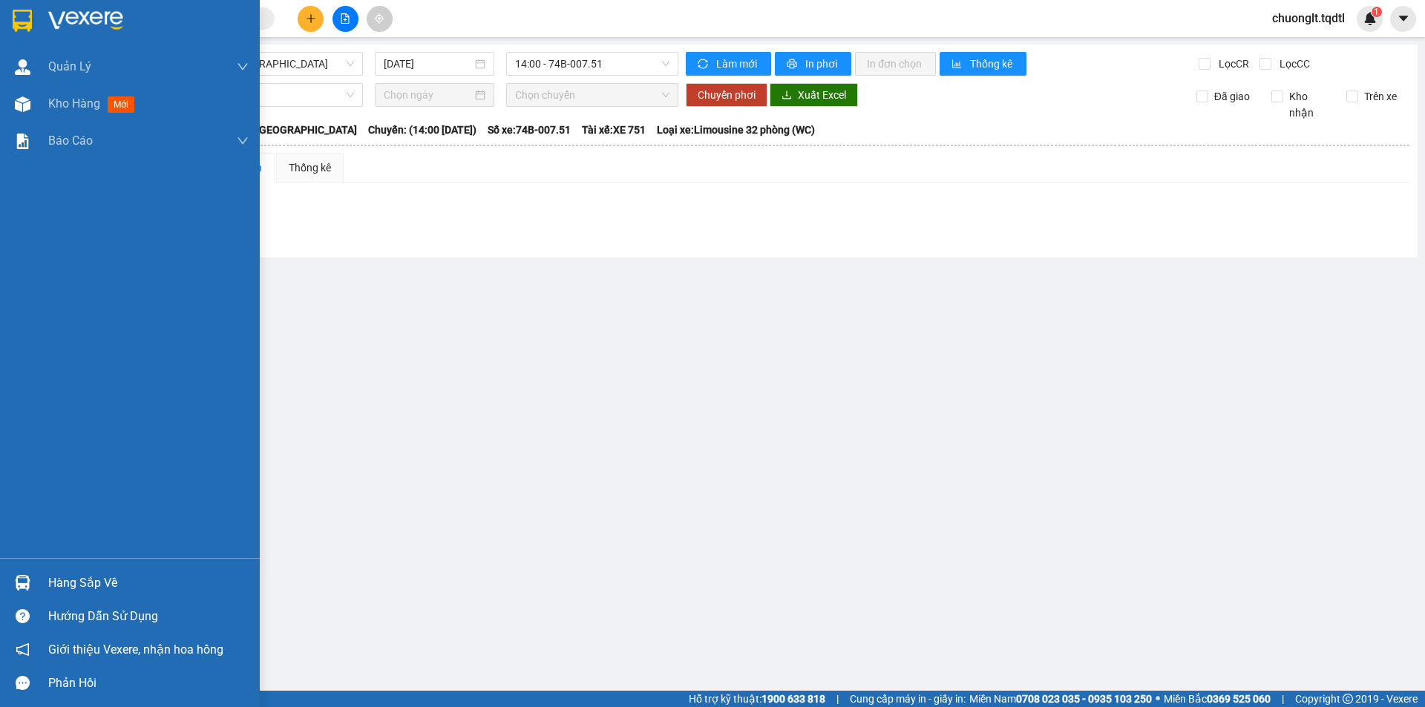
click at [75, 586] on div "Hàng sắp về" at bounding box center [148, 583] width 200 height 22
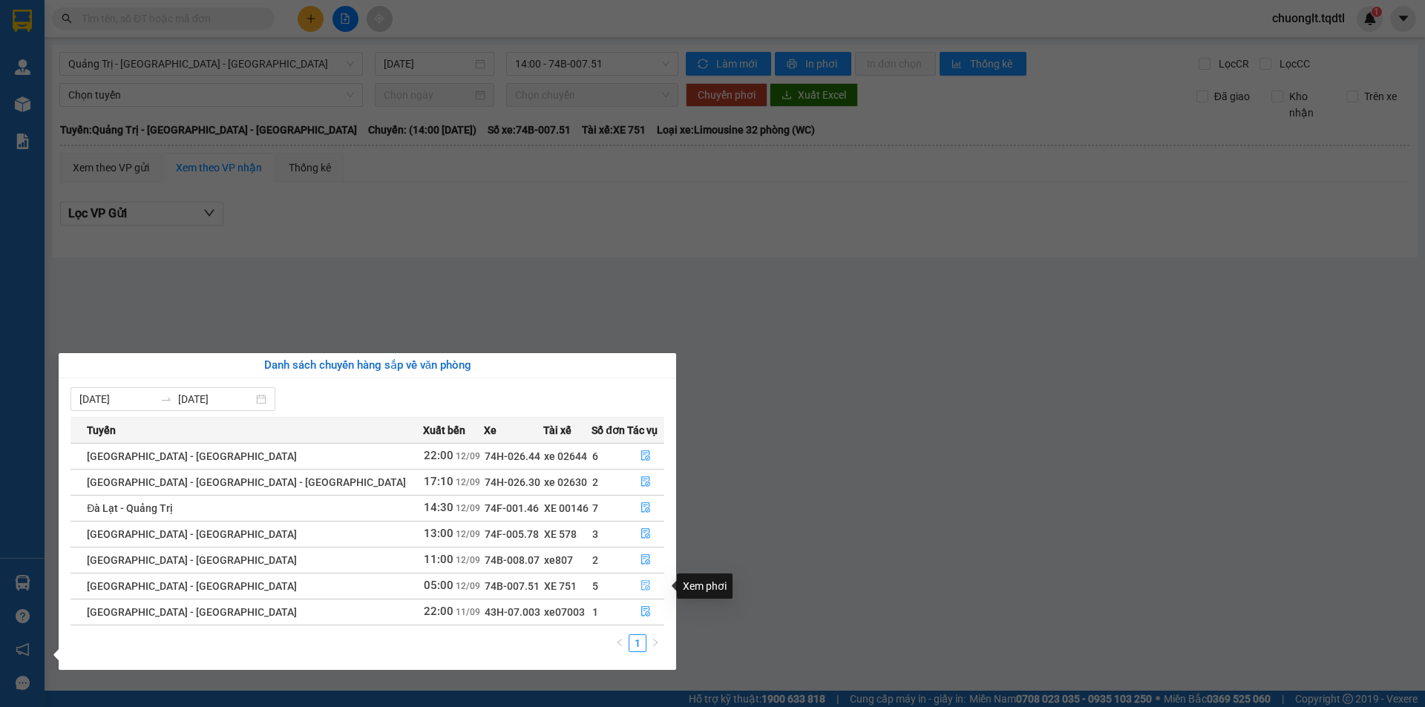
click at [641, 583] on icon "file-done" at bounding box center [645, 586] width 9 height 10
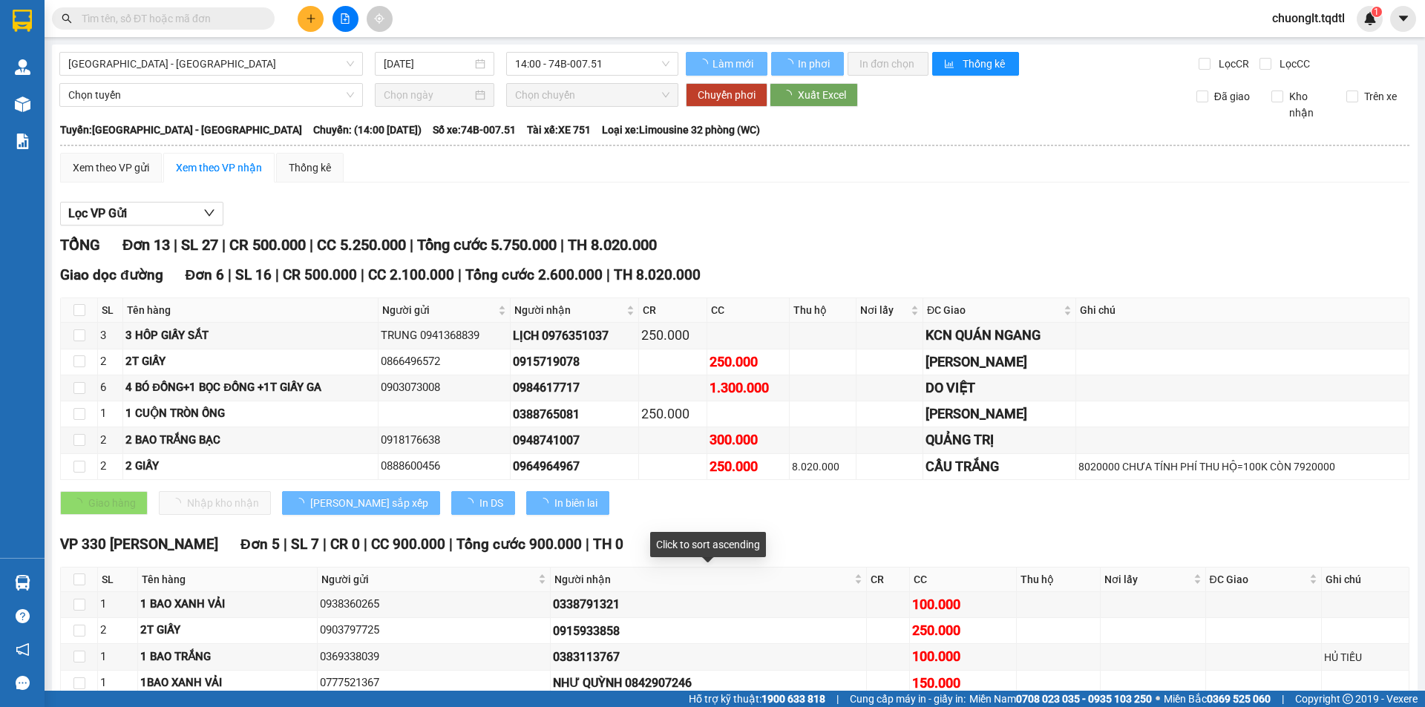
type input "[DATE]"
